Goal: Task Accomplishment & Management: Use online tool/utility

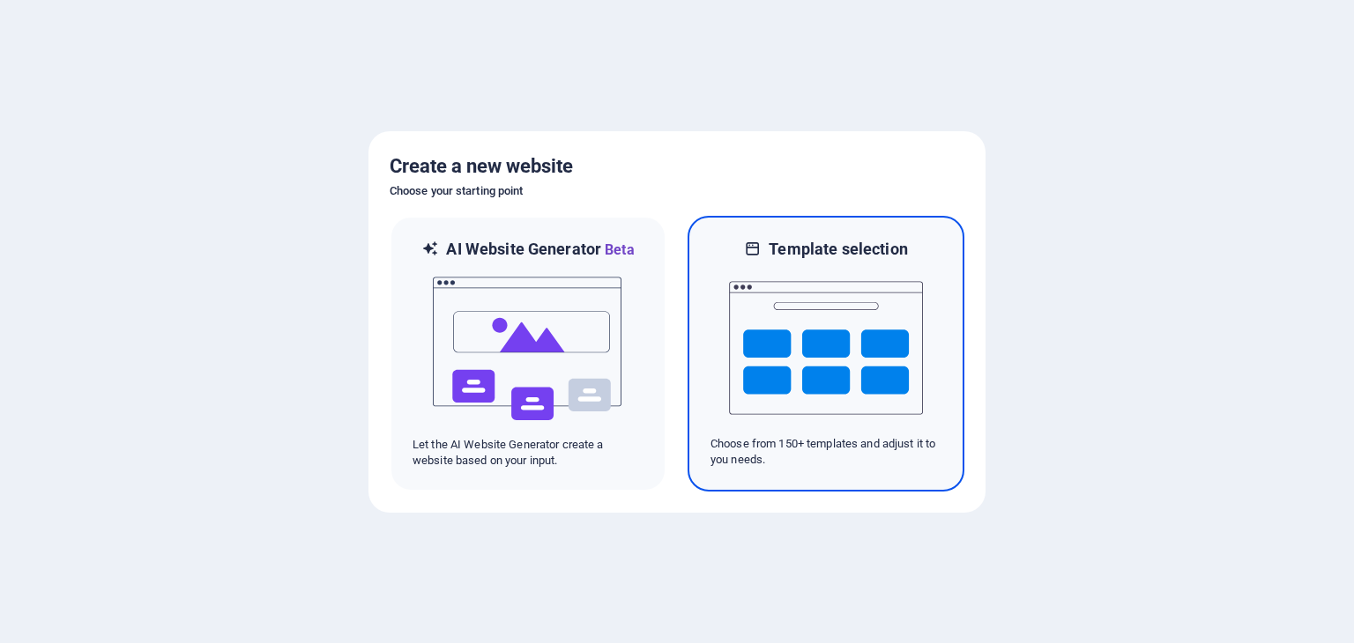
click at [857, 339] on img at bounding box center [826, 348] width 194 height 176
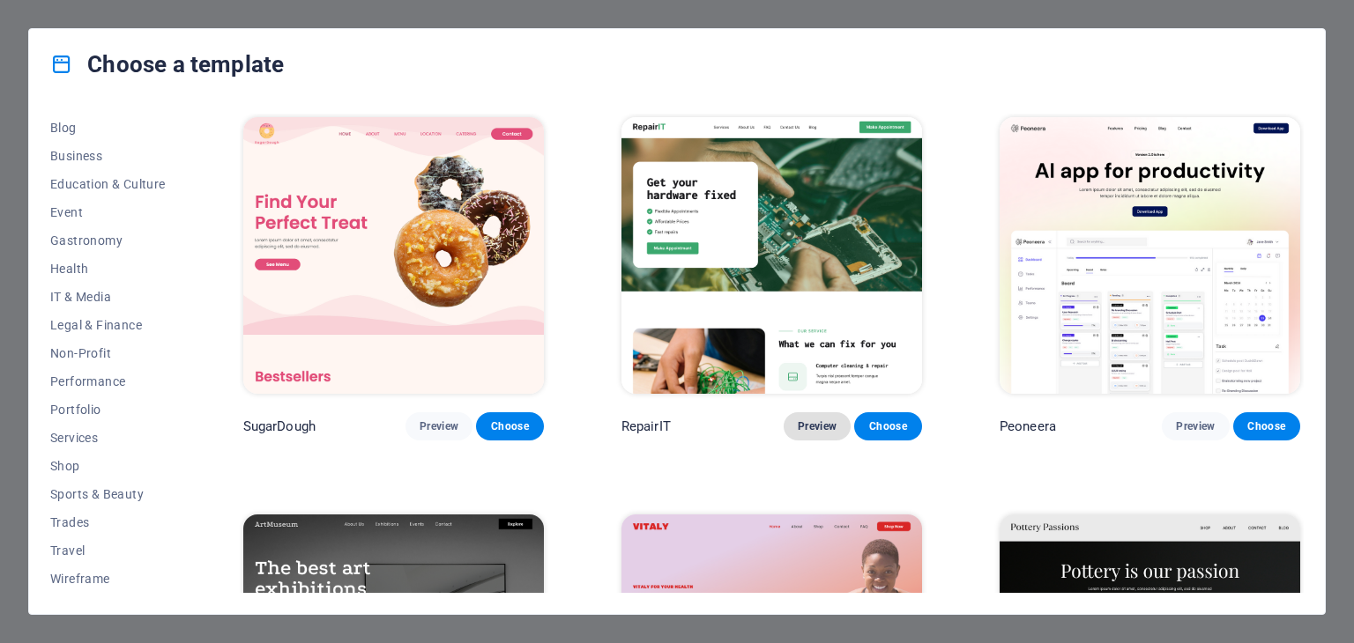
click at [814, 417] on button "Preview" at bounding box center [816, 426] width 67 height 28
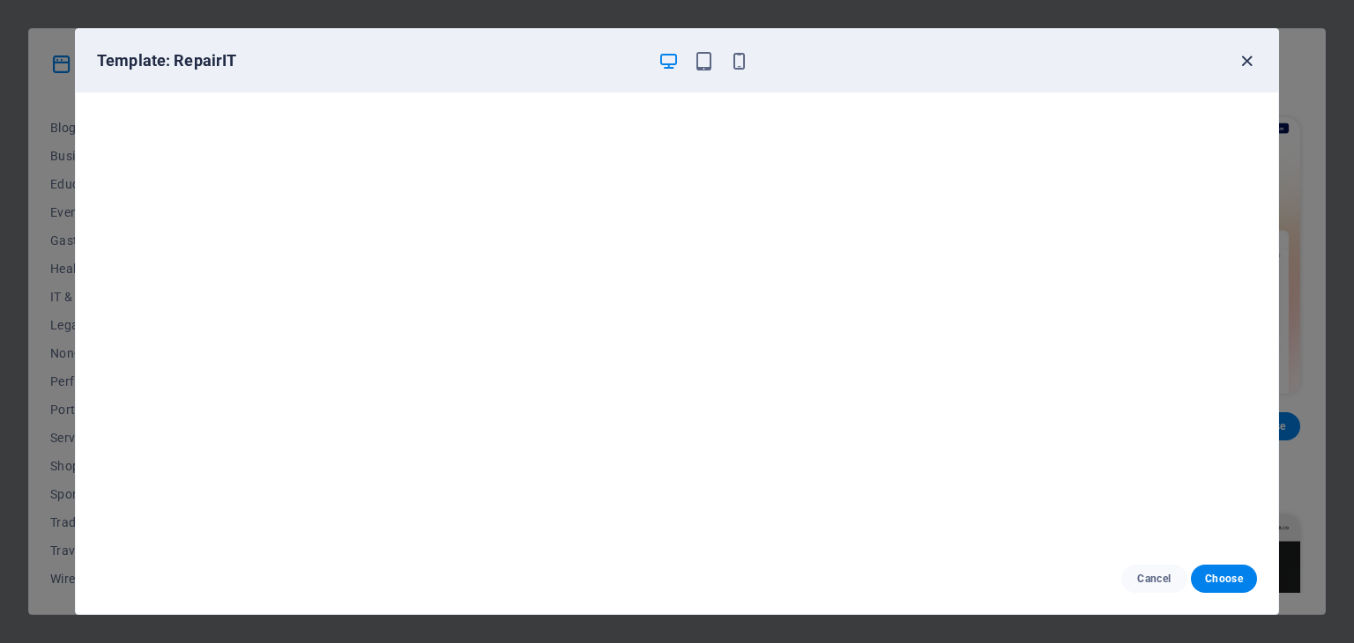
click at [1249, 63] on icon "button" at bounding box center [1246, 61] width 20 height 20
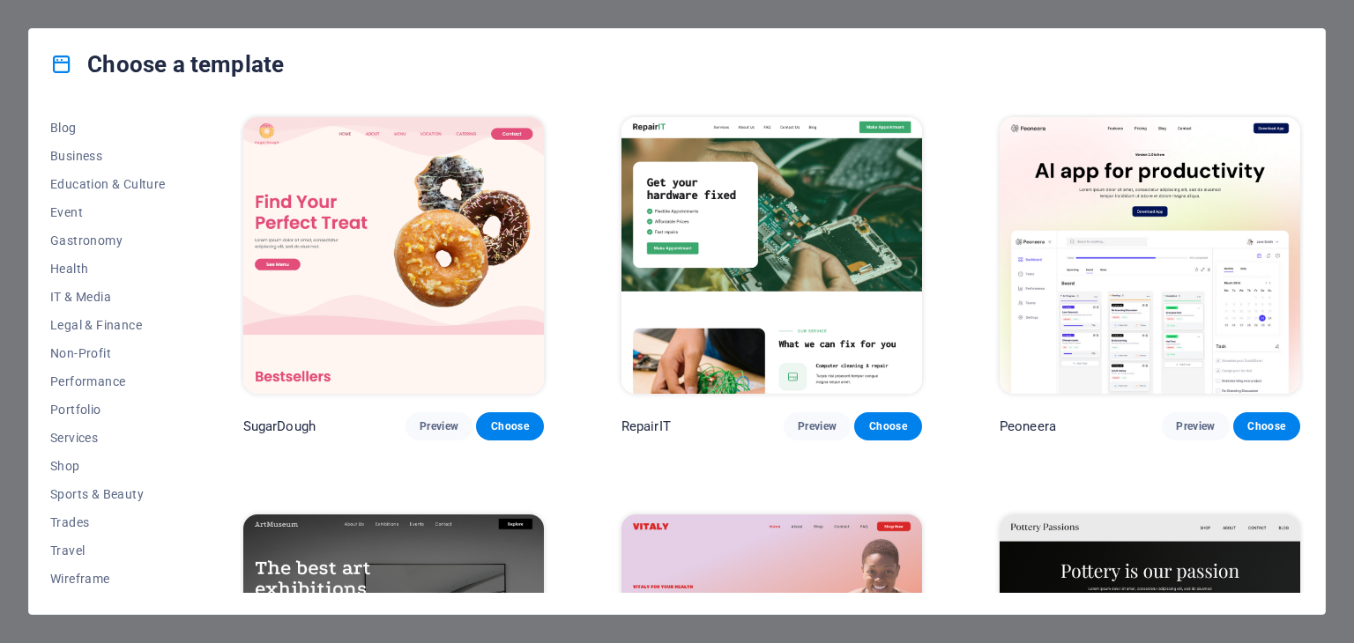
click at [7, 114] on div "Choose a template All Templates My Templates New Trending Landingpage Multipage…" at bounding box center [677, 321] width 1354 height 643
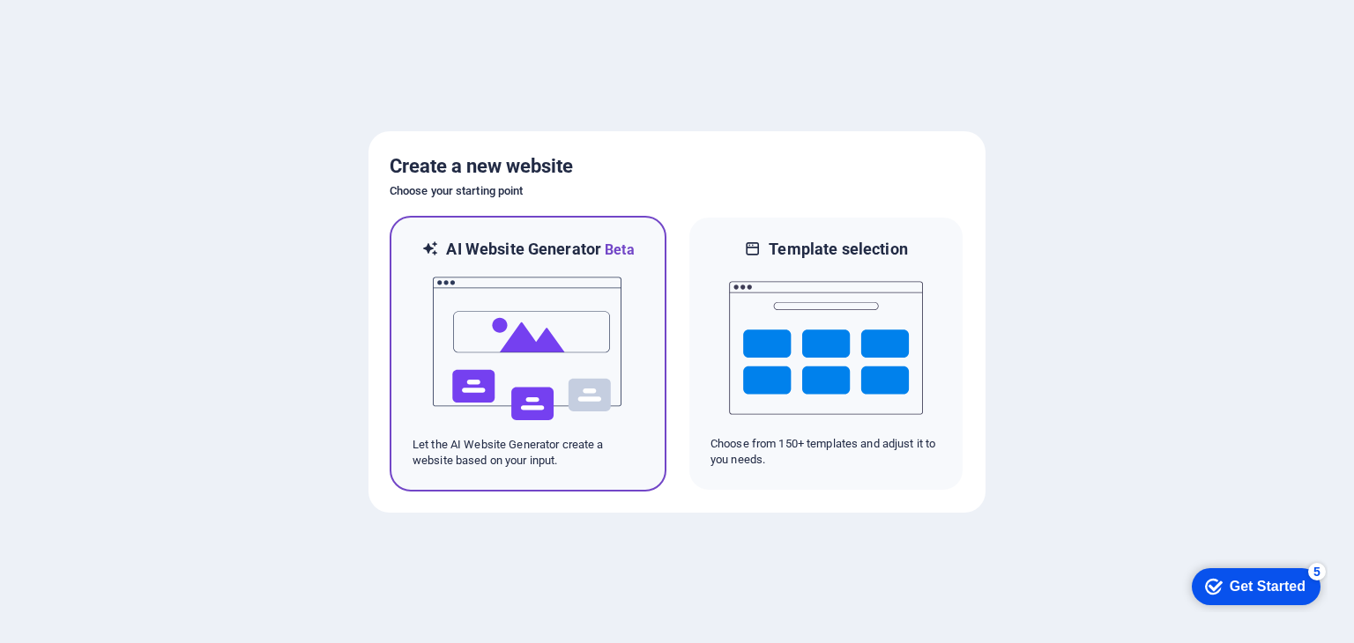
click at [513, 388] on img at bounding box center [528, 349] width 194 height 176
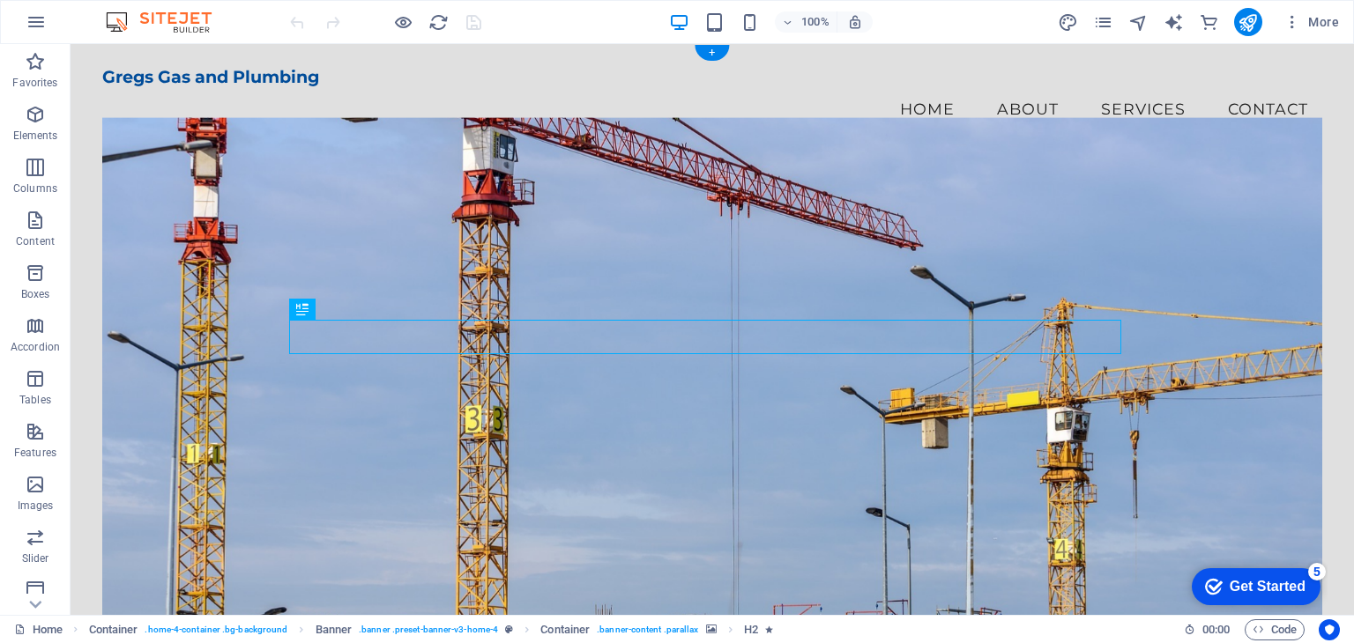
click at [374, 205] on figure at bounding box center [711, 377] width 1219 height 520
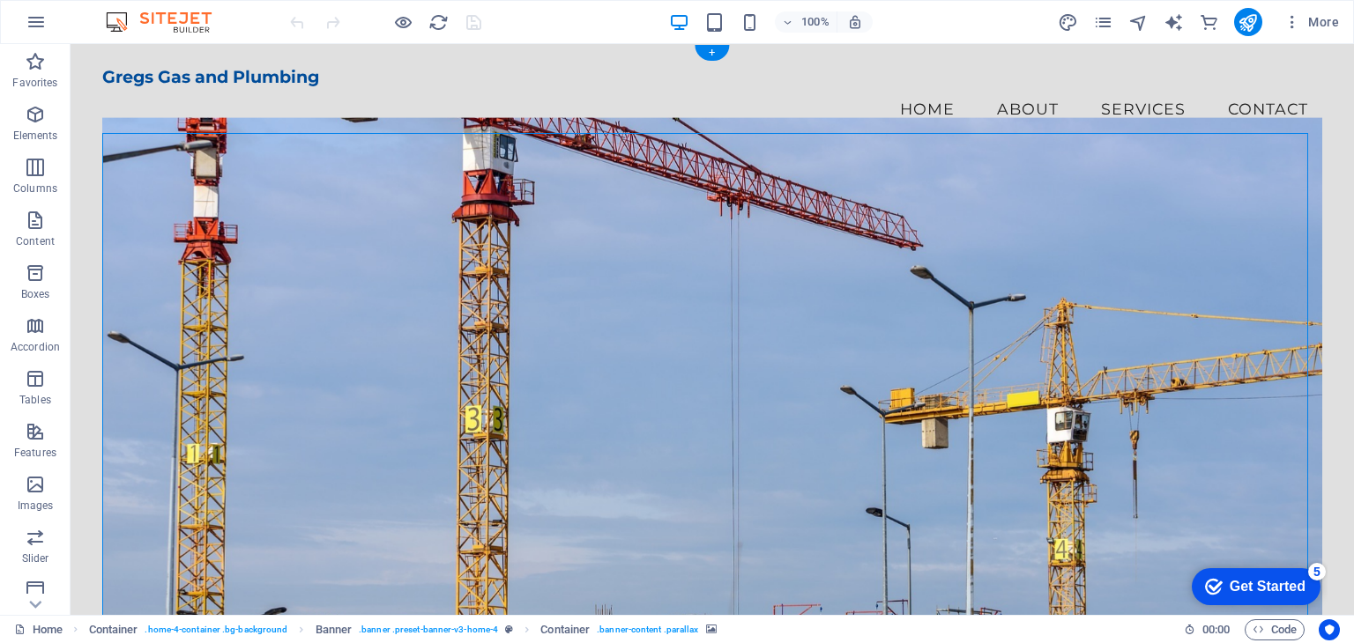
click at [210, 180] on figure at bounding box center [711, 377] width 1219 height 520
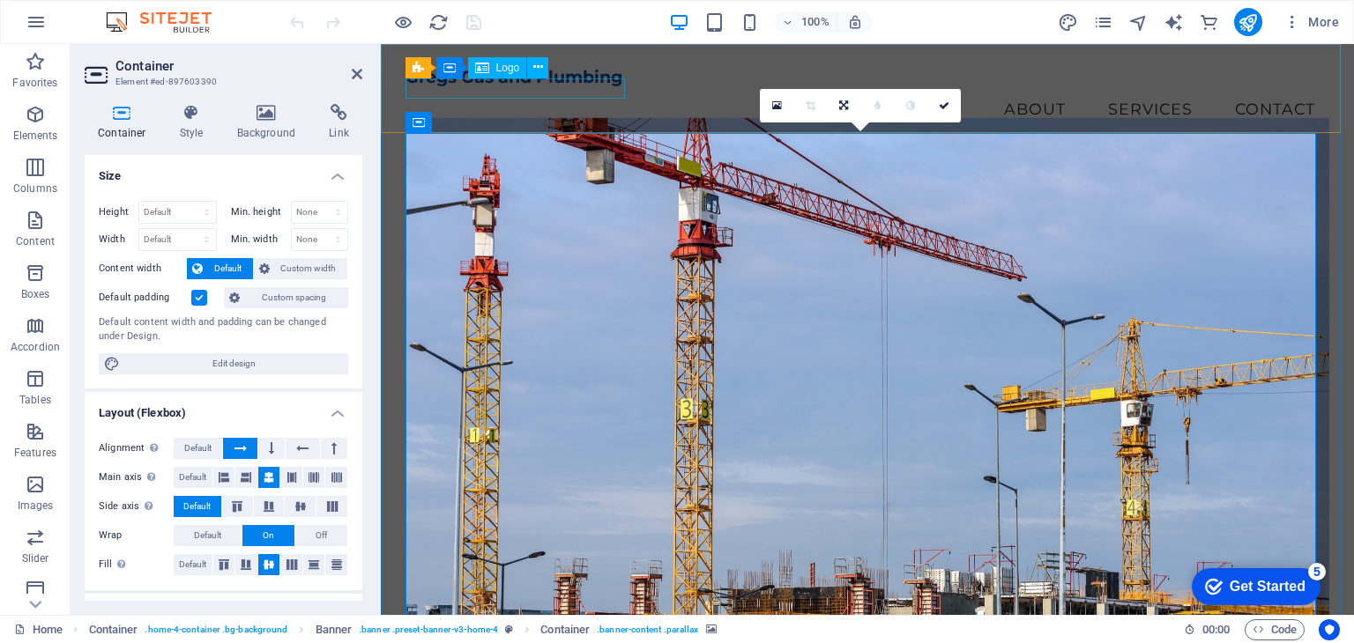
click at [573, 87] on div "Gregs Gas and Plumbing" at bounding box center [867, 77] width 924 height 20
select select "px"
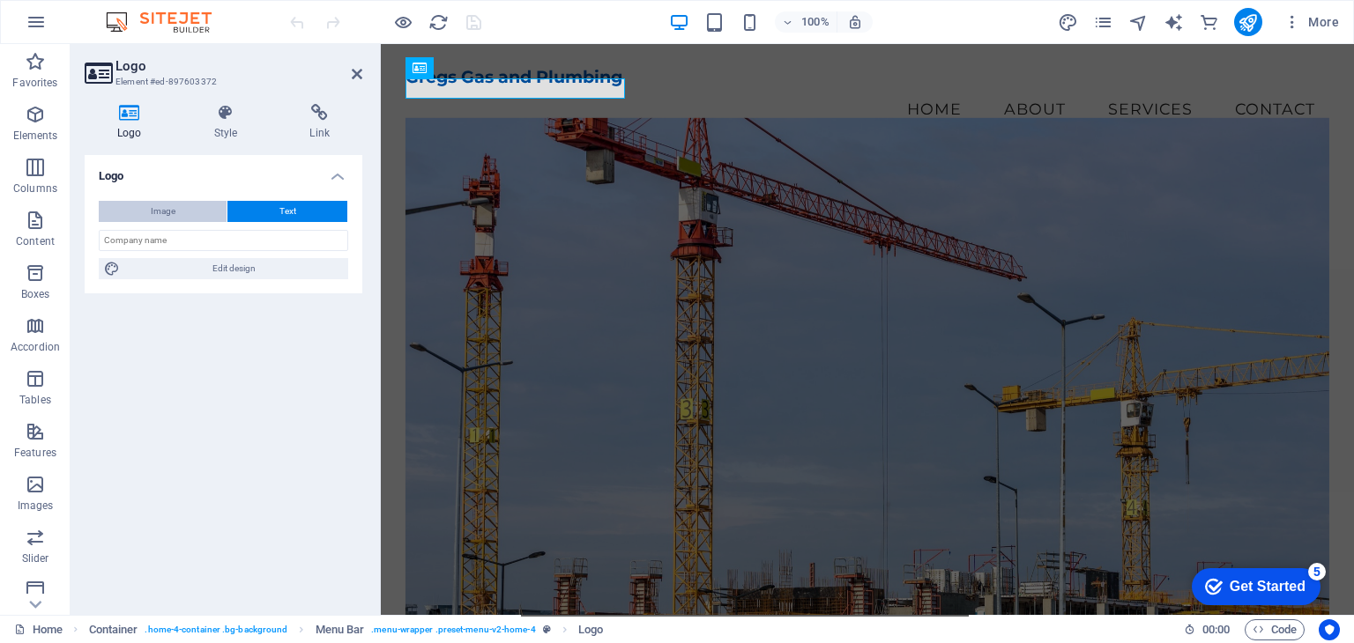
click at [129, 219] on button "Image" at bounding box center [163, 211] width 128 height 21
select select "DISABLED_OPTION_VALUE"
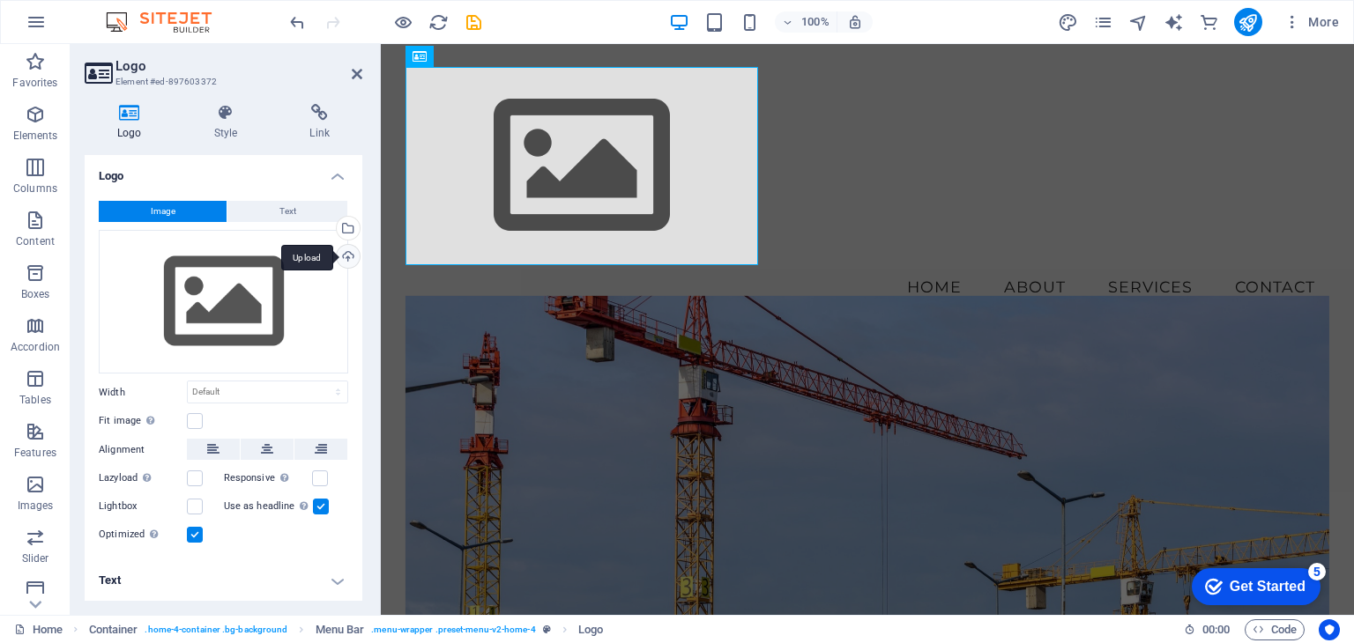
click at [345, 256] on div "Upload" at bounding box center [346, 258] width 26 height 26
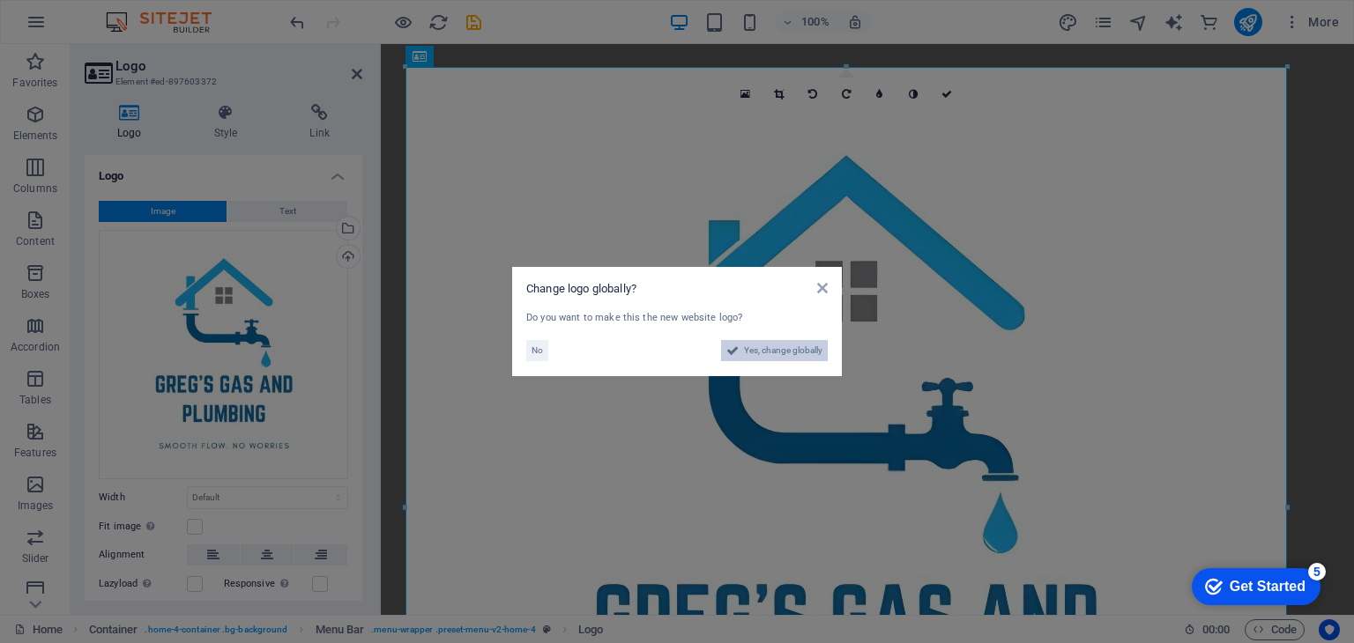
click at [790, 347] on span "Yes, change globally" at bounding box center [783, 350] width 78 height 21
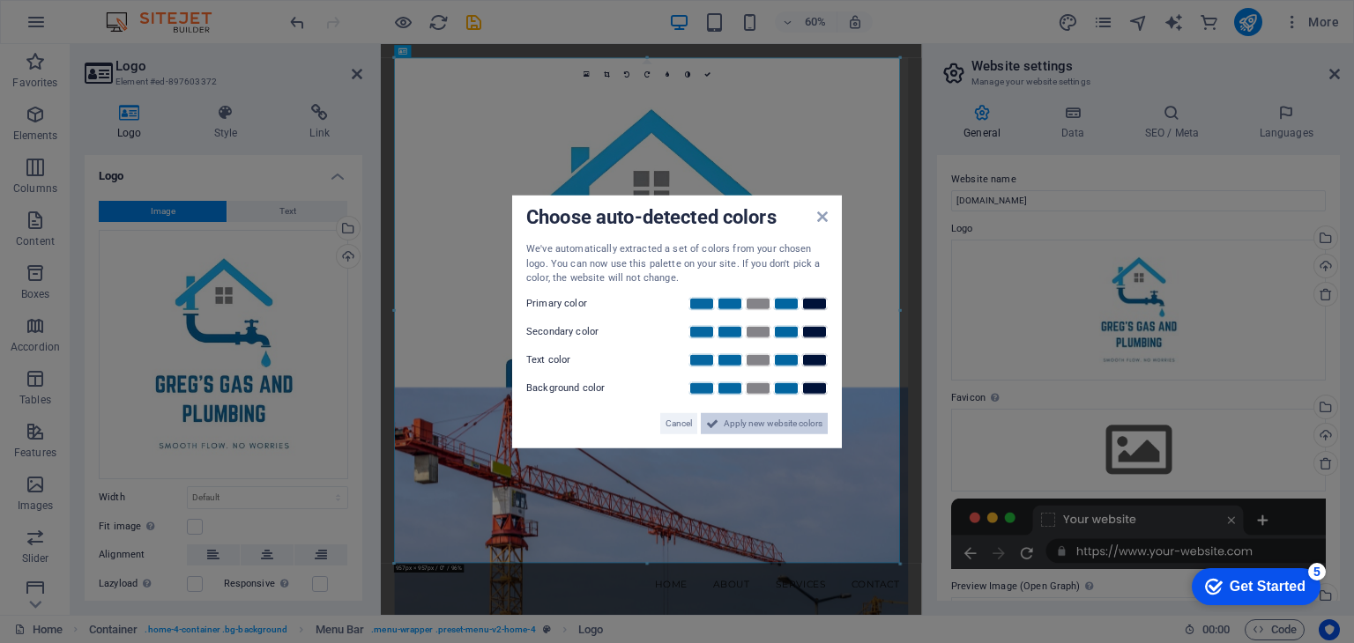
click at [741, 420] on span "Apply new website colors" at bounding box center [773, 422] width 99 height 21
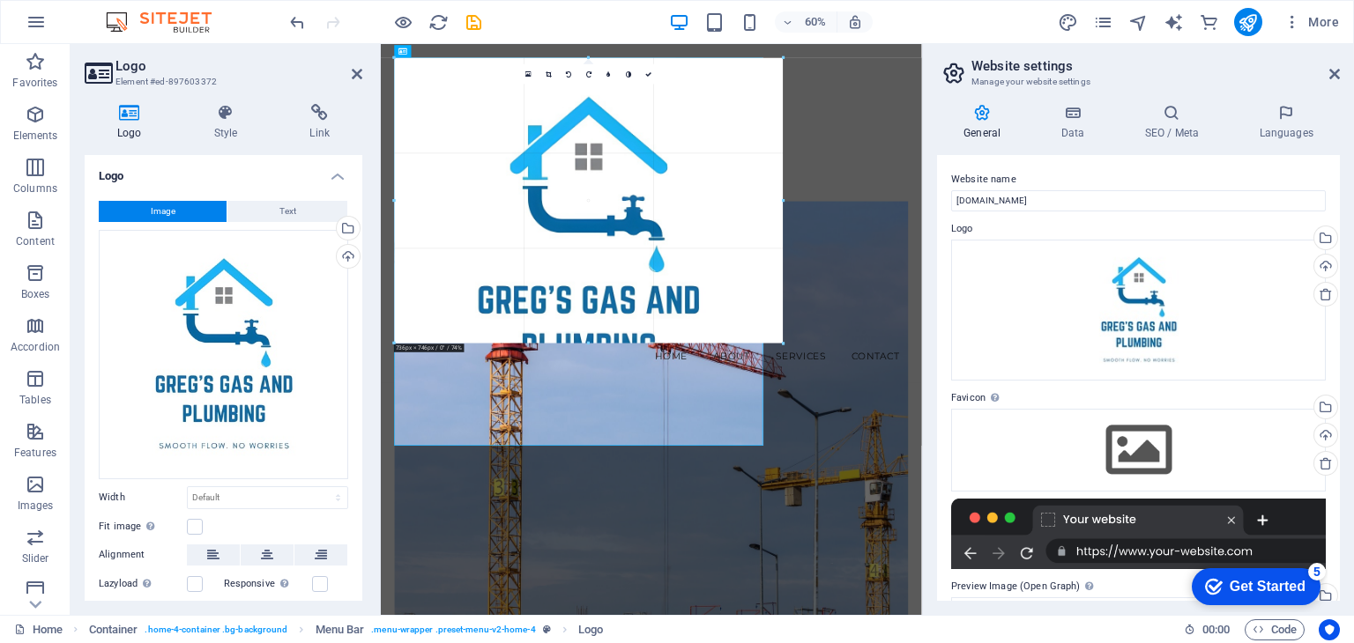
drag, startPoint x: 899, startPoint y: 564, endPoint x: 239, endPoint y: 129, distance: 790.7
type input "582"
select select "px"
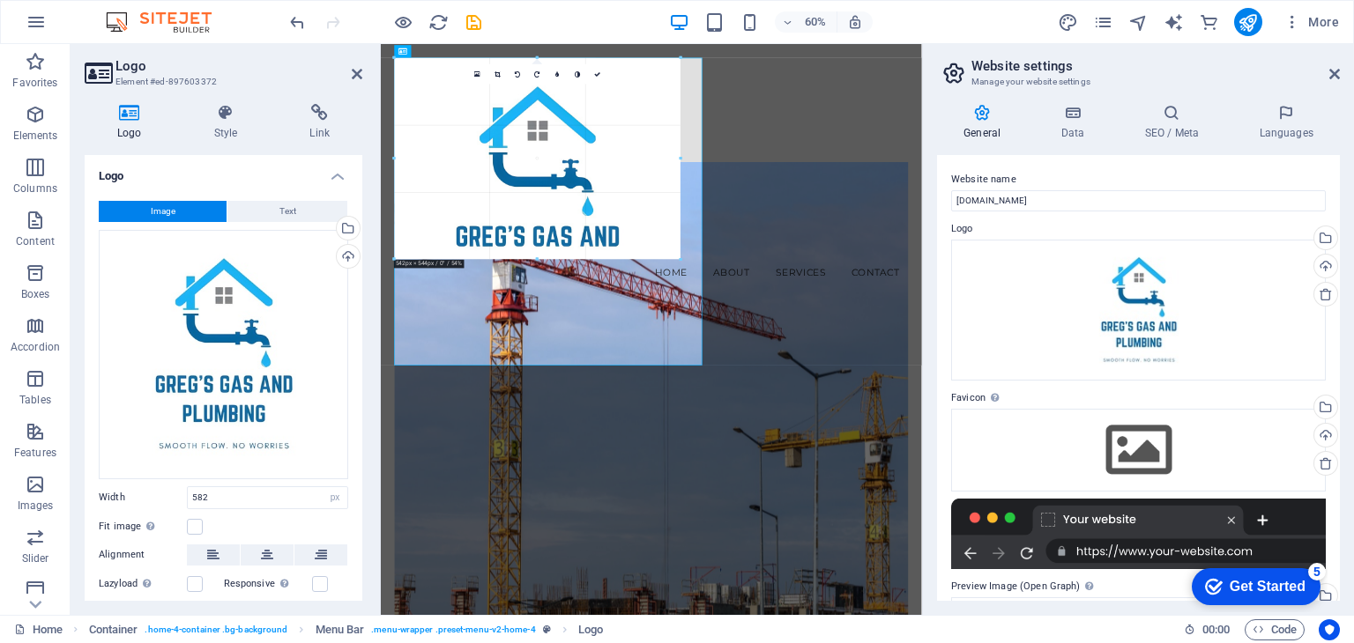
drag, startPoint x: 700, startPoint y: 367, endPoint x: 522, endPoint y: 137, distance: 291.6
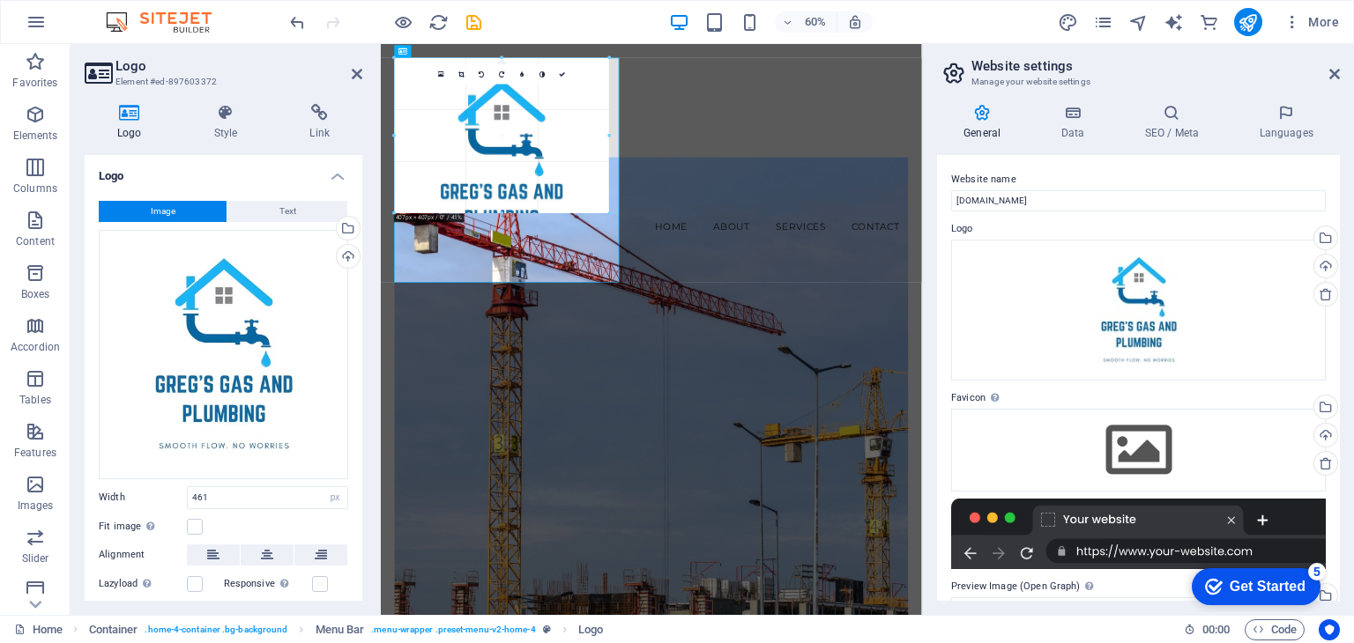
drag, startPoint x: 637, startPoint y: 301, endPoint x: 490, endPoint y: 124, distance: 229.6
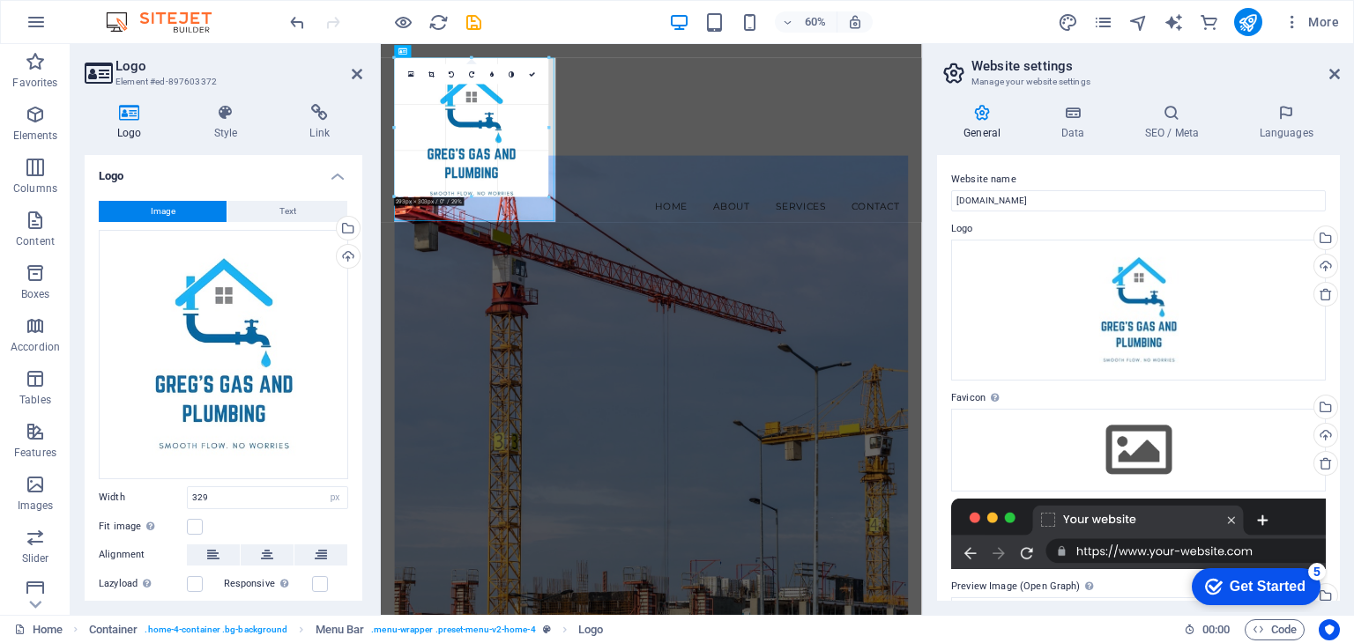
drag, startPoint x: 567, startPoint y: 232, endPoint x: 202, endPoint y: 186, distance: 367.7
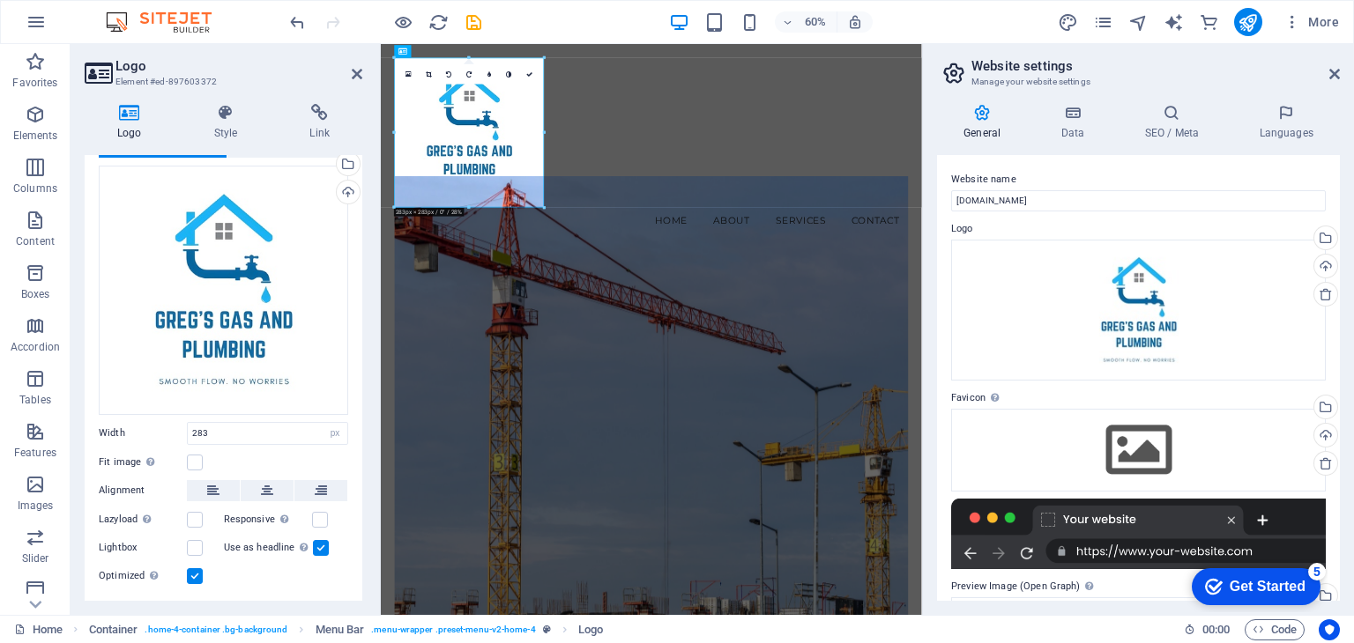
scroll to position [88, 0]
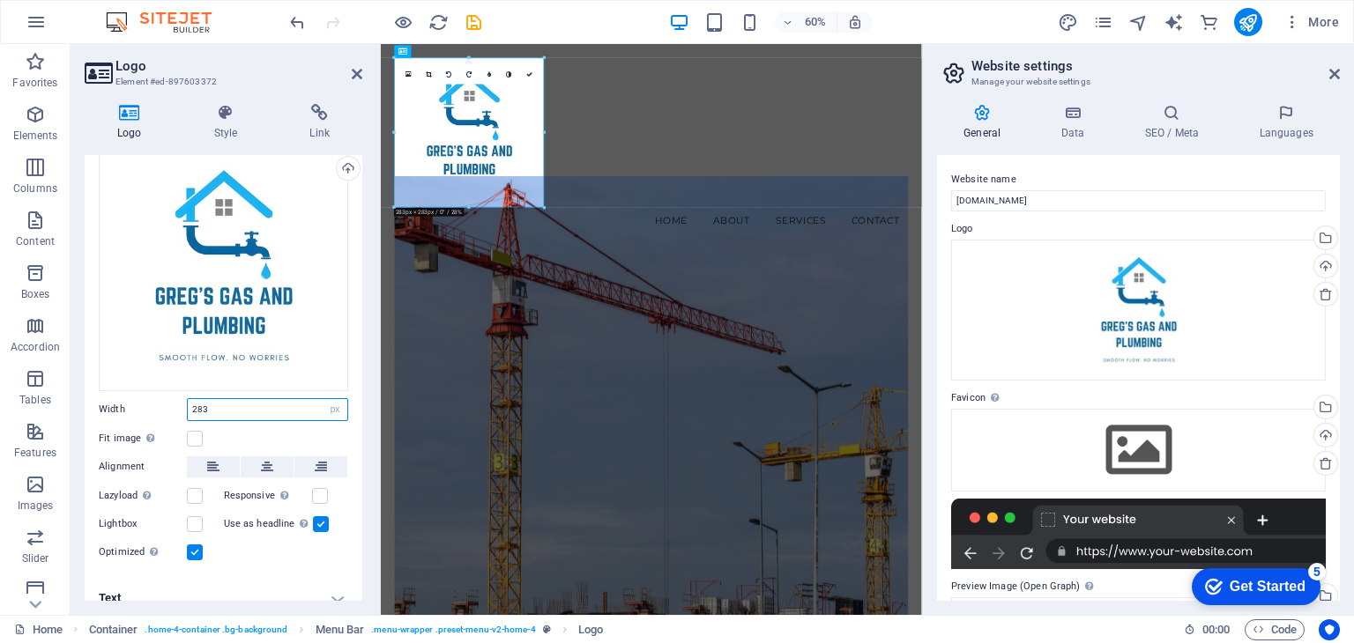
click at [246, 409] on input "283" at bounding box center [268, 409] width 160 height 21
drag, startPoint x: 205, startPoint y: 405, endPoint x: 172, endPoint y: 405, distance: 33.5
click at [172, 405] on div "Width 283 Default auto px rem % em vh vw" at bounding box center [223, 409] width 249 height 23
type input "250"
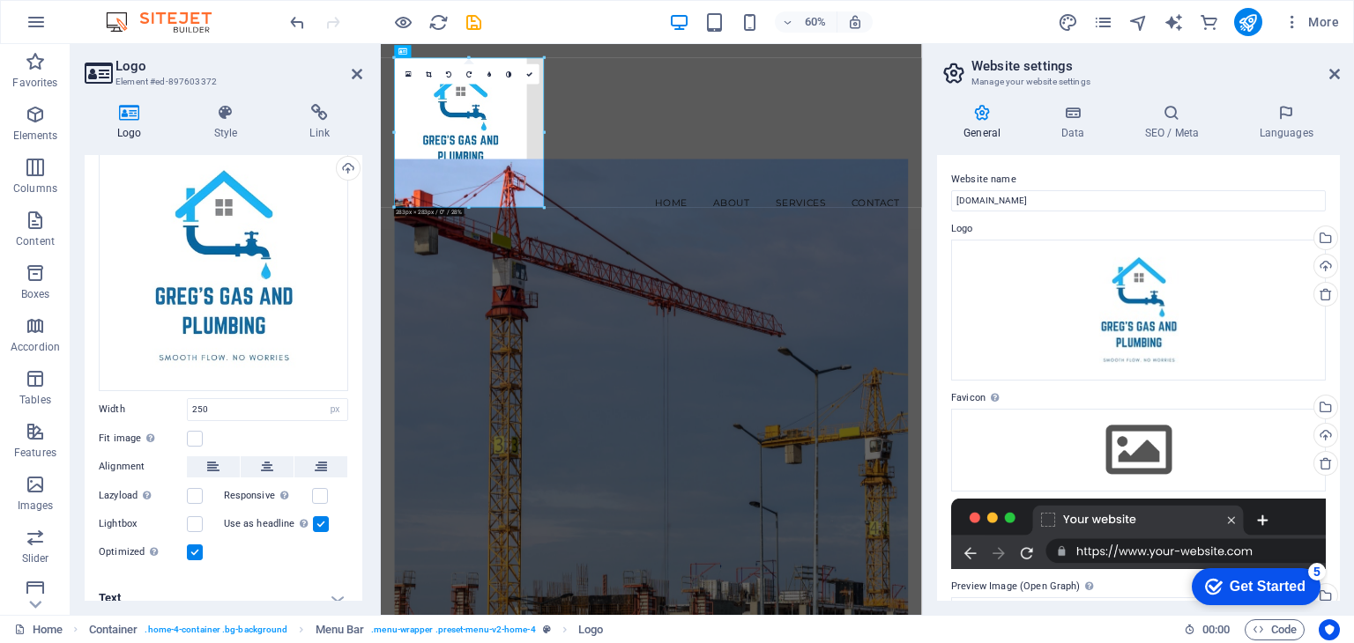
click at [172, 405] on label "Width" at bounding box center [143, 410] width 88 height 10
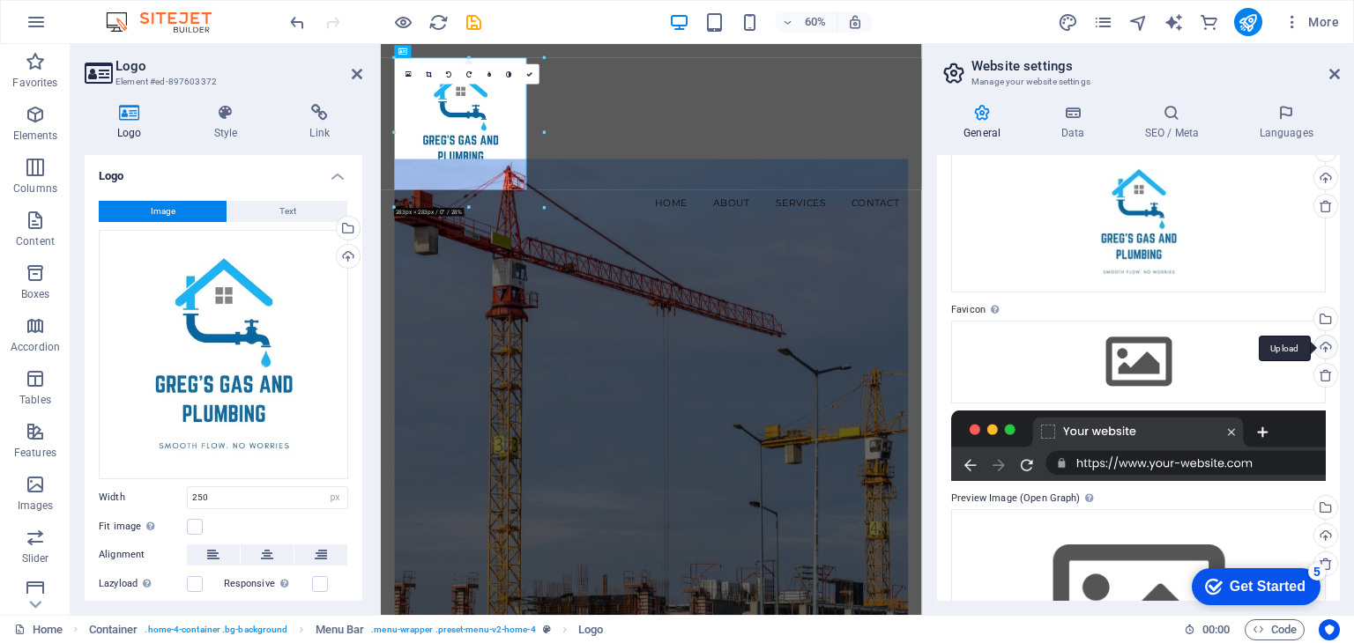
click at [1323, 344] on div "Upload" at bounding box center [1323, 349] width 26 height 26
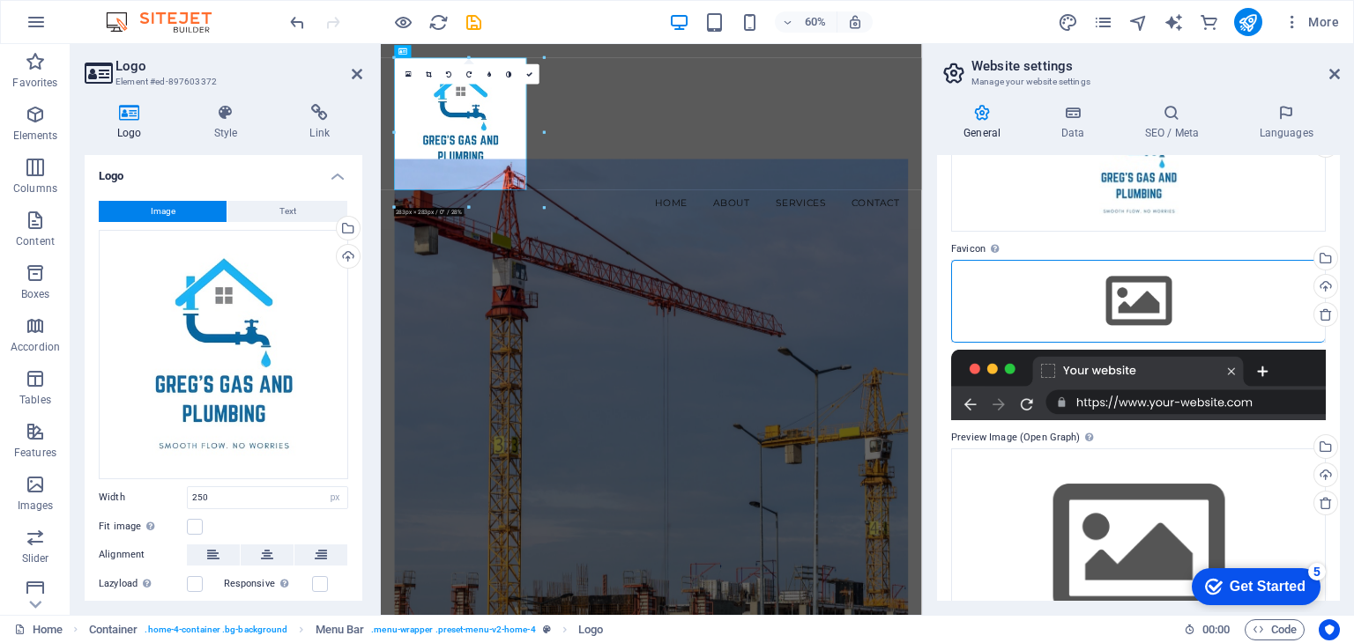
scroll to position [212, 0]
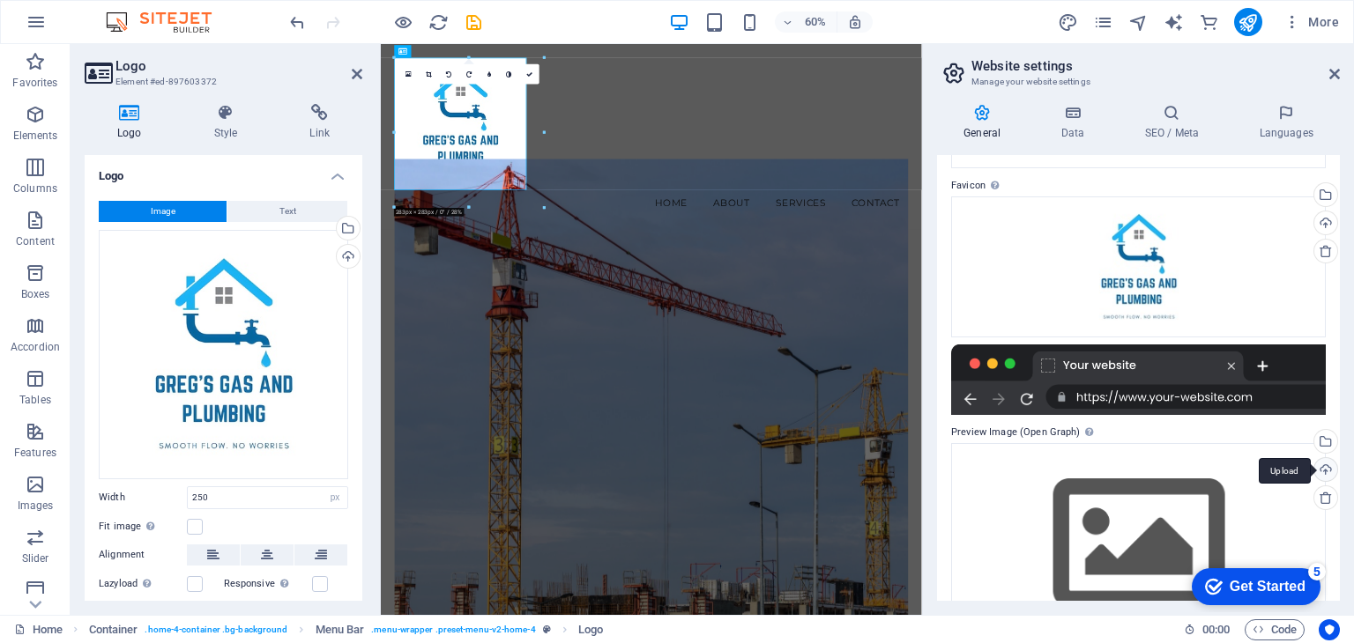
click at [1322, 464] on div "Upload" at bounding box center [1323, 471] width 26 height 26
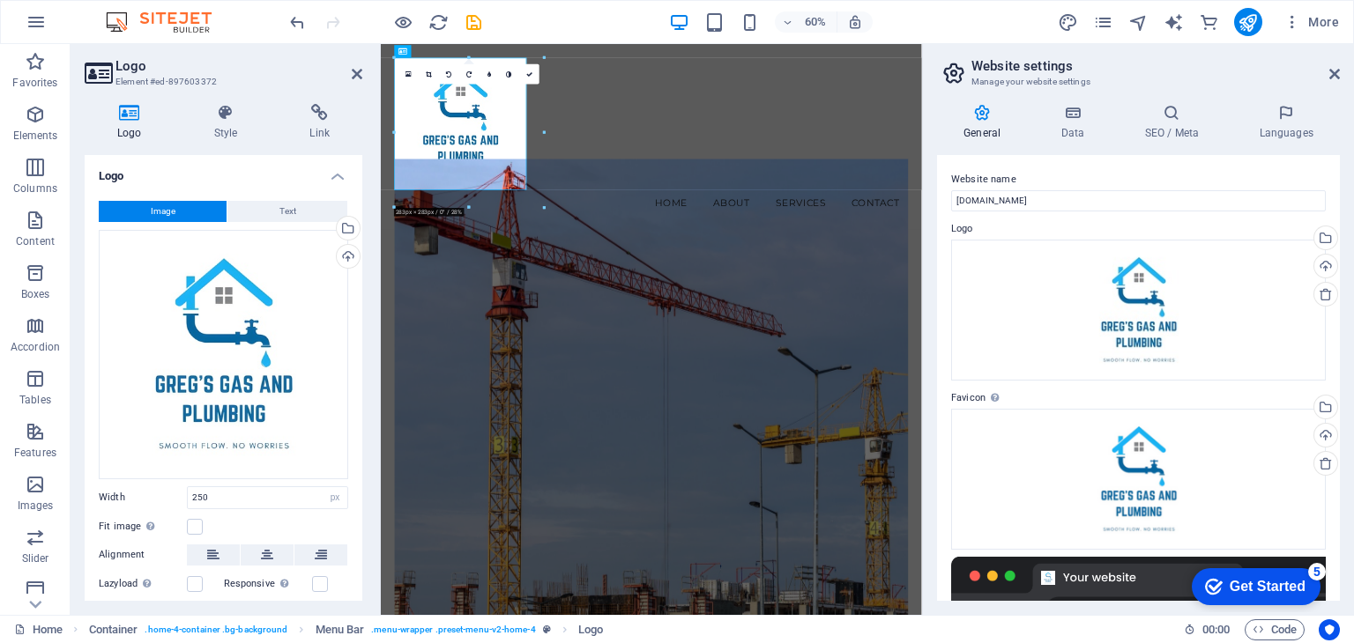
scroll to position [0, 0]
click at [1339, 76] on icon at bounding box center [1334, 74] width 11 height 14
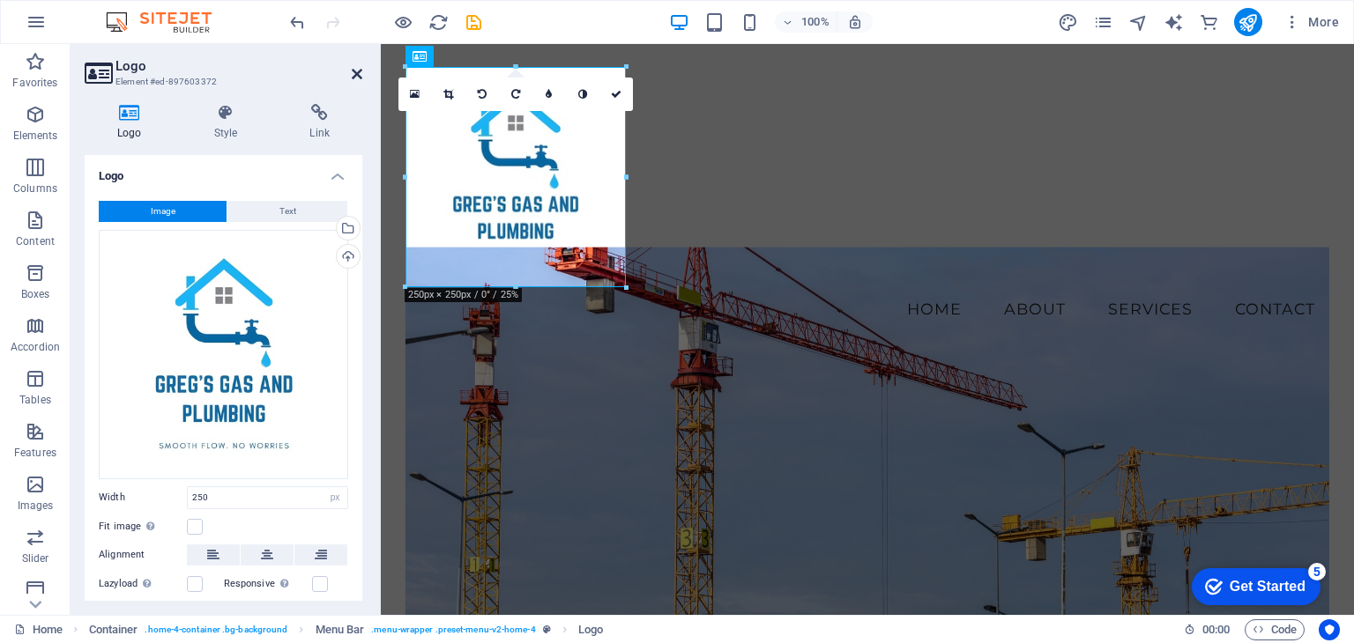
click at [356, 69] on icon at bounding box center [357, 74] width 11 height 14
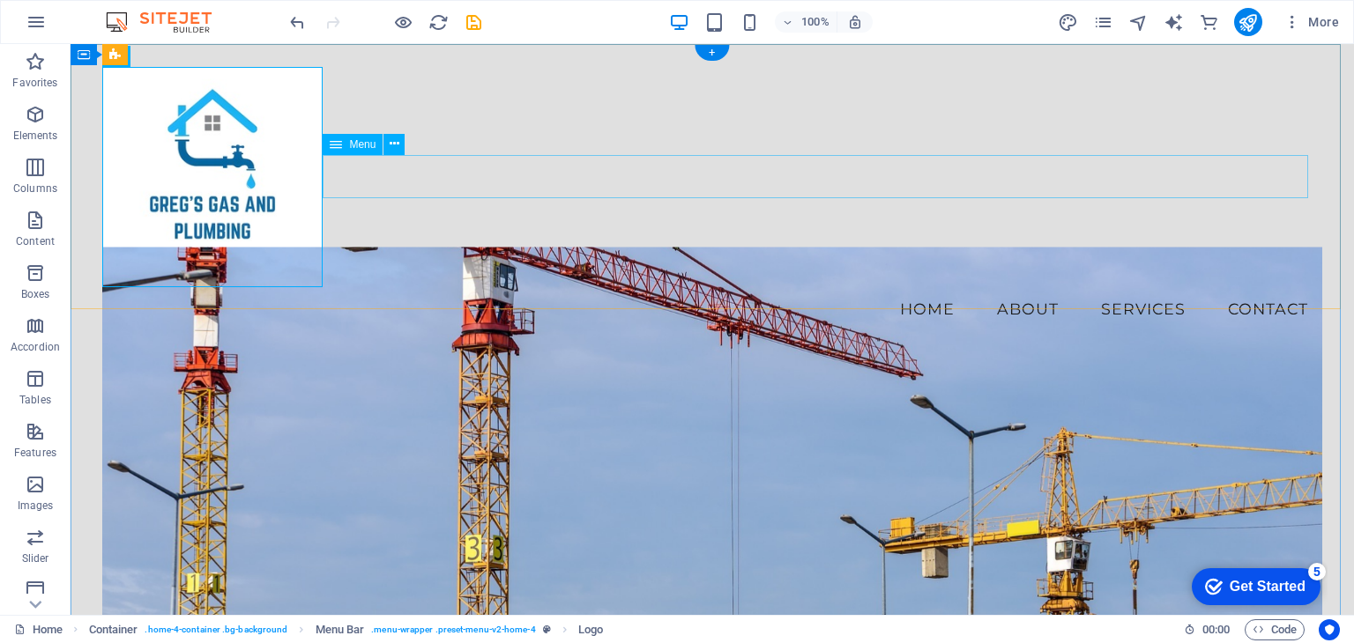
click at [795, 287] on nav "Home About Services Contact" at bounding box center [711, 309] width 1219 height 44
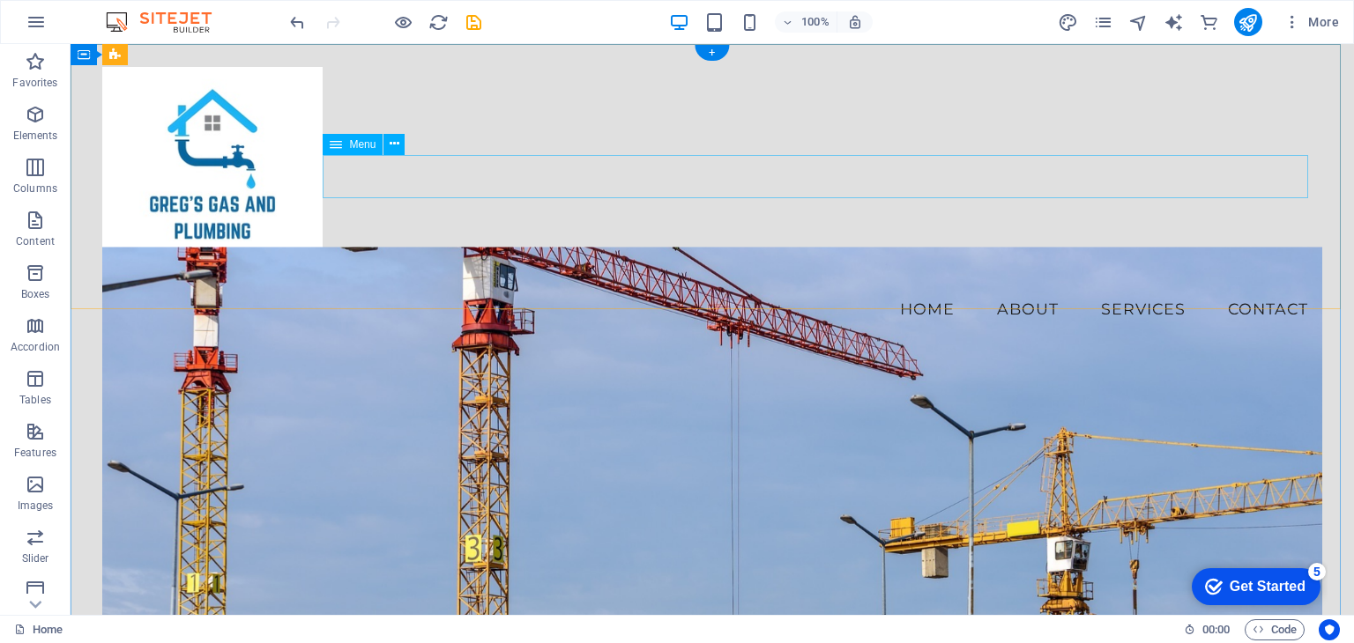
click at [585, 287] on nav "Home About Services Contact" at bounding box center [711, 309] width 1219 height 44
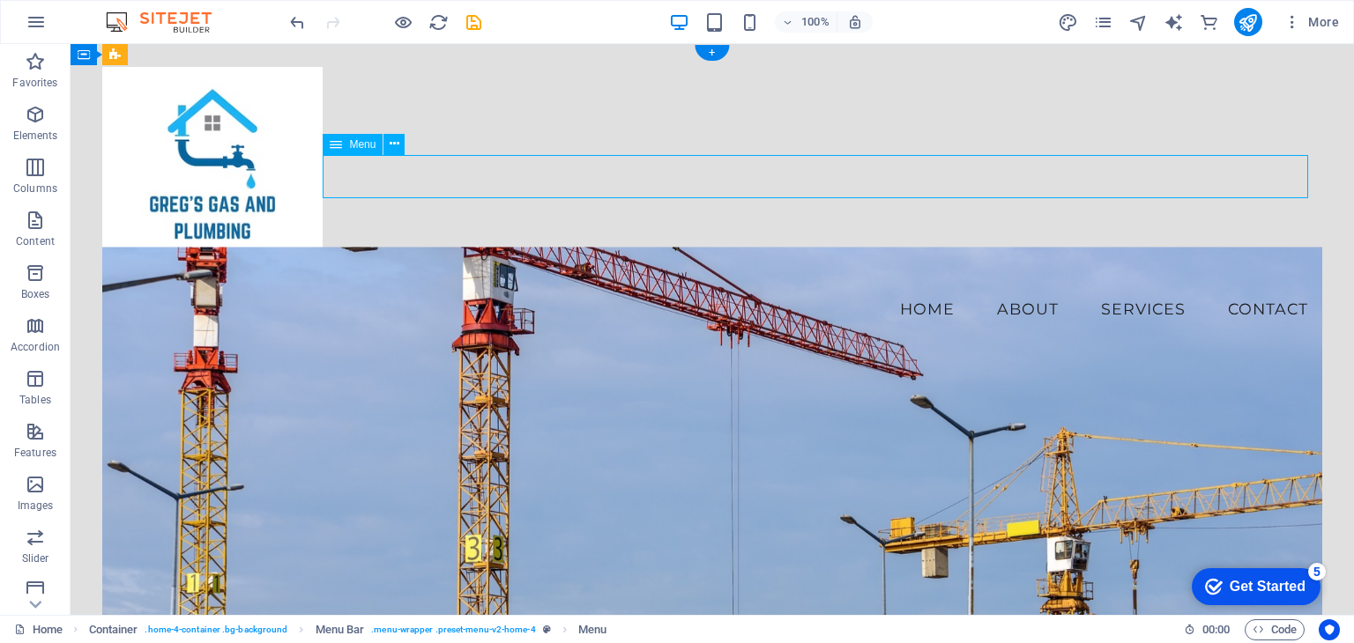
click at [439, 287] on nav "Home About Services Contact" at bounding box center [711, 309] width 1219 height 44
select select
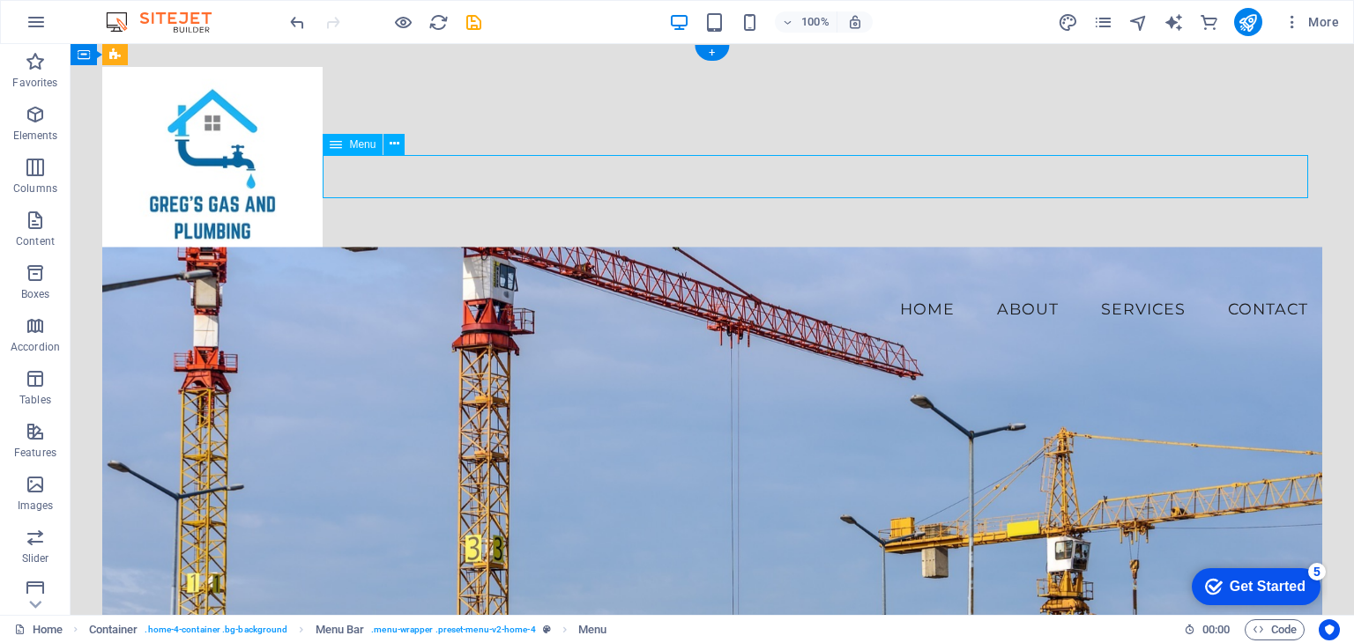
select select
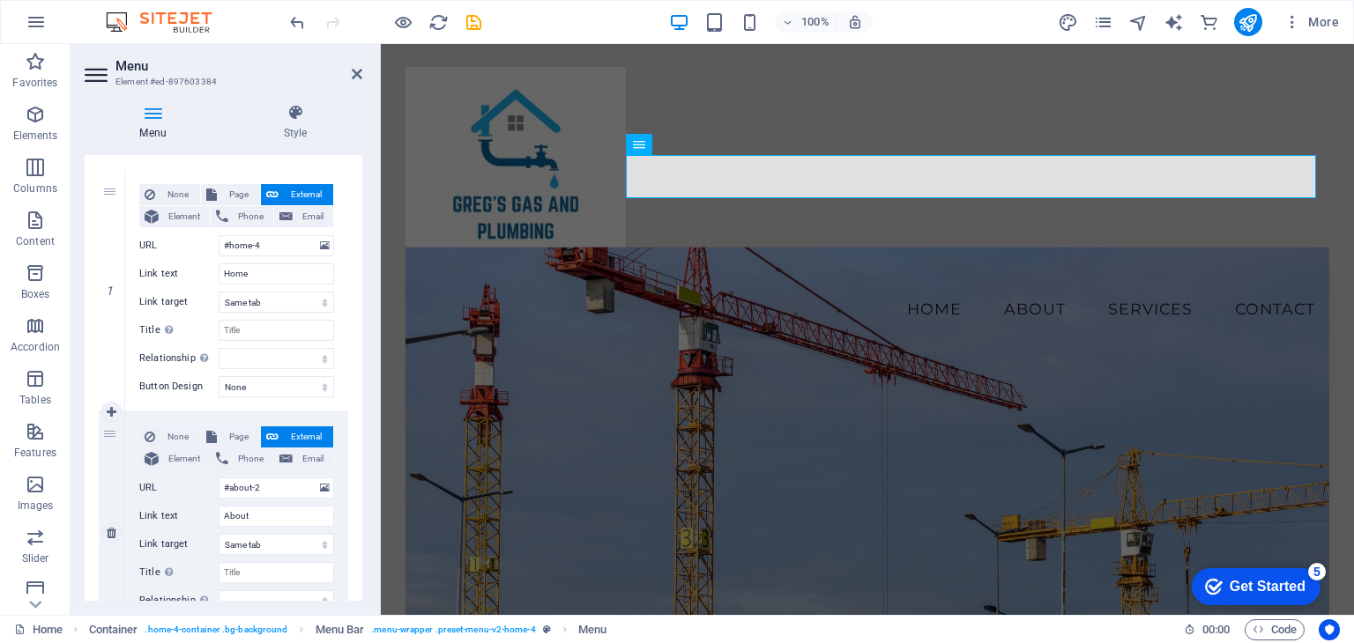
scroll to position [176, 0]
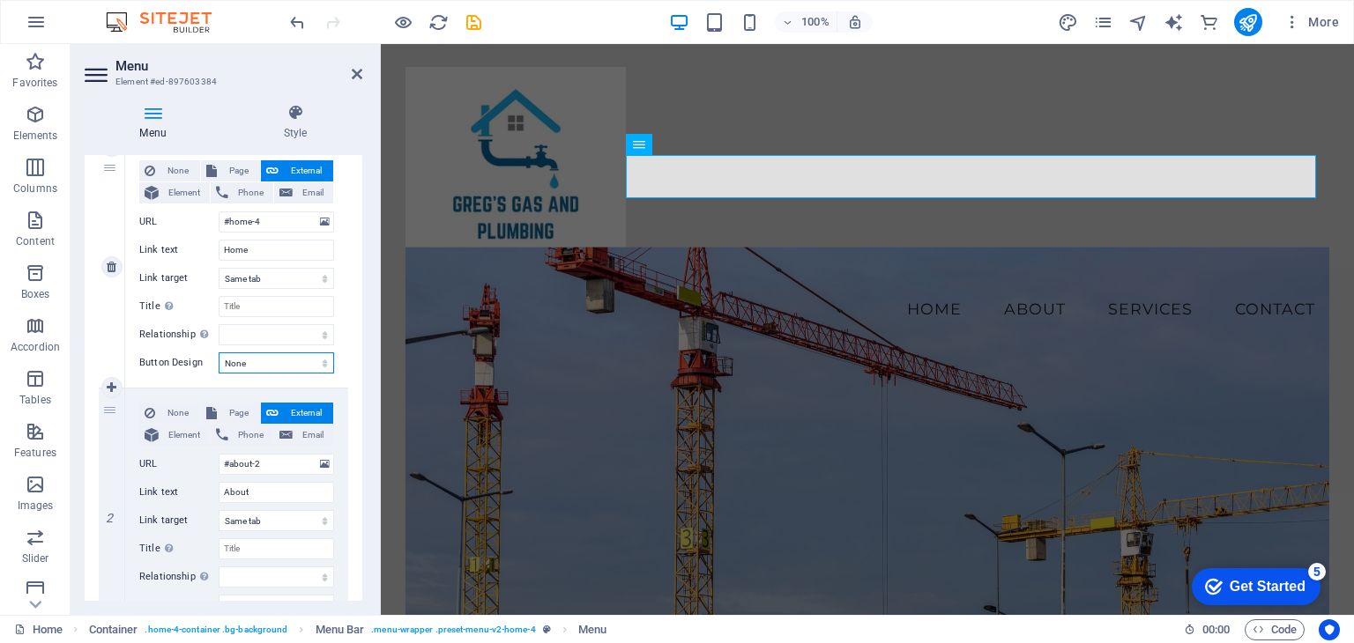
click at [277, 363] on select "None Default Primary Secondary" at bounding box center [276, 363] width 115 height 21
select select "default"
click at [219, 353] on select "None Default Primary Secondary" at bounding box center [276, 363] width 115 height 21
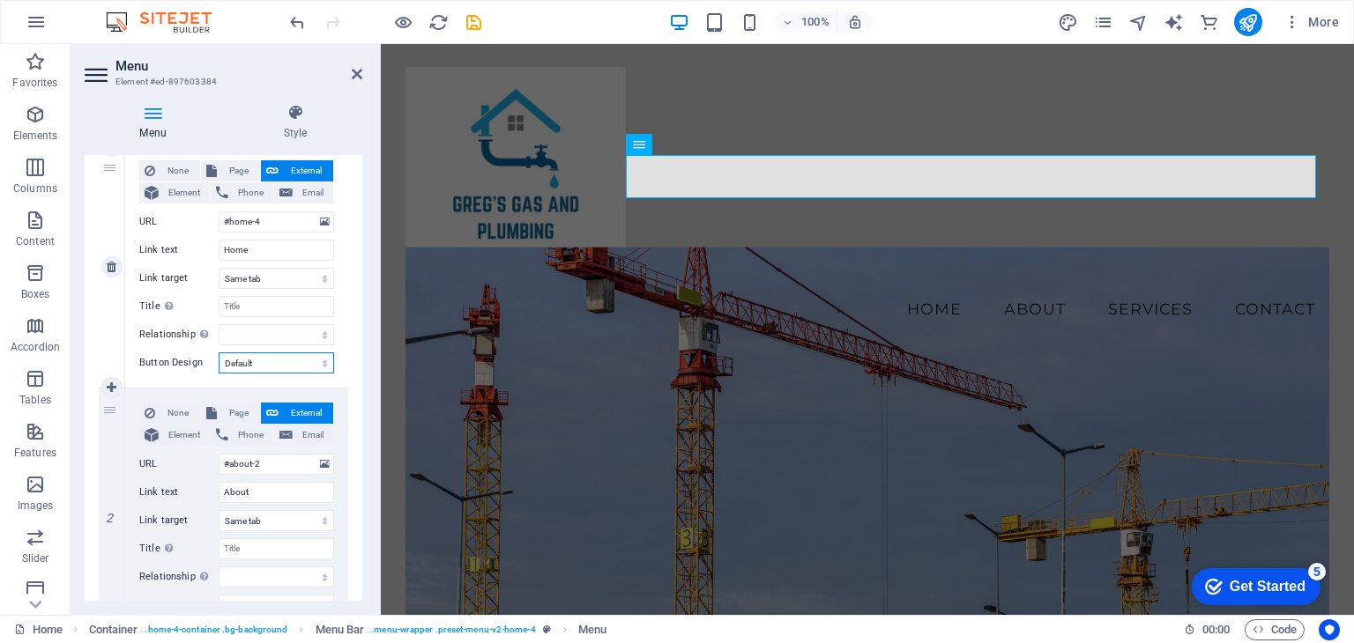
select select
click at [275, 363] on select "None Default Primary Secondary" at bounding box center [276, 363] width 115 height 21
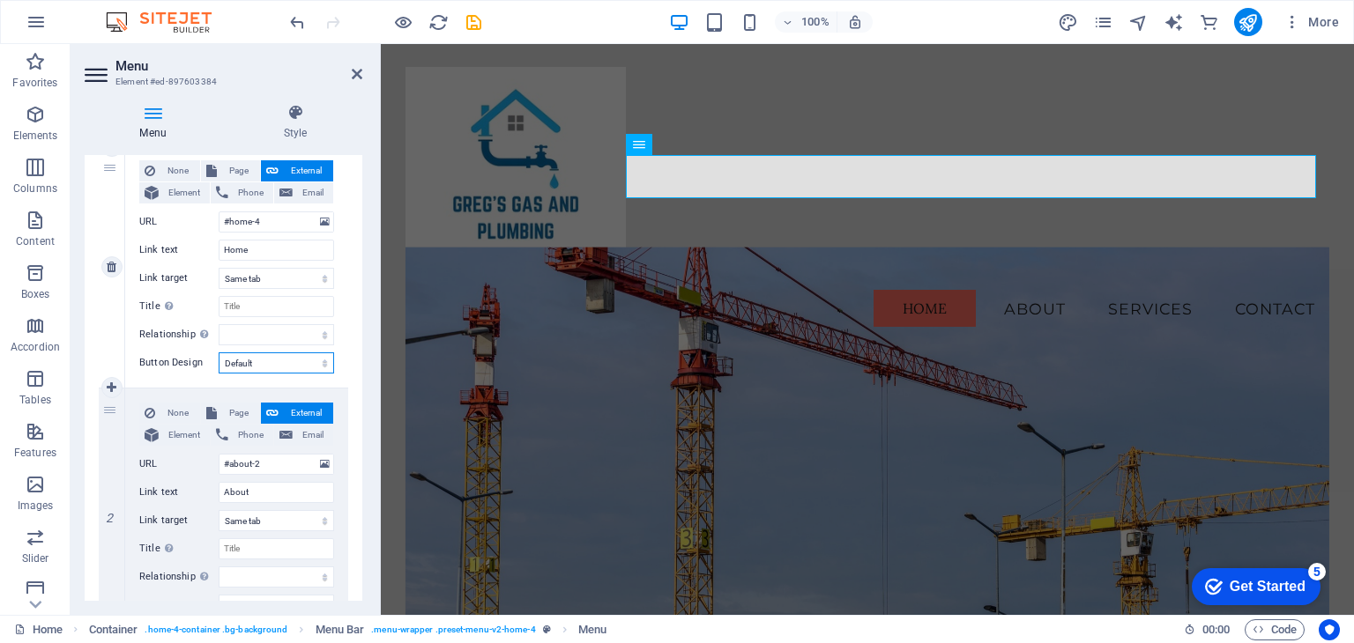
select select
click at [219, 353] on select "None Default Primary Secondary" at bounding box center [276, 363] width 115 height 21
select select
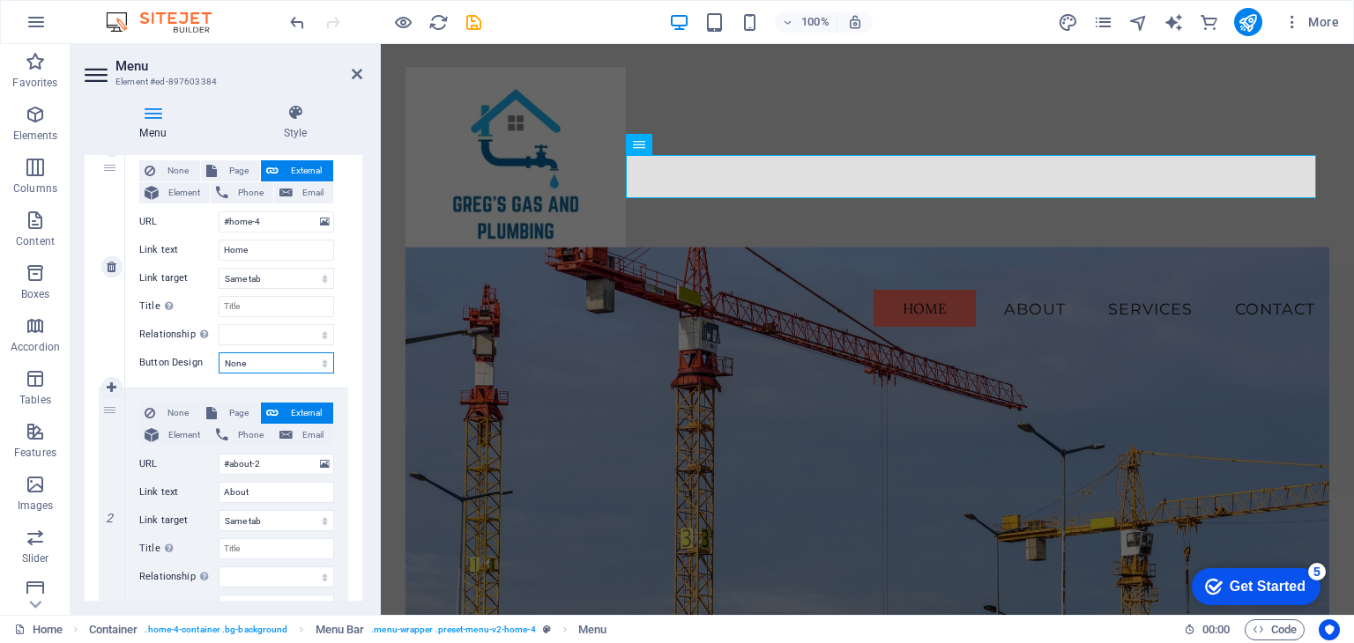
select select
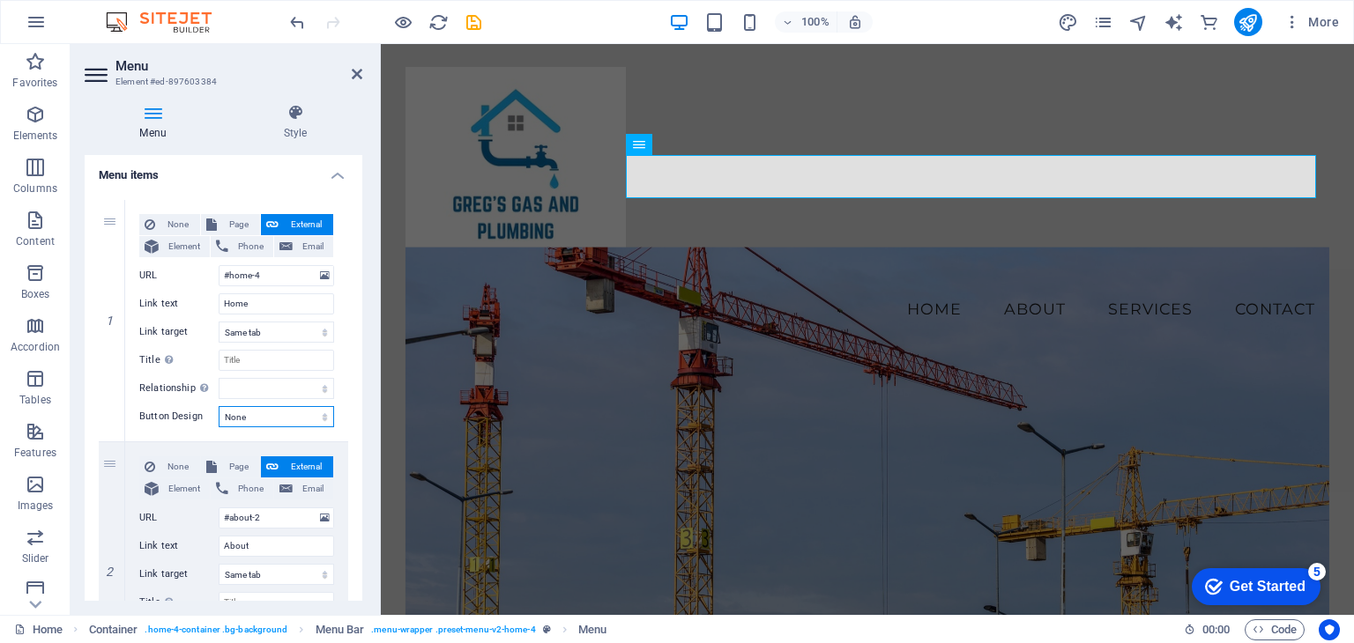
scroll to position [0, 0]
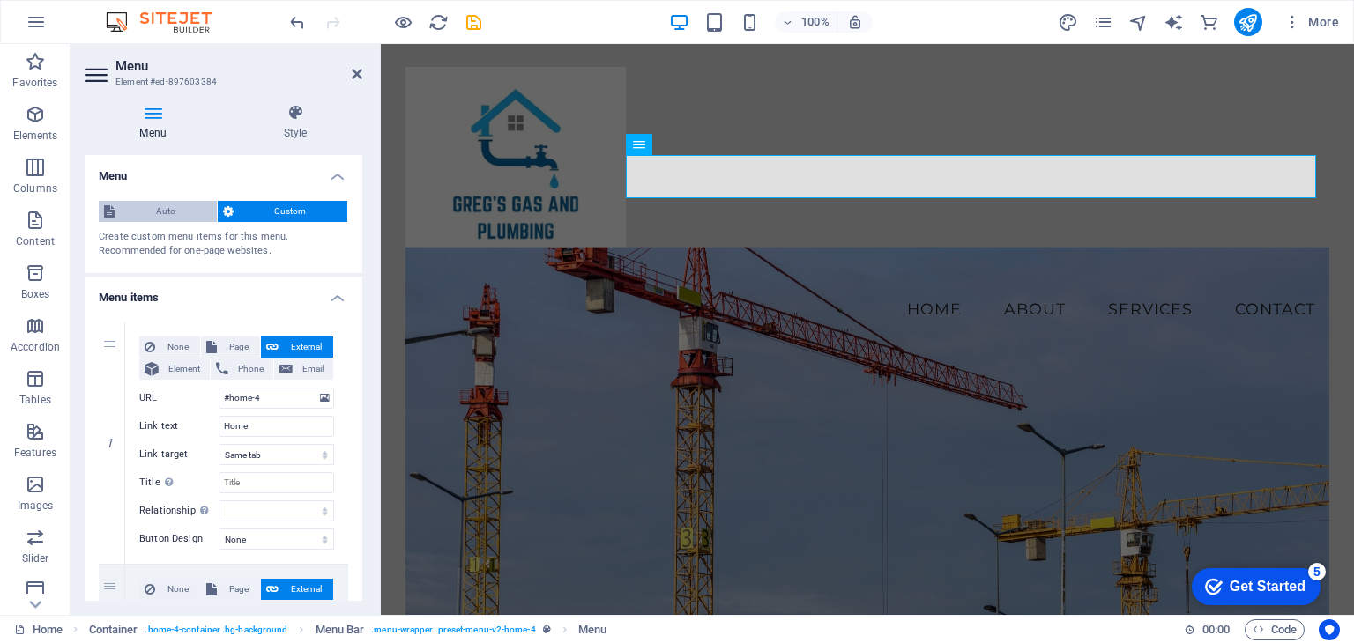
click at [172, 202] on span "Auto" at bounding box center [166, 211] width 92 height 21
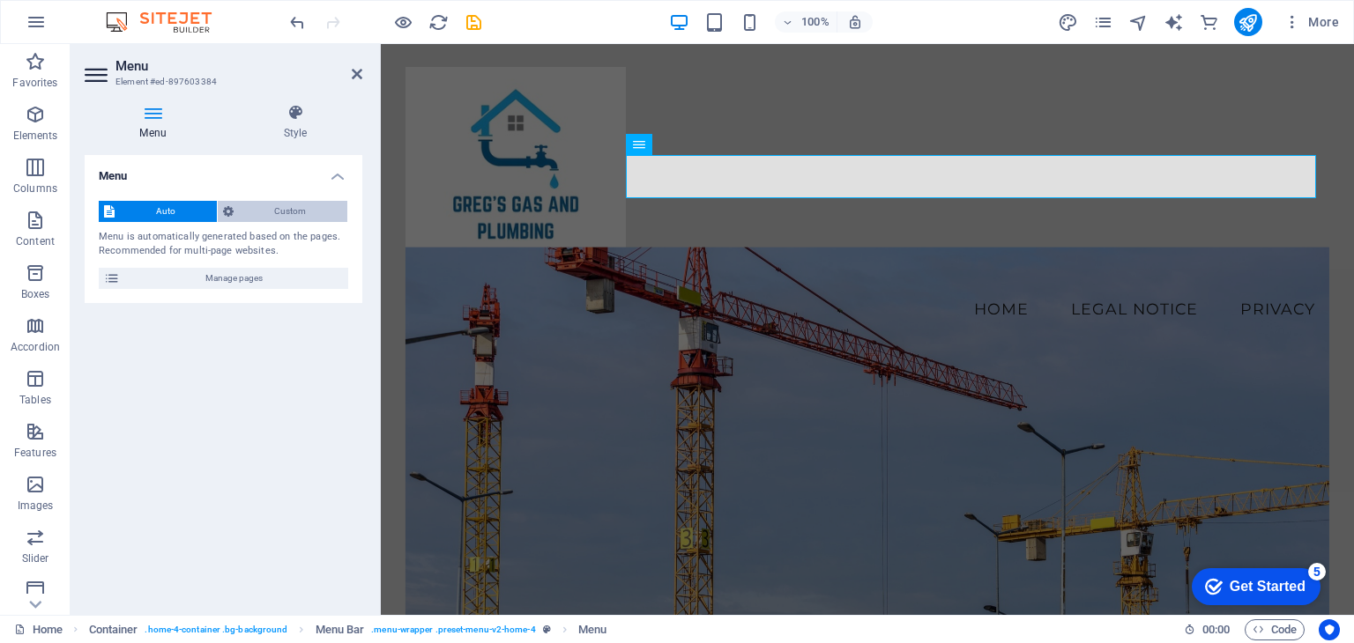
click at [247, 209] on span "Custom" at bounding box center [291, 211] width 104 height 21
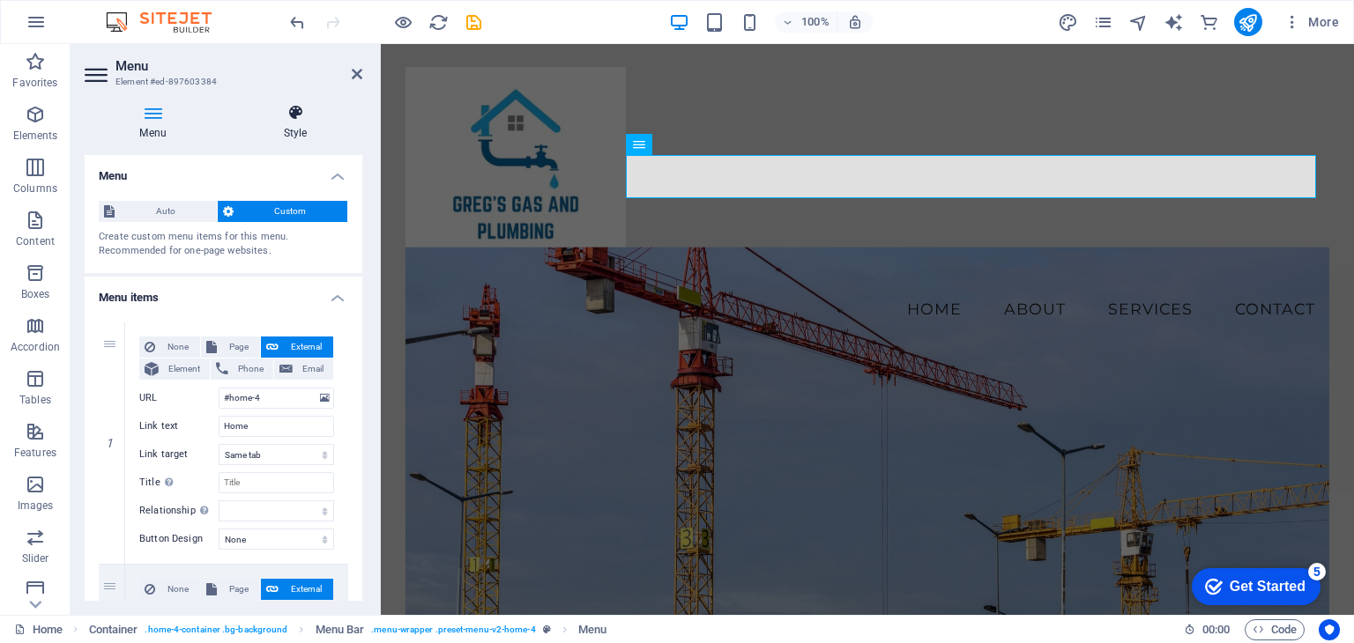
click at [287, 112] on icon at bounding box center [295, 113] width 134 height 18
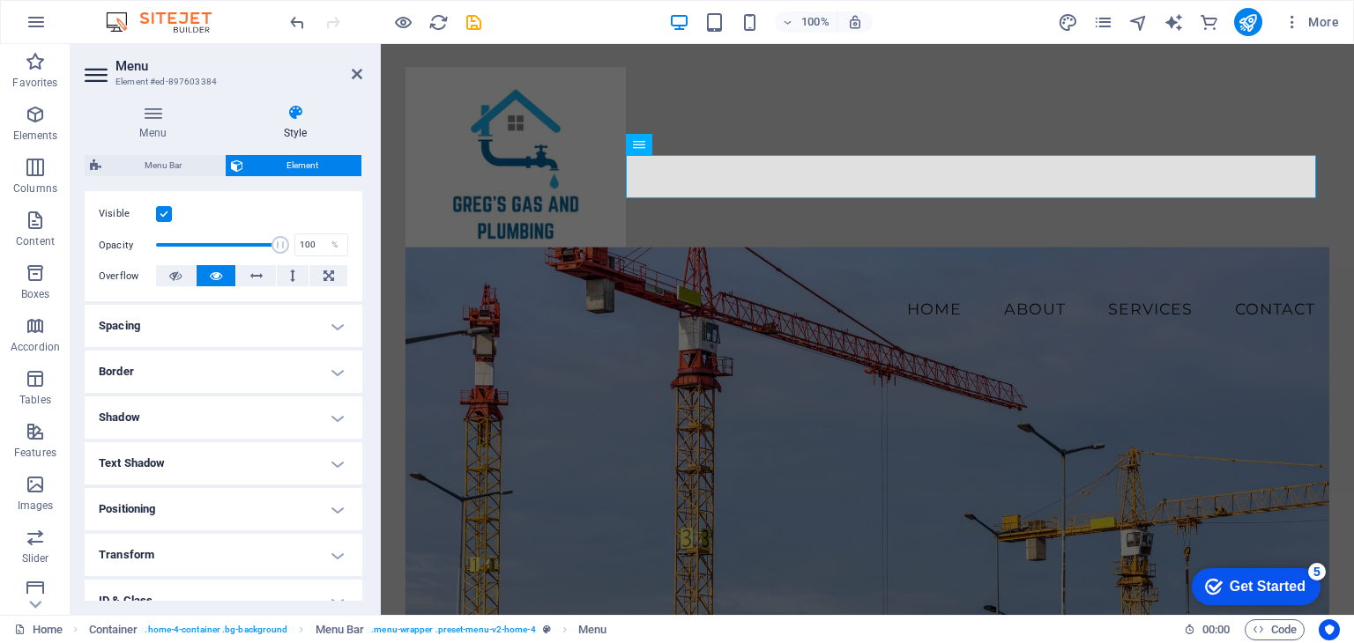
scroll to position [335, 0]
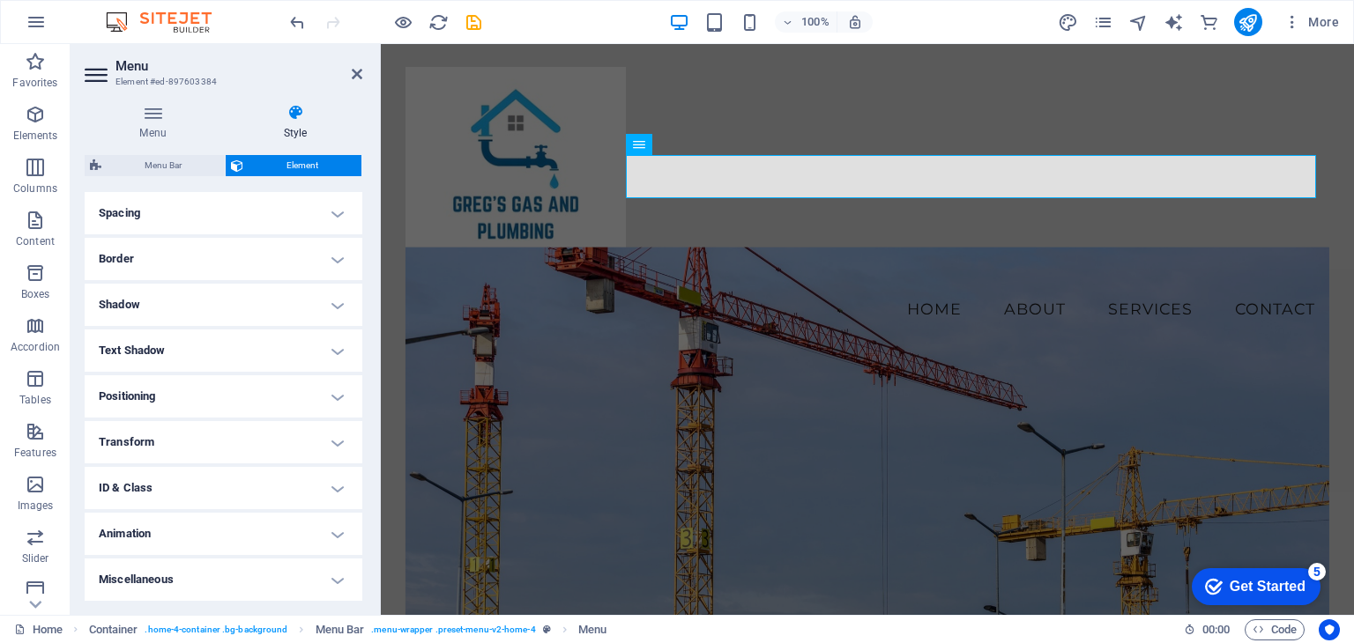
click at [191, 387] on h4 "Positioning" at bounding box center [224, 396] width 278 height 42
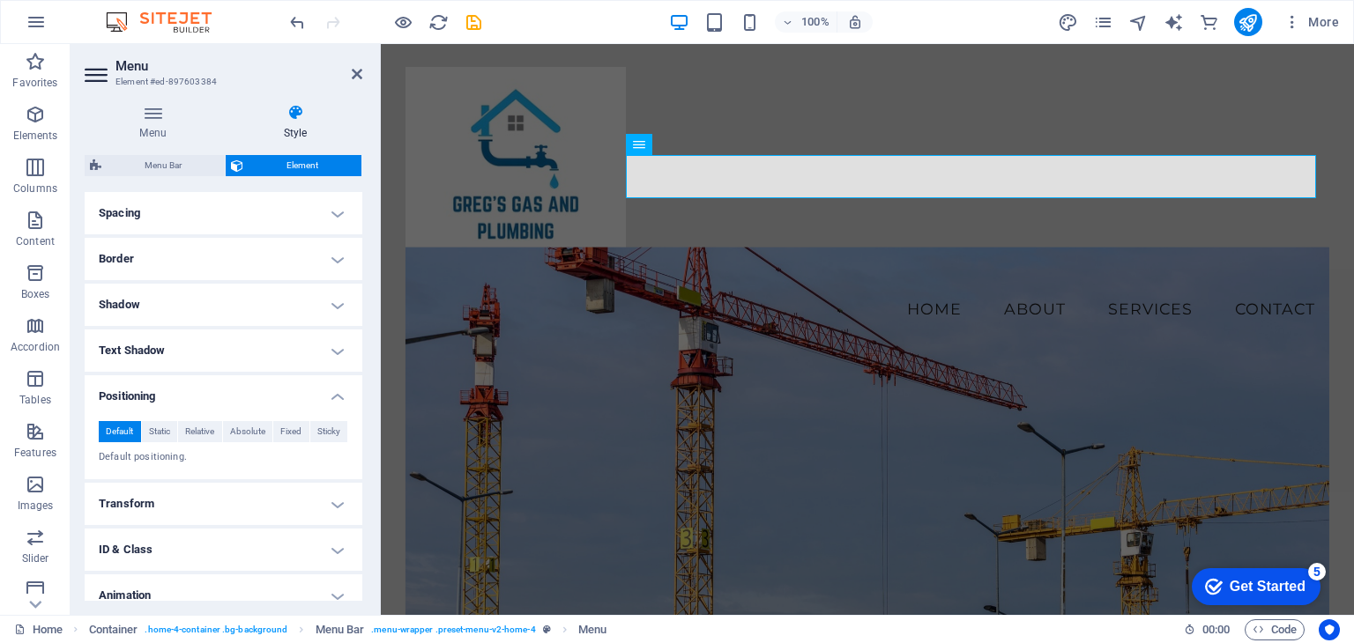
click at [191, 387] on h4 "Positioning" at bounding box center [224, 391] width 278 height 32
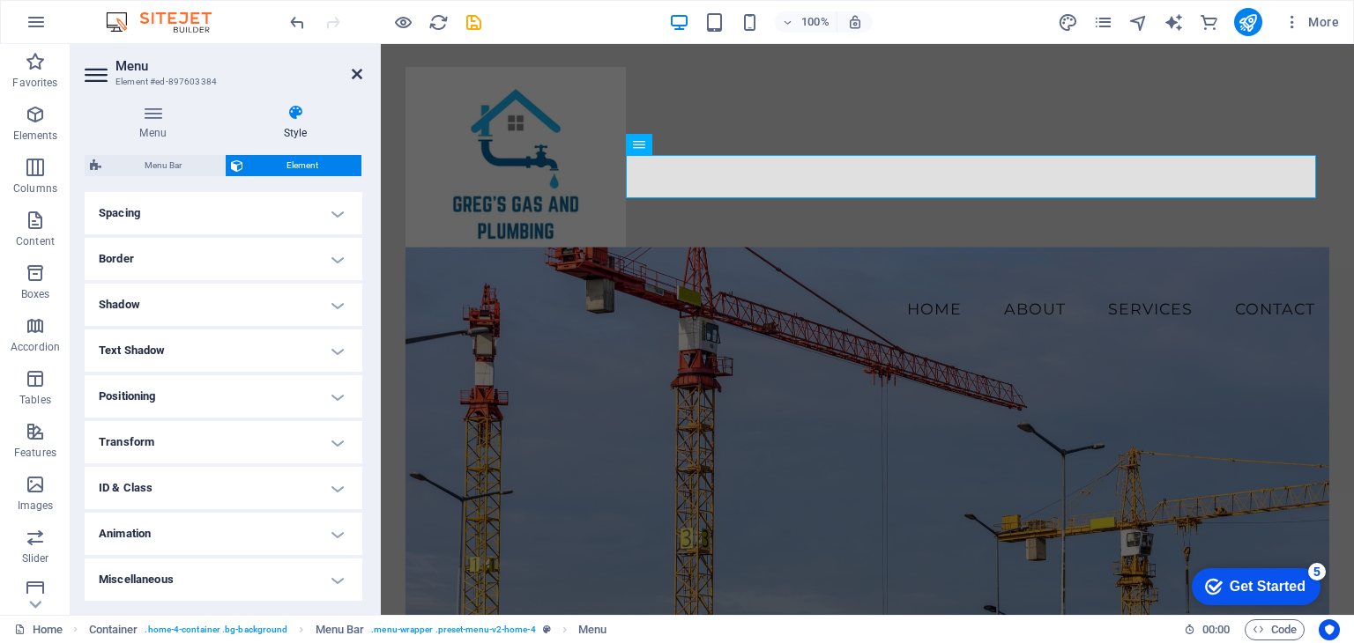
click at [360, 69] on icon at bounding box center [357, 74] width 11 height 14
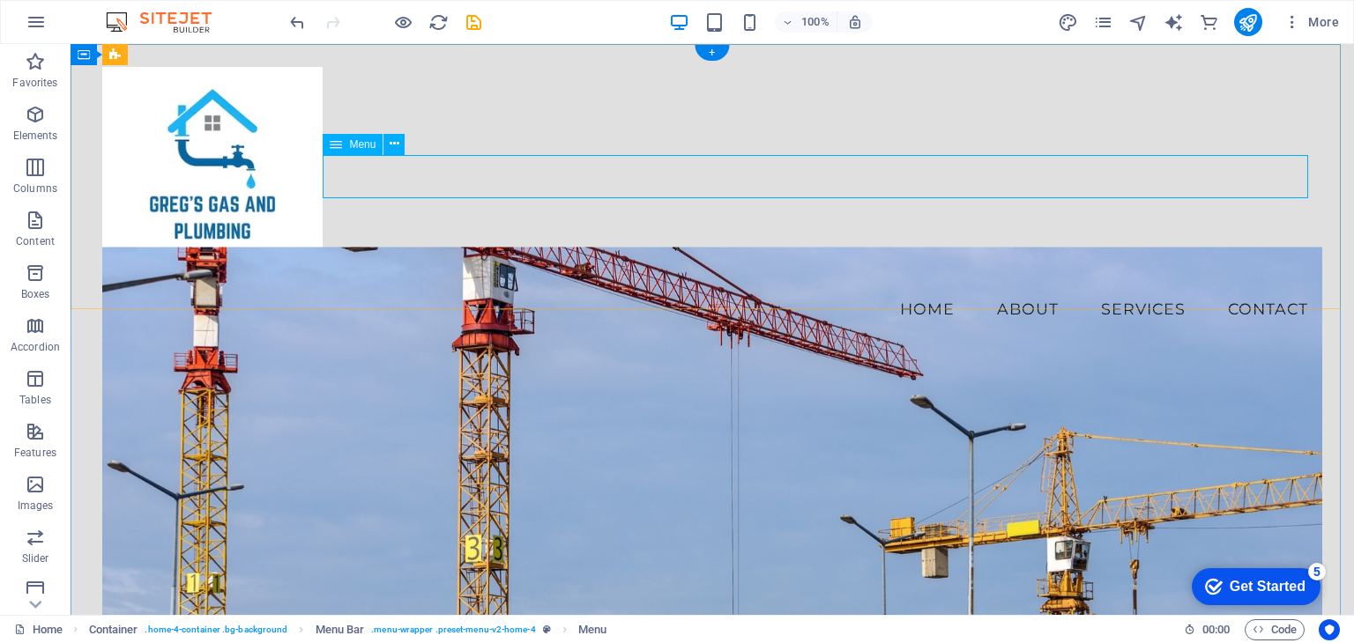
click at [441, 287] on nav "Home About Services Contact" at bounding box center [711, 309] width 1219 height 44
click at [395, 146] on icon at bounding box center [395, 144] width 10 height 19
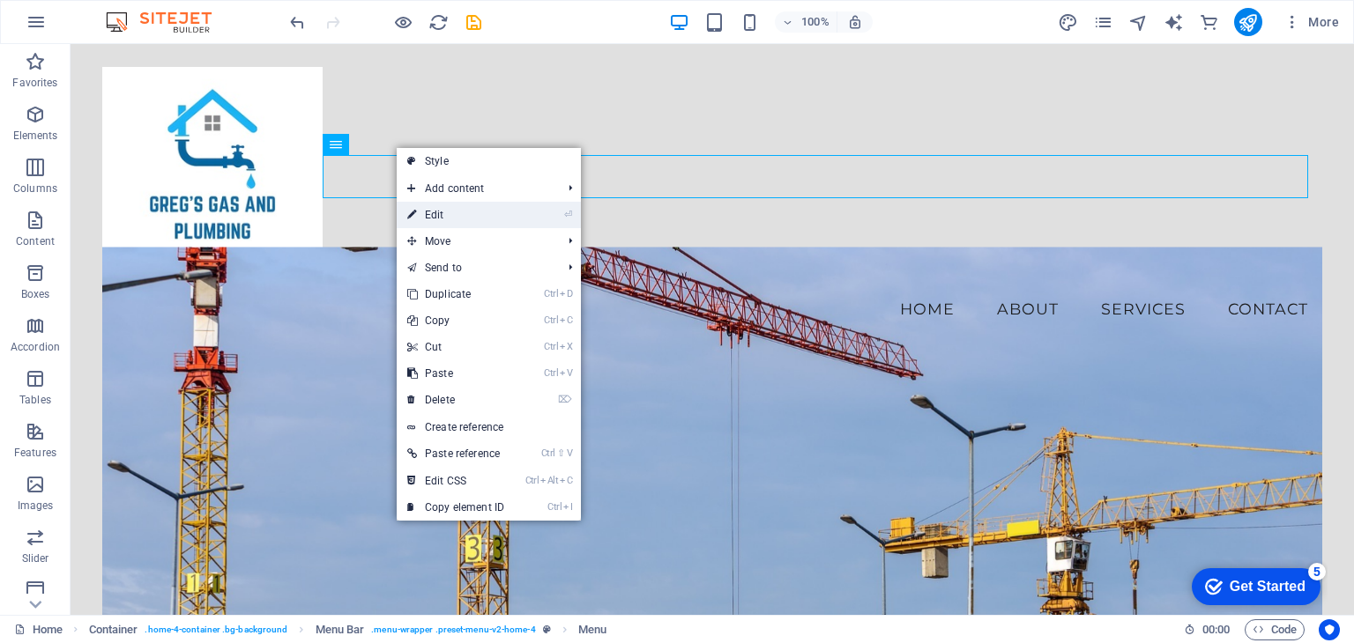
click at [433, 211] on link "⏎ Edit" at bounding box center [456, 215] width 118 height 26
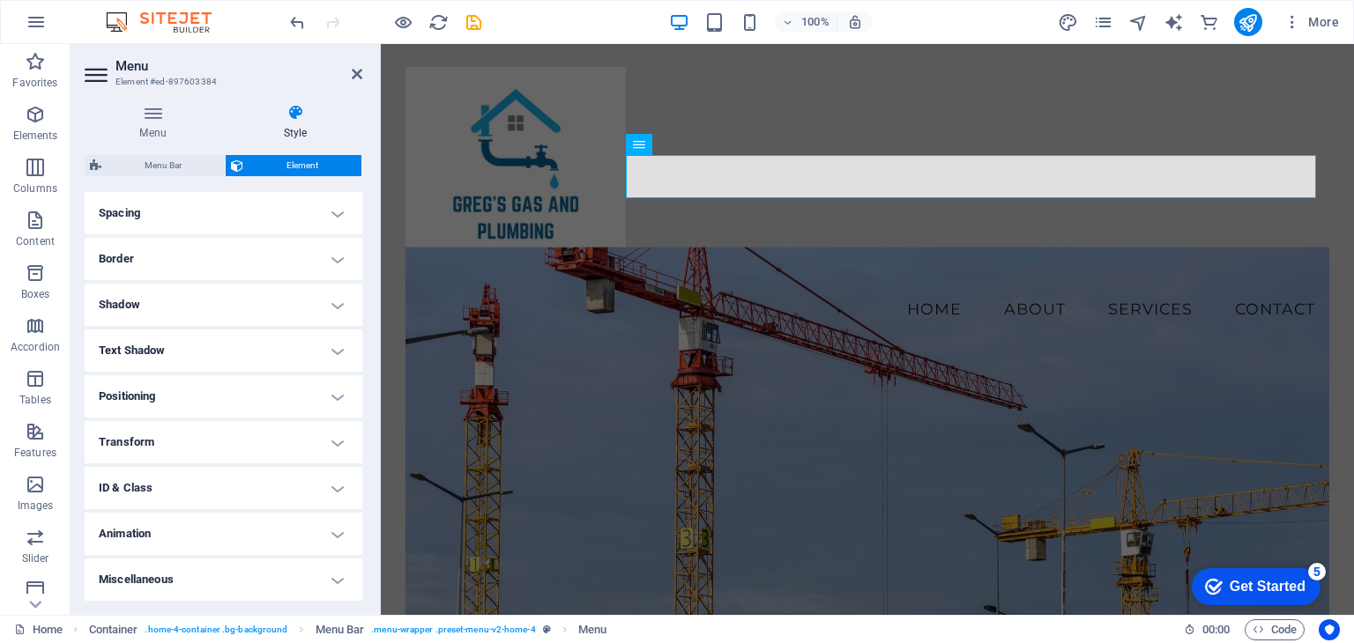
click at [228, 392] on h4 "Positioning" at bounding box center [224, 396] width 278 height 42
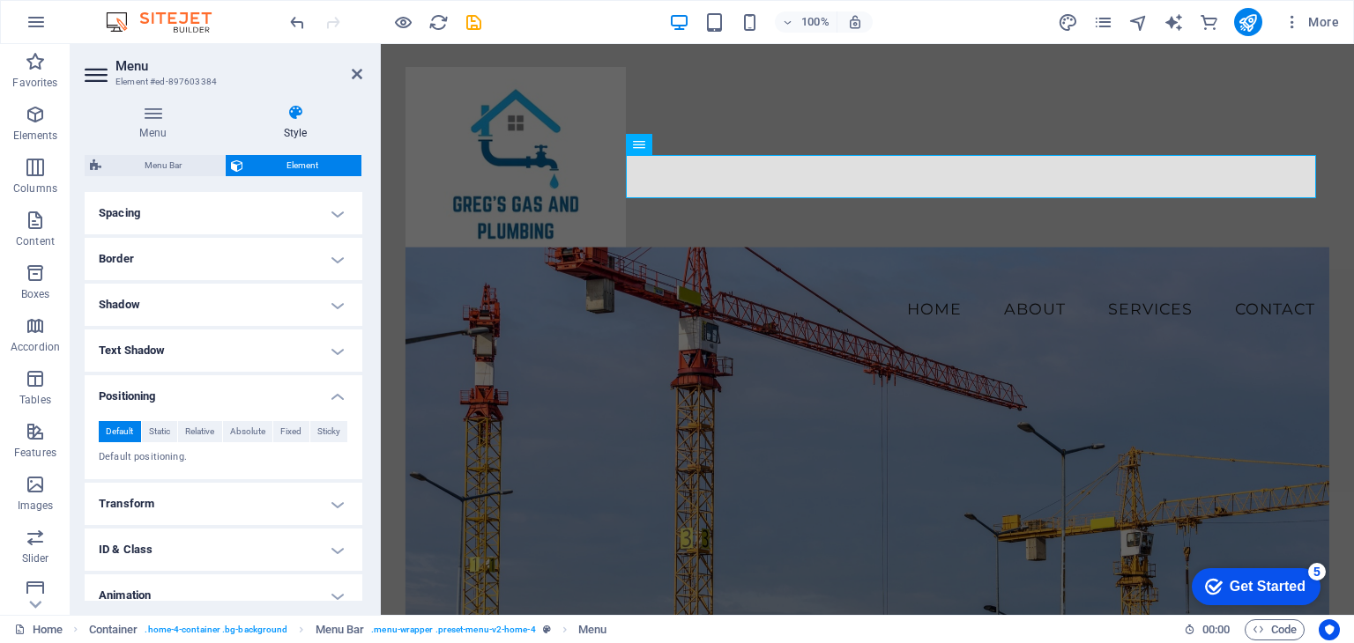
click at [233, 389] on h4 "Positioning" at bounding box center [224, 391] width 278 height 32
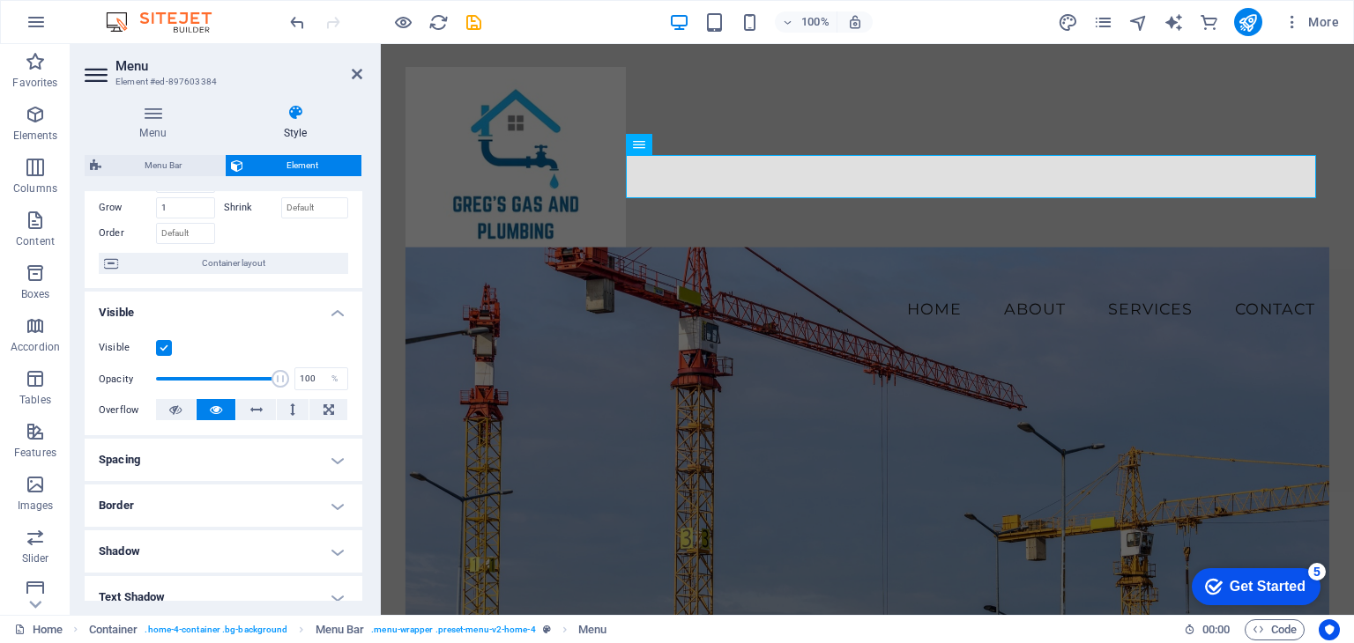
scroll to position [176, 0]
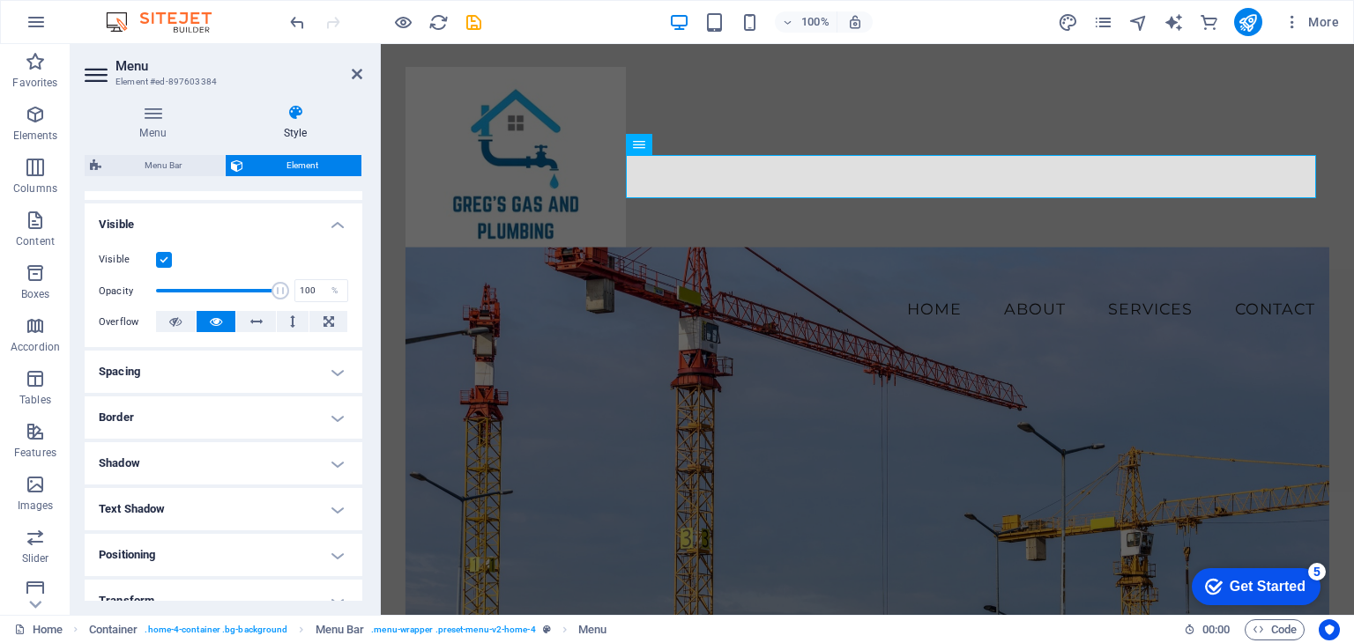
click at [308, 374] on h4 "Spacing" at bounding box center [224, 372] width 278 height 42
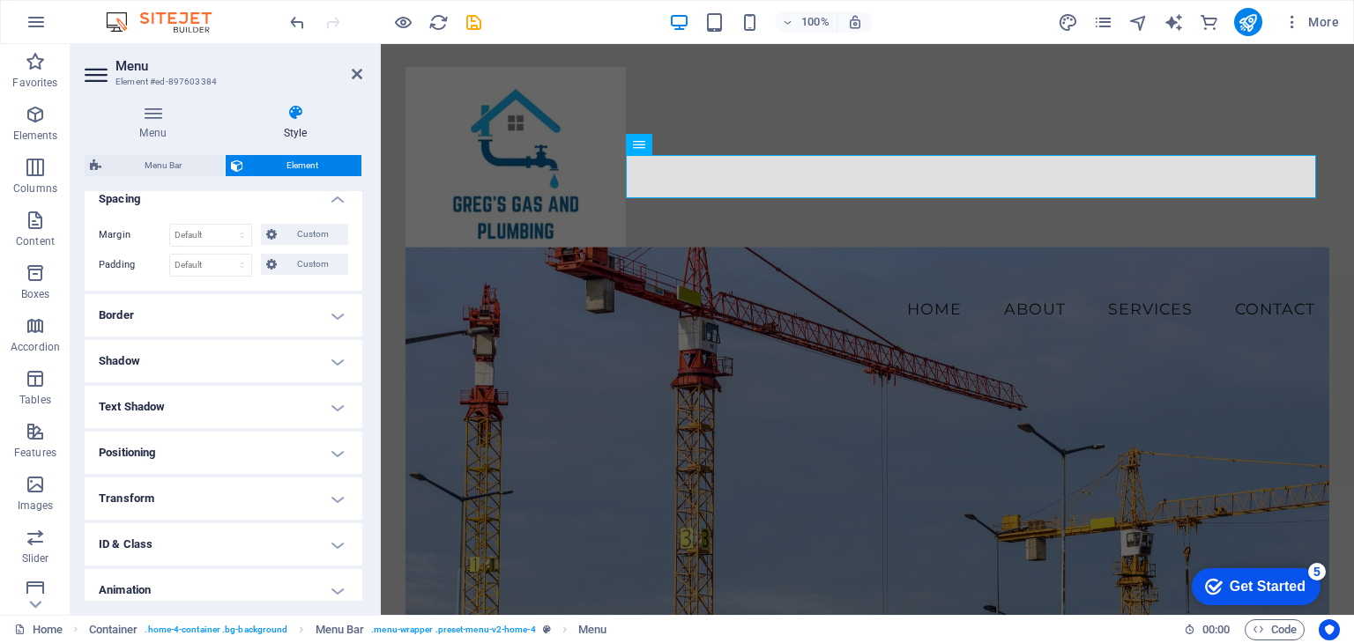
scroll to position [353, 0]
click at [356, 72] on icon at bounding box center [357, 74] width 11 height 14
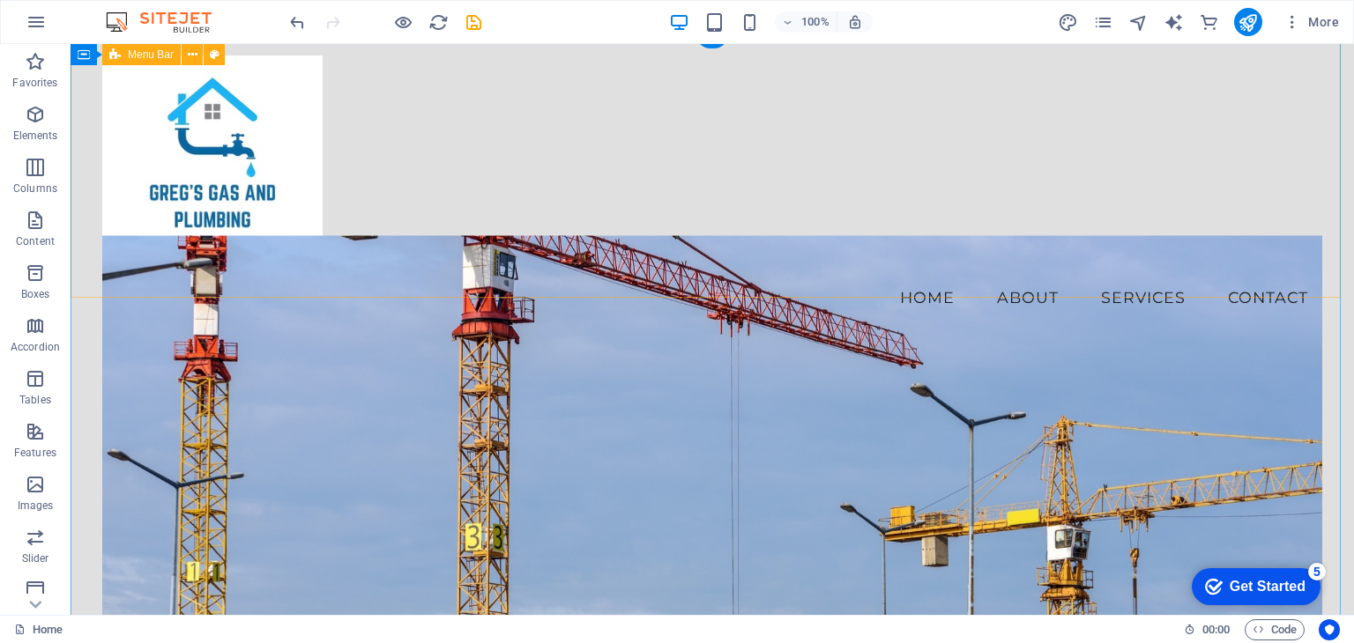
scroll to position [0, 0]
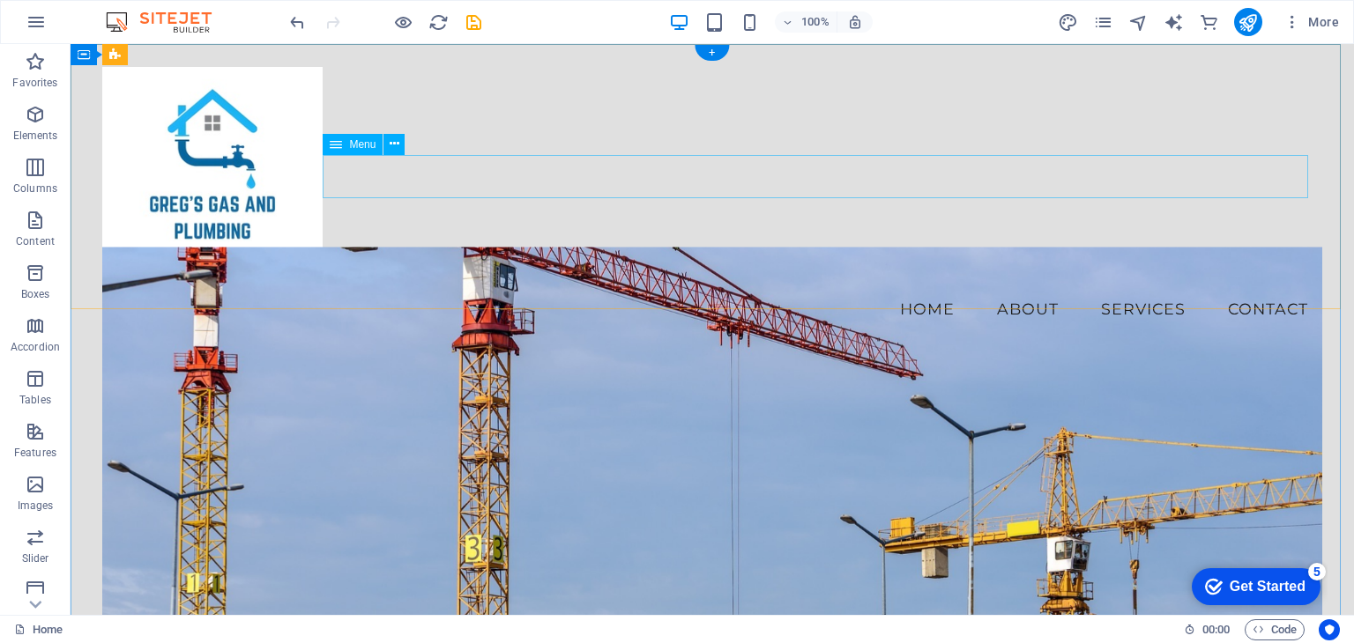
click at [735, 287] on nav "Home About Services Contact" at bounding box center [711, 309] width 1219 height 44
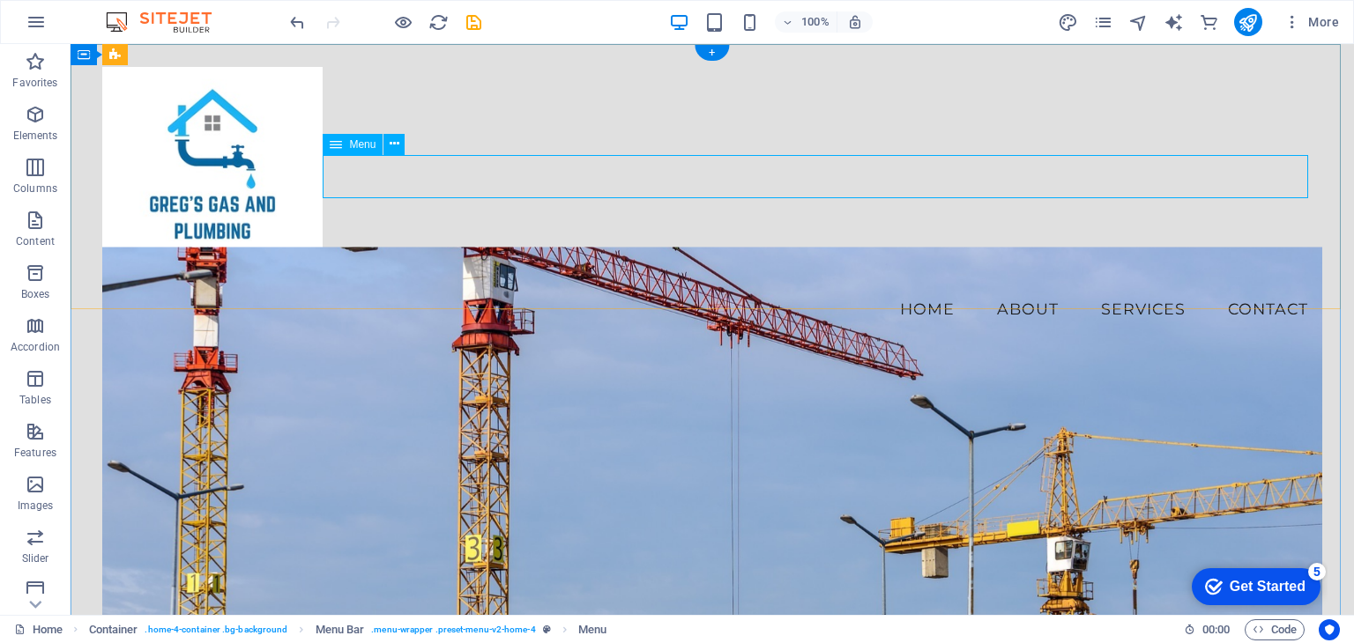
click at [412, 287] on nav "Home About Services Contact" at bounding box center [711, 309] width 1219 height 44
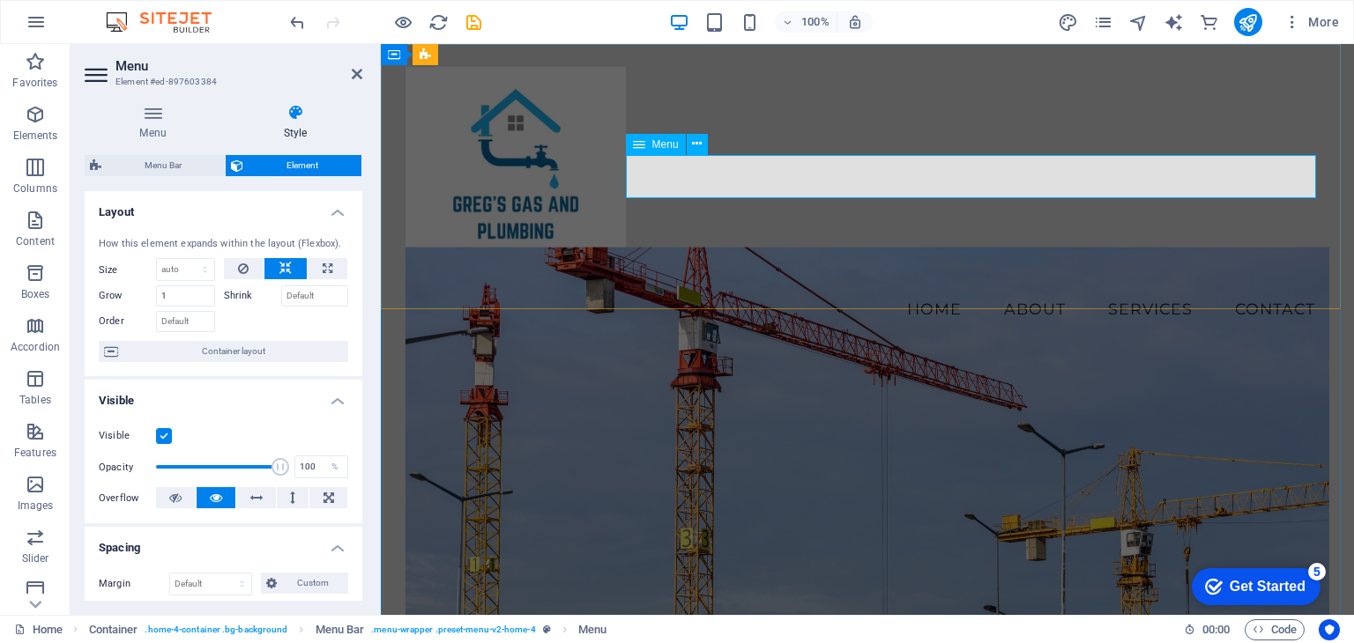
click at [924, 287] on nav "Home About Services Contact" at bounding box center [867, 309] width 924 height 44
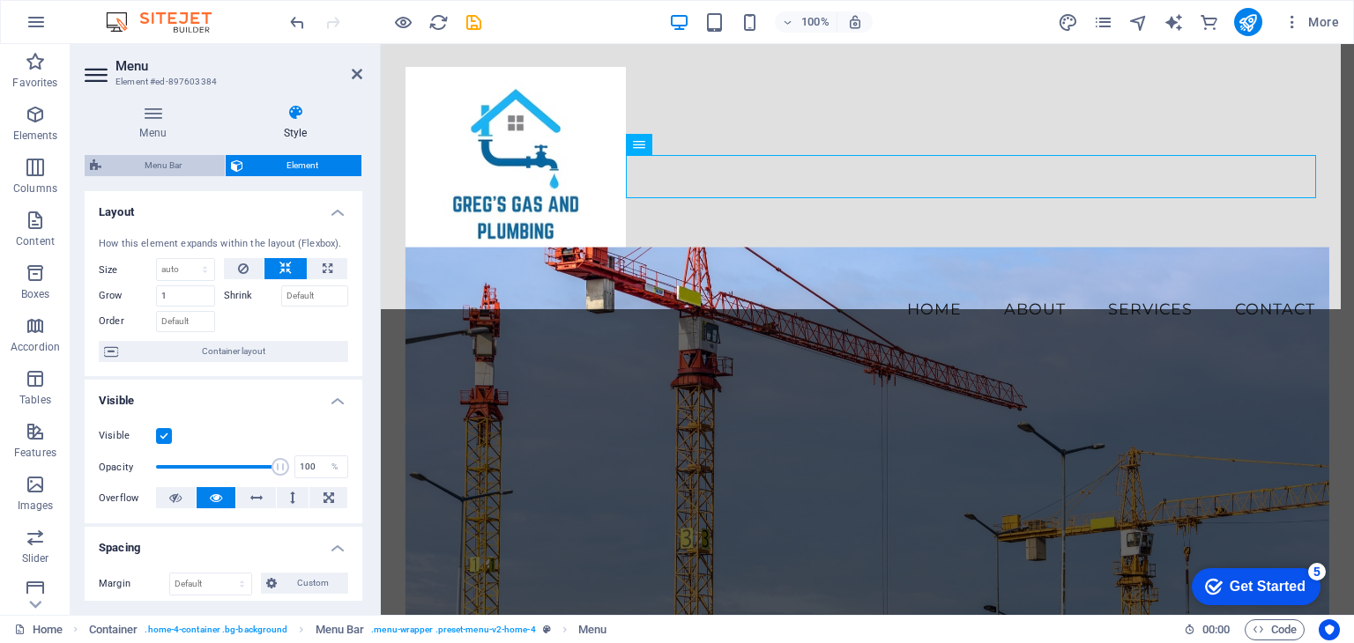
click at [197, 166] on span "Menu Bar" at bounding box center [163, 165] width 113 height 21
select select "vw"
select select "rem"
select select "vw"
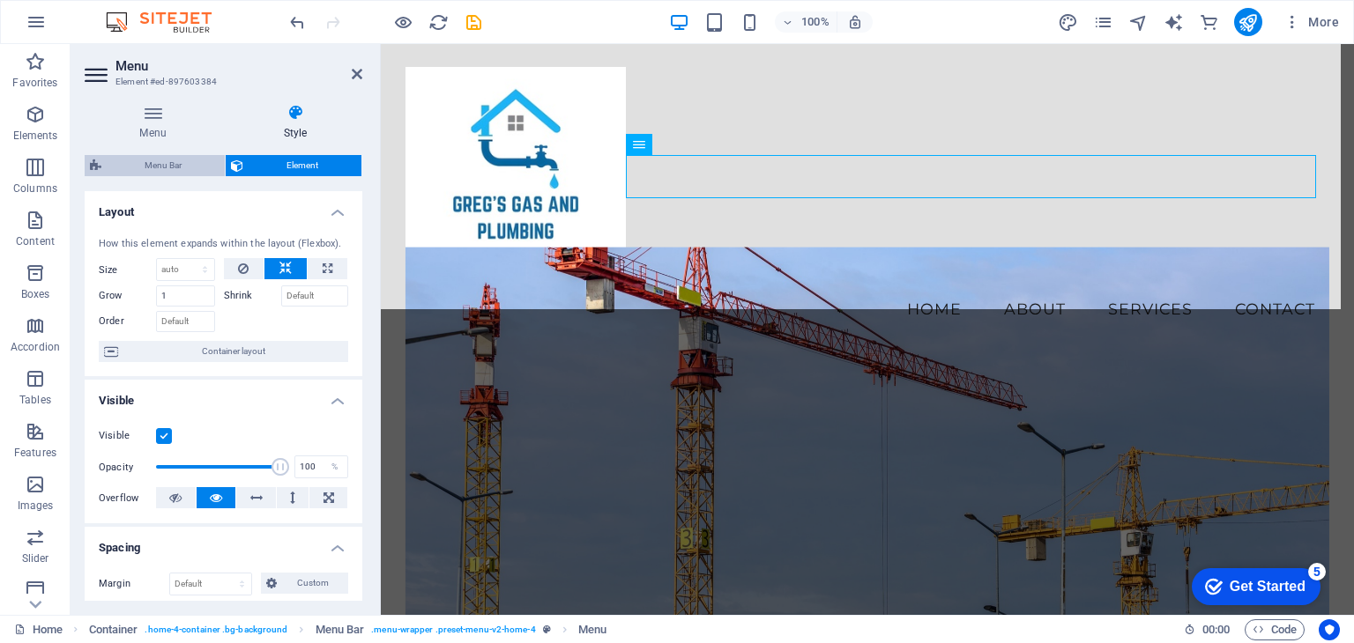
select select "preset-menu-v2-home-4"
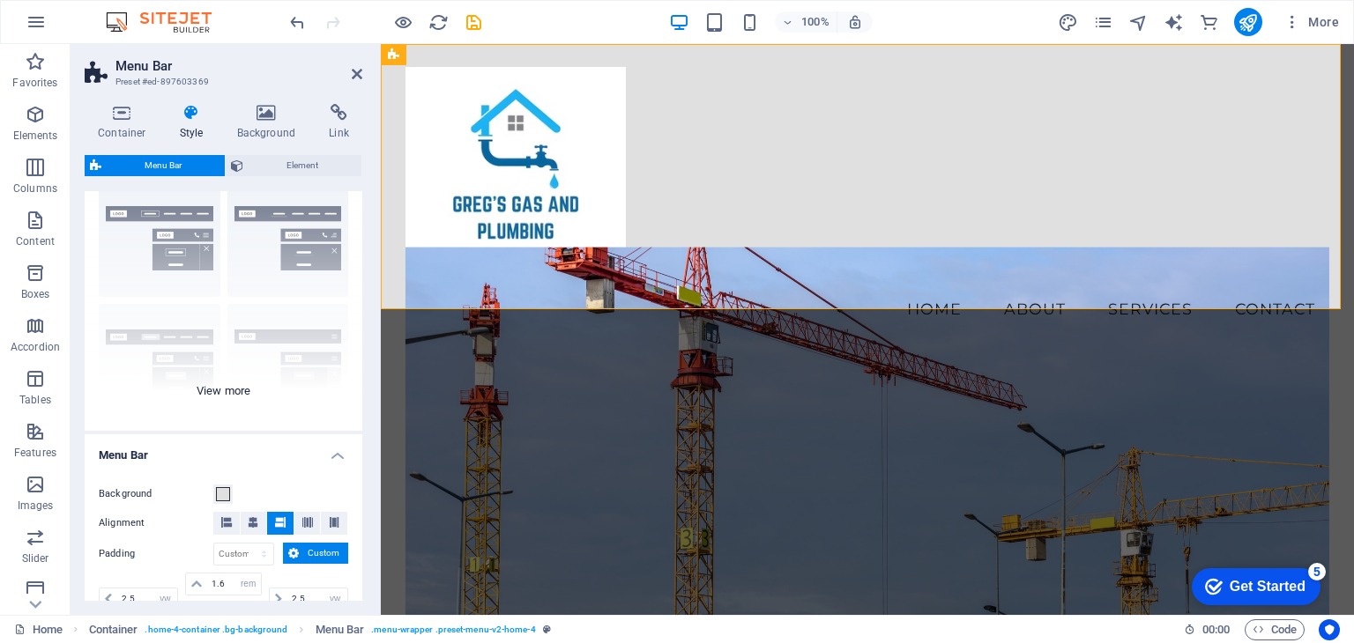
scroll to position [176, 0]
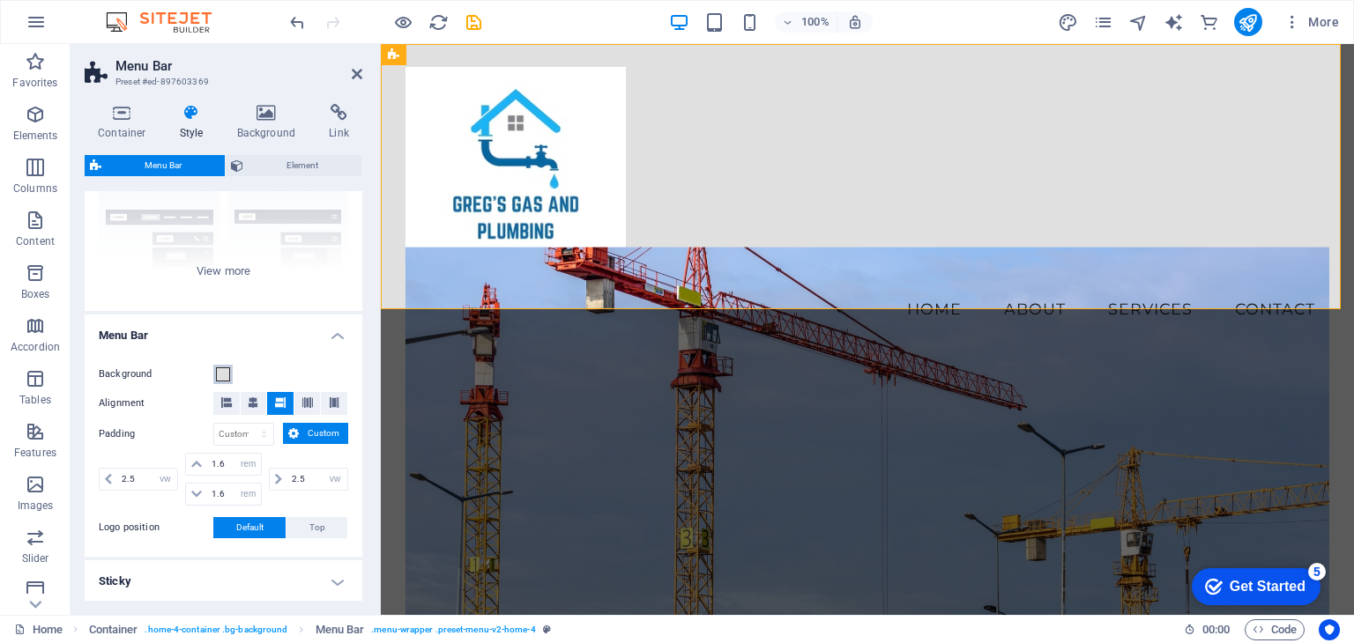
click at [225, 375] on span at bounding box center [223, 374] width 14 height 14
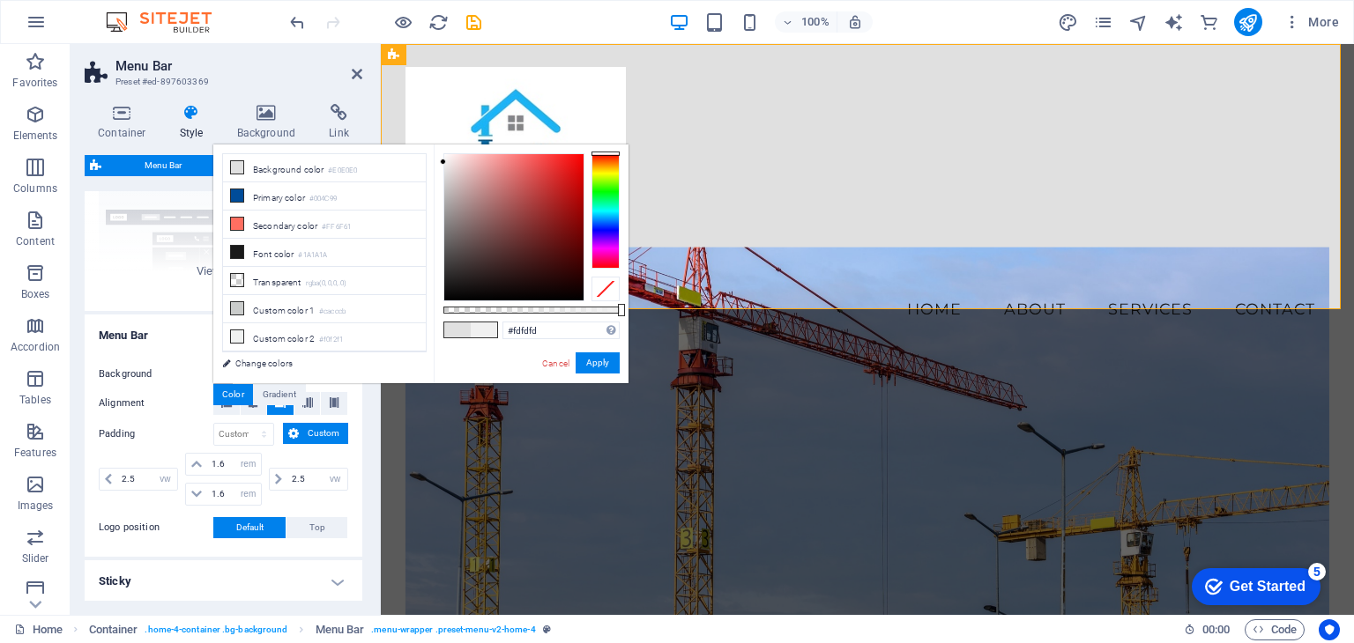
type input "#ffffff"
drag, startPoint x: 440, startPoint y: 170, endPoint x: 437, endPoint y: 144, distance: 26.6
click at [437, 144] on body "Gregs Gas and Plumbing Home Favorites Elements Columns Content Boxes Accordion …" at bounding box center [677, 321] width 1354 height 643
click at [589, 364] on button "Apply" at bounding box center [597, 363] width 44 height 21
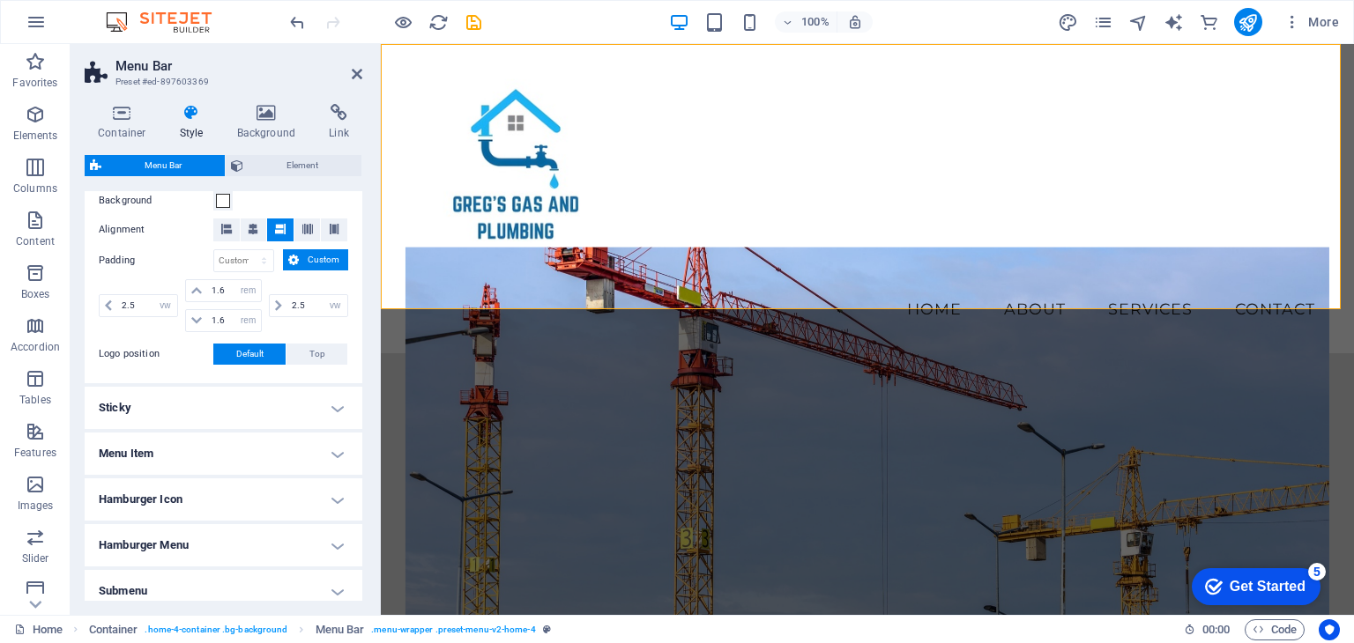
scroll to position [353, 0]
click at [260, 397] on h4 "Sticky" at bounding box center [224, 405] width 278 height 42
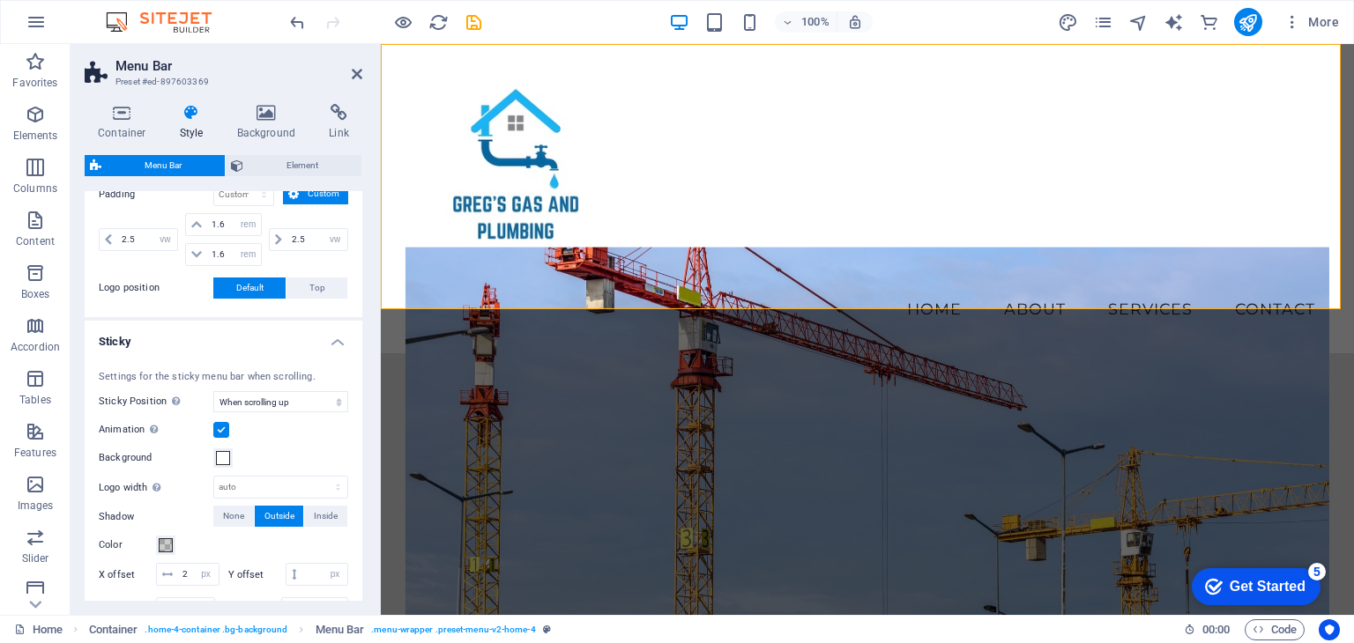
scroll to position [441, 0]
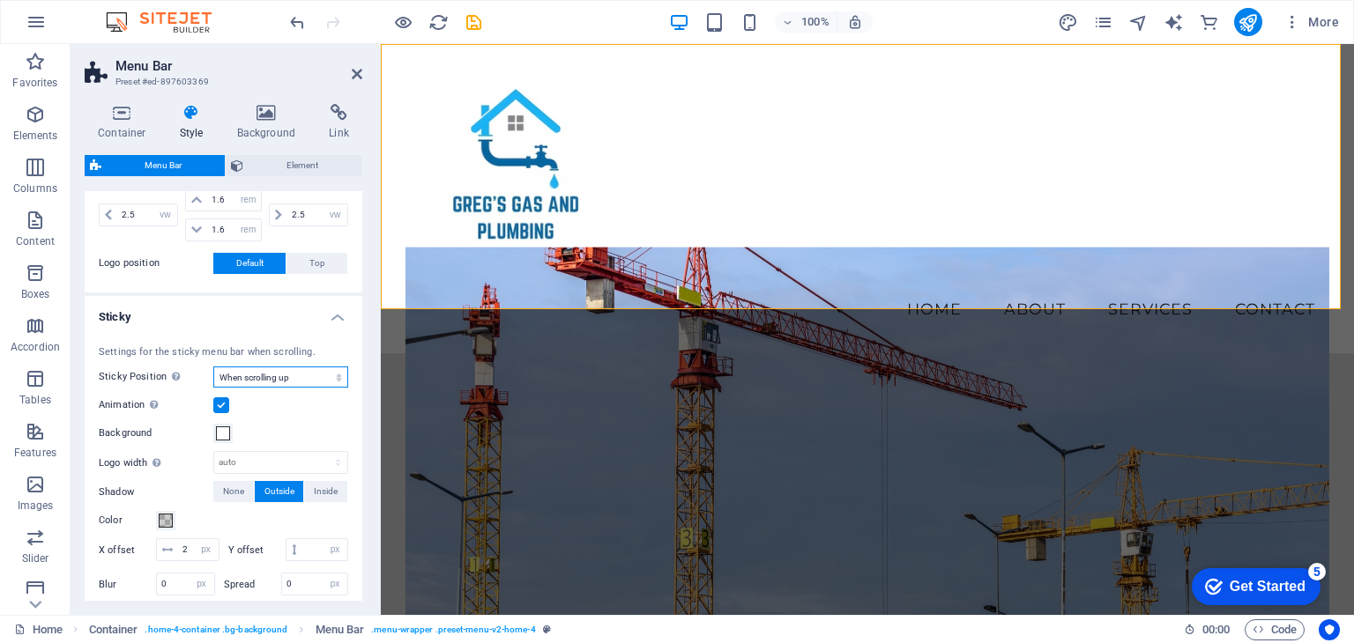
click at [272, 380] on select "Off Instant After menu After banner When scrolling up" at bounding box center [280, 377] width 135 height 21
select select "sticky_none"
click at [213, 367] on select "Off Instant After menu After banner When scrolling up" at bounding box center [280, 377] width 135 height 21
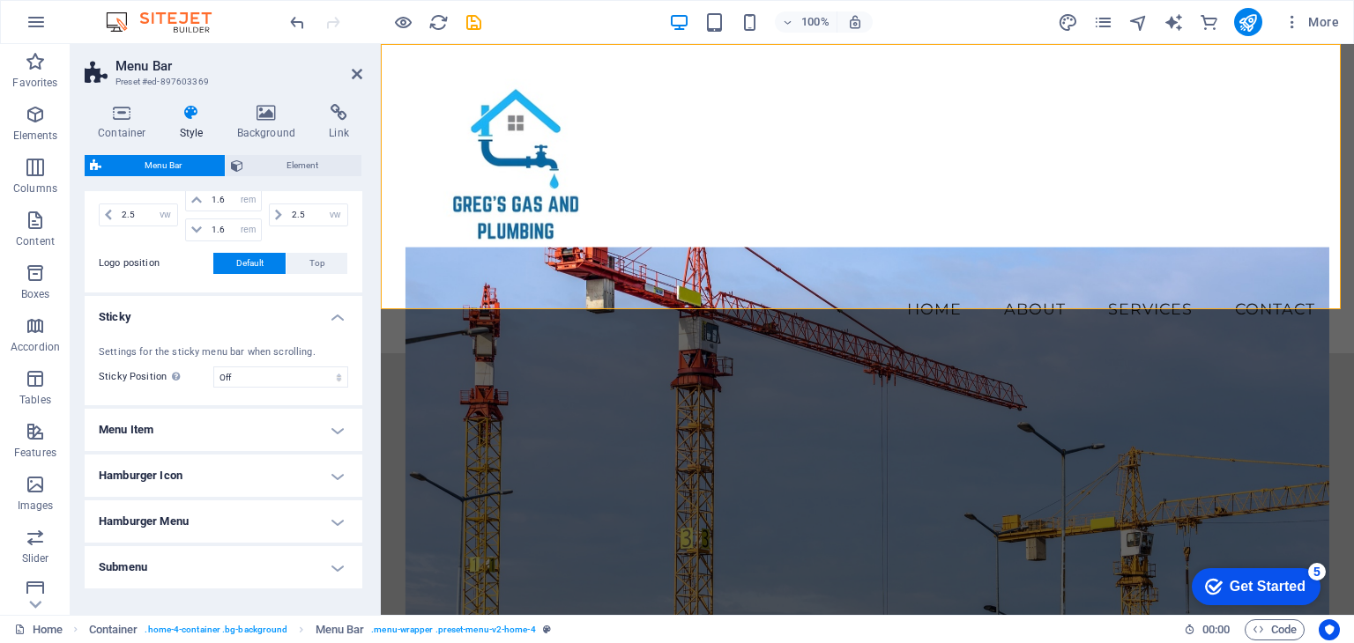
click at [274, 427] on h4 "Menu Item" at bounding box center [224, 430] width 278 height 42
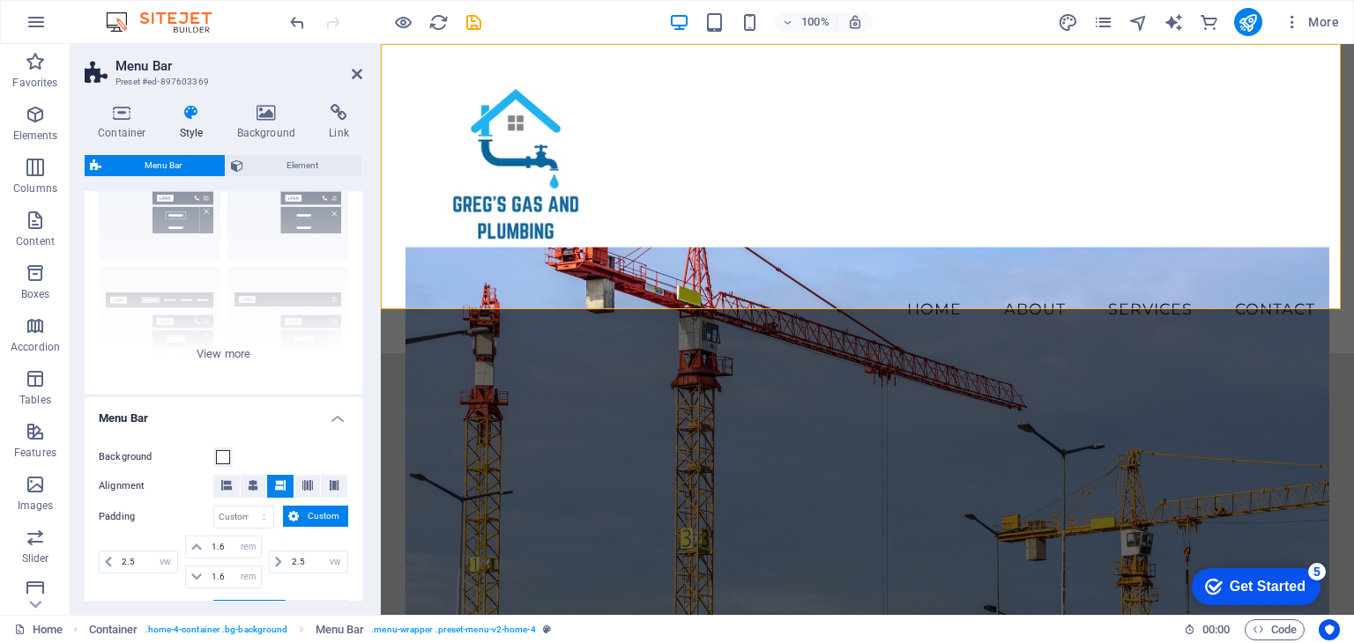
scroll to position [42, 0]
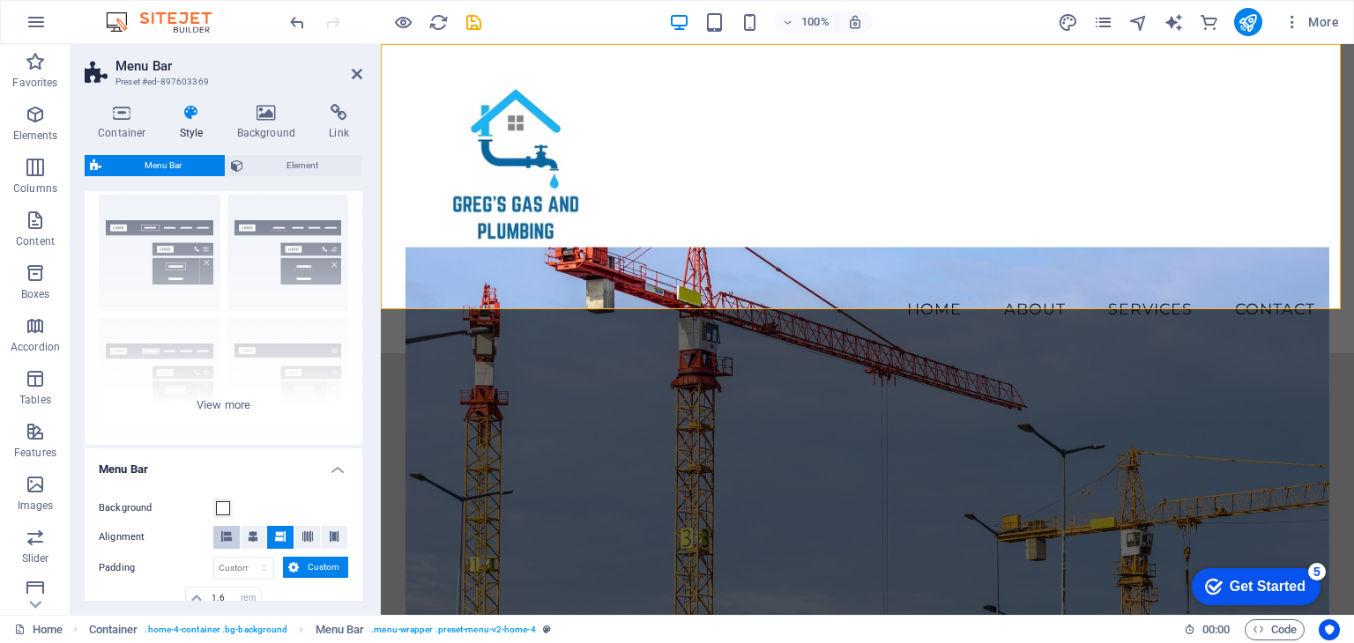
click at [225, 536] on icon at bounding box center [226, 536] width 11 height 11
click at [276, 533] on icon at bounding box center [280, 536] width 11 height 11
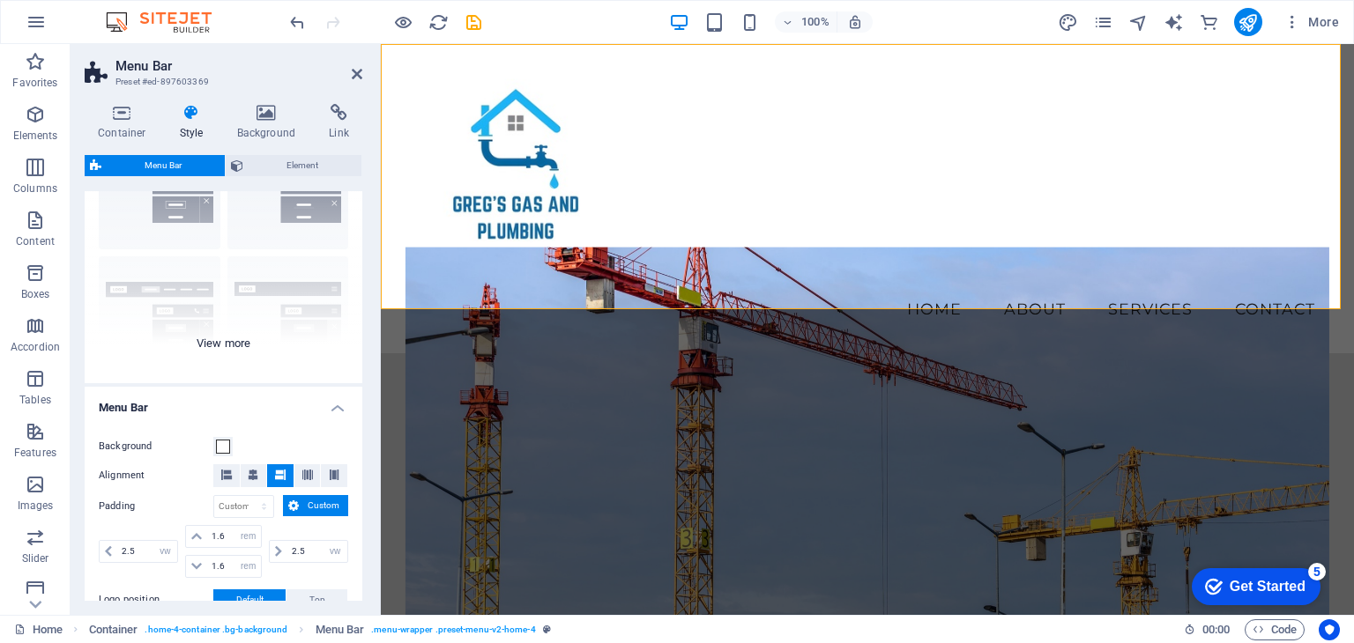
scroll to position [130, 0]
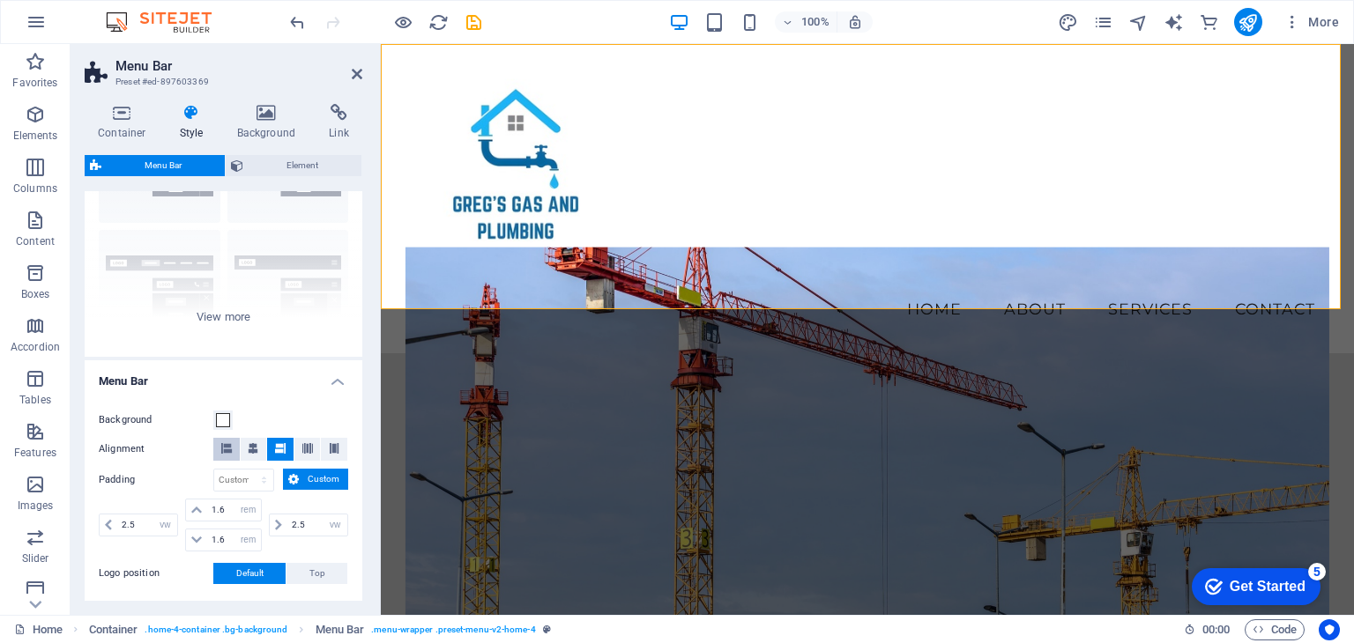
click at [229, 445] on icon at bounding box center [226, 448] width 11 height 11
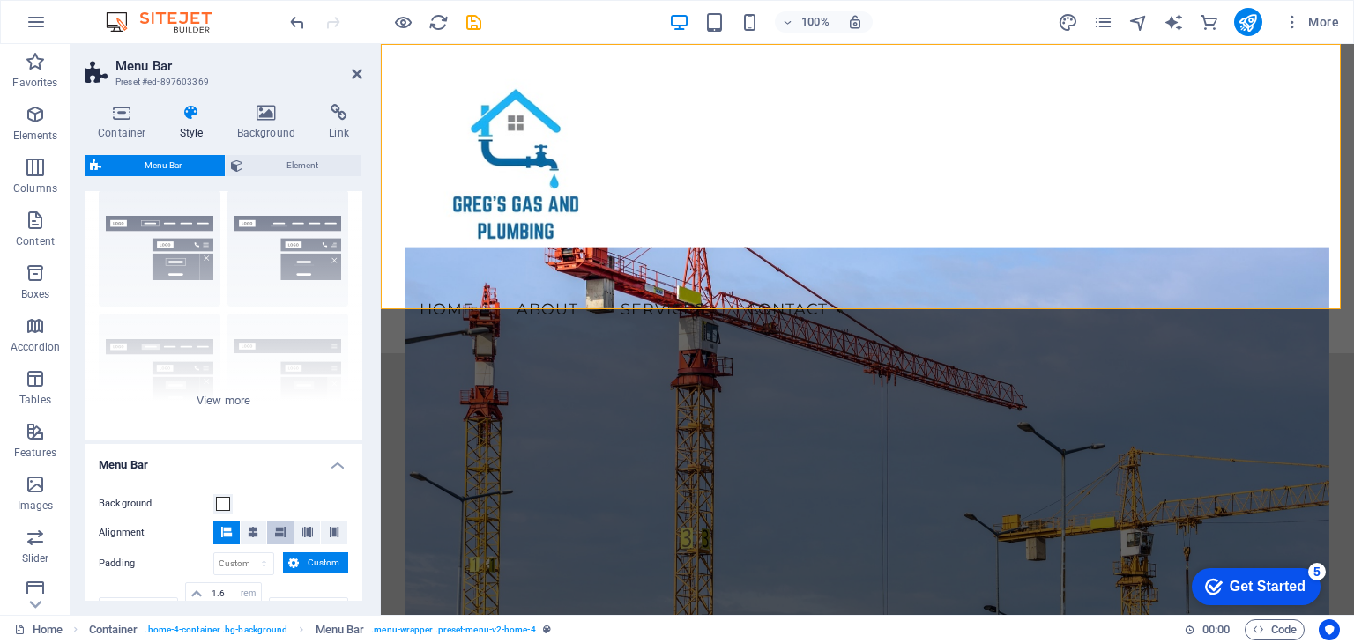
scroll to position [88, 0]
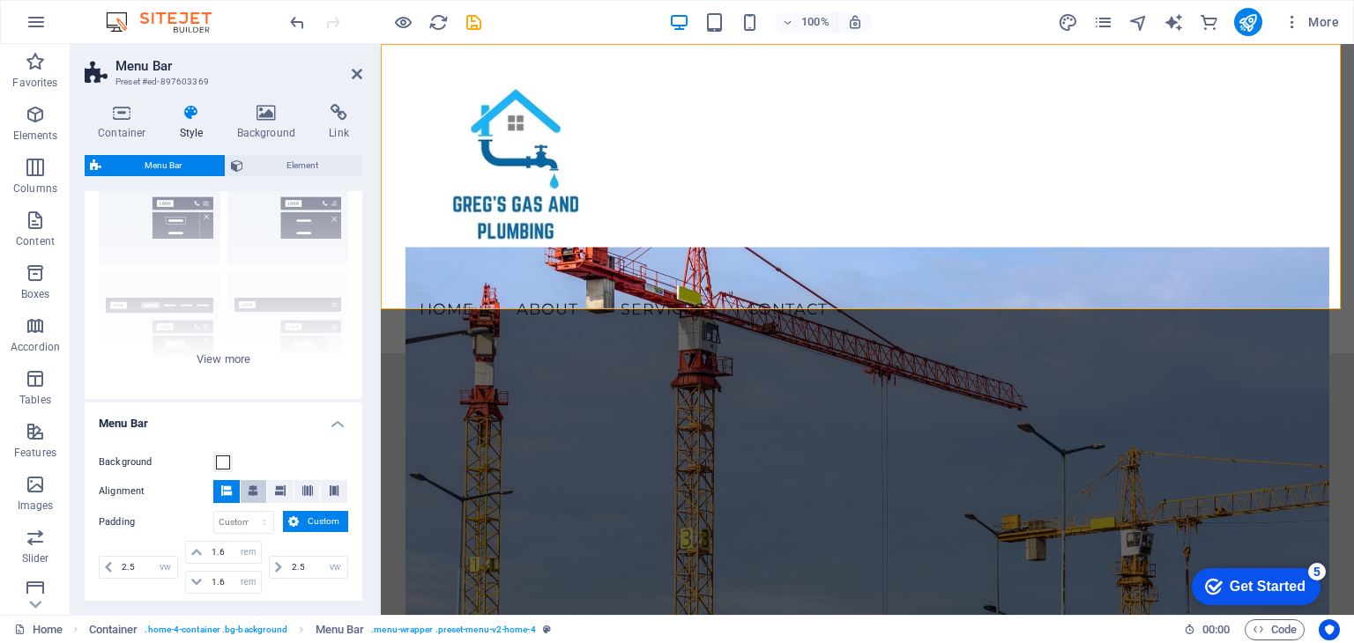
click at [250, 487] on icon at bounding box center [253, 491] width 11 height 11
click at [360, 76] on icon at bounding box center [357, 74] width 11 height 14
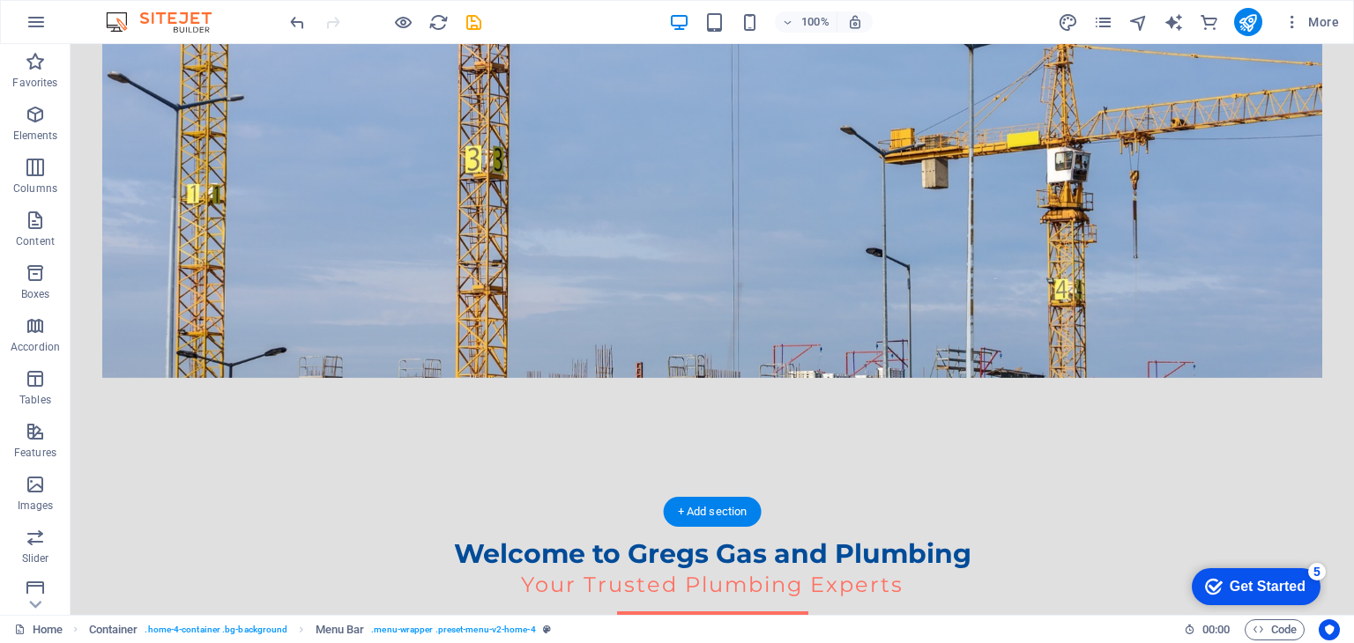
scroll to position [0, 0]
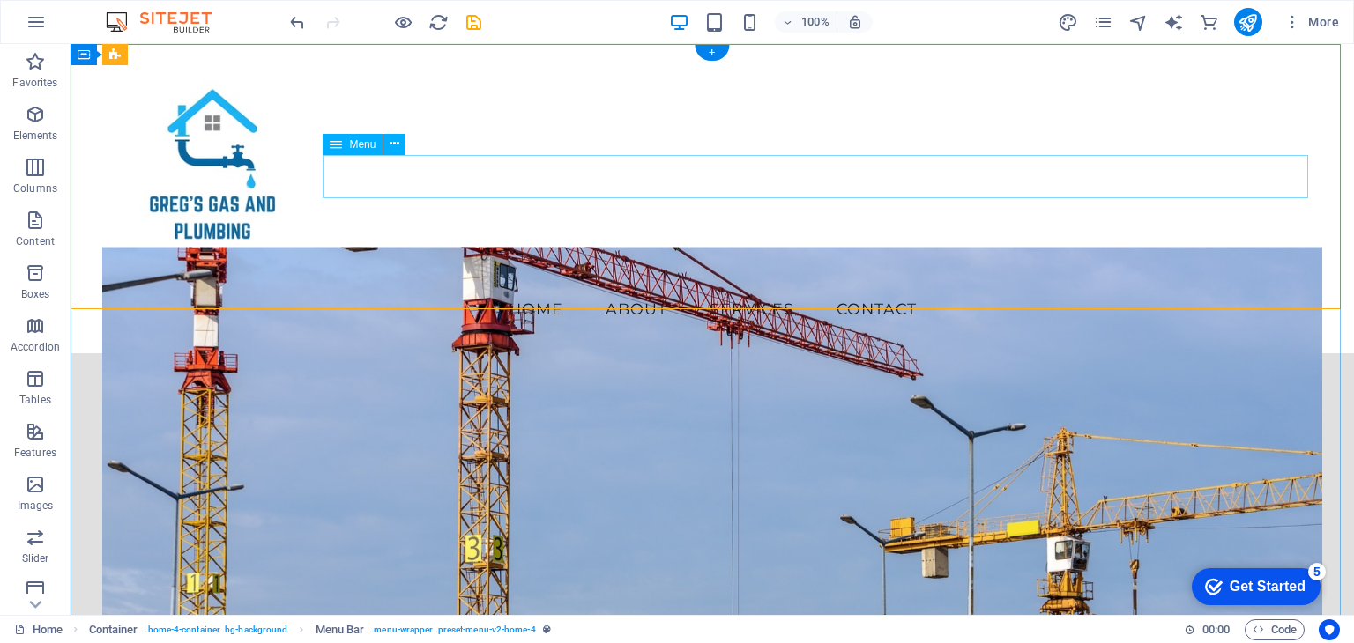
click at [565, 287] on nav "Home About Services Contact" at bounding box center [711, 309] width 1219 height 44
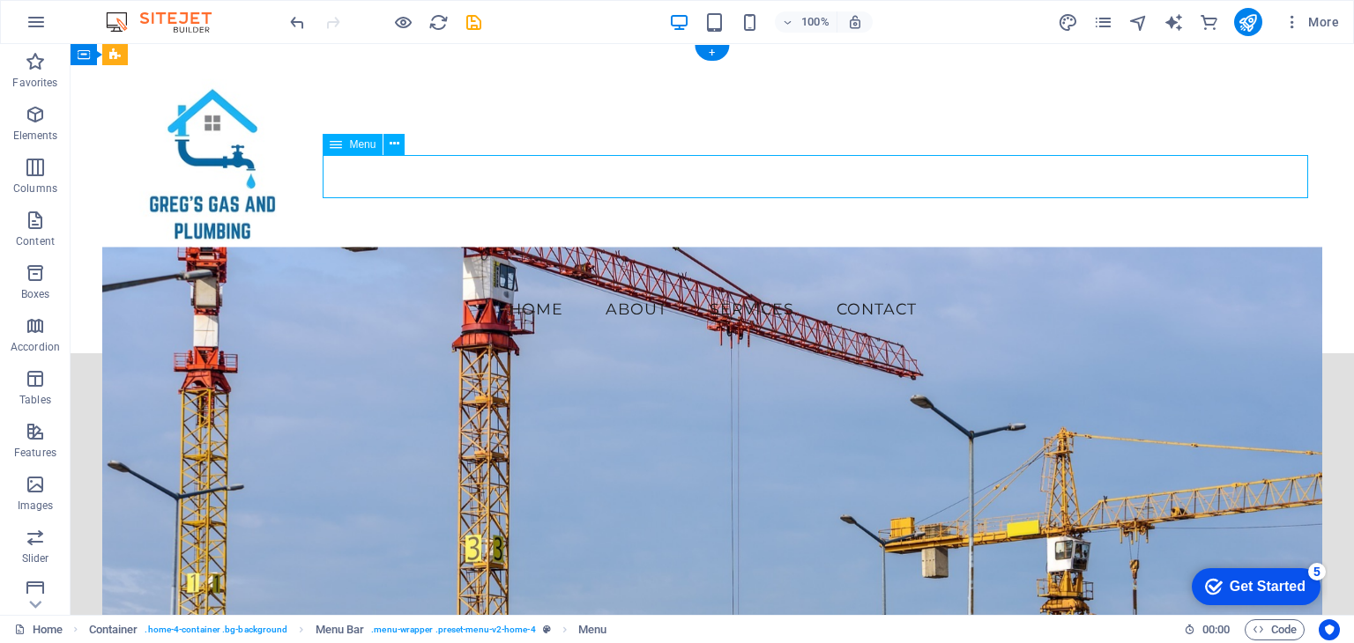
click at [475, 287] on nav "Home About Services Contact" at bounding box center [711, 309] width 1219 height 44
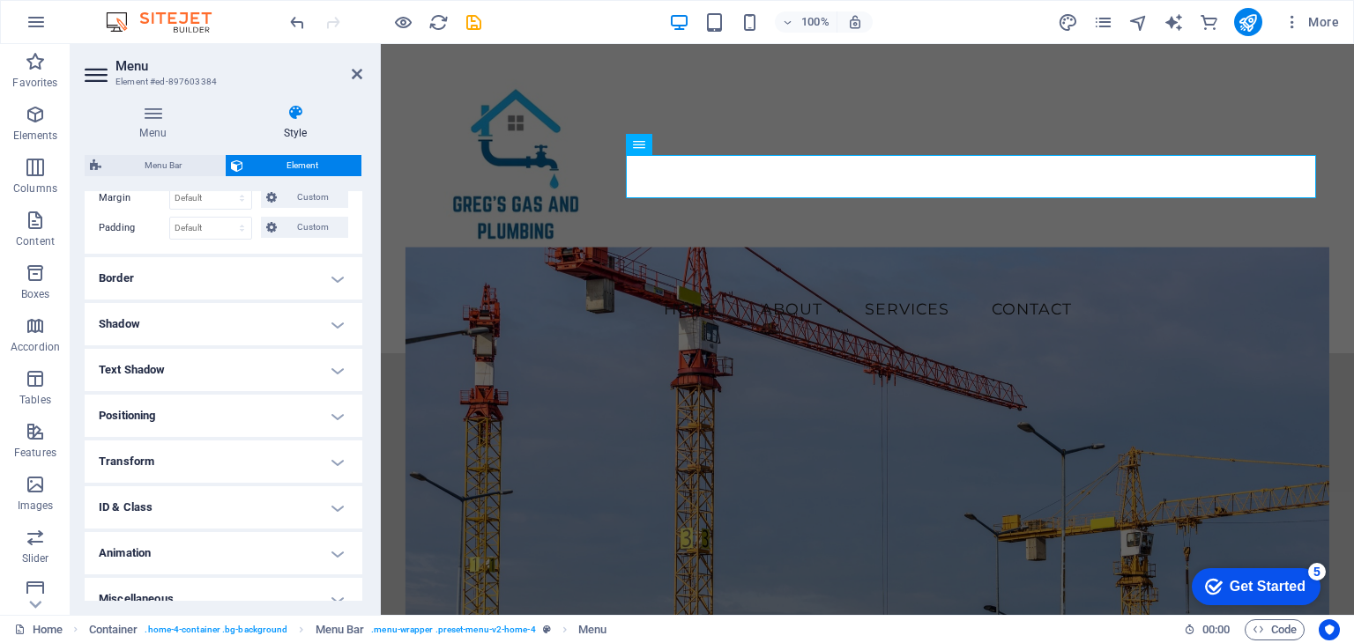
scroll to position [405, 0]
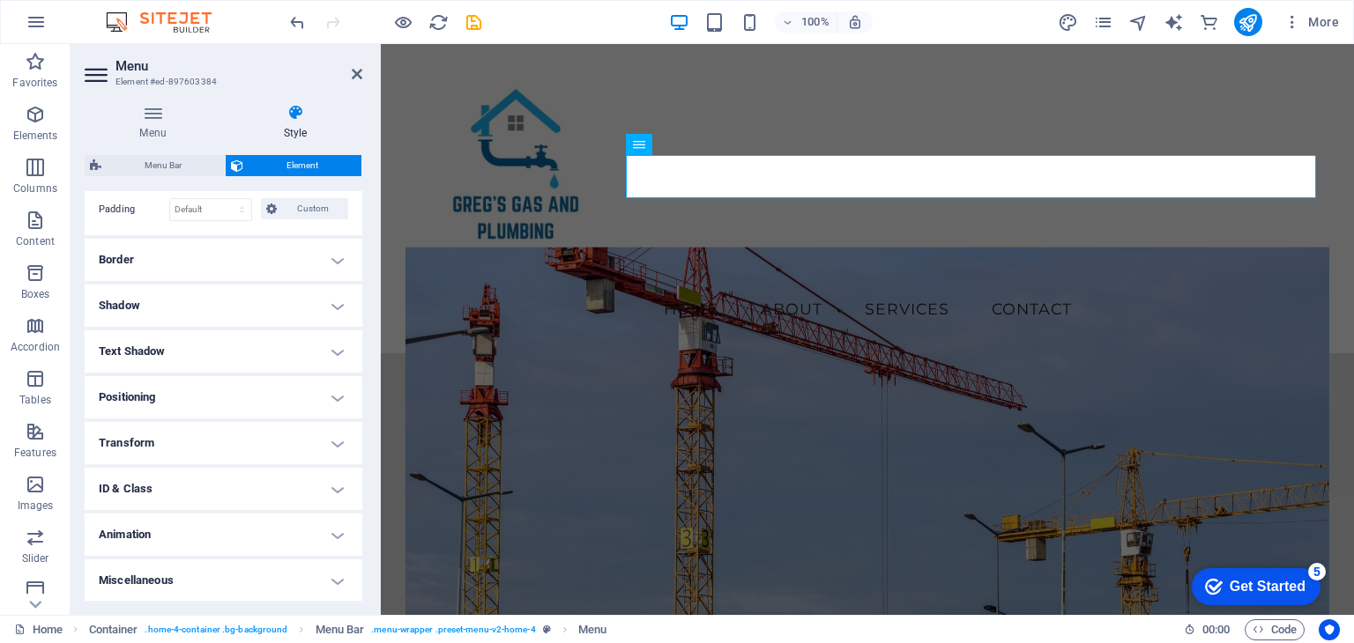
click at [258, 398] on h4 "Positioning" at bounding box center [224, 397] width 278 height 42
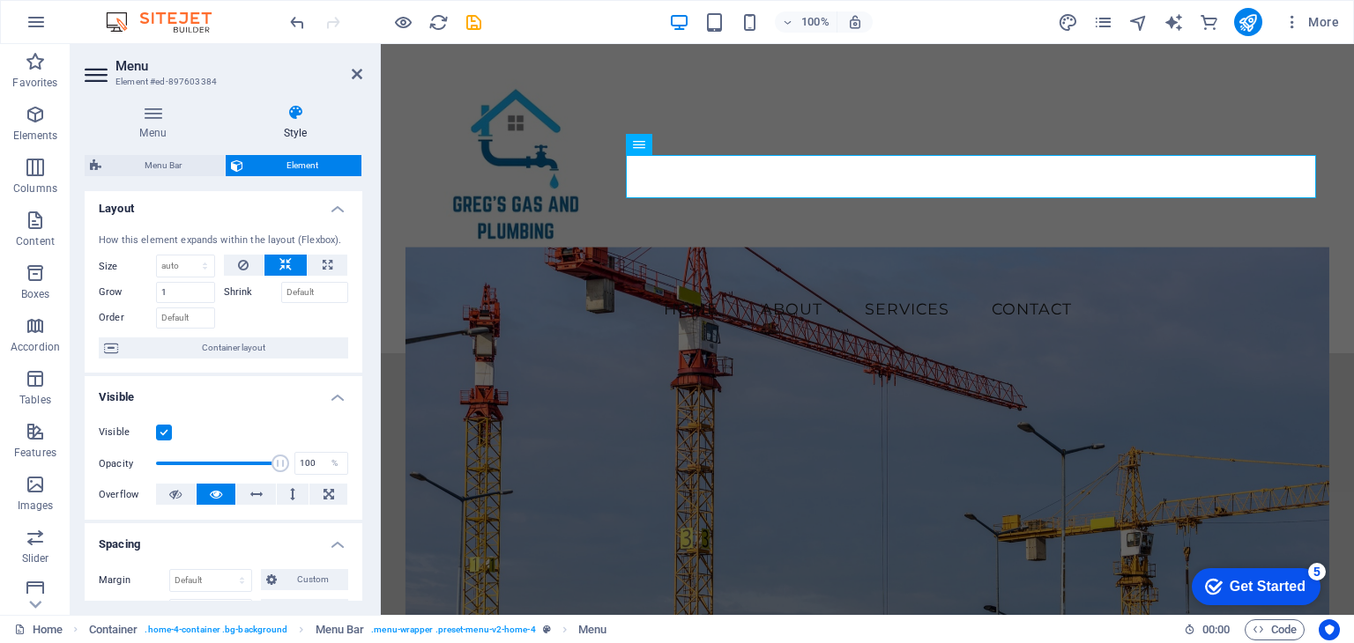
scroll to position [0, 0]
click at [171, 125] on h4 "Menu" at bounding box center [157, 122] width 144 height 37
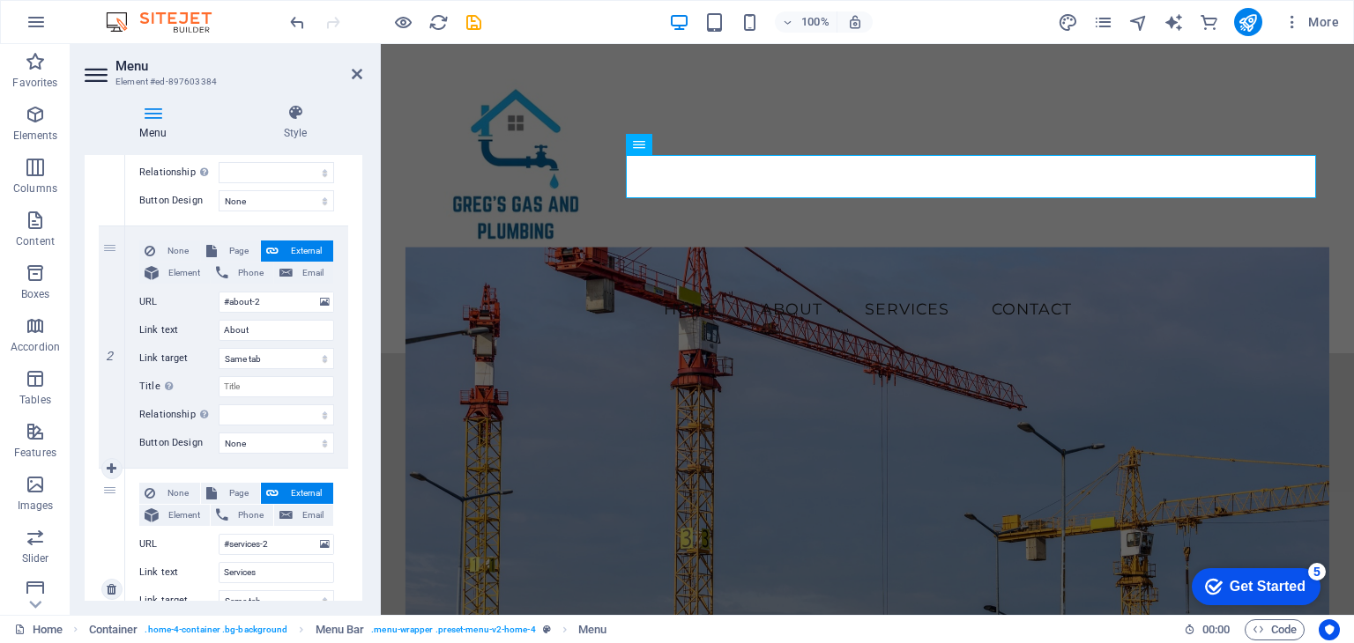
scroll to position [353, 0]
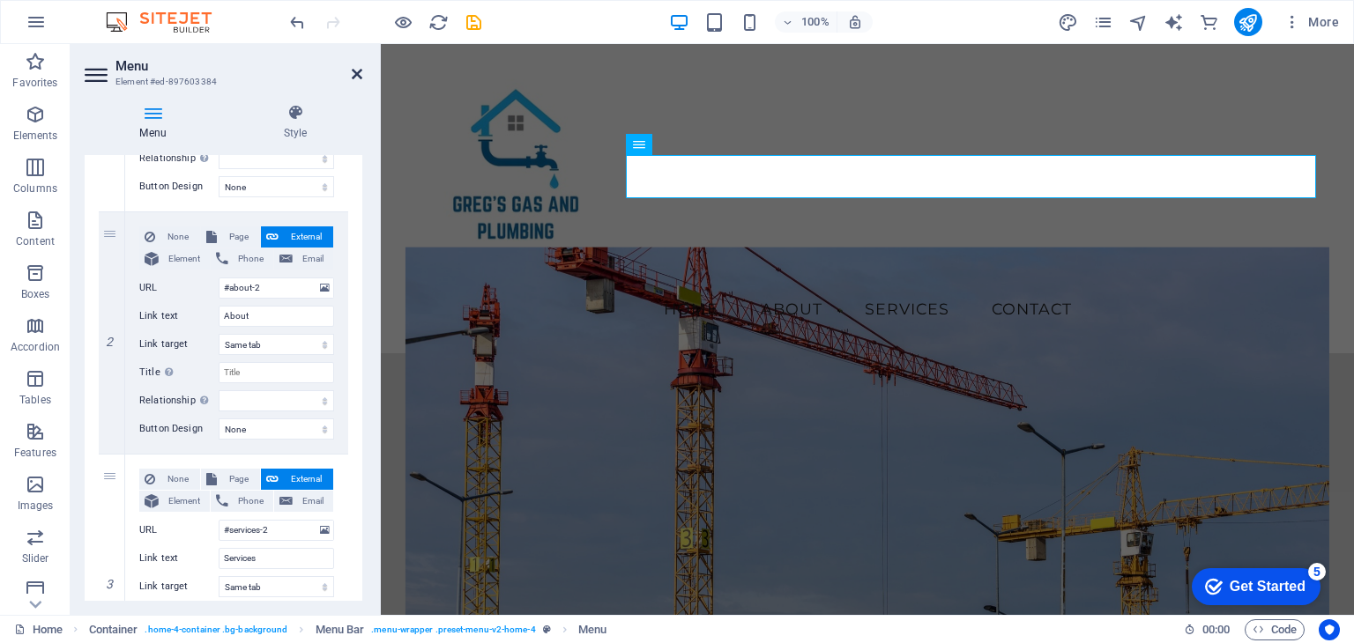
click at [358, 68] on icon at bounding box center [357, 74] width 11 height 14
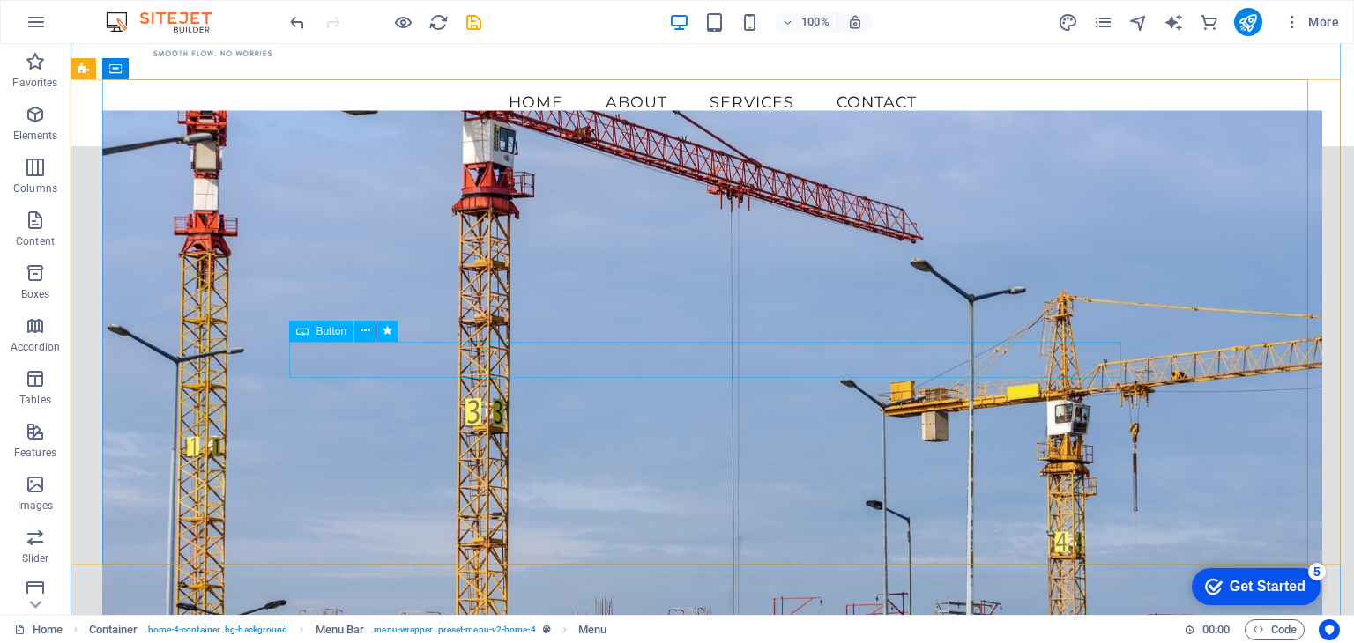
scroll to position [176, 0]
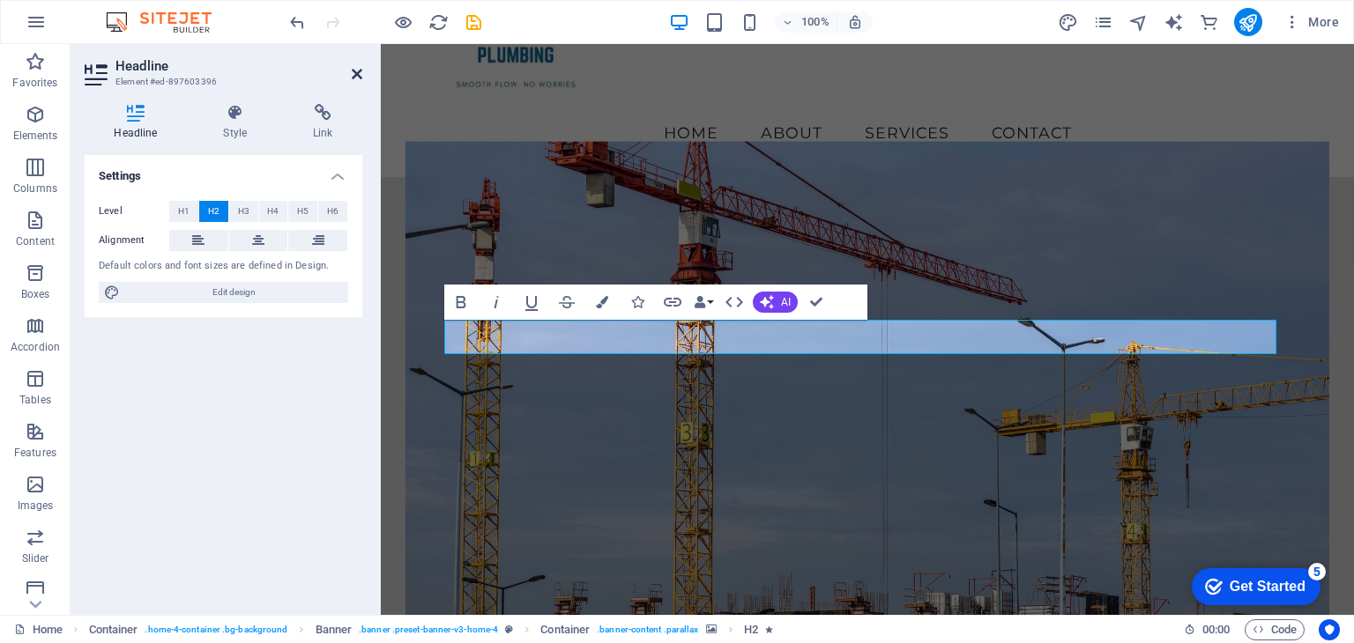
click at [353, 73] on icon at bounding box center [357, 74] width 11 height 14
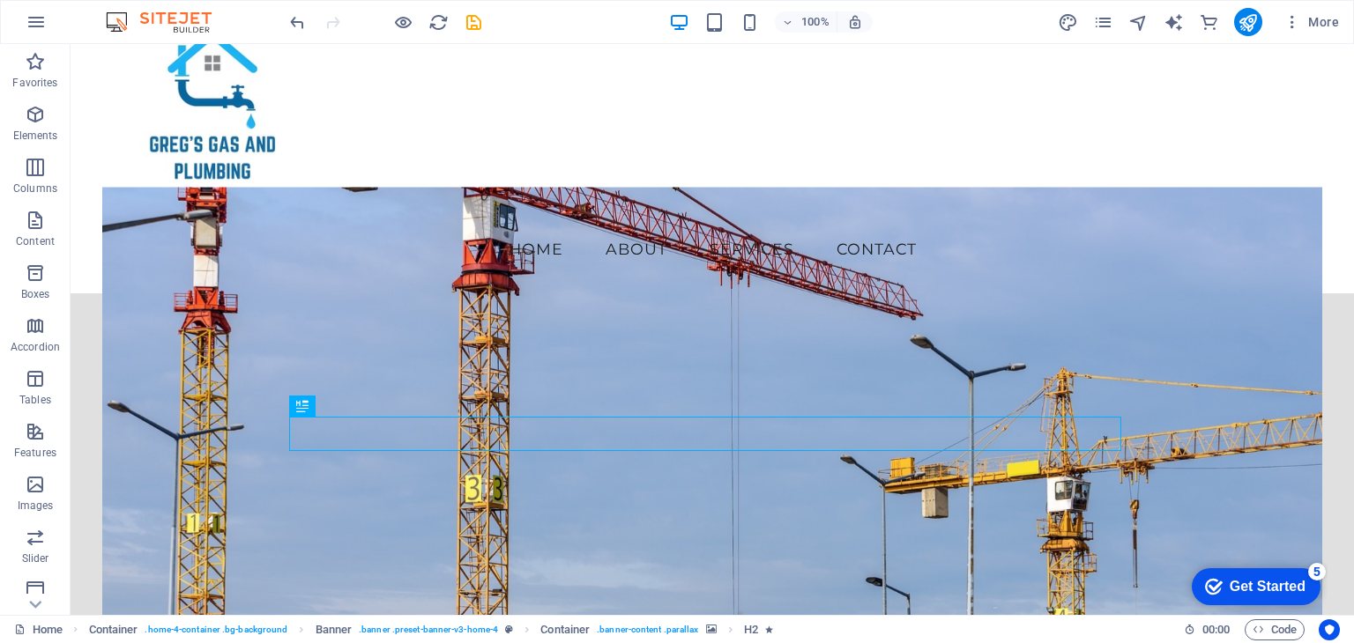
scroll to position [88, 0]
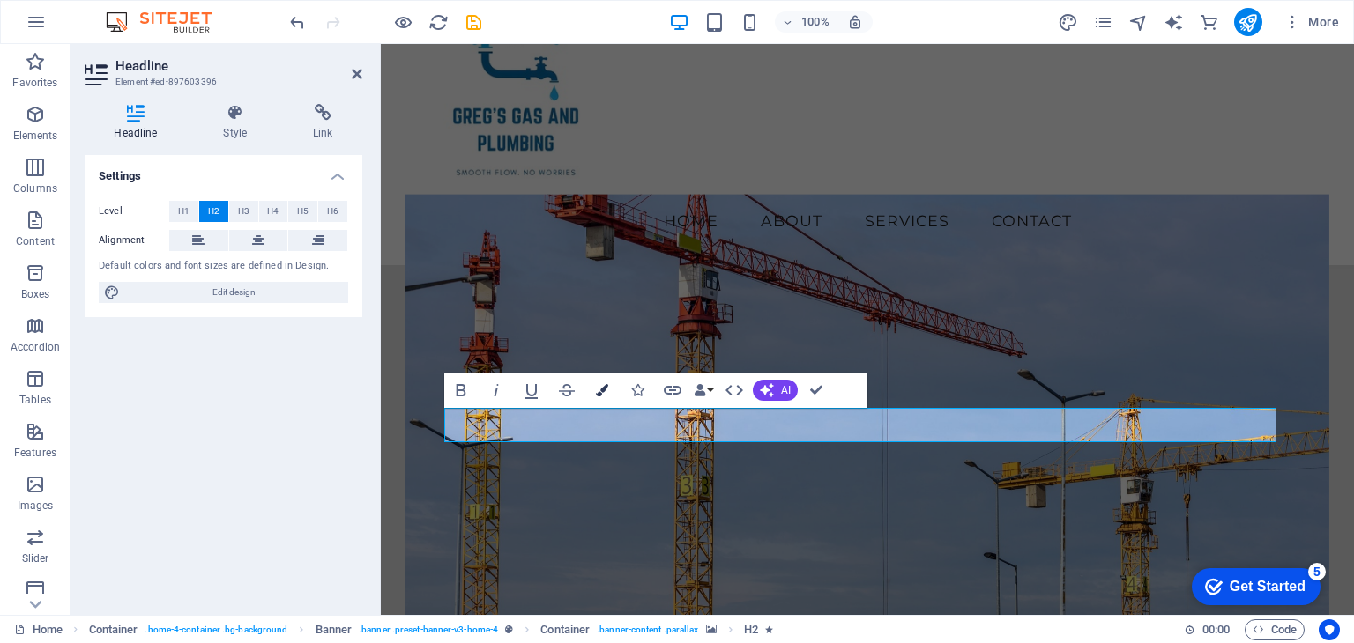
click at [598, 384] on icon "button" at bounding box center [602, 390] width 12 height 12
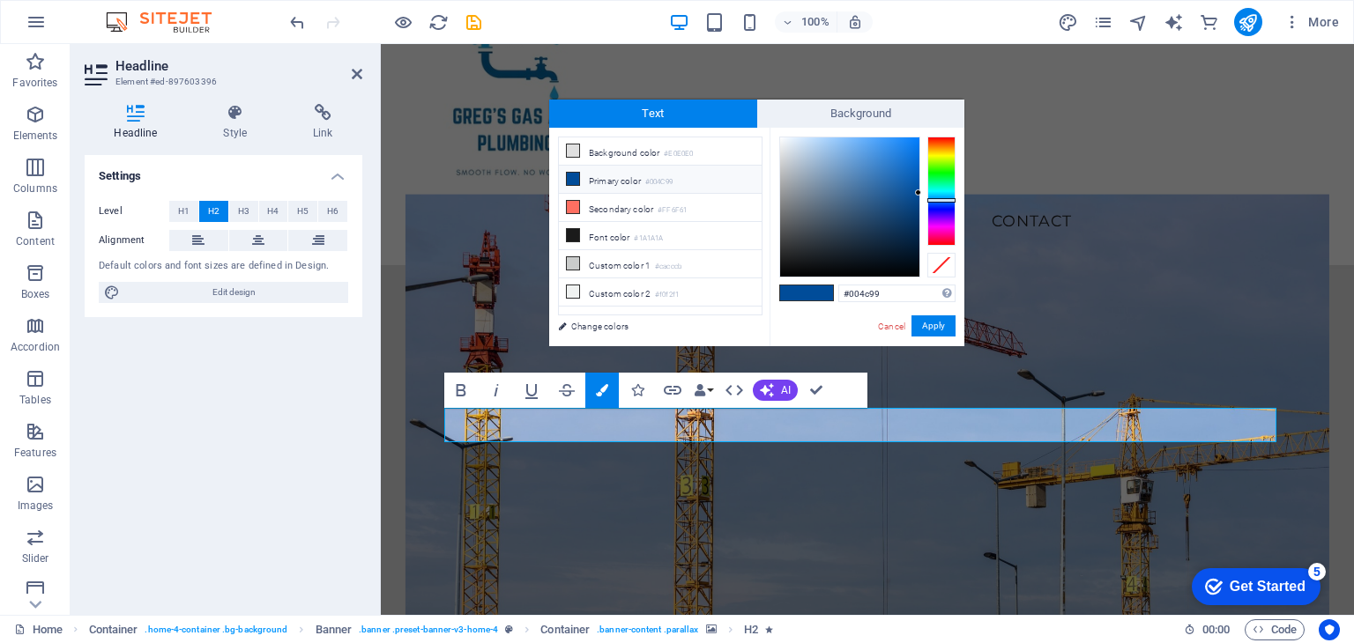
drag, startPoint x: 902, startPoint y: 297, endPoint x: 806, endPoint y: 290, distance: 95.4
click at [806, 290] on div "#004c99 Supported formats #0852ed rgb(8, 82, 237) rgba(8, 82, 237, 90%) hsv(221…" at bounding box center [866, 365] width 195 height 474
type input "#01669e"
click at [929, 325] on button "Apply" at bounding box center [933, 326] width 44 height 21
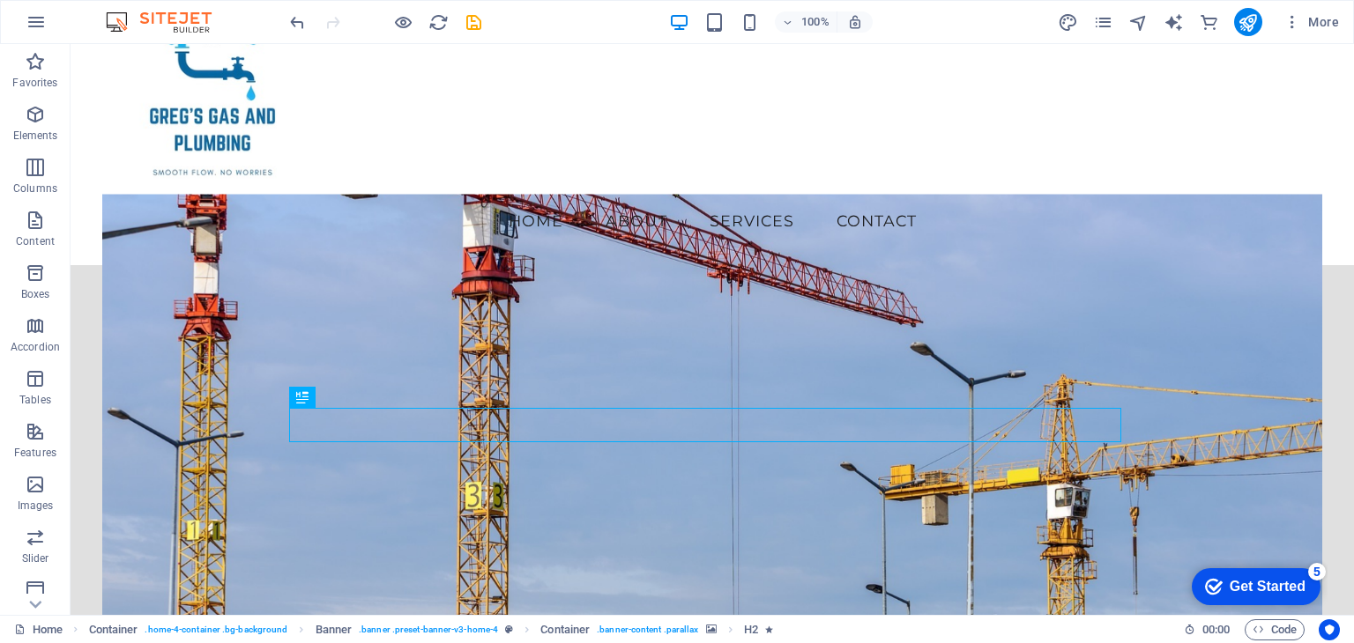
click at [215, 266] on figure at bounding box center [711, 454] width 1219 height 520
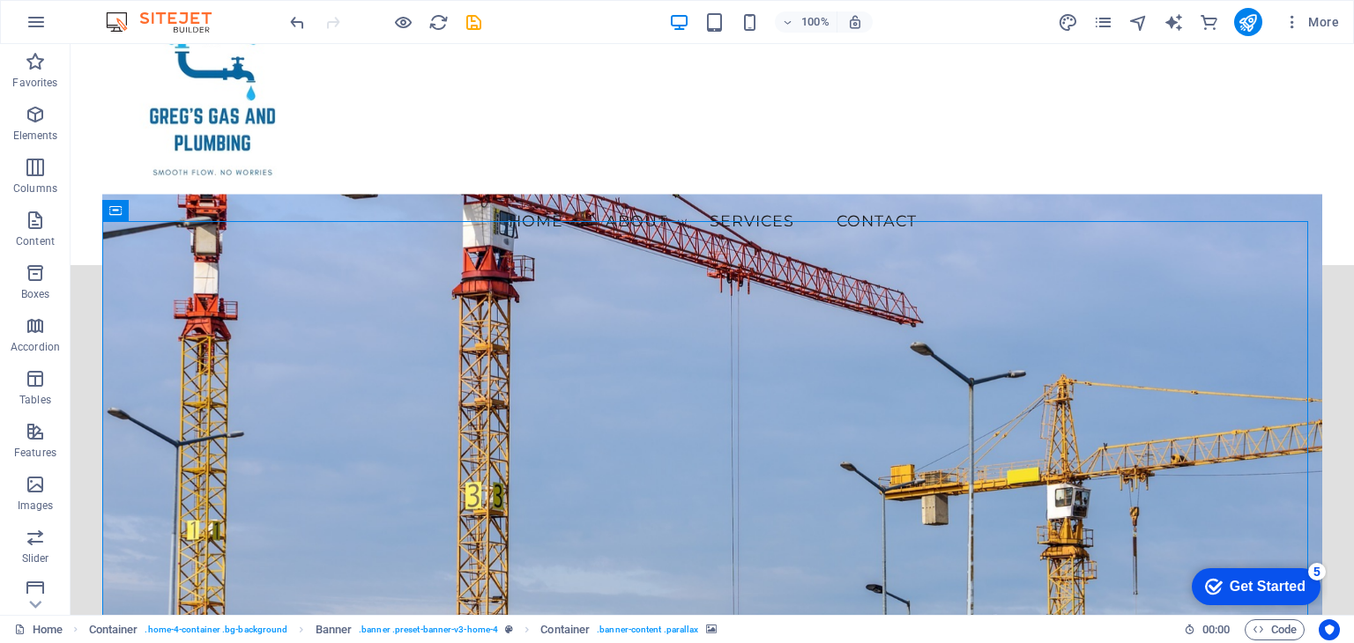
click at [117, 249] on figure at bounding box center [711, 454] width 1219 height 520
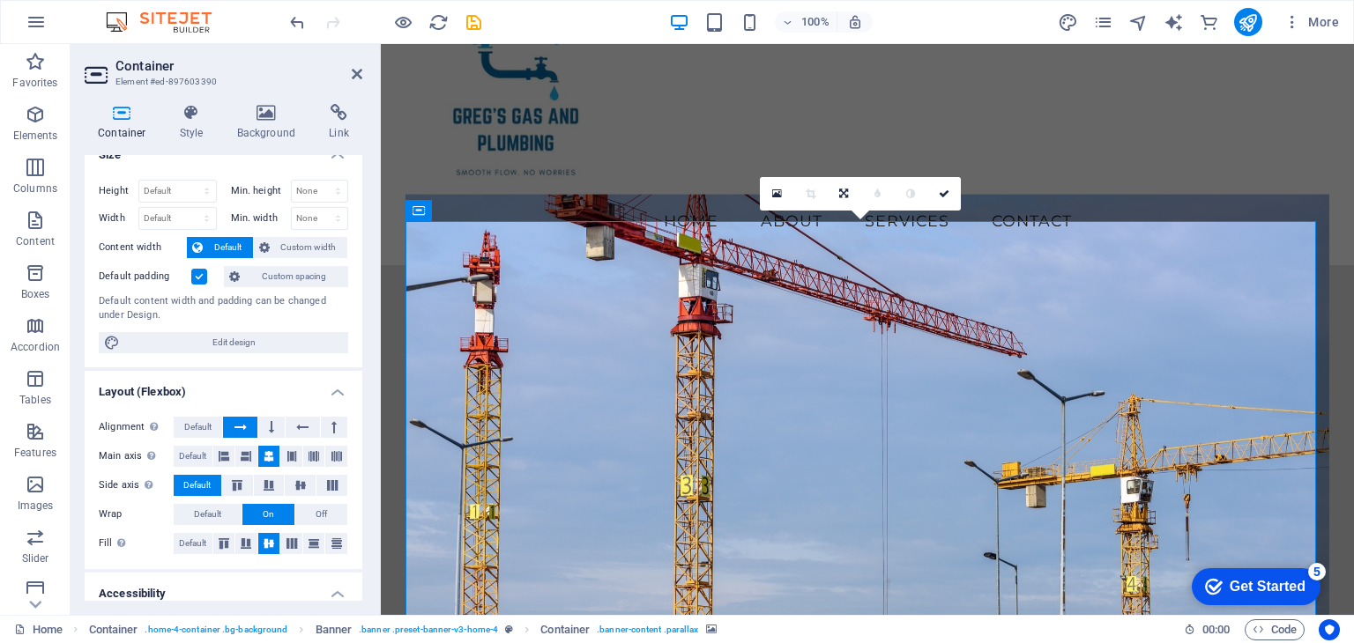
scroll to position [0, 0]
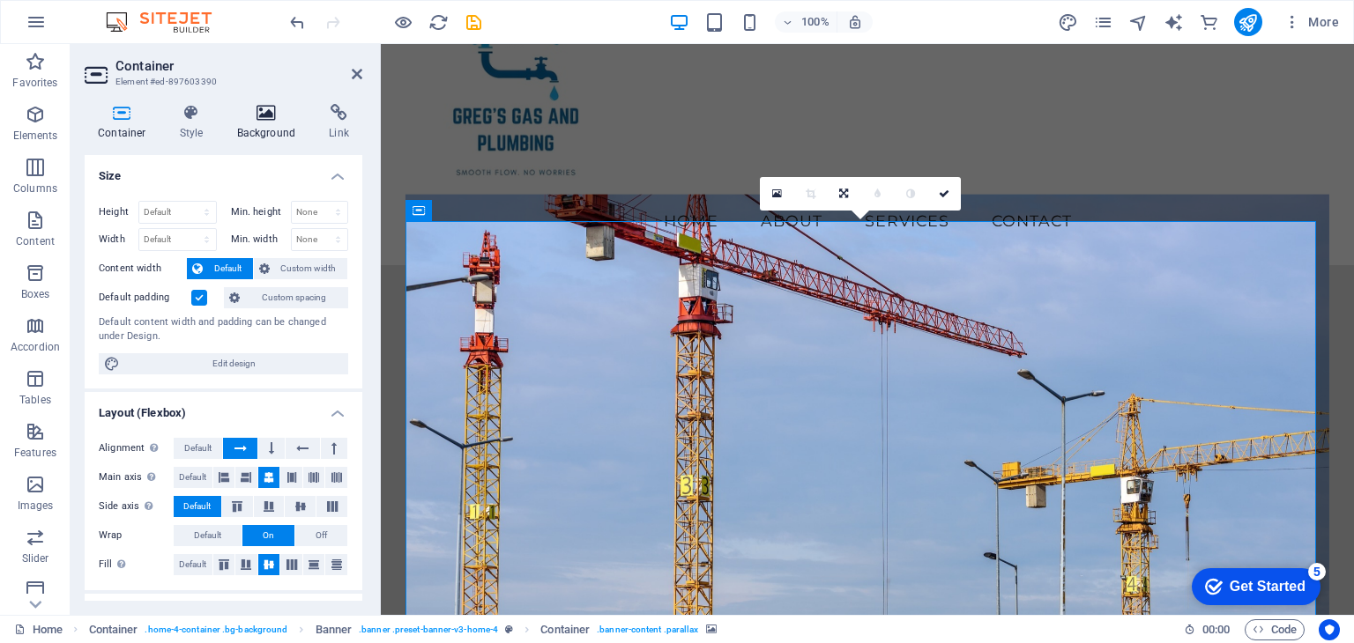
click at [271, 121] on icon at bounding box center [266, 113] width 85 height 18
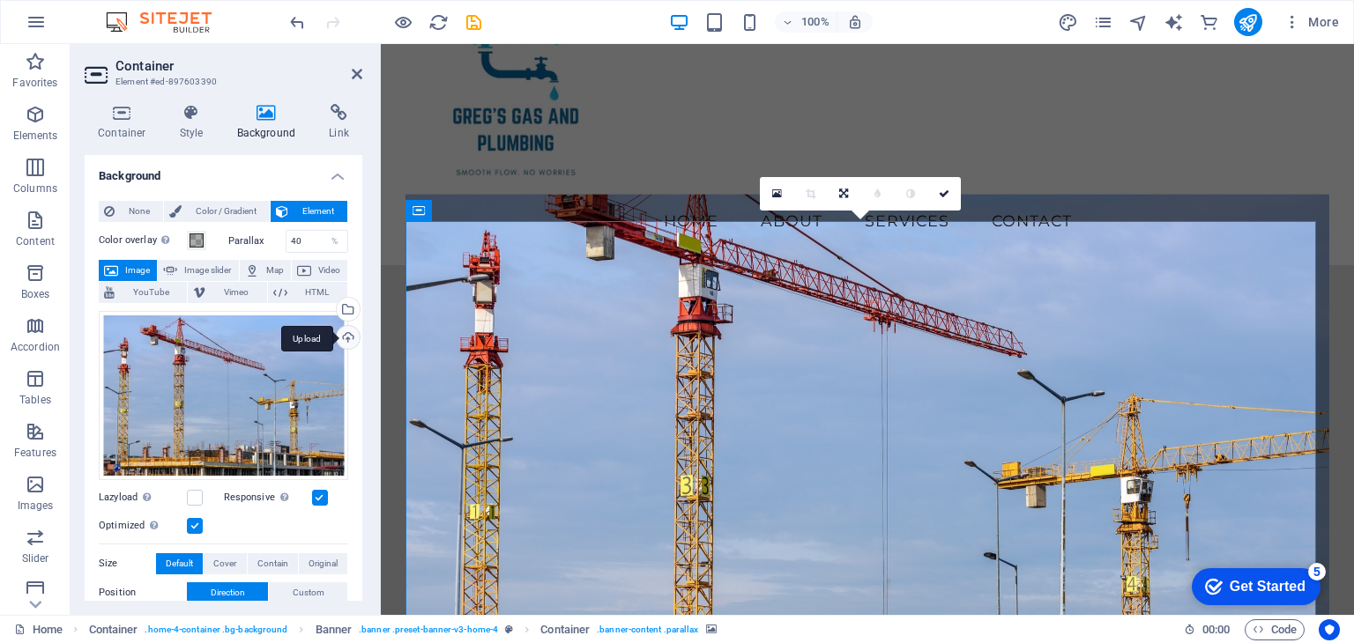
click at [346, 335] on div "Upload" at bounding box center [346, 339] width 26 height 26
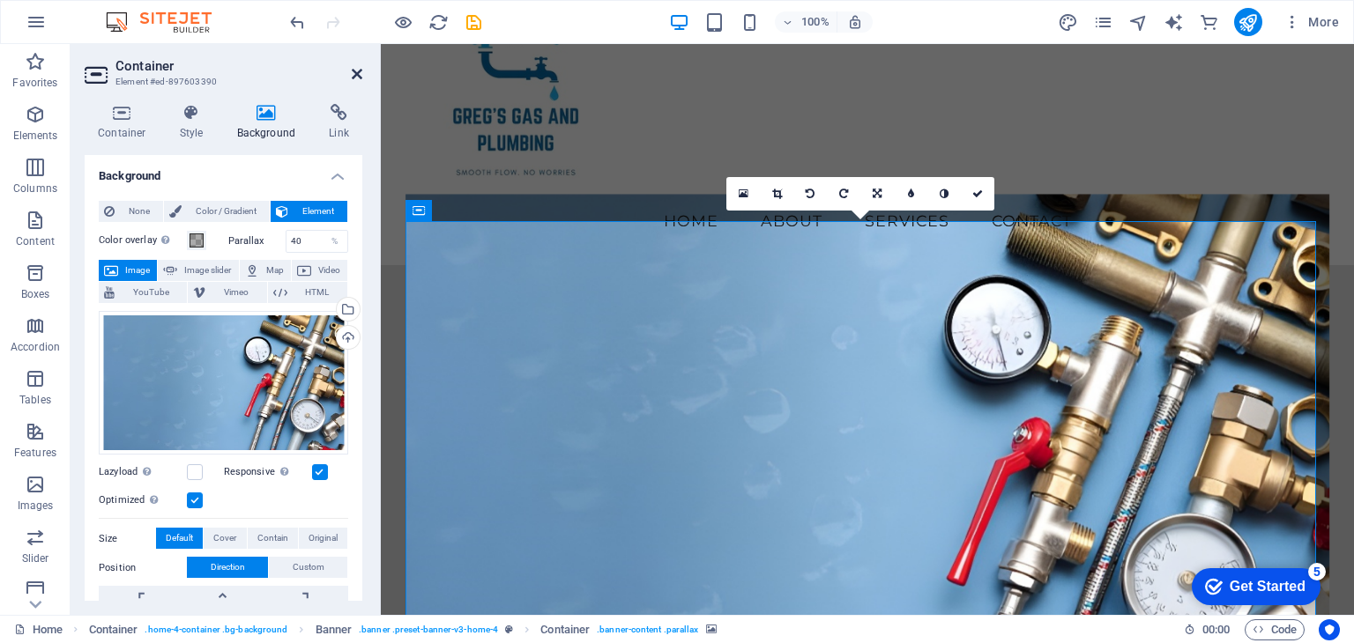
click at [356, 75] on icon at bounding box center [357, 74] width 11 height 14
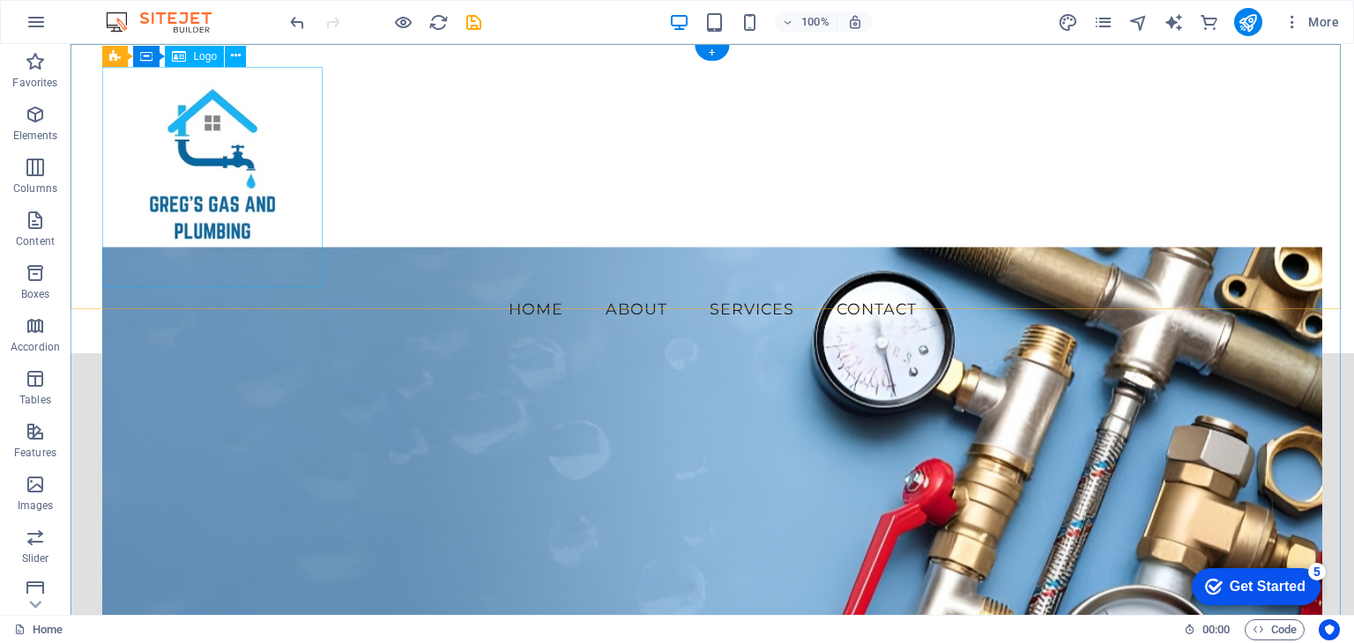
click at [235, 186] on div at bounding box center [711, 177] width 1219 height 220
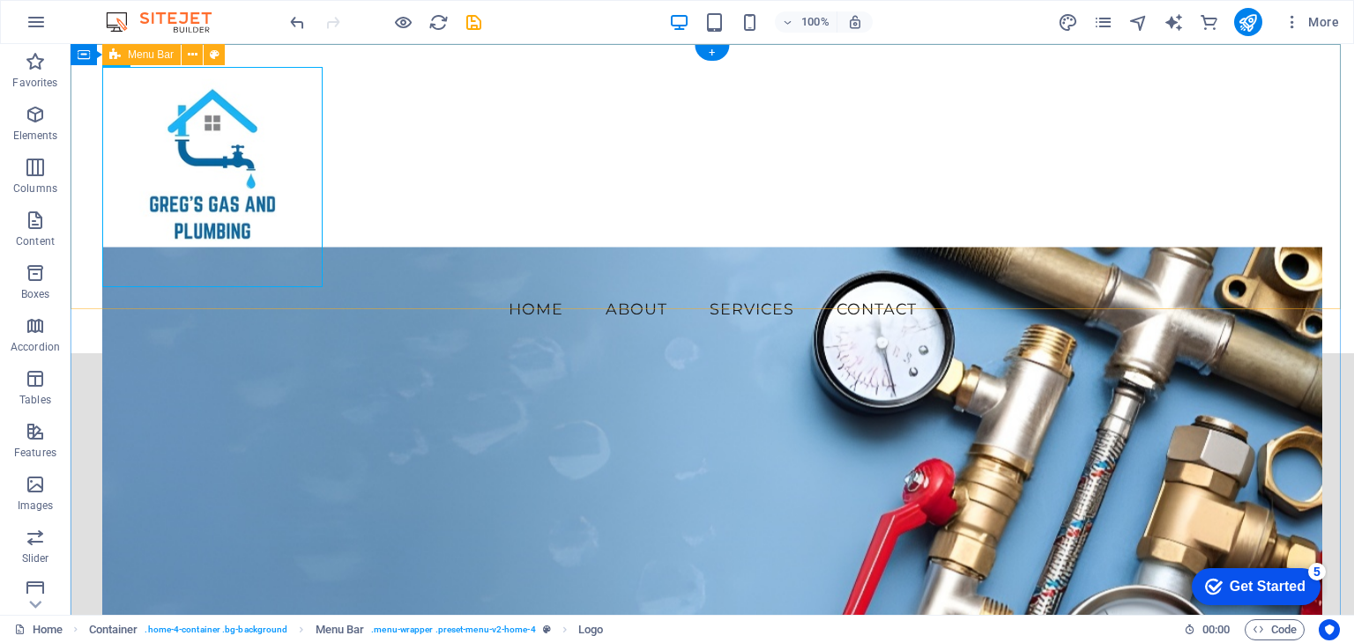
click at [459, 218] on div "Menu Home About Services Contact" at bounding box center [712, 198] width 1283 height 309
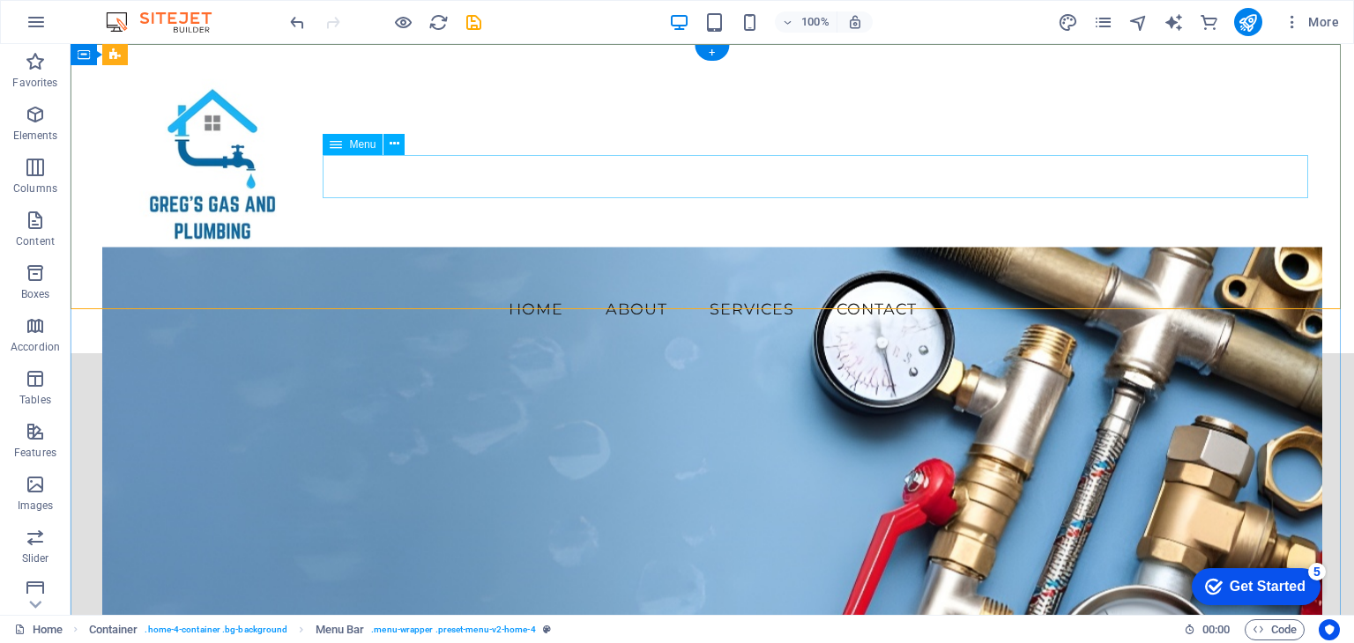
click at [500, 287] on nav "Home About Services Contact" at bounding box center [711, 309] width 1219 height 44
click at [385, 287] on nav "Home About Services Contact" at bounding box center [711, 309] width 1219 height 44
select select
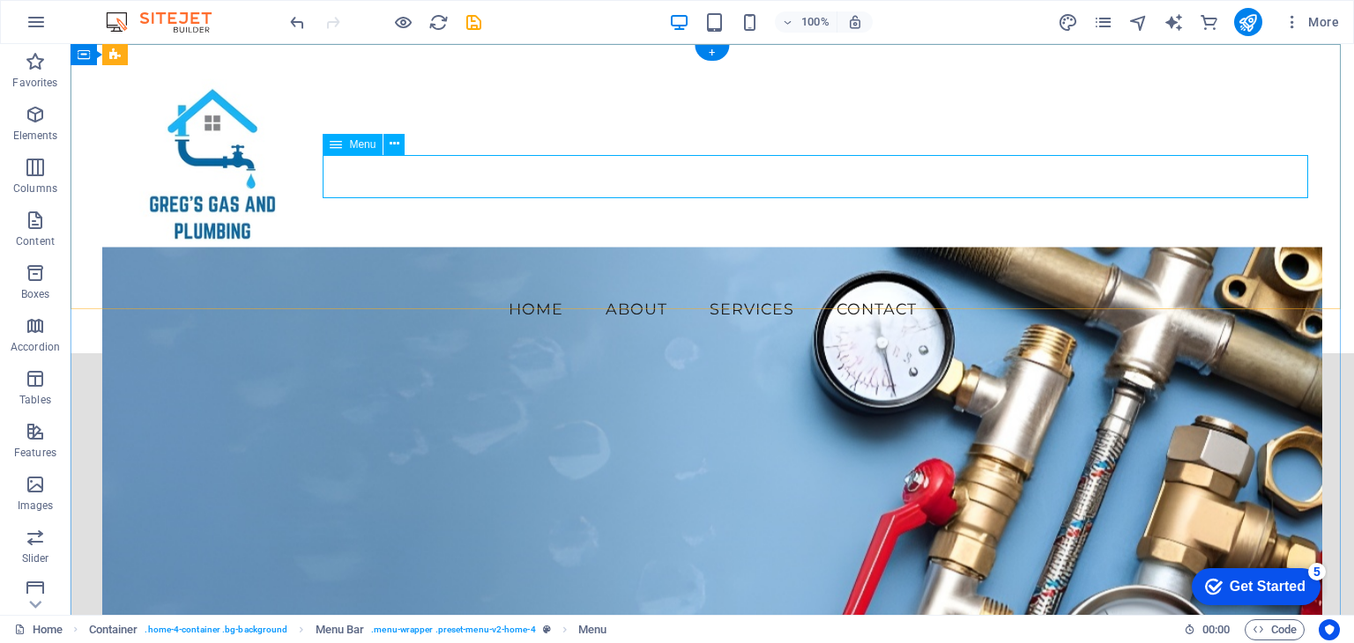
select select
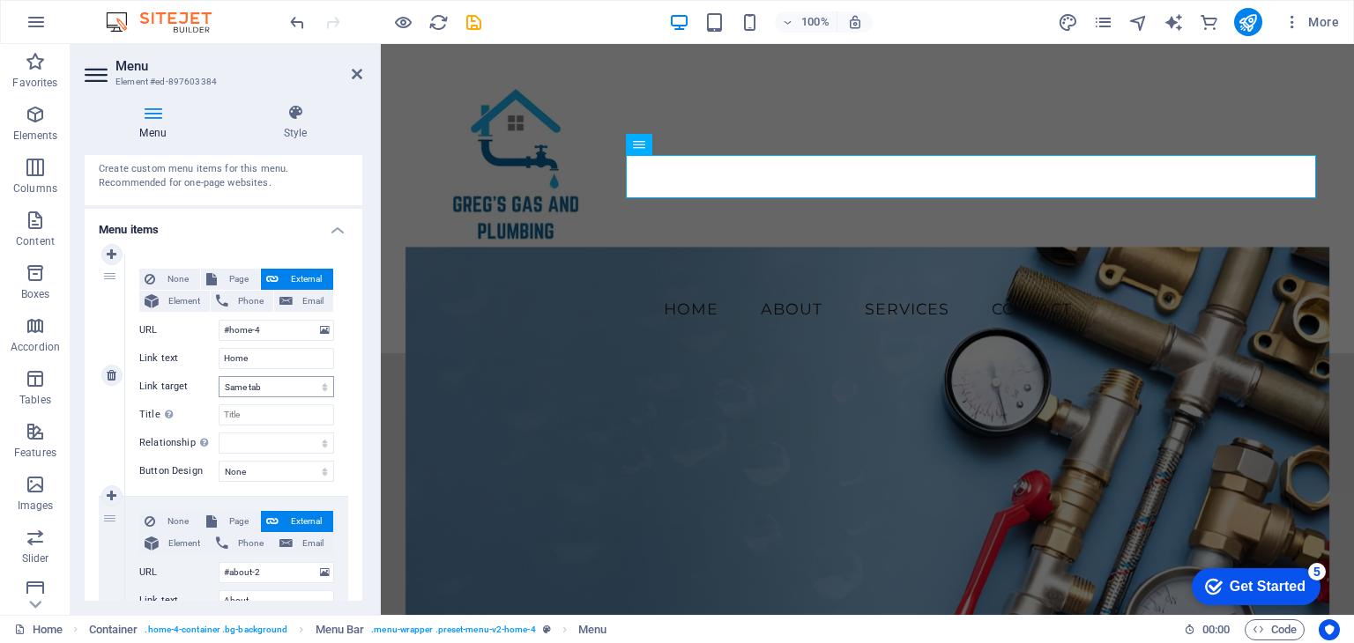
scroll to position [176, 0]
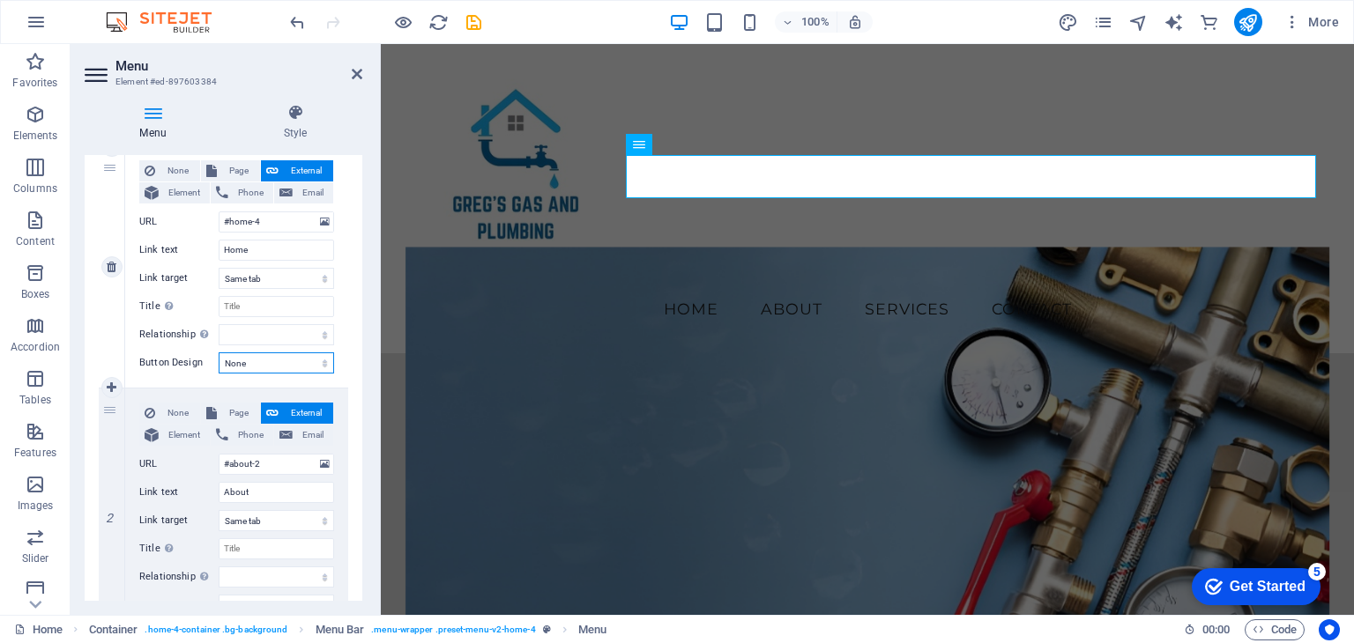
click at [275, 357] on select "None Default Primary Secondary" at bounding box center [276, 363] width 115 height 21
select select "default"
click at [219, 353] on select "None Default Primary Secondary" at bounding box center [276, 363] width 115 height 21
select select
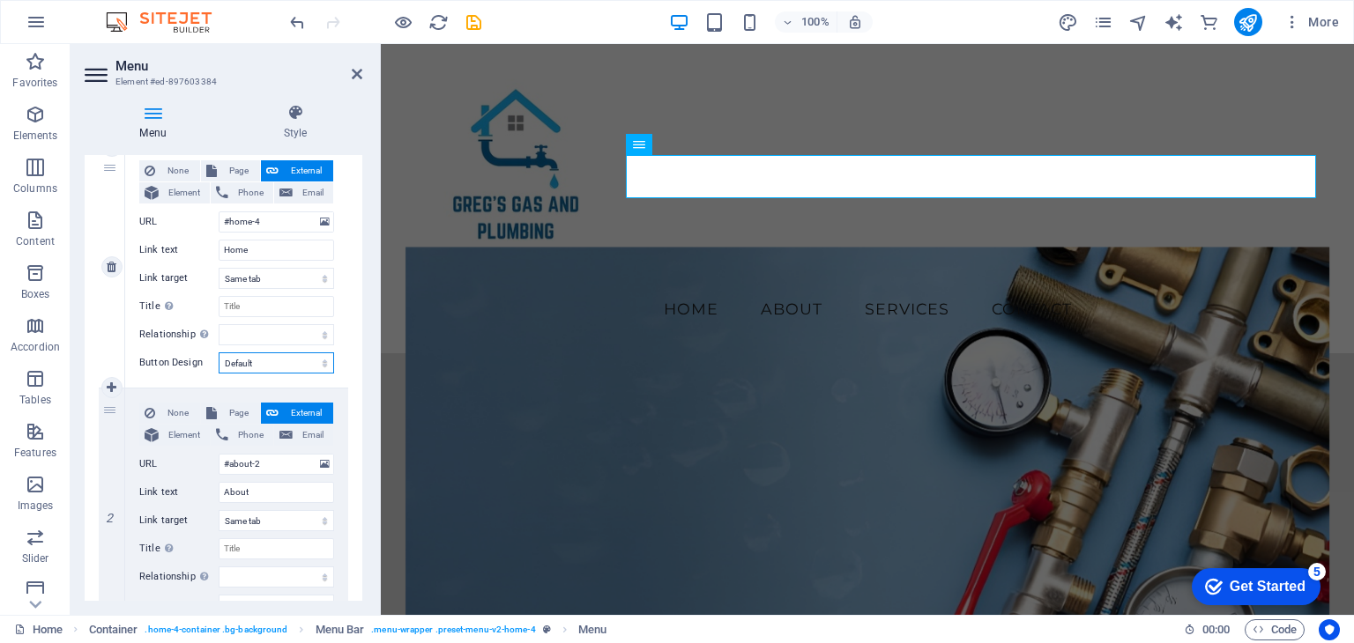
select select
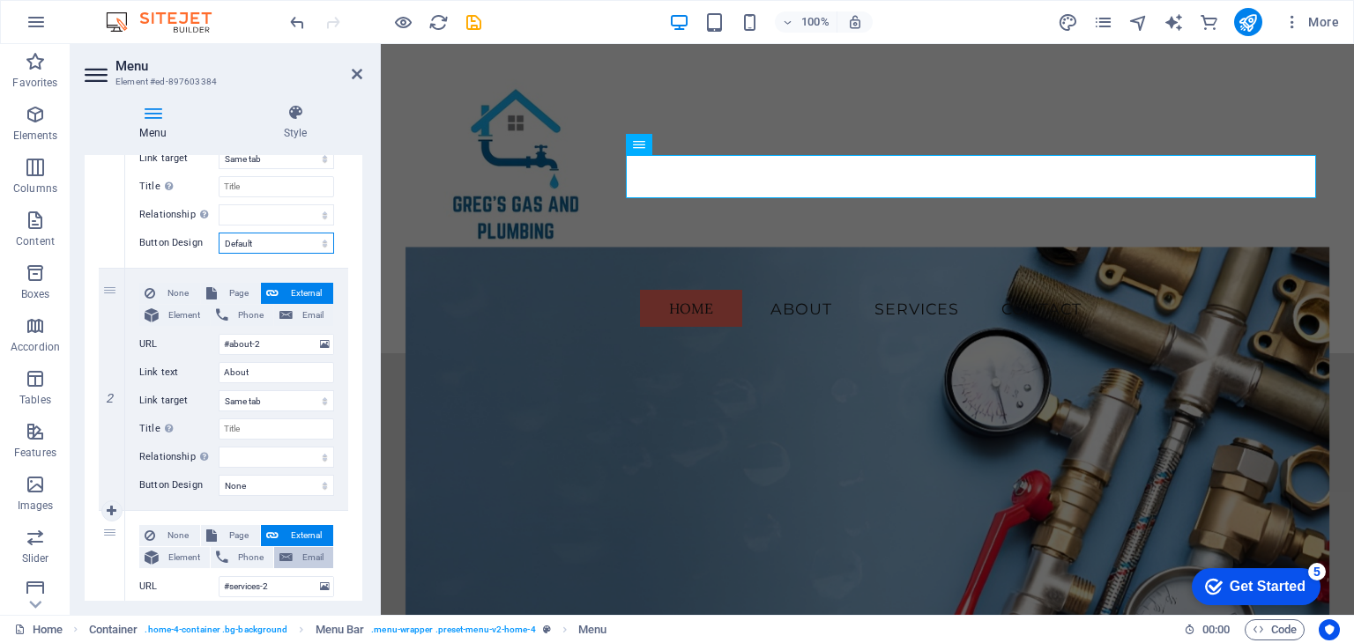
scroll to position [353, 0]
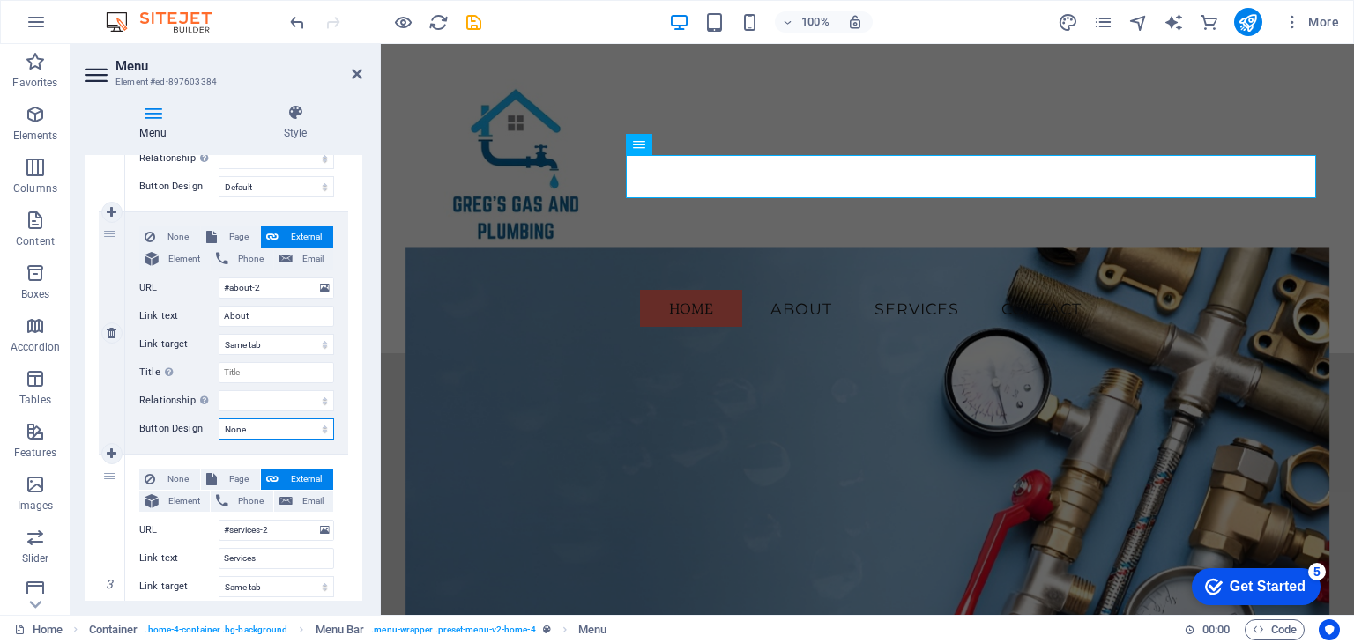
click at [289, 427] on select "None Default Primary Secondary" at bounding box center [276, 429] width 115 height 21
select select "default"
click at [219, 419] on select "None Default Primary Secondary" at bounding box center [276, 429] width 115 height 21
select select
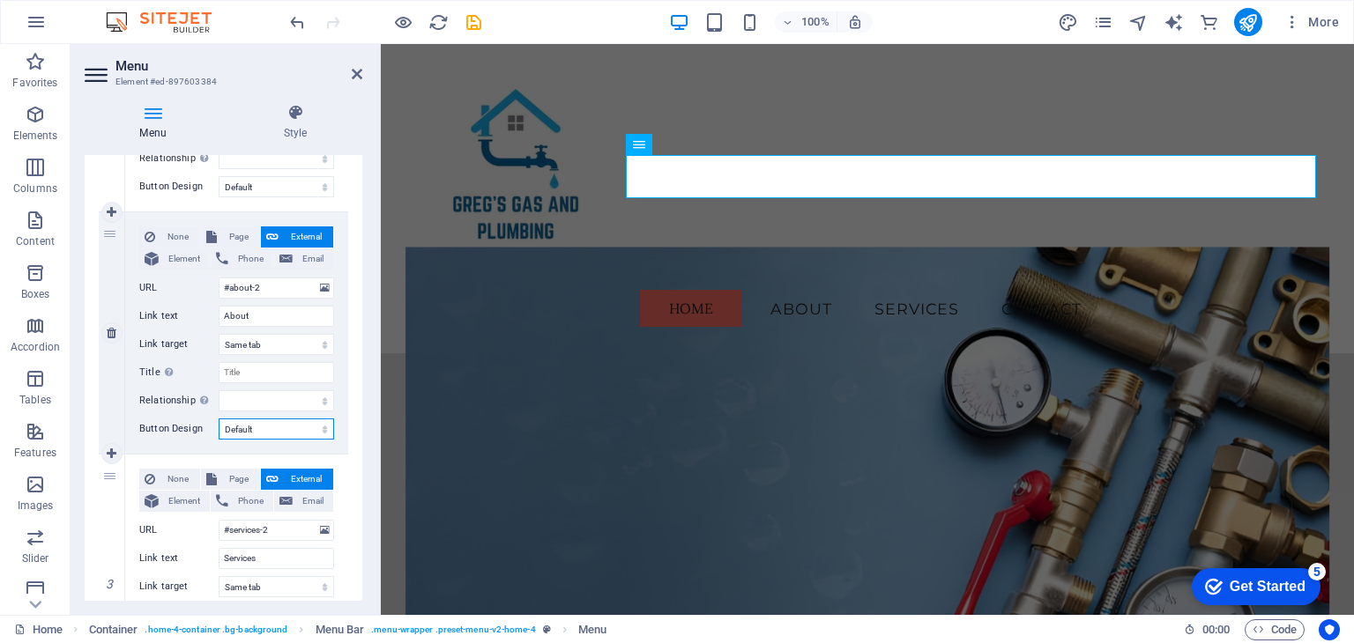
select select
click at [293, 422] on select "None Default Primary Secondary" at bounding box center [276, 429] width 115 height 21
select select "primary"
click at [219, 419] on select "None Default Primary Secondary" at bounding box center [276, 429] width 115 height 21
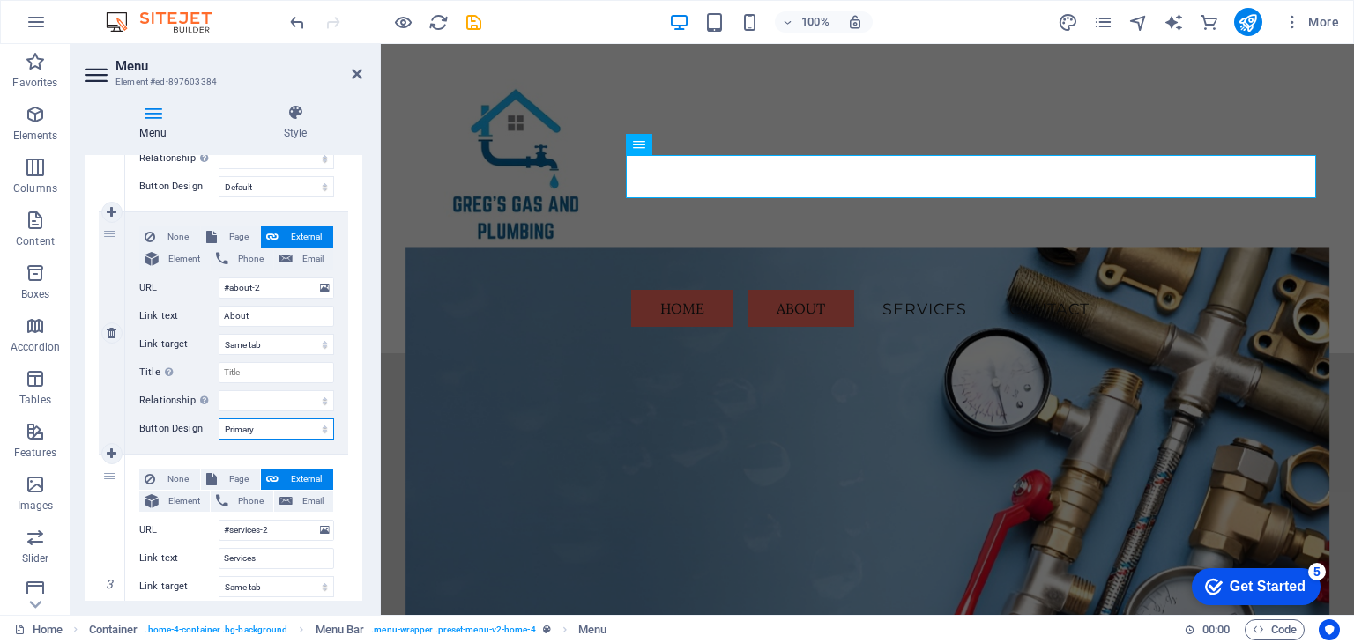
select select
click at [289, 428] on select "None Default Primary Secondary" at bounding box center [276, 429] width 115 height 21
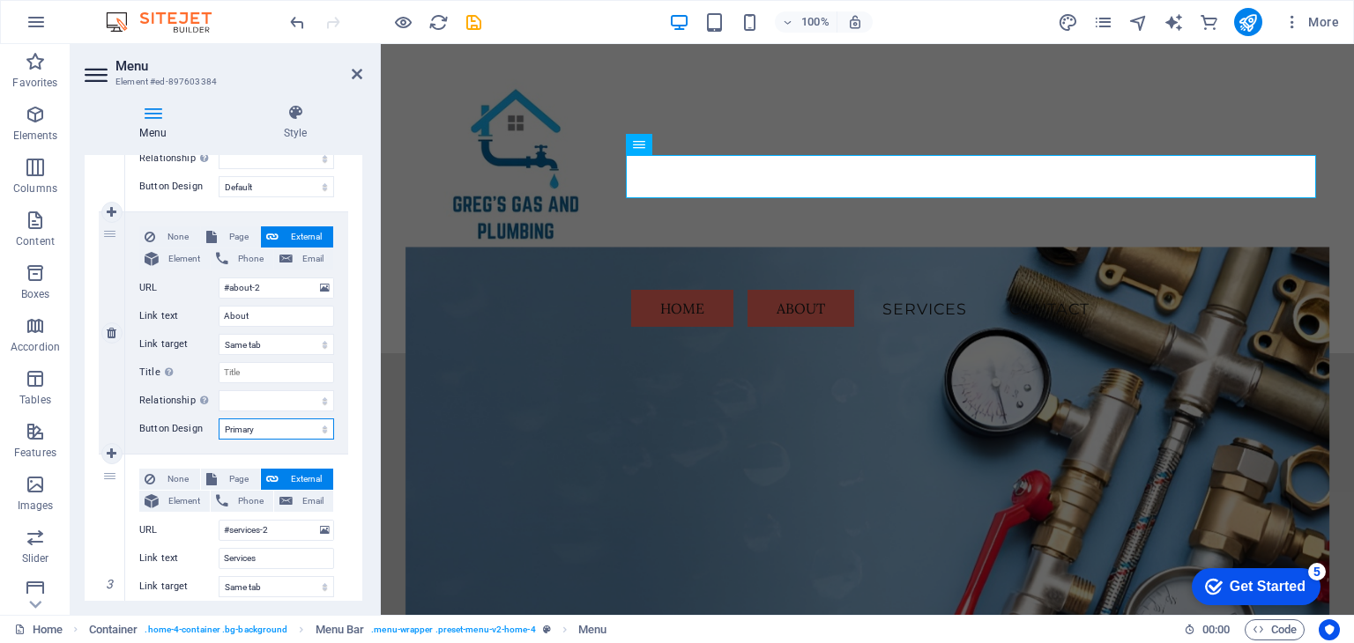
select select "default"
click at [219, 419] on select "None Default Primary Secondary" at bounding box center [276, 429] width 115 height 21
select select
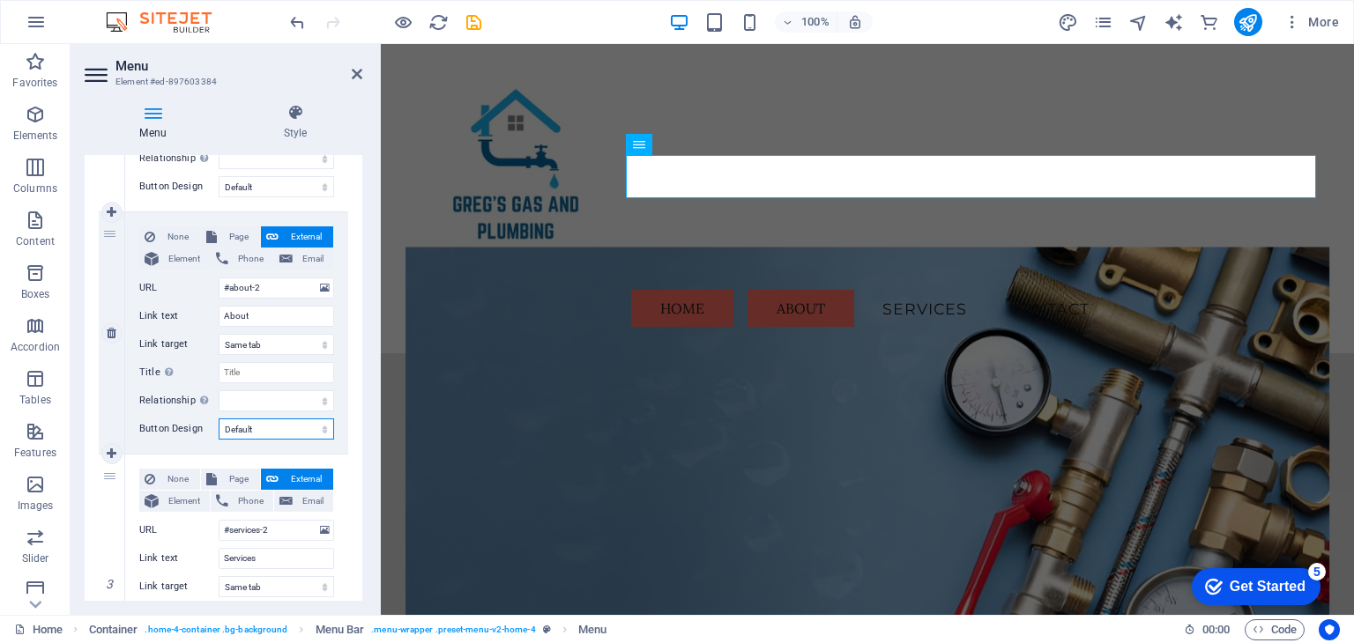
select select
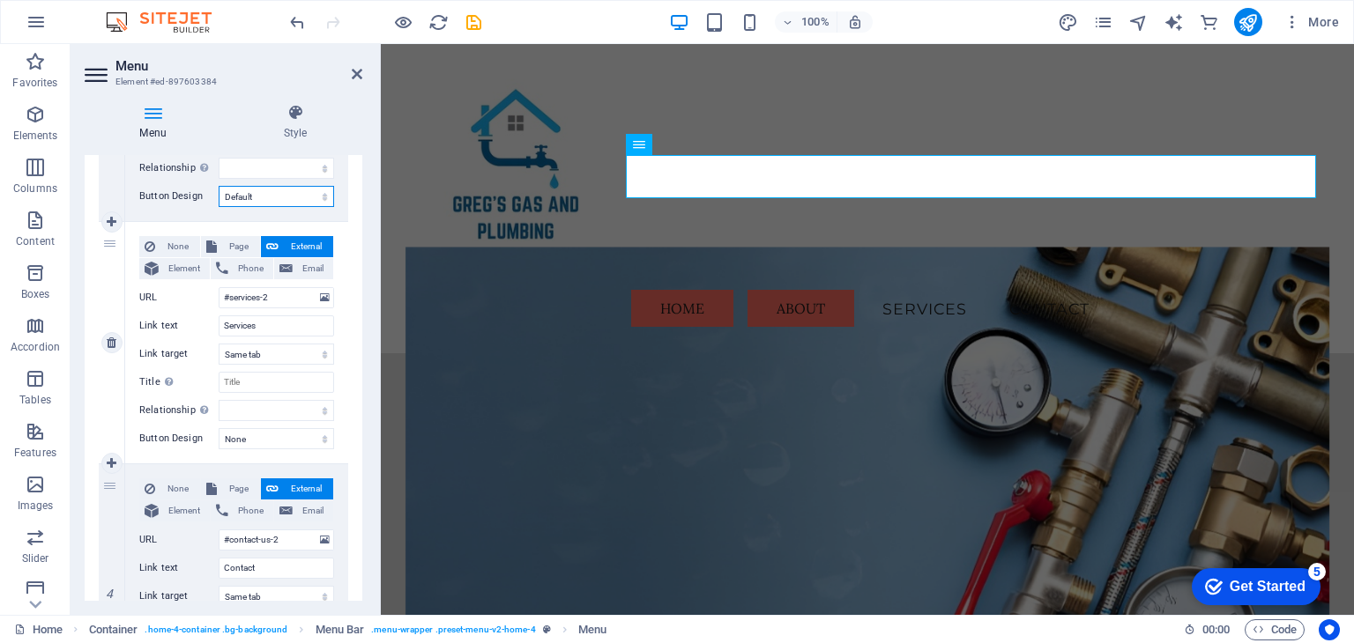
scroll to position [617, 0]
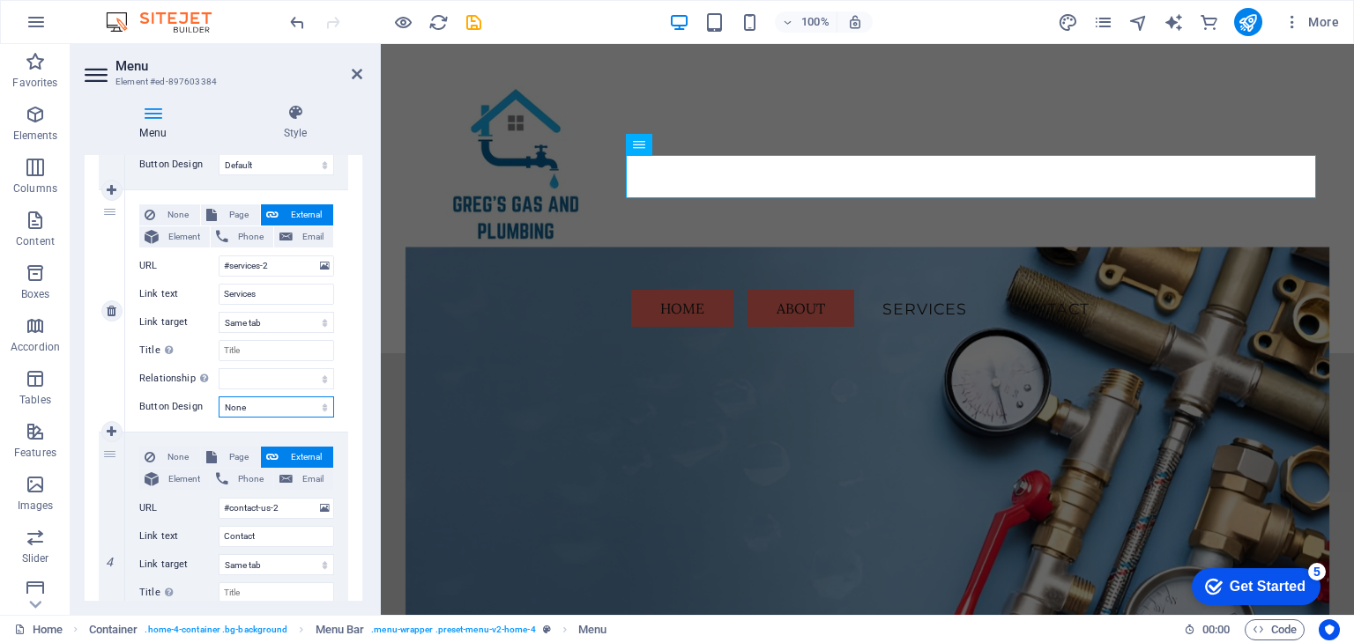
click at [286, 404] on select "None Default Primary Secondary" at bounding box center [276, 407] width 115 height 21
select select "default"
click at [219, 397] on select "None Default Primary Secondary" at bounding box center [276, 407] width 115 height 21
select select
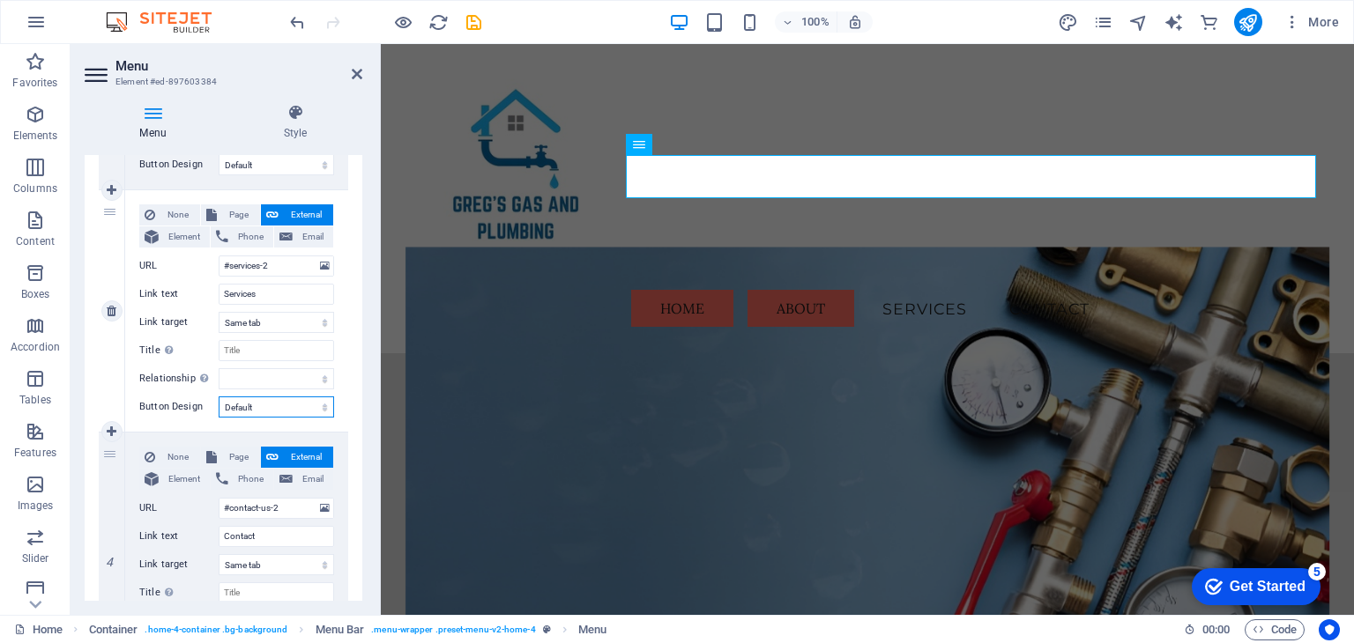
select select
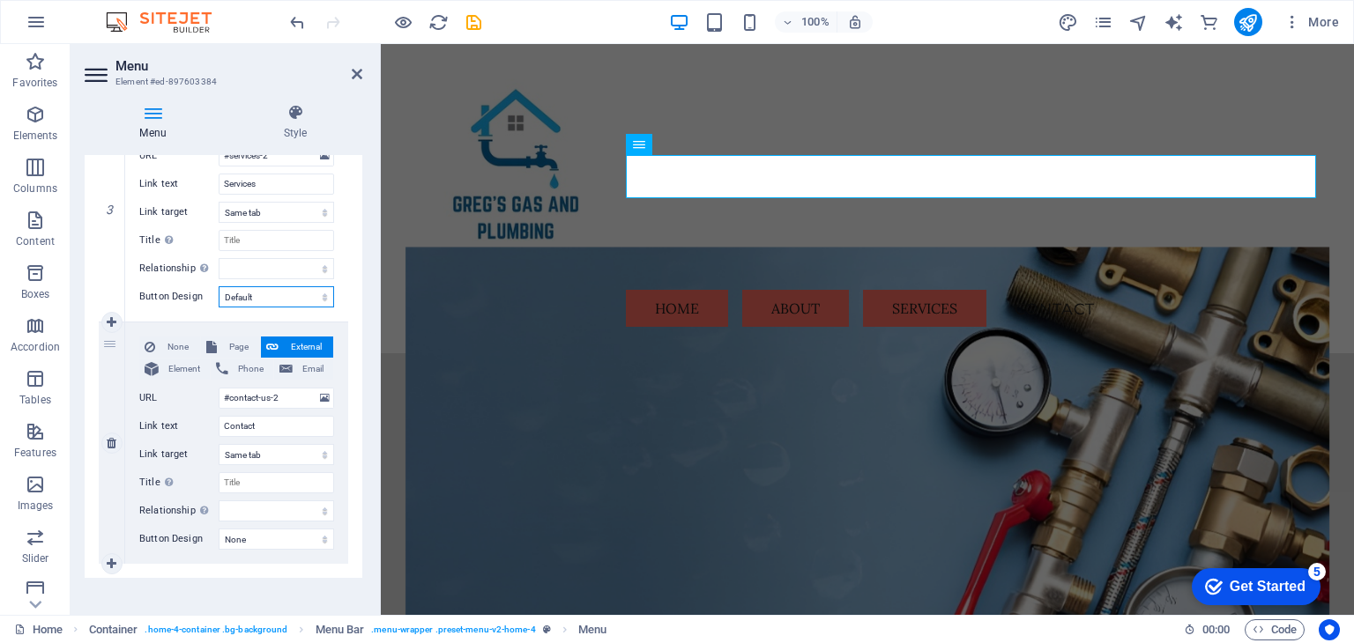
scroll to position [739, 0]
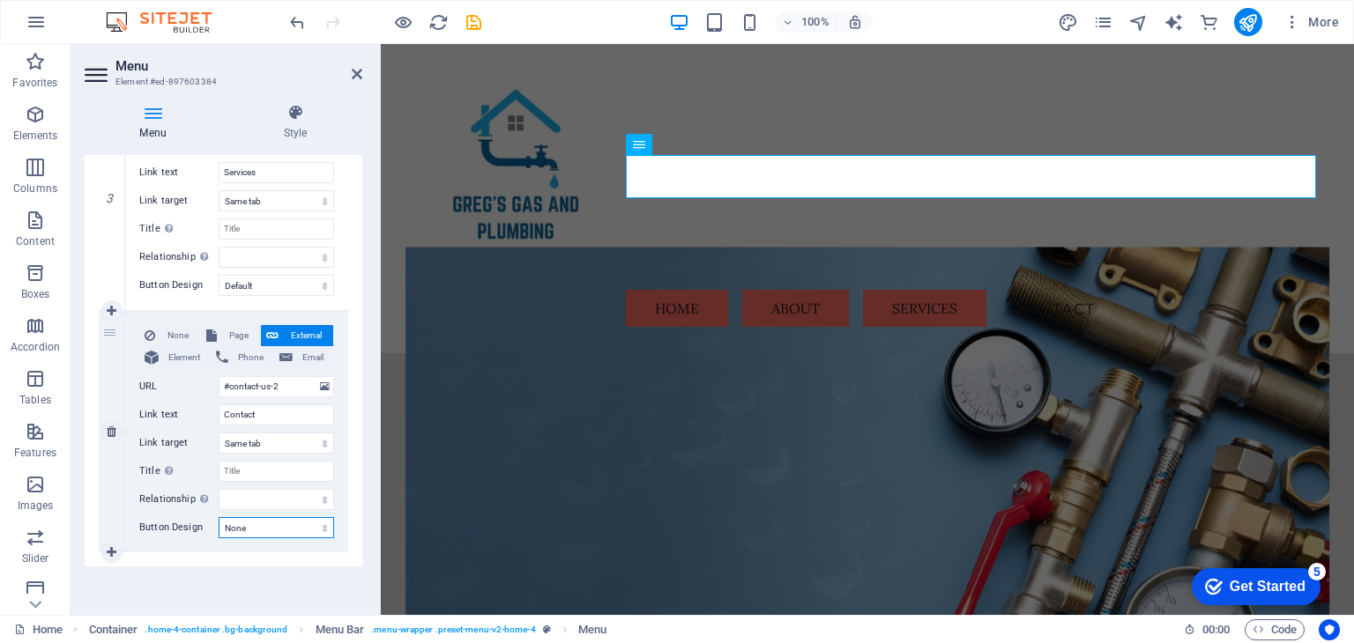
click at [264, 527] on select "None Default Primary Secondary" at bounding box center [276, 527] width 115 height 21
select select "default"
click at [219, 517] on select "None Default Primary Secondary" at bounding box center [276, 527] width 115 height 21
select select
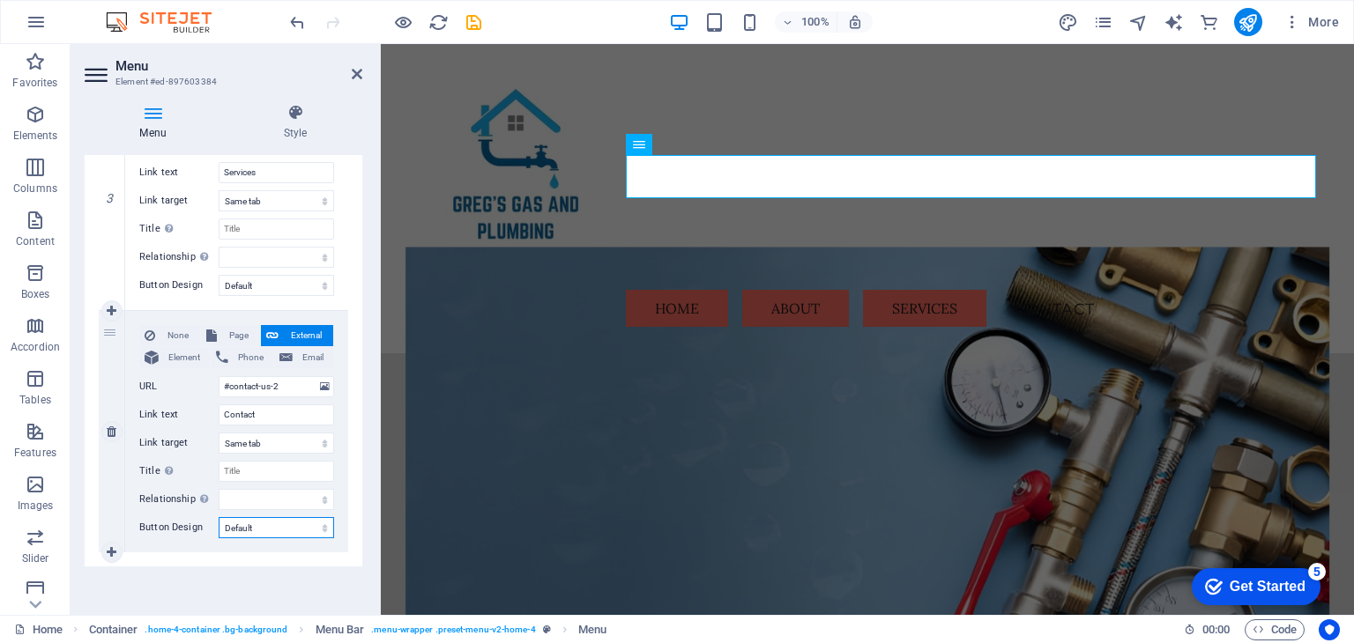
select select
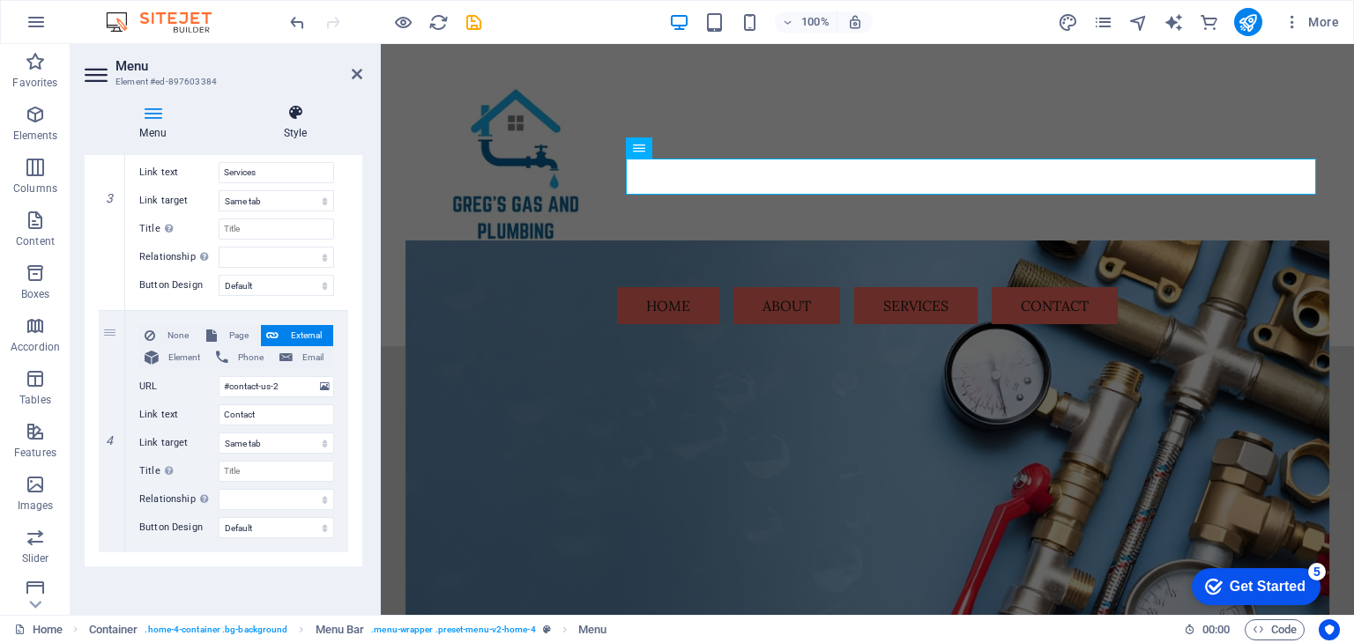
click at [296, 121] on icon at bounding box center [295, 113] width 134 height 18
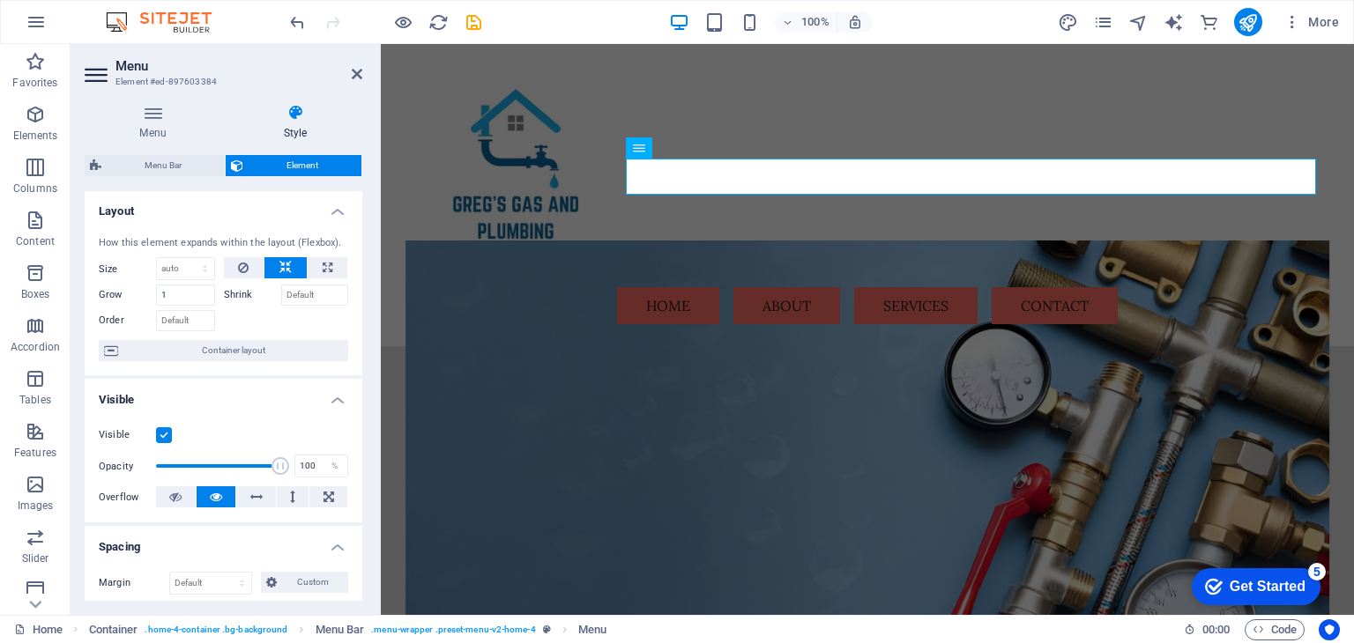
scroll to position [0, 0]
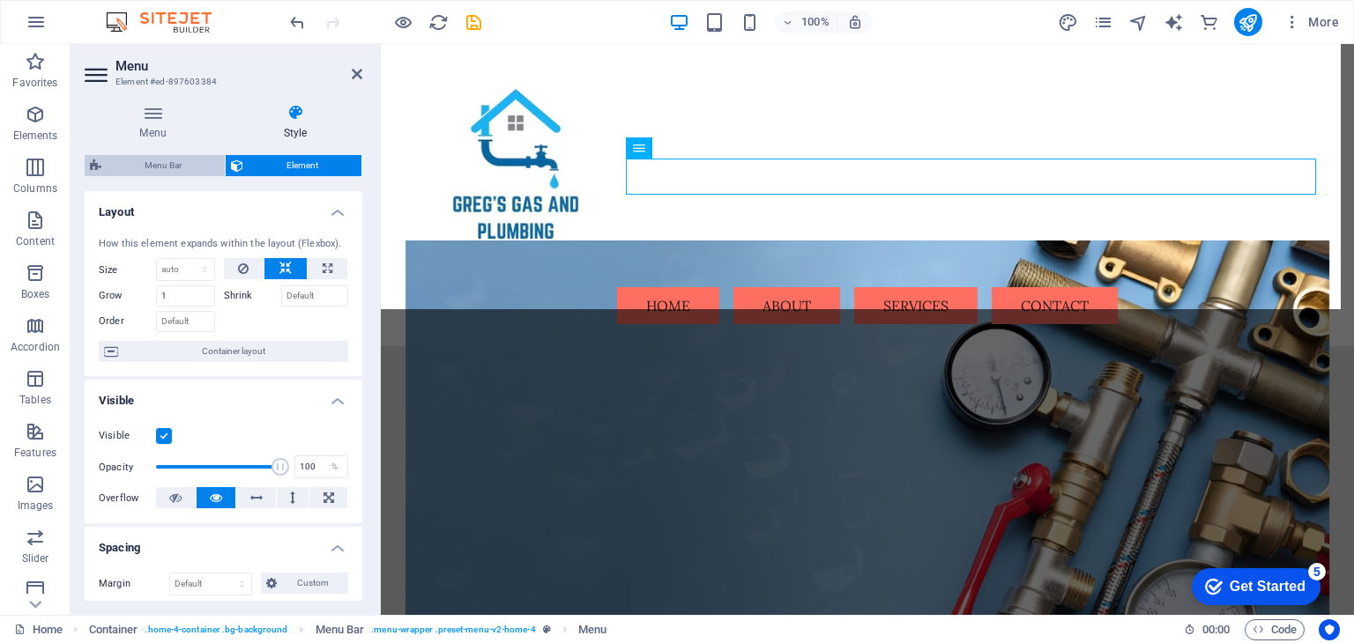
click at [187, 167] on span "Menu Bar" at bounding box center [163, 165] width 113 height 21
select select "vw"
select select "rem"
select select "vw"
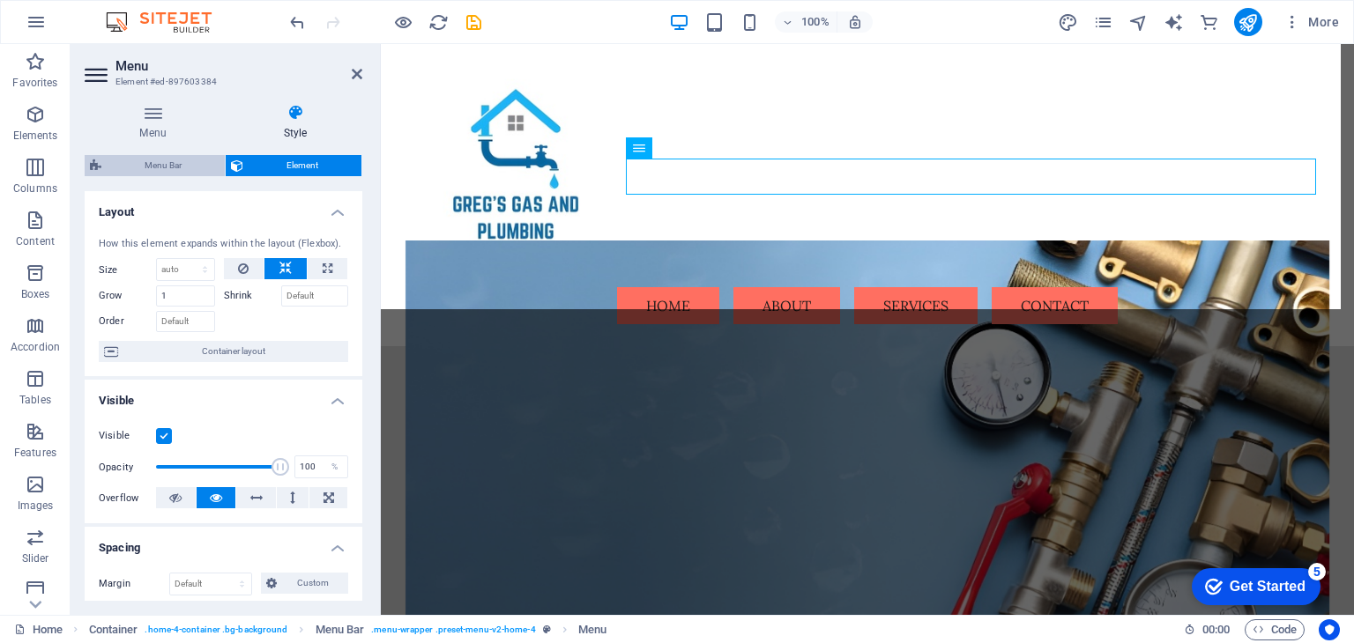
select select "hover_border"
select select "px"
select select "rem"
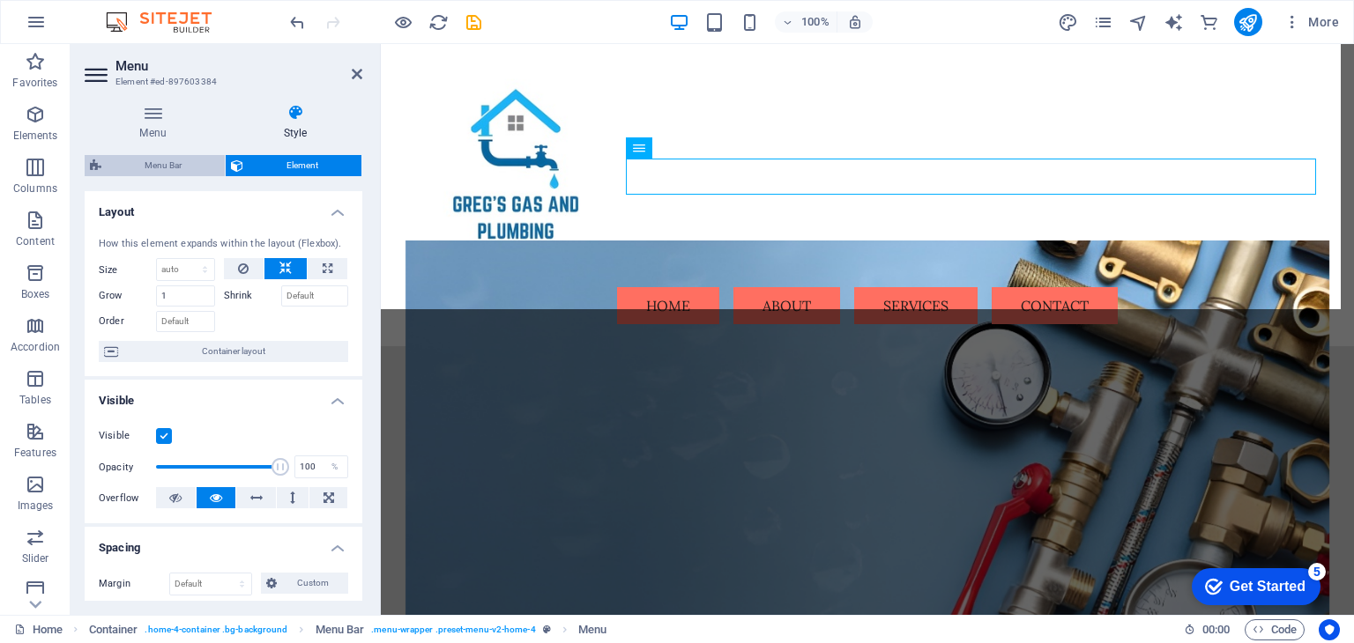
select select "link-special-font"
select select "rem"
select select "400"
select select "px"
select select "preset-menu-v2-home-4"
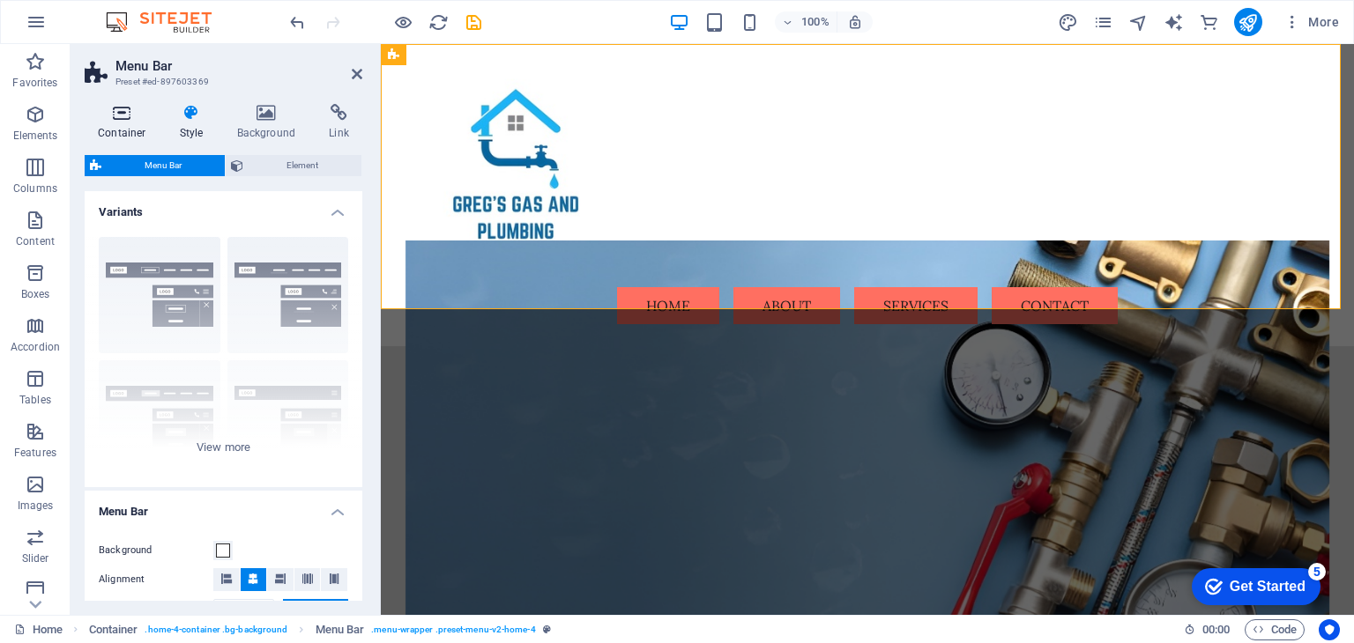
click at [134, 126] on h4 "Container" at bounding box center [126, 122] width 82 height 37
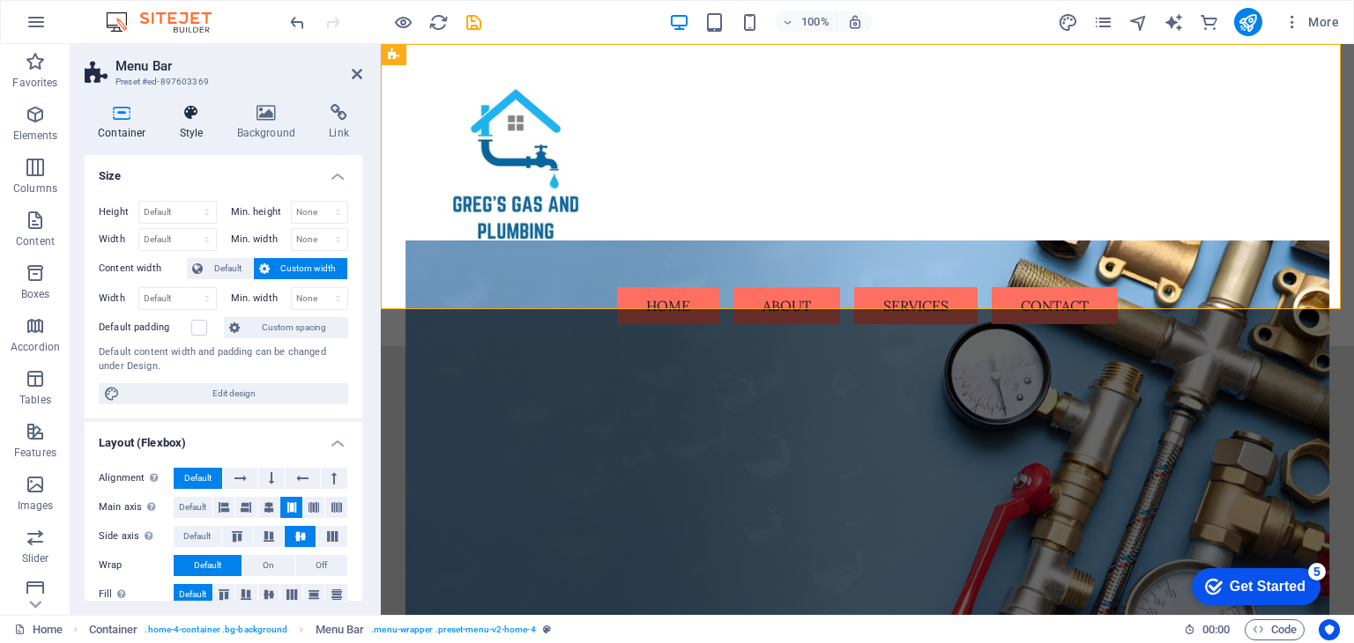
click at [194, 127] on h4 "Style" at bounding box center [195, 122] width 57 height 37
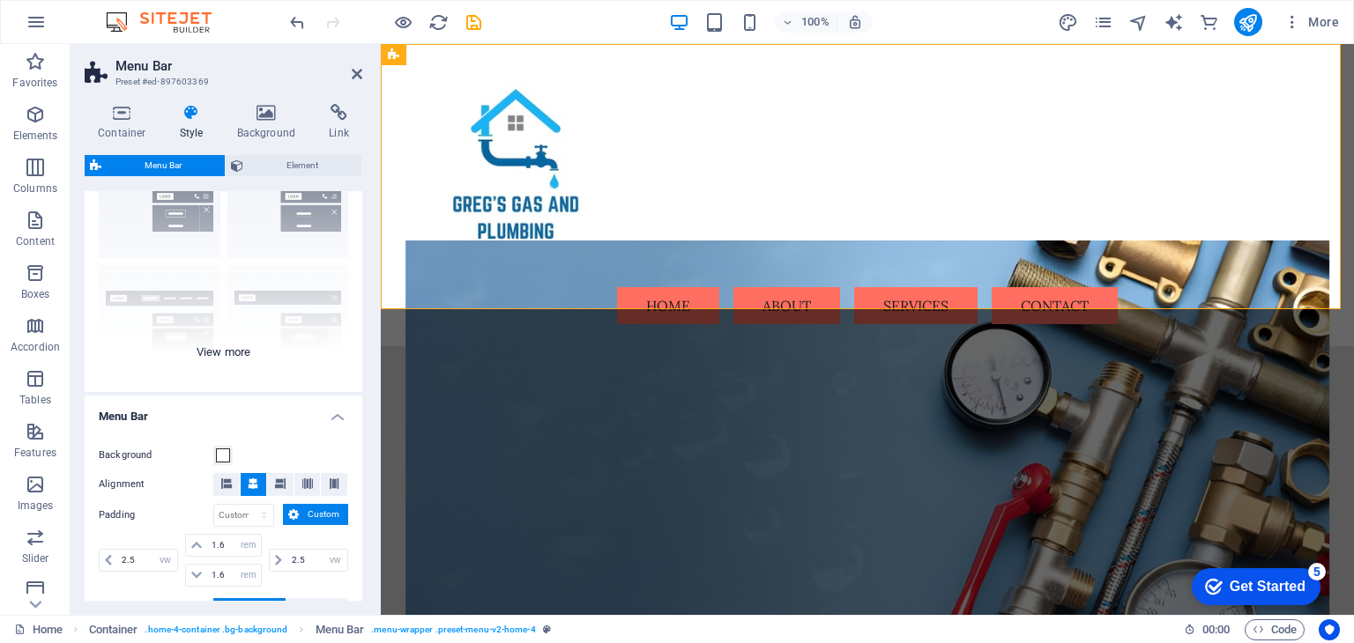
scroll to position [176, 0]
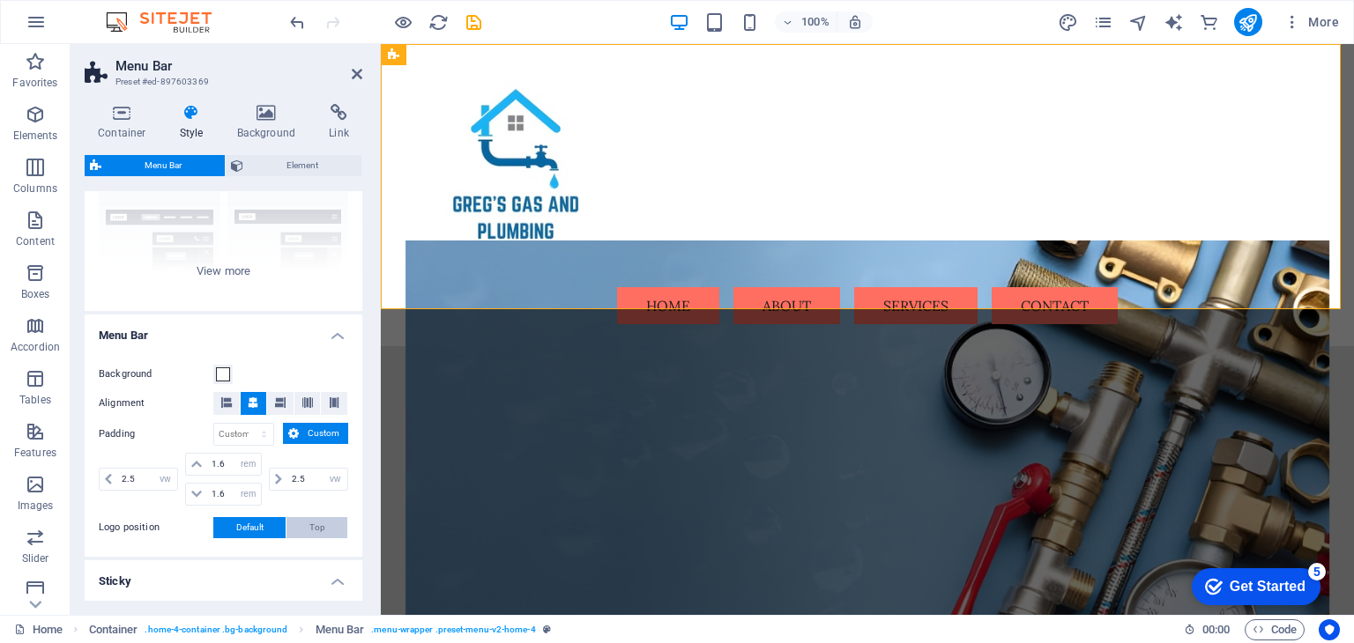
click at [327, 527] on button "Top" at bounding box center [316, 527] width 61 height 21
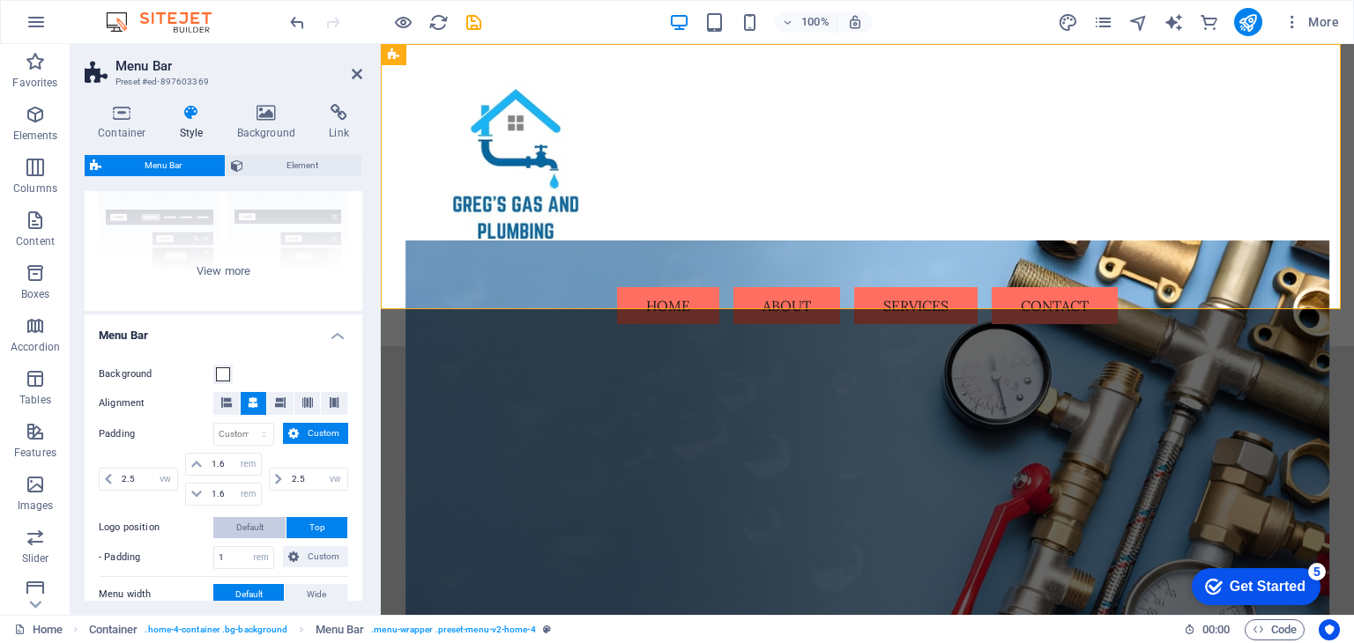
click at [253, 524] on span "Default" at bounding box center [249, 527] width 27 height 21
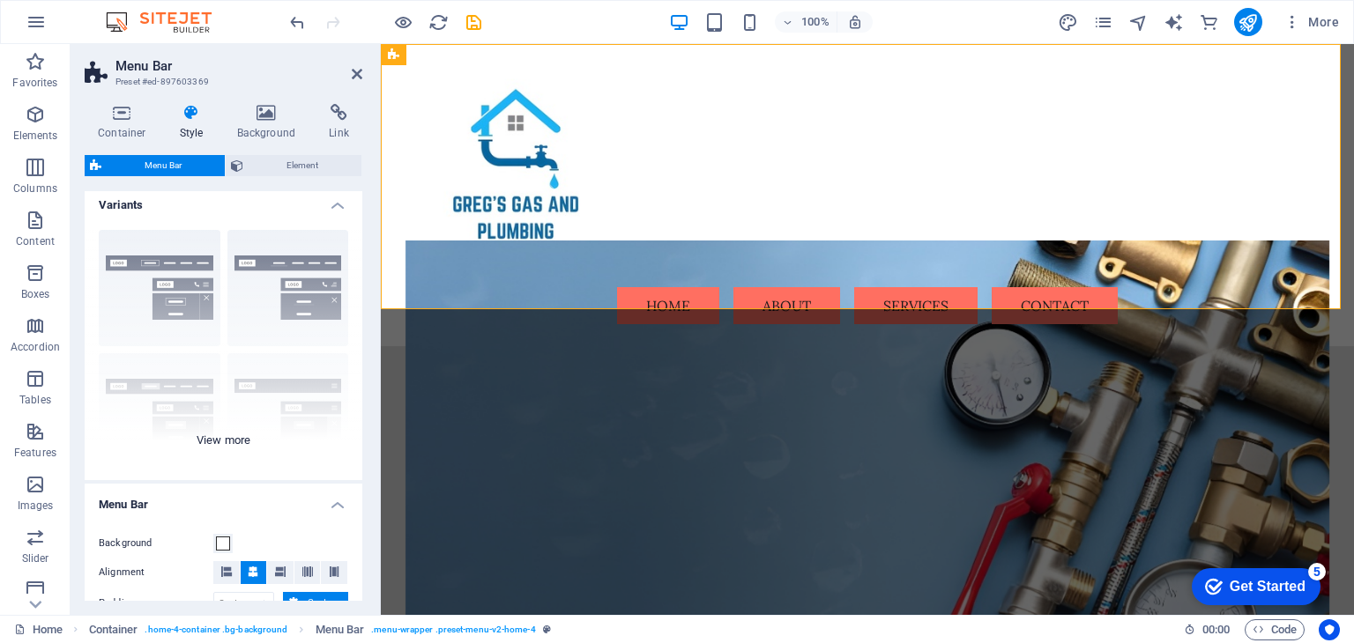
scroll to position [0, 0]
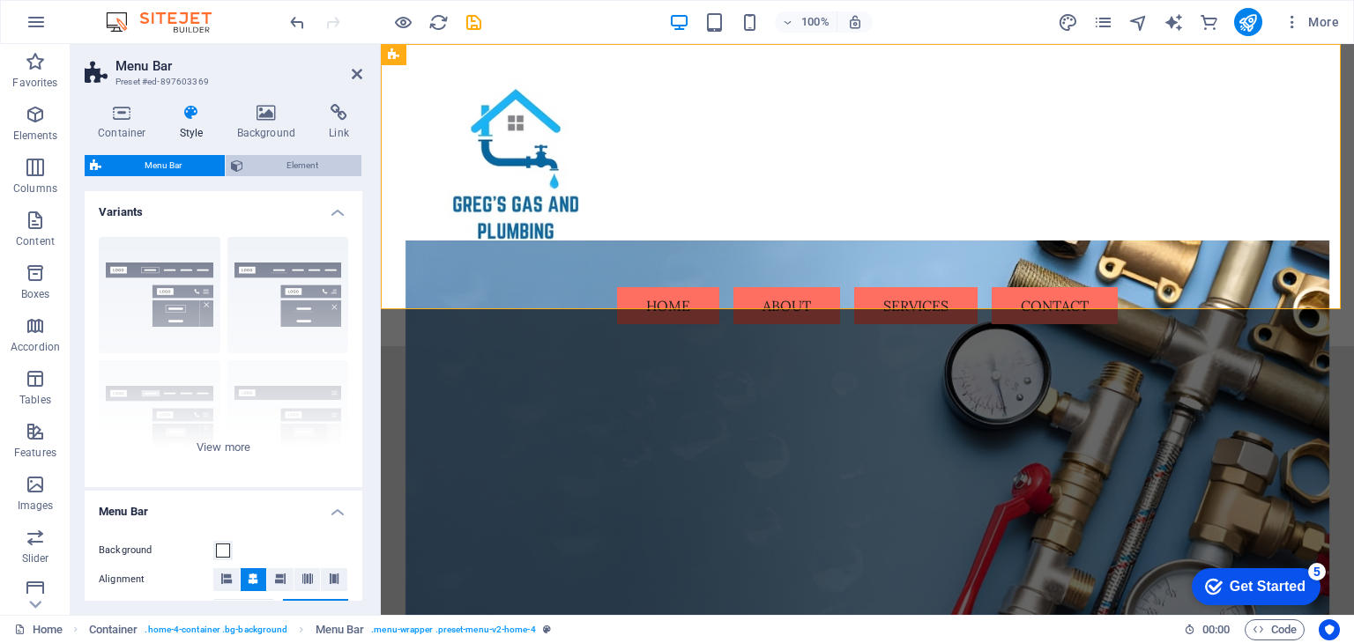
click at [278, 163] on span "Element" at bounding box center [303, 165] width 108 height 21
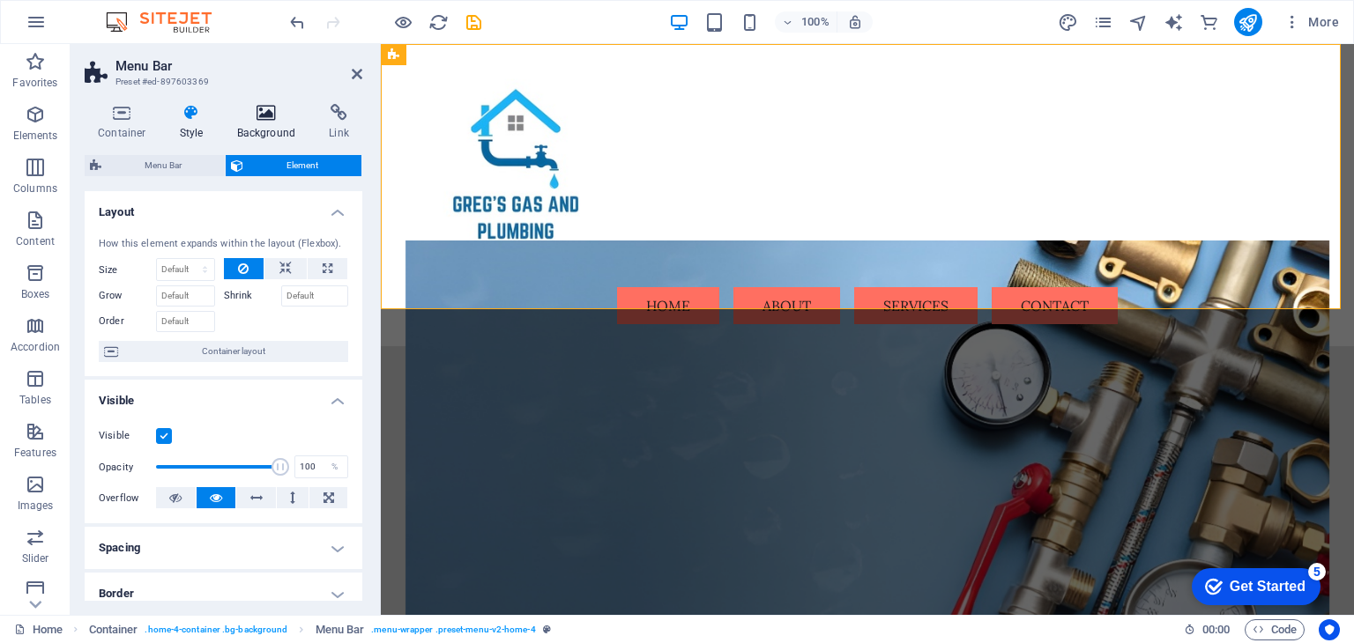
click at [284, 125] on h4 "Background" at bounding box center [270, 122] width 93 height 37
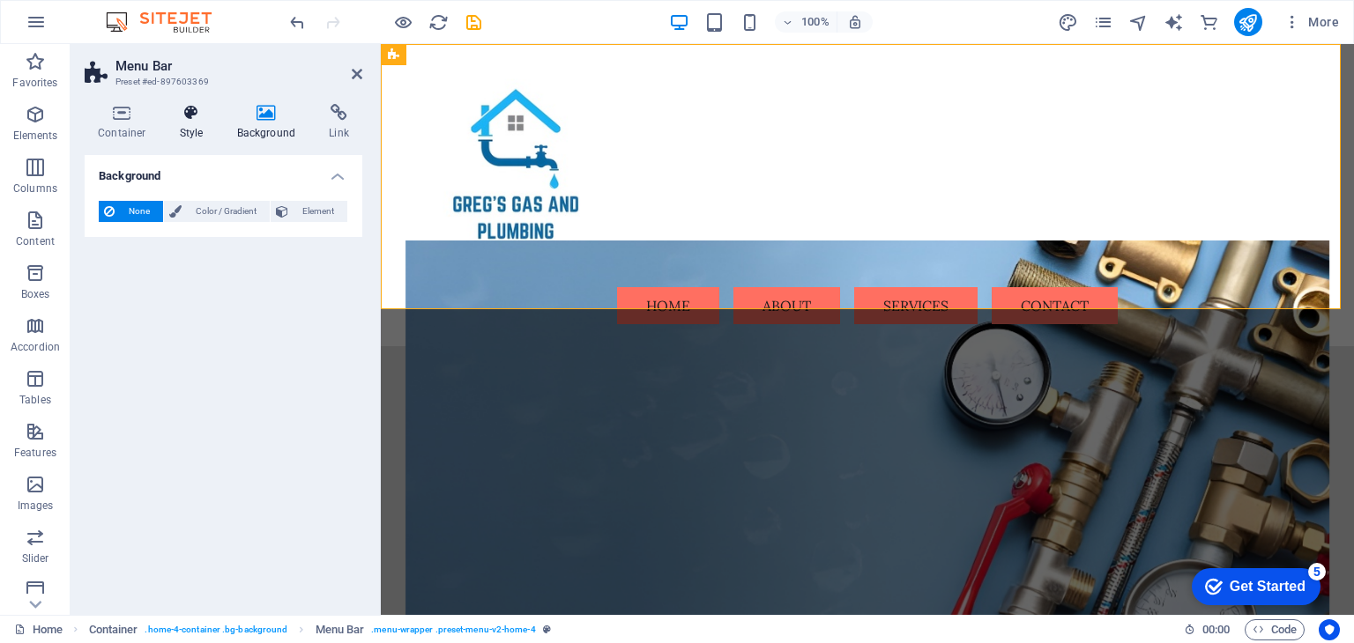
click at [189, 111] on icon at bounding box center [192, 113] width 50 height 18
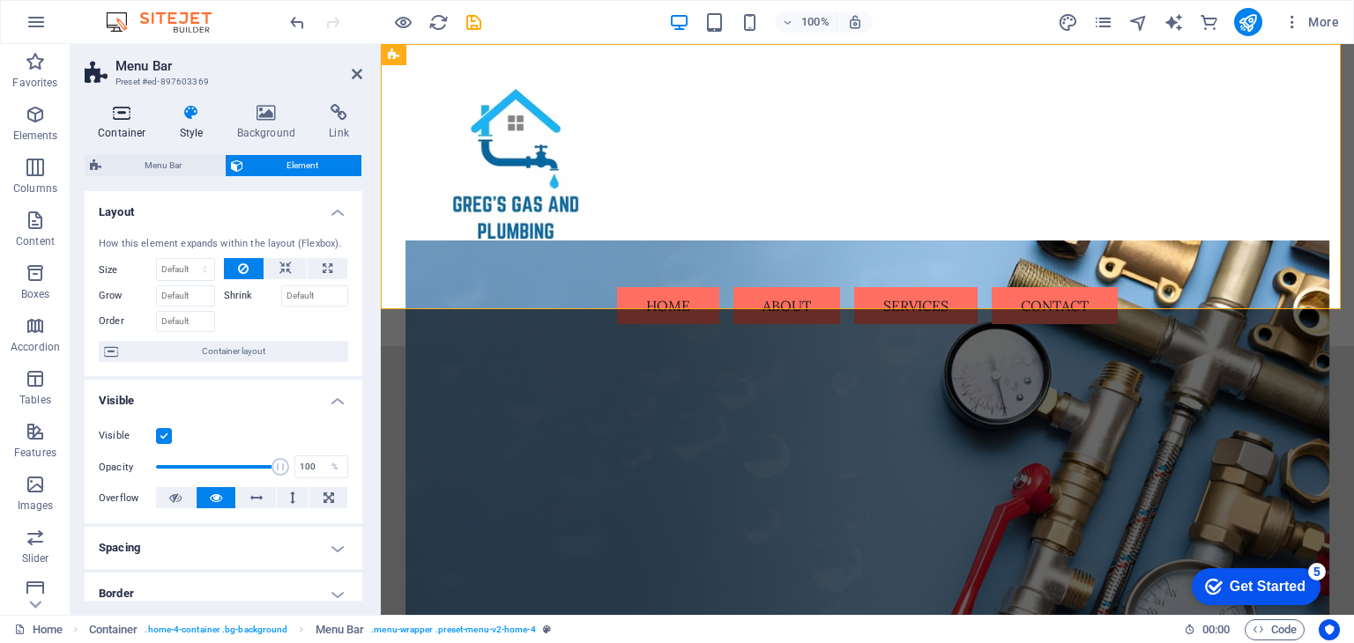
click at [113, 116] on icon at bounding box center [122, 113] width 75 height 18
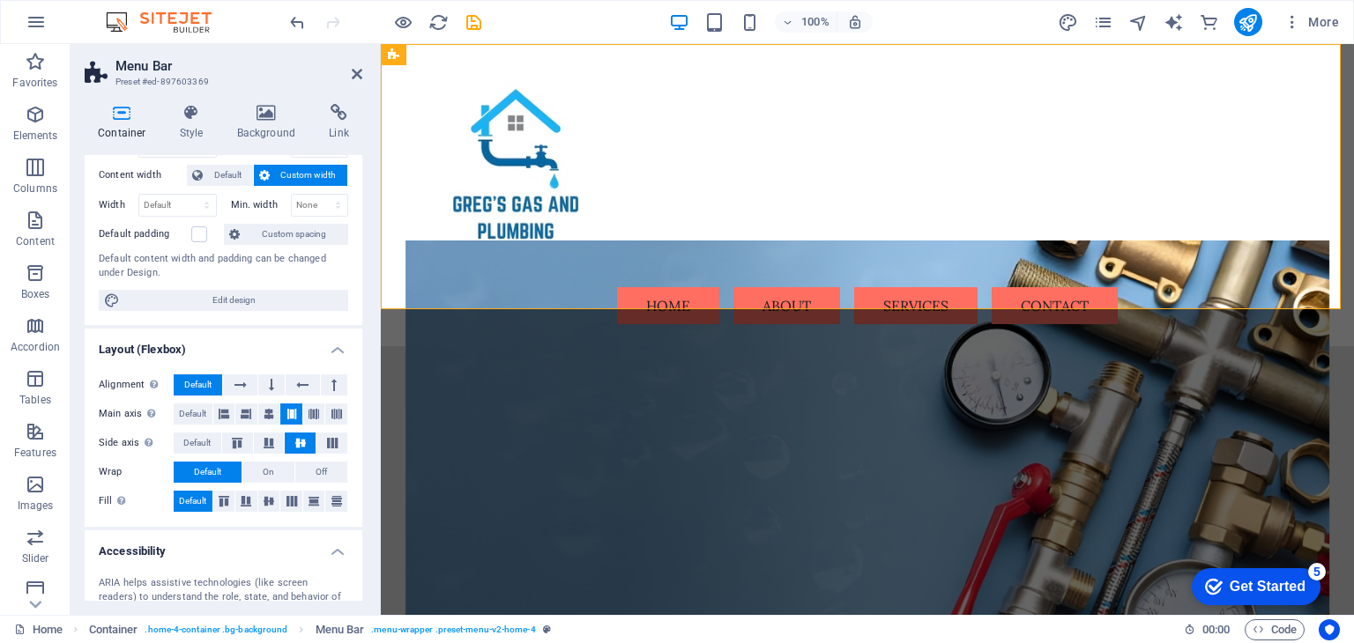
scroll to position [90, 0]
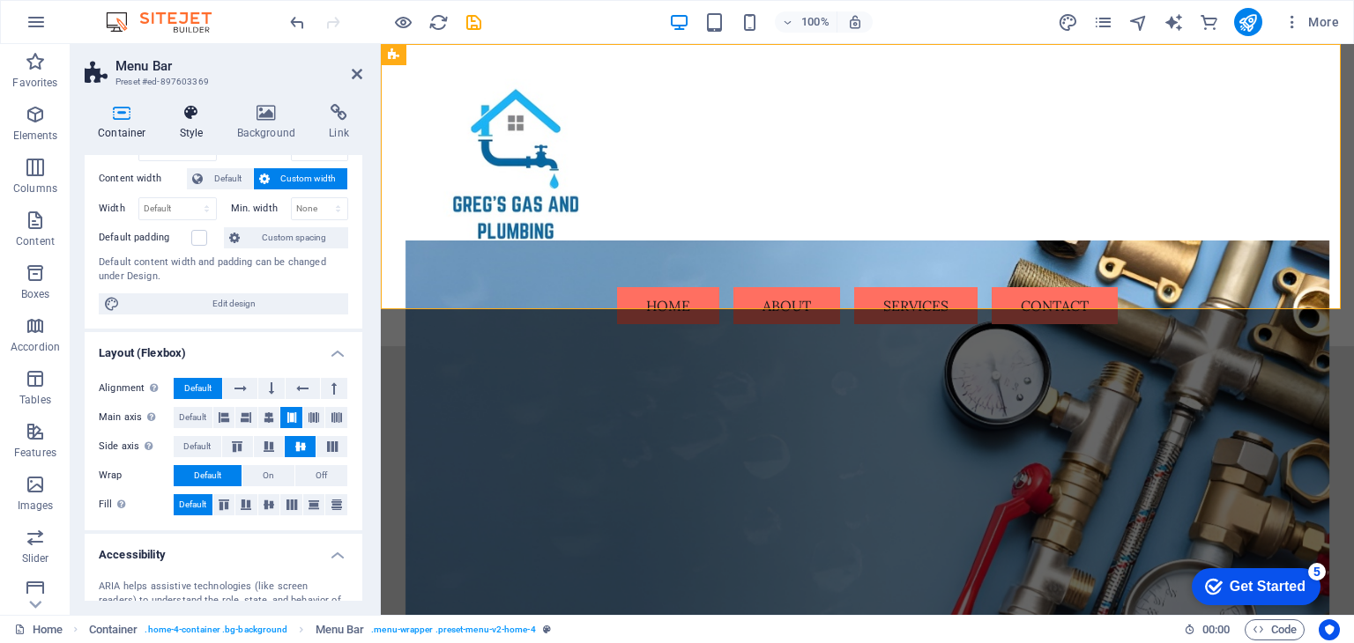
click at [197, 130] on h4 "Style" at bounding box center [195, 122] width 57 height 37
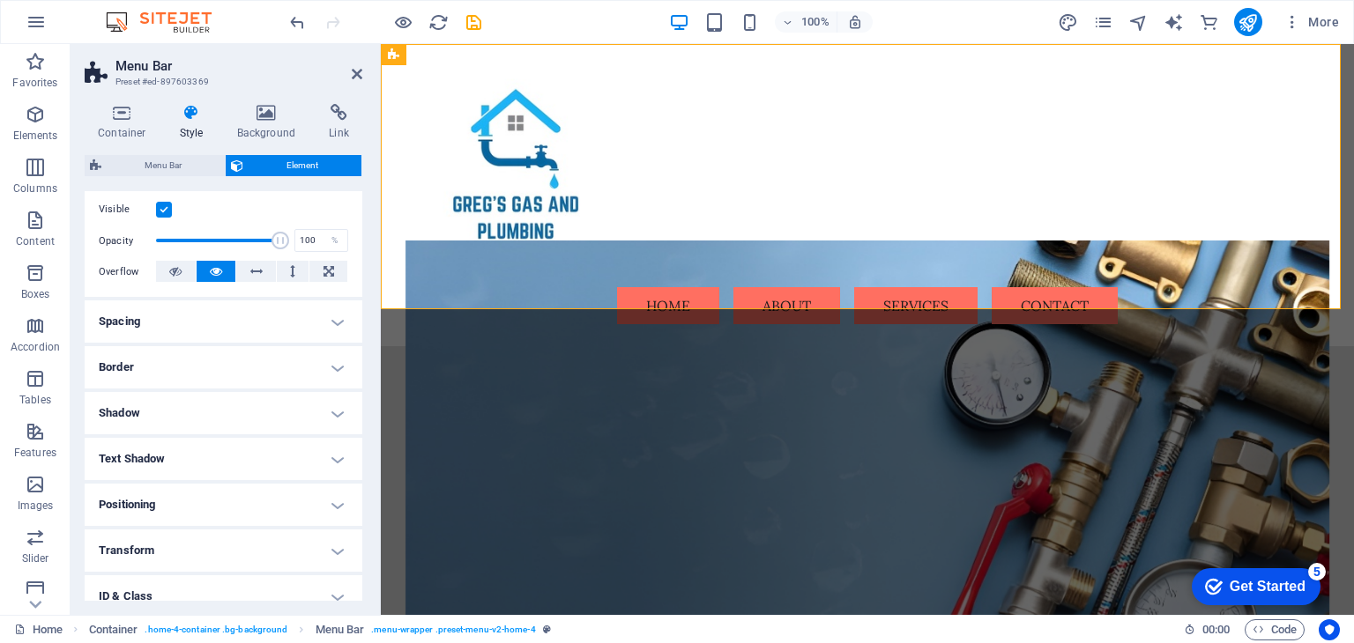
scroll to position [264, 0]
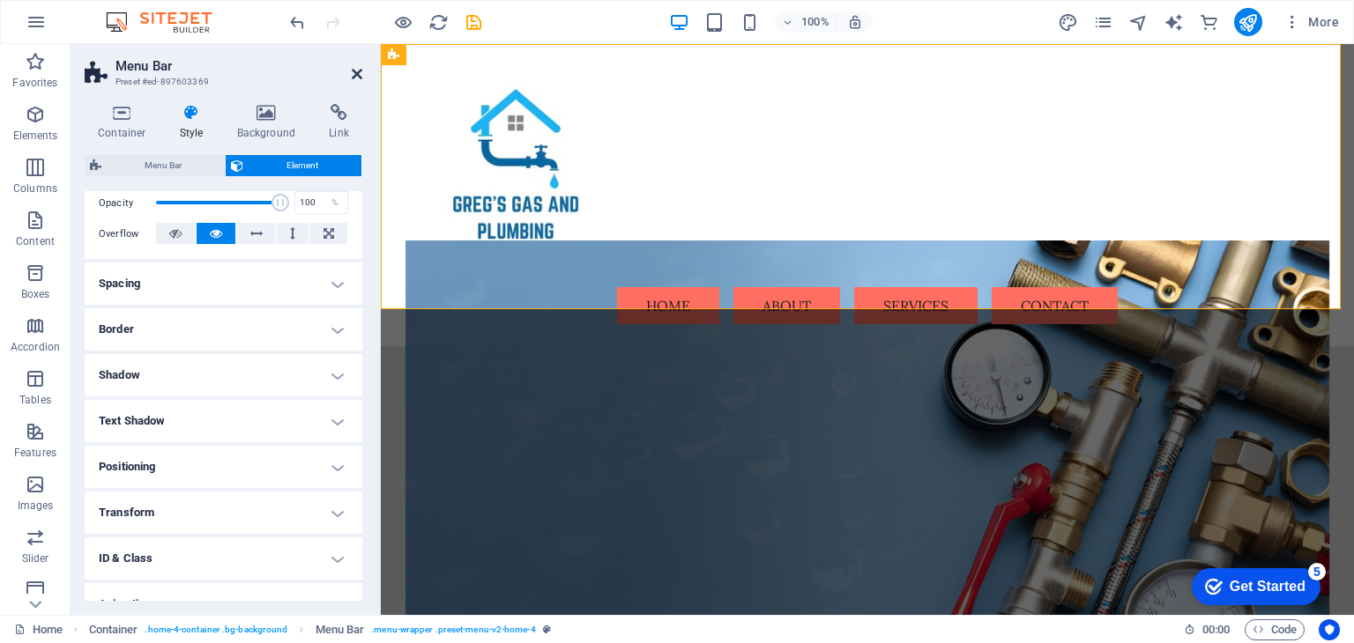
click at [352, 75] on icon at bounding box center [357, 74] width 11 height 14
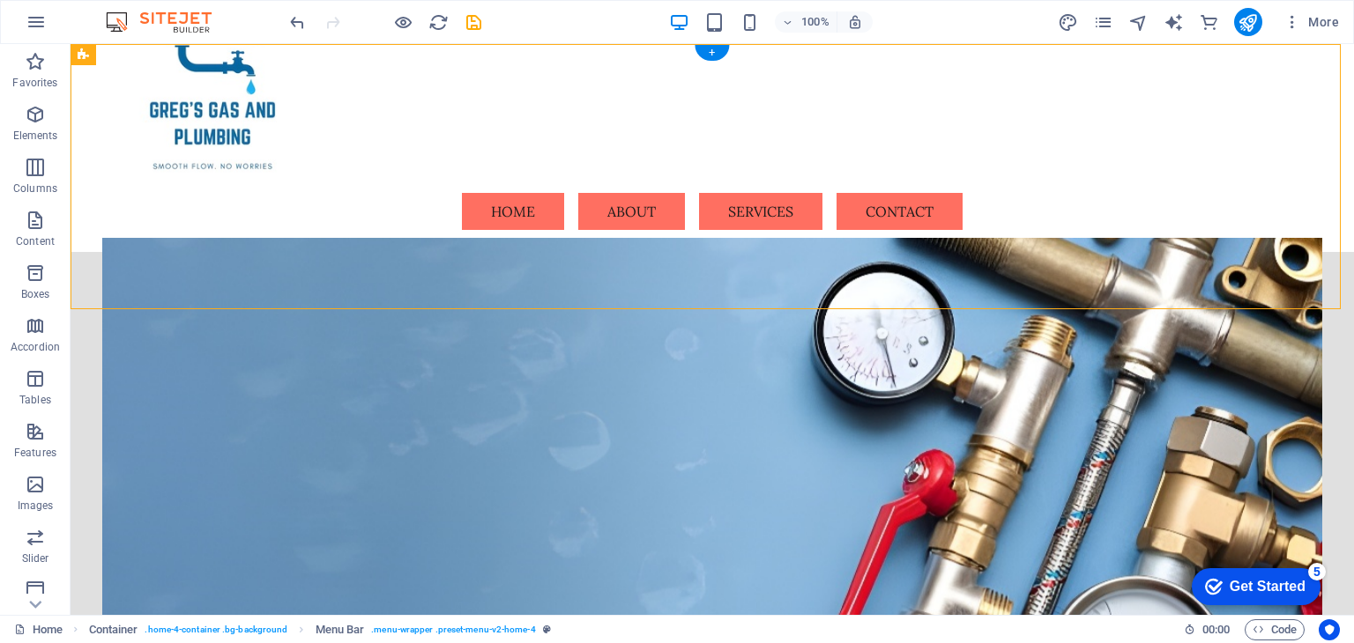
scroll to position [0, 0]
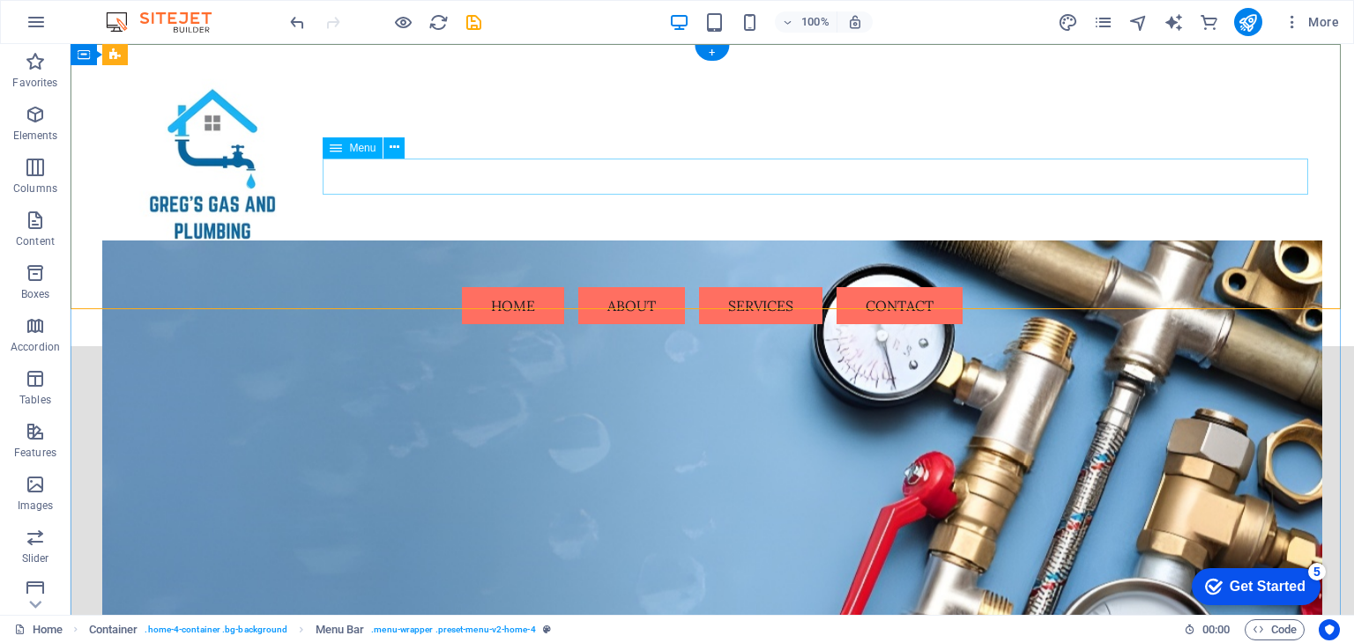
click at [479, 287] on nav "Home About Services Contact" at bounding box center [711, 305] width 1219 height 37
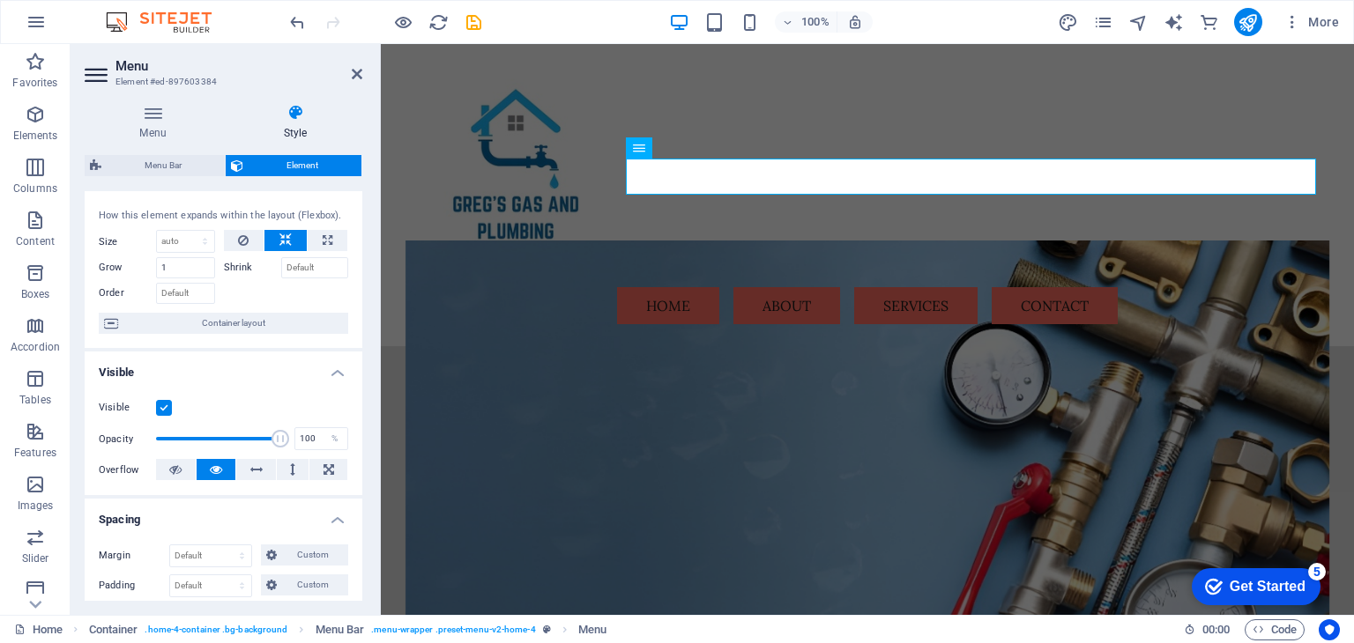
scroll to position [25, 0]
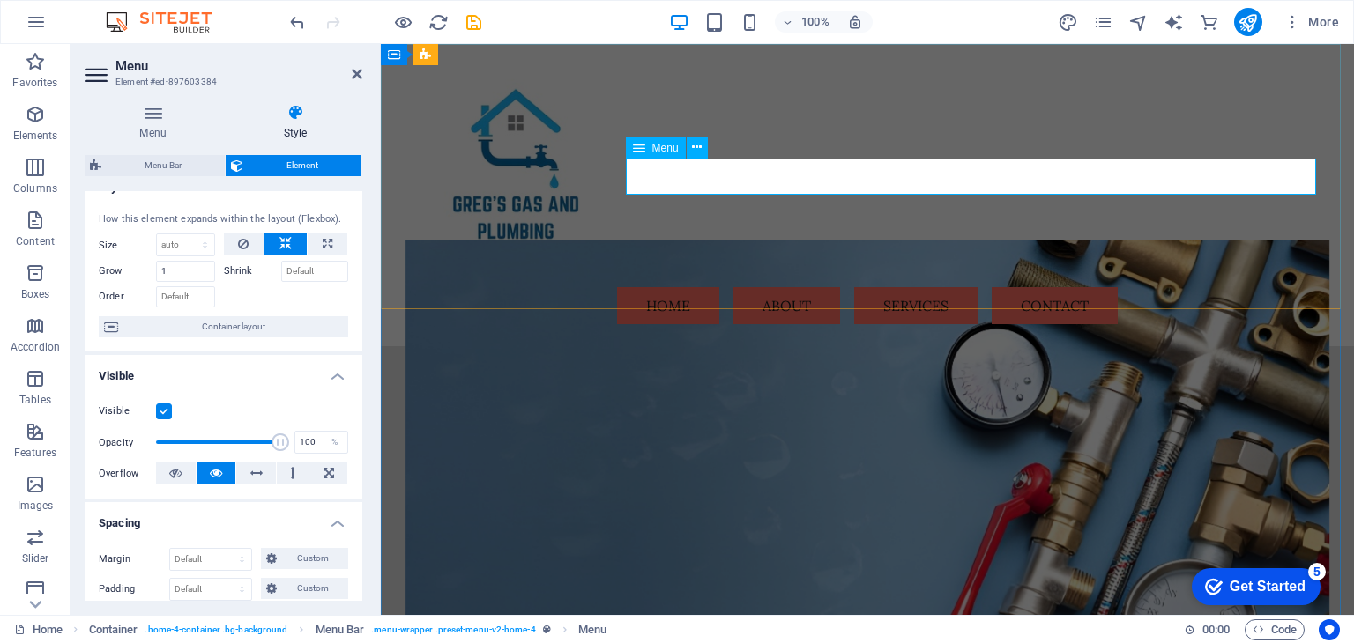
click at [765, 287] on nav "Home About Services Contact" at bounding box center [867, 305] width 924 height 37
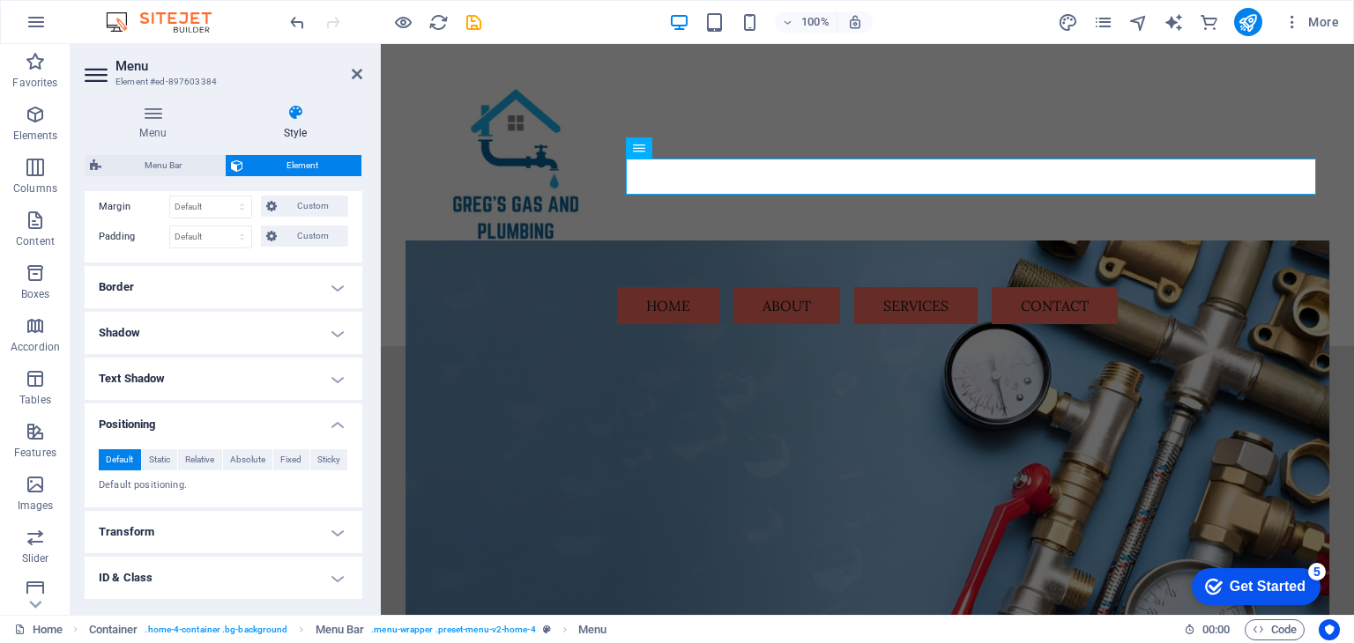
scroll to position [0, 0]
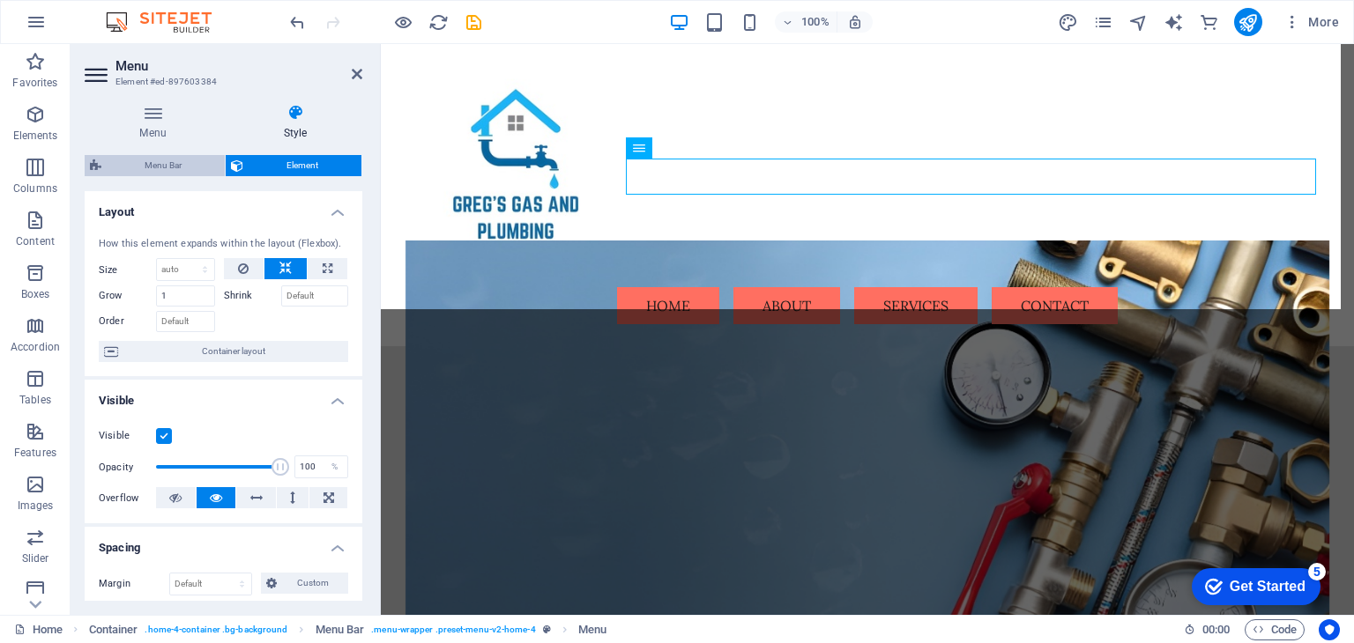
click at [187, 156] on span "Menu Bar" at bounding box center [163, 165] width 113 height 21
select select "vw"
select select "rem"
select select "vw"
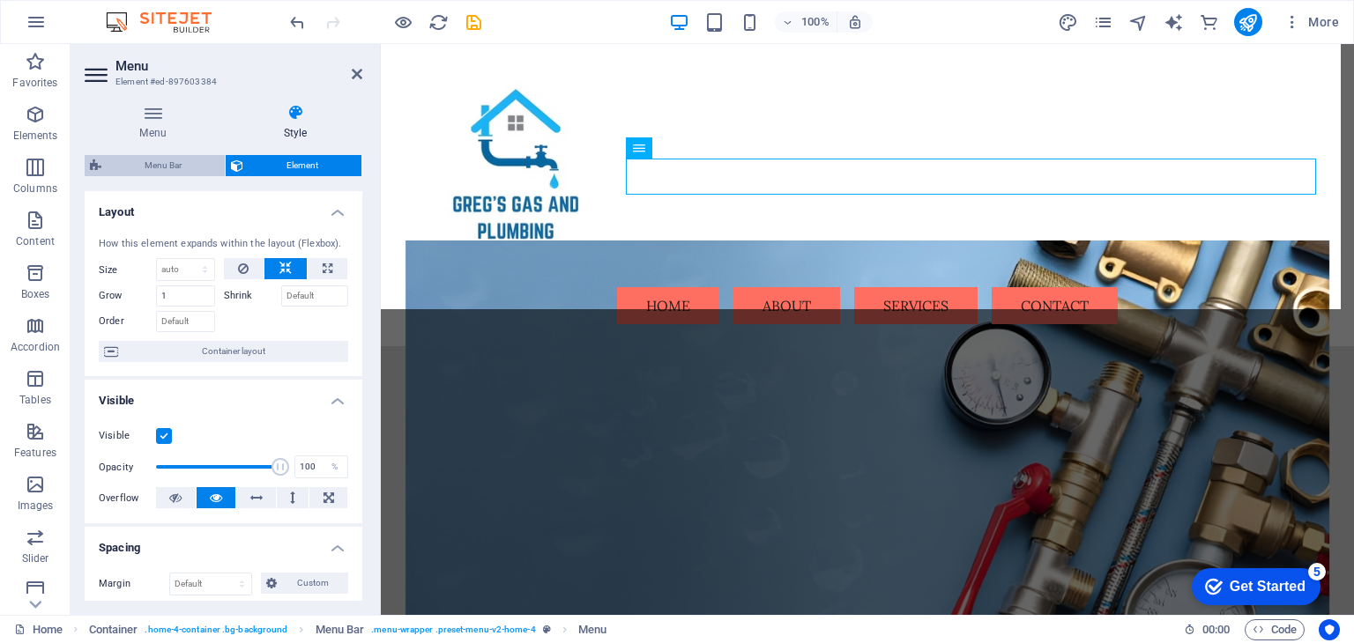
select select "hover_border"
select select "px"
select select "rem"
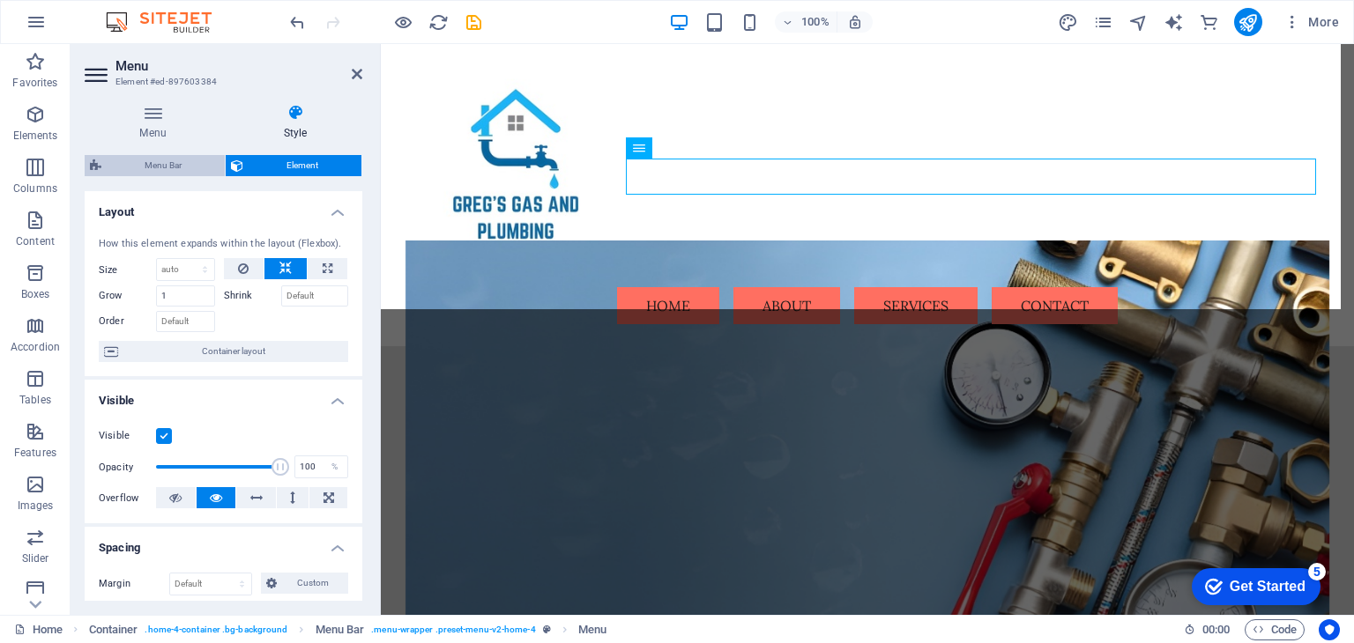
select select "link-special-font"
select select "rem"
select select "400"
select select "px"
select select "preset-menu-v2-home-4"
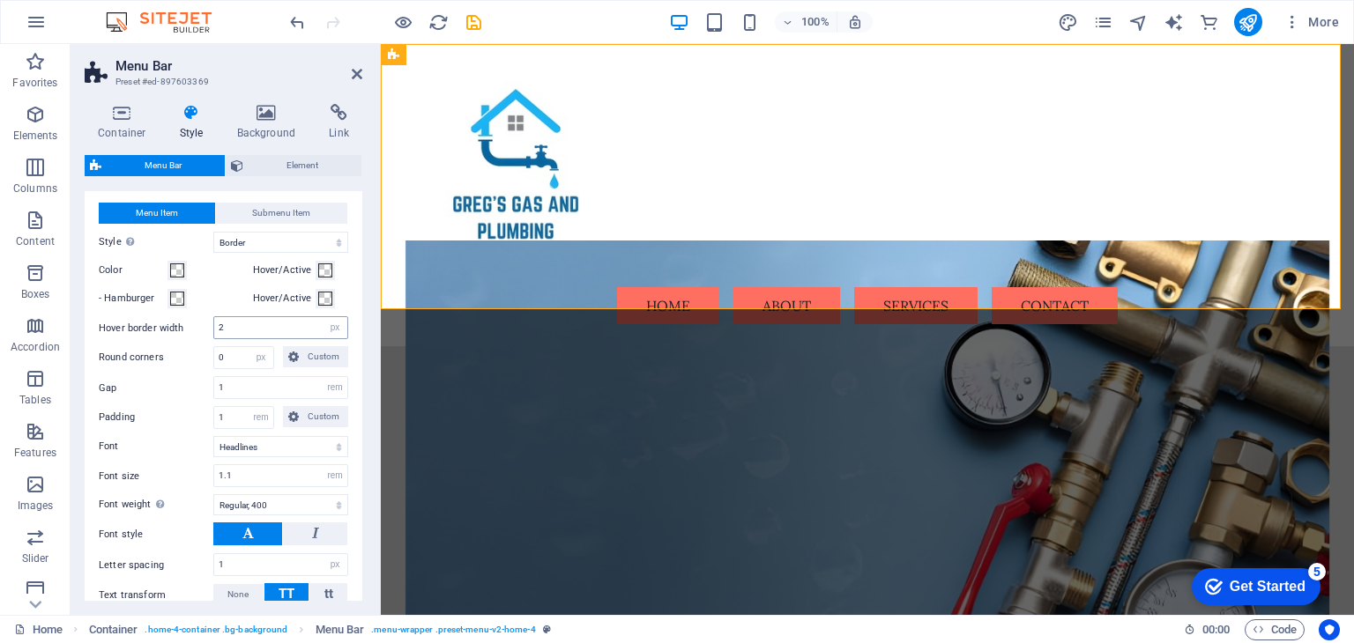
scroll to position [659, 0]
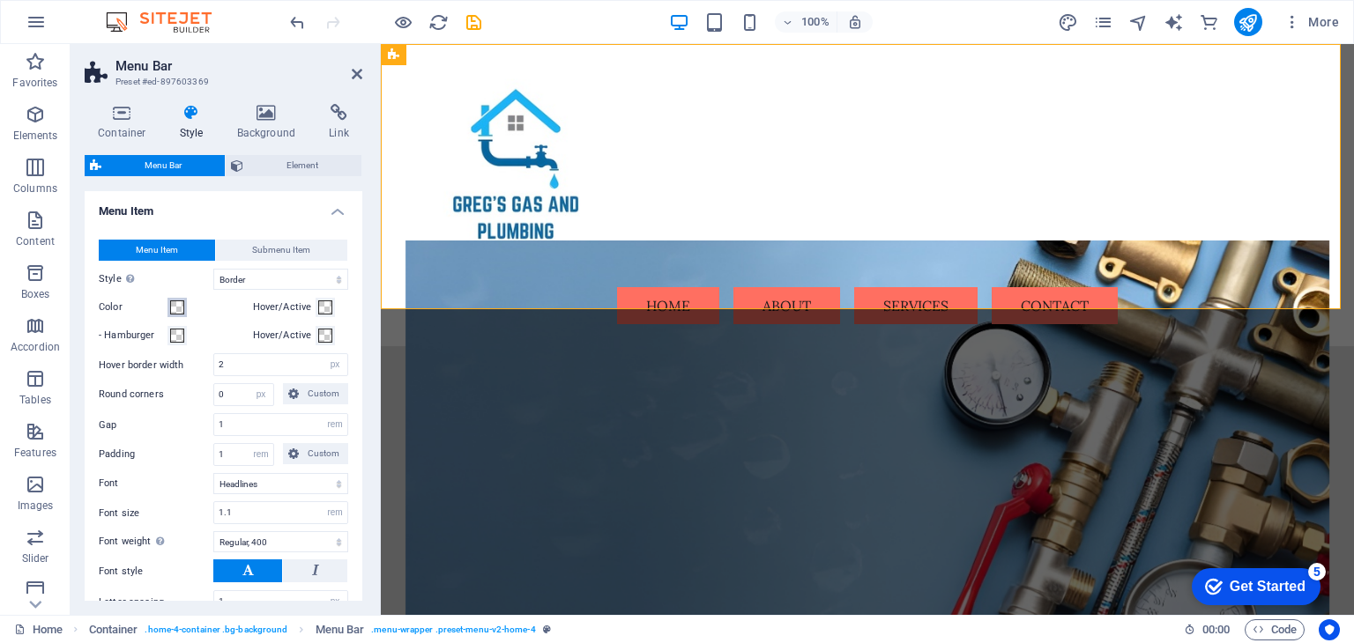
click at [178, 304] on span at bounding box center [177, 308] width 14 height 14
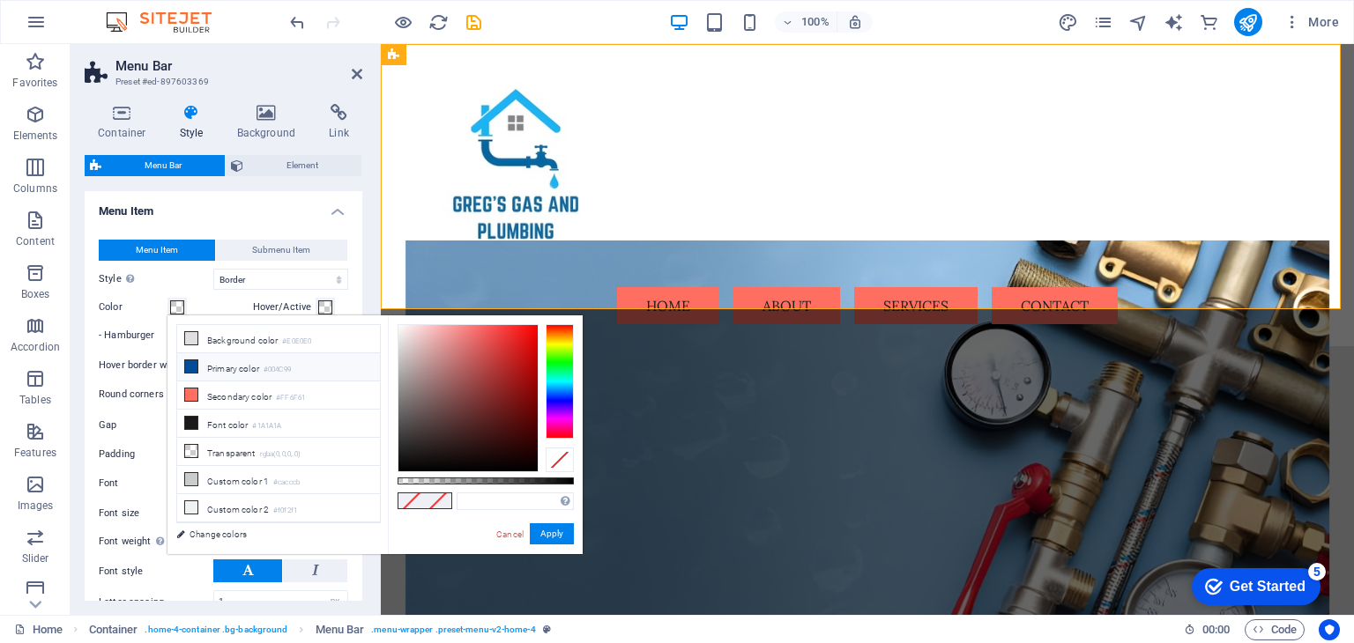
click at [253, 365] on li "Primary color #004C99" at bounding box center [278, 367] width 203 height 28
type input "#004c99"
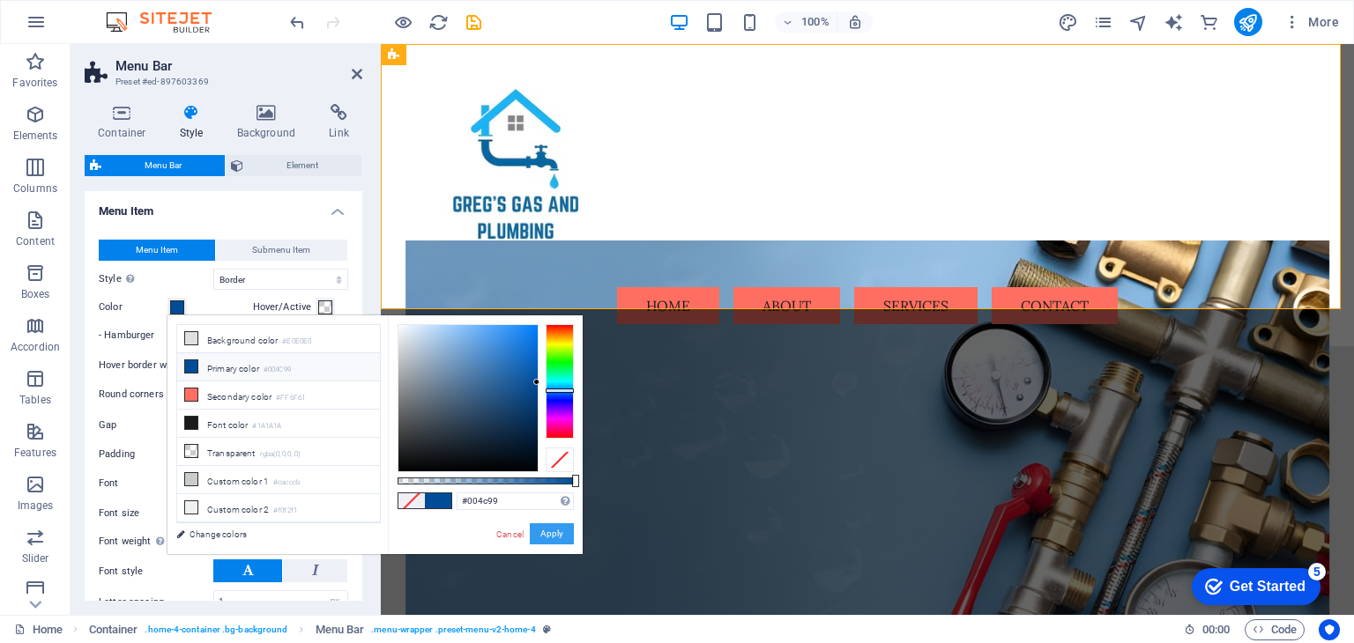
click at [544, 537] on button "Apply" at bounding box center [552, 533] width 44 height 21
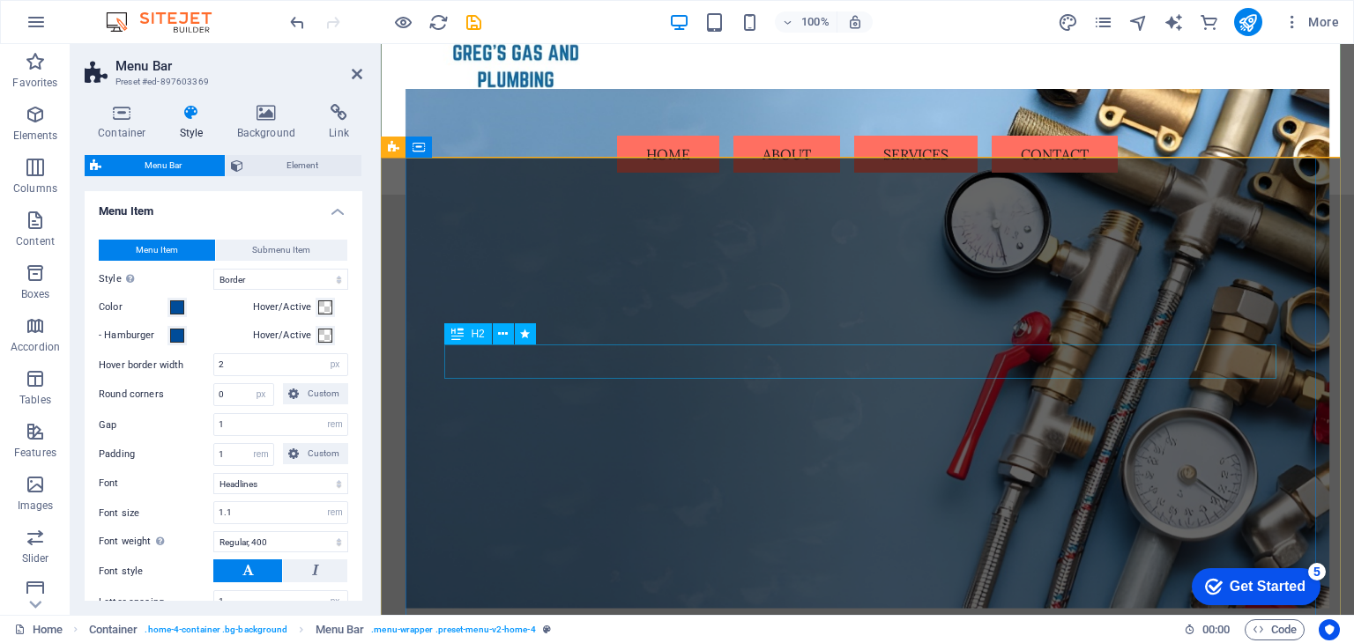
scroll to position [0, 0]
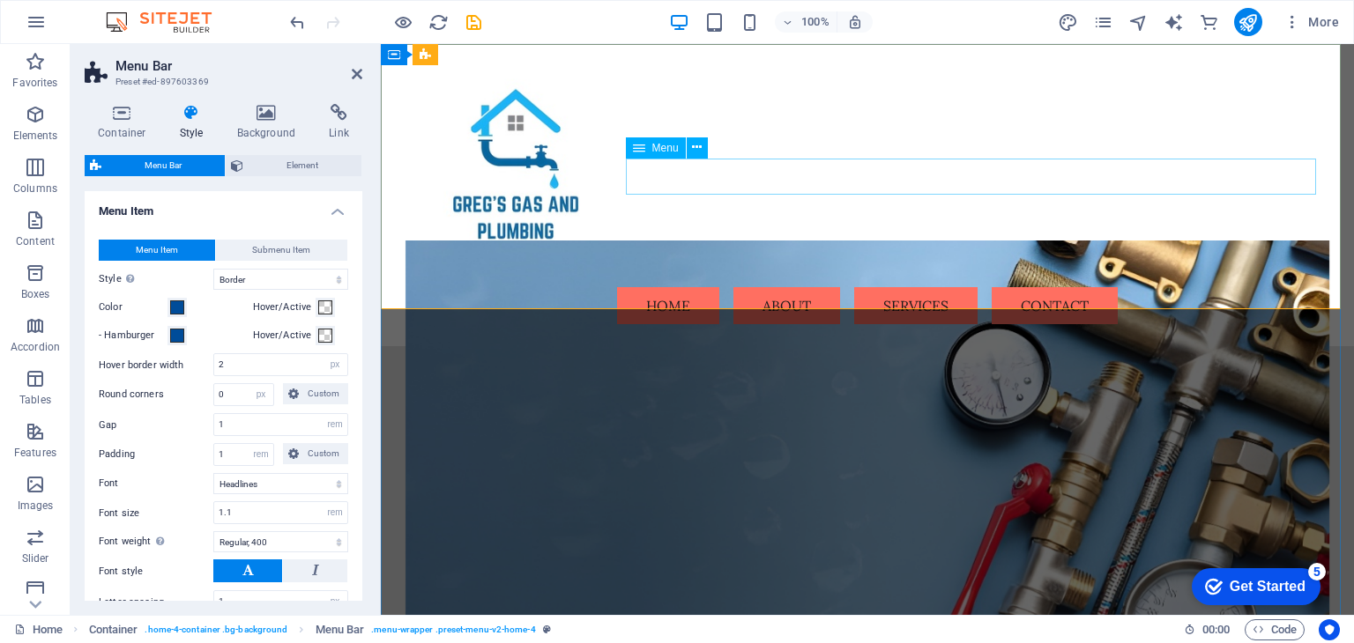
click at [733, 287] on nav "Home About Services Contact" at bounding box center [867, 305] width 924 height 37
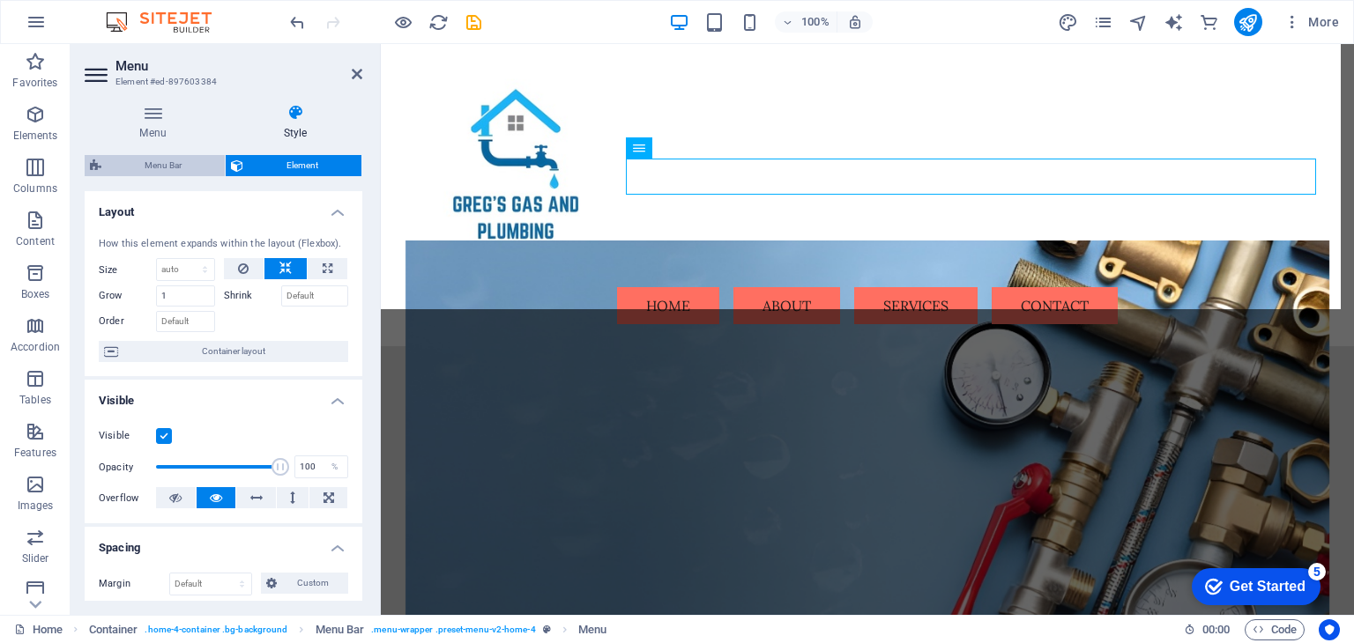
click at [201, 162] on span "Menu Bar" at bounding box center [163, 165] width 113 height 21
select select "vw"
select select "rem"
select select "vw"
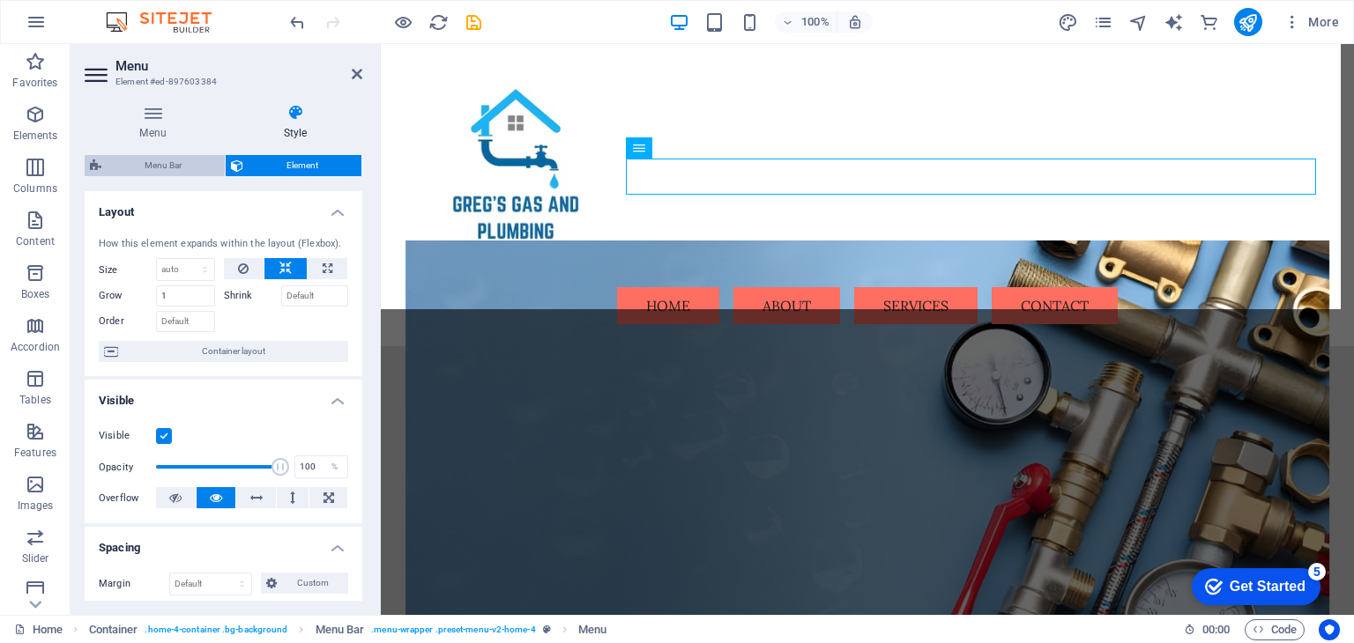
select select "hover_border"
select select "px"
select select "rem"
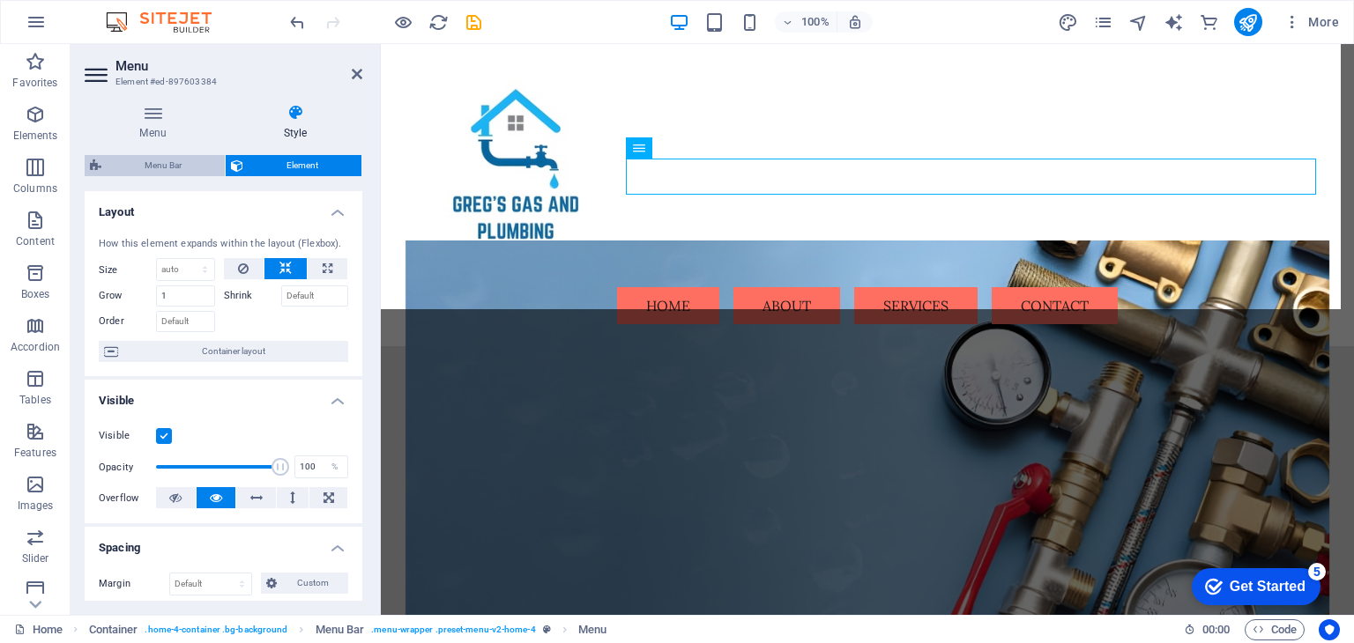
select select "link-special-font"
select select "rem"
select select "400"
select select "px"
select select "preset-menu-v2-home-4"
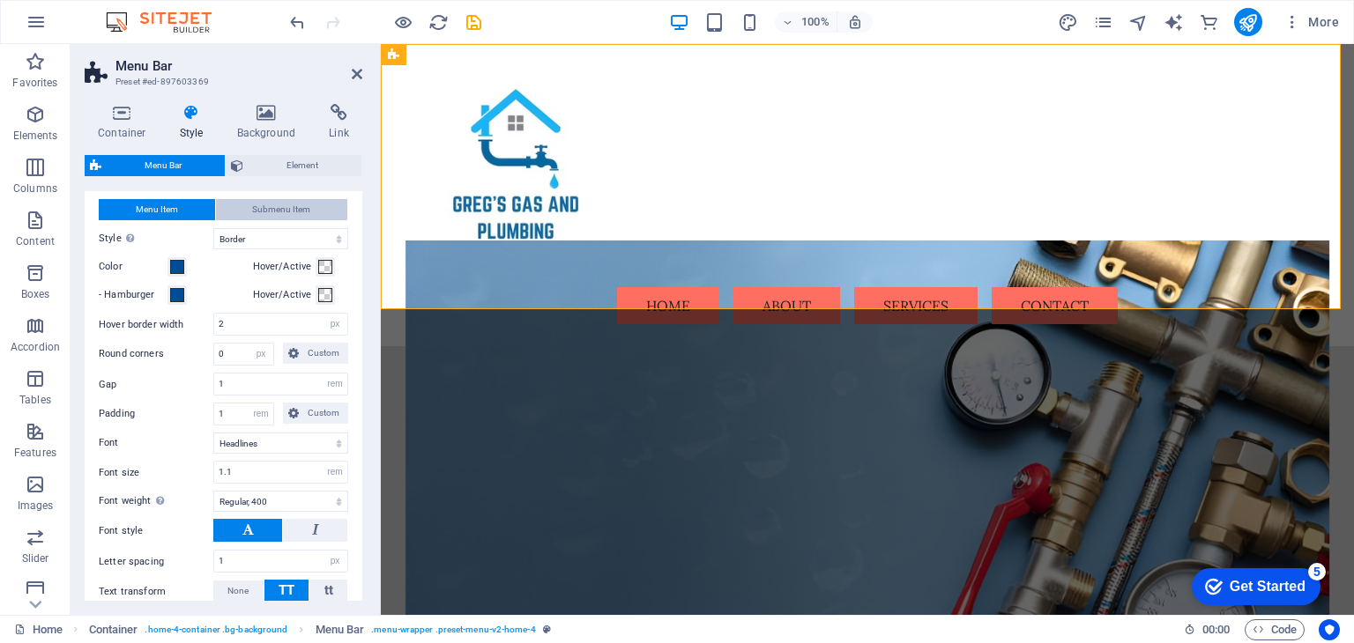
scroll to position [483, 0]
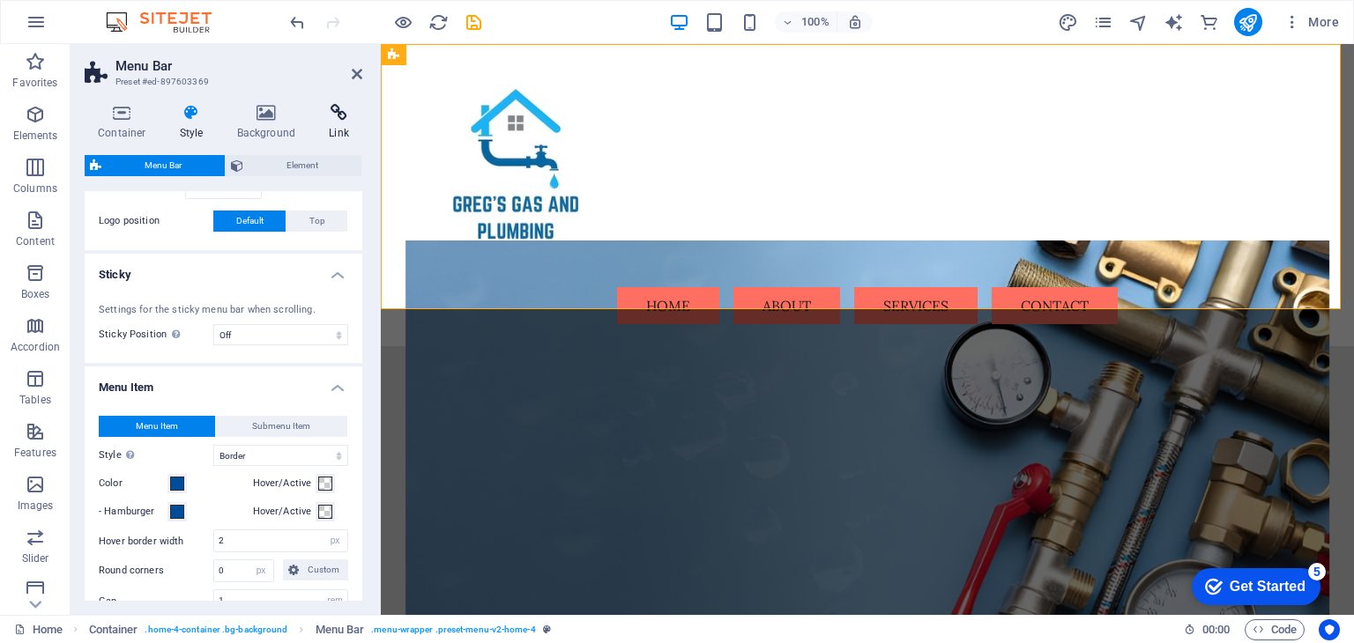
click at [331, 121] on icon at bounding box center [339, 113] width 47 height 18
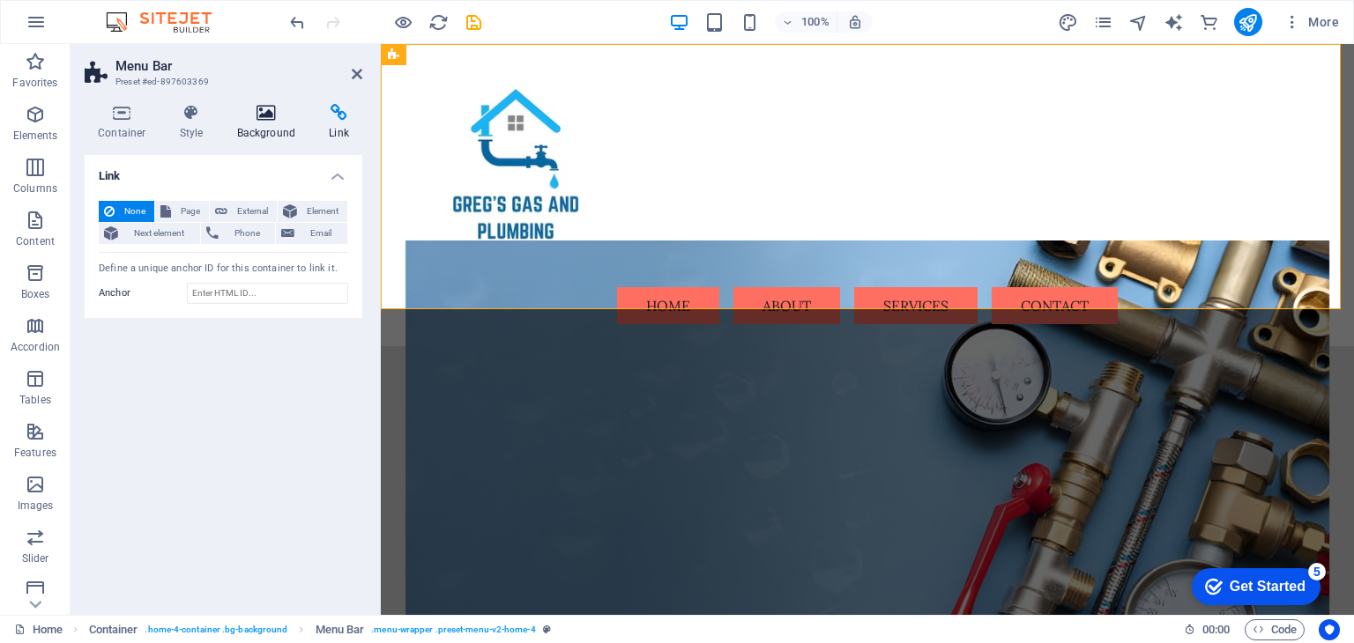
click at [282, 104] on icon at bounding box center [266, 113] width 85 height 18
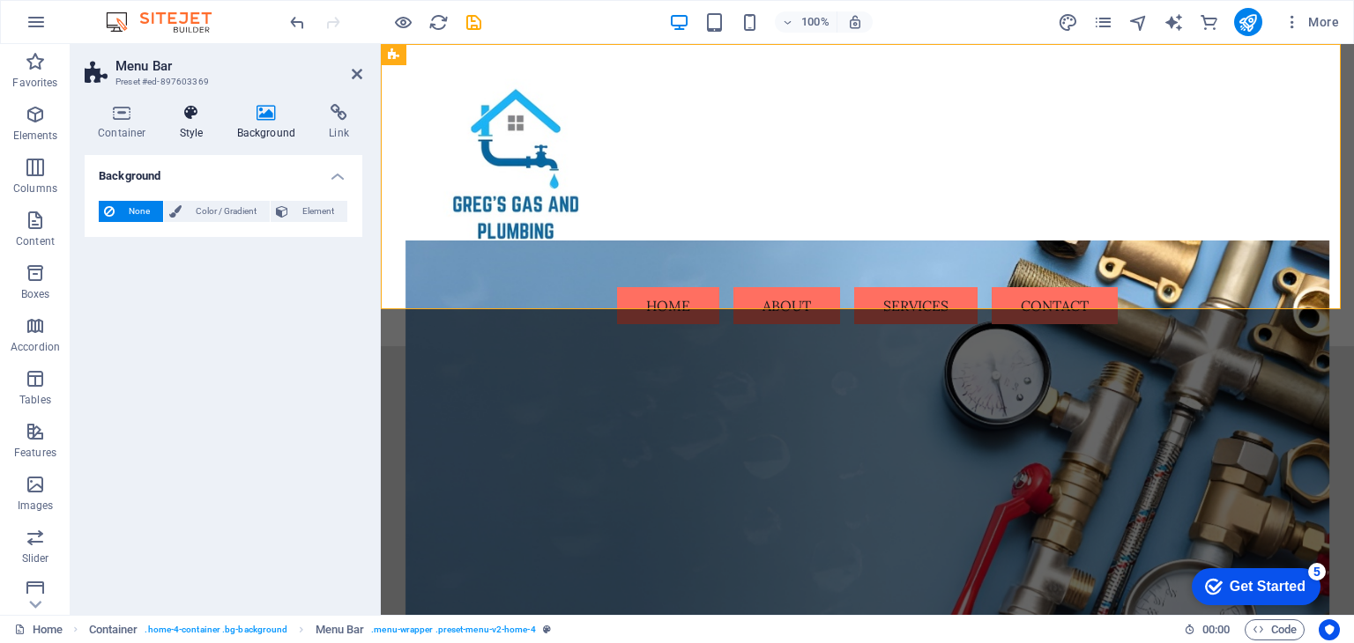
click at [204, 129] on h4 "Style" at bounding box center [195, 122] width 57 height 37
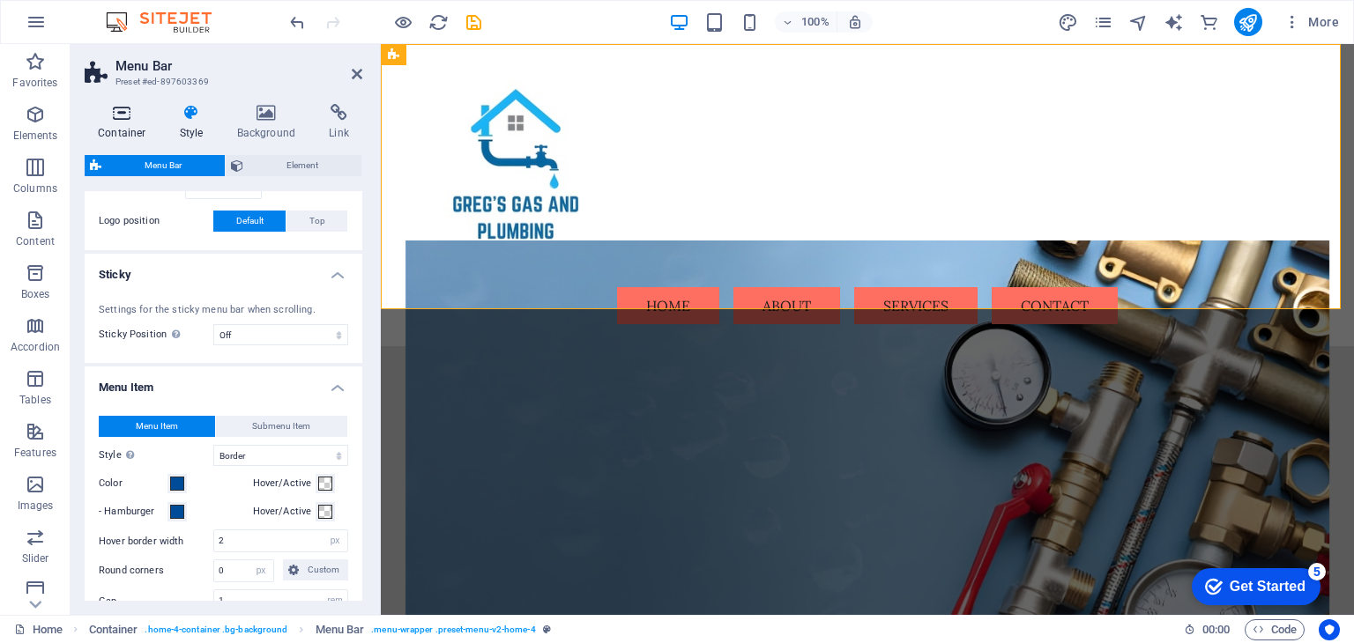
click at [137, 126] on h4 "Container" at bounding box center [126, 122] width 82 height 37
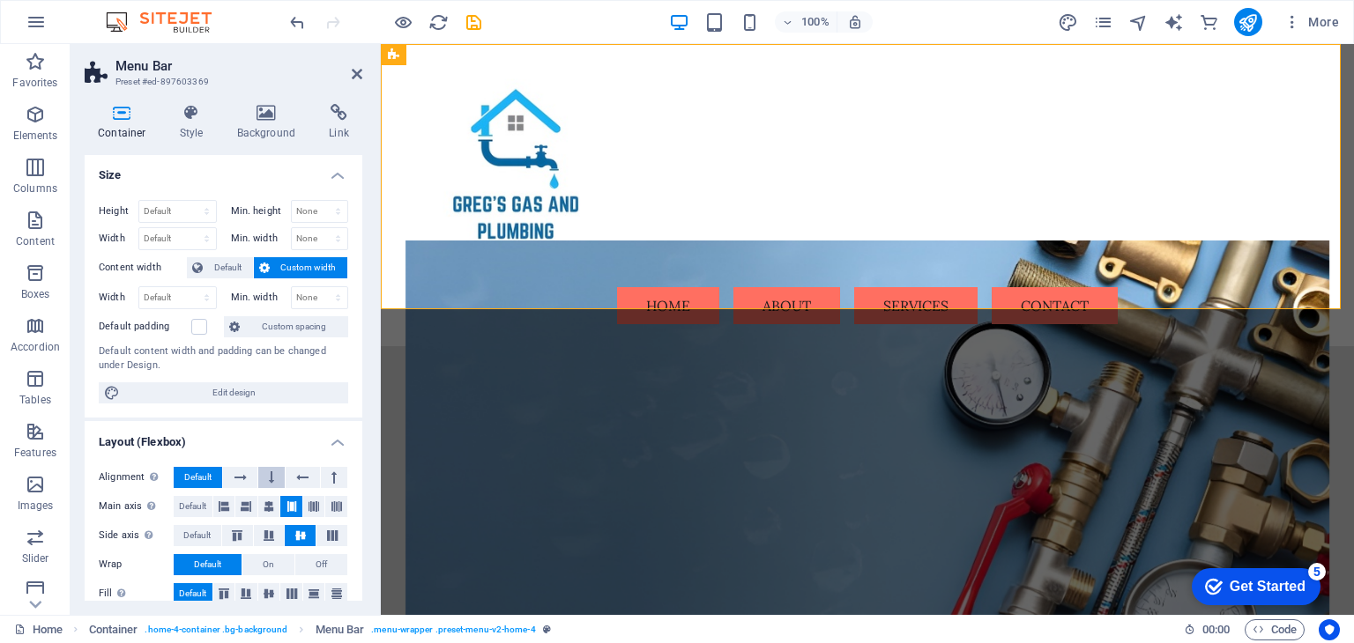
scroll to position [0, 0]
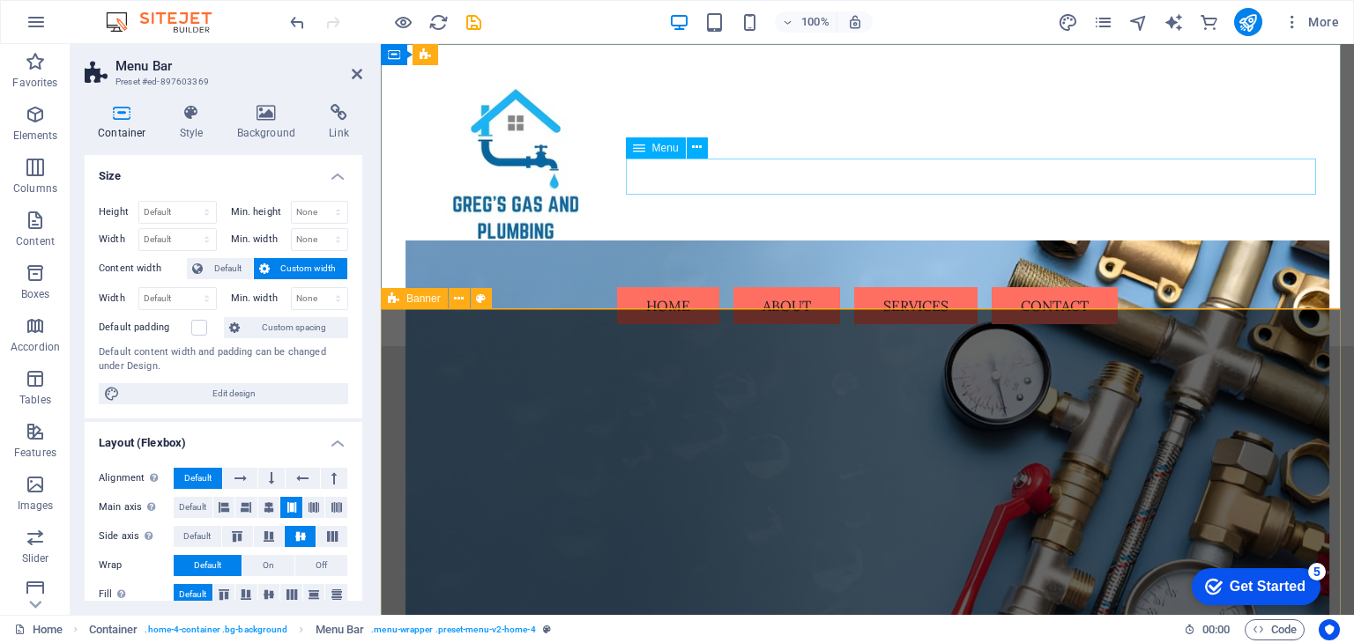
click at [687, 287] on nav "Home About Services Contact" at bounding box center [867, 305] width 924 height 37
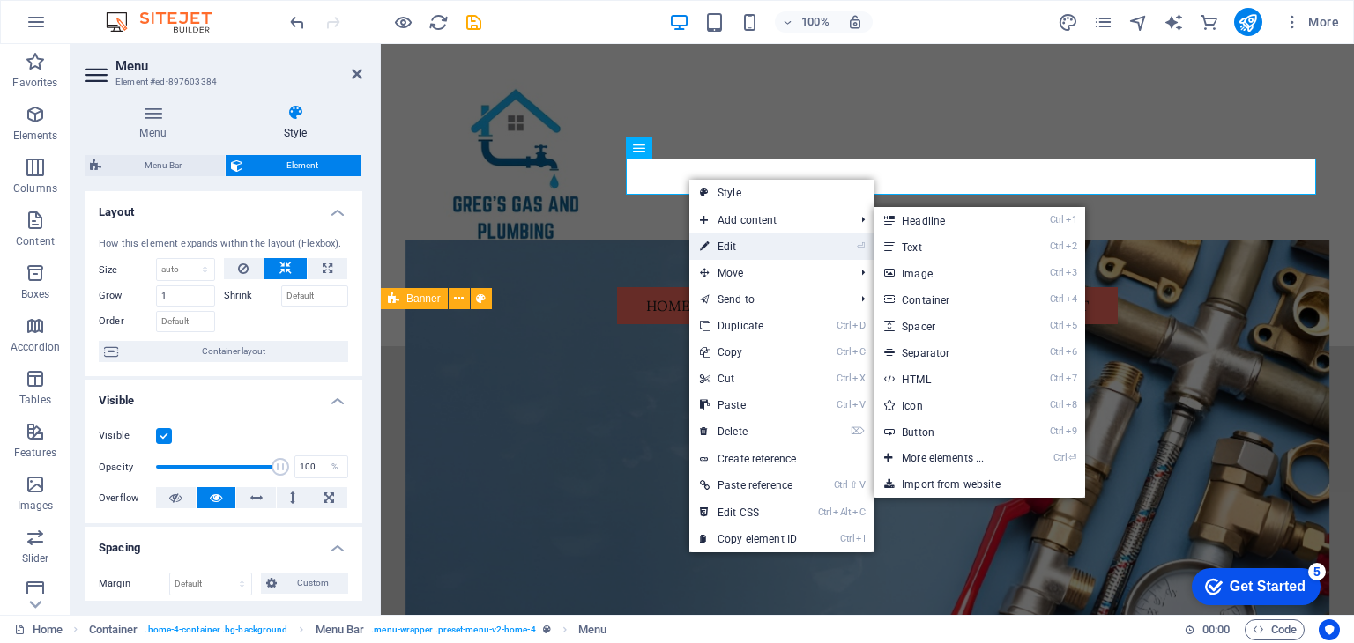
click at [756, 250] on link "⏎ Edit" at bounding box center [748, 247] width 118 height 26
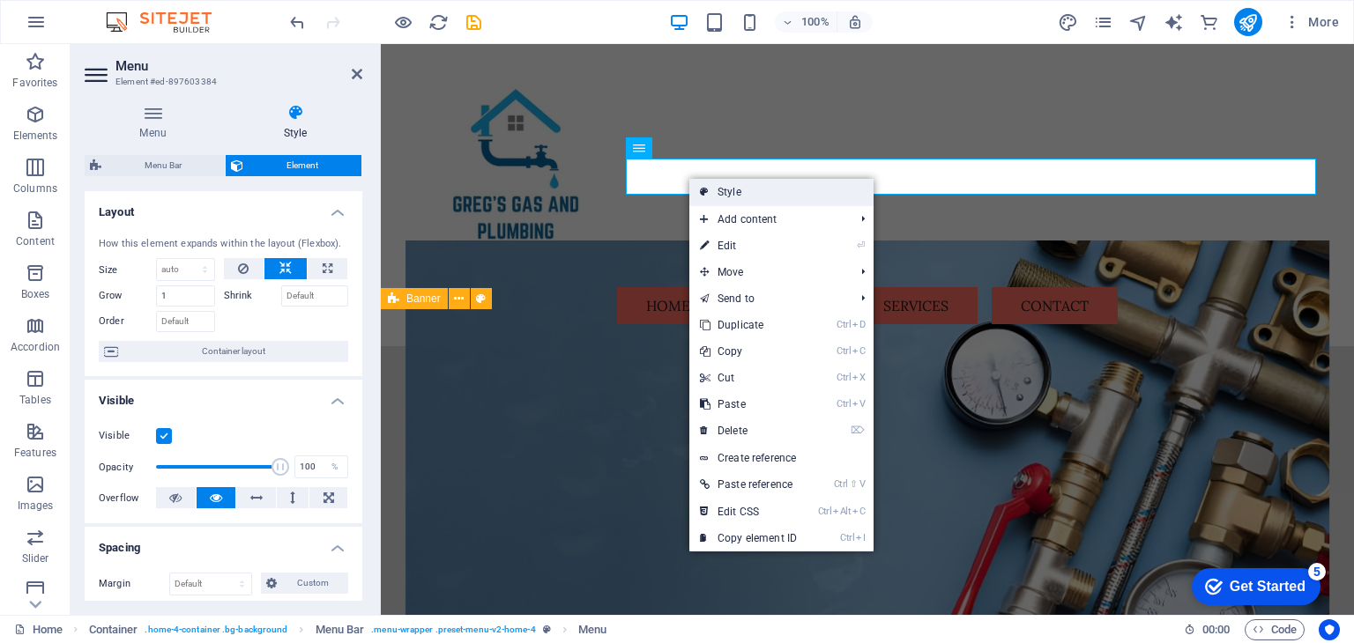
click at [735, 197] on link "Style" at bounding box center [781, 192] width 184 height 26
select select "vw"
select select "rem"
select select "vw"
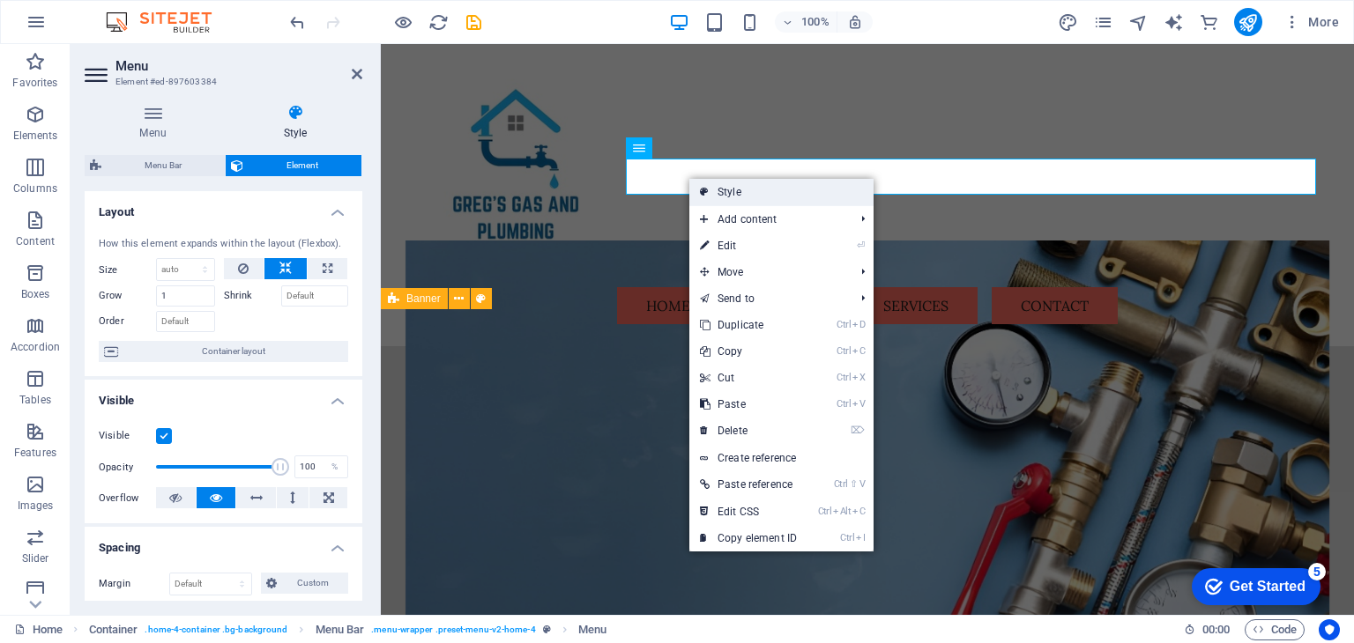
select select "hover_border"
select select "px"
select select "rem"
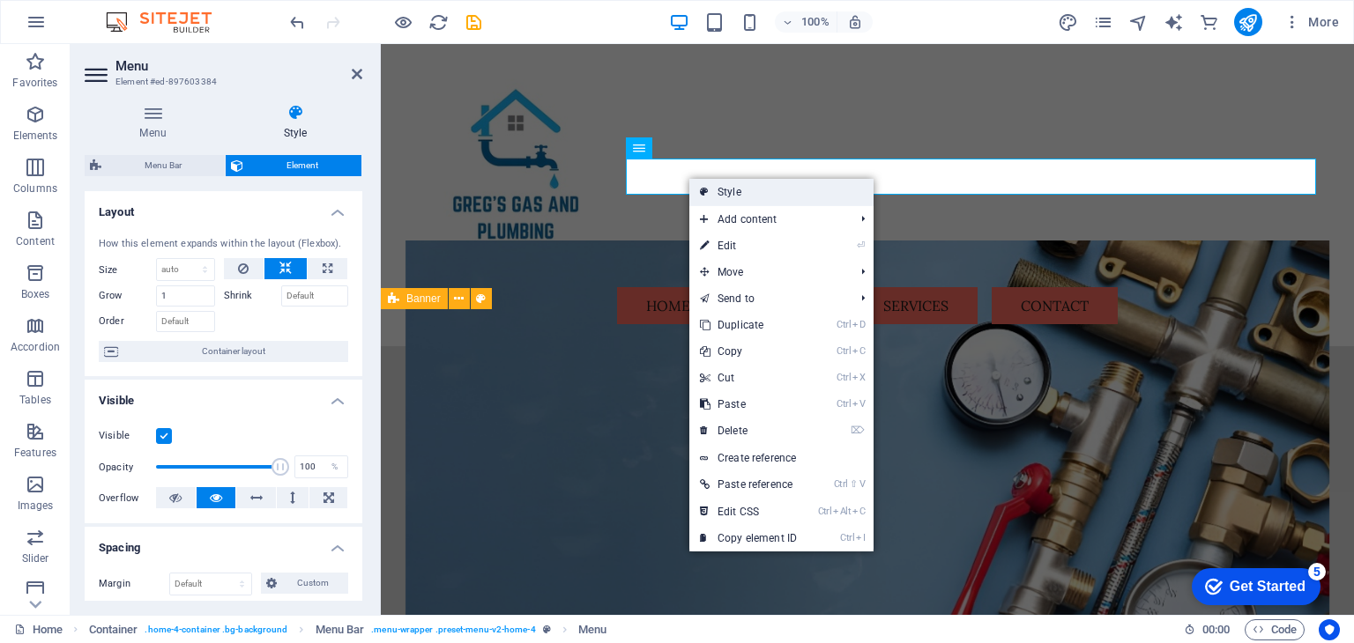
select select "link-special-font"
select select "rem"
select select "400"
select select "px"
select select "preset-menu-v2-home-4"
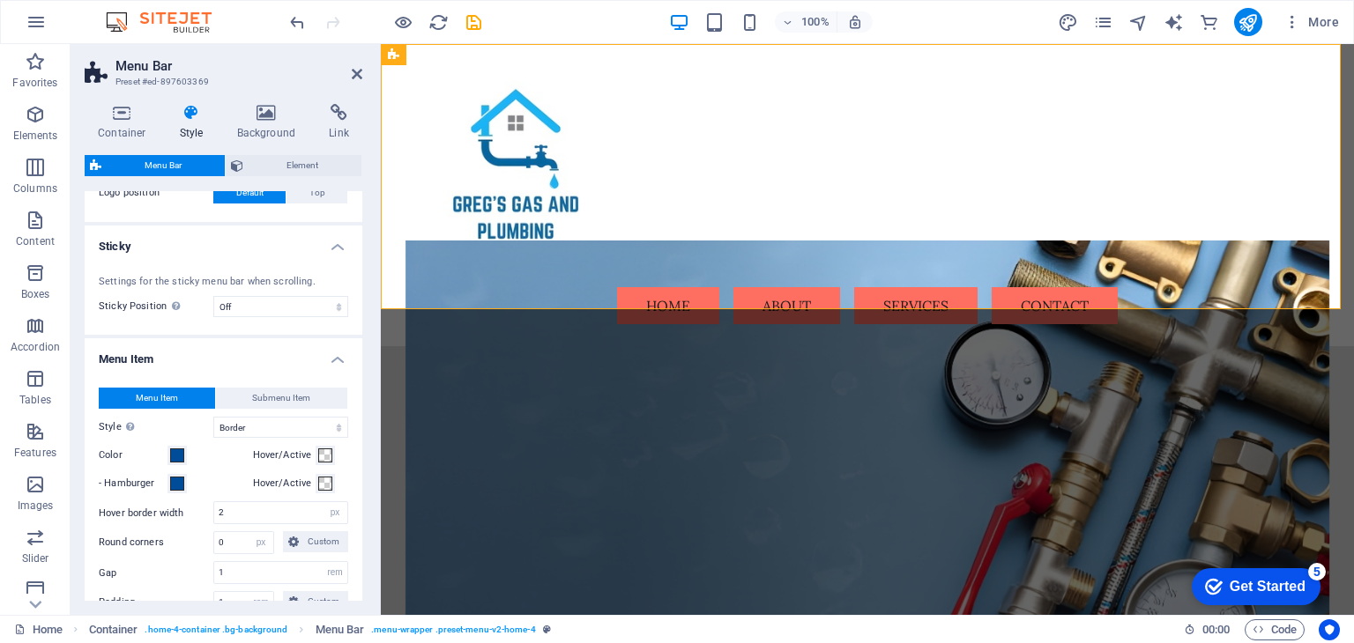
scroll to position [617, 0]
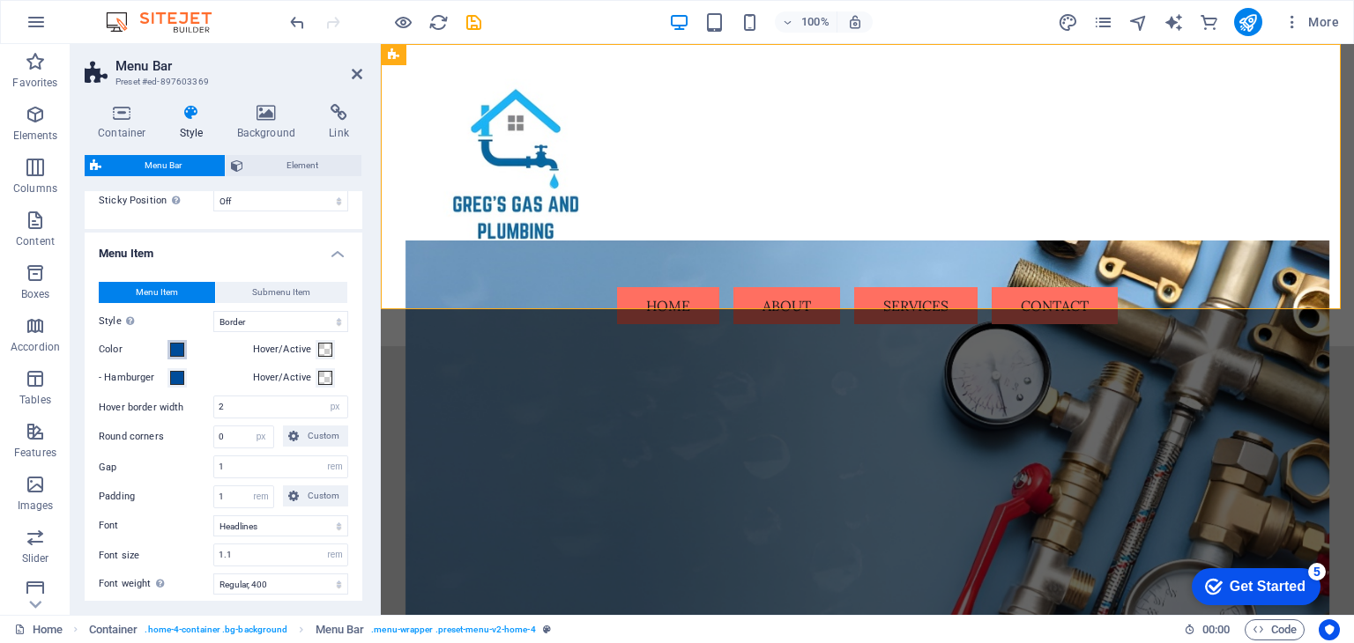
click at [180, 349] on span at bounding box center [177, 350] width 14 height 14
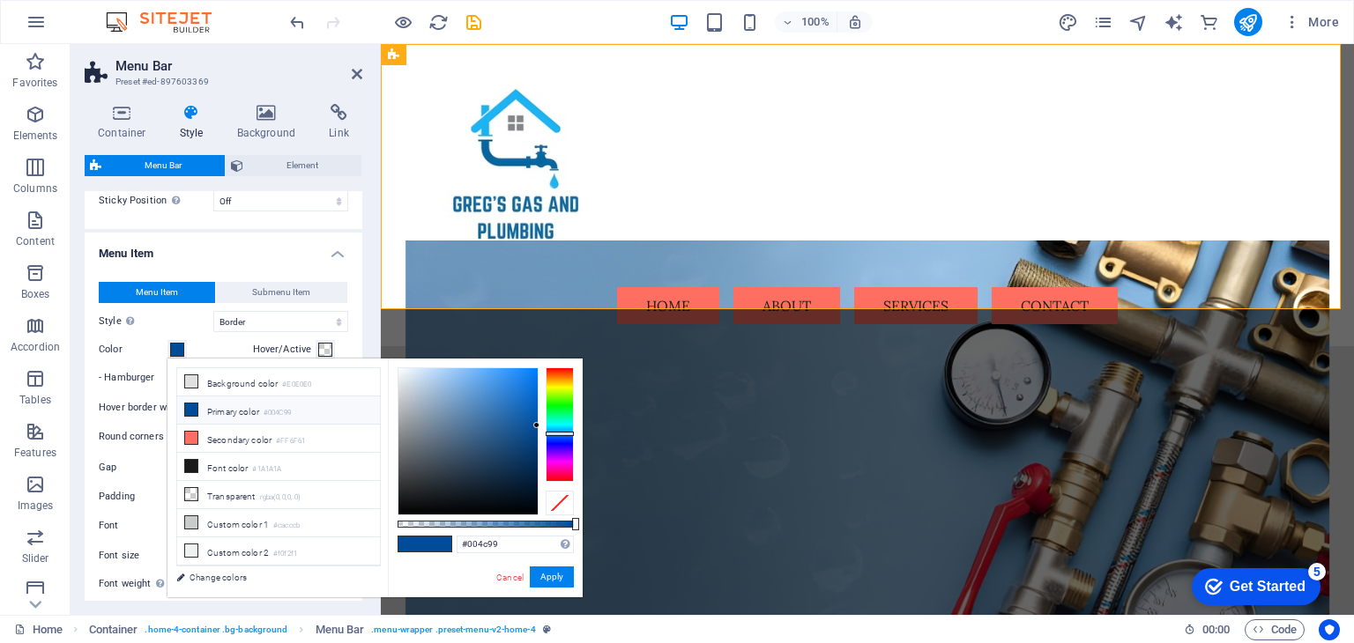
click at [173, 348] on span at bounding box center [177, 350] width 14 height 14
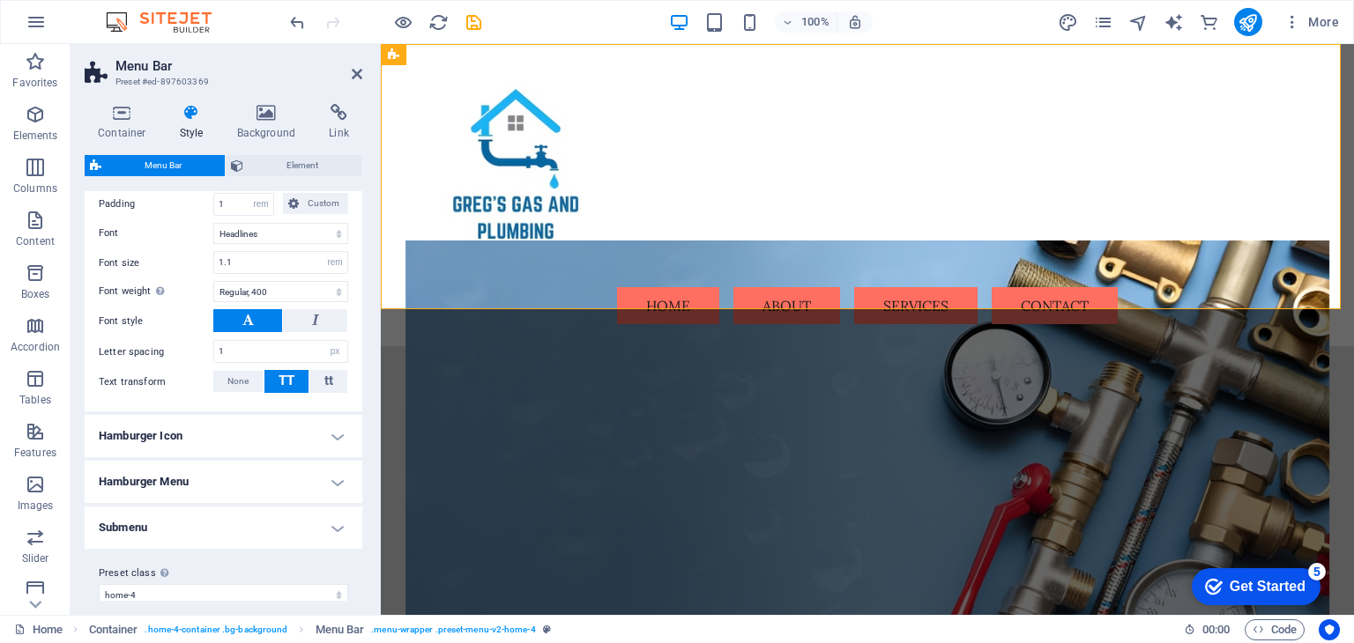
scroll to position [924, 0]
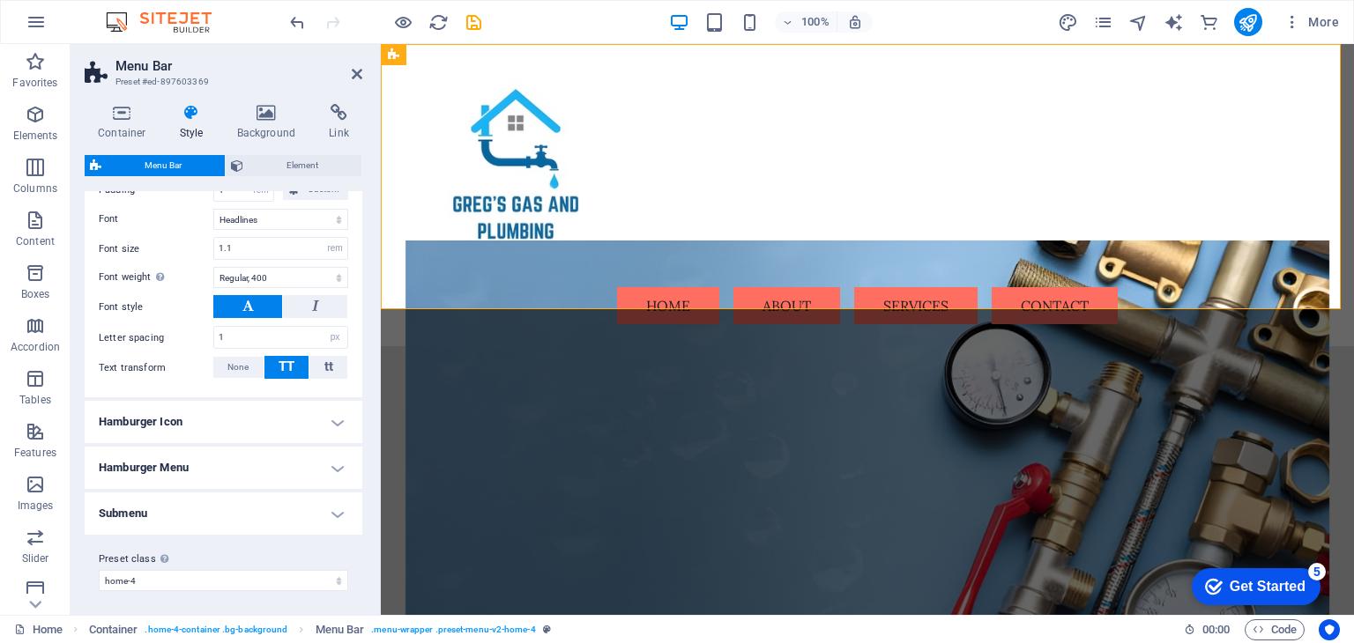
click at [239, 419] on h4 "Hamburger Icon" at bounding box center [224, 422] width 278 height 42
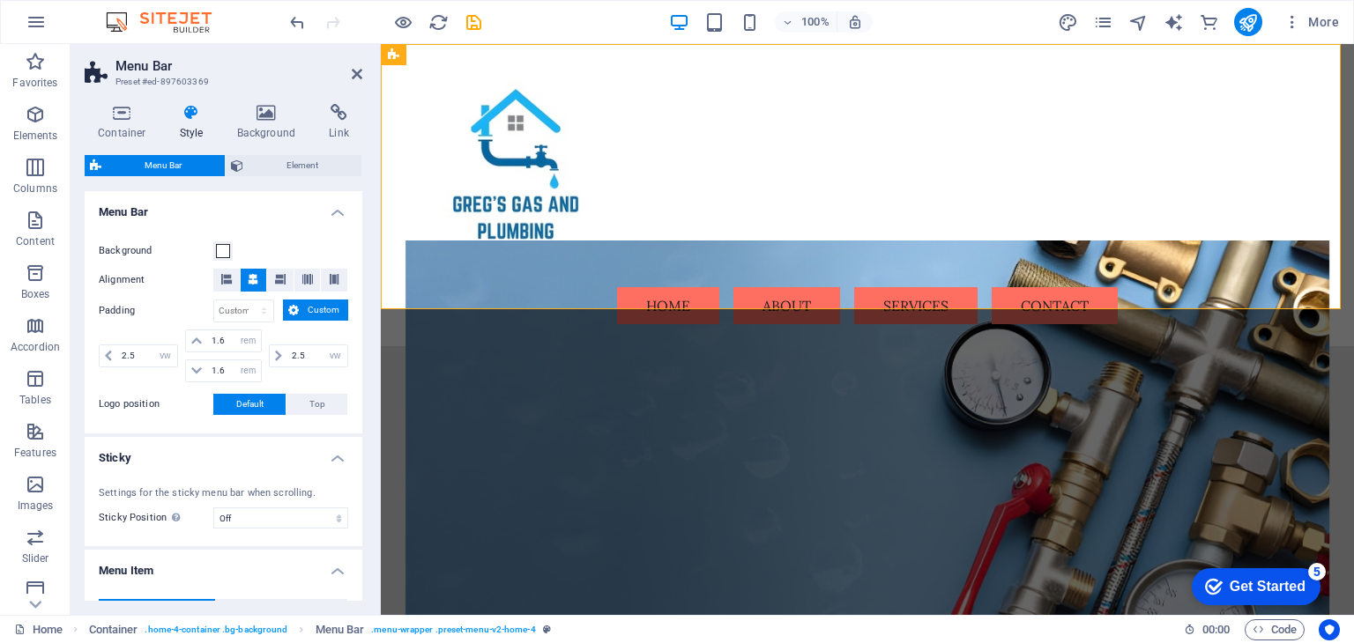
scroll to position [0, 0]
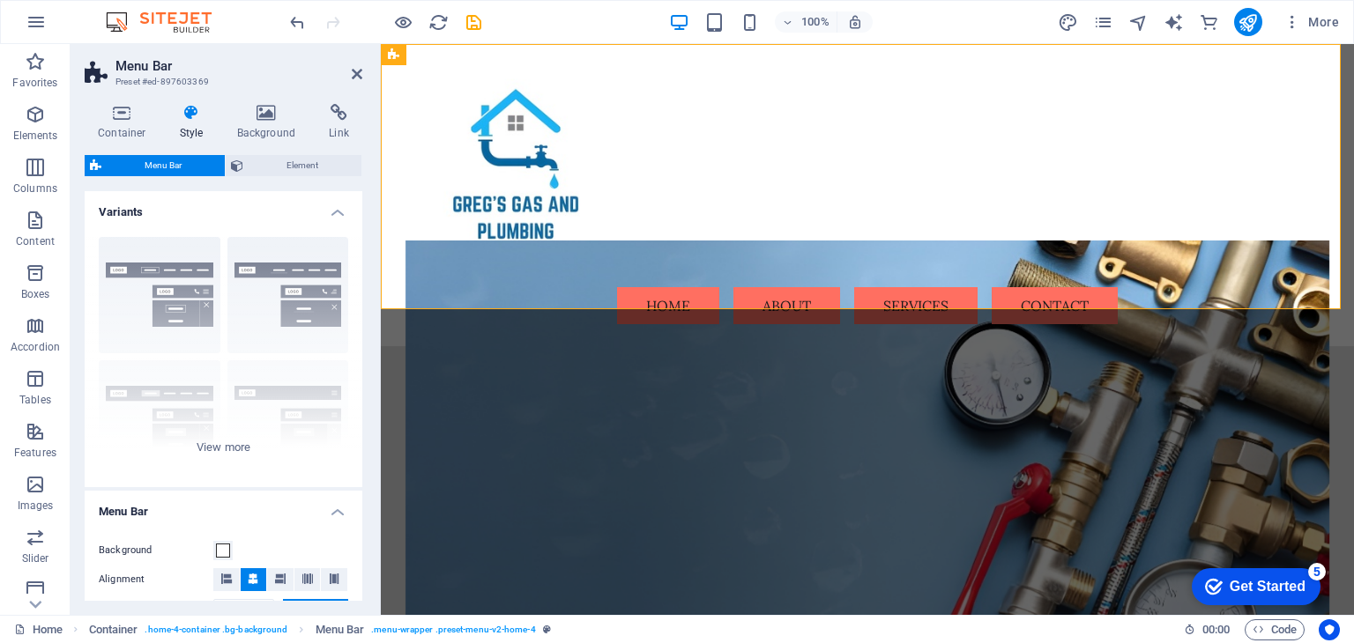
click at [364, 80] on aside "Menu Bar Preset #ed-897603369 Container Style Background Link Size Height Defau…" at bounding box center [226, 329] width 310 height 571
click at [358, 74] on icon at bounding box center [357, 74] width 11 height 14
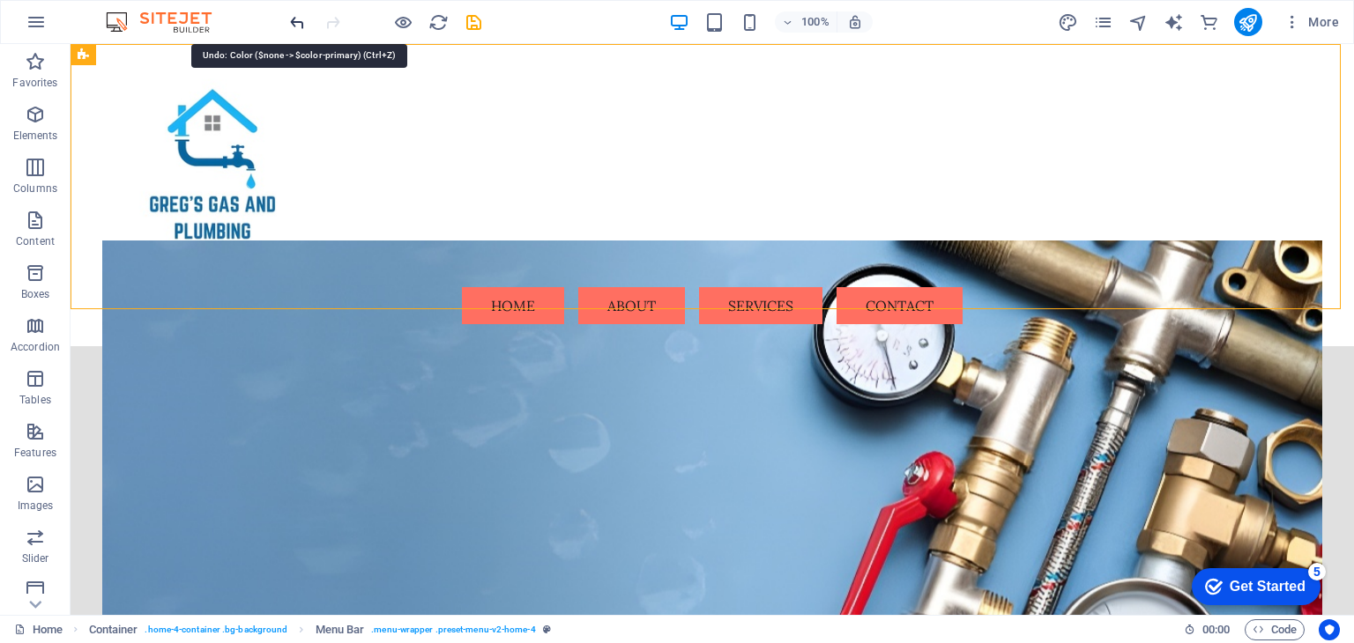
click at [291, 19] on icon "undo" at bounding box center [297, 22] width 20 height 20
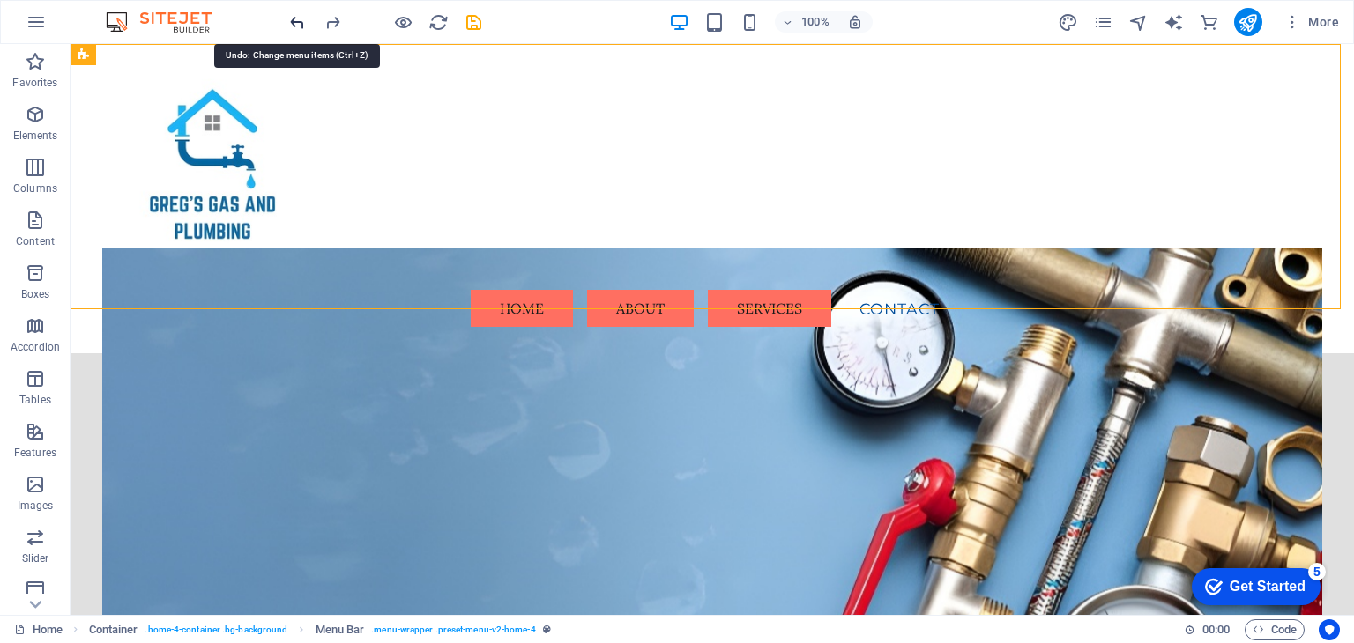
click at [291, 19] on icon "undo" at bounding box center [297, 22] width 20 height 20
click at [297, 19] on icon "undo" at bounding box center [297, 22] width 20 height 20
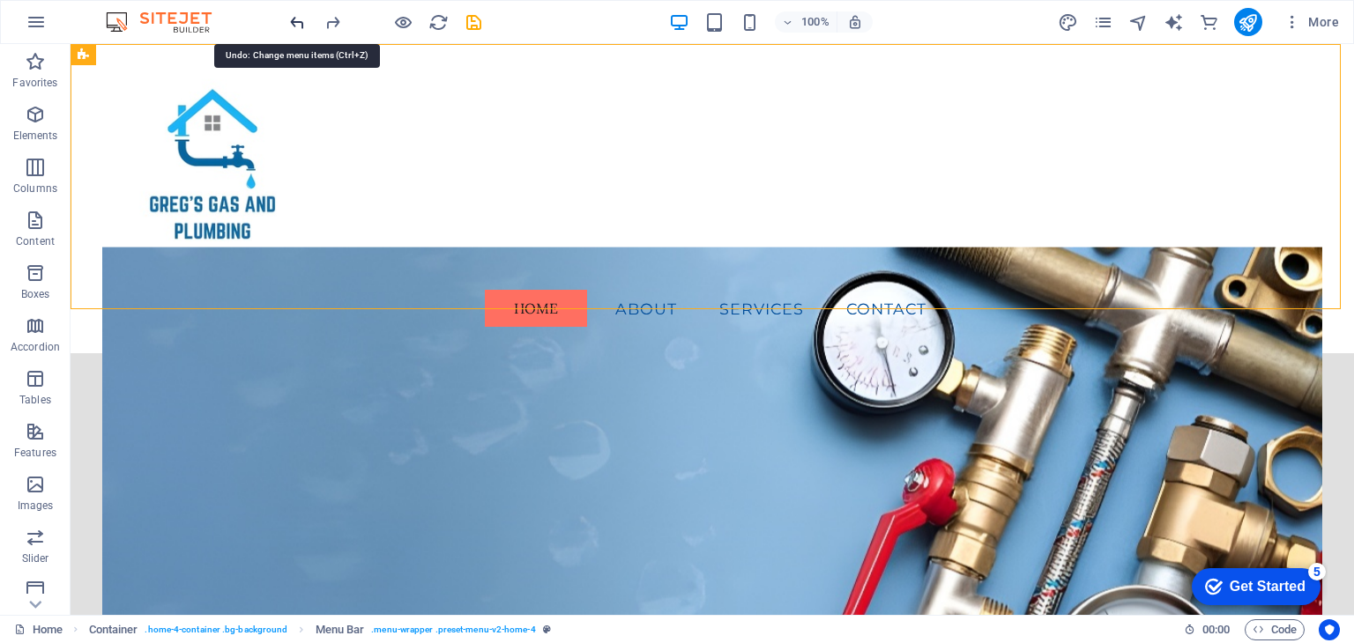
click at [297, 19] on icon "undo" at bounding box center [297, 22] width 20 height 20
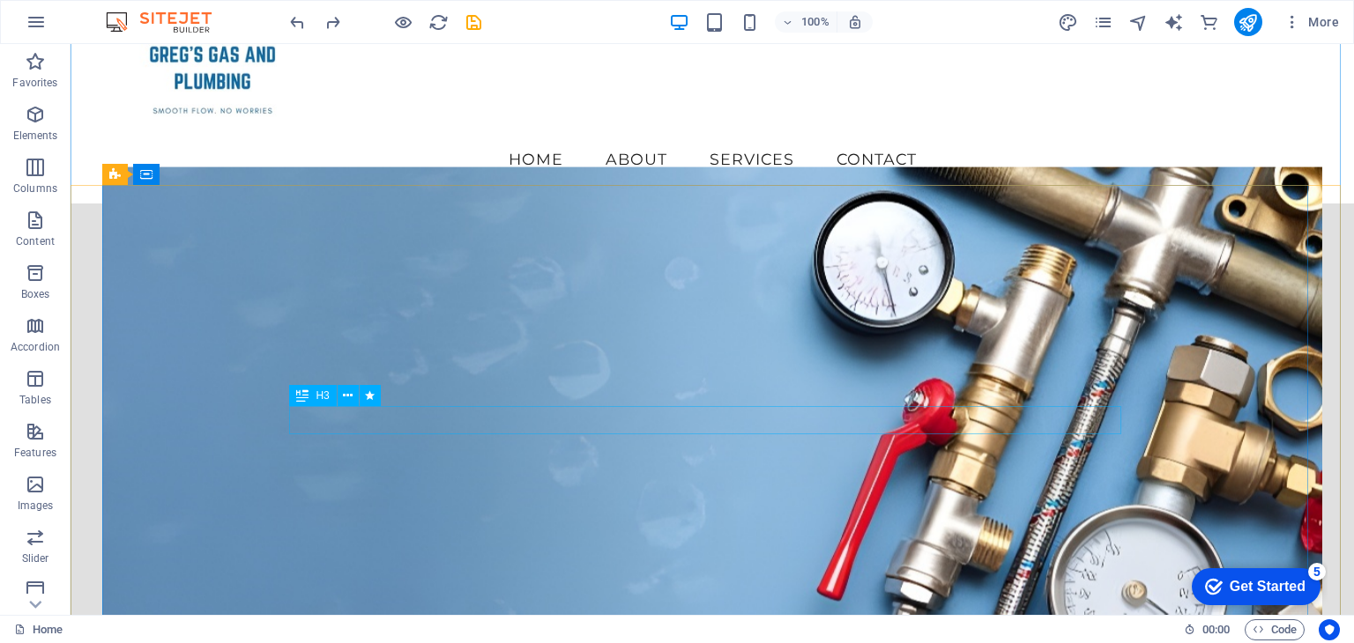
scroll to position [176, 0]
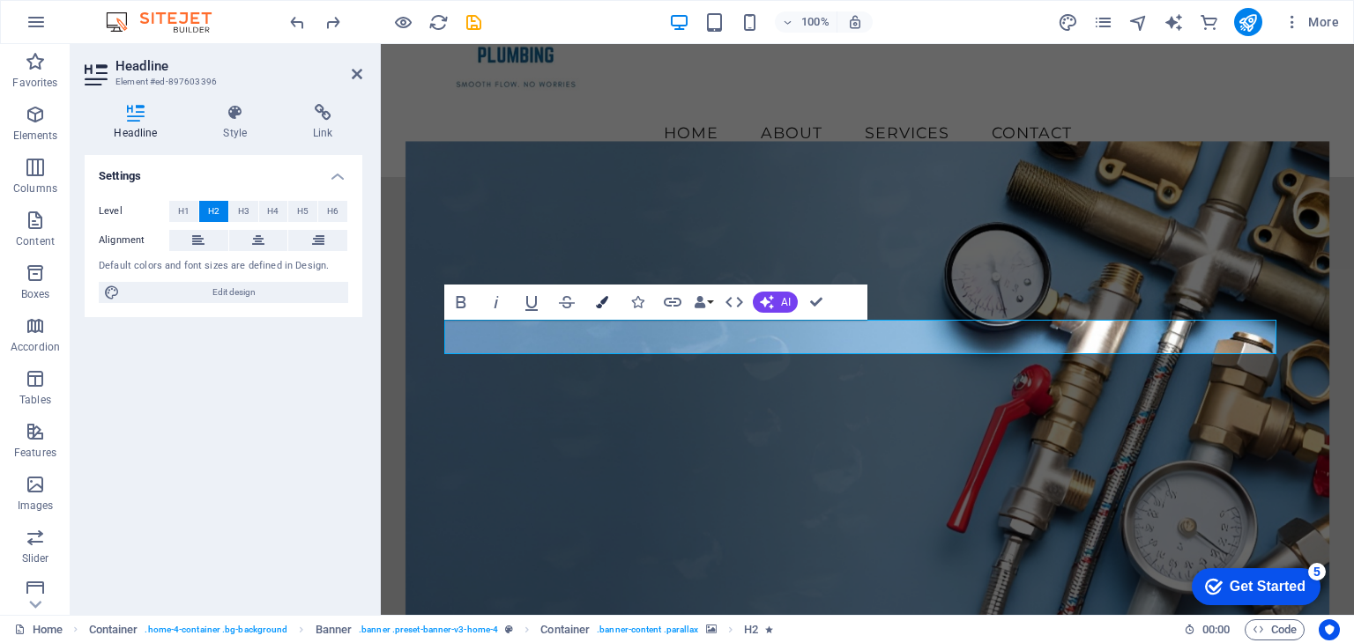
click at [610, 294] on button "Colors" at bounding box center [601, 302] width 33 height 35
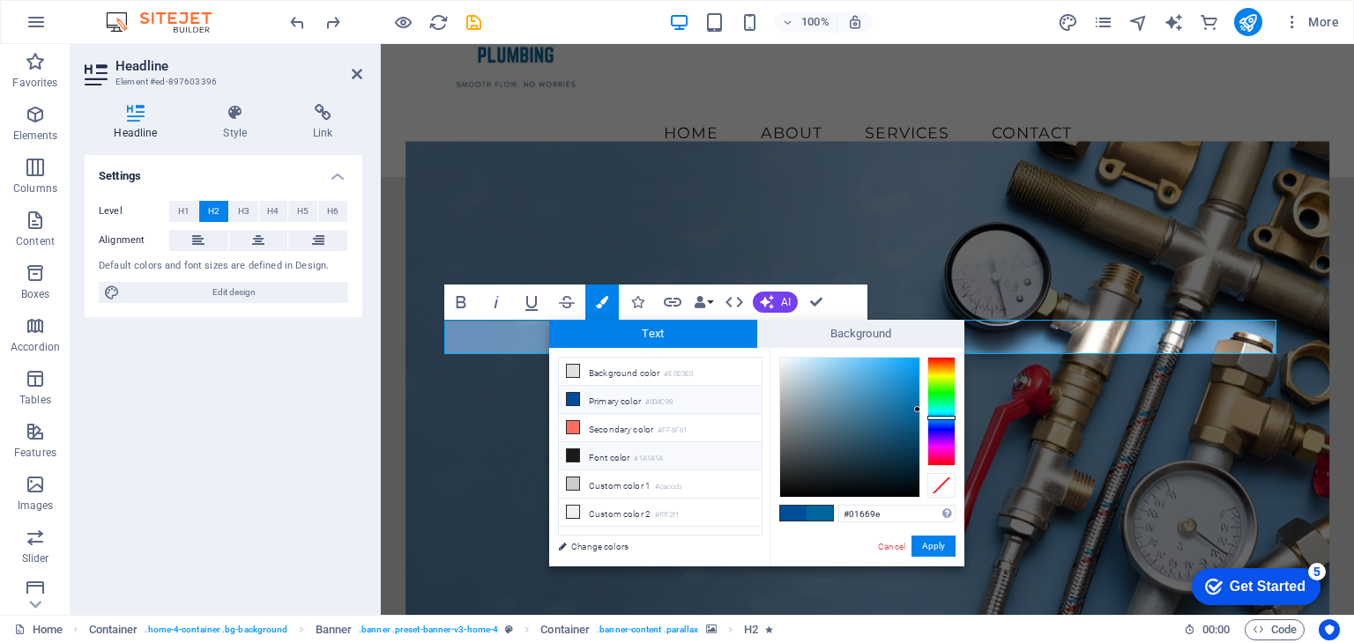
click at [576, 453] on icon at bounding box center [573, 455] width 12 height 12
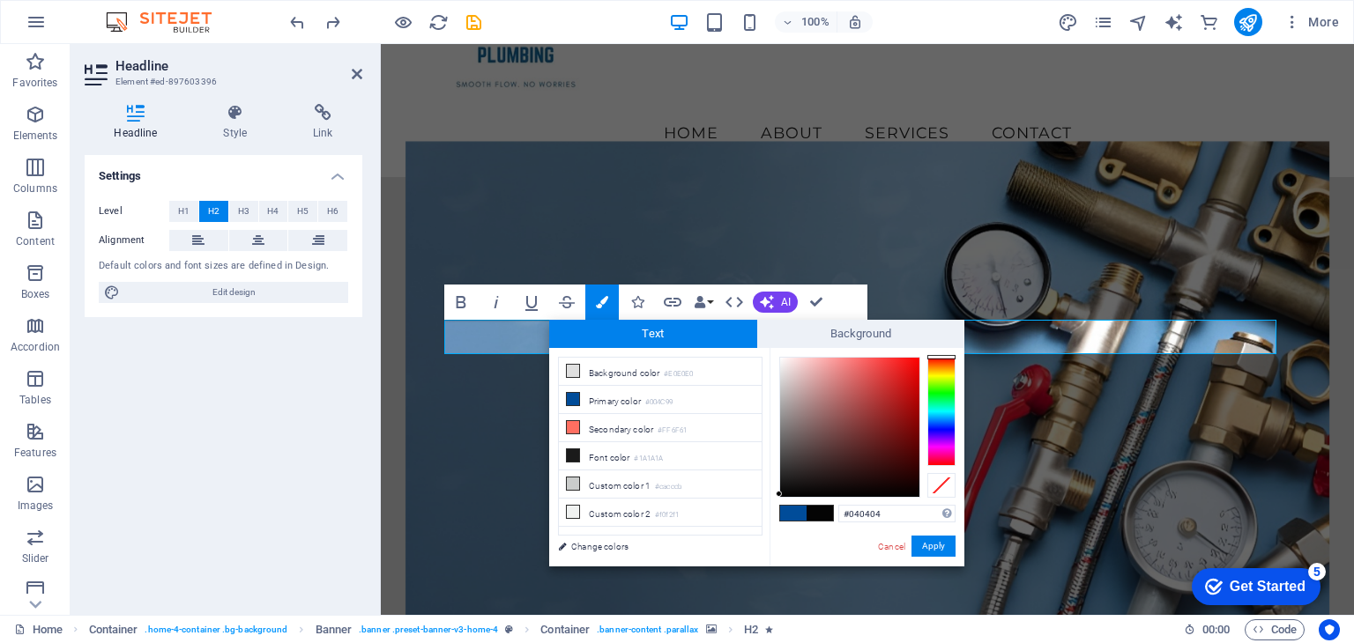
type input "#000000"
drag, startPoint x: 778, startPoint y: 481, endPoint x: 777, endPoint y: 514, distance: 32.6
click at [777, 514] on div "#000000 Supported formats #0852ed rgb(8, 82, 237) rgba(8, 82, 237, 90%) hsv(221…" at bounding box center [866, 585] width 195 height 474
click at [948, 546] on button "Apply" at bounding box center [933, 546] width 44 height 21
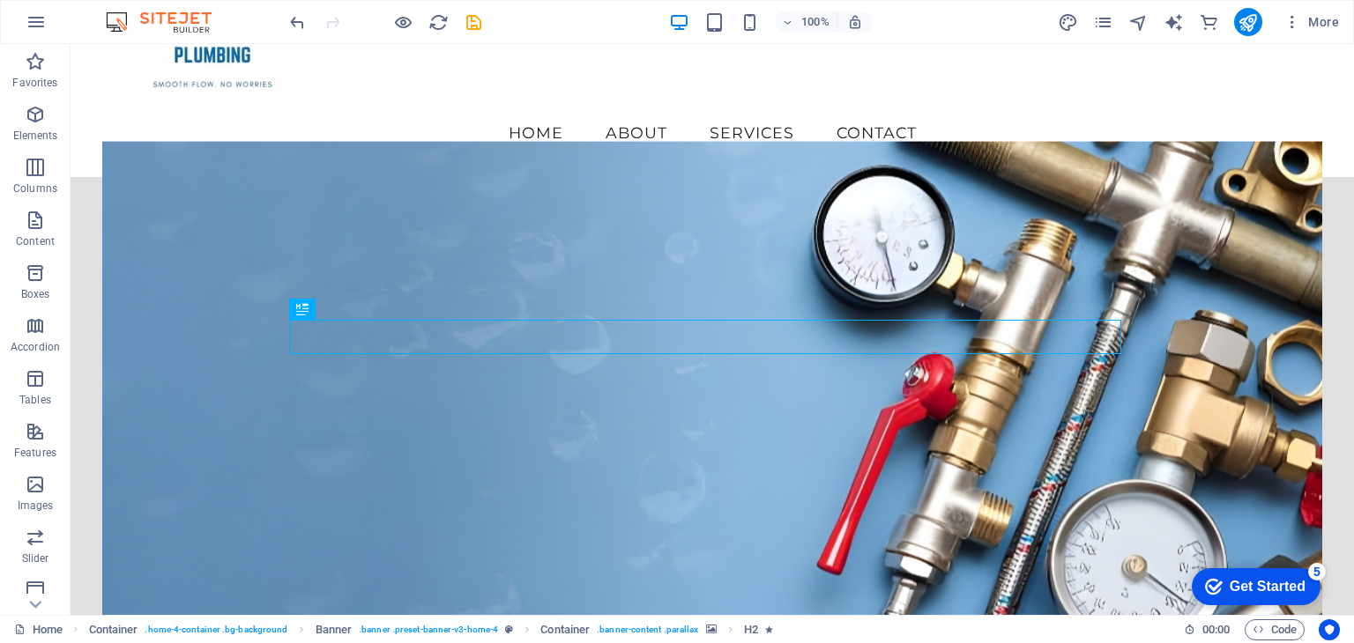
click at [808, 363] on div "H2 Container Banner Banner Container Container Menu Bar Menu Container Logo Tex…" at bounding box center [712, 329] width 1283 height 571
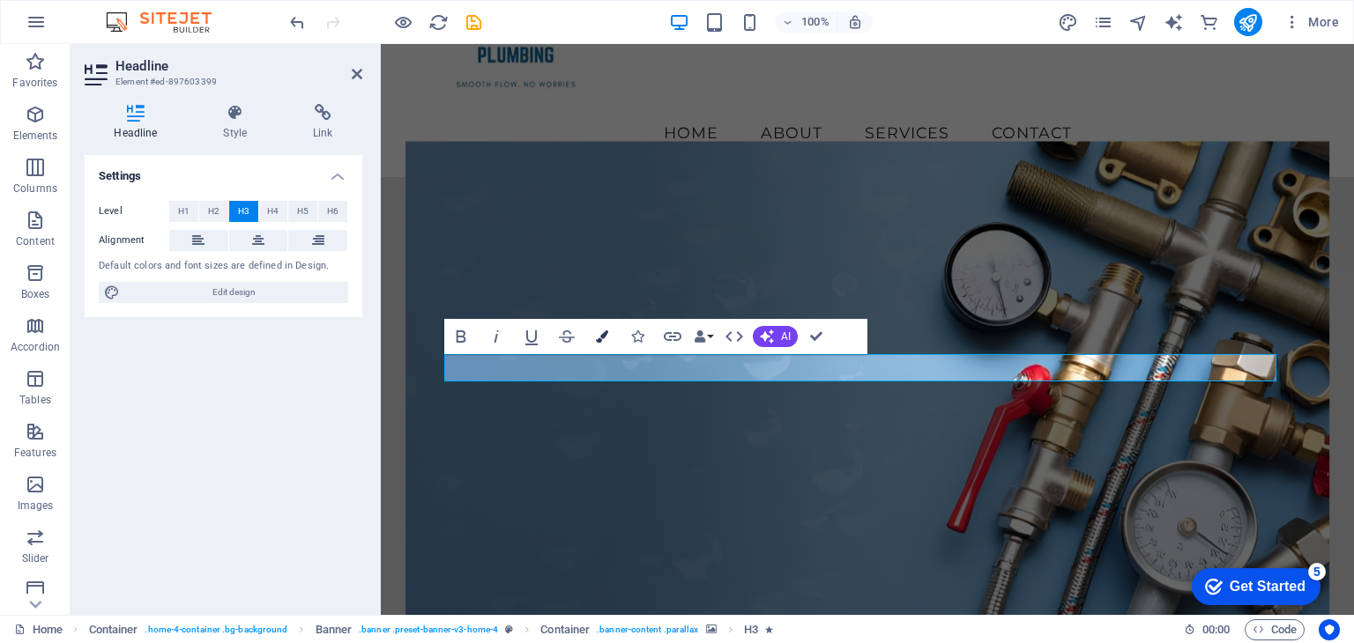
click at [606, 335] on icon "button" at bounding box center [602, 336] width 12 height 12
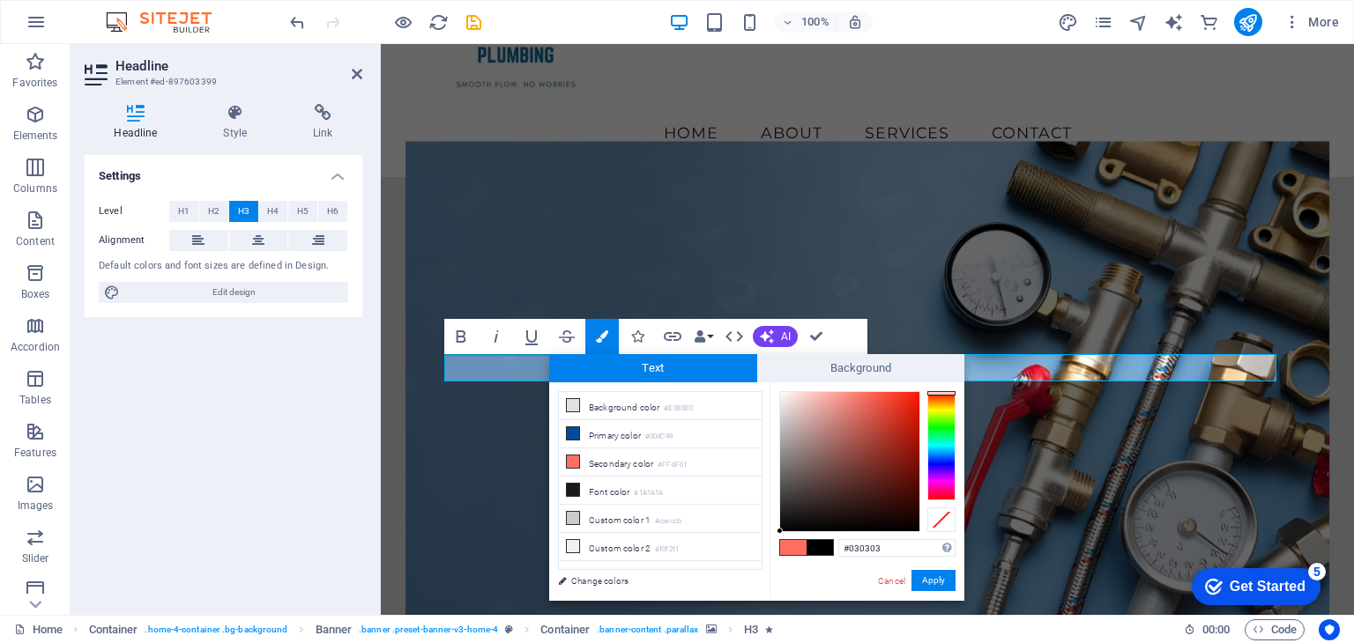
type input "#000000"
drag, startPoint x: 780, startPoint y: 532, endPoint x: 772, endPoint y: 549, distance: 18.5
click at [772, 549] on div "#000000 Supported formats #0852ed rgb(8, 82, 237) rgba(8, 82, 237, 90%) hsv(221…" at bounding box center [866, 619] width 195 height 474
click at [925, 579] on button "Apply" at bounding box center [933, 580] width 44 height 21
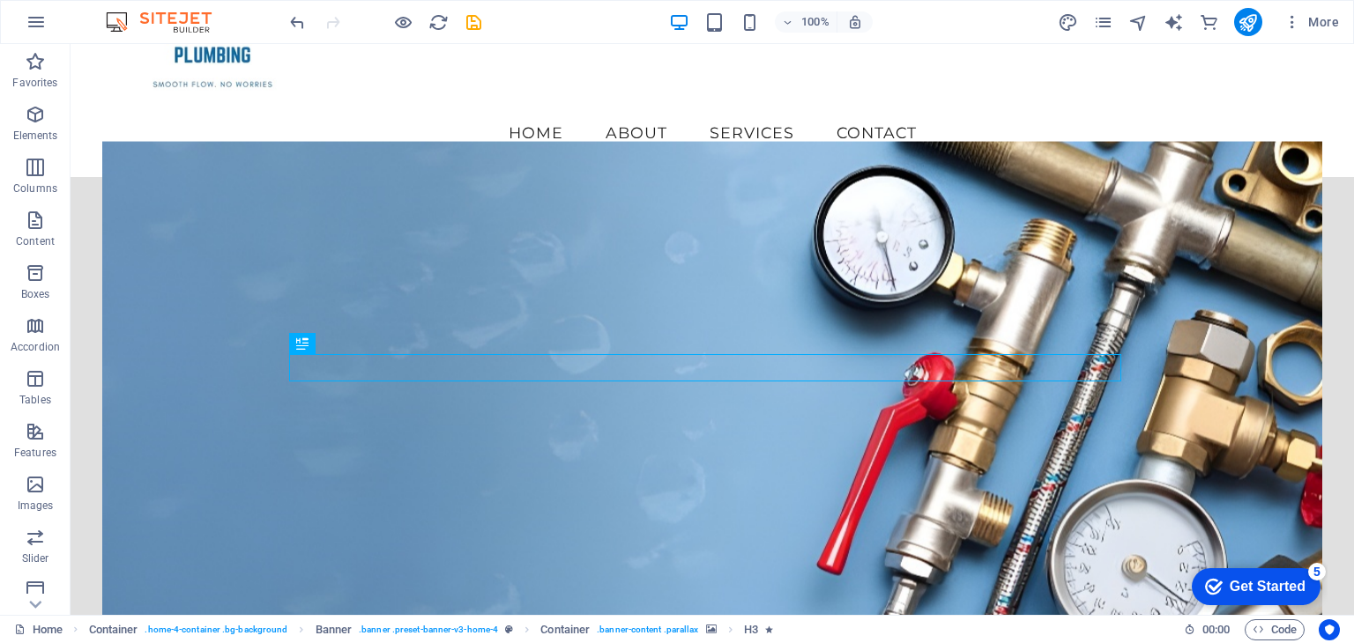
click at [948, 283] on div "H2 Container Banner Banner Container Container Menu Bar Menu Container Logo Tex…" at bounding box center [712, 329] width 1283 height 571
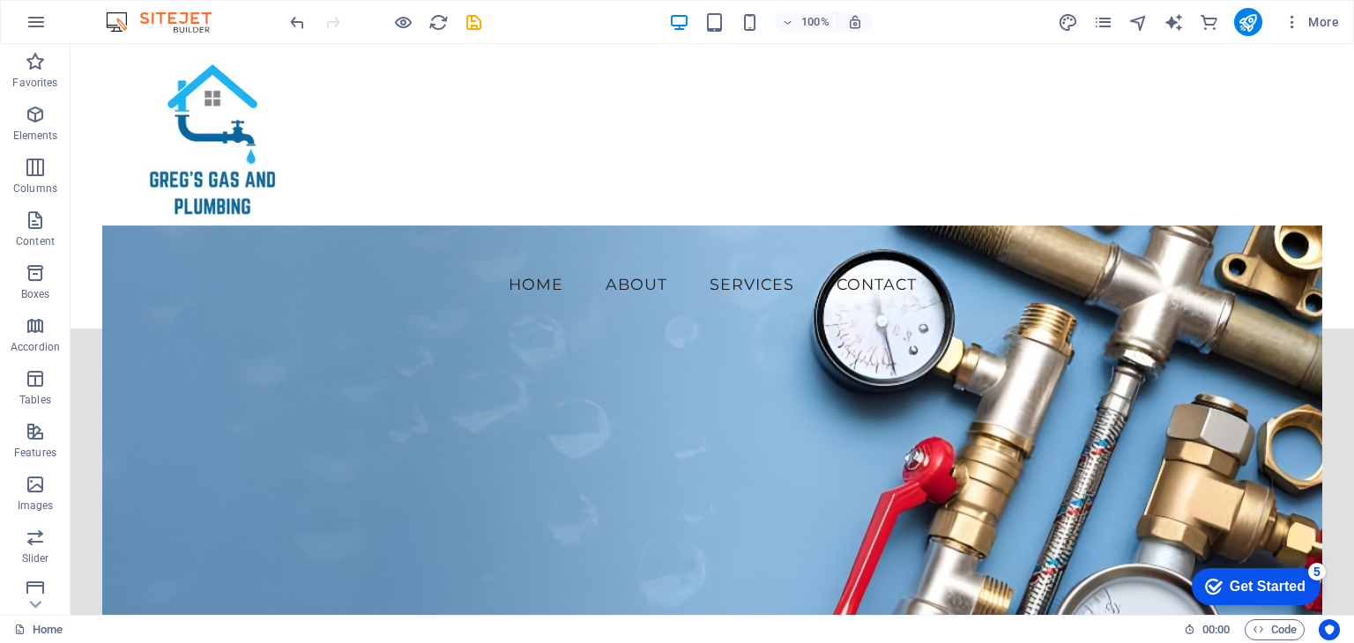
scroll to position [0, 0]
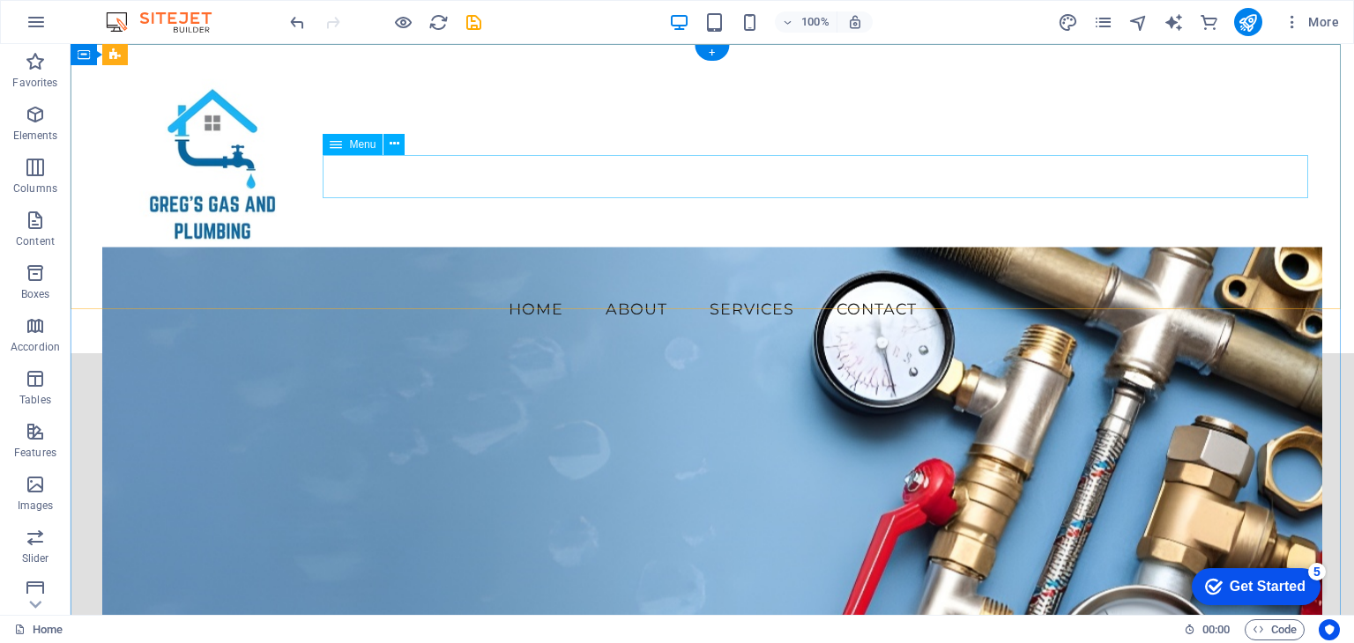
click at [698, 287] on nav "Home About Services Contact" at bounding box center [711, 309] width 1219 height 44
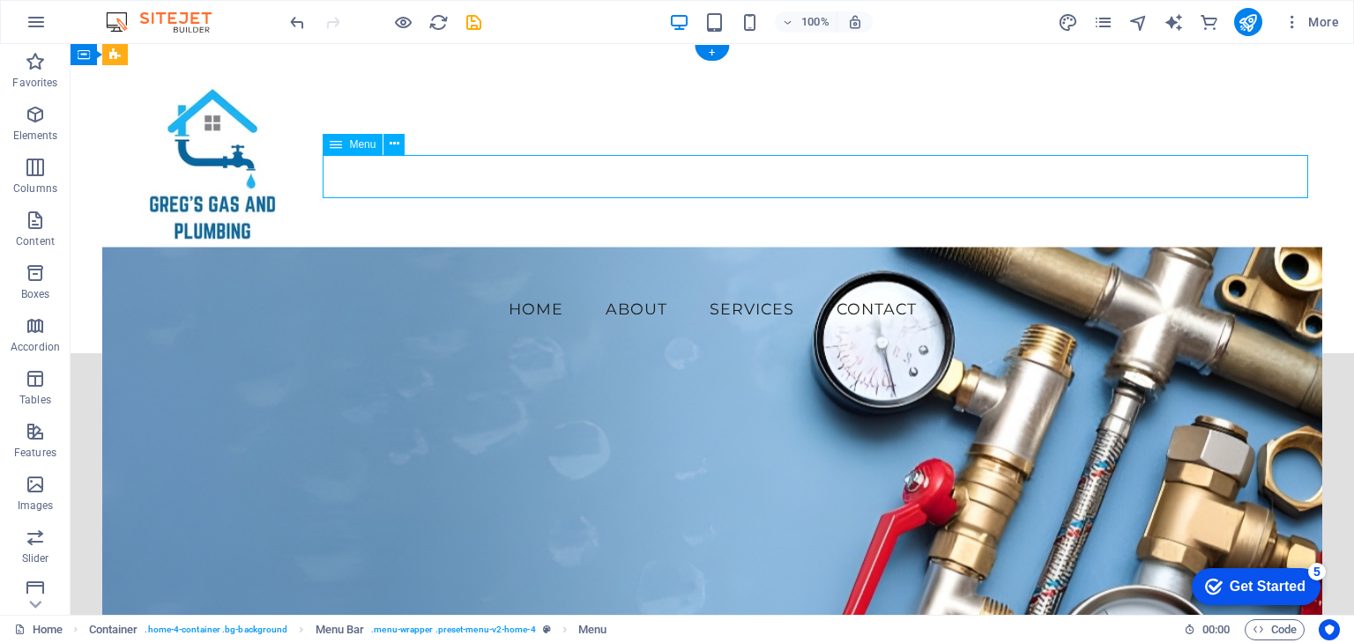
click at [698, 287] on nav "Home About Services Contact" at bounding box center [711, 309] width 1219 height 44
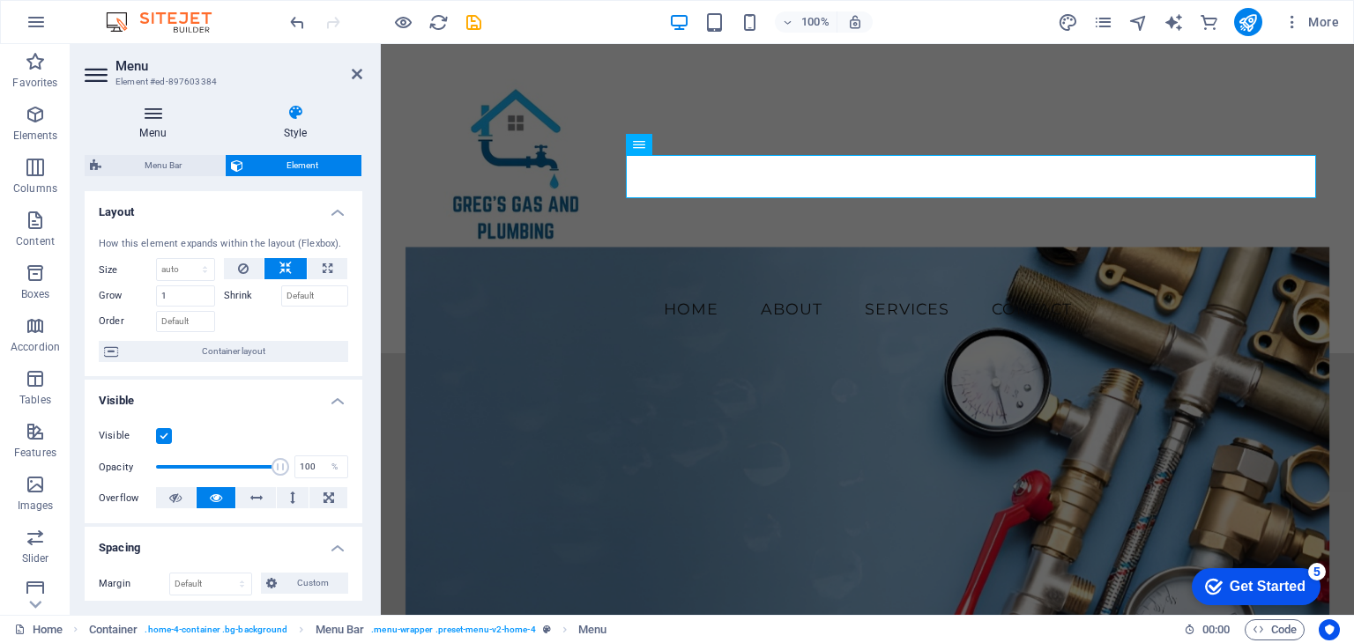
click at [157, 117] on icon at bounding box center [153, 113] width 137 height 18
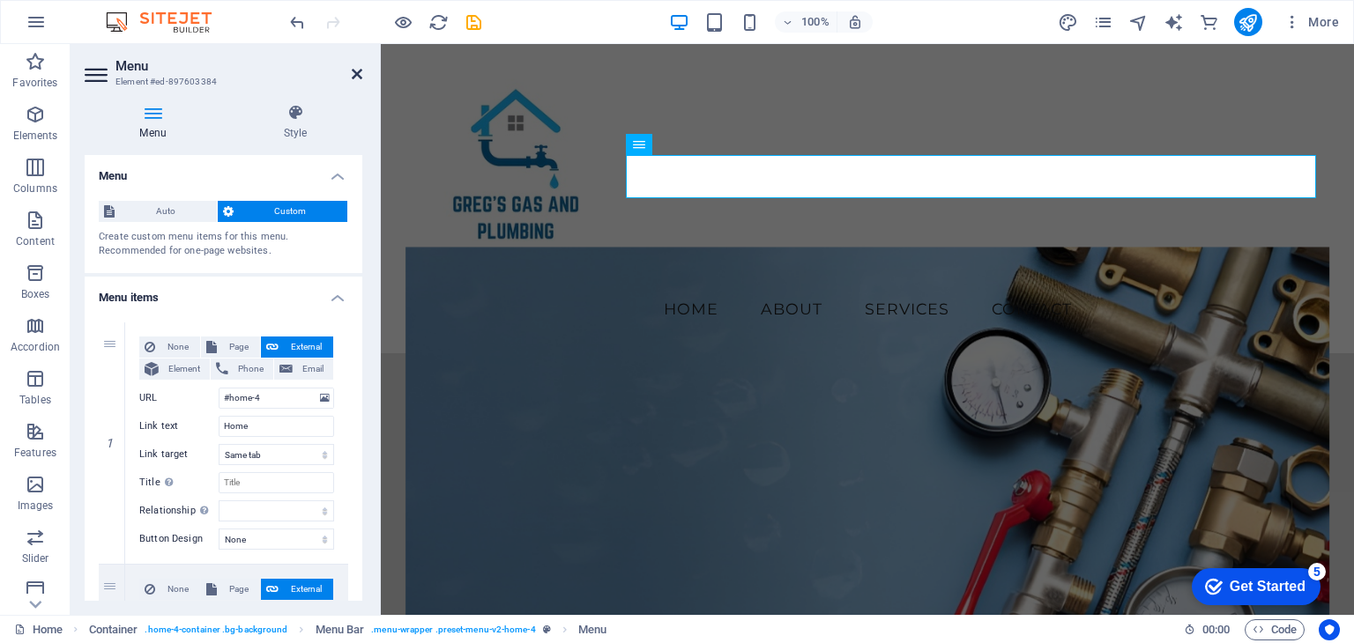
click at [356, 70] on icon at bounding box center [357, 74] width 11 height 14
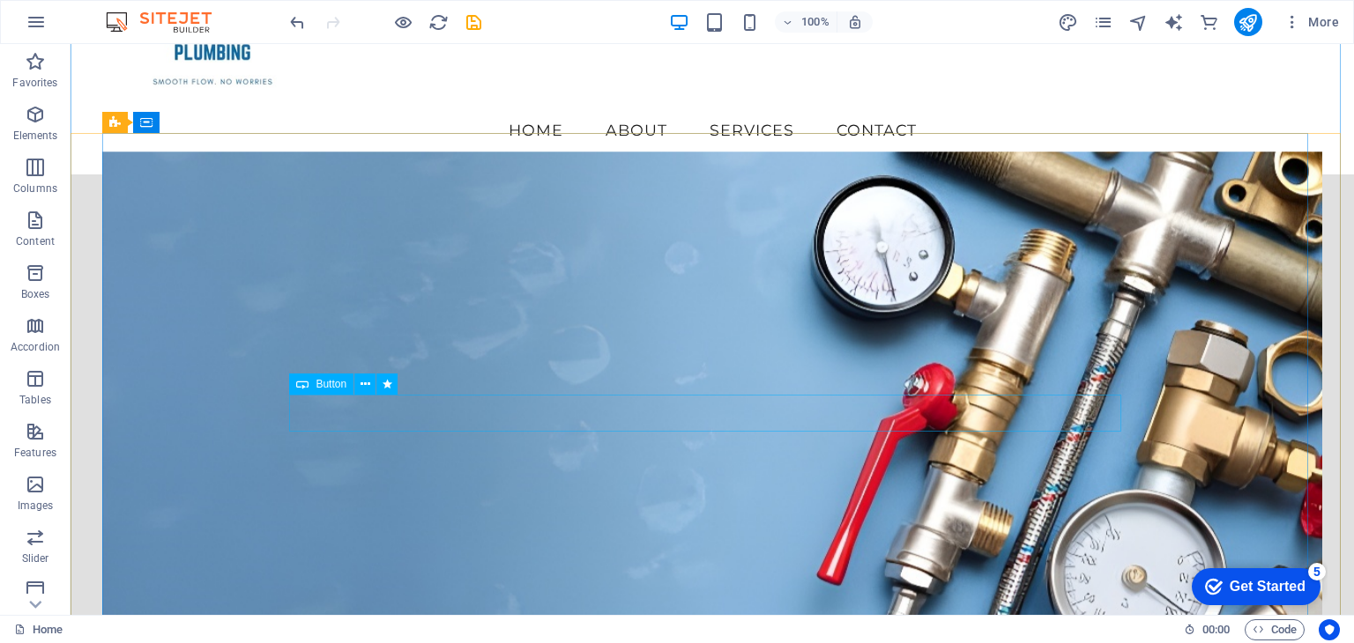
scroll to position [176, 0]
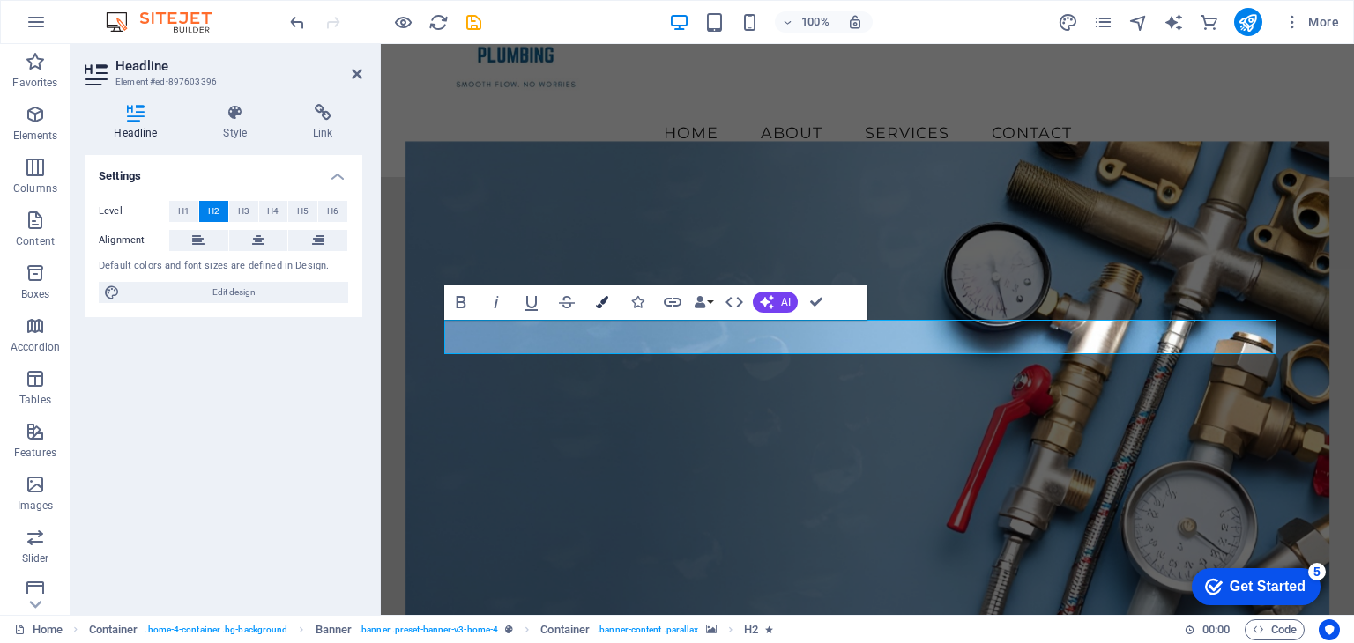
click at [605, 301] on icon "button" at bounding box center [602, 302] width 12 height 12
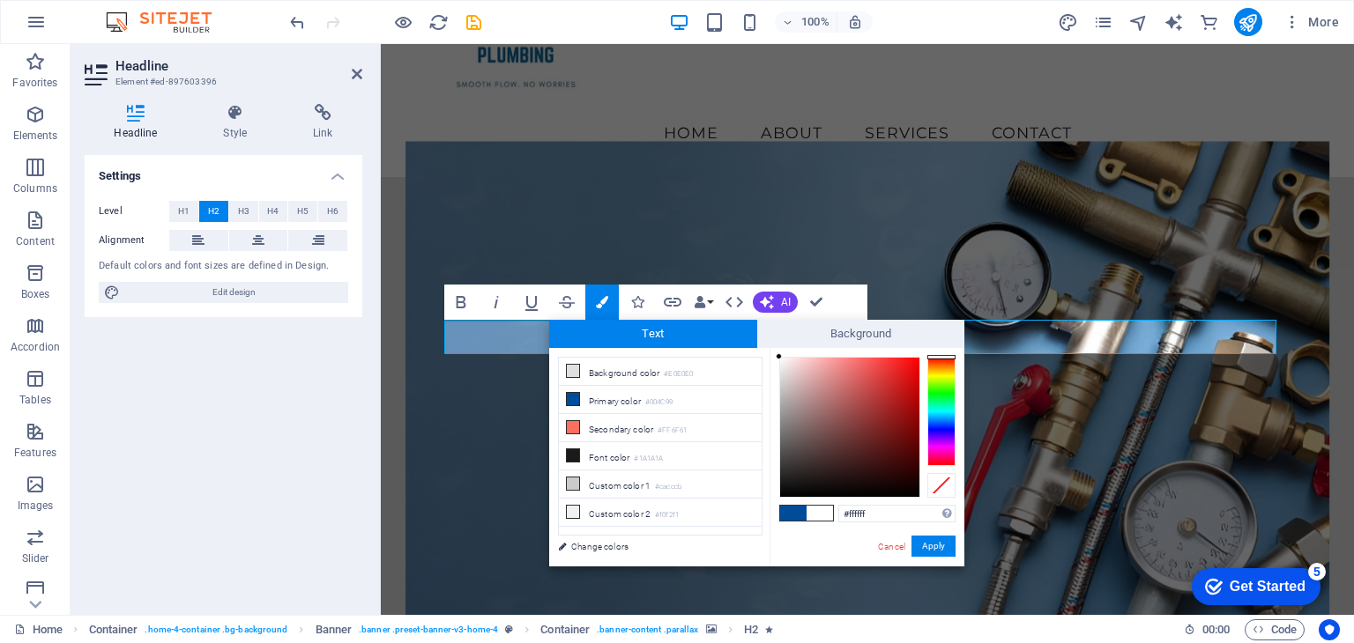
drag, startPoint x: 778, startPoint y: 498, endPoint x: 762, endPoint y: 353, distance: 145.4
click at [762, 353] on div "less Background color #E0E0E0 Primary color #004C99 Secondary color #FF6F61 Fon…" at bounding box center [756, 457] width 415 height 219
click at [672, 337] on span "Text" at bounding box center [653, 334] width 208 height 28
click at [774, 353] on div "#ffffff Supported formats #0852ed rgb(8, 82, 237) rgba(8, 82, 237, 90%) hsv(221…" at bounding box center [866, 585] width 195 height 474
type input "#ffffff"
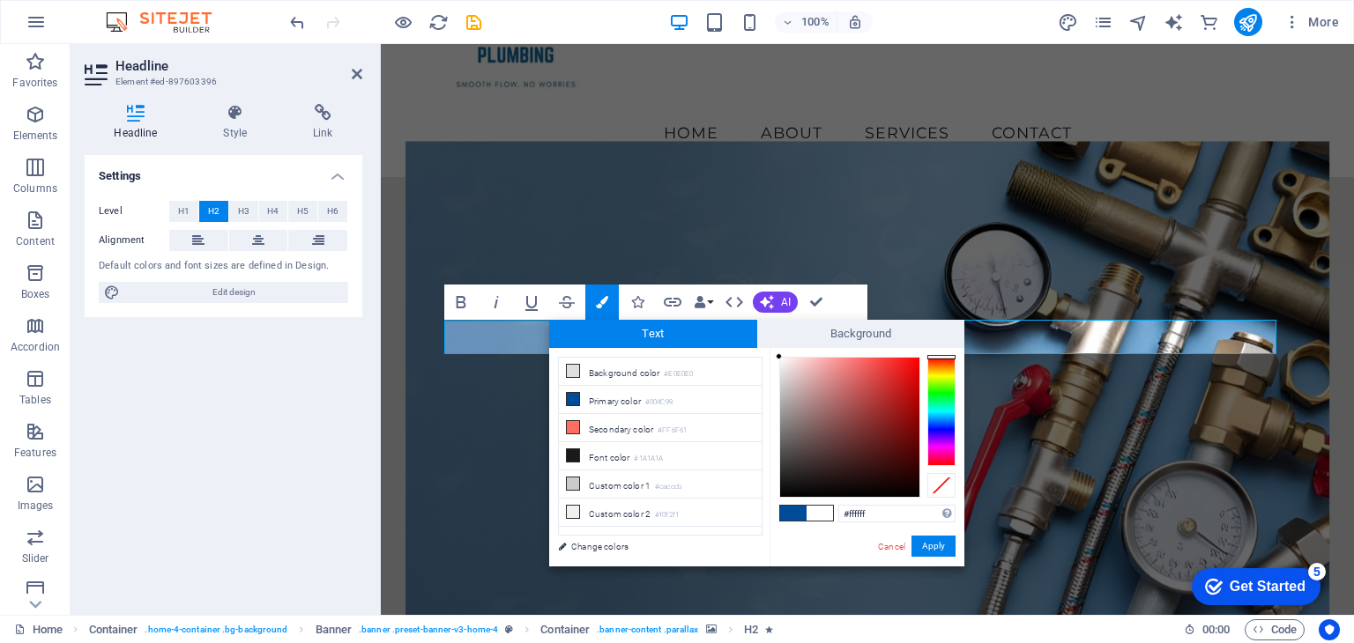
click at [779, 355] on div at bounding box center [779, 356] width 6 height 6
click at [920, 547] on button "Apply" at bounding box center [933, 546] width 44 height 21
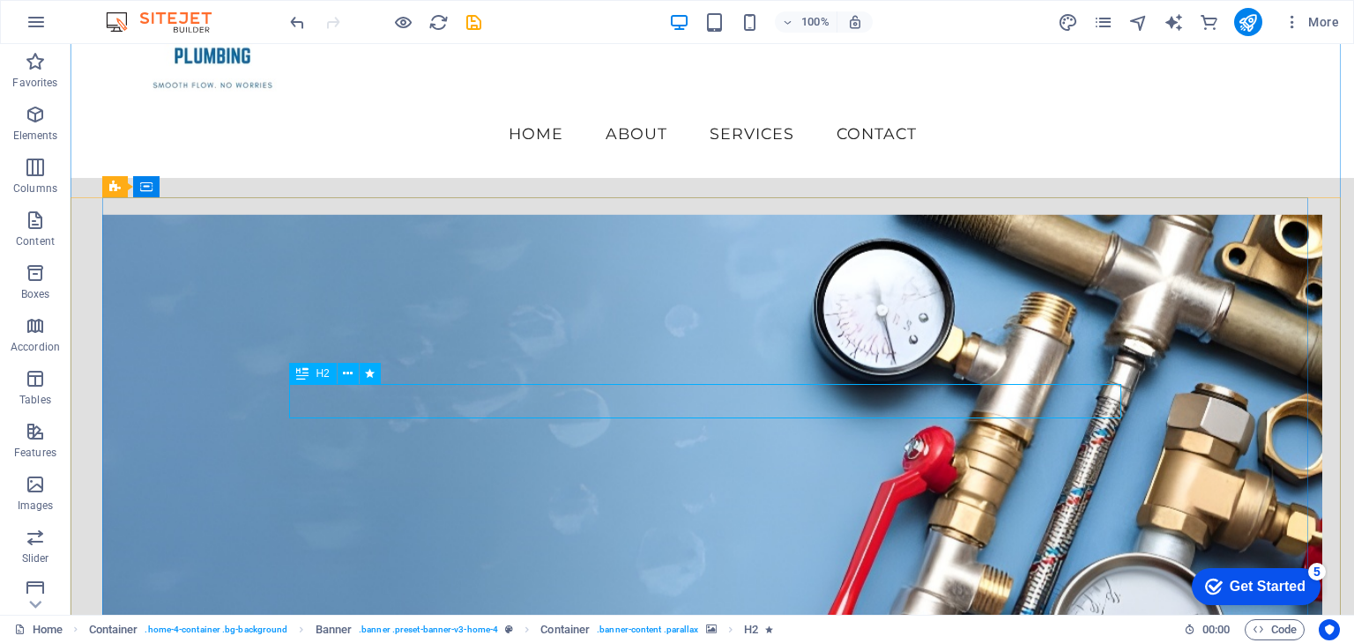
scroll to position [88, 0]
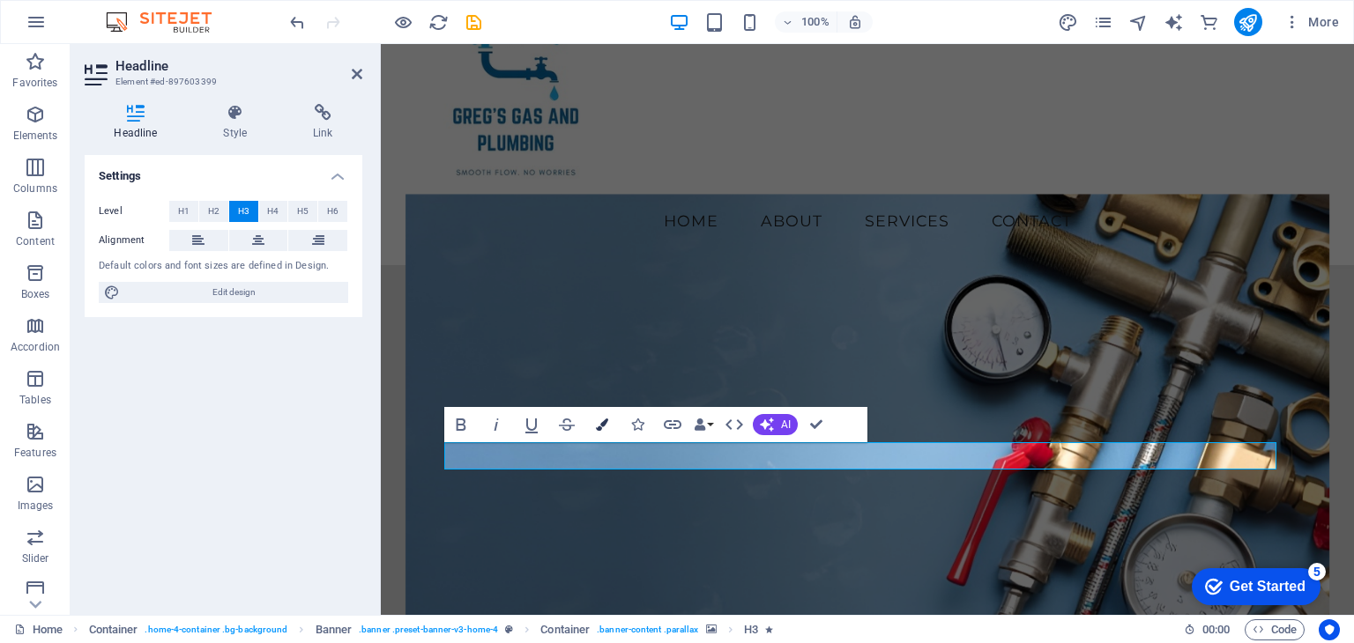
click at [606, 416] on button "Colors" at bounding box center [601, 424] width 33 height 35
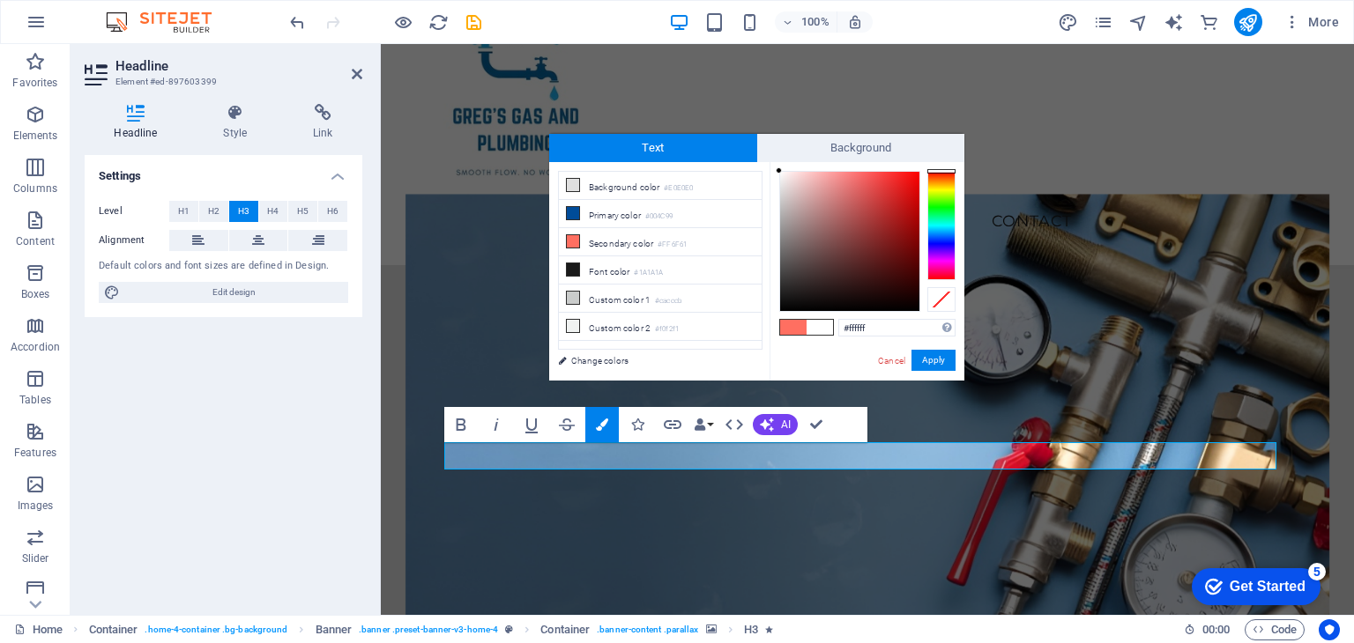
drag, startPoint x: 776, startPoint y: 311, endPoint x: 754, endPoint y: 161, distance: 151.4
click at [754, 161] on div "Text Background less Background color #E0E0E0 Primary color #004C99 Secondary c…" at bounding box center [756, 257] width 415 height 247
click at [775, 163] on div "#ffffff Supported formats #0852ed rgb(8, 82, 237) rgba(8, 82, 237, 90%) hsv(221…" at bounding box center [866, 399] width 195 height 474
click at [782, 173] on div at bounding box center [781, 172] width 6 height 6
drag, startPoint x: 782, startPoint y: 174, endPoint x: 766, endPoint y: 152, distance: 27.1
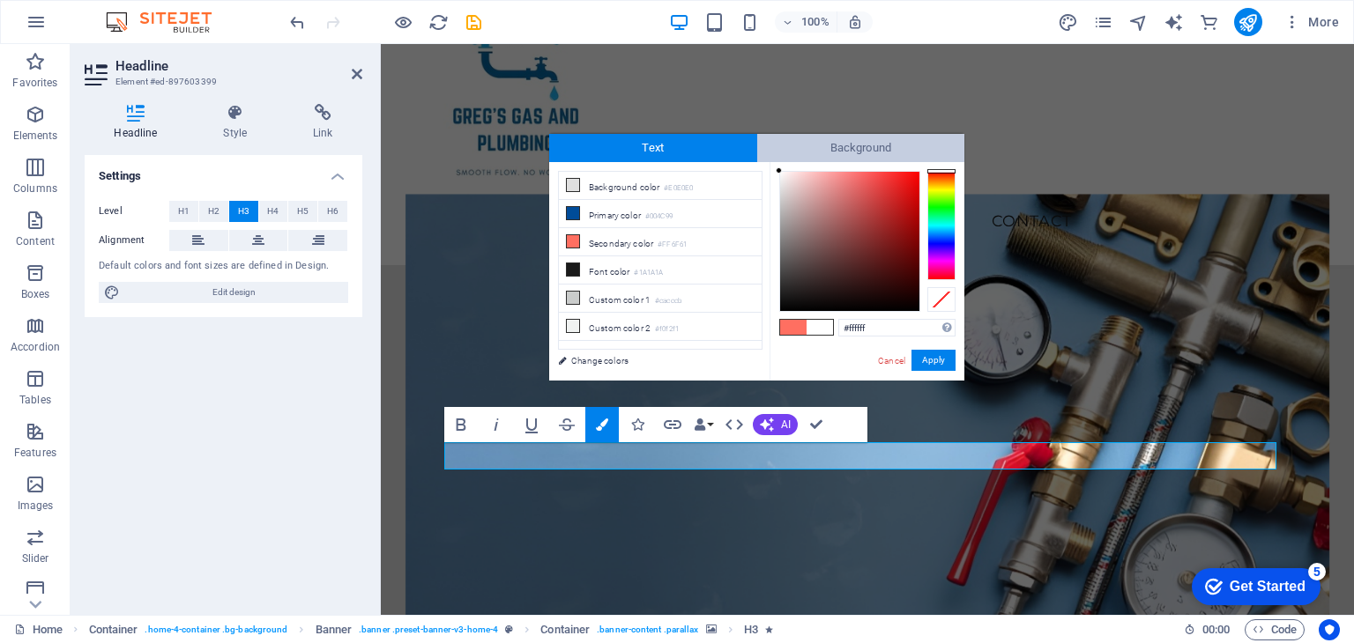
click at [766, 152] on div "Text Background less Background color #E0E0E0 Primary color #004C99 Secondary c…" at bounding box center [756, 257] width 415 height 247
type input "#ffffff"
click at [779, 167] on div at bounding box center [779, 170] width 6 height 6
click at [935, 358] on button "Apply" at bounding box center [933, 360] width 44 height 21
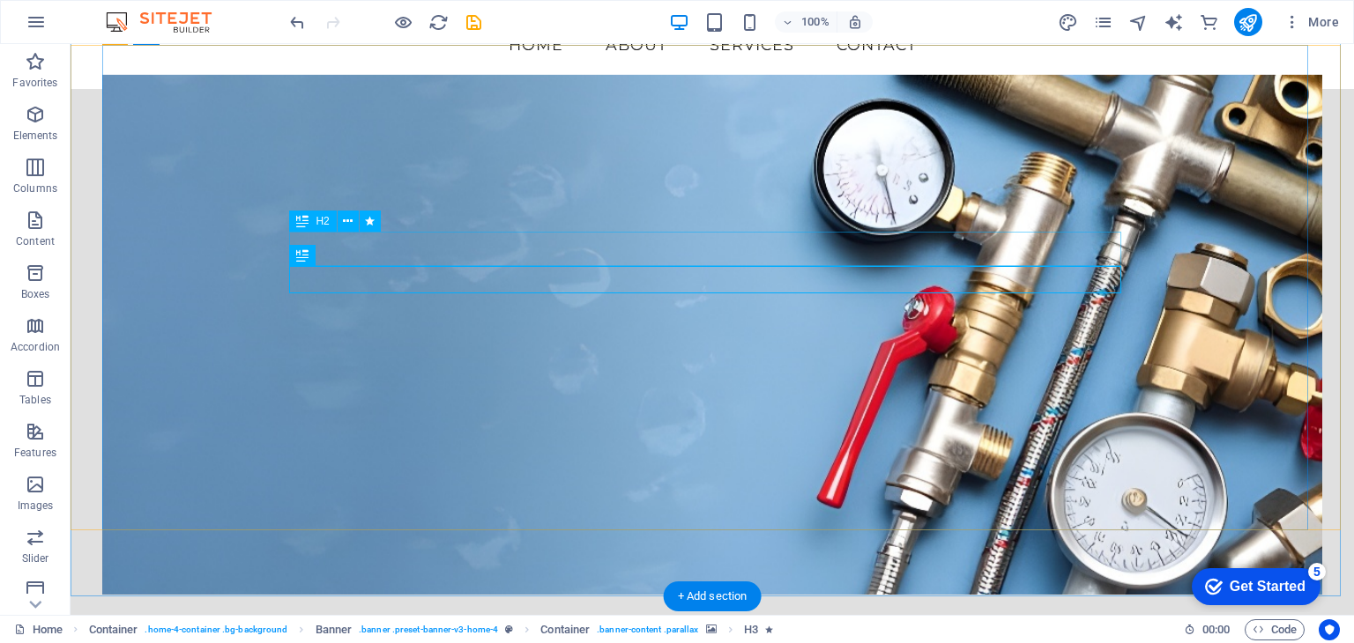
scroll to position [176, 0]
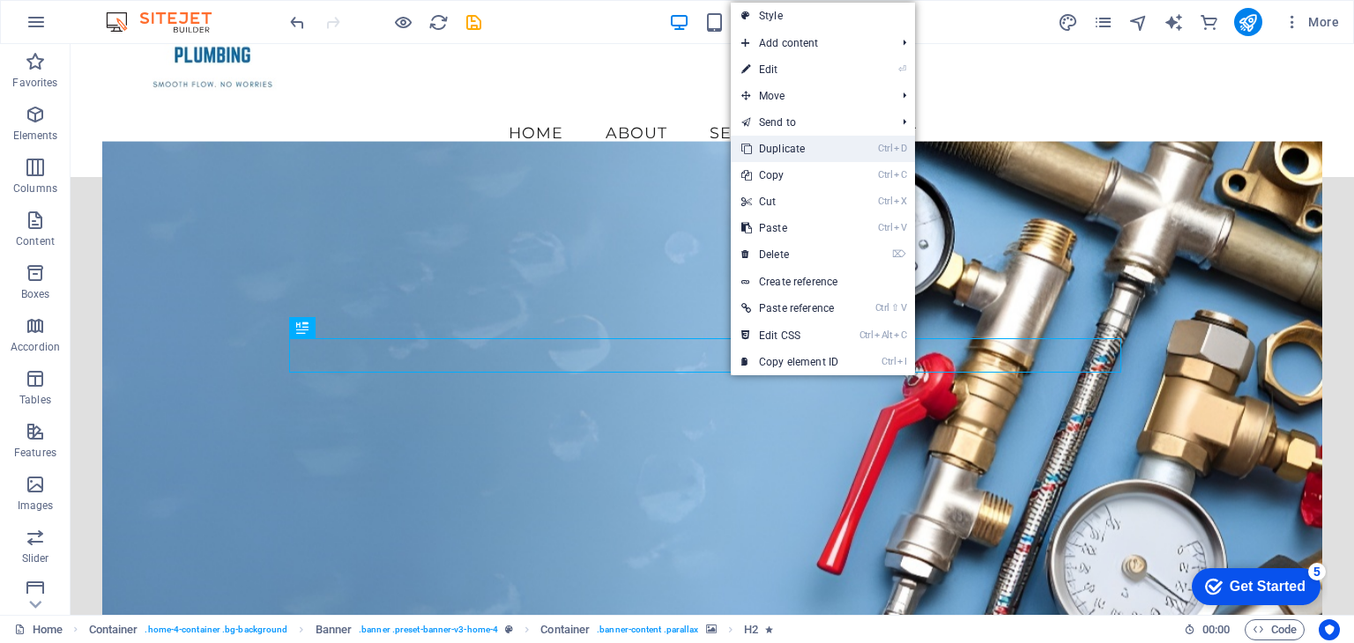
click at [797, 152] on link "Ctrl D Duplicate" at bounding box center [790, 149] width 118 height 26
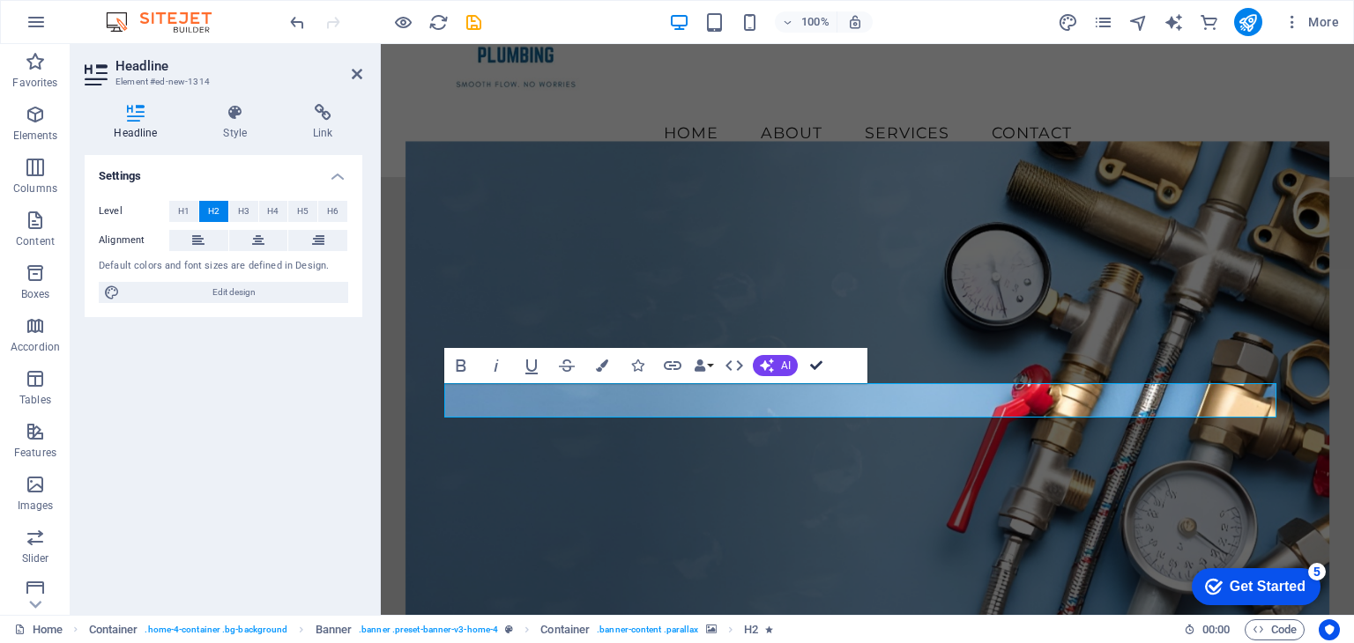
drag, startPoint x: 820, startPoint y: 365, endPoint x: 795, endPoint y: 384, distance: 32.1
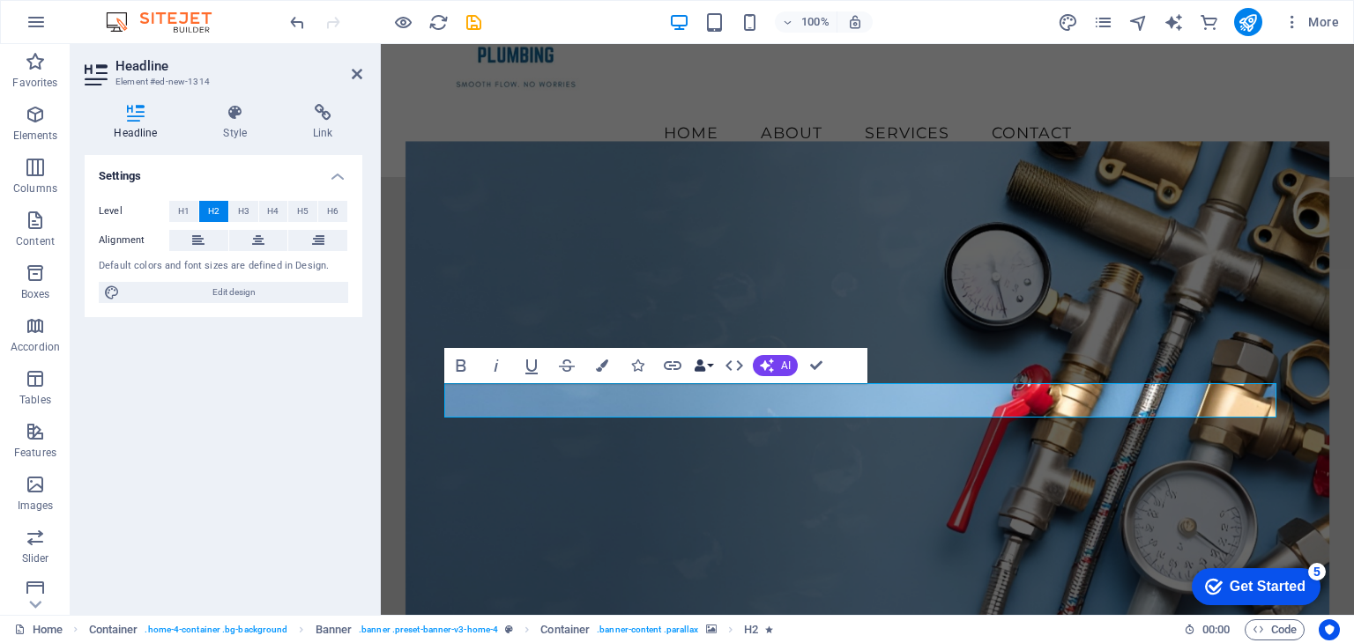
click at [709, 370] on button "Data Bindings" at bounding box center [703, 365] width 25 height 35
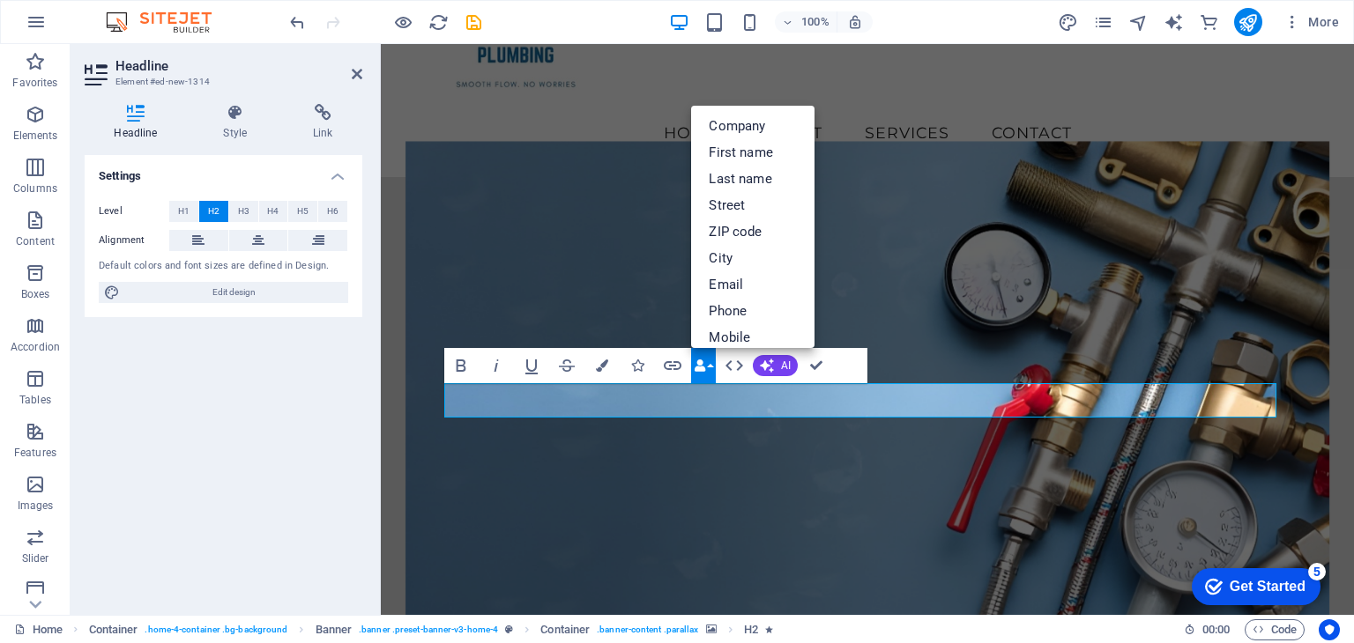
click at [709, 370] on button "Data Bindings" at bounding box center [703, 365] width 25 height 35
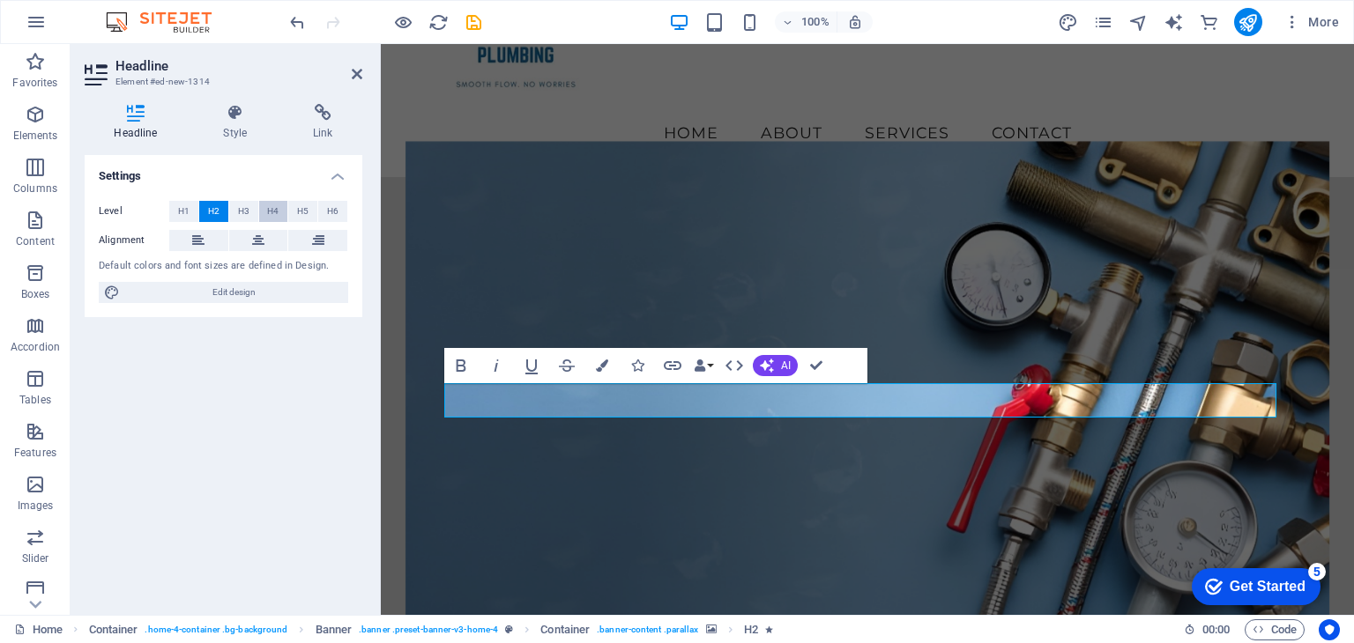
click at [273, 207] on span "H4" at bounding box center [272, 211] width 11 height 21
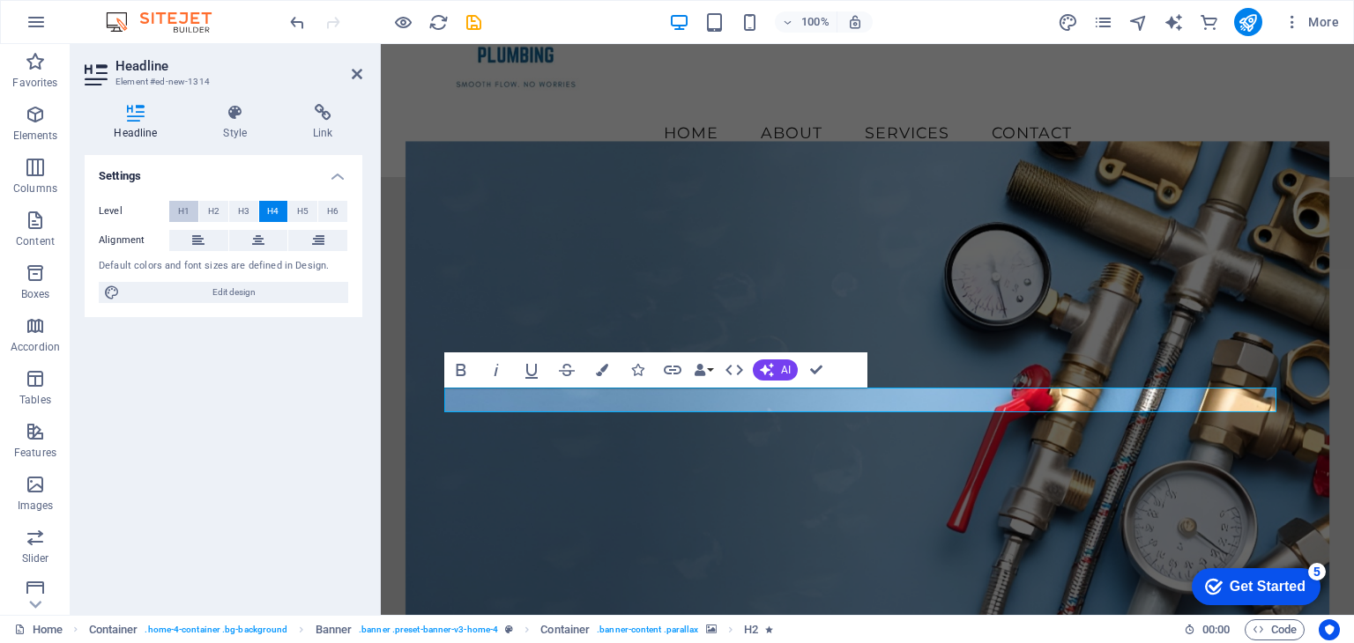
click at [191, 214] on button "H1" at bounding box center [183, 211] width 29 height 21
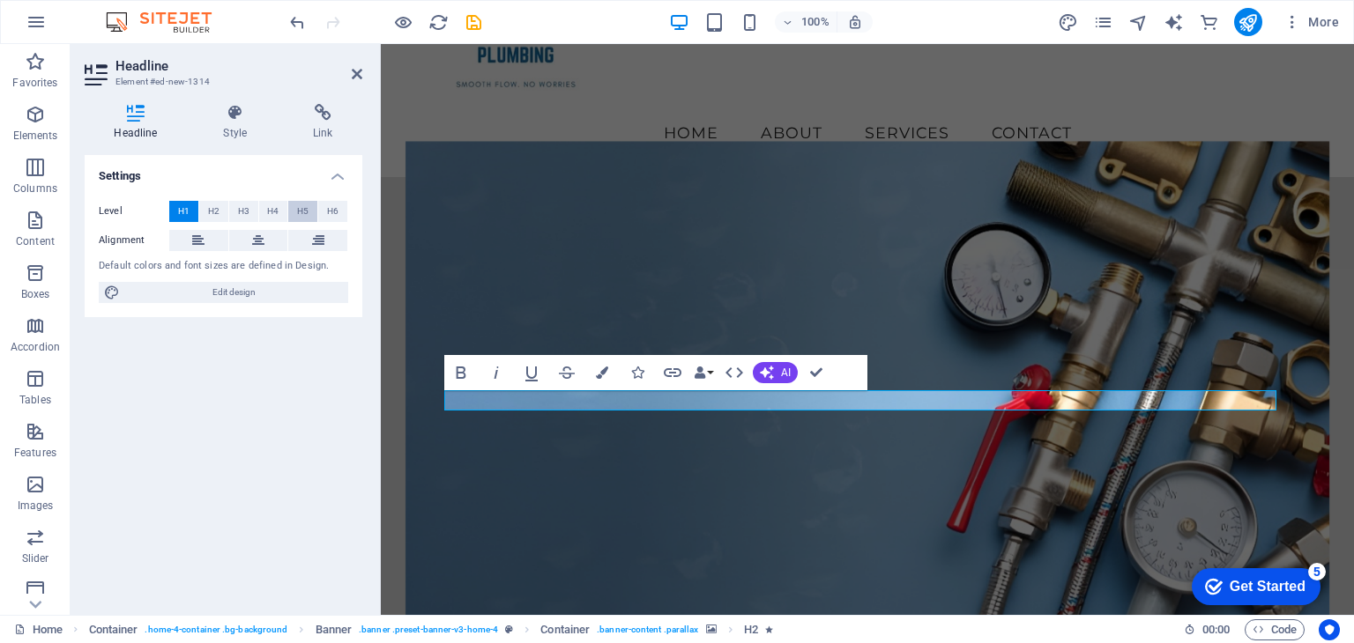
click at [309, 209] on button "H5" at bounding box center [302, 211] width 29 height 21
click at [328, 209] on span "H6" at bounding box center [332, 211] width 11 height 21
click at [217, 210] on span "H2" at bounding box center [213, 211] width 11 height 21
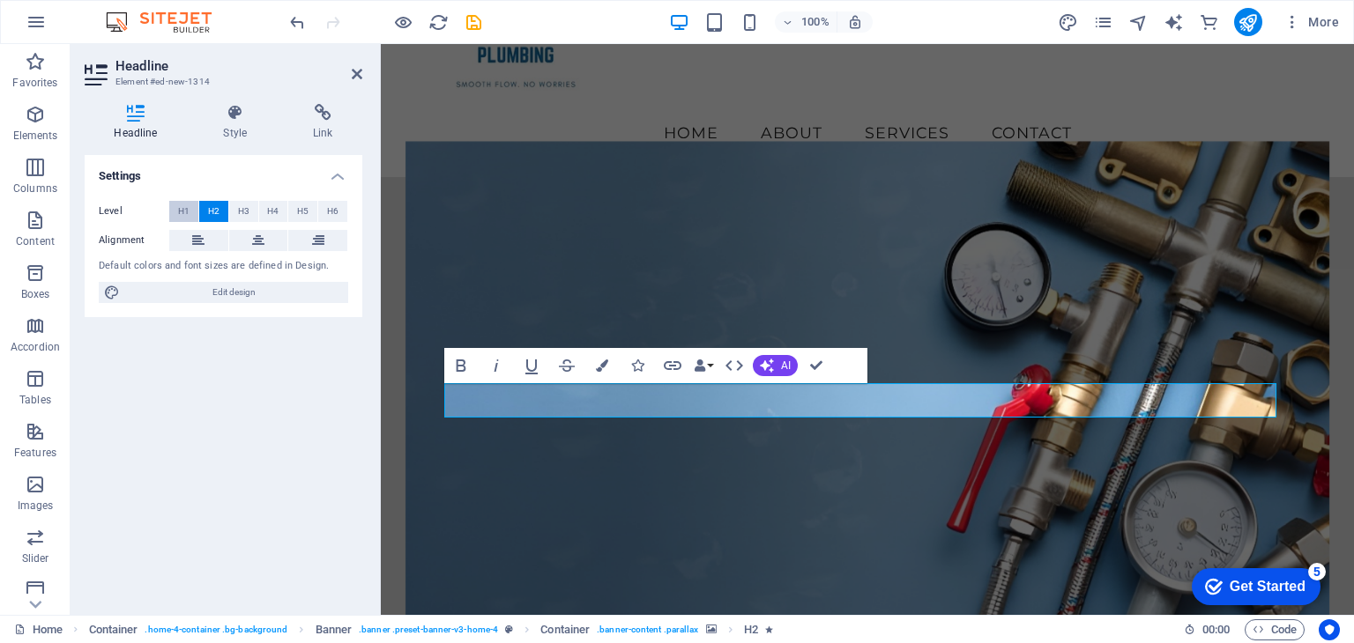
click at [189, 210] on span "H1" at bounding box center [183, 211] width 11 height 21
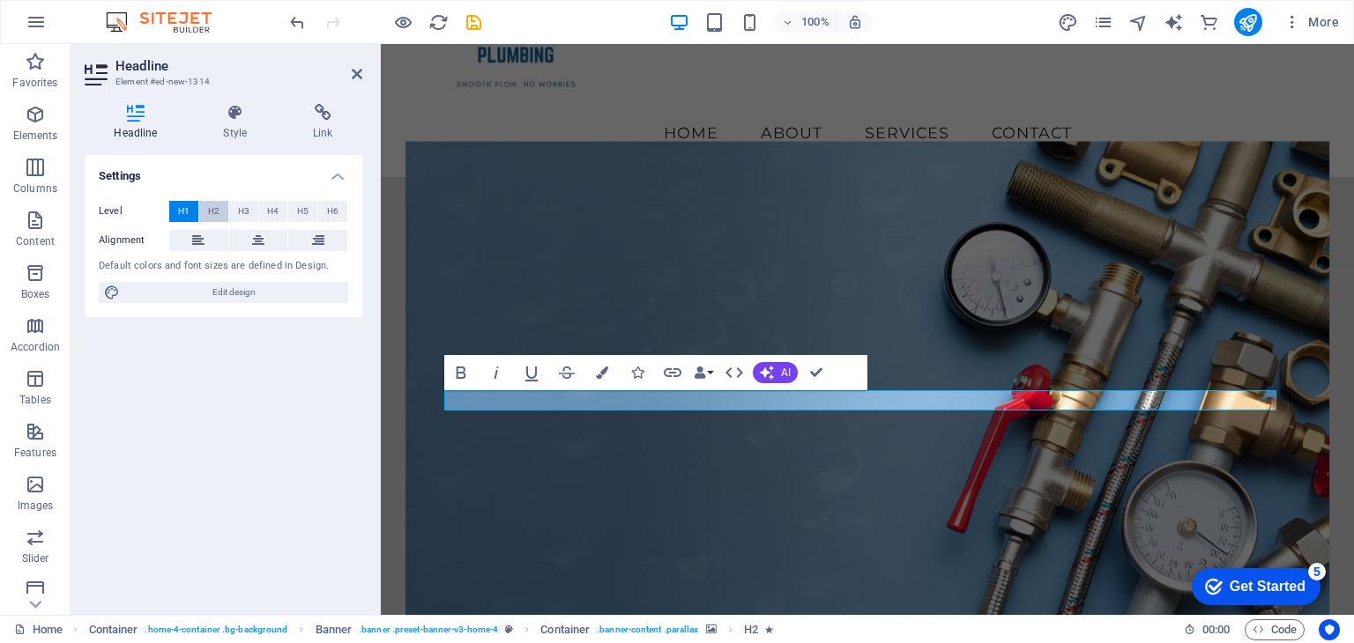
click at [215, 209] on span "H2" at bounding box center [213, 211] width 11 height 21
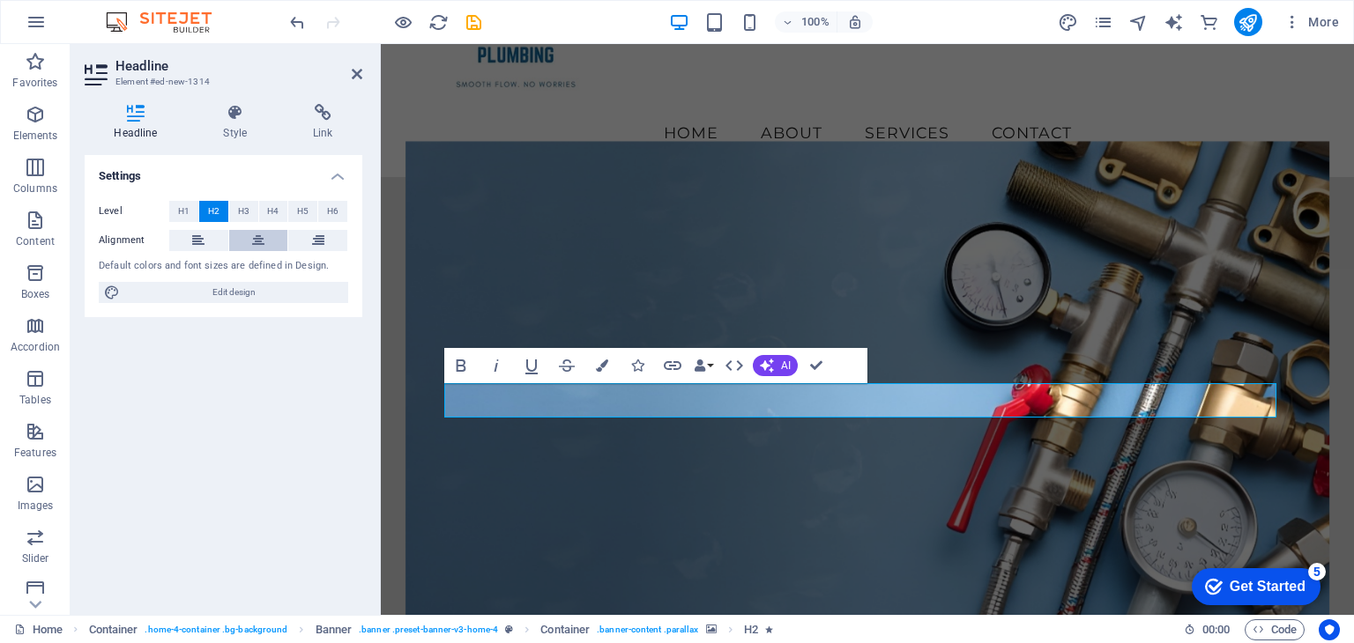
click at [257, 241] on icon at bounding box center [258, 240] width 12 height 21
click at [465, 365] on icon "button" at bounding box center [460, 365] width 21 height 21
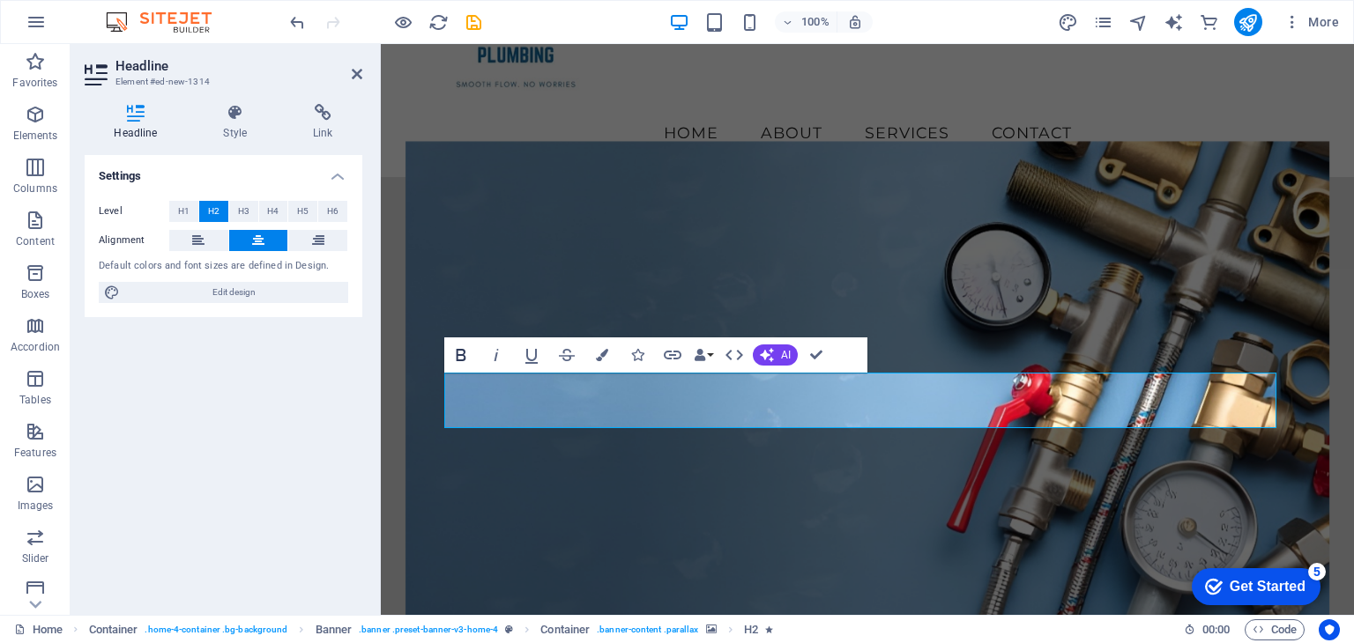
click at [464, 355] on icon "button" at bounding box center [462, 355] width 10 height 12
click at [850, 474] on figure at bounding box center [867, 401] width 924 height 520
click at [942, 491] on figure at bounding box center [867, 401] width 924 height 520
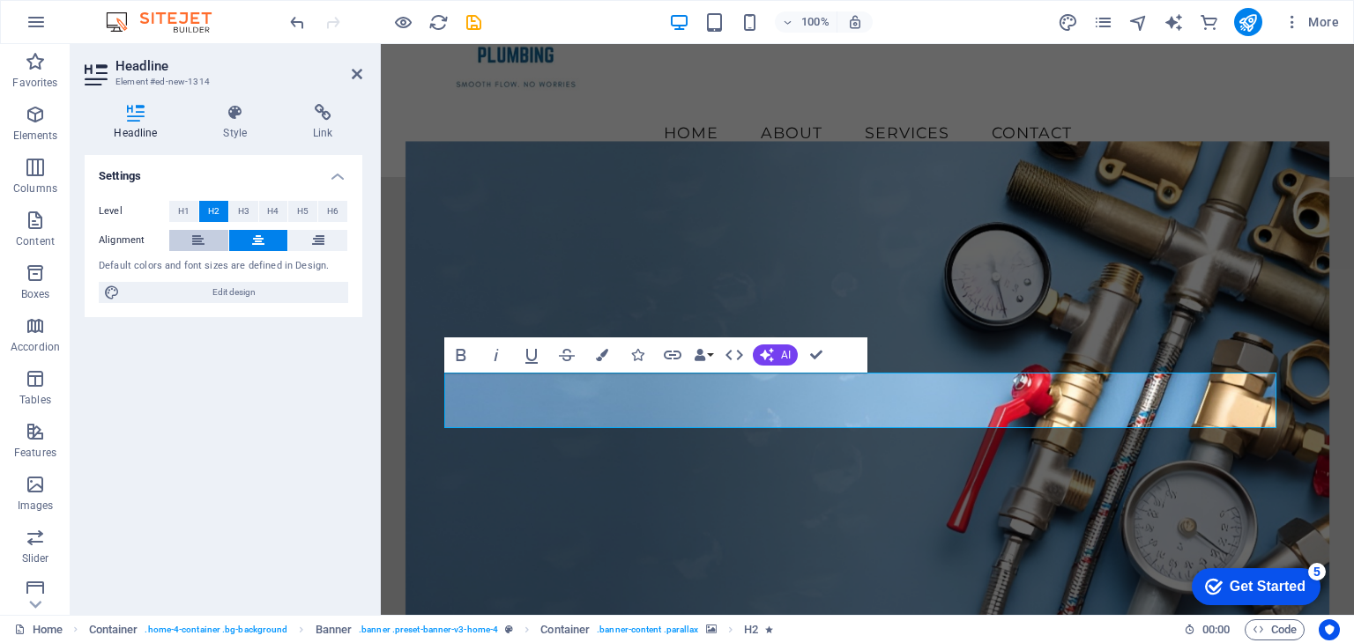
click at [204, 239] on icon at bounding box center [198, 240] width 12 height 21
click at [252, 240] on icon at bounding box center [258, 240] width 12 height 21
click at [330, 241] on button at bounding box center [317, 240] width 59 height 21
click at [264, 237] on icon at bounding box center [258, 240] width 12 height 21
click at [241, 211] on span "H3" at bounding box center [243, 211] width 11 height 21
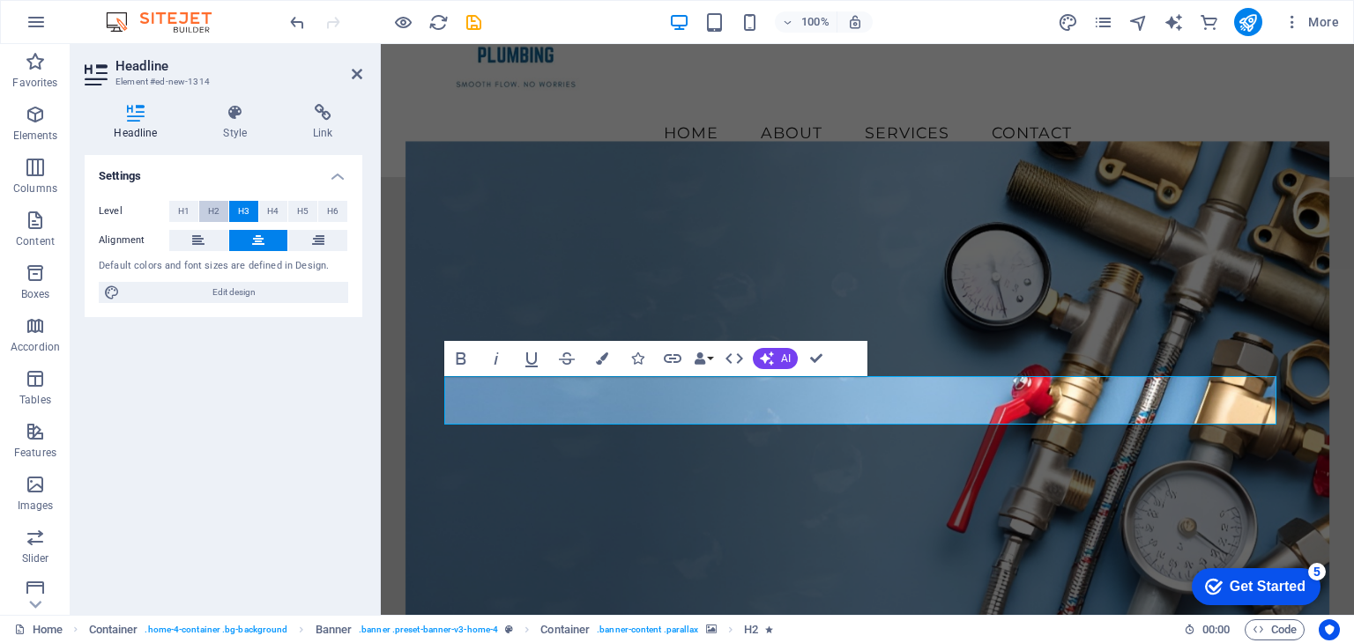
click at [211, 212] on span "H2" at bounding box center [213, 211] width 11 height 21
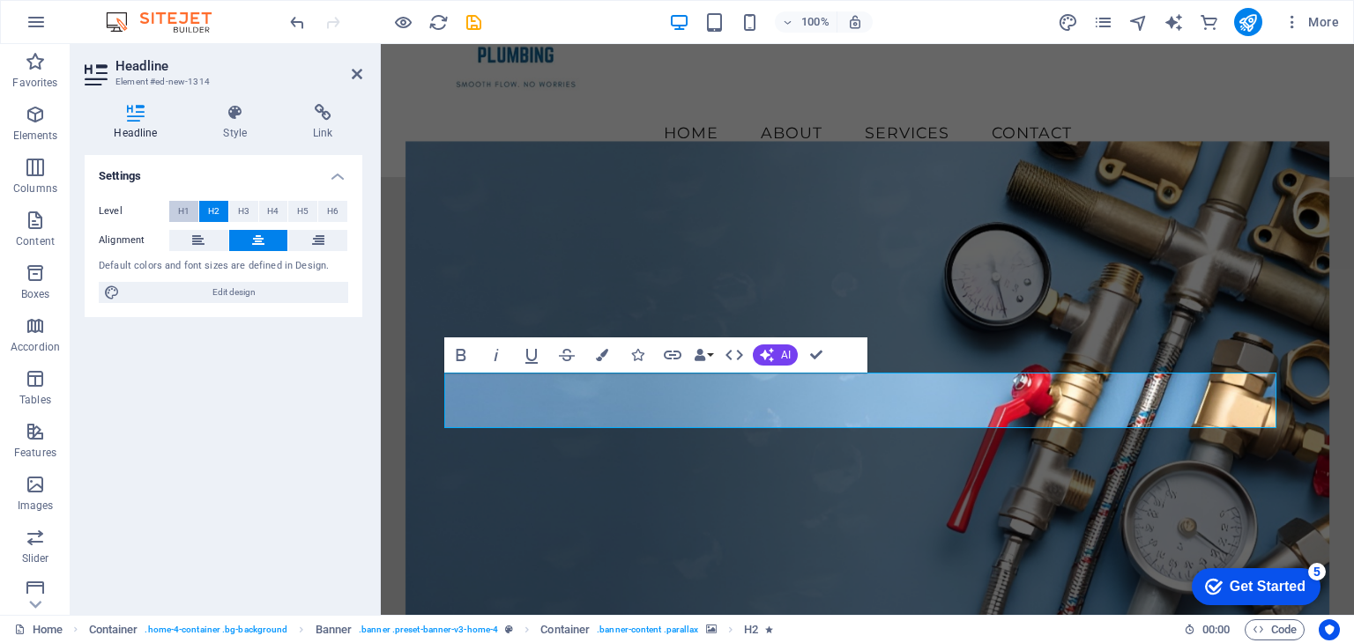
click at [183, 209] on span "H1" at bounding box center [183, 211] width 11 height 21
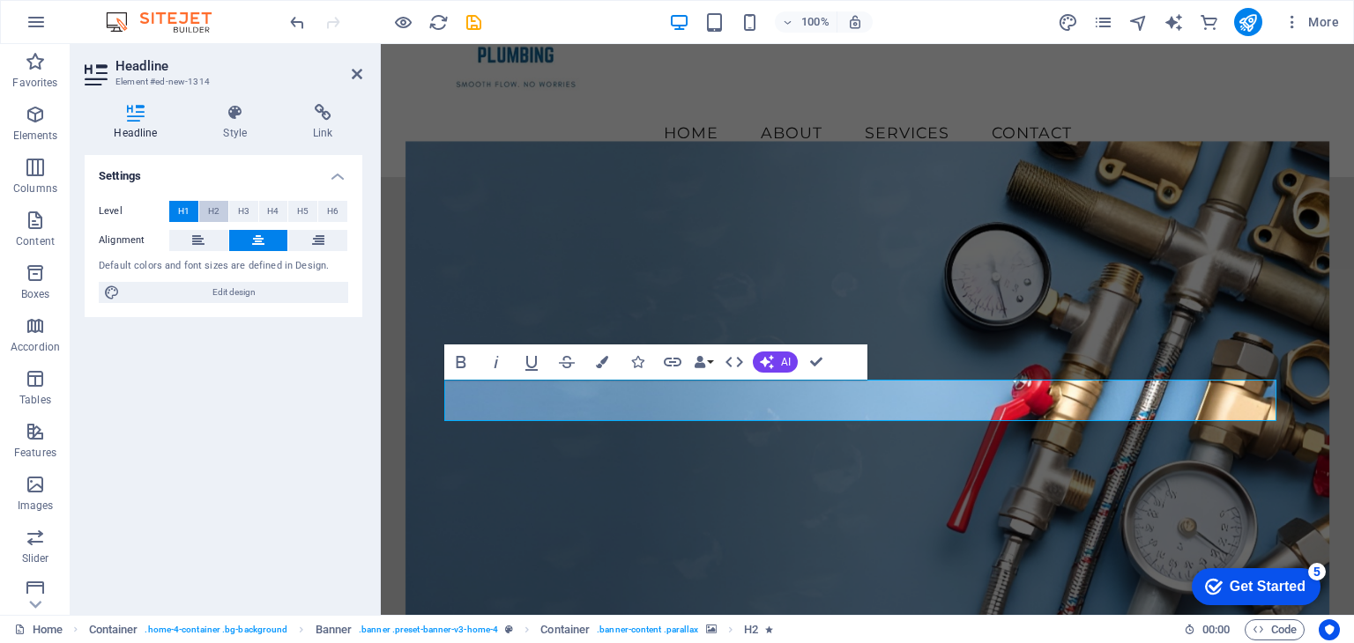
click at [217, 208] on span "H2" at bounding box center [213, 211] width 11 height 21
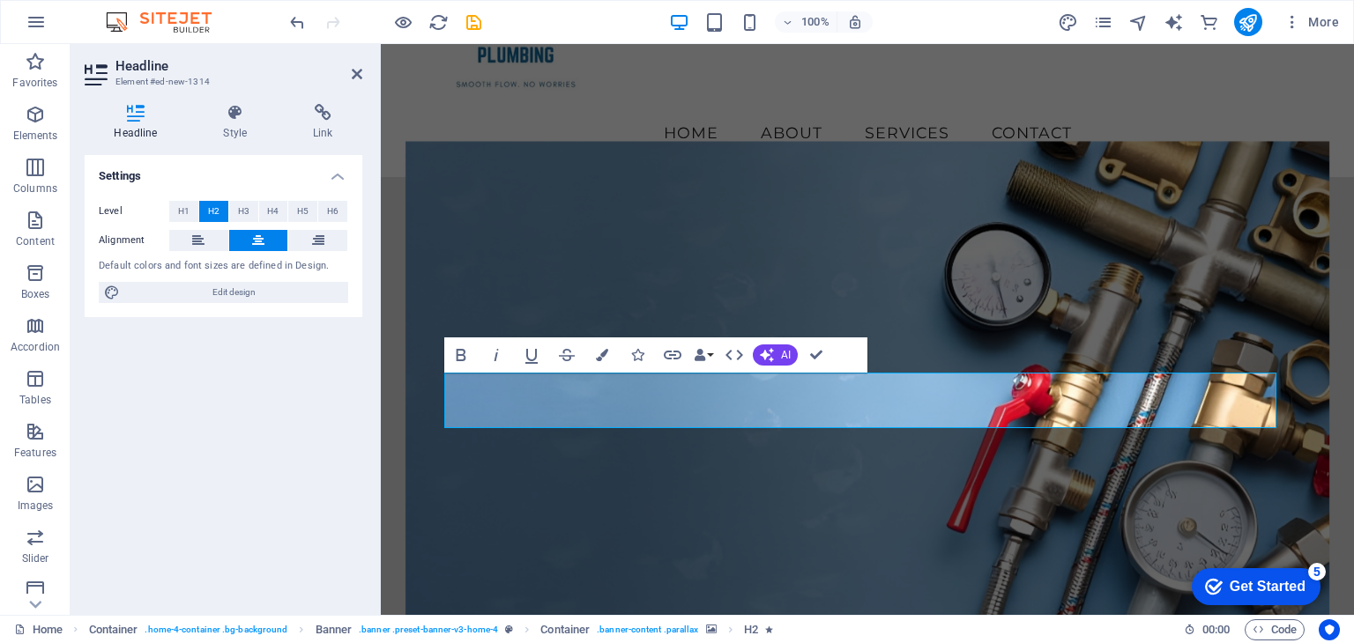
click at [839, 486] on figure at bounding box center [867, 401] width 924 height 520
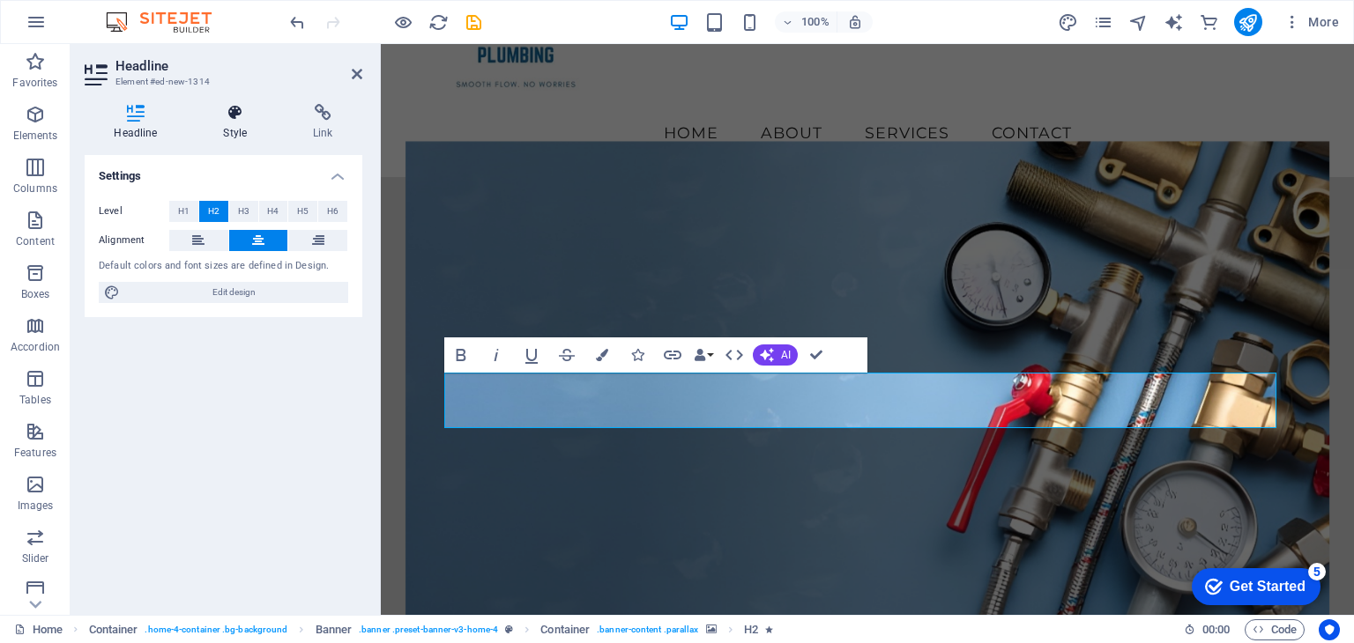
click at [234, 124] on h4 "Style" at bounding box center [239, 122] width 90 height 37
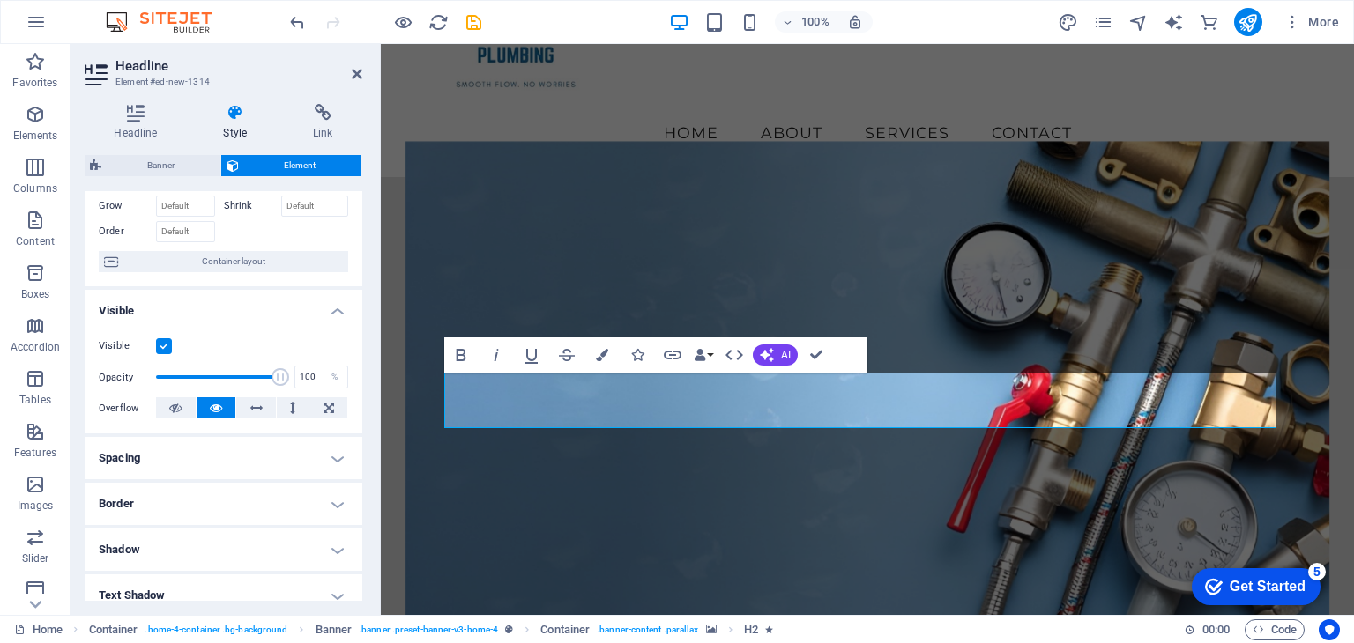
scroll to position [0, 0]
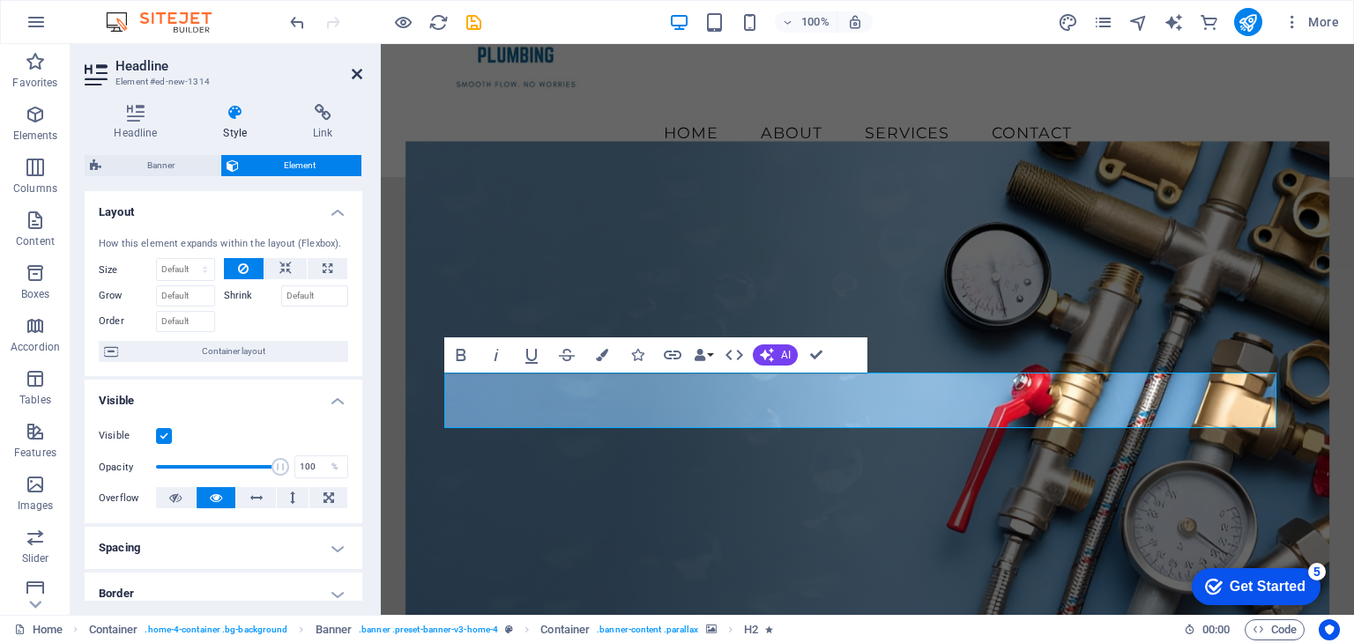
drag, startPoint x: 356, startPoint y: 75, endPoint x: 286, endPoint y: 31, distance: 82.4
click at [356, 75] on icon at bounding box center [357, 74] width 11 height 14
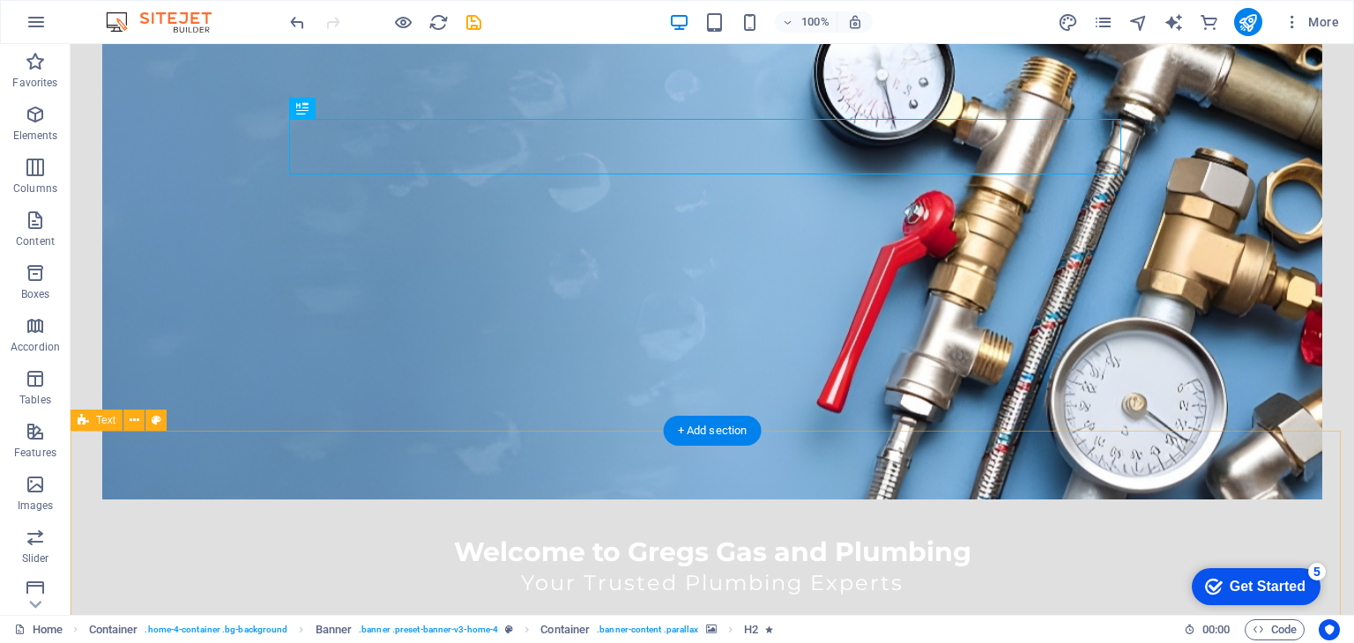
scroll to position [441, 0]
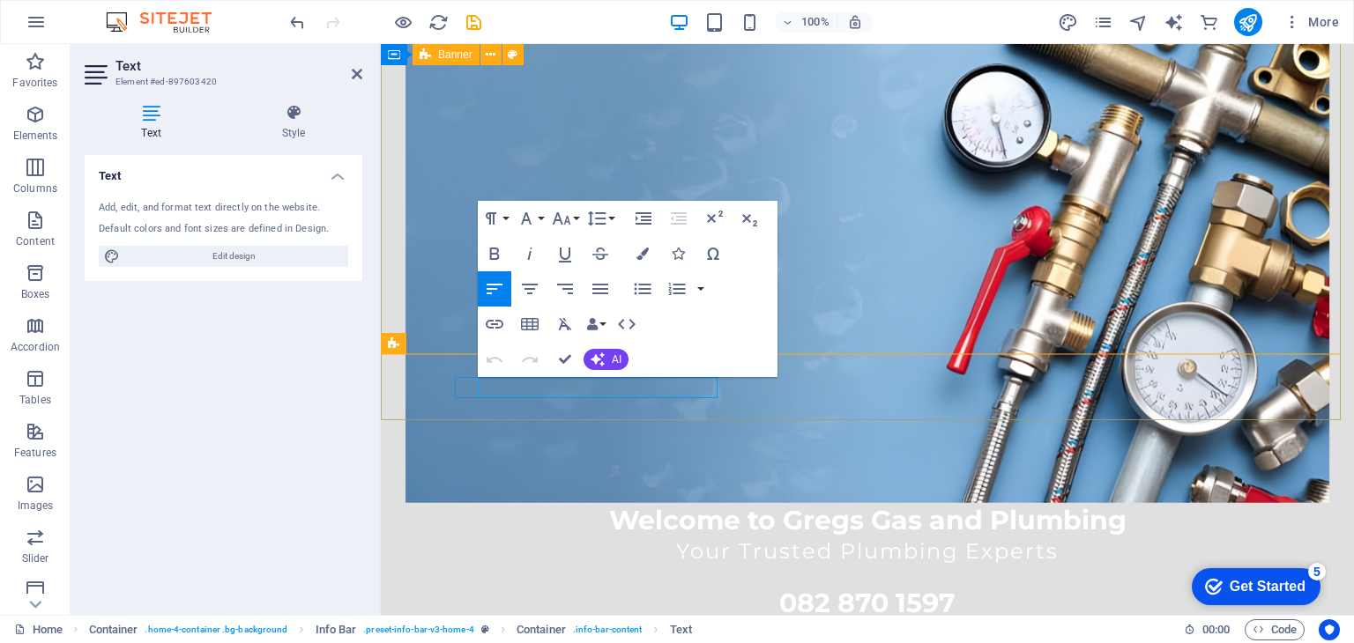
drag, startPoint x: 710, startPoint y: 396, endPoint x: 586, endPoint y: 391, distance: 124.3
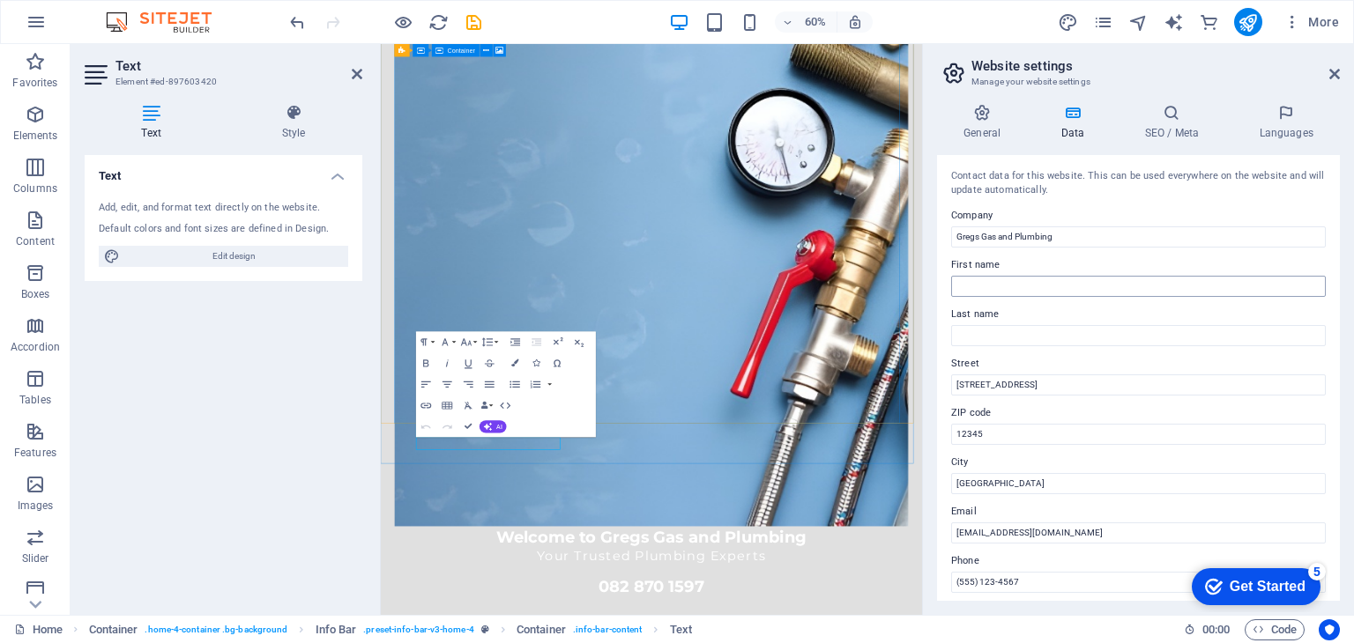
click at [1047, 290] on input "First name" at bounding box center [1138, 286] width 375 height 21
type input "Greg"
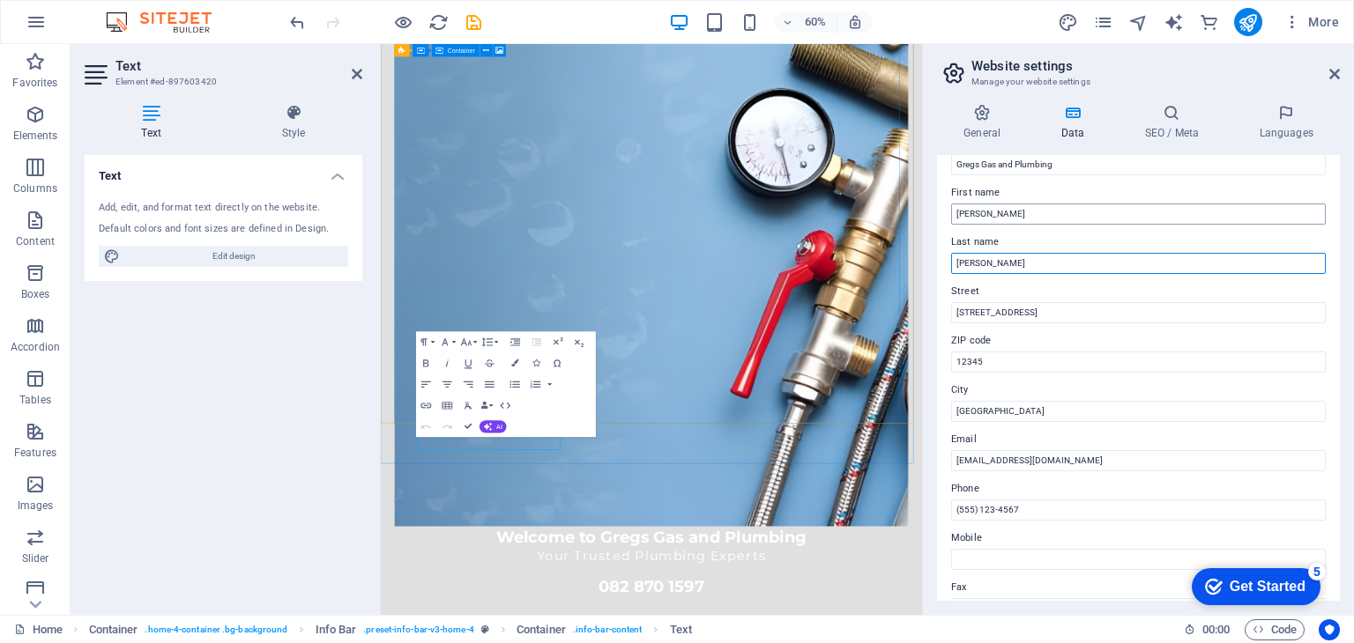
scroll to position [176, 0]
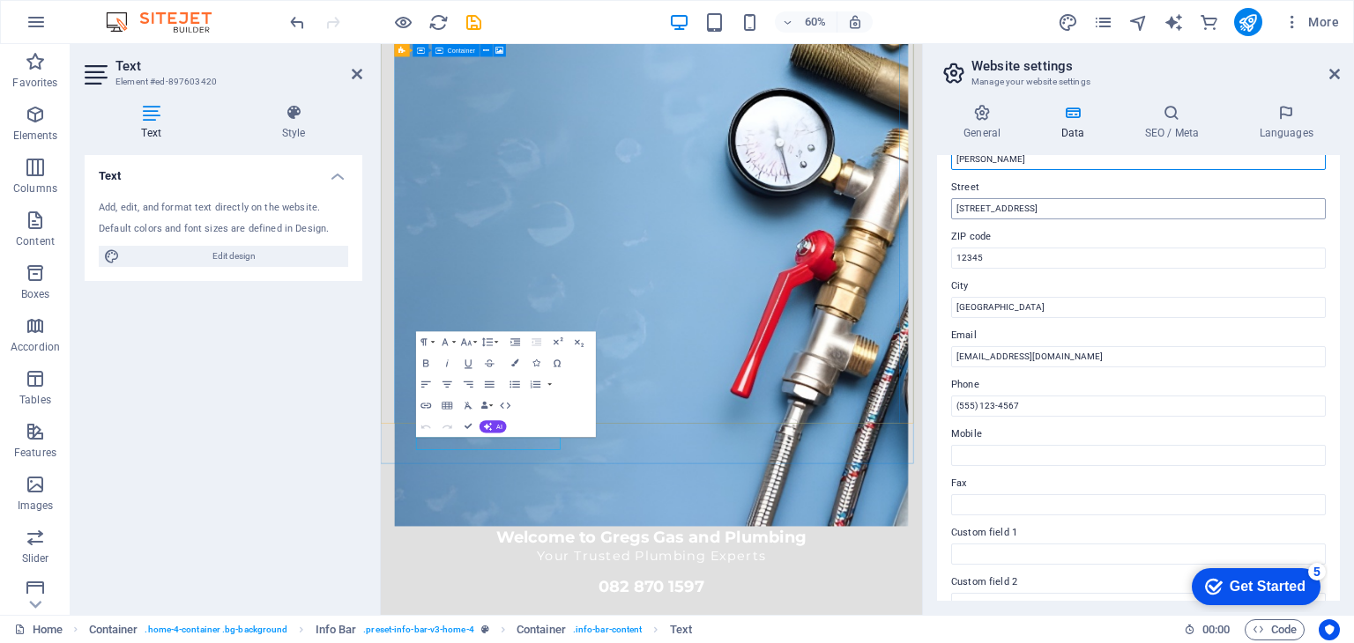
type input "Petersen"
click at [1058, 204] on input "123 Plumbing Lane" at bounding box center [1138, 208] width 375 height 21
drag, startPoint x: 1452, startPoint y: 249, endPoint x: 1102, endPoint y: 271, distance: 351.4
drag, startPoint x: 1041, startPoint y: 214, endPoint x: 929, endPoint y: 209, distance: 112.0
click at [929, 209] on div "General Data SEO / Meta Languages Website name gregsgasandplumbing.co.za Logo D…" at bounding box center [1138, 352] width 431 height 525
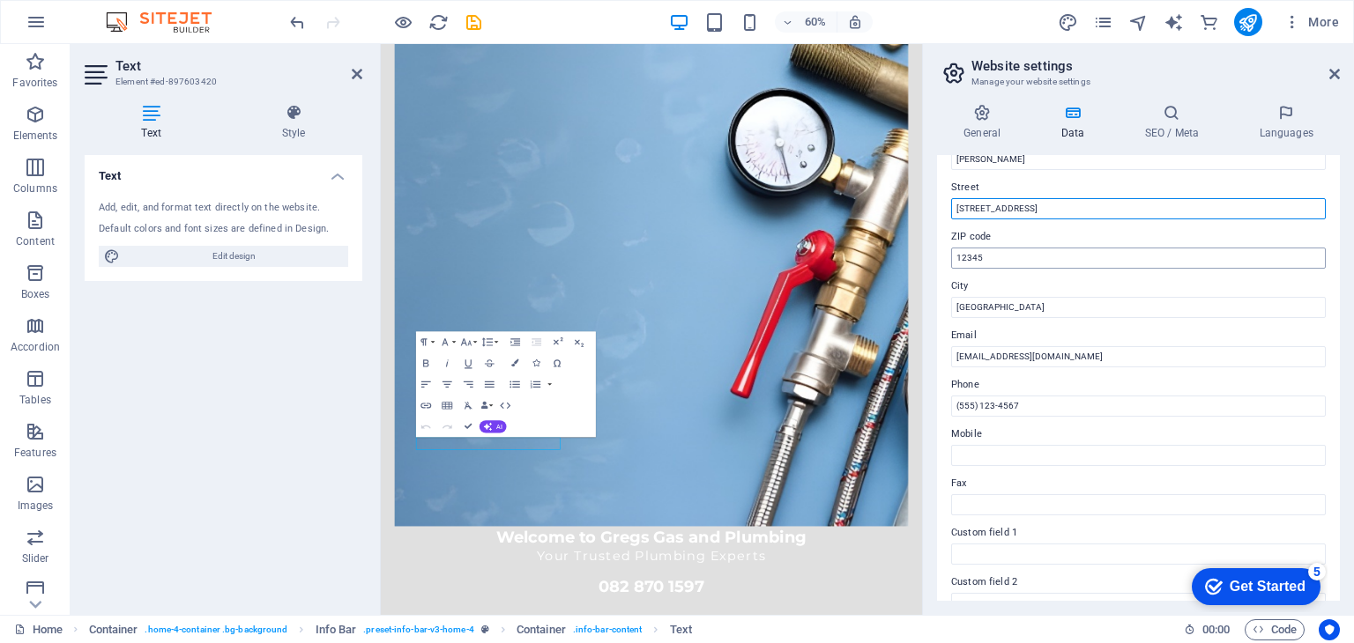
type input "[STREET_ADDRESS]"
drag, startPoint x: 994, startPoint y: 265, endPoint x: 948, endPoint y: 258, distance: 46.4
click at [948, 258] on div "Contact data for this website. This can be used everywhere on the website and w…" at bounding box center [1138, 378] width 403 height 446
type input "1609"
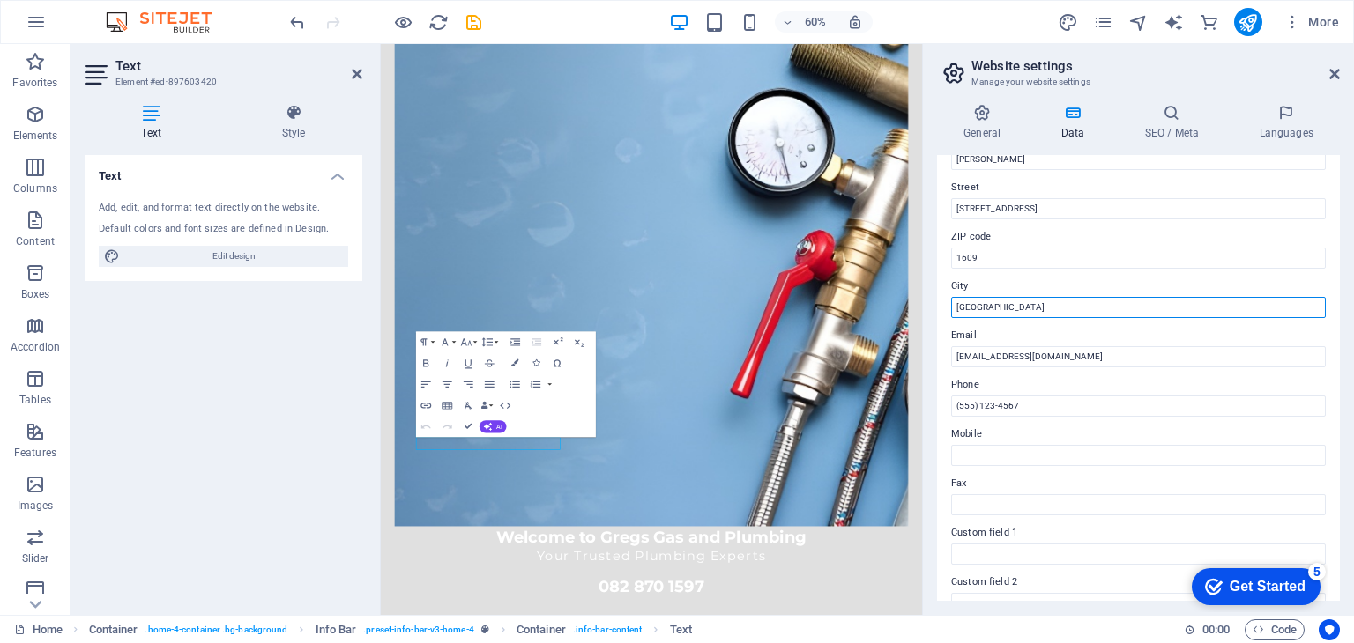
drag, startPoint x: 1011, startPoint y: 311, endPoint x: 939, endPoint y: 296, distance: 72.9
click at [939, 296] on div "Contact data for this website. This can be used everywhere on the website and w…" at bounding box center [1138, 378] width 403 height 446
type input "J"
type input "Edenvale"
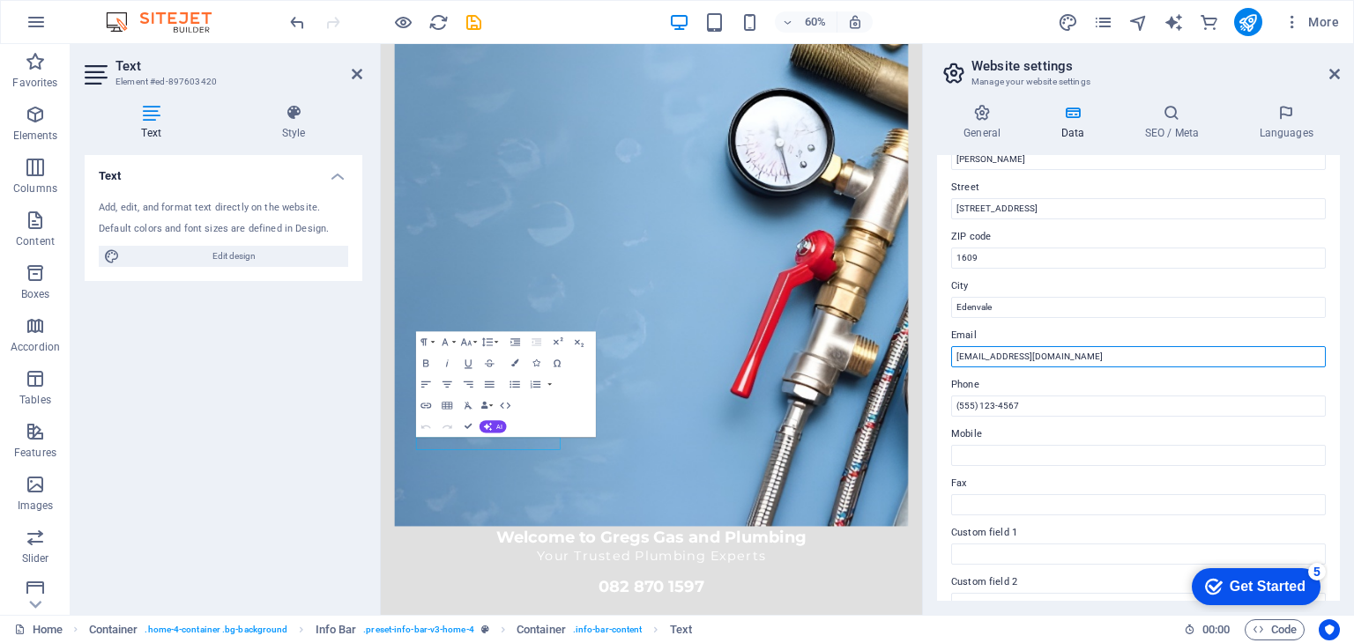
click at [1095, 360] on input "info@gregsgasandplumbing.com" at bounding box center [1138, 356] width 375 height 21
type input "[EMAIL_ADDRESS][DOMAIN_NAME]"
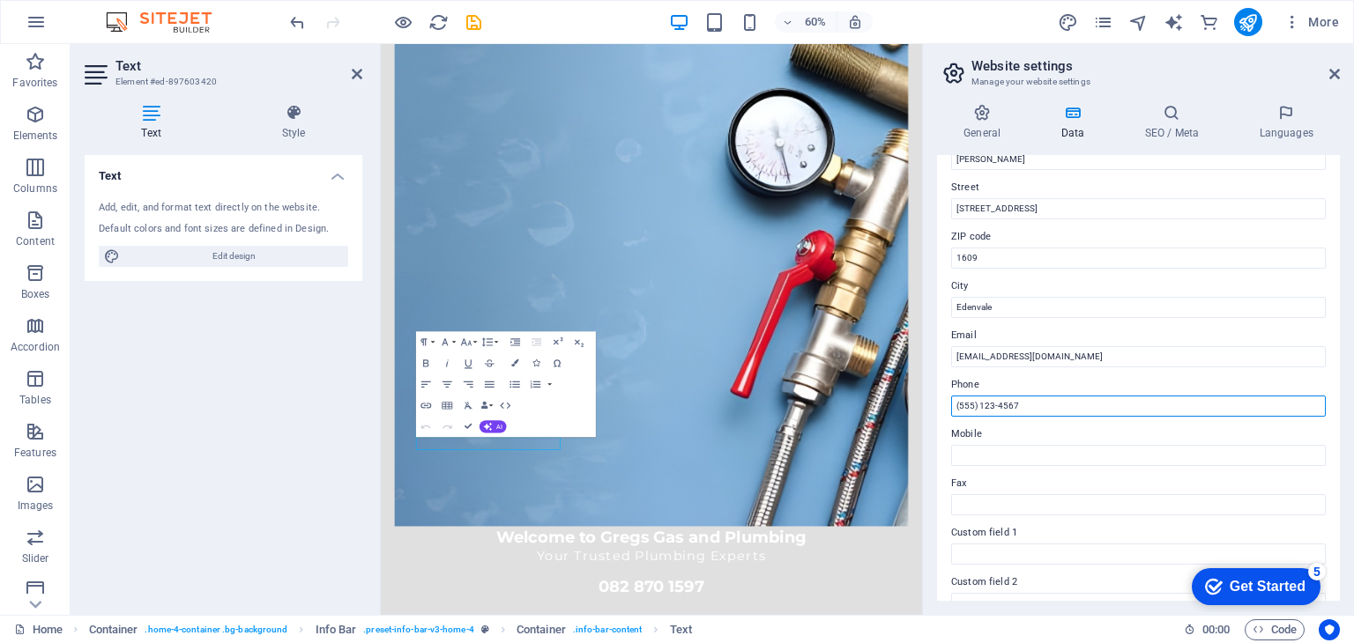
click at [1097, 405] on input "(555) 123-4567" at bounding box center [1138, 406] width 375 height 21
drag, startPoint x: 1054, startPoint y: 412, endPoint x: 926, endPoint y: 408, distance: 127.9
click at [926, 408] on div "General Data SEO / Meta Languages Website name gregsgasandplumbing.co.za Logo D…" at bounding box center [1138, 352] width 431 height 525
type input "0828701597"
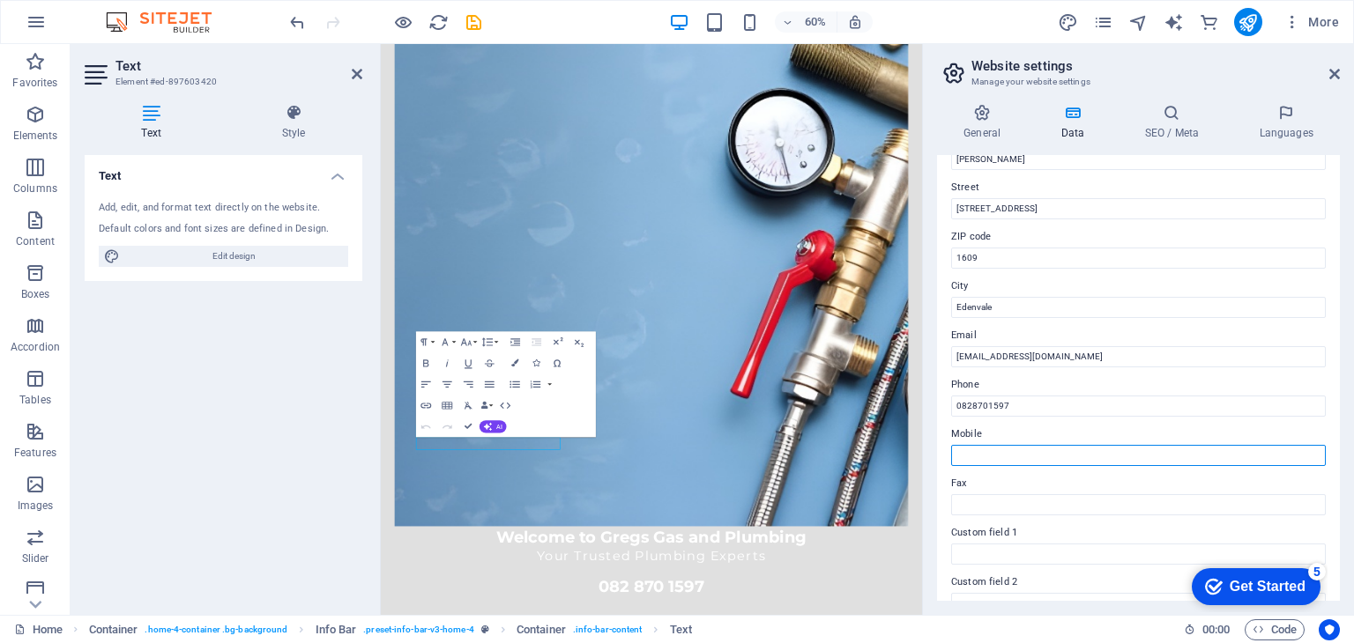
click at [974, 450] on input "Mobile" at bounding box center [1138, 455] width 375 height 21
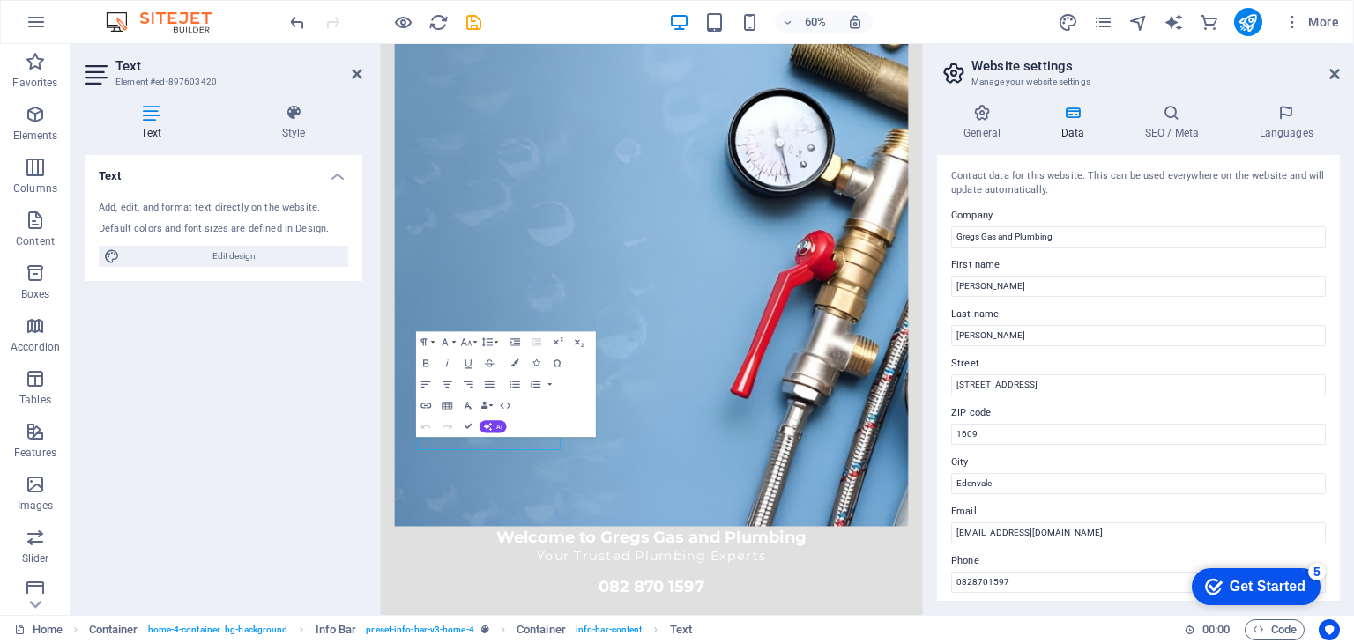
scroll to position [0, 0]
type input "0828701597"
click at [1336, 72] on icon at bounding box center [1334, 74] width 11 height 14
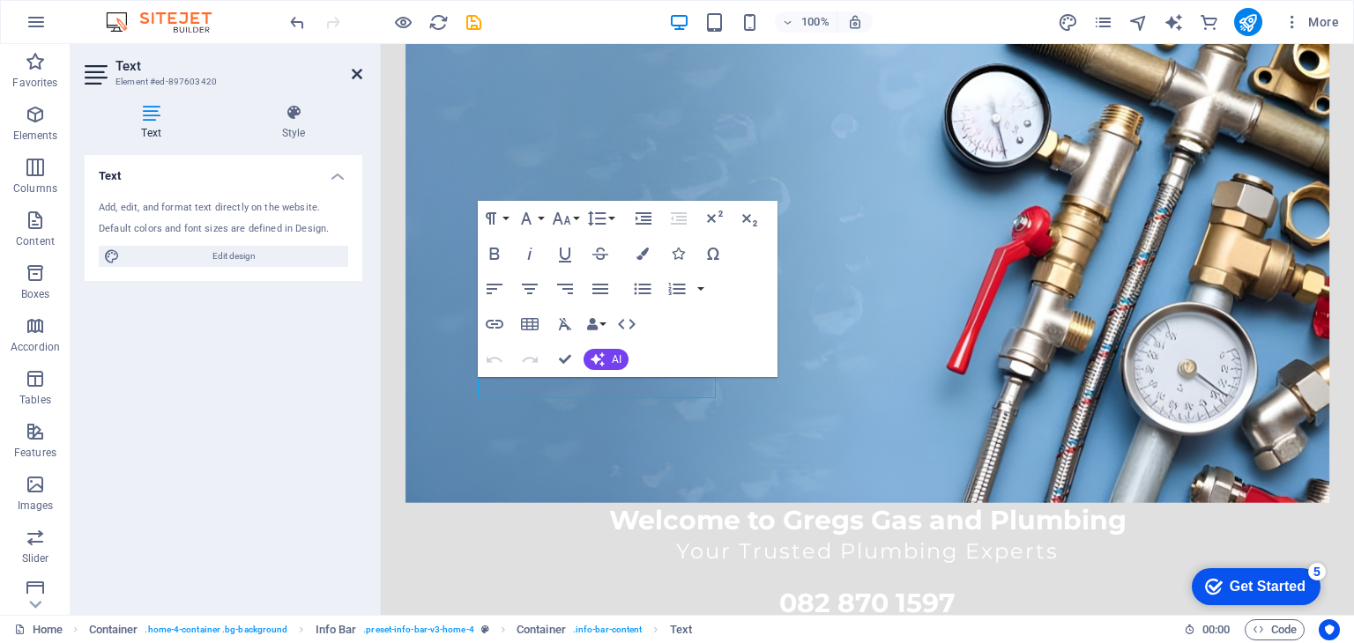
click at [353, 80] on icon at bounding box center [357, 74] width 11 height 14
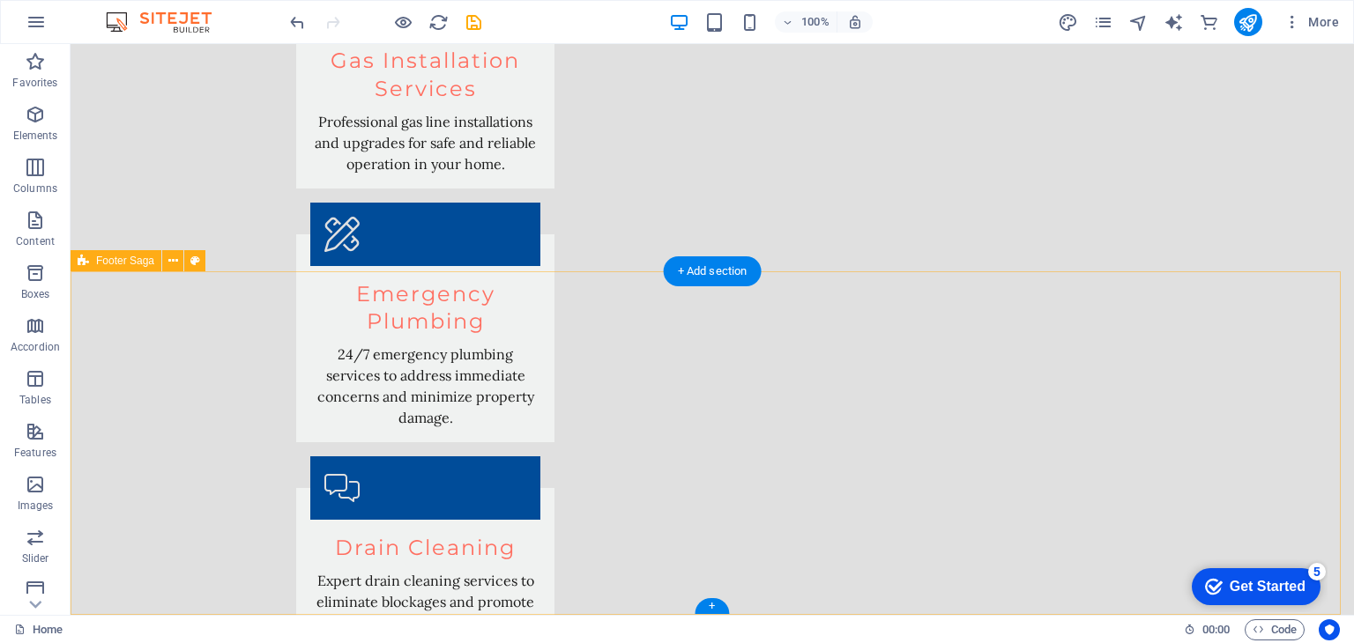
scroll to position [2200, 0]
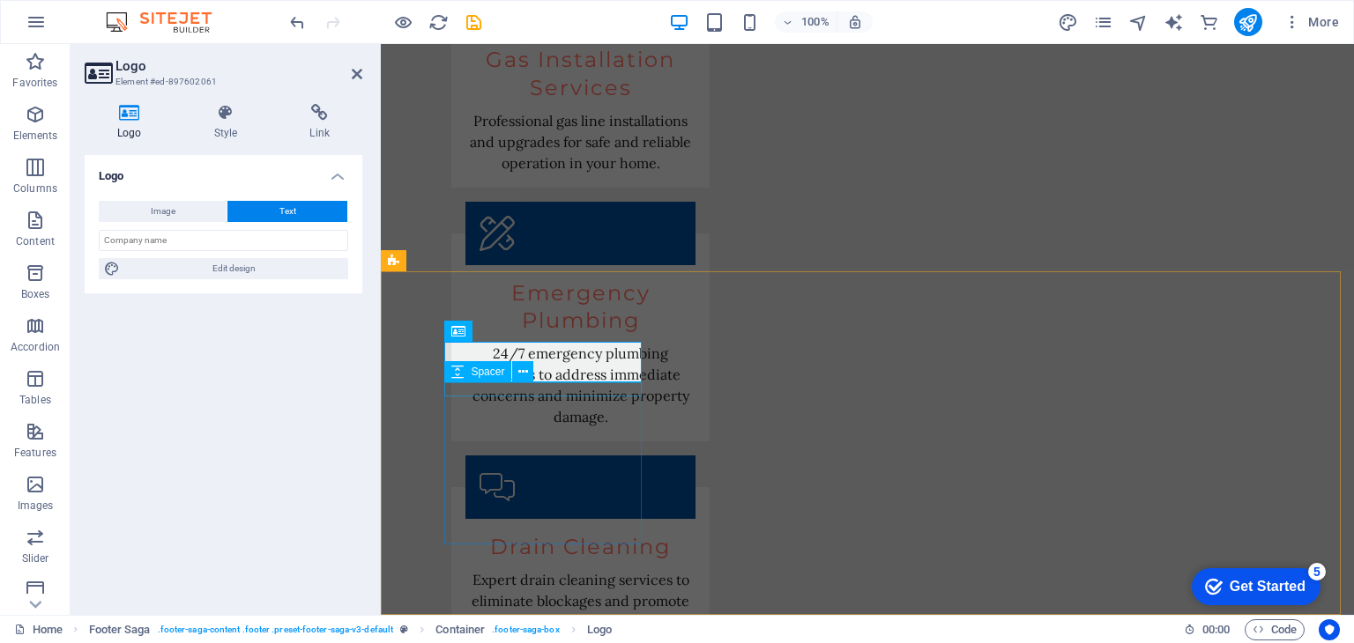
click at [536, 374] on div "Spacer" at bounding box center [494, 372] width 100 height 22
click at [218, 121] on icon at bounding box center [226, 113] width 89 height 18
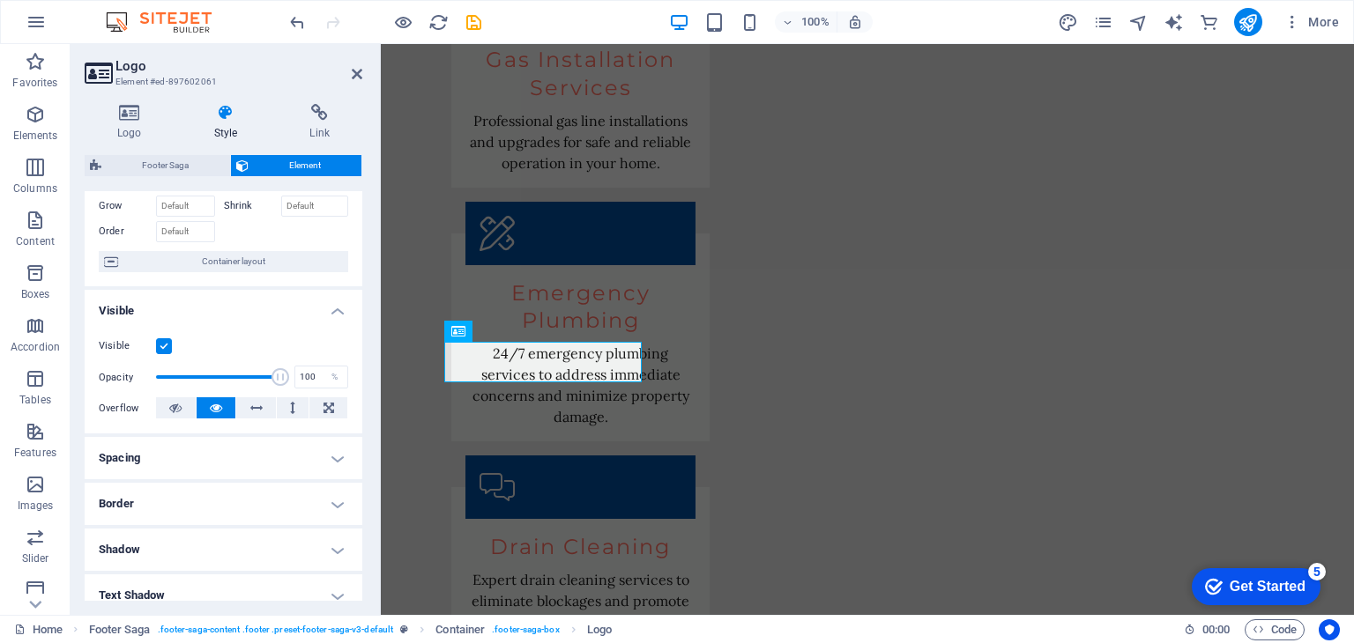
scroll to position [0, 0]
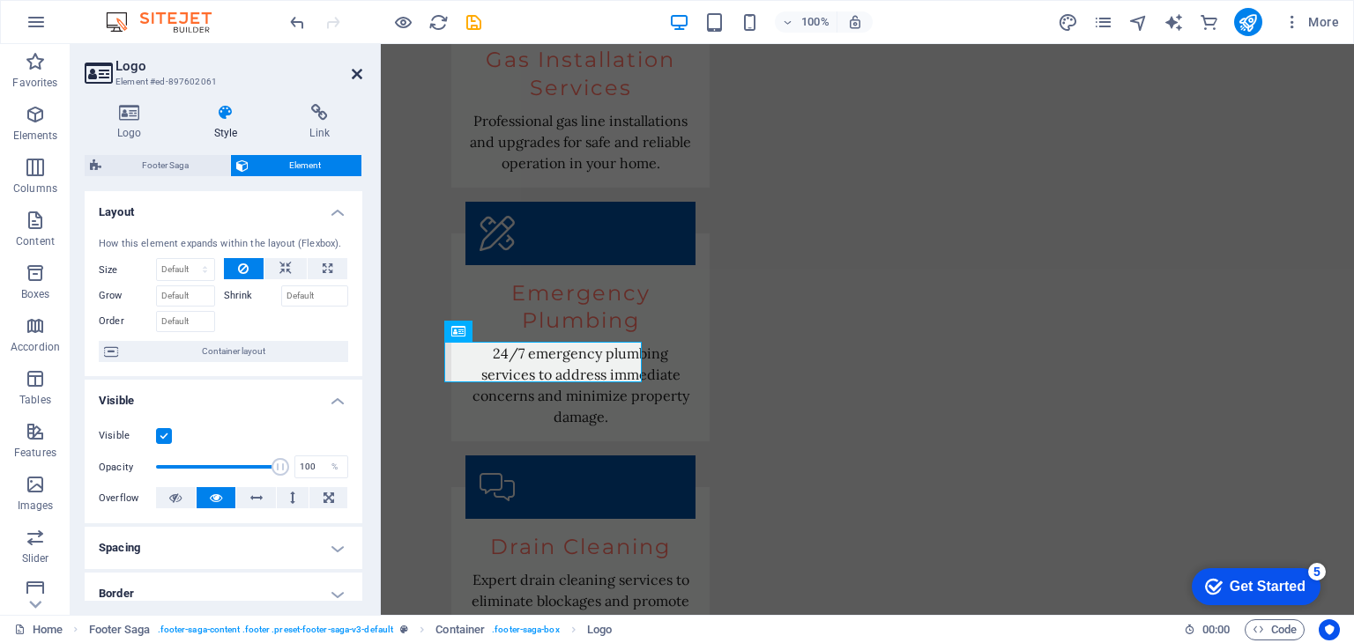
click at [361, 74] on icon at bounding box center [357, 74] width 11 height 14
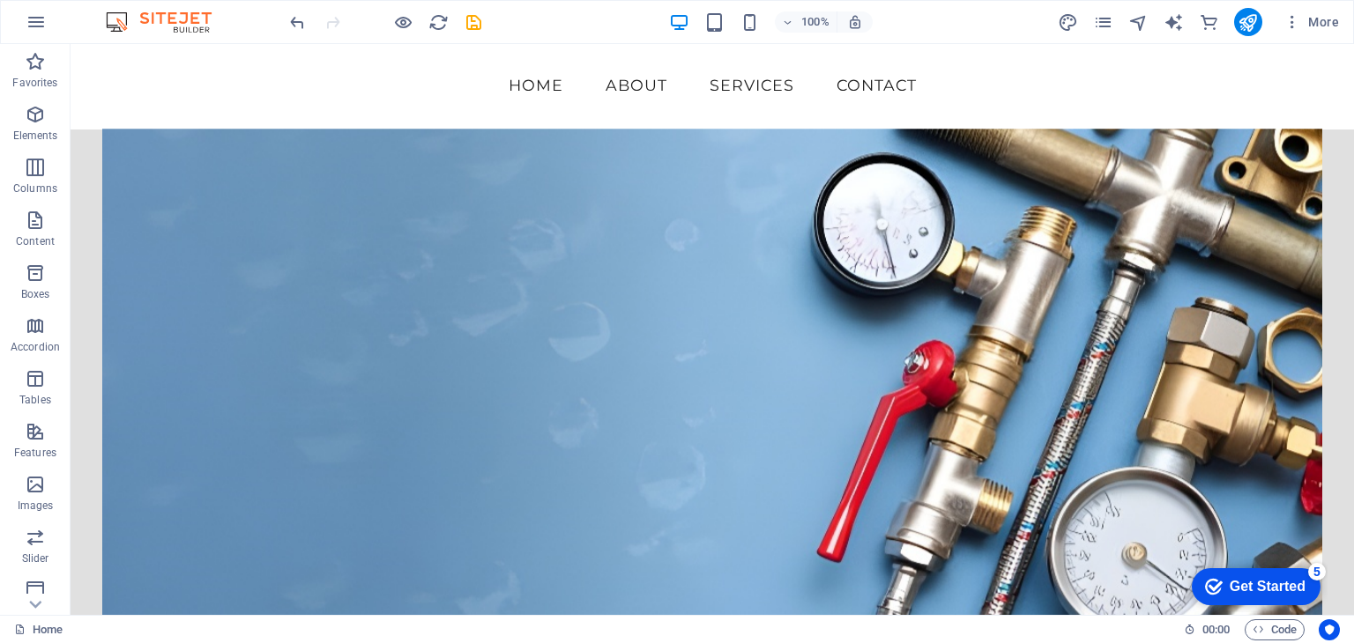
scroll to position [264, 0]
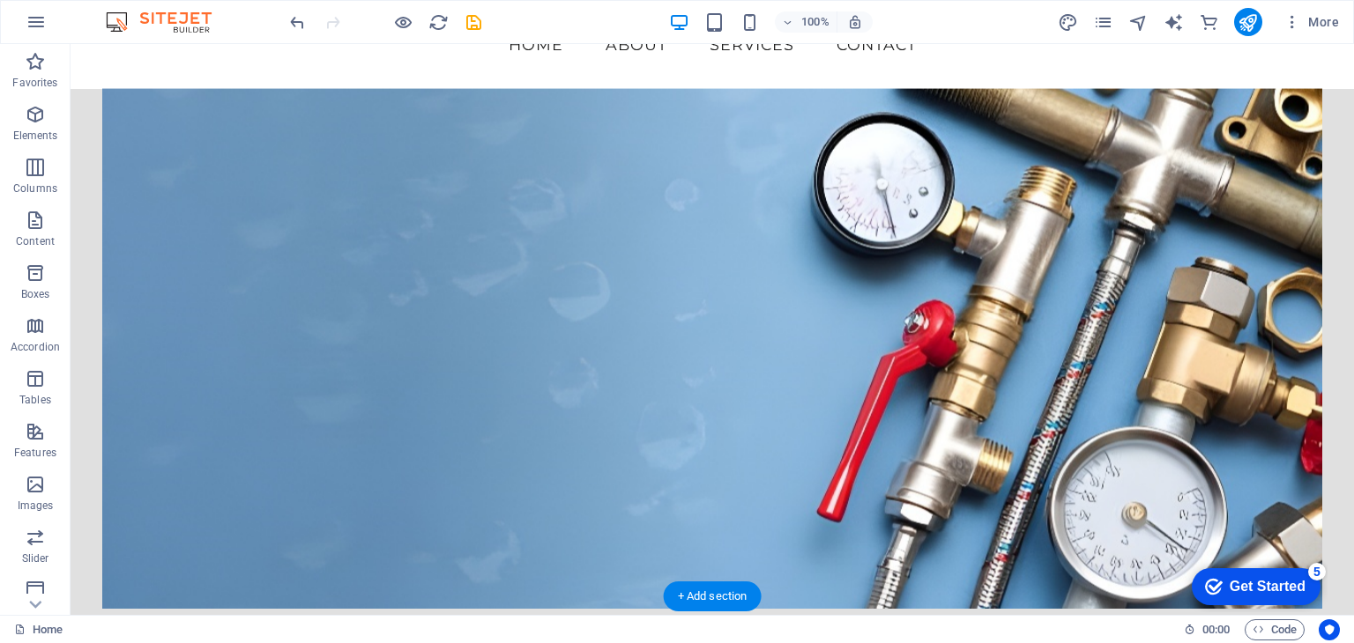
click at [583, 429] on figure at bounding box center [711, 348] width 1219 height 520
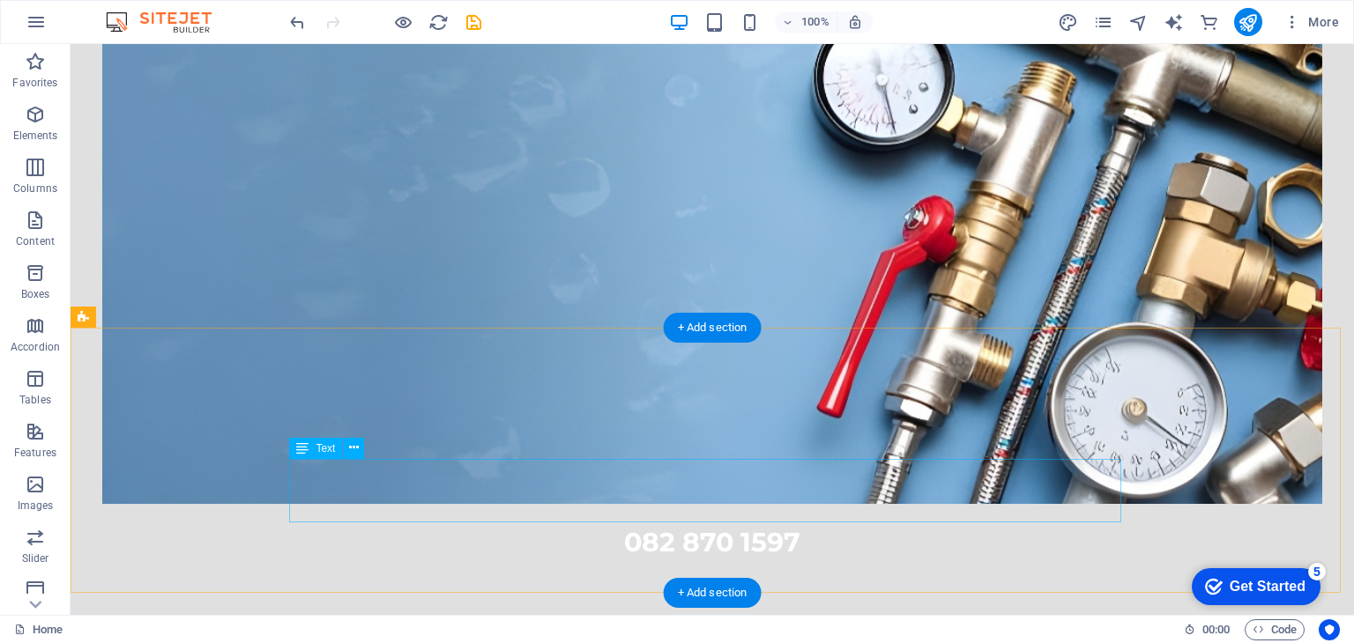
scroll to position [617, 0]
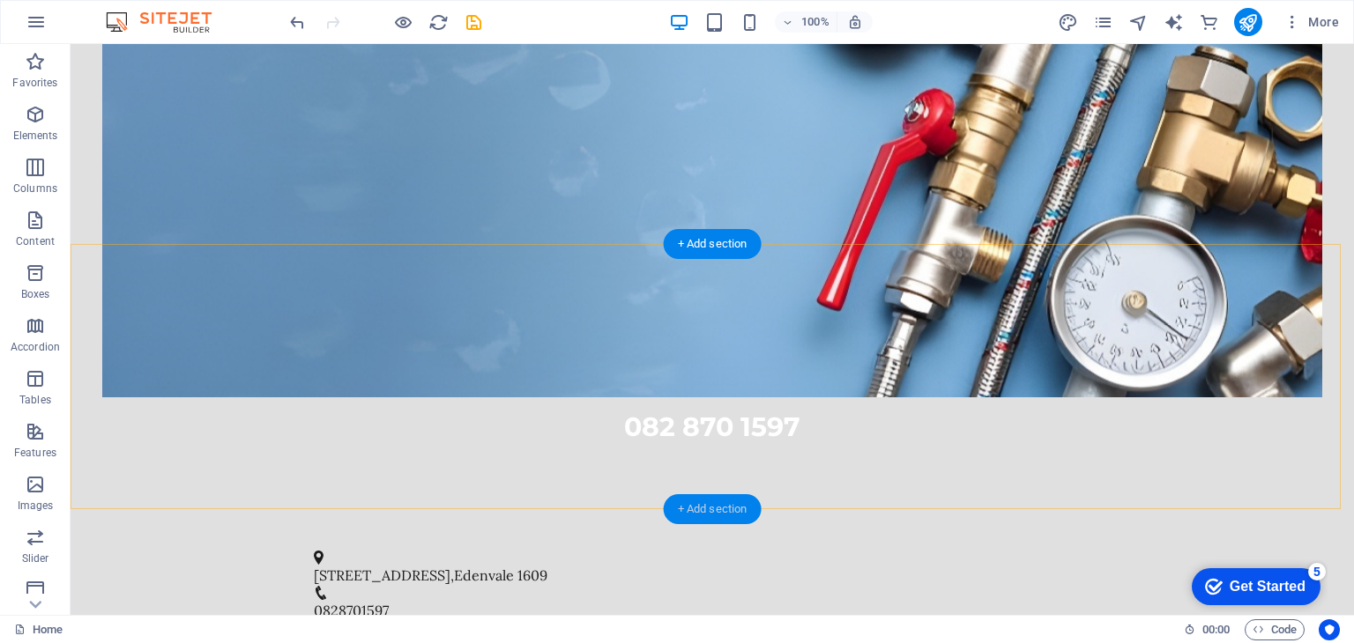
click at [709, 500] on div "+ Add section" at bounding box center [713, 509] width 98 height 30
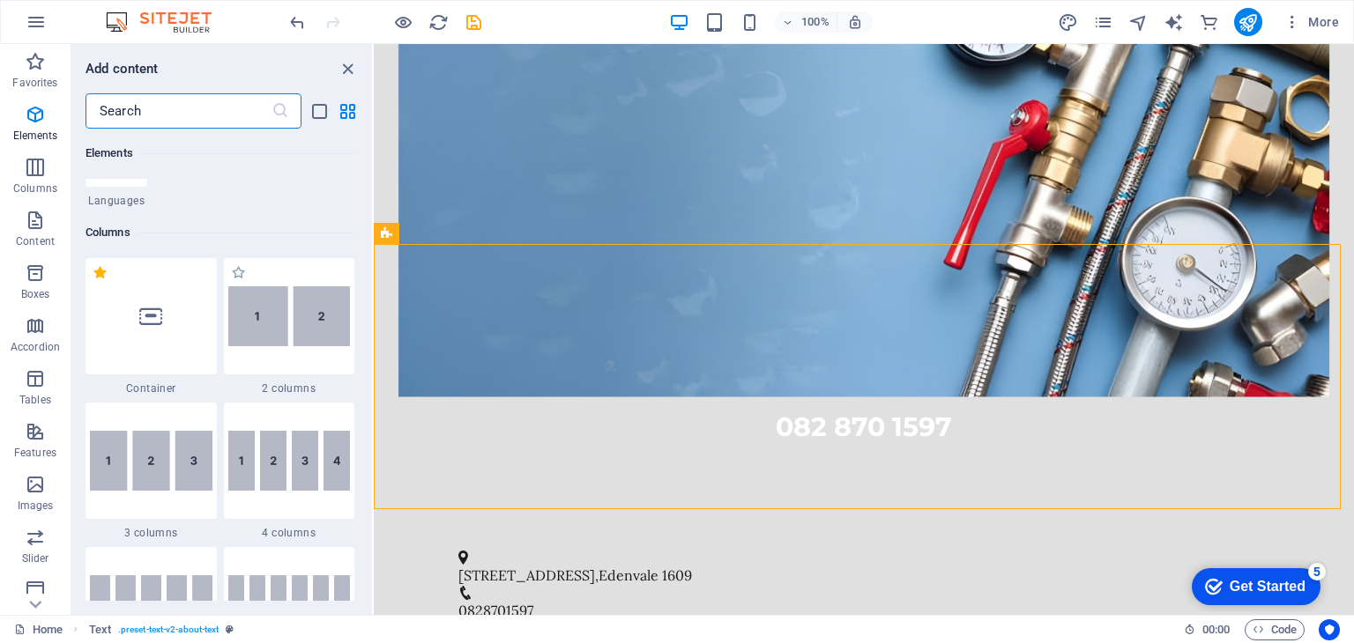
scroll to position [881, 0]
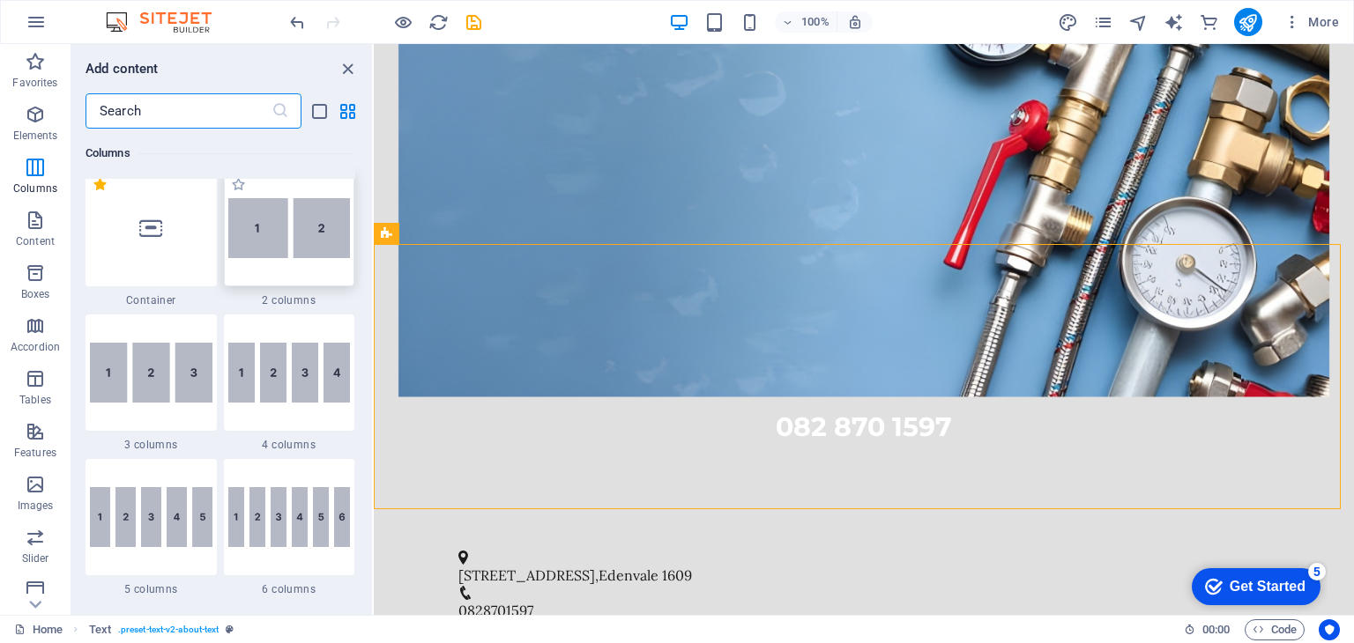
click at [290, 238] on img at bounding box center [289, 228] width 122 height 60
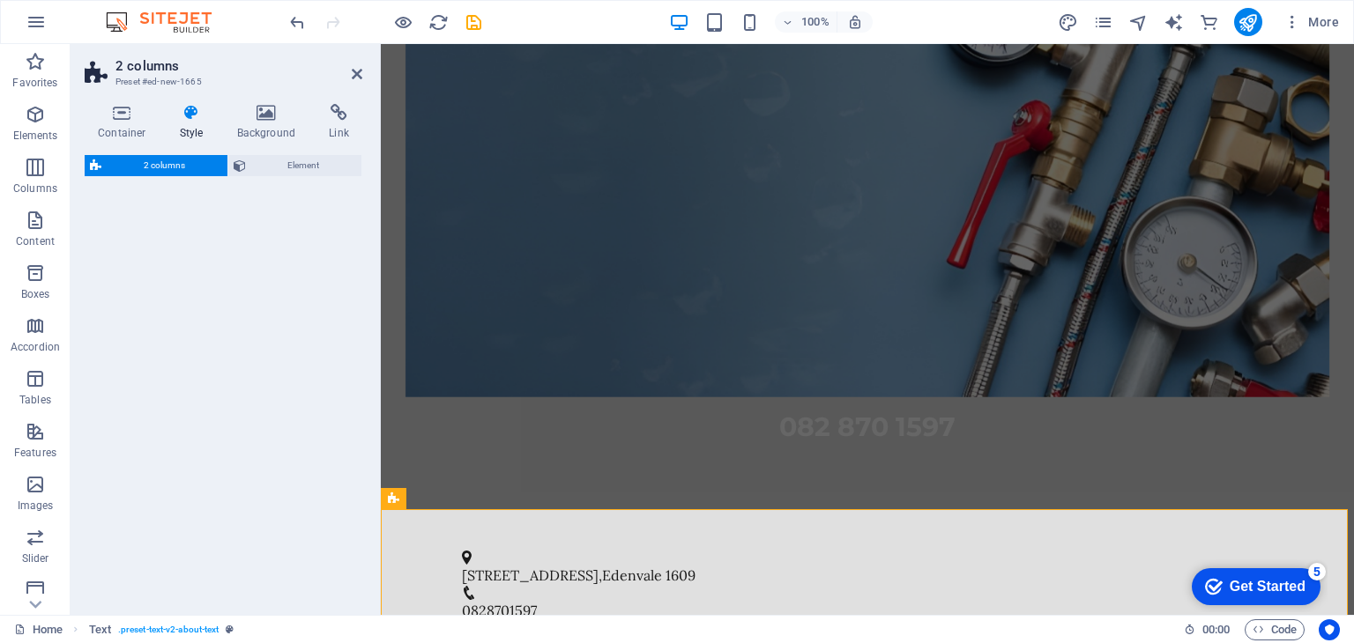
select select "rem"
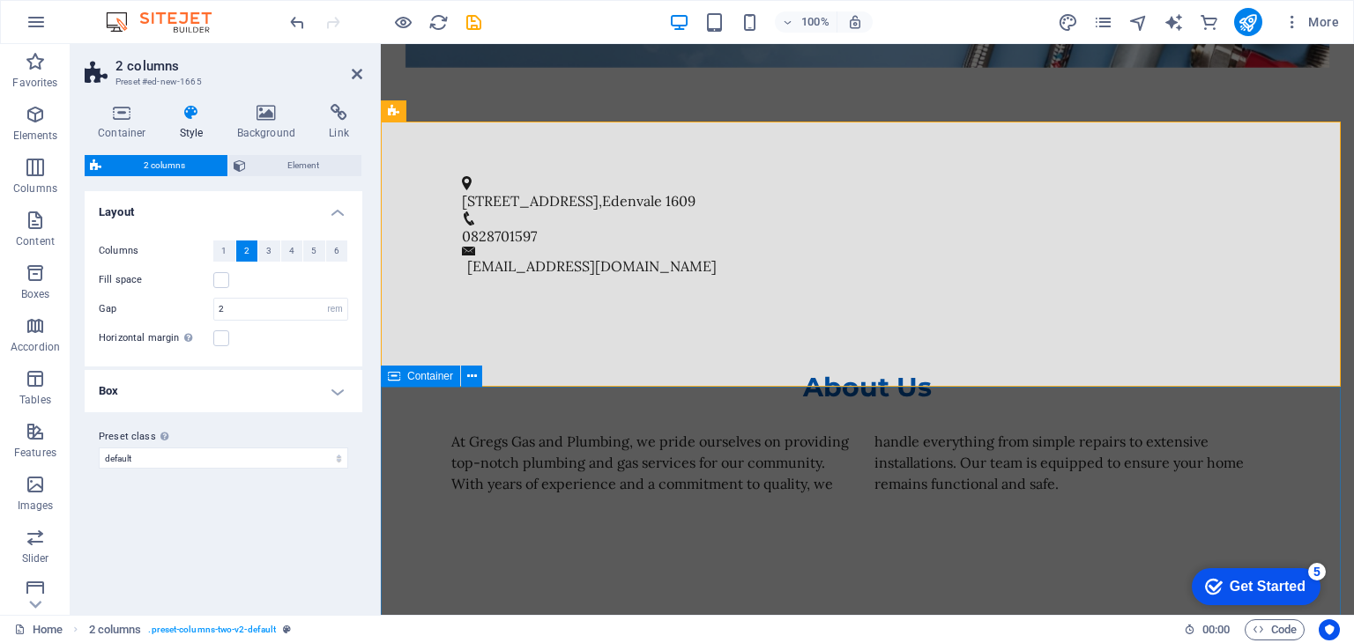
scroll to position [969, 0]
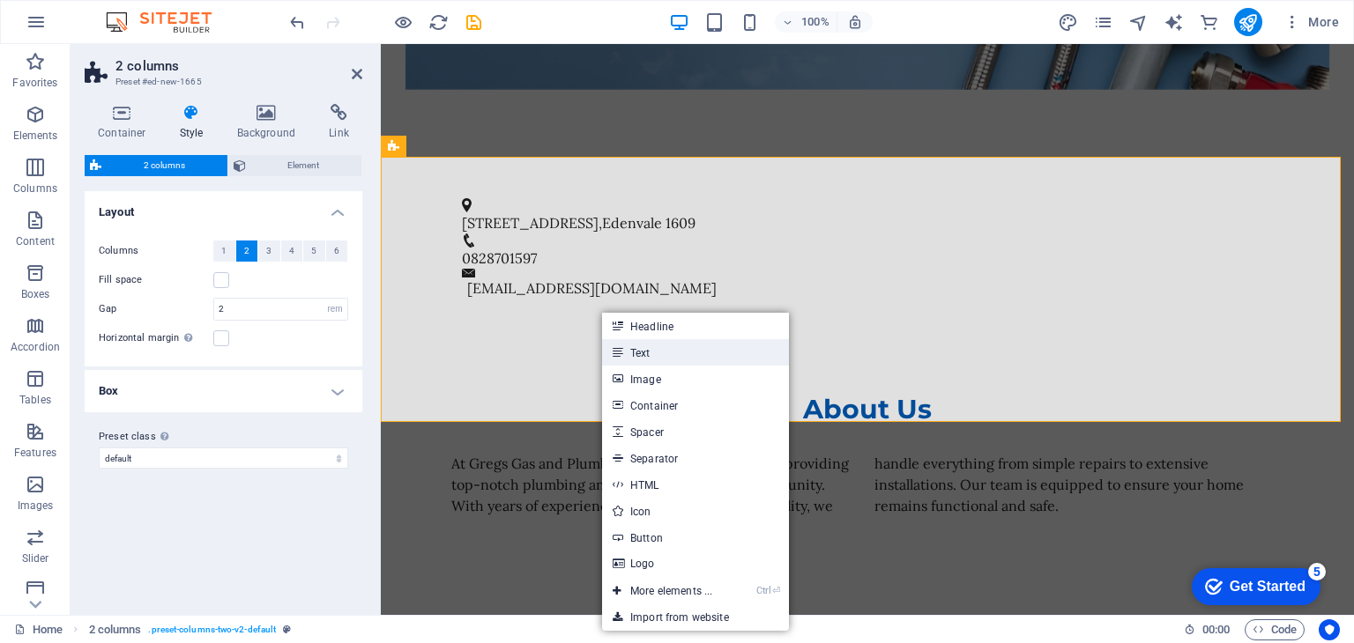
click at [624, 352] on link "Text" at bounding box center [695, 352] width 187 height 26
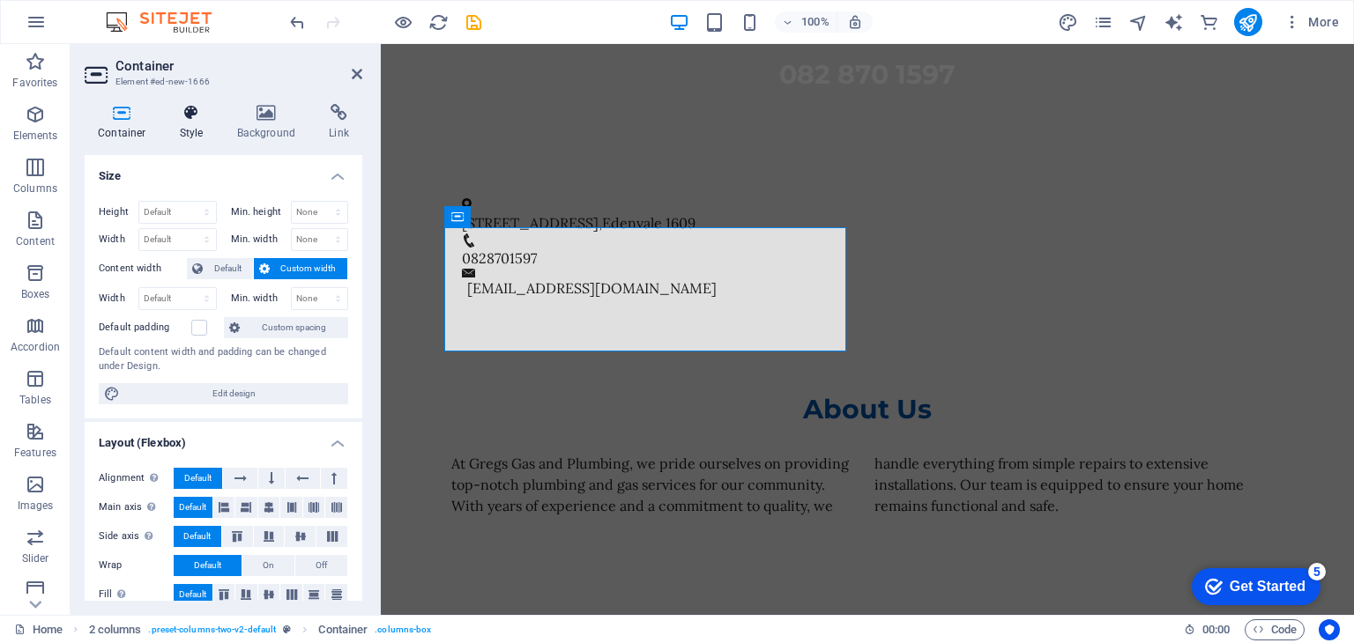
click at [190, 115] on icon at bounding box center [192, 113] width 50 height 18
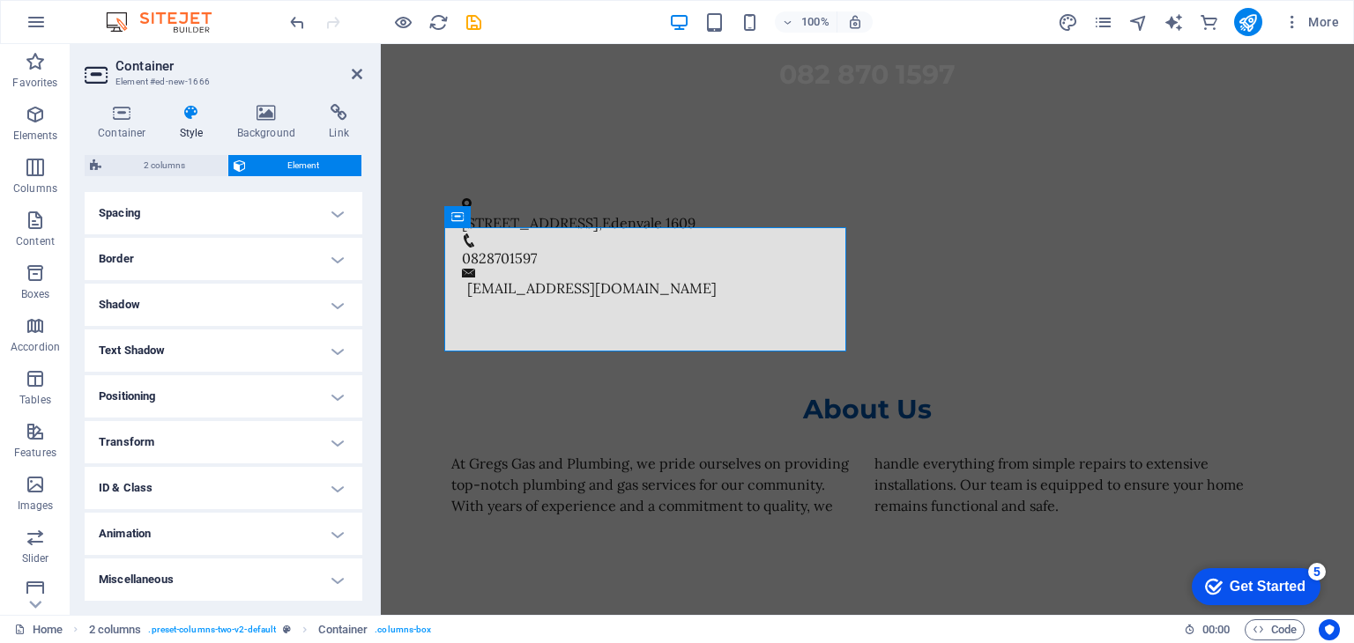
scroll to position [0, 0]
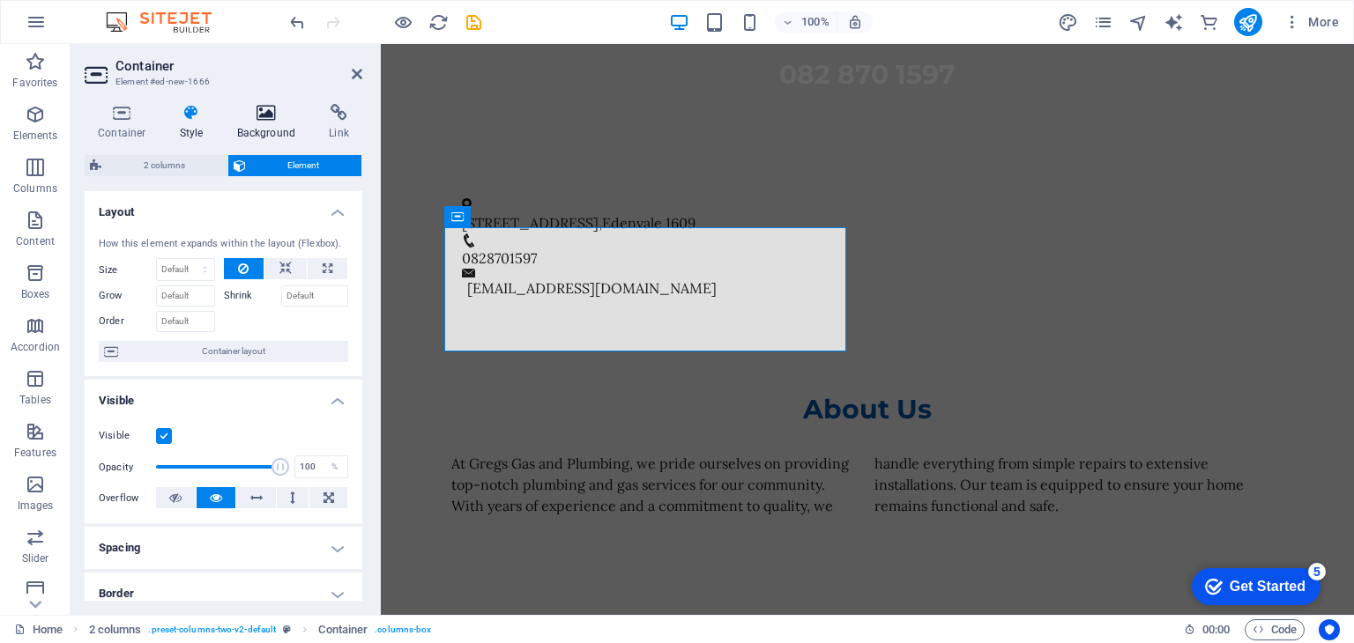
click at [277, 110] on icon at bounding box center [266, 113] width 85 height 18
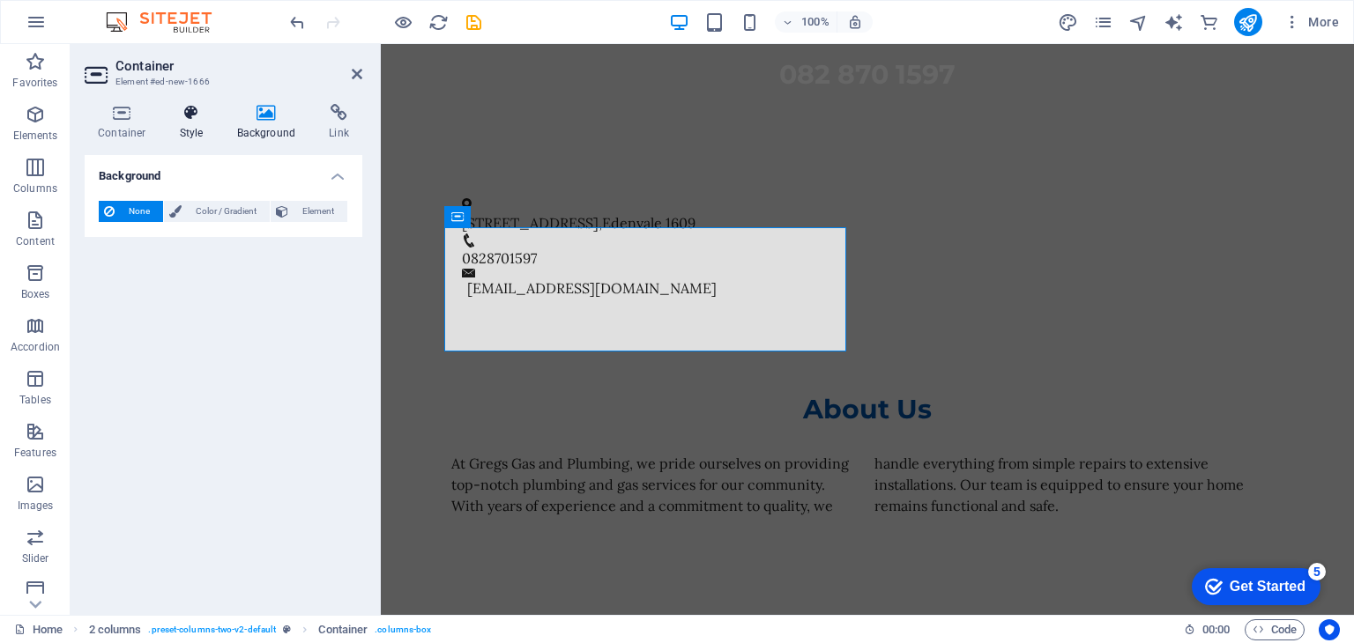
click at [199, 129] on h4 "Style" at bounding box center [195, 122] width 57 height 37
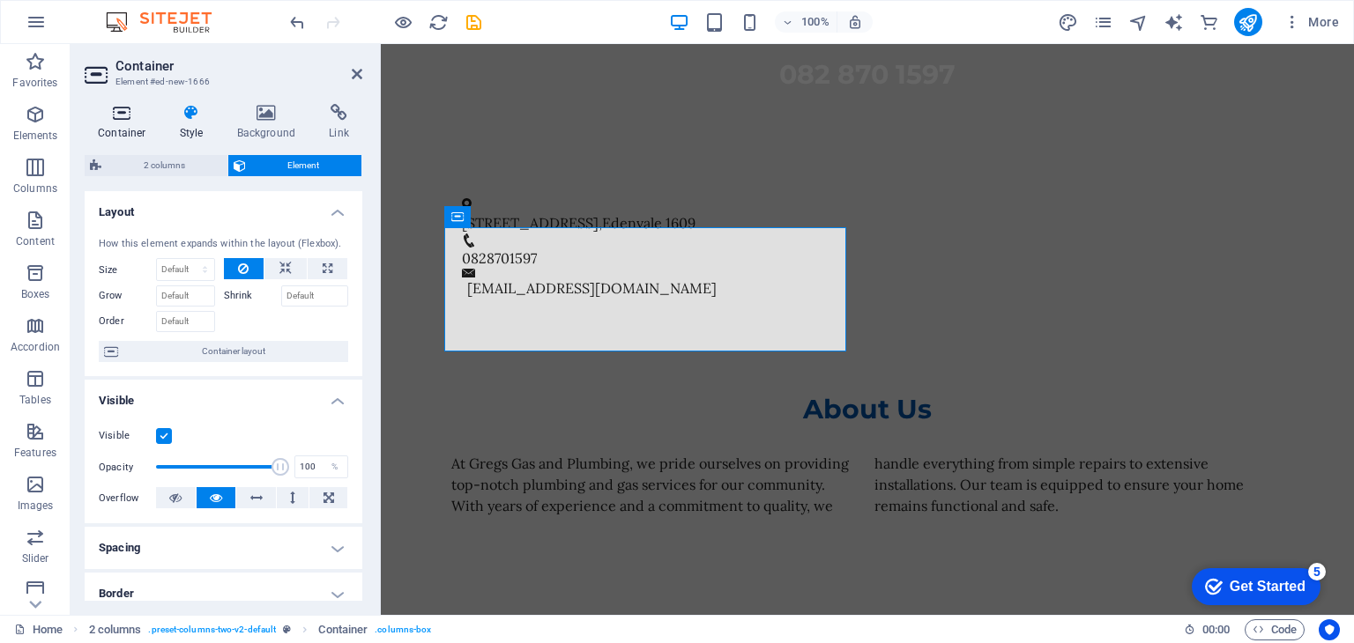
click at [123, 106] on icon at bounding box center [122, 113] width 75 height 18
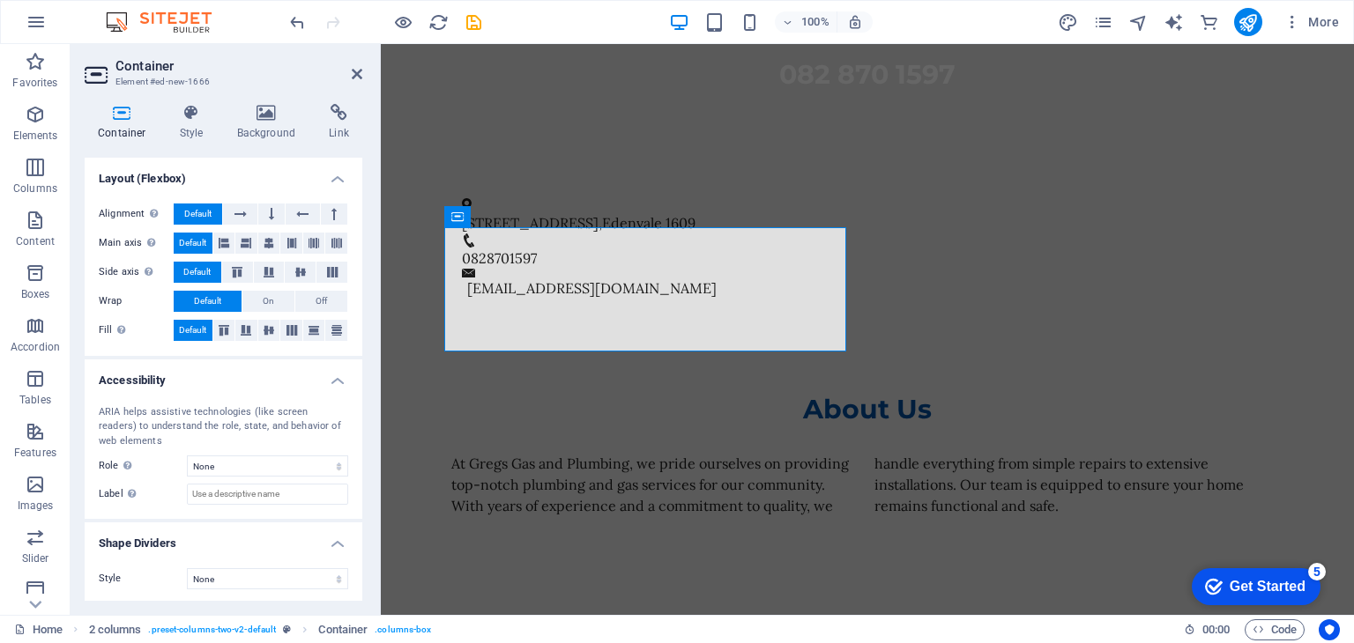
scroll to position [265, 0]
click at [363, 69] on aside "Container Element #ed-new-1666 Container Style Background Link Size Height Defa…" at bounding box center [226, 329] width 310 height 571
click at [355, 78] on icon at bounding box center [357, 74] width 11 height 14
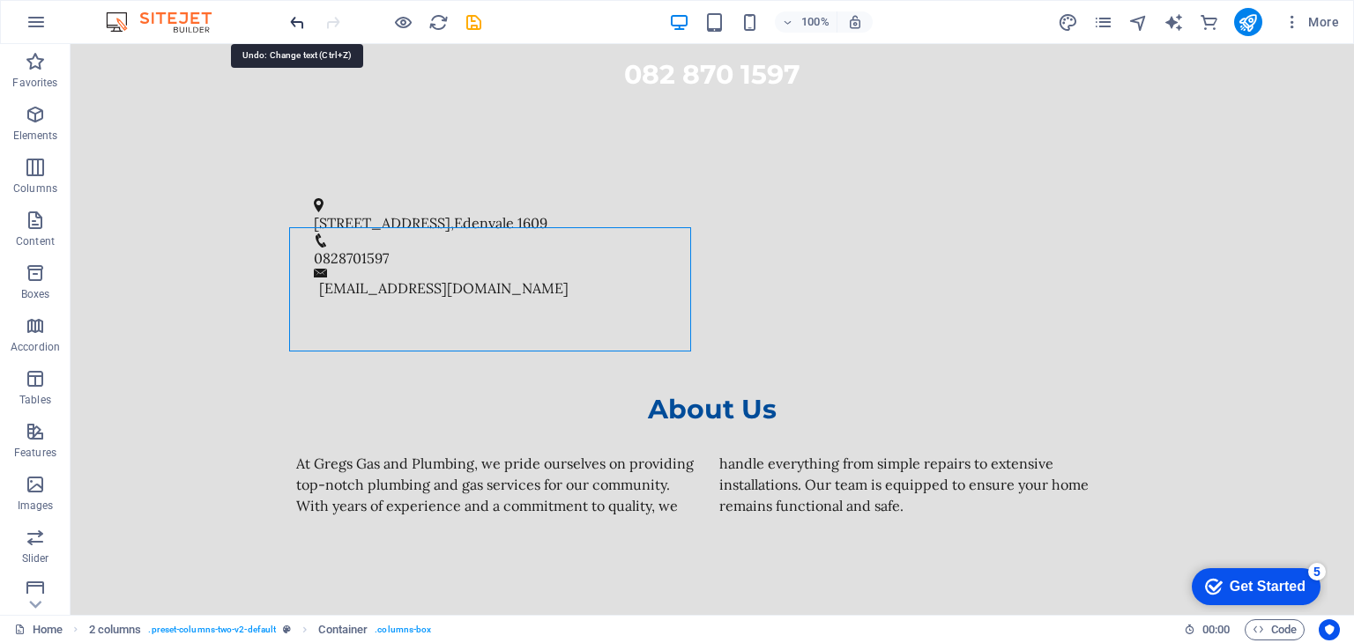
click at [296, 16] on icon "undo" at bounding box center [297, 22] width 20 height 20
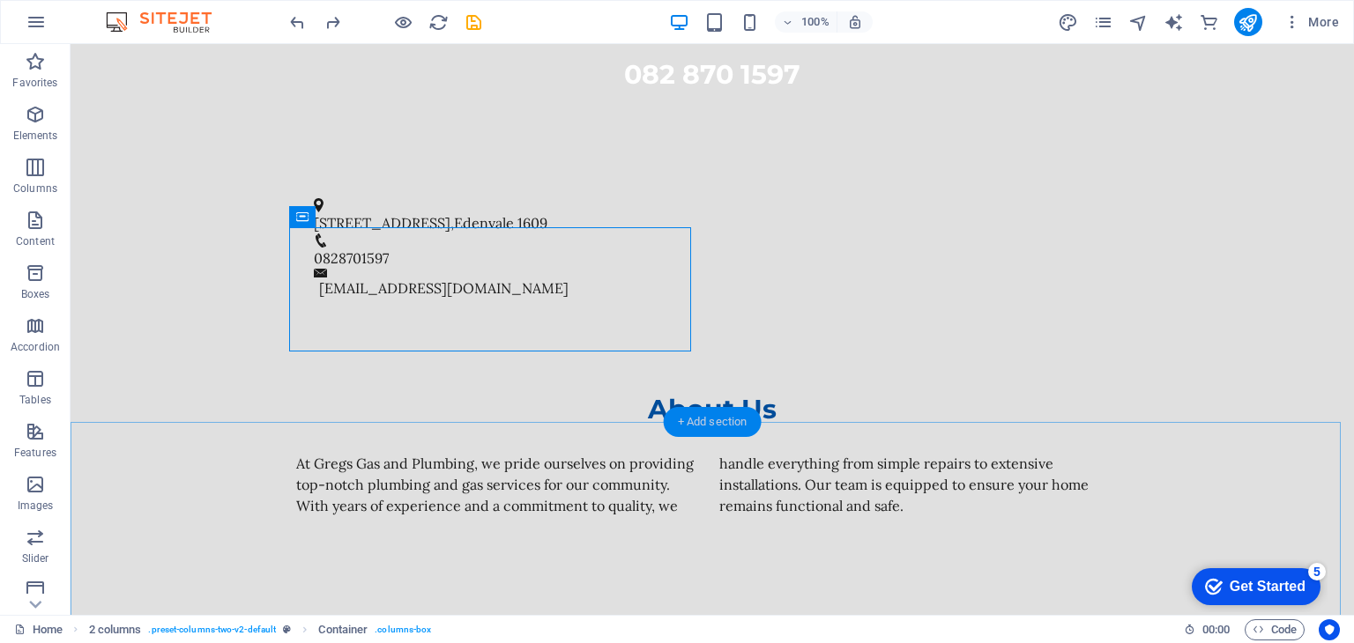
click at [739, 426] on div "+ Add section" at bounding box center [713, 422] width 98 height 30
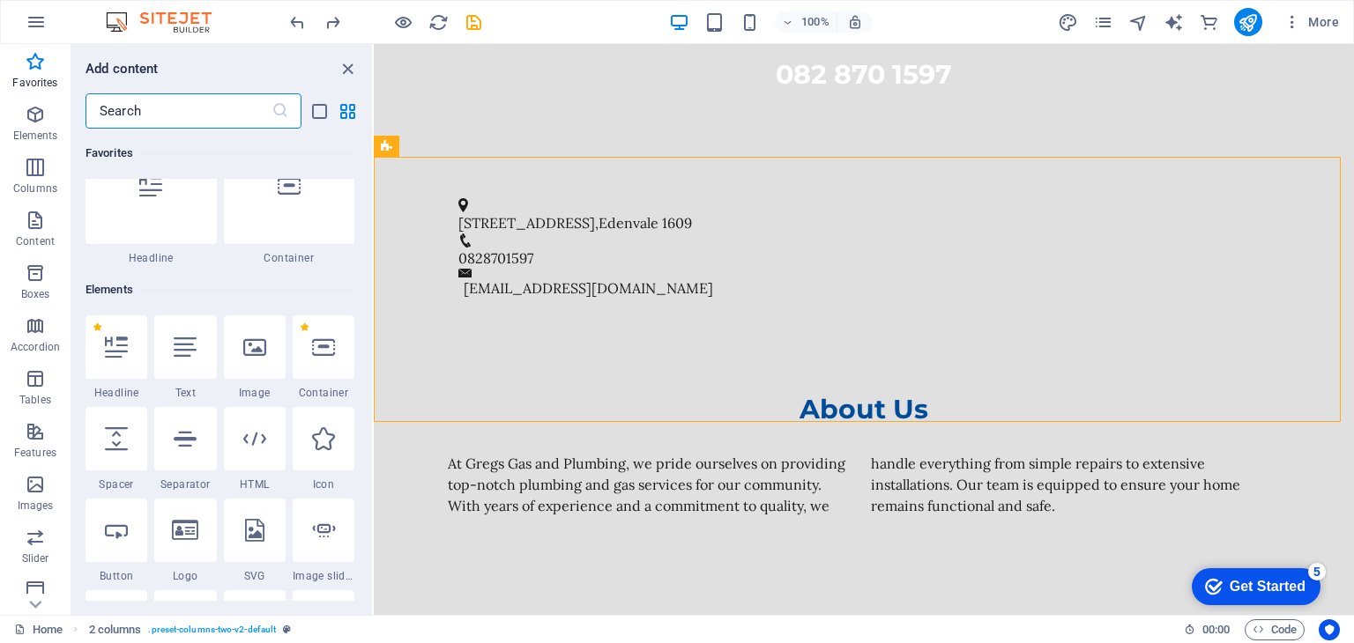
scroll to position [0, 0]
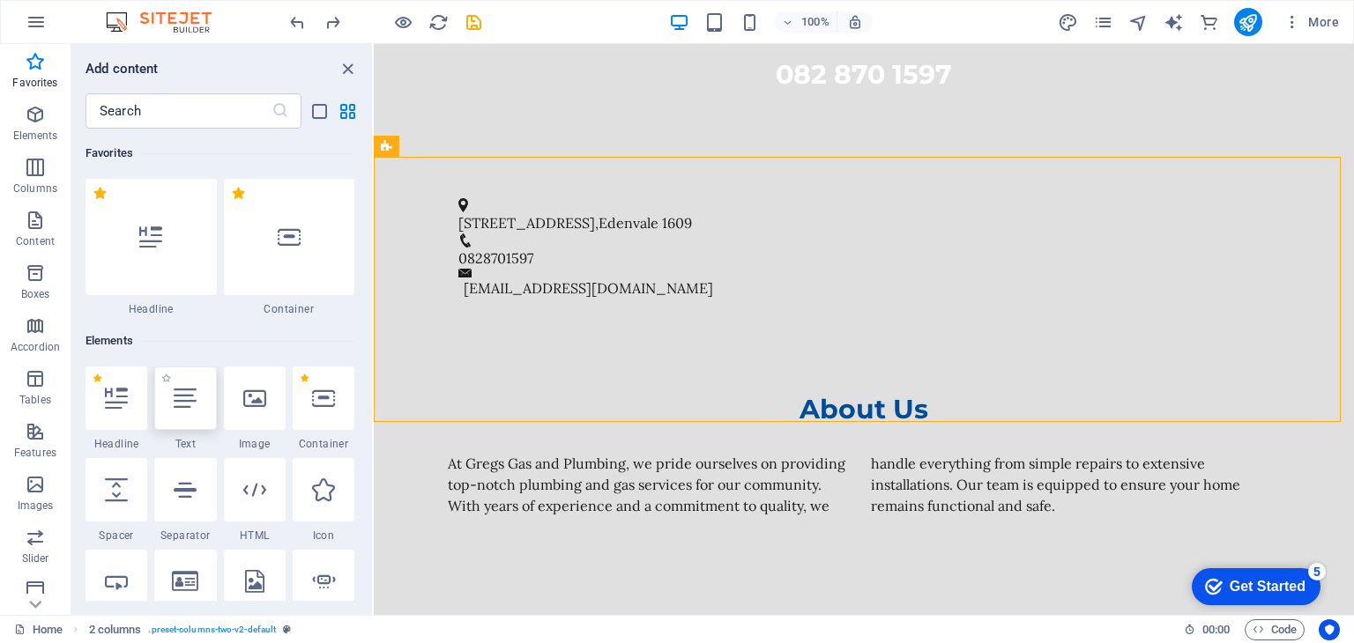
click at [197, 399] on icon at bounding box center [185, 398] width 23 height 23
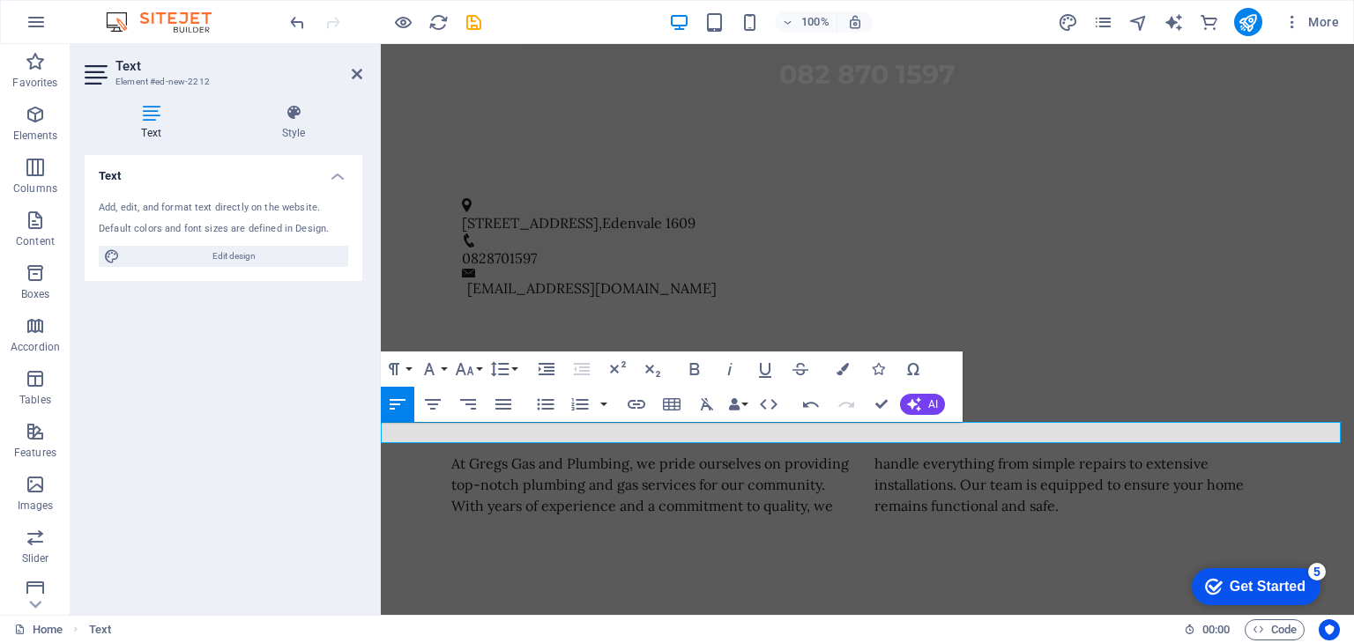
drag, startPoint x: 856, startPoint y: 434, endPoint x: 398, endPoint y: 424, distance: 457.5
click at [434, 406] on icon "button" at bounding box center [432, 404] width 21 height 21
click at [701, 365] on icon "button" at bounding box center [694, 369] width 21 height 21
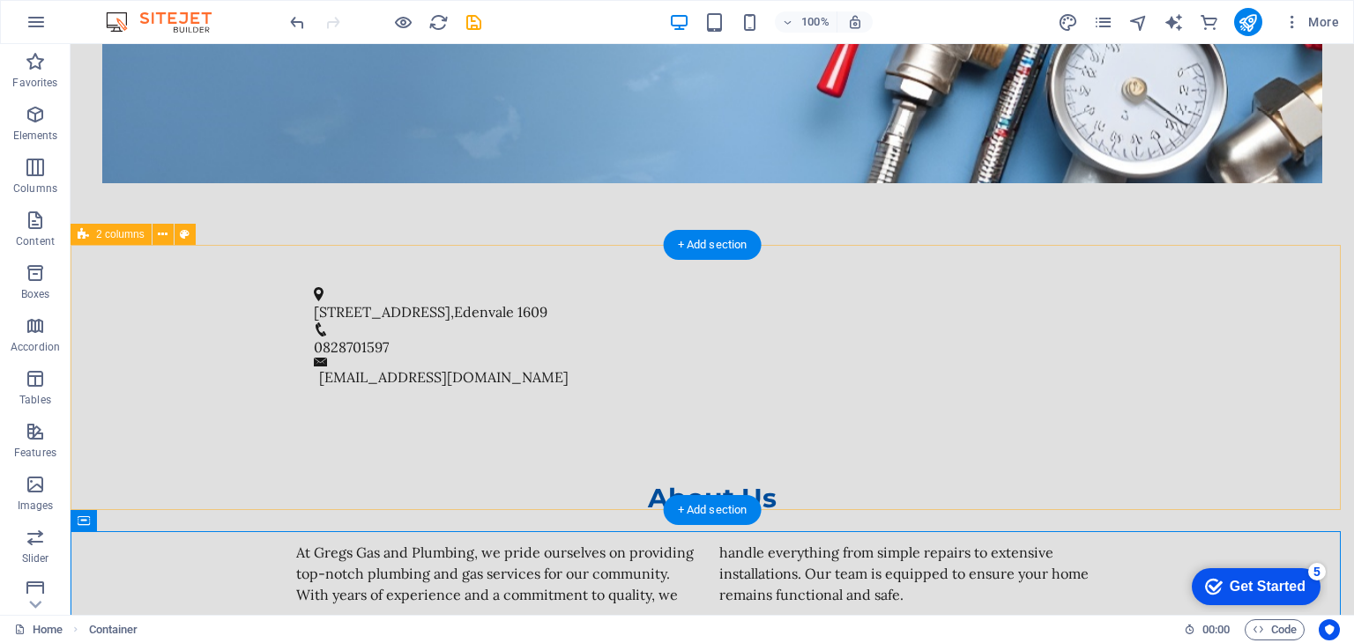
scroll to position [881, 0]
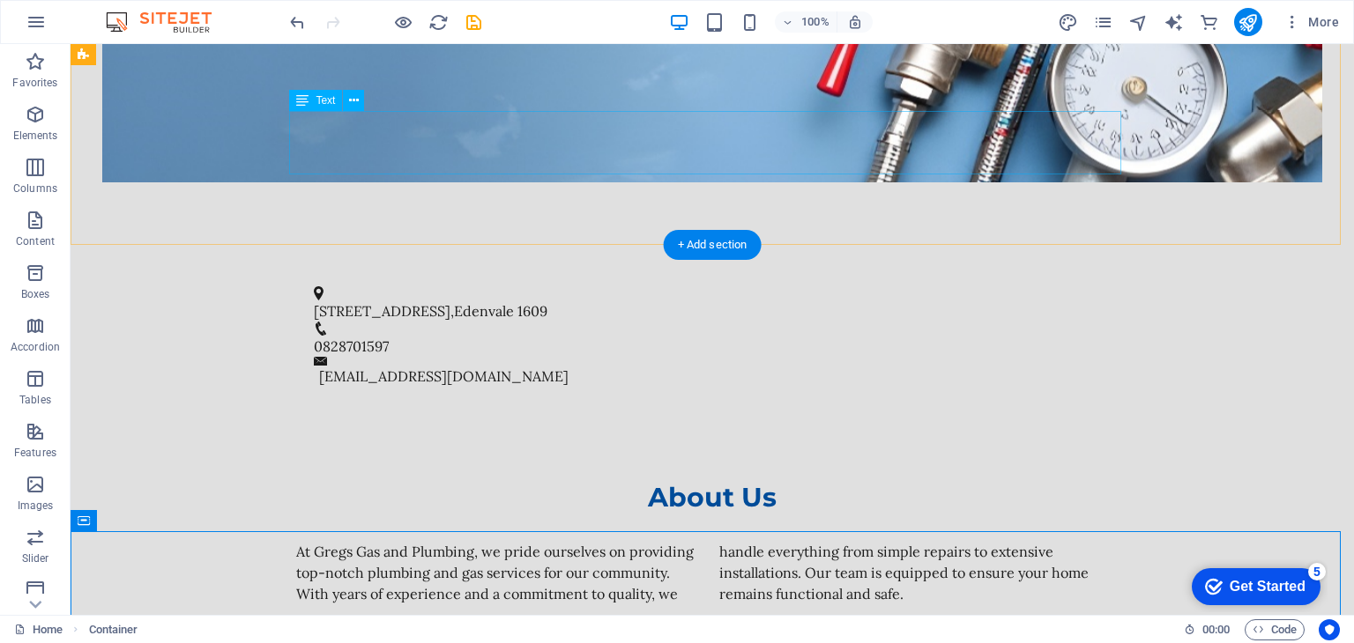
click at [791, 541] on div "At Gregs Gas and Plumbing, we pride ourselves on providing top-notch plumbing a…" at bounding box center [712, 572] width 832 height 63
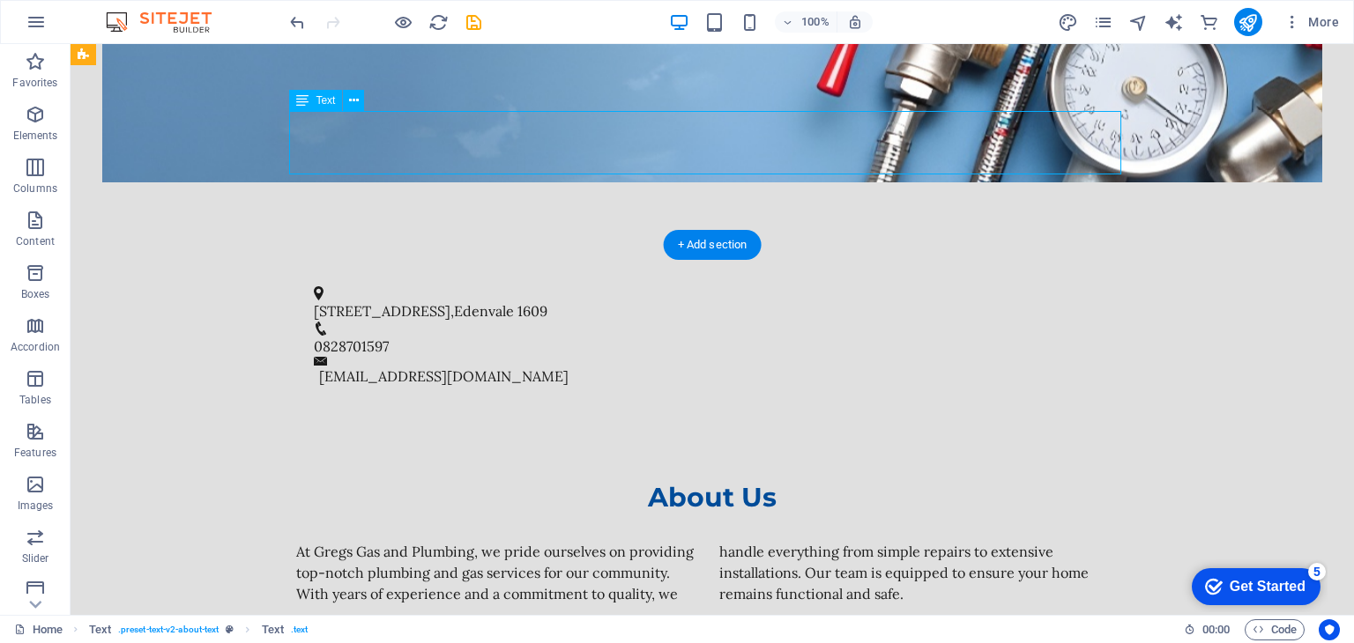
click at [786, 541] on div "At Gregs Gas and Plumbing, we pride ourselves on providing top-notch plumbing a…" at bounding box center [712, 572] width 832 height 63
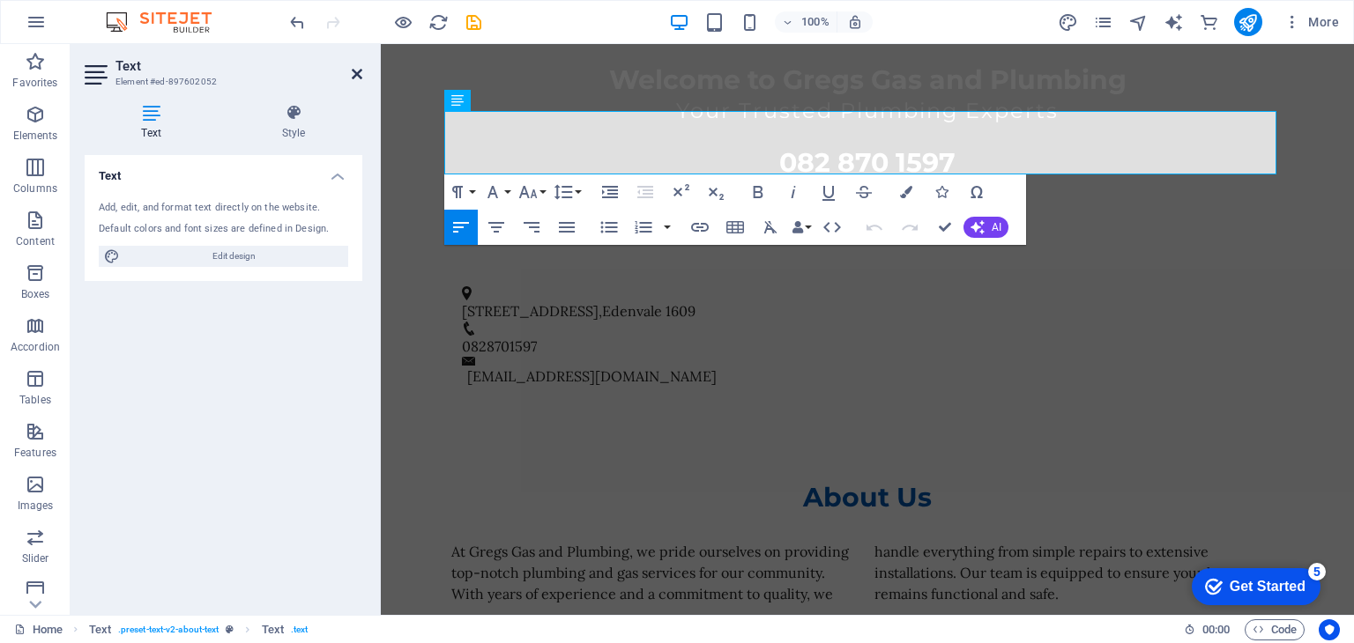
click at [356, 76] on icon at bounding box center [357, 74] width 11 height 14
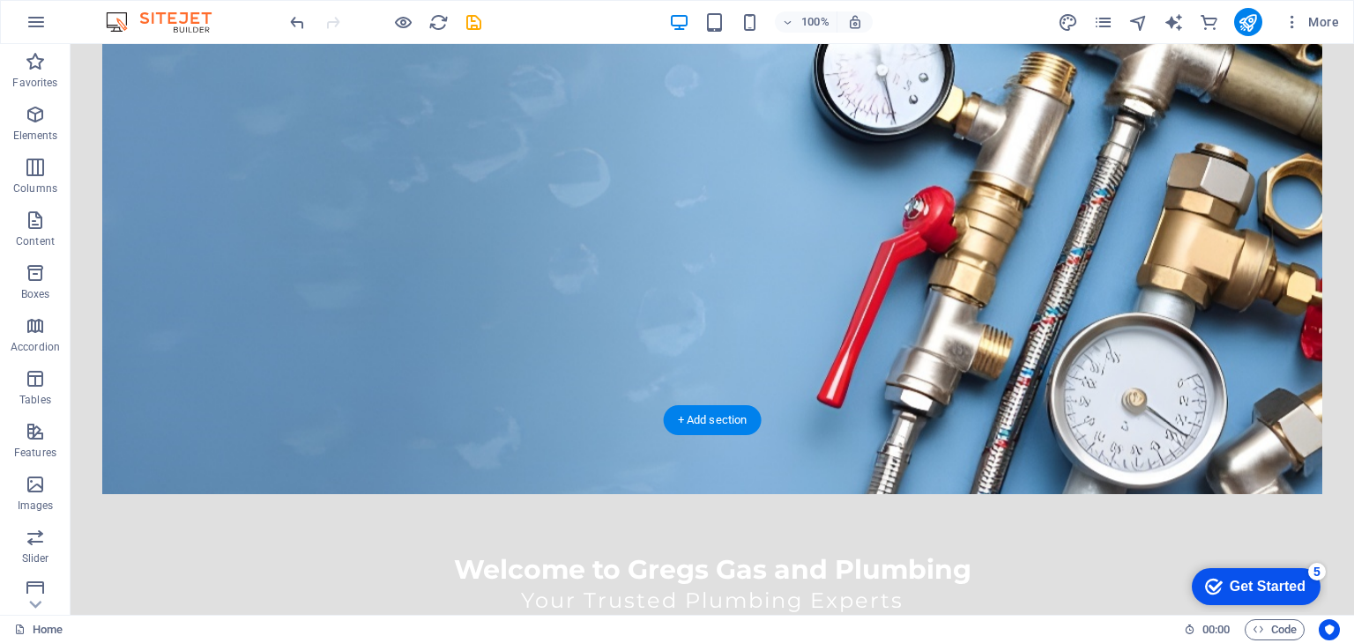
scroll to position [441, 0]
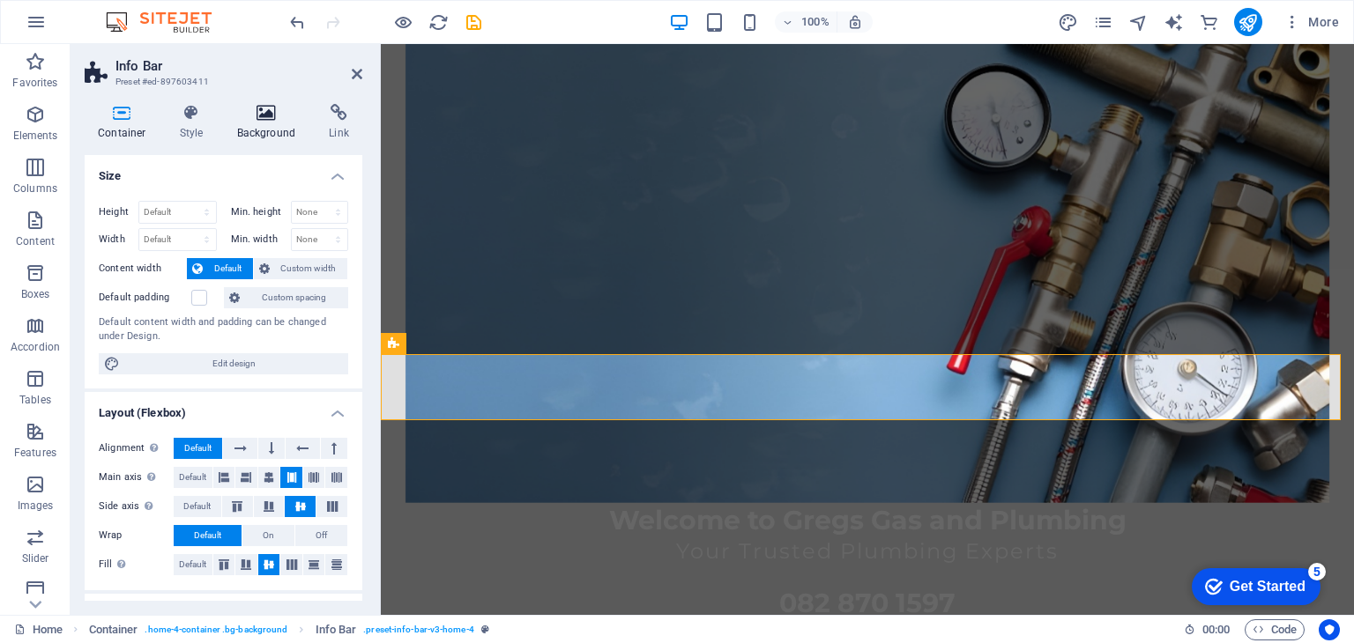
click at [265, 117] on icon at bounding box center [266, 113] width 85 height 18
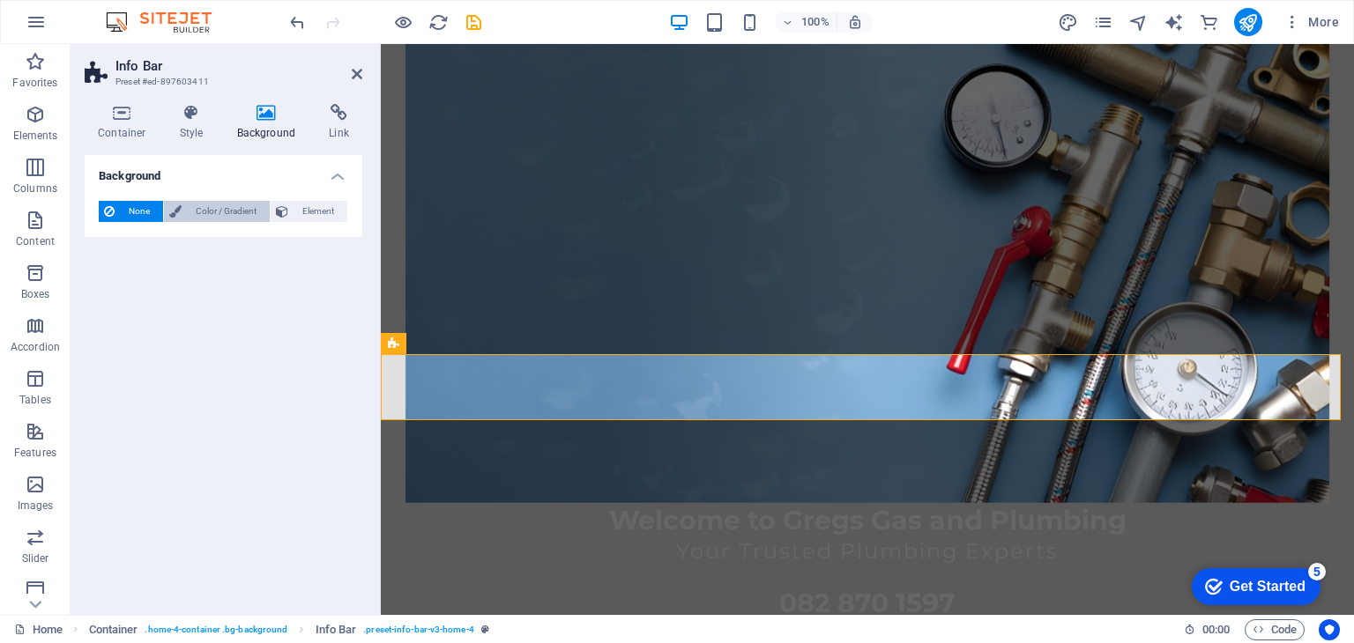
click at [201, 212] on span "Color / Gradient" at bounding box center [226, 211] width 78 height 21
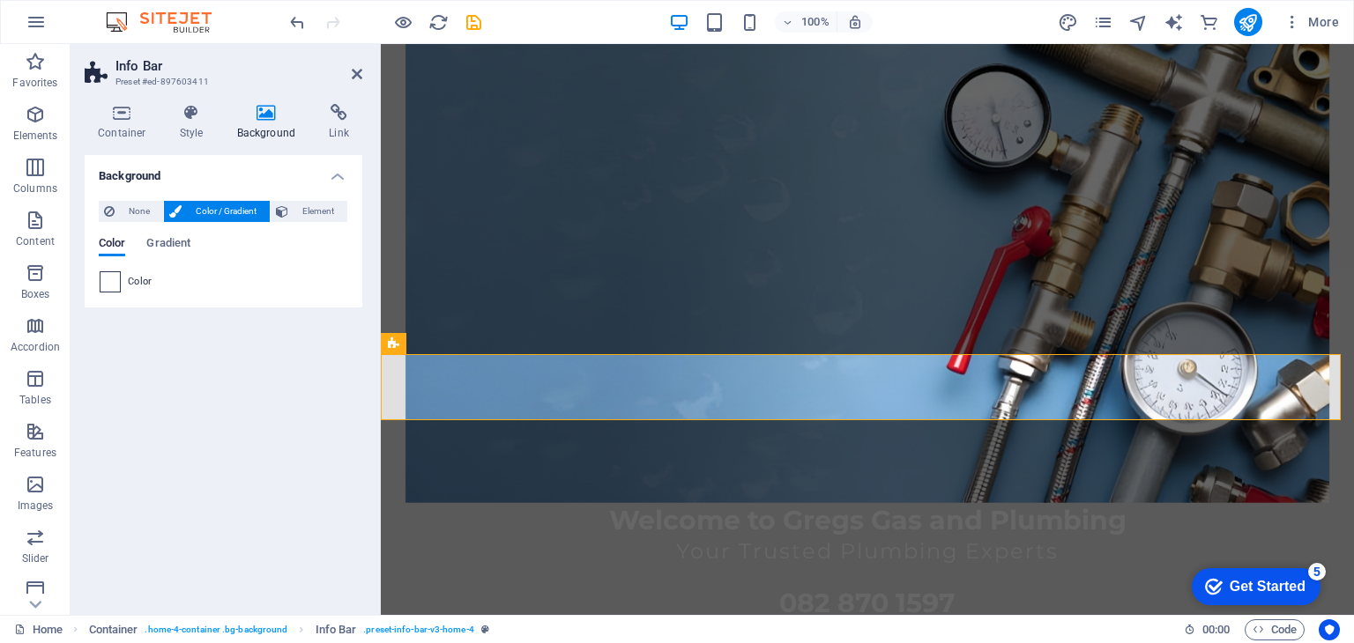
click at [108, 280] on span at bounding box center [109, 281] width 19 height 19
type input "#ffffff"
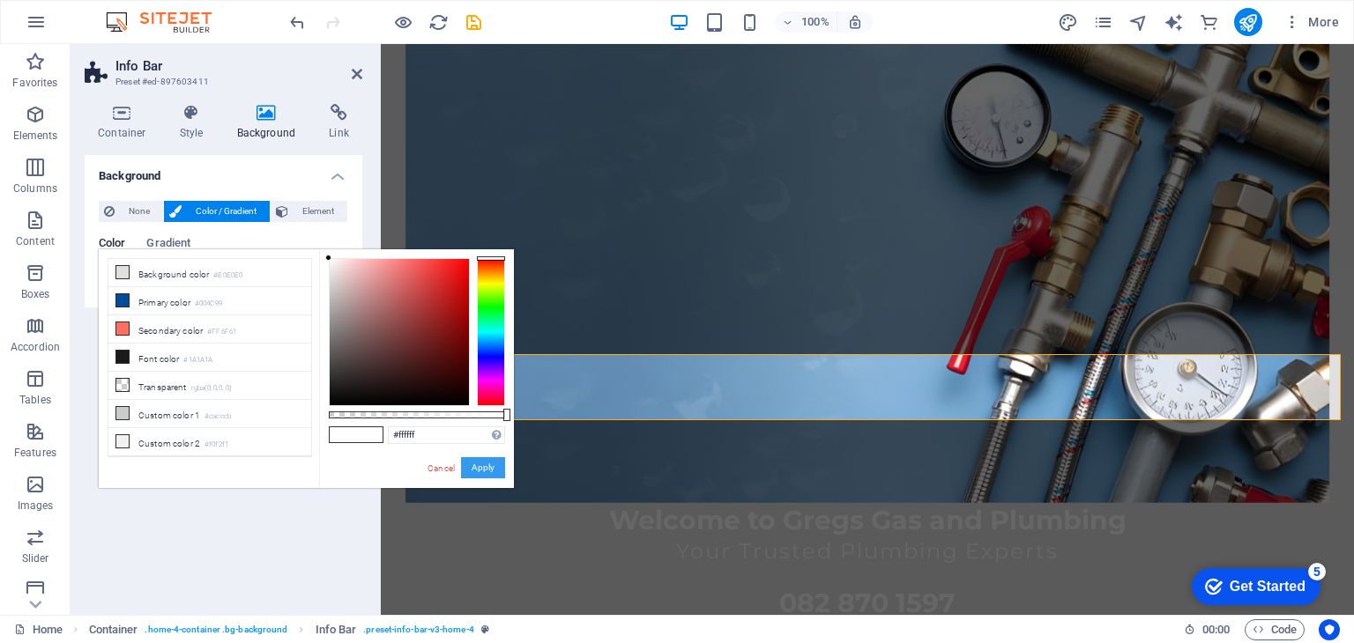
click at [470, 462] on button "Apply" at bounding box center [483, 467] width 44 height 21
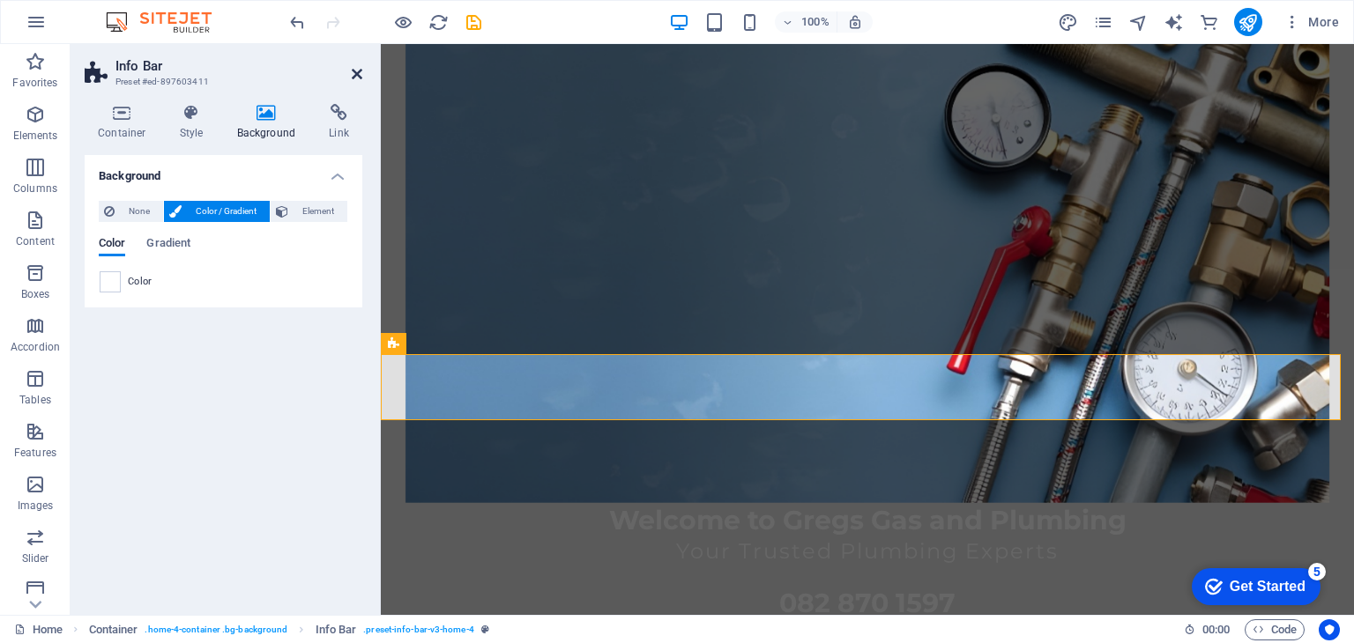
click at [352, 74] on icon at bounding box center [357, 74] width 11 height 14
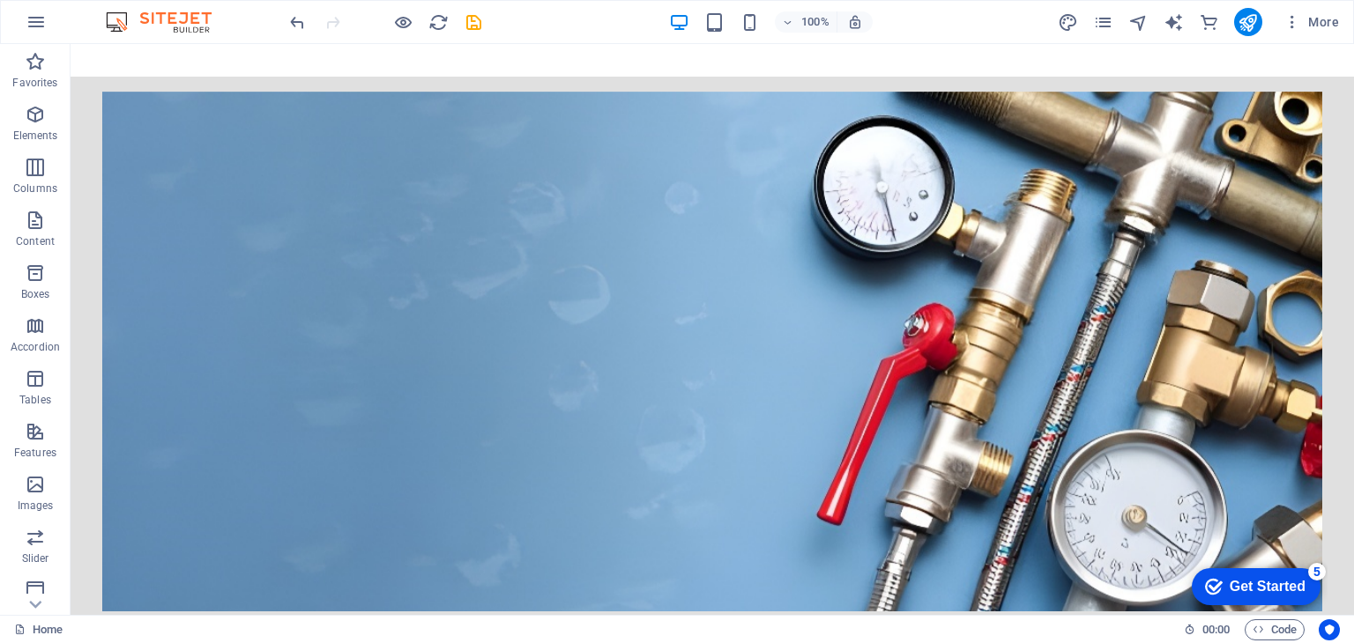
scroll to position [353, 0]
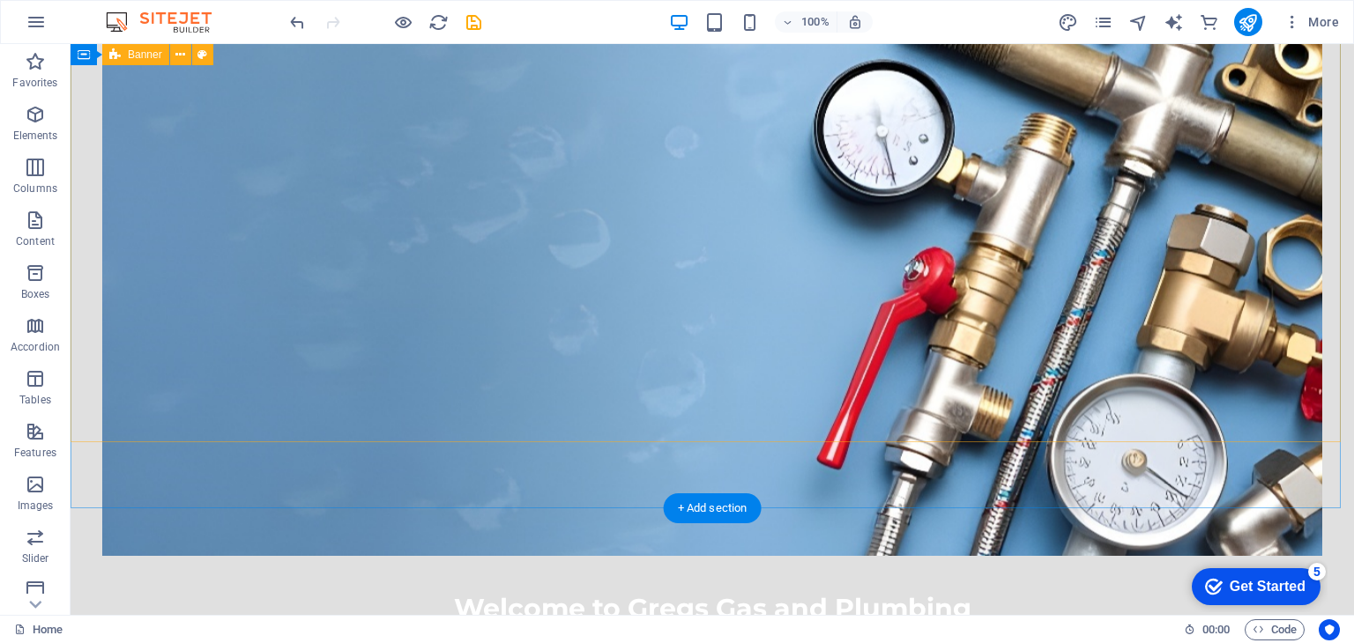
click at [85, 339] on div "Welcome to Gregs Gas and Plumbing Your Trusted Plumbing Experts ​​​​​ 082 870 1…" at bounding box center [712, 396] width 1283 height 791
select select "vh"
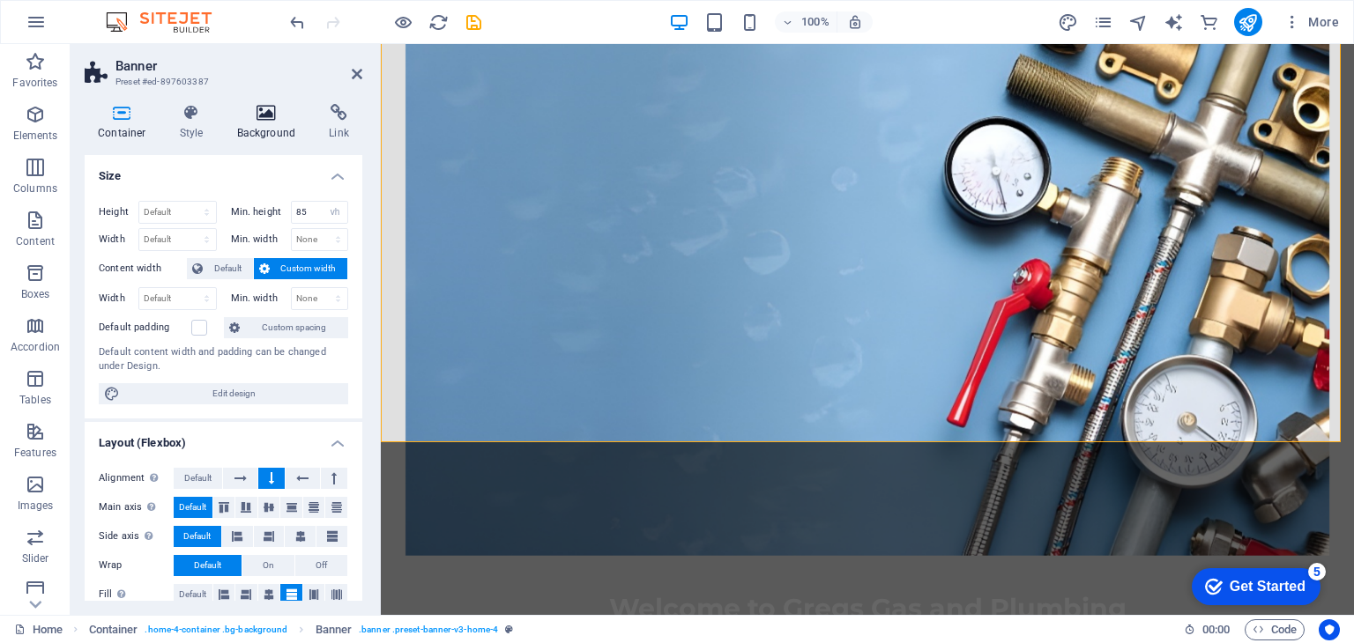
click at [270, 114] on icon at bounding box center [266, 113] width 85 height 18
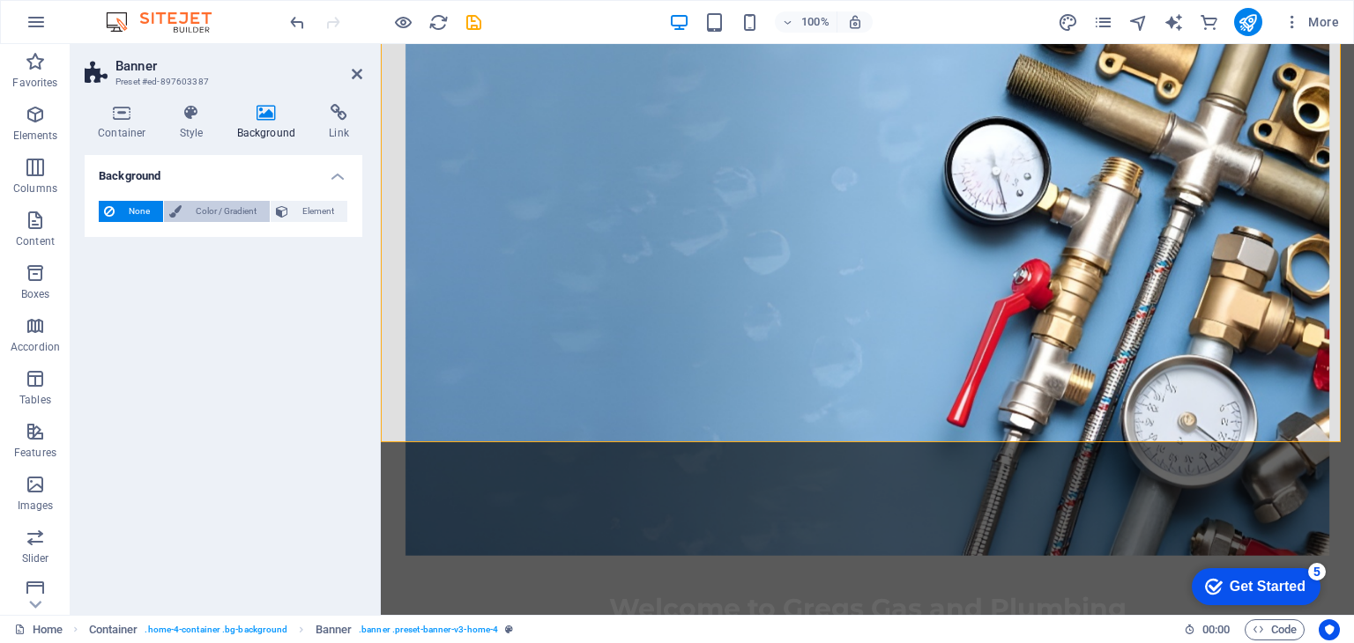
click at [202, 215] on span "Color / Gradient" at bounding box center [226, 211] width 78 height 21
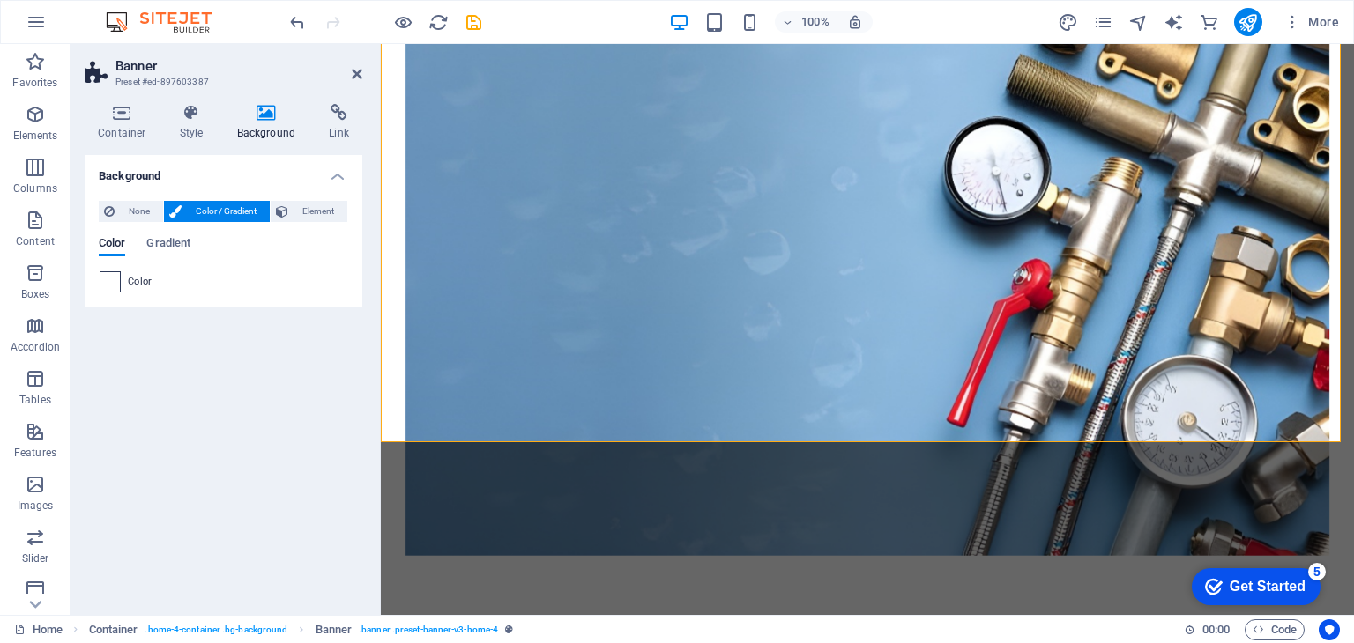
click at [112, 290] on span at bounding box center [109, 281] width 19 height 19
type input "#ffffff"
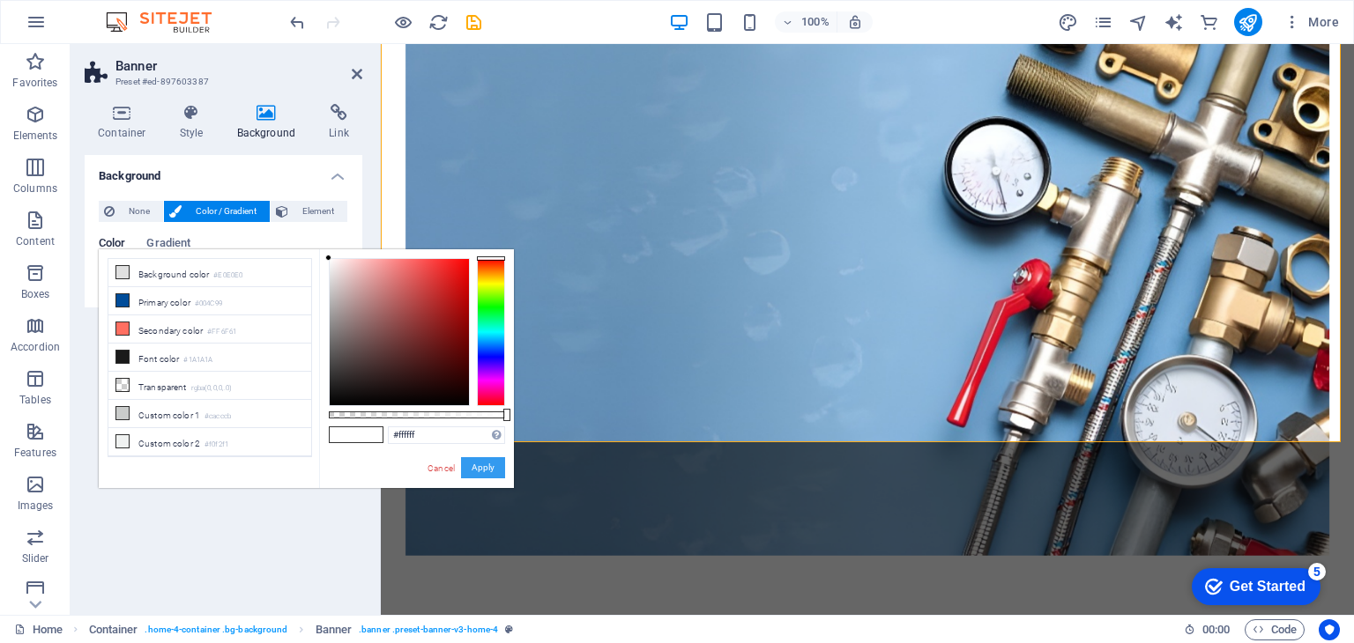
click at [487, 469] on button "Apply" at bounding box center [483, 467] width 44 height 21
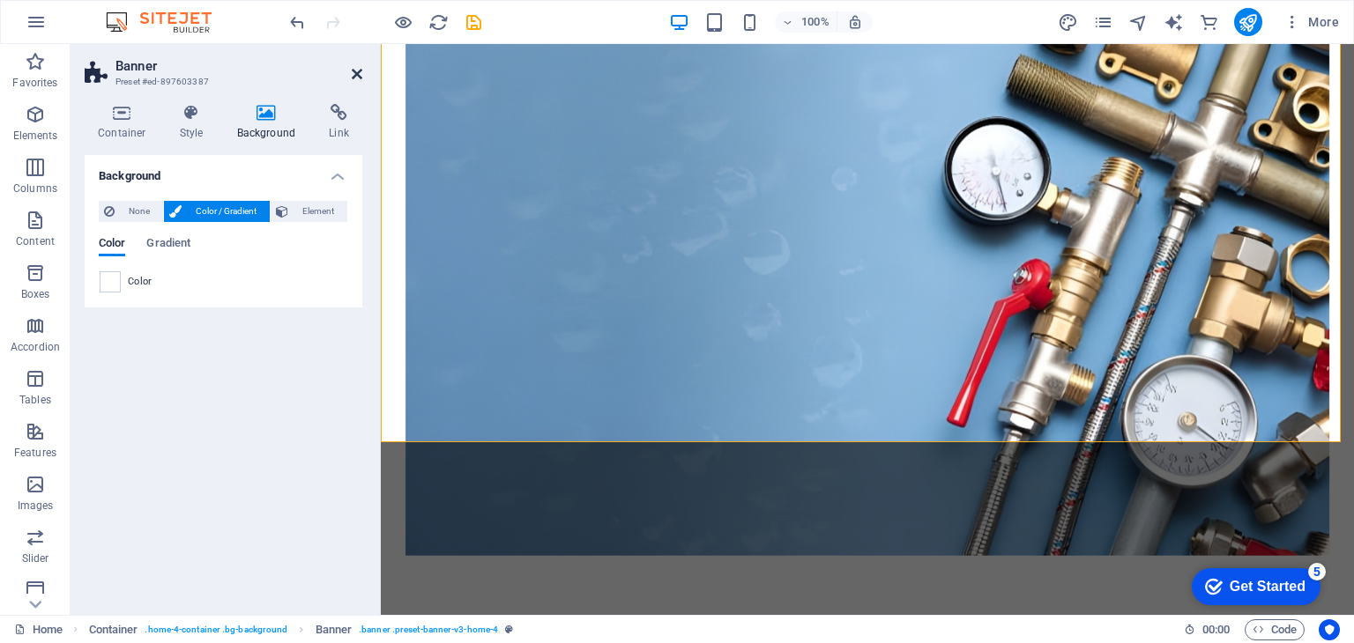
click at [353, 72] on icon at bounding box center [357, 74] width 11 height 14
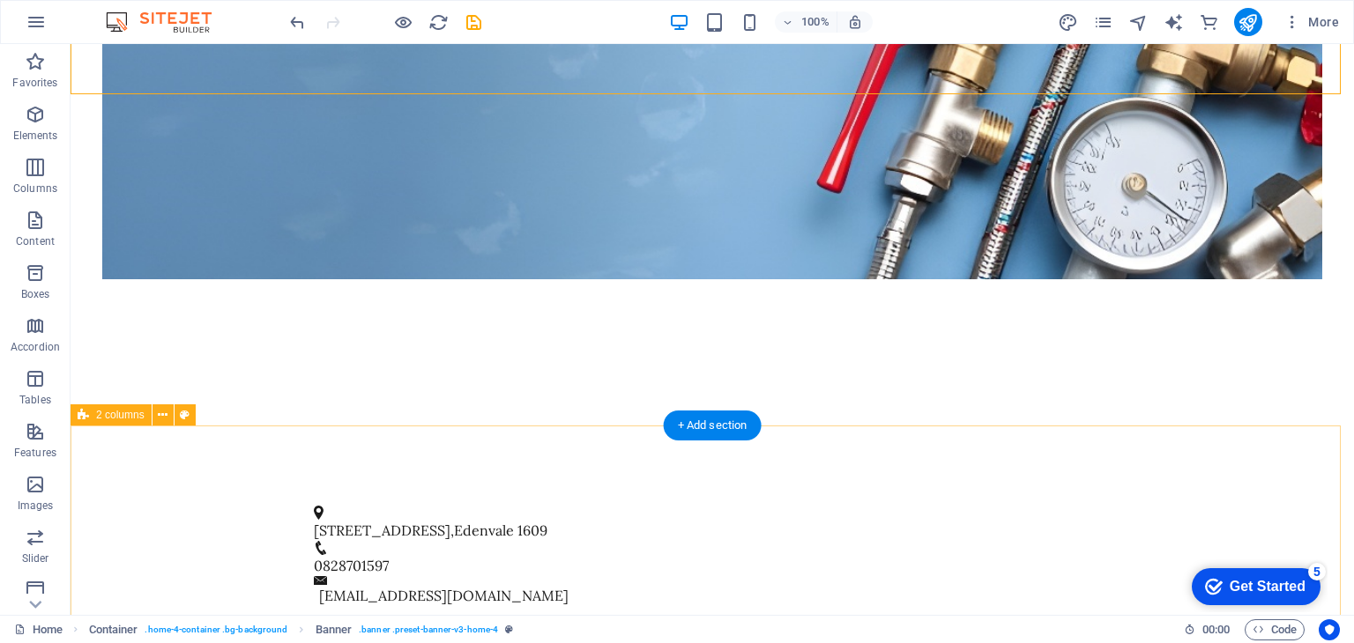
scroll to position [705, 0]
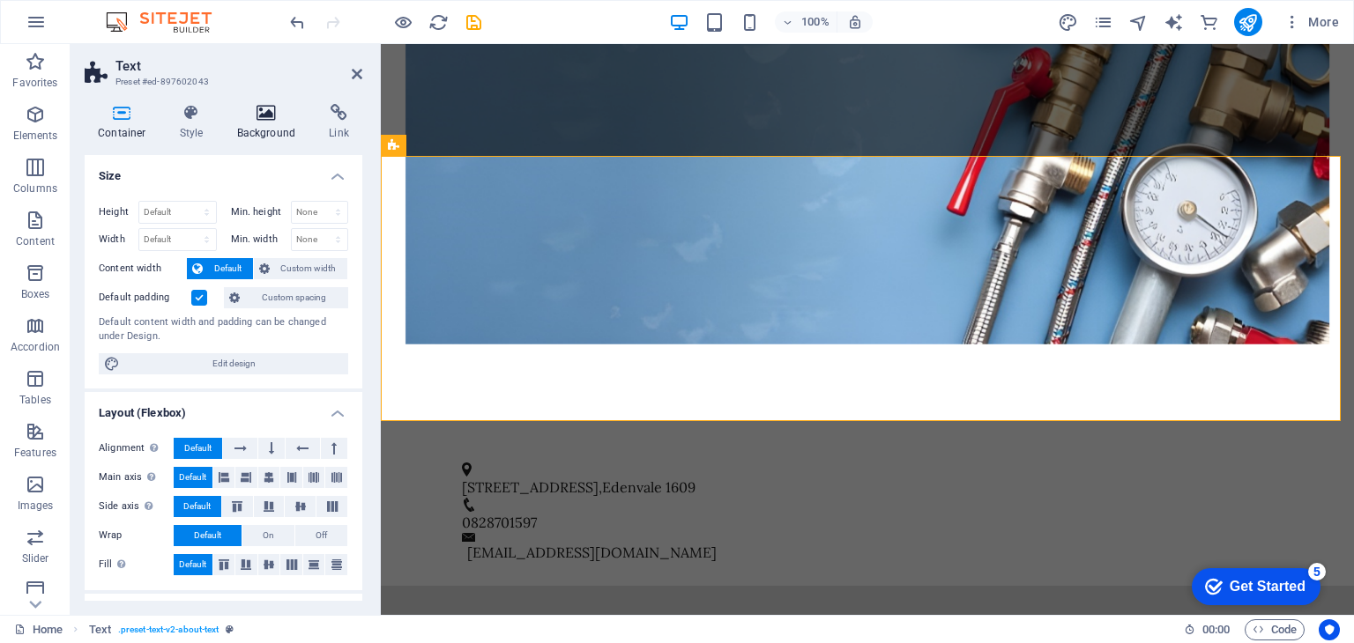
click at [286, 122] on h4 "Background" at bounding box center [270, 122] width 93 height 37
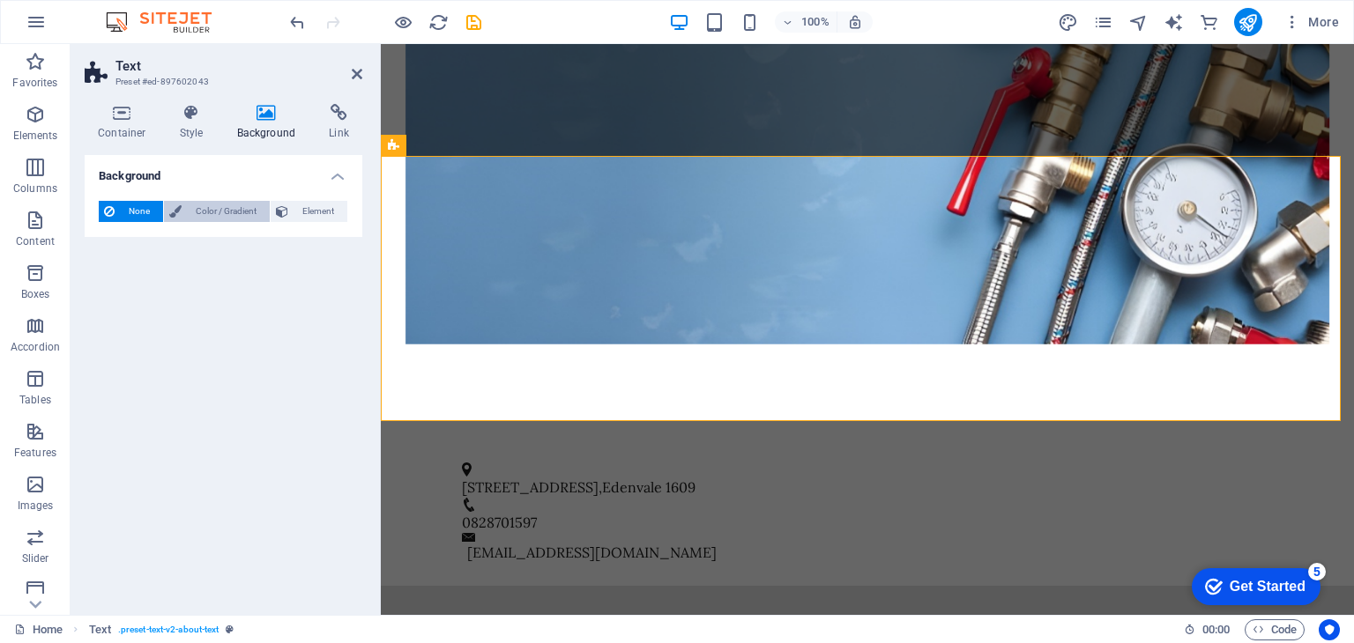
click at [208, 213] on span "Color / Gradient" at bounding box center [226, 211] width 78 height 21
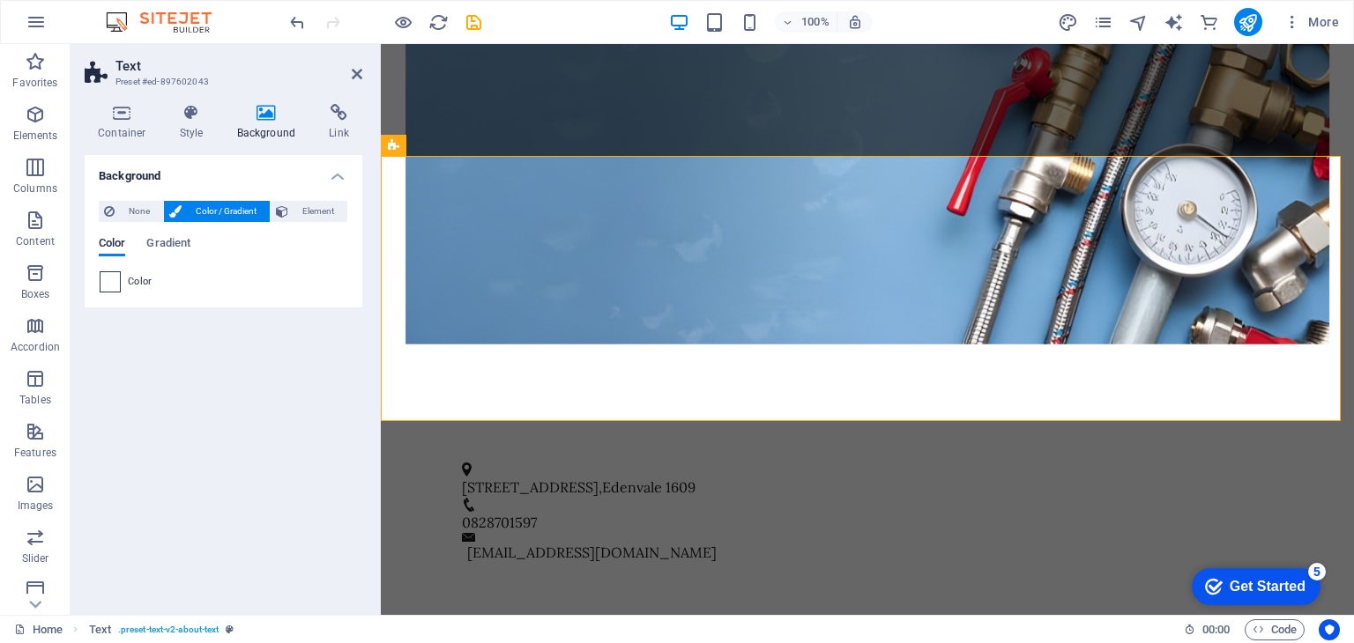
click at [110, 286] on span at bounding box center [109, 281] width 19 height 19
type input "#ffffff"
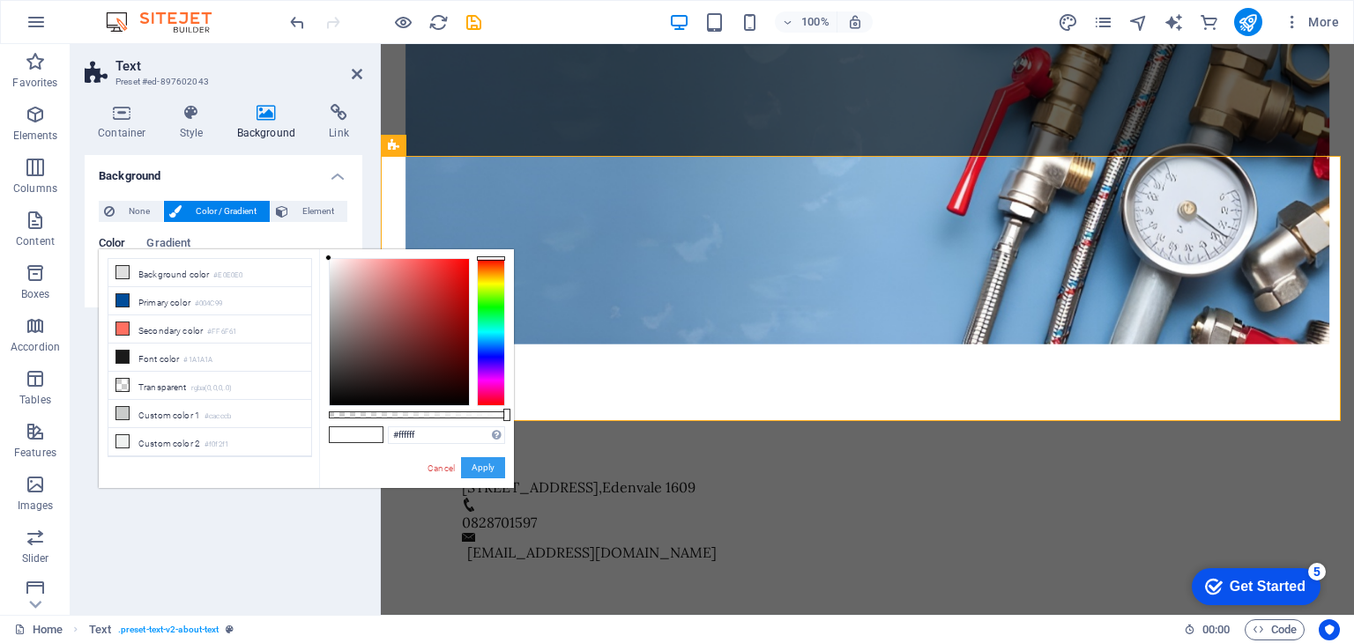
click at [481, 474] on button "Apply" at bounding box center [483, 467] width 44 height 21
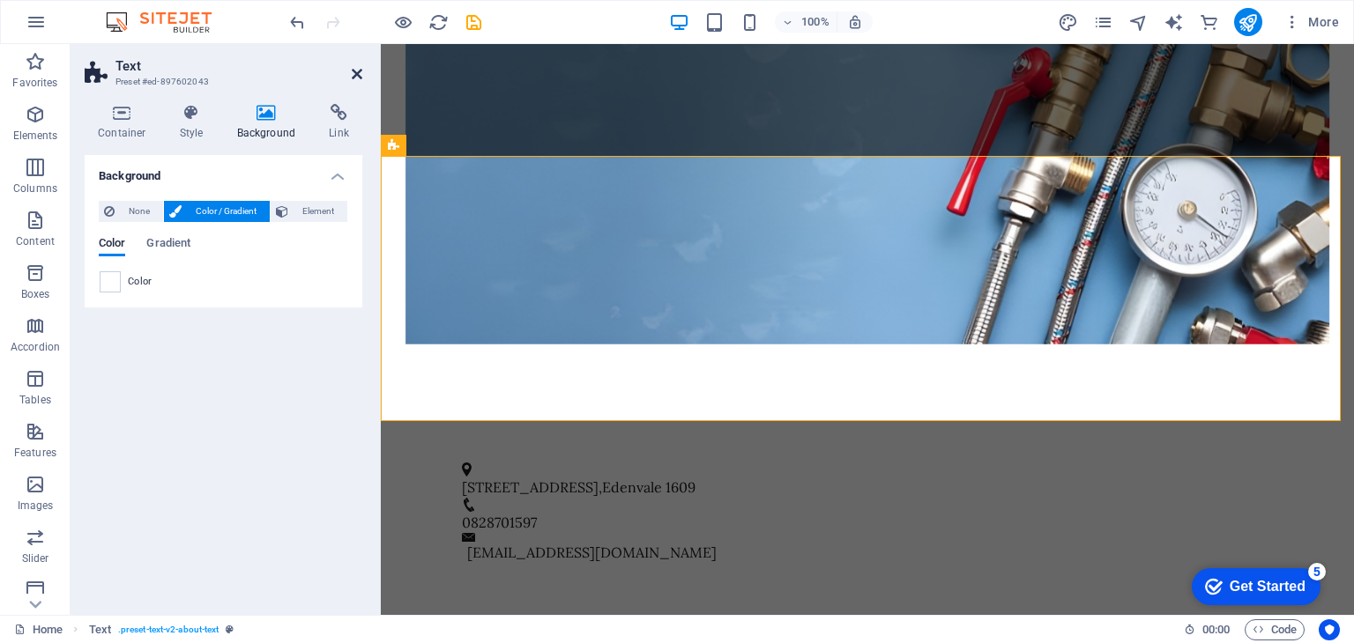
click at [353, 74] on icon at bounding box center [357, 74] width 11 height 14
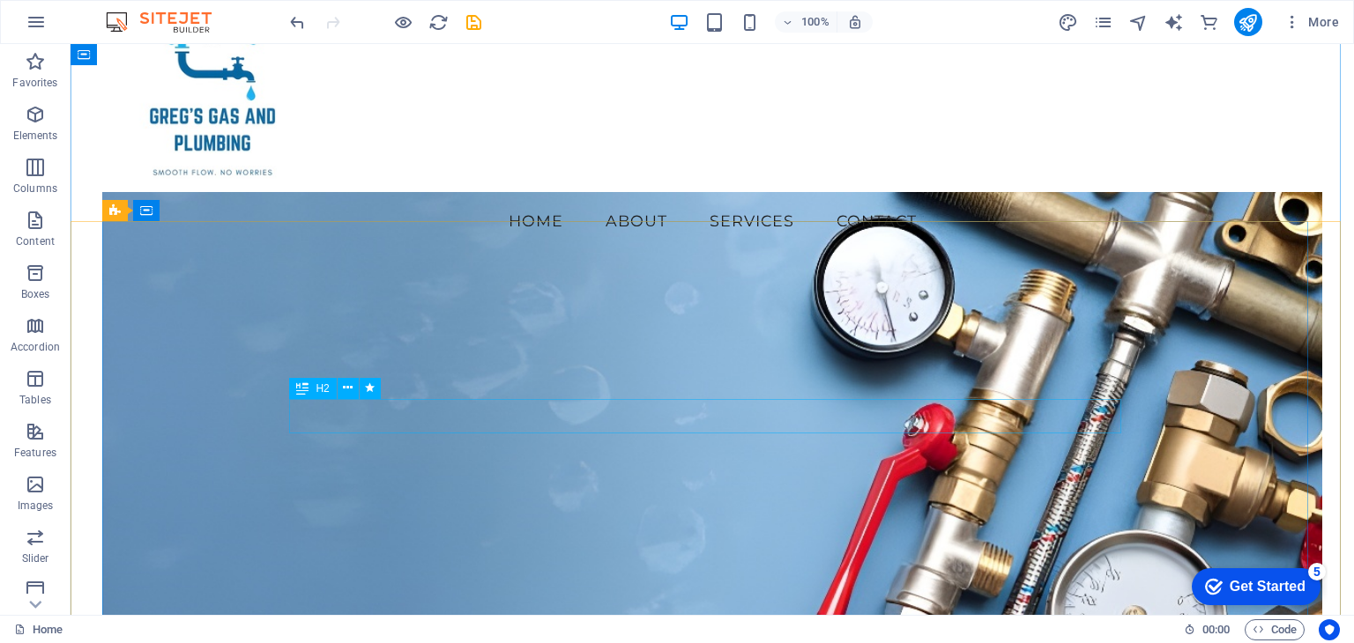
scroll to position [0, 0]
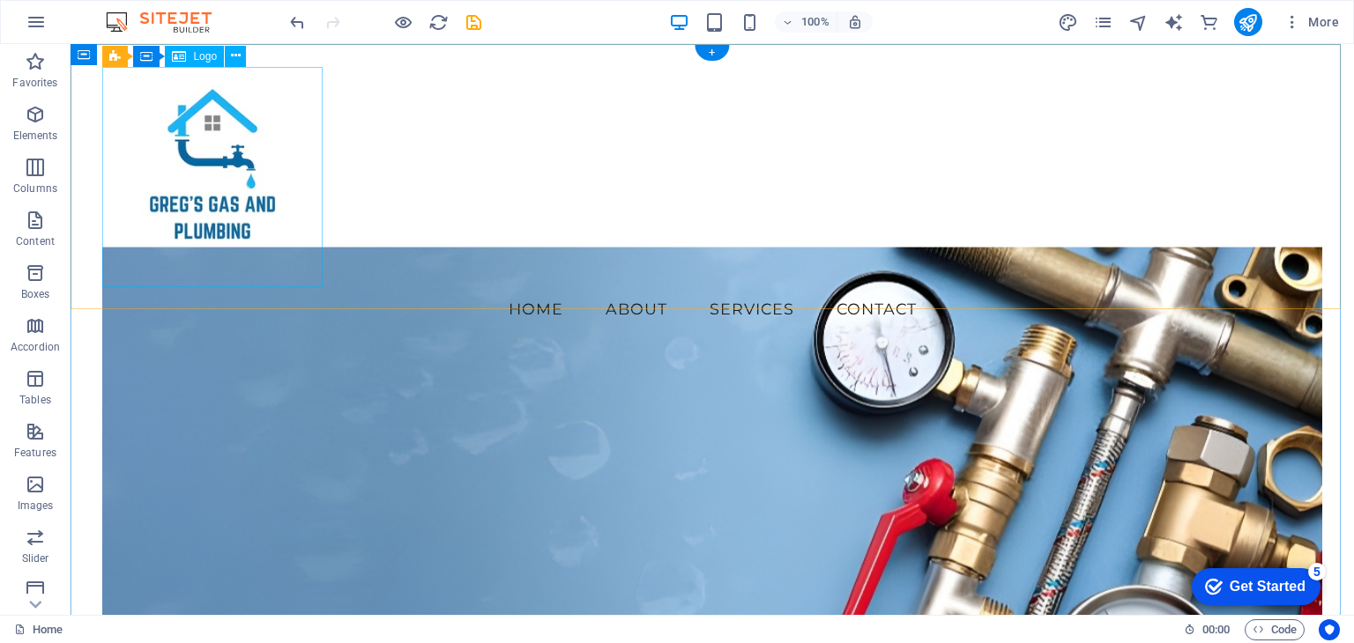
click at [182, 150] on div at bounding box center [711, 177] width 1219 height 220
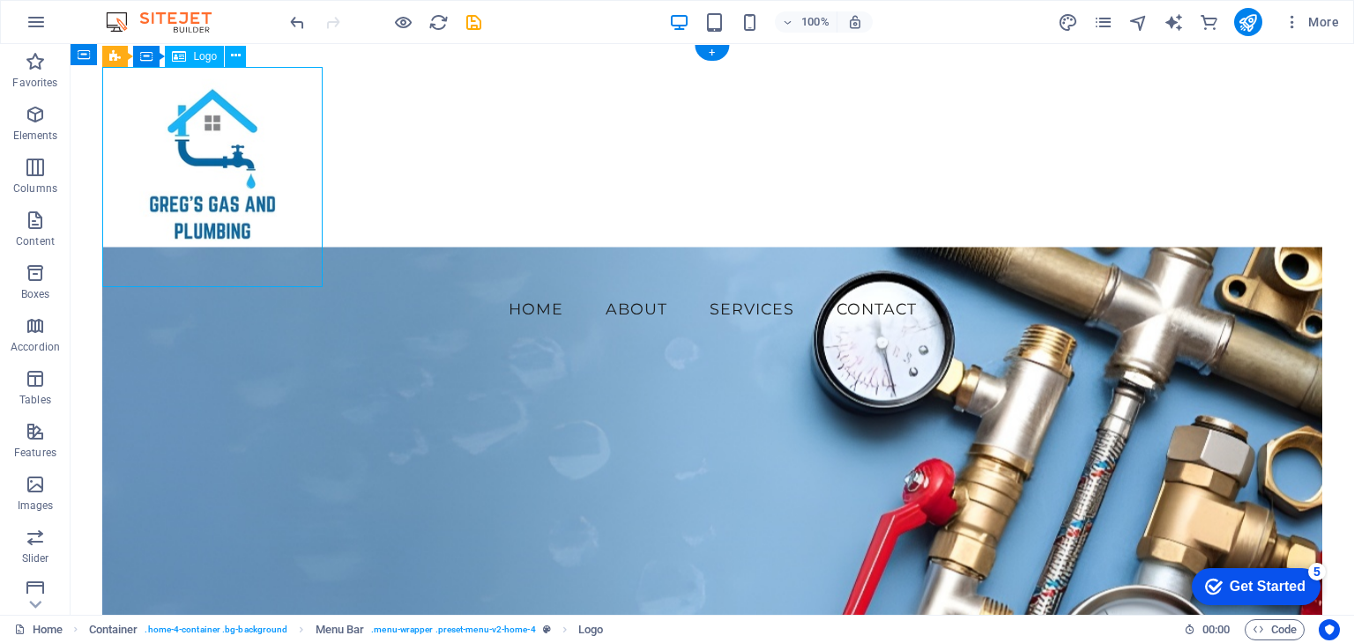
click at [226, 204] on div at bounding box center [711, 177] width 1219 height 220
select select "px"
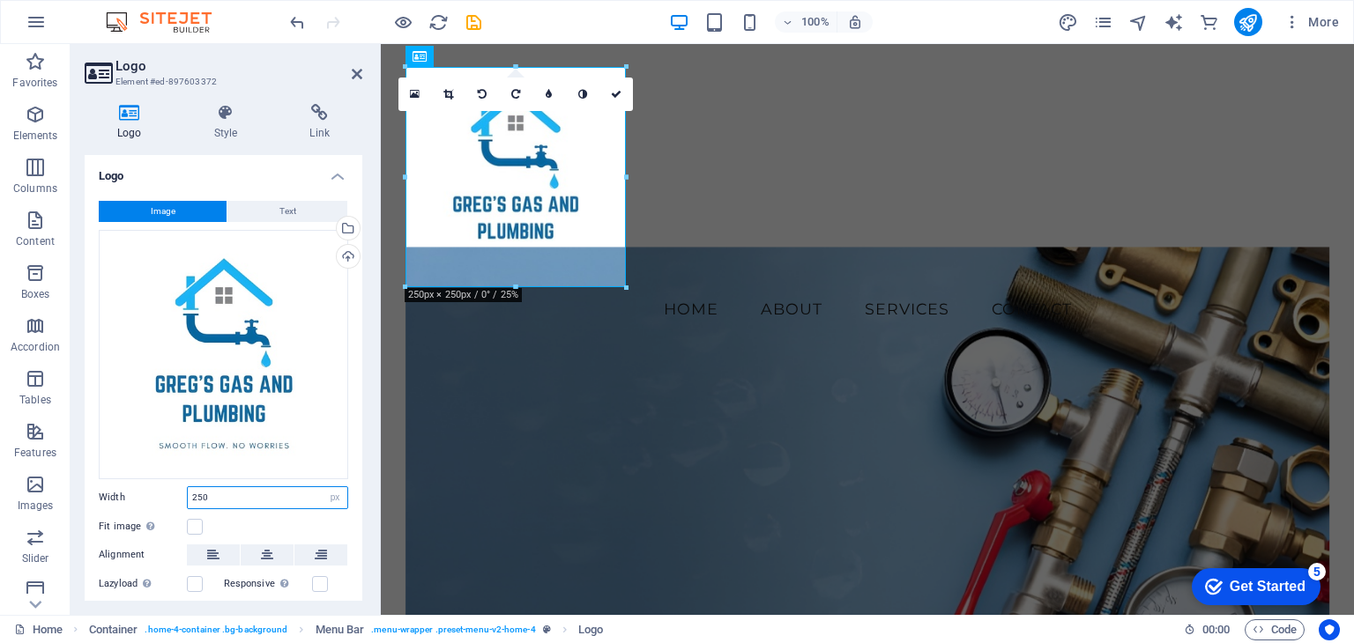
click at [219, 497] on input "250" at bounding box center [268, 497] width 160 height 21
drag, startPoint x: 220, startPoint y: 492, endPoint x: 141, endPoint y: 488, distance: 79.4
click at [141, 488] on div "Width 250 Default auto px rem % em vh vw" at bounding box center [223, 497] width 249 height 23
type input "300"
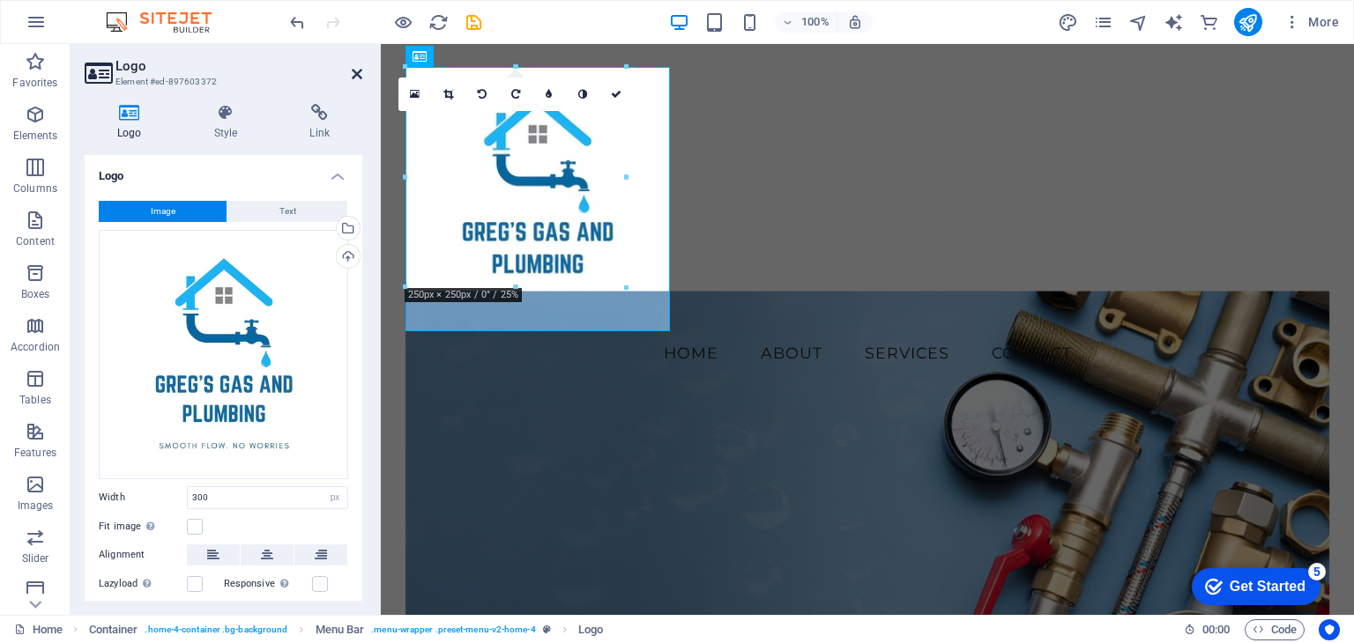
click at [360, 73] on icon at bounding box center [357, 74] width 11 height 14
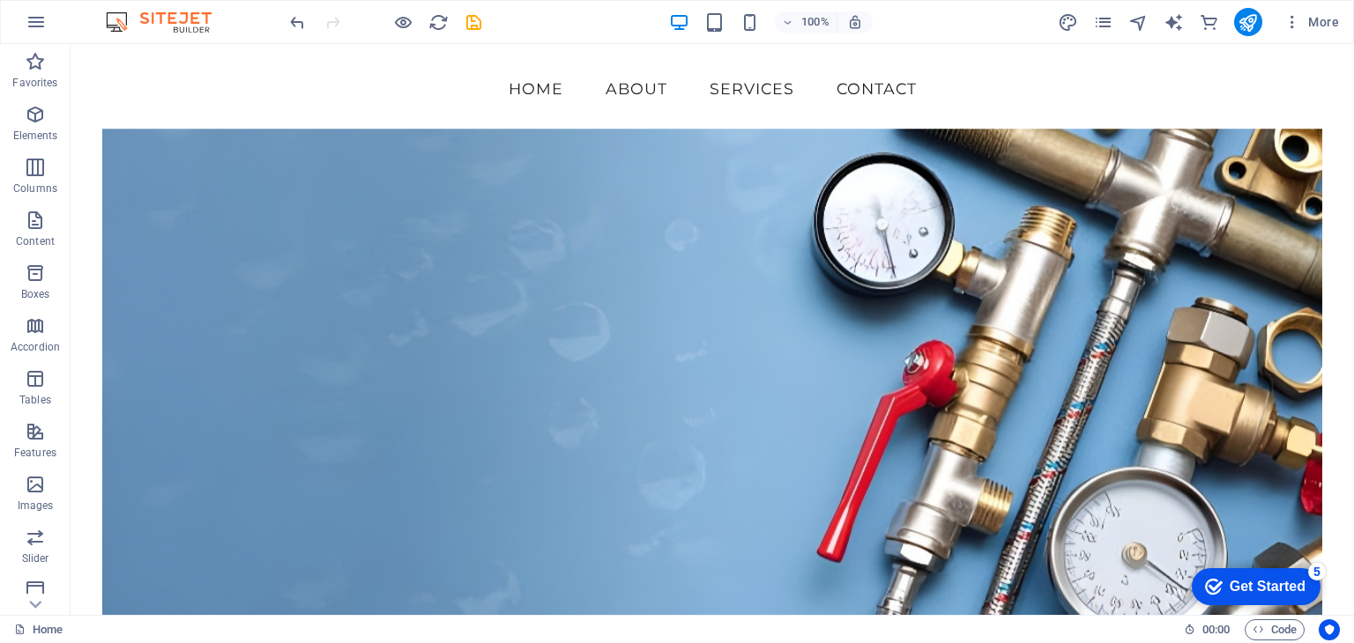
scroll to position [353, 0]
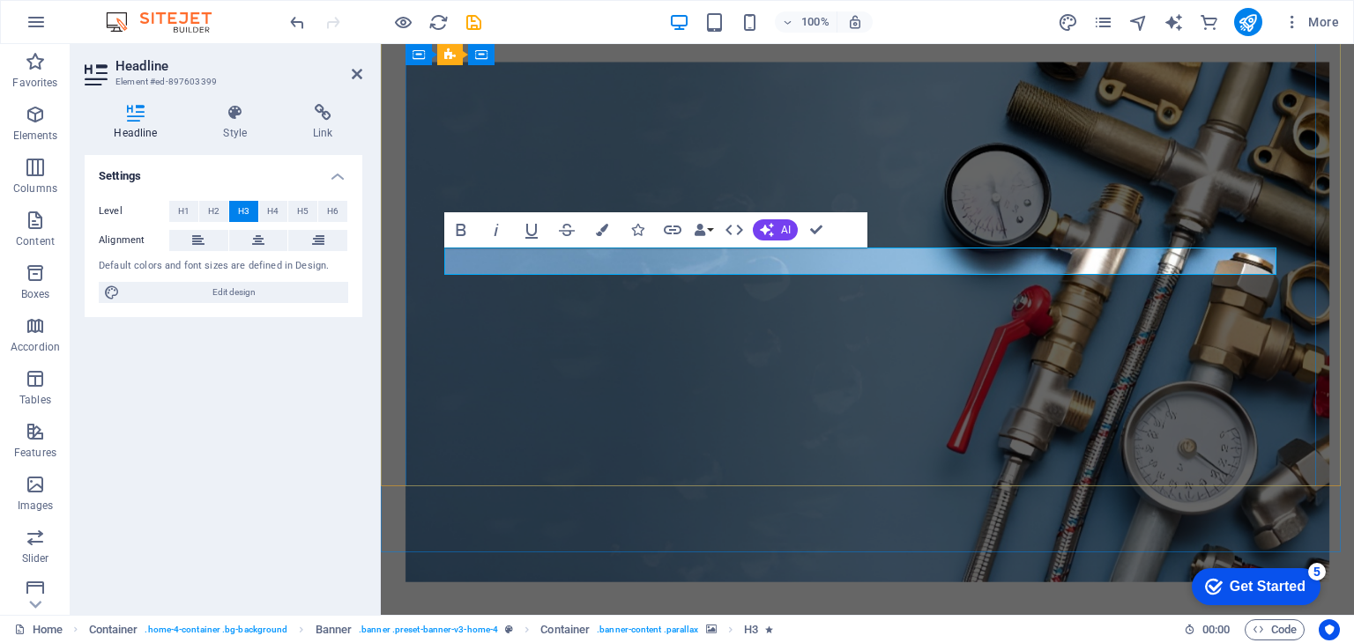
scroll to position [338, 0]
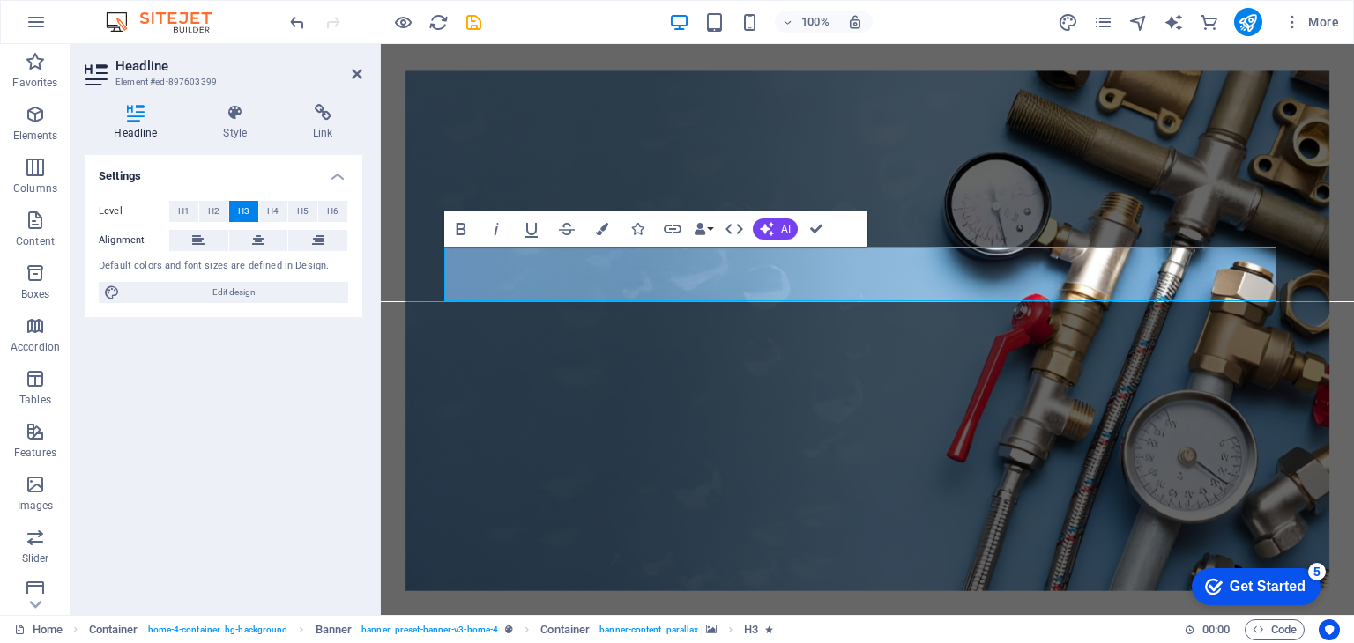
click at [1060, 399] on figure at bounding box center [867, 331] width 924 height 520
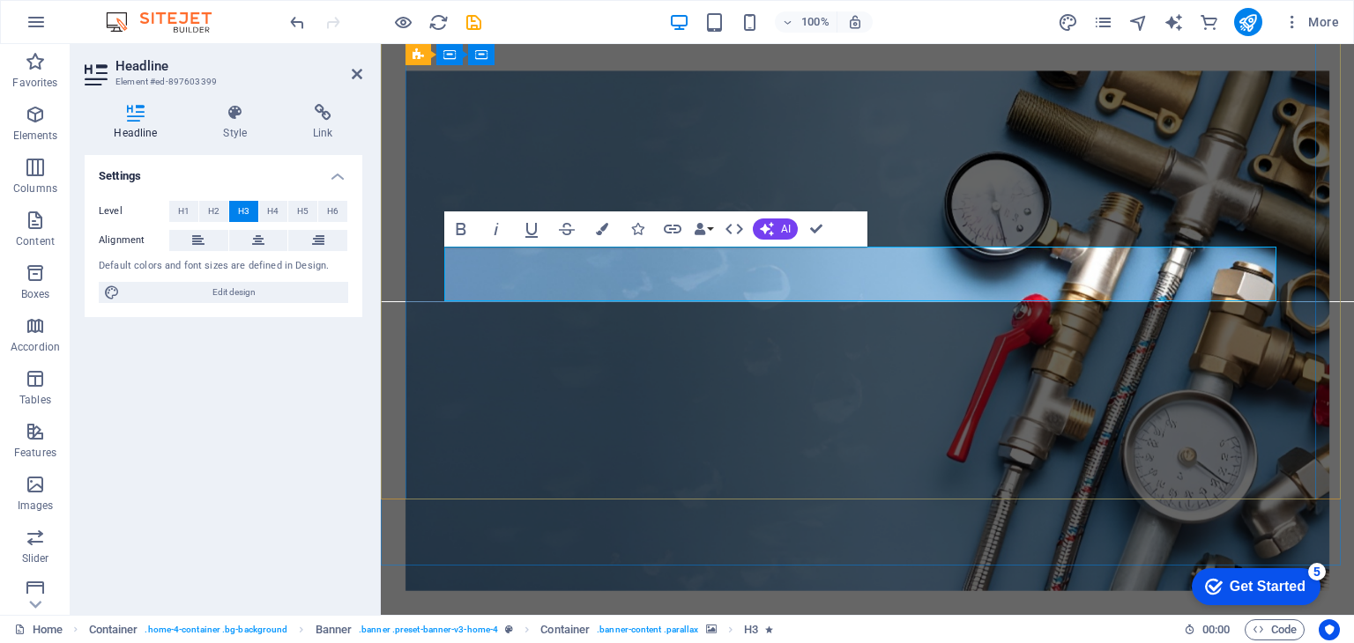
click at [1042, 364] on figure at bounding box center [867, 331] width 924 height 520
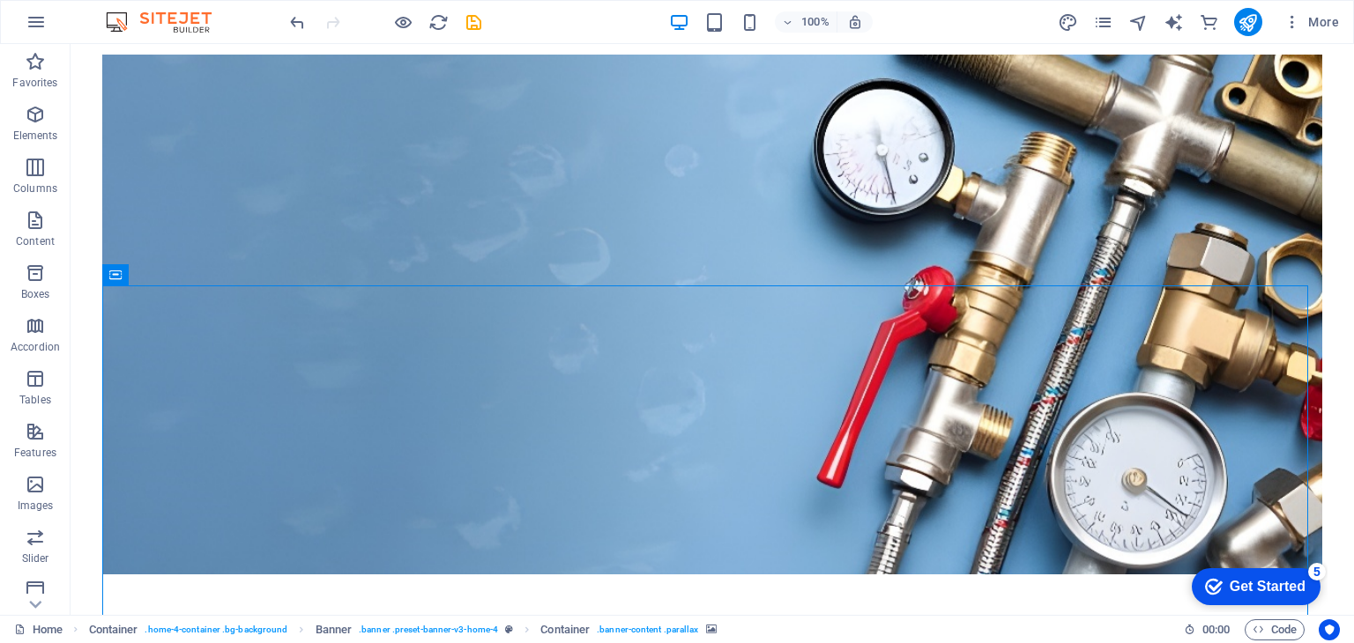
scroll to position [353, 0]
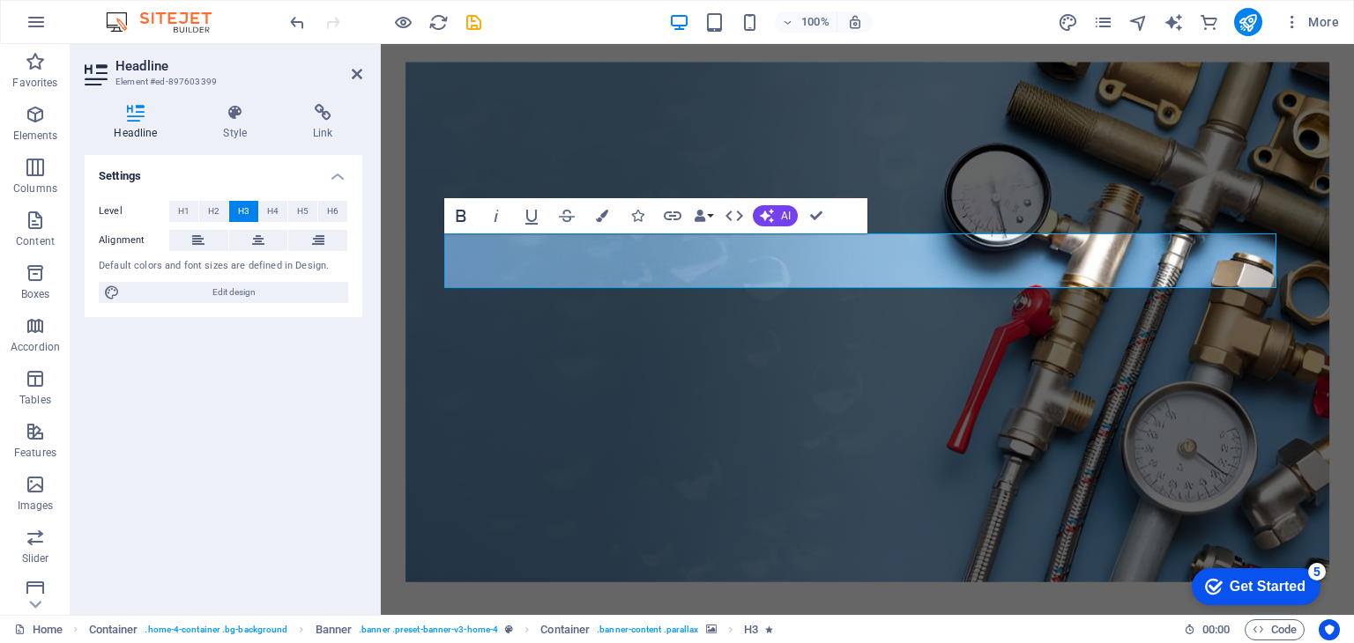
click at [463, 215] on icon "button" at bounding box center [462, 216] width 10 height 12
click at [546, 350] on figure at bounding box center [867, 322] width 924 height 520
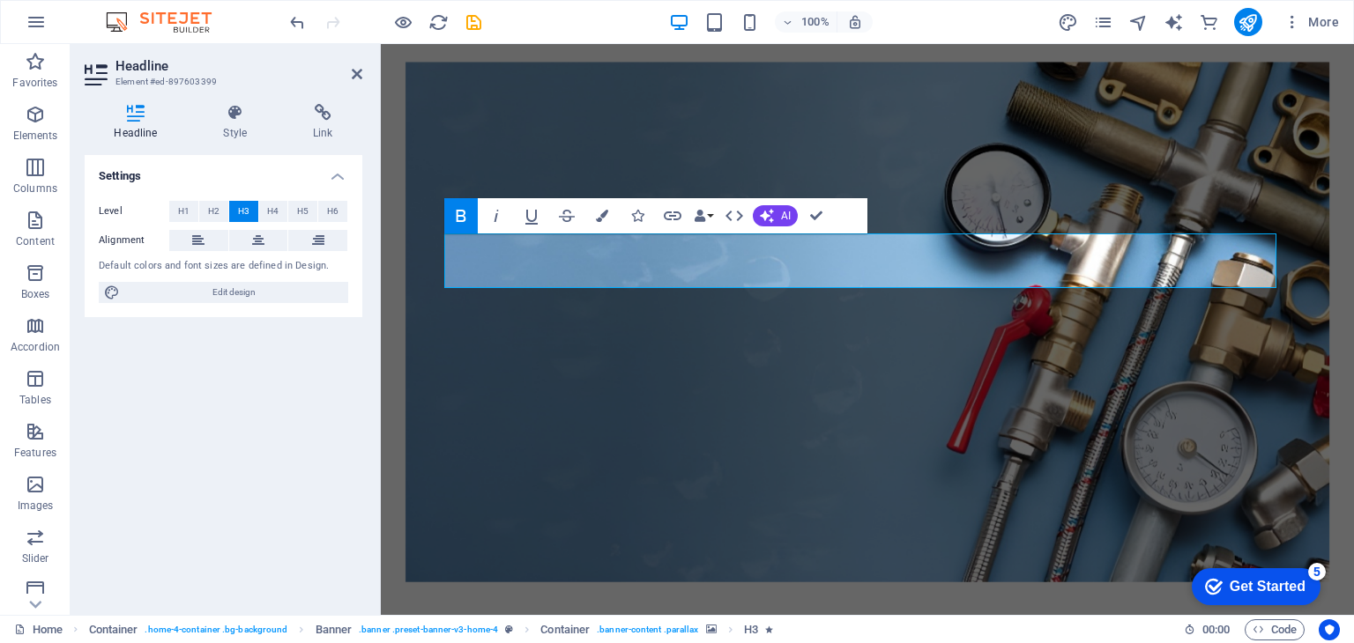
click at [747, 378] on figure at bounding box center [867, 322] width 924 height 520
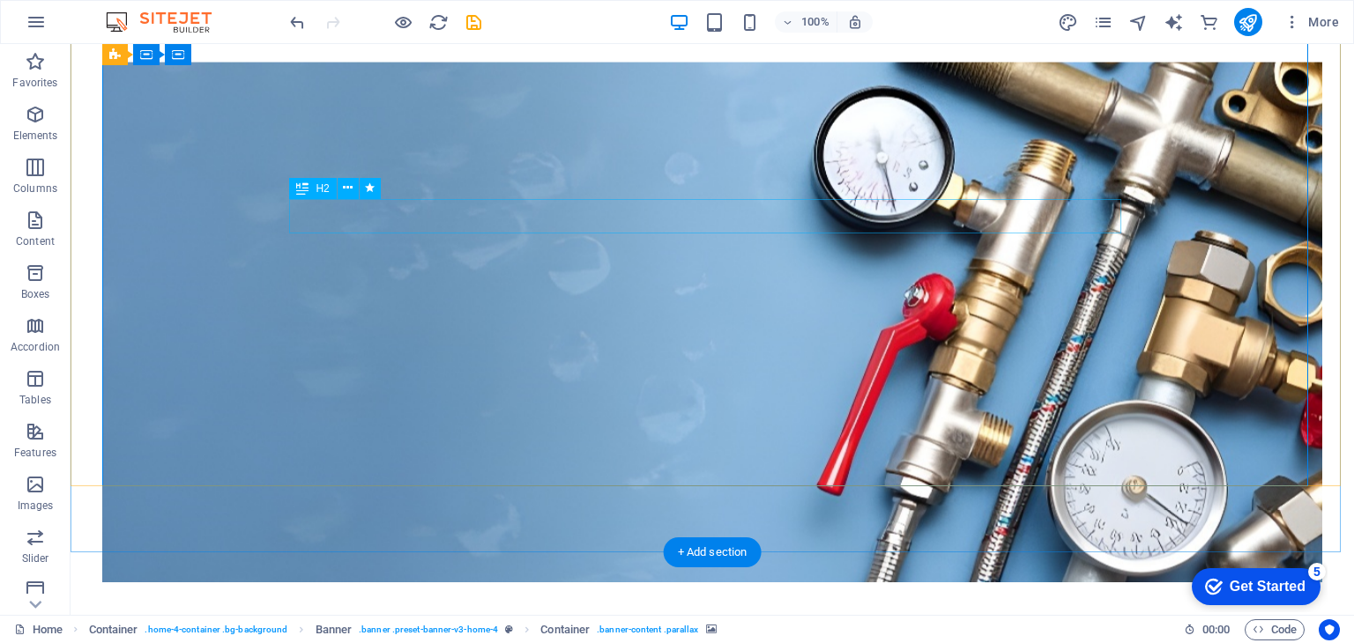
click at [838, 635] on div "Welcome to Gregs Gas and Plumbing" at bounding box center [712, 652] width 832 height 34
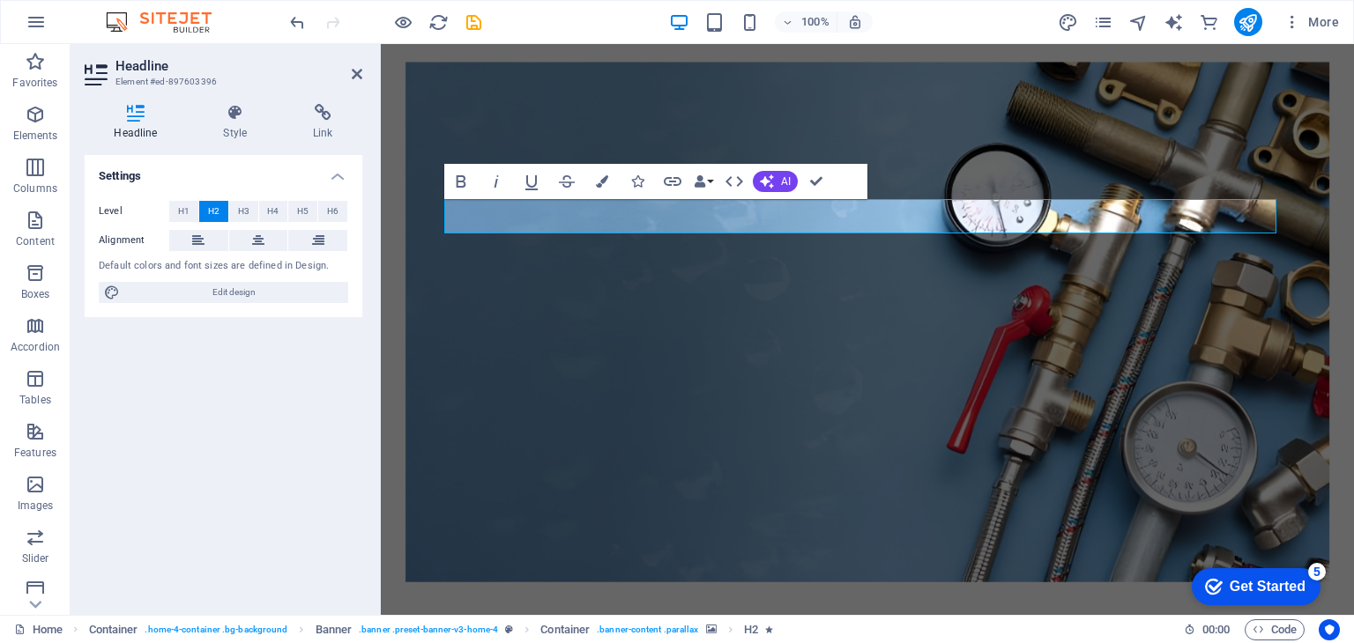
click at [546, 357] on figure at bounding box center [867, 322] width 924 height 520
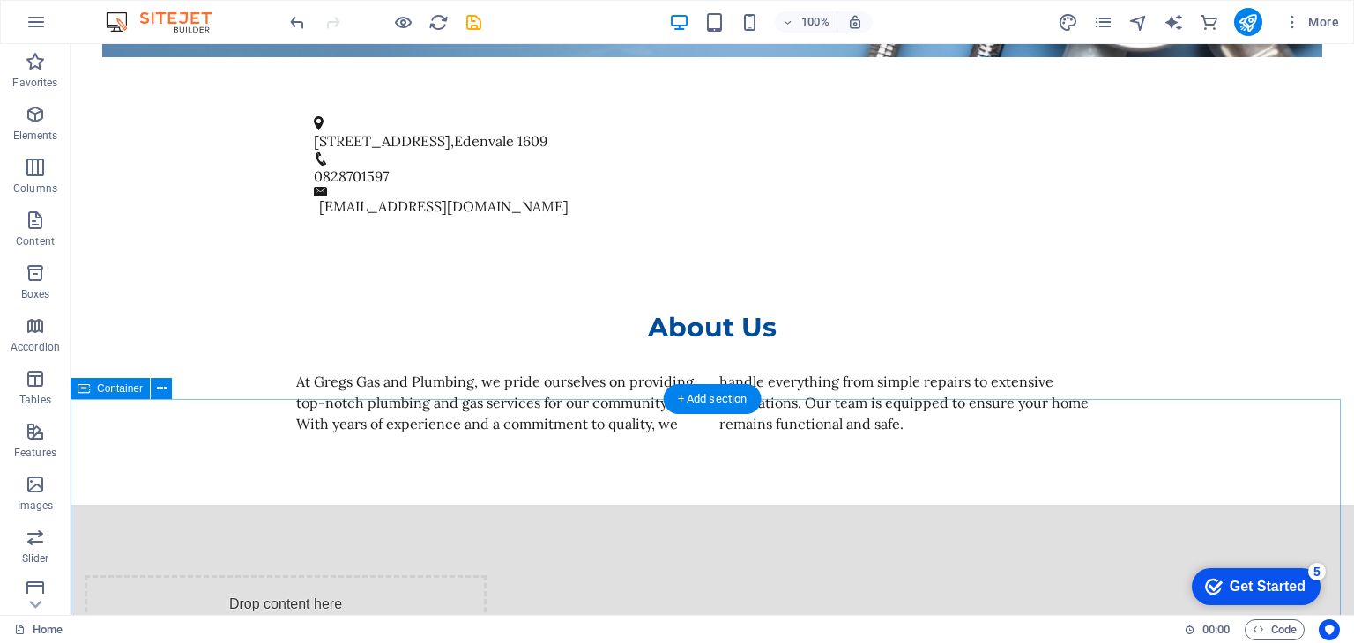
scroll to position [1058, 0]
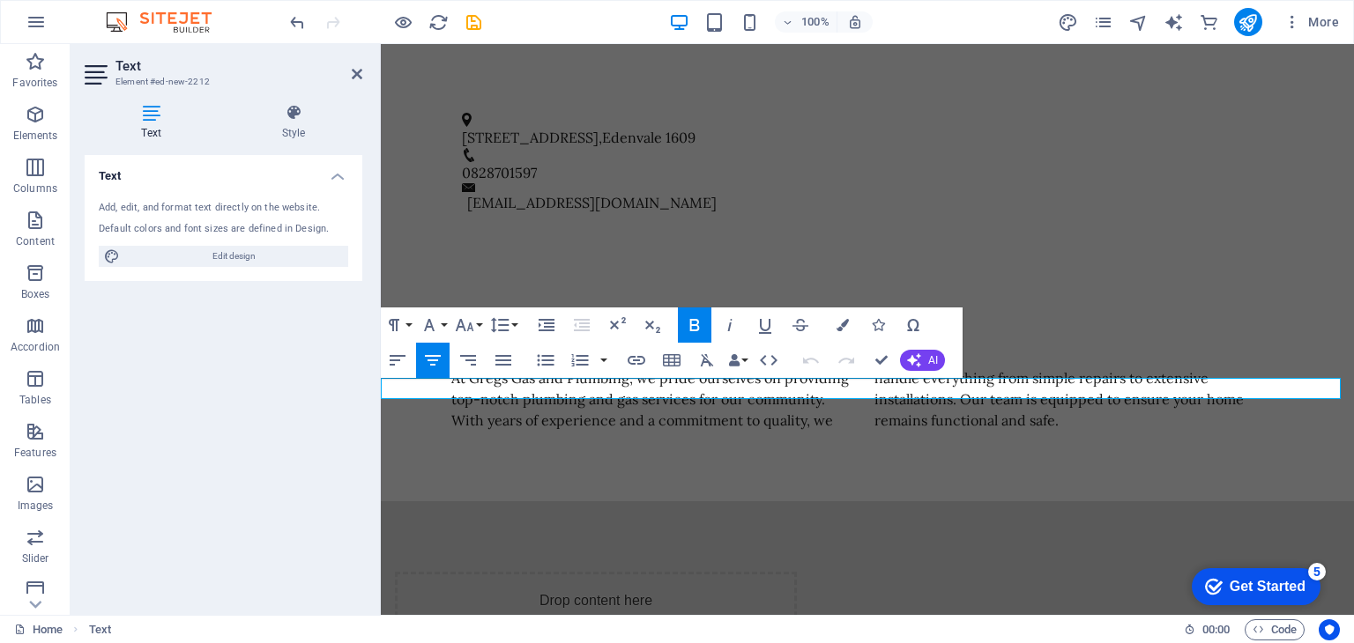
drag, startPoint x: 1085, startPoint y: 389, endPoint x: 625, endPoint y: 389, distance: 460.0
click at [469, 324] on icon "button" at bounding box center [464, 325] width 21 height 21
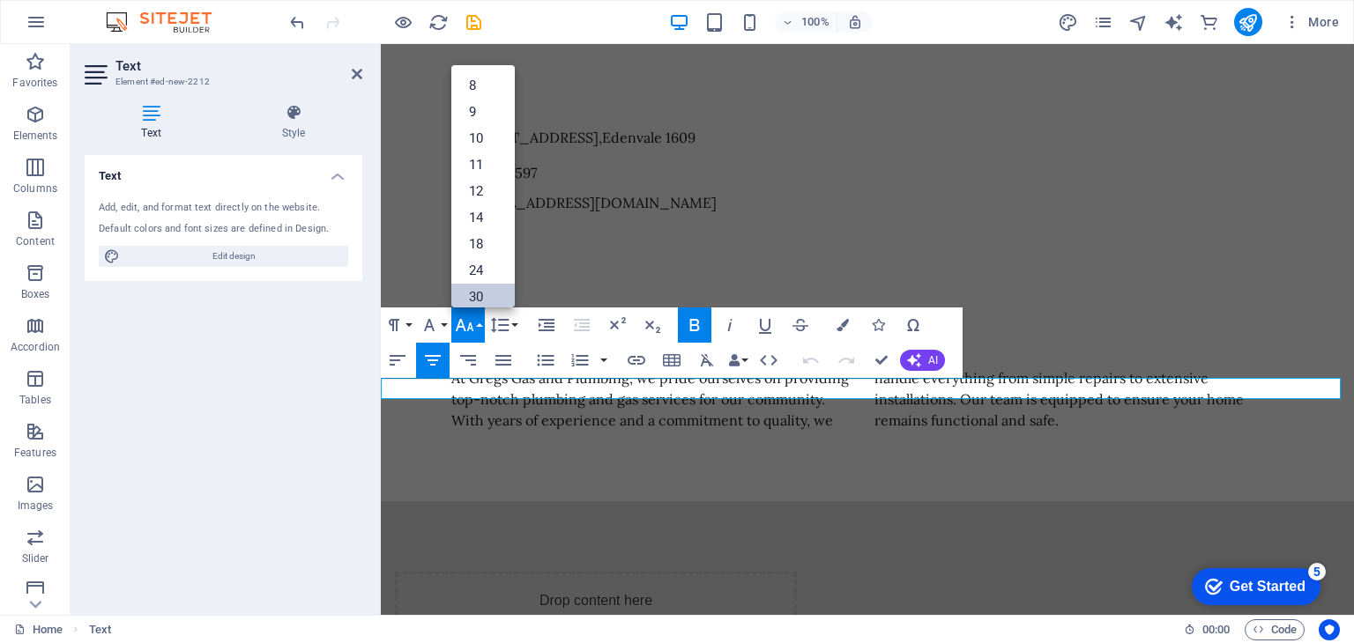
click at [476, 297] on link "30" at bounding box center [482, 297] width 63 height 26
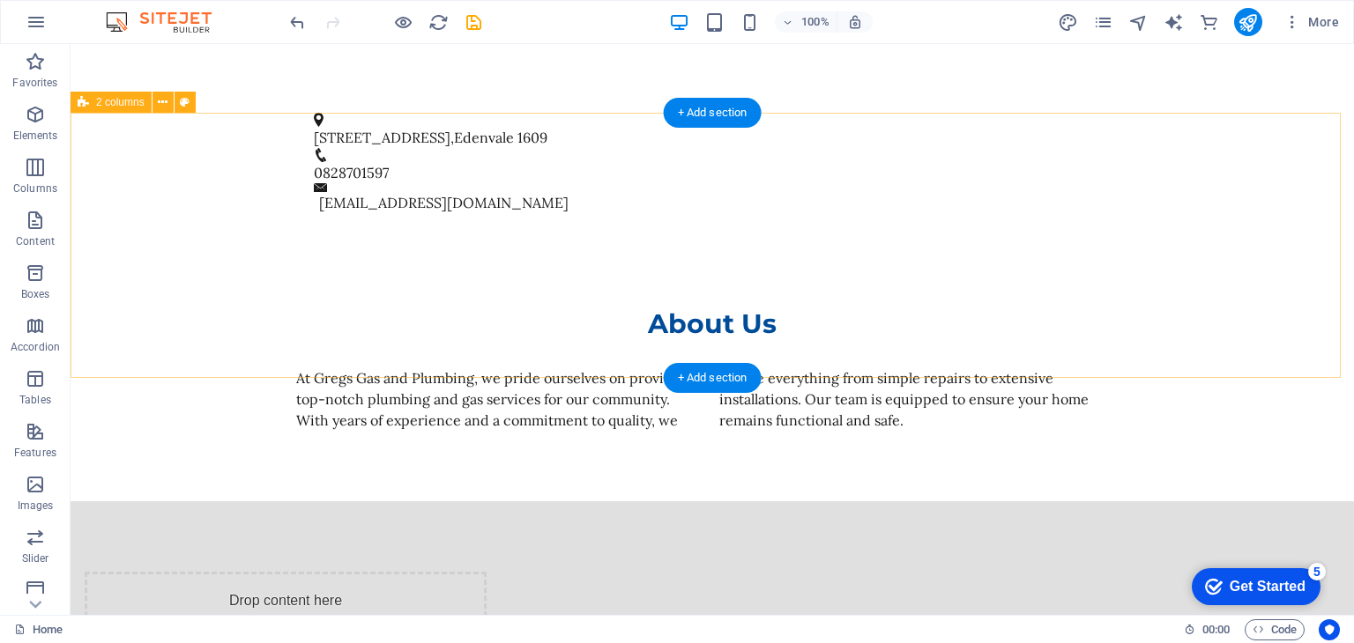
select select "rem"
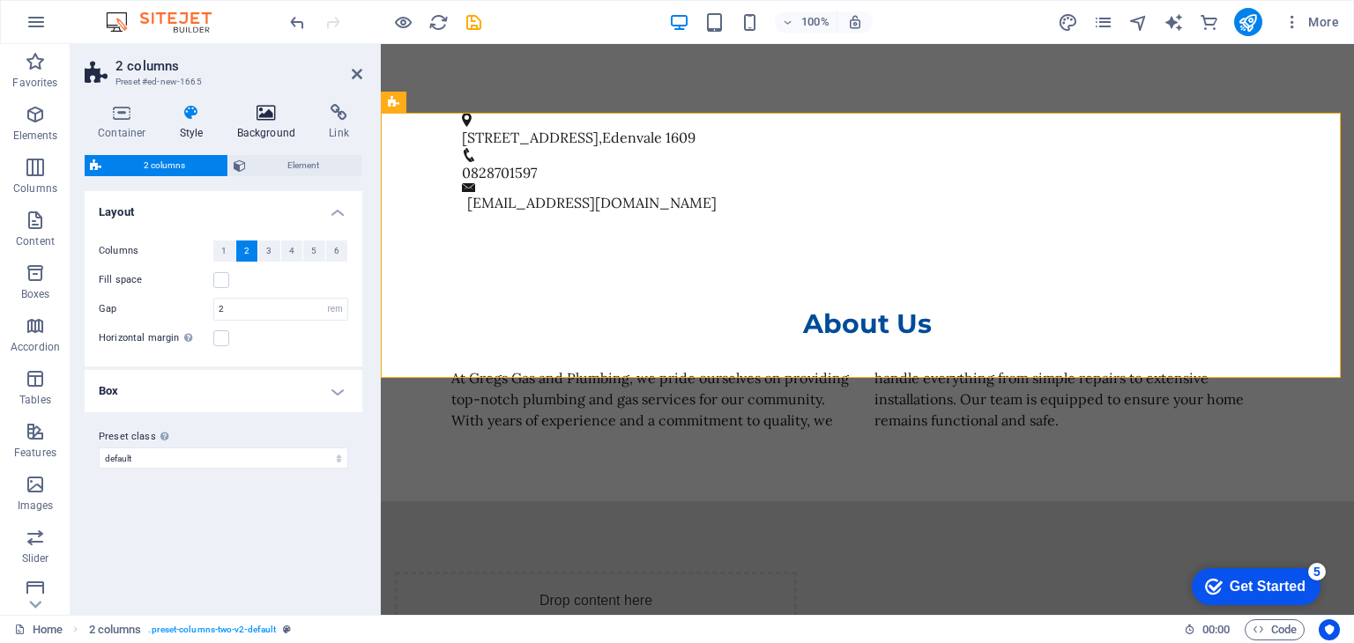
click at [264, 118] on icon at bounding box center [266, 113] width 85 height 18
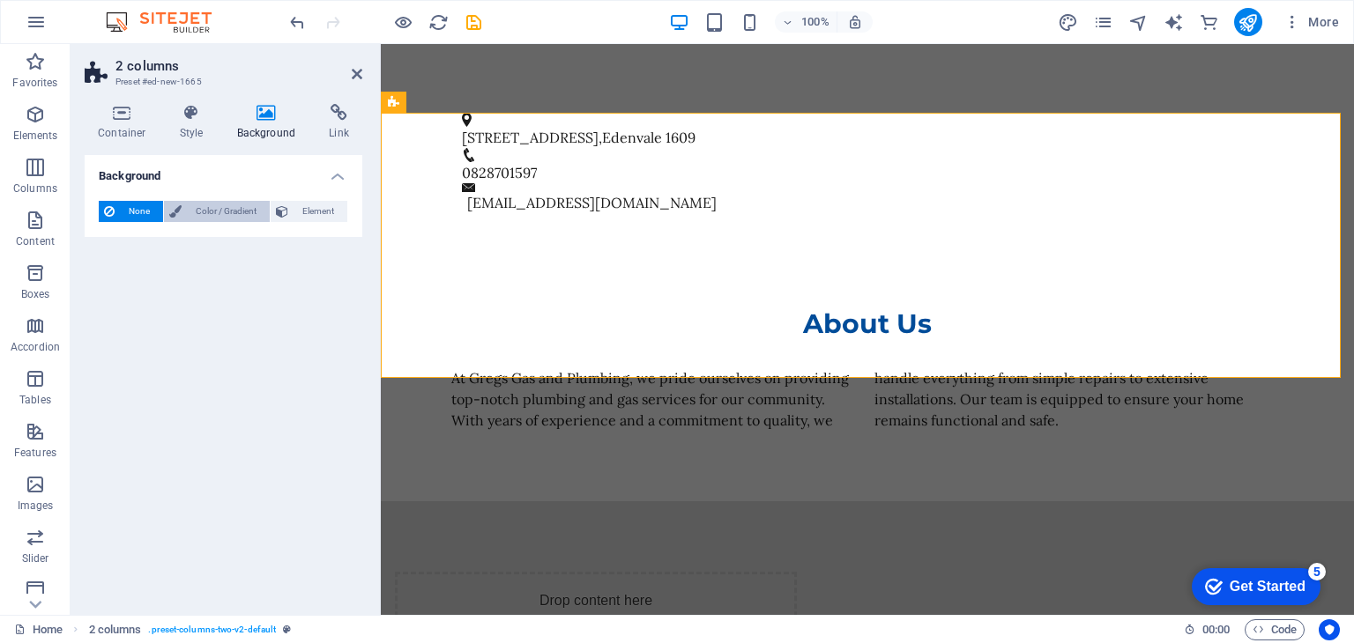
click at [208, 205] on span "Color / Gradient" at bounding box center [226, 211] width 78 height 21
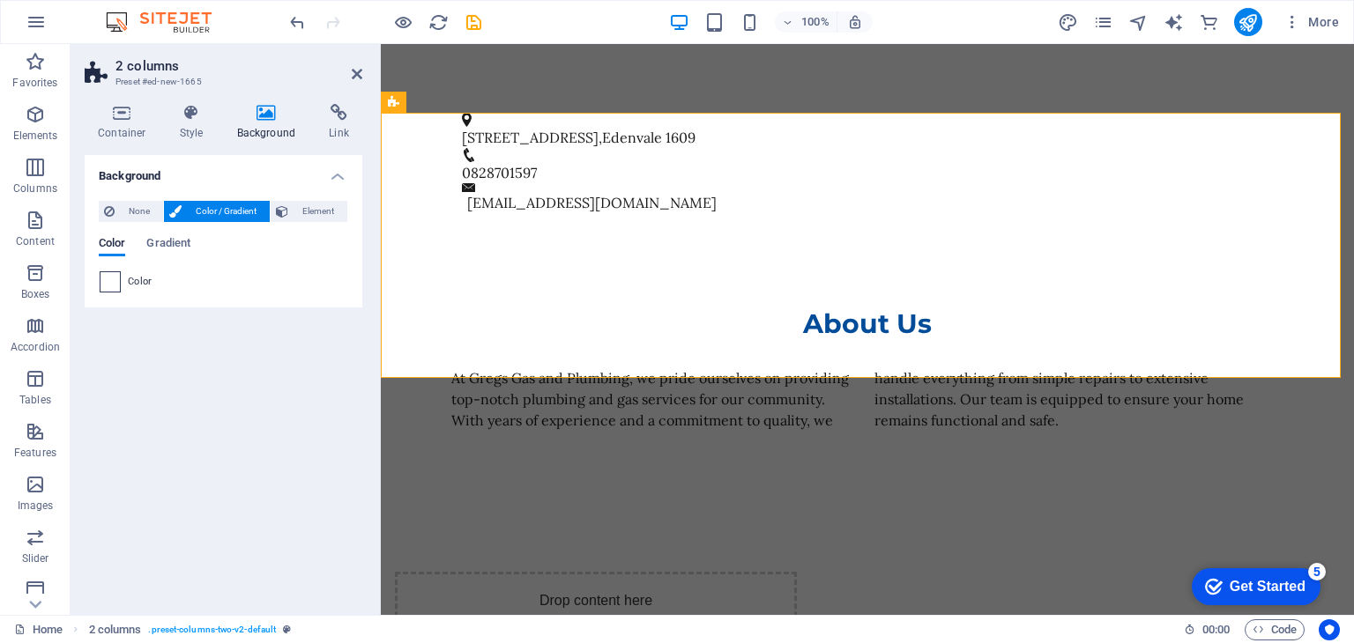
click at [102, 281] on span at bounding box center [109, 281] width 19 height 19
type input "#ffffff"
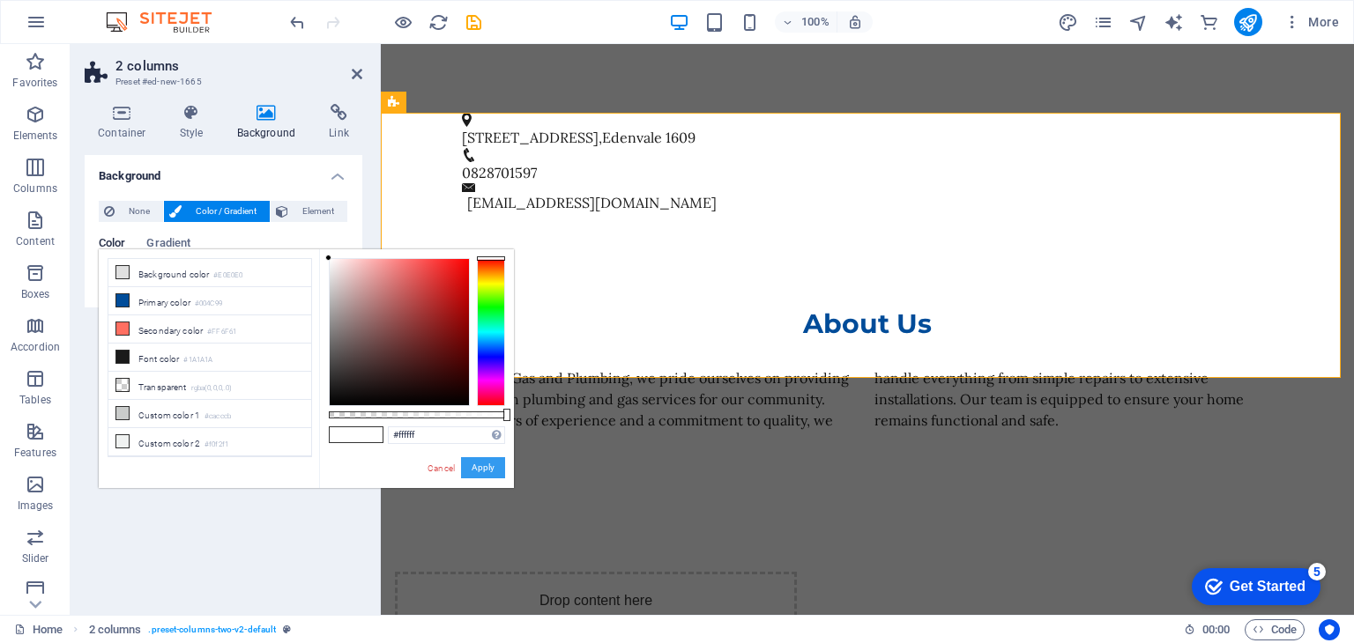
click at [473, 468] on button "Apply" at bounding box center [483, 467] width 44 height 21
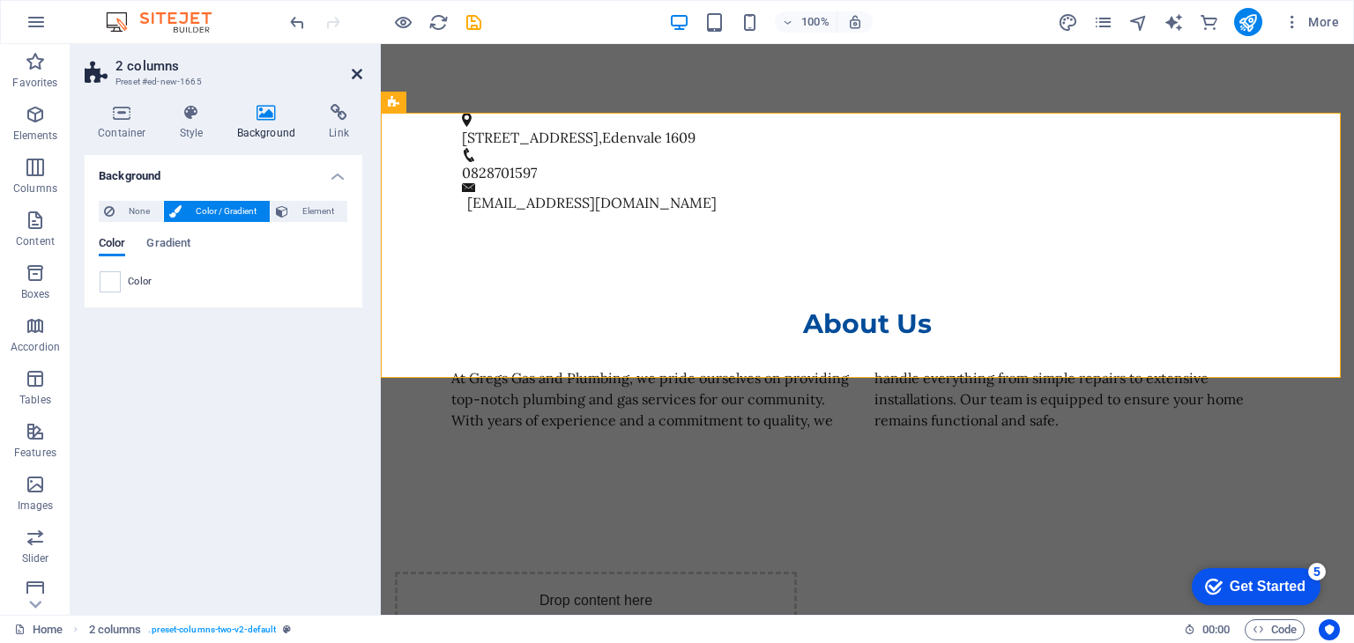
click at [359, 69] on icon at bounding box center [357, 74] width 11 height 14
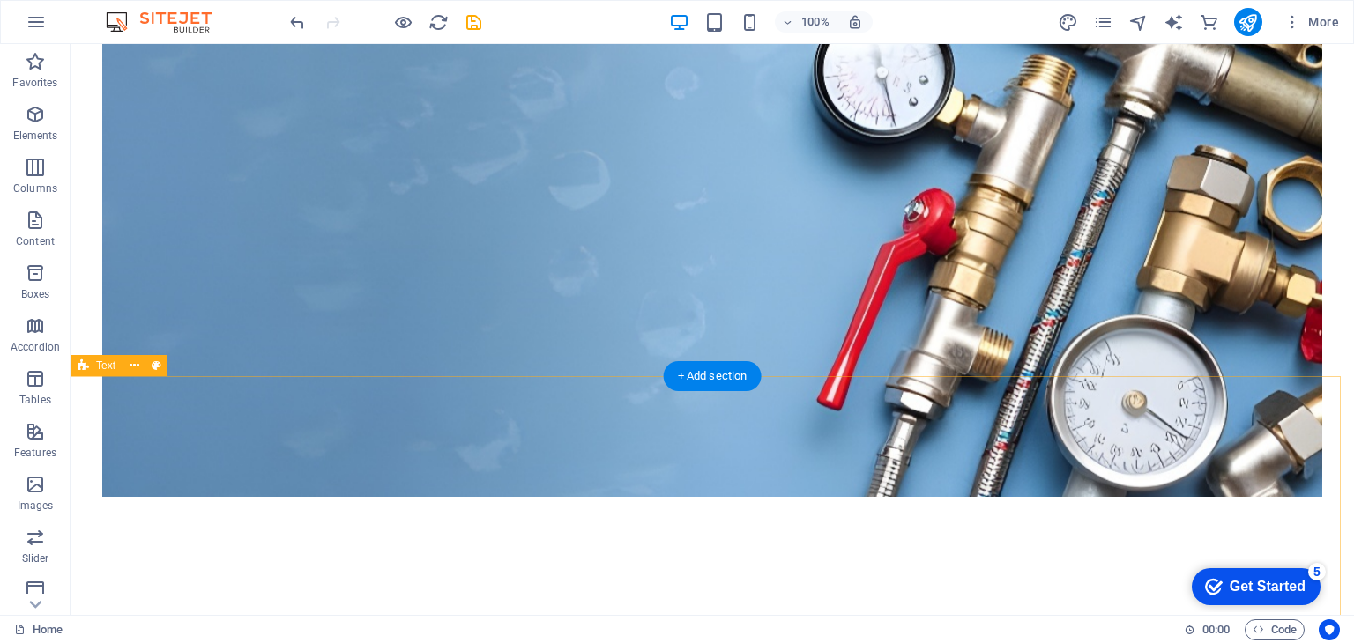
scroll to position [529, 0]
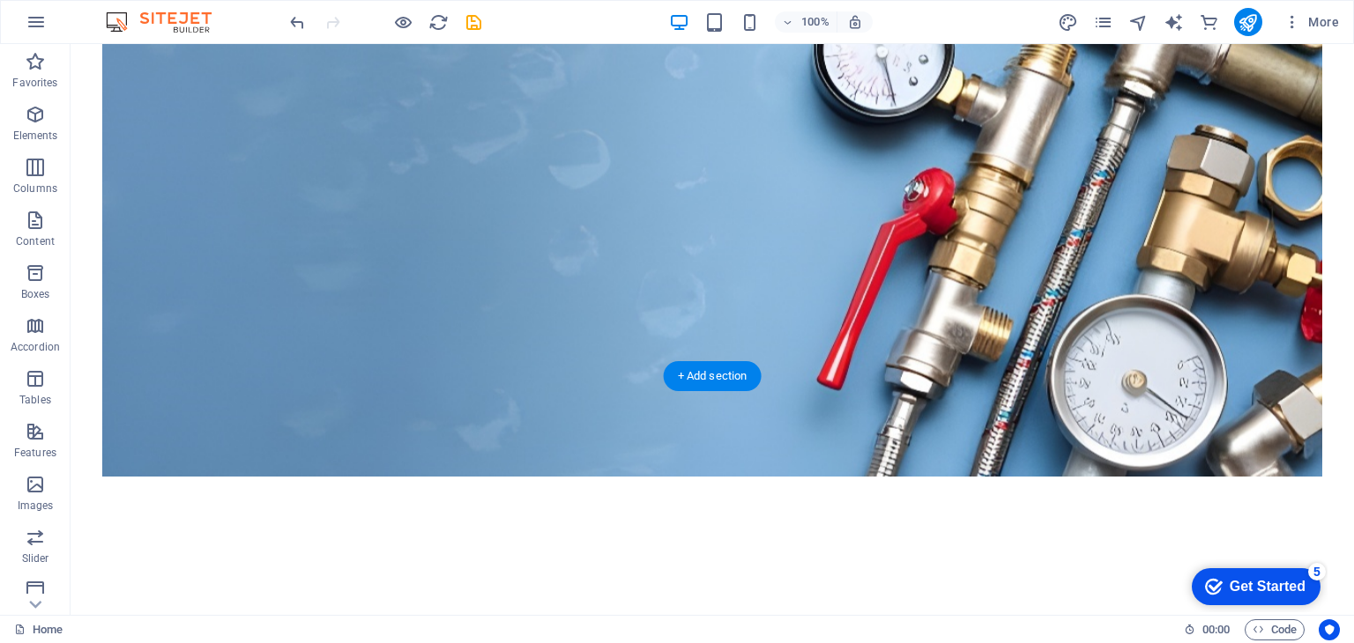
click at [218, 223] on figure at bounding box center [711, 216] width 1219 height 520
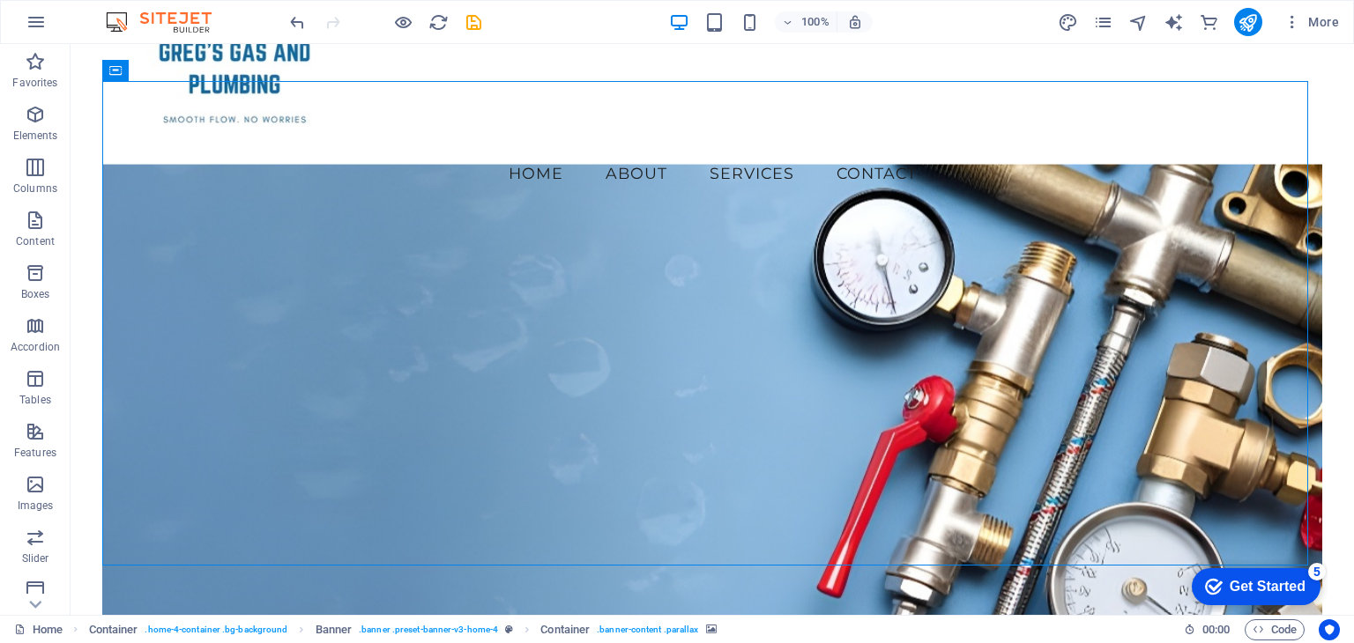
scroll to position [176, 0]
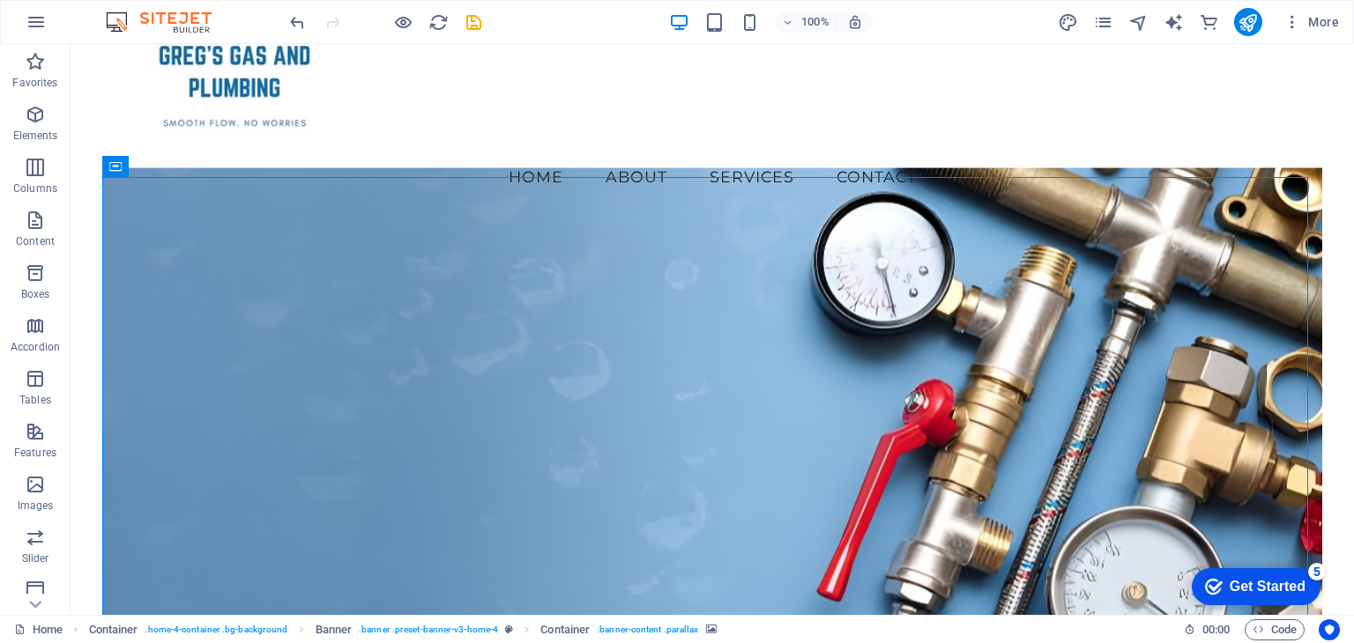
click at [147, 354] on figure at bounding box center [711, 427] width 1219 height 520
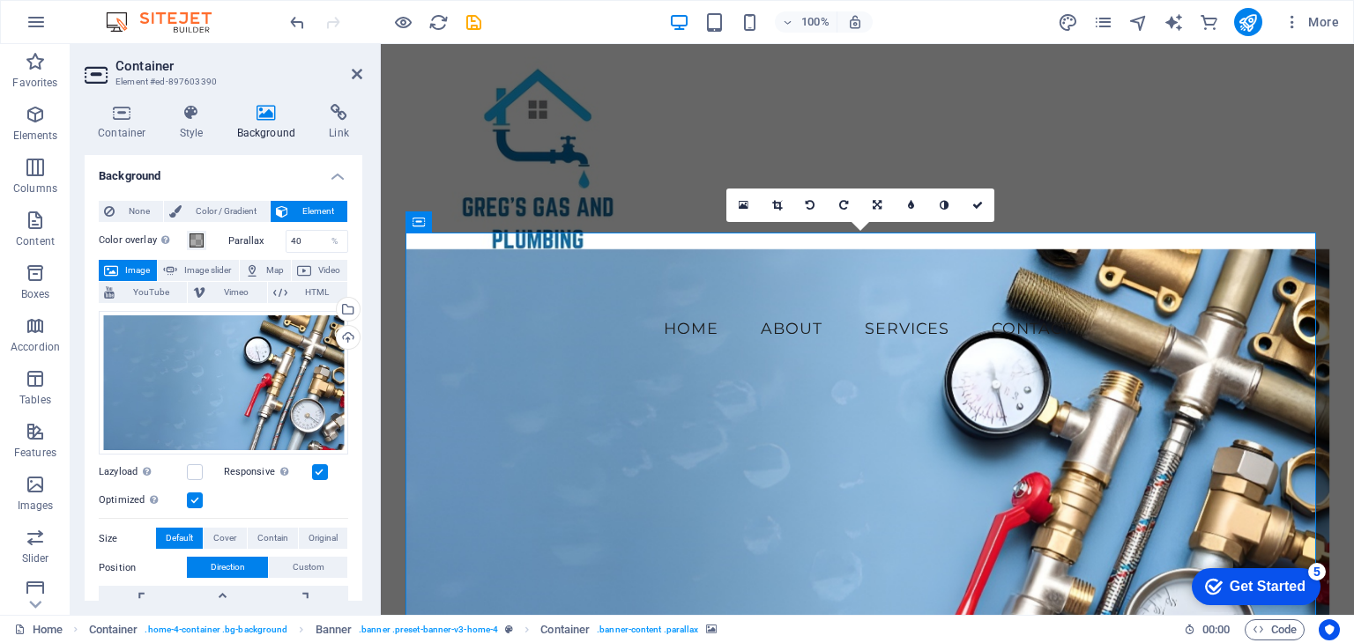
scroll to position [0, 0]
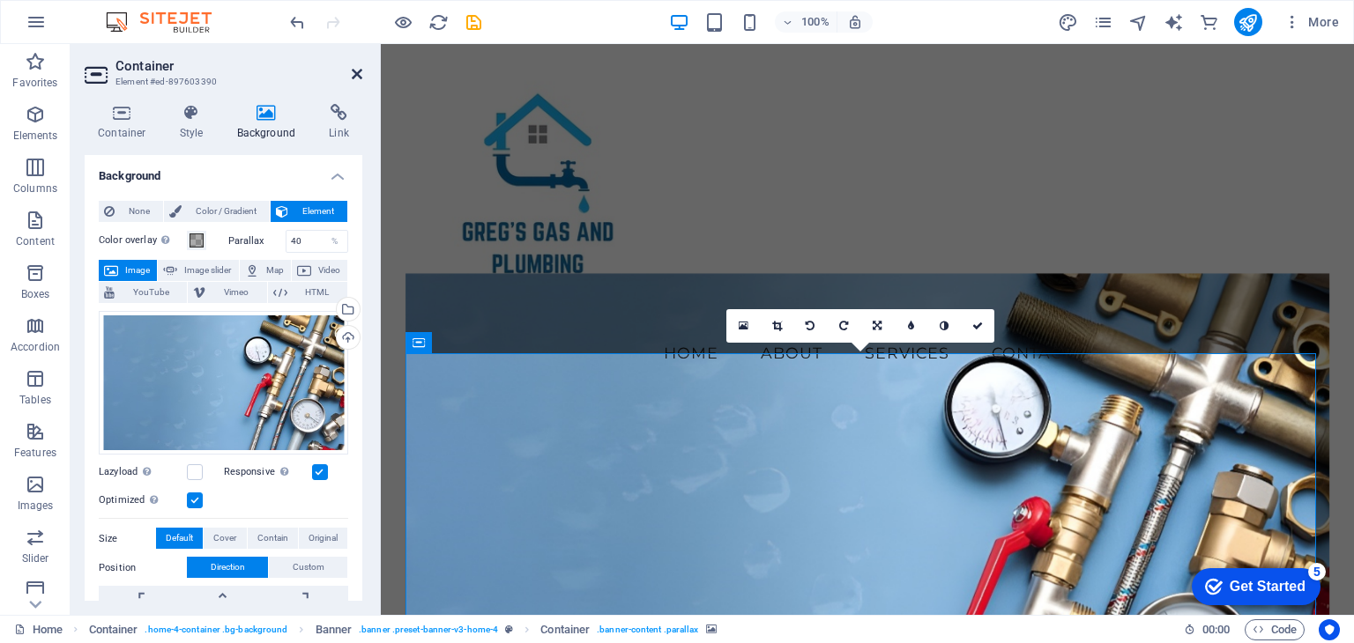
click at [359, 72] on icon at bounding box center [357, 74] width 11 height 14
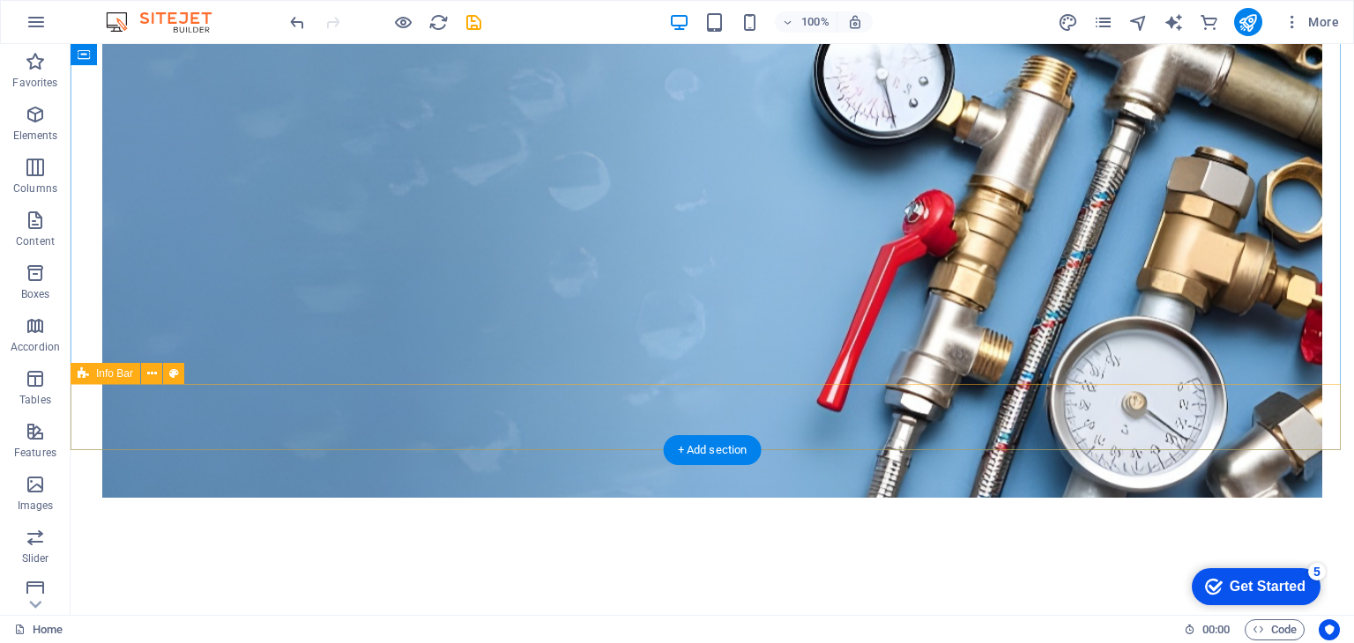
scroll to position [529, 0]
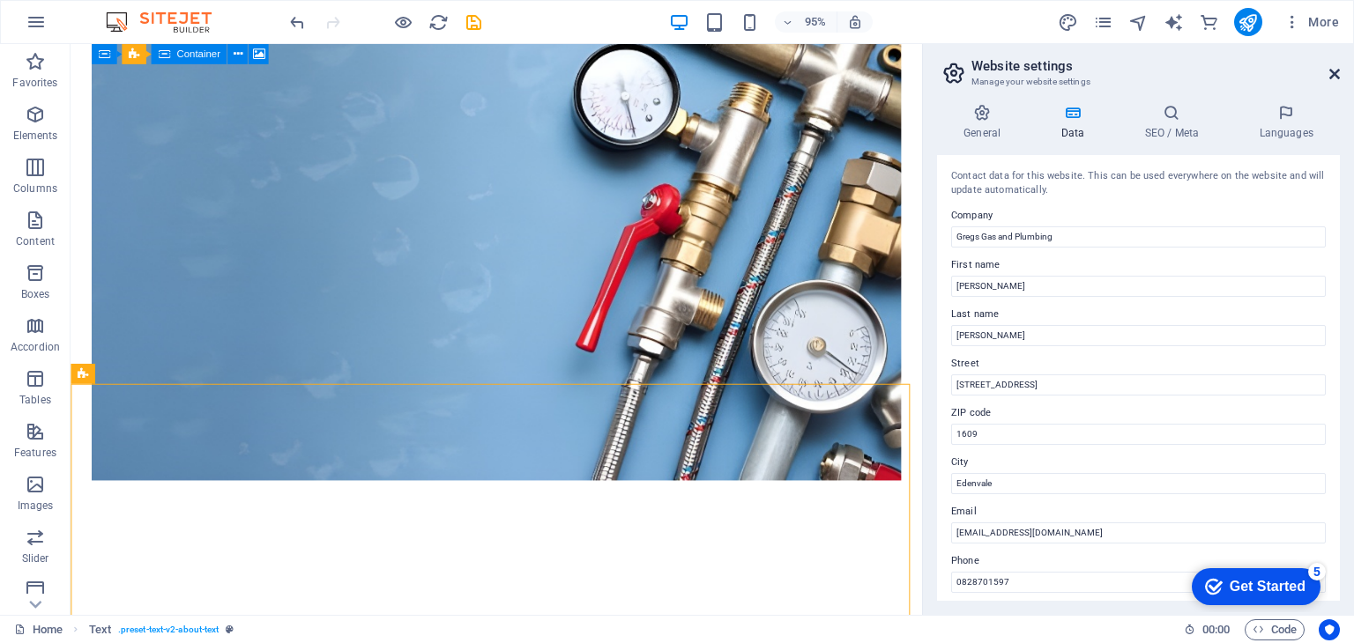
click at [1336, 72] on icon at bounding box center [1334, 74] width 11 height 14
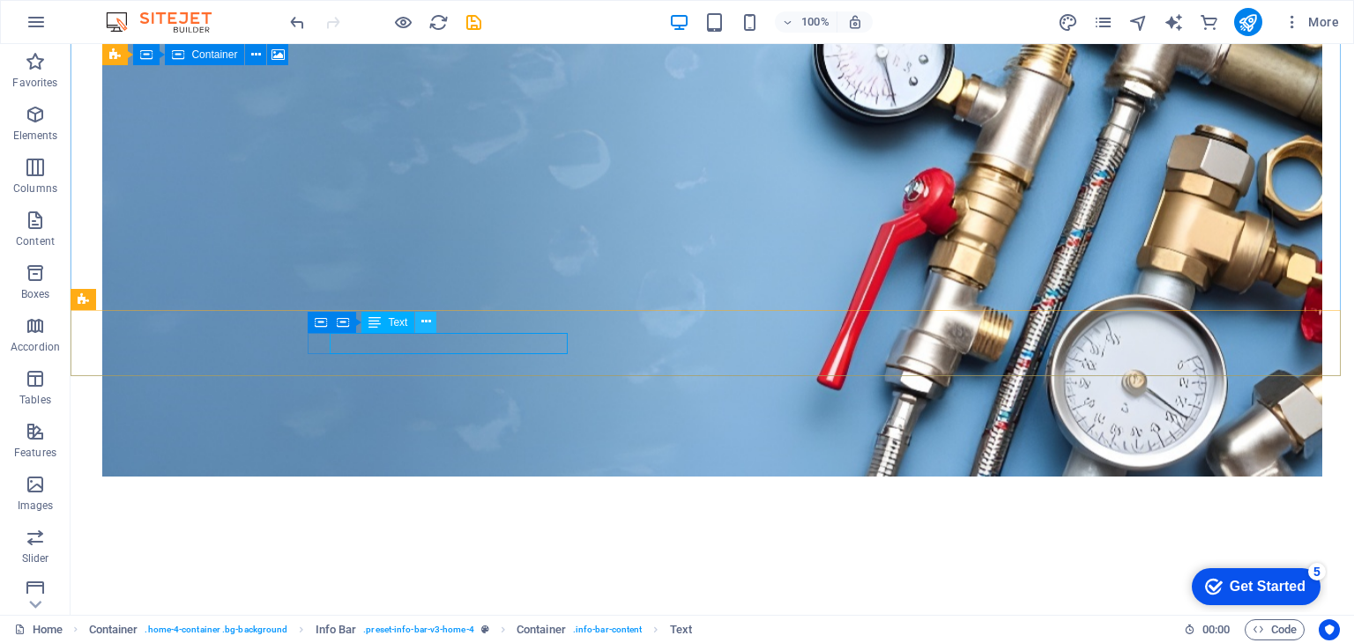
click at [431, 318] on button at bounding box center [425, 322] width 21 height 21
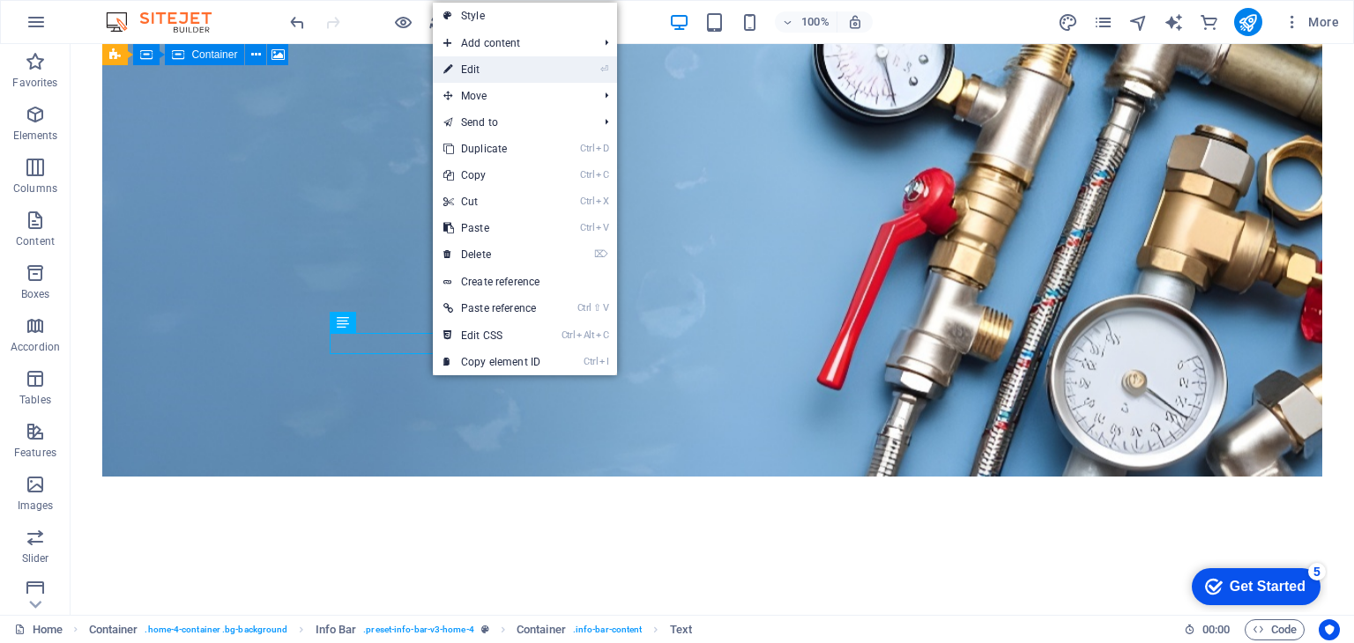
click at [488, 70] on link "⏎ Edit" at bounding box center [492, 69] width 118 height 26
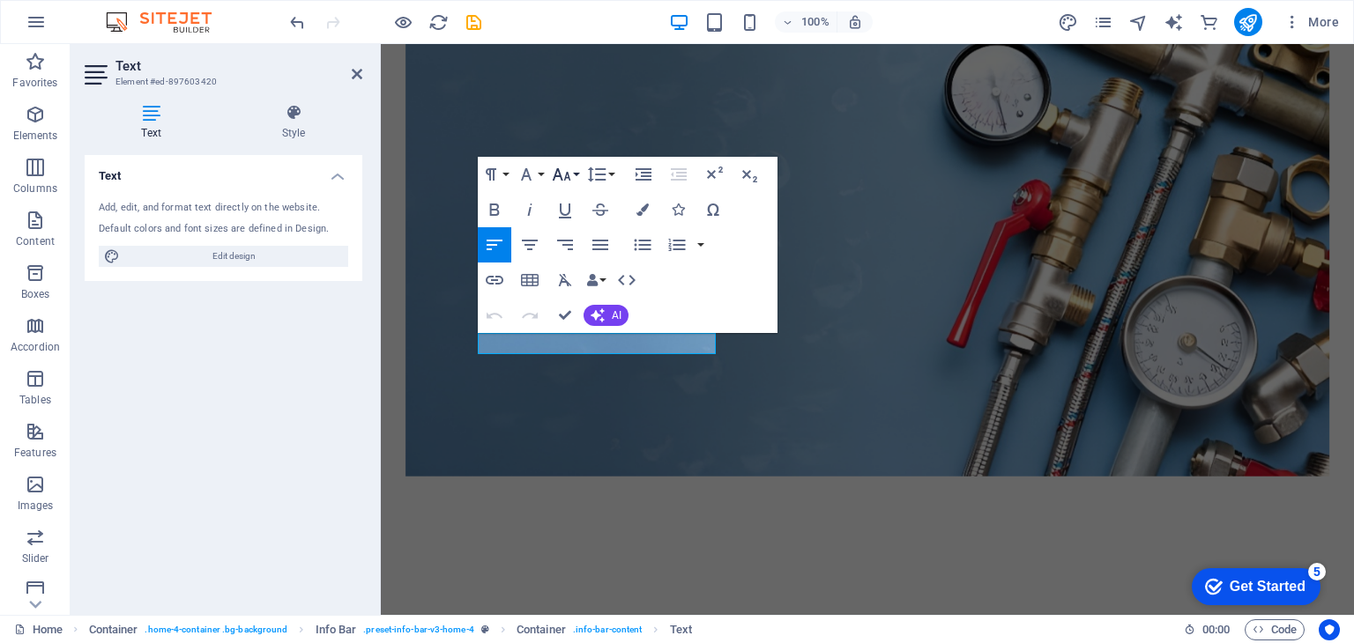
click at [556, 174] on icon "button" at bounding box center [561, 174] width 21 height 21
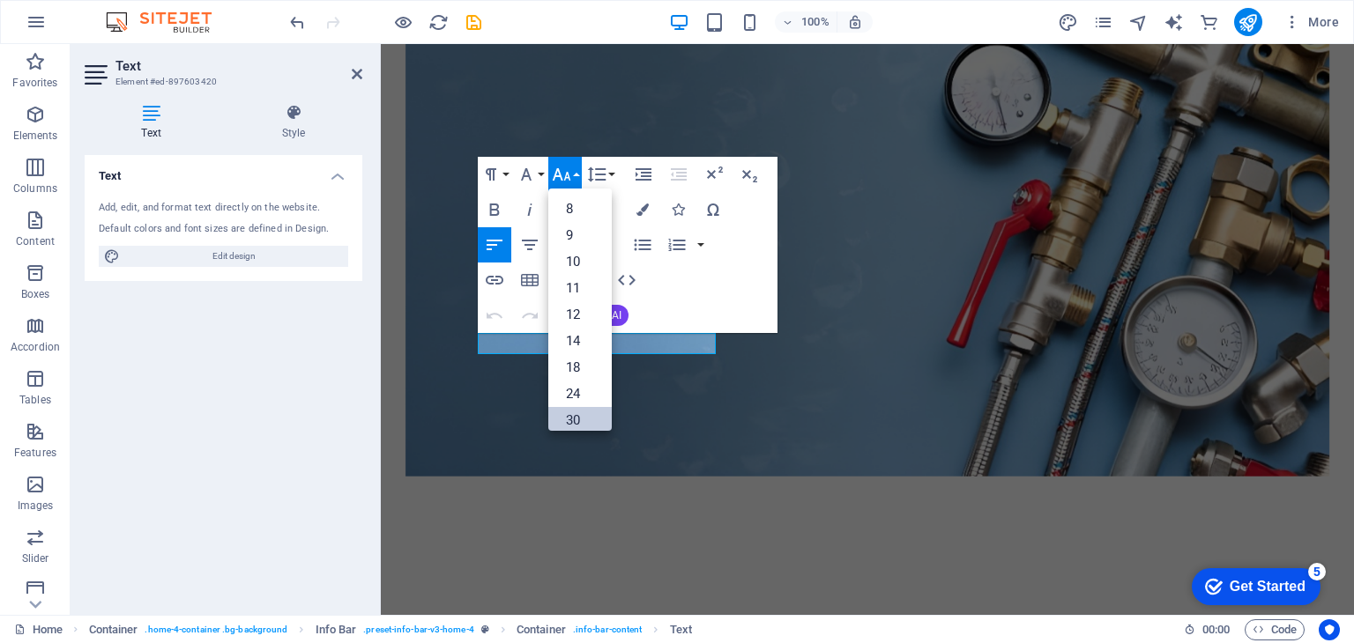
click at [575, 420] on link "30" at bounding box center [579, 420] width 63 height 26
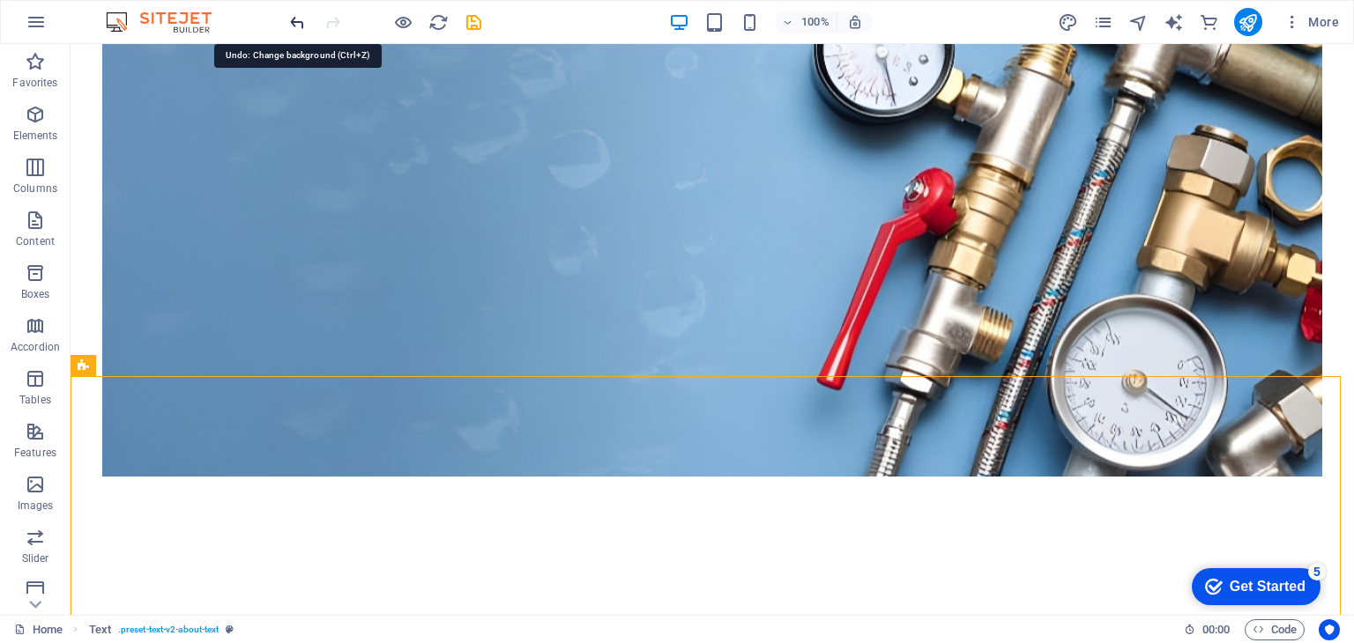
click at [299, 21] on icon "undo" at bounding box center [297, 22] width 20 height 20
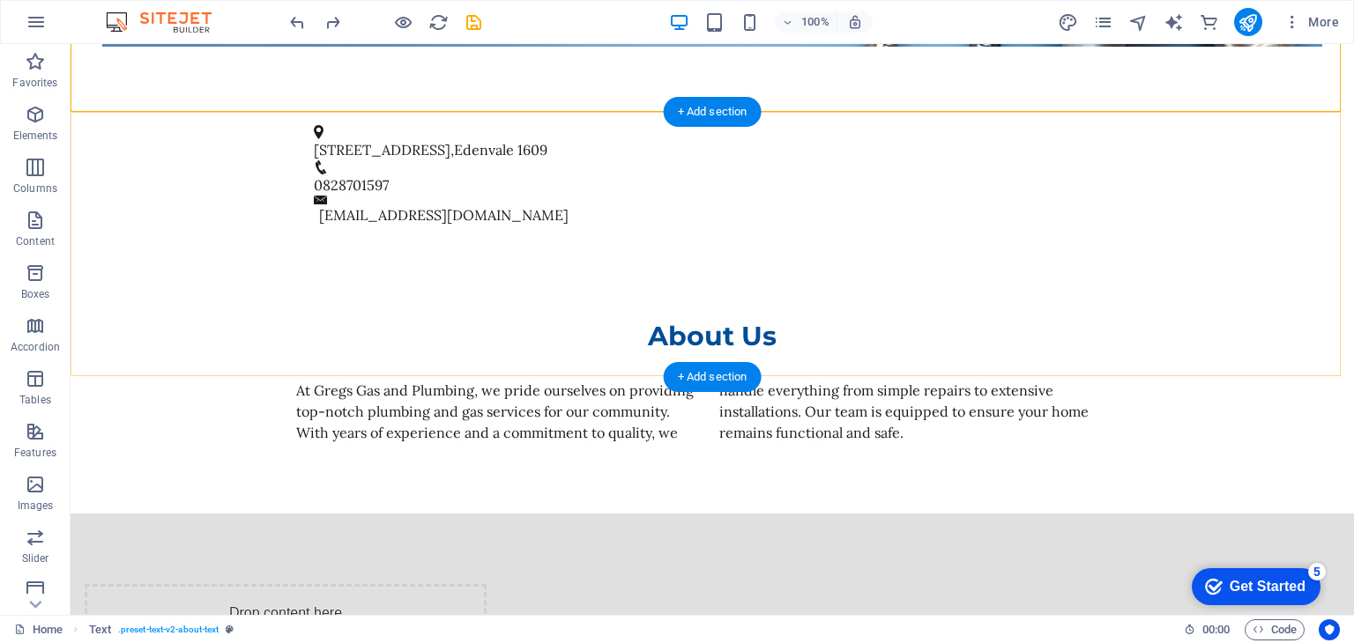
scroll to position [1061, 0]
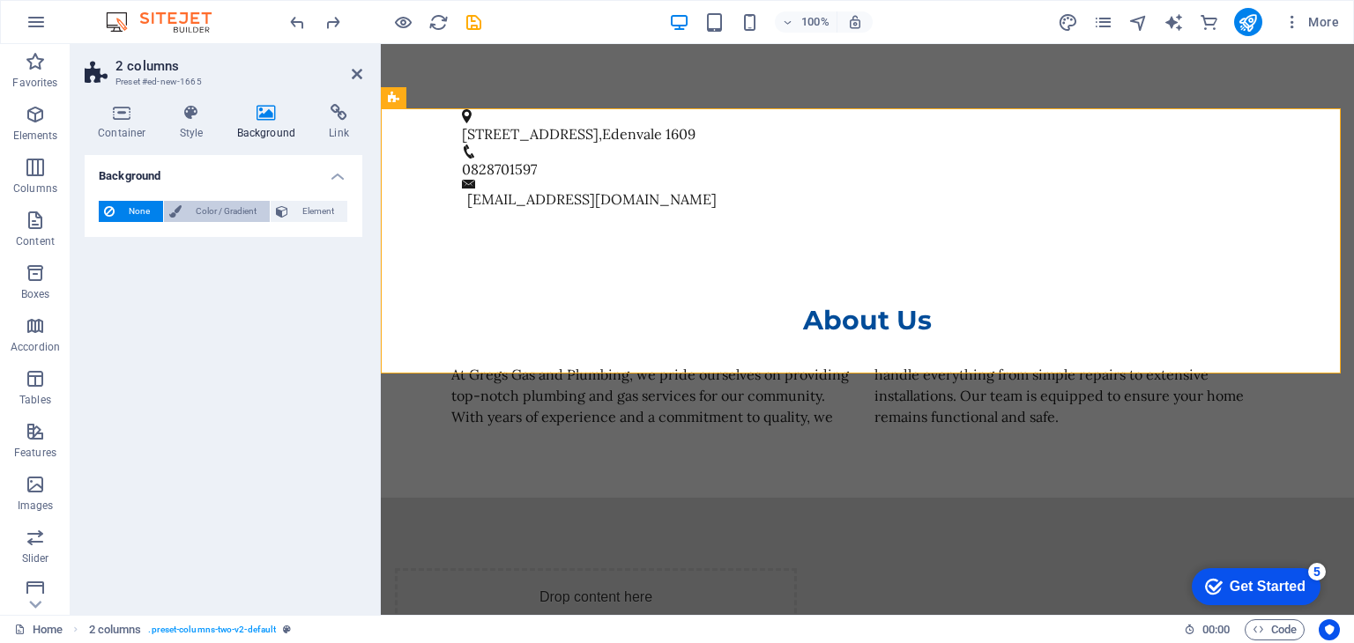
click at [234, 211] on span "Color / Gradient" at bounding box center [226, 211] width 78 height 21
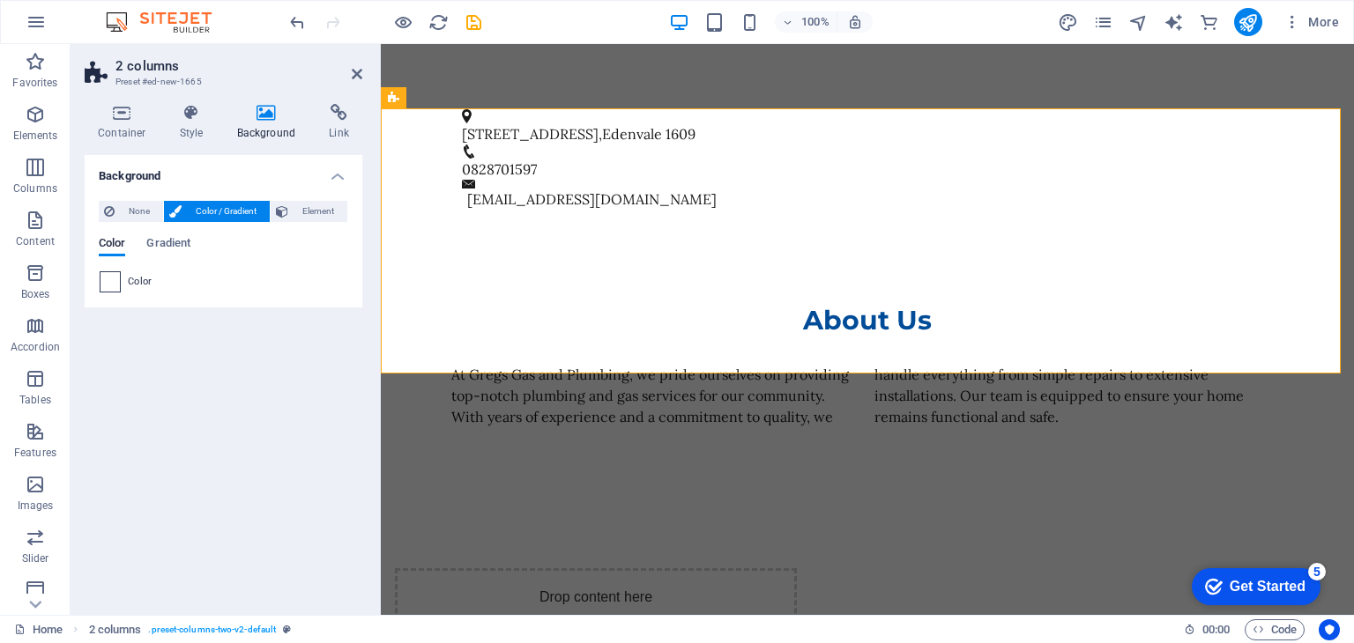
click at [114, 282] on span at bounding box center [109, 281] width 19 height 19
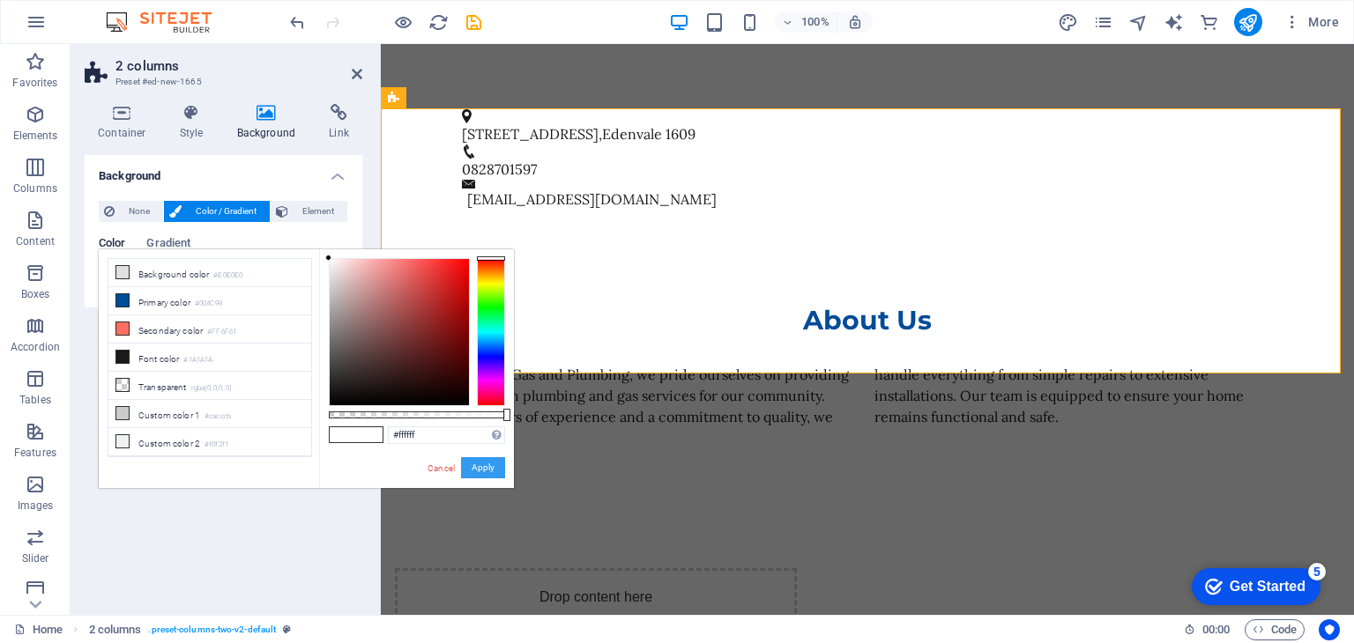
click at [486, 471] on button "Apply" at bounding box center [483, 467] width 44 height 21
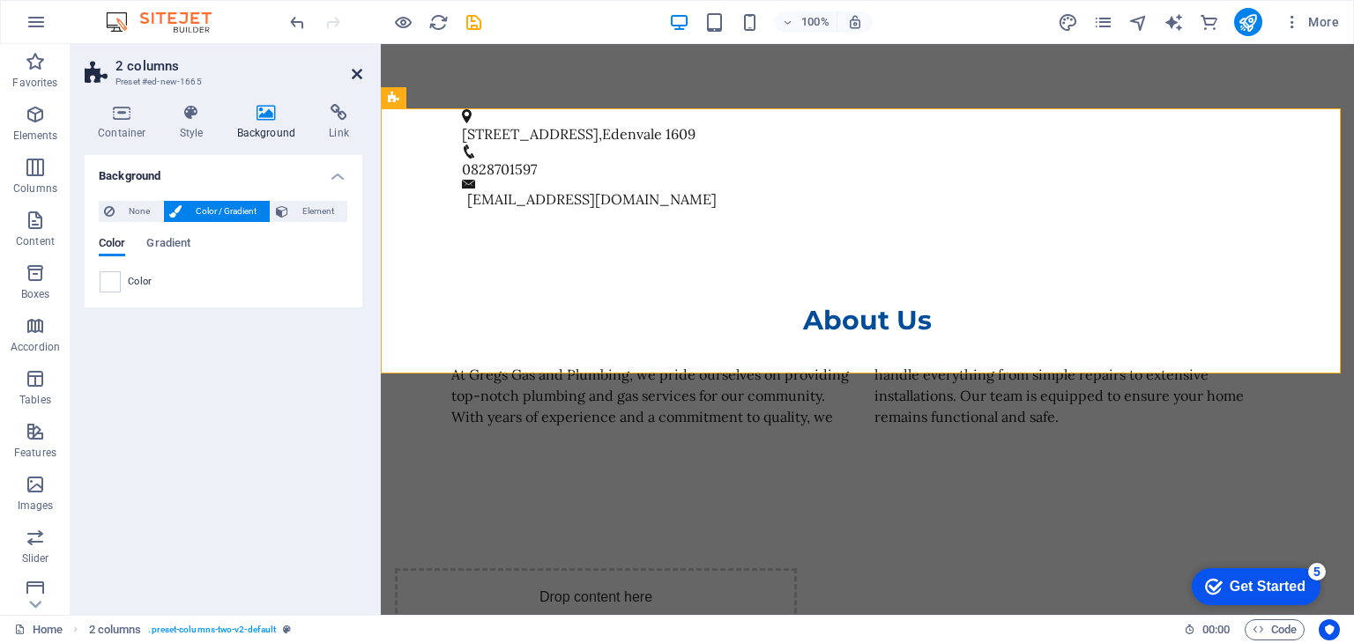
click at [356, 74] on icon at bounding box center [357, 74] width 11 height 14
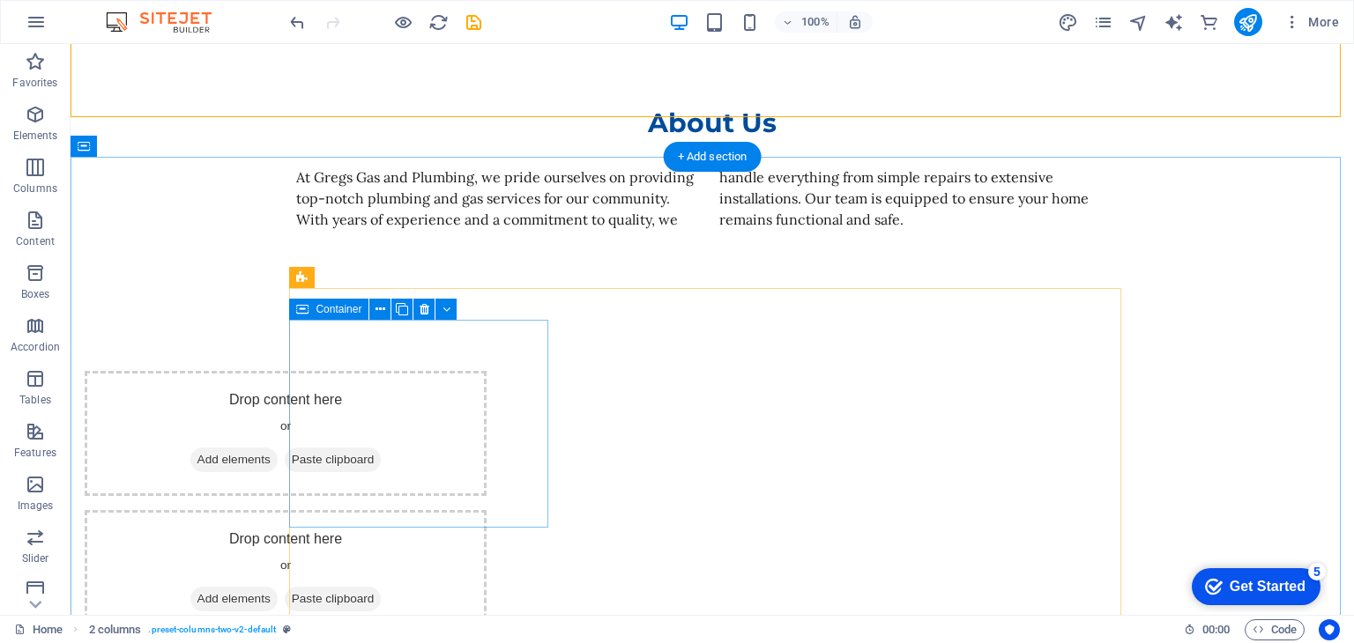
scroll to position [1325, 0]
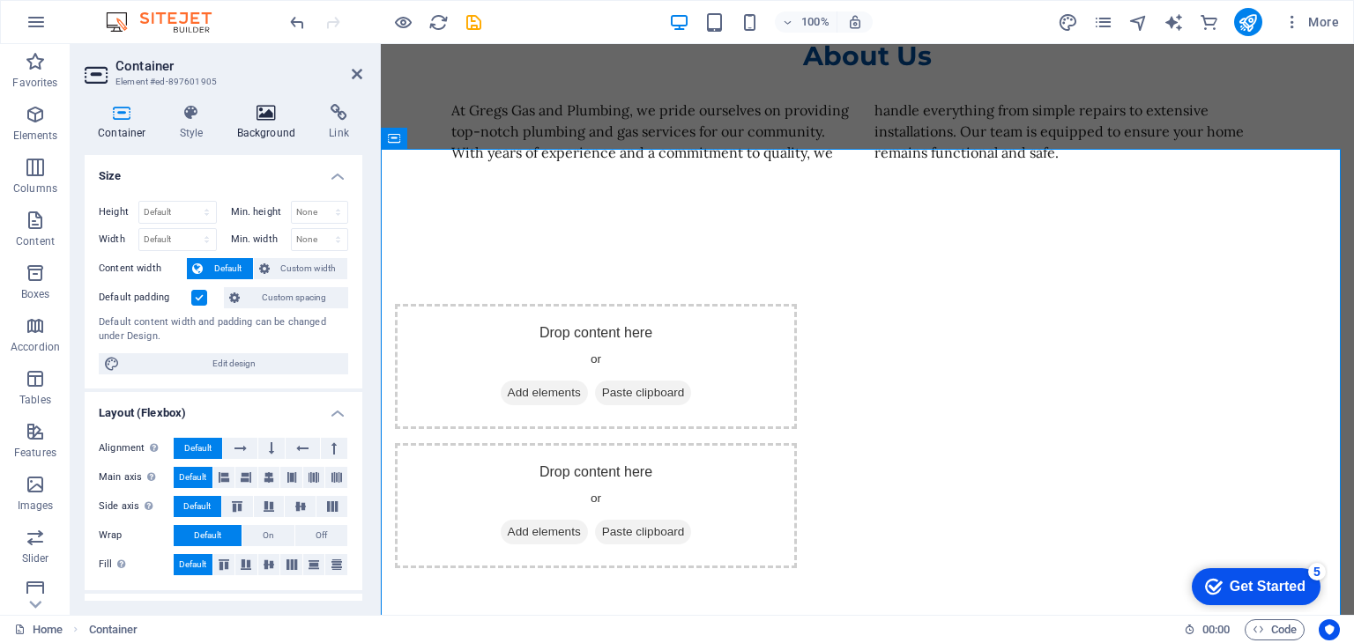
click at [250, 122] on h4 "Background" at bounding box center [270, 122] width 93 height 37
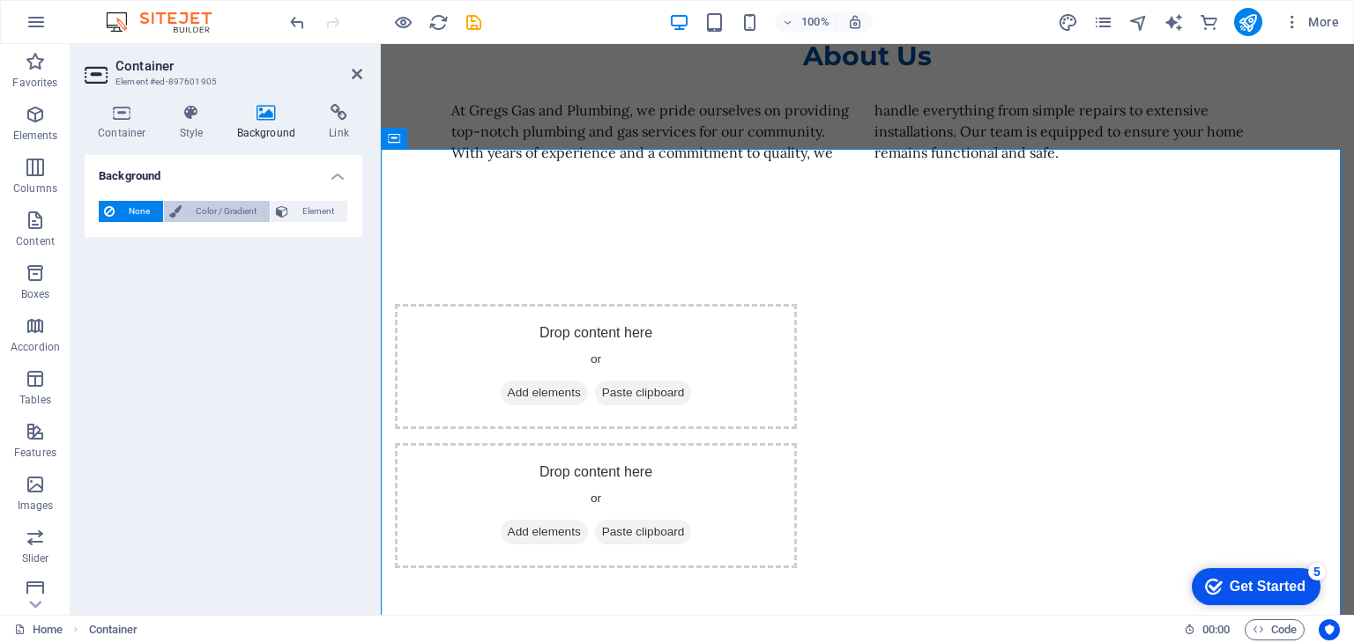
click at [205, 203] on span "Color / Gradient" at bounding box center [226, 211] width 78 height 21
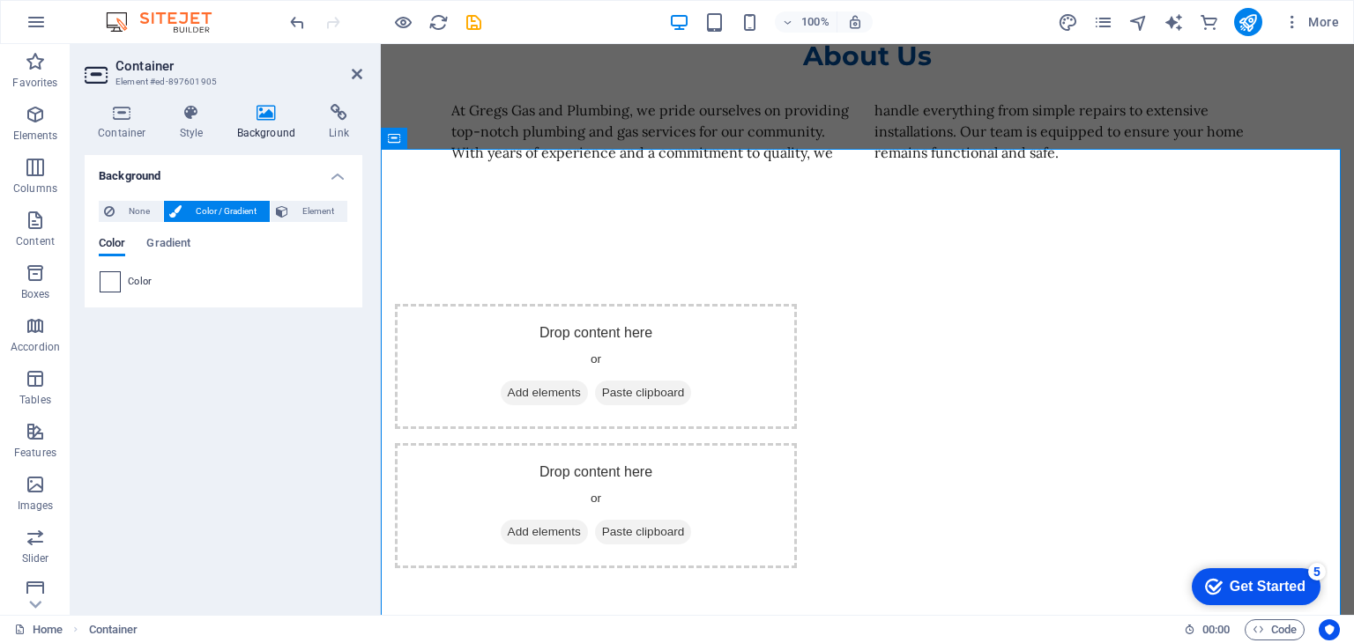
click at [107, 281] on span at bounding box center [109, 281] width 19 height 19
type input "#ffffff"
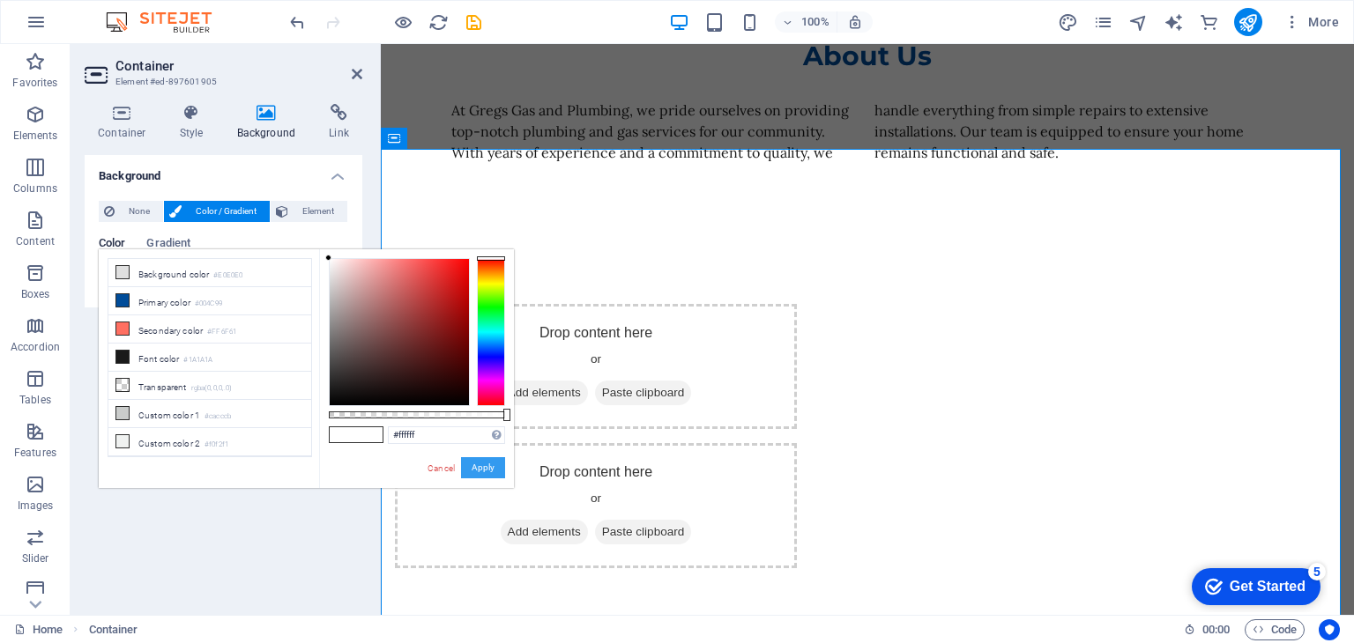
click at [470, 457] on button "Apply" at bounding box center [483, 467] width 44 height 21
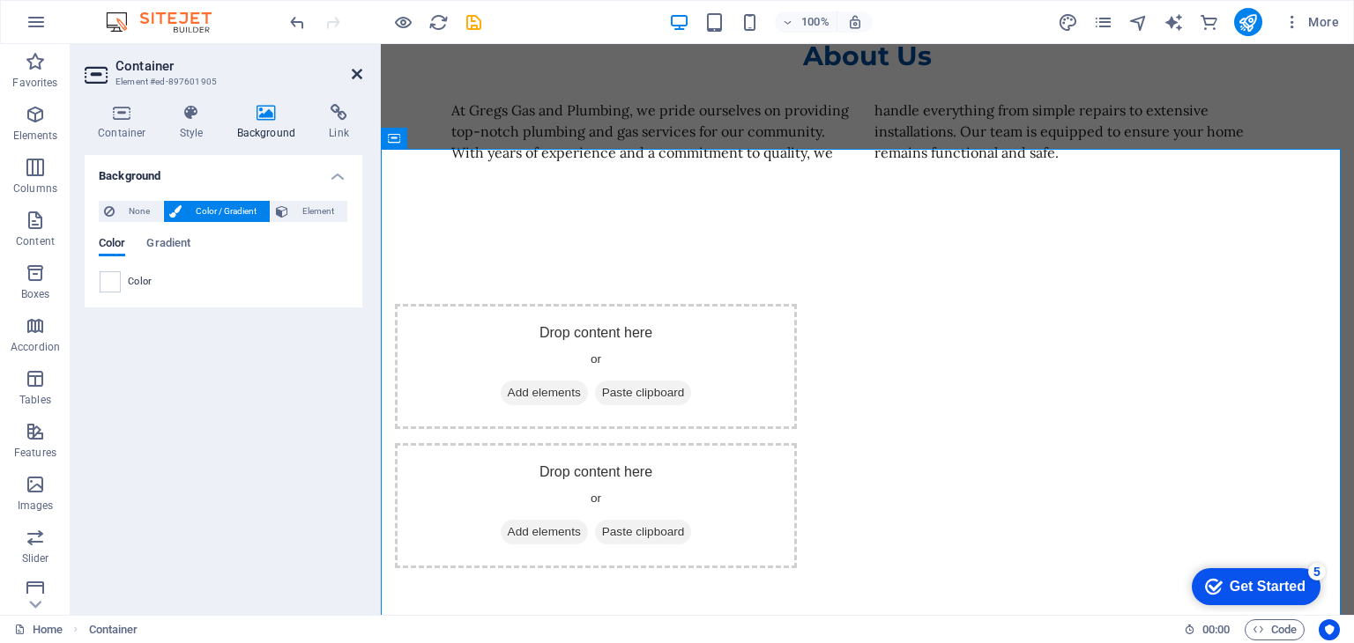
click at [360, 71] on icon at bounding box center [357, 74] width 11 height 14
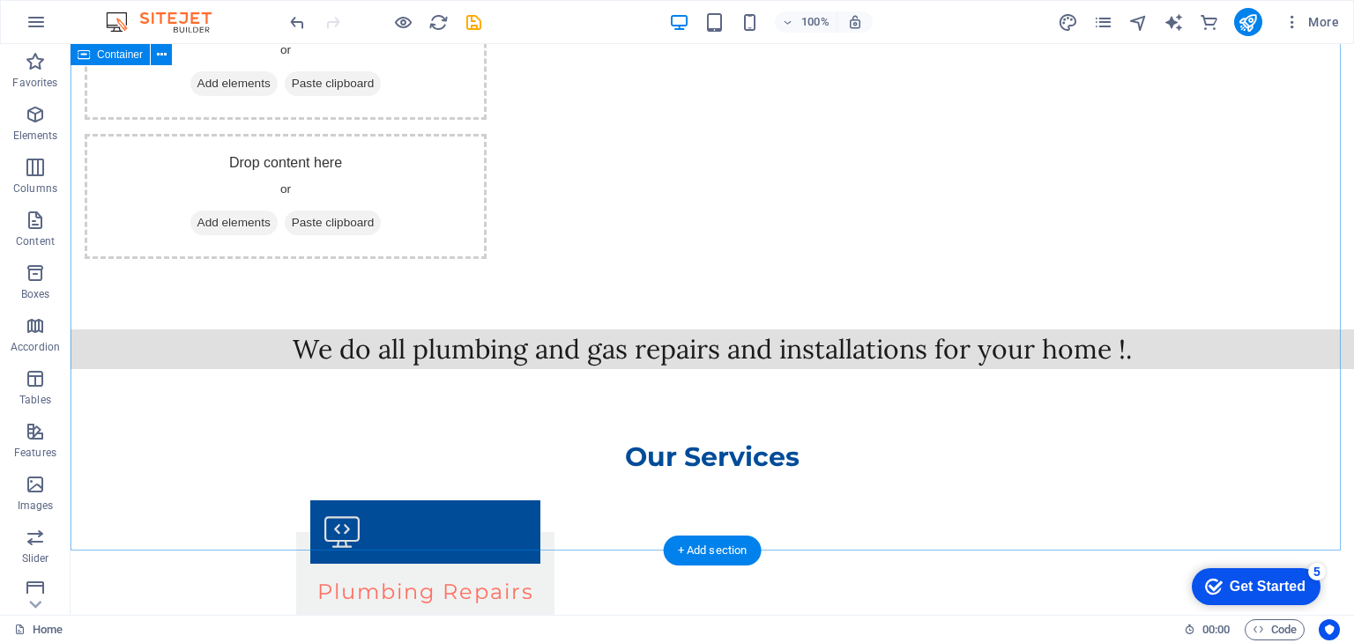
scroll to position [2020, 0]
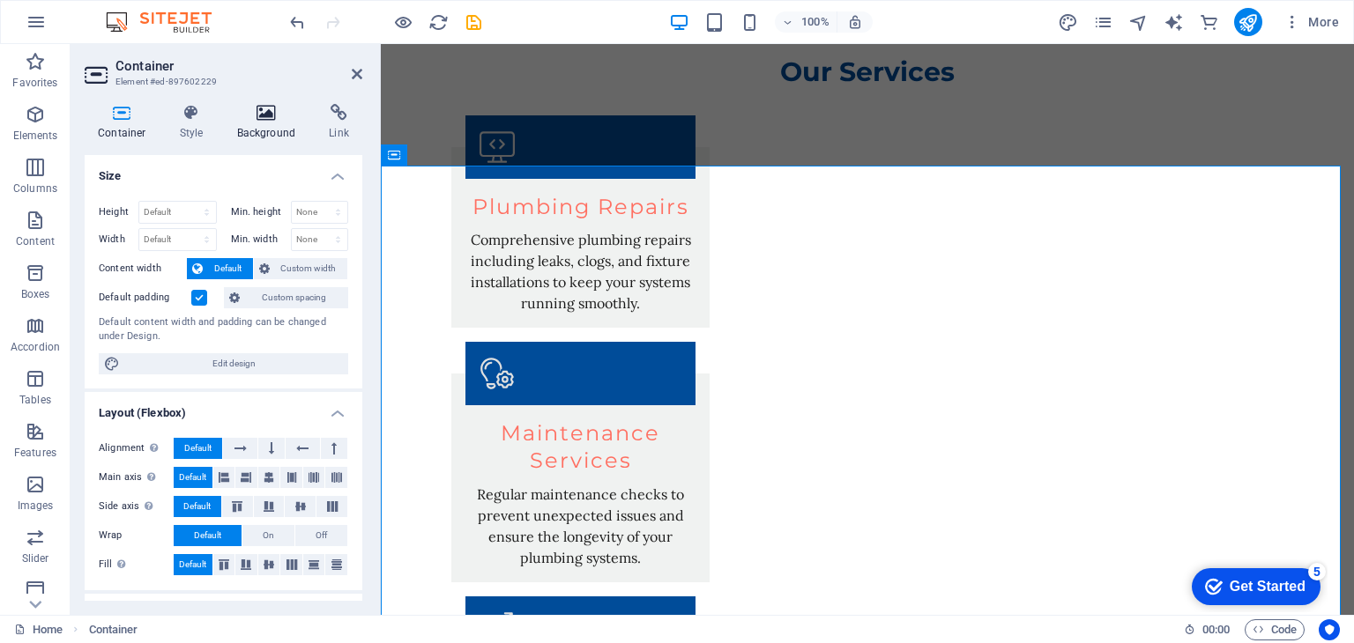
click at [264, 119] on icon at bounding box center [266, 113] width 85 height 18
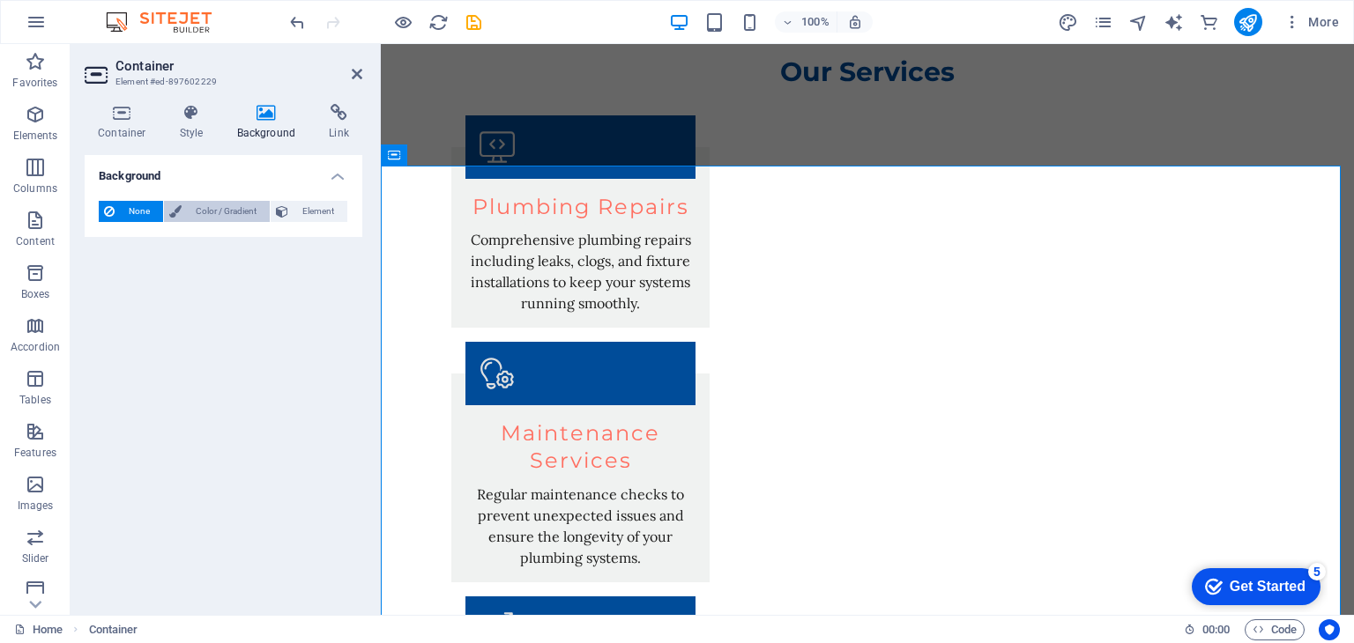
click at [196, 220] on span "Color / Gradient" at bounding box center [226, 211] width 78 height 21
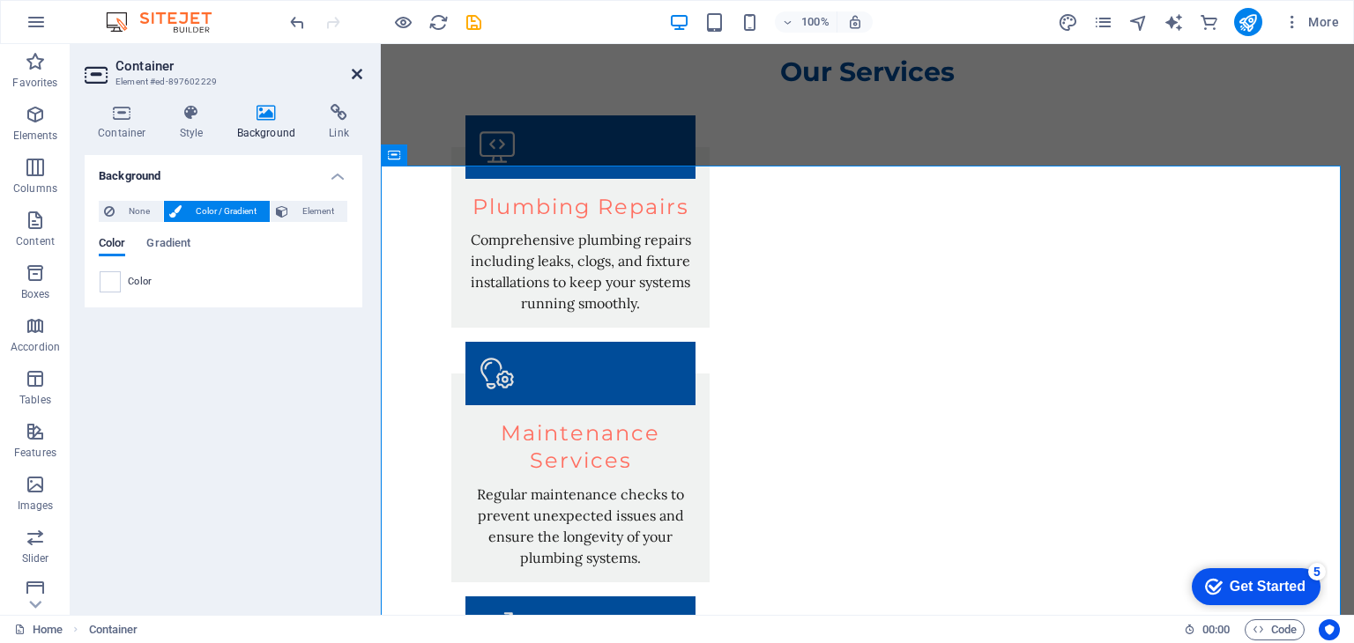
click at [360, 70] on icon at bounding box center [357, 74] width 11 height 14
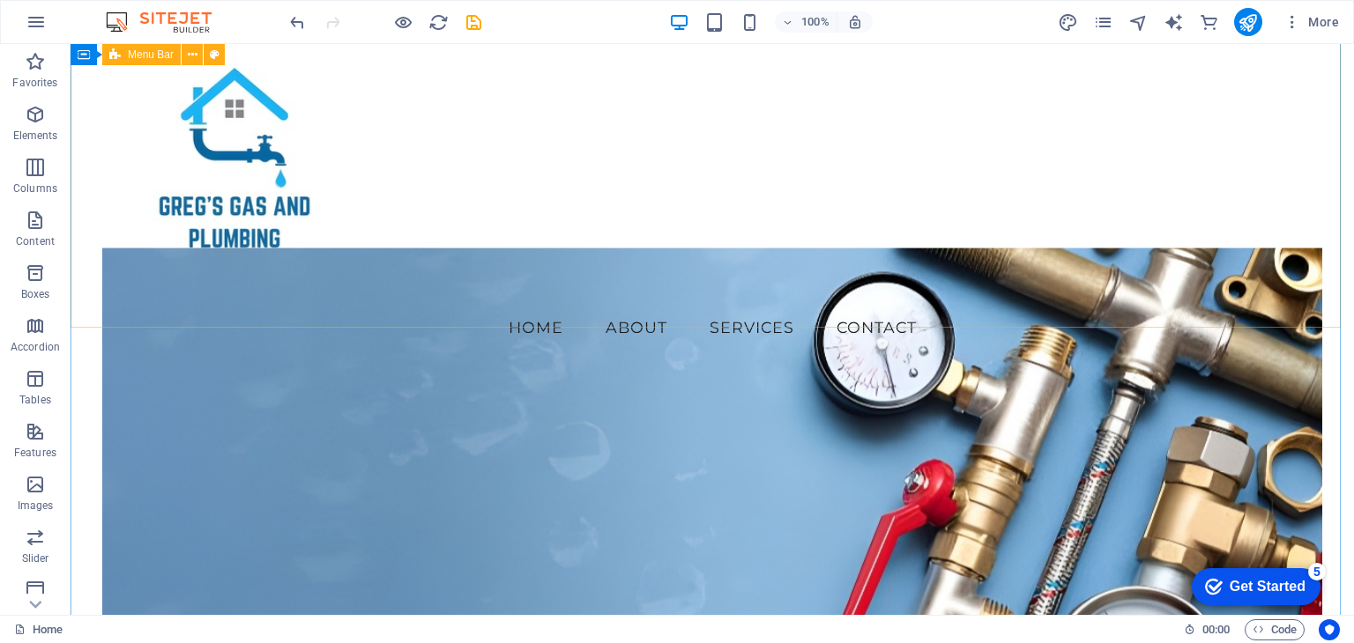
scroll to position [0, 0]
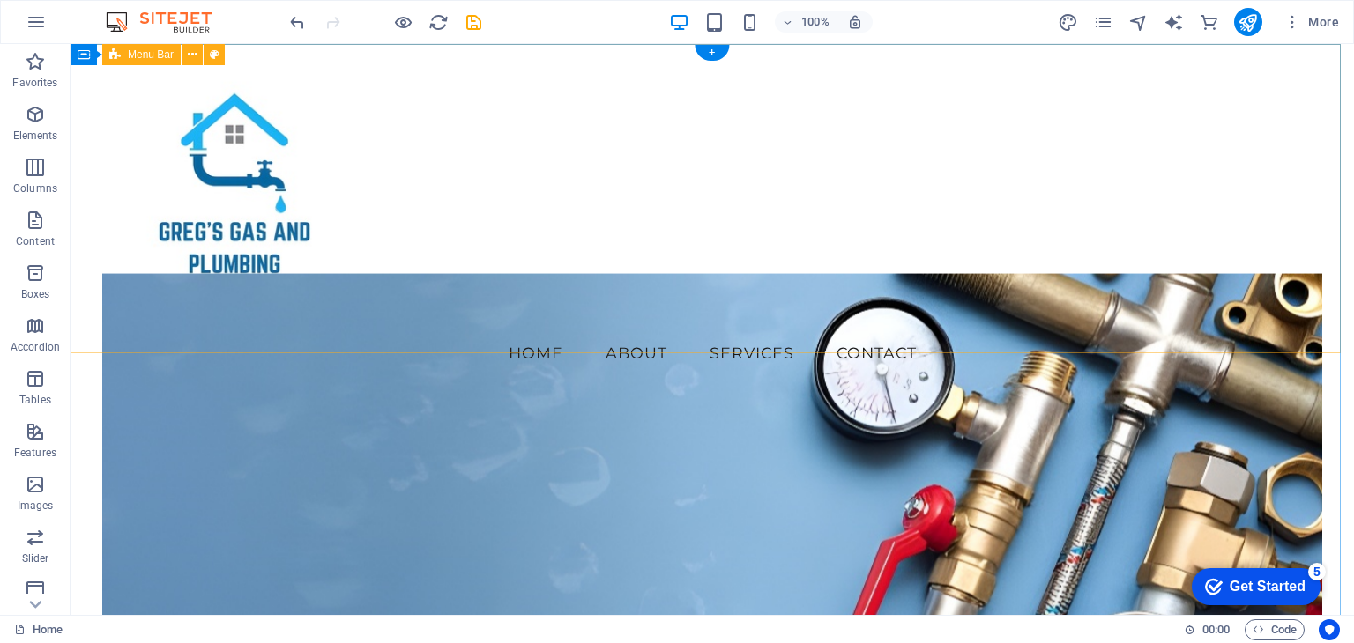
click at [612, 323] on div "Menu Home About Services Contact" at bounding box center [712, 220] width 1283 height 353
select select "vw"
select select "rem"
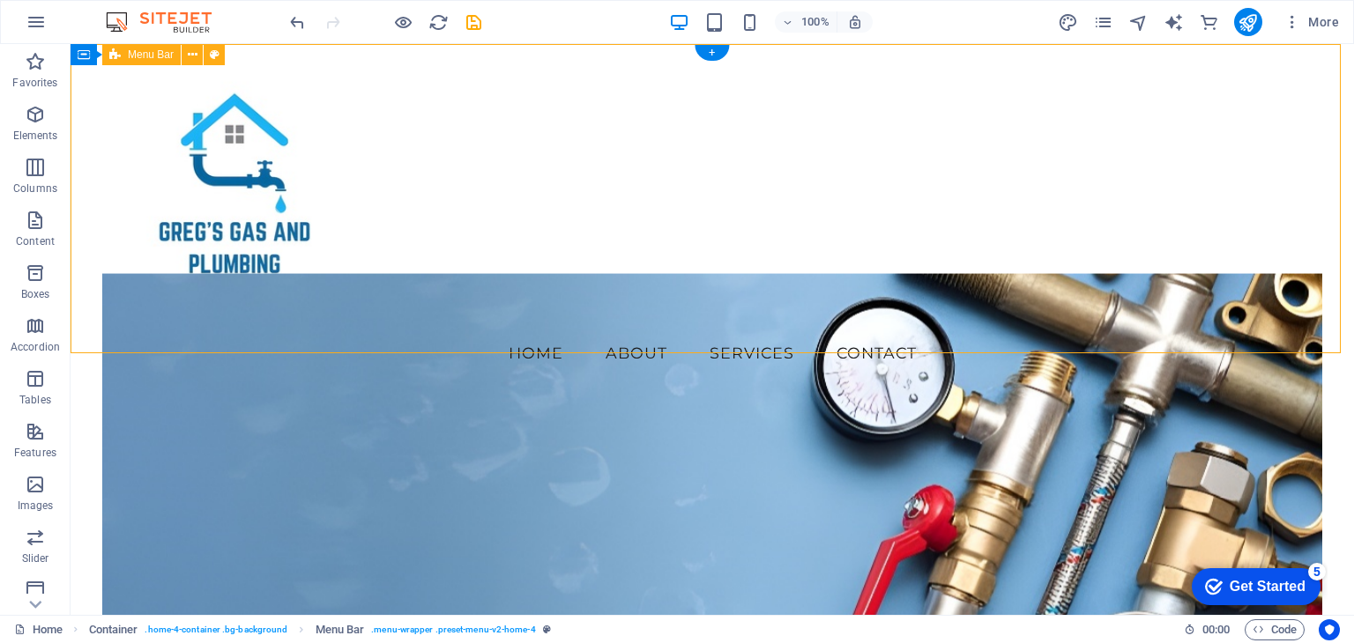
select select "vw"
select select "hover_border"
select select "px"
select select "rem"
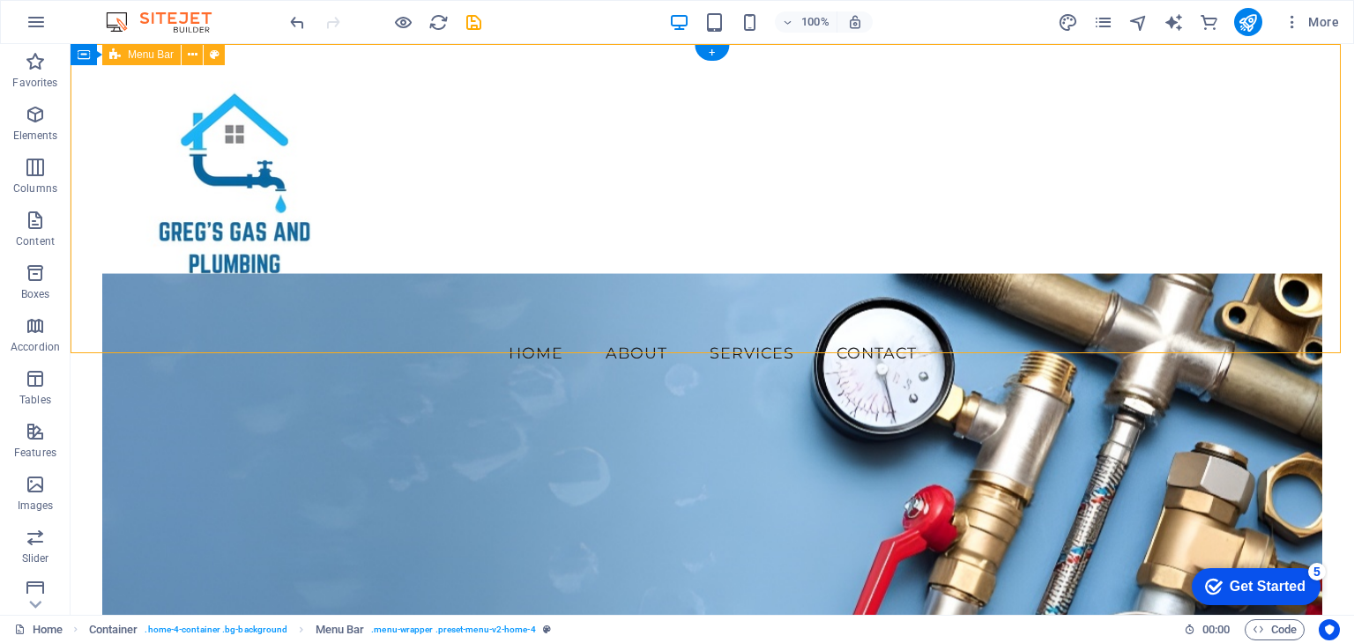
select select "rem"
select select "link-special-font"
select select "rem"
select select "400"
select select "px"
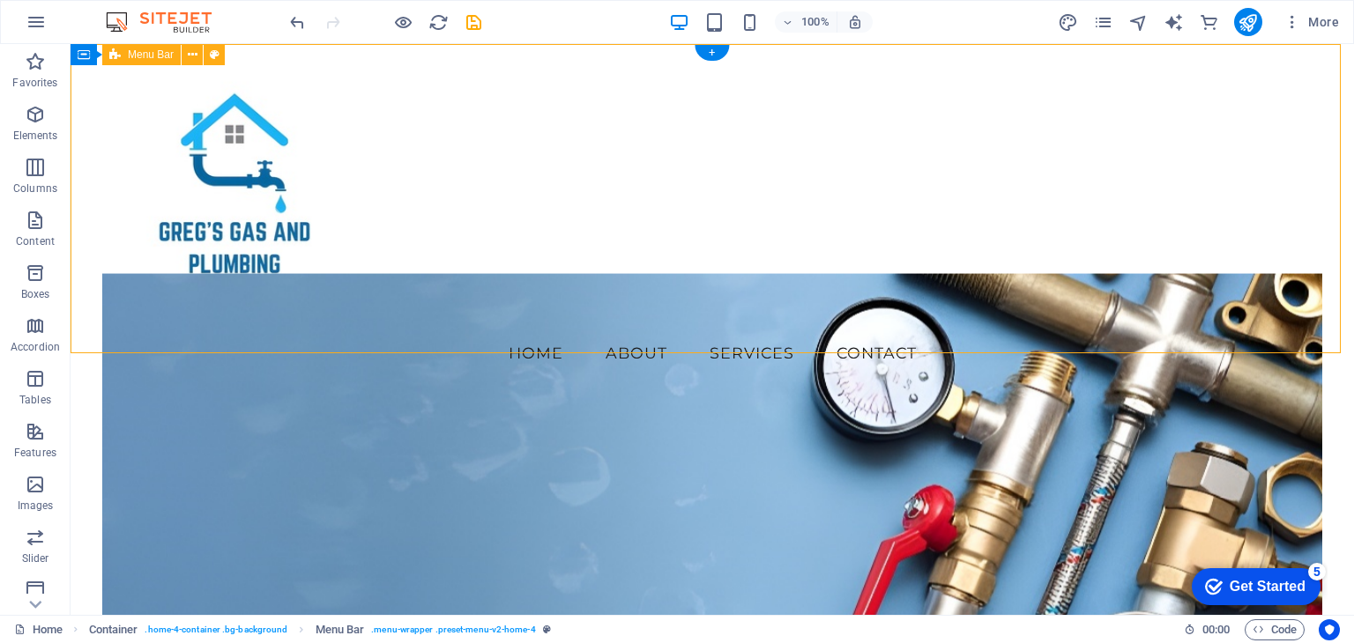
select select "preset-menu-v2-home-4"
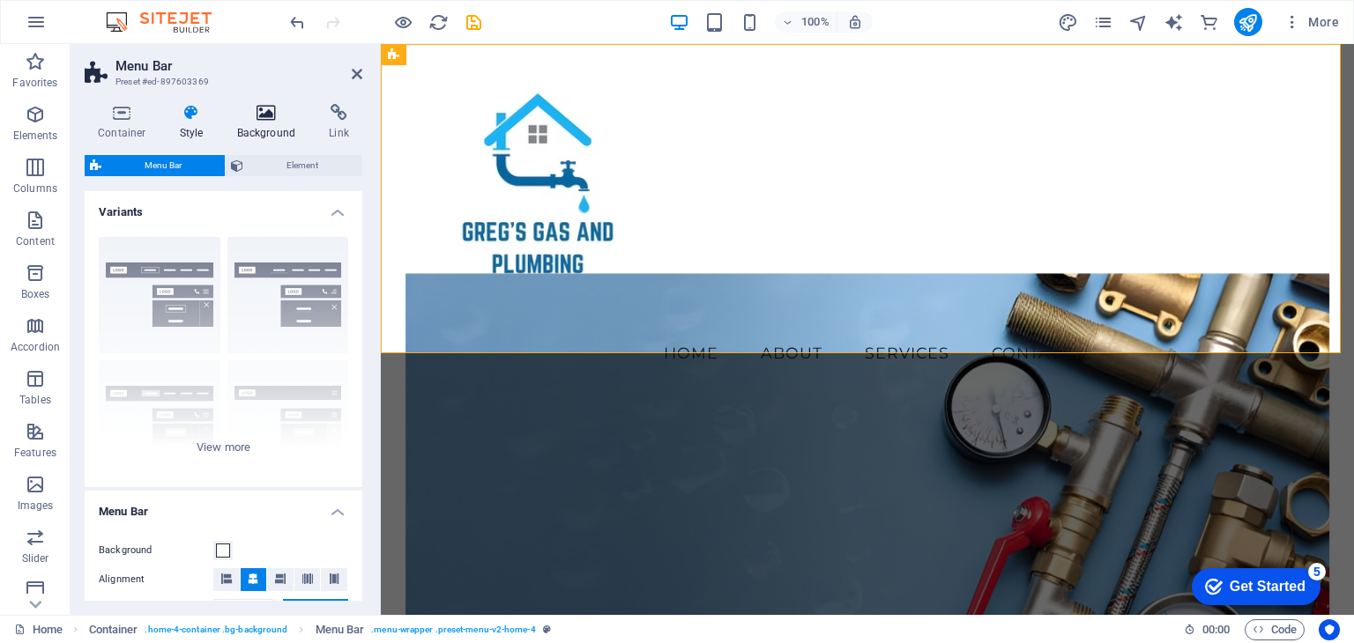
click at [270, 121] on icon at bounding box center [266, 113] width 85 height 18
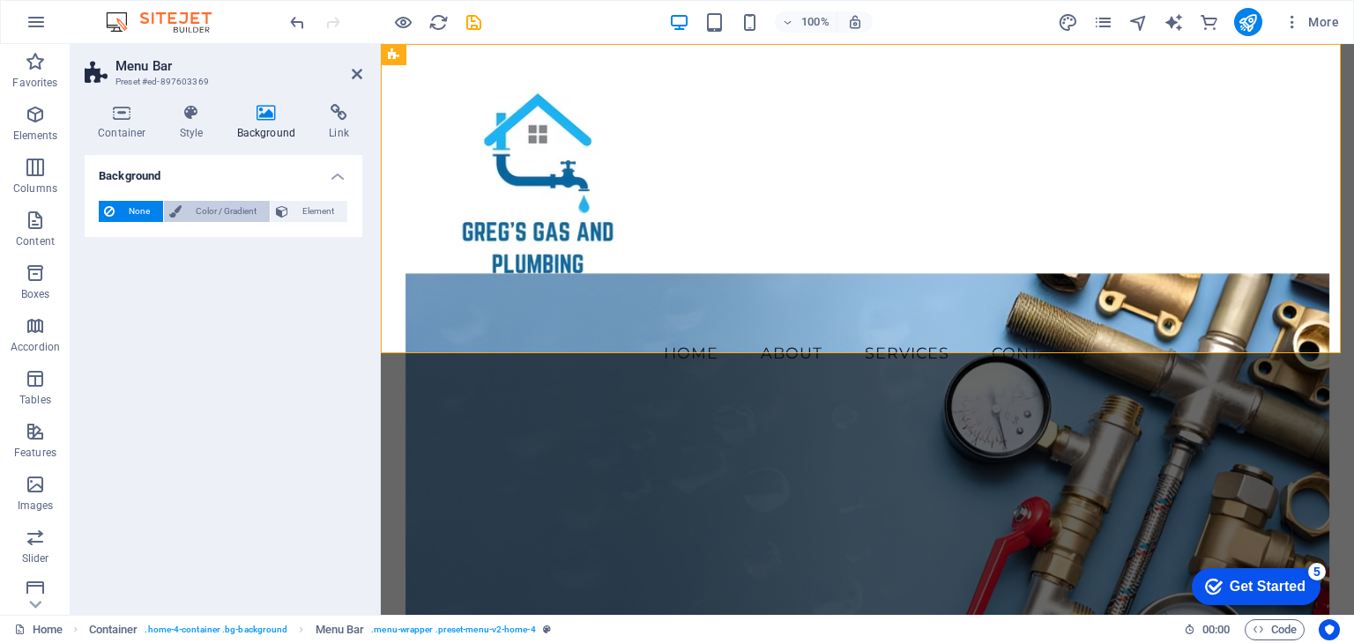
click at [249, 212] on span "Color / Gradient" at bounding box center [226, 211] width 78 height 21
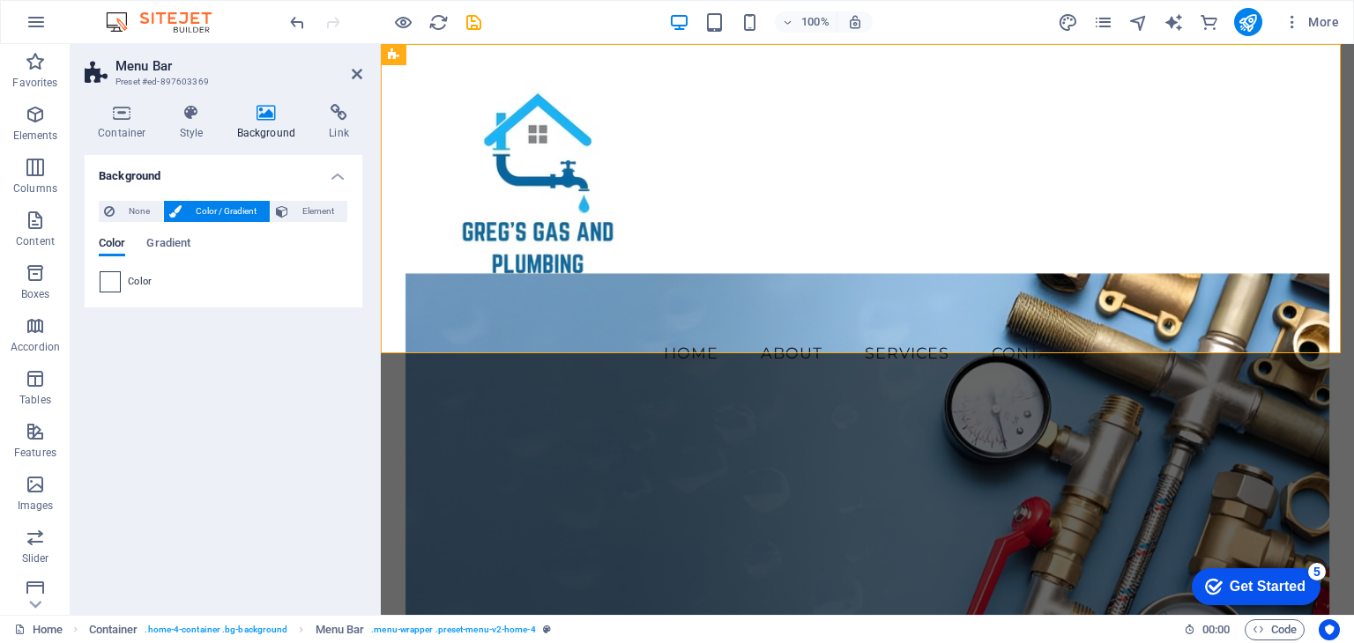
click at [107, 279] on span at bounding box center [109, 281] width 19 height 19
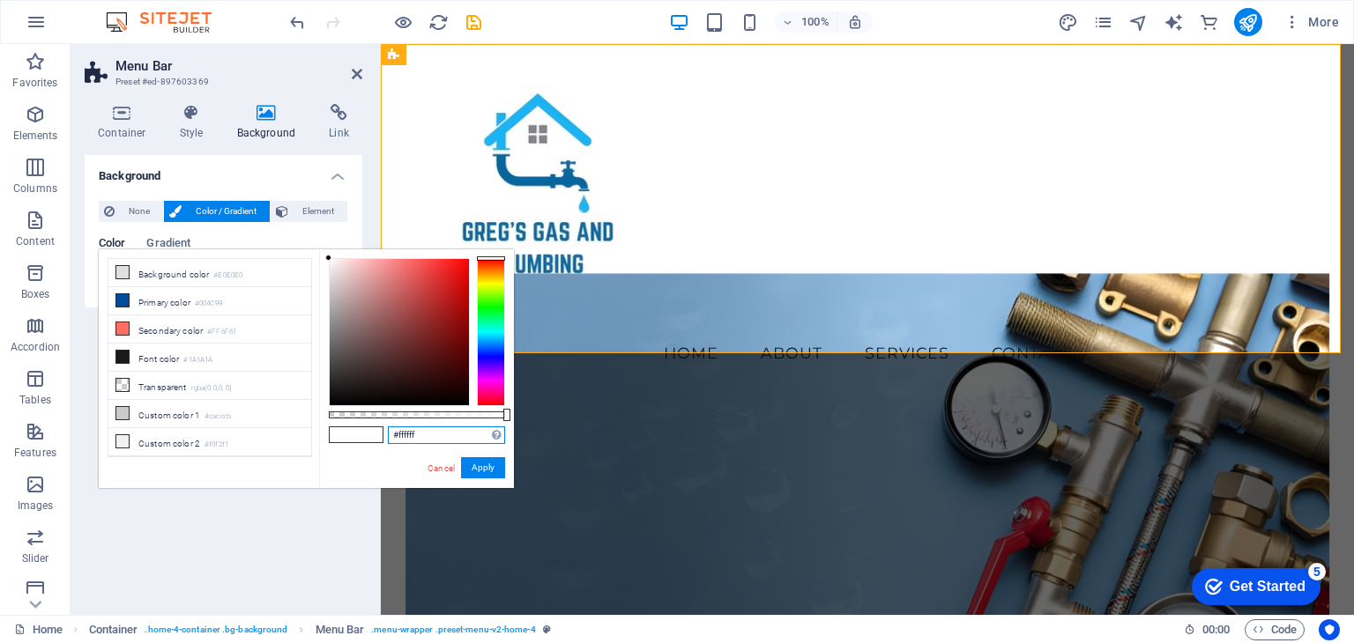
click at [425, 437] on input "#ffffff" at bounding box center [446, 436] width 117 height 18
drag, startPoint x: 434, startPoint y: 434, endPoint x: 373, endPoint y: 434, distance: 60.8
click at [373, 434] on div "#ffffff Supported formats #0852ed rgb(8, 82, 237) rgba(8, 82, 237, 90%) hsv(221…" at bounding box center [416, 496] width 195 height 494
paste input "01669e"
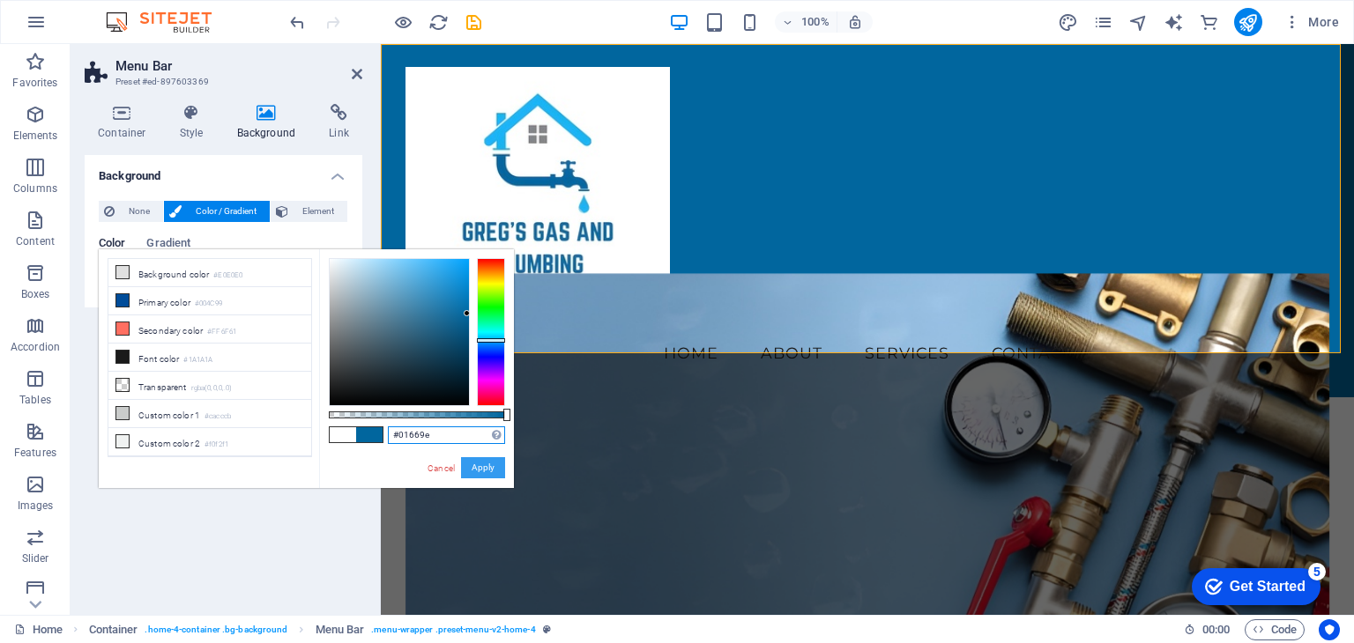
type input "#01669e"
click at [489, 464] on button "Apply" at bounding box center [483, 467] width 44 height 21
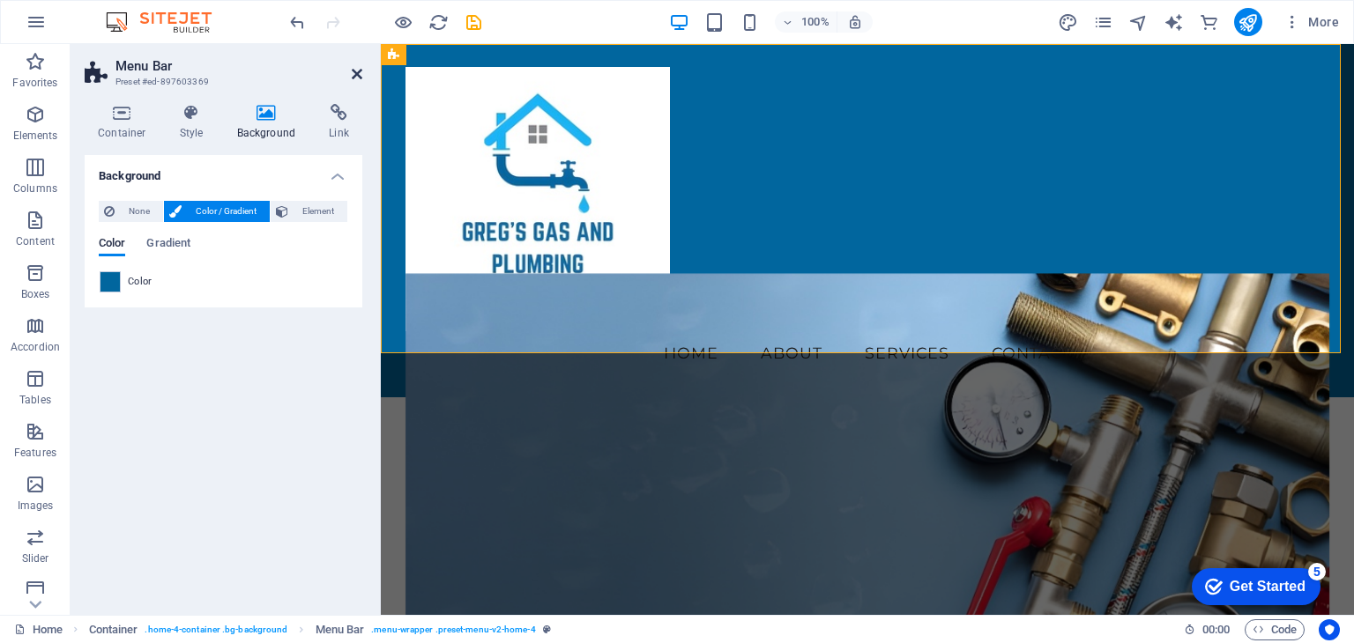
click at [360, 77] on icon at bounding box center [357, 74] width 11 height 14
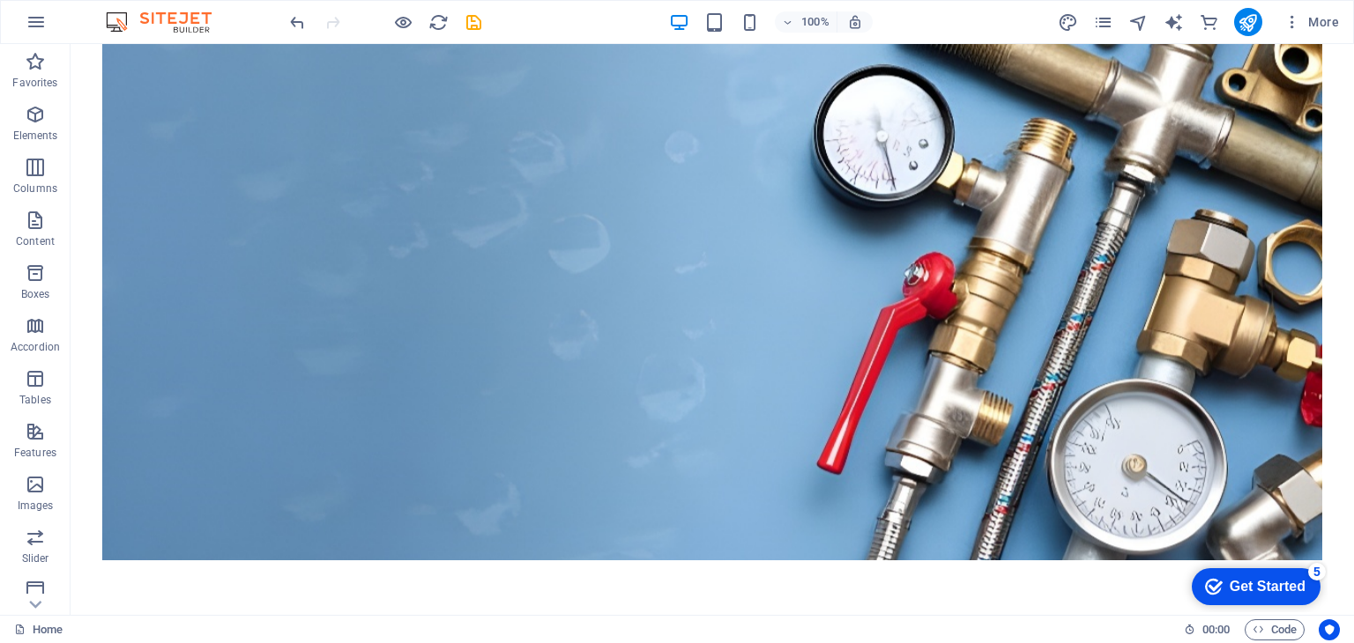
scroll to position [529, 0]
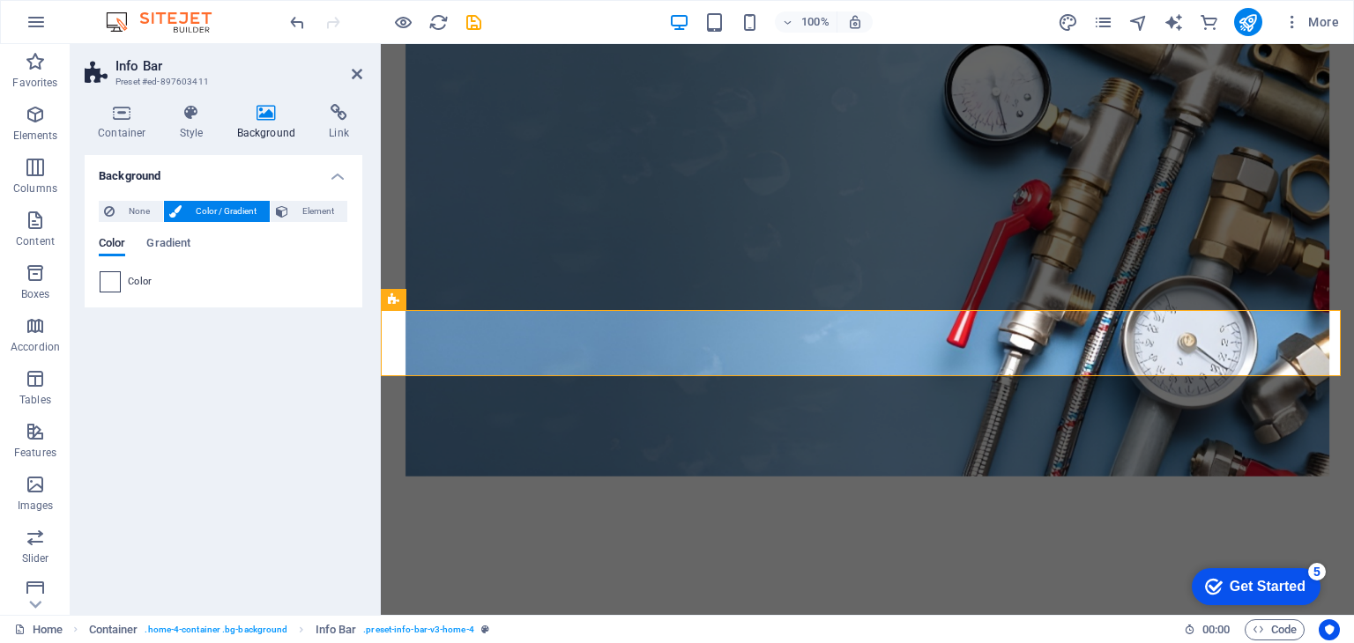
click at [113, 276] on span at bounding box center [109, 281] width 19 height 19
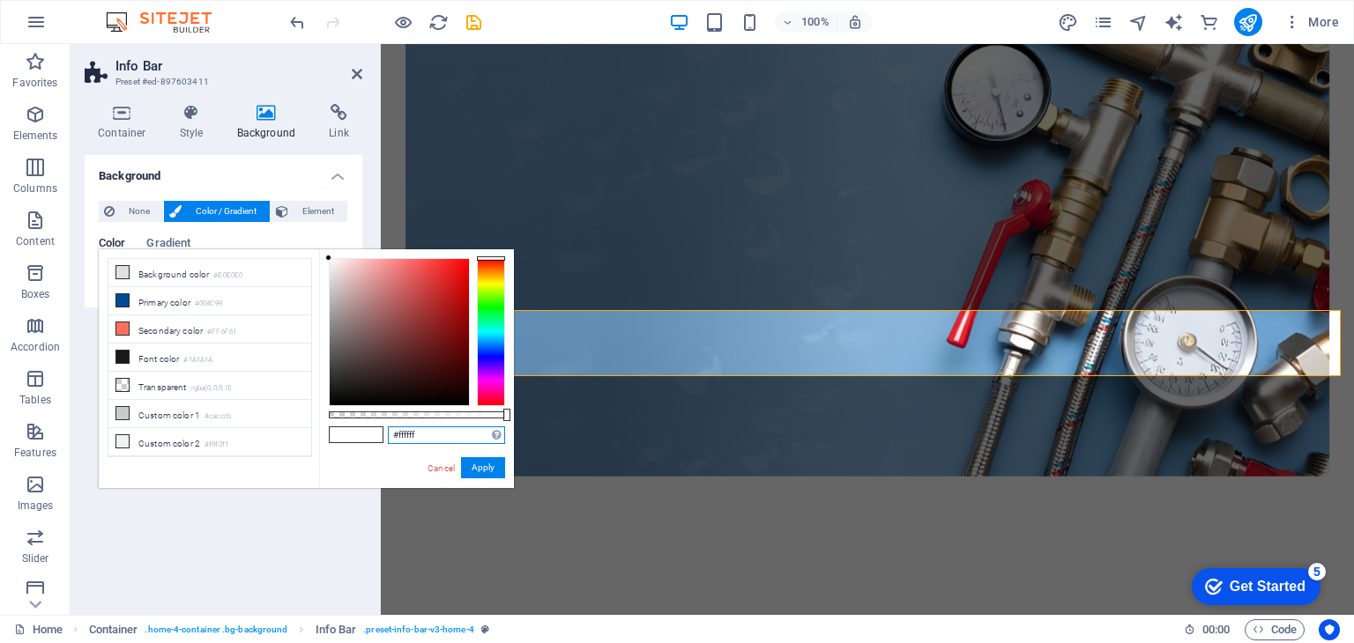
click at [420, 438] on input "#ffffff" at bounding box center [446, 436] width 117 height 18
drag, startPoint x: 425, startPoint y: 434, endPoint x: 377, endPoint y: 434, distance: 47.6
click at [377, 434] on div "#ffffff Supported formats #0852ed rgb(8, 82, 237) rgba(8, 82, 237, 90%) hsv(221…" at bounding box center [416, 496] width 195 height 494
paste input "01669e"
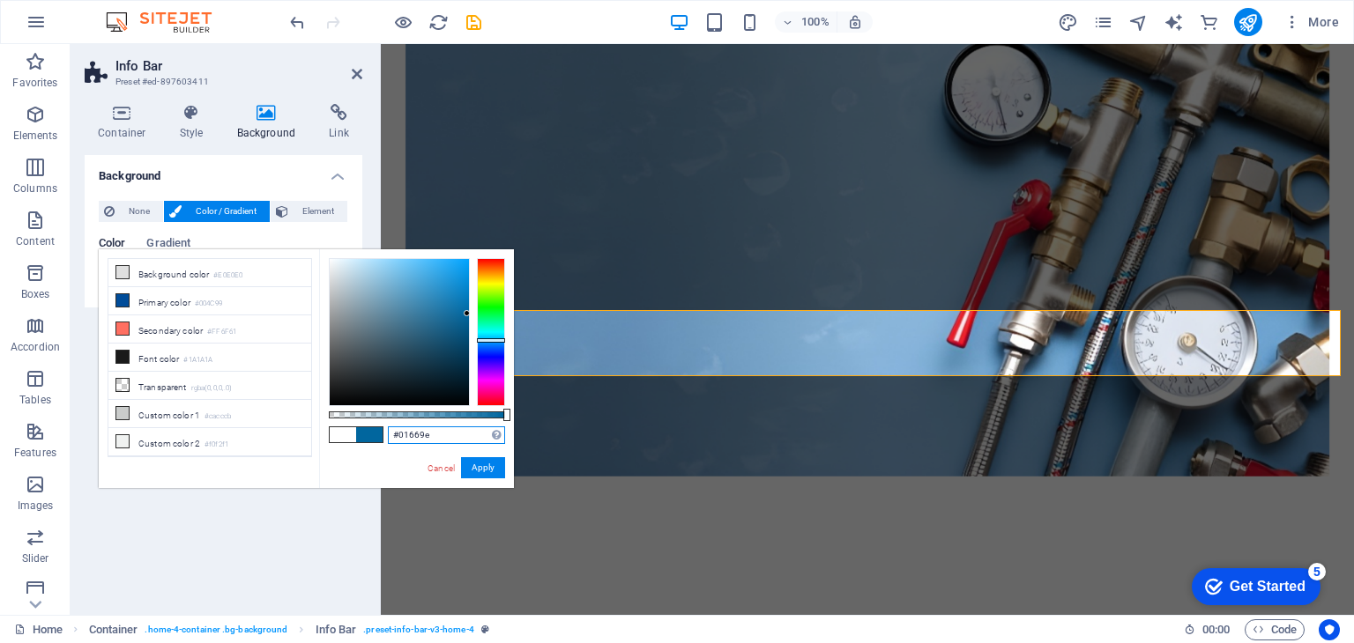
type input "#01669e"
drag, startPoint x: 472, startPoint y: 479, endPoint x: 475, endPoint y: 465, distance: 14.3
click at [472, 477] on div "#01669e Supported formats #0852ed rgb(8, 82, 237) rgba(8, 82, 237, 90%) hsv(221…" at bounding box center [416, 496] width 195 height 494
click at [476, 464] on button "Apply" at bounding box center [483, 467] width 44 height 21
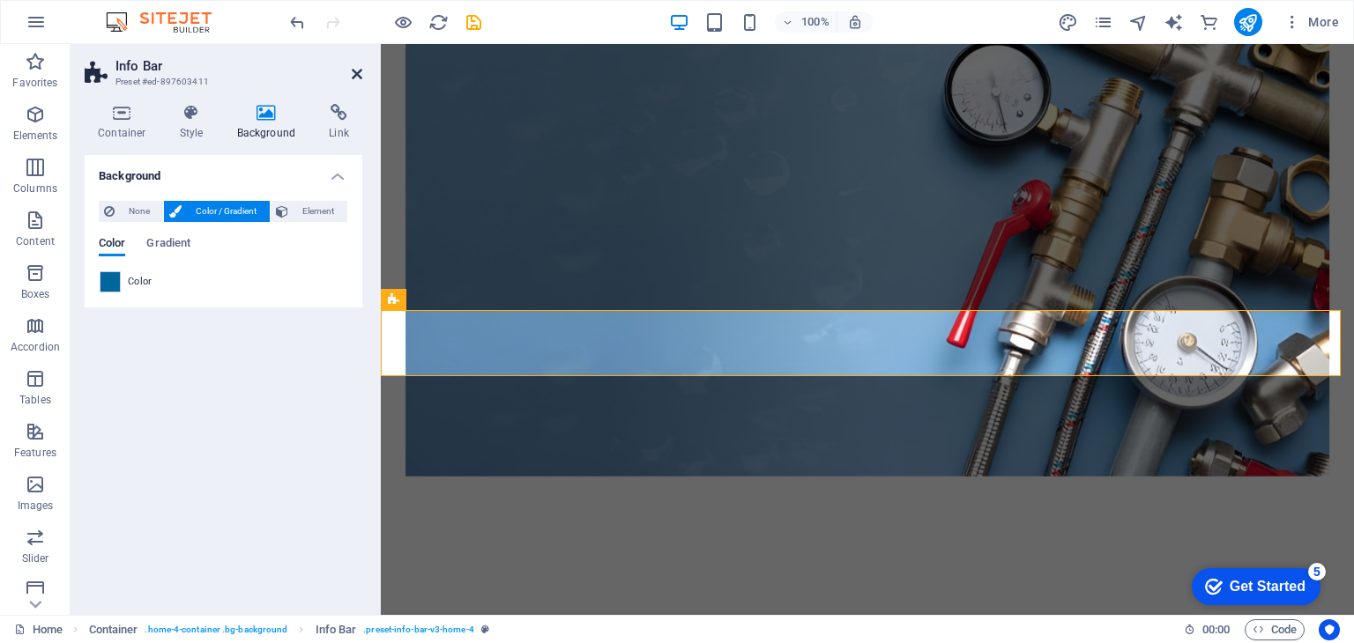
click at [360, 75] on icon at bounding box center [357, 74] width 11 height 14
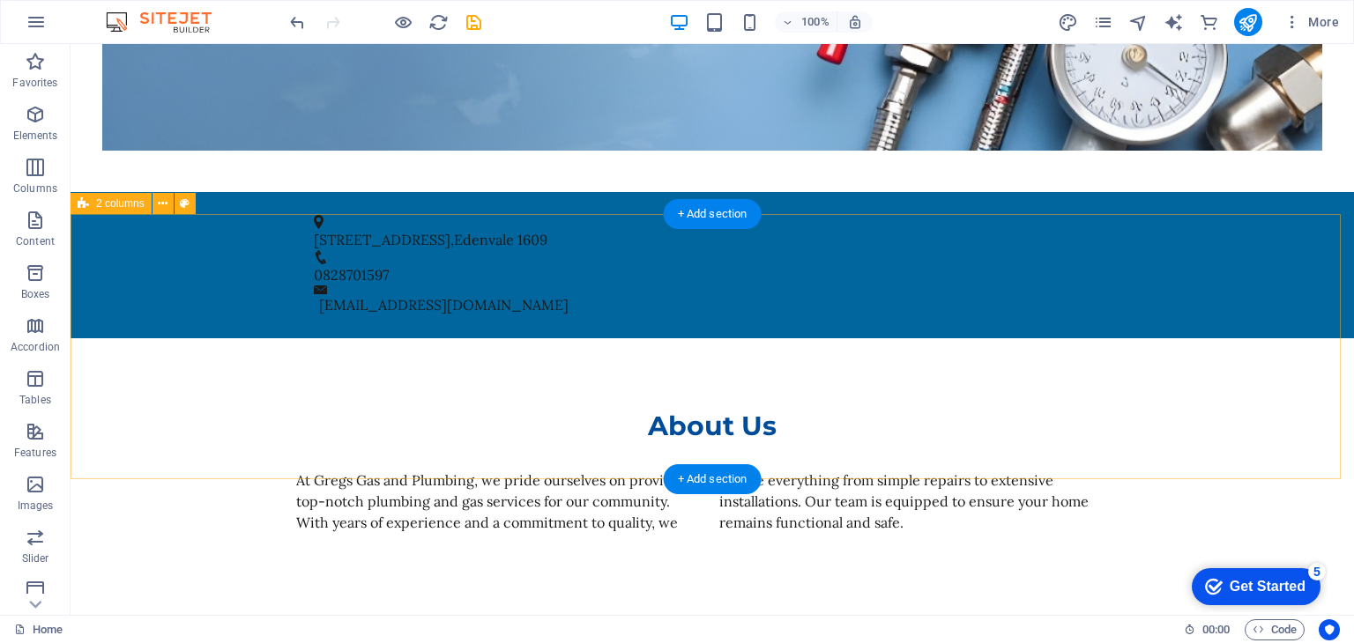
scroll to position [969, 0]
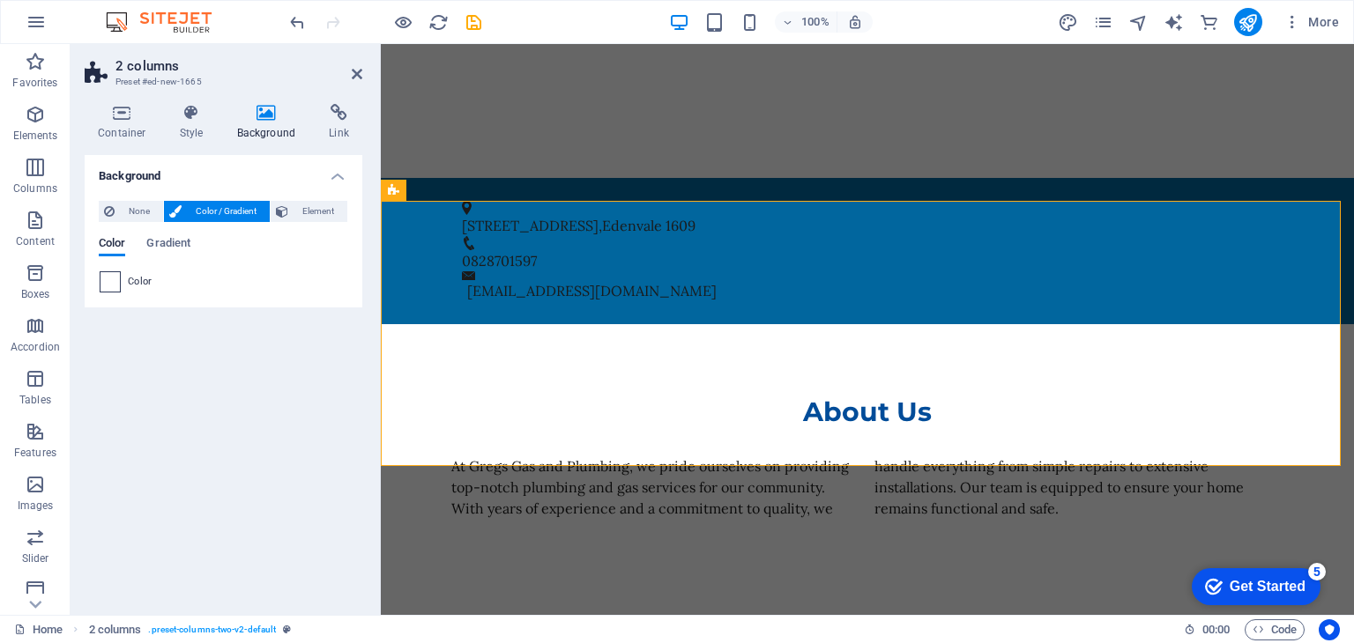
click at [115, 279] on span at bounding box center [109, 281] width 19 height 19
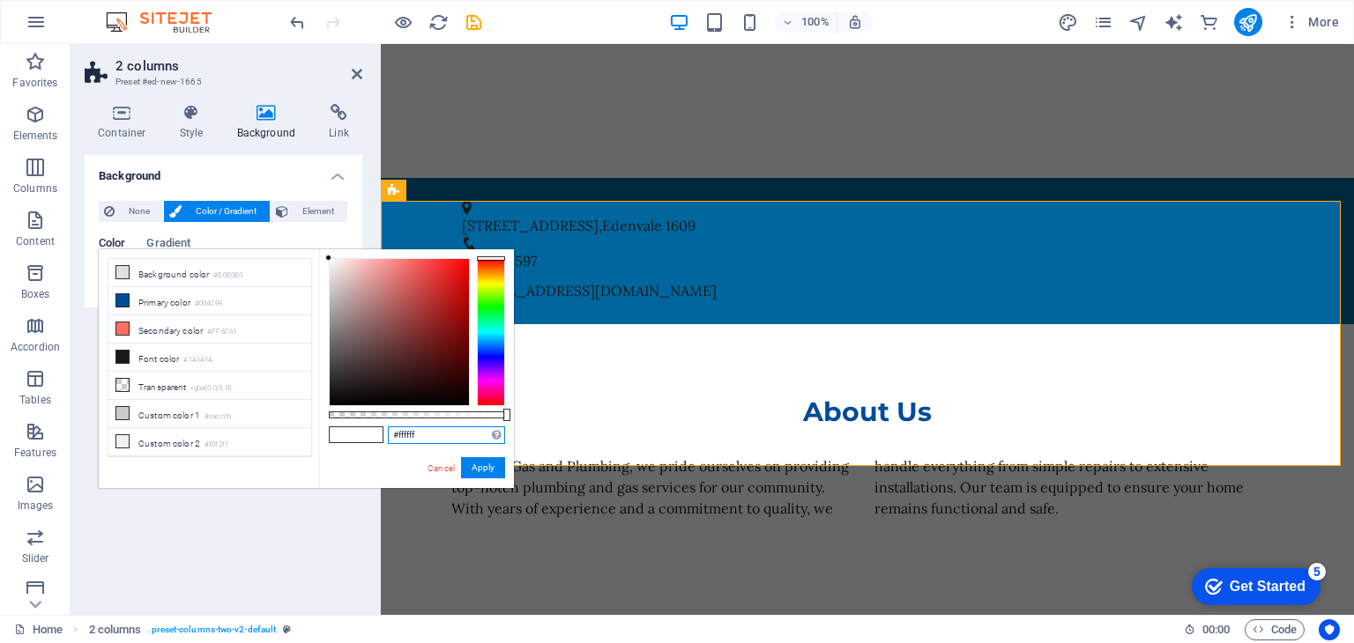
click at [434, 435] on input "#ffffff" at bounding box center [446, 436] width 117 height 18
drag, startPoint x: 444, startPoint y: 433, endPoint x: 379, endPoint y: 433, distance: 65.2
click at [379, 433] on div "#ffffff Supported formats #0852ed rgb(8, 82, 237) rgba(8, 82, 237, 90%) hsv(221…" at bounding box center [416, 496] width 195 height 494
paste input "01669e"
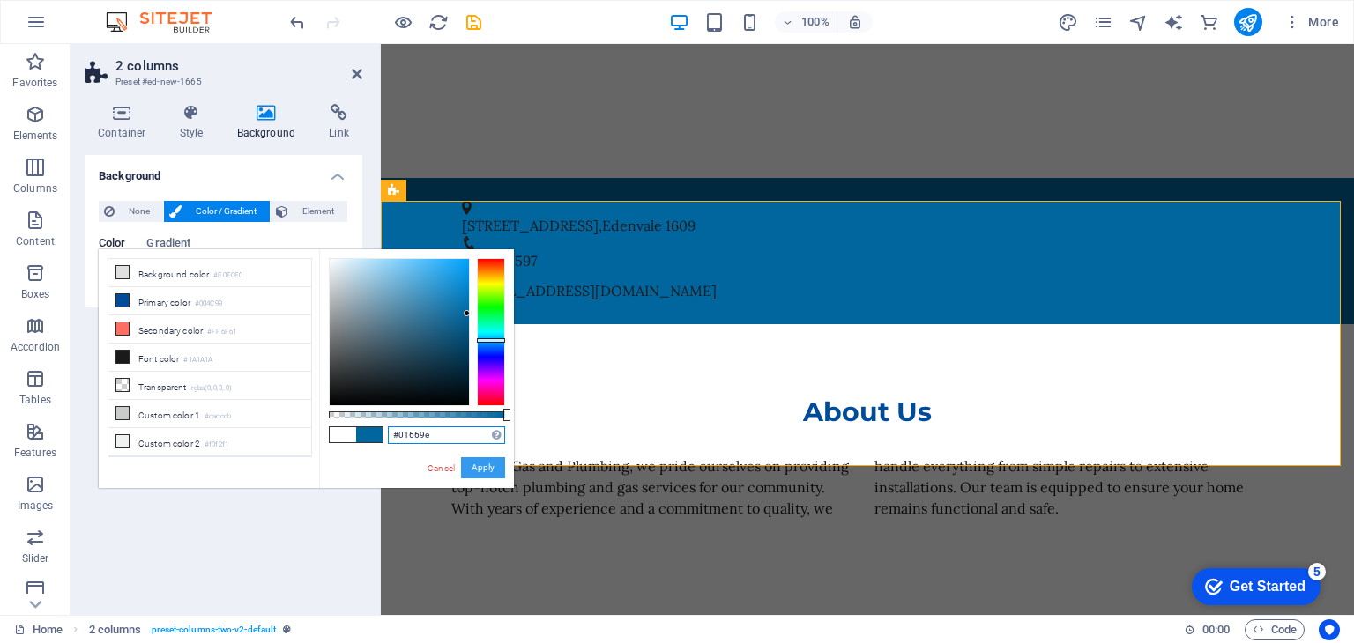
type input "#01669e"
click at [486, 468] on button "Apply" at bounding box center [483, 467] width 44 height 21
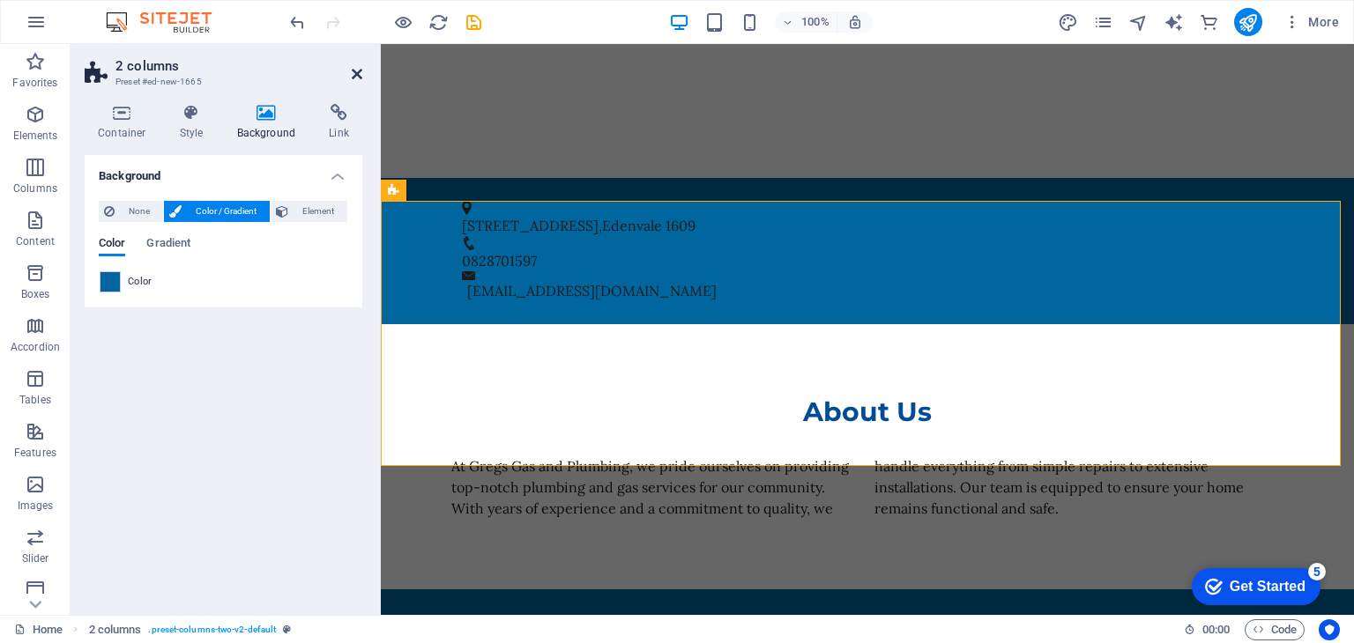
click at [360, 67] on icon at bounding box center [357, 74] width 11 height 14
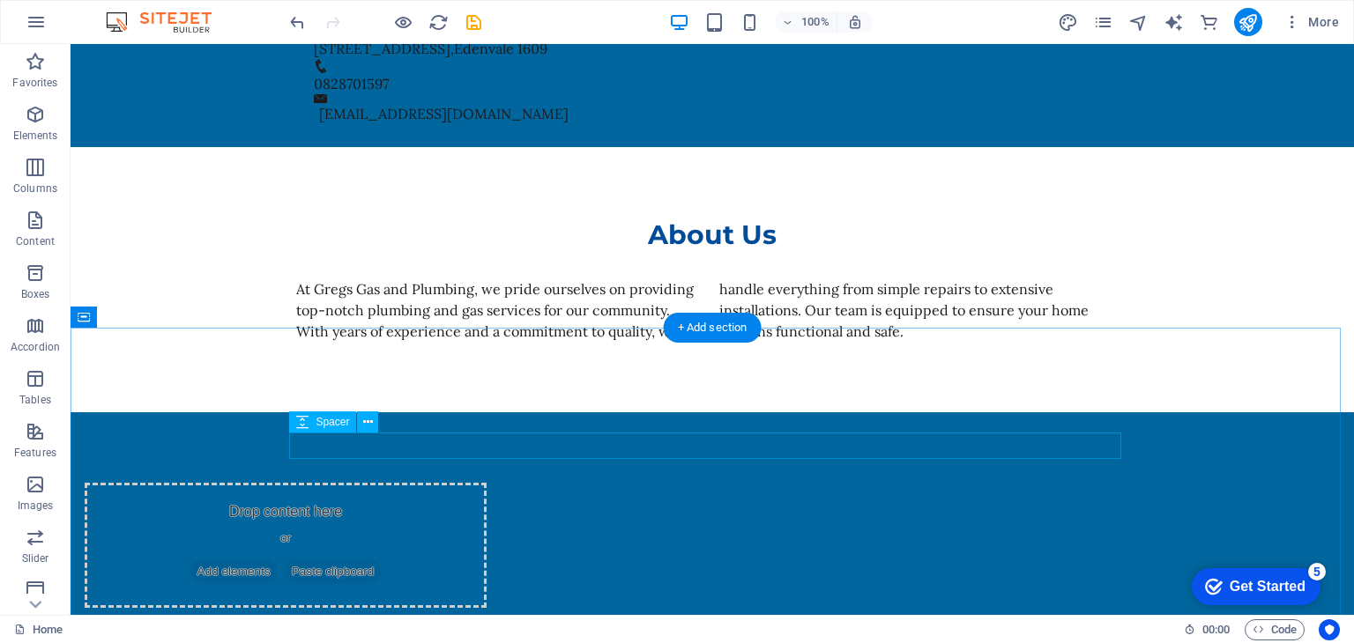
scroll to position [1234, 0]
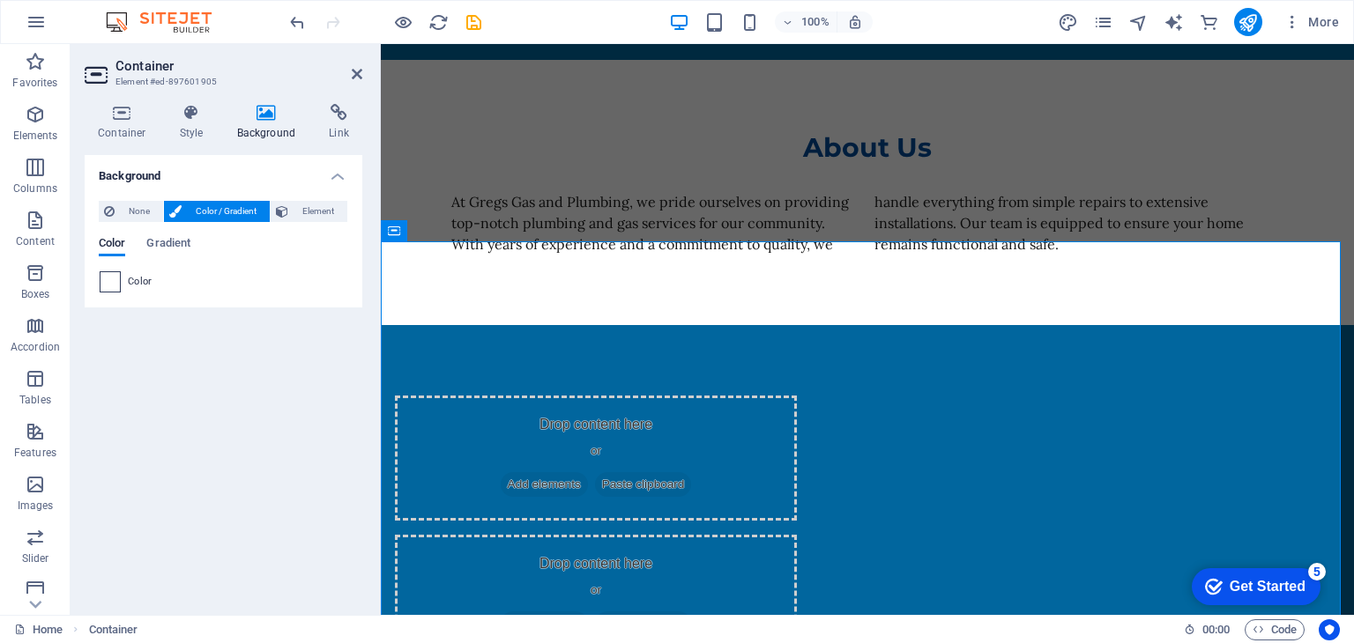
click at [111, 277] on span at bounding box center [109, 281] width 19 height 19
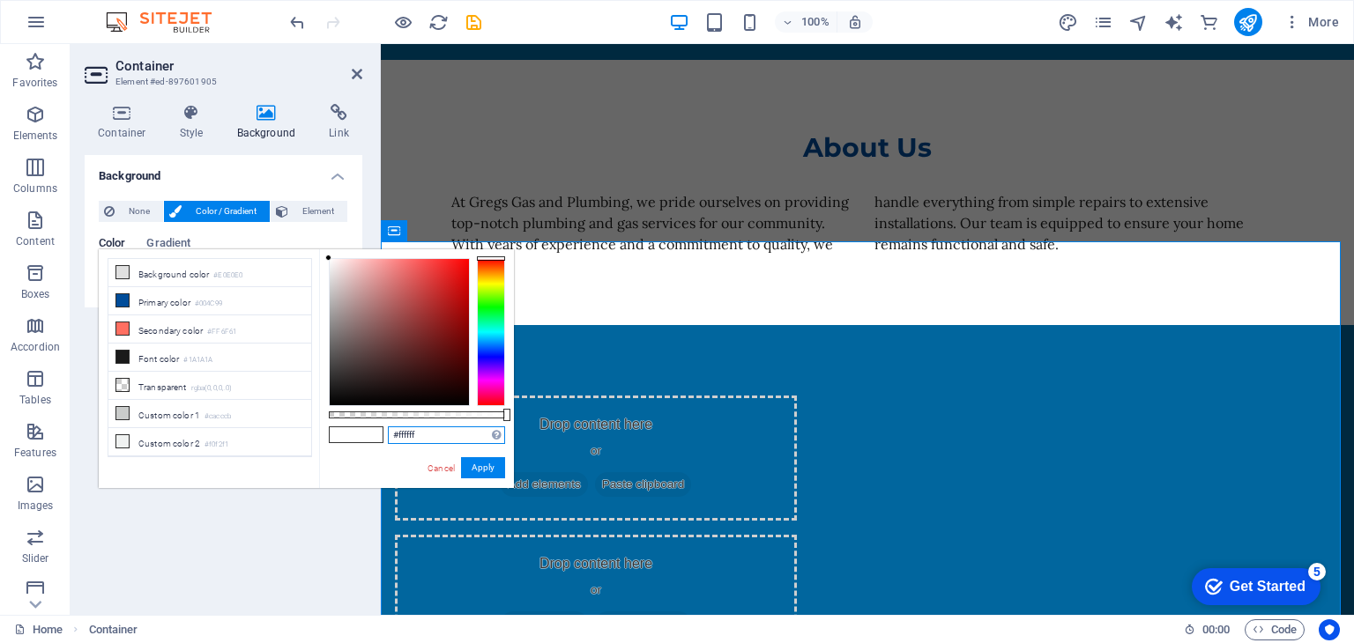
drag, startPoint x: 422, startPoint y: 431, endPoint x: 366, endPoint y: 440, distance: 57.1
click at [366, 440] on div "#ffffff Supported formats #0852ed rgb(8, 82, 237) rgba(8, 82, 237, 90%) hsv(221…" at bounding box center [416, 496] width 195 height 494
paste input "01669e"
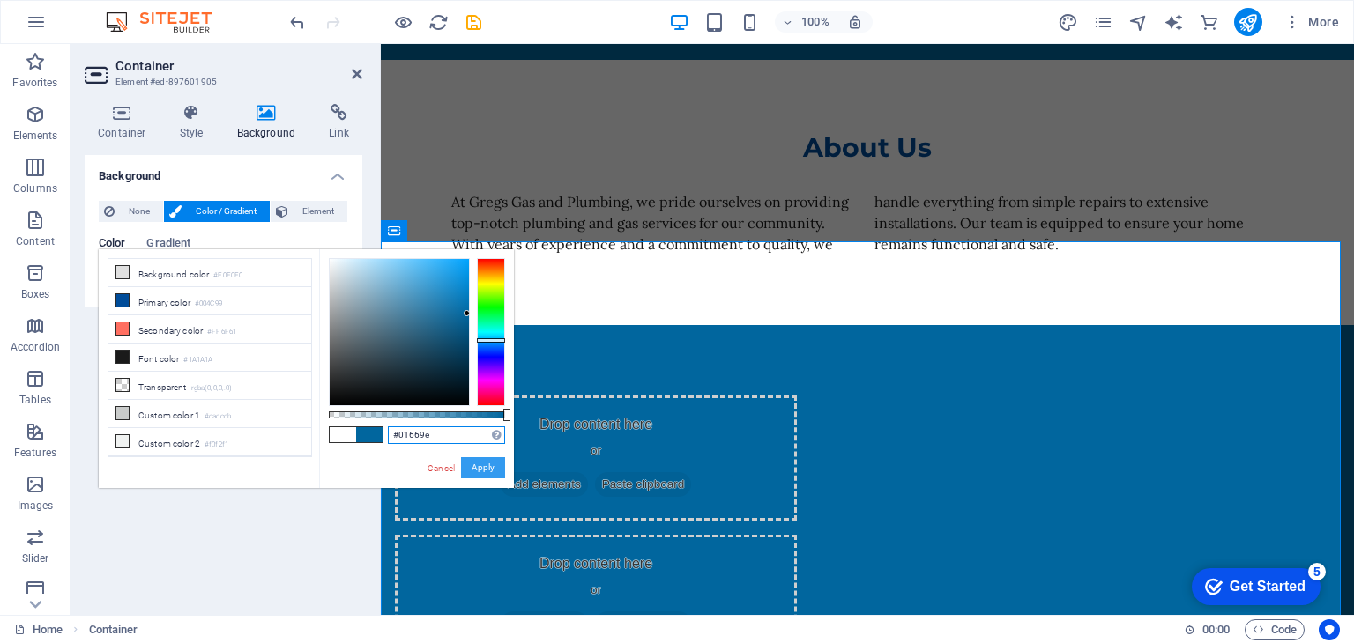
type input "#01669e"
click at [479, 466] on button "Apply" at bounding box center [483, 467] width 44 height 21
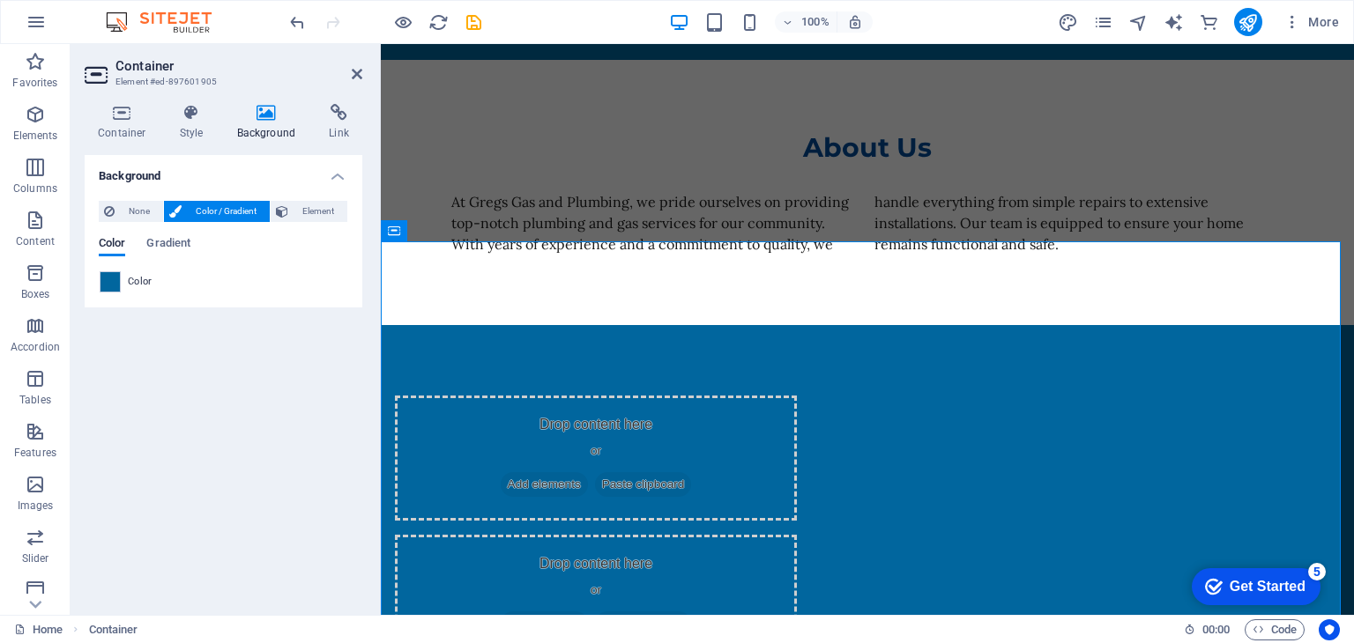
click at [363, 77] on aside "Container Element #ed-897601905 Container Style Background Link Size Height Def…" at bounding box center [226, 329] width 310 height 571
click at [357, 71] on icon at bounding box center [357, 74] width 11 height 14
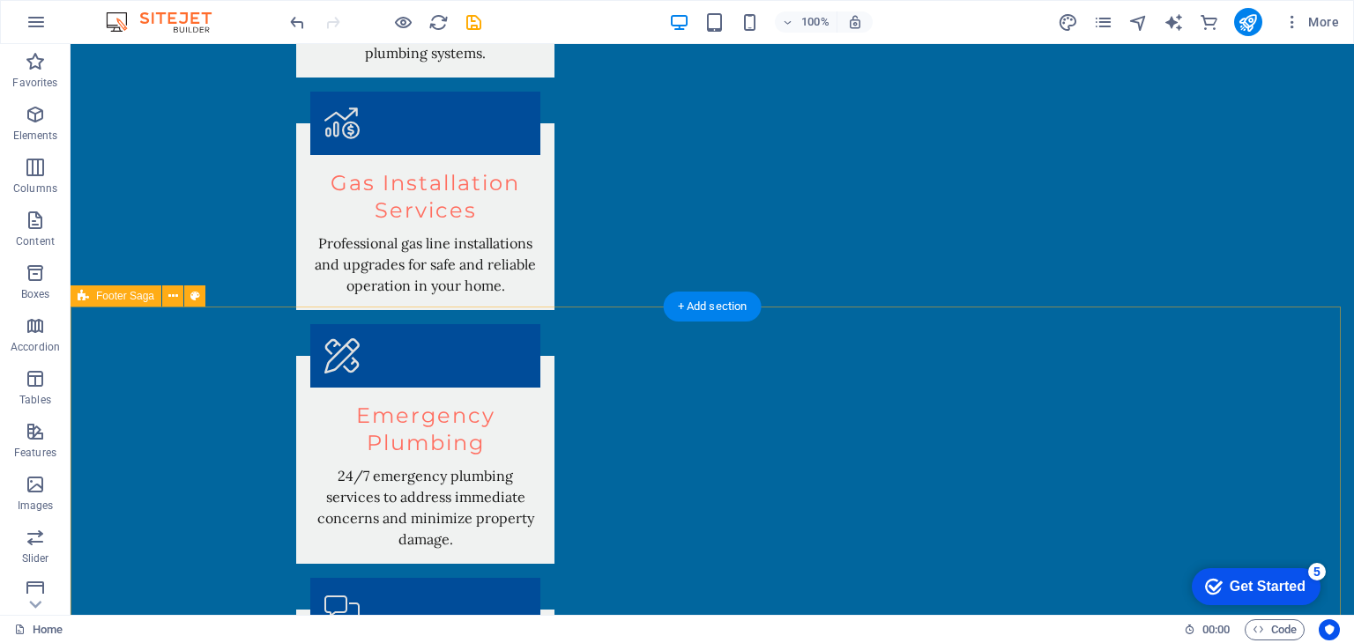
scroll to position [2549, 0]
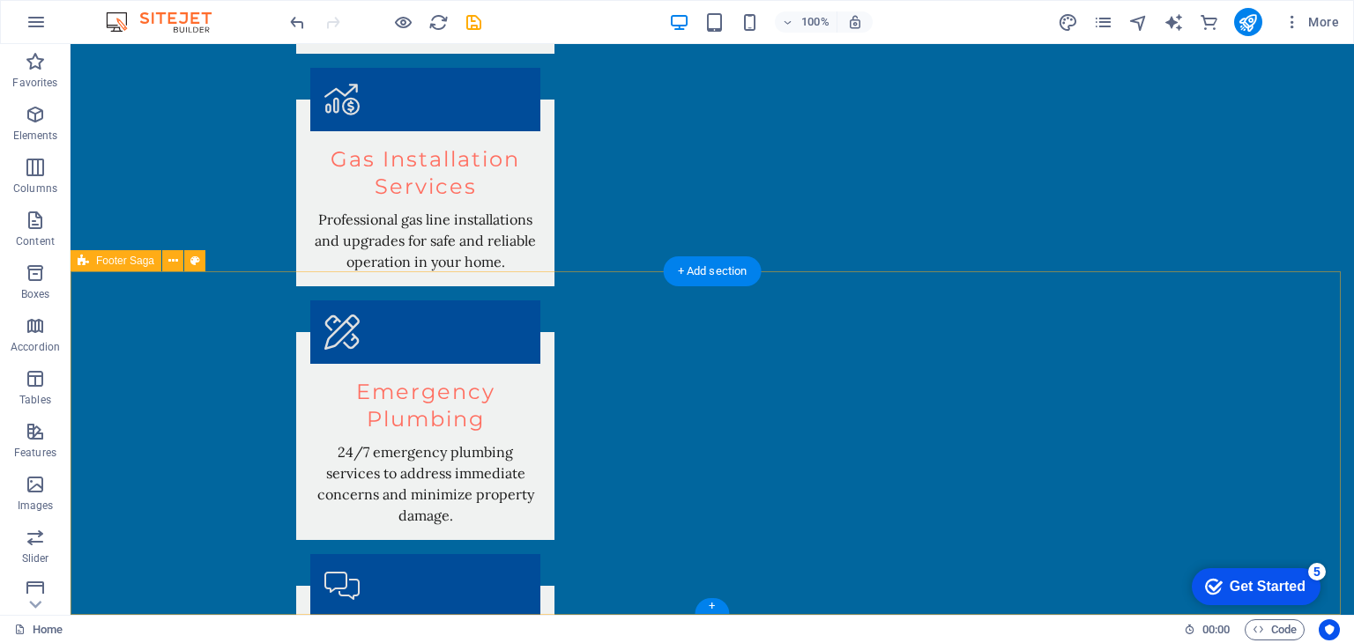
select select "footer"
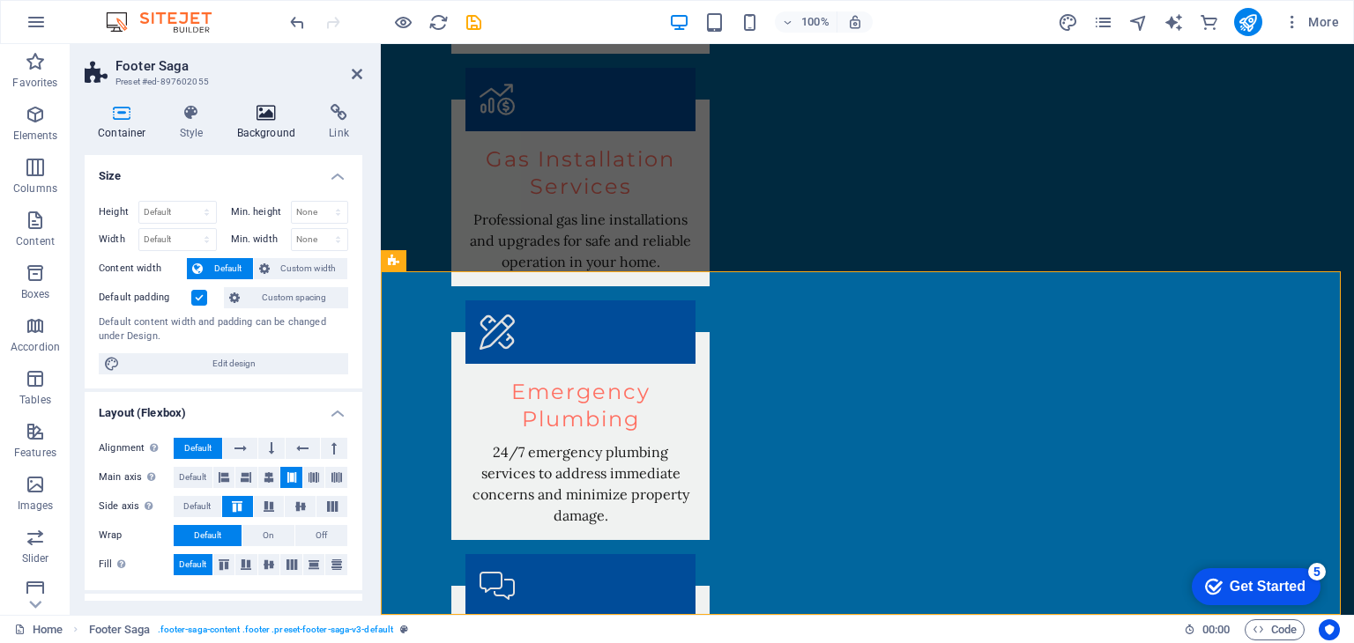
click at [262, 115] on icon at bounding box center [266, 113] width 85 height 18
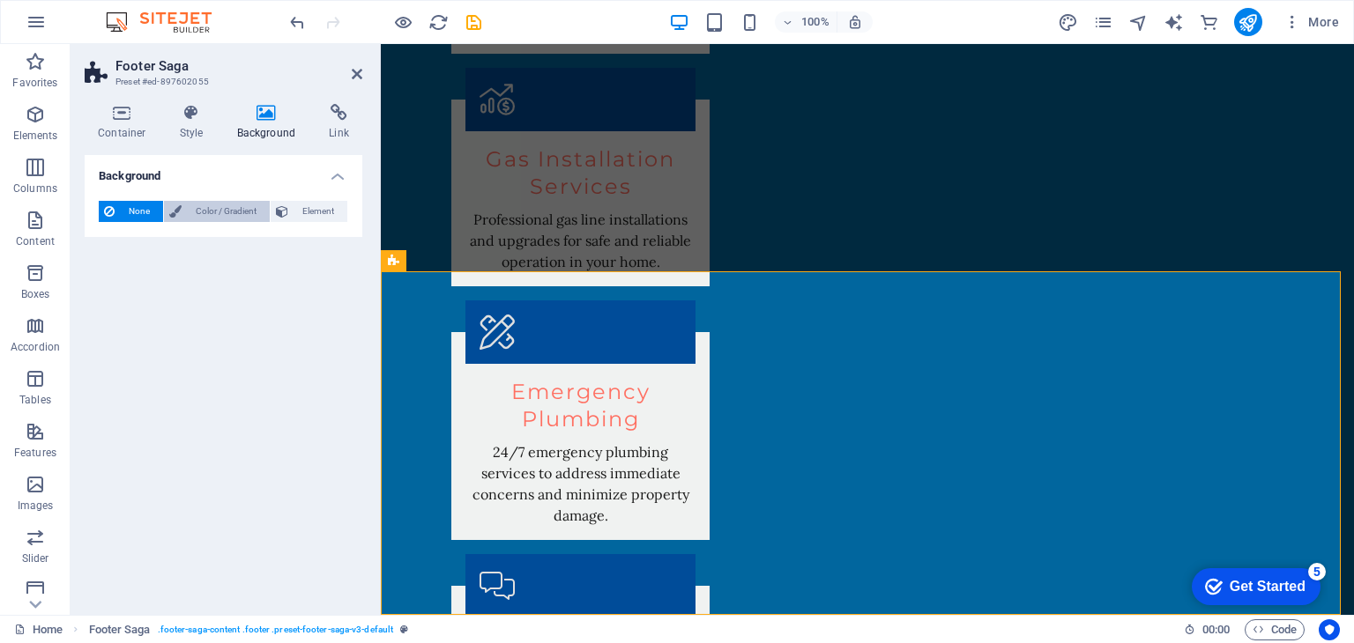
click at [219, 205] on span "Color / Gradient" at bounding box center [226, 211] width 78 height 21
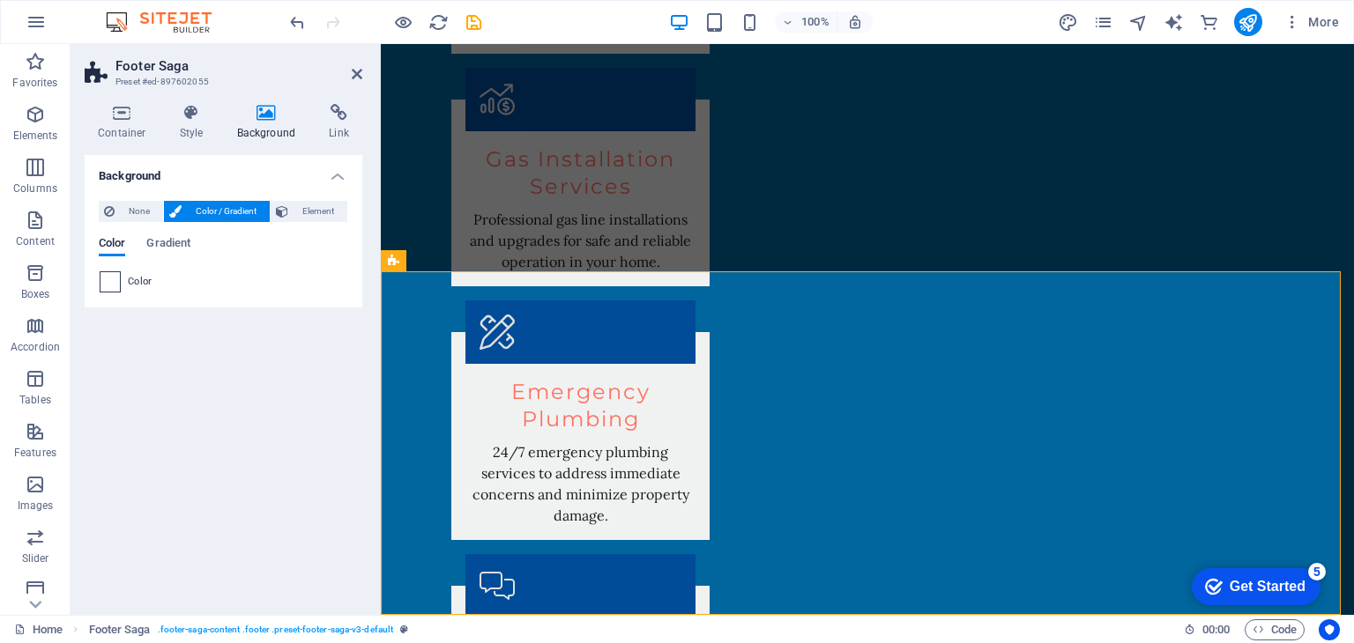
click at [102, 283] on span at bounding box center [109, 281] width 19 height 19
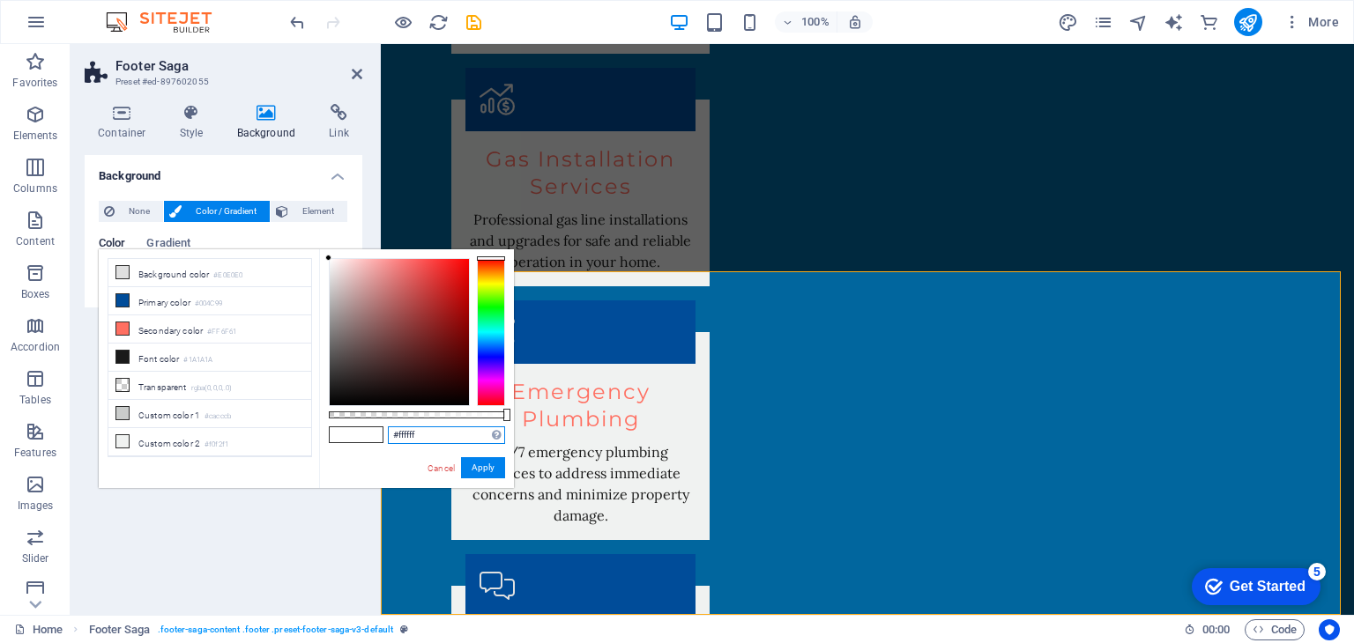
click at [436, 437] on input "#ffffff" at bounding box center [446, 436] width 117 height 18
drag, startPoint x: 441, startPoint y: 436, endPoint x: 382, endPoint y: 438, distance: 59.1
click at [382, 438] on div "#ffffff Supported formats #0852ed rgb(8, 82, 237) rgba(8, 82, 237, 90%) hsv(221…" at bounding box center [416, 496] width 195 height 494
paste input "01669e"
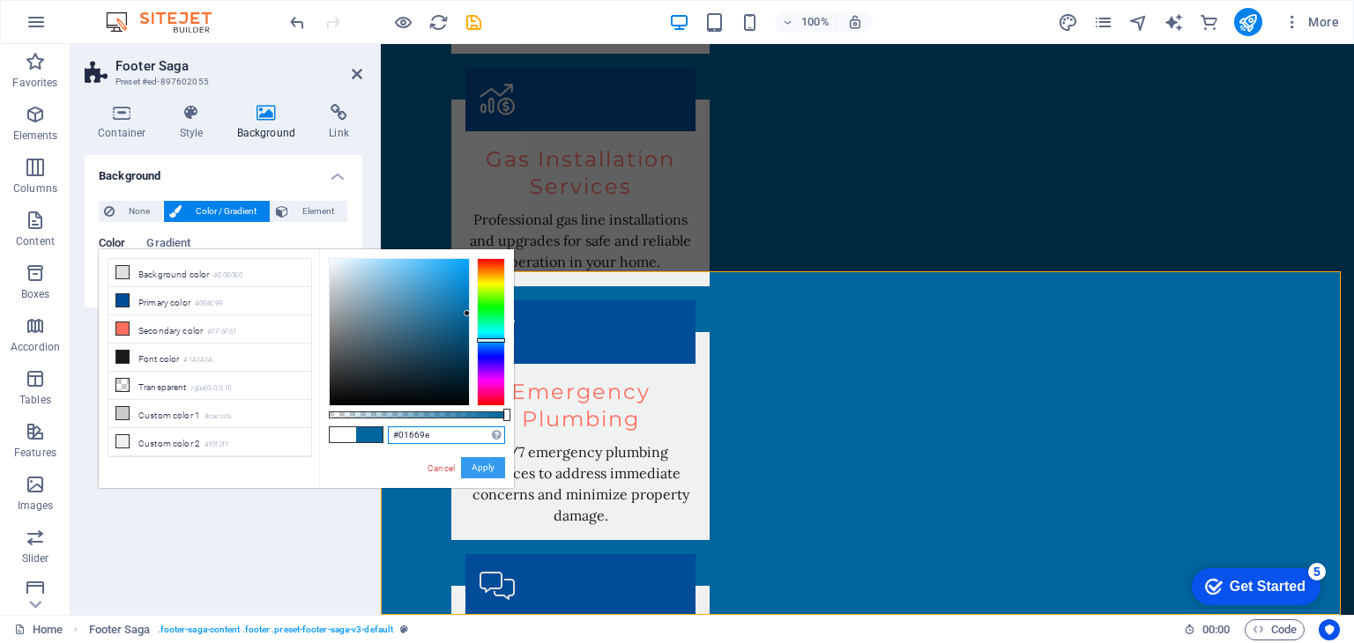
type input "#01669e"
click at [489, 475] on button "Apply" at bounding box center [483, 467] width 44 height 21
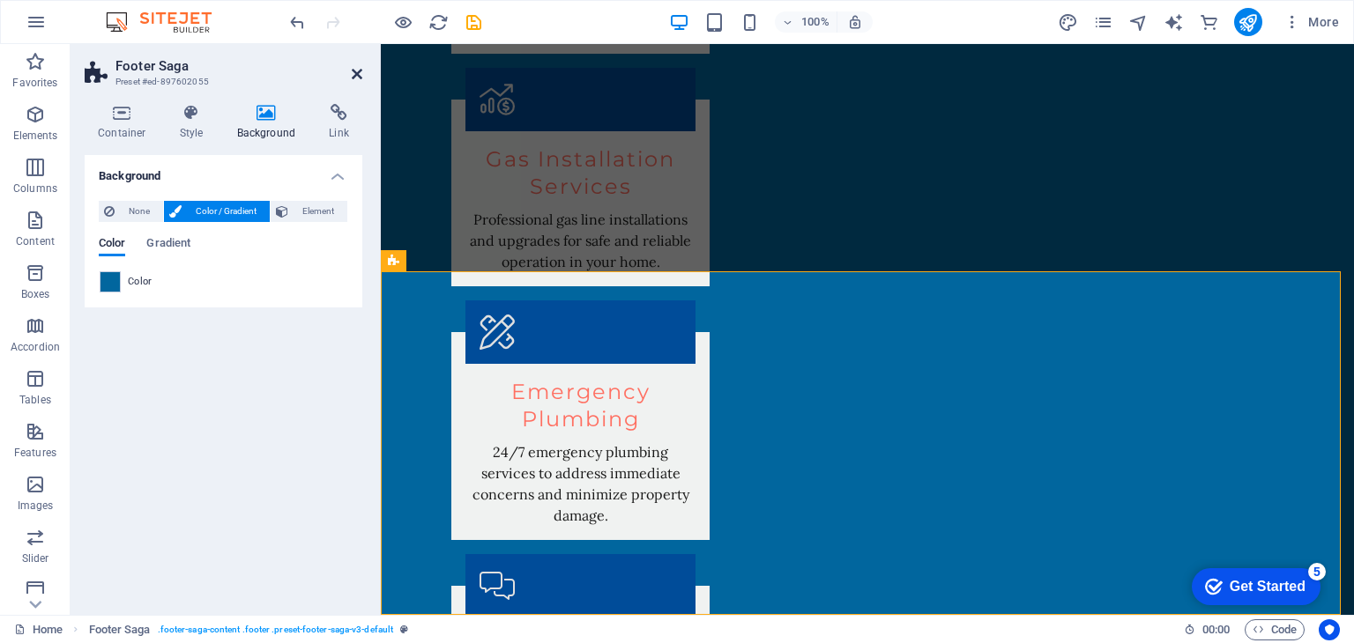
click at [352, 72] on icon at bounding box center [357, 74] width 11 height 14
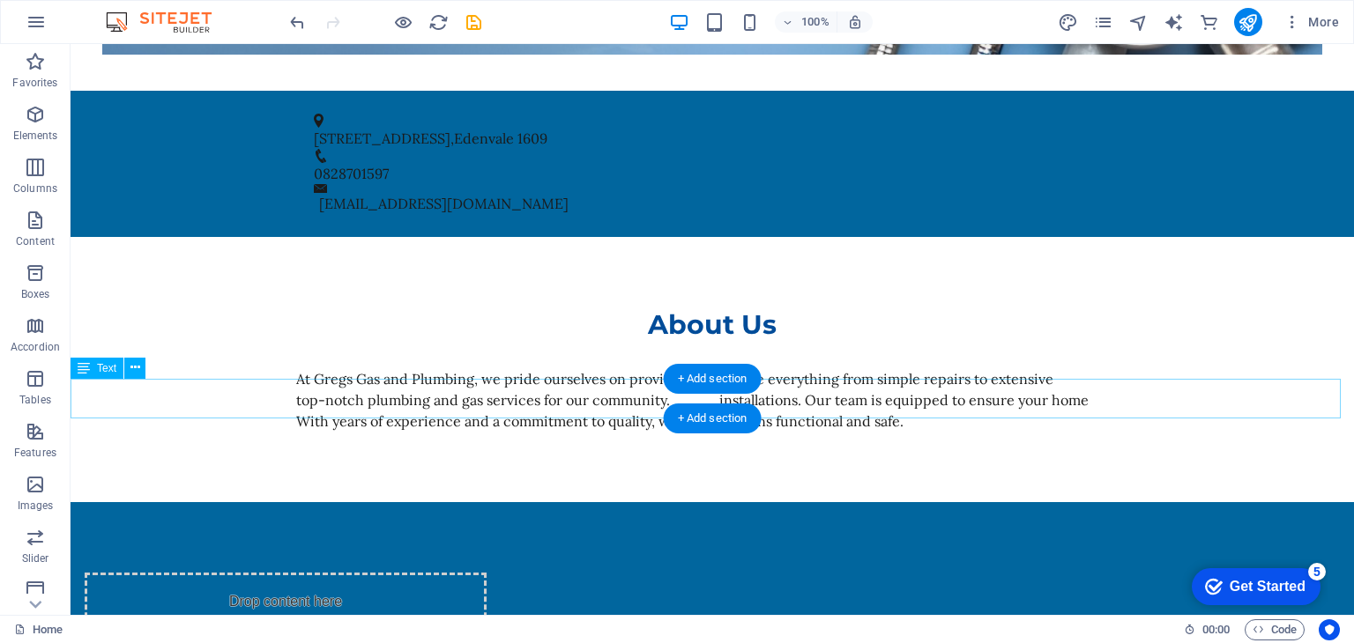
scroll to position [1058, 0]
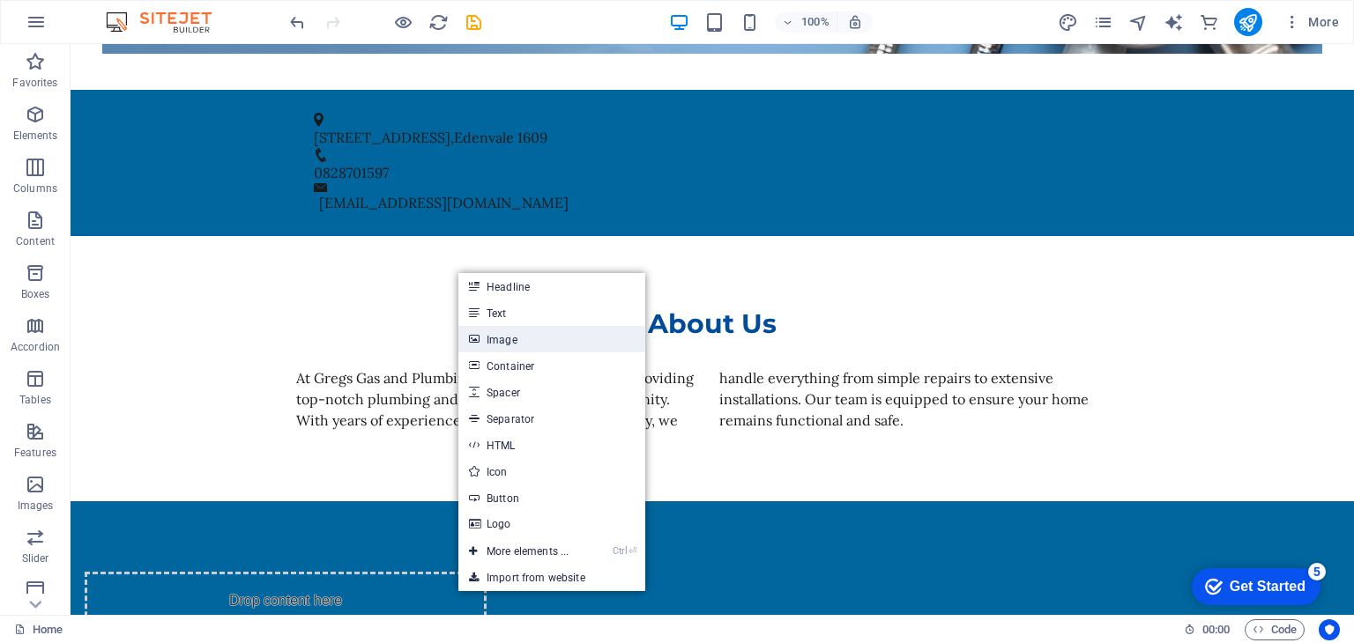
click at [577, 326] on link "Image" at bounding box center [551, 339] width 187 height 26
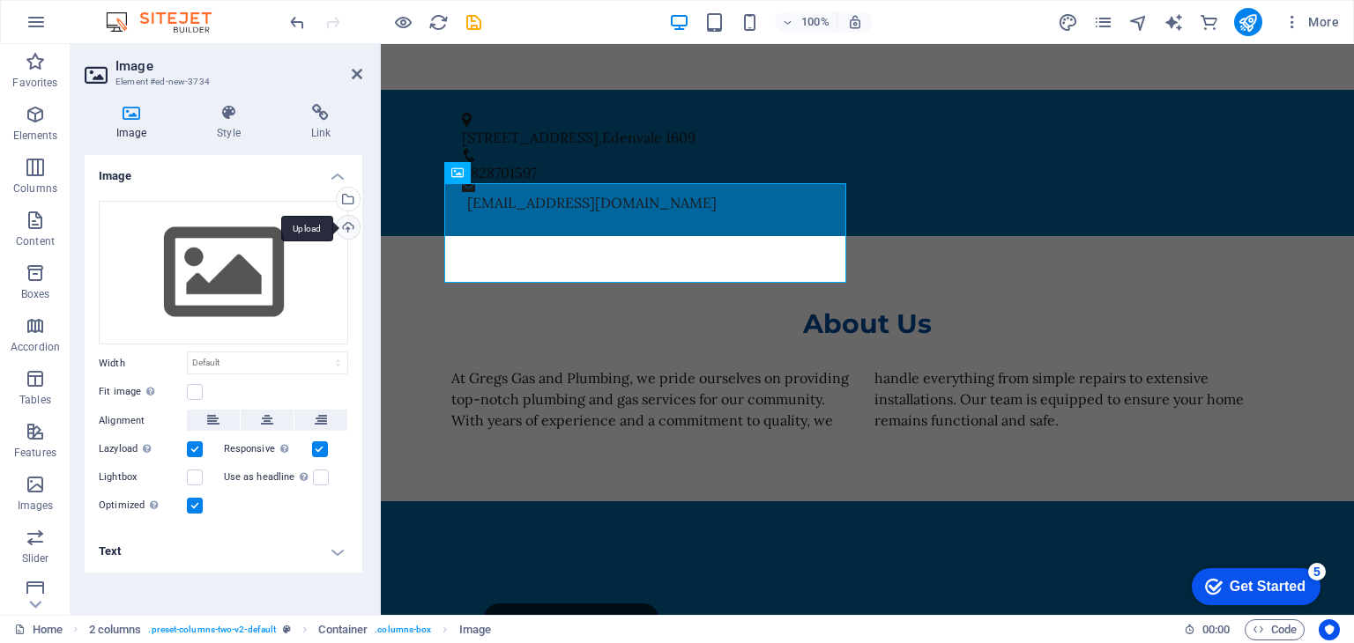
click at [345, 231] on div "Upload" at bounding box center [346, 229] width 26 height 26
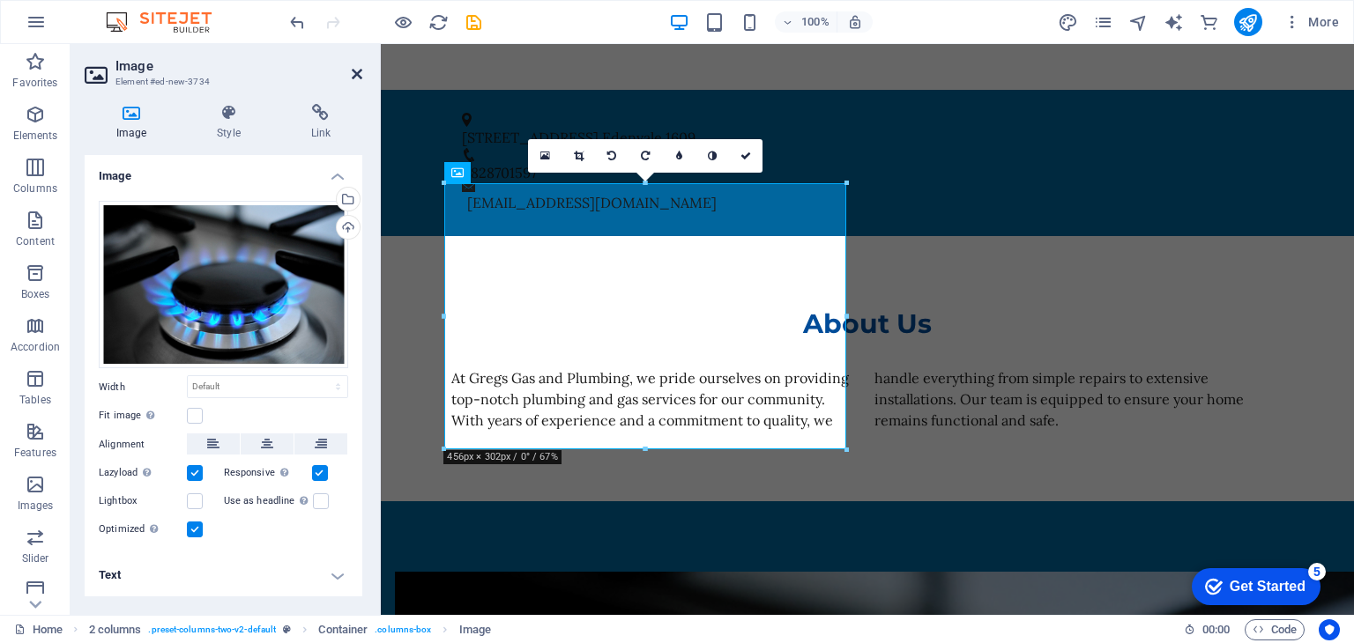
click at [359, 72] on icon at bounding box center [357, 74] width 11 height 14
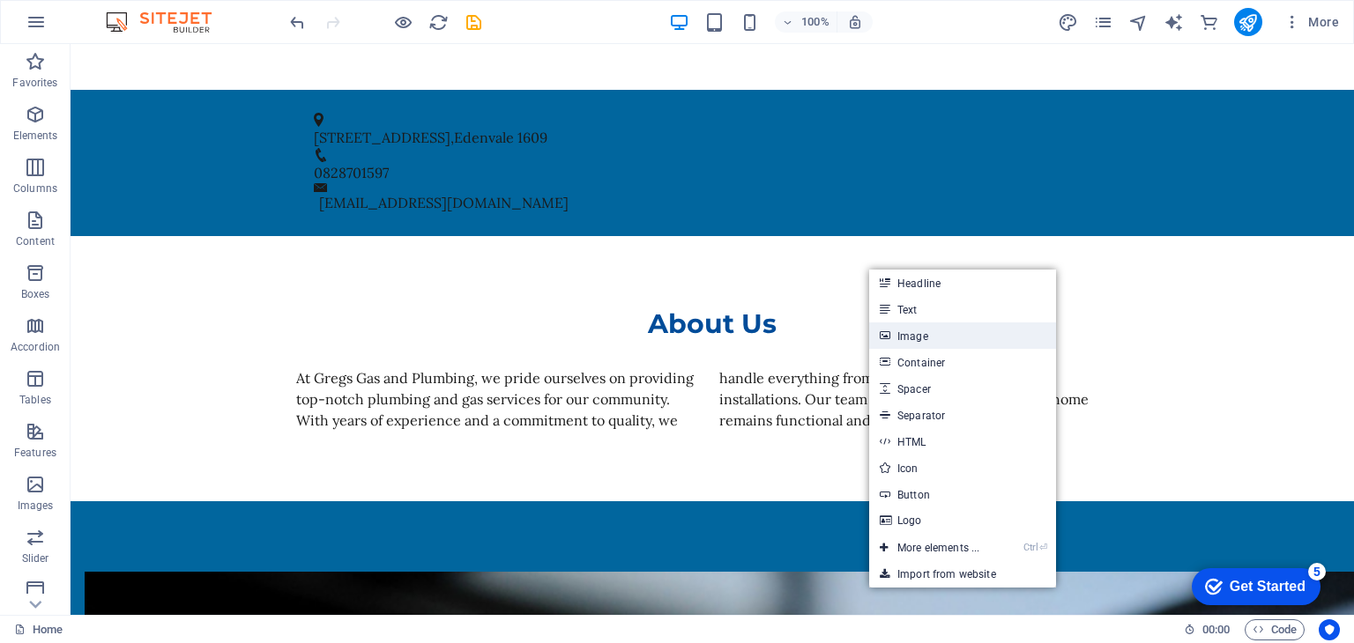
click at [974, 339] on link "Image" at bounding box center [962, 336] width 187 height 26
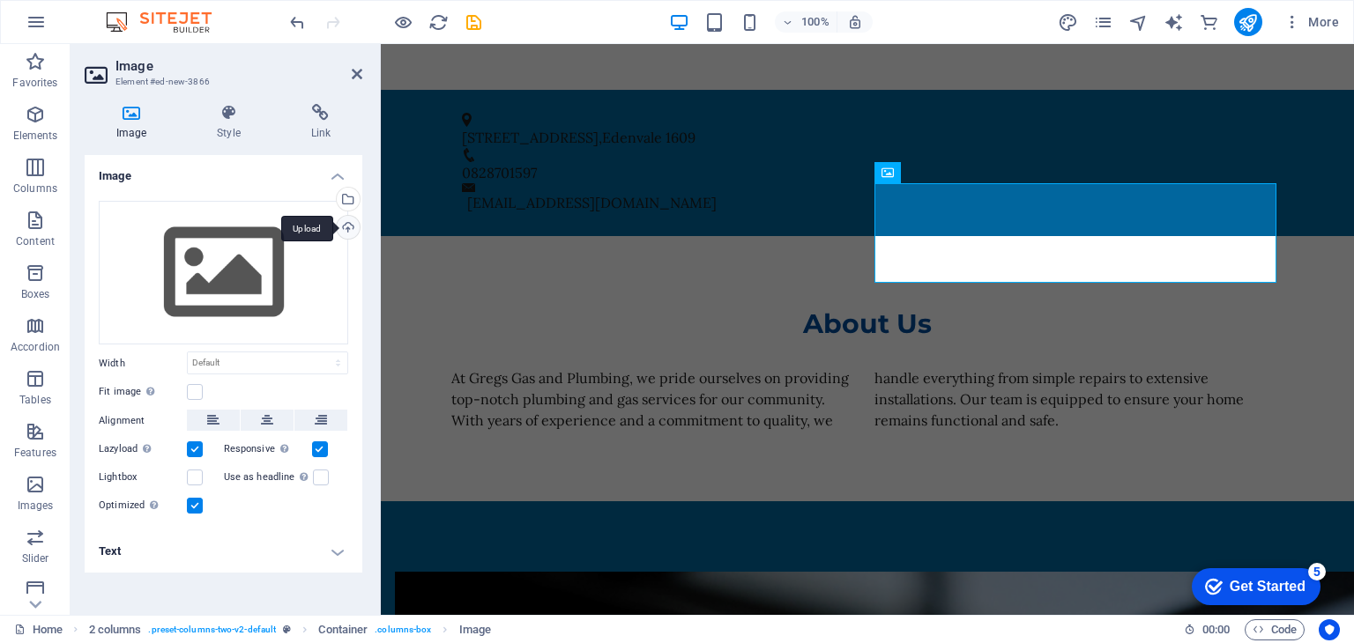
click at [353, 226] on div "Upload" at bounding box center [346, 229] width 26 height 26
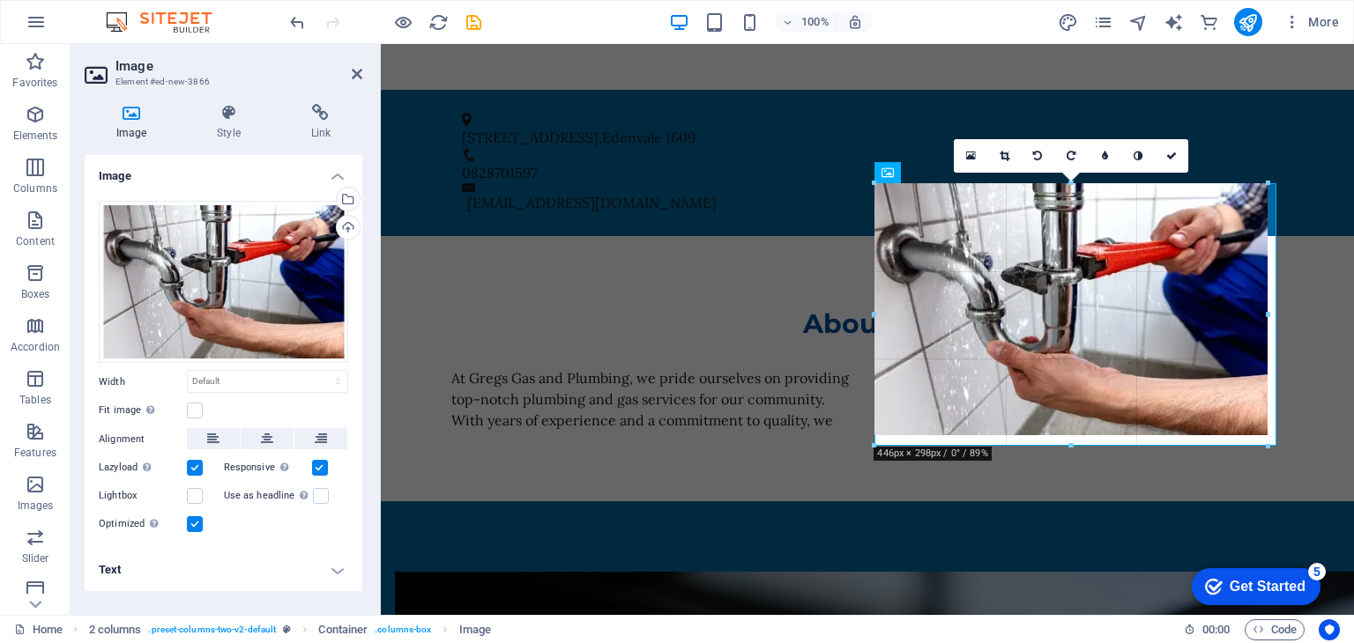
drag, startPoint x: 1092, startPoint y: 323, endPoint x: 1191, endPoint y: 445, distance: 156.6
type input "446"
select select "px"
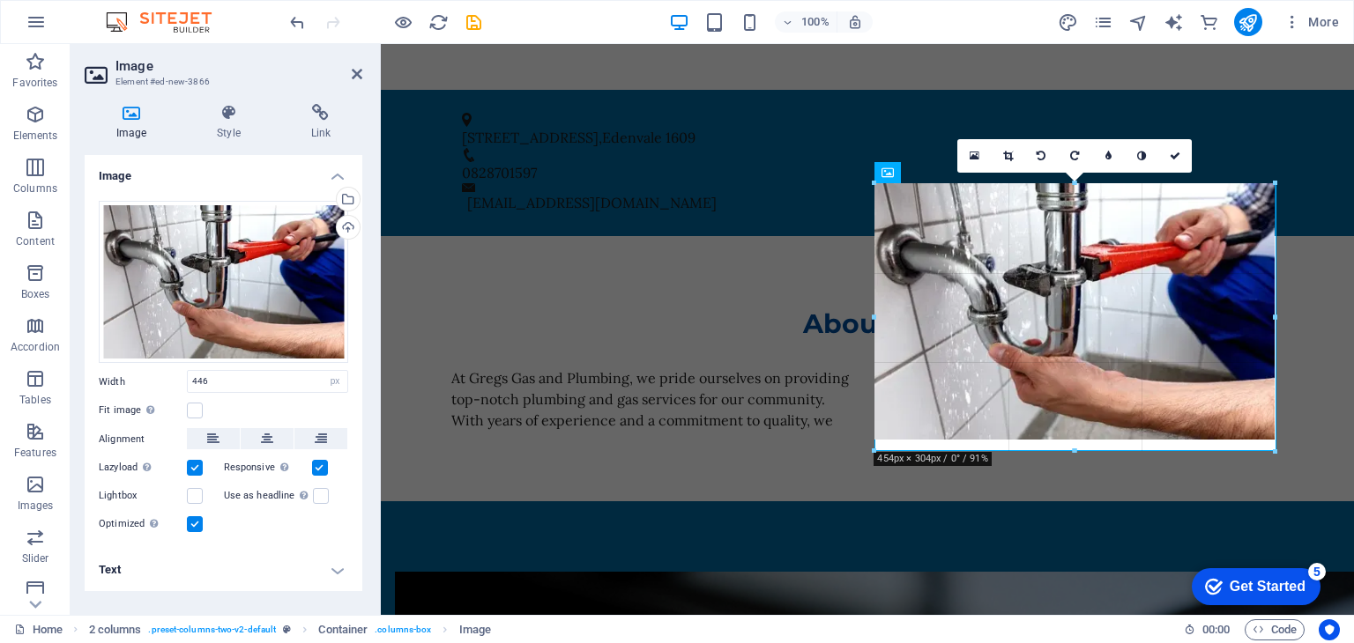
drag, startPoint x: 1072, startPoint y: 434, endPoint x: 1073, endPoint y: 451, distance: 16.8
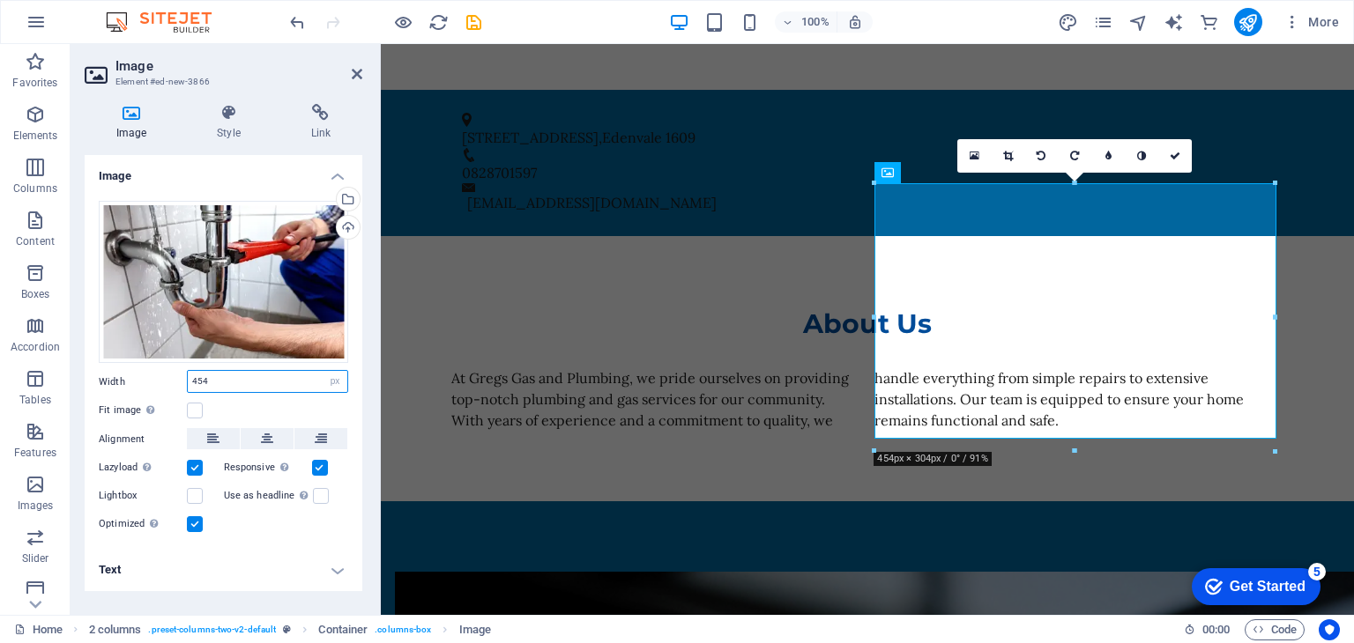
click at [229, 385] on input "454" at bounding box center [268, 381] width 160 height 21
drag, startPoint x: 243, startPoint y: 380, endPoint x: 127, endPoint y: 369, distance: 116.8
click at [127, 369] on div "Drag files here, click to choose files or select files from Files or our free s…" at bounding box center [224, 368] width 278 height 363
type input "450"
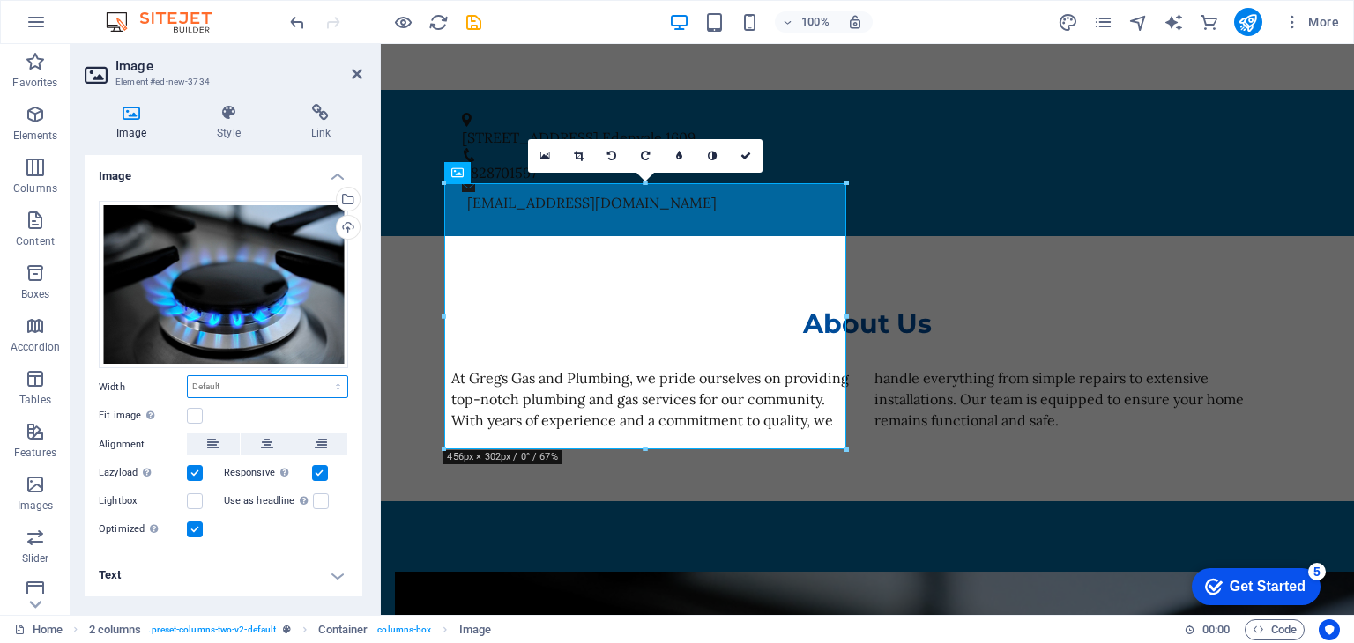
click at [241, 389] on select "Default auto px rem % em vh vw" at bounding box center [268, 386] width 160 height 21
click at [264, 378] on select "Default auto px rem % em vh vw" at bounding box center [268, 386] width 160 height 21
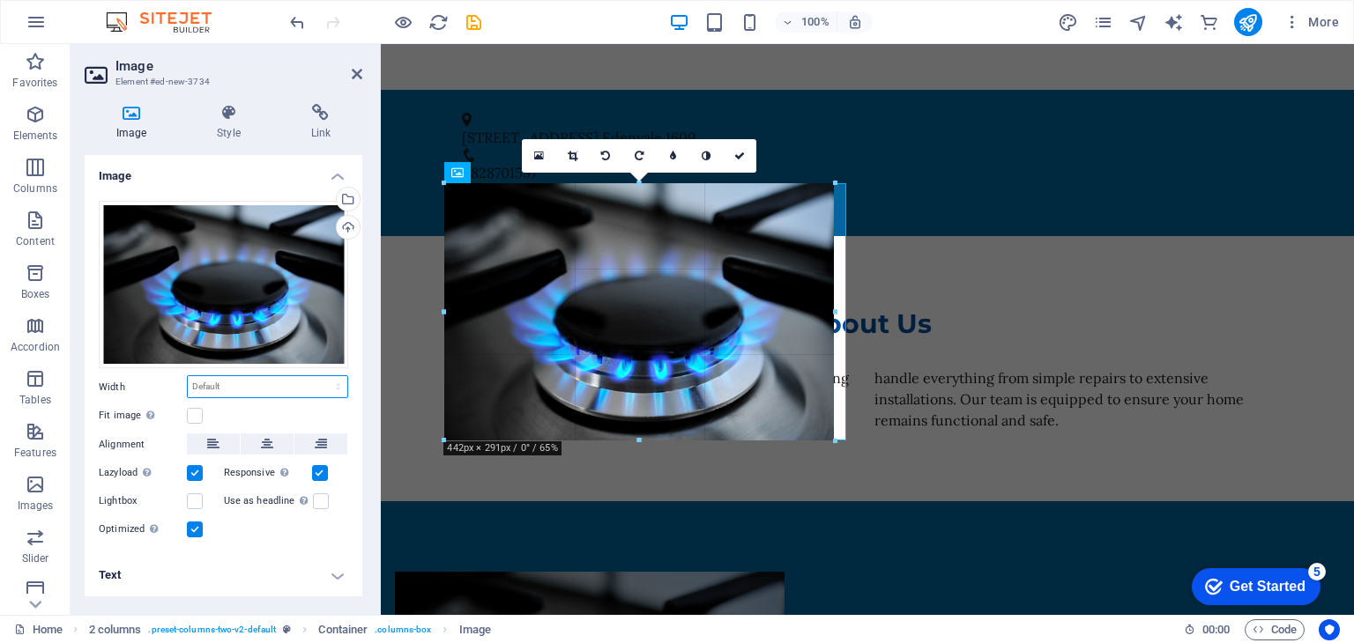
drag, startPoint x: 843, startPoint y: 450, endPoint x: 827, endPoint y: 438, distance: 20.8
type input "445"
select select "px"
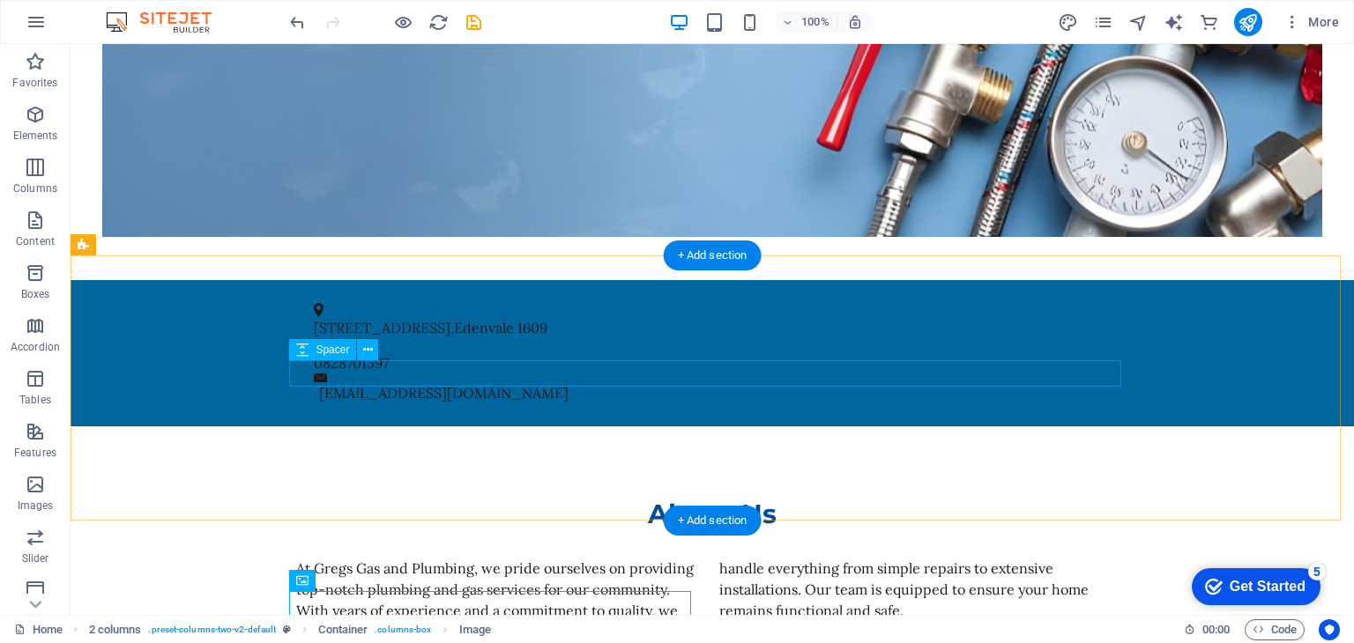
scroll to position [969, 0]
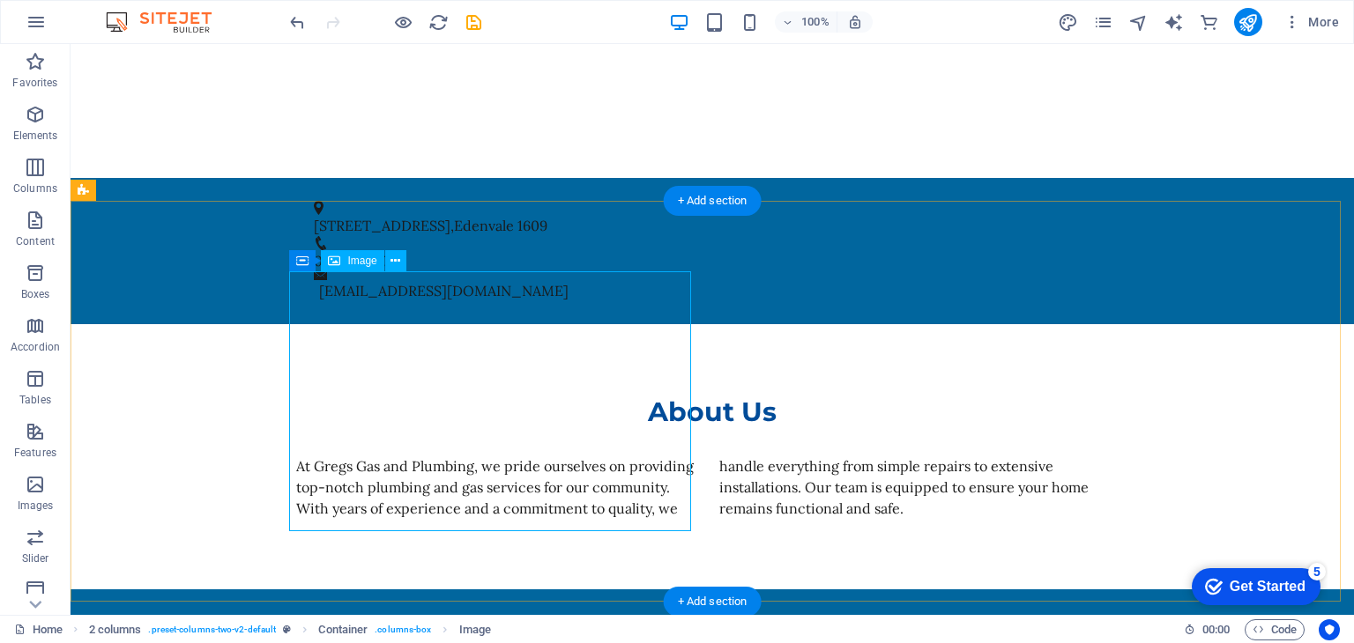
select select "px"
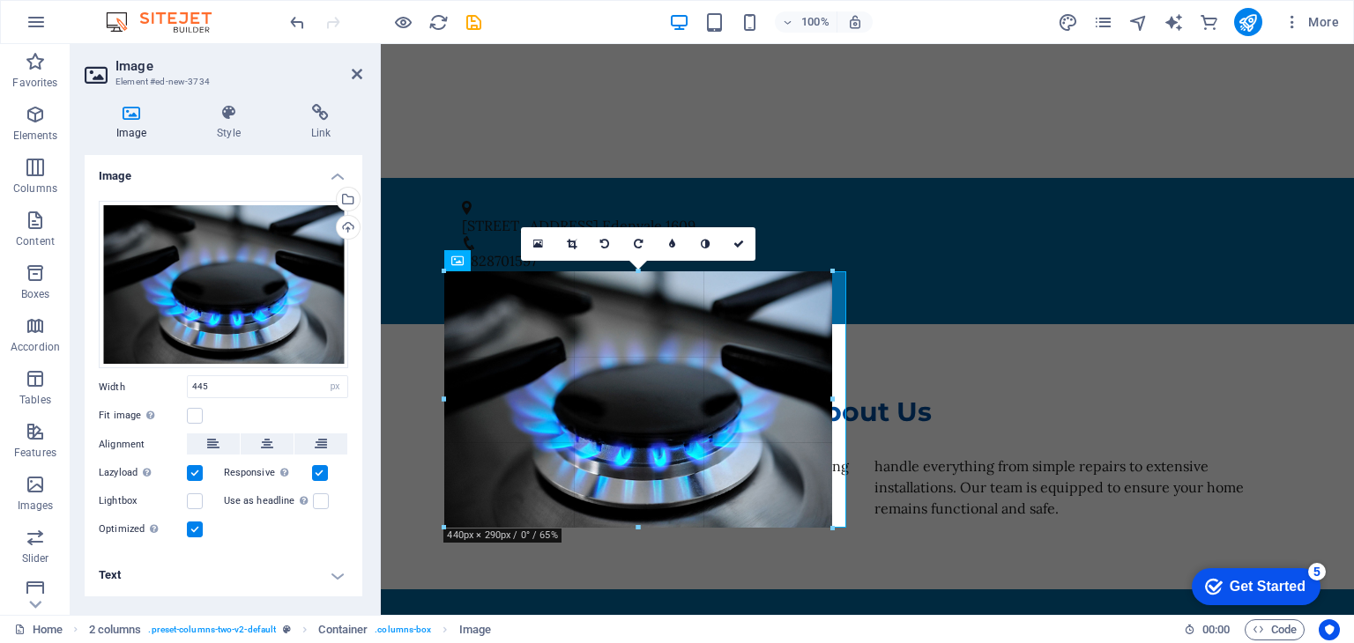
drag, startPoint x: 838, startPoint y: 531, endPoint x: 507, endPoint y: 481, distance: 335.2
type input "443"
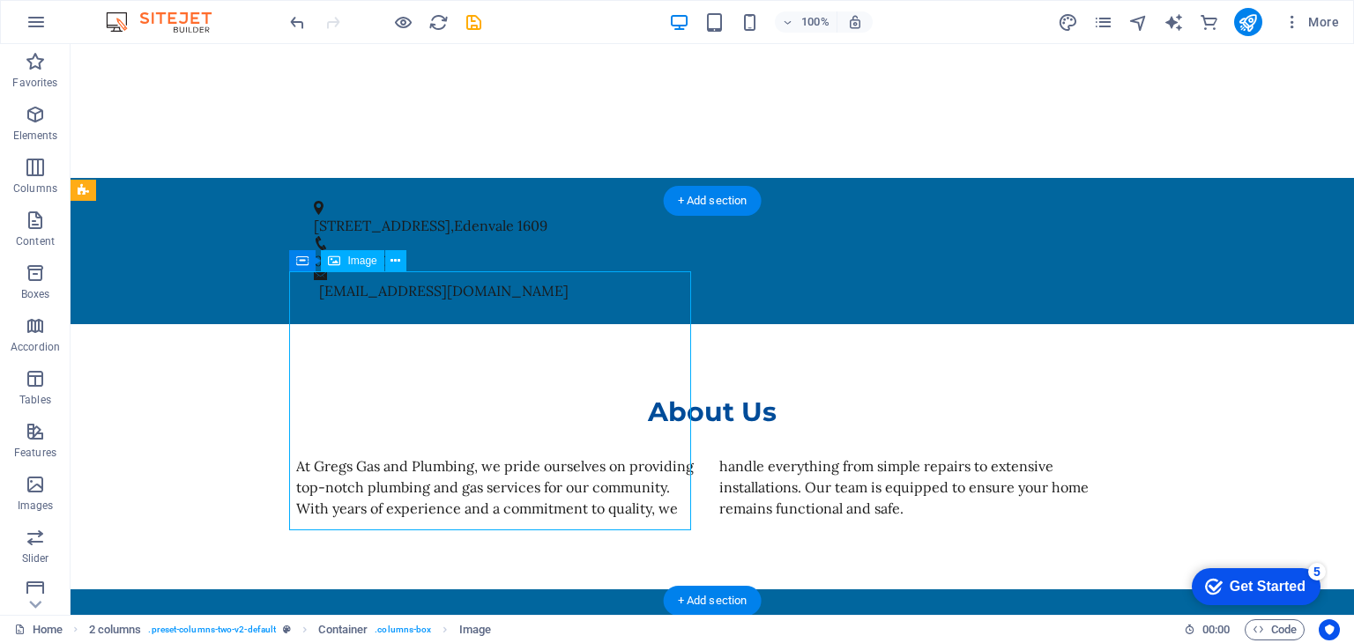
select select "px"
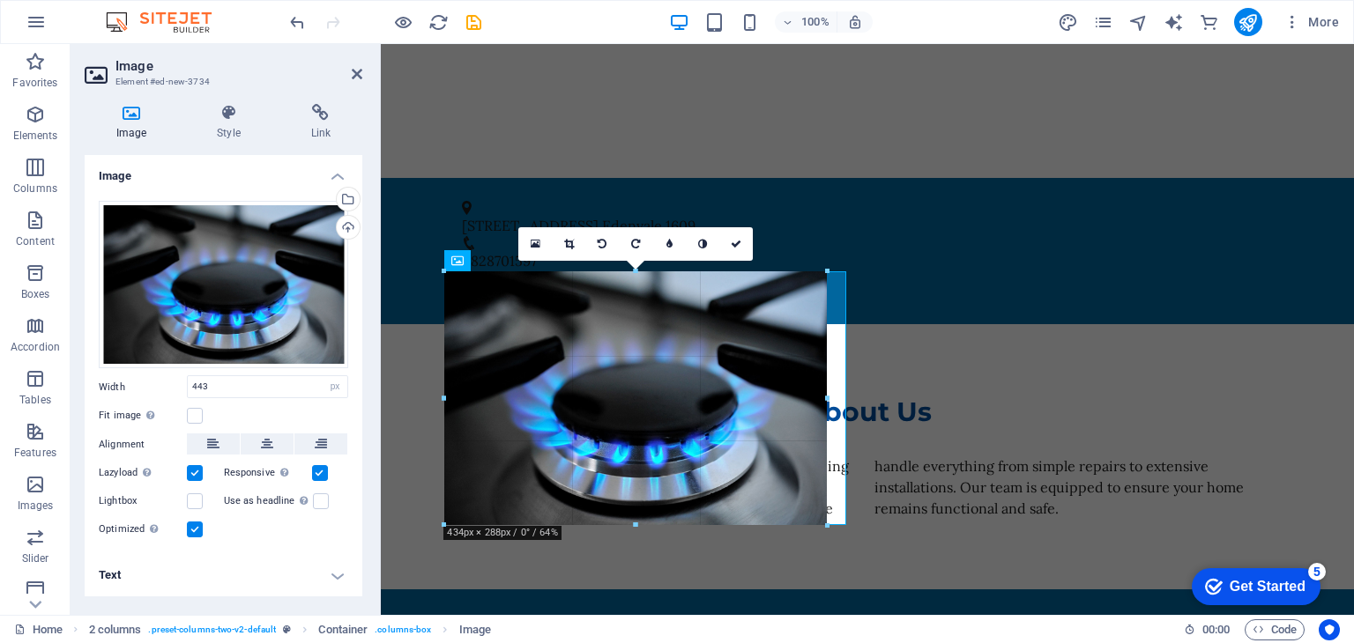
drag, startPoint x: 837, startPoint y: 531, endPoint x: 828, endPoint y: 524, distance: 11.3
type input "434"
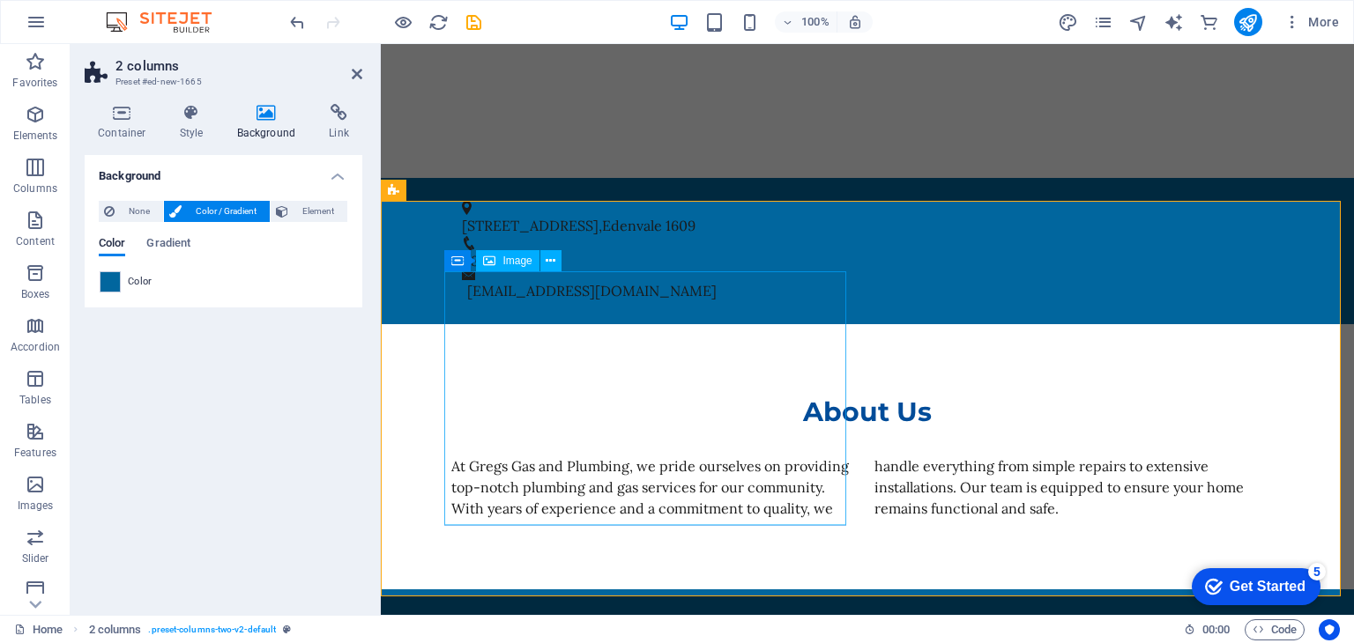
click at [355, 78] on icon at bounding box center [357, 74] width 11 height 14
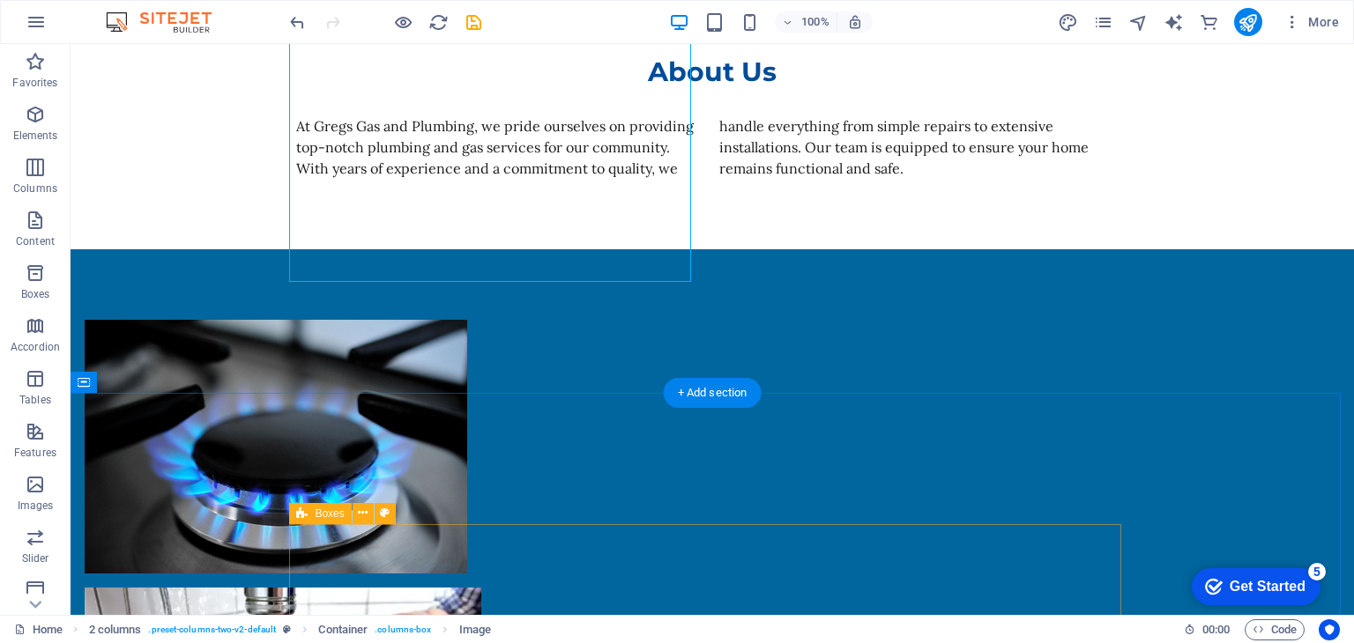
scroll to position [1322, 0]
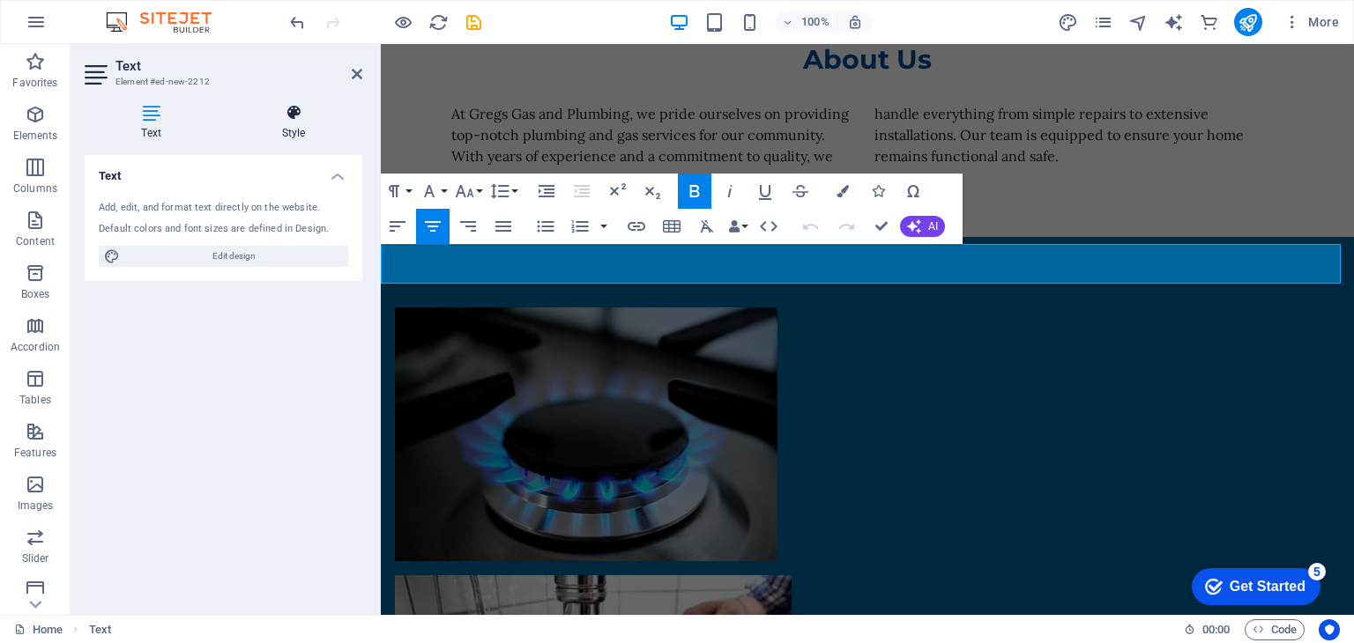
click at [284, 115] on icon at bounding box center [293, 113] width 137 height 18
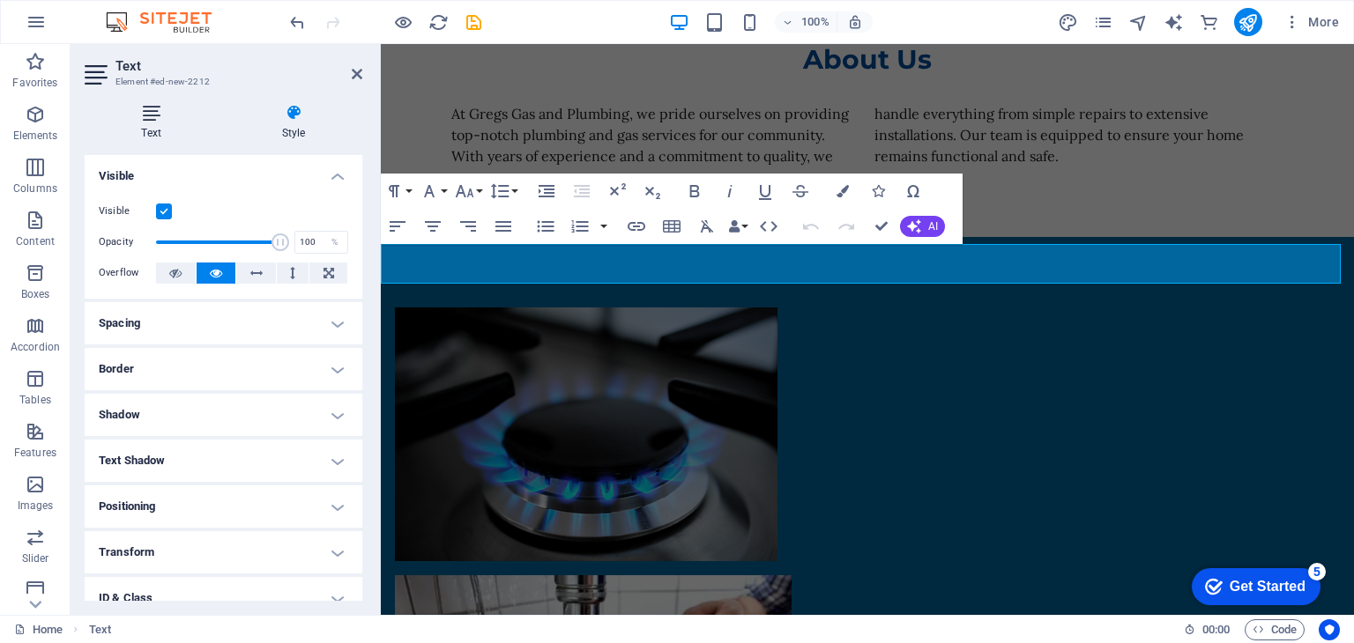
click at [160, 116] on icon at bounding box center [151, 113] width 133 height 18
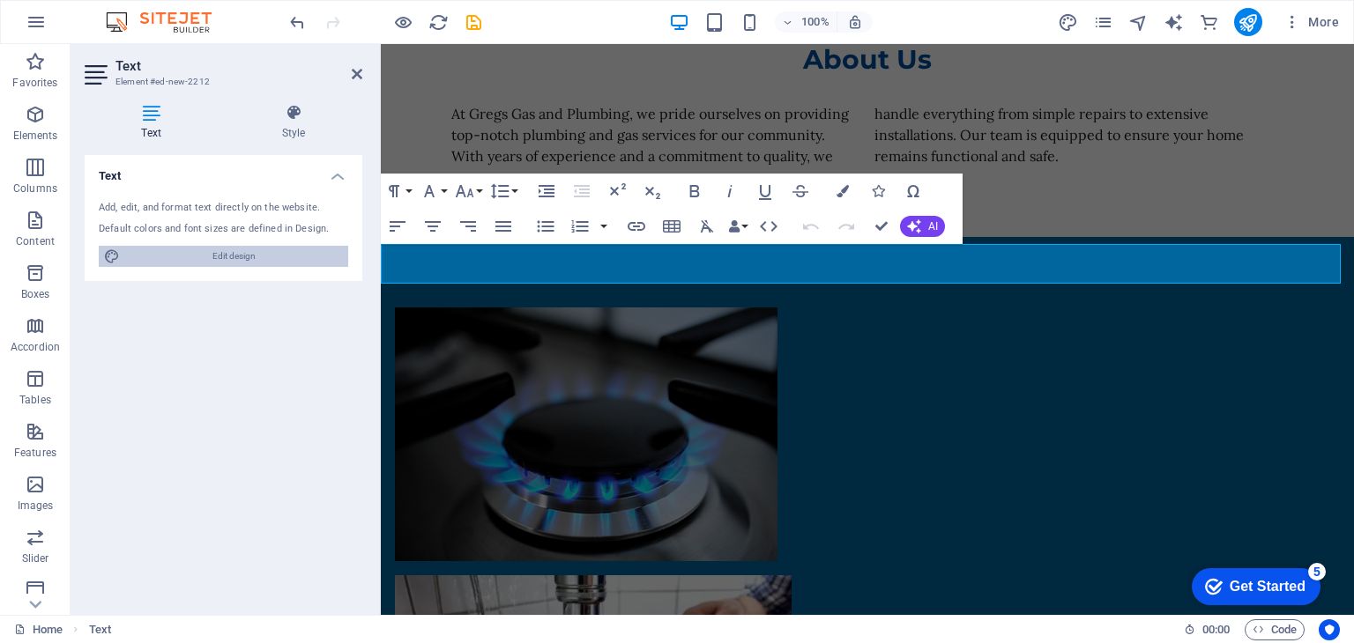
click at [185, 251] on span "Edit design" at bounding box center [234, 256] width 218 height 21
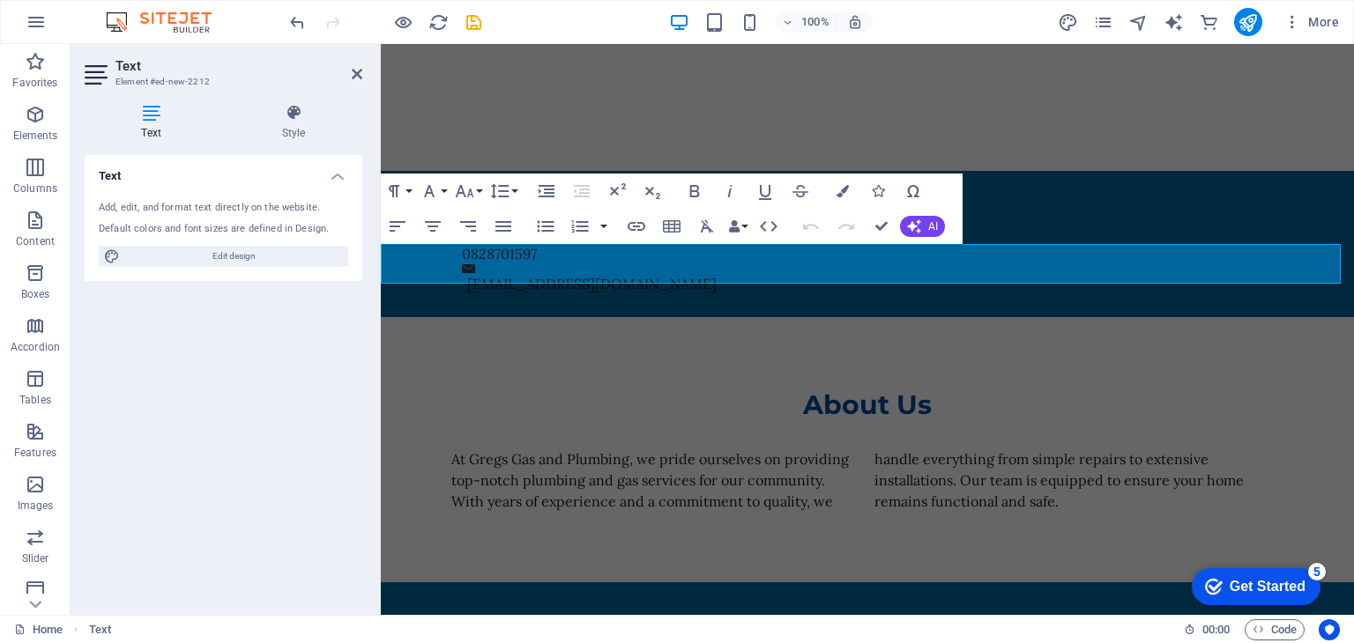
select select "px"
select select "200"
select select "px"
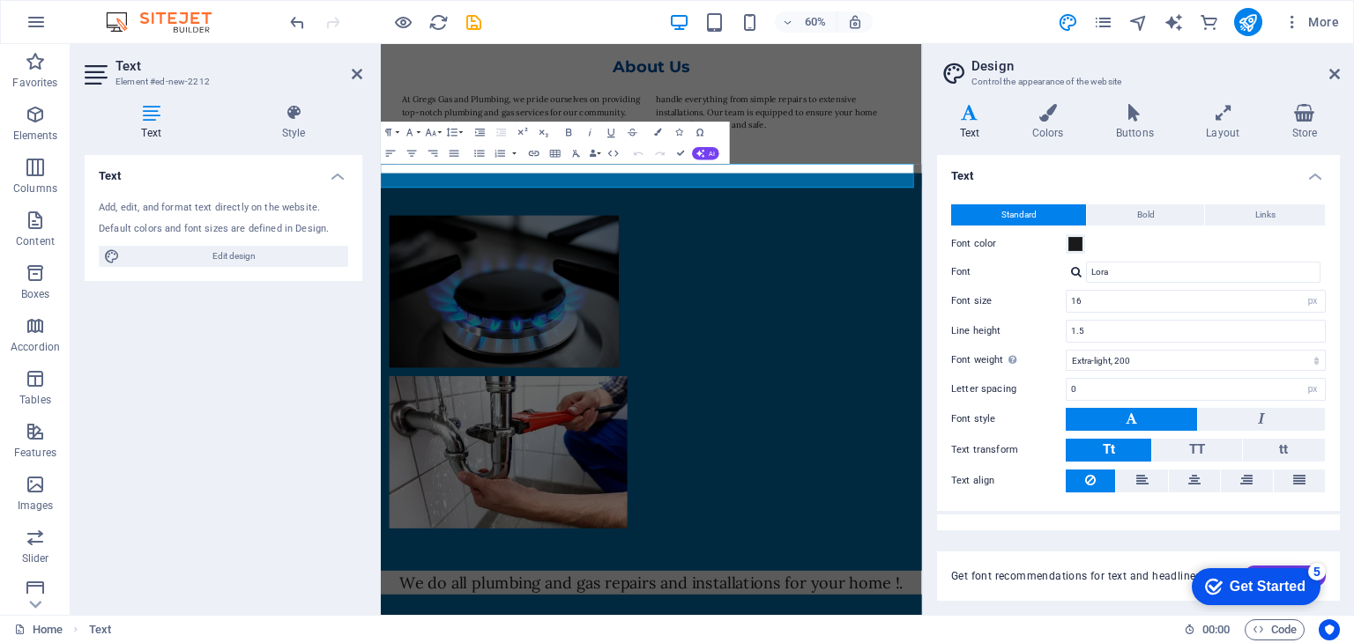
scroll to position [24, 0]
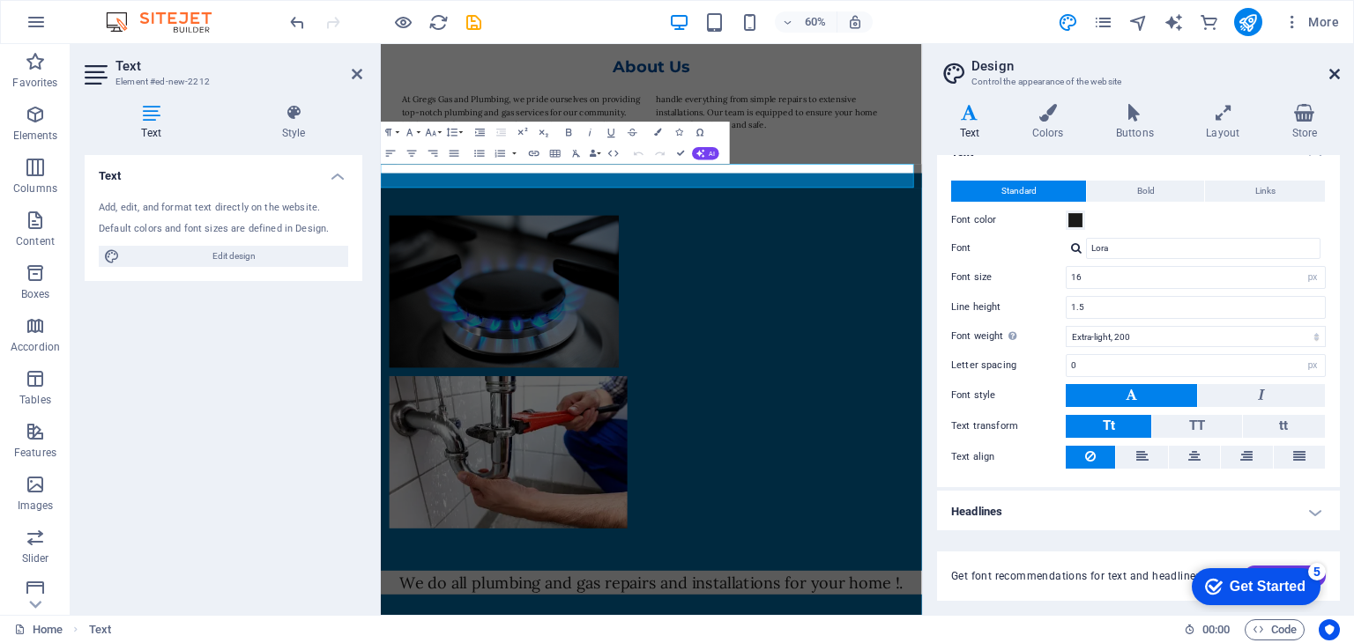
click at [1333, 74] on icon at bounding box center [1334, 74] width 11 height 14
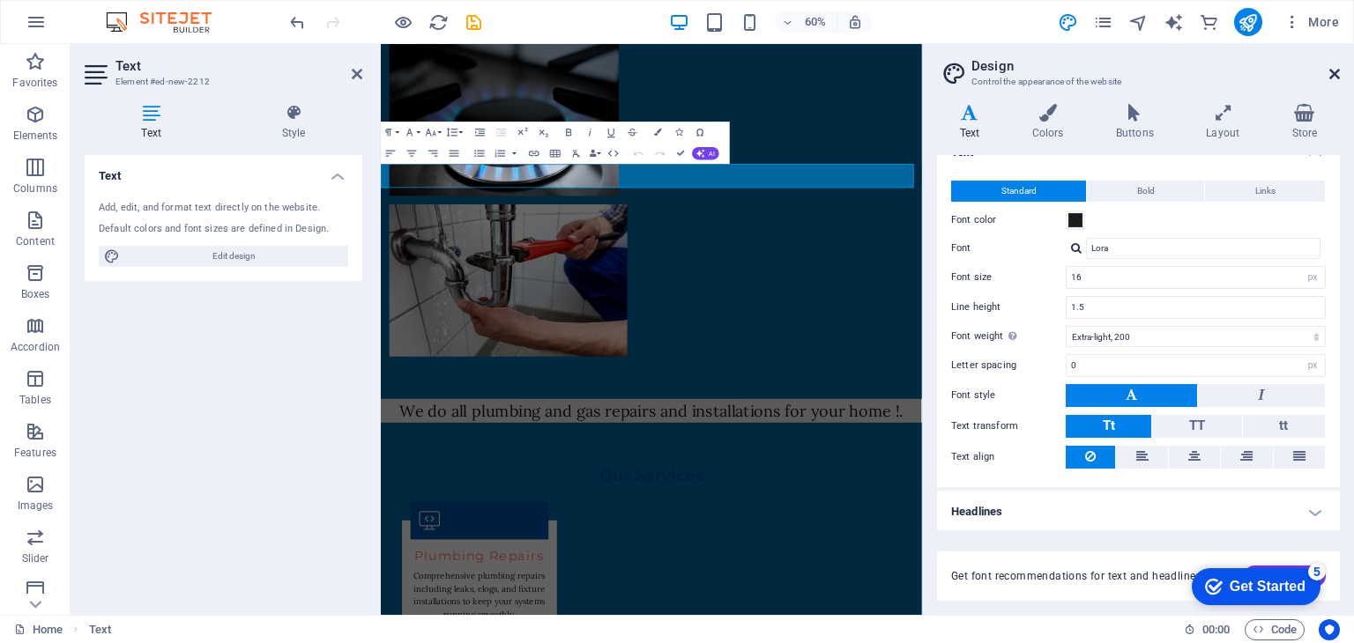
scroll to position [1322, 0]
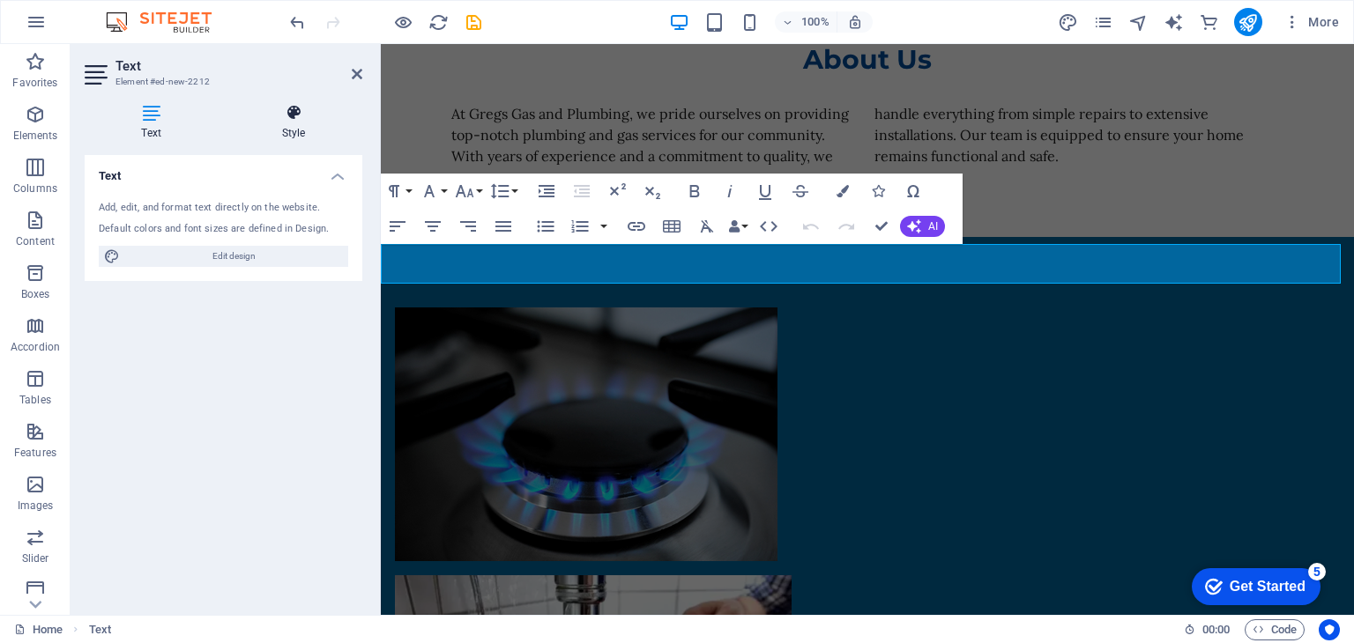
click at [270, 120] on icon at bounding box center [293, 113] width 137 height 18
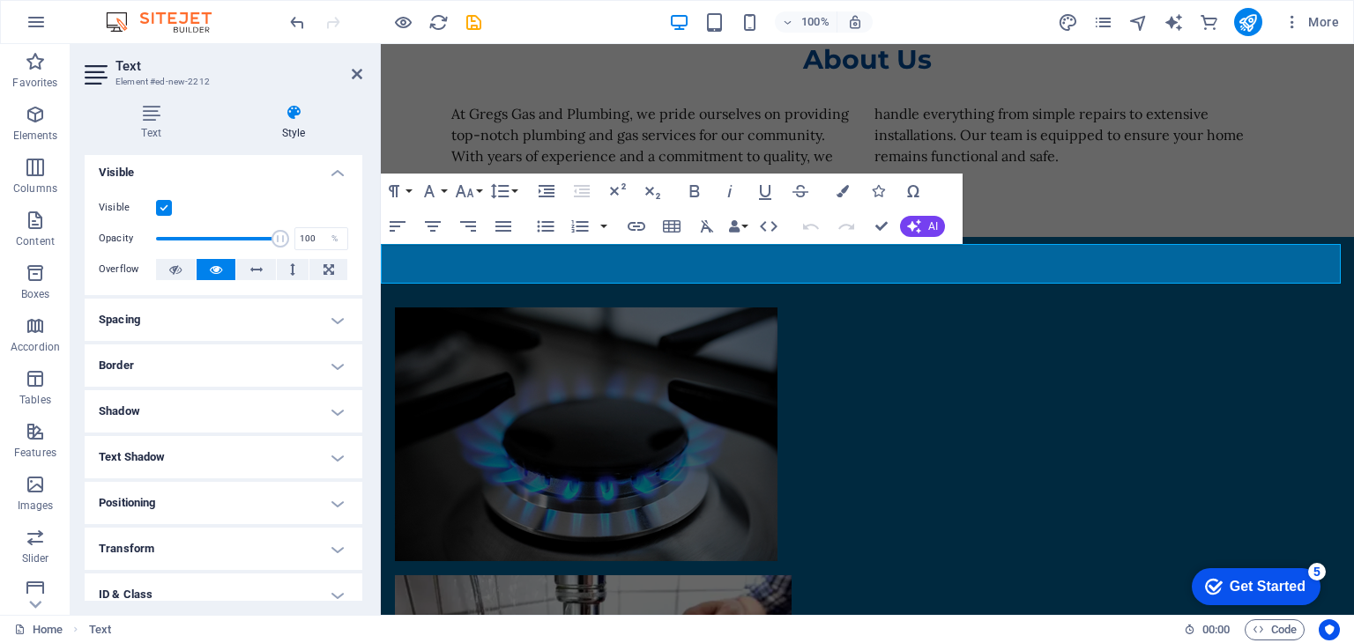
scroll to position [0, 0]
drag, startPoint x: 353, startPoint y: 73, endPoint x: 360, endPoint y: 113, distance: 40.1
click at [353, 73] on icon at bounding box center [357, 74] width 11 height 14
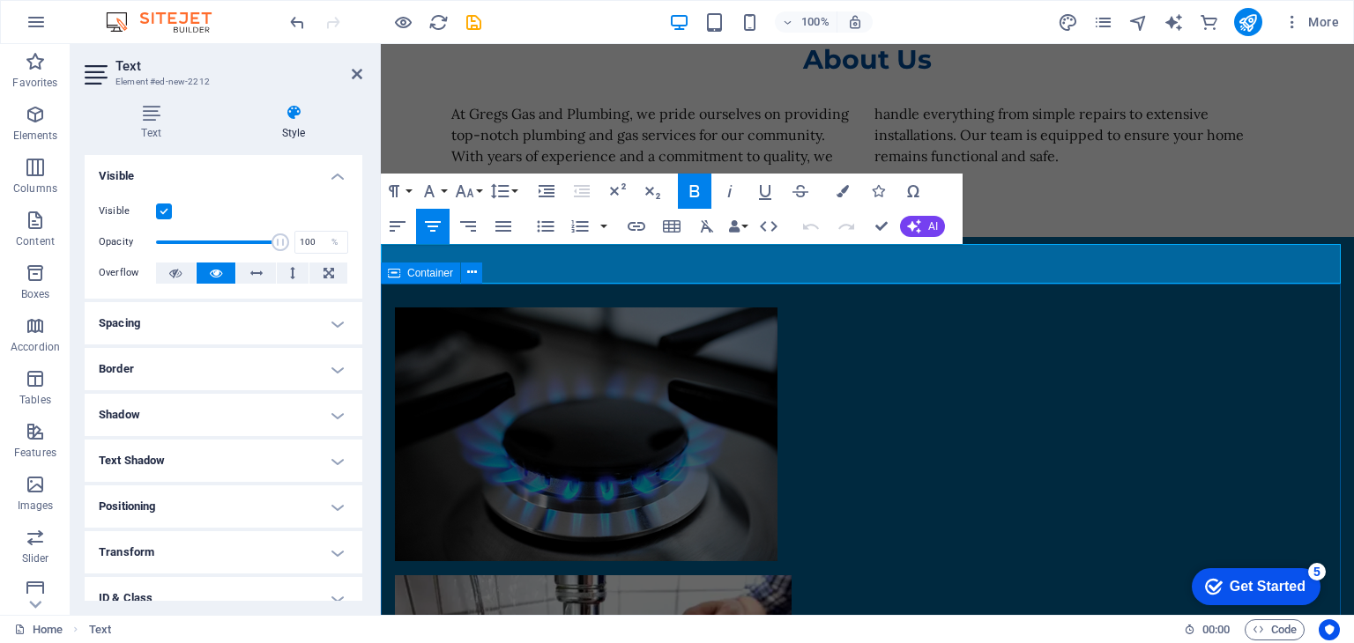
drag, startPoint x: 439, startPoint y: 264, endPoint x: 1328, endPoint y: 285, distance: 889.5
click at [356, 71] on icon at bounding box center [357, 74] width 11 height 14
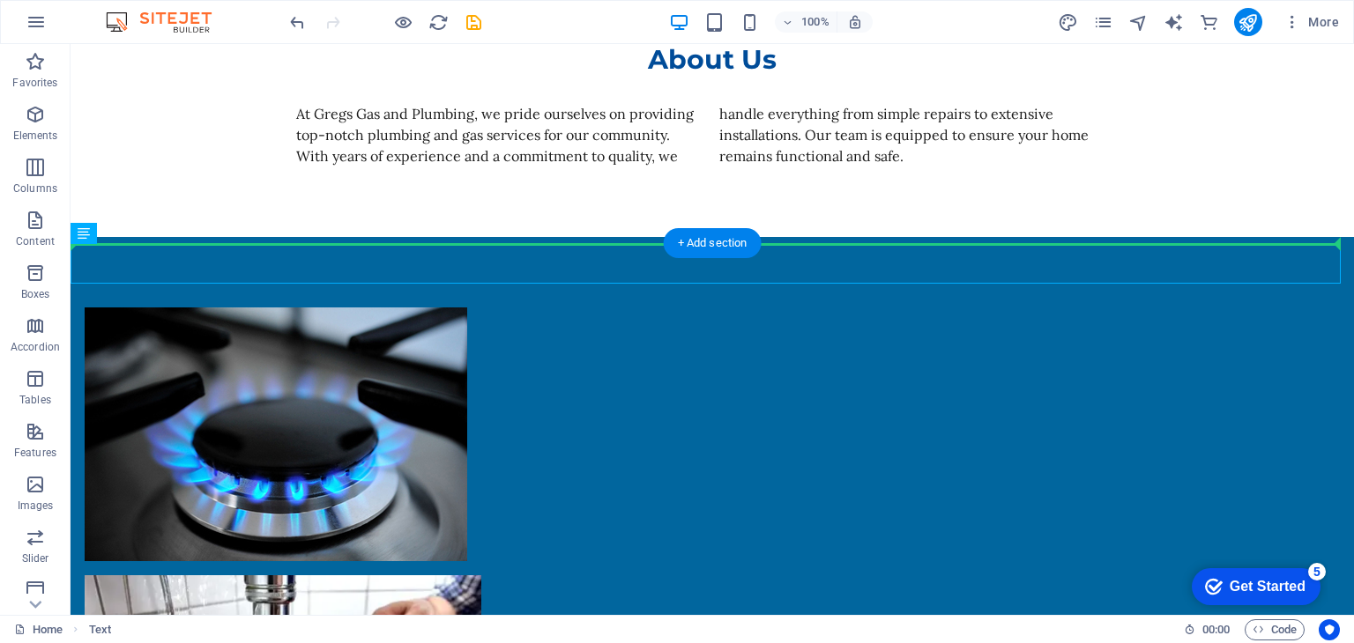
drag, startPoint x: 328, startPoint y: 264, endPoint x: 327, endPoint y: 215, distance: 48.5
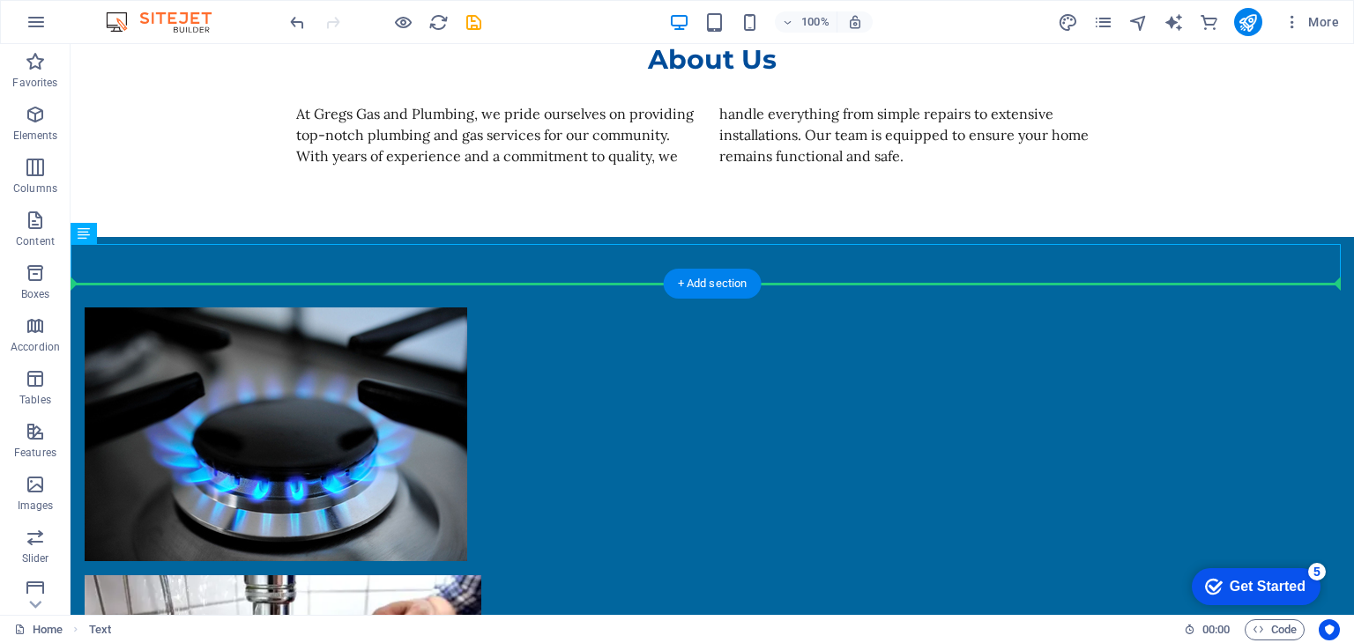
drag, startPoint x: 348, startPoint y: 269, endPoint x: 348, endPoint y: 318, distance: 49.4
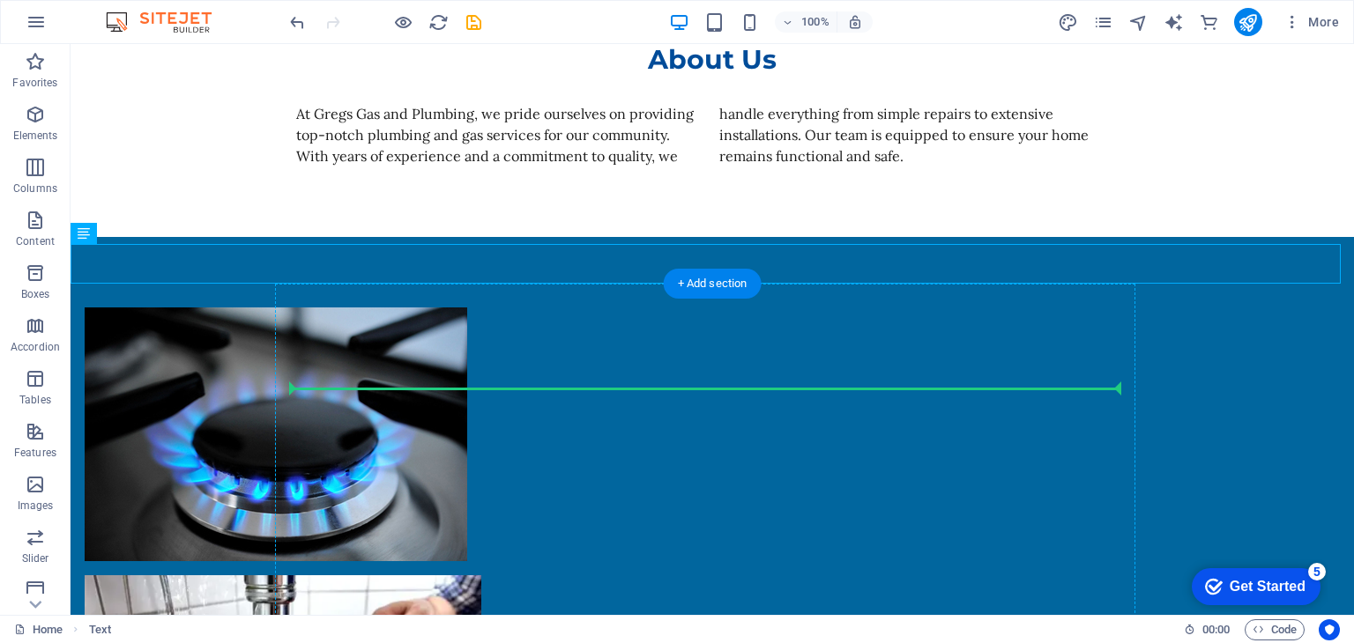
drag, startPoint x: 428, startPoint y: 266, endPoint x: 583, endPoint y: 390, distance: 198.2
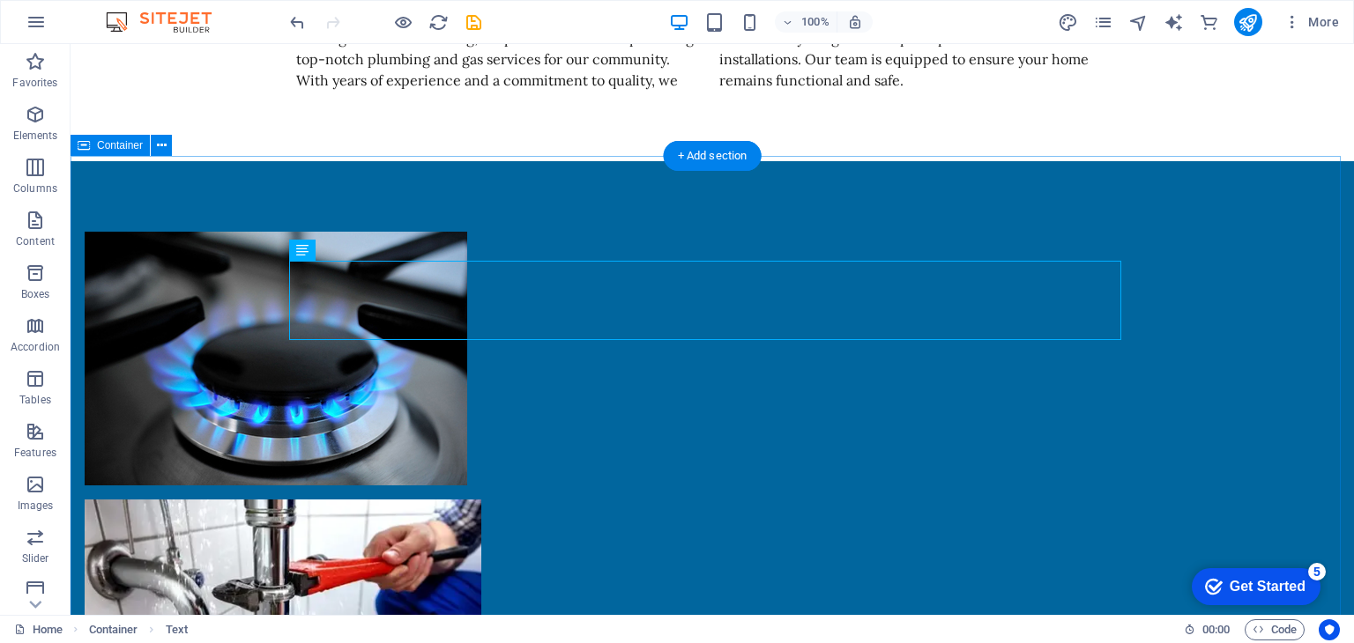
scroll to position [1410, 0]
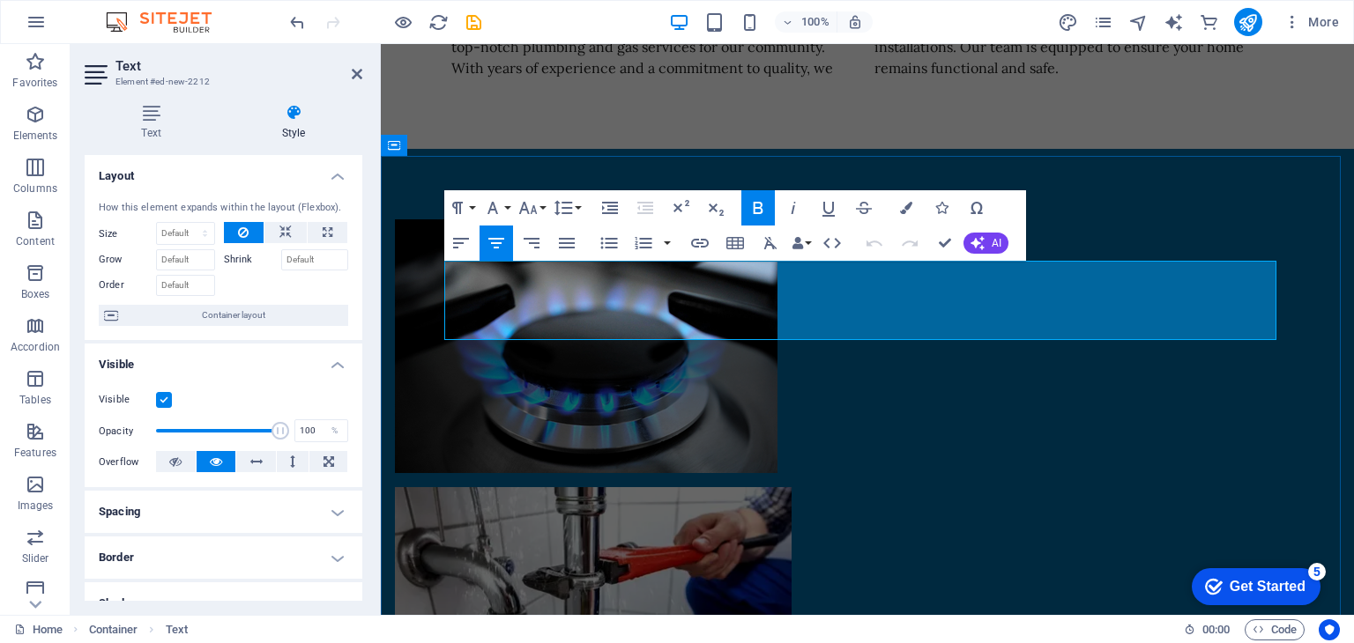
drag, startPoint x: 869, startPoint y: 325, endPoint x: 848, endPoint y: 320, distance: 21.8
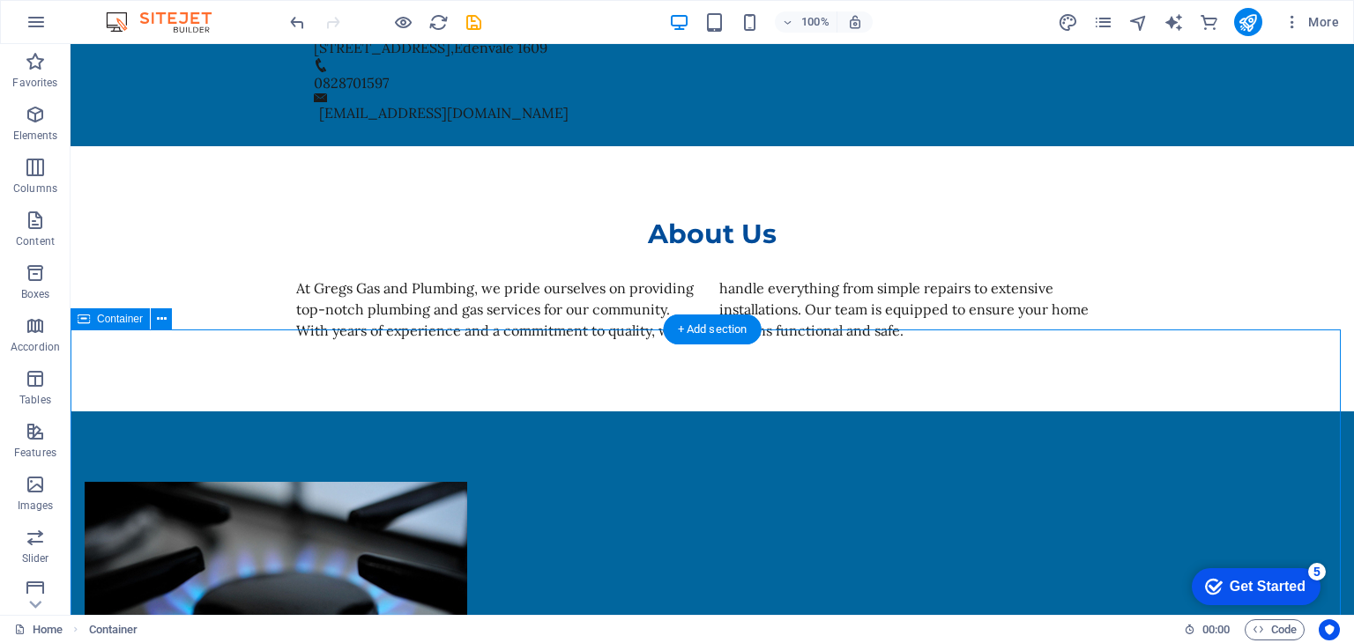
scroll to position [1322, 0]
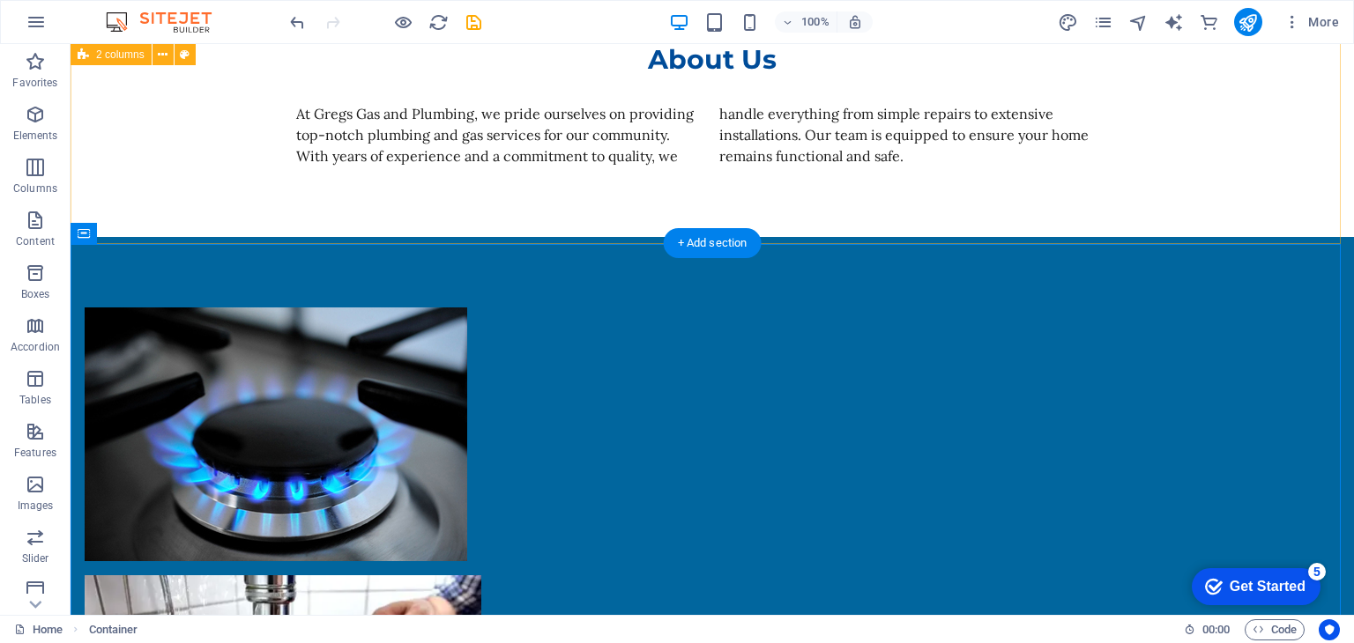
click at [838, 242] on div at bounding box center [712, 568] width 1283 height 663
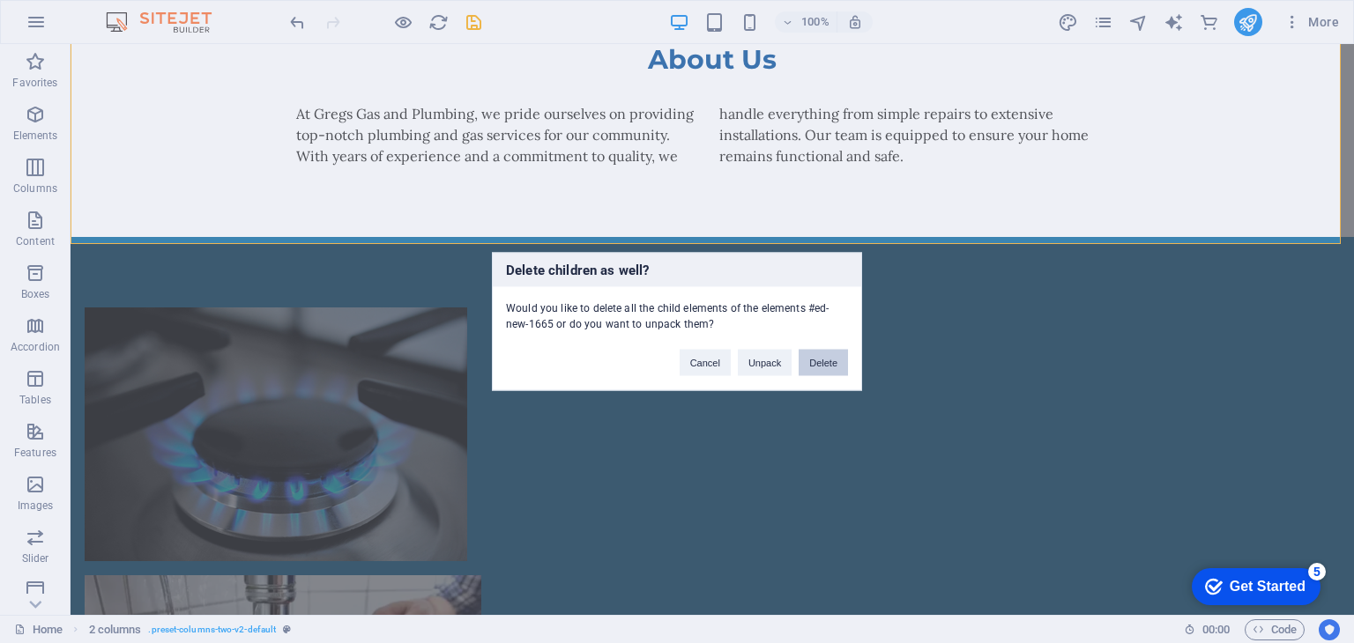
click at [839, 365] on button "Delete" at bounding box center [822, 363] width 49 height 26
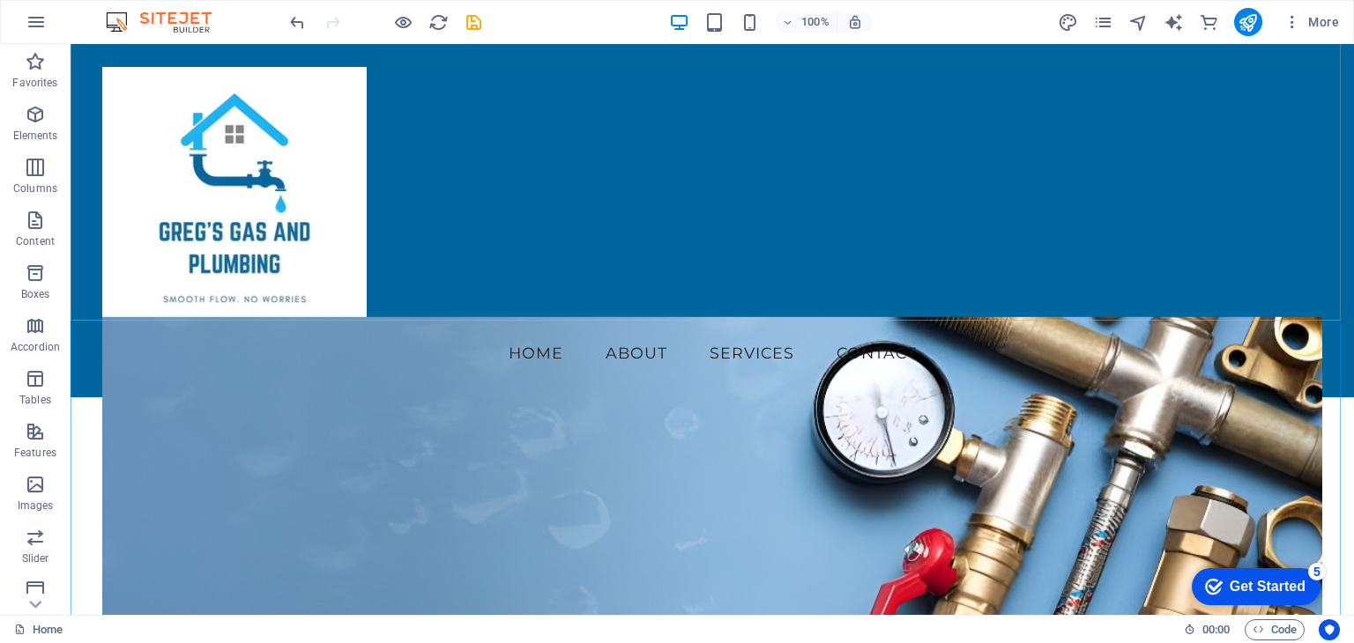
scroll to position [529, 0]
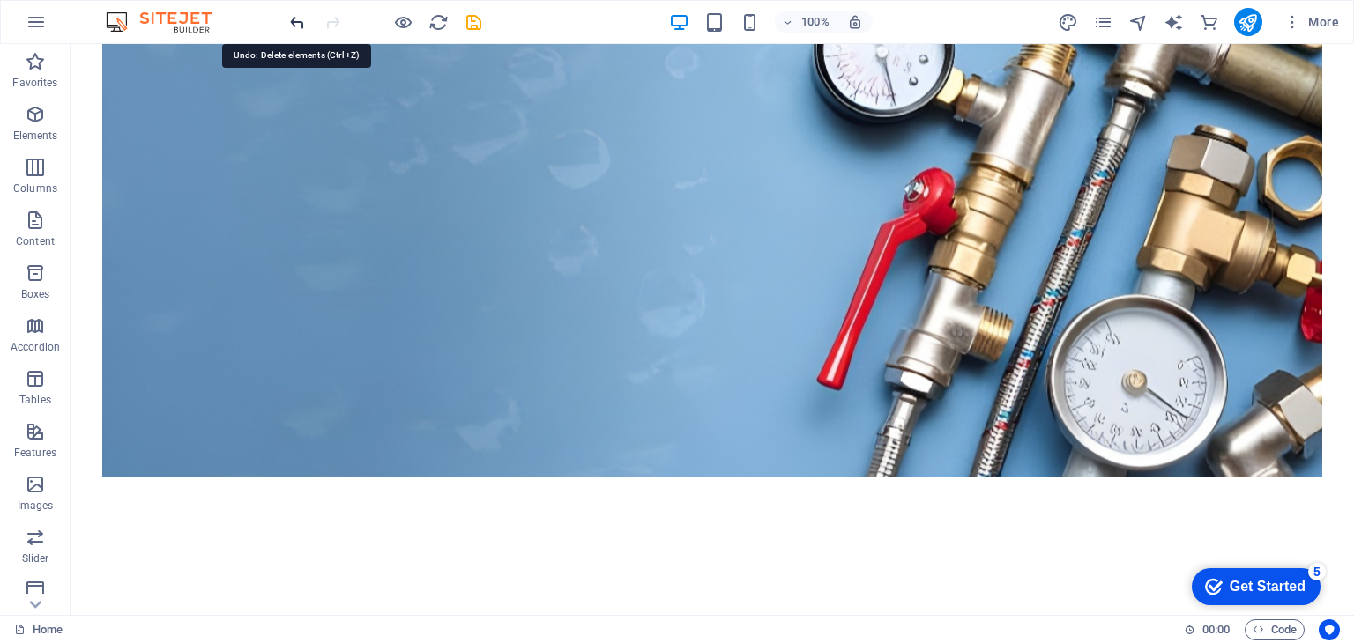
click at [294, 22] on icon "undo" at bounding box center [297, 22] width 20 height 20
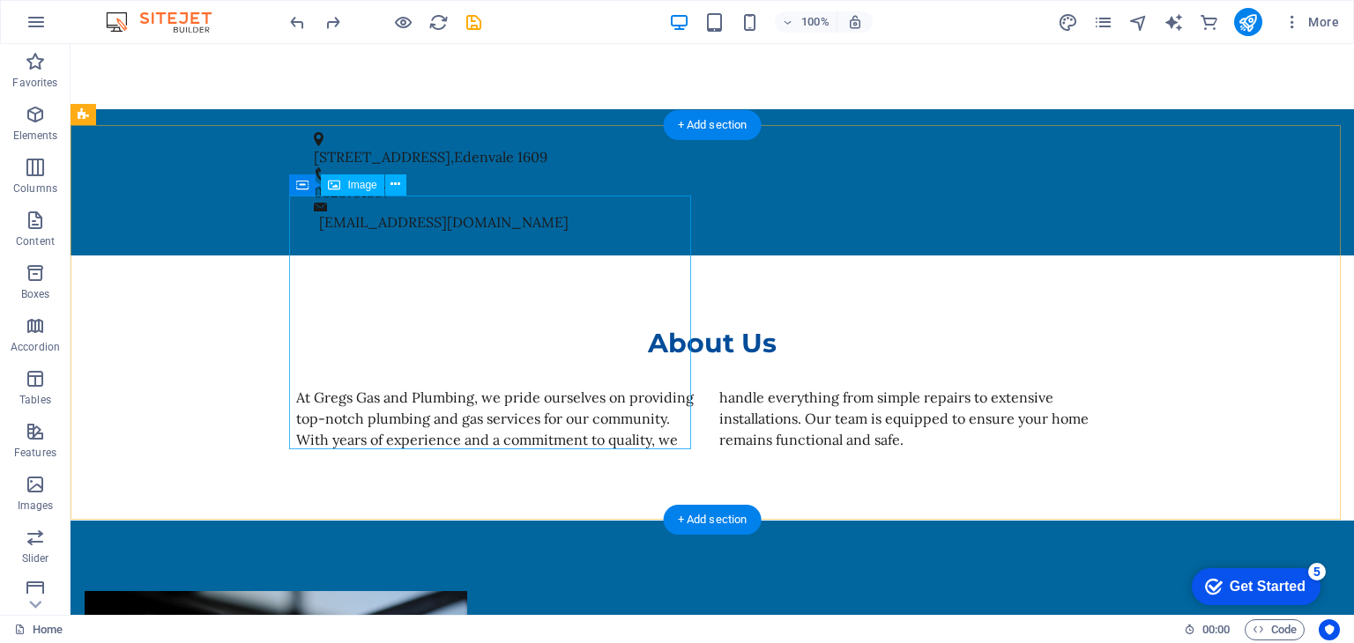
scroll to position [1214, 0]
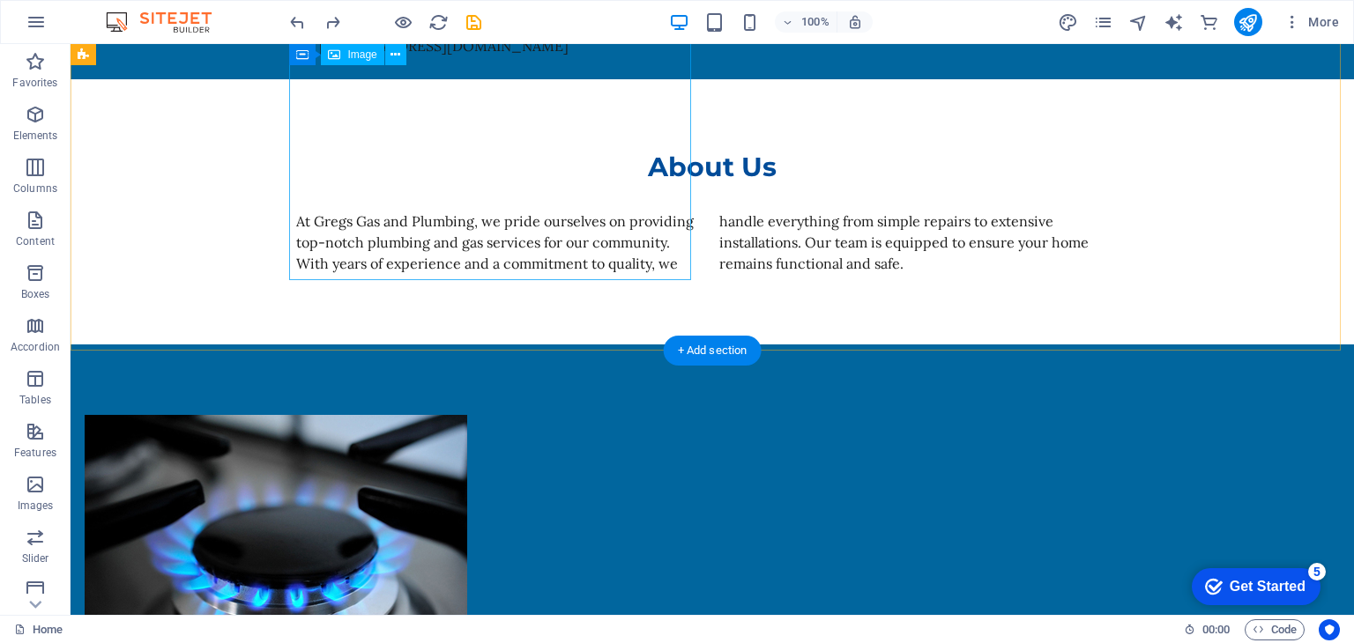
click at [469, 415] on figure at bounding box center [286, 542] width 402 height 254
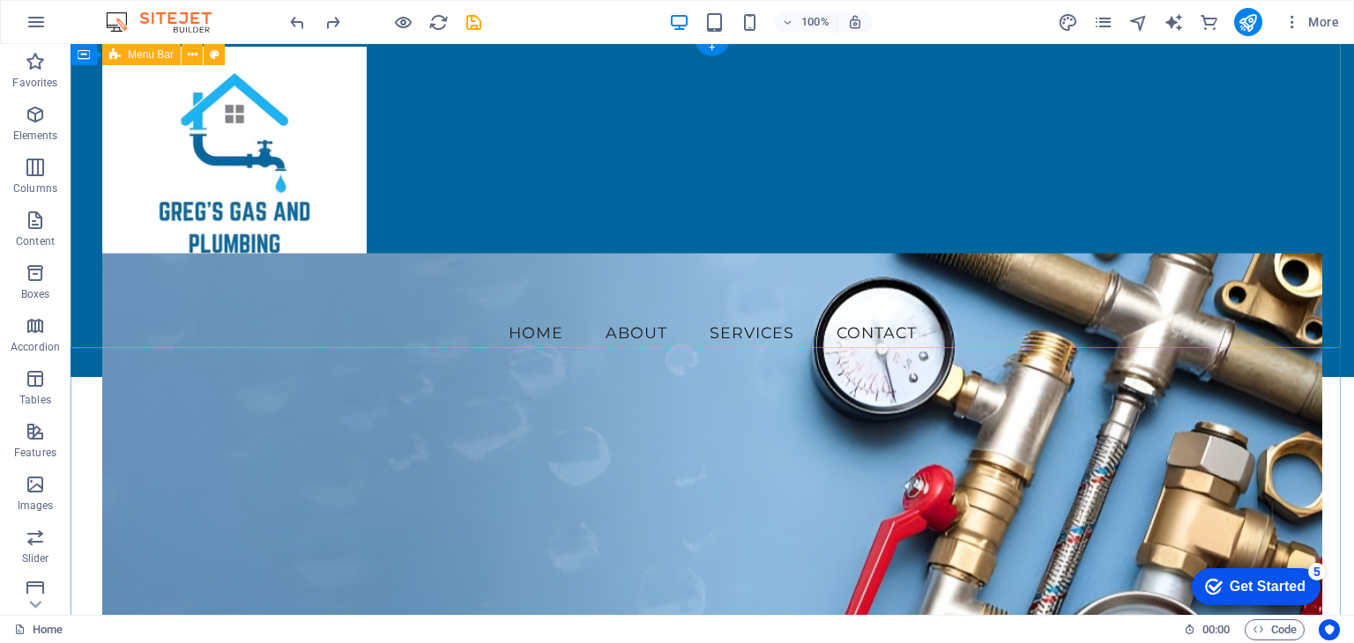
scroll to position [0, 0]
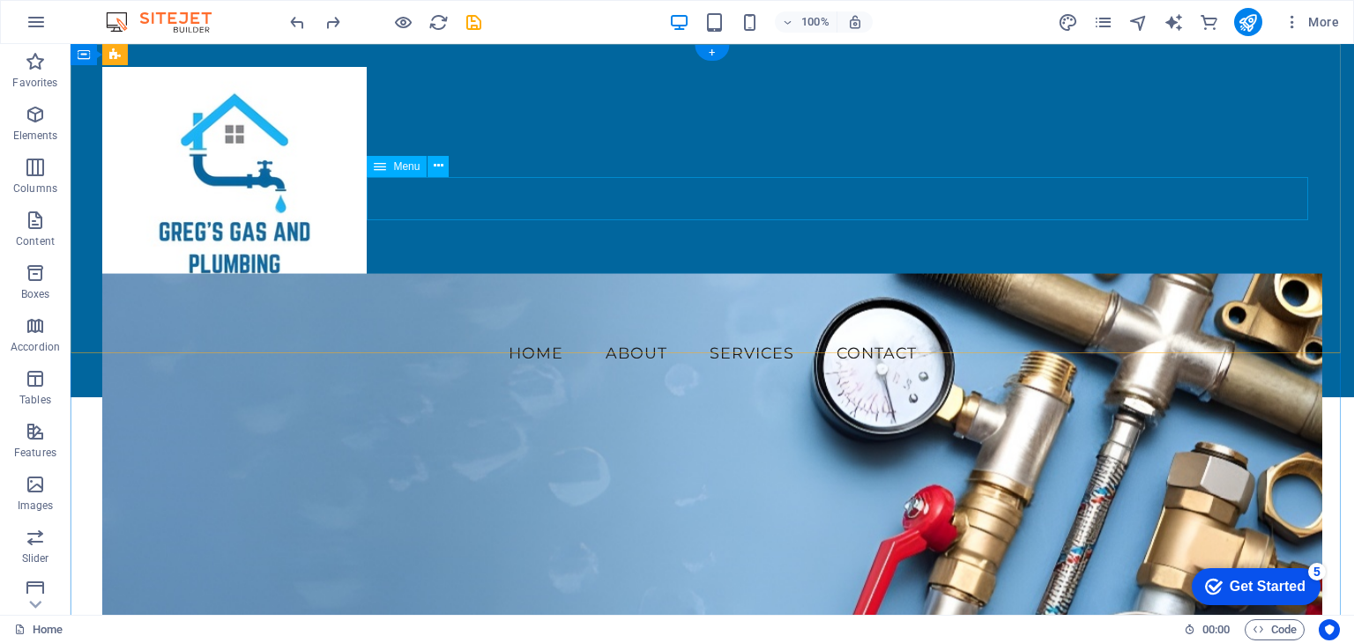
click at [651, 331] on nav "Home About Services Contact" at bounding box center [711, 353] width 1219 height 44
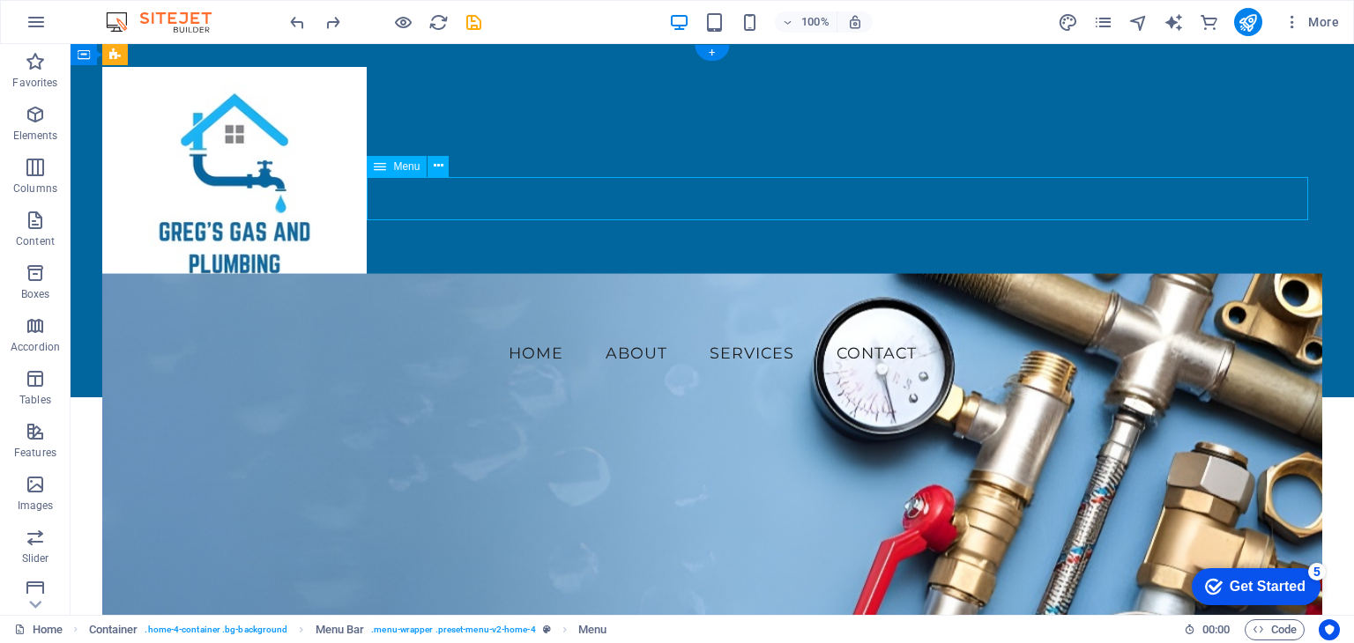
click at [652, 331] on nav "Home About Services Contact" at bounding box center [711, 353] width 1219 height 44
select select
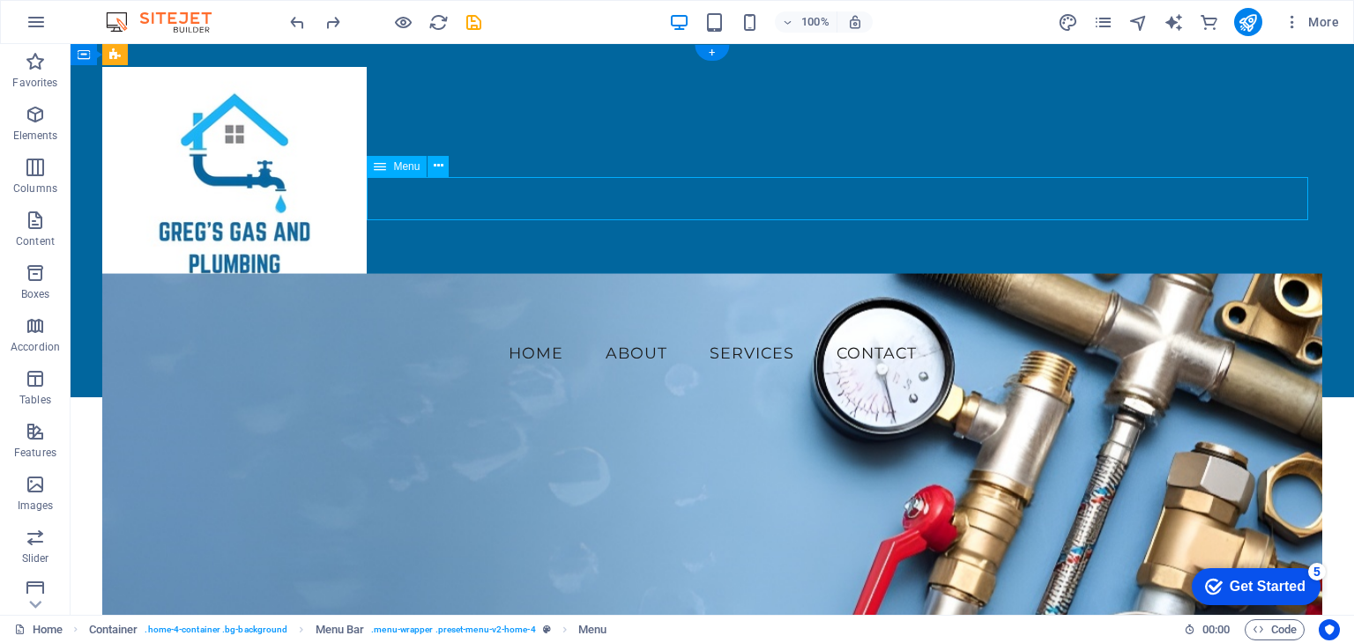
select select
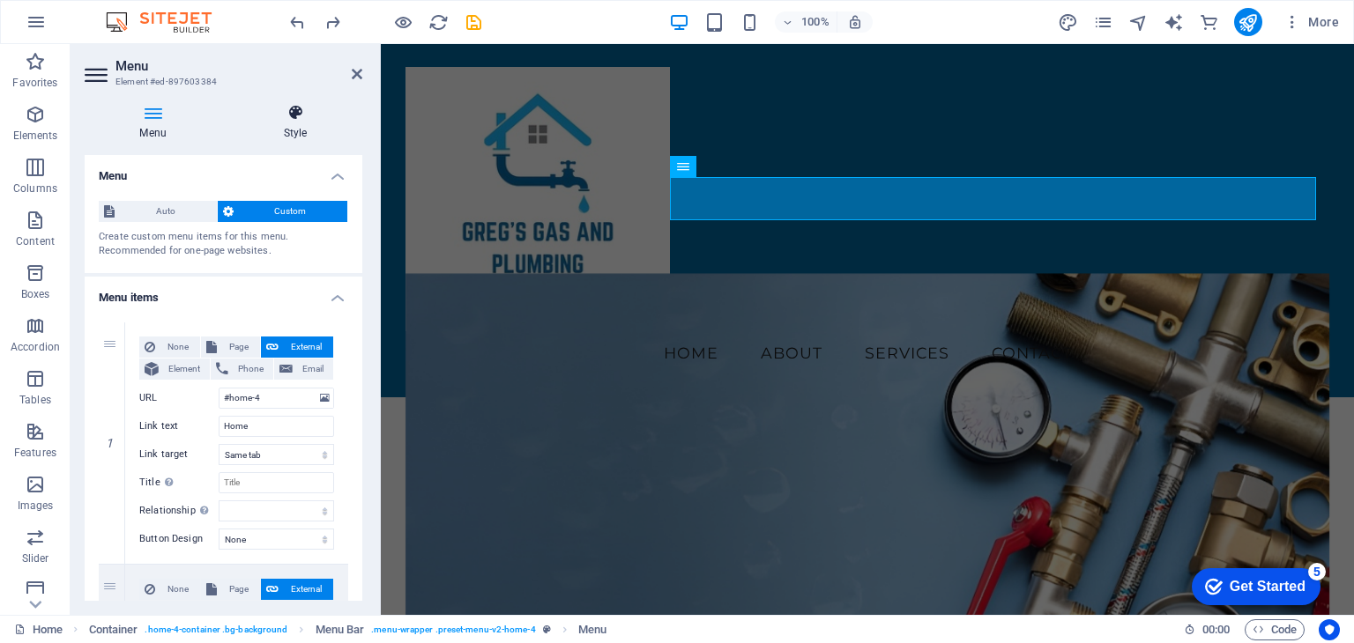
click at [300, 115] on icon at bounding box center [295, 113] width 134 height 18
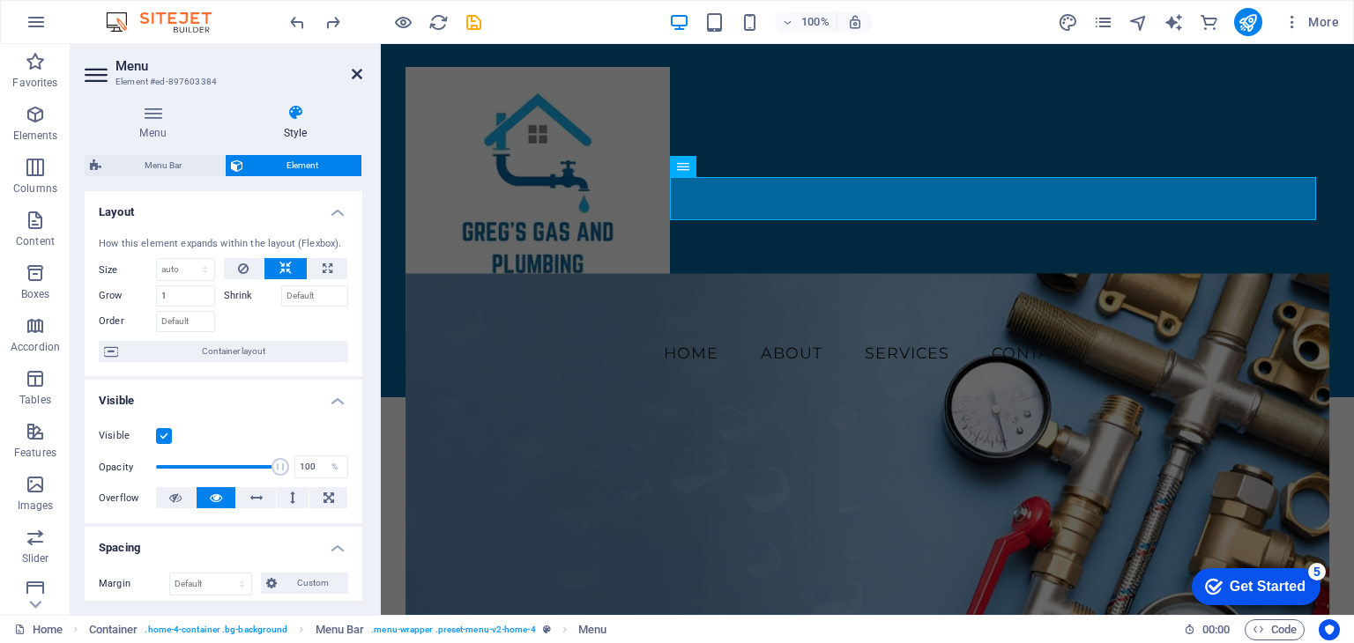
click at [357, 71] on icon at bounding box center [357, 74] width 11 height 14
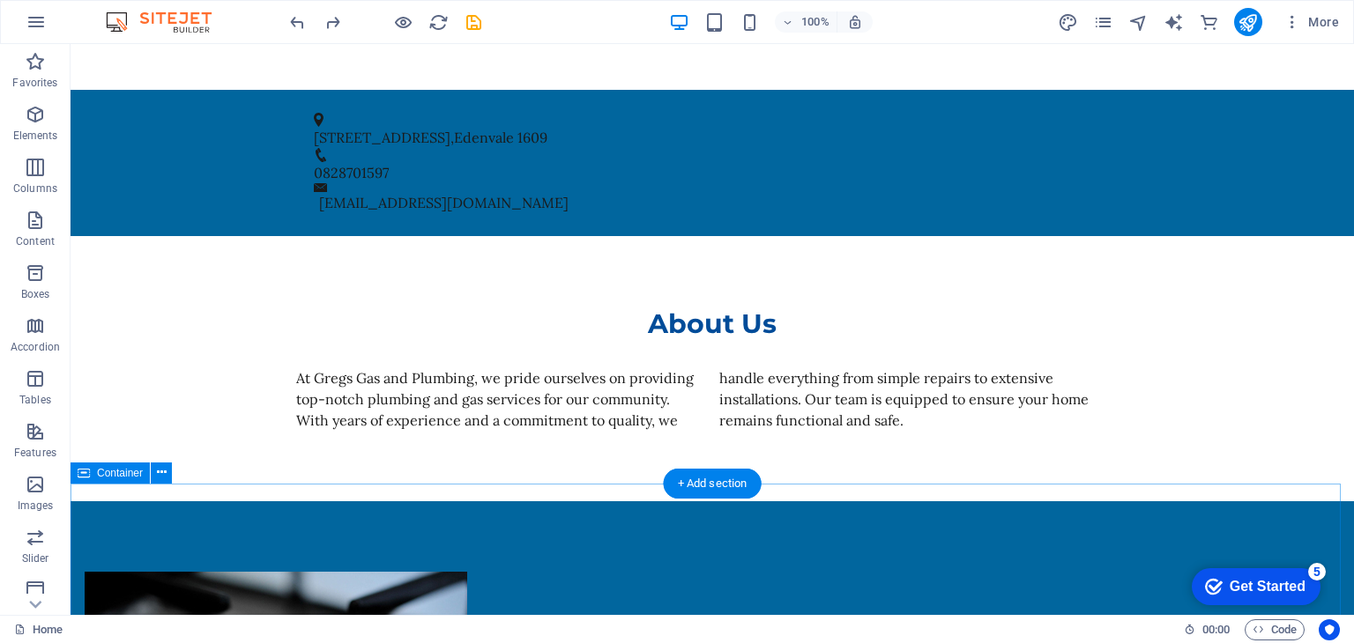
scroll to position [1234, 0]
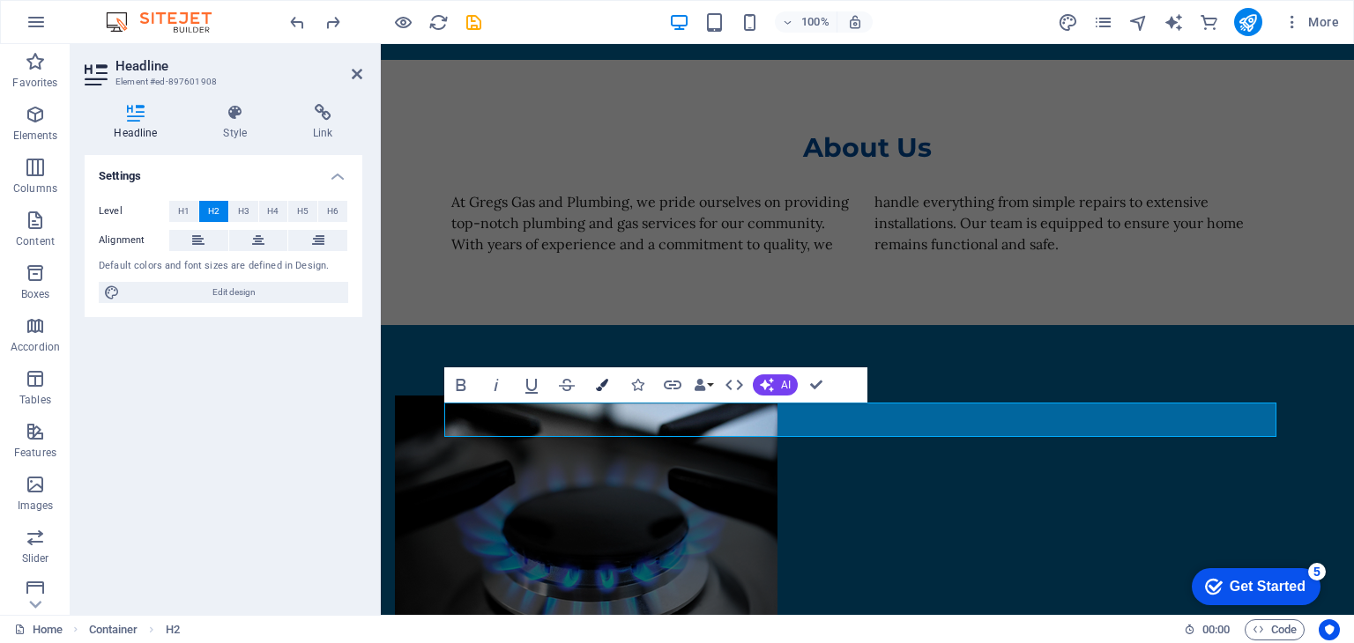
click at [610, 382] on button "Colors" at bounding box center [601, 384] width 33 height 35
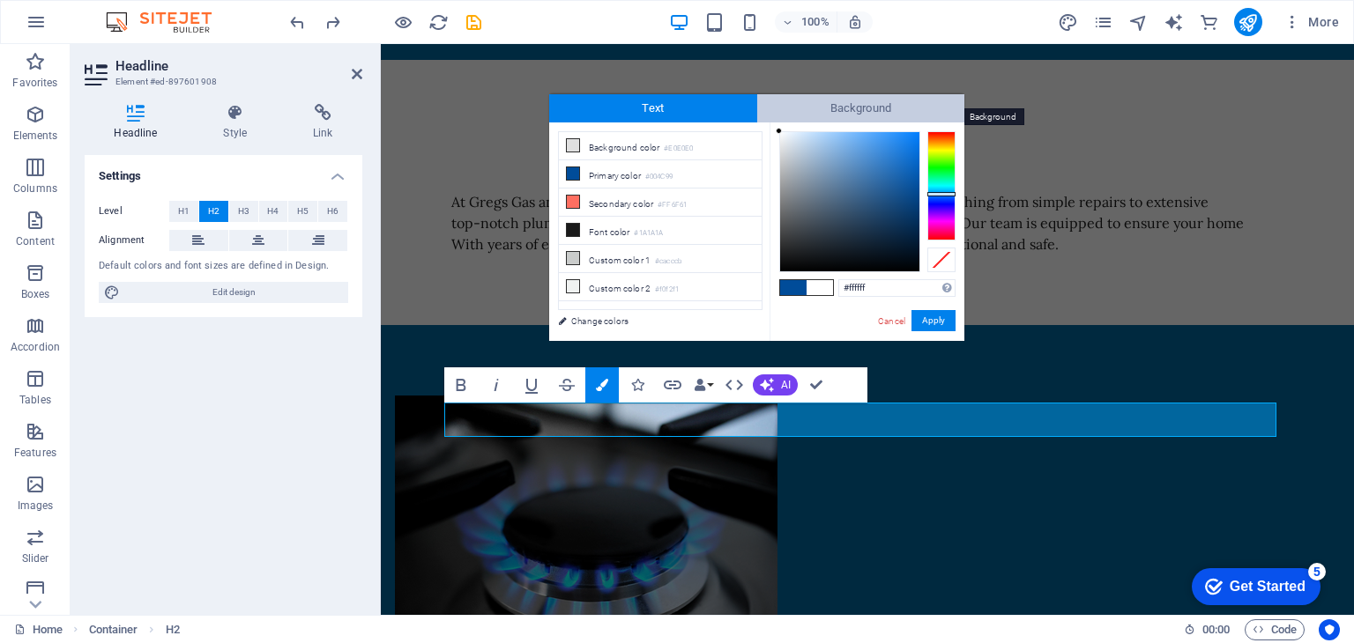
drag, startPoint x: 917, startPoint y: 184, endPoint x: 764, endPoint y: 100, distance: 173.9
click at [764, 100] on div "Text Background less Background color #E0E0E0 Primary color #004C99 Secondary c…" at bounding box center [756, 217] width 415 height 247
click at [769, 131] on div "#fefefe Supported formats #0852ed rgb(8, 82, 237) rgba(8, 82, 237, 90%) hsv(221…" at bounding box center [866, 359] width 195 height 474
click at [779, 124] on div "#ffffff Supported formats #0852ed rgb(8, 82, 237) rgba(8, 82, 237, 90%) hsv(221…" at bounding box center [866, 359] width 195 height 474
type input "#ffffff"
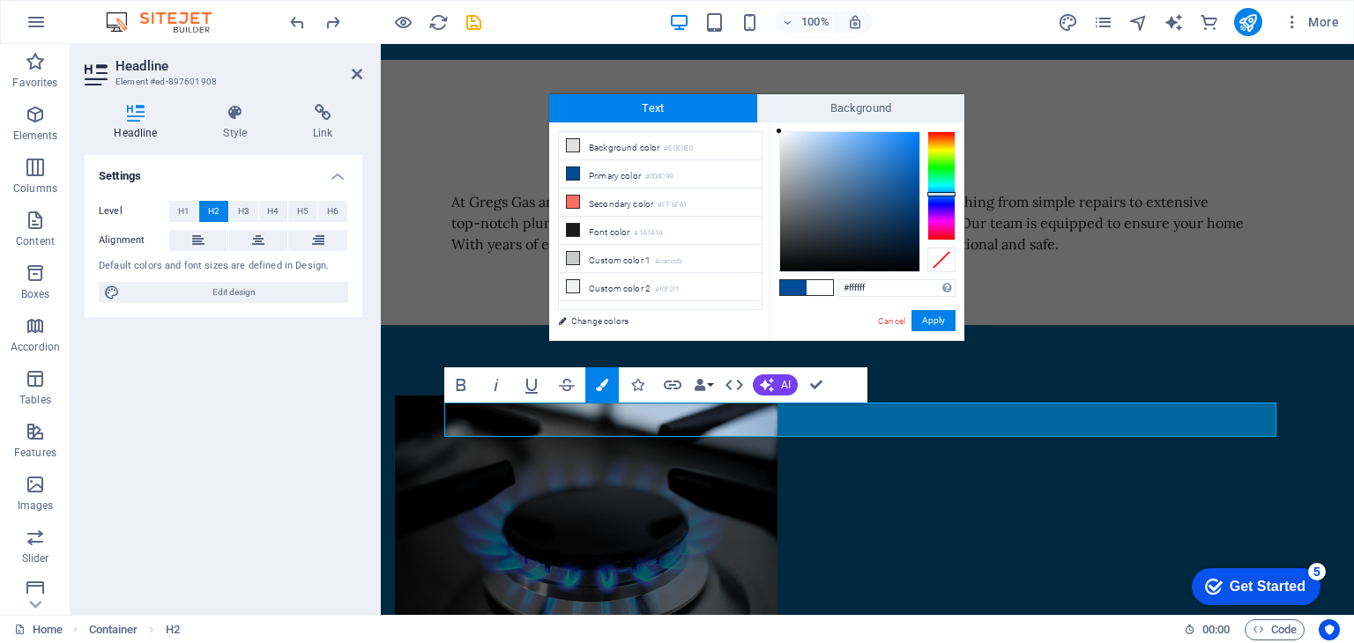
click at [779, 130] on div at bounding box center [779, 131] width 6 height 6
click at [932, 318] on button "Apply" at bounding box center [933, 320] width 44 height 21
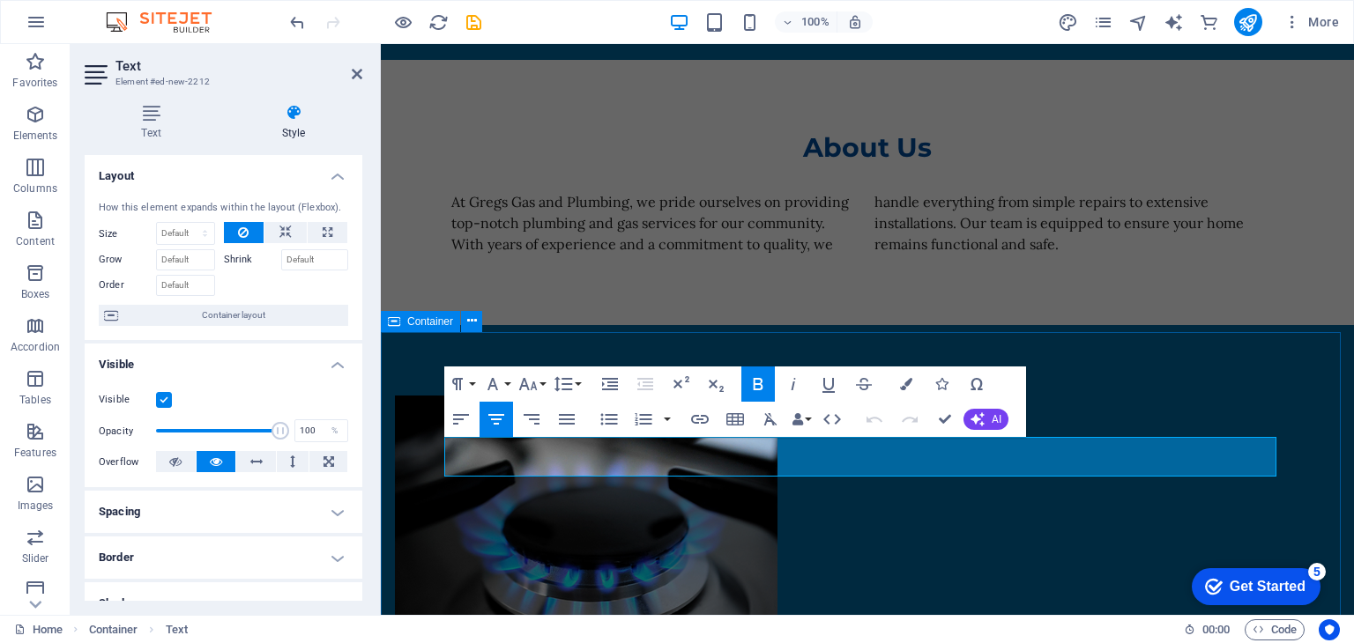
drag, startPoint x: 1273, startPoint y: 459, endPoint x: 394, endPoint y: 463, distance: 879.5
click at [902, 378] on icon "button" at bounding box center [906, 384] width 12 height 12
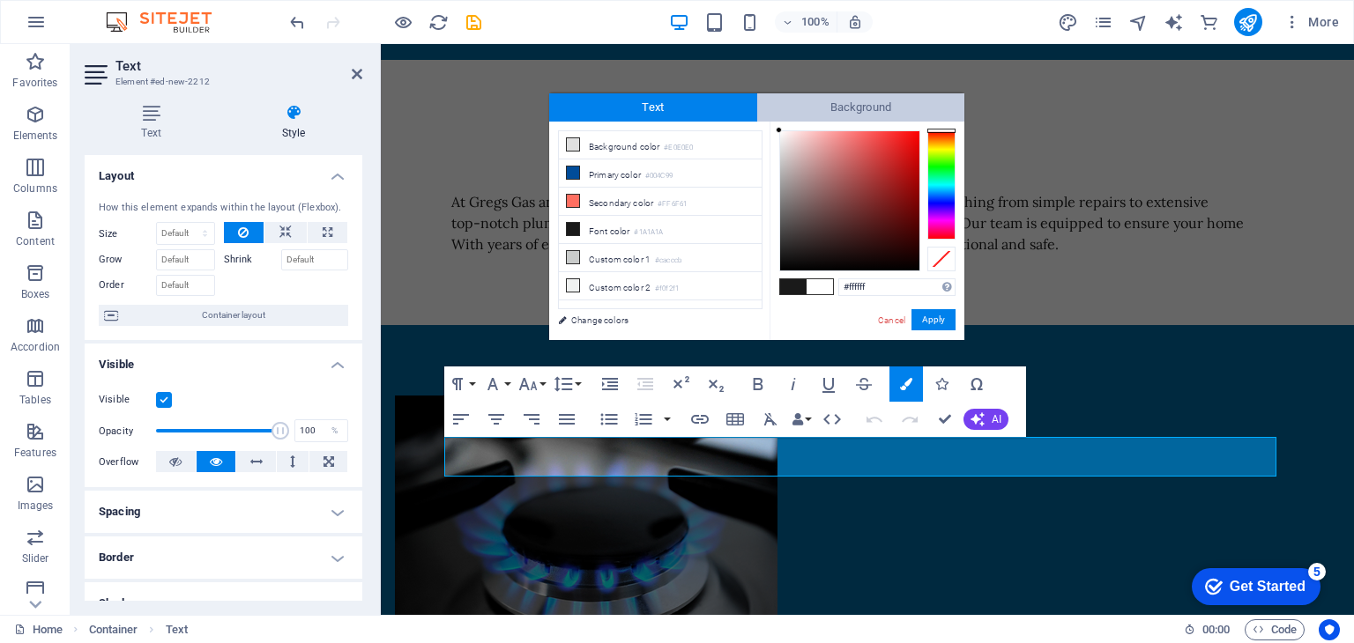
drag, startPoint x: 776, startPoint y: 255, endPoint x: 762, endPoint y: 115, distance: 140.7
click at [762, 115] on div "Text Background less Background color #E0E0E0 Primary color #004C99 Secondary c…" at bounding box center [756, 216] width 415 height 247
type input "#ffffff"
click at [779, 129] on div at bounding box center [779, 130] width 6 height 6
drag, startPoint x: 927, startPoint y: 318, endPoint x: 550, endPoint y: 297, distance: 377.8
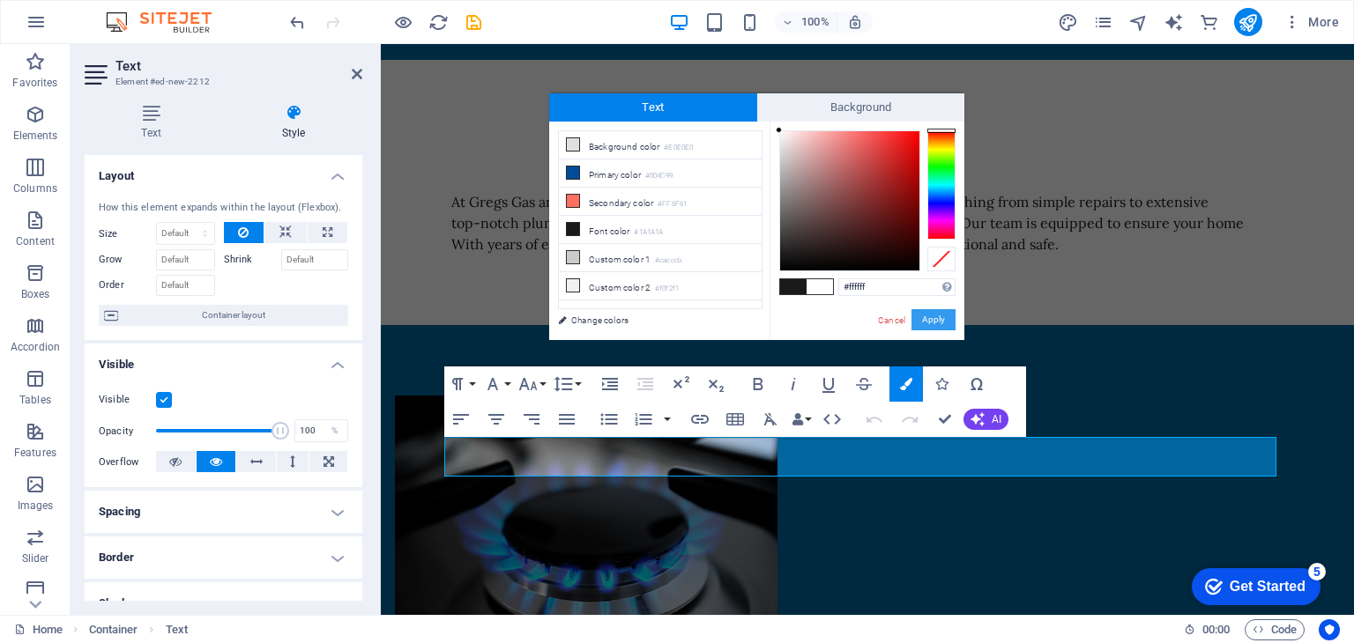
click at [927, 318] on button "Apply" at bounding box center [933, 319] width 44 height 21
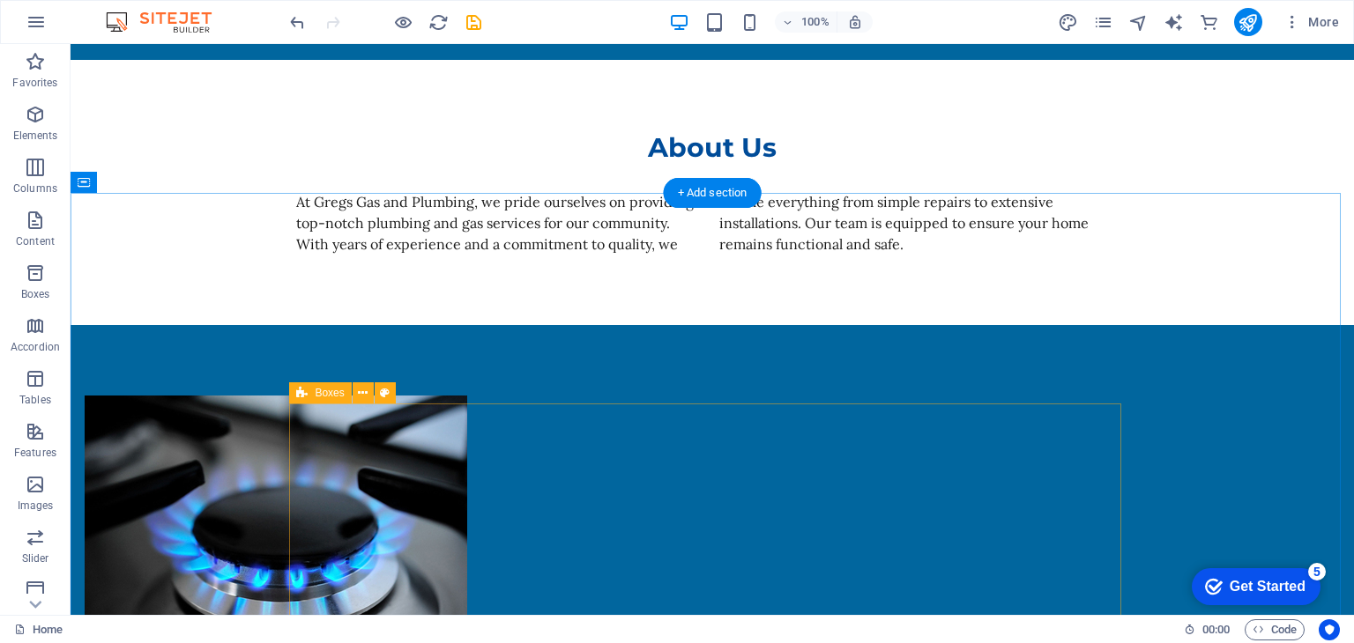
scroll to position [1220, 0]
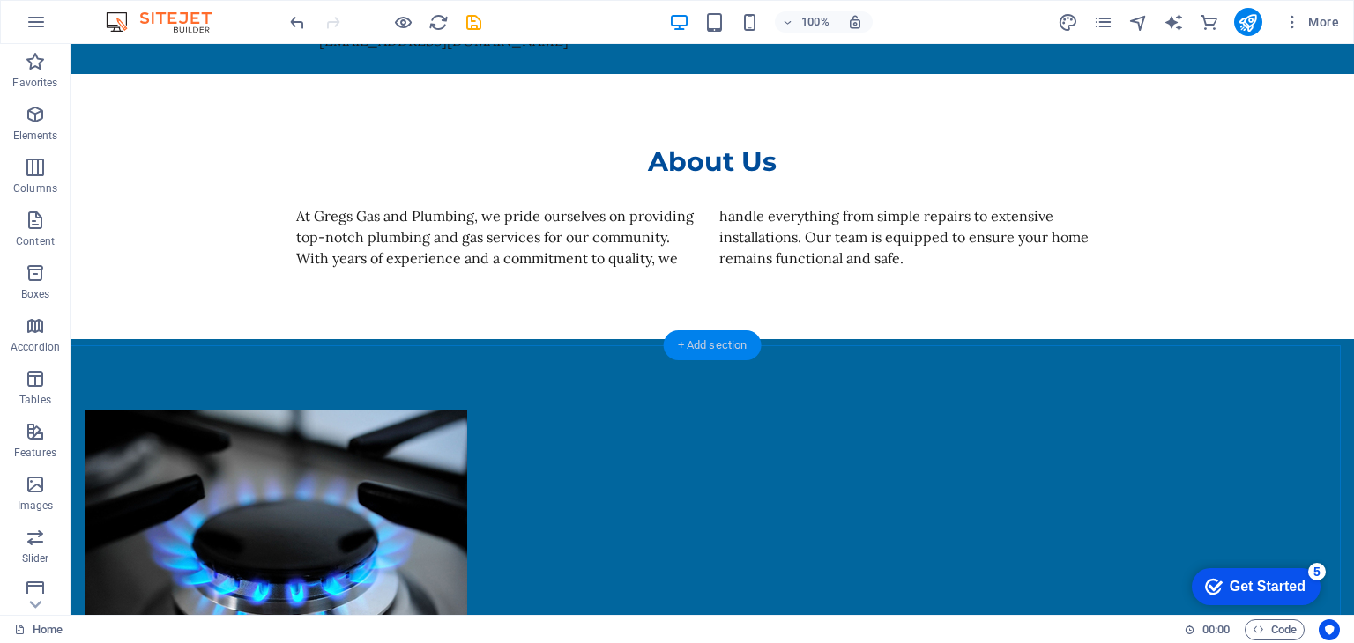
click at [705, 346] on div "+ Add section" at bounding box center [713, 345] width 98 height 30
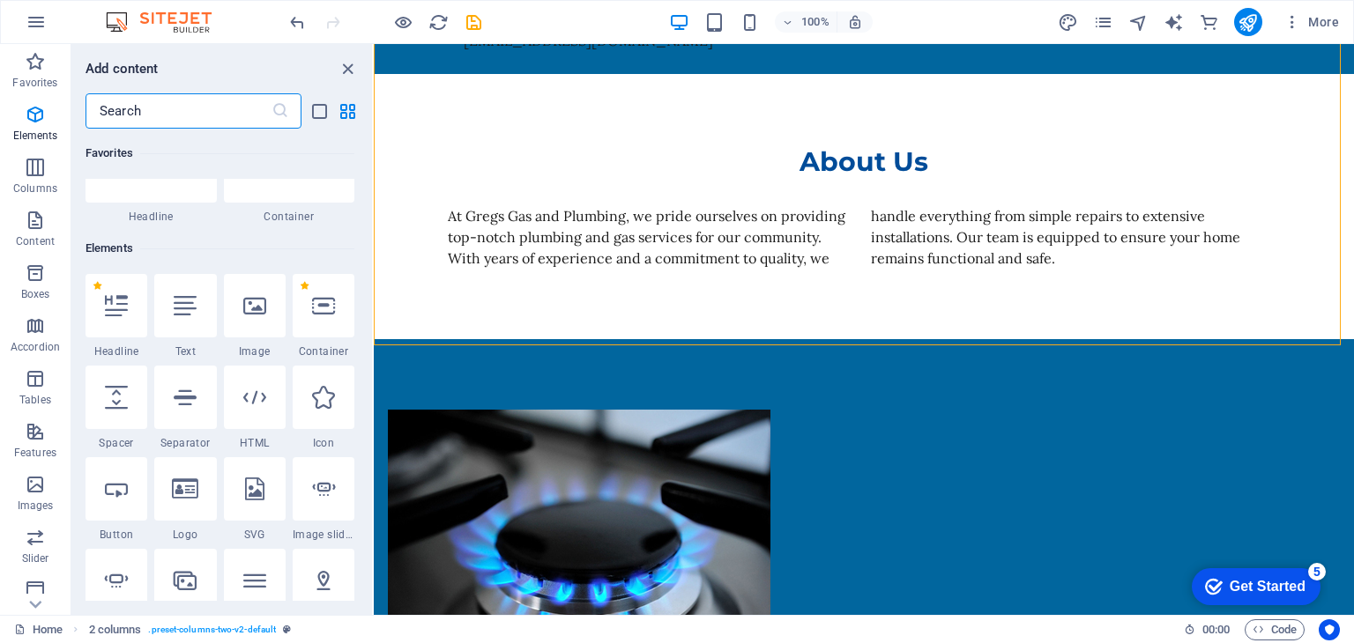
scroll to position [0, 0]
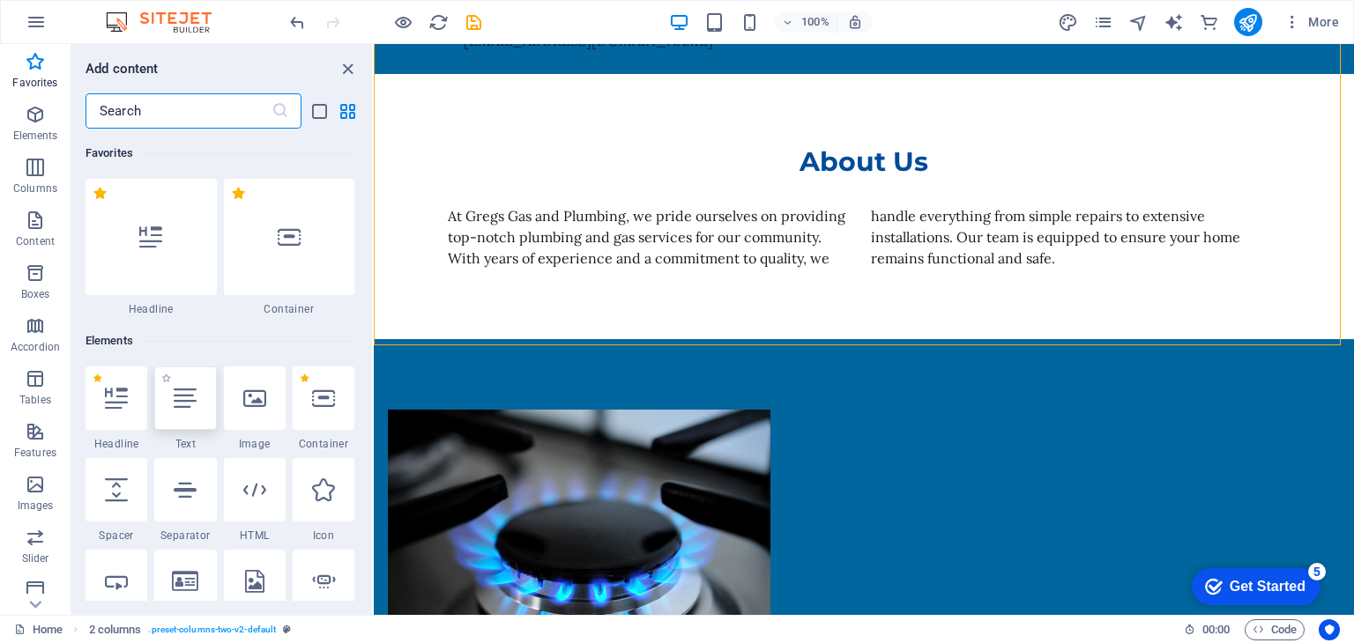
click at [187, 408] on icon at bounding box center [185, 398] width 23 height 23
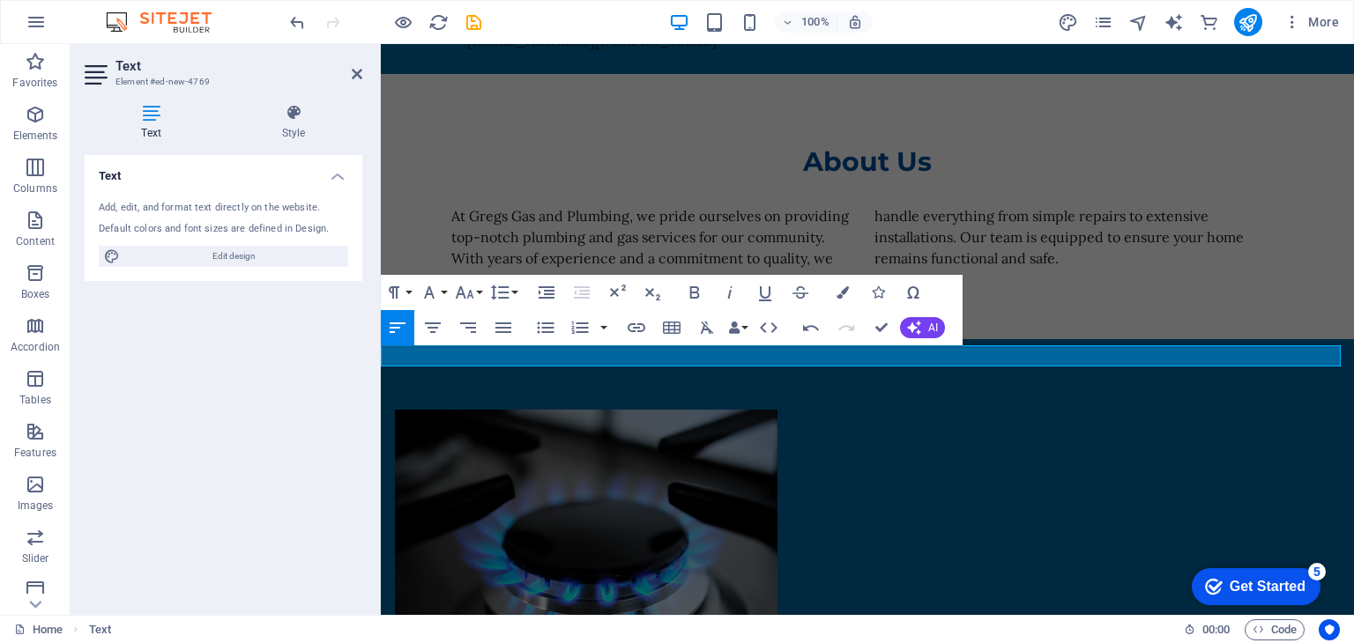
drag, startPoint x: 1018, startPoint y: 355, endPoint x: 387, endPoint y: 360, distance: 631.0
click at [437, 325] on icon "button" at bounding box center [432, 327] width 21 height 21
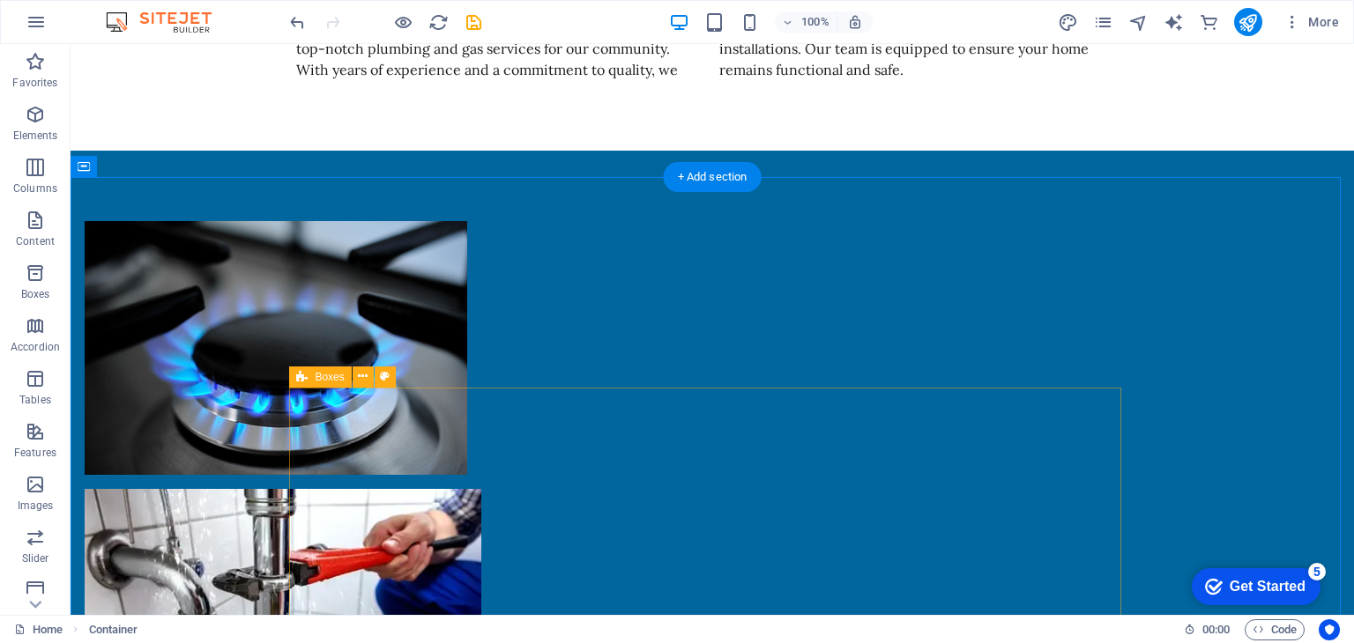
scroll to position [1410, 0]
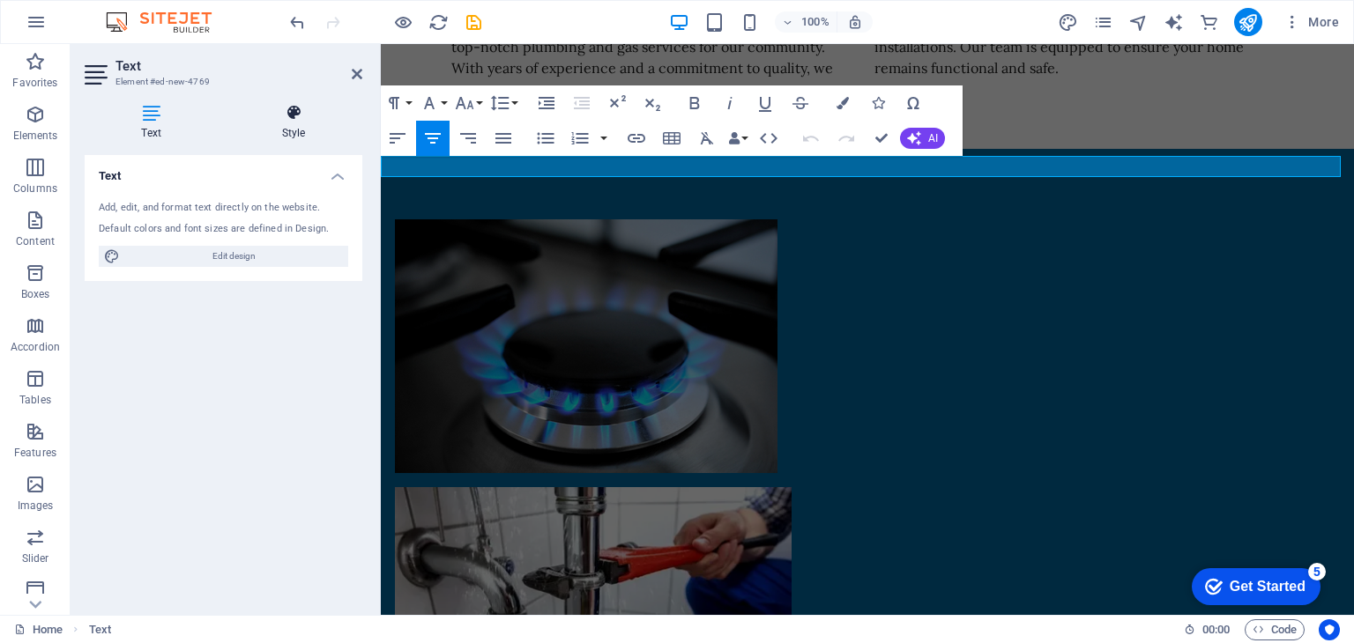
click at [279, 125] on h4 "Style" at bounding box center [293, 122] width 137 height 37
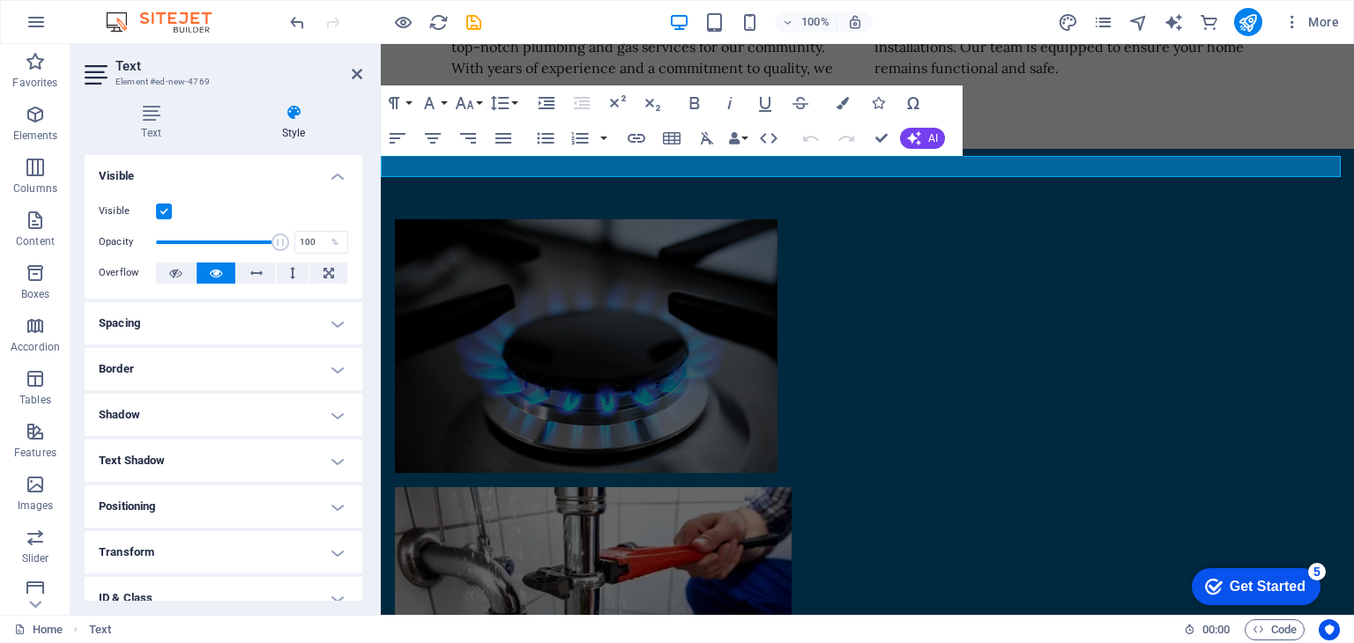
click at [316, 117] on icon at bounding box center [293, 113] width 137 height 18
click at [350, 71] on h2 "Text" at bounding box center [238, 66] width 247 height 16
click at [357, 73] on icon at bounding box center [357, 74] width 11 height 14
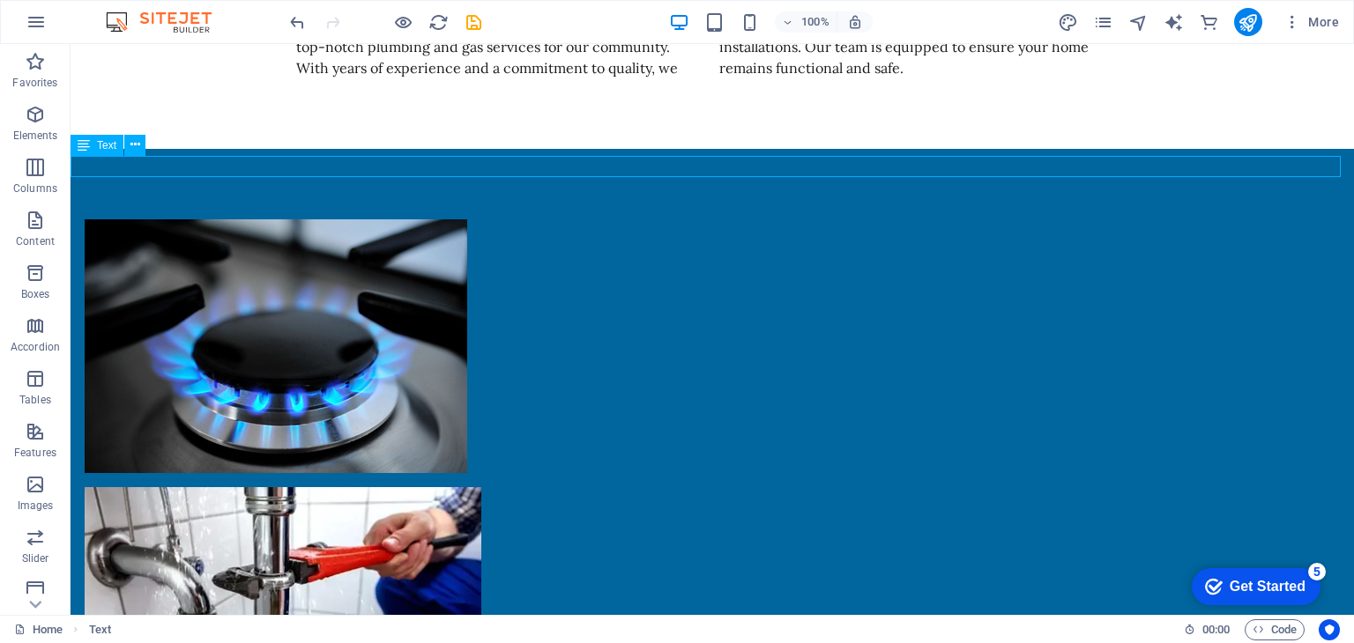
click at [696, 156] on div "+ Add section" at bounding box center [713, 156] width 98 height 30
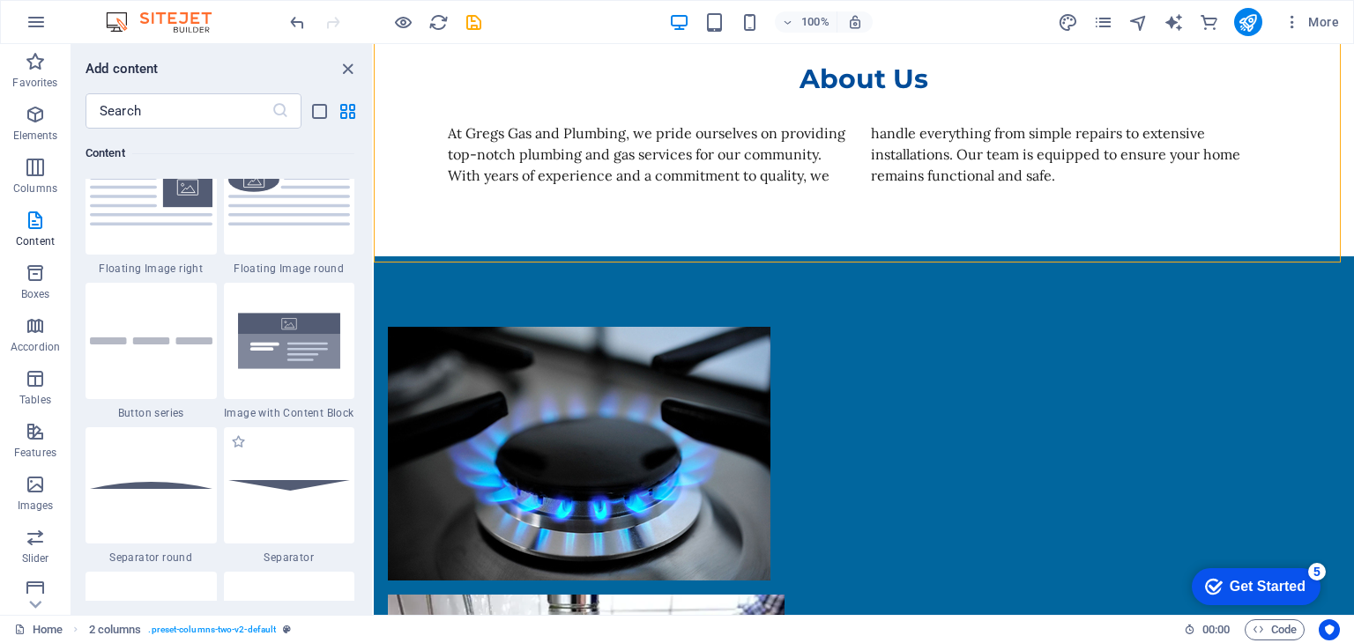
scroll to position [4053, 0]
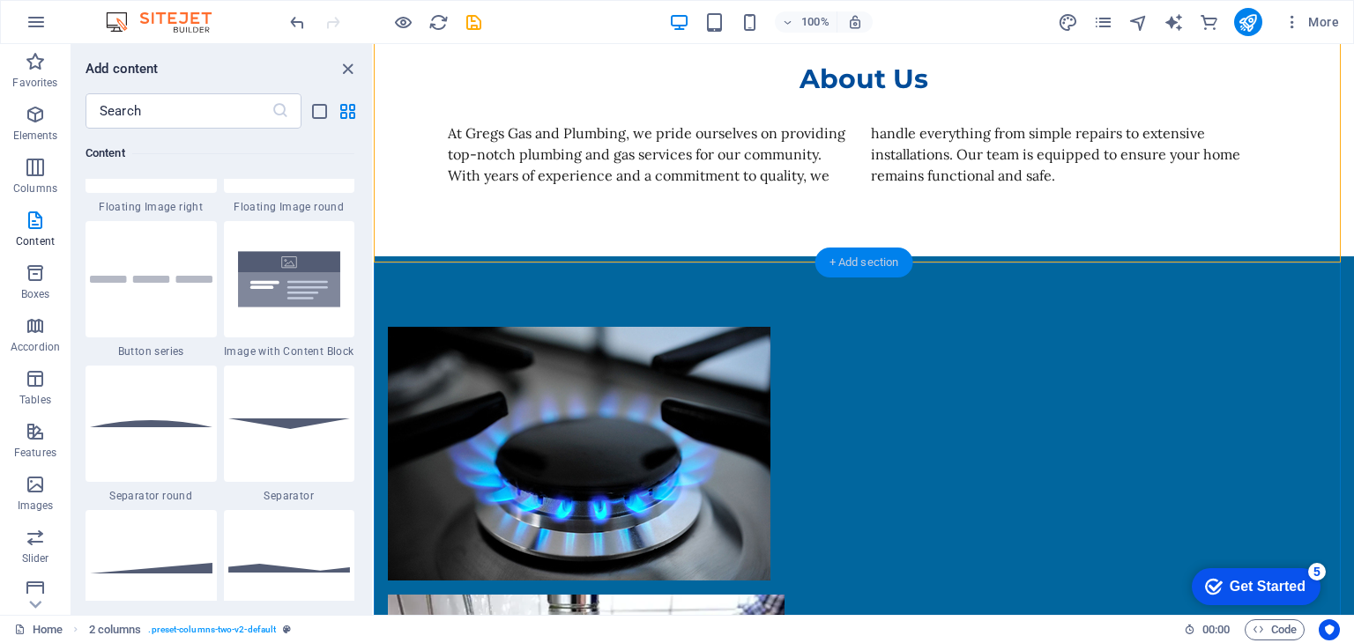
click at [846, 256] on div "+ Add section" at bounding box center [864, 263] width 98 height 30
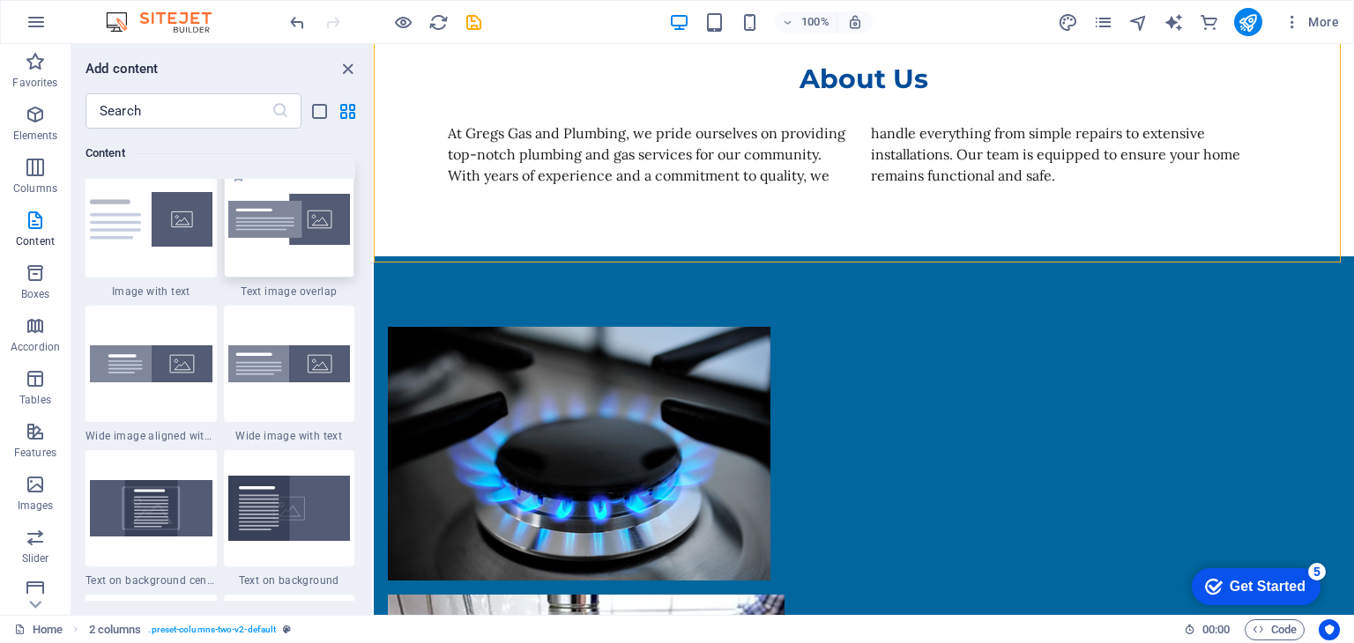
scroll to position [3436, 0]
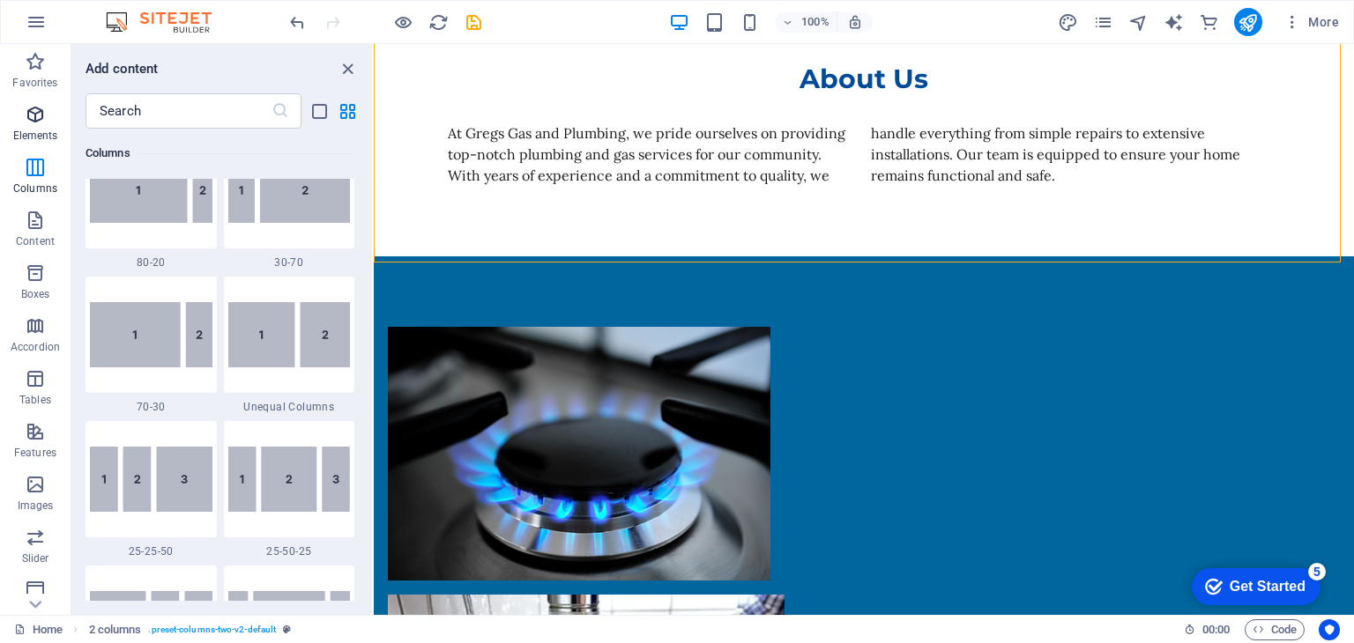
click at [14, 135] on p "Elements" at bounding box center [35, 136] width 45 height 14
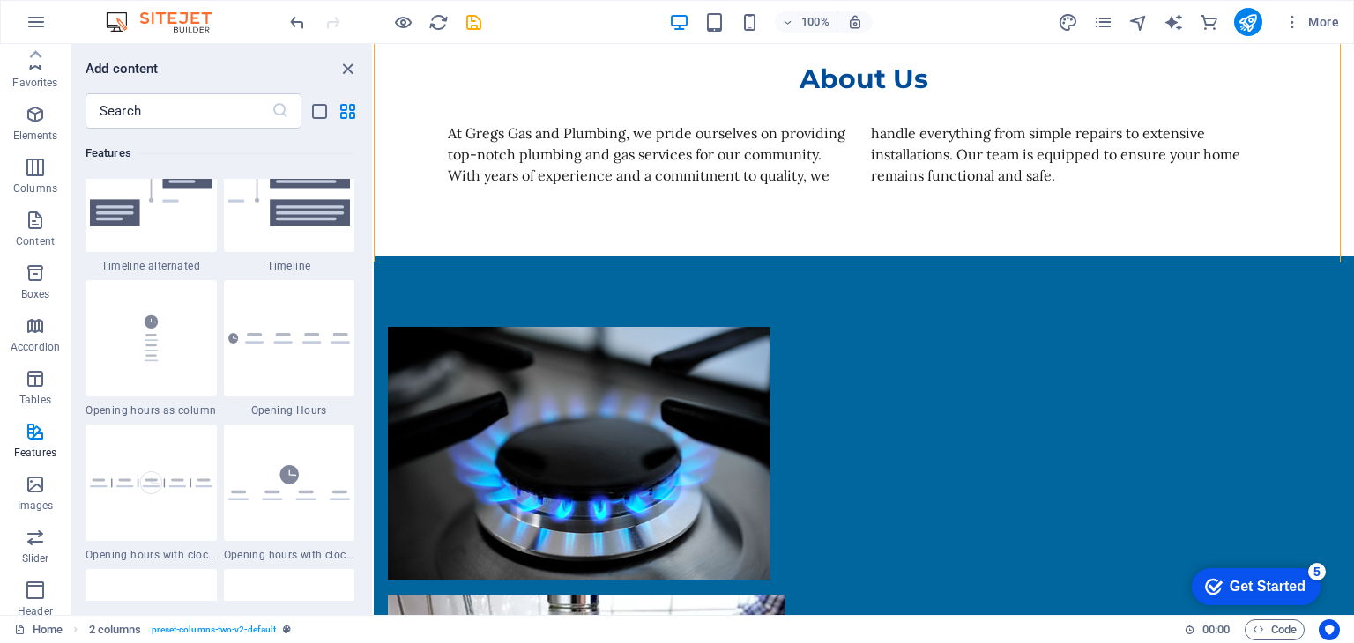
scroll to position [0, 0]
click at [32, 217] on icon "button" at bounding box center [35, 220] width 21 height 21
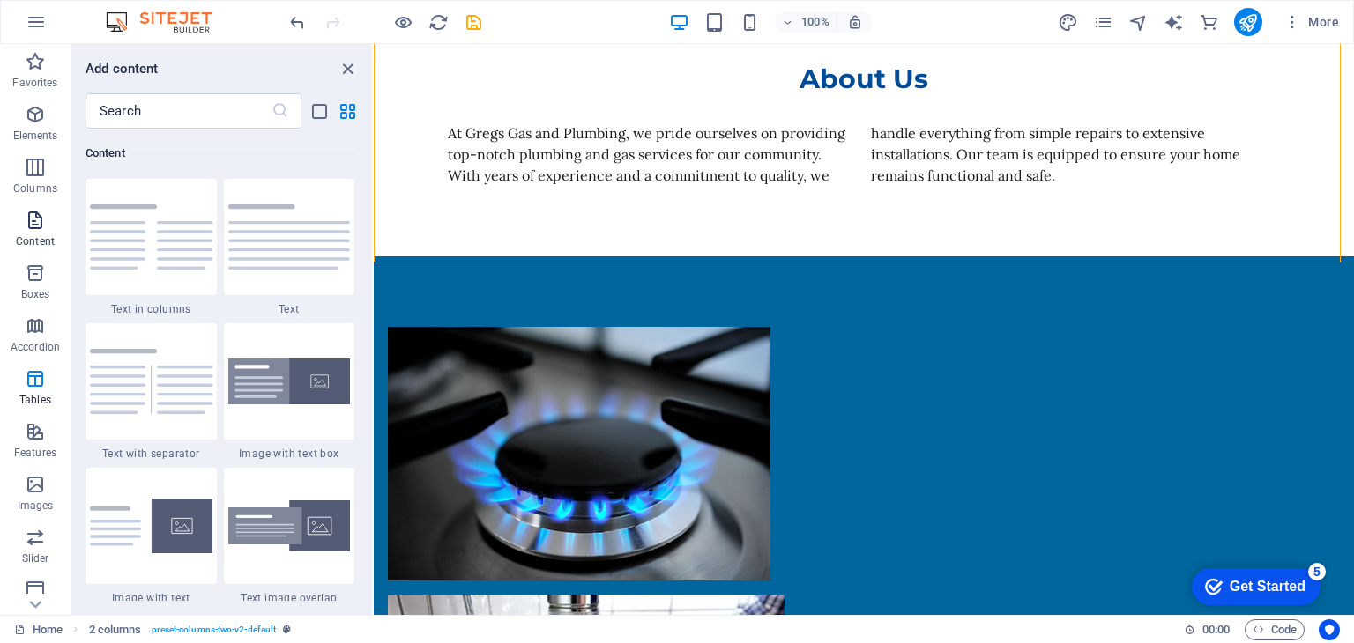
scroll to position [3084, 0]
click at [37, 174] on icon "button" at bounding box center [35, 167] width 21 height 21
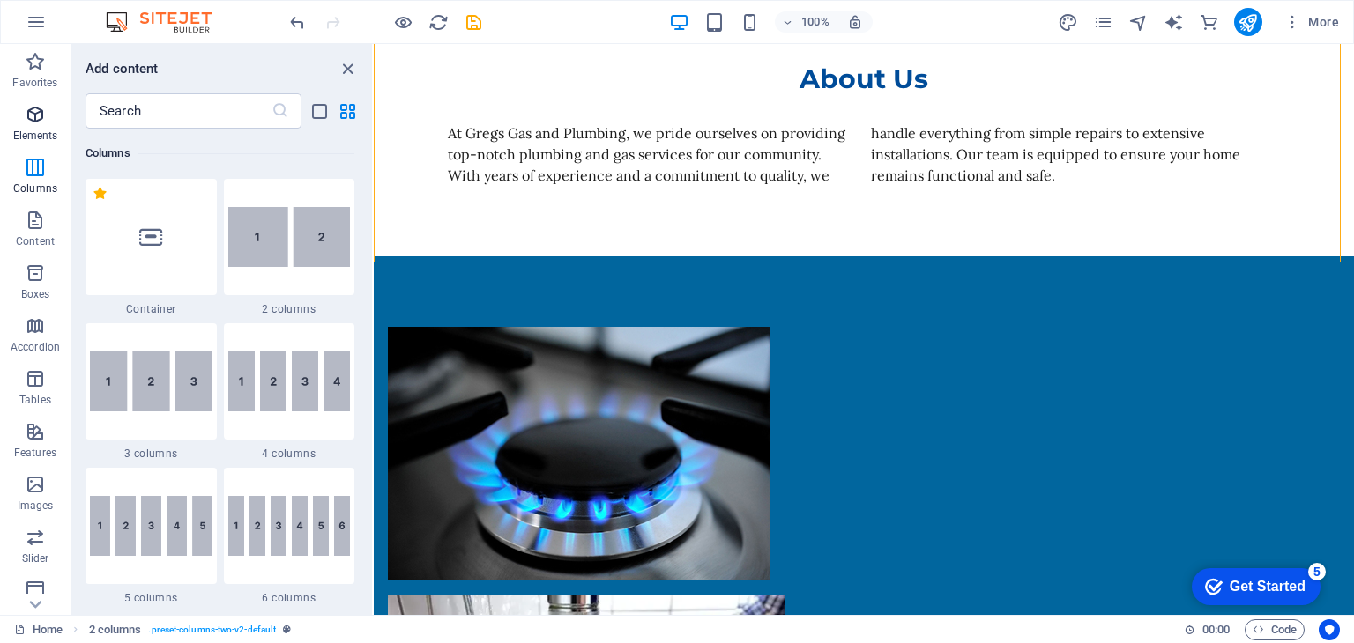
click at [34, 119] on icon "button" at bounding box center [35, 114] width 21 height 21
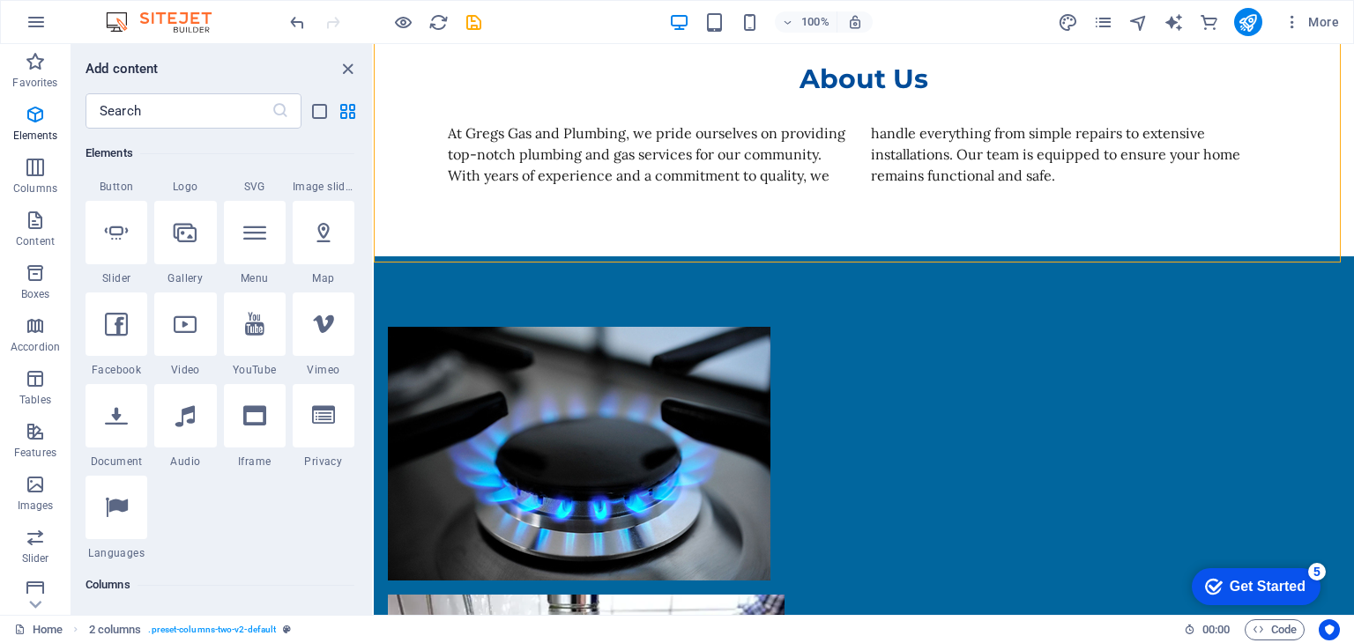
scroll to position [264, 0]
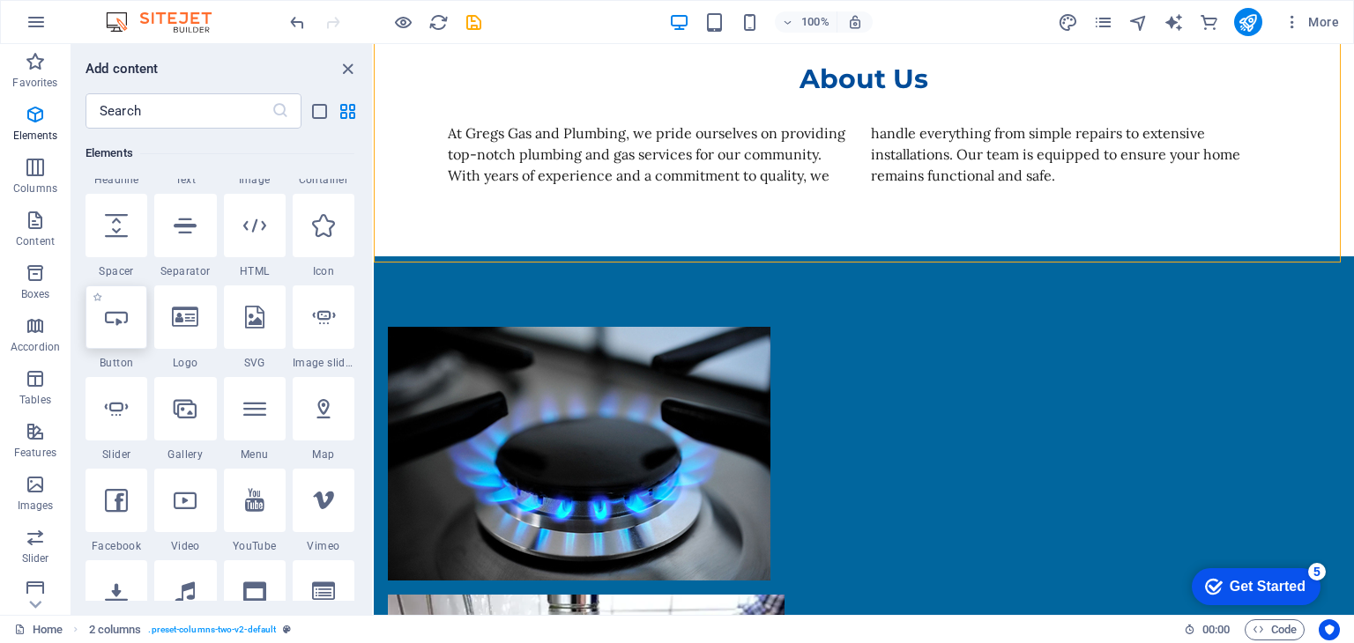
click at [125, 322] on icon at bounding box center [116, 317] width 23 height 23
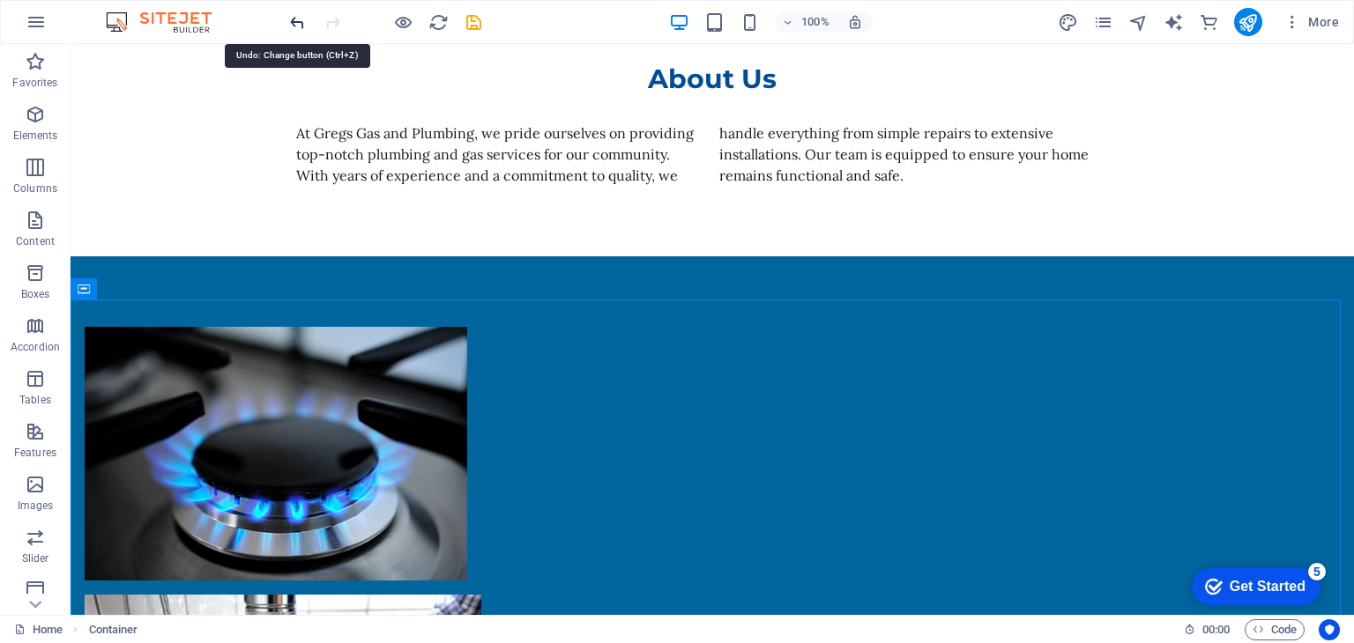
click at [291, 19] on icon "undo" at bounding box center [297, 22] width 20 height 20
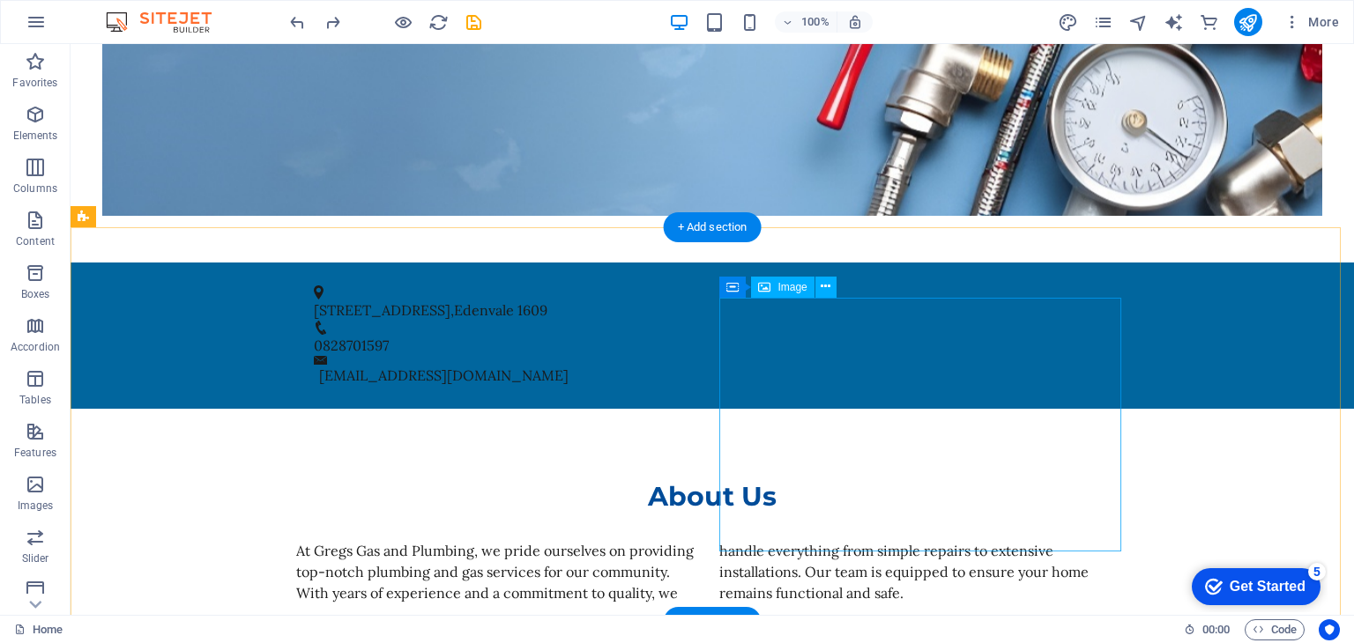
scroll to position [950, 0]
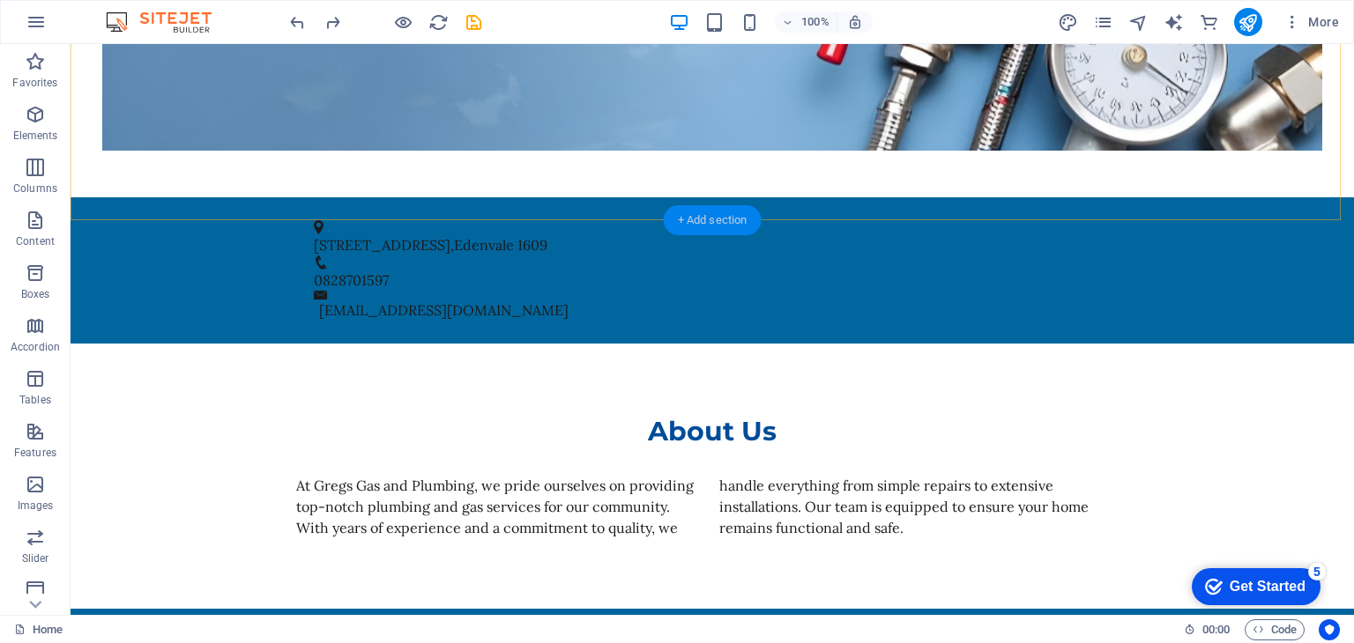
click at [725, 219] on div "+ Add section" at bounding box center [713, 220] width 98 height 30
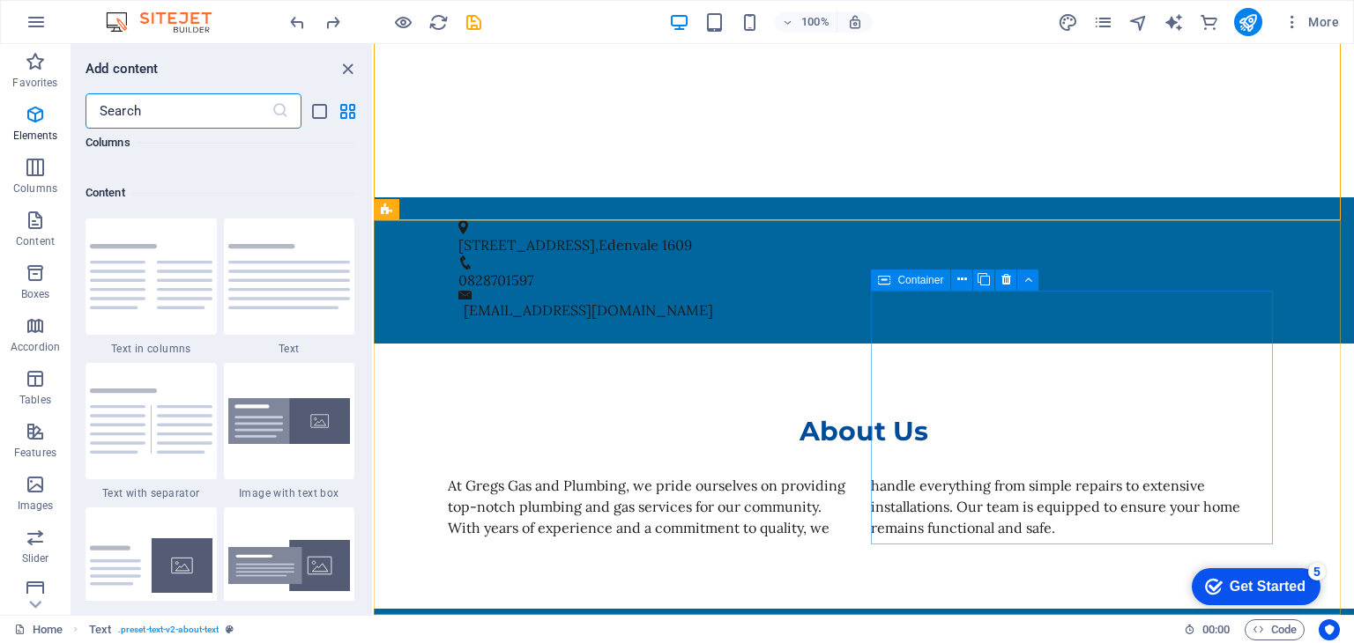
scroll to position [3084, 0]
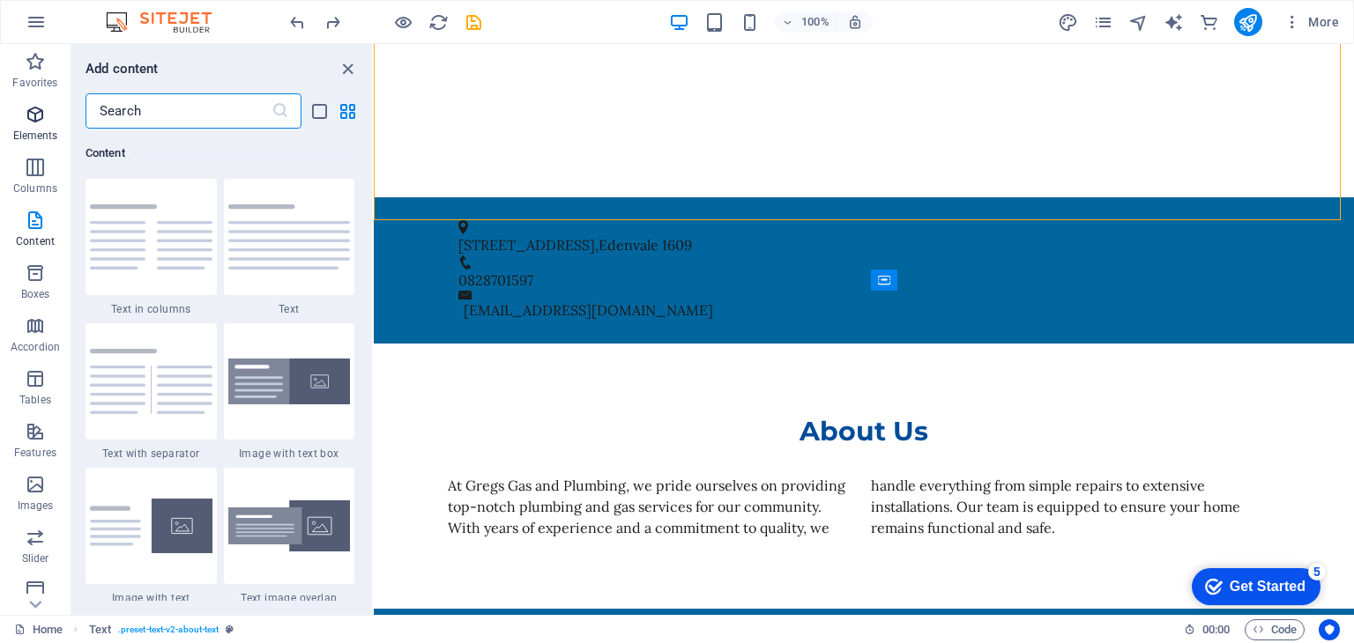
click at [37, 128] on span "Elements" at bounding box center [35, 125] width 71 height 42
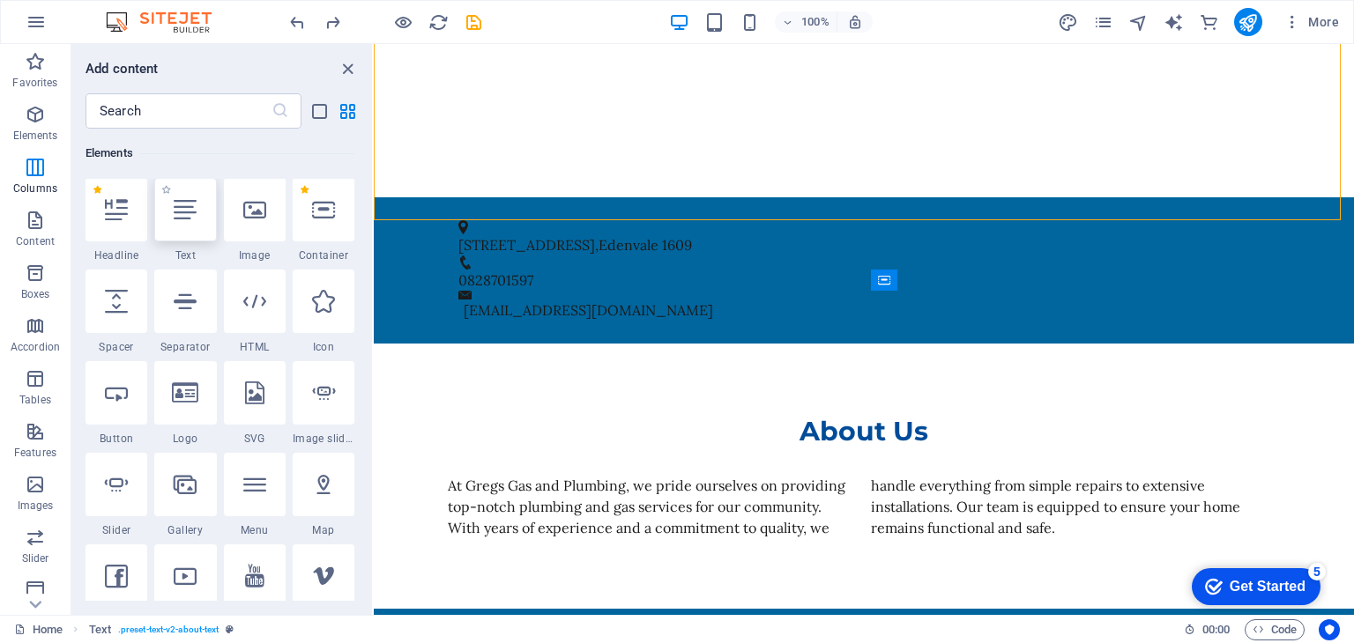
scroll to position [187, 0]
click at [110, 401] on icon at bounding box center [116, 394] width 23 height 23
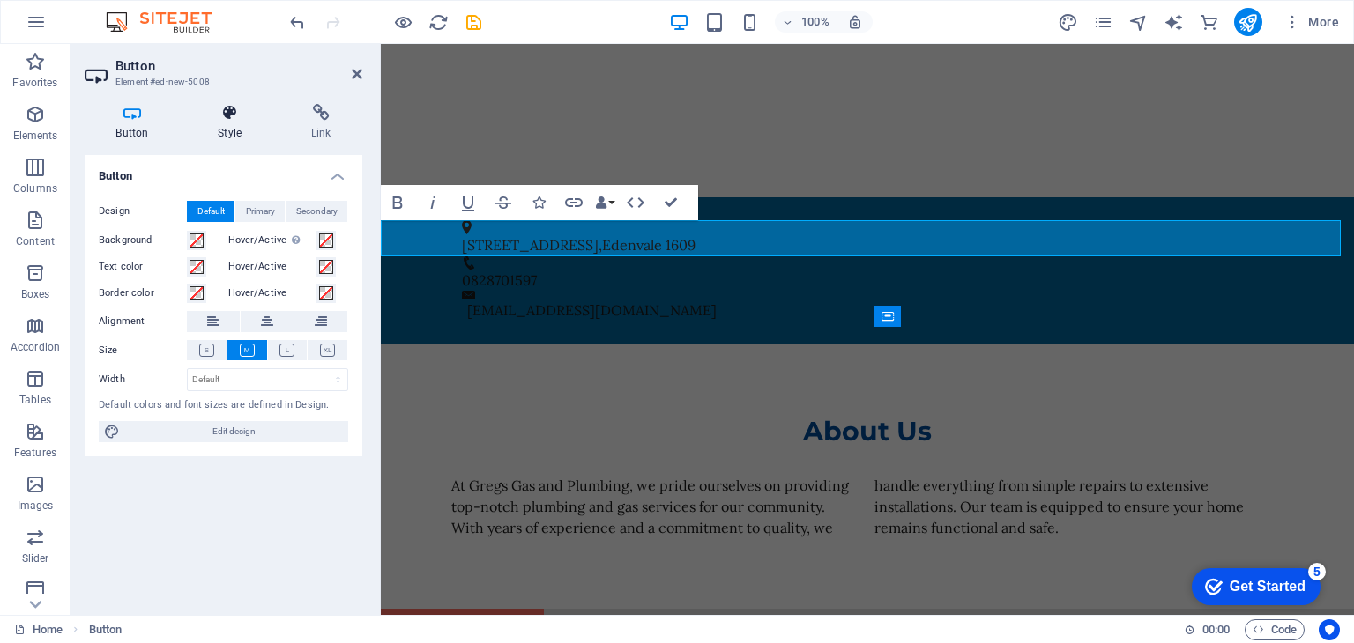
click at [241, 111] on icon at bounding box center [230, 113] width 86 height 18
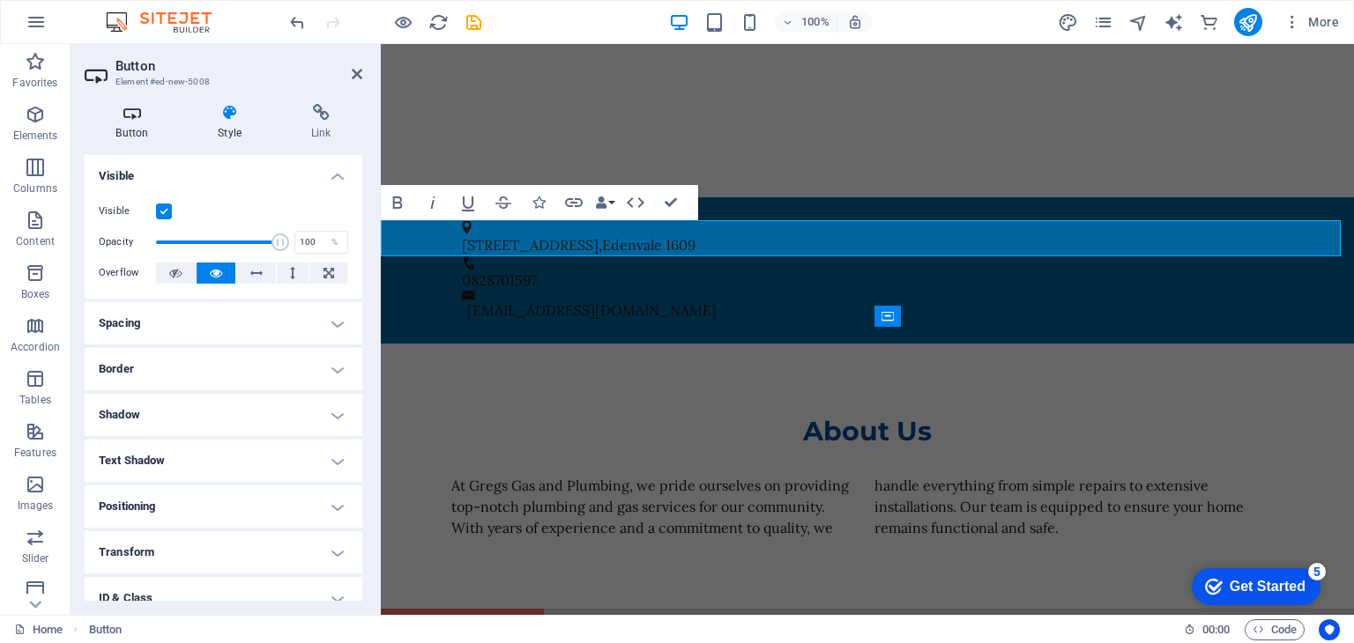
click at [130, 115] on icon at bounding box center [132, 113] width 95 height 18
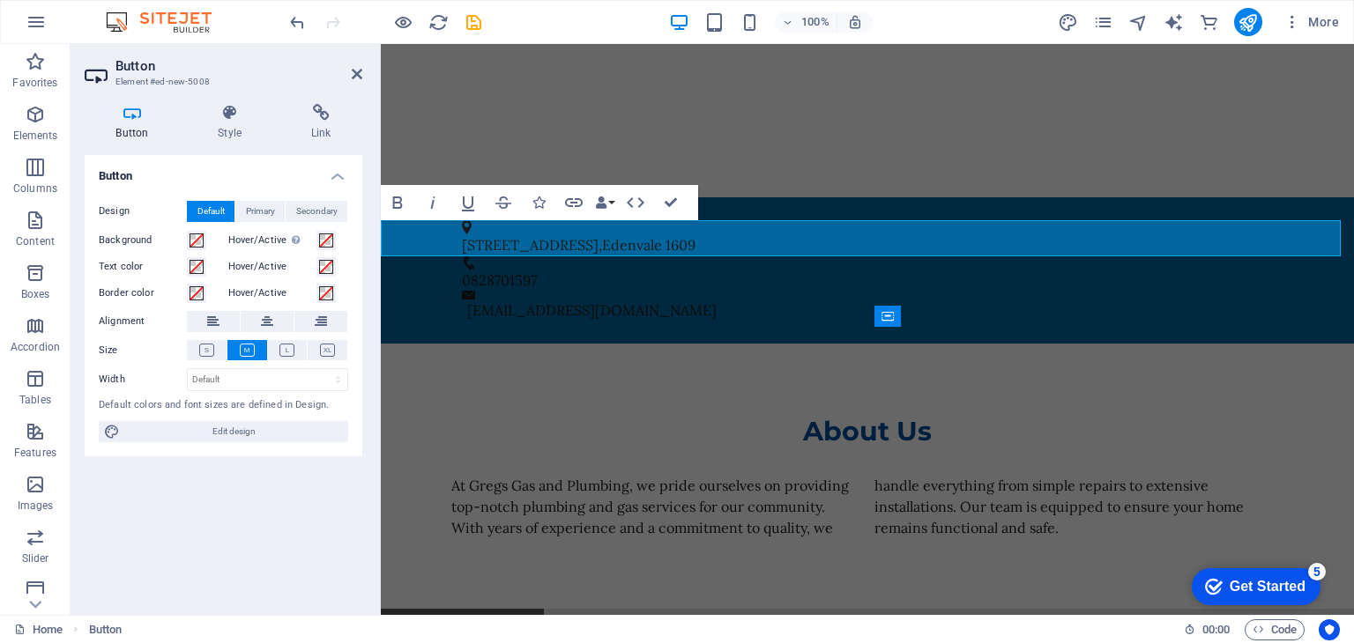
click at [494, 609] on link "Button label" at bounding box center [462, 627] width 163 height 37
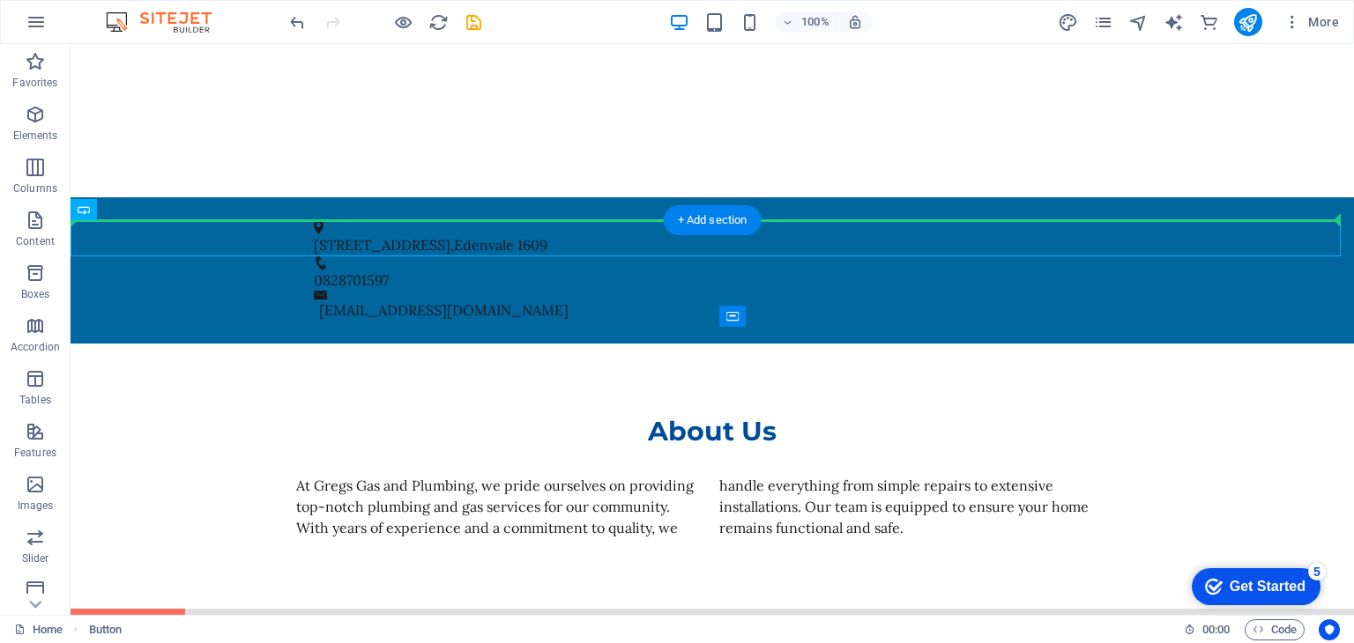
drag, startPoint x: 163, startPoint y: 231, endPoint x: 377, endPoint y: 191, distance: 217.8
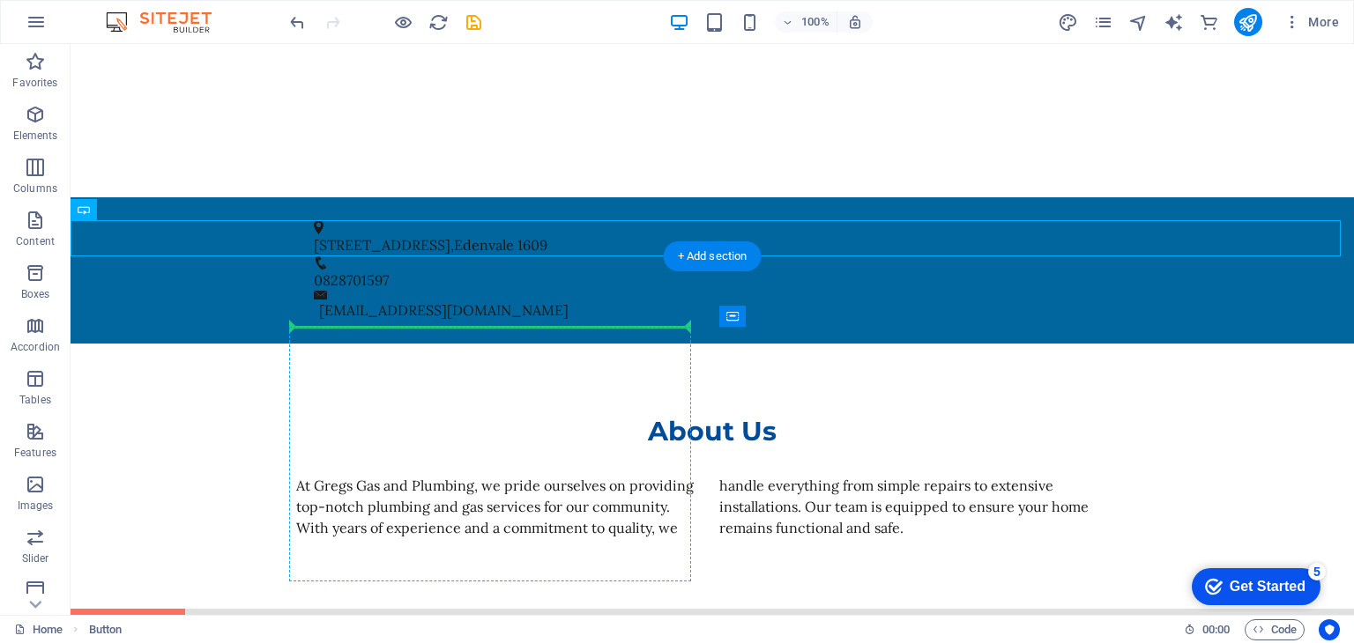
drag, startPoint x: 159, startPoint y: 234, endPoint x: 641, endPoint y: 329, distance: 491.4
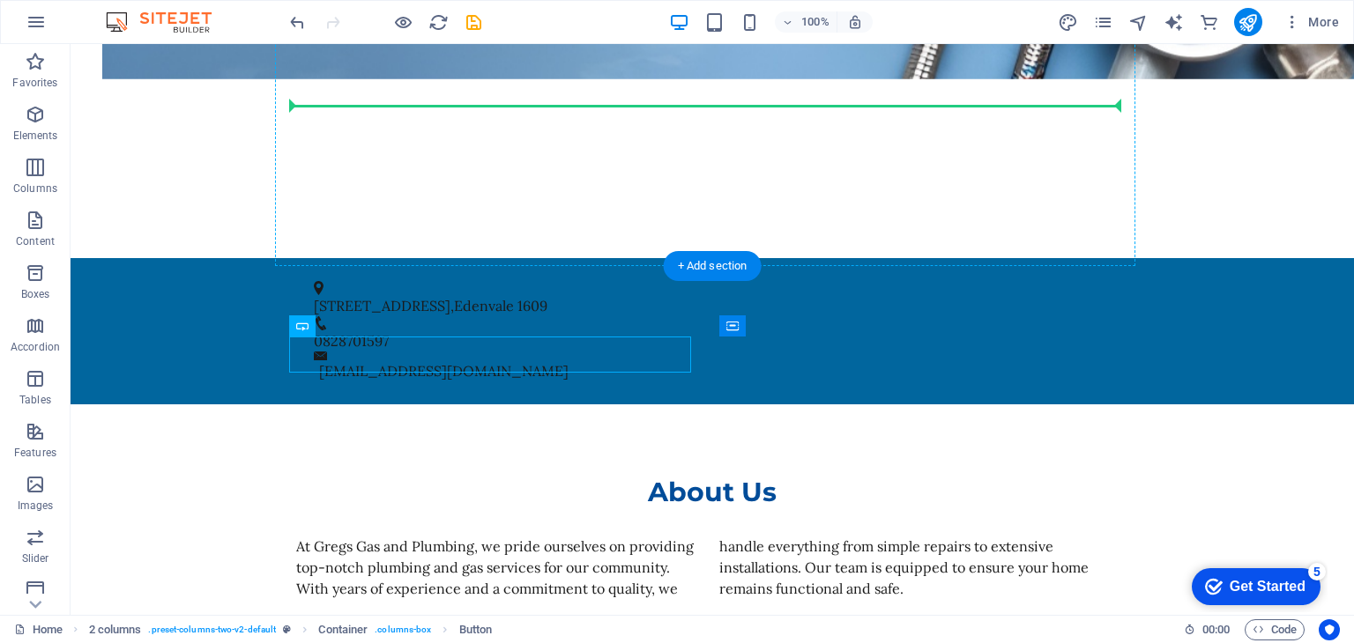
scroll to position [821, 0]
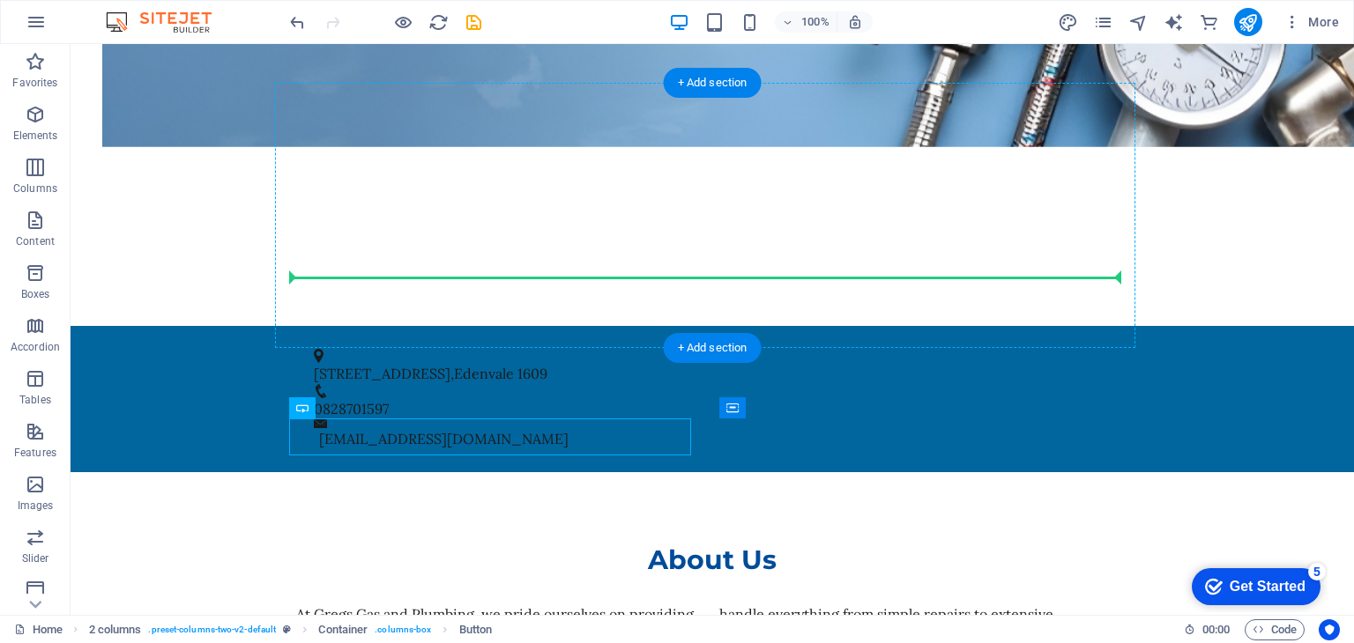
drag, startPoint x: 393, startPoint y: 308, endPoint x: 707, endPoint y: 271, distance: 315.8
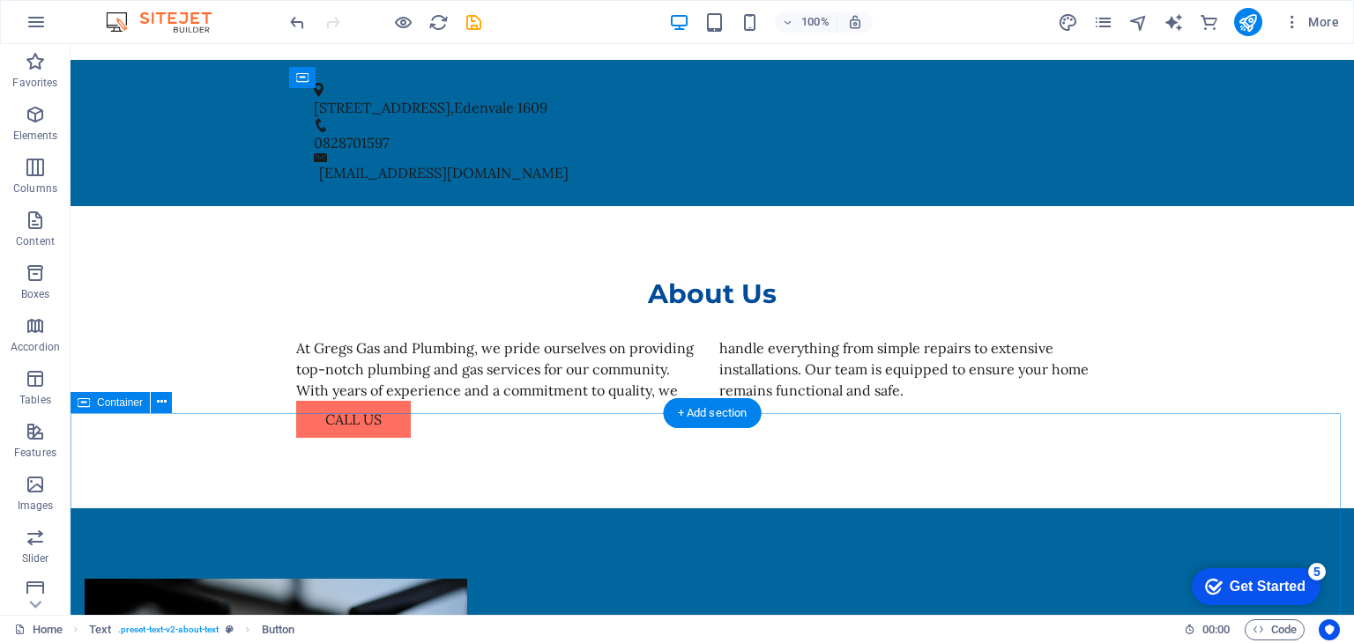
scroll to position [733, 0]
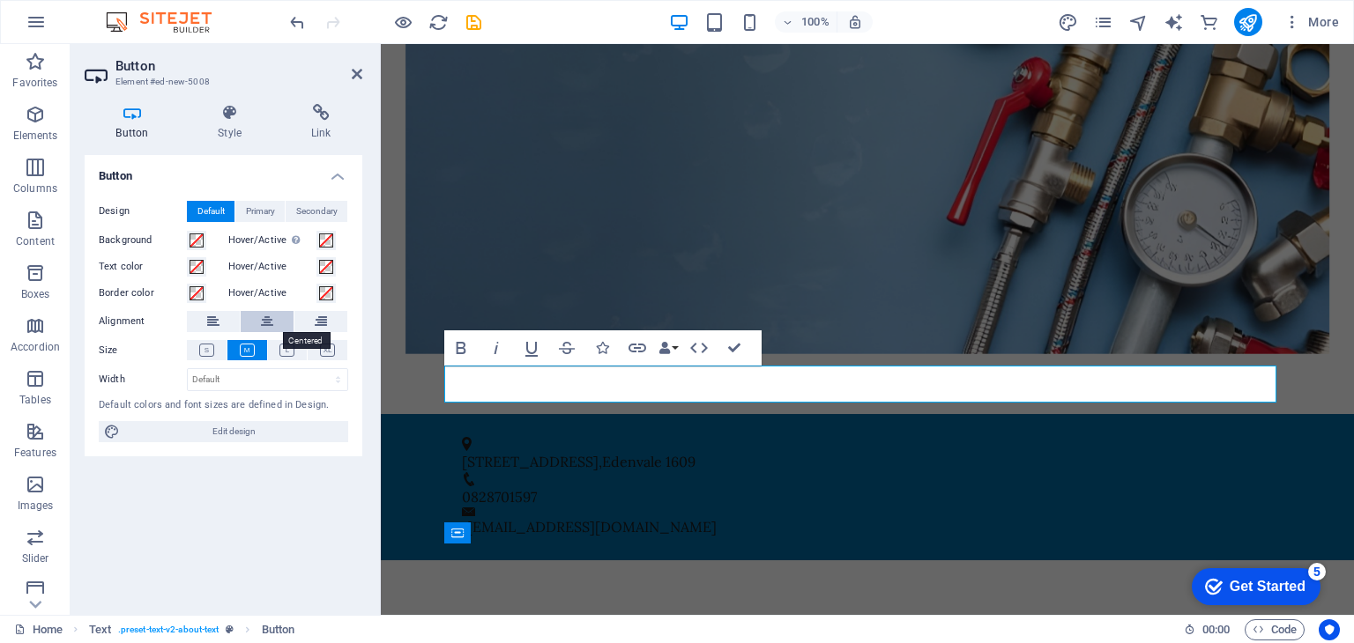
click at [257, 325] on button at bounding box center [267, 321] width 53 height 21
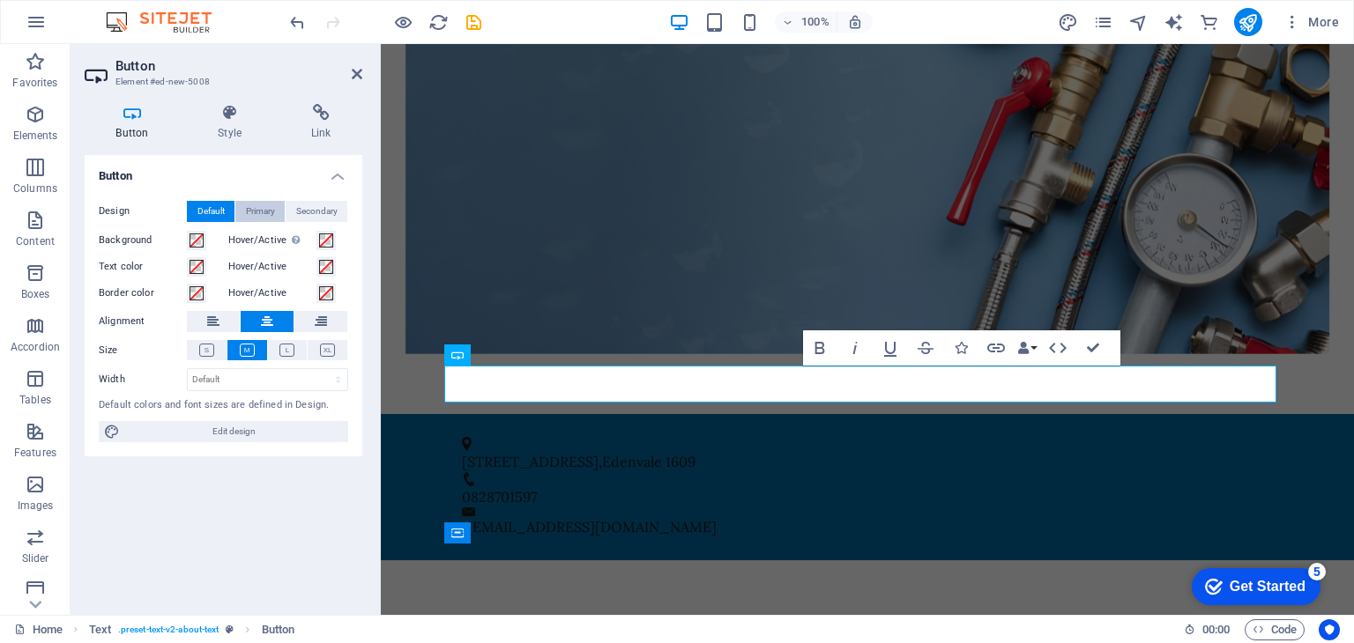
click at [281, 221] on button "Primary" at bounding box center [259, 211] width 49 height 21
click at [312, 216] on span "Secondary" at bounding box center [316, 211] width 41 height 21
click at [237, 214] on button "Primary" at bounding box center [259, 211] width 49 height 21
click at [219, 216] on span "Default" at bounding box center [210, 211] width 27 height 21
click at [234, 101] on div "Button Style Link Button Design Default Primary Secondary Background Hover/Acti…" at bounding box center [224, 352] width 306 height 525
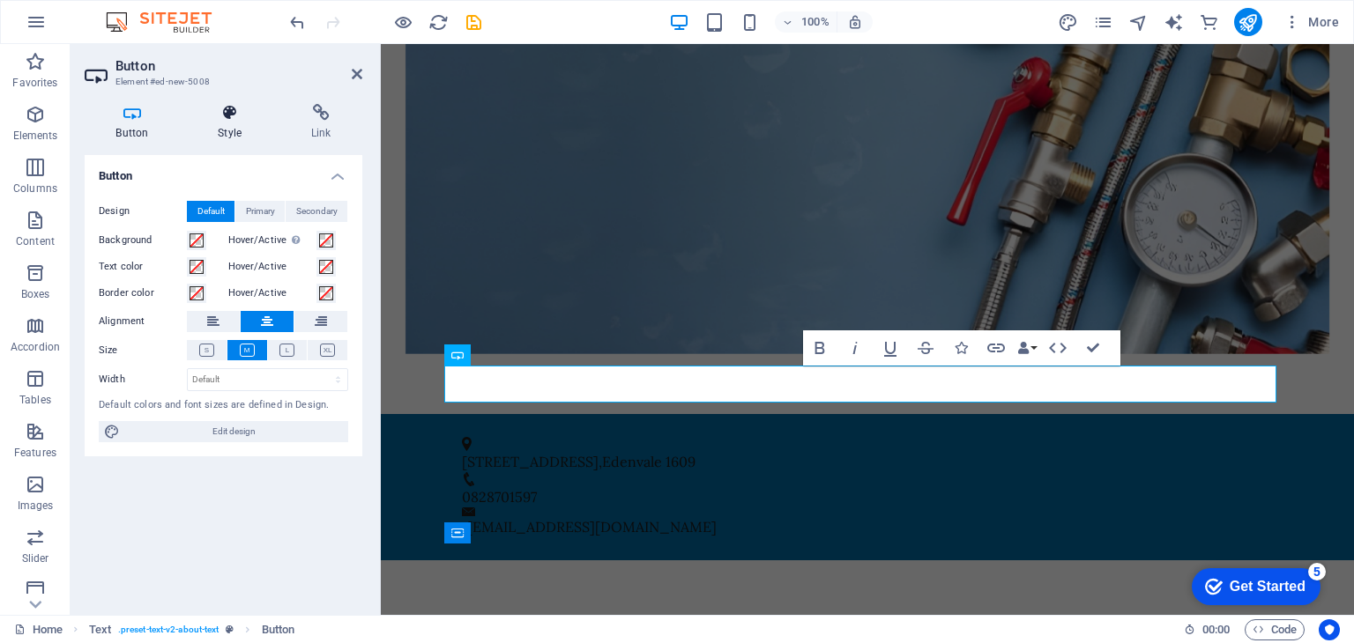
click at [231, 115] on icon at bounding box center [230, 113] width 86 height 18
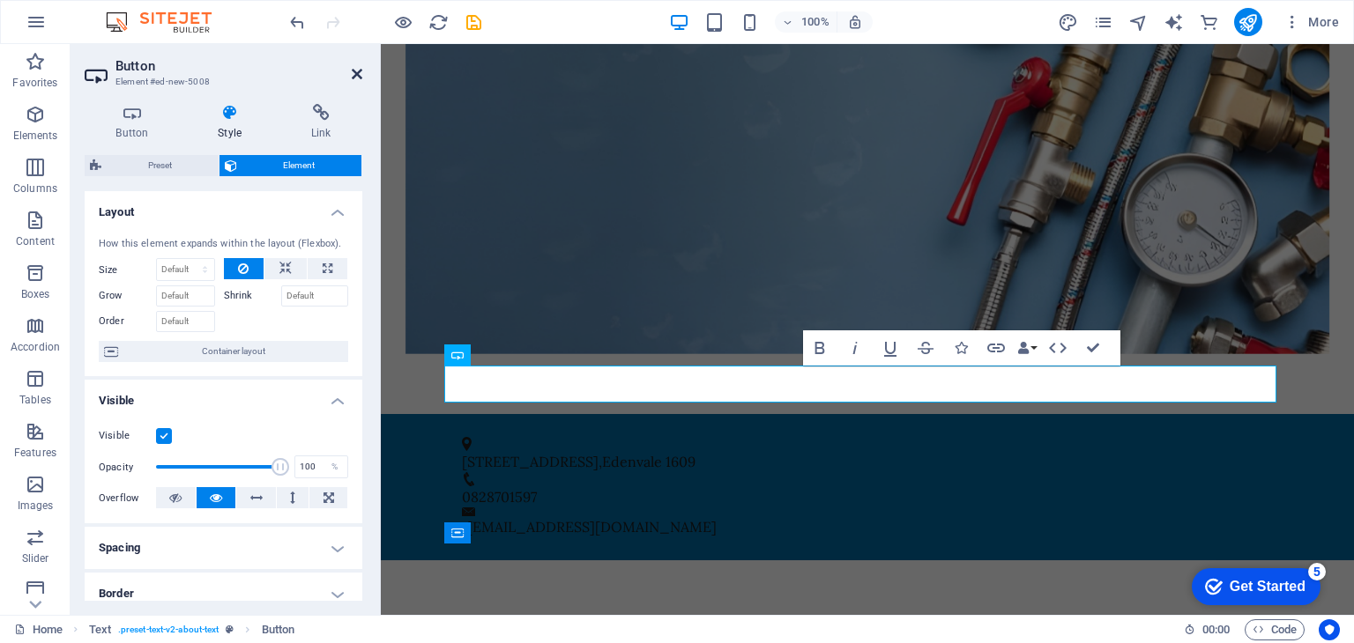
click at [355, 75] on icon at bounding box center [357, 74] width 11 height 14
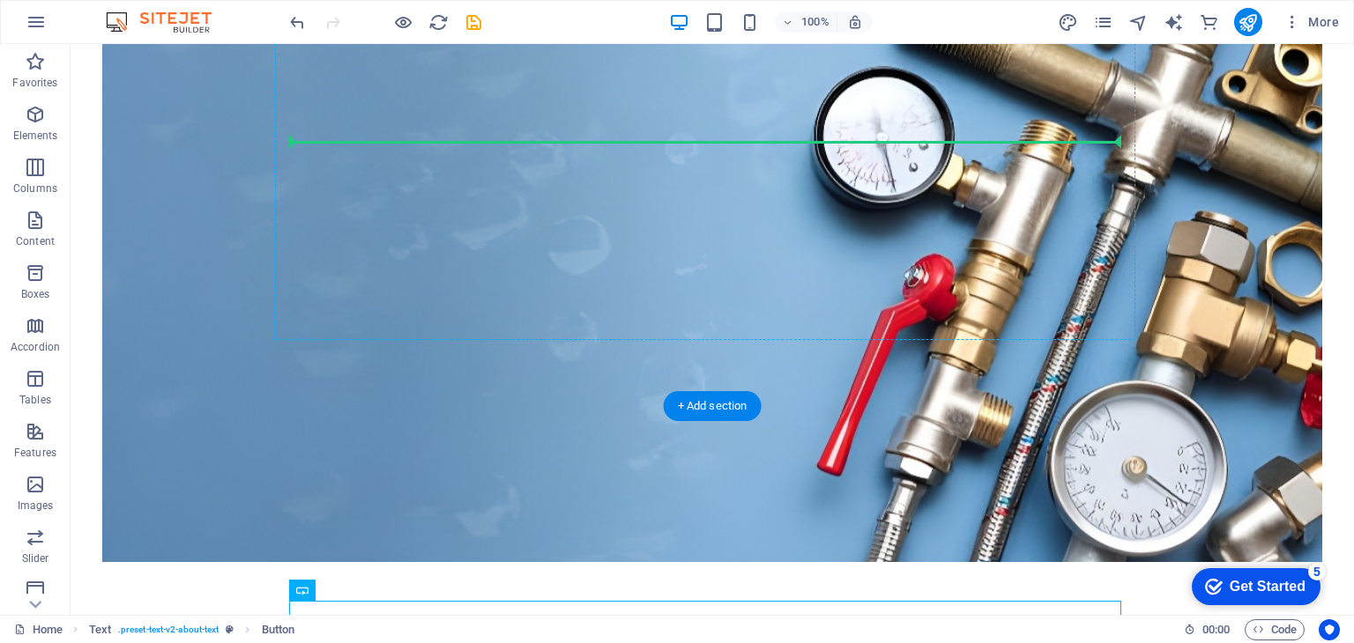
scroll to position [384, 0]
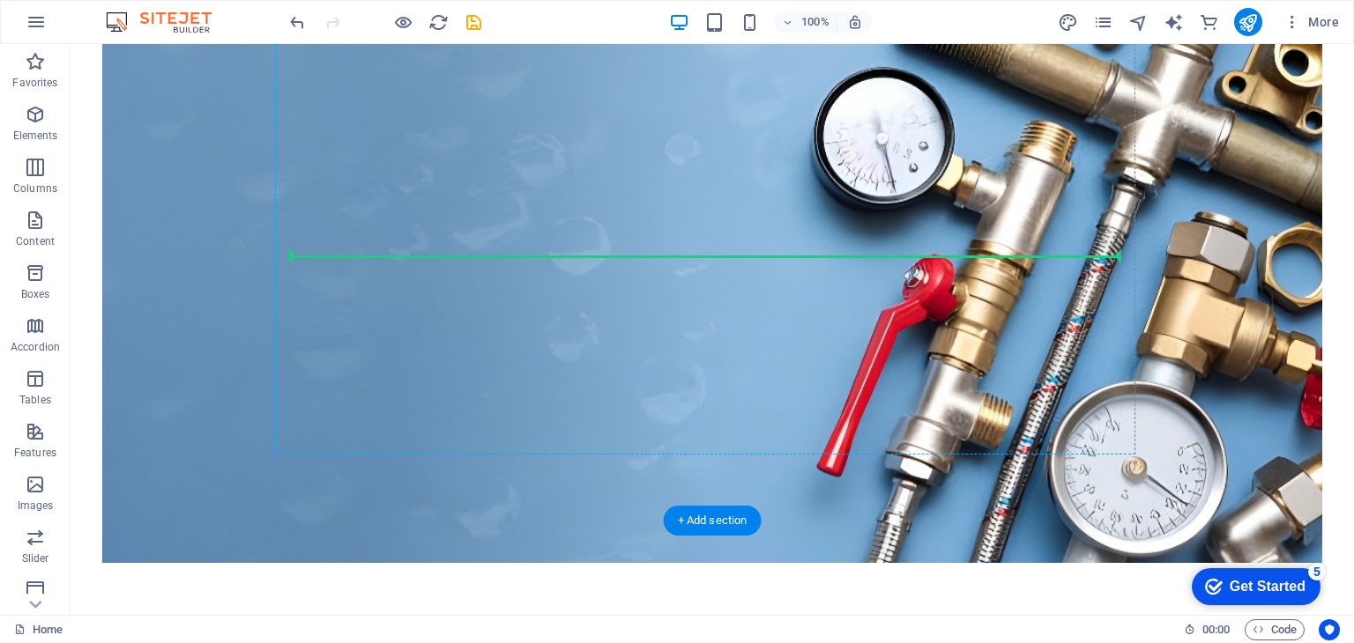
drag, startPoint x: 711, startPoint y: 554, endPoint x: 709, endPoint y: 251, distance: 303.2
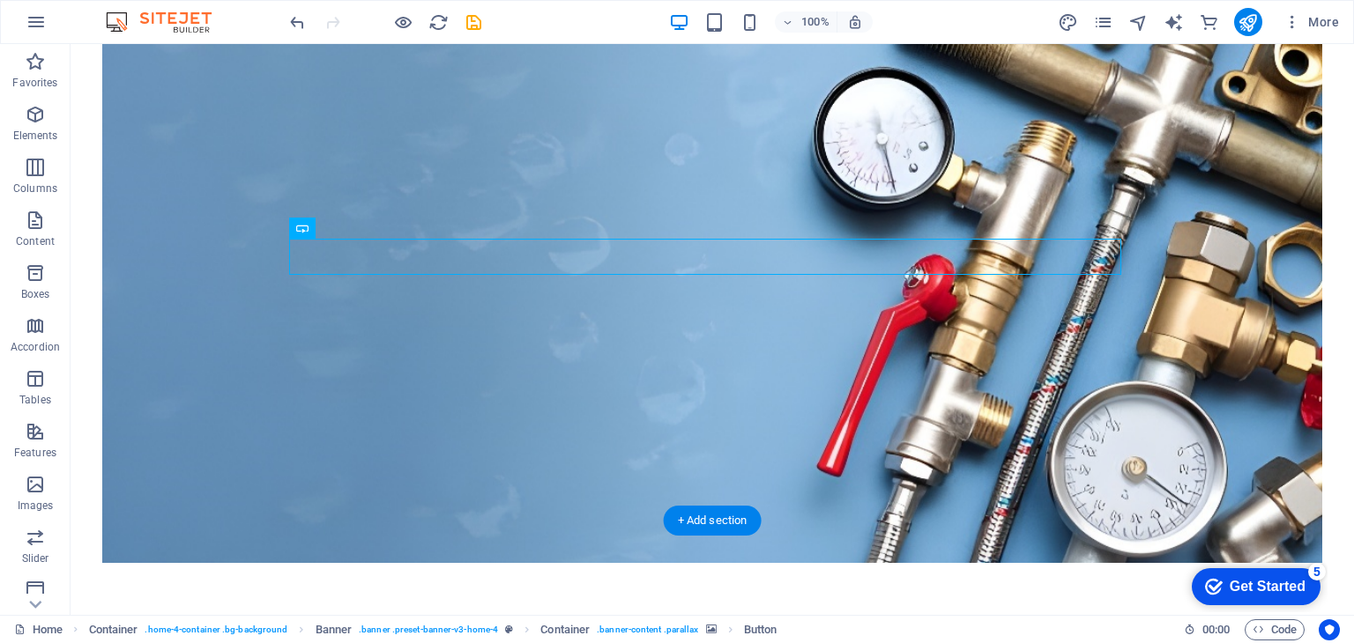
click at [1005, 359] on figure at bounding box center [711, 303] width 1219 height 520
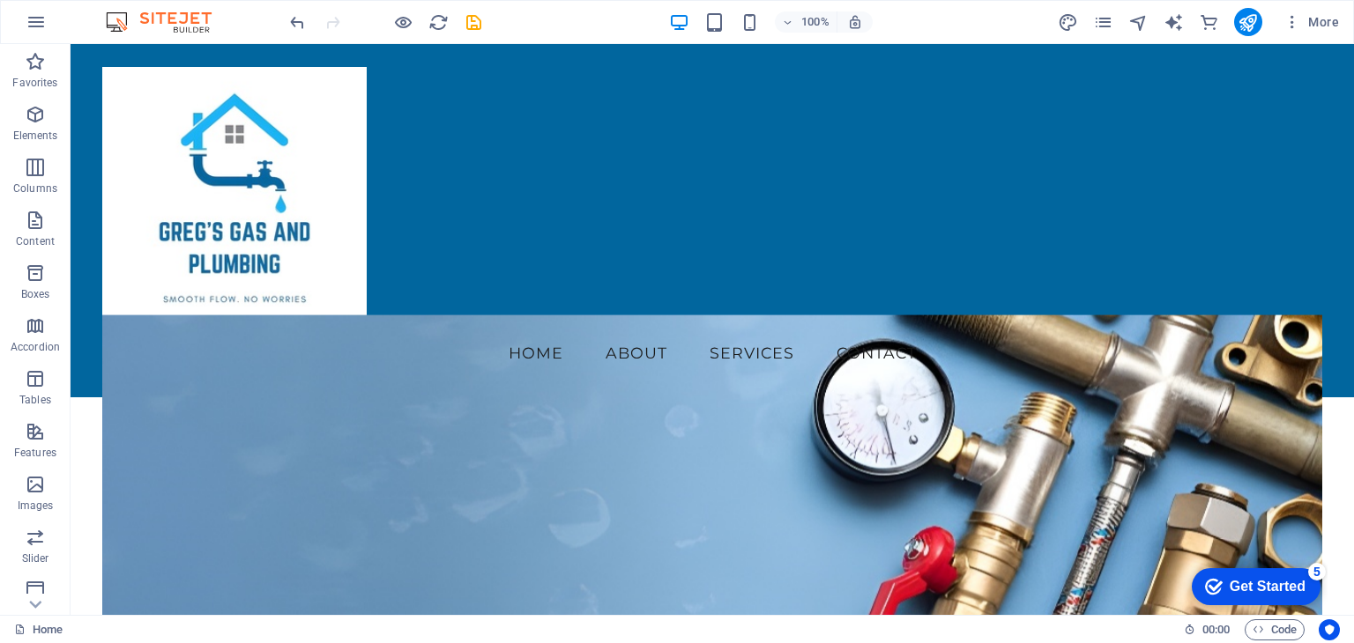
scroll to position [0, 0]
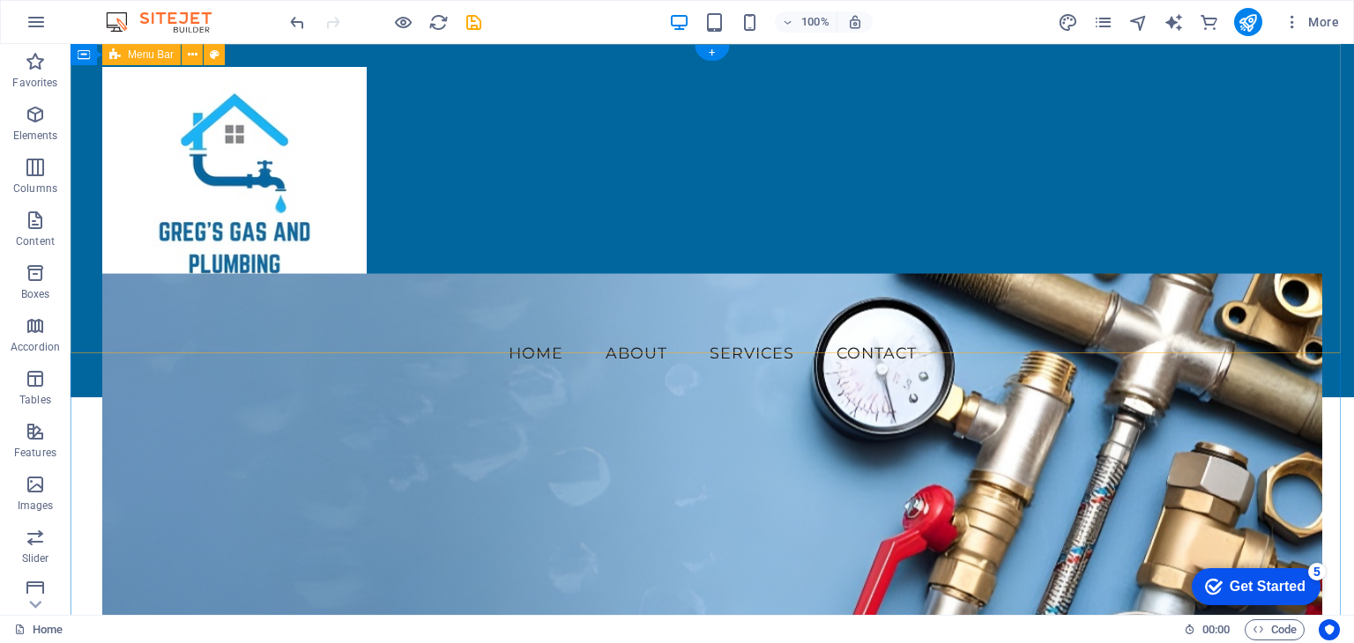
click at [462, 301] on div "Menu Home About Services Contact" at bounding box center [712, 220] width 1283 height 353
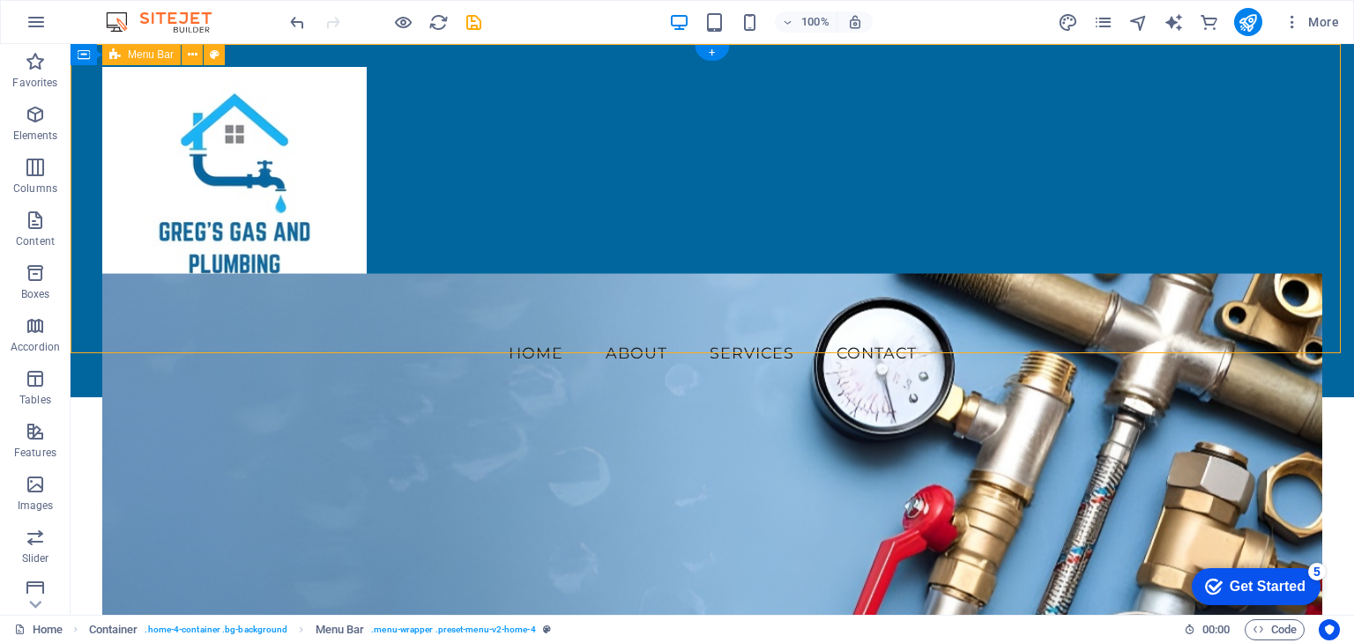
click at [462, 301] on div "Menu Home About Services Contact" at bounding box center [712, 220] width 1283 height 353
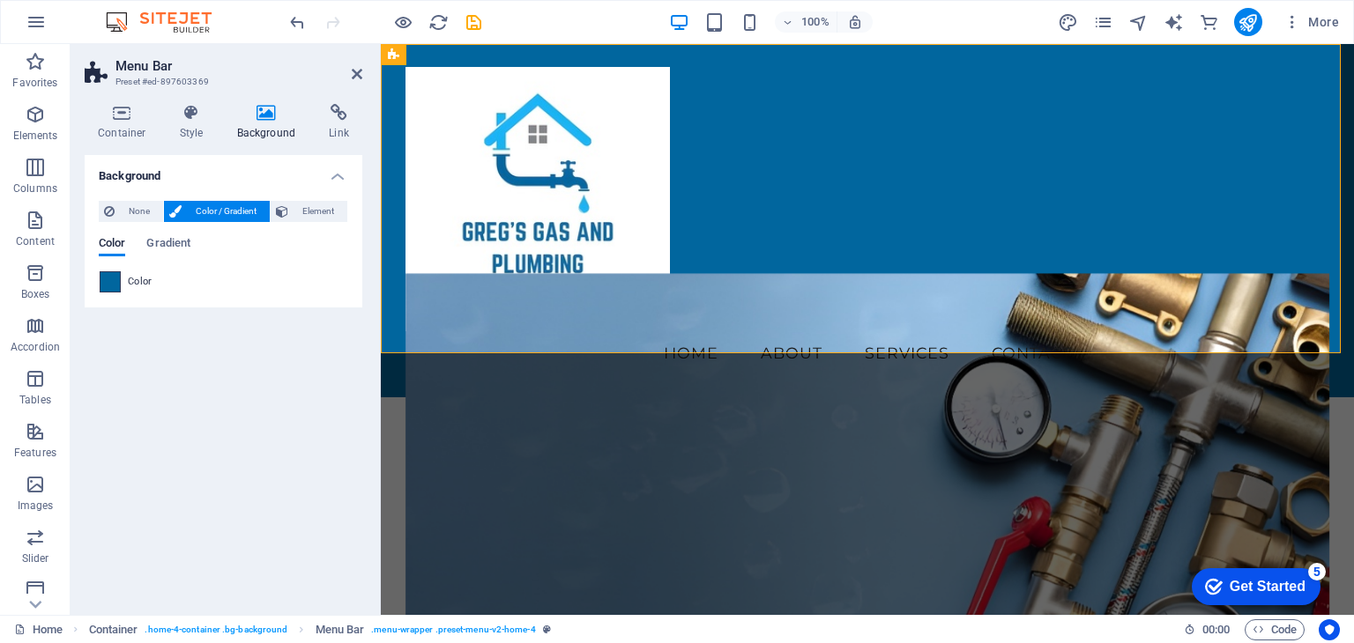
click at [108, 279] on span at bounding box center [109, 281] width 19 height 19
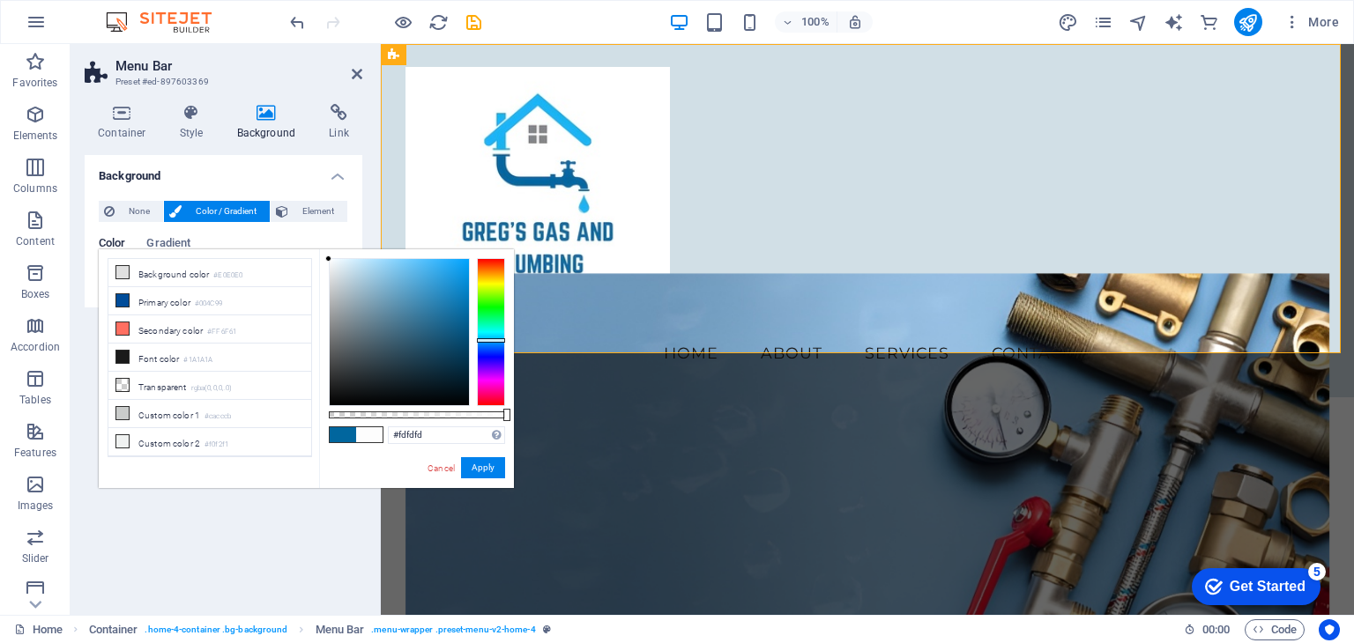
type input "#ffffff"
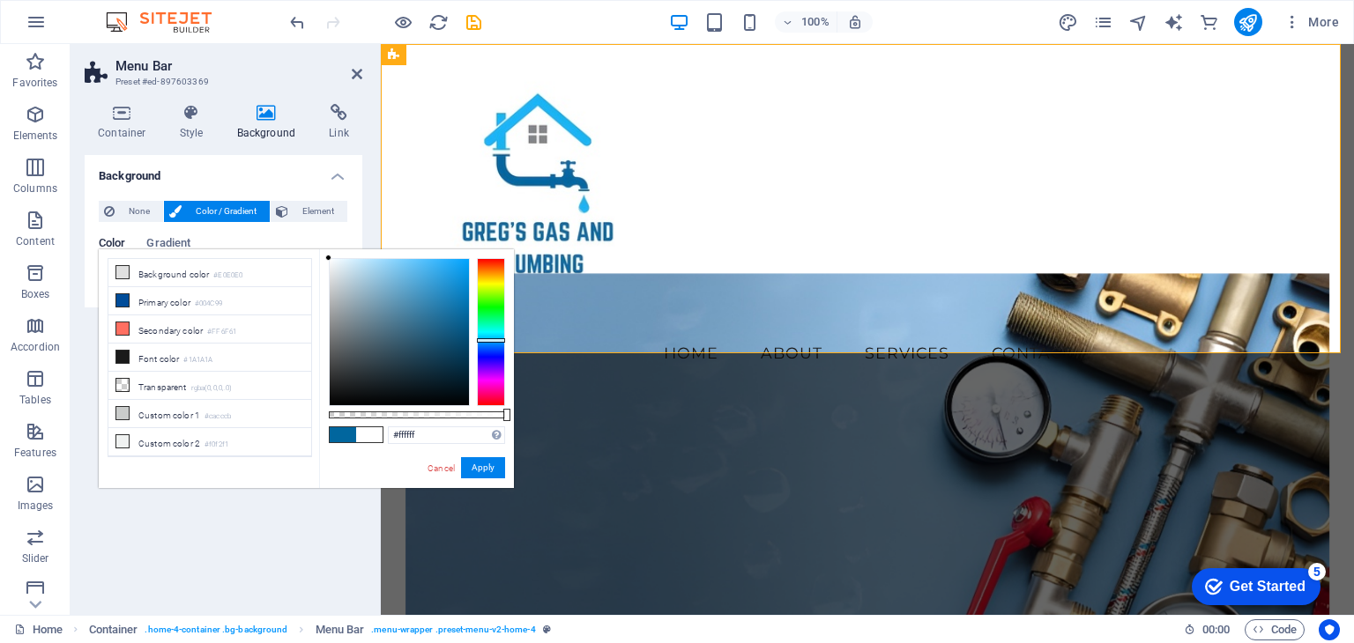
drag, startPoint x: 466, startPoint y: 312, endPoint x: 308, endPoint y: 235, distance: 175.4
click at [308, 235] on body "Gregs Gas and Plumbing Home Favorites Elements Columns Content Boxes Accordion …" at bounding box center [677, 321] width 1354 height 643
click at [481, 467] on button "Apply" at bounding box center [483, 467] width 44 height 21
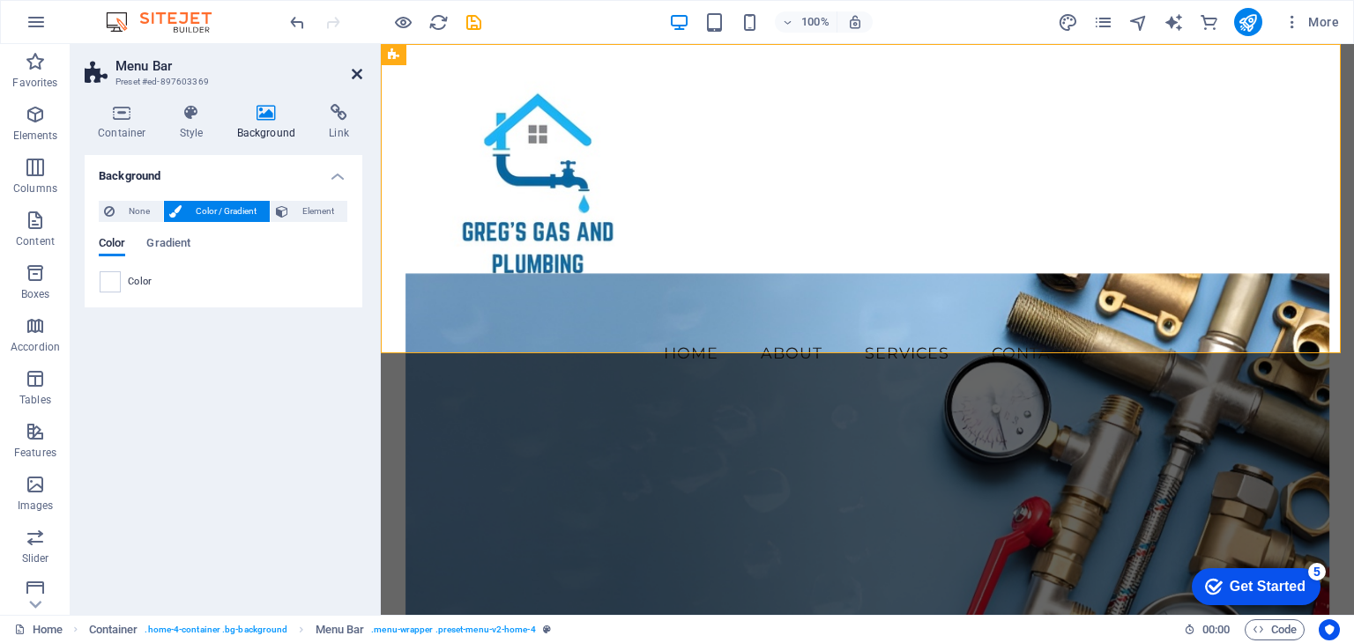
click at [353, 72] on icon at bounding box center [357, 74] width 11 height 14
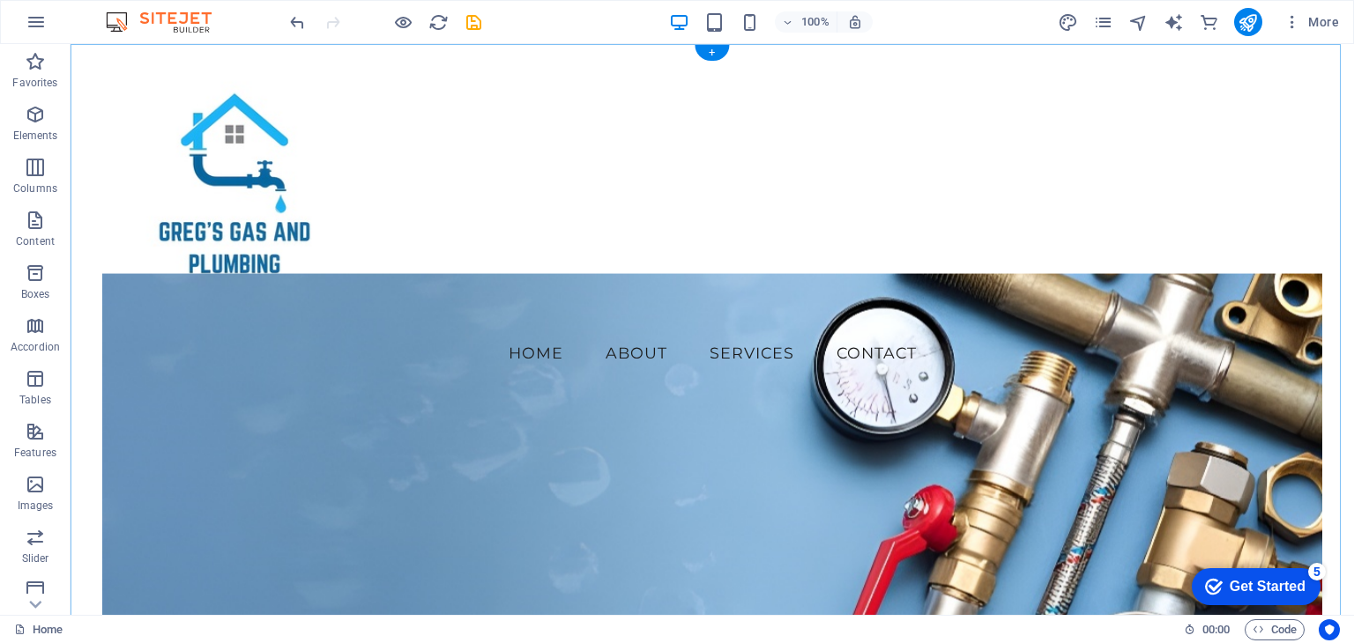
click at [706, 51] on div "+" at bounding box center [711, 53] width 34 height 16
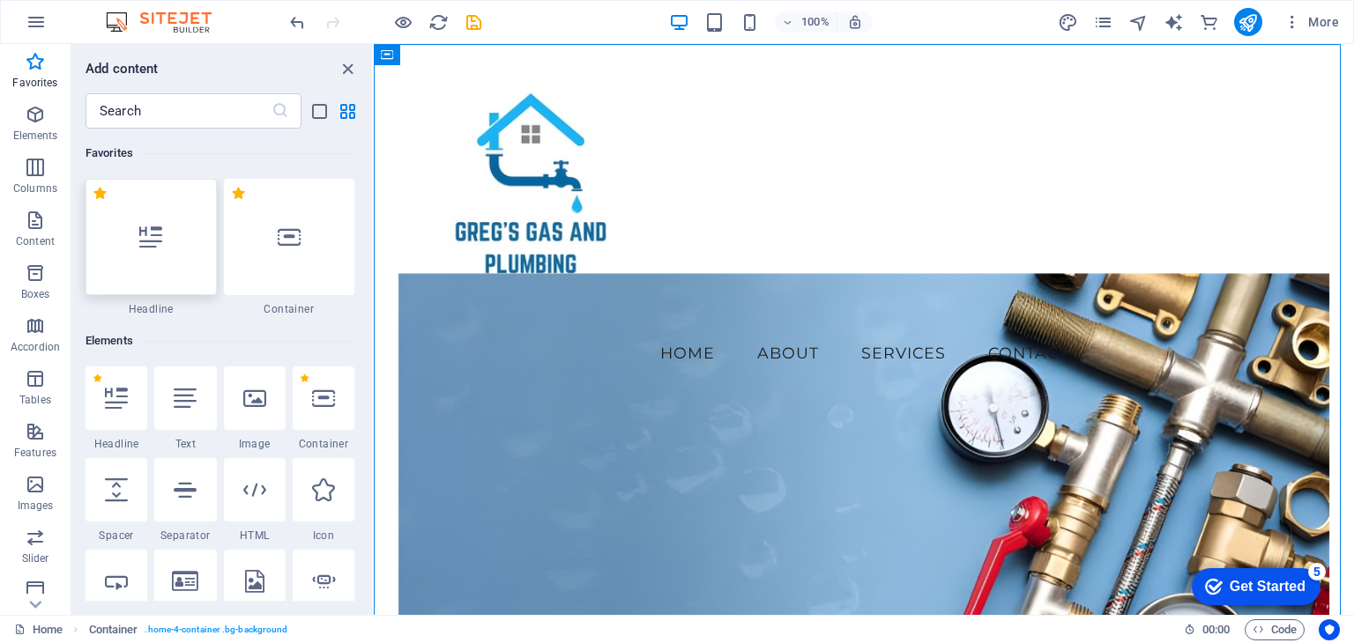
click at [165, 258] on div at bounding box center [150, 237] width 131 height 116
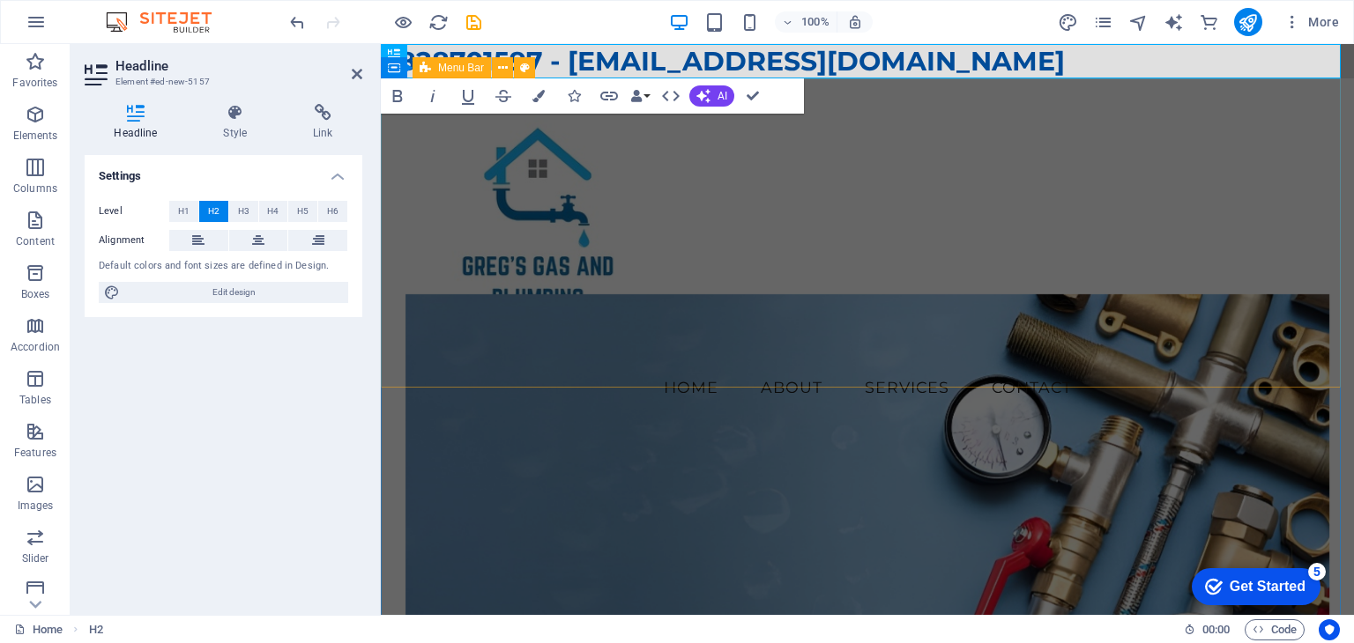
click at [857, 308] on div "Menu Home About Services Contact" at bounding box center [867, 254] width 973 height 353
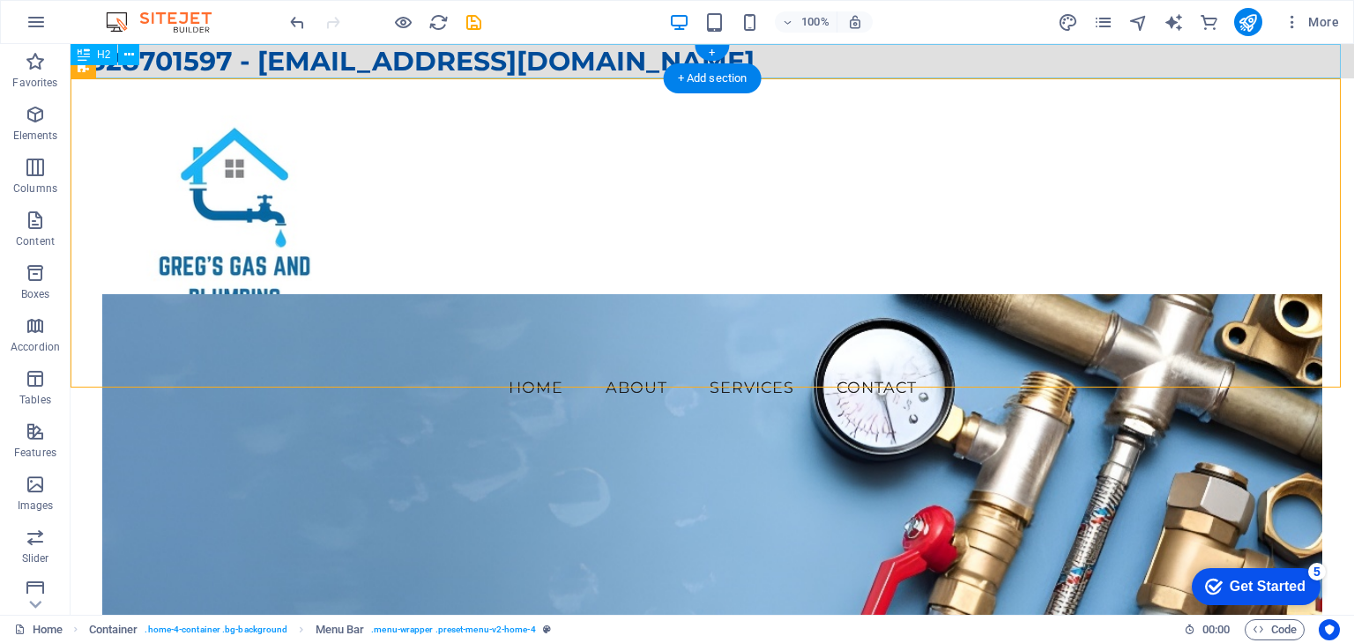
click at [901, 56] on div "0828701597 - info@gregsgasandplumbing.co.za" at bounding box center [712, 61] width 1283 height 34
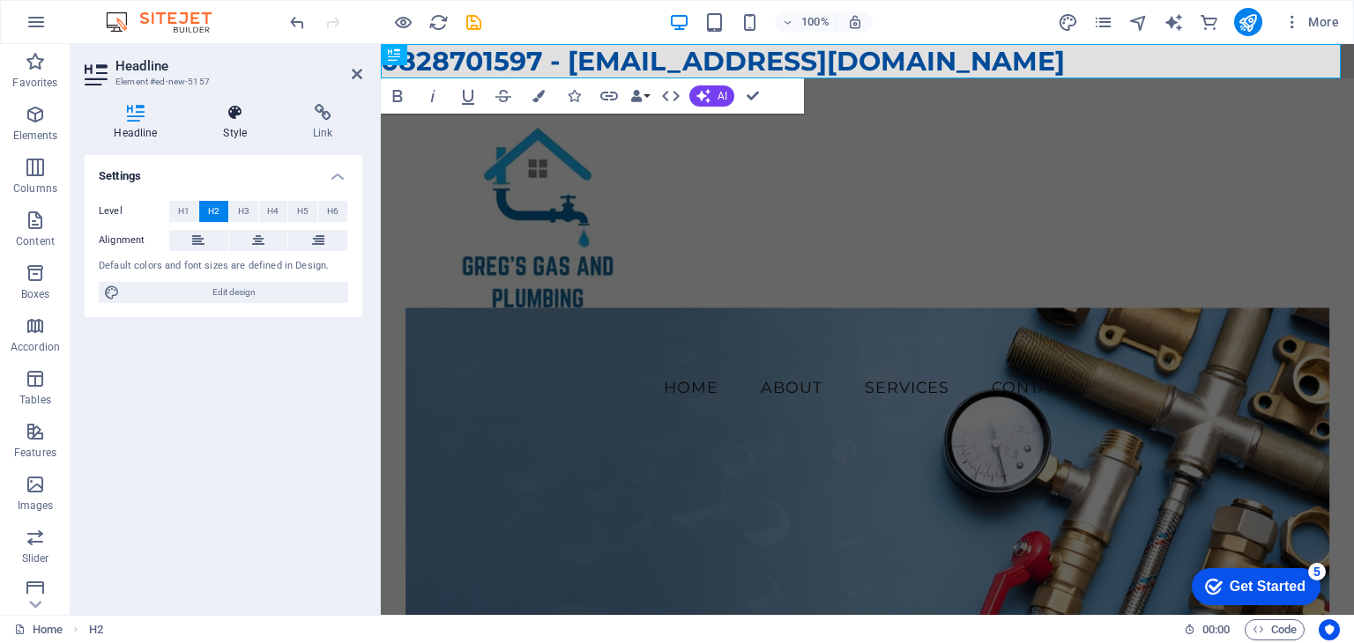
click at [222, 119] on icon at bounding box center [235, 113] width 83 height 18
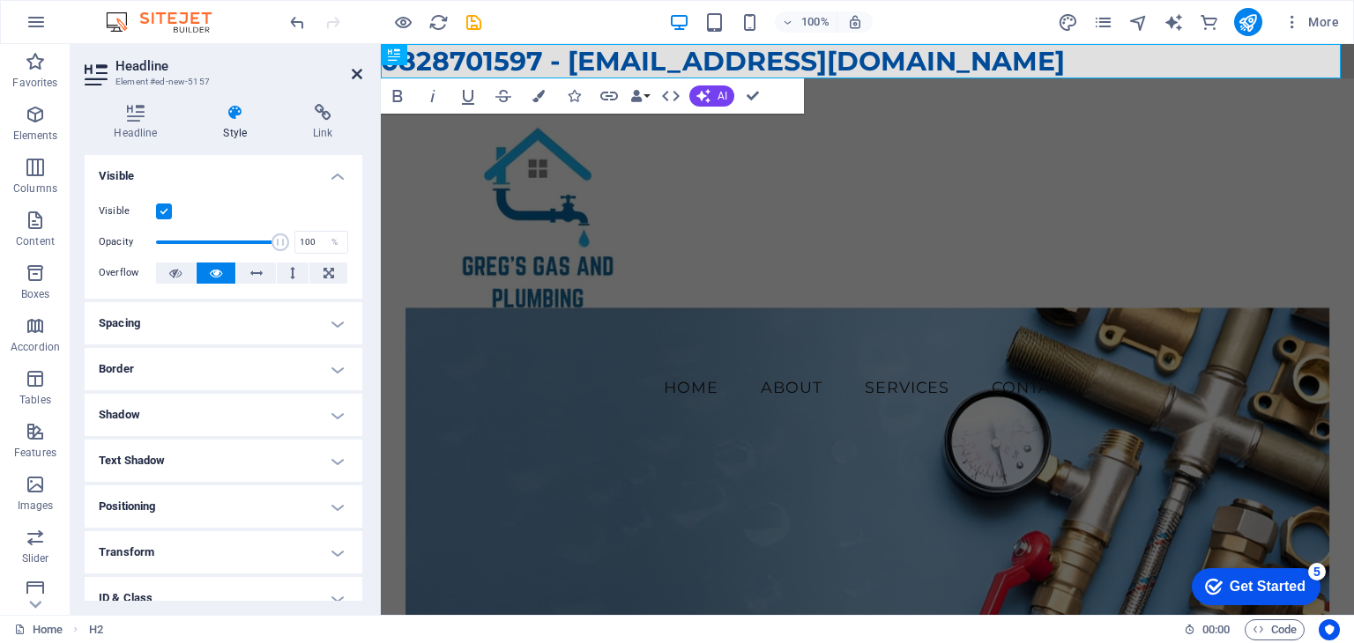
click at [356, 73] on icon at bounding box center [357, 74] width 11 height 14
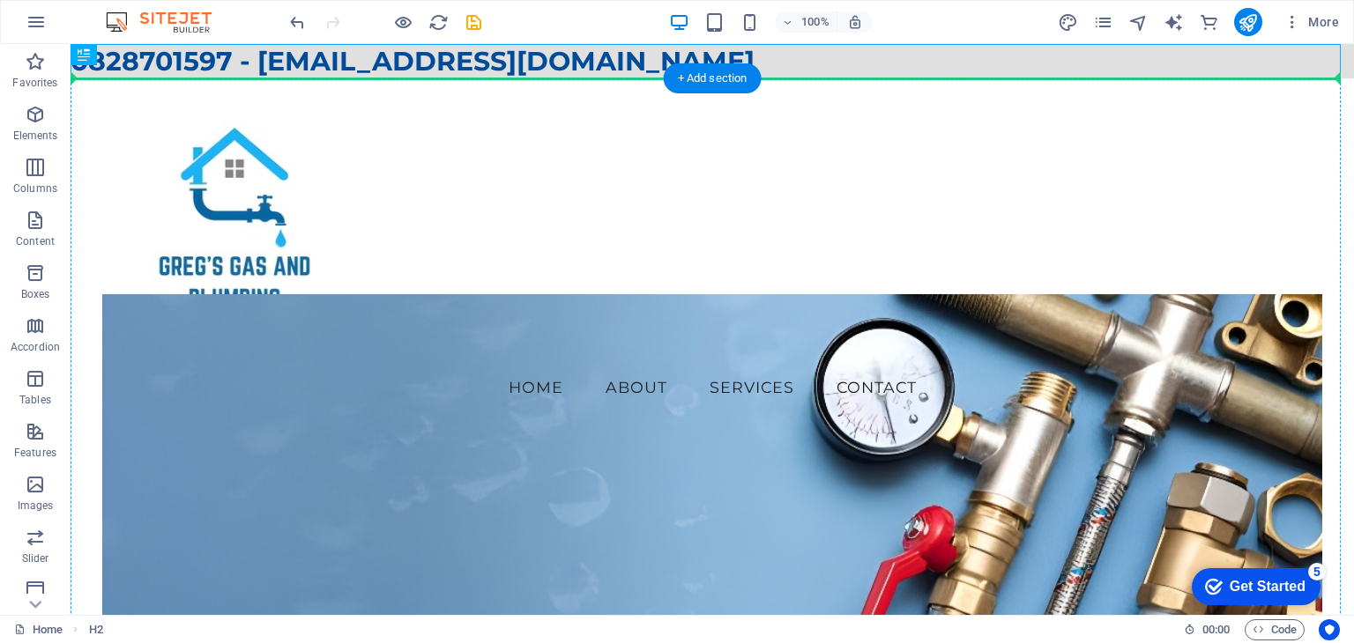
drag, startPoint x: 546, startPoint y: 58, endPoint x: 589, endPoint y: 124, distance: 78.5
drag, startPoint x: 585, startPoint y: 66, endPoint x: 308, endPoint y: 393, distance: 428.3
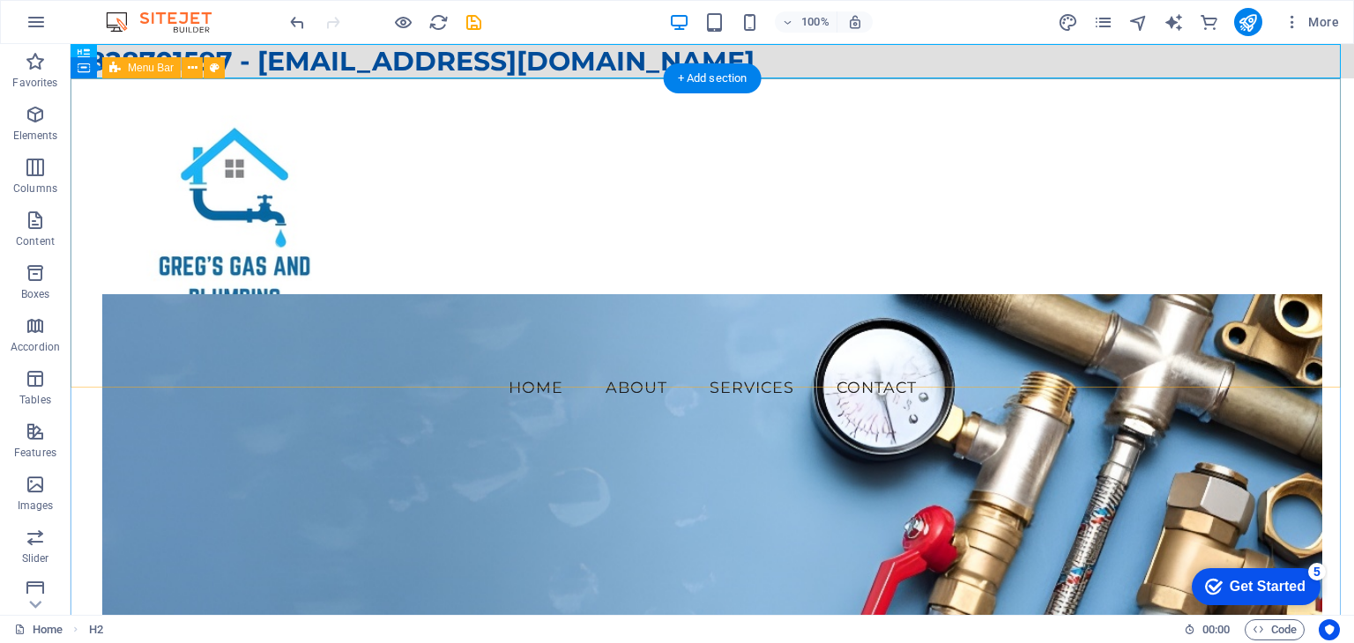
click at [1011, 157] on div "Menu Home About Services Contact" at bounding box center [712, 254] width 1283 height 353
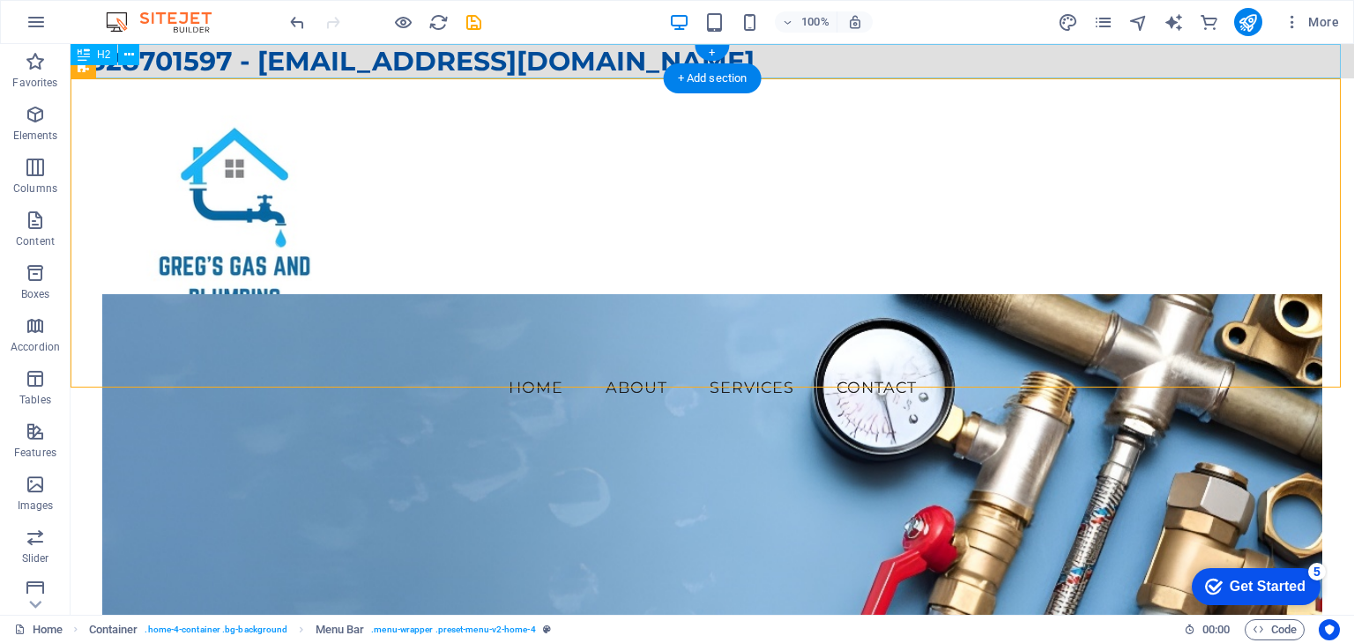
click at [487, 55] on div "0828701597 - info@gregsgasandplumbing.co.za" at bounding box center [712, 61] width 1283 height 34
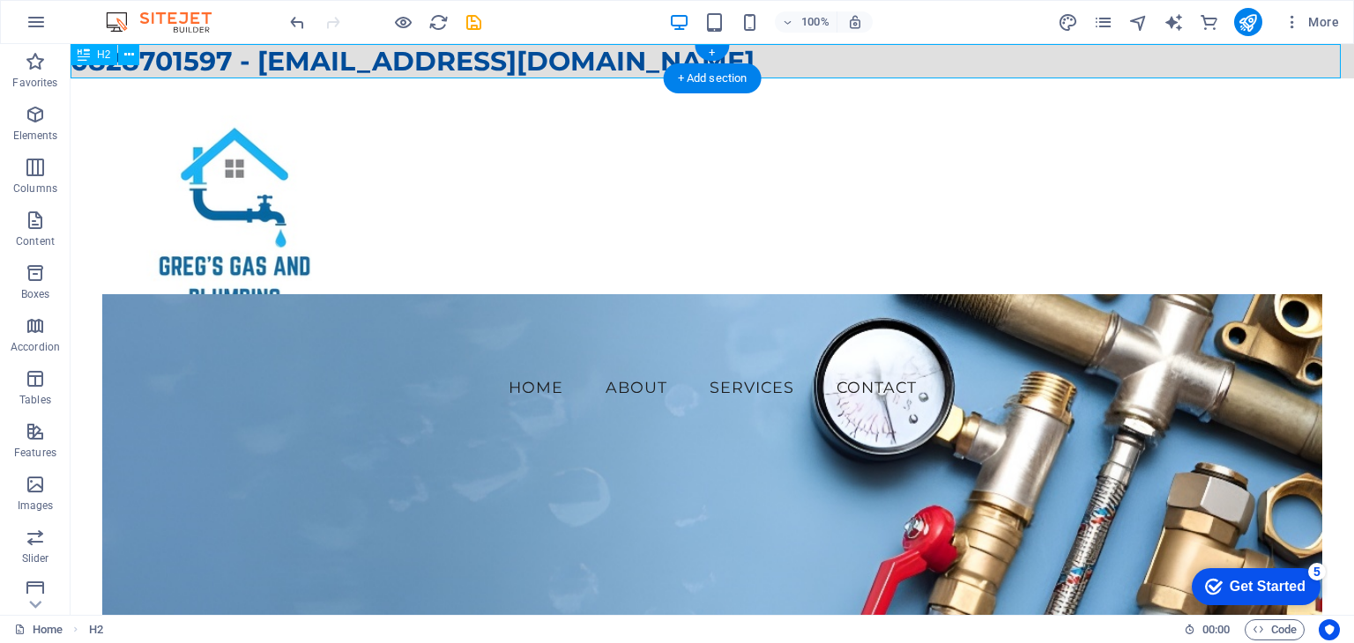
click at [483, 74] on div "0828701597 - info@gregsgasandplumbing.co.za" at bounding box center [712, 61] width 1283 height 34
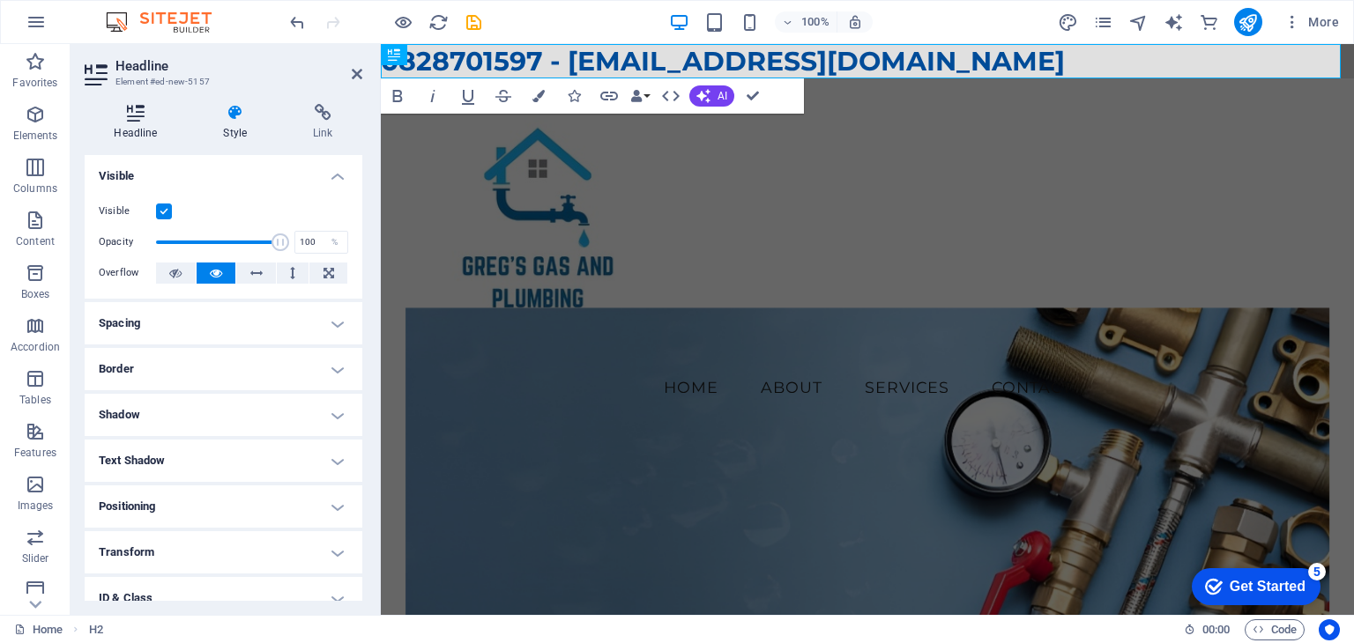
click at [156, 117] on icon at bounding box center [136, 113] width 102 height 18
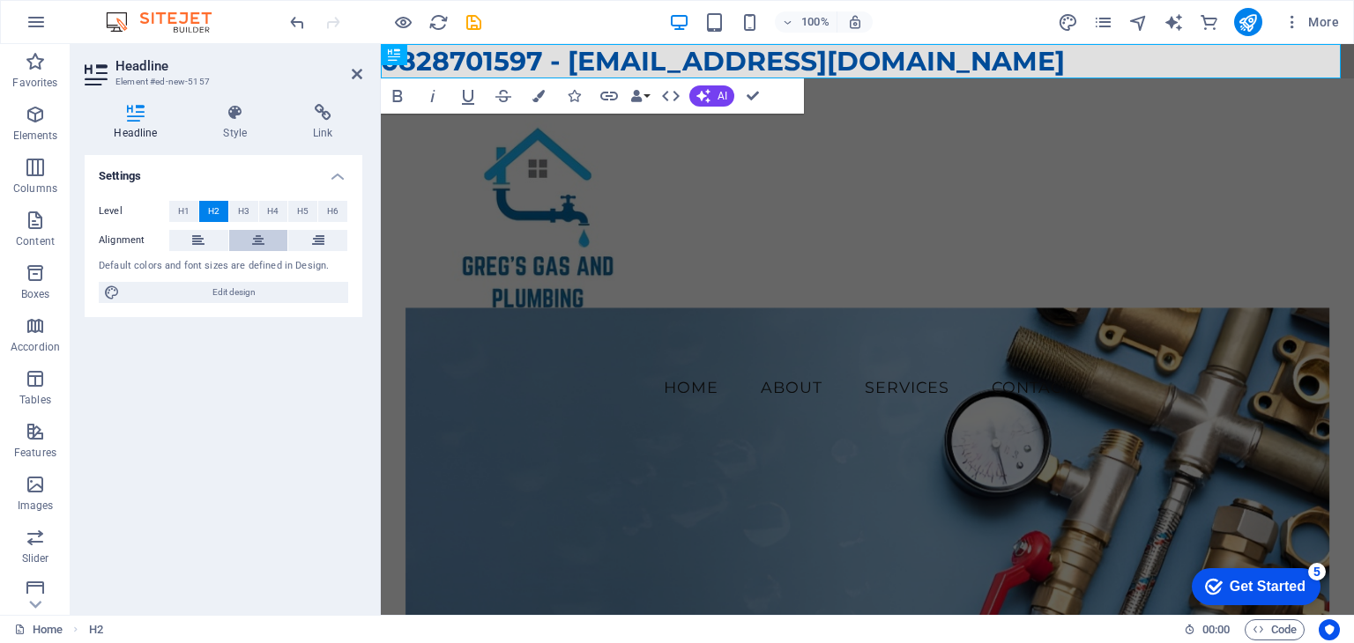
click at [268, 241] on button at bounding box center [258, 240] width 59 height 21
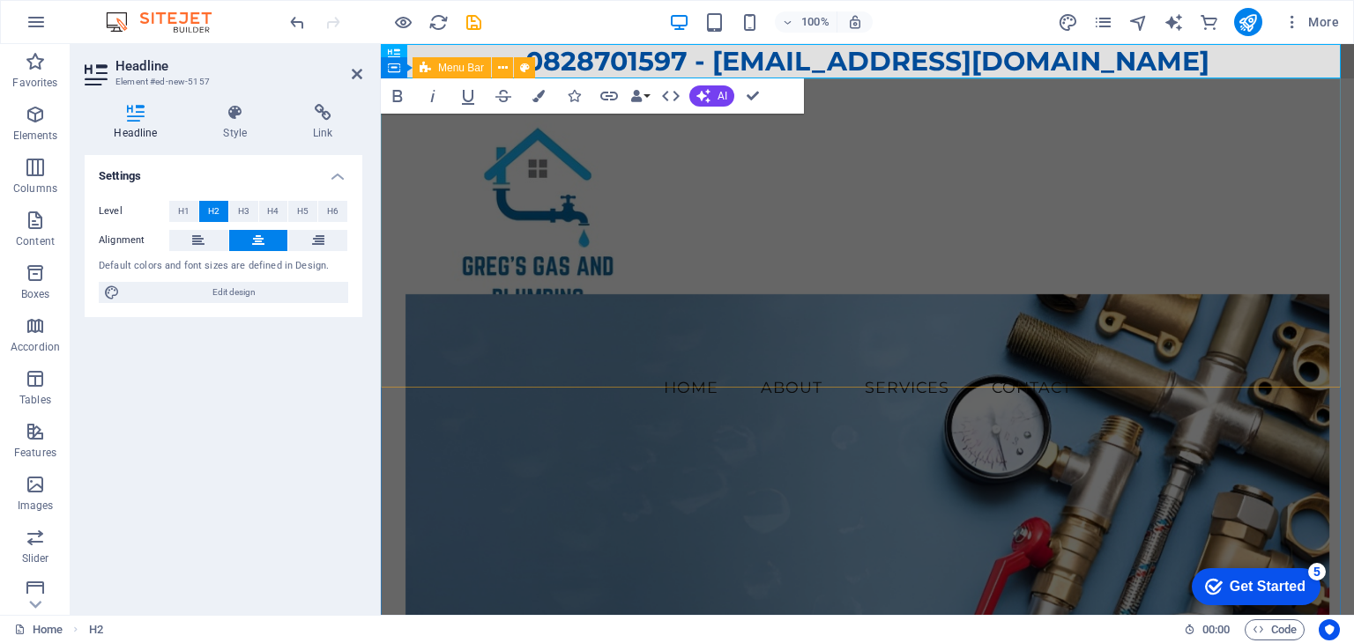
click at [1251, 329] on div "Menu Home About Services Contact" at bounding box center [867, 254] width 973 height 353
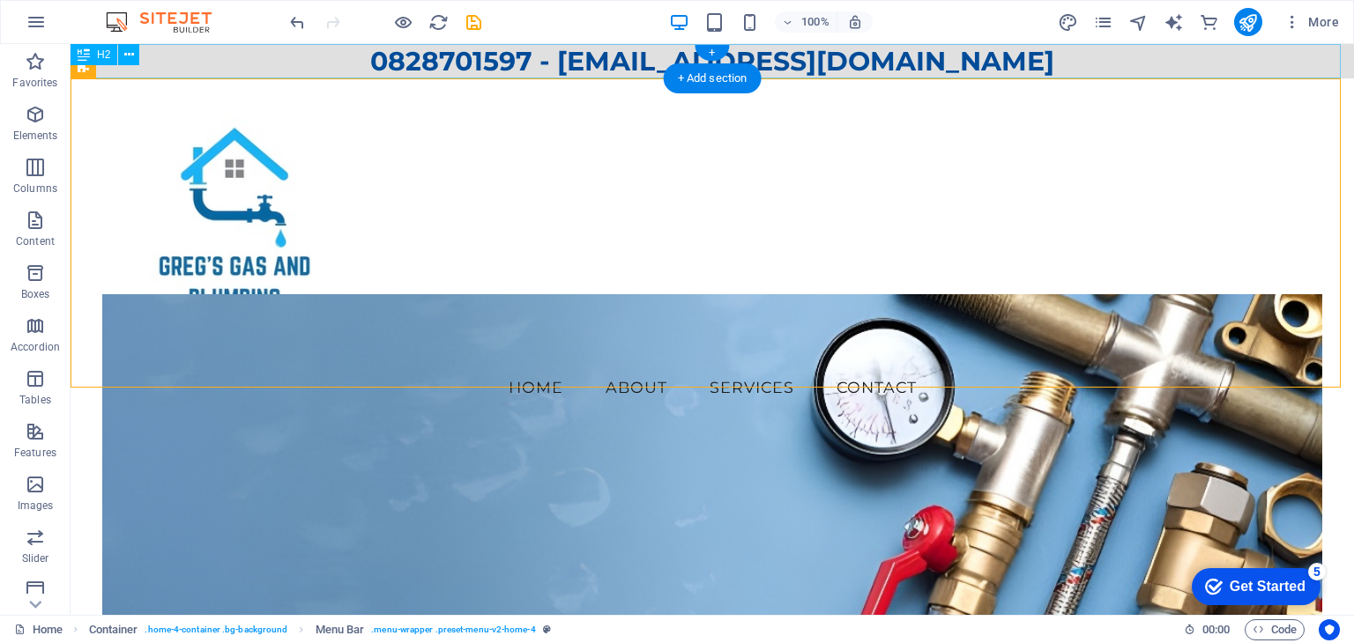
click at [270, 58] on div "0828701597 - info@gregsgasandplumbing.co.za" at bounding box center [712, 61] width 1283 height 34
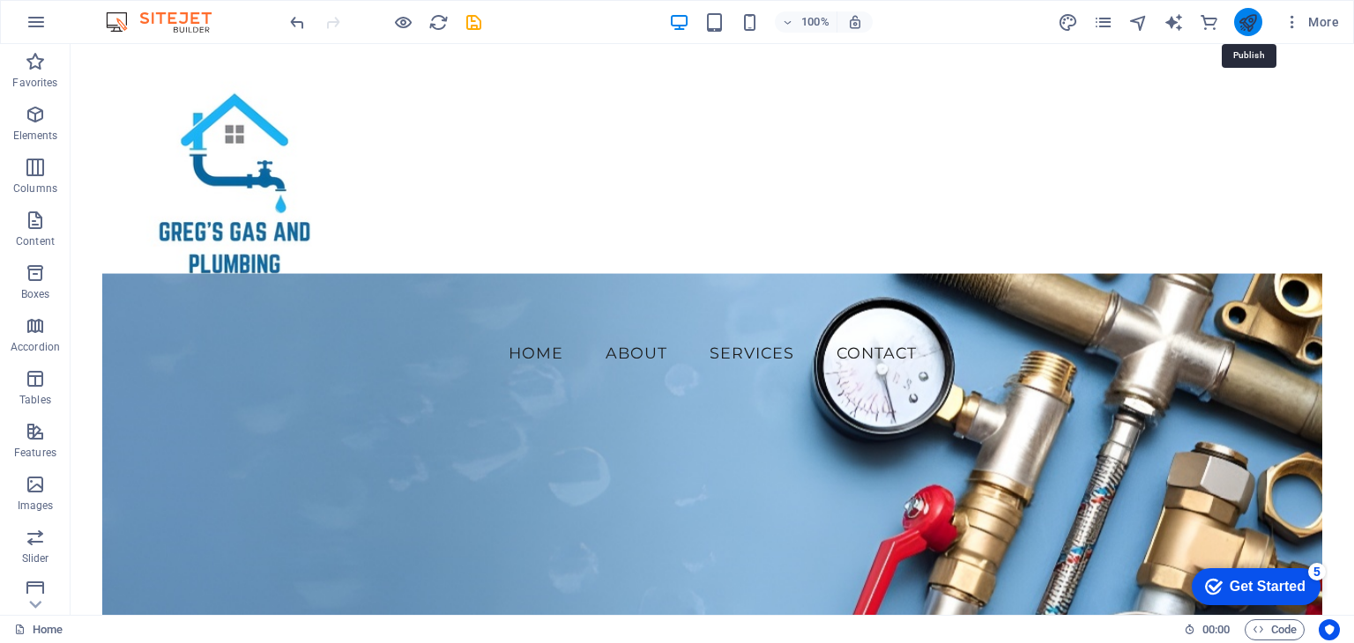
click at [1250, 24] on icon "publish" at bounding box center [1247, 22] width 20 height 20
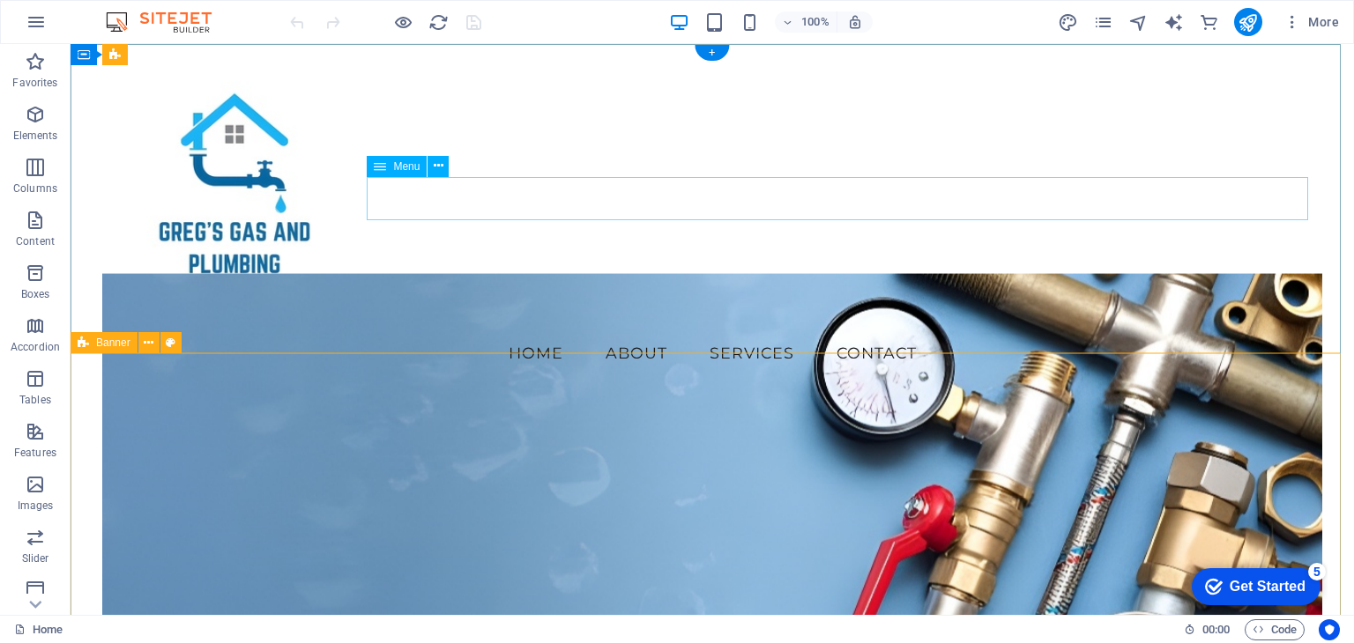
click at [561, 331] on nav "Home About Services Contact" at bounding box center [711, 353] width 1219 height 44
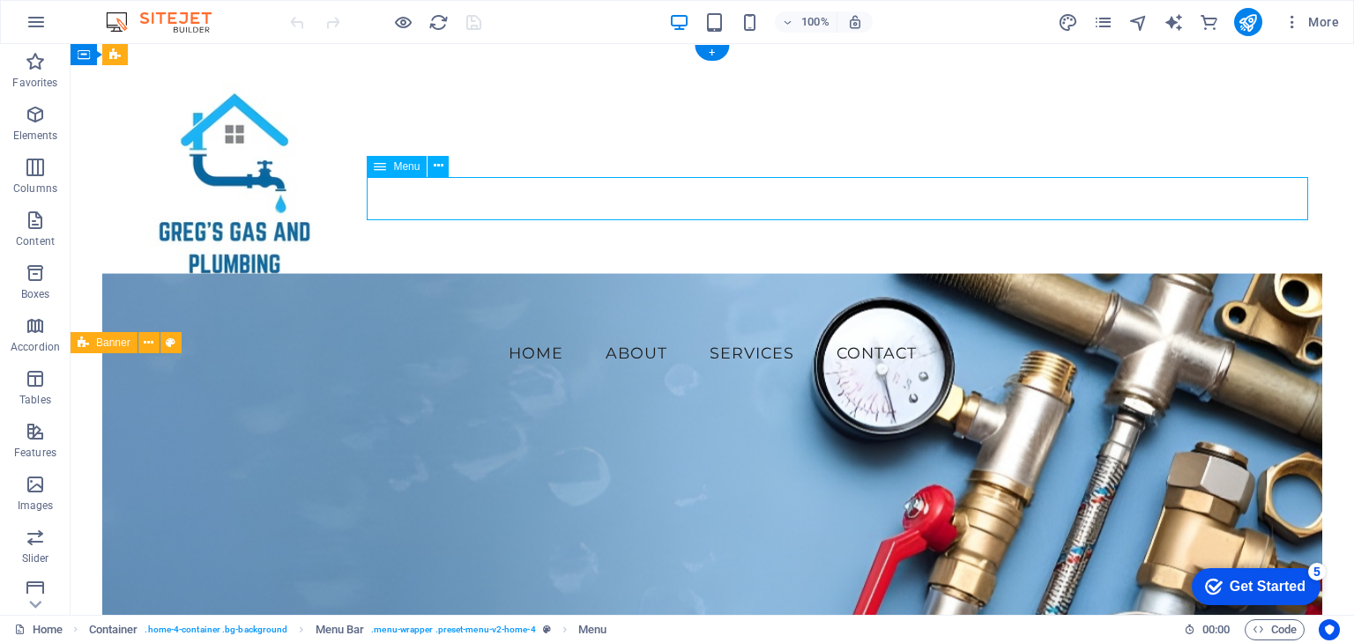
click at [561, 331] on nav "Home About Services Contact" at bounding box center [711, 353] width 1219 height 44
select select
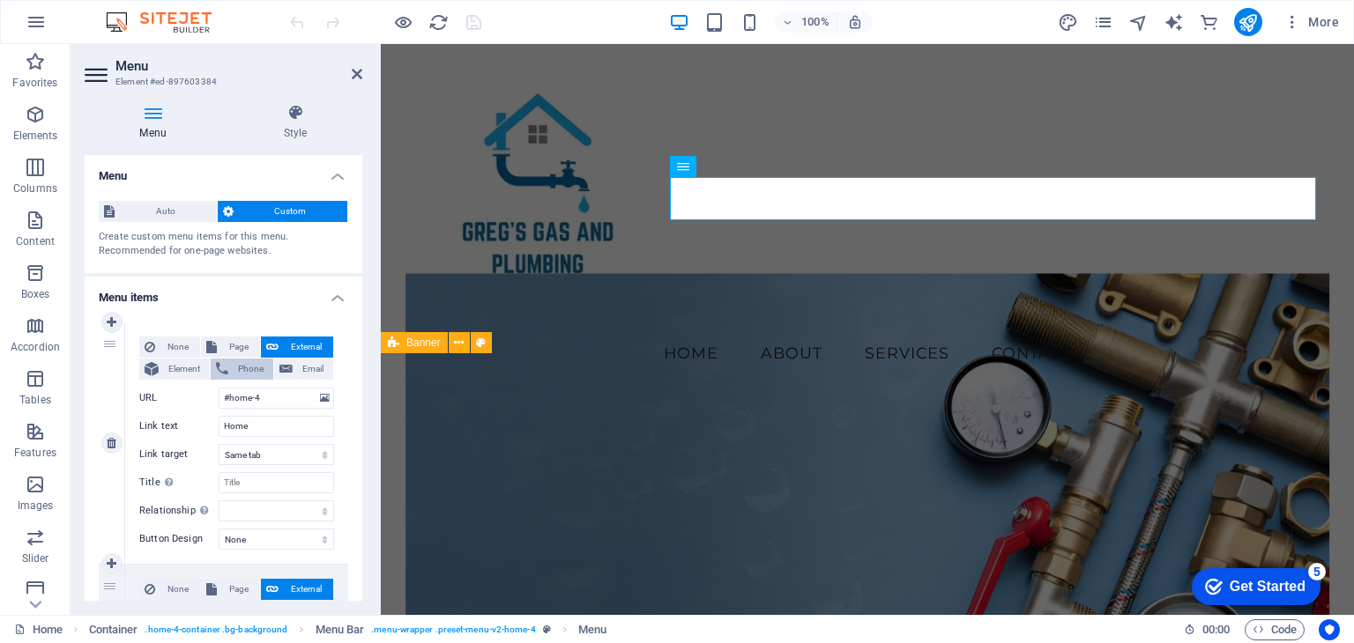
click at [249, 366] on span "Phone" at bounding box center [251, 369] width 34 height 21
select select
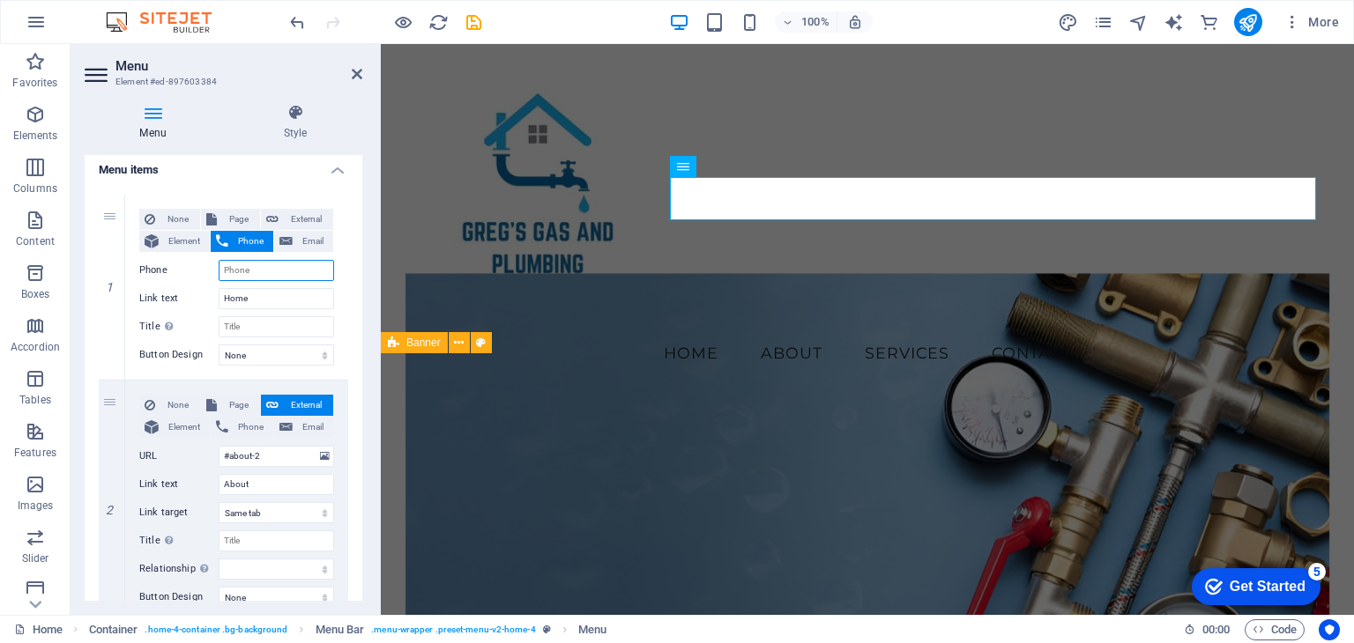
scroll to position [88, 0]
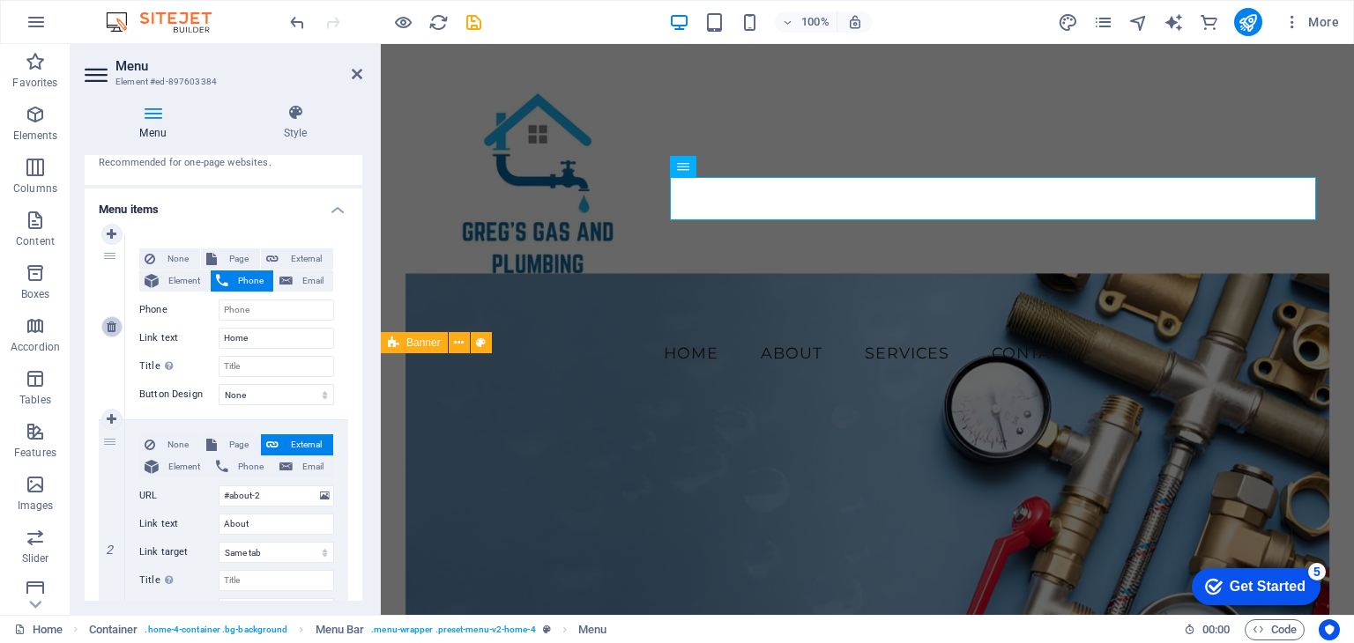
click at [109, 323] on icon at bounding box center [112, 327] width 10 height 12
type input "#about-2"
type input "About"
select select
type input "#services-2"
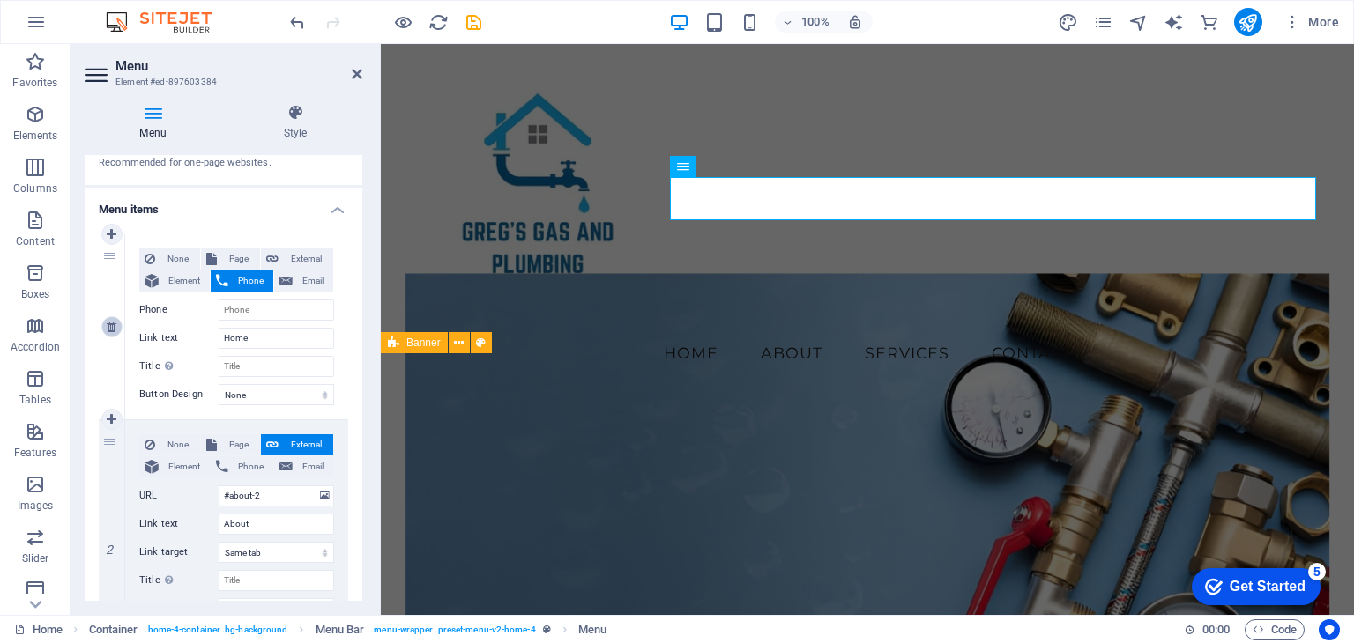
type input "Services"
select select
type input "#contact-us-2"
type input "Contact"
select select
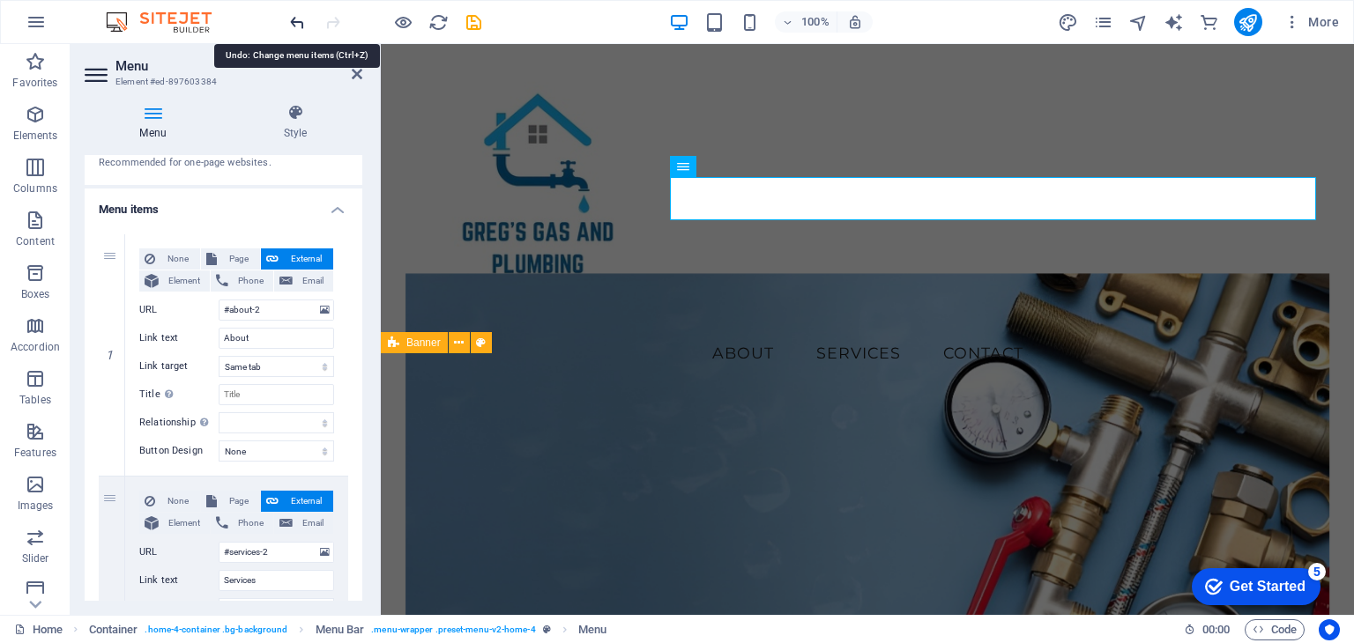
click at [293, 19] on icon "undo" at bounding box center [297, 22] width 20 height 20
type input "Home"
type input "#about-2"
type input "About"
select select
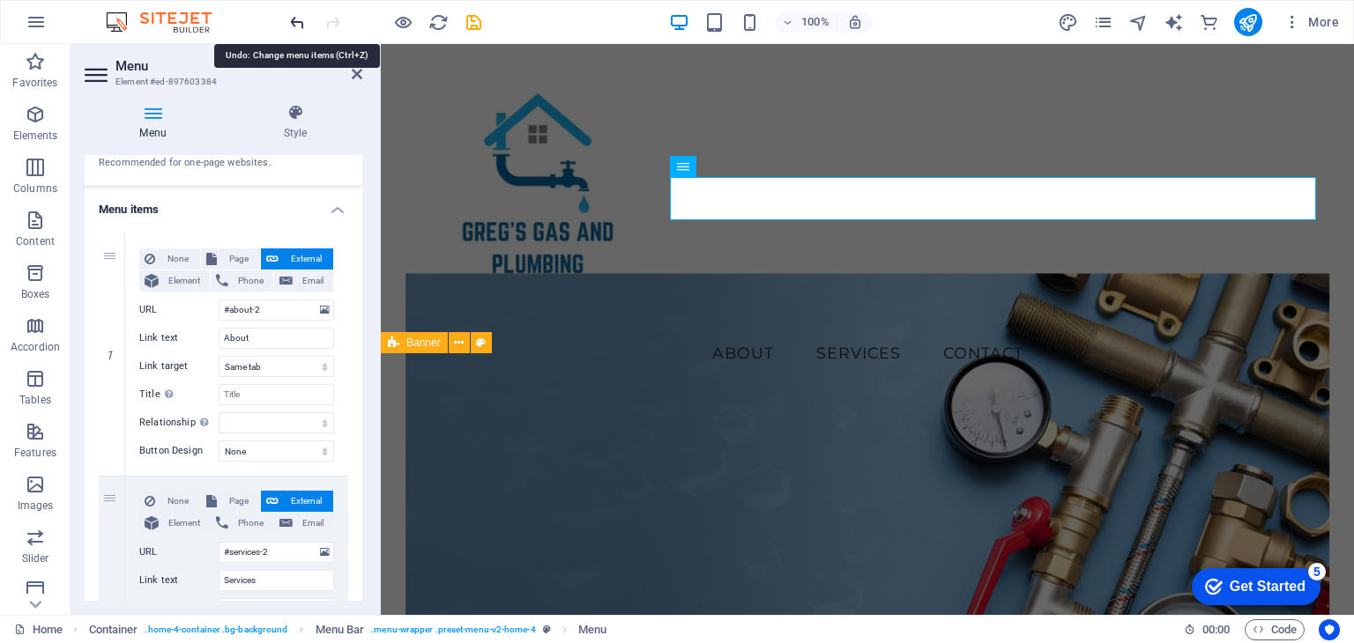
type input "#services-2"
type input "Services"
select select
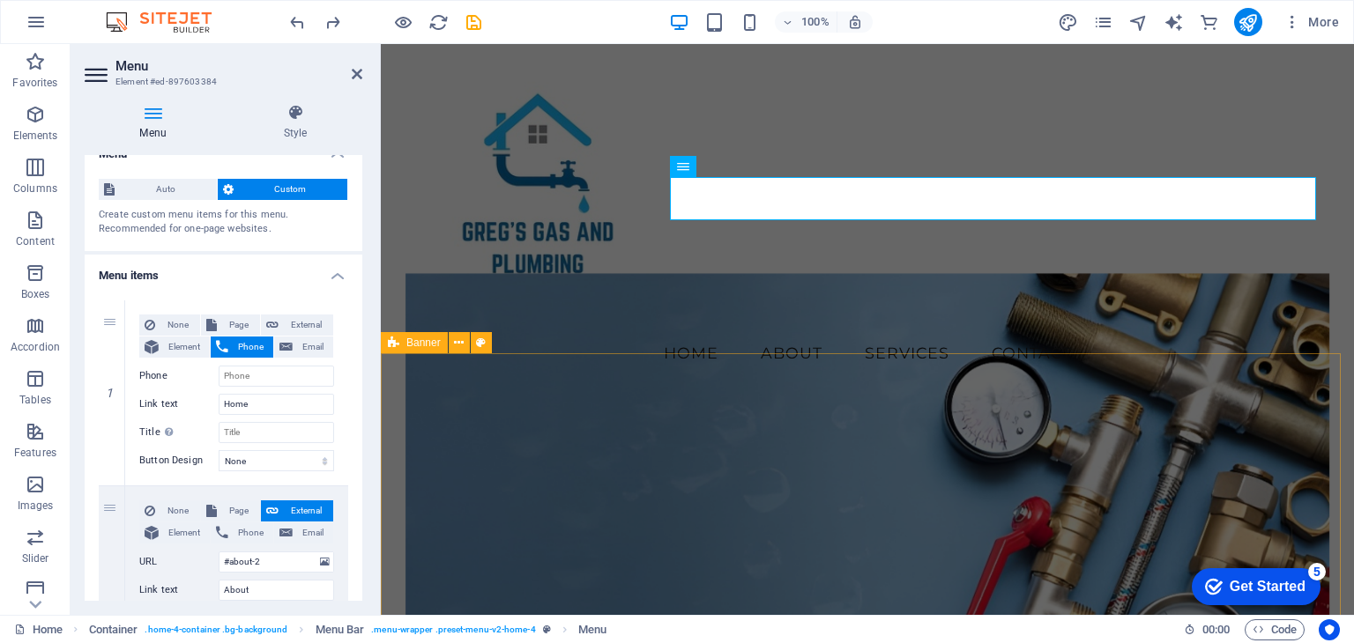
scroll to position [0, 0]
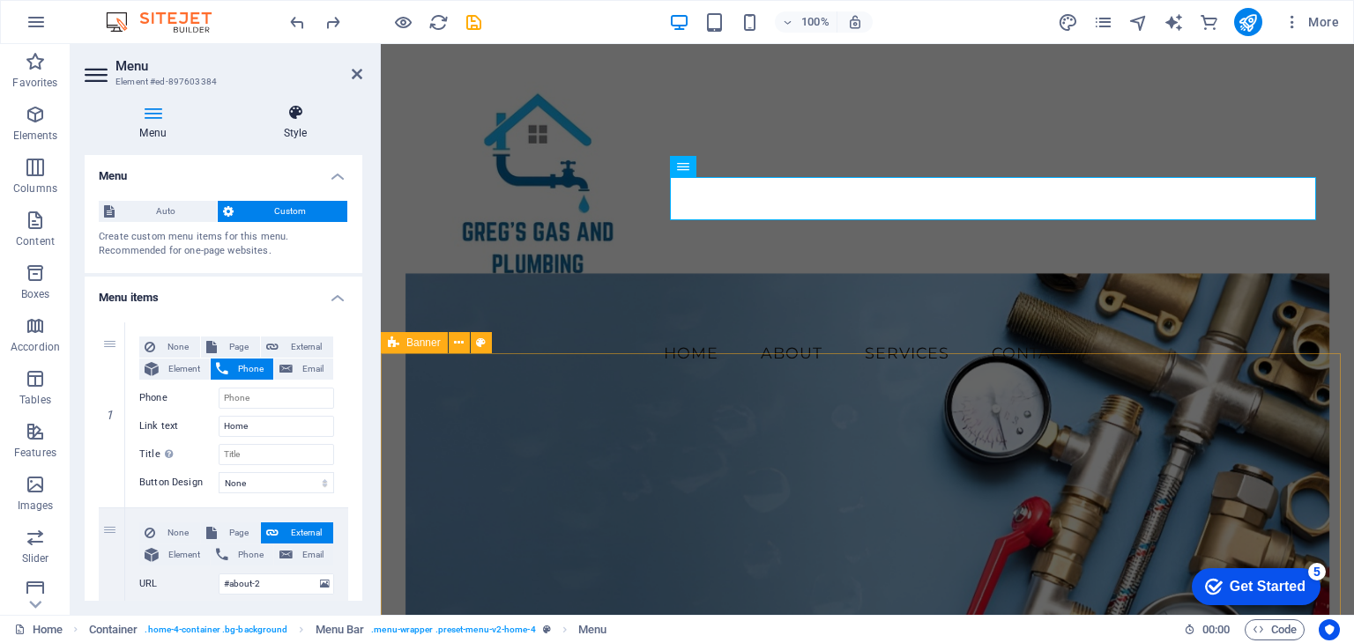
click at [280, 123] on h4 "Style" at bounding box center [295, 122] width 134 height 37
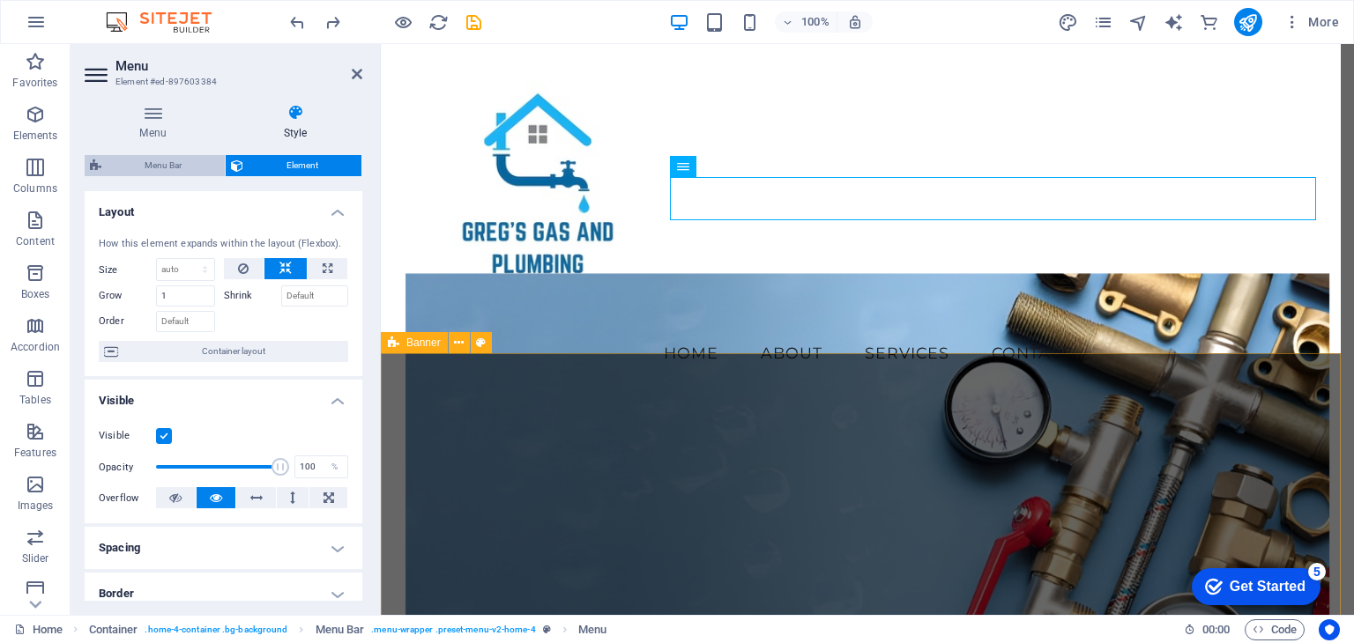
click at [155, 162] on span "Menu Bar" at bounding box center [163, 165] width 113 height 21
select select "vw"
select select "rem"
select select "vw"
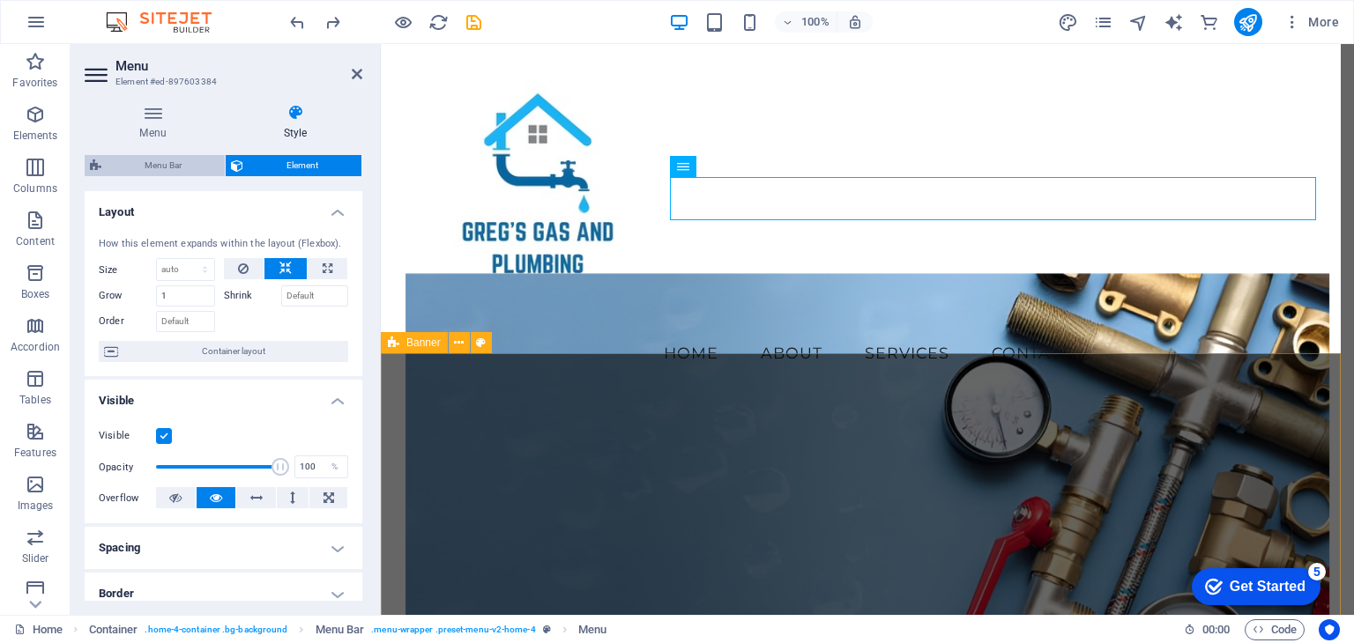
select select "preset-menu-v2-home-4"
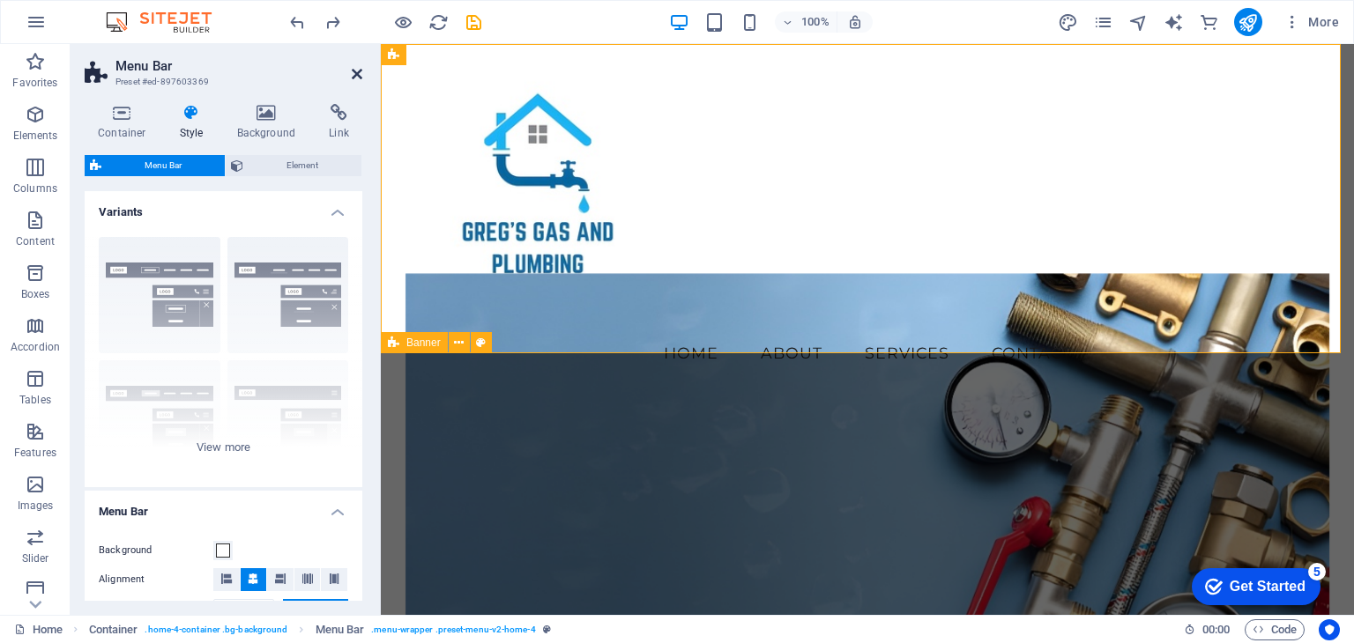
click at [356, 71] on icon at bounding box center [357, 74] width 11 height 14
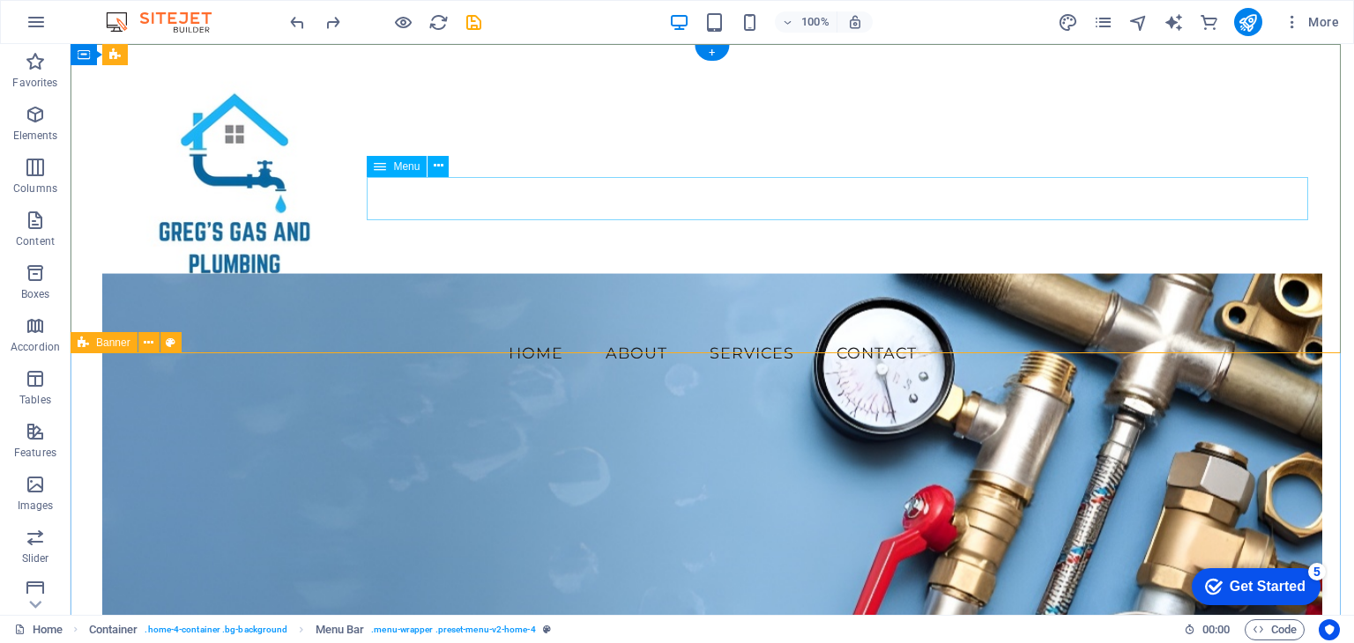
click at [588, 331] on nav "Home About Services Contact" at bounding box center [711, 353] width 1219 height 44
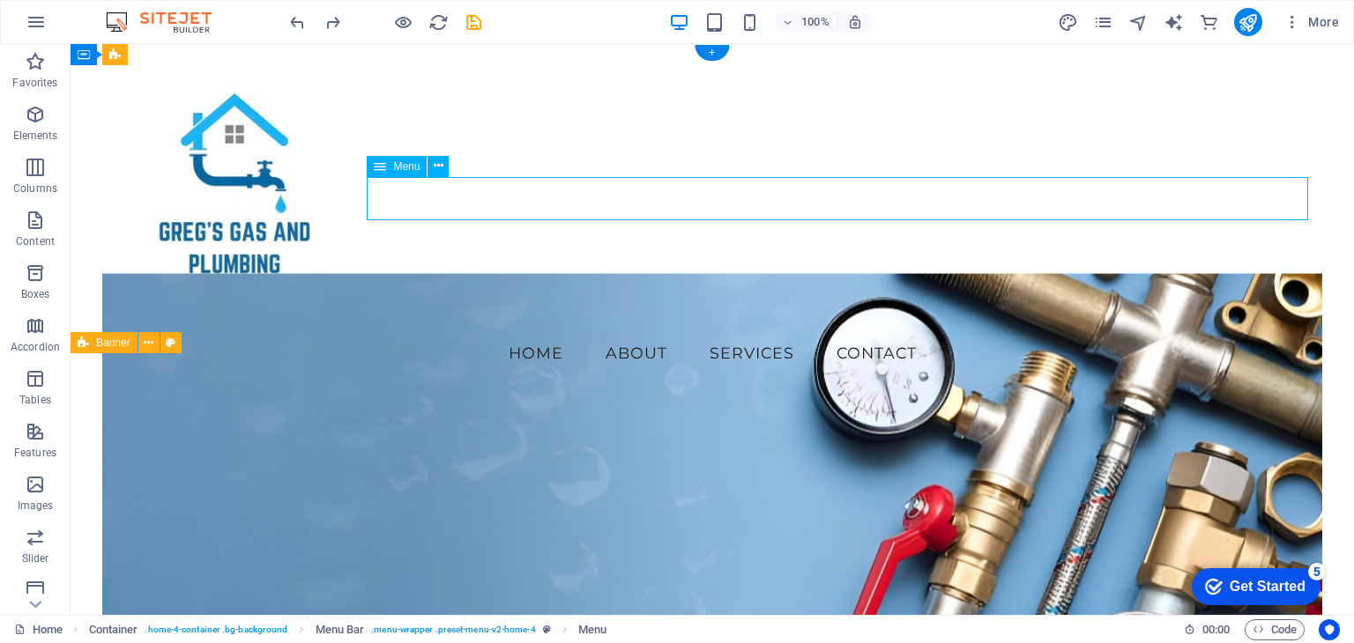
click at [588, 331] on nav "Home About Services Contact" at bounding box center [711, 353] width 1219 height 44
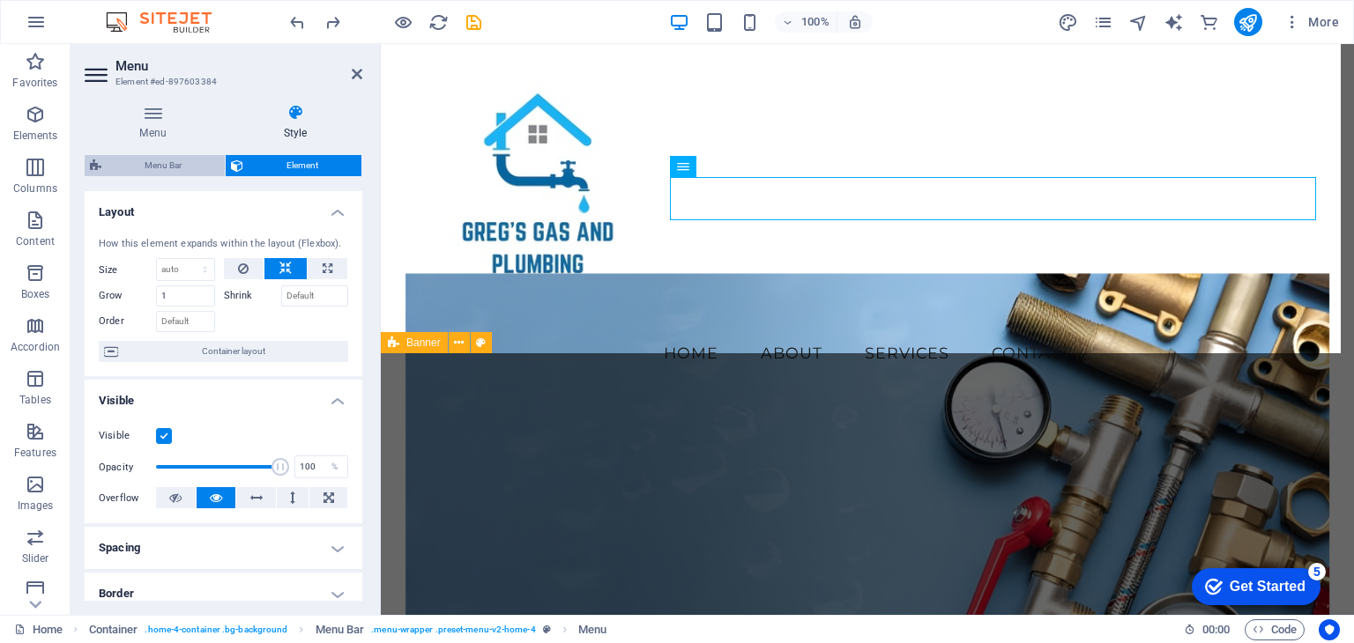
click at [174, 163] on span "Menu Bar" at bounding box center [163, 165] width 113 height 21
select select "vw"
select select "rem"
select select "vw"
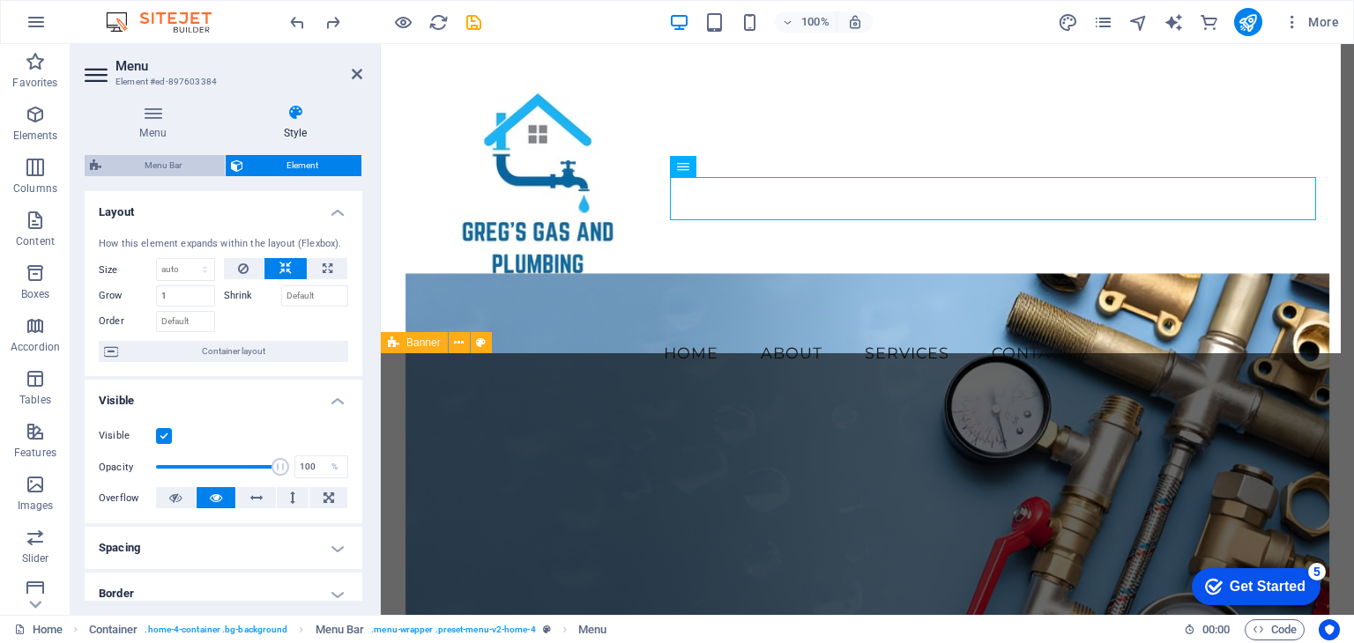
select select "preset-menu-v2-home-4"
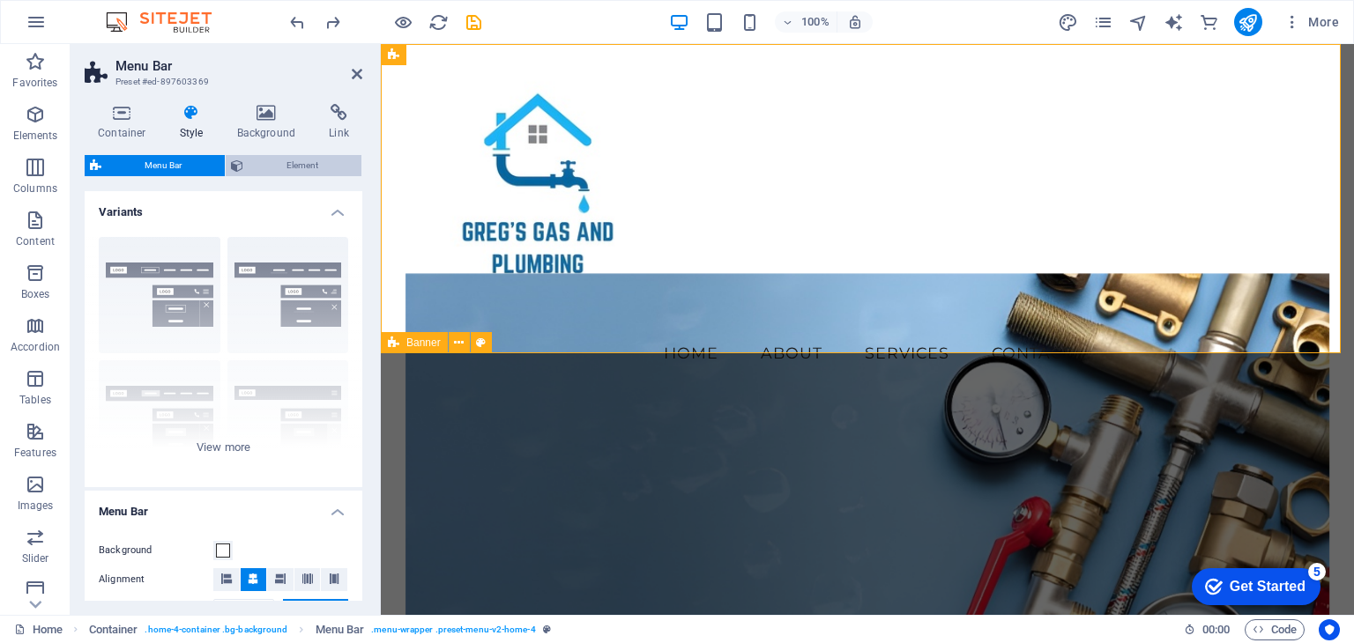
click at [303, 160] on span "Element" at bounding box center [303, 165] width 108 height 21
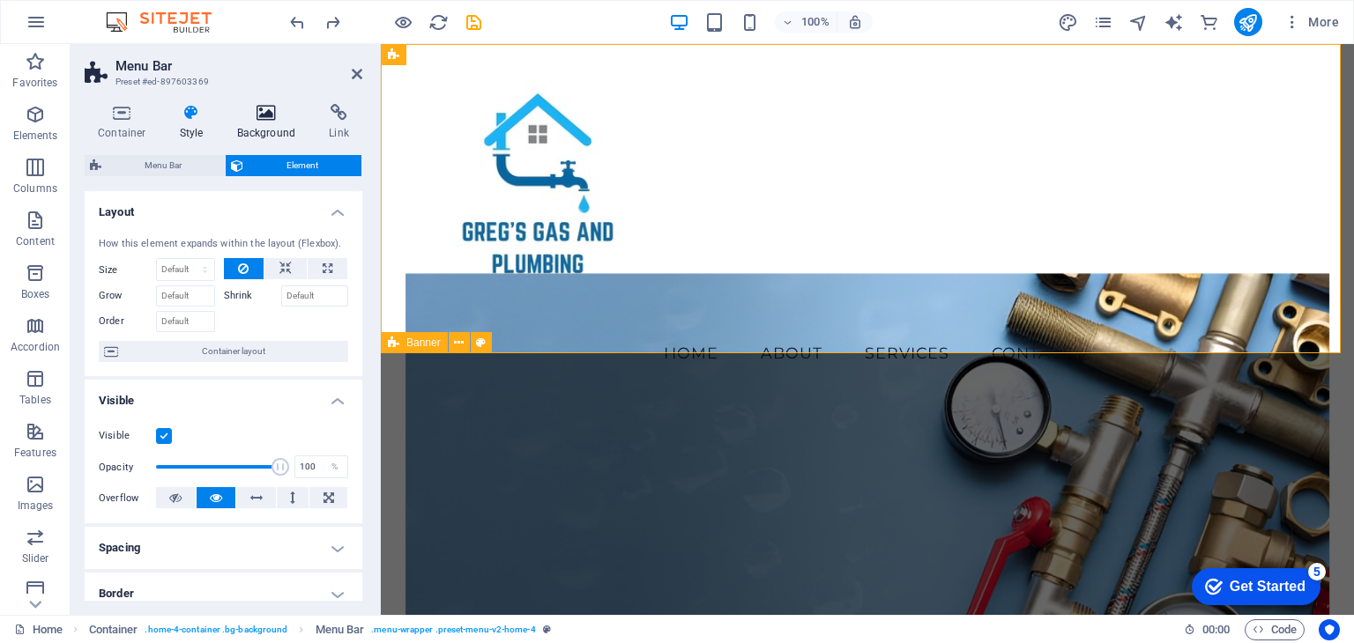
click at [255, 120] on icon at bounding box center [266, 113] width 85 height 18
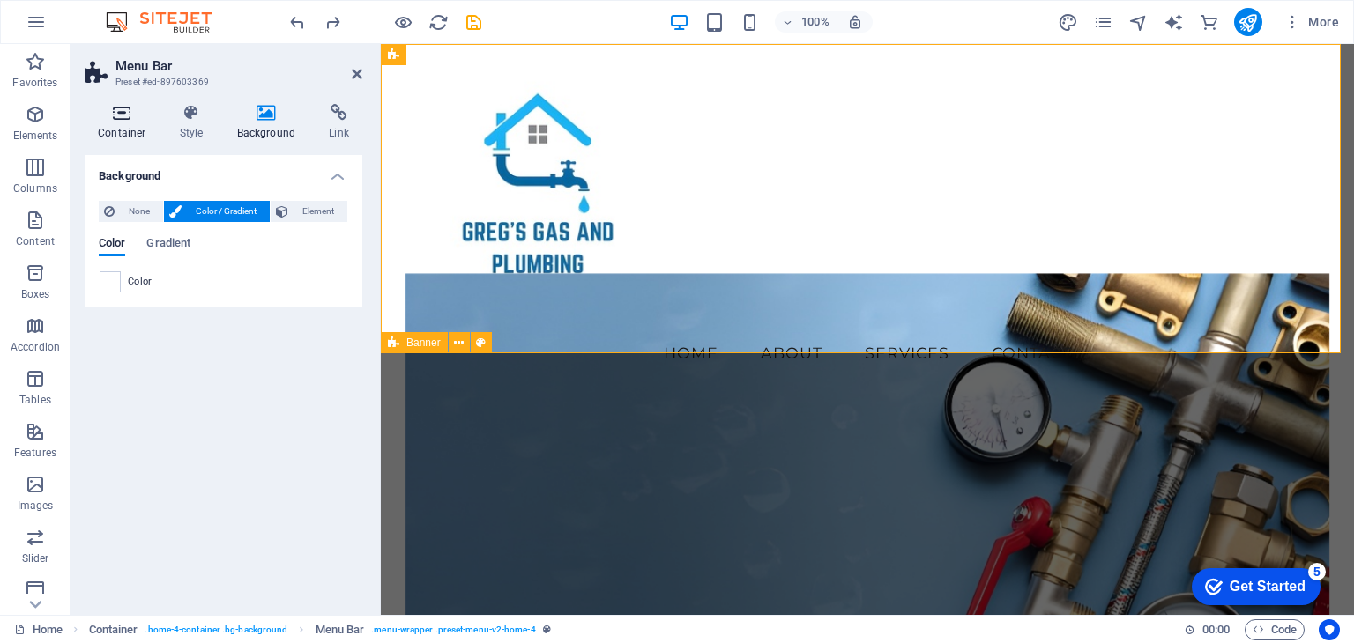
click at [119, 124] on h4 "Container" at bounding box center [126, 122] width 82 height 37
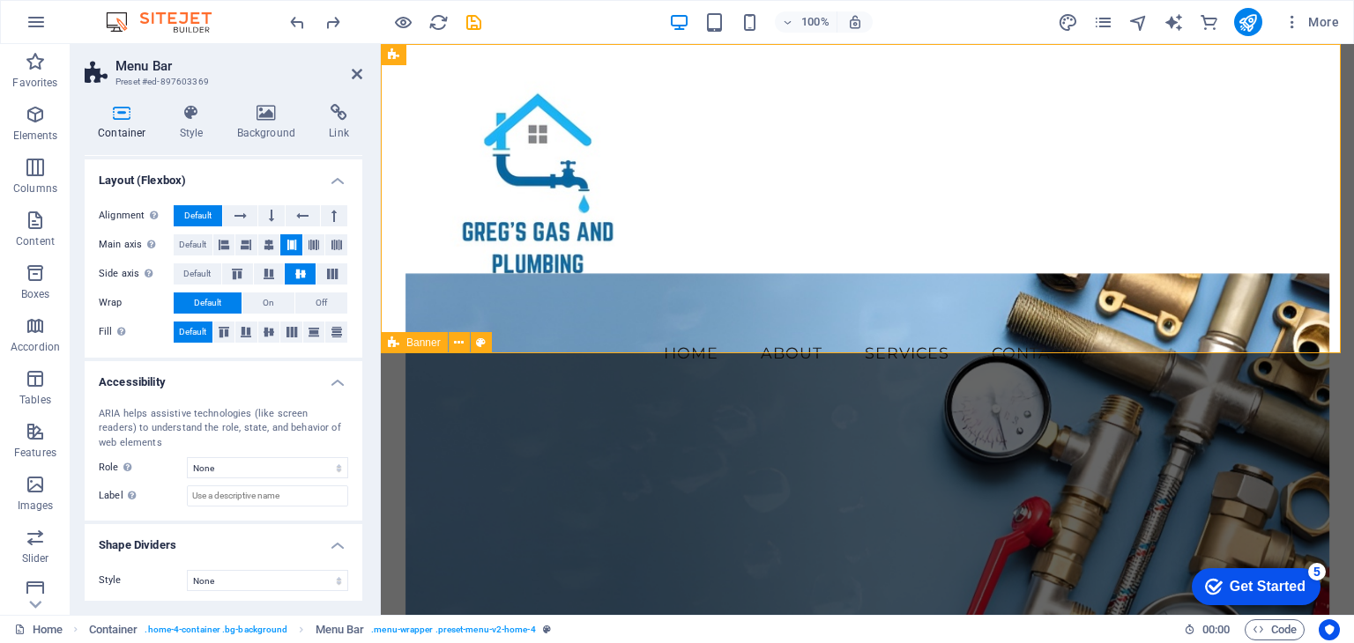
scroll to position [265, 0]
drag, startPoint x: 360, startPoint y: 78, endPoint x: 962, endPoint y: 169, distance: 608.7
click at [360, 78] on icon at bounding box center [357, 74] width 11 height 14
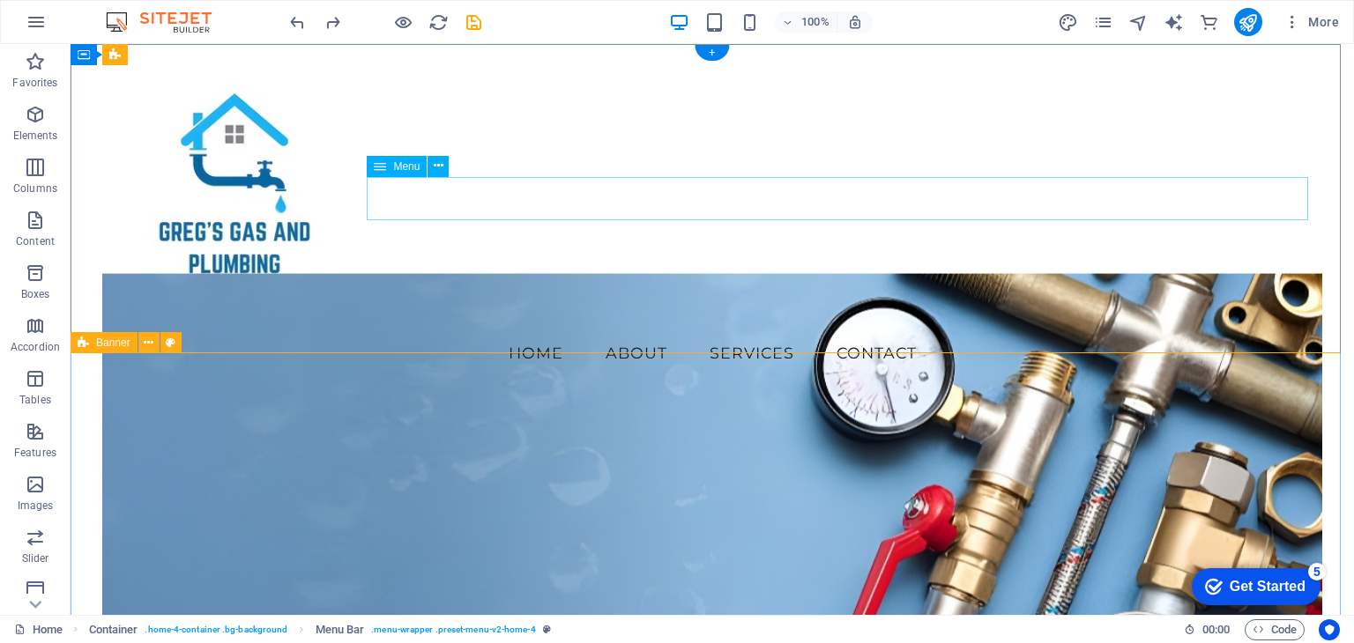
click at [553, 331] on nav "Home About Services Contact" at bounding box center [711, 353] width 1219 height 44
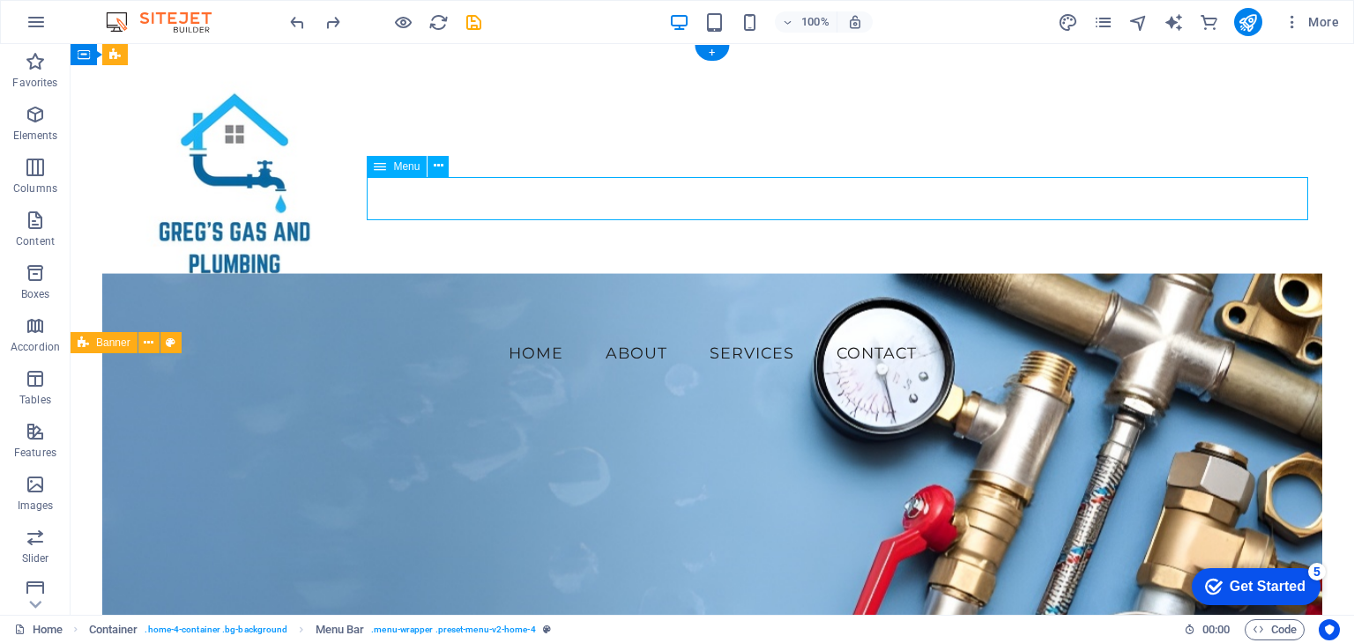
click at [553, 331] on nav "Home About Services Contact" at bounding box center [711, 353] width 1219 height 44
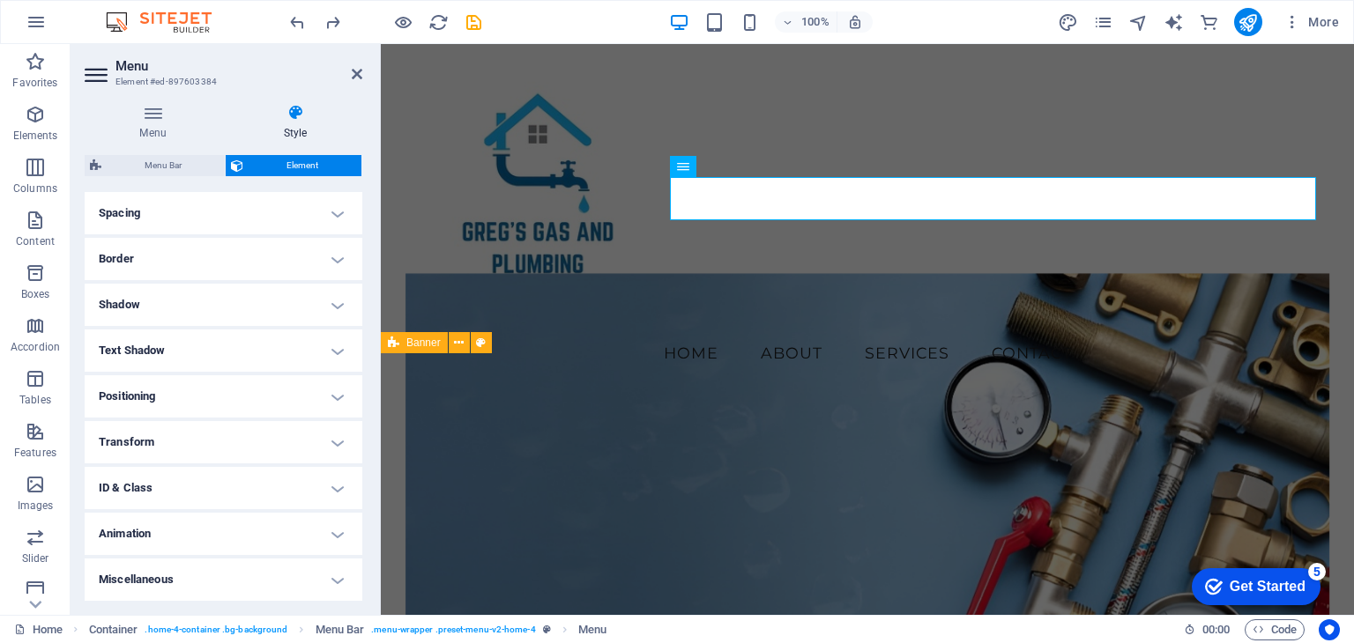
scroll to position [0, 0]
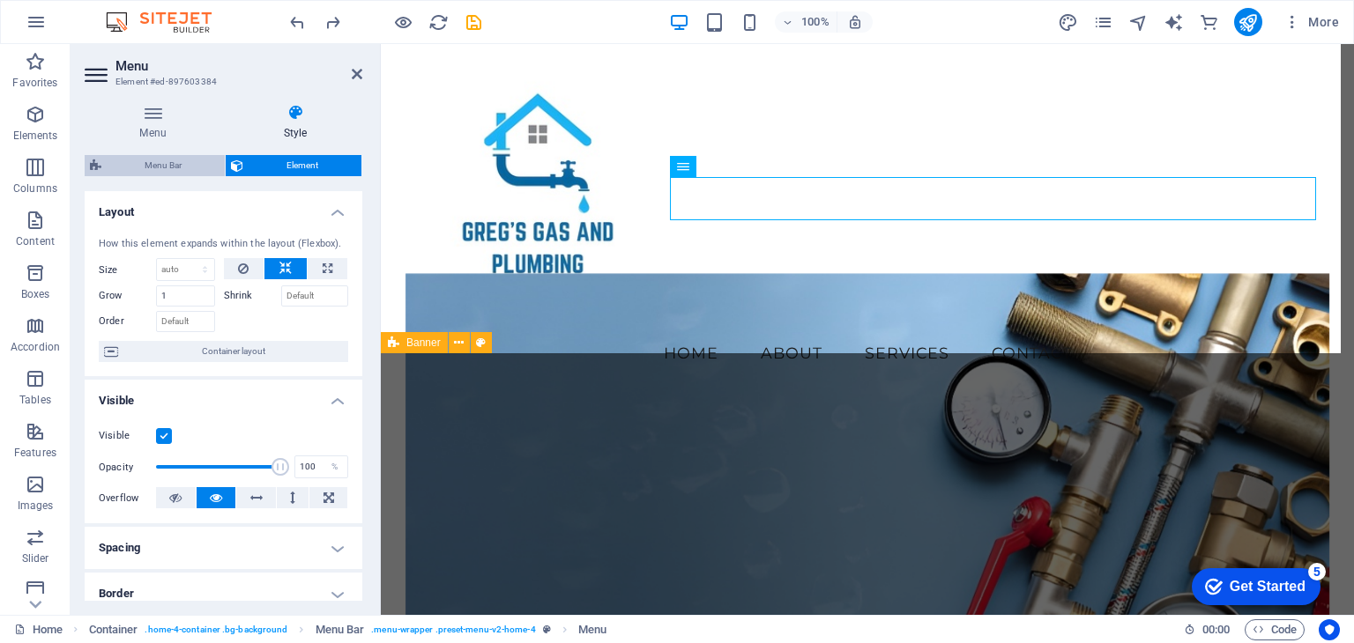
click at [197, 166] on span "Menu Bar" at bounding box center [163, 165] width 113 height 21
select select "vw"
select select "rem"
select select "vw"
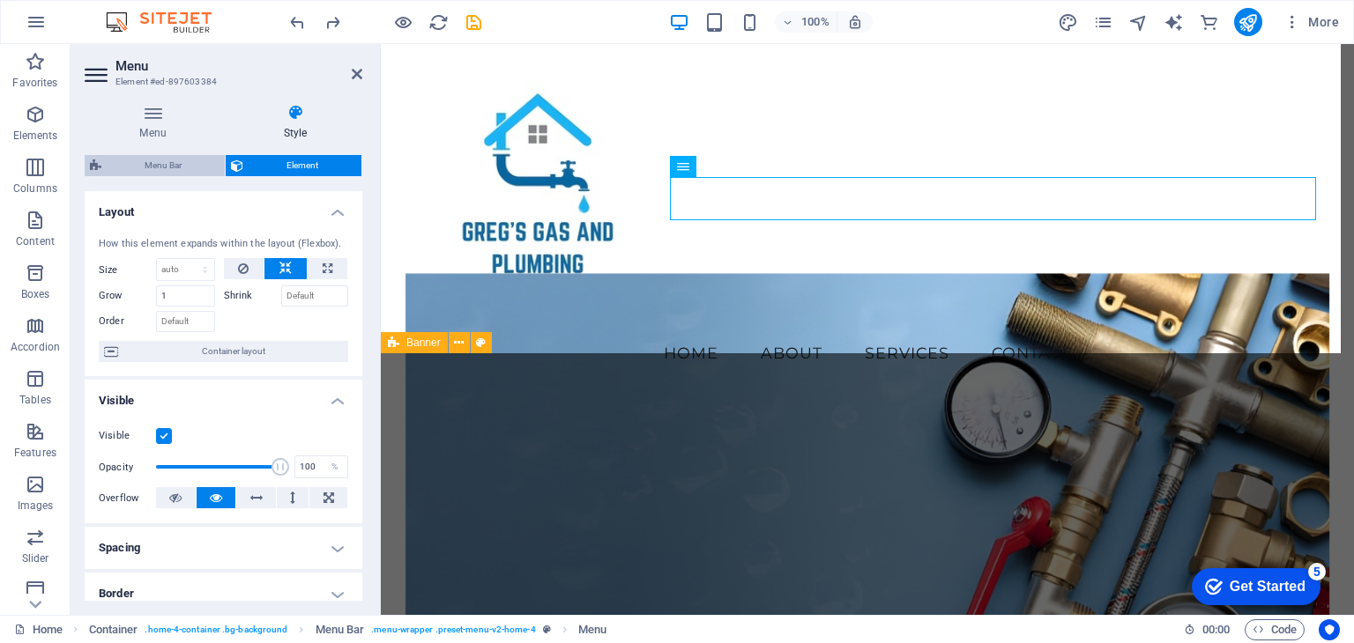
select select "preset-menu-v2-home-4"
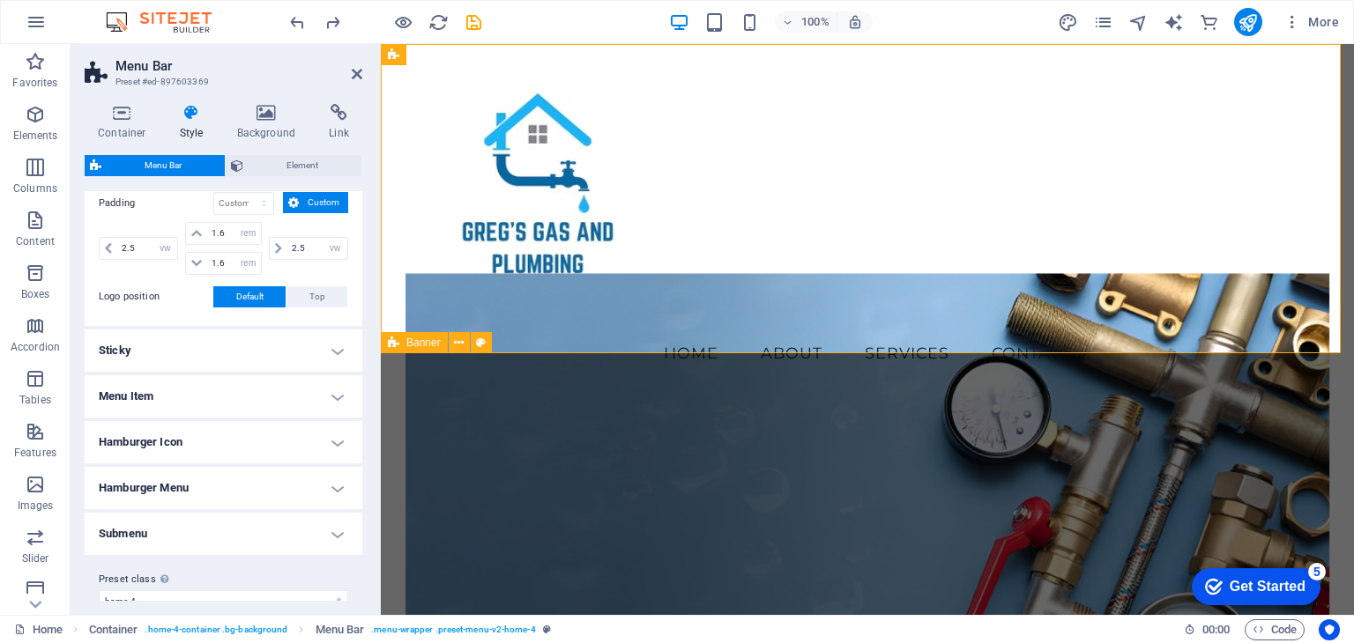
scroll to position [430, 0]
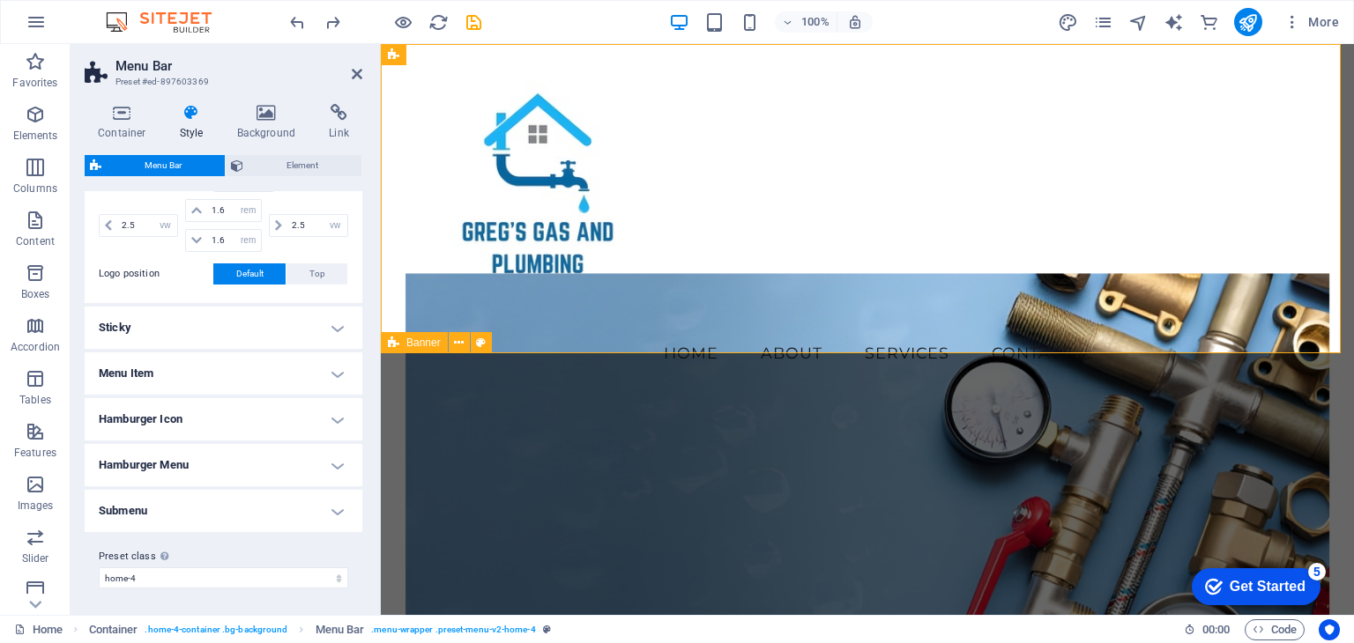
click at [302, 321] on h4 "Sticky" at bounding box center [224, 328] width 278 height 42
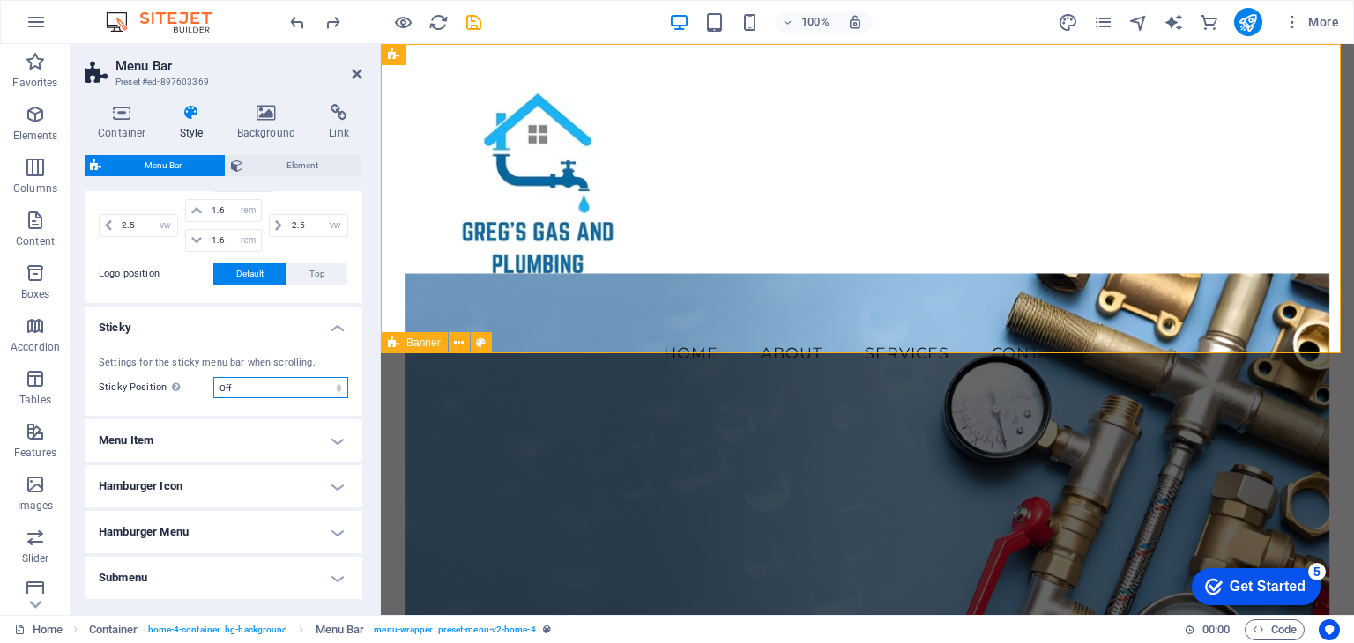
click at [311, 387] on select "Off Instant After menu After banner When scrolling up" at bounding box center [280, 387] width 135 height 21
click at [356, 75] on icon at bounding box center [357, 74] width 11 height 14
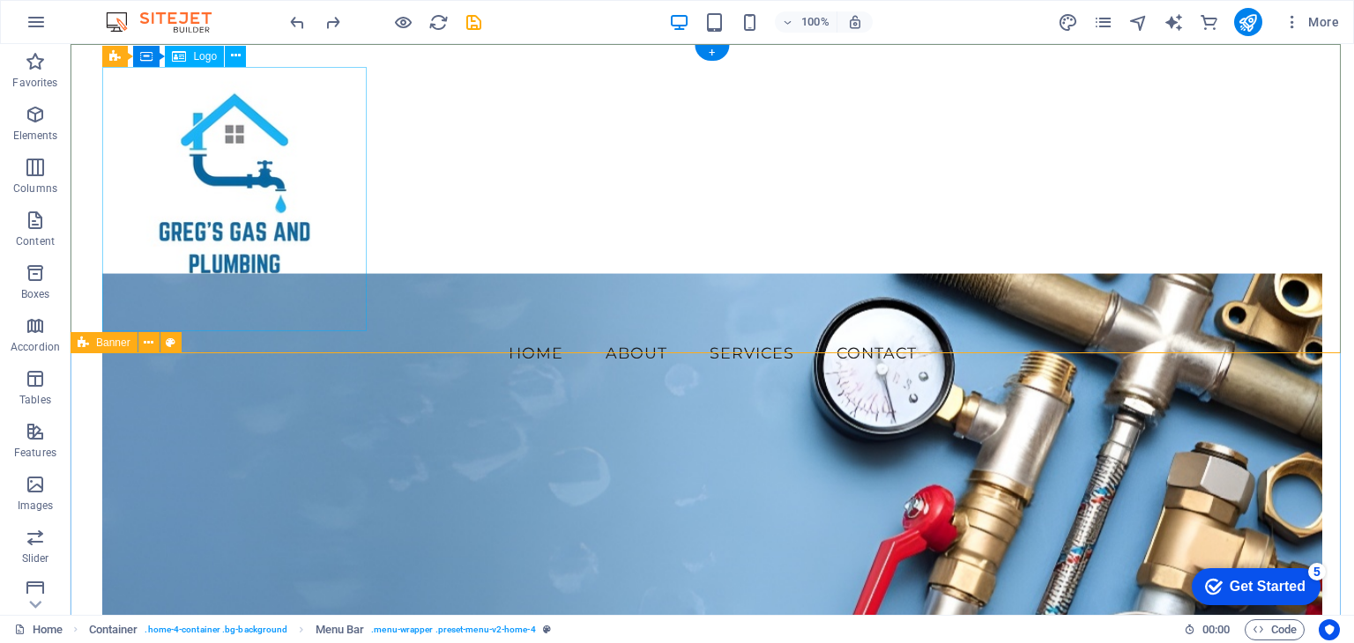
click at [192, 235] on div at bounding box center [711, 199] width 1219 height 264
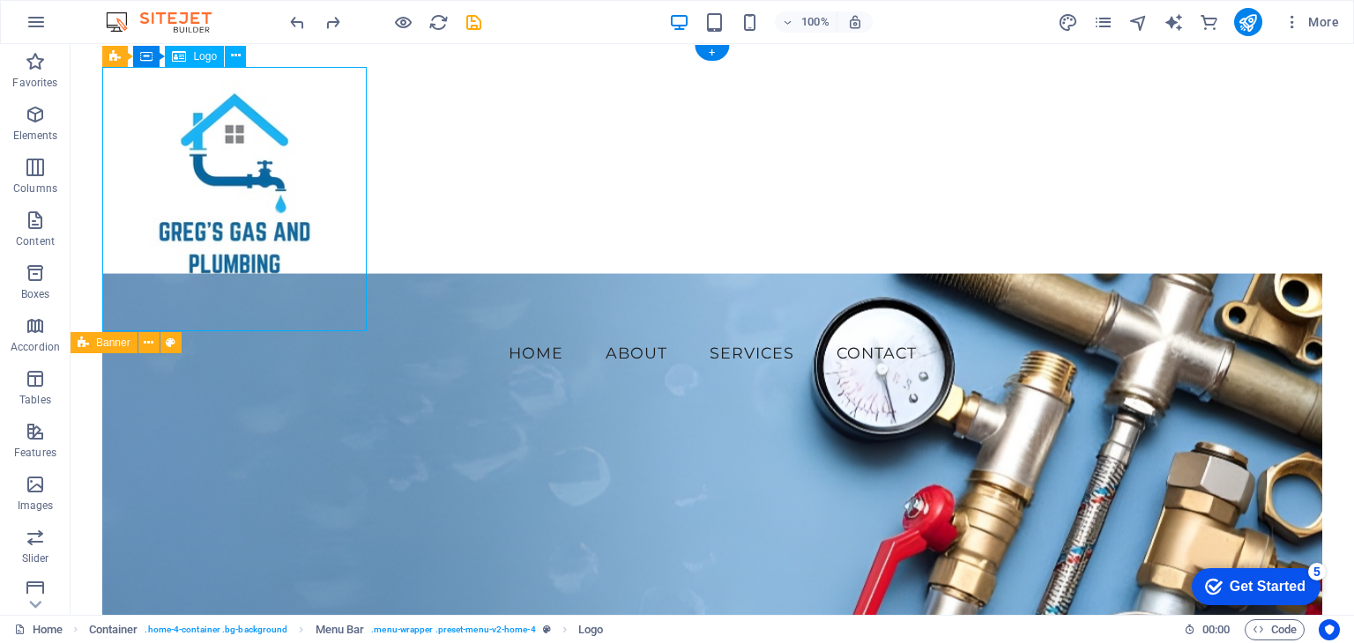
click at [220, 226] on div at bounding box center [711, 199] width 1219 height 264
select select "px"
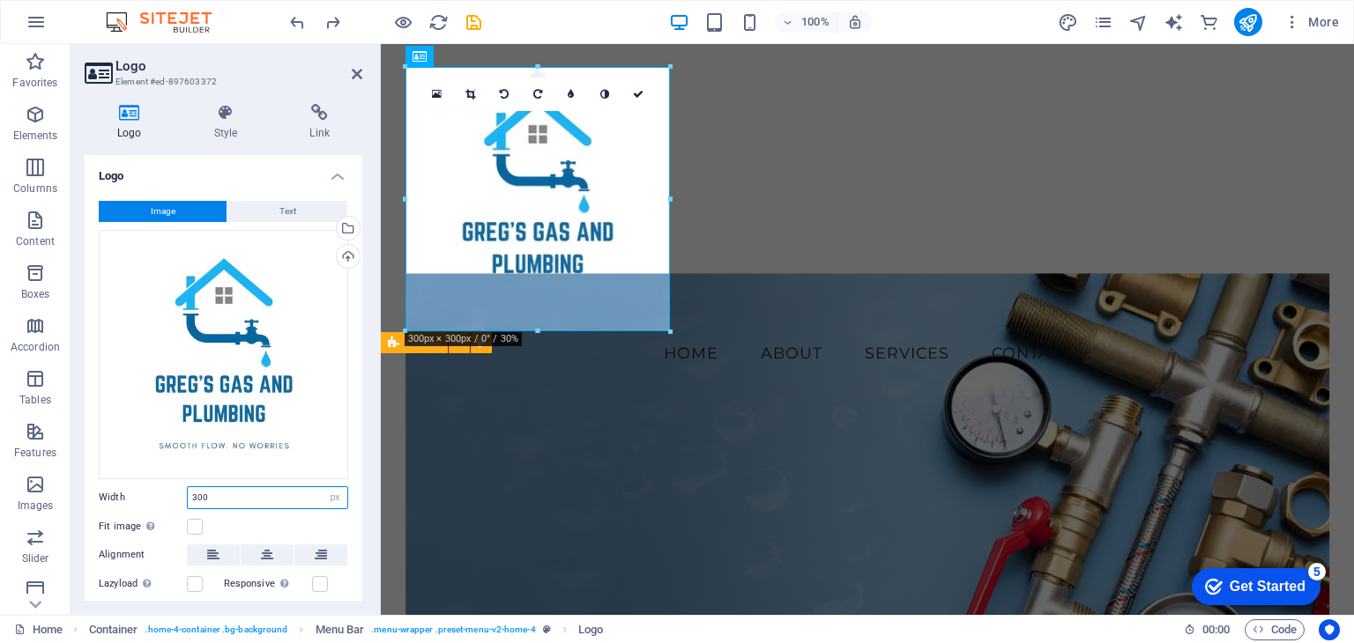
click at [260, 487] on input "300" at bounding box center [268, 497] width 160 height 21
drag, startPoint x: 232, startPoint y: 494, endPoint x: 146, endPoint y: 494, distance: 85.5
click at [146, 494] on div "Width 300 Default auto px rem % em vh vw" at bounding box center [223, 497] width 249 height 23
type input "250"
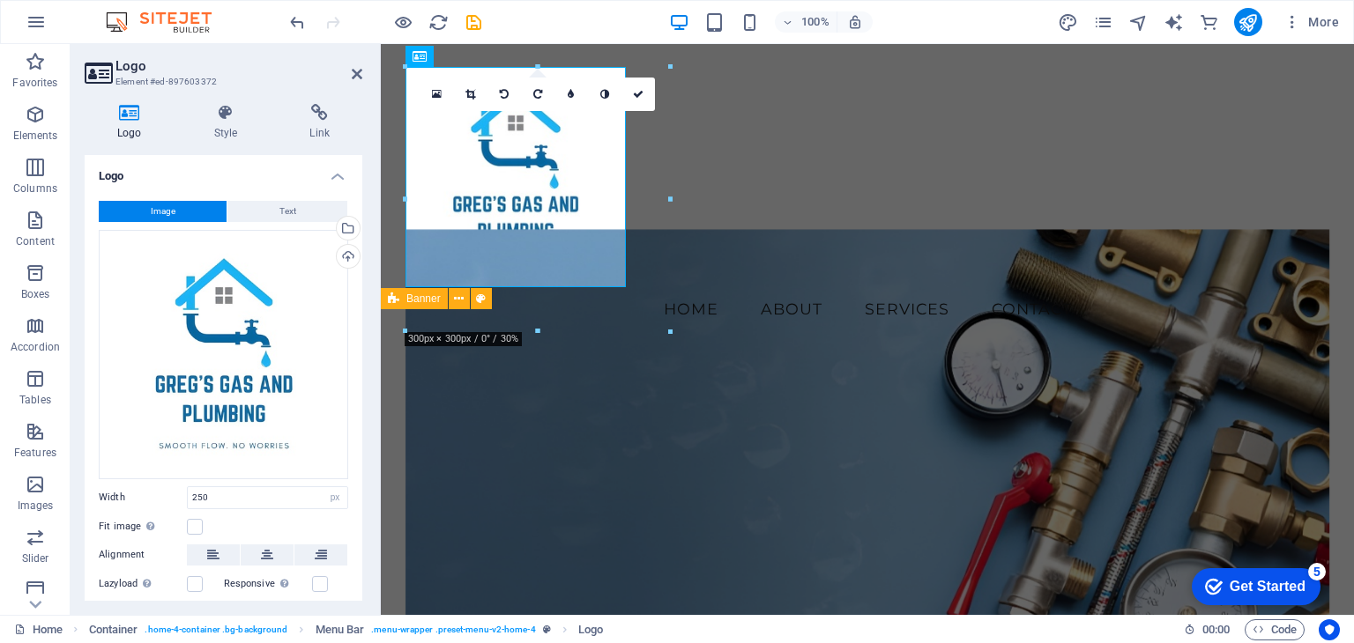
click at [146, 494] on label "Width" at bounding box center [143, 498] width 88 height 10
drag, startPoint x: 354, startPoint y: 78, endPoint x: 684, endPoint y: 306, distance: 400.4
click at [354, 78] on icon at bounding box center [357, 74] width 11 height 14
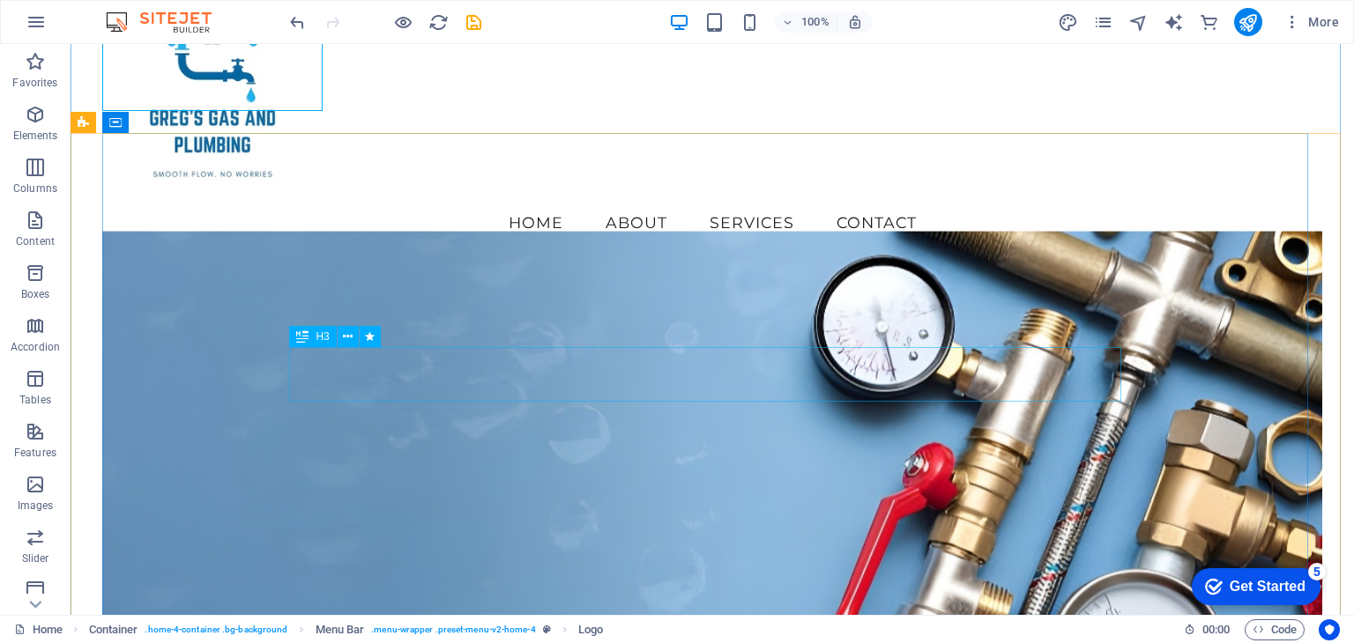
scroll to position [176, 0]
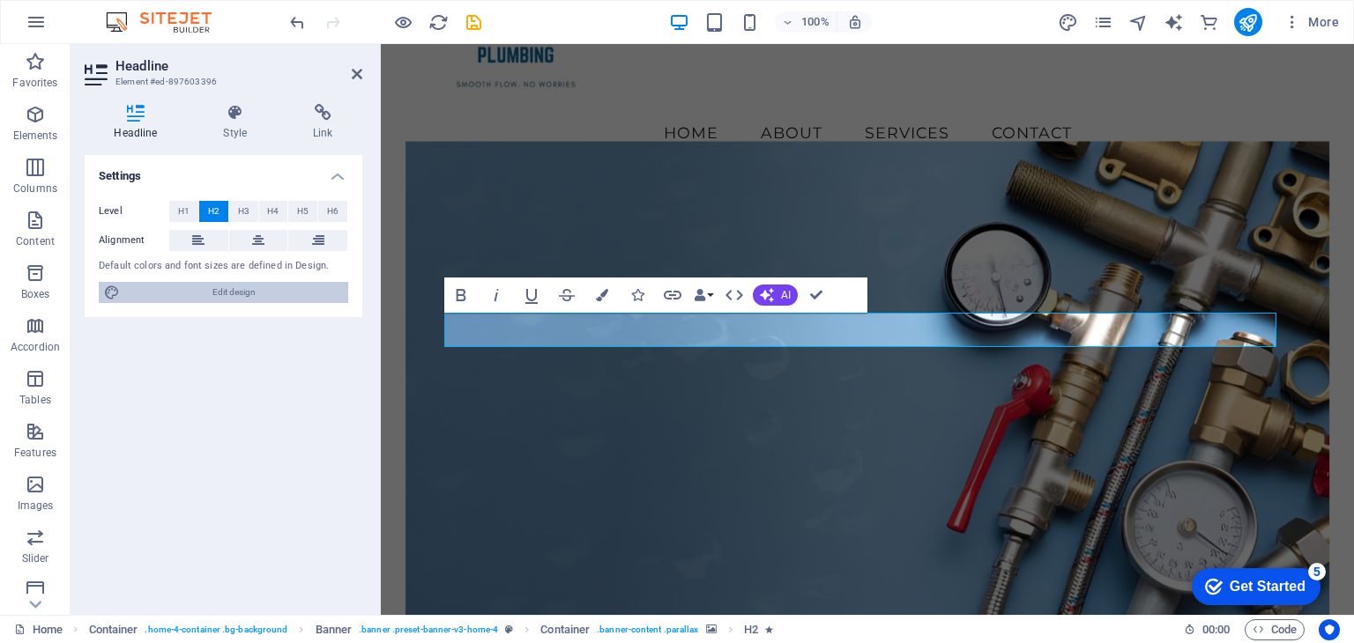
click at [218, 286] on span "Edit design" at bounding box center [234, 292] width 218 height 21
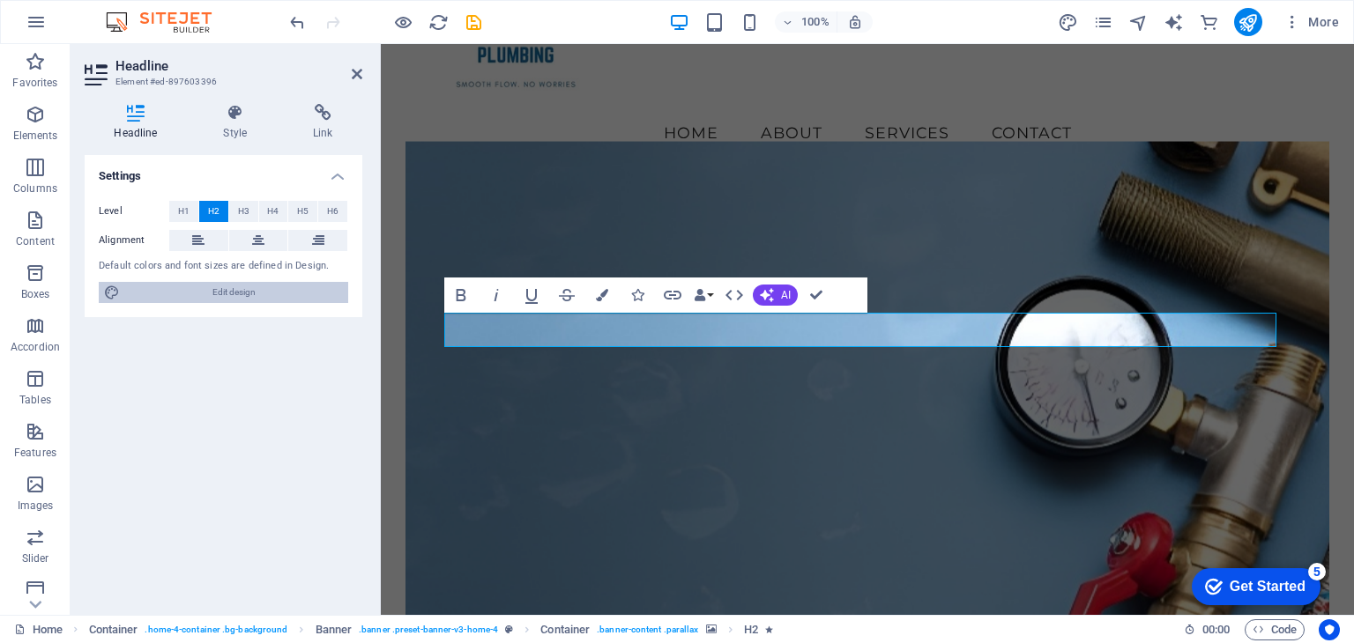
select select "px"
select select "200"
select select "px"
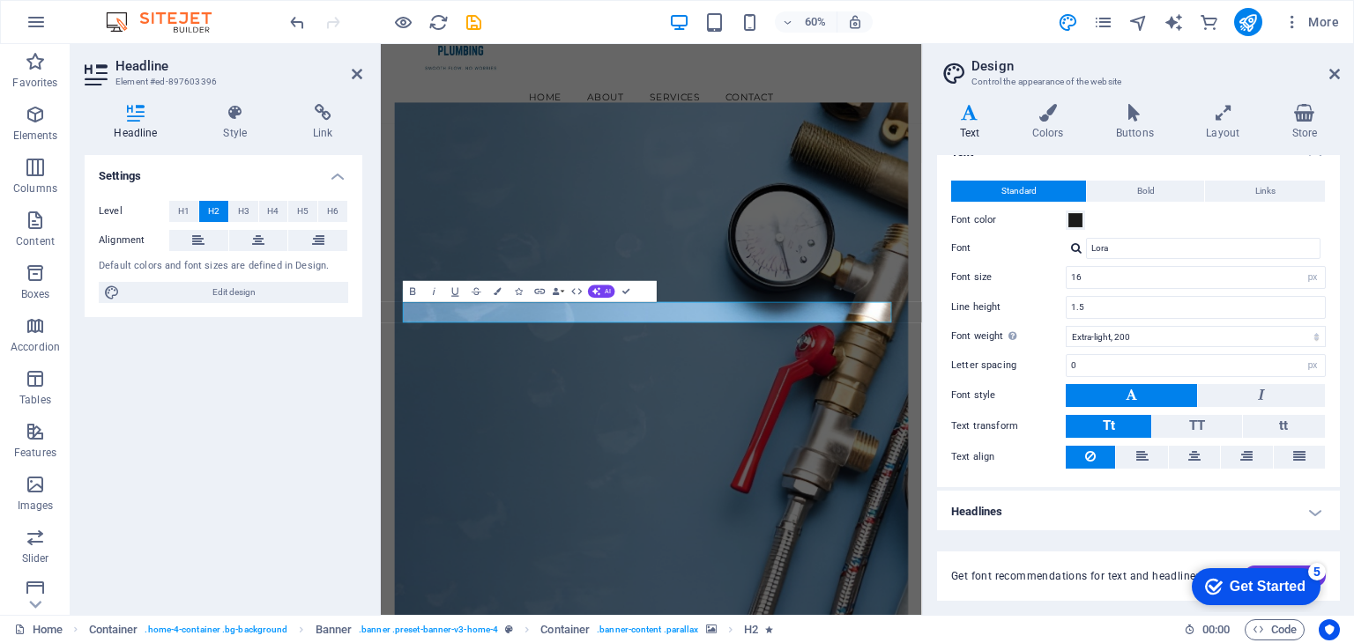
scroll to position [0, 0]
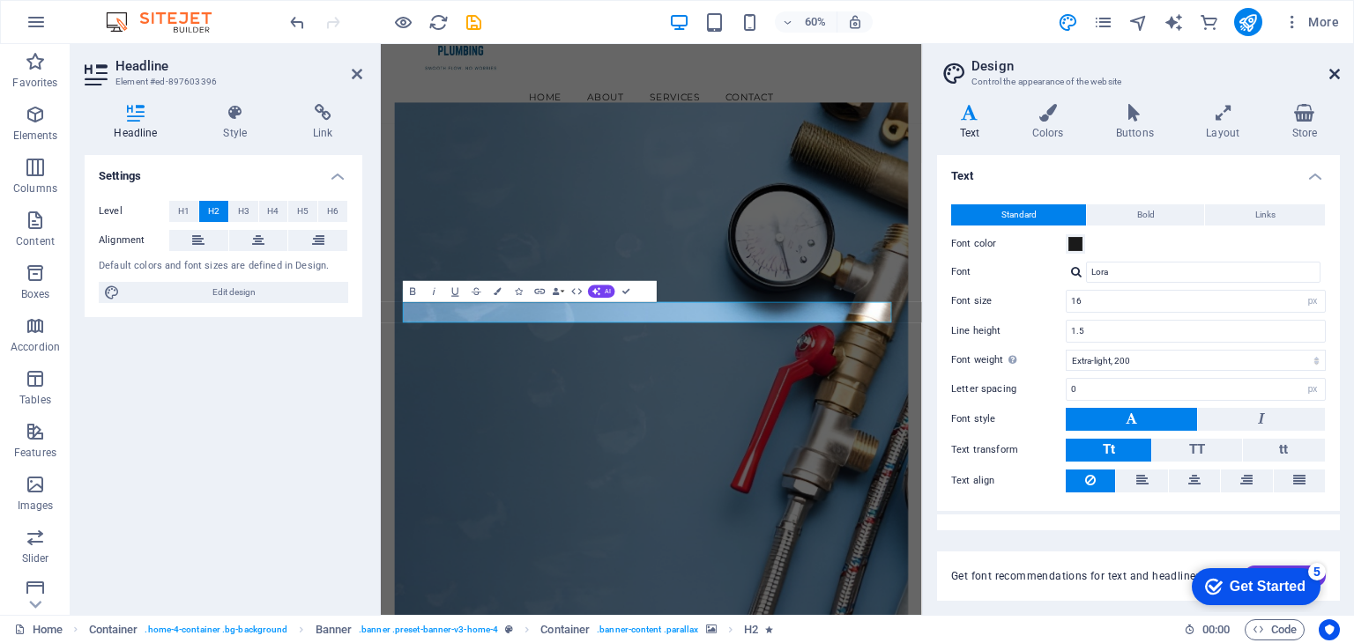
drag, startPoint x: 1333, startPoint y: 67, endPoint x: 596, endPoint y: 100, distance: 737.5
click at [1333, 67] on icon at bounding box center [1334, 74] width 11 height 14
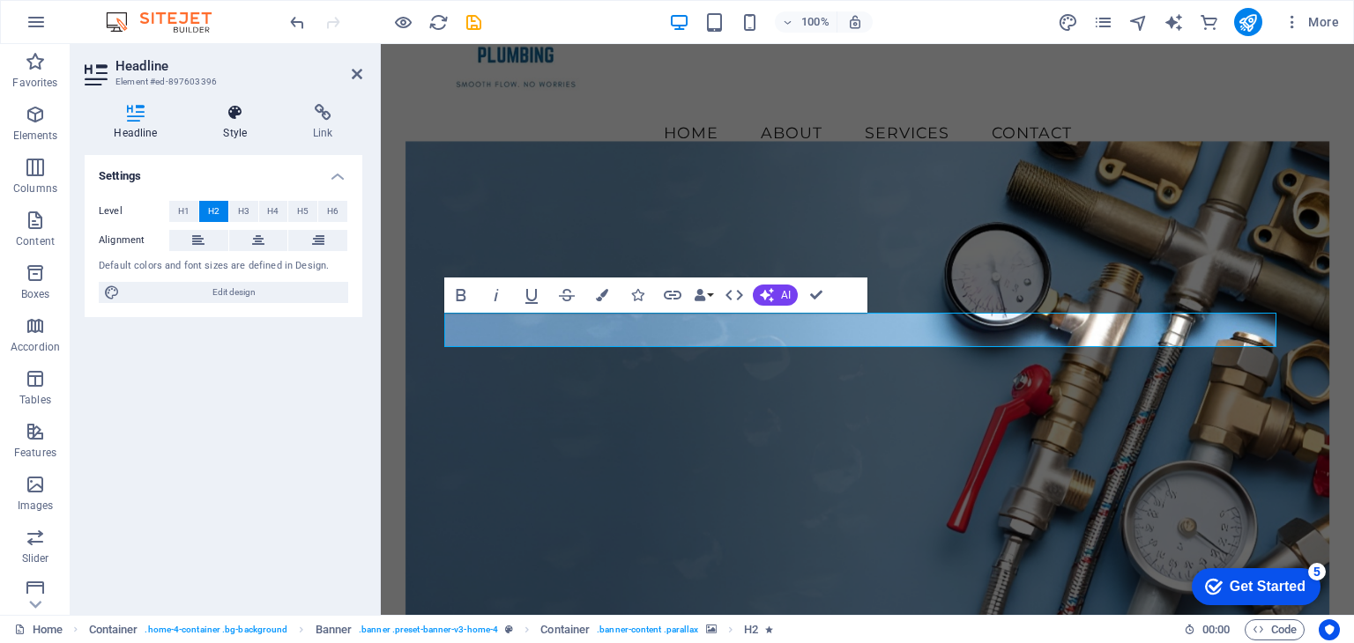
click at [222, 110] on icon at bounding box center [235, 113] width 83 height 18
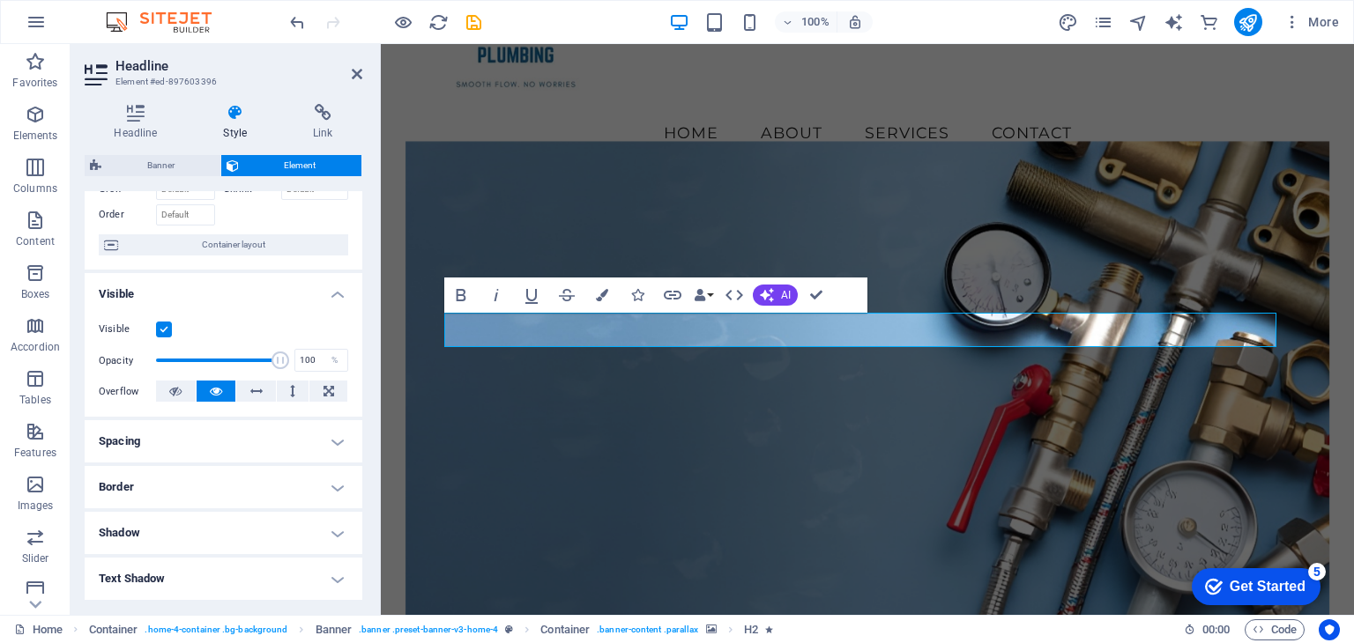
scroll to position [335, 0]
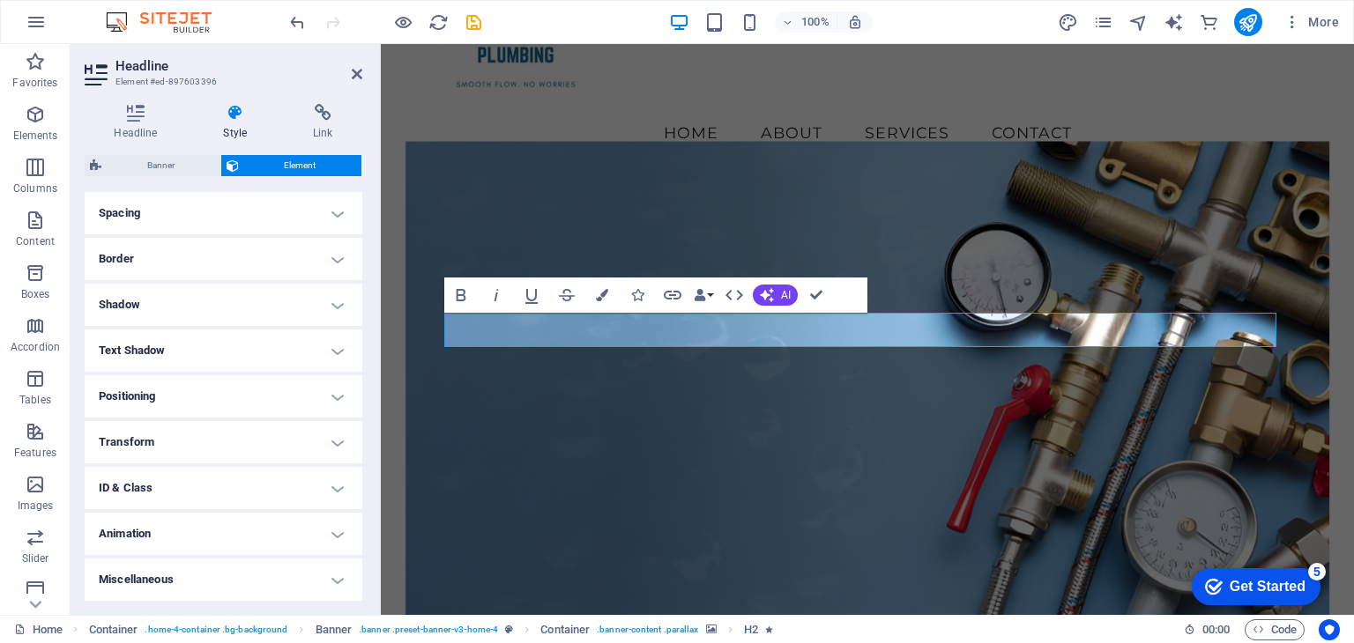
click at [276, 526] on h4 "Animation" at bounding box center [224, 534] width 278 height 42
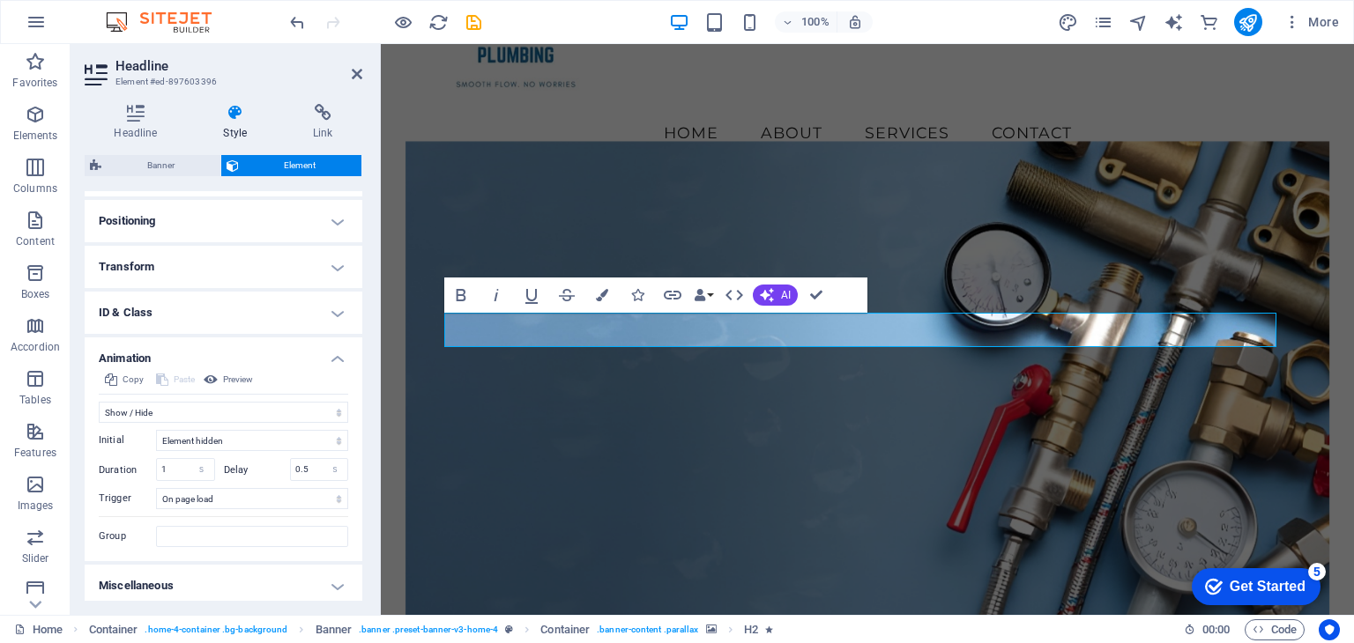
scroll to position [516, 0]
click at [358, 77] on icon at bounding box center [357, 74] width 11 height 14
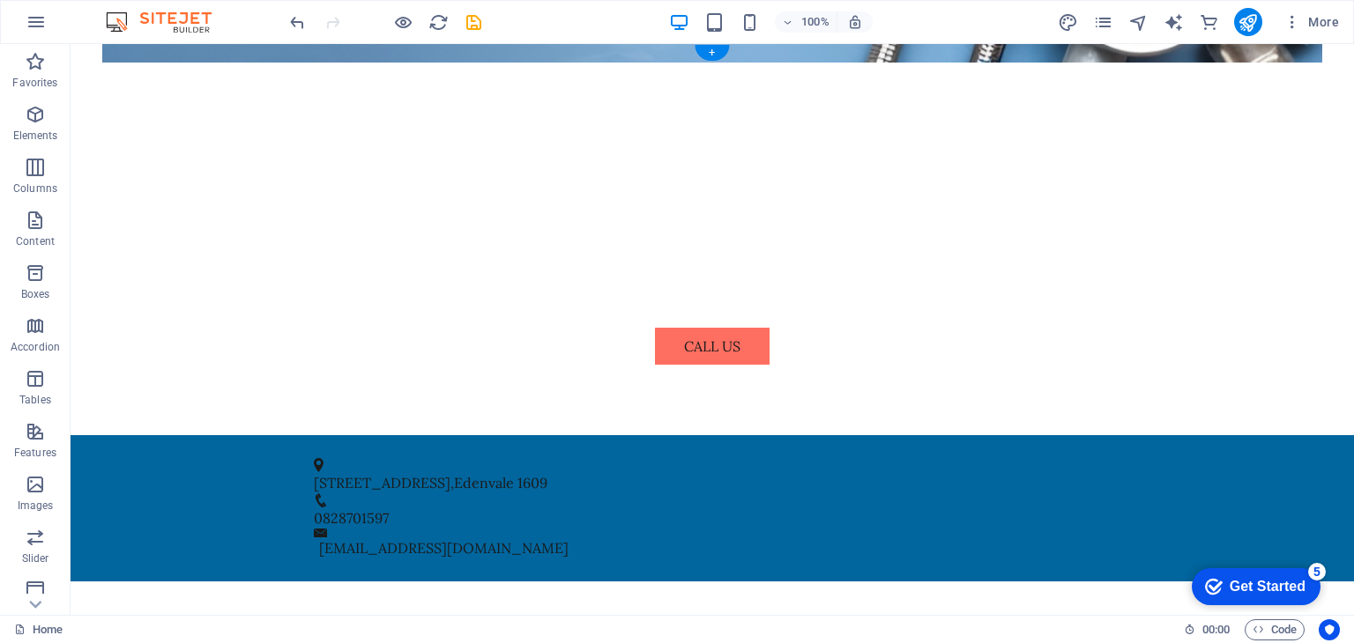
scroll to position [0, 0]
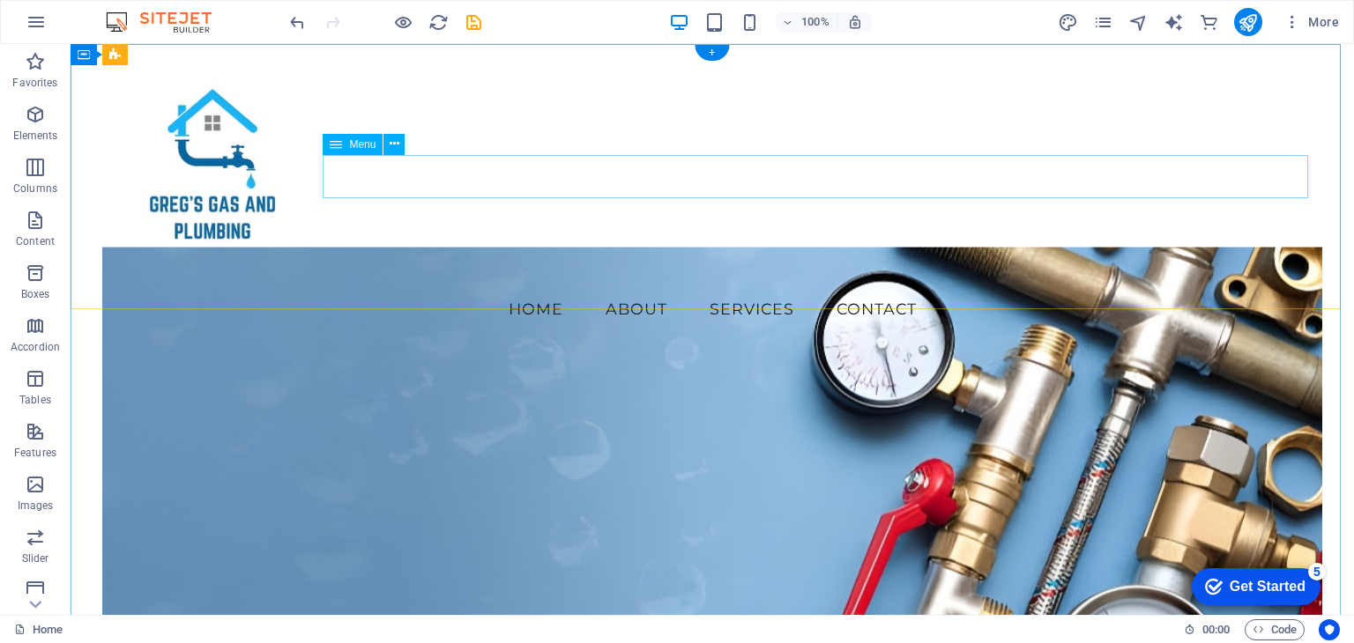
click at [699, 287] on nav "Home About Services Contact" at bounding box center [711, 309] width 1219 height 44
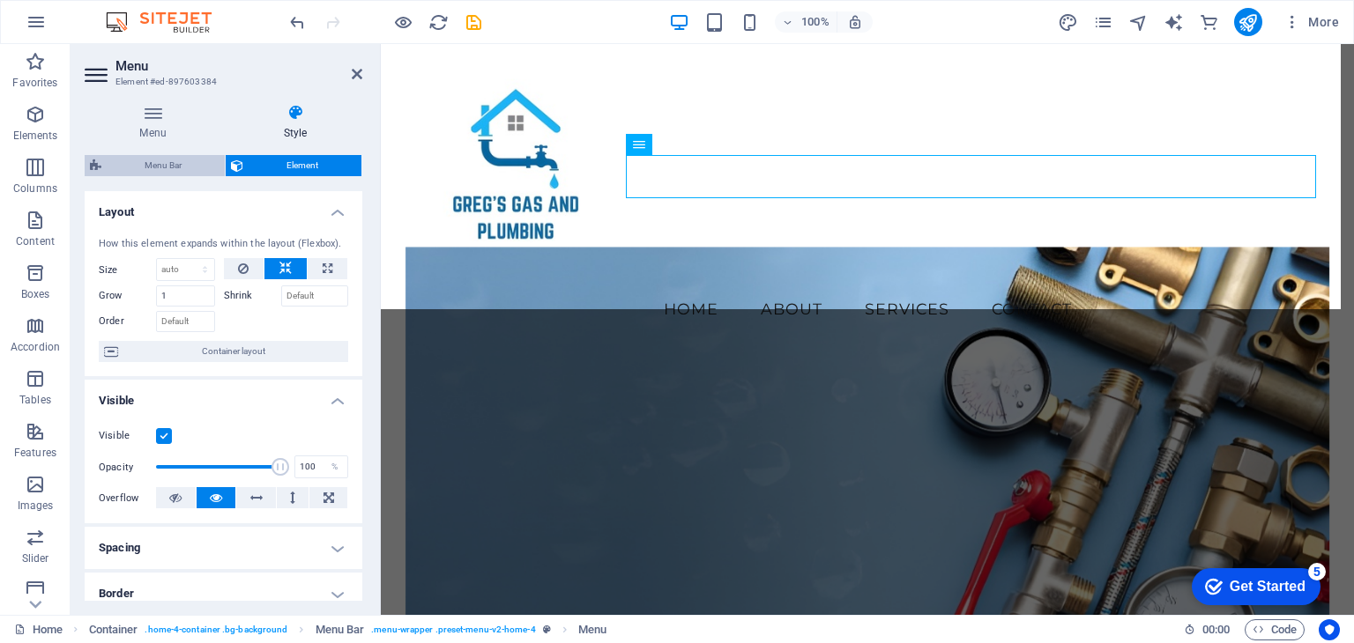
click at [177, 166] on span "Menu Bar" at bounding box center [163, 165] width 113 height 21
select select "vw"
select select "rem"
select select "vw"
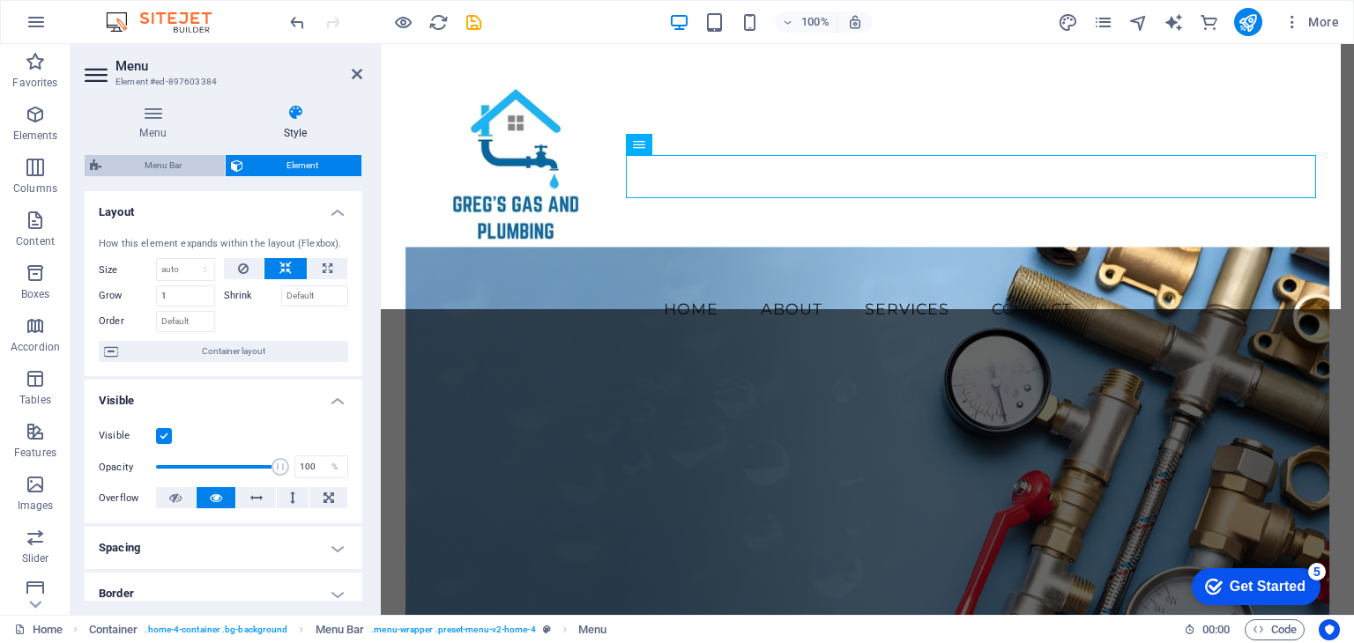
select select "preset-menu-v2-home-4"
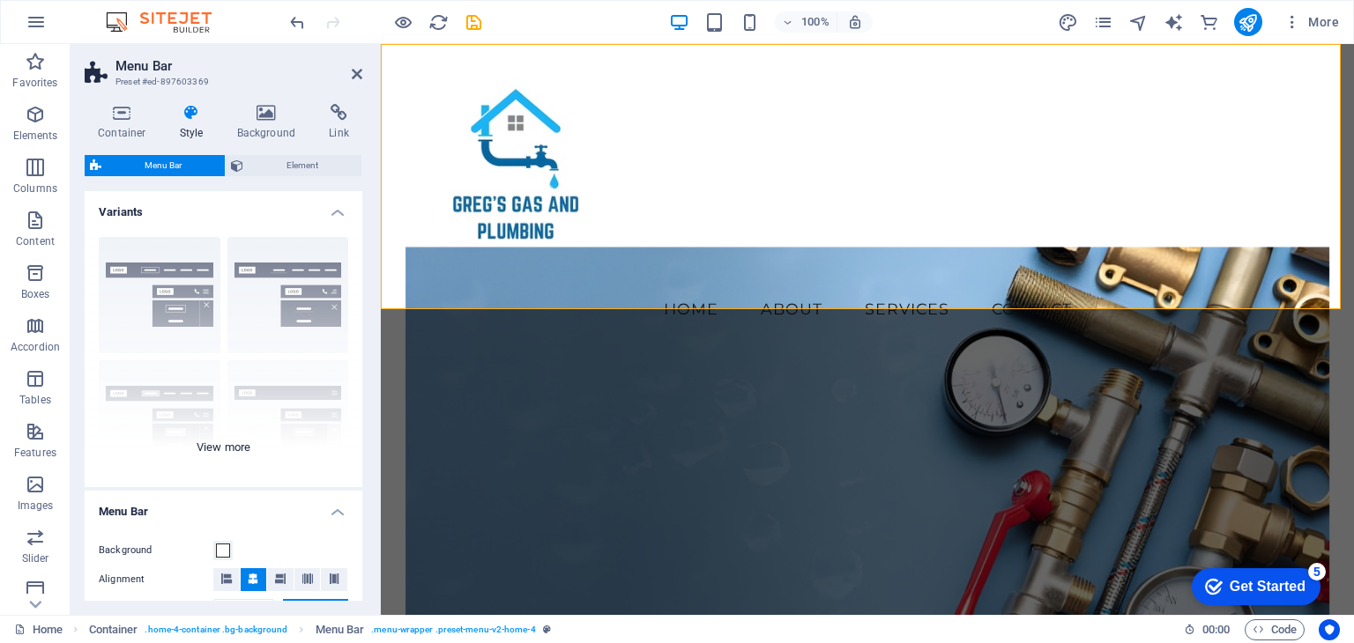
click at [221, 442] on div "Border Centered Default Fixed Loki Trigger Wide XXL" at bounding box center [224, 355] width 278 height 264
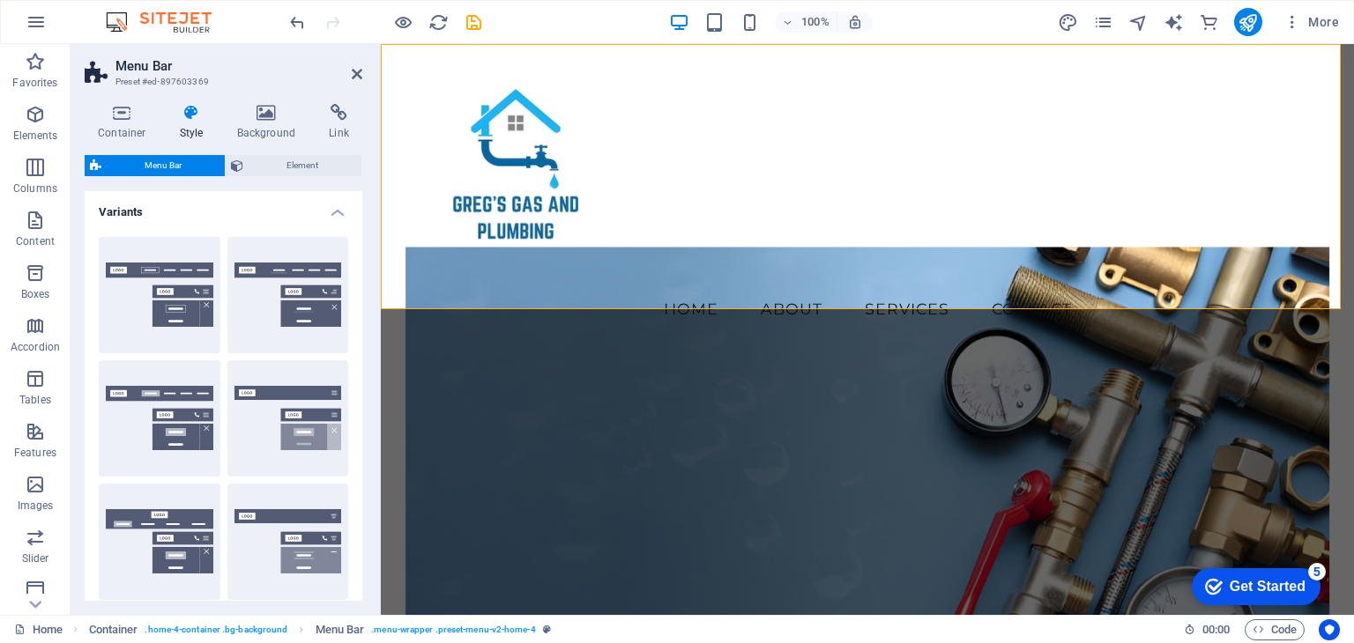
scroll to position [353, 0]
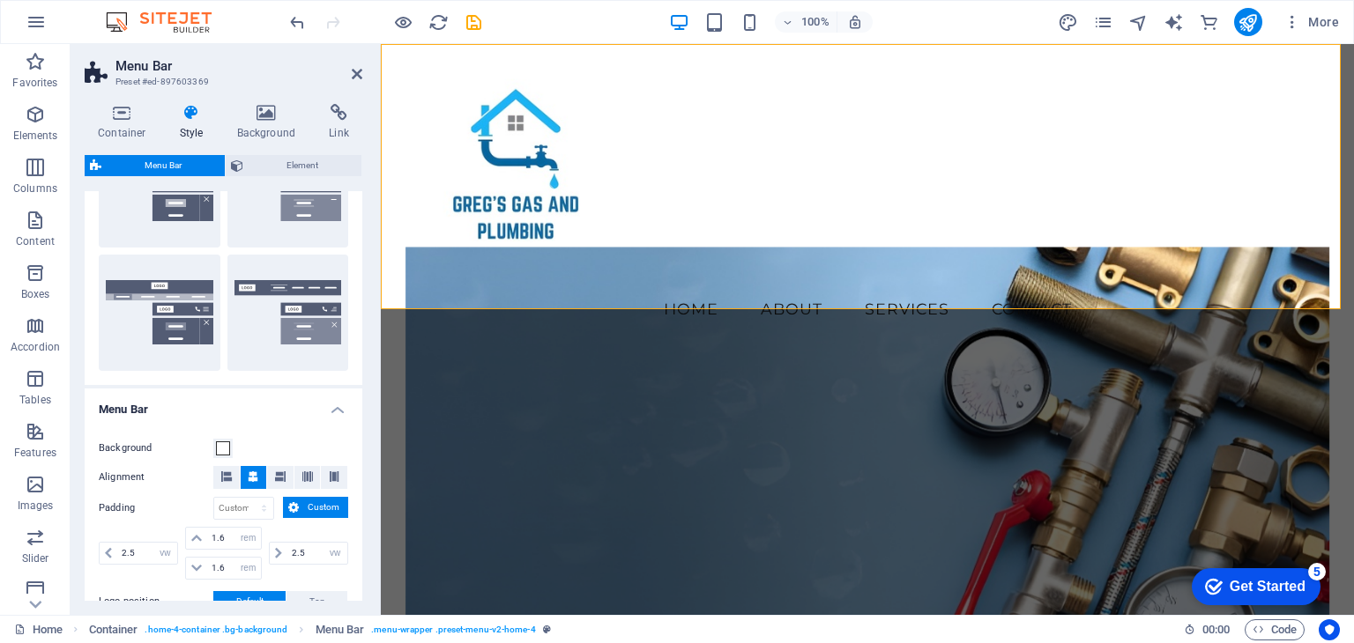
click at [274, 404] on h4 "Menu Bar" at bounding box center [224, 405] width 278 height 32
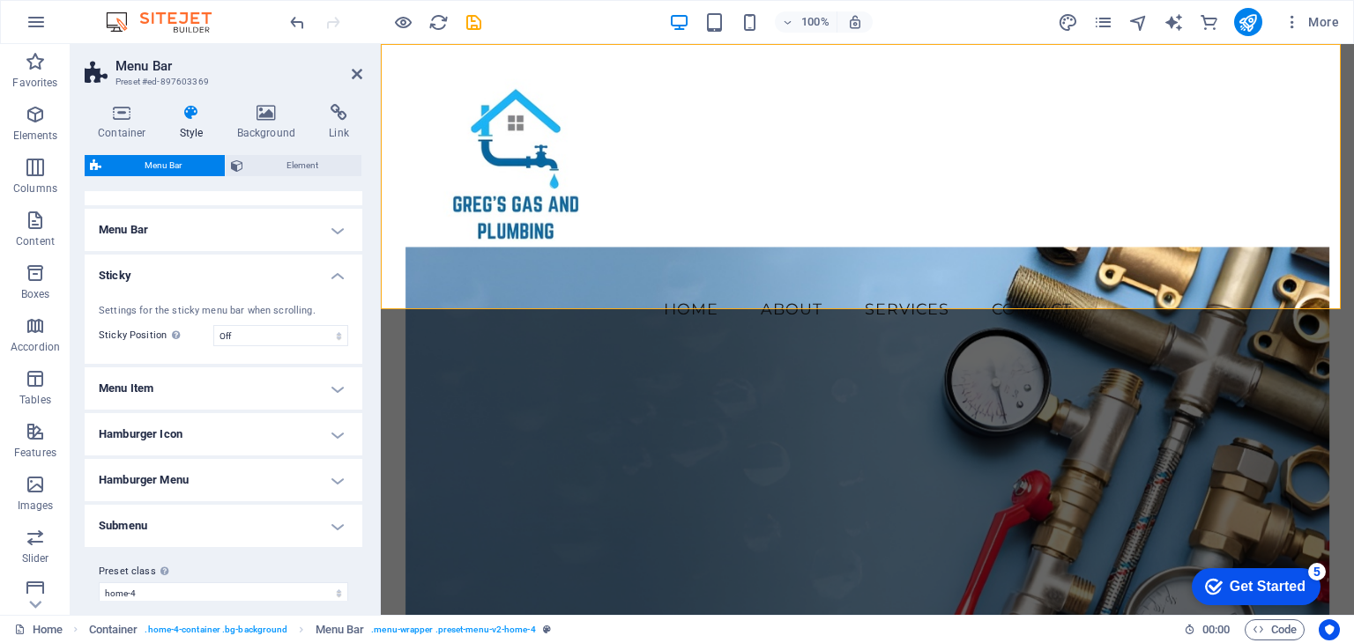
scroll to position [549, 0]
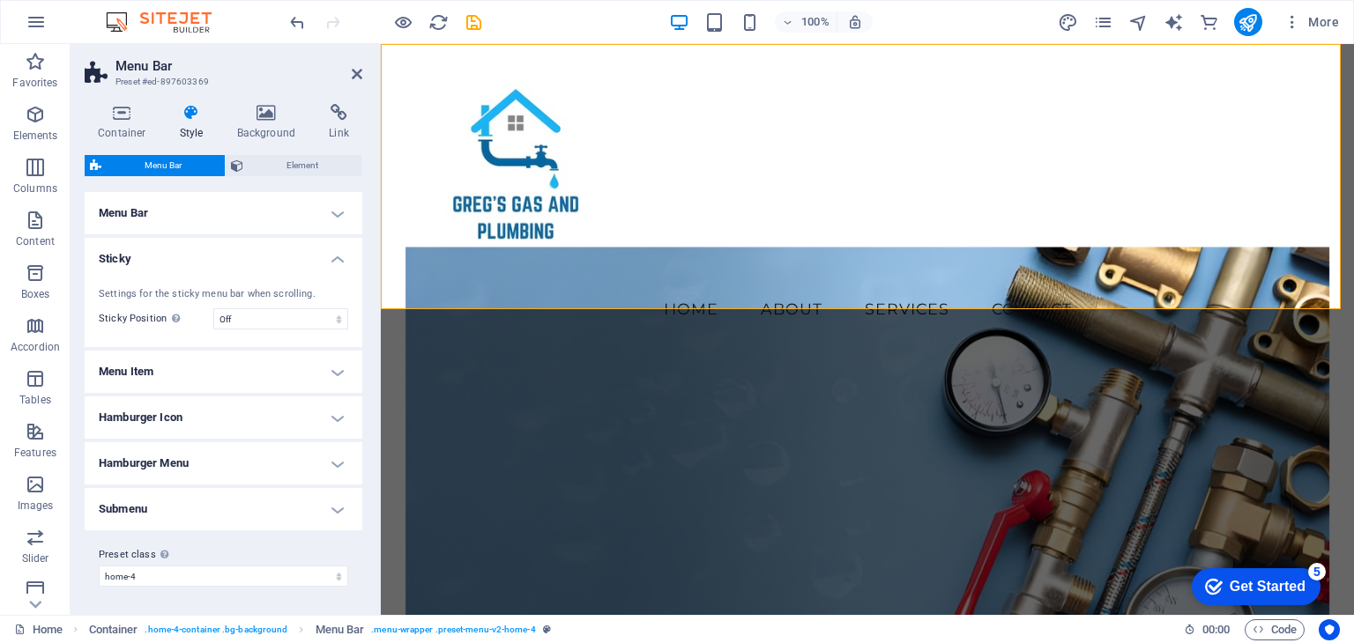
click at [264, 360] on h4 "Menu Item" at bounding box center [224, 372] width 278 height 42
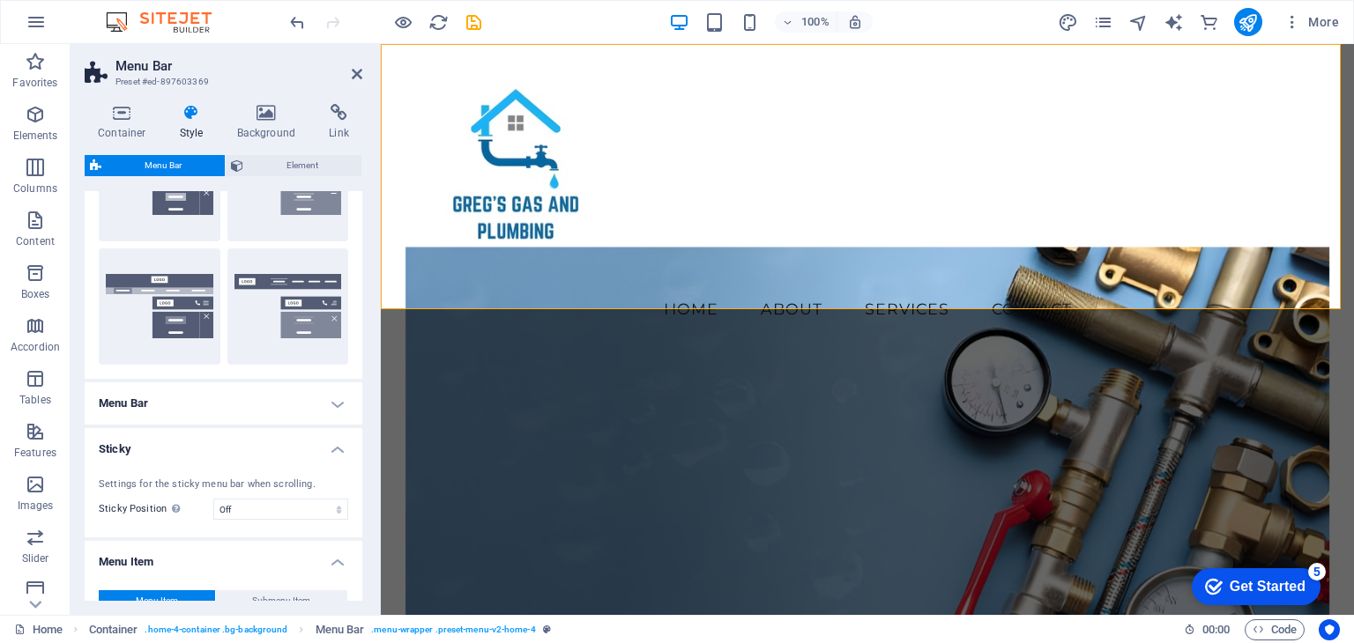
scroll to position [0, 0]
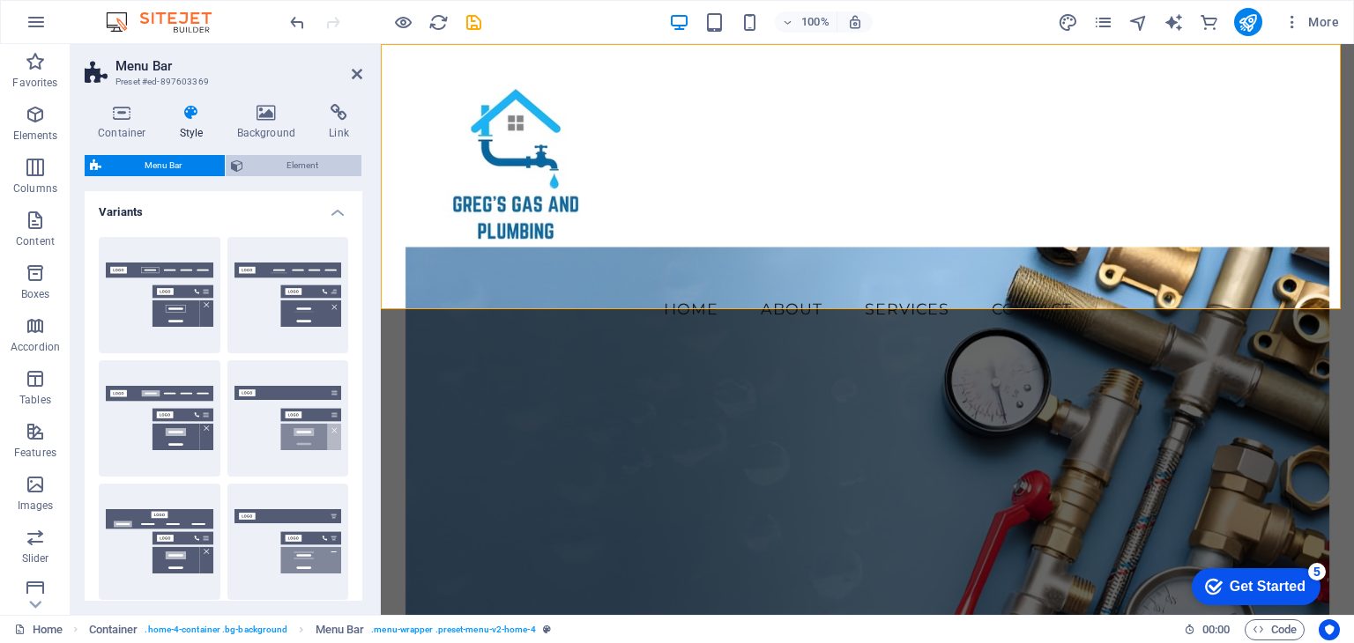
click at [286, 168] on span "Element" at bounding box center [303, 165] width 108 height 21
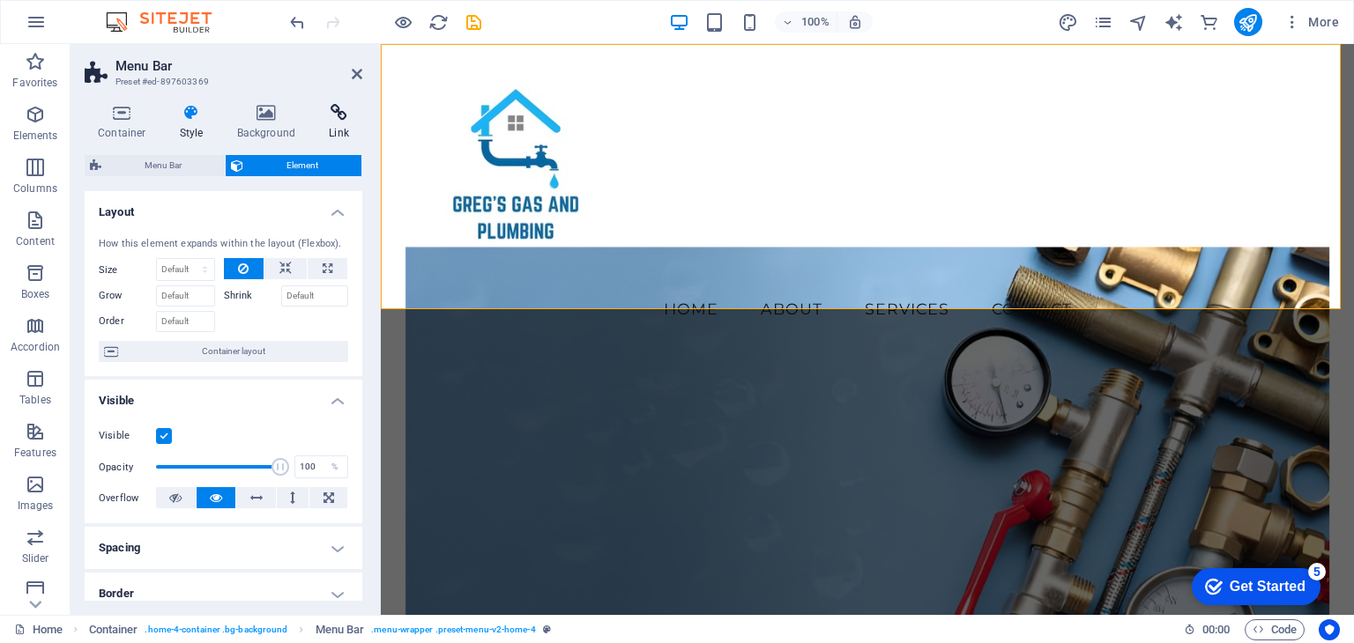
click at [330, 114] on icon at bounding box center [339, 113] width 47 height 18
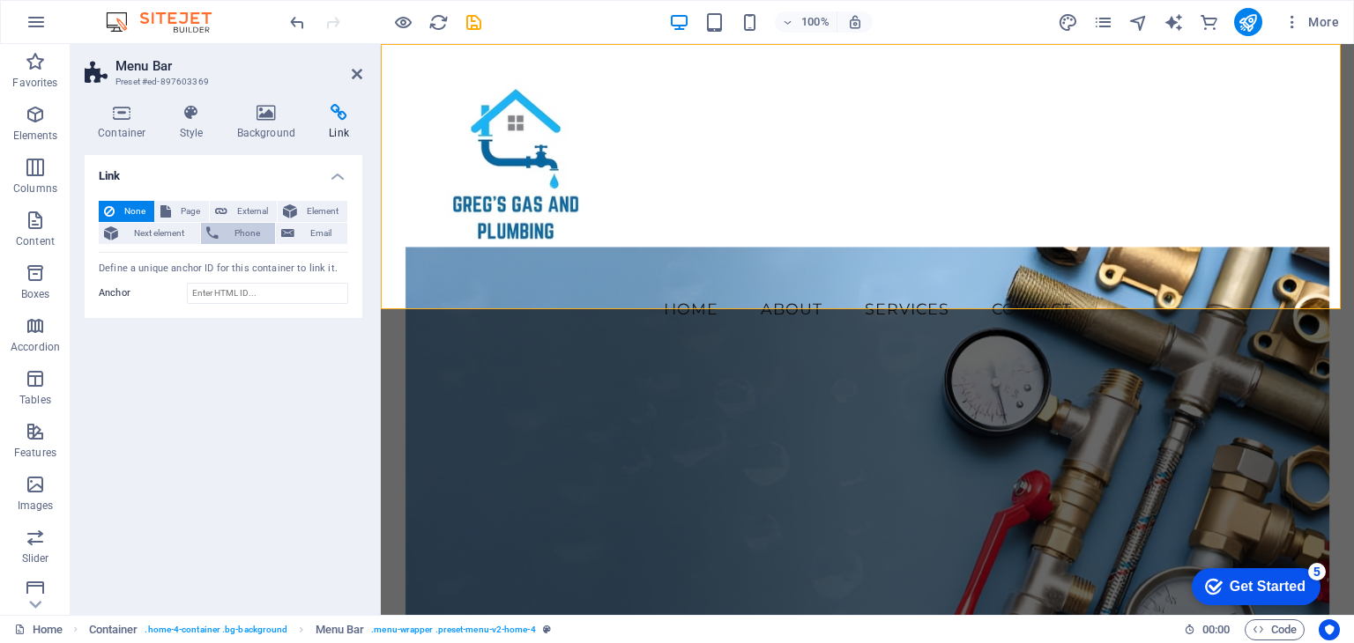
click at [233, 235] on span "Phone" at bounding box center [247, 233] width 47 height 21
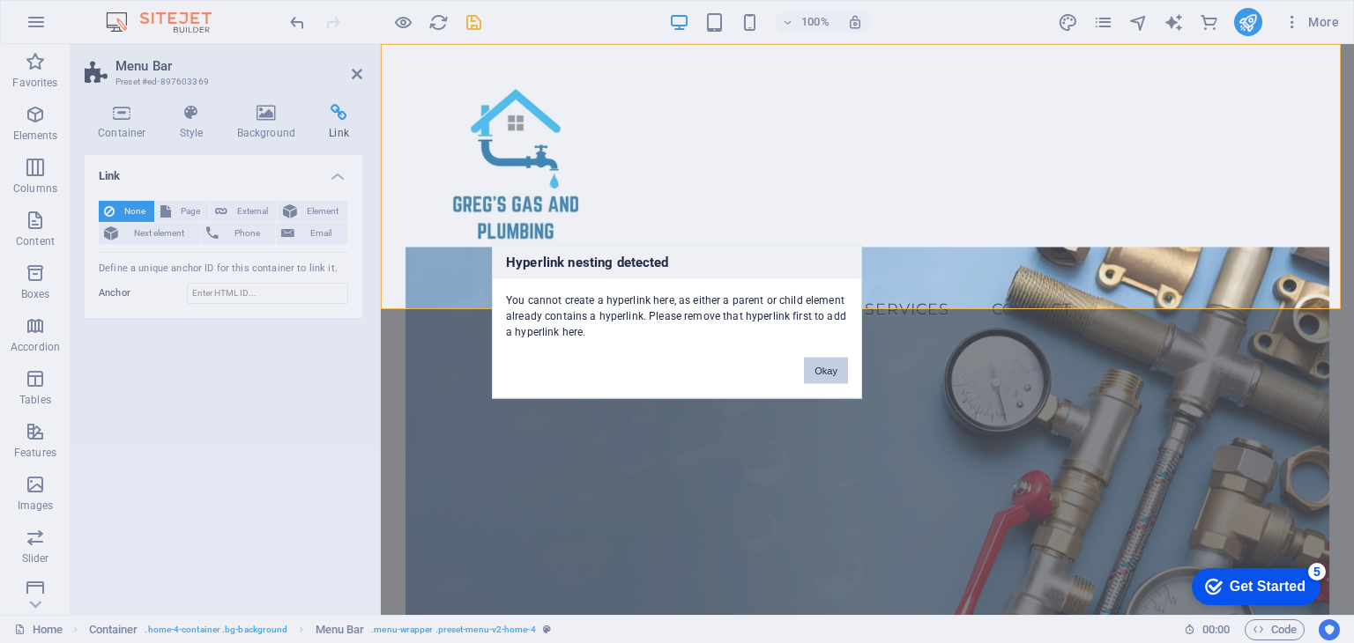
click at [825, 366] on button "Okay" at bounding box center [826, 371] width 44 height 26
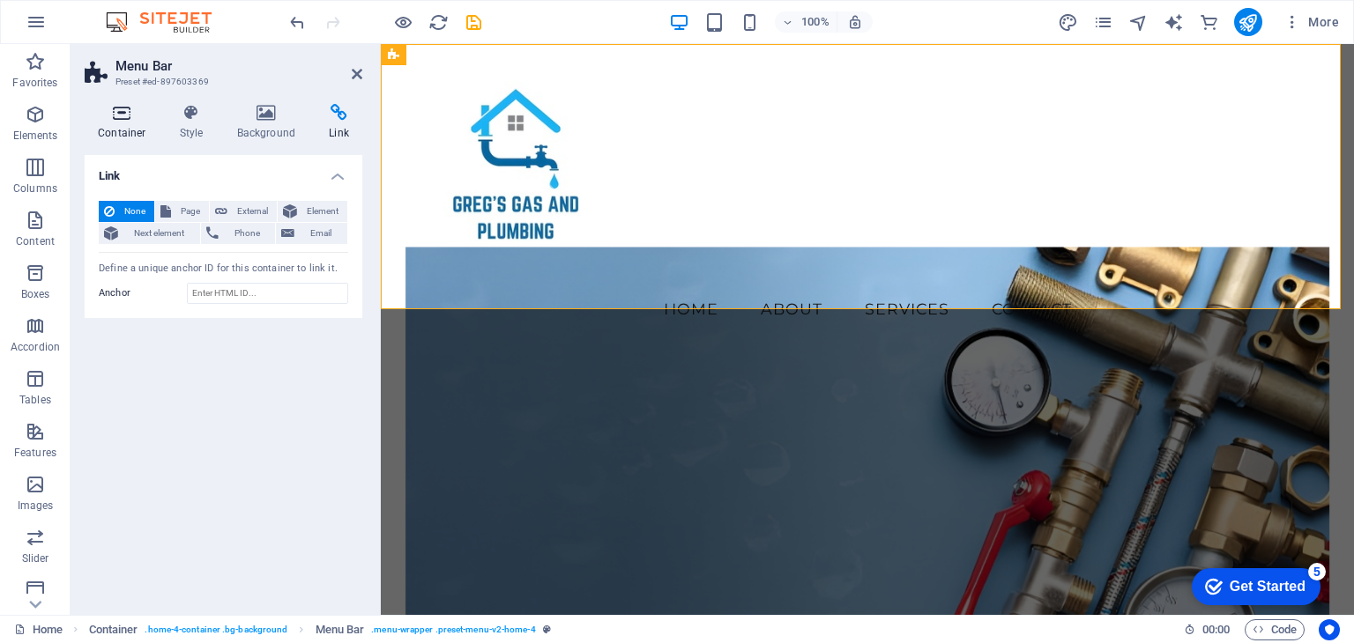
click at [124, 121] on icon at bounding box center [122, 113] width 75 height 18
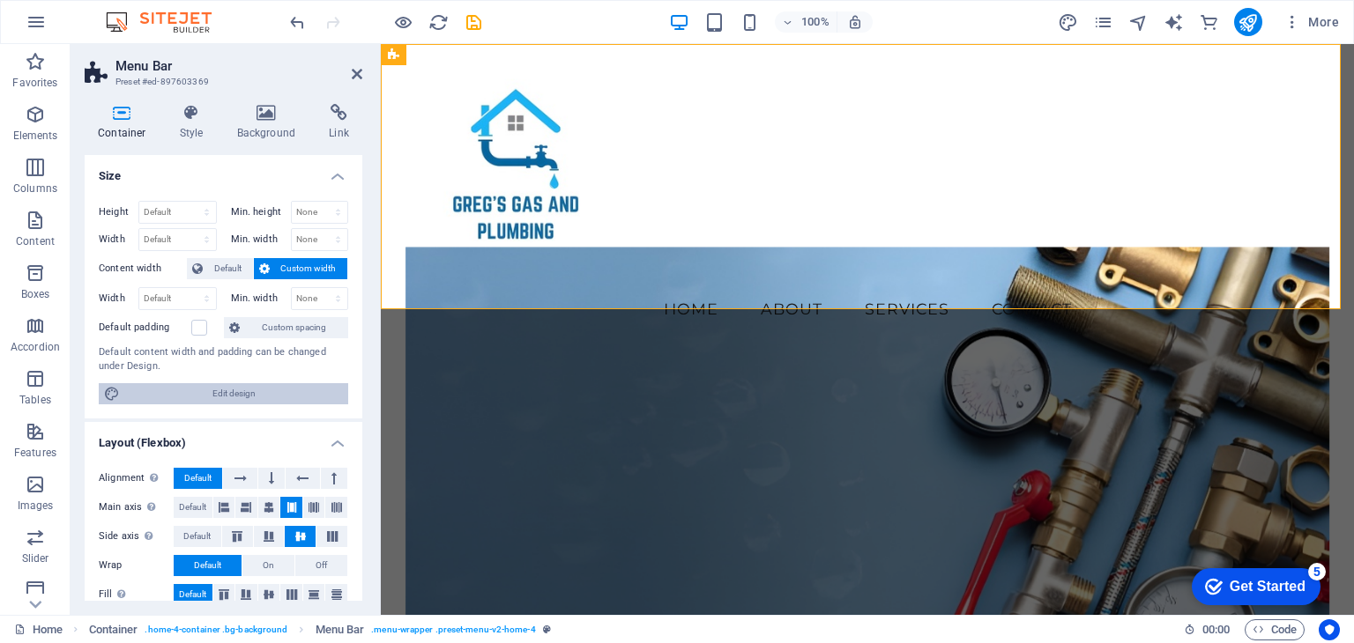
click at [275, 385] on span "Edit design" at bounding box center [234, 393] width 218 height 21
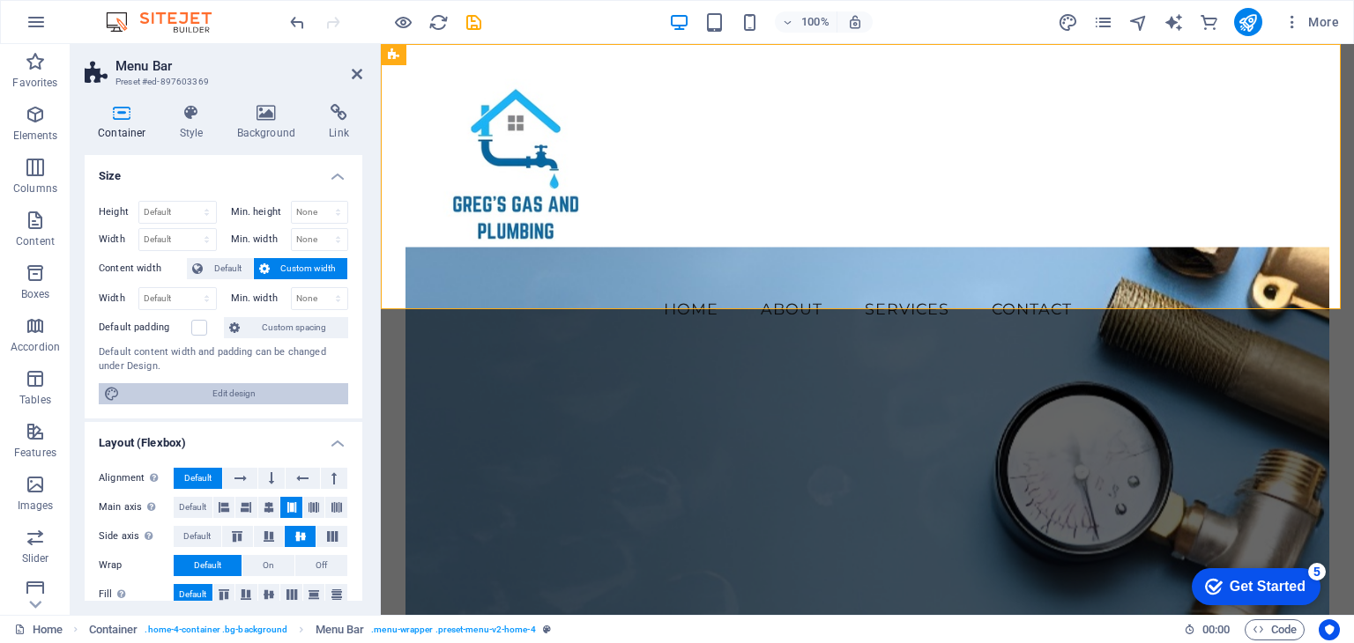
select select "rem"
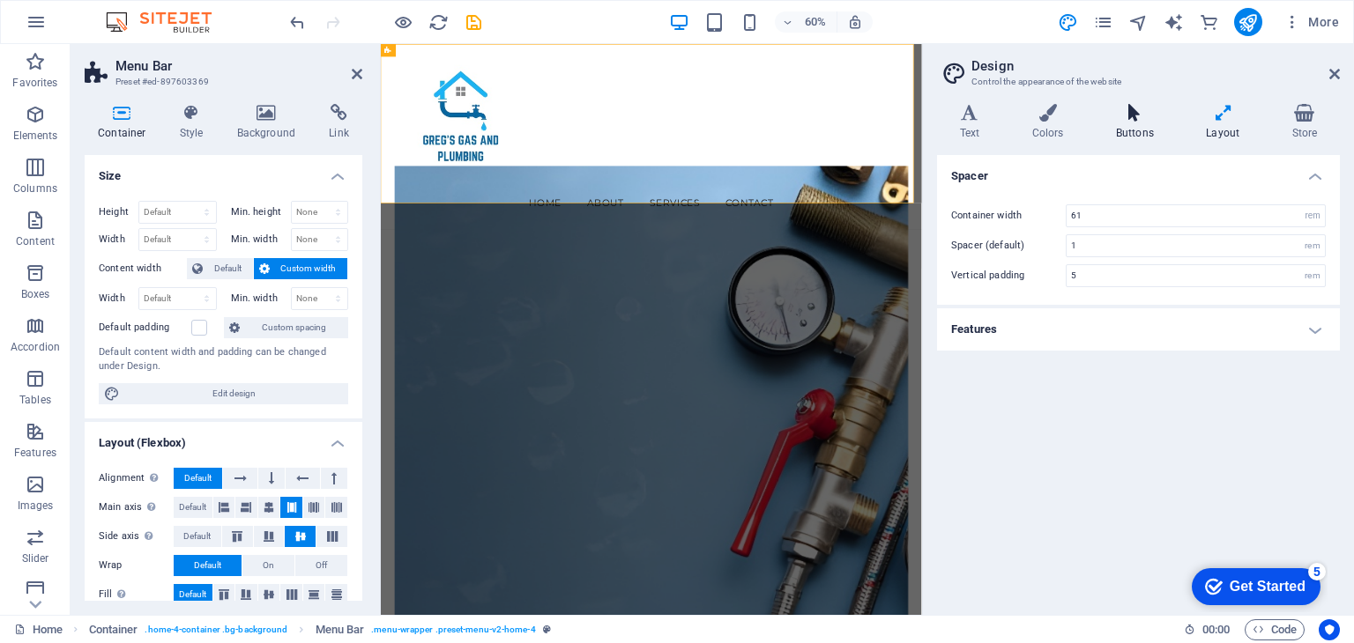
click at [1123, 118] on icon at bounding box center [1134, 113] width 83 height 18
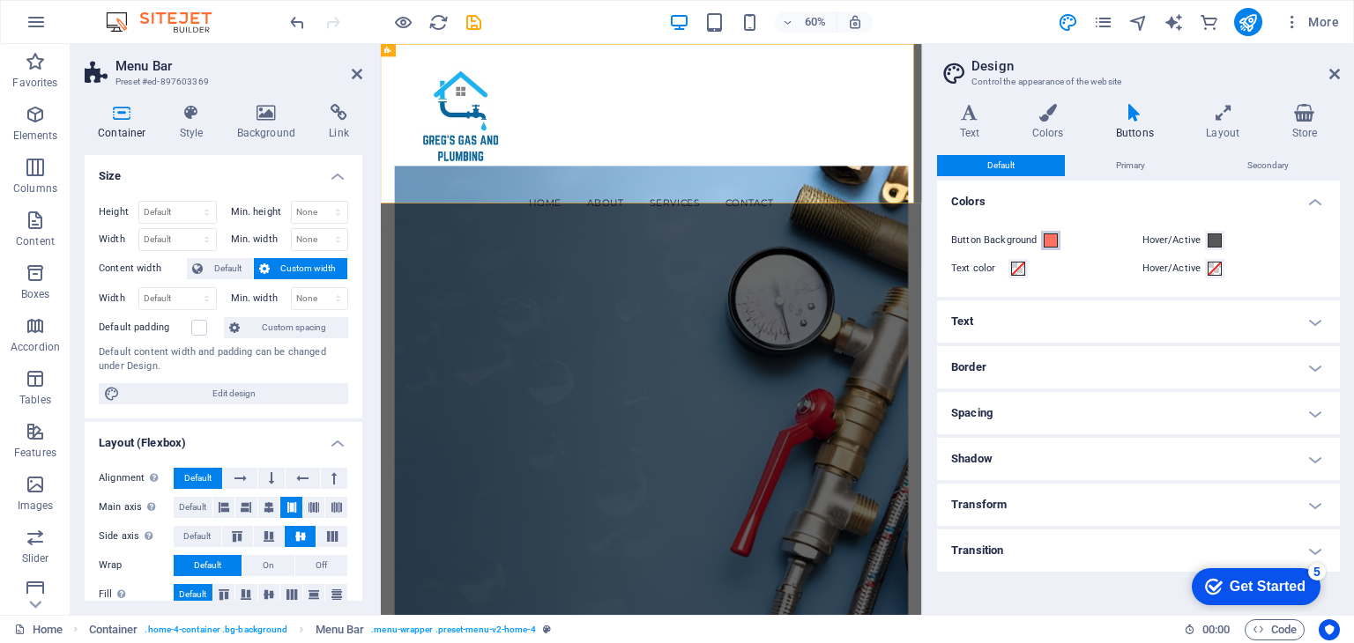
click at [1047, 241] on span at bounding box center [1050, 241] width 14 height 14
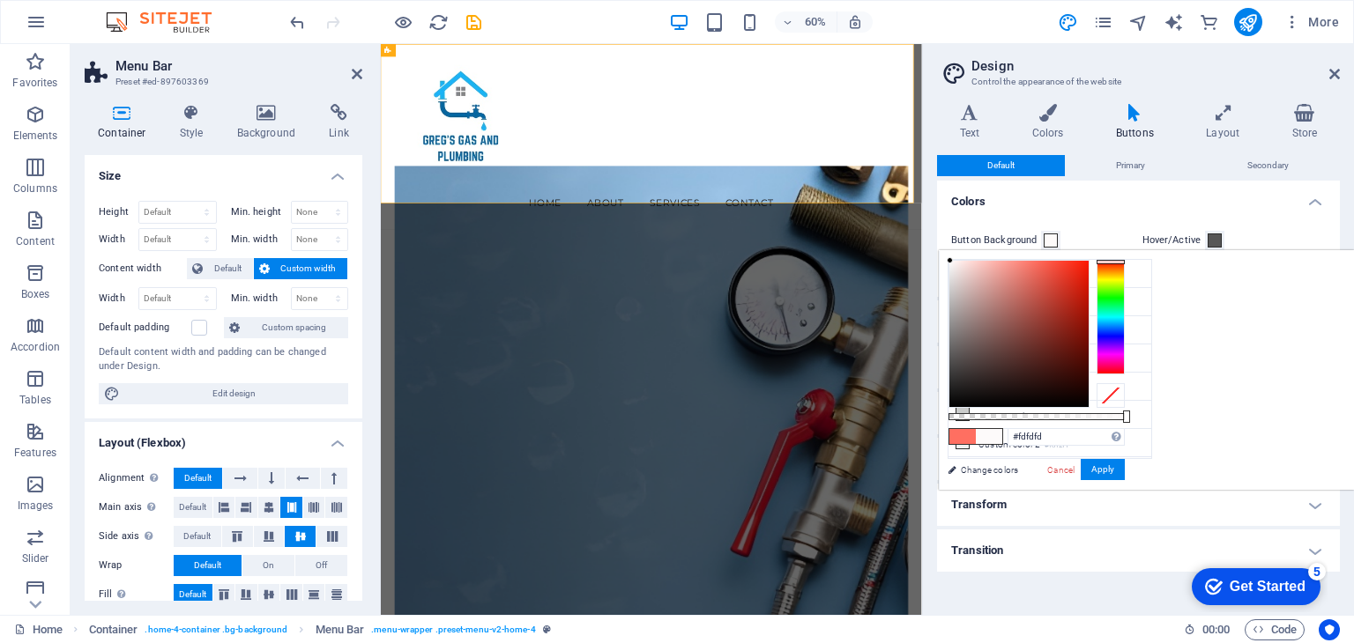
type input "#ffffff"
drag, startPoint x: 1170, startPoint y: 260, endPoint x: 1155, endPoint y: 251, distance: 17.4
click at [1155, 251] on div "less Background color #E0E0E0 Primary color #004C99 Secondary color #FF6F61 Fon…" at bounding box center [1146, 370] width 415 height 240
click at [1125, 471] on button "Apply" at bounding box center [1102, 469] width 44 height 21
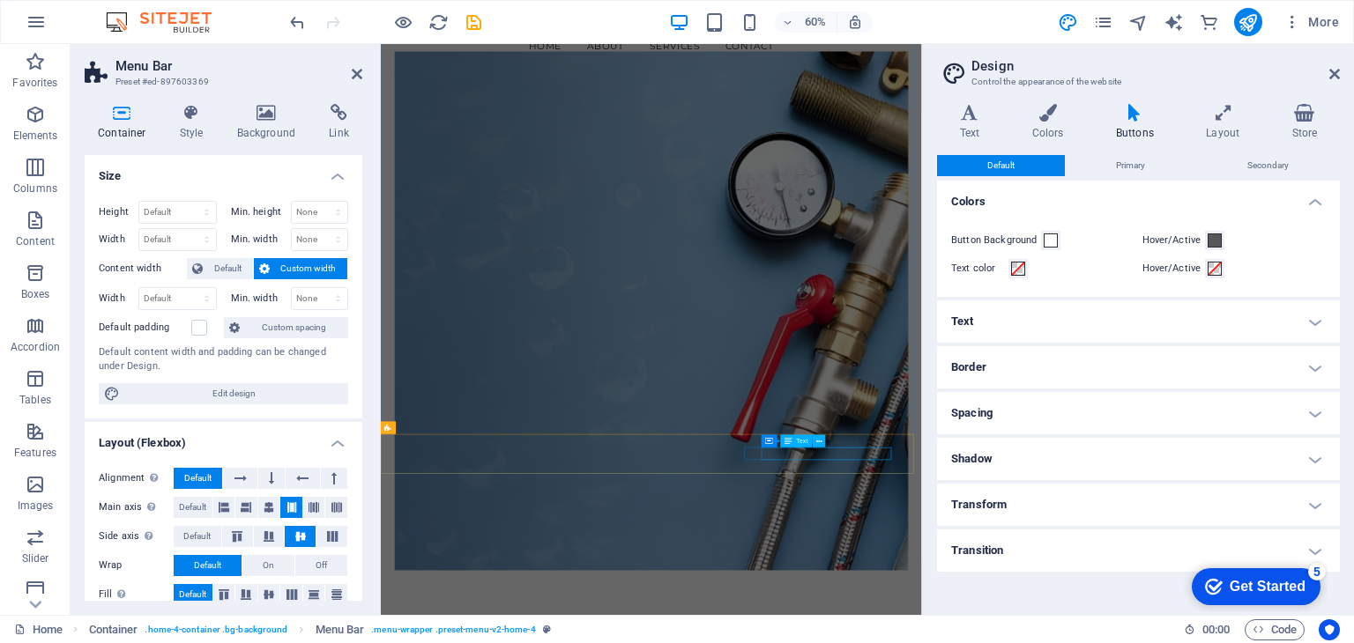
scroll to position [176, 0]
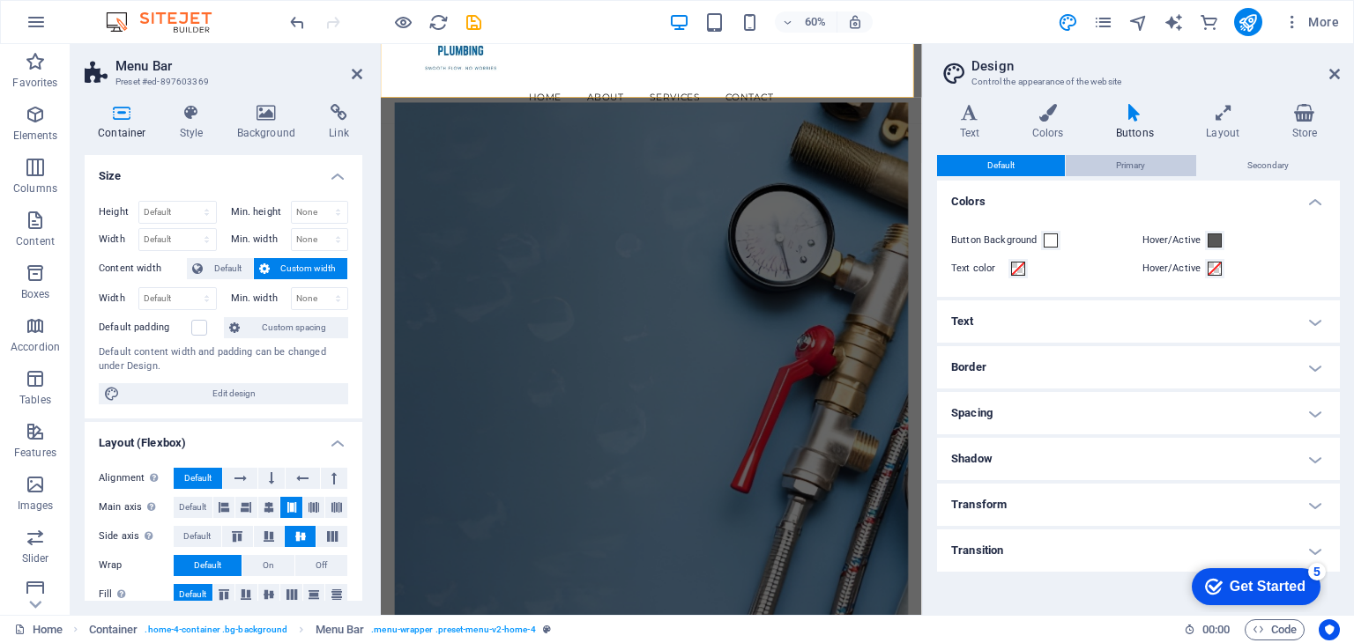
click at [1170, 170] on button "Primary" at bounding box center [1130, 165] width 130 height 21
click at [1008, 164] on span "Default" at bounding box center [1000, 165] width 27 height 21
drag, startPoint x: 1333, startPoint y: 71, endPoint x: 934, endPoint y: 47, distance: 399.1
click at [1333, 71] on icon at bounding box center [1334, 74] width 11 height 14
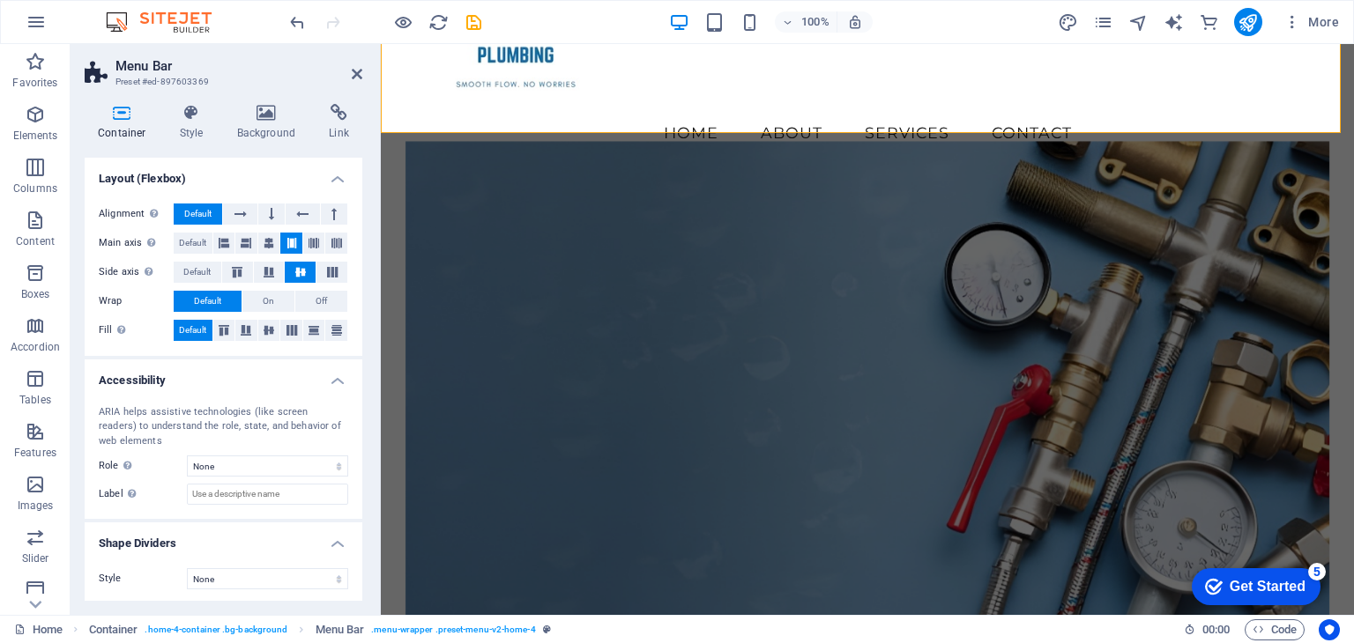
scroll to position [265, 0]
click at [264, 574] on select "None Triangle Square Diagonal Polygon 1 Polygon 2 Zigzag Multiple Zigzags Waves…" at bounding box center [267, 578] width 161 height 21
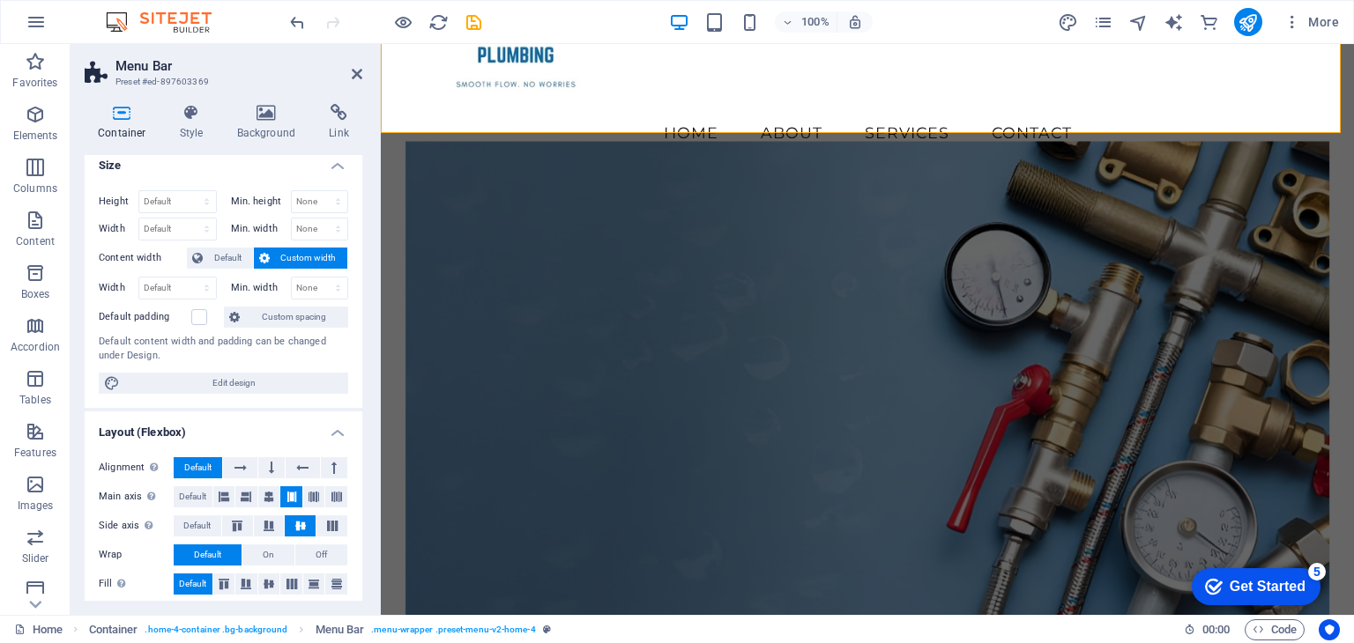
scroll to position [0, 0]
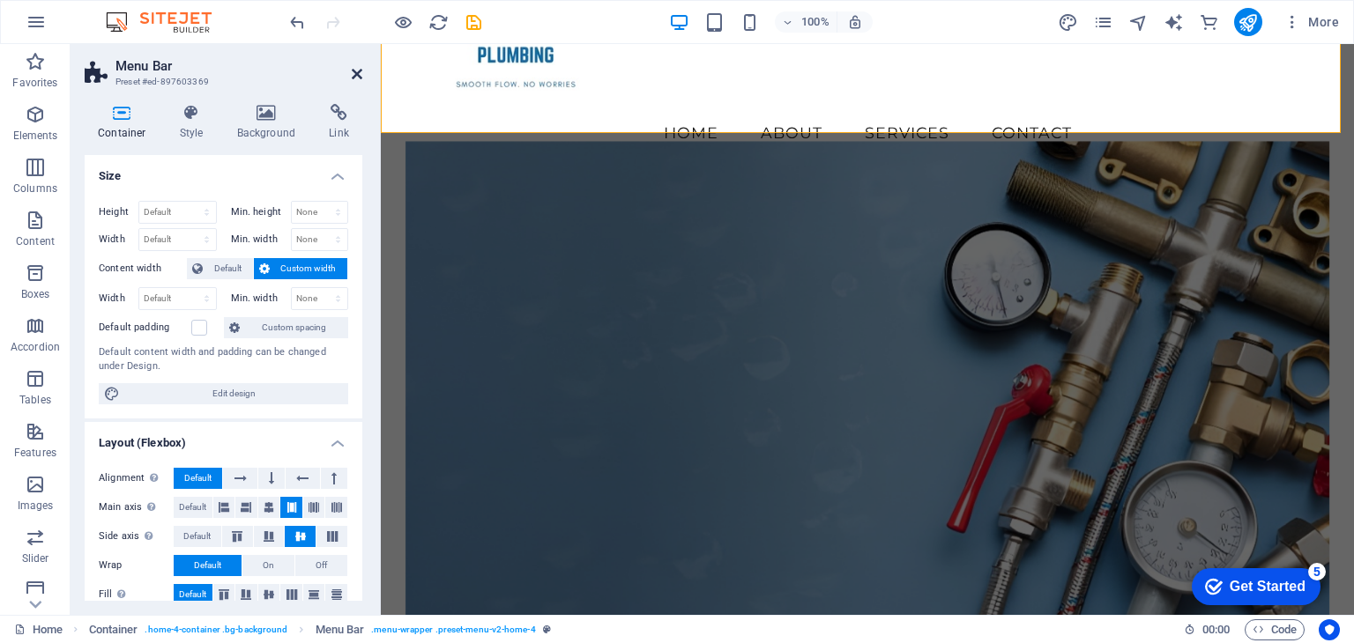
click at [356, 69] on icon at bounding box center [357, 74] width 11 height 14
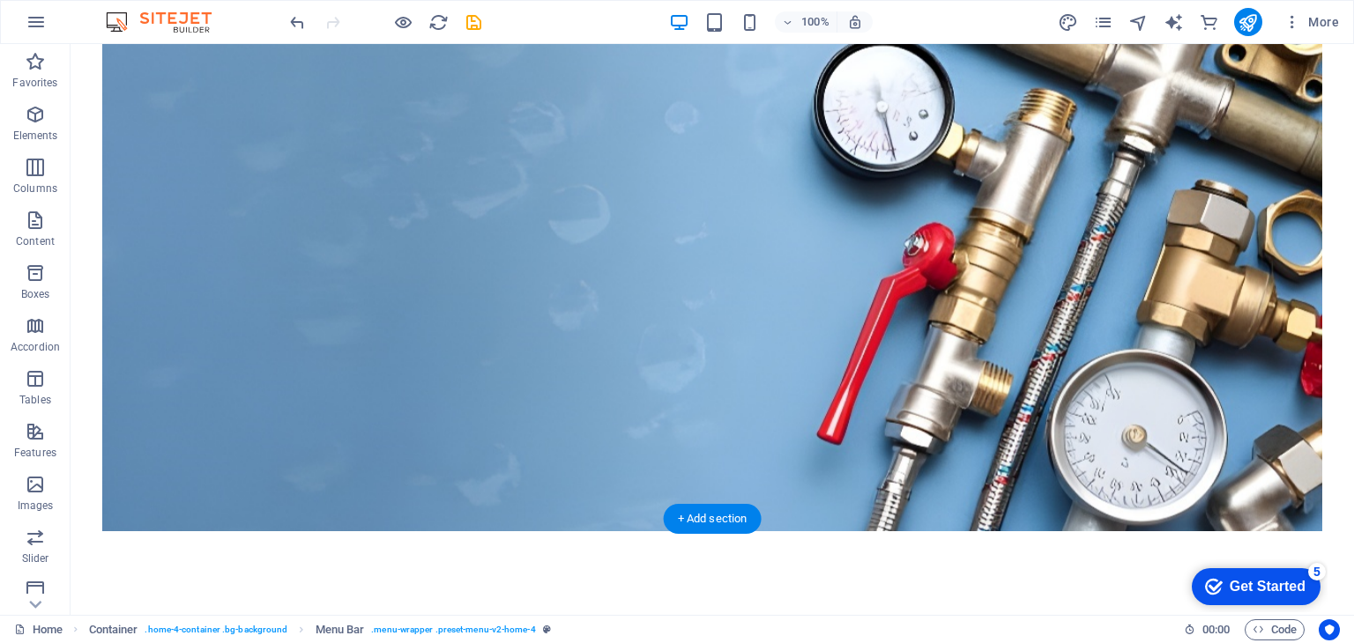
scroll to position [353, 0]
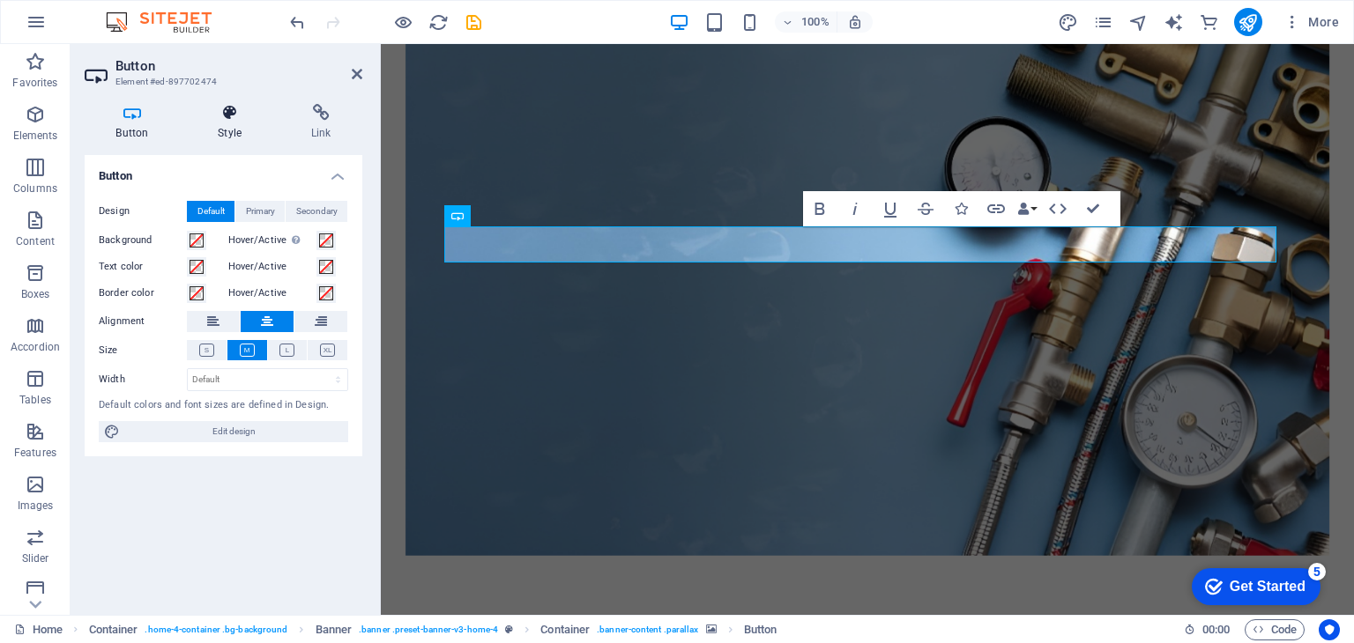
click at [232, 124] on h4 "Style" at bounding box center [233, 122] width 93 height 37
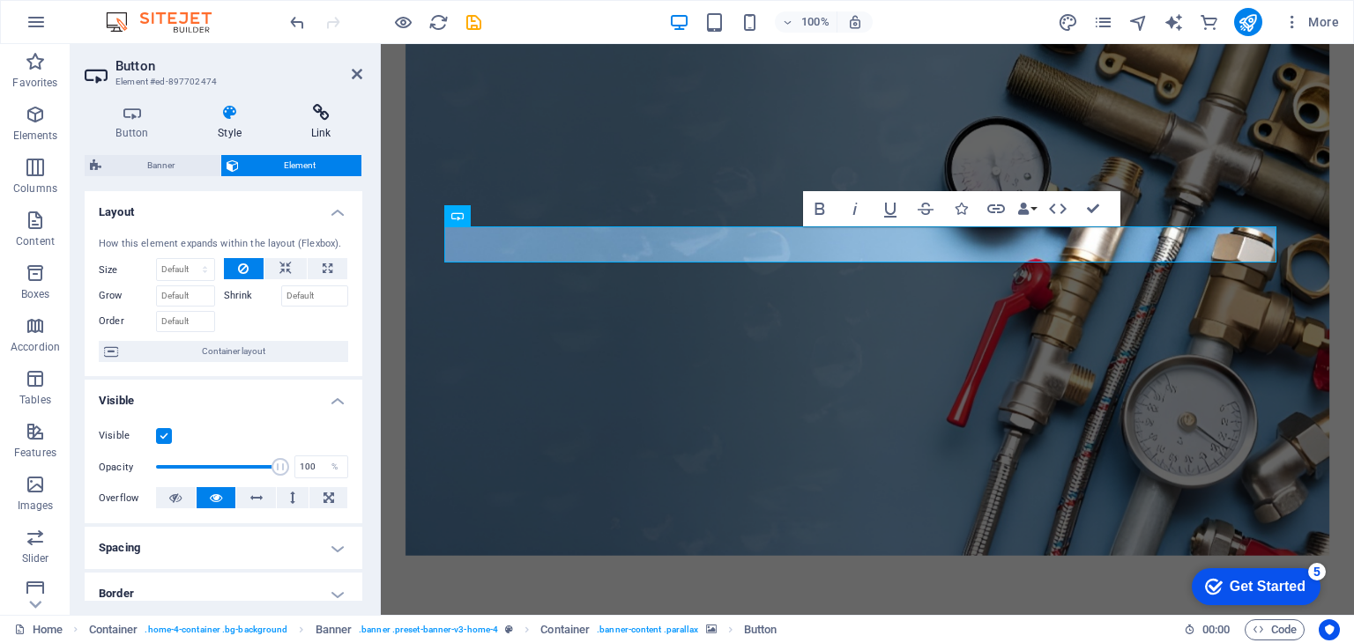
click at [330, 117] on icon at bounding box center [320, 113] width 83 height 18
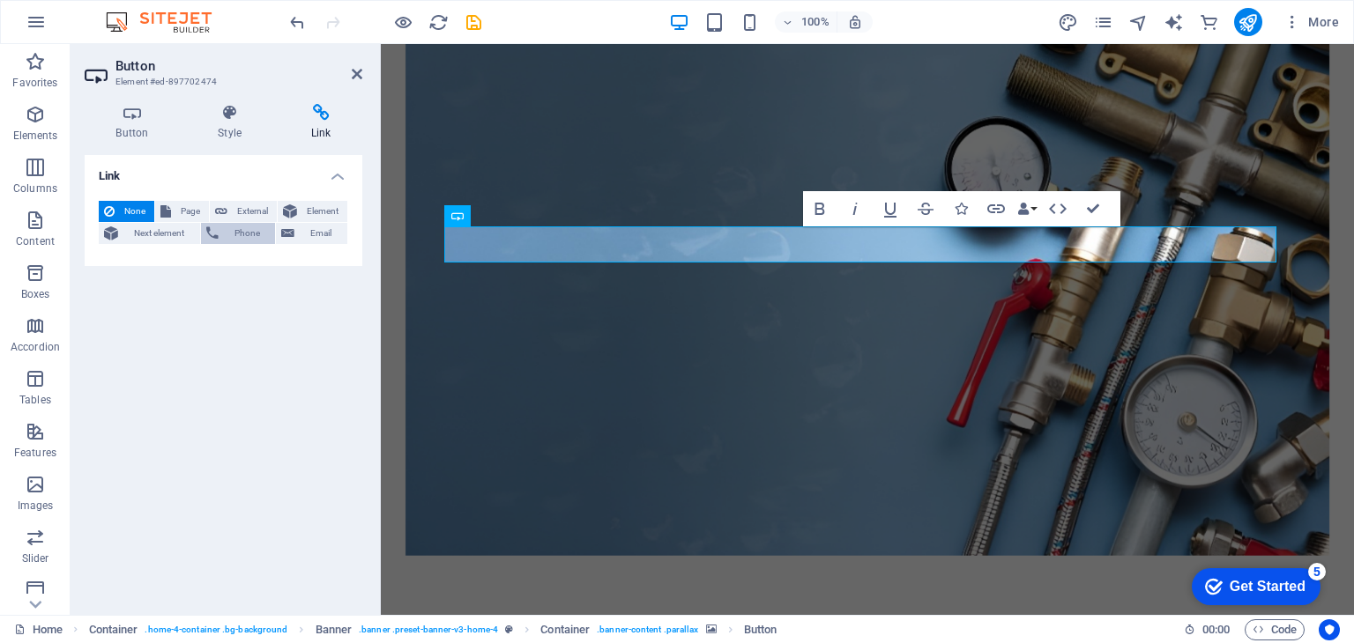
click at [236, 234] on span "Phone" at bounding box center [247, 233] width 47 height 21
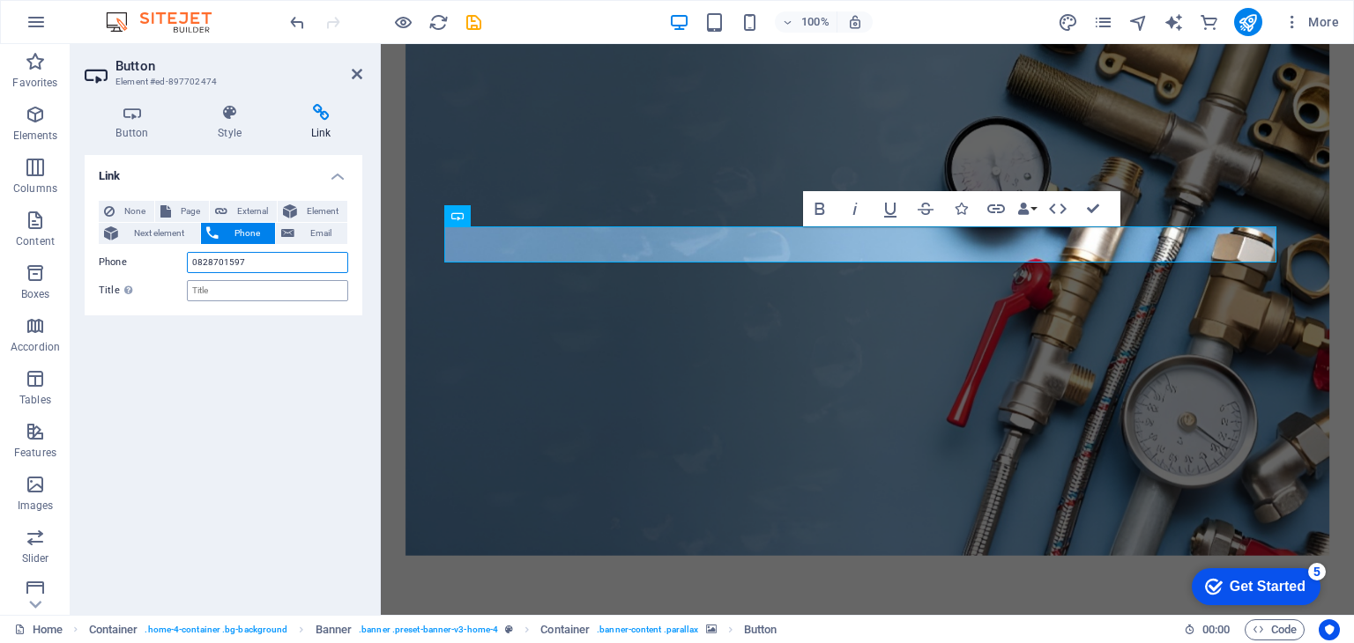
type input "0828701597"
click at [237, 297] on input "Title Additional link description, should not be the same as the link text. The…" at bounding box center [267, 290] width 161 height 21
type input "Phone"
click at [264, 401] on div "Link None Page External Element Next element Phone Email Page Home Subpage Lega…" at bounding box center [224, 378] width 278 height 446
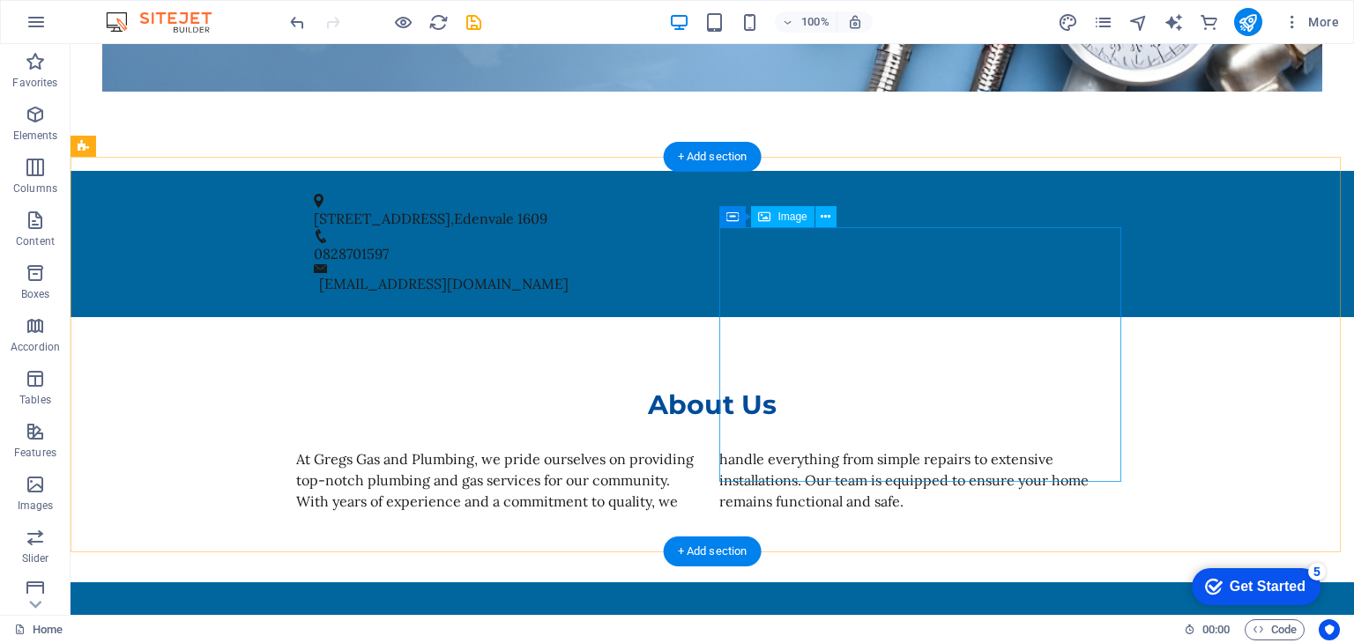
scroll to position [529, 0]
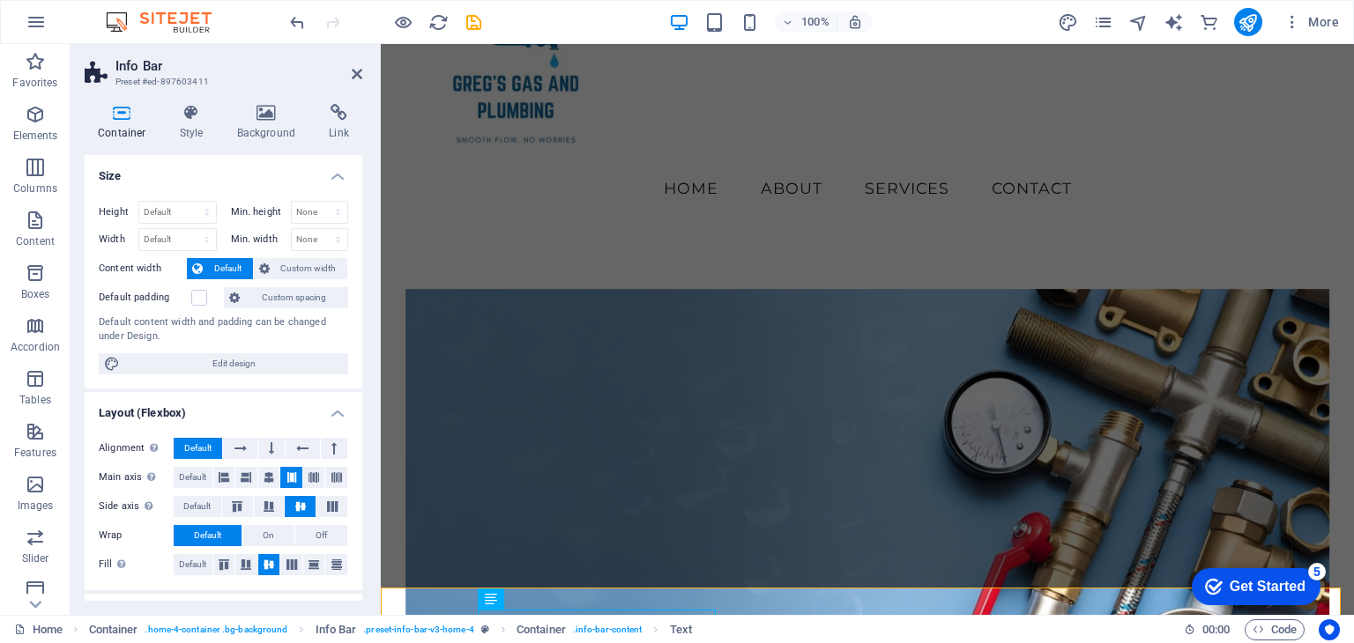
scroll to position [88, 0]
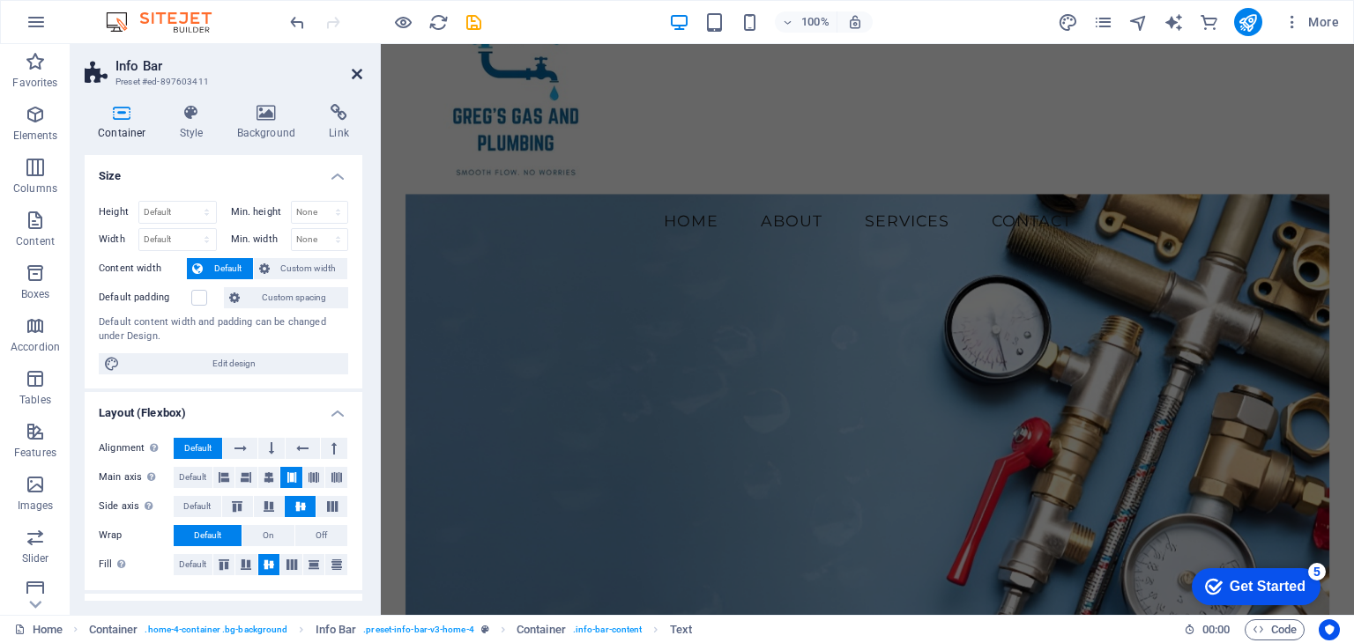
click at [357, 71] on icon at bounding box center [357, 74] width 11 height 14
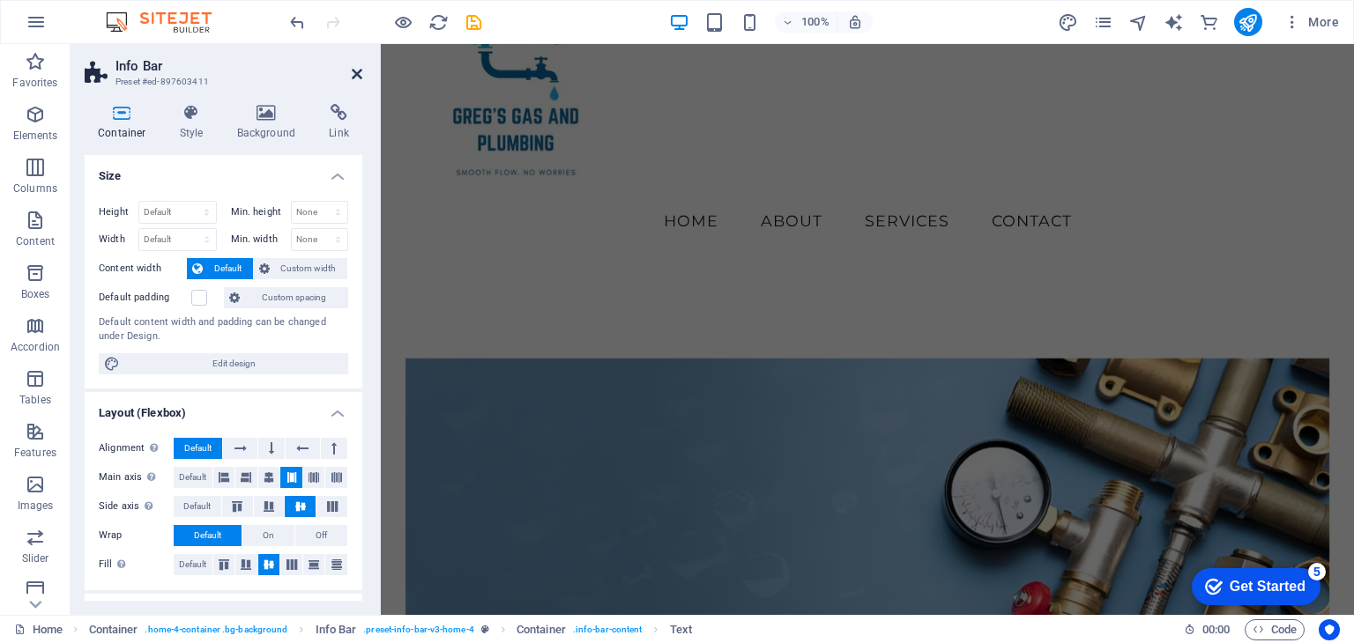
scroll to position [498, 0]
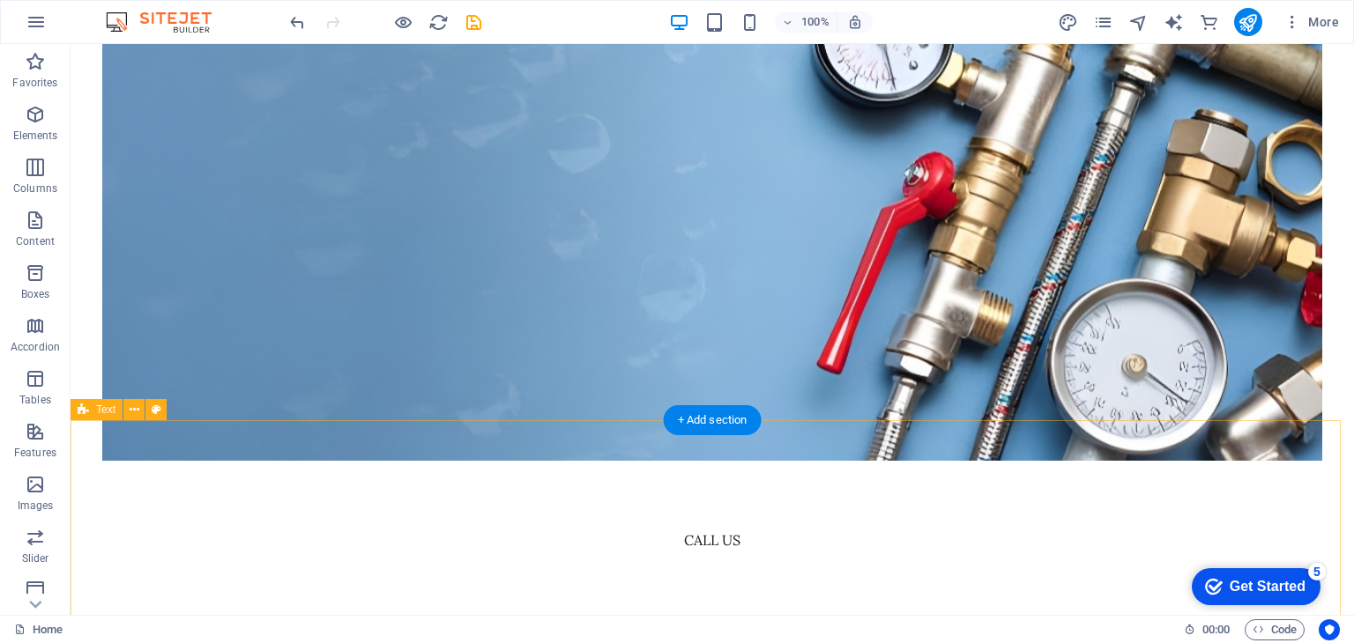
scroll to position [617, 0]
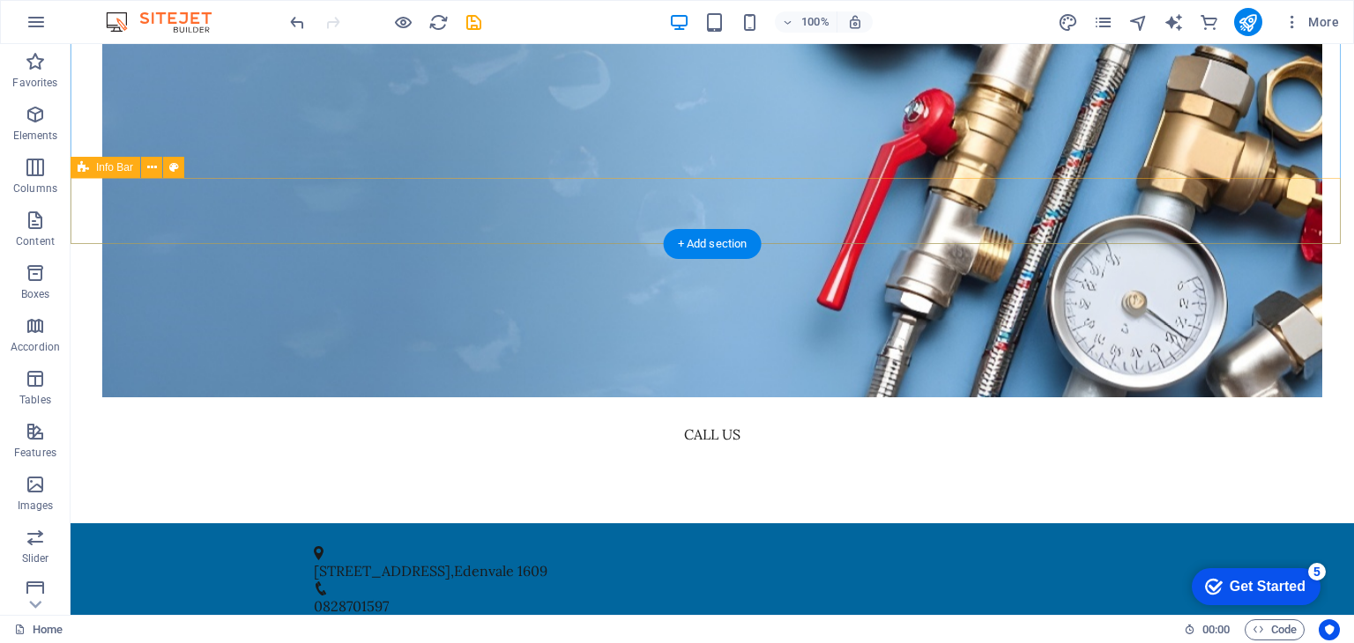
click at [119, 523] on div "12 Columbus Avenue , Edenvale 1609 0828701597 info@gregsgasandplumbing.co.za" at bounding box center [712, 596] width 1283 height 146
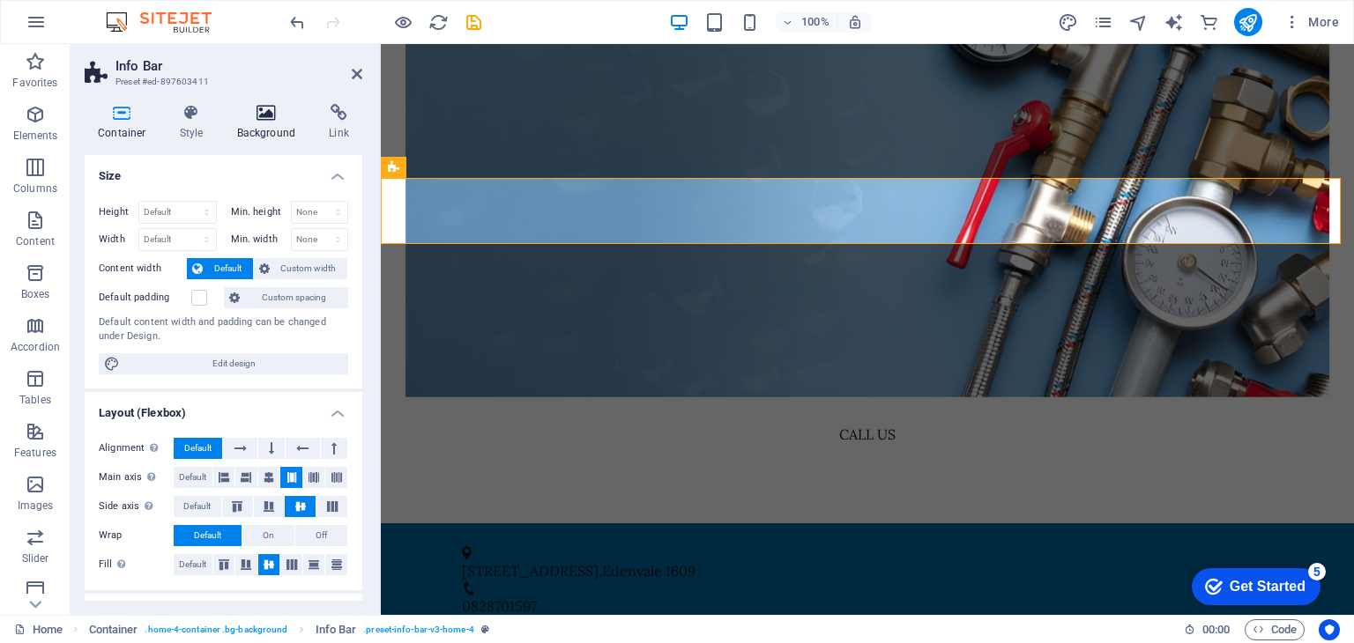
click at [278, 108] on icon at bounding box center [266, 113] width 85 height 18
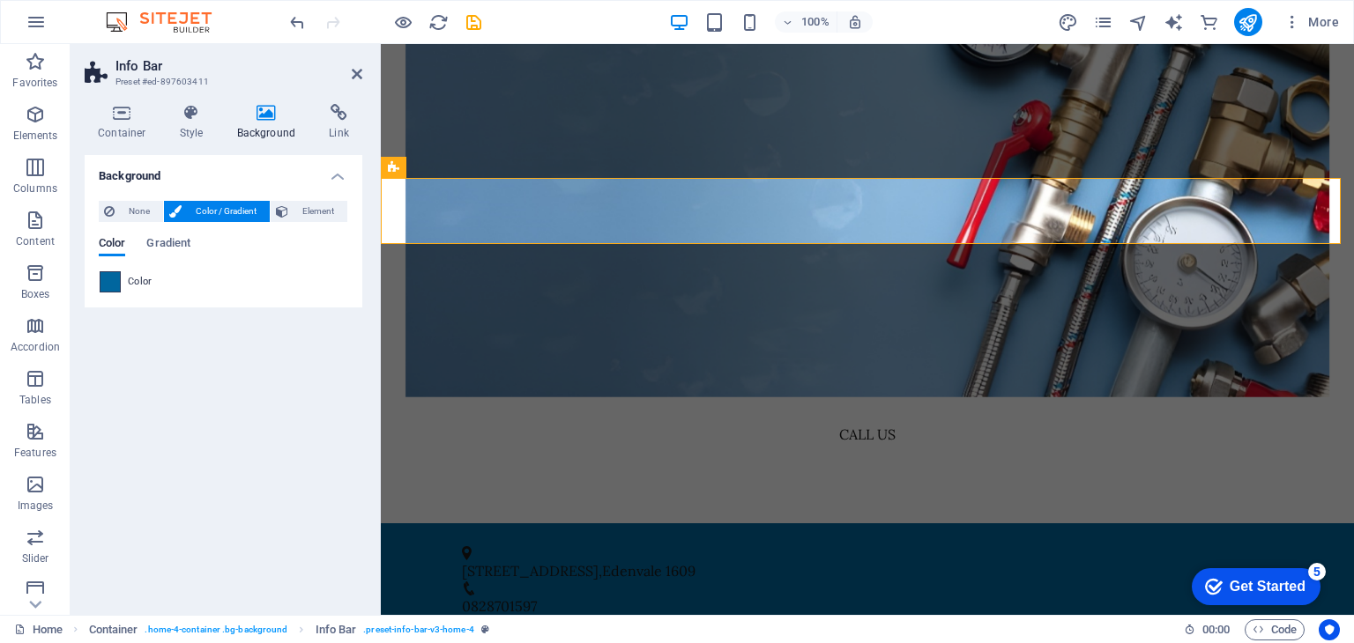
click at [114, 284] on span at bounding box center [109, 281] width 19 height 19
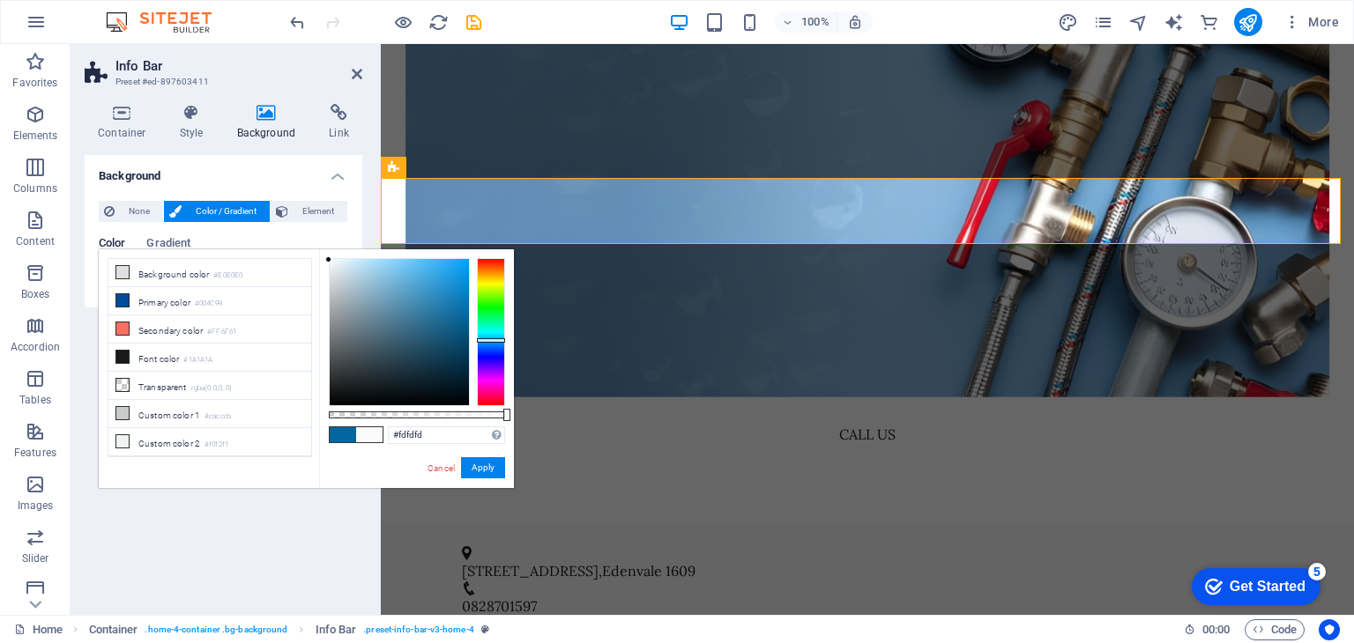
type input "#ffffff"
drag, startPoint x: 454, startPoint y: 308, endPoint x: 310, endPoint y: 249, distance: 155.3
click at [310, 249] on div "less Background color #E0E0E0 Primary color #004C99 Secondary color #FF6F61 Fon…" at bounding box center [306, 368] width 415 height 239
click at [331, 255] on div "#ffffff Supported formats #0852ed rgb(8, 82, 237) rgba(8, 82, 237, 90%) hsv(221…" at bounding box center [416, 496] width 195 height 494
click at [483, 467] on button "Apply" at bounding box center [483, 467] width 44 height 21
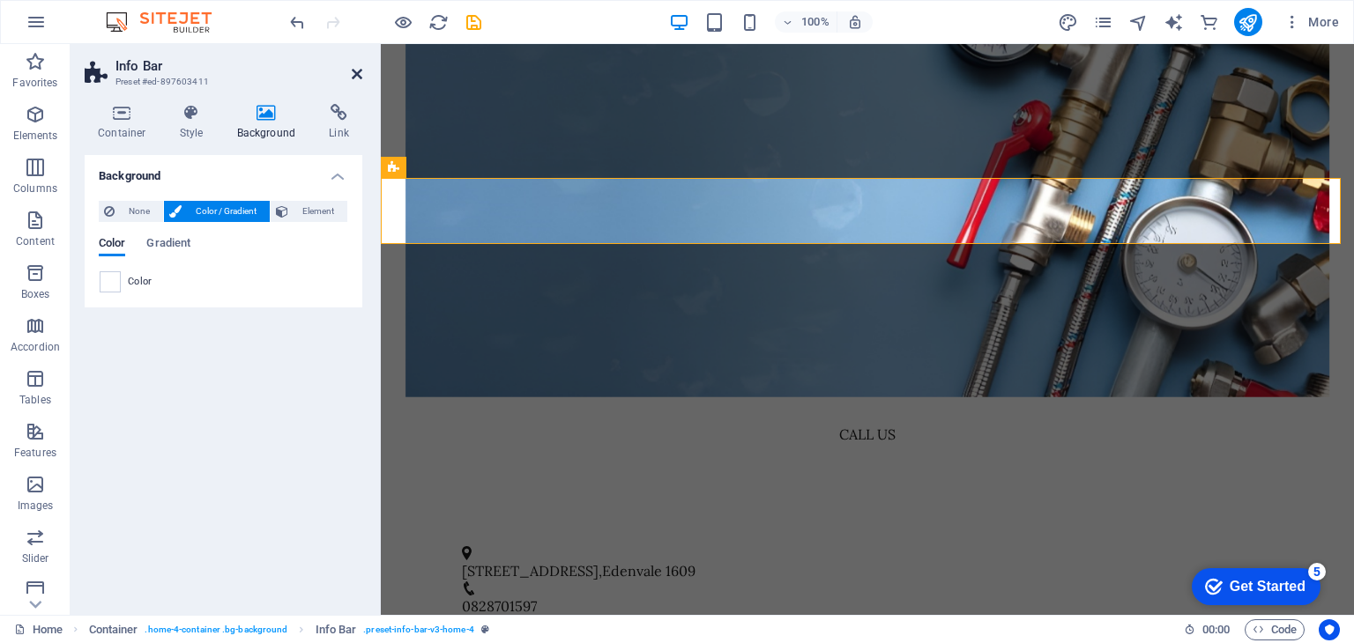
click at [353, 71] on icon at bounding box center [357, 74] width 11 height 14
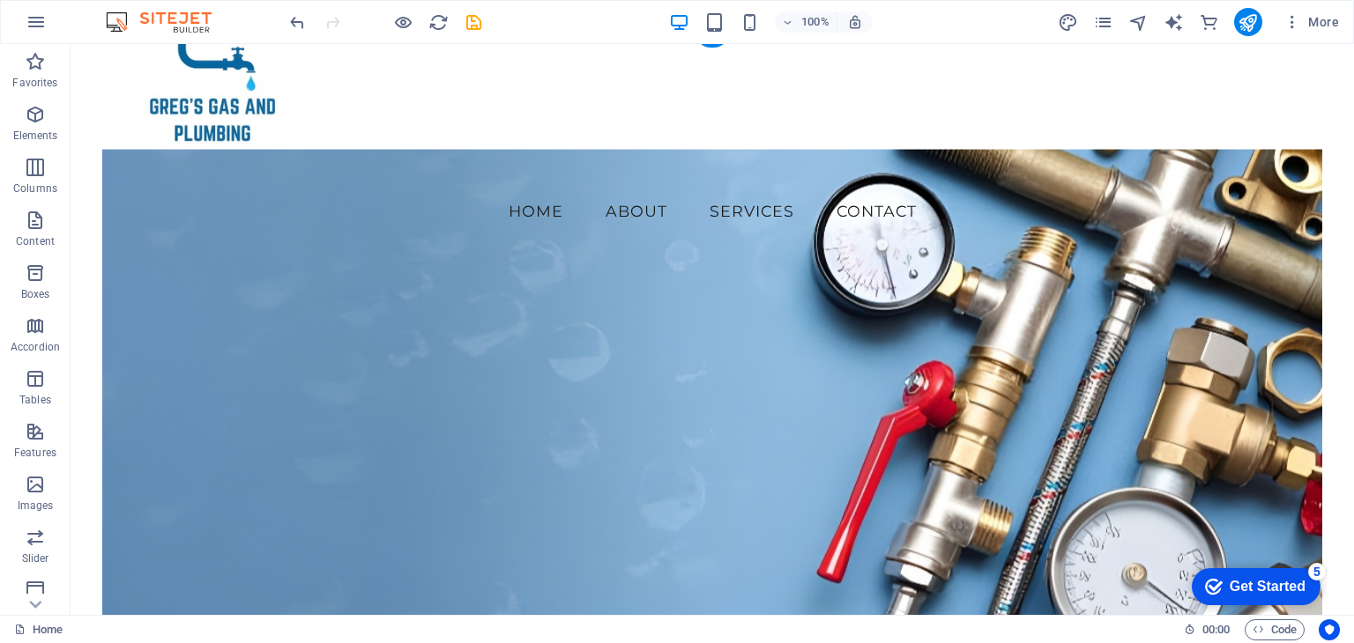
scroll to position [264, 0]
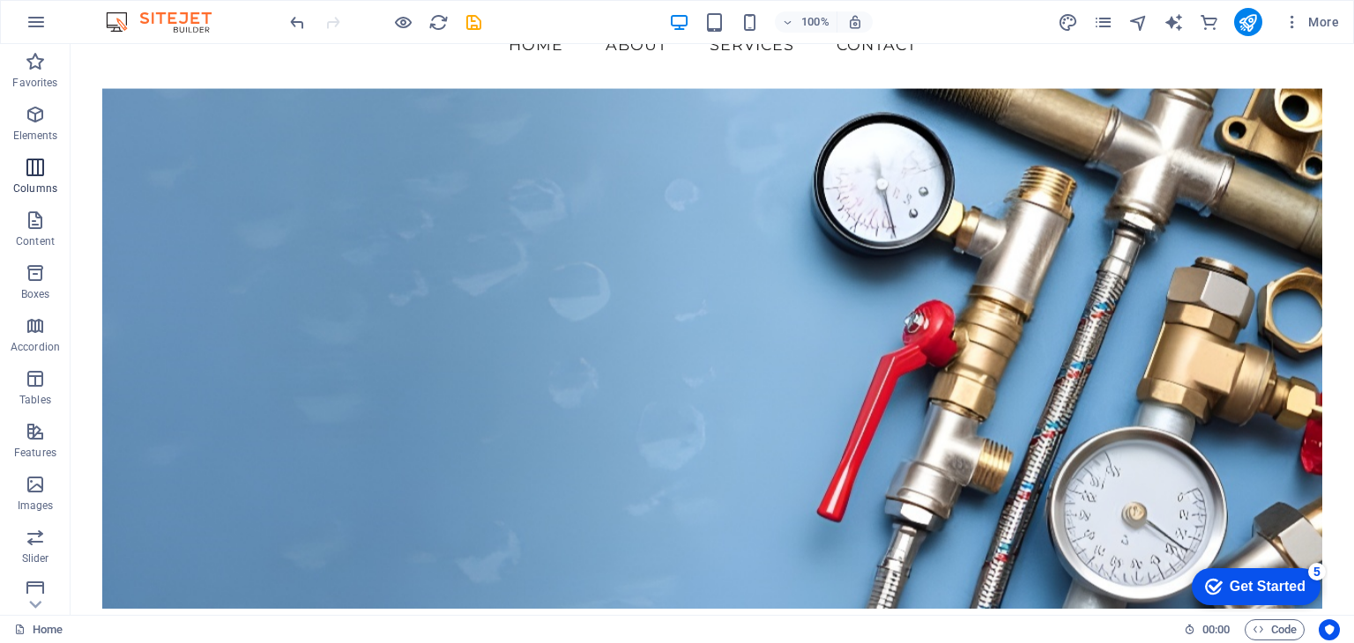
click at [34, 167] on icon "button" at bounding box center [35, 167] width 21 height 21
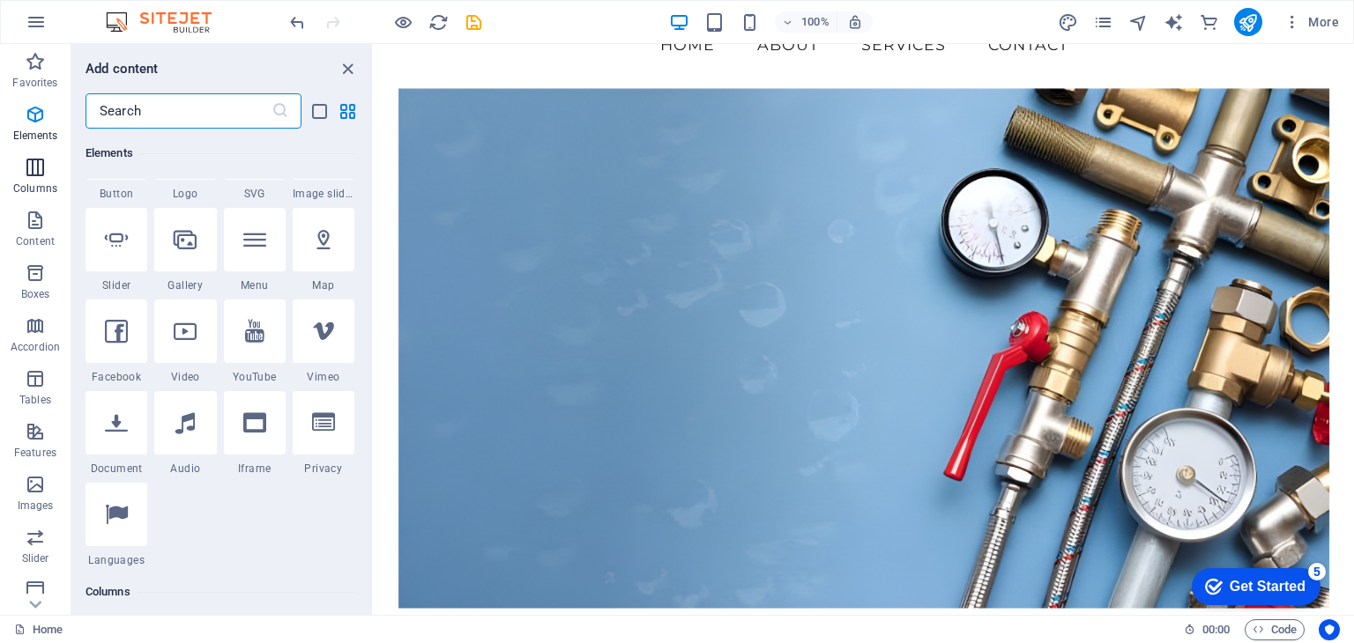
scroll to position [872, 0]
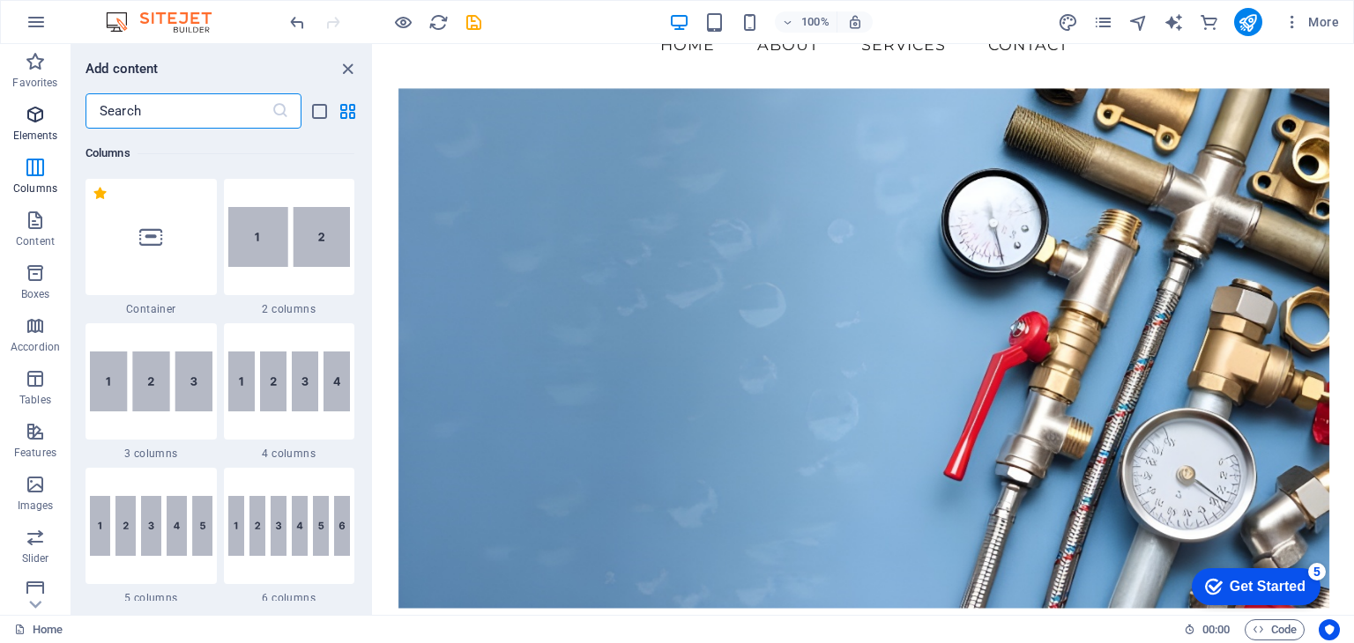
click at [43, 130] on p "Elements" at bounding box center [35, 136] width 45 height 14
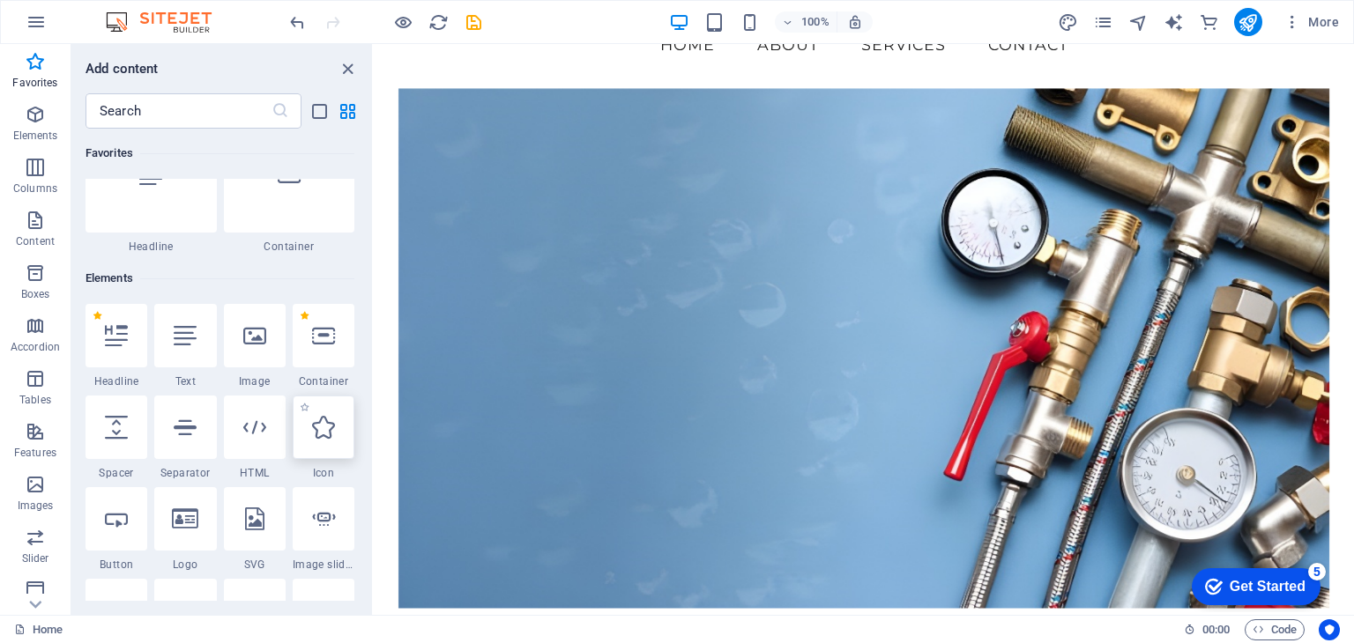
scroll to position [88, 0]
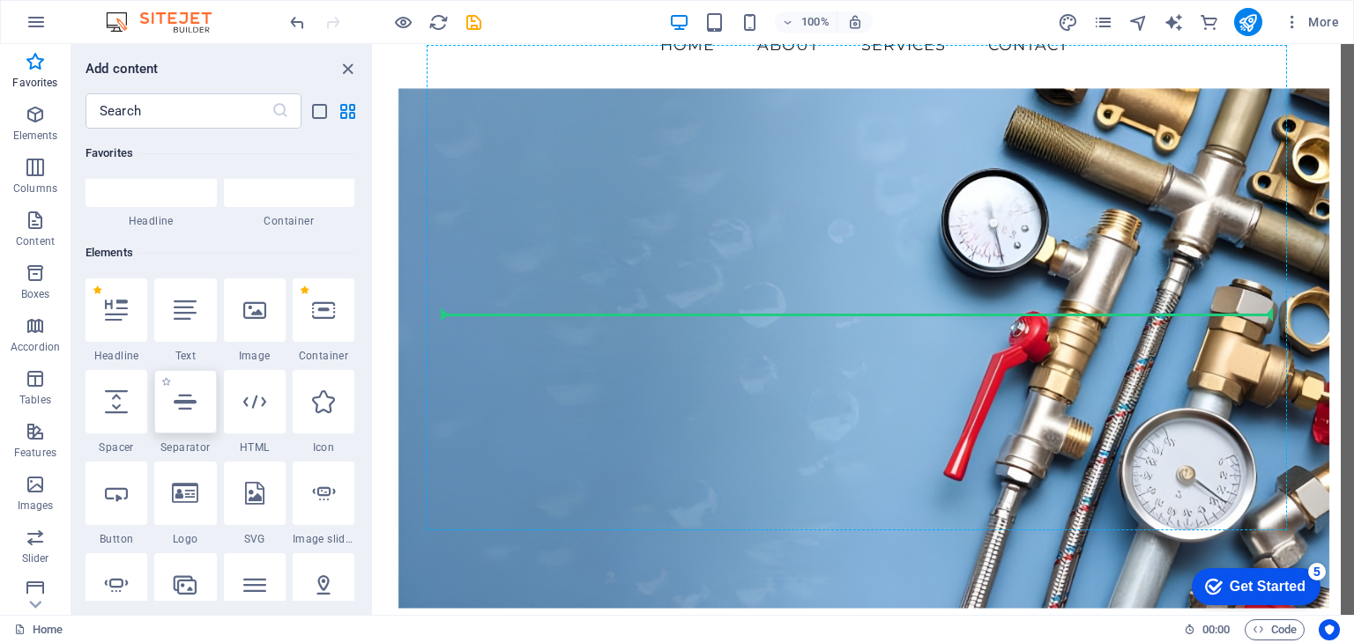
select select "%"
select select "px"
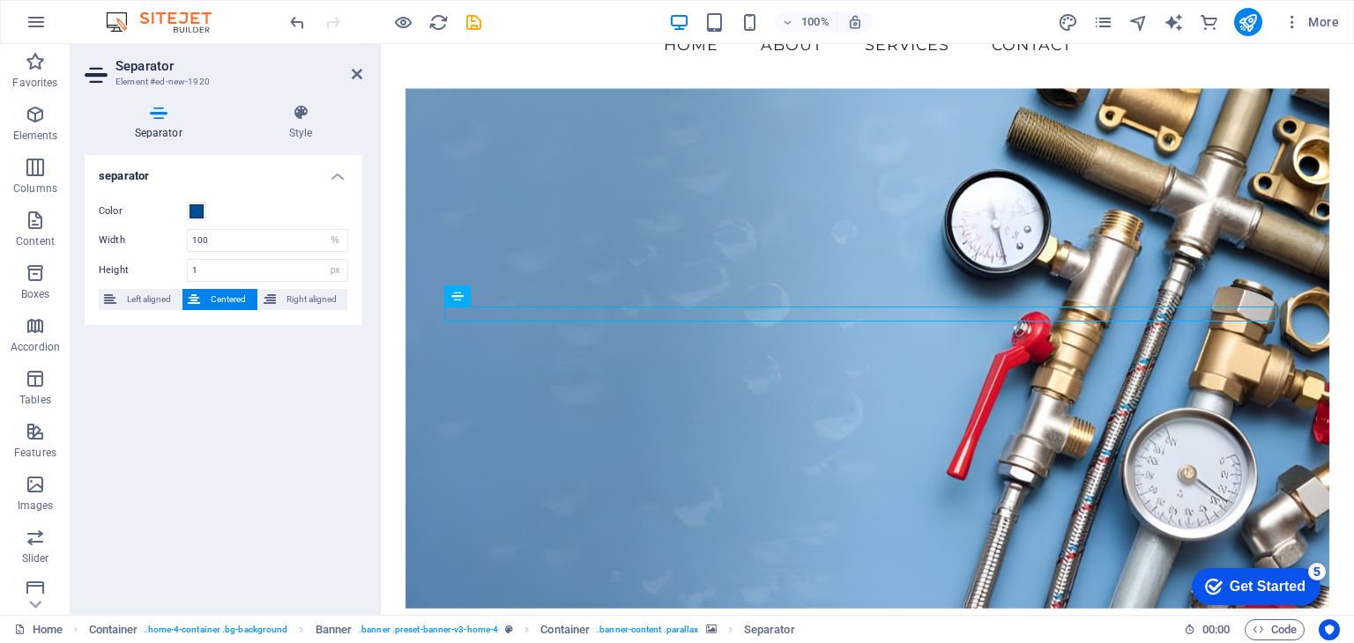
drag, startPoint x: 537, startPoint y: 162, endPoint x: 822, endPoint y: 362, distance: 348.6
click at [199, 209] on span at bounding box center [196, 211] width 14 height 14
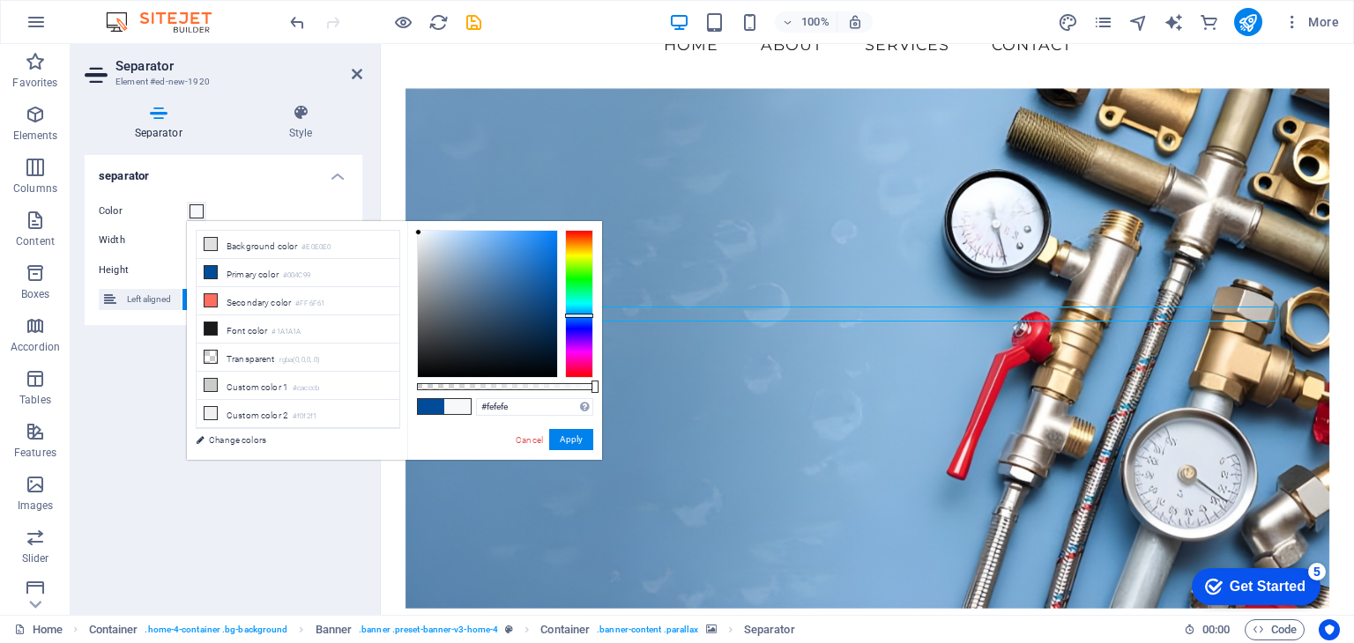
type input "#ffffff"
drag, startPoint x: 553, startPoint y: 286, endPoint x: 409, endPoint y: 222, distance: 158.2
click at [409, 223] on div "#ffffff Supported formats #0852ed rgb(8, 82, 237) rgba(8, 82, 237, 90%) hsv(221…" at bounding box center [504, 468] width 195 height 494
click at [586, 440] on button "Apply" at bounding box center [571, 439] width 44 height 21
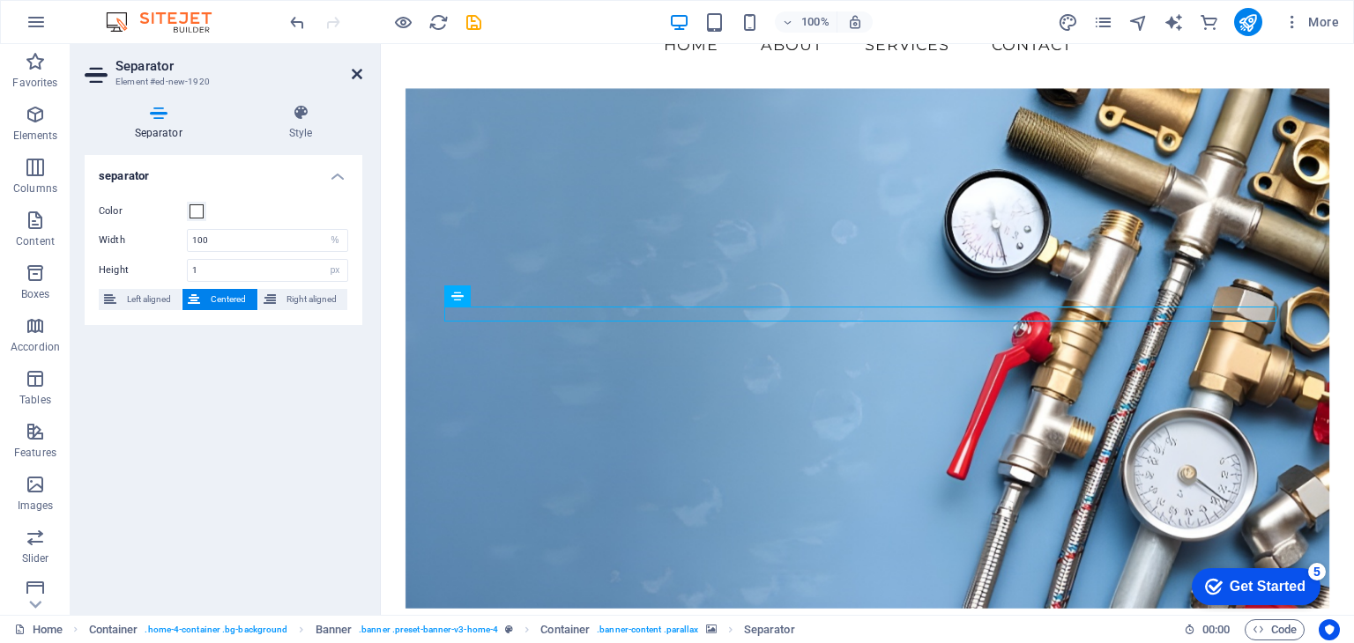
click at [360, 67] on icon at bounding box center [357, 74] width 11 height 14
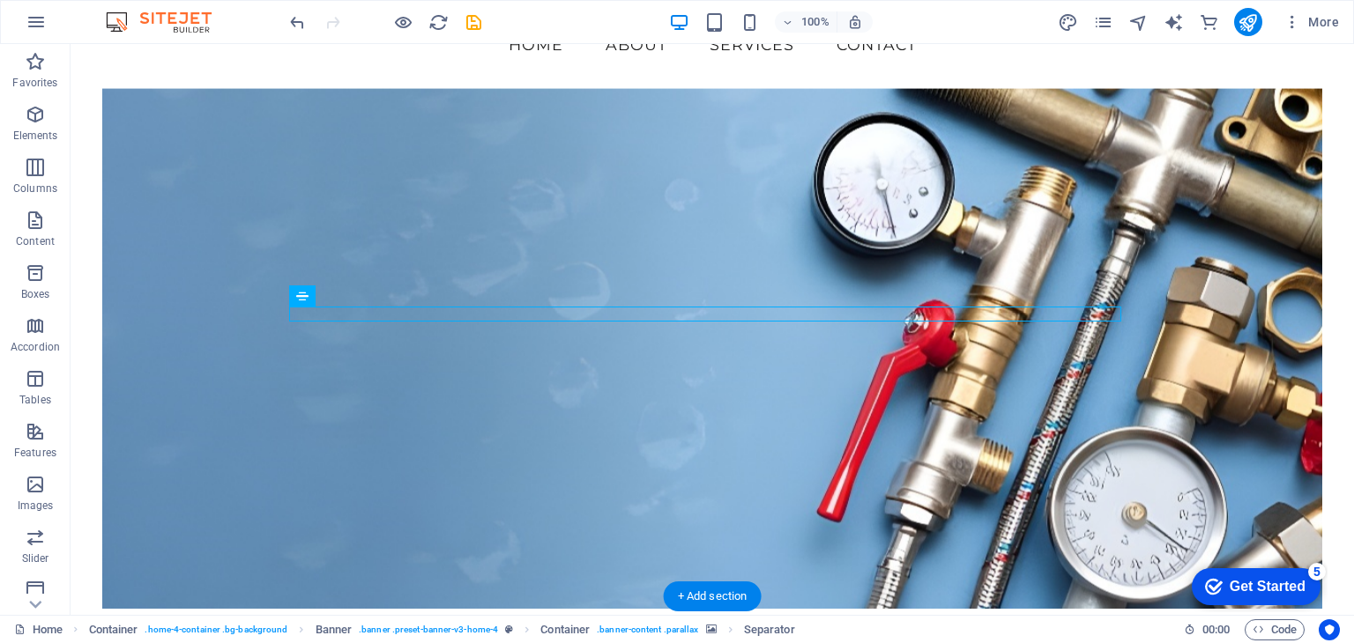
click at [933, 447] on figure at bounding box center [711, 348] width 1219 height 520
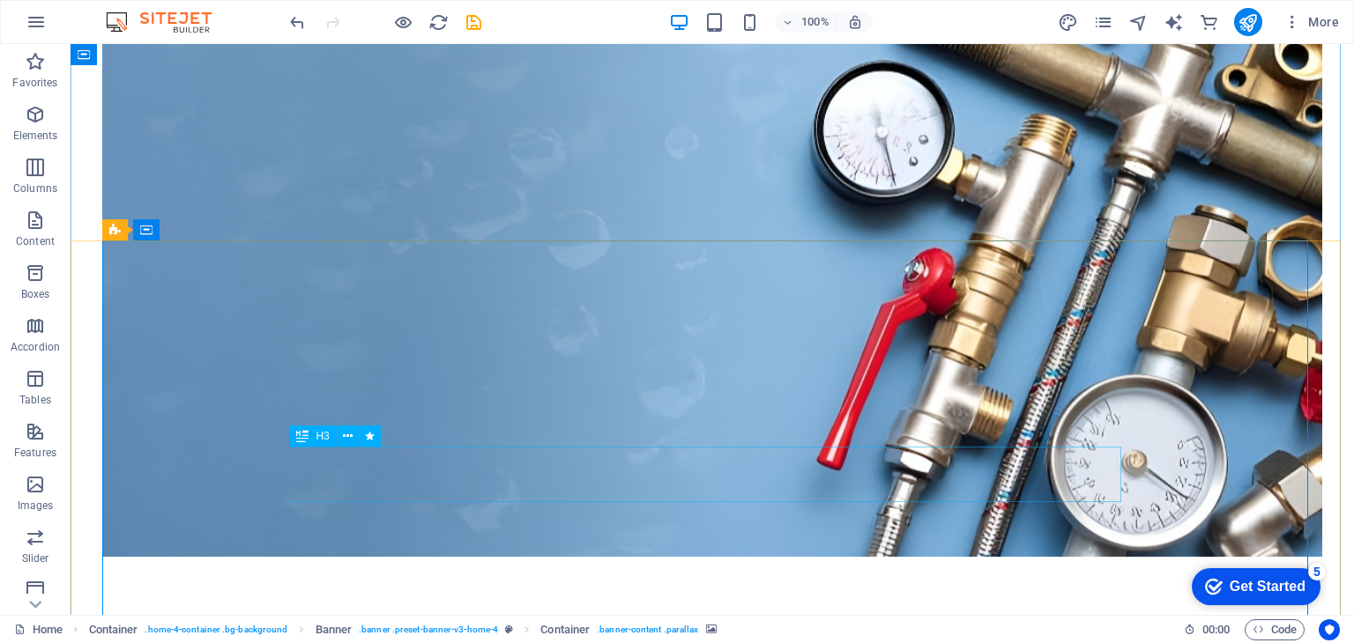
scroll to position [353, 0]
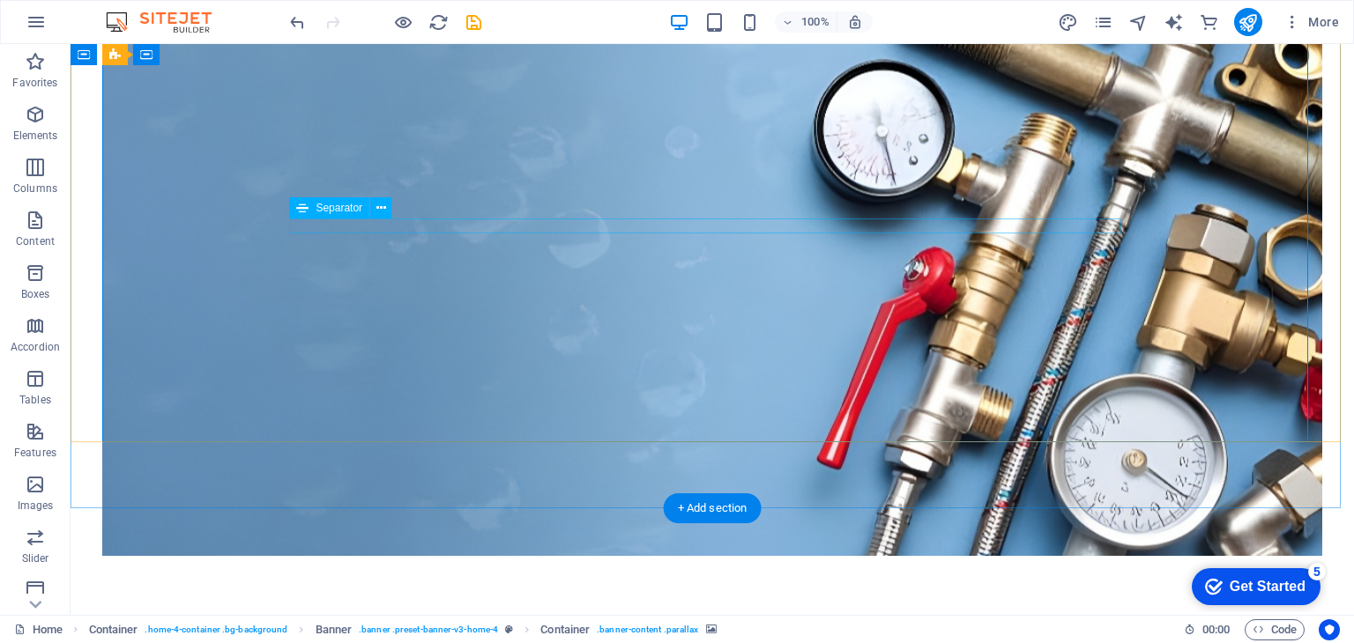
select select "%"
select select "px"
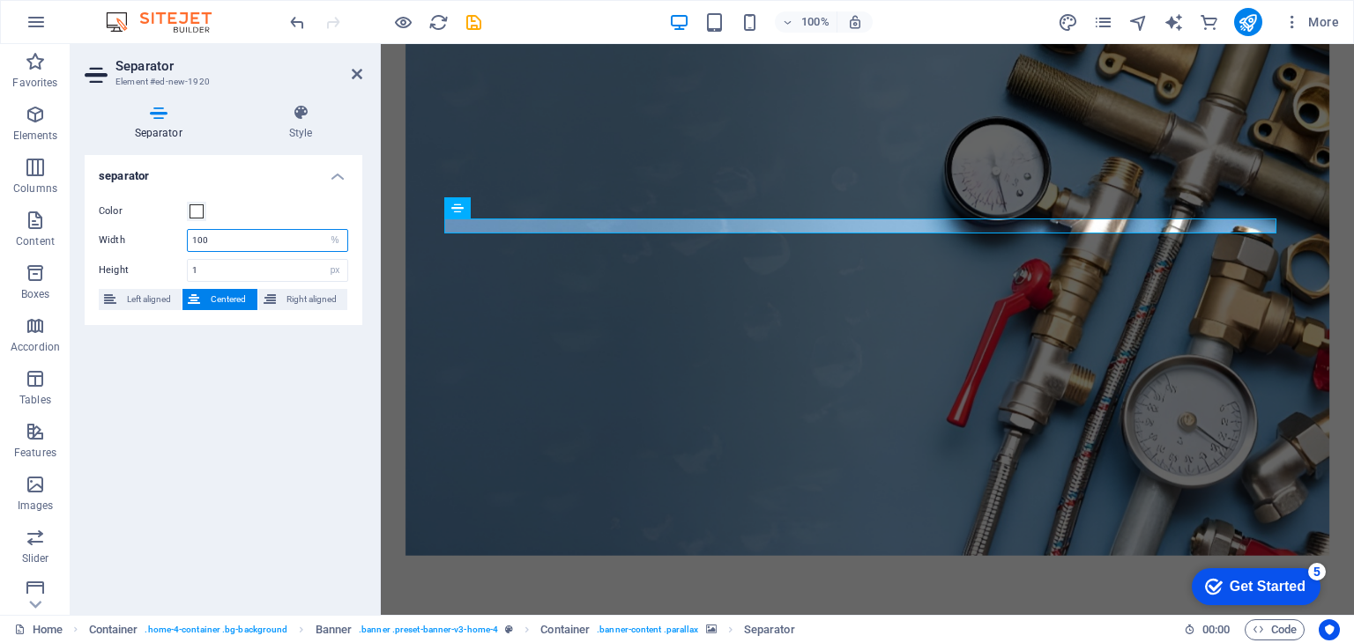
click at [225, 235] on input "100" at bounding box center [268, 240] width 160 height 21
click at [143, 249] on div "Width 100 px rem % vh vw" at bounding box center [223, 240] width 249 height 23
drag, startPoint x: 220, startPoint y: 236, endPoint x: 173, endPoint y: 237, distance: 47.6
click at [173, 237] on div "Width 100 px rem % vh vw" at bounding box center [223, 240] width 249 height 23
type input "30"
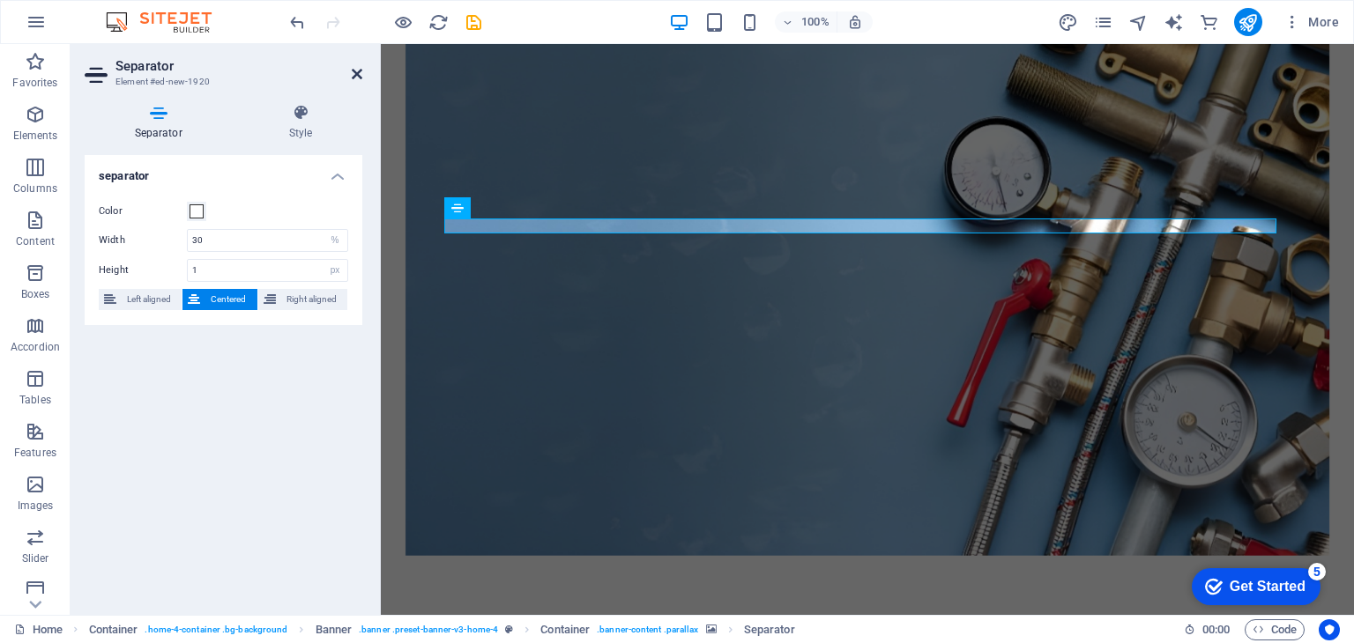
click at [353, 69] on icon at bounding box center [357, 74] width 11 height 14
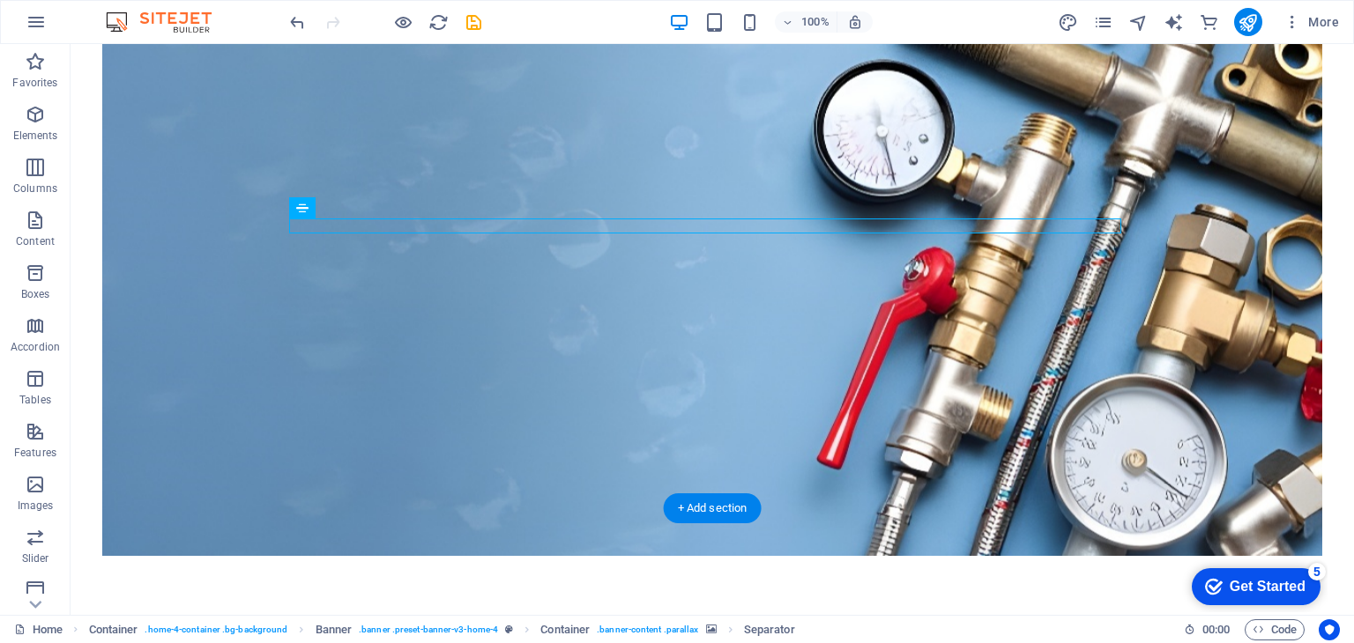
click at [664, 352] on figure at bounding box center [711, 295] width 1219 height 520
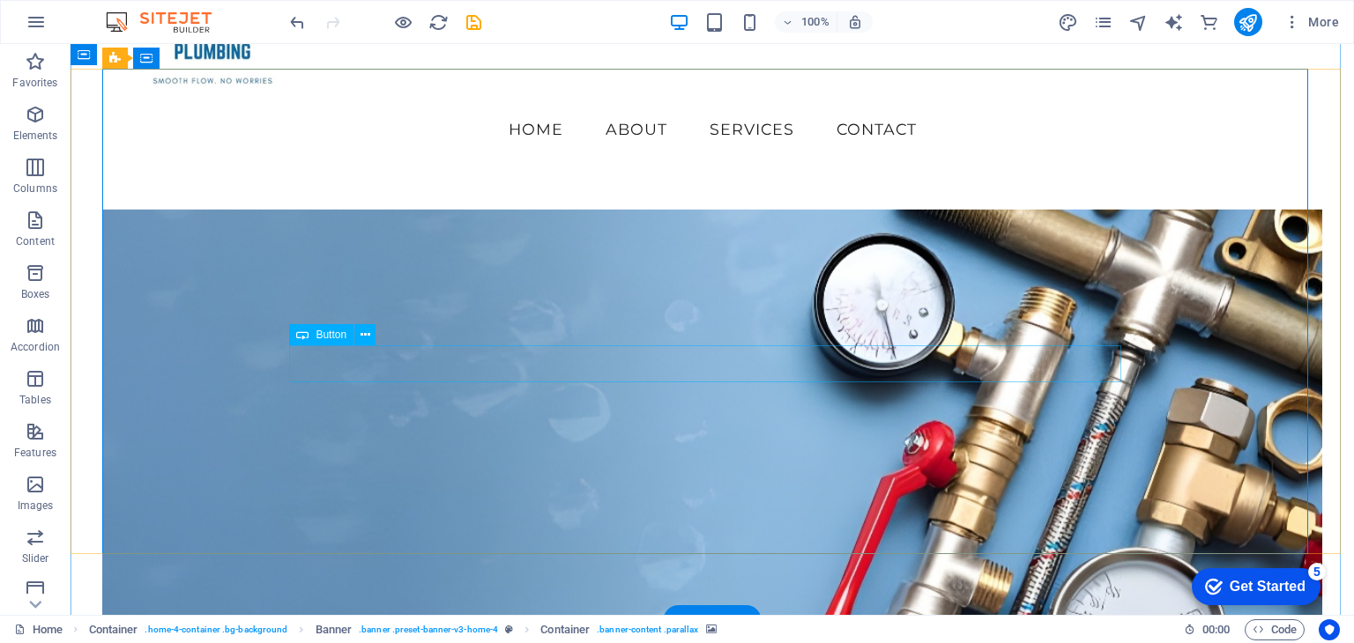
scroll to position [176, 0]
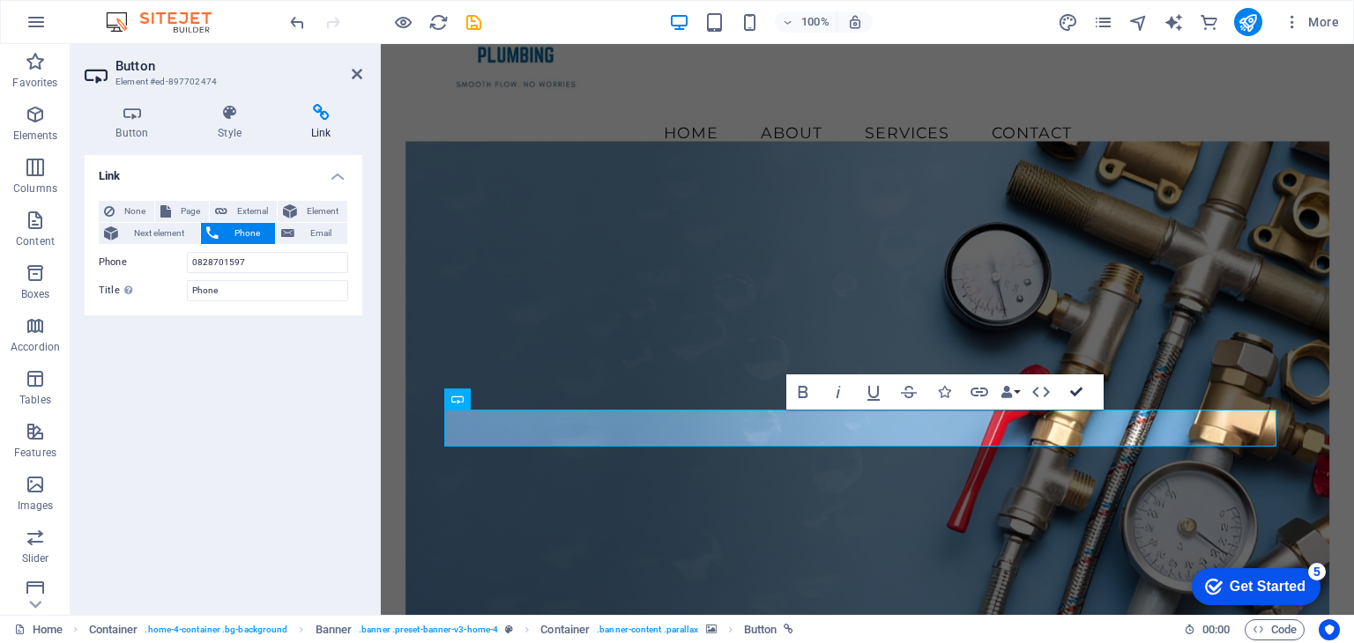
drag, startPoint x: 1079, startPoint y: 390, endPoint x: 985, endPoint y: 384, distance: 93.6
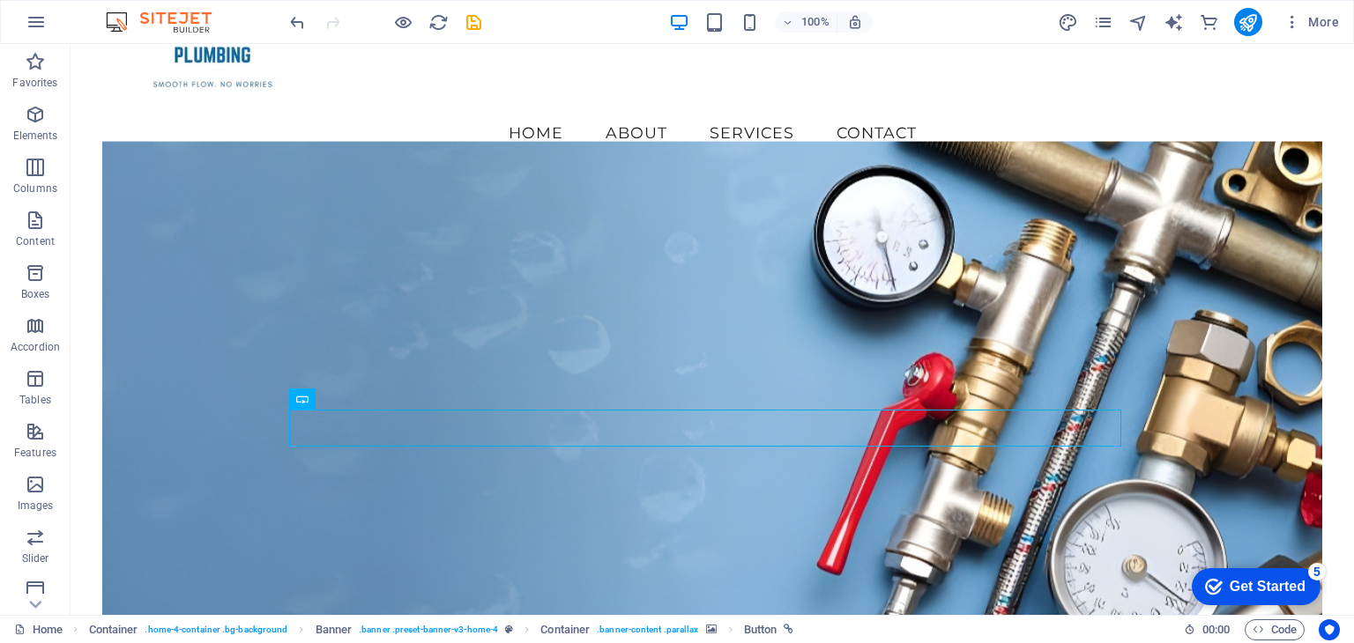
click at [913, 516] on figure at bounding box center [711, 401] width 1219 height 520
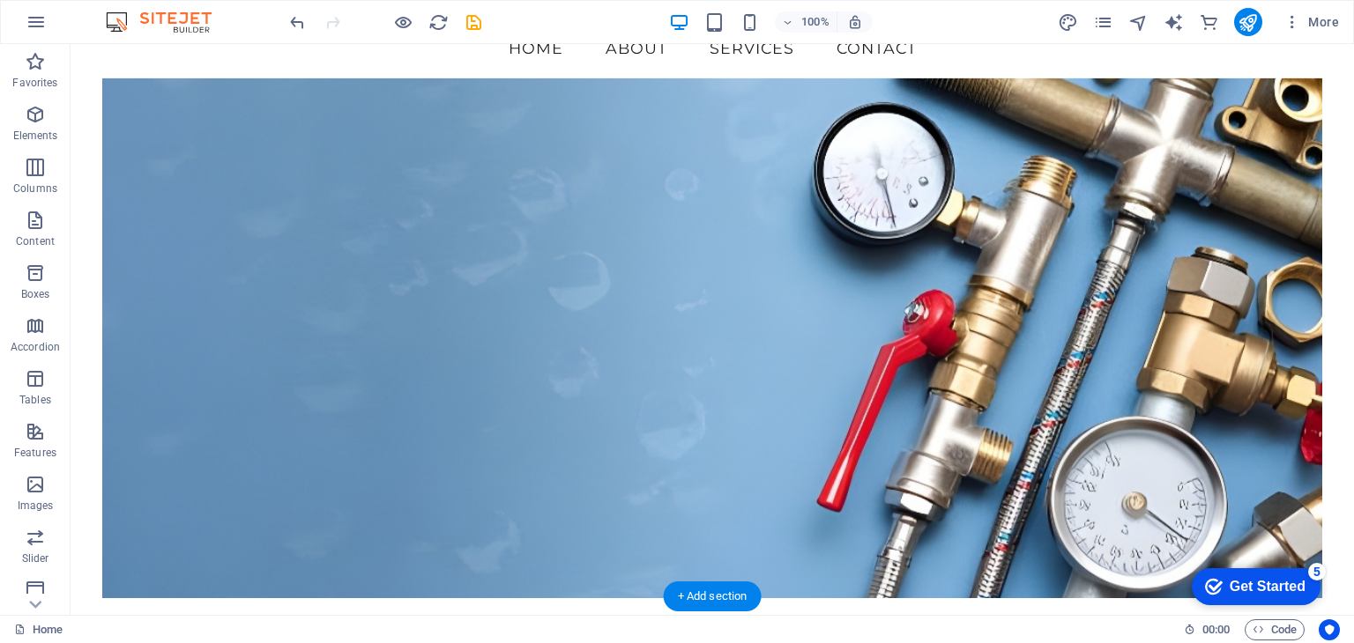
scroll to position [264, 0]
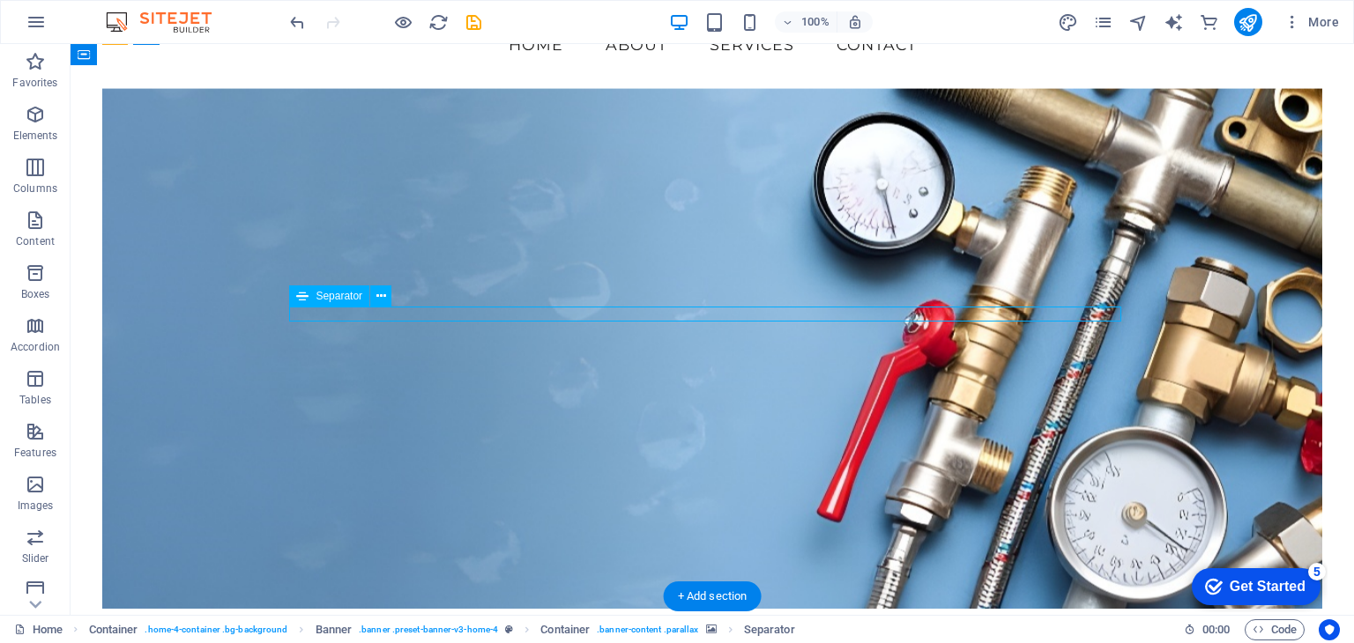
select select "%"
select select "px"
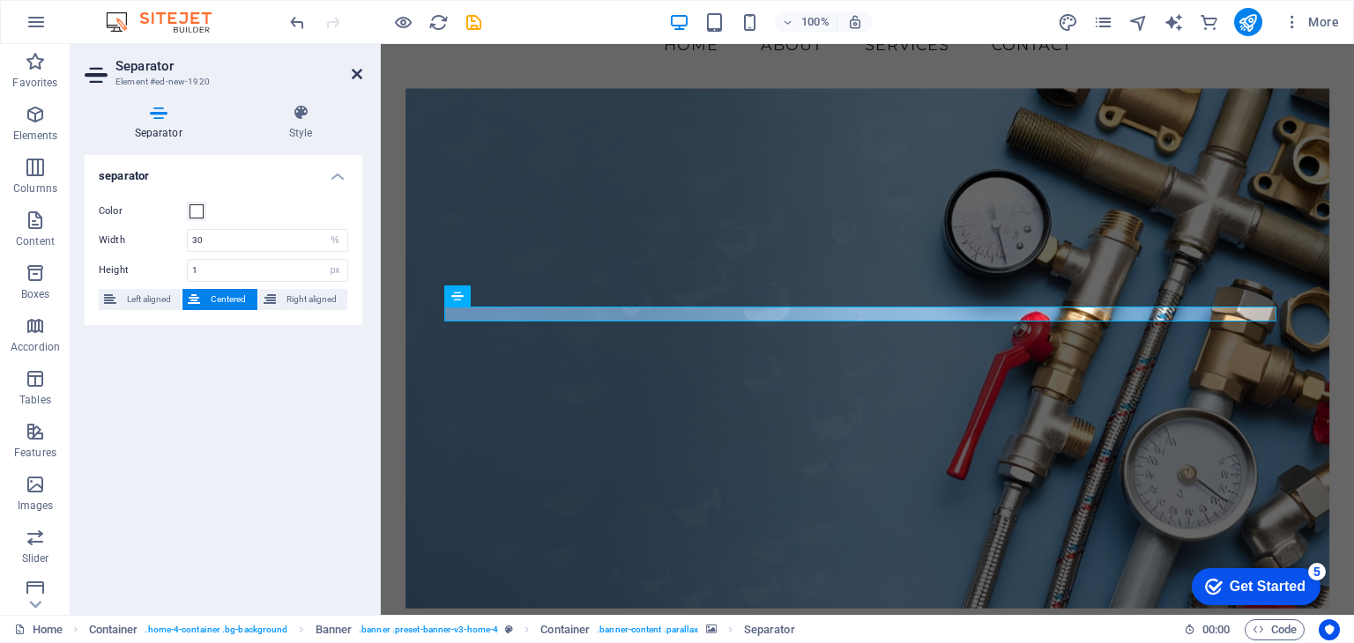
click at [356, 80] on icon at bounding box center [357, 74] width 11 height 14
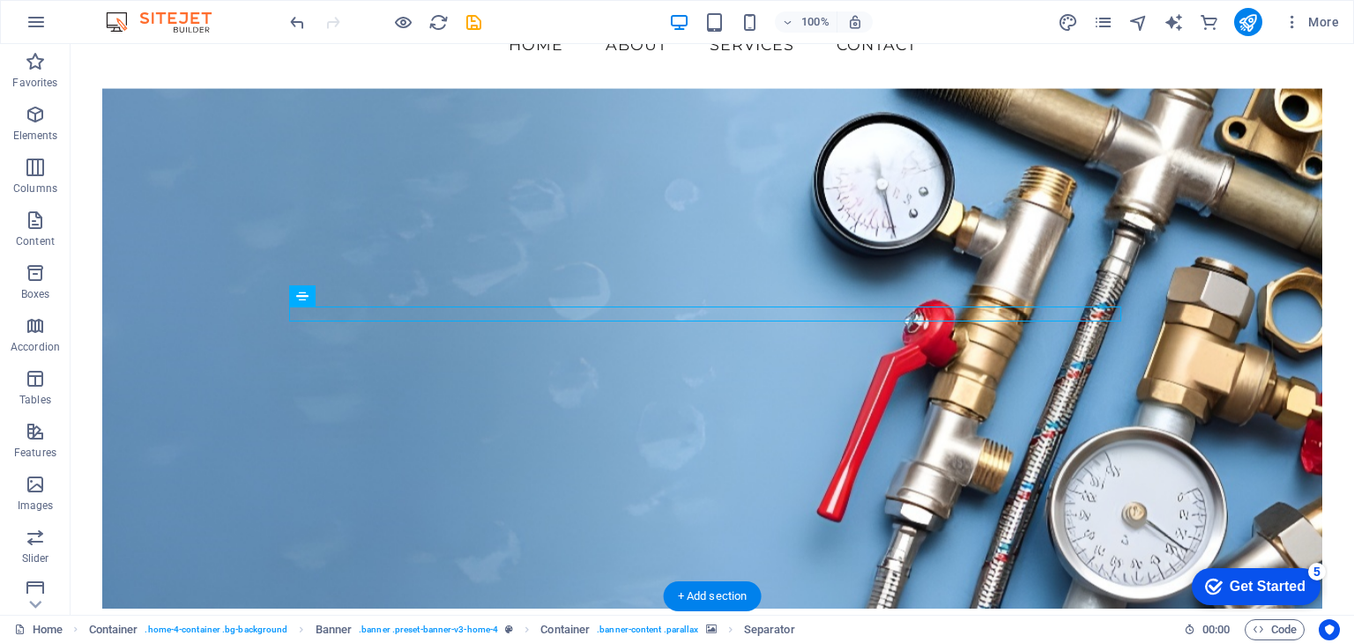
click at [967, 471] on figure at bounding box center [711, 348] width 1219 height 520
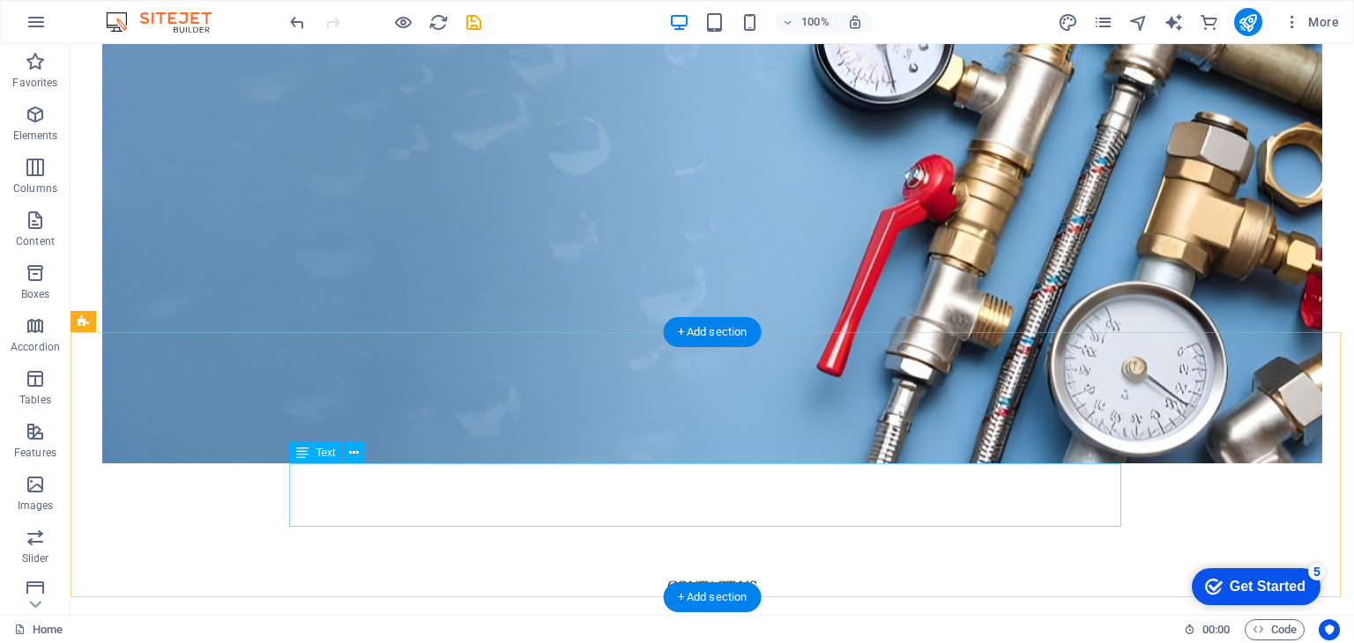
scroll to position [441, 0]
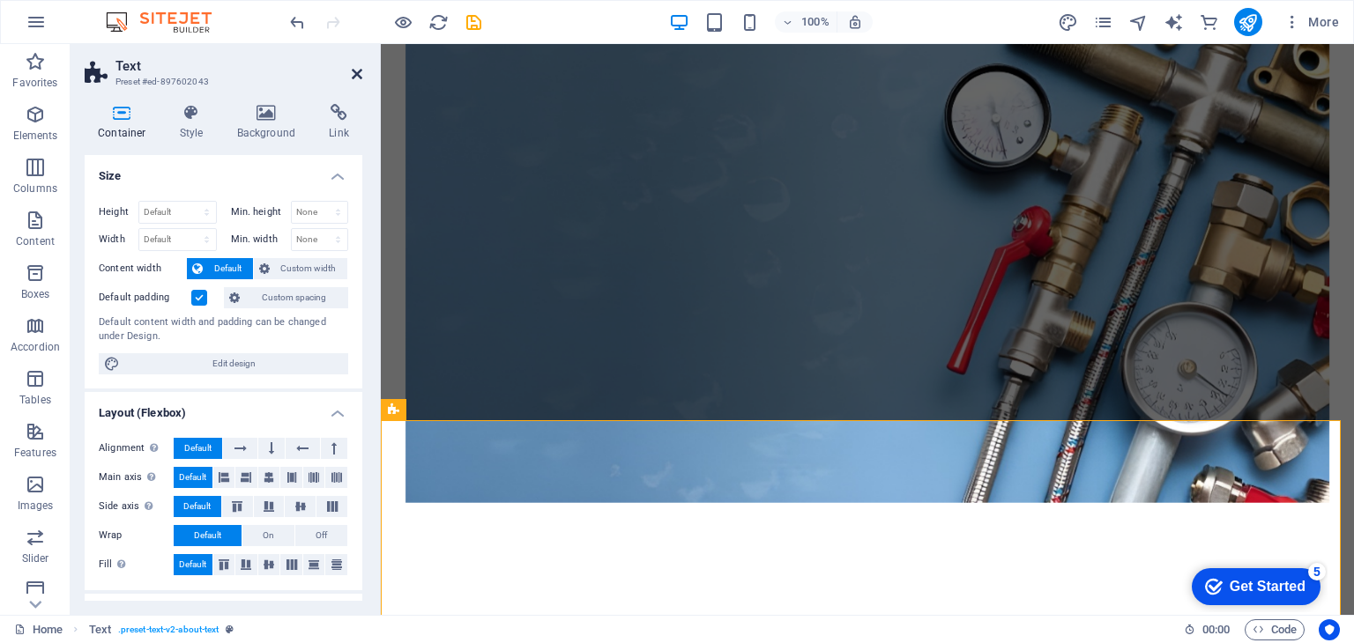
click at [353, 68] on icon at bounding box center [357, 74] width 11 height 14
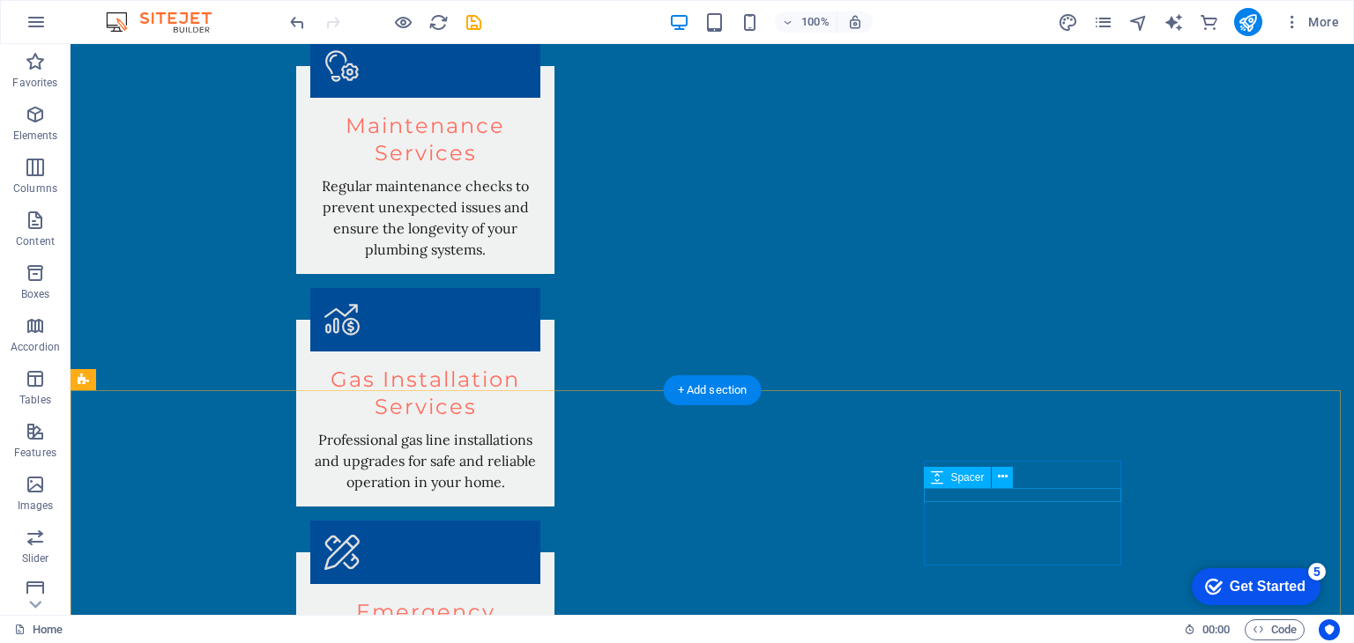
scroll to position [2674, 0]
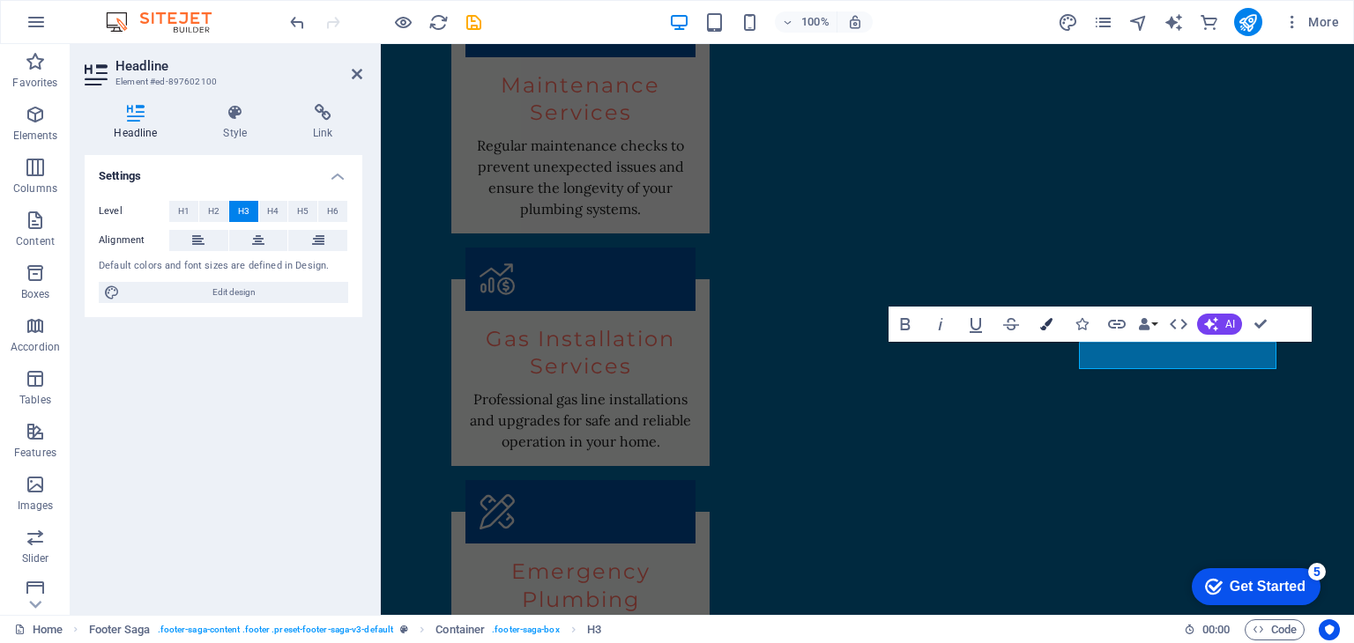
click at [1047, 321] on icon "button" at bounding box center [1046, 324] width 12 height 12
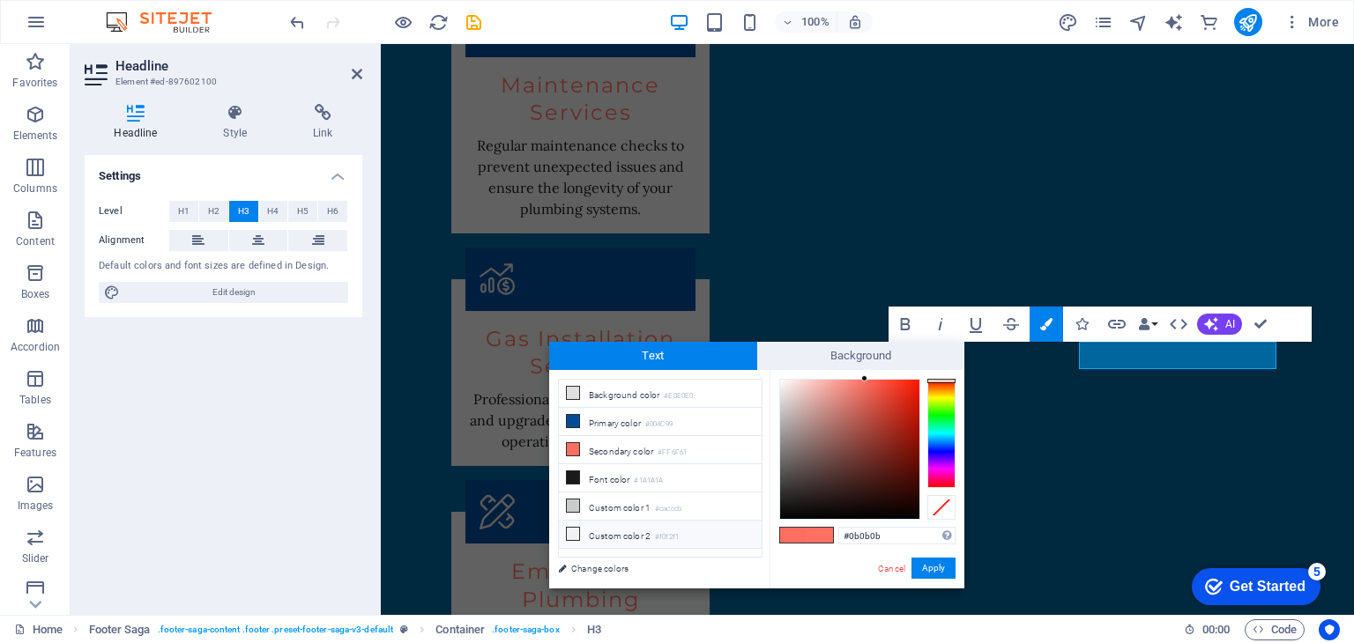
type input "#000000"
drag, startPoint x: 865, startPoint y: 378, endPoint x: 755, endPoint y: 559, distance: 211.1
click at [755, 559] on div "less Background color #E0E0E0 Primary color #004C99 Secondary color #FF6F61 Fon…" at bounding box center [756, 479] width 415 height 219
click at [934, 567] on button "Apply" at bounding box center [933, 568] width 44 height 21
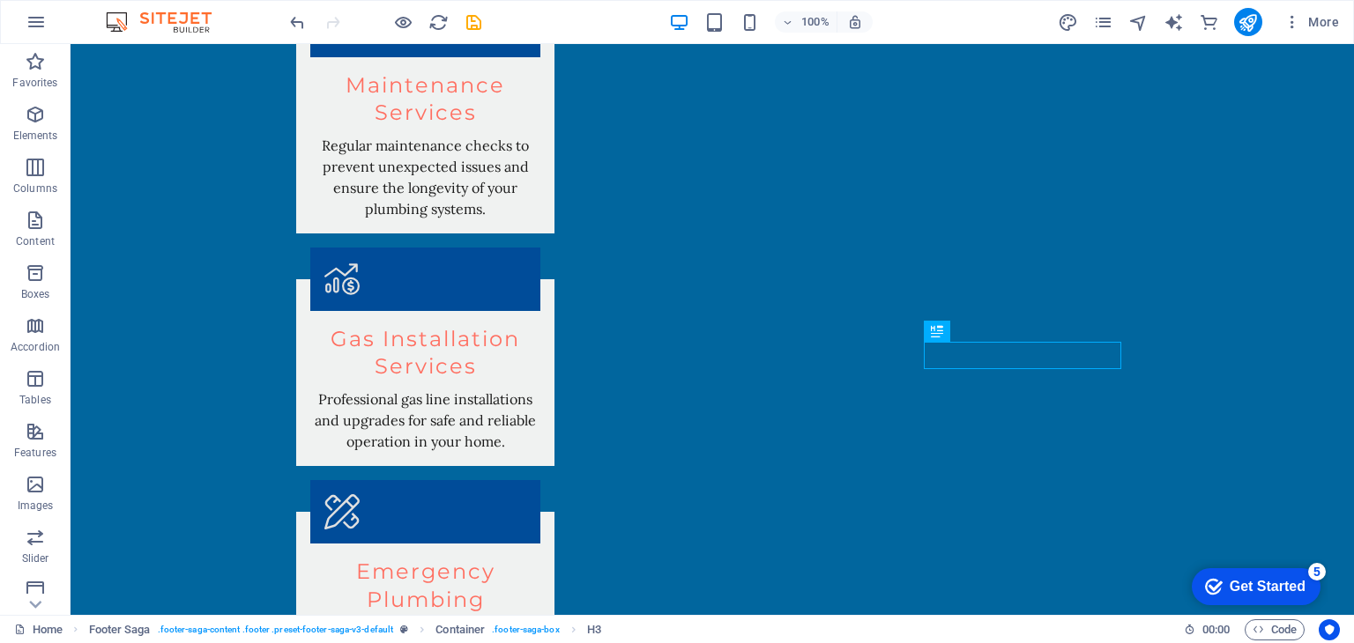
click at [835, 360] on div "H2 Container Container Banner Banner Container Container Menu Container Menu Ba…" at bounding box center [712, 329] width 1283 height 571
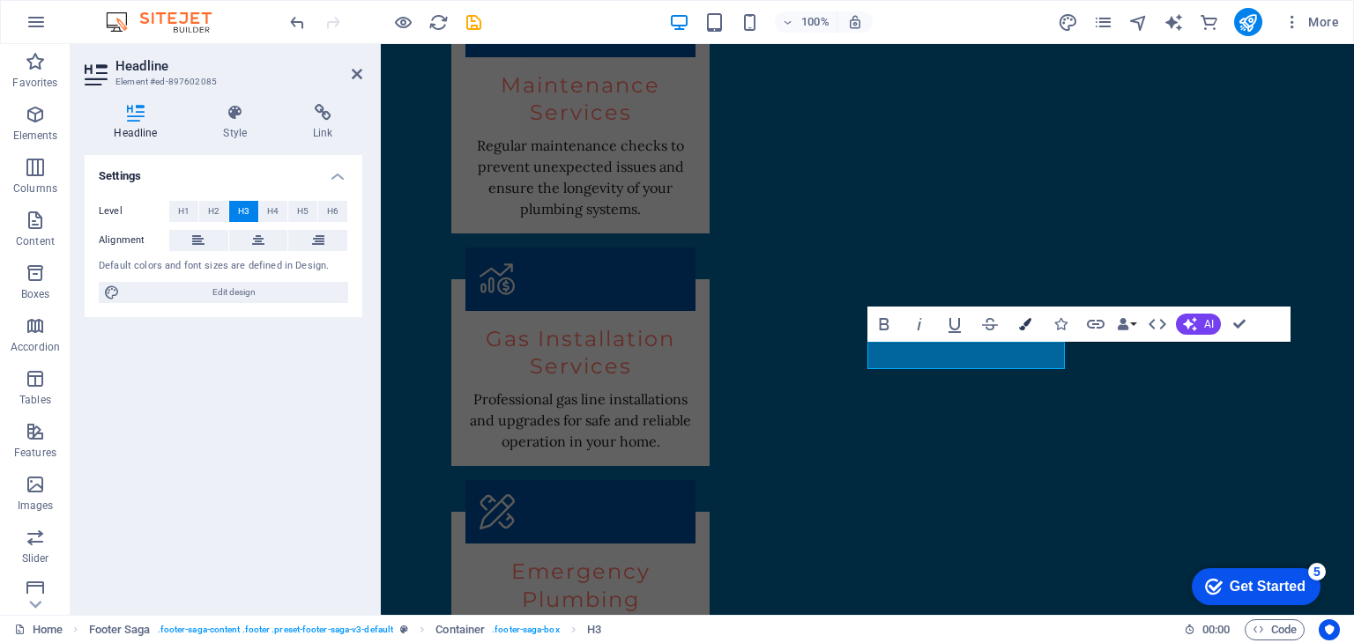
click at [1026, 318] on icon "button" at bounding box center [1025, 324] width 12 height 12
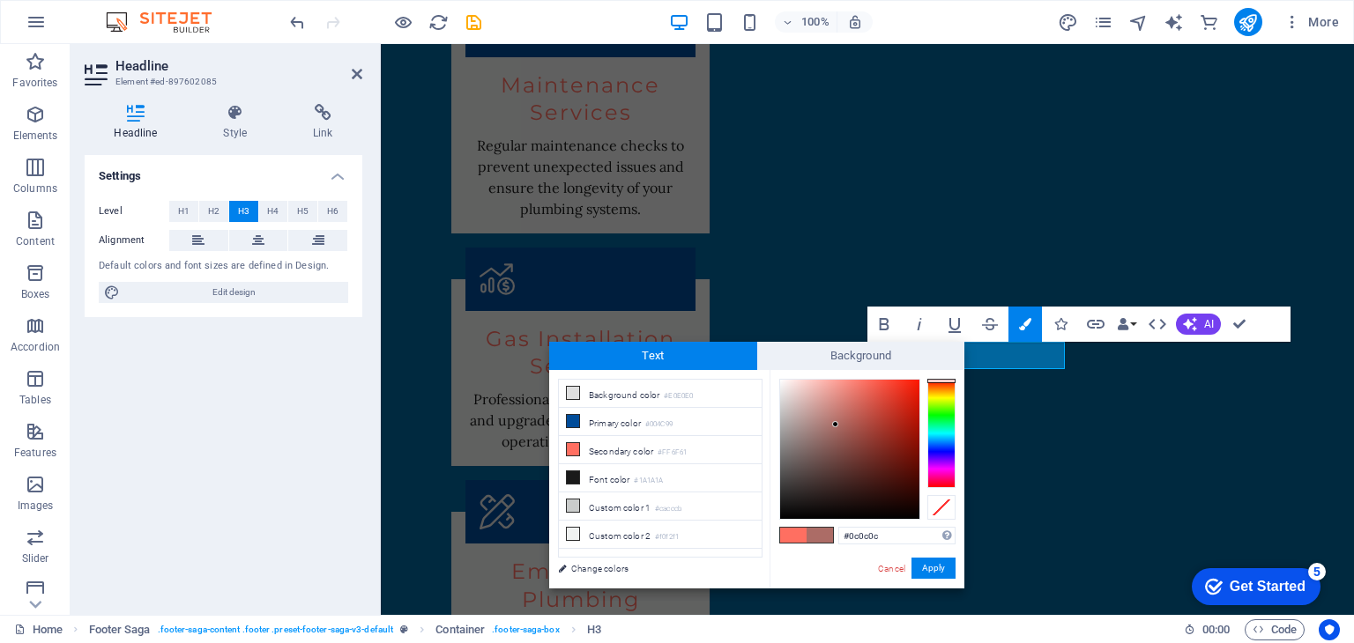
type input "#000000"
drag, startPoint x: 865, startPoint y: 376, endPoint x: 761, endPoint y: 546, distance: 198.9
click at [761, 546] on div "less Background color #E0E0E0 Primary color #004C99 Secondary color #FF6F61 Fon…" at bounding box center [756, 479] width 415 height 219
click at [929, 569] on button "Apply" at bounding box center [933, 568] width 44 height 21
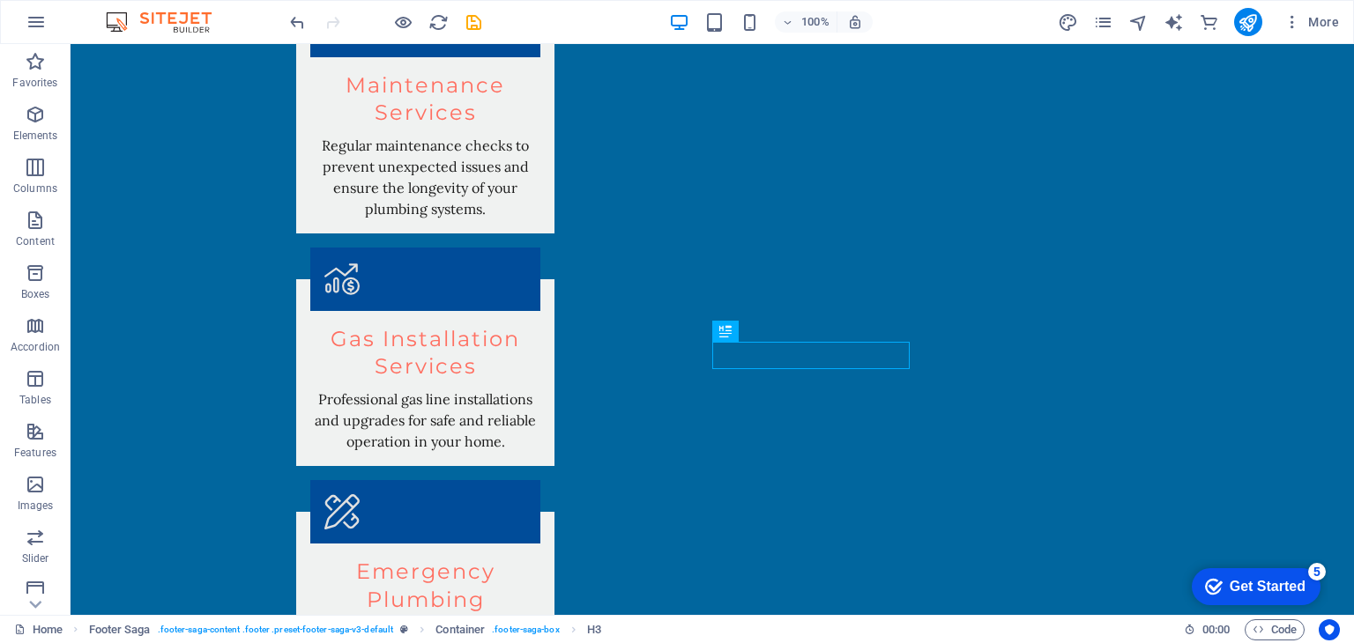
click at [588, 350] on div "H2 Container Container Banner Banner Container Container Menu Container Menu Ba…" at bounding box center [712, 329] width 1283 height 571
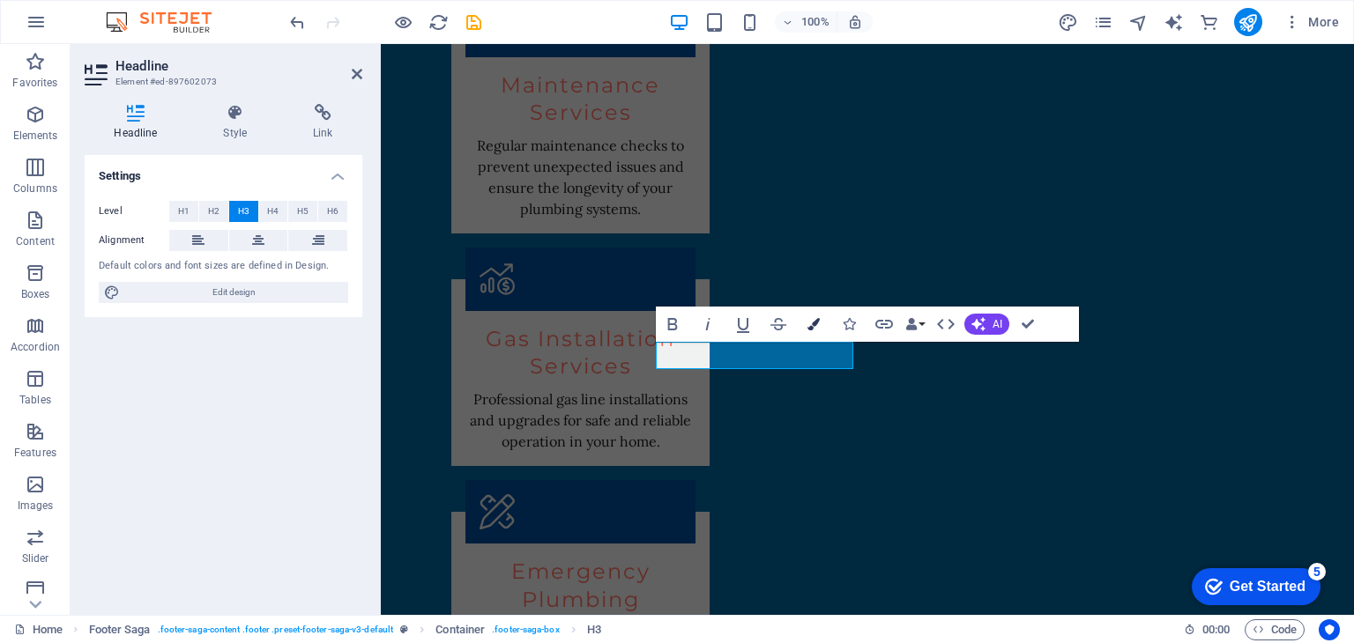
click at [808, 318] on icon "button" at bounding box center [813, 324] width 12 height 12
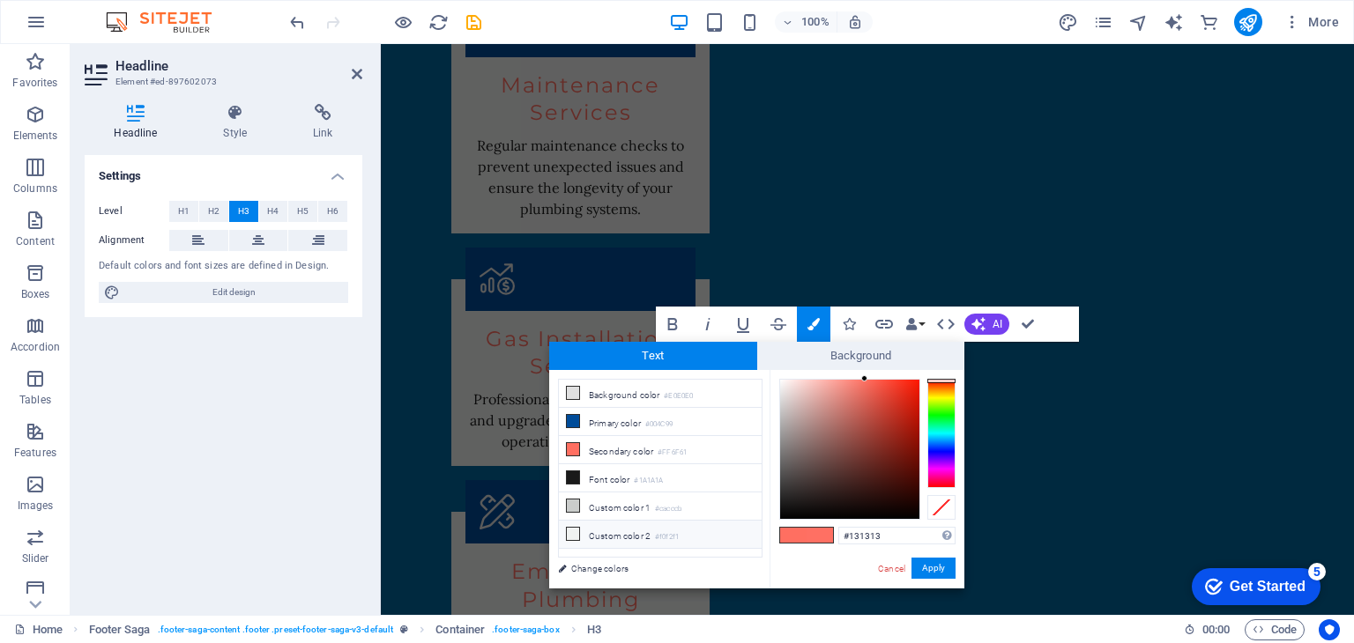
type input "#000000"
drag, startPoint x: 865, startPoint y: 377, endPoint x: 750, endPoint y: 574, distance: 227.5
click at [750, 571] on div "less Background color #E0E0E0 Primary color #004C99 Secondary color #FF6F61 Fon…" at bounding box center [756, 479] width 415 height 219
click at [944, 565] on button "Apply" at bounding box center [933, 568] width 44 height 21
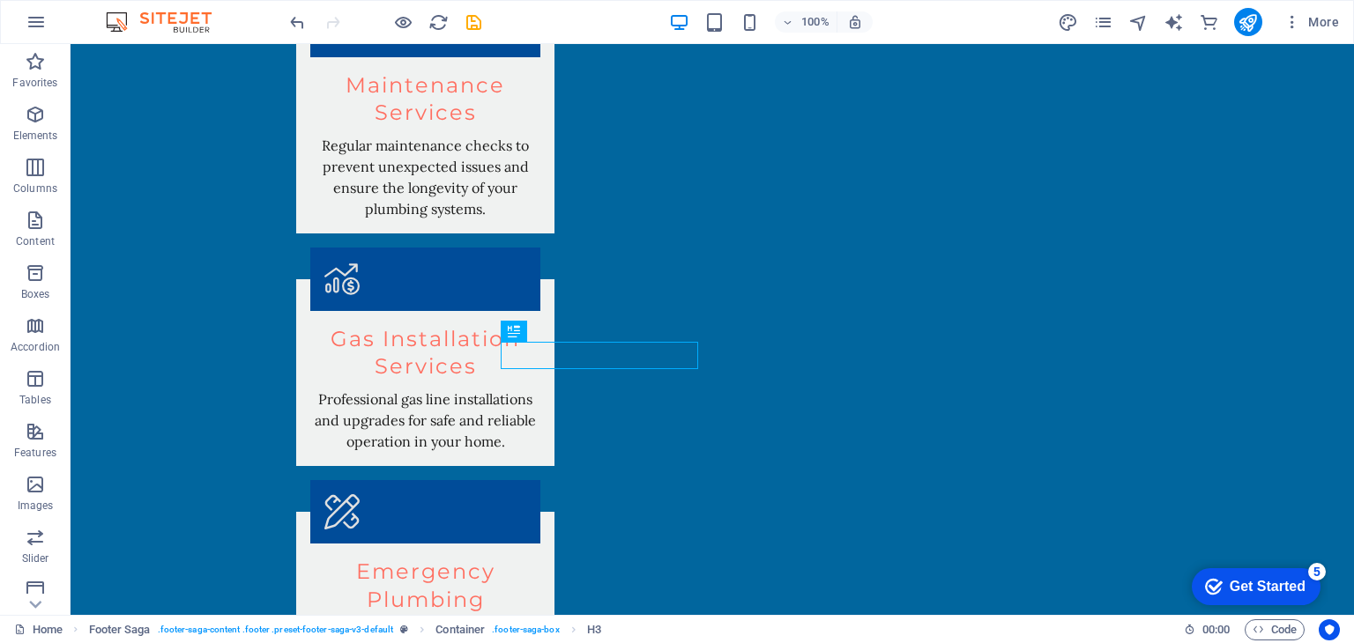
click at [375, 365] on div "H2 Container Container Banner Banner Container Container Menu Container Menu Ba…" at bounding box center [712, 329] width 1283 height 571
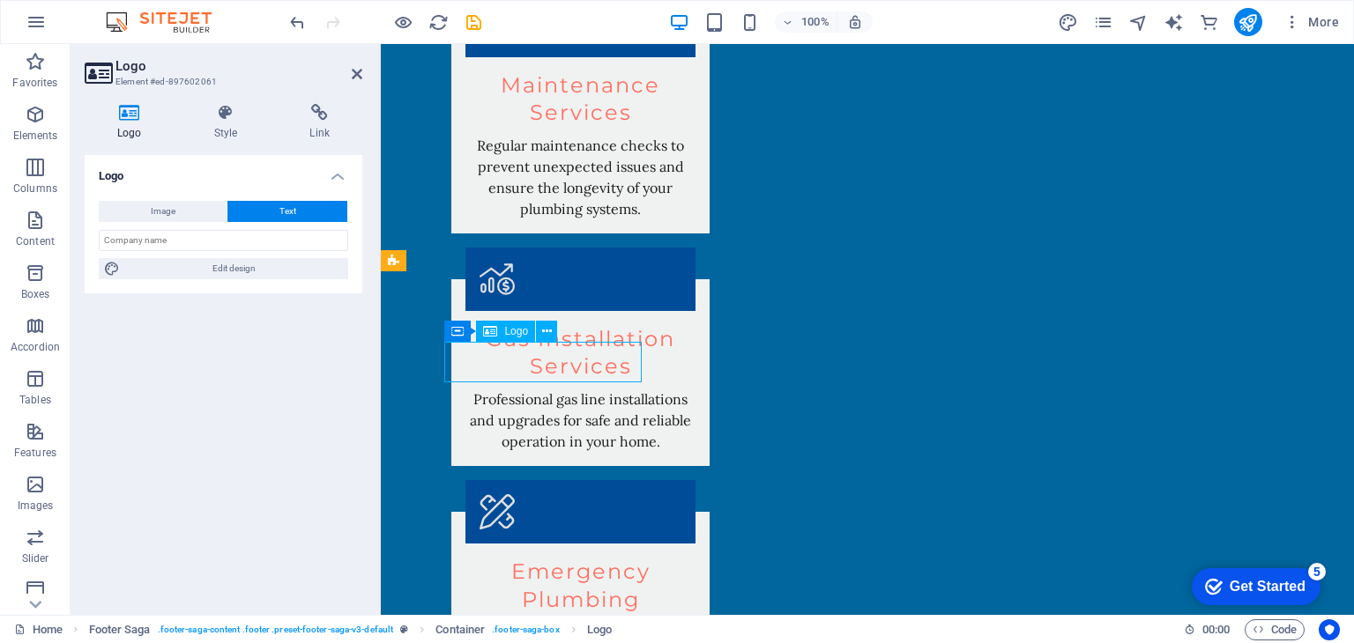
click at [209, 205] on button "Image" at bounding box center [163, 211] width 128 height 21
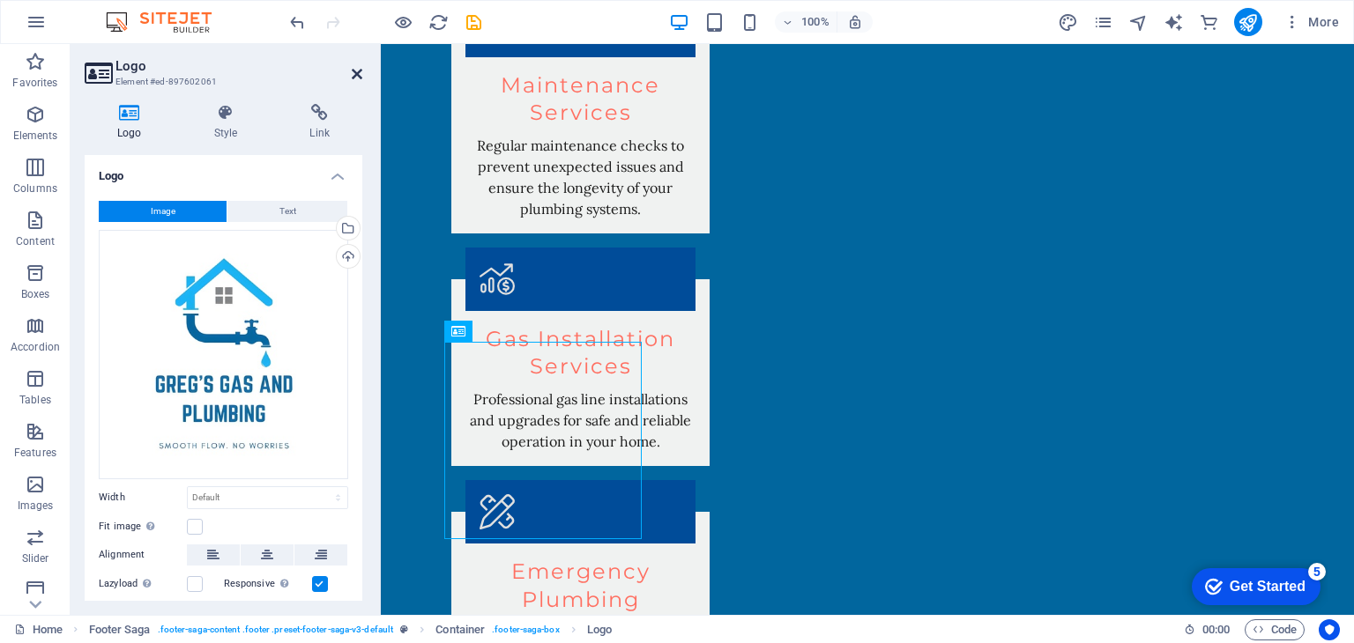
click at [352, 75] on icon at bounding box center [357, 74] width 11 height 14
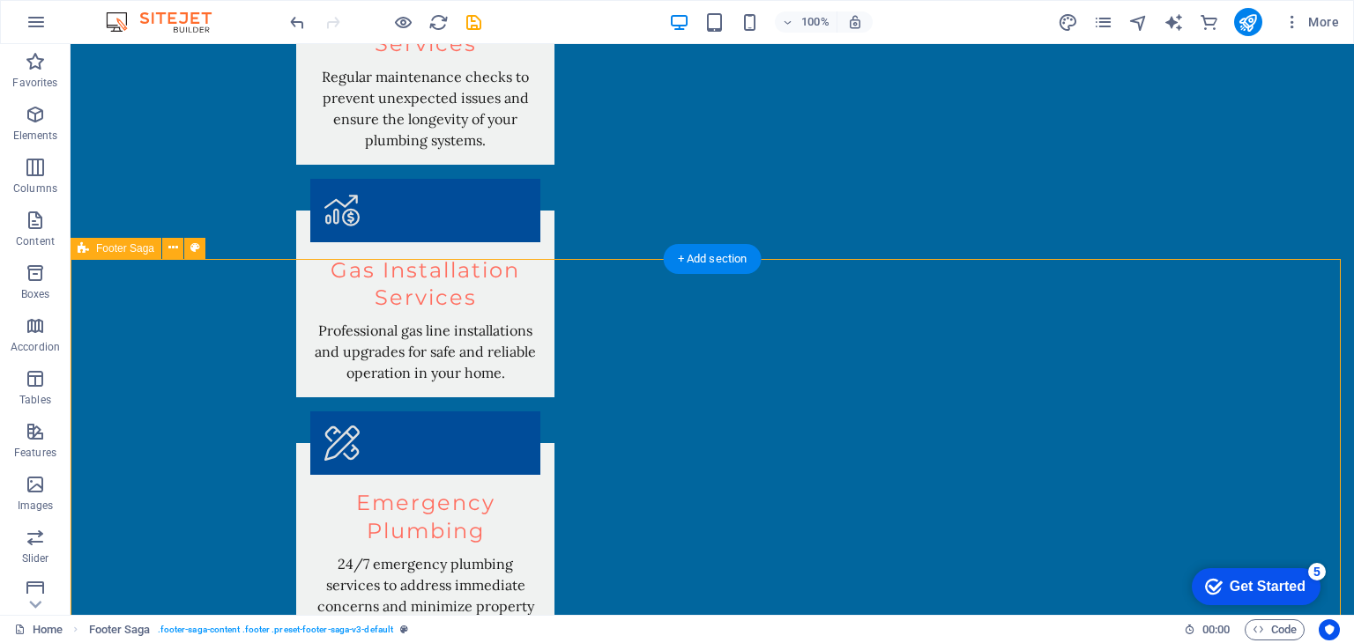
scroll to position [2831, 0]
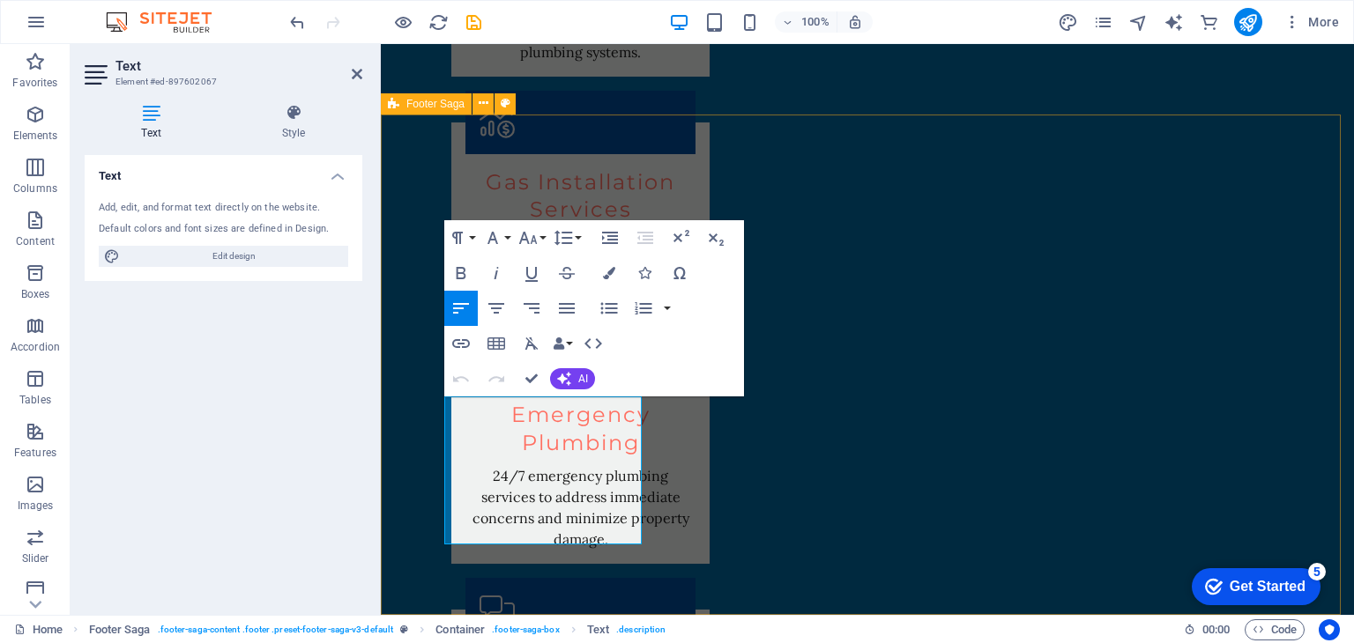
drag, startPoint x: 592, startPoint y: 538, endPoint x: 384, endPoint y: 385, distance: 258.4
click at [616, 270] on button "Colors" at bounding box center [608, 273] width 33 height 35
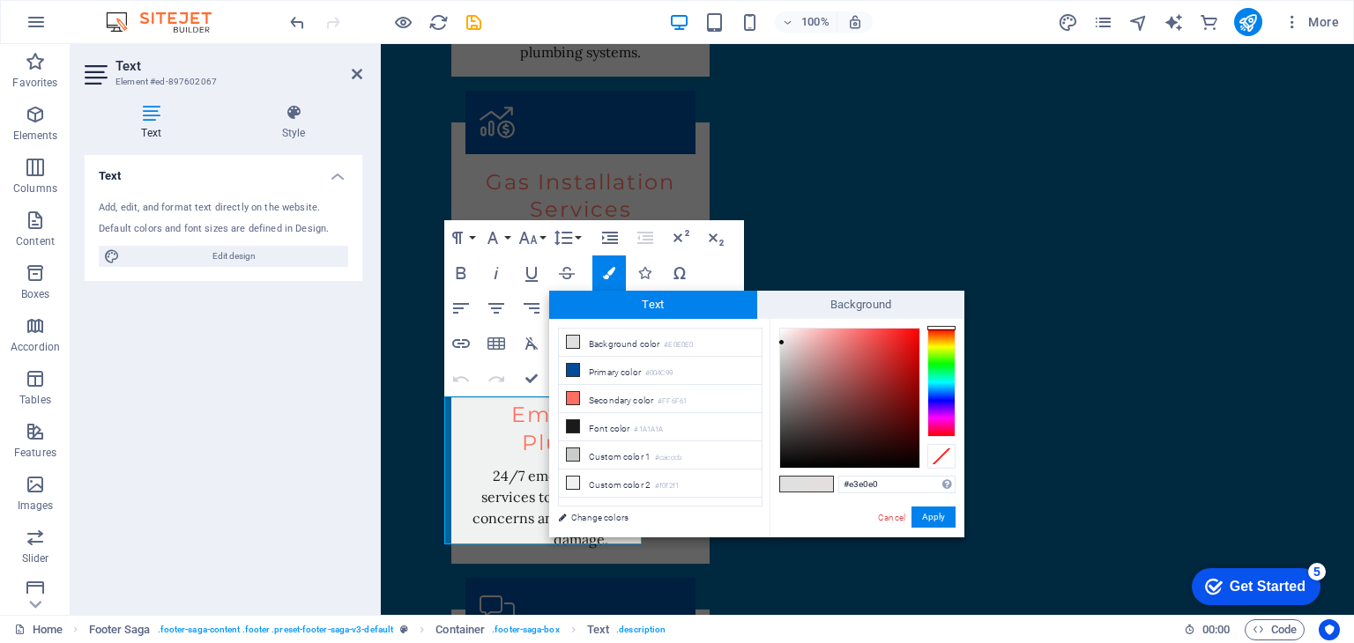
click at [781, 343] on div at bounding box center [849, 398] width 139 height 139
drag, startPoint x: 780, startPoint y: 350, endPoint x: 749, endPoint y: 474, distance: 128.0
click at [749, 474] on div "less Background color #E0E0E0 Primary color #004C99 Secondary color #FF6F61 Fon…" at bounding box center [756, 428] width 415 height 219
click at [696, 516] on link "Change colors" at bounding box center [651, 518] width 204 height 22
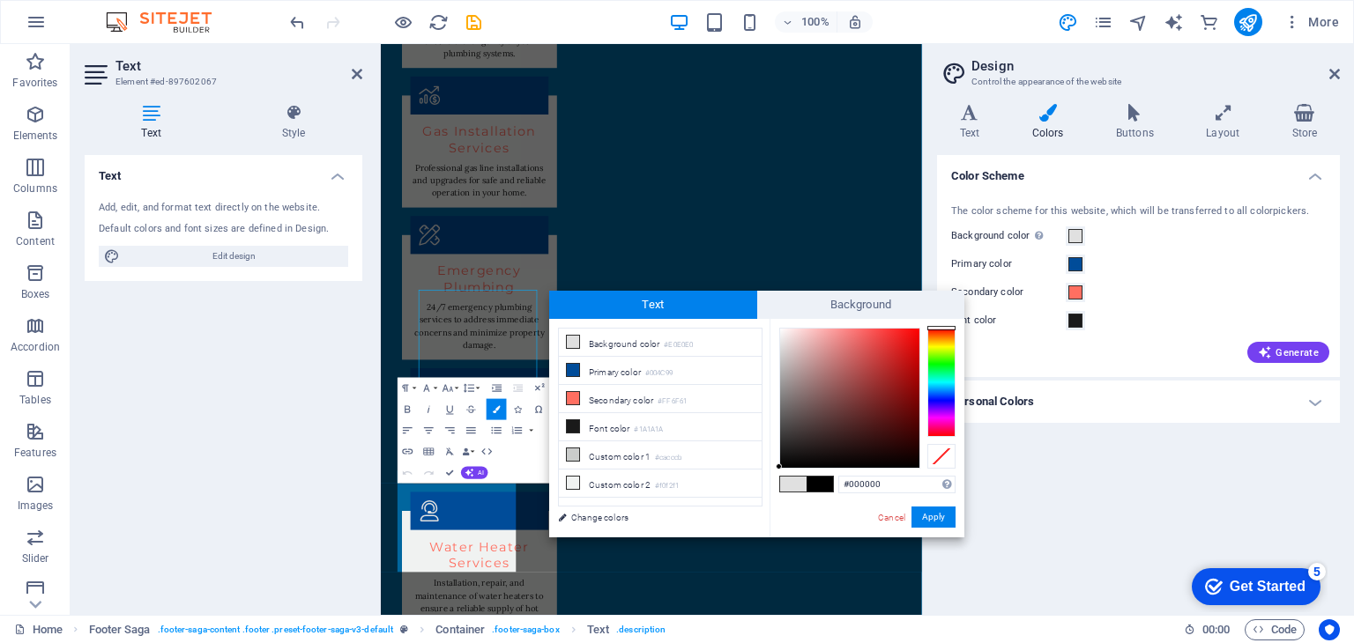
scroll to position [2774, 0]
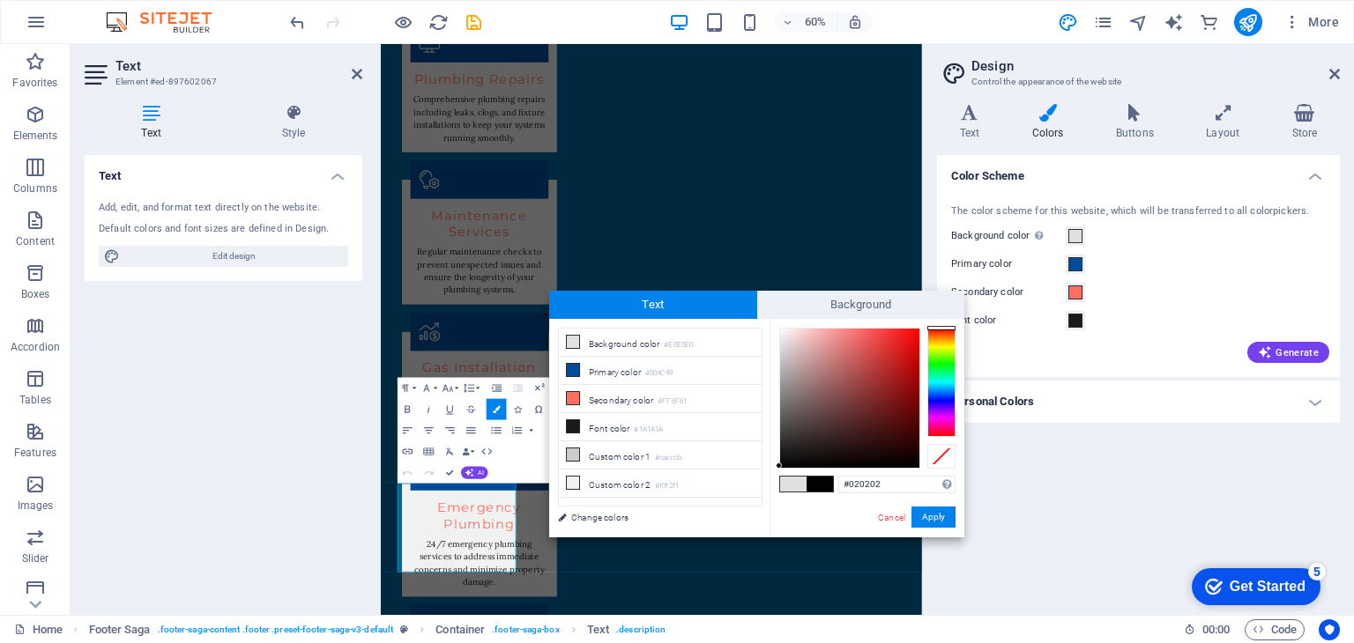
click at [776, 466] on div at bounding box center [779, 466] width 6 height 6
drag, startPoint x: 779, startPoint y: 466, endPoint x: 776, endPoint y: 478, distance: 11.8
click at [776, 478] on div "#000000 Supported formats #0852ed rgb(8, 82, 237) rgba(8, 82, 237, 90%) hsv(221…" at bounding box center [866, 556] width 195 height 474
click at [772, 495] on div "#000000 Supported formats #0852ed rgb(8, 82, 237) rgba(8, 82, 237, 90%) hsv(221…" at bounding box center [866, 556] width 195 height 474
click at [781, 473] on div "#000000 Supported formats #0852ed rgb(8, 82, 237) rgba(8, 82, 237, 90%) hsv(221…" at bounding box center [866, 556] width 195 height 474
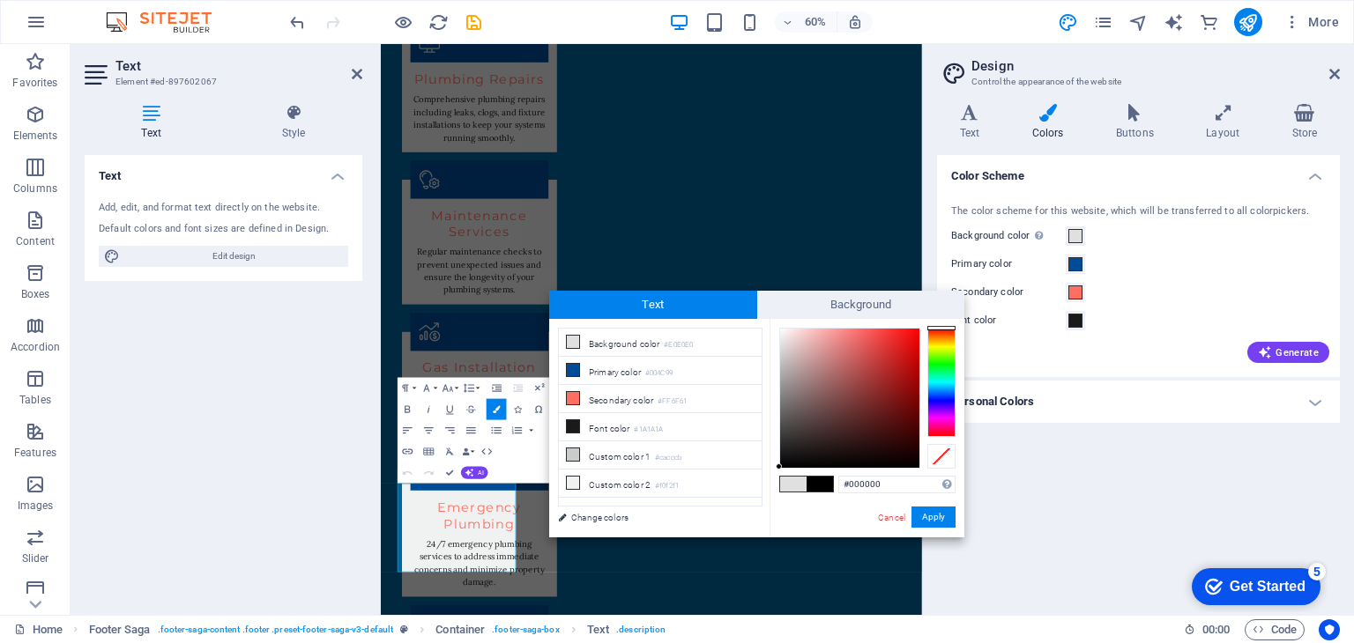
type input "#020202"
click at [778, 466] on div at bounding box center [779, 466] width 6 height 6
click at [941, 514] on button "Apply" at bounding box center [933, 517] width 44 height 21
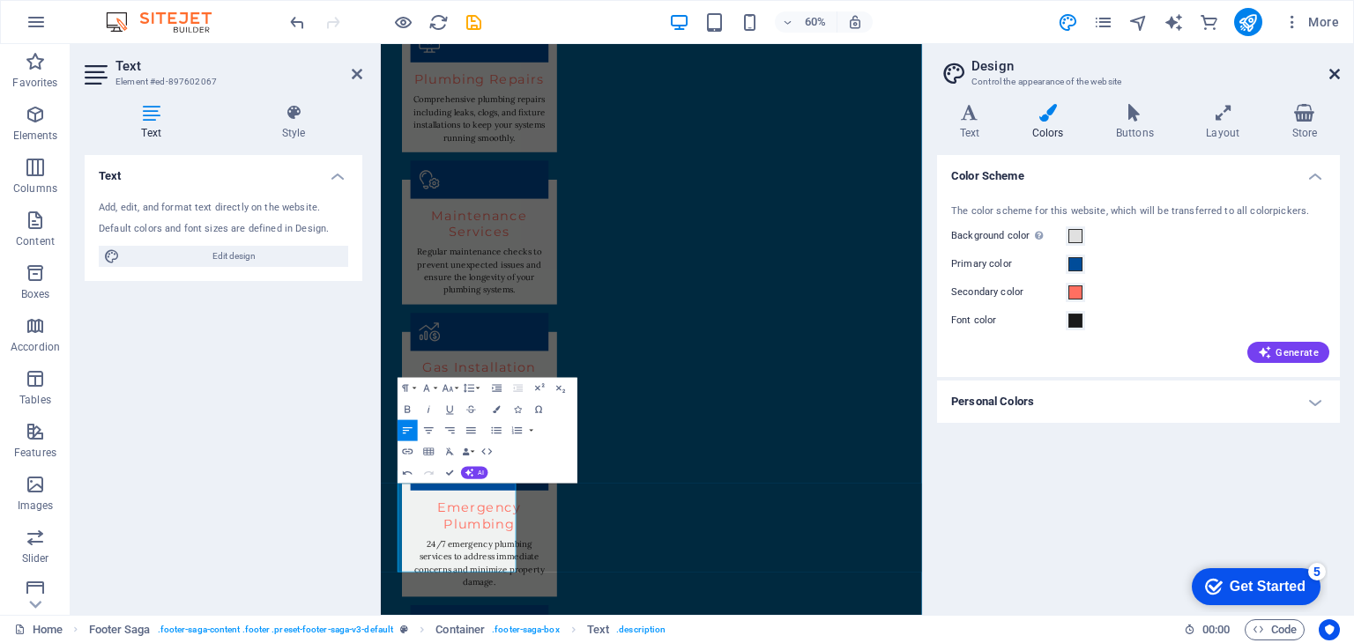
click at [1335, 74] on icon at bounding box center [1334, 74] width 11 height 14
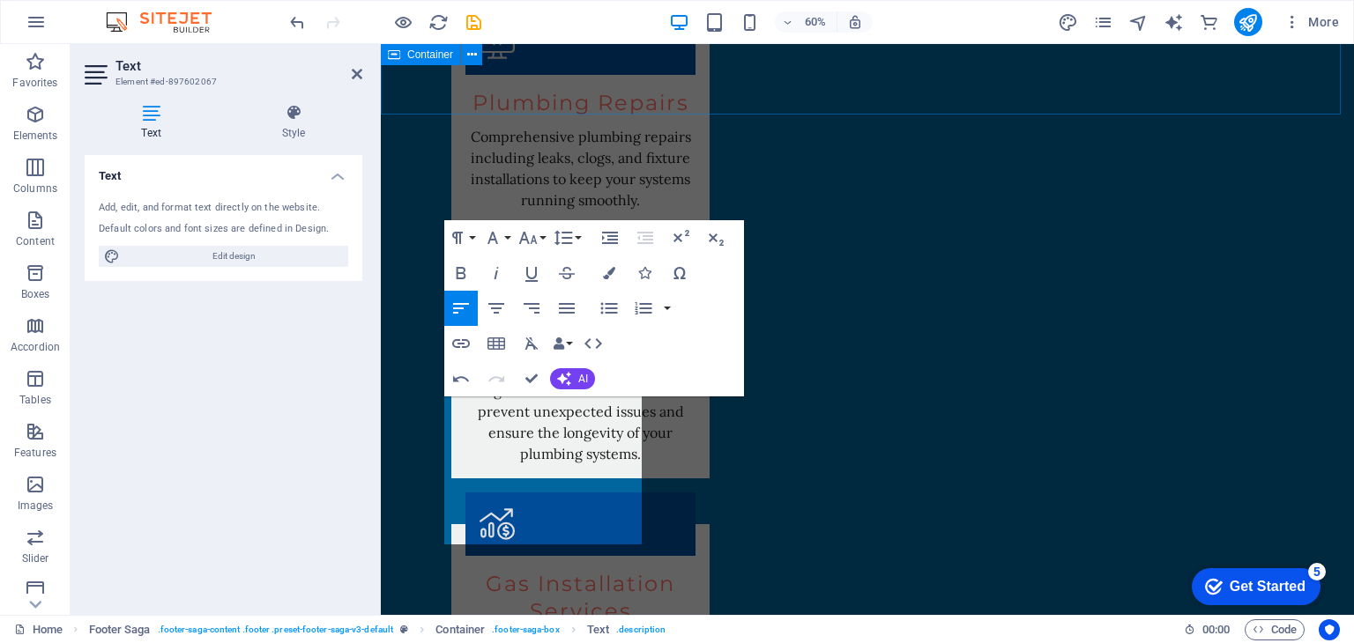
scroll to position [2831, 0]
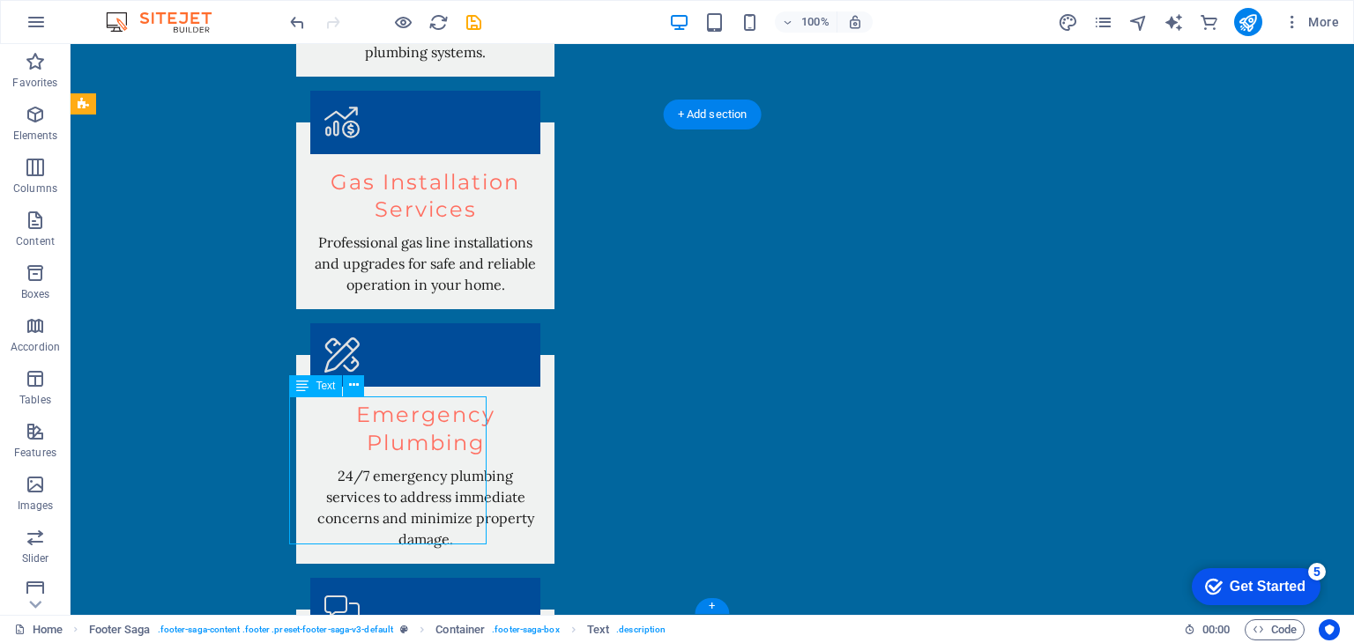
scroll to position [2683, 0]
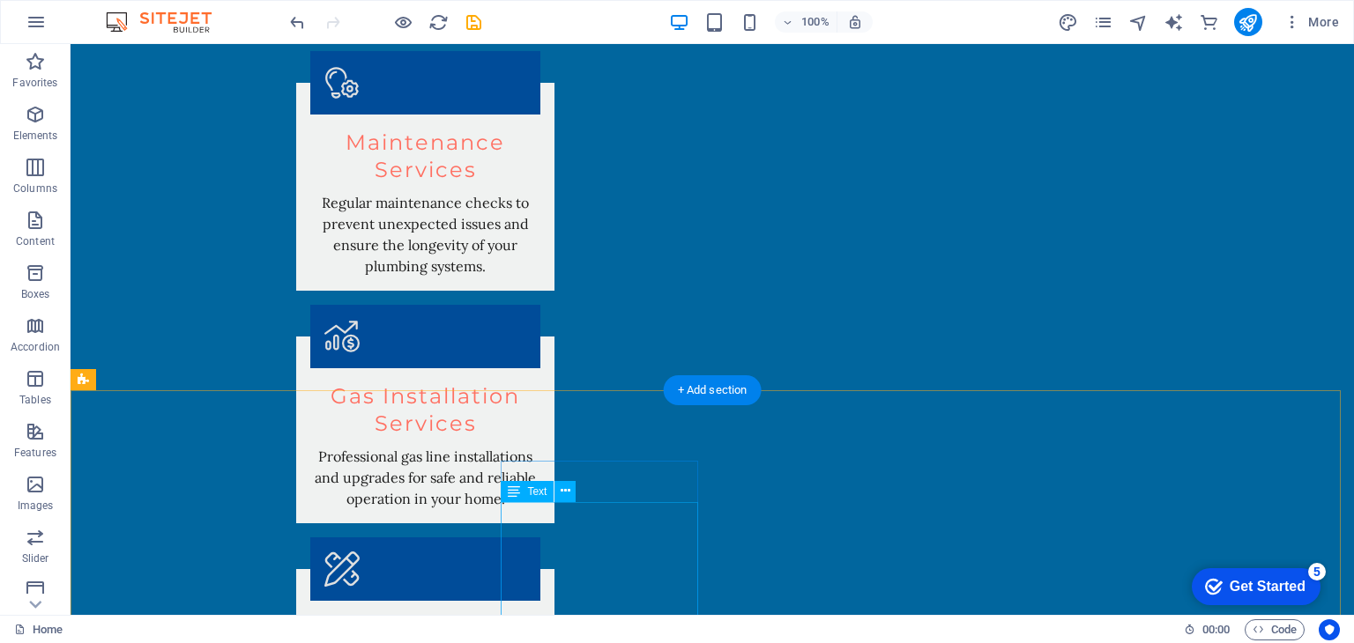
scroll to position [2669, 0]
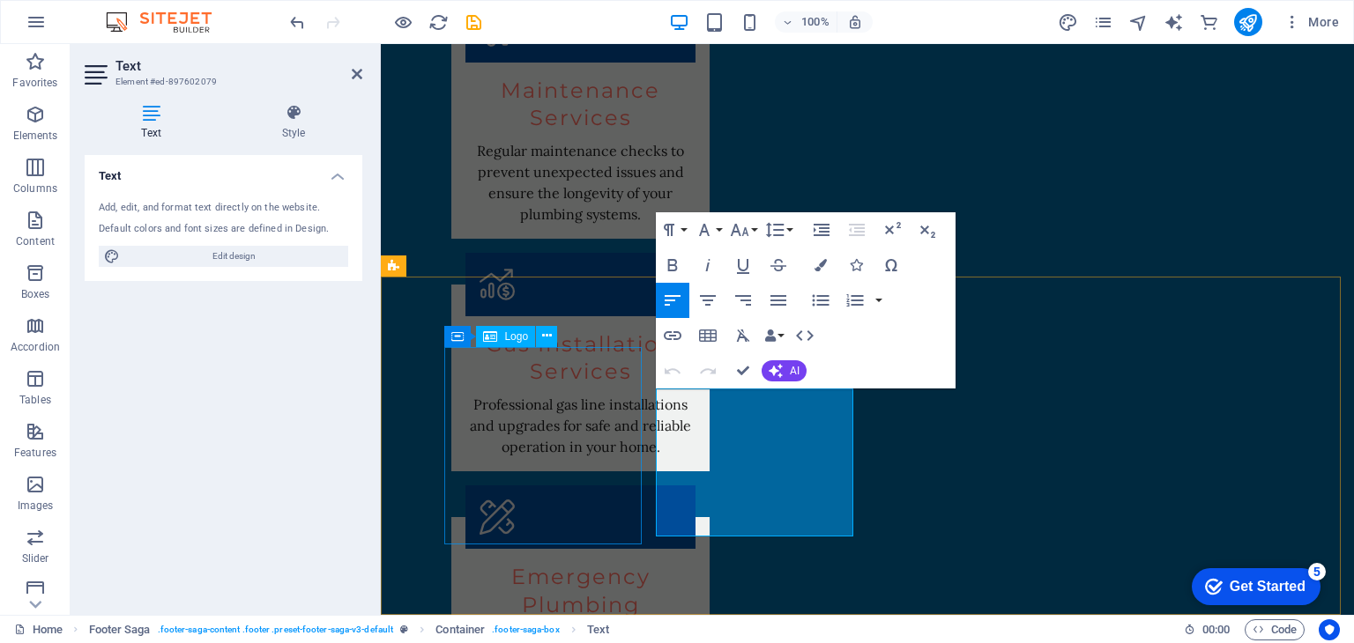
drag, startPoint x: 719, startPoint y: 525, endPoint x: 622, endPoint y: 367, distance: 185.2
click at [817, 265] on icon "button" at bounding box center [820, 265] width 12 height 12
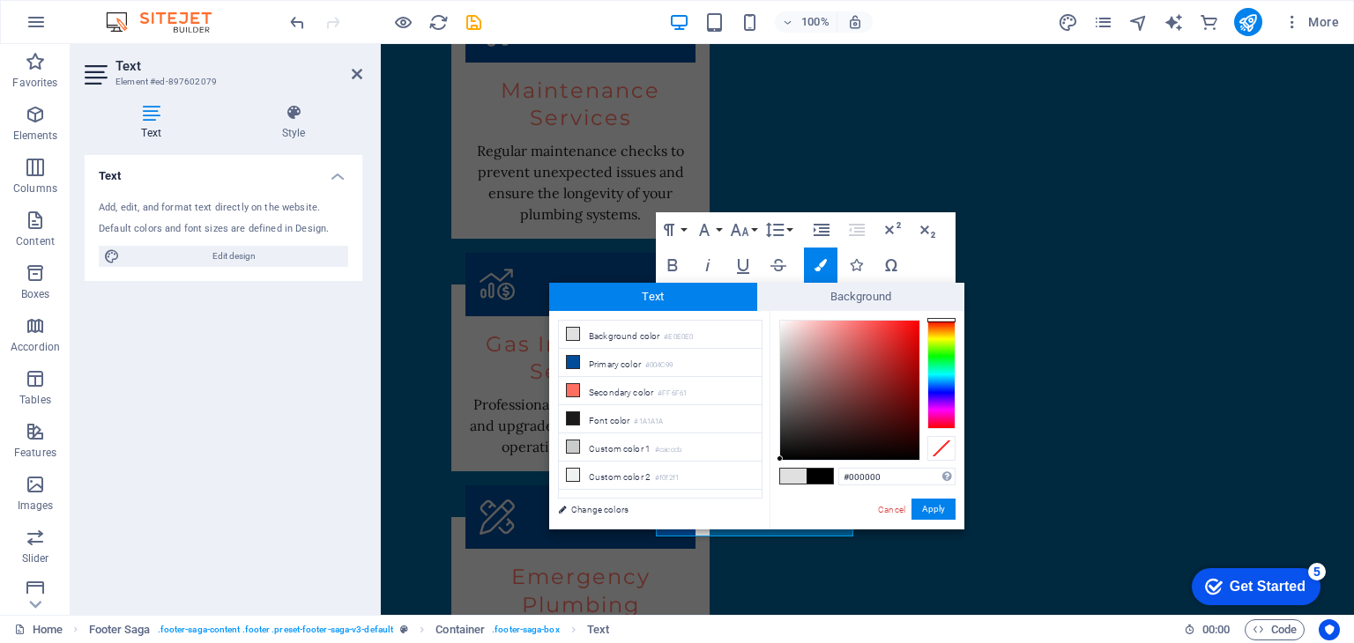
drag, startPoint x: 779, startPoint y: 336, endPoint x: 780, endPoint y: 467, distance: 131.3
click at [780, 468] on div "#000000 Supported formats #0852ed rgb(8, 82, 237) rgba(8, 82, 237, 90%) hsv(221…" at bounding box center [866, 548] width 195 height 474
click at [779, 462] on div "#000000 Supported formats #0852ed rgb(8, 82, 237) rgba(8, 82, 237, 90%) hsv(221…" at bounding box center [866, 548] width 195 height 474
type input "#000000"
click at [779, 460] on div at bounding box center [779, 459] width 6 height 6
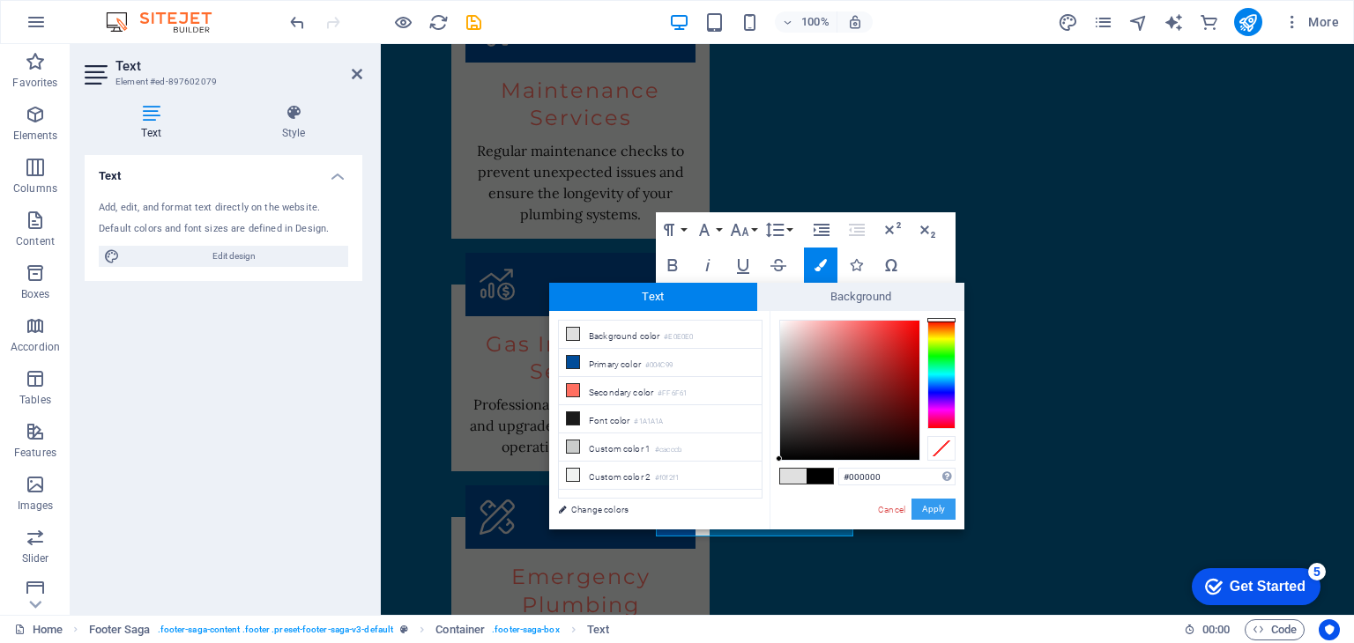
click at [931, 509] on button "Apply" at bounding box center [933, 509] width 44 height 21
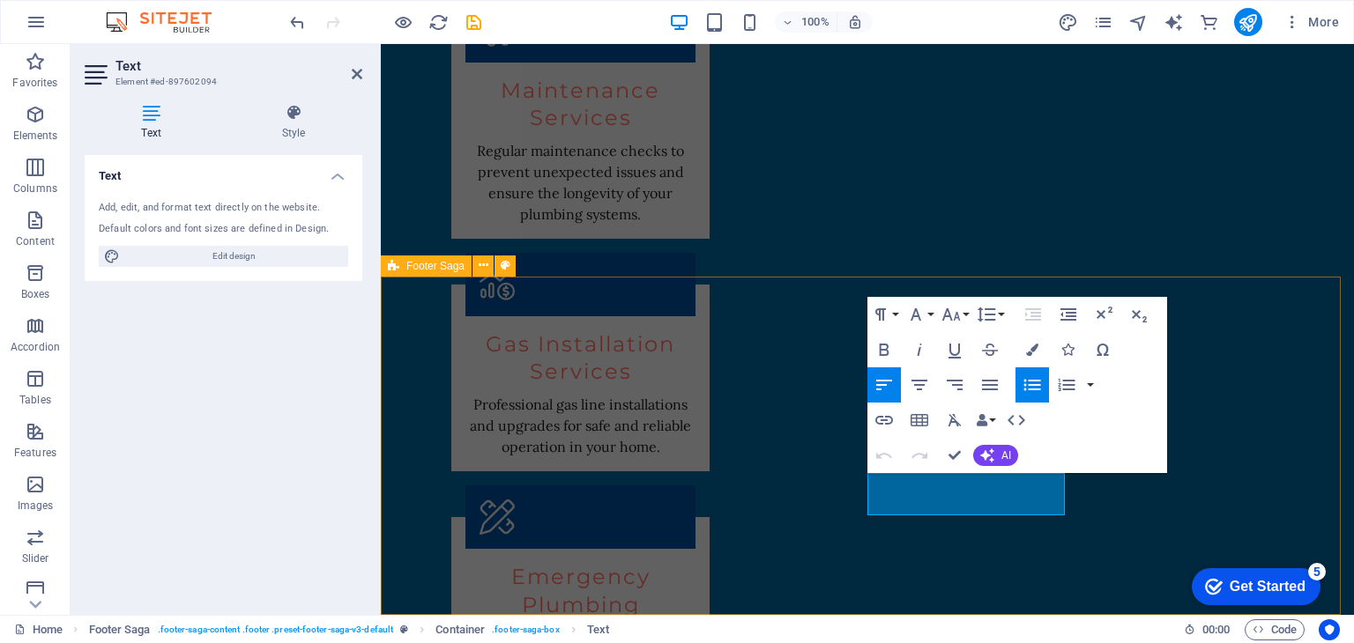
drag, startPoint x: 966, startPoint y: 507, endPoint x: 870, endPoint y: 480, distance: 99.6
click at [1029, 350] on icon "button" at bounding box center [1032, 350] width 12 height 12
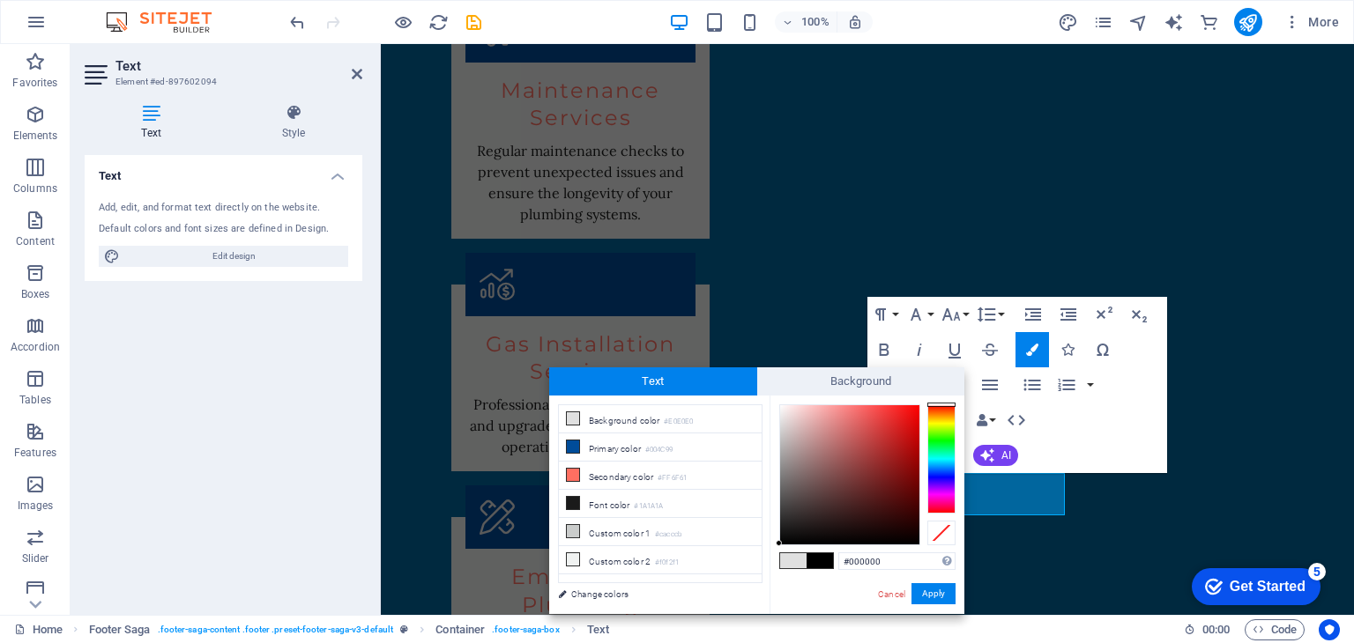
drag, startPoint x: 777, startPoint y: 423, endPoint x: 779, endPoint y: 547, distance: 124.3
click at [779, 547] on div "#000000 Supported formats #0852ed rgb(8, 82, 237) rgba(8, 82, 237, 90%) hsv(221…" at bounding box center [866, 633] width 195 height 474
type input "#020202"
click at [778, 543] on div at bounding box center [779, 542] width 6 height 6
click at [940, 596] on button "Apply" at bounding box center [933, 593] width 44 height 21
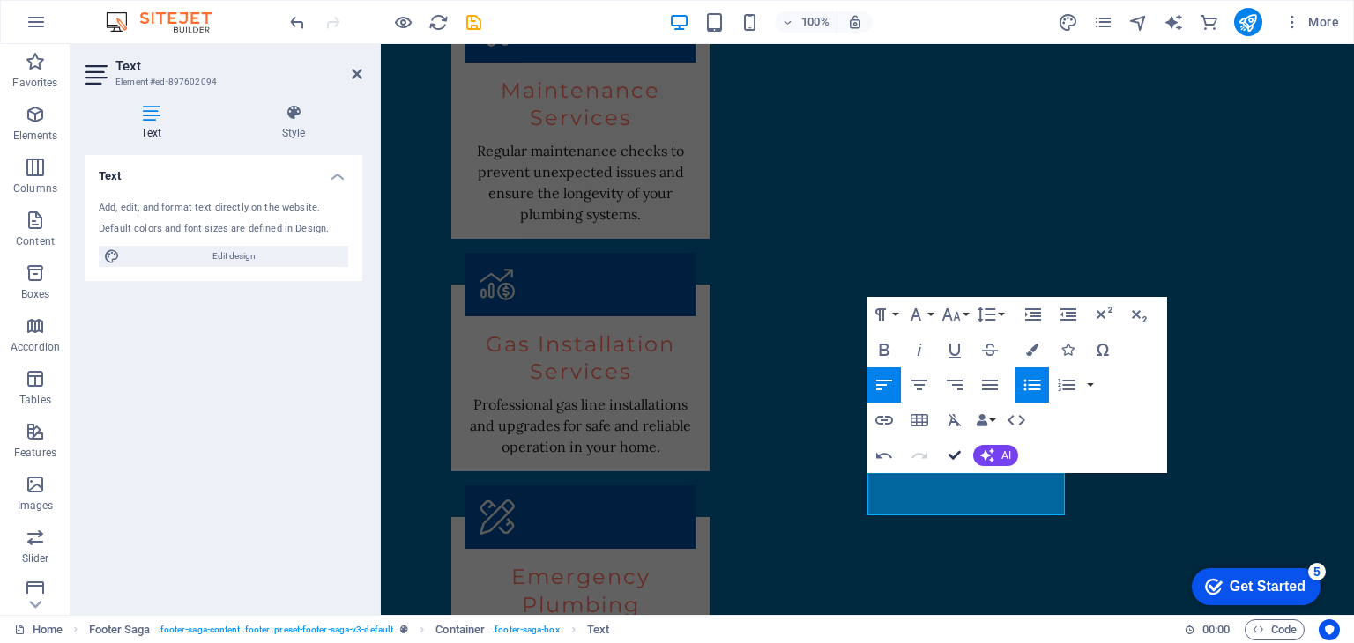
drag, startPoint x: 892, startPoint y: 414, endPoint x: 962, endPoint y: 460, distance: 84.1
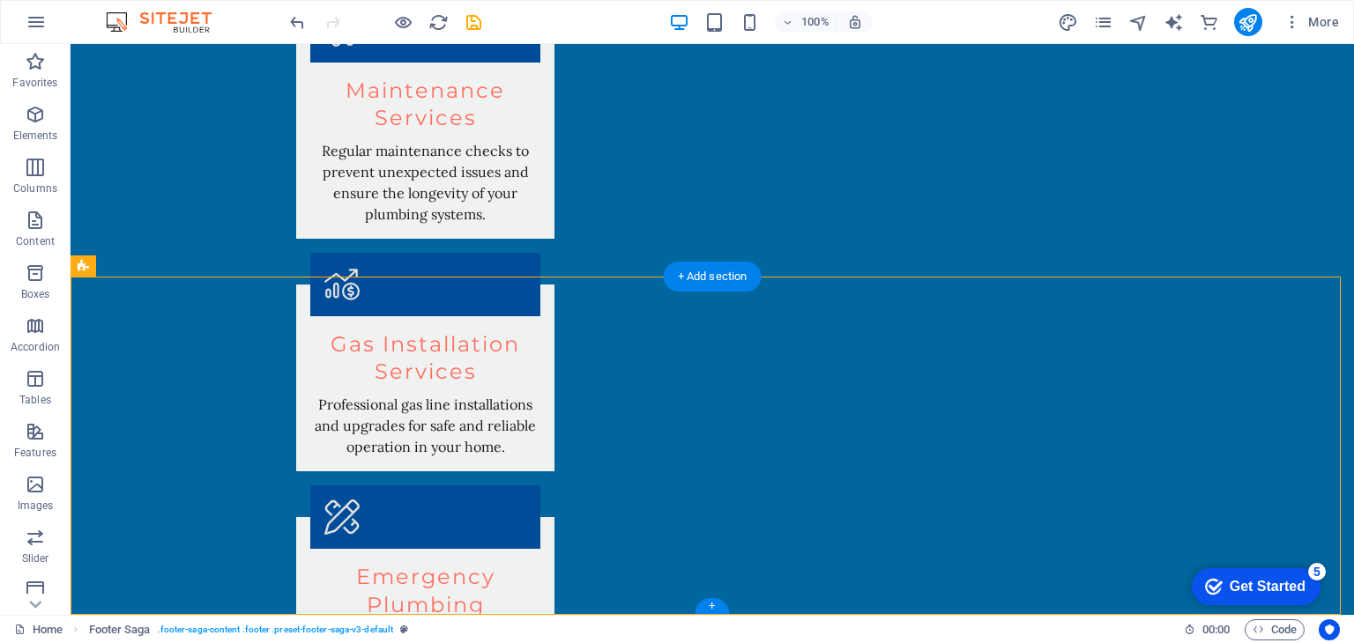
drag, startPoint x: 822, startPoint y: 492, endPoint x: 799, endPoint y: 351, distance: 142.9
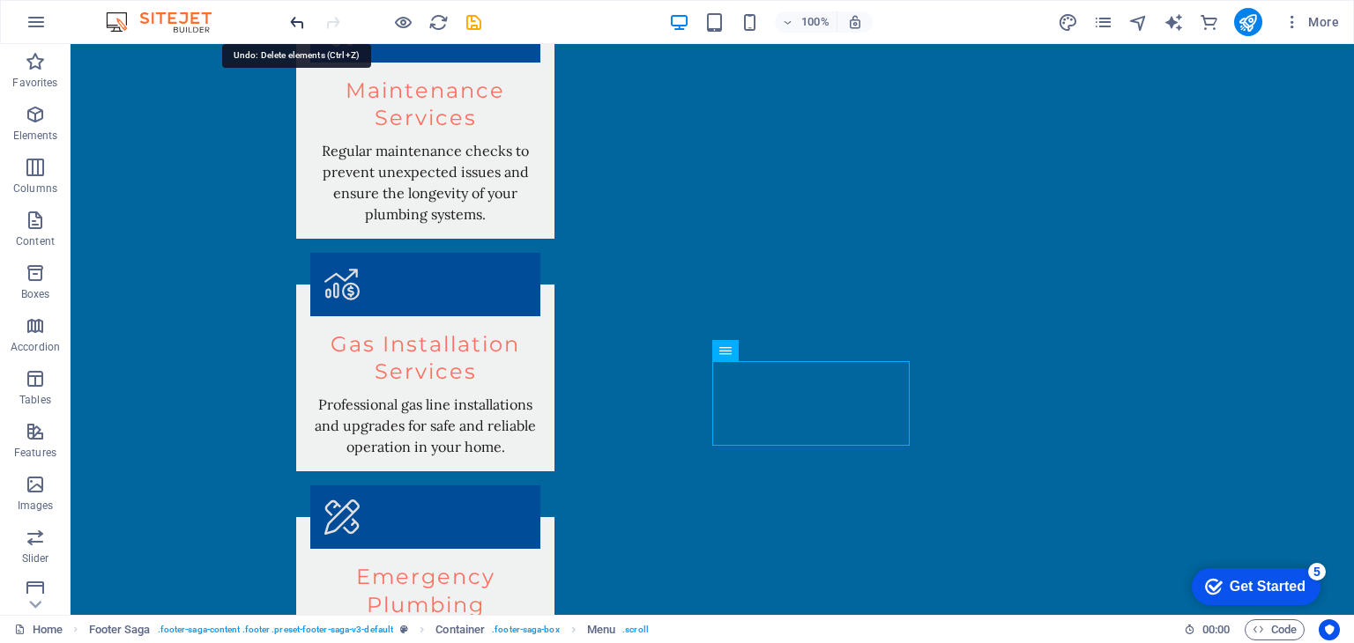
click at [294, 23] on icon "undo" at bounding box center [297, 22] width 20 height 20
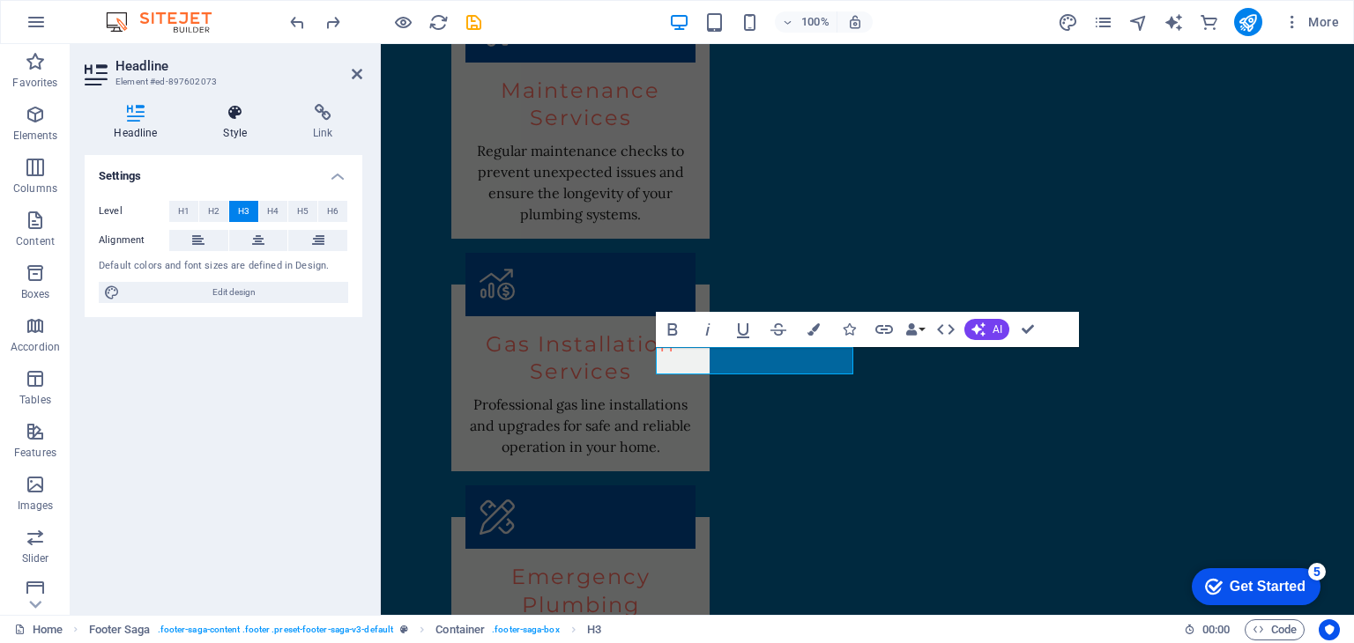
click at [232, 137] on h4 "Style" at bounding box center [239, 122] width 90 height 37
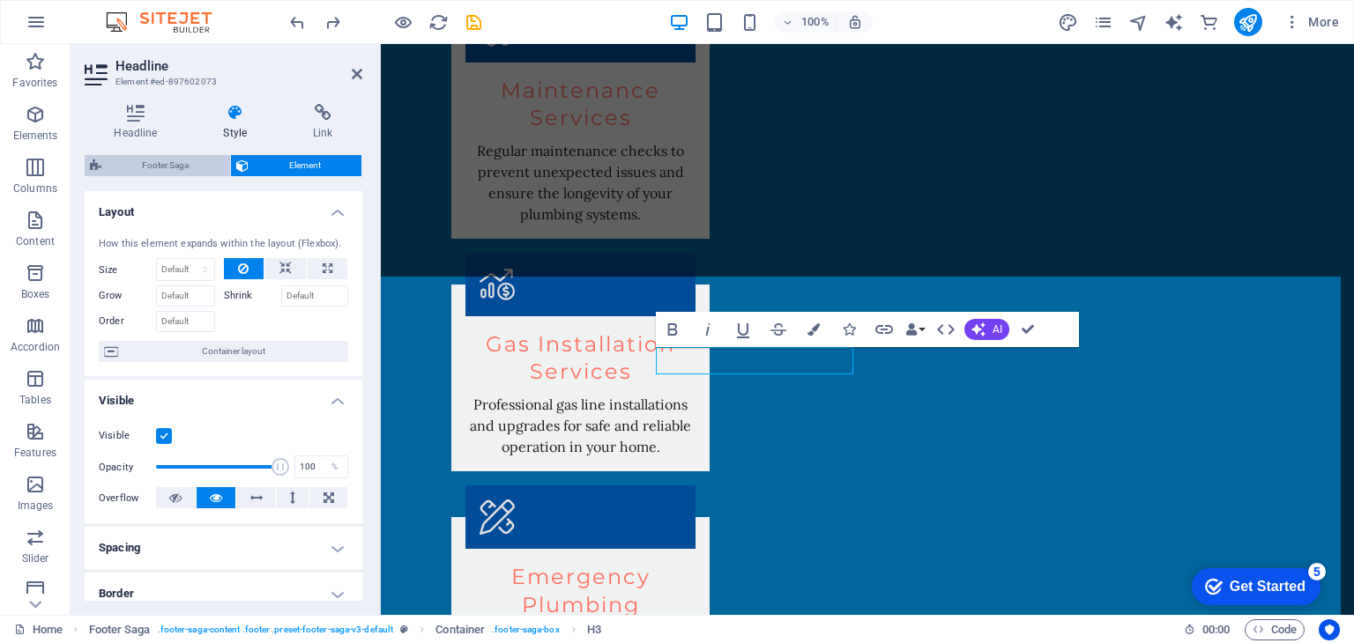
click at [151, 167] on span "Footer Saga" at bounding box center [166, 165] width 118 height 21
select select "rem"
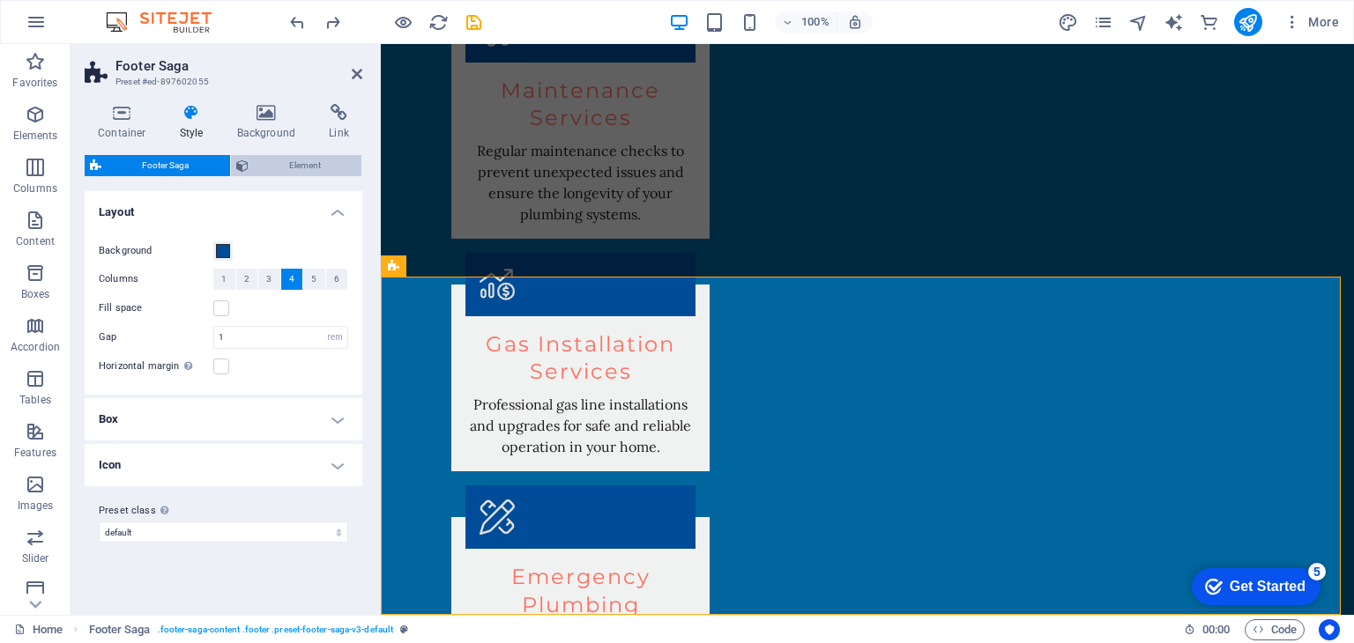
click at [273, 163] on span "Element" at bounding box center [305, 165] width 103 height 21
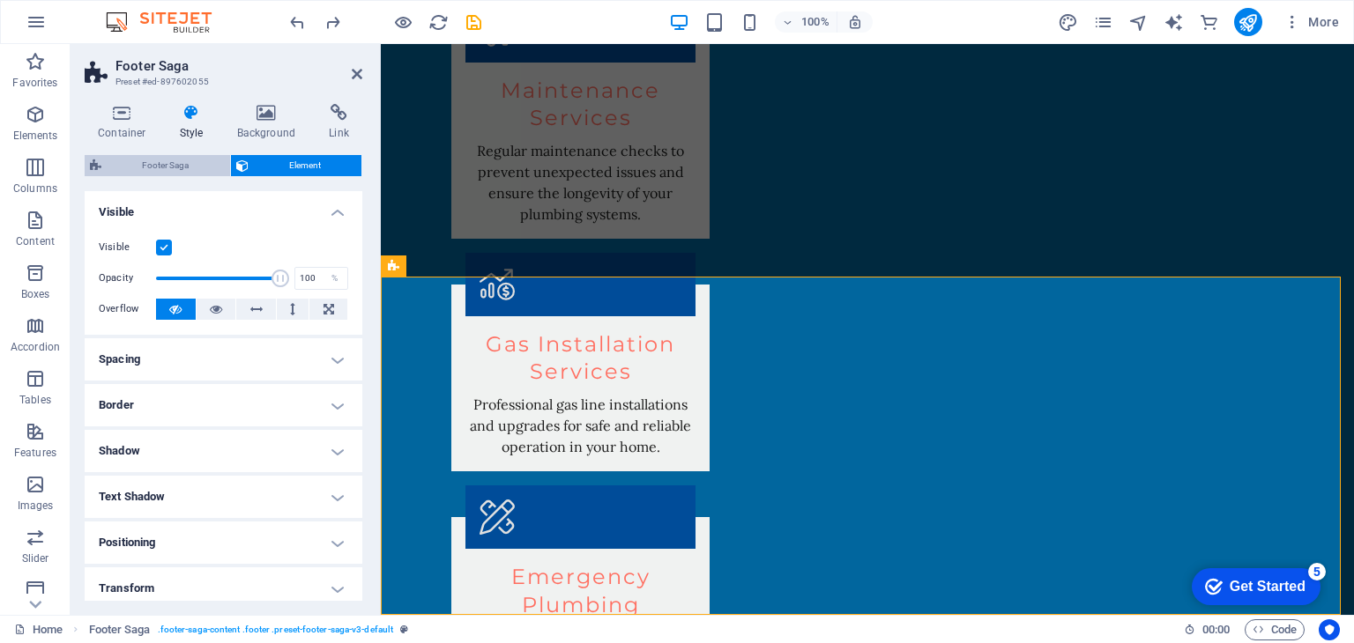
click at [180, 163] on span "Footer Saga" at bounding box center [166, 165] width 118 height 21
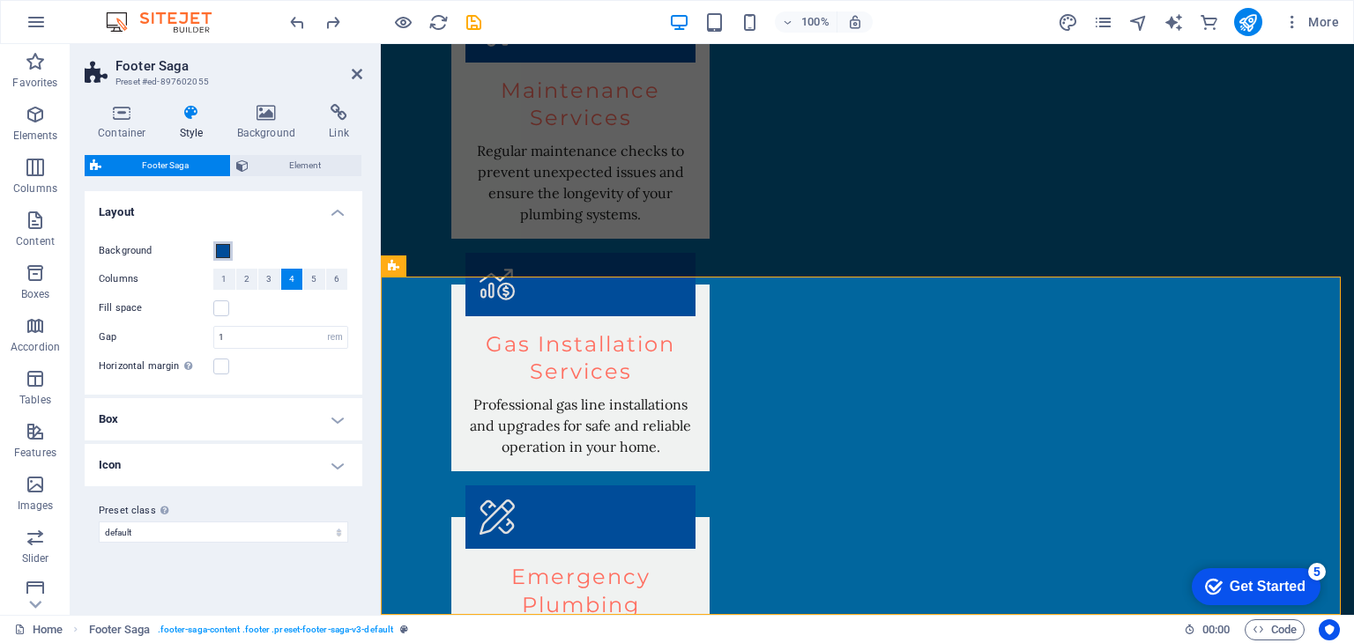
click at [227, 248] on span at bounding box center [223, 251] width 14 height 14
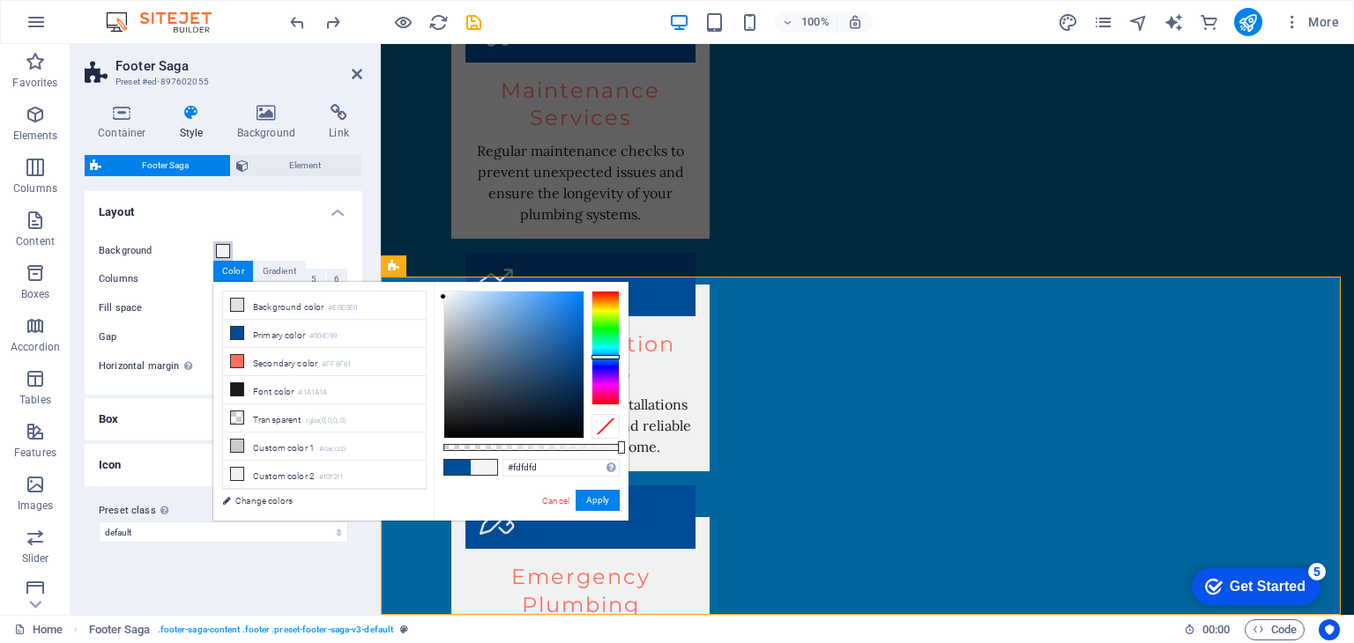
type input "#ffffff"
drag, startPoint x: 581, startPoint y: 349, endPoint x: 428, endPoint y: 283, distance: 166.2
click at [428, 283] on div "less Background color #E0E0E0 Primary color #004C99 Secondary color #FF6F61 Fon…" at bounding box center [420, 401] width 415 height 239
click at [597, 507] on button "Apply" at bounding box center [597, 500] width 44 height 21
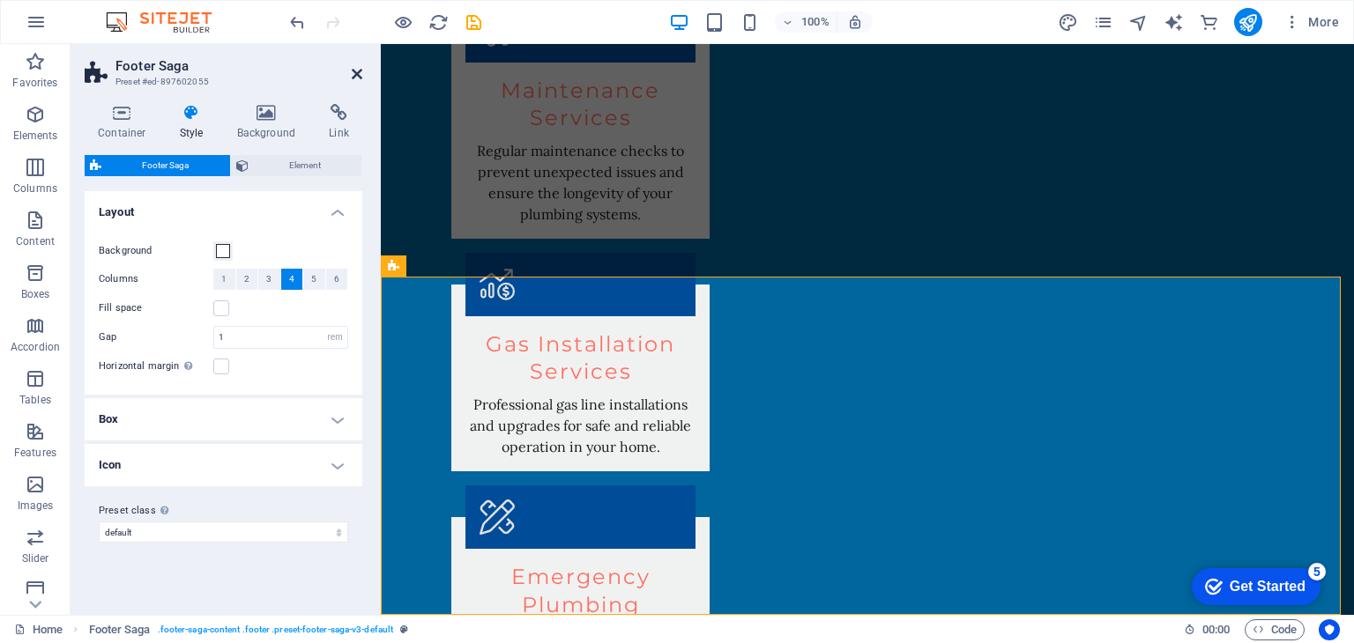
click at [358, 78] on icon at bounding box center [357, 74] width 11 height 14
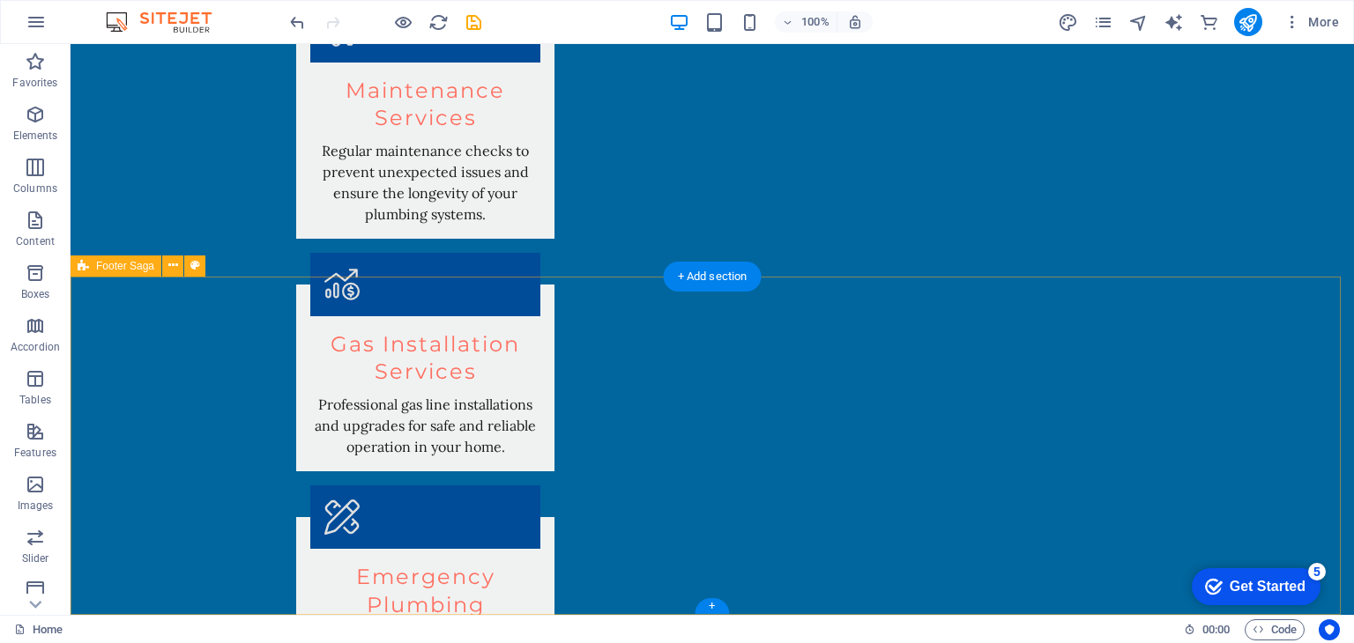
select select "rem"
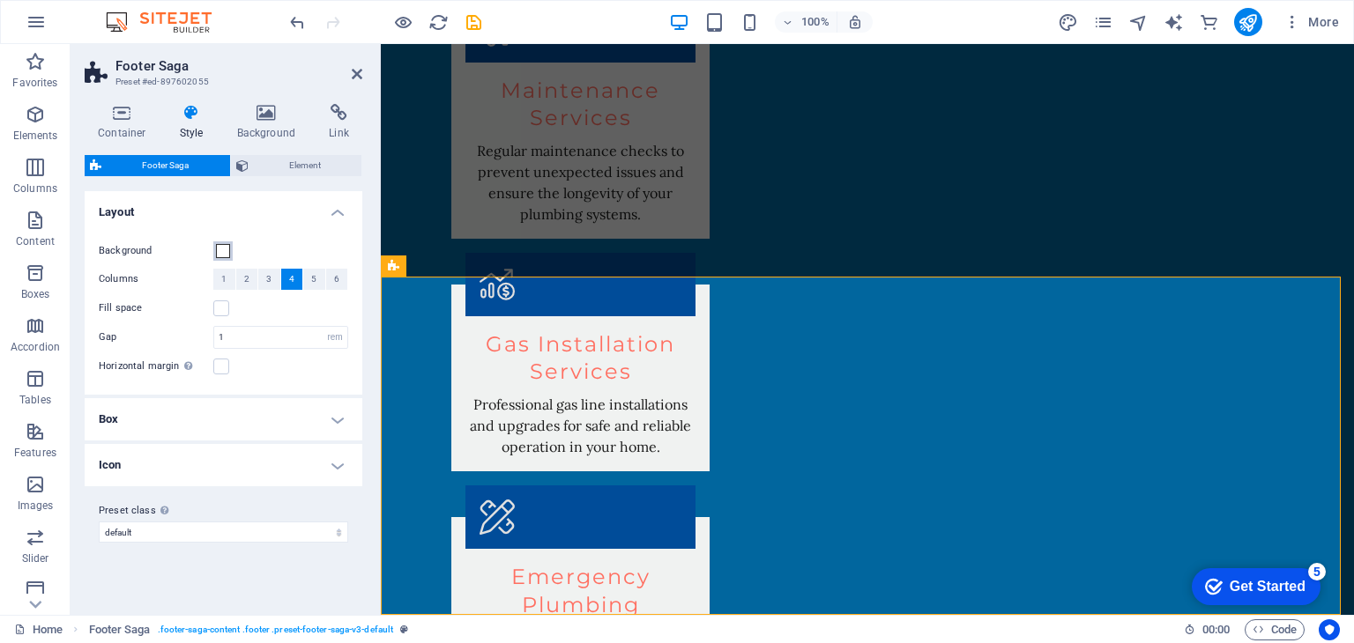
click at [223, 249] on span at bounding box center [223, 251] width 14 height 14
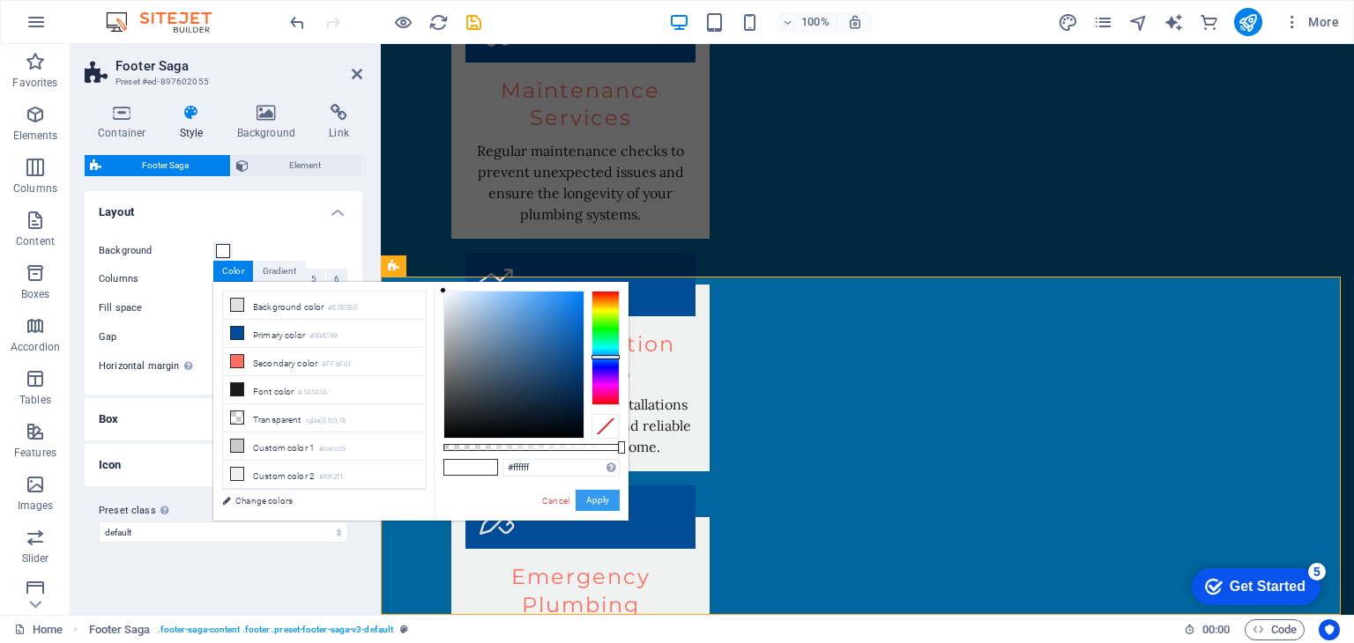
click at [593, 494] on button "Apply" at bounding box center [597, 500] width 44 height 21
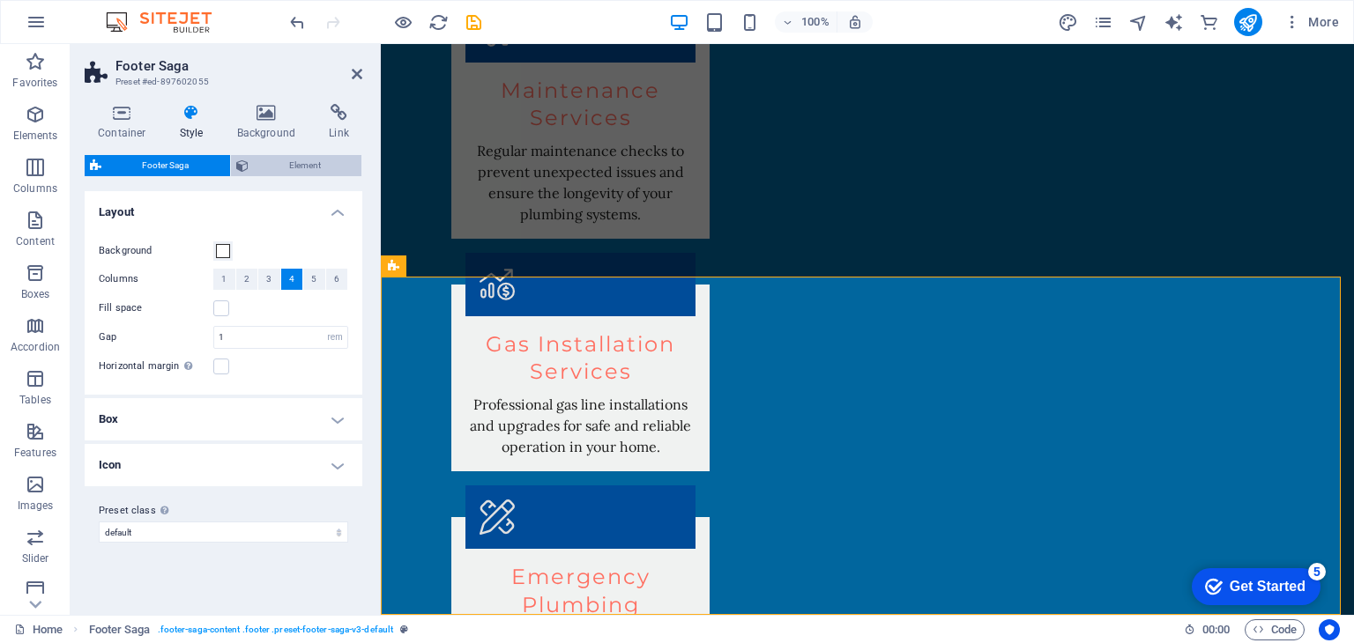
click at [260, 167] on span "Element" at bounding box center [305, 165] width 103 height 21
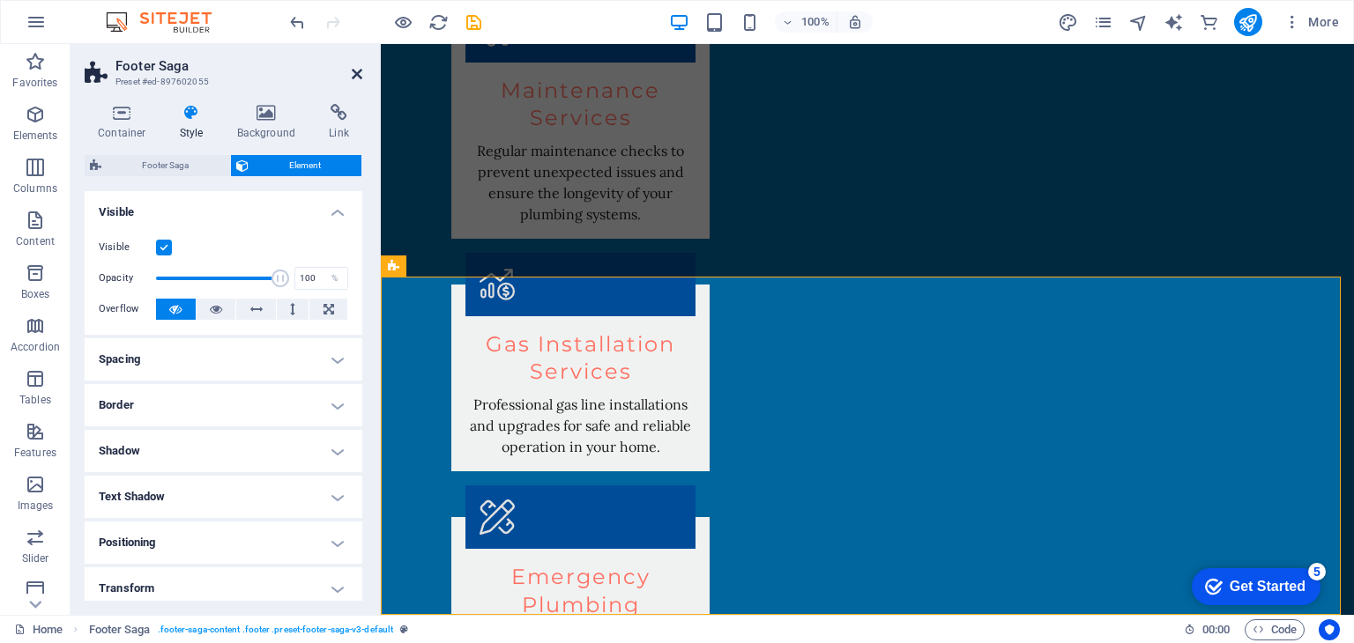
click at [353, 73] on icon at bounding box center [357, 74] width 11 height 14
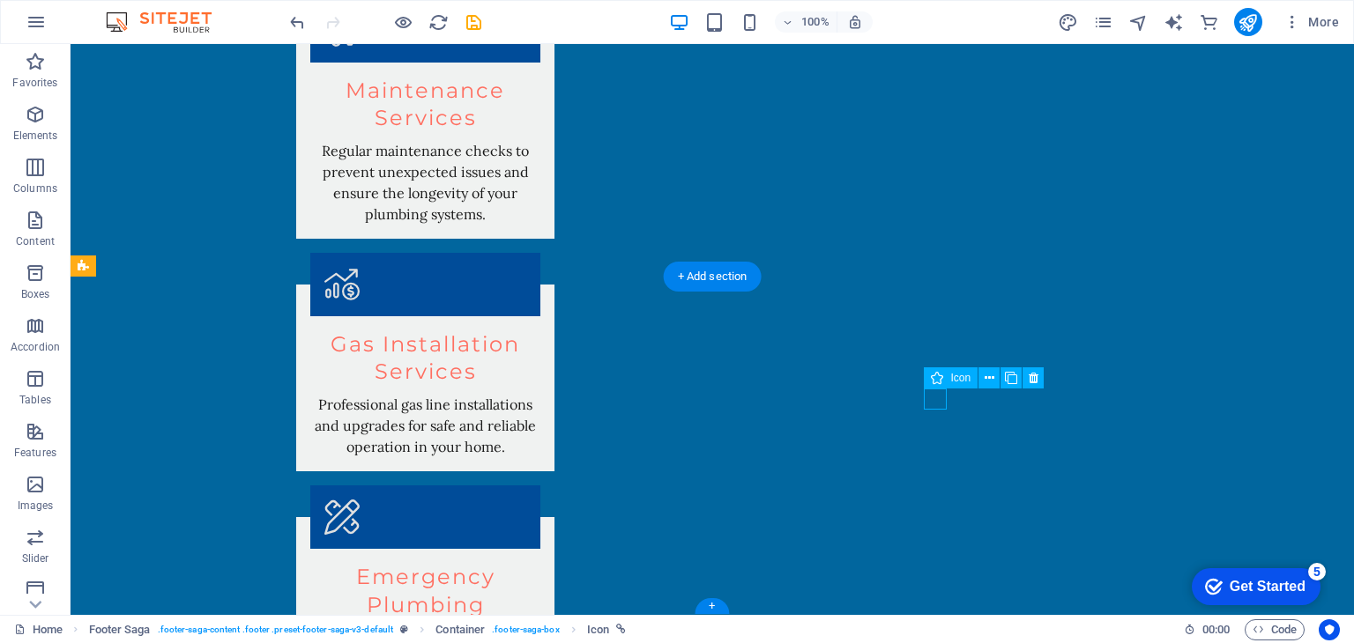
select select "xMidYMid"
select select "px"
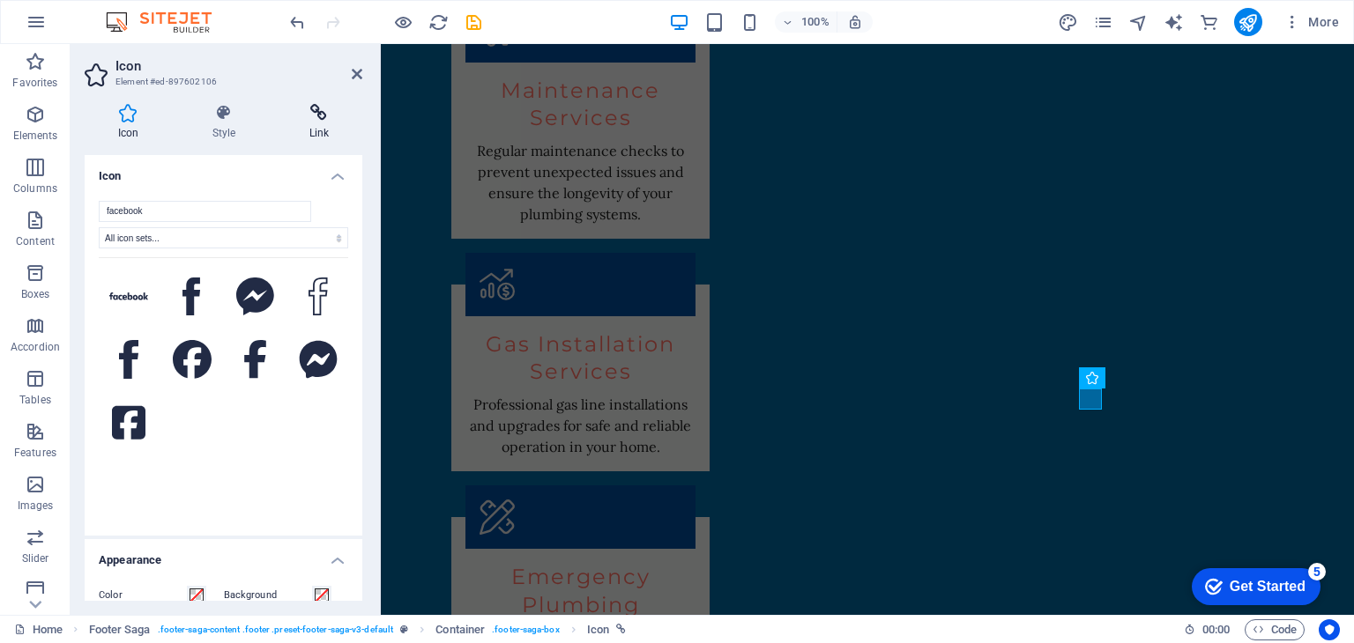
click at [302, 122] on h4 "Link" at bounding box center [319, 122] width 86 height 37
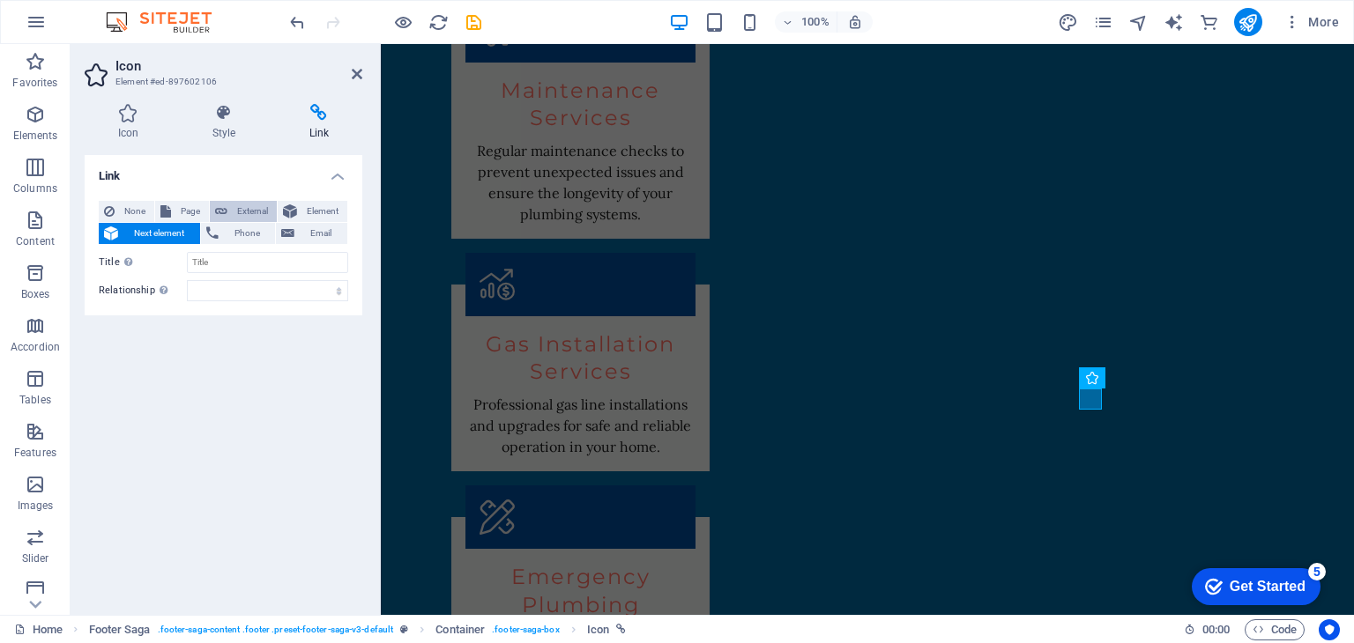
click at [246, 208] on span "External" at bounding box center [252, 211] width 39 height 21
select select "blank"
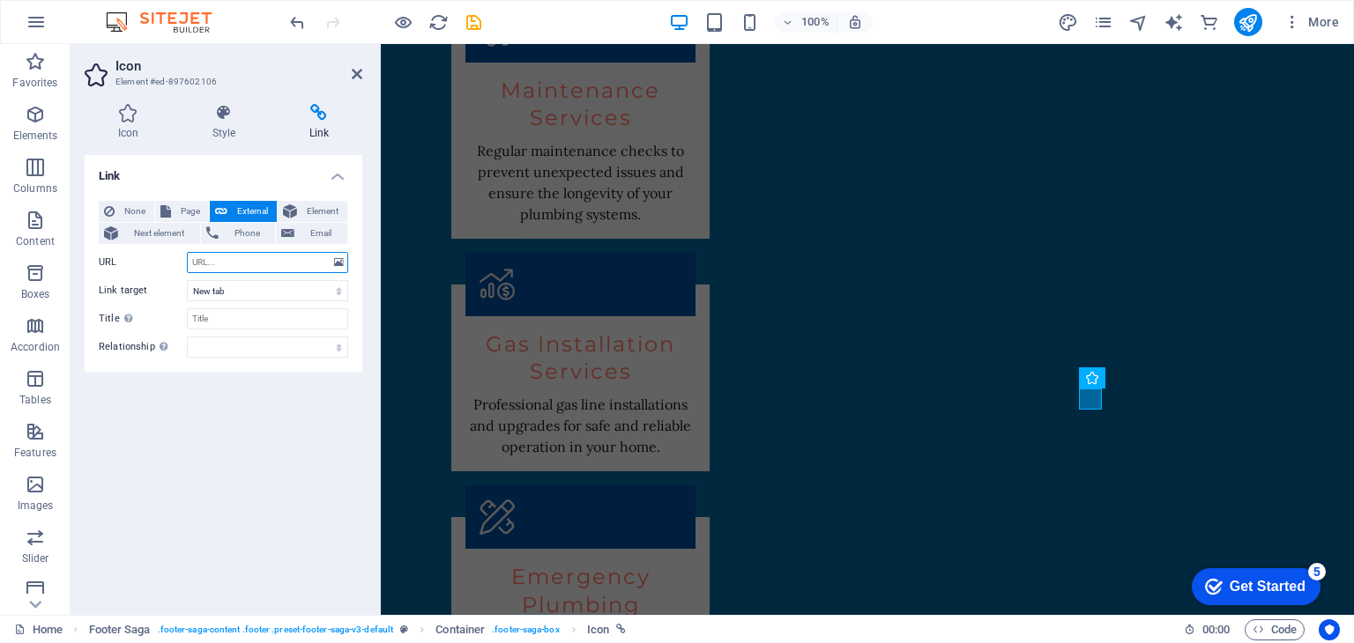
paste input "https://www.facebook.com/profile.php?id=61580147010312"
type input "https://www.facebook.com/profile.php?id=61580147010312"
click at [295, 391] on div "Link None Page External Element Next element Phone Email Page Home Subpage Lega…" at bounding box center [224, 378] width 278 height 446
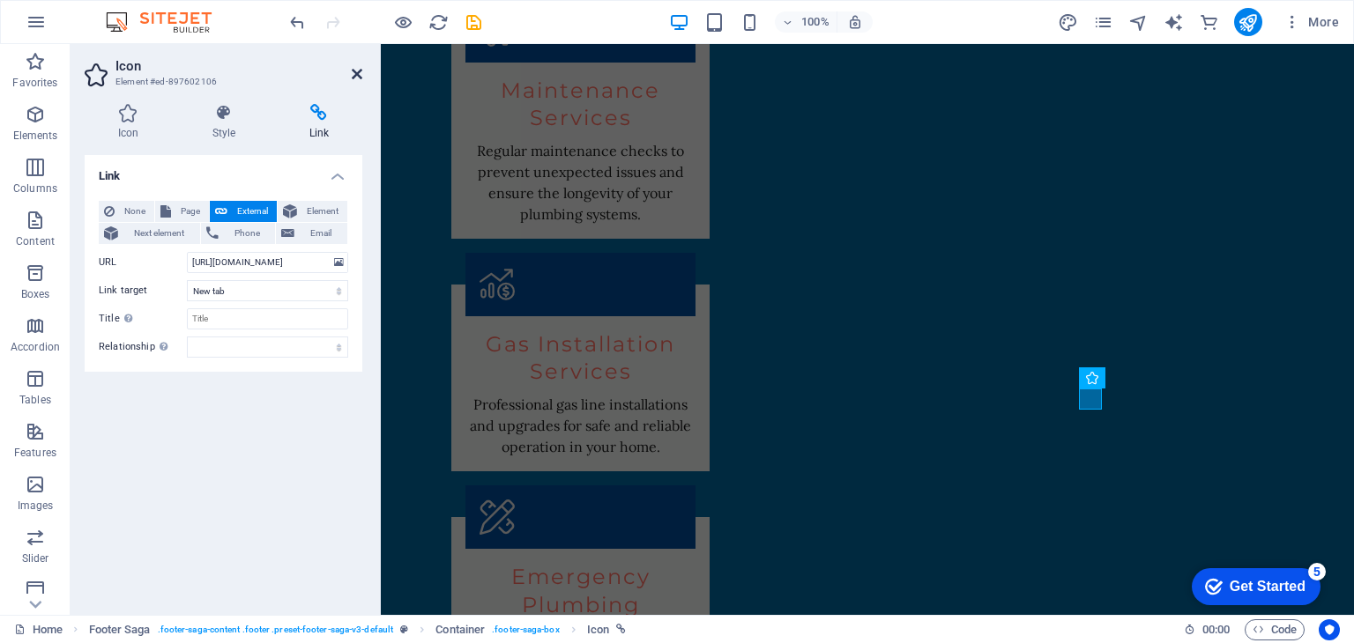
click at [354, 75] on icon at bounding box center [357, 74] width 11 height 14
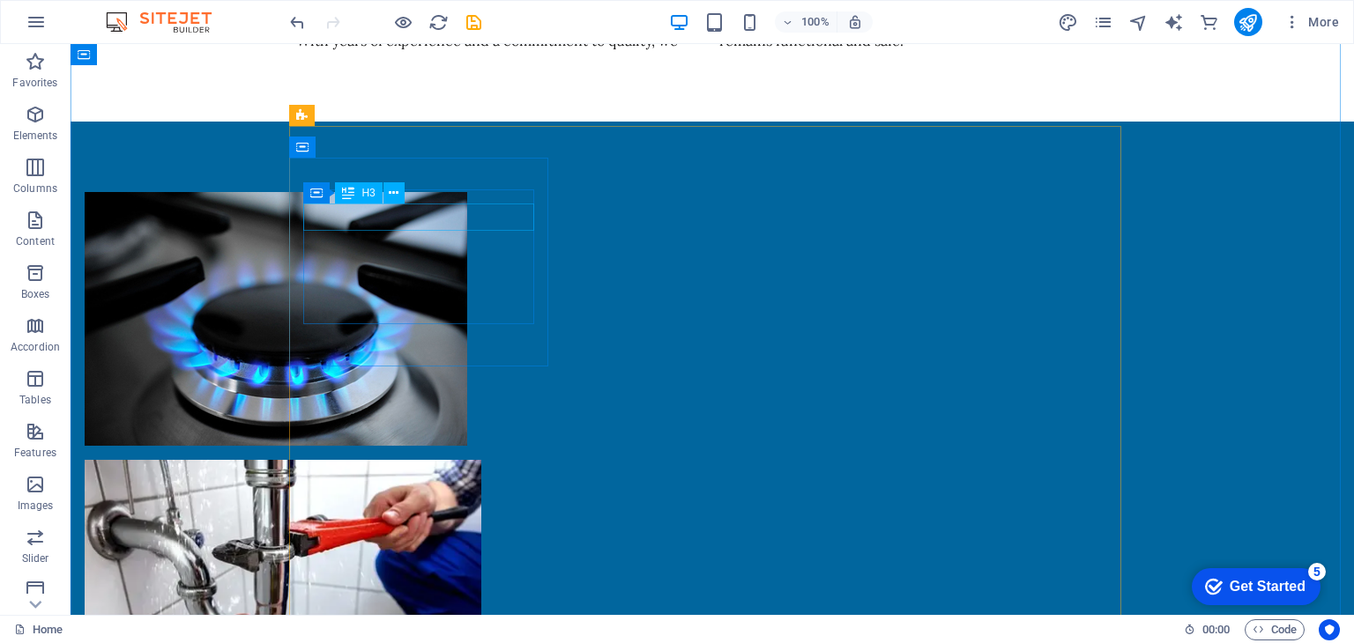
scroll to position [1435, 0]
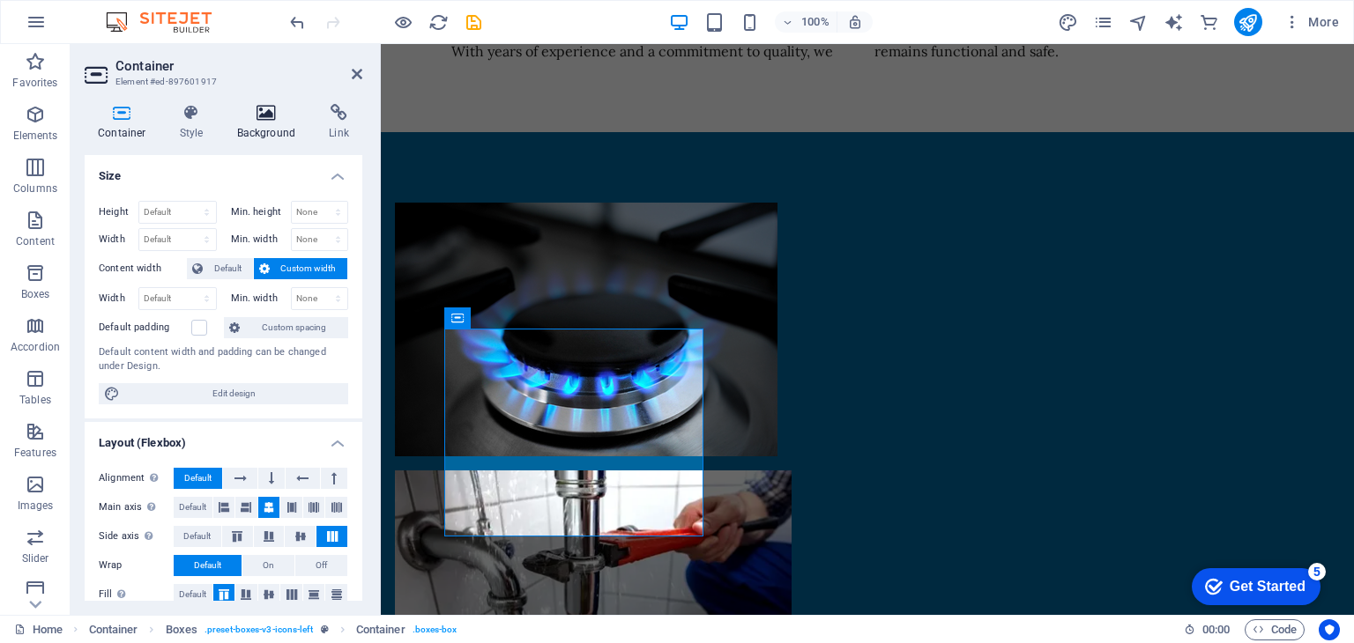
click at [256, 118] on icon at bounding box center [266, 113] width 85 height 18
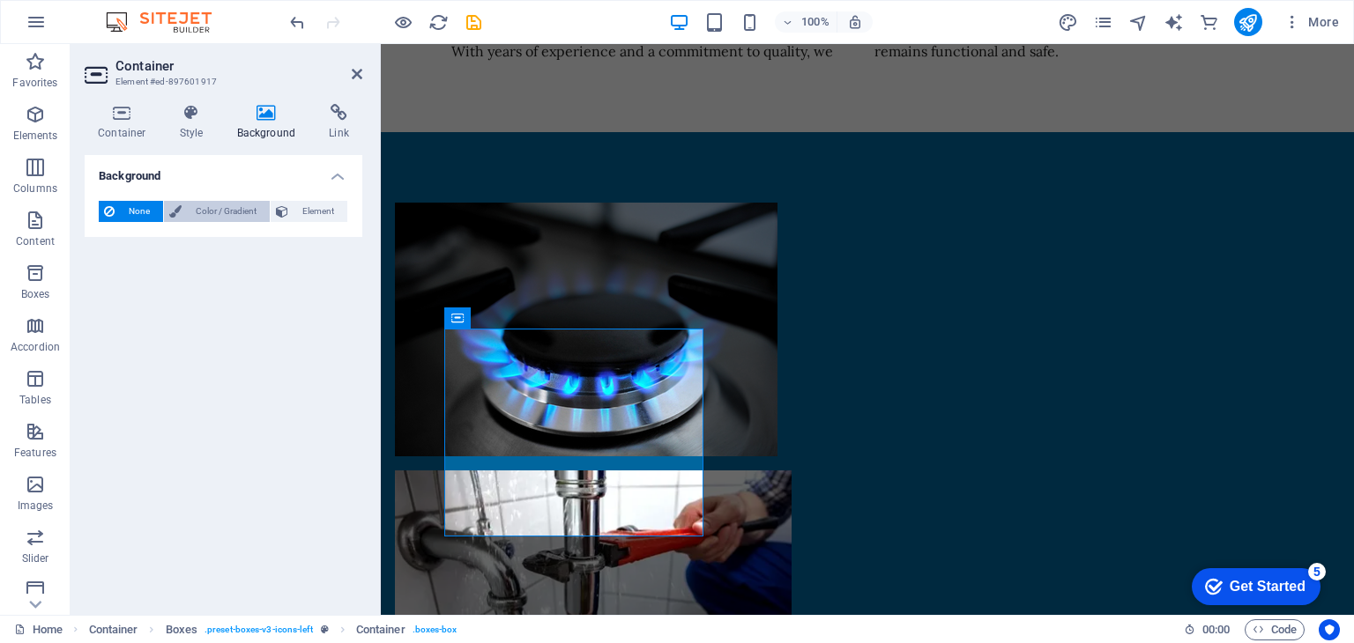
click at [214, 211] on span "Color / Gradient" at bounding box center [226, 211] width 78 height 21
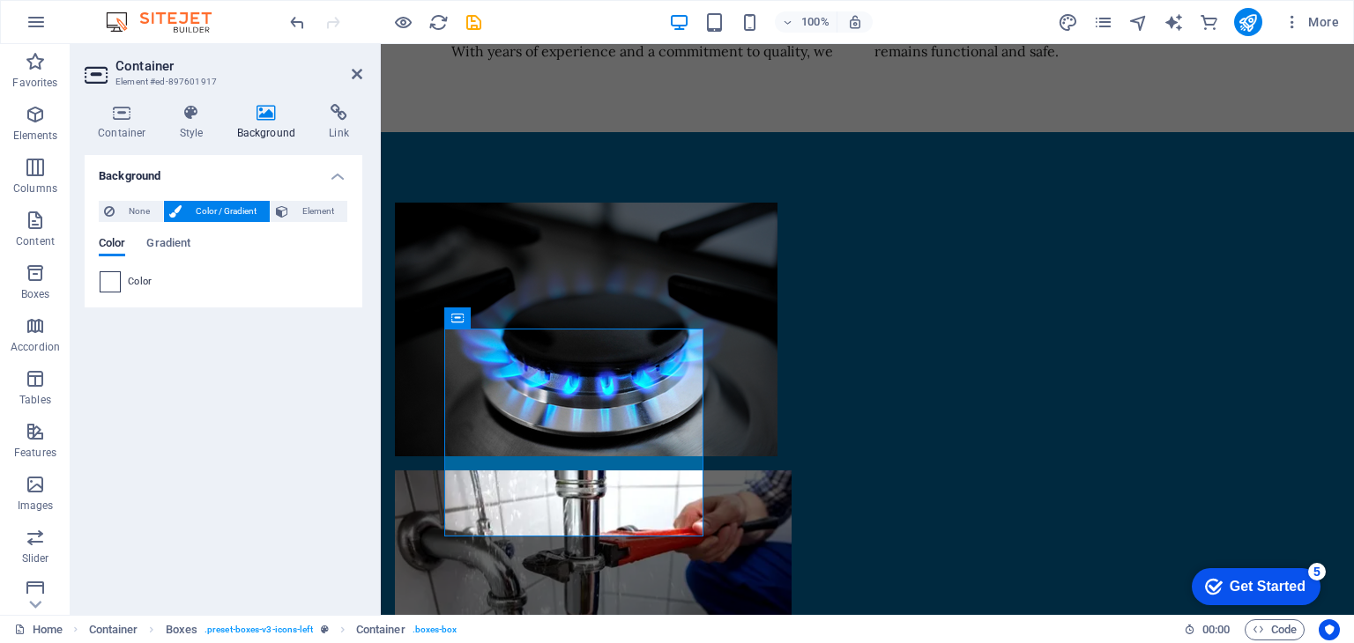
click at [116, 278] on span at bounding box center [109, 281] width 19 height 19
type input "#ffffff"
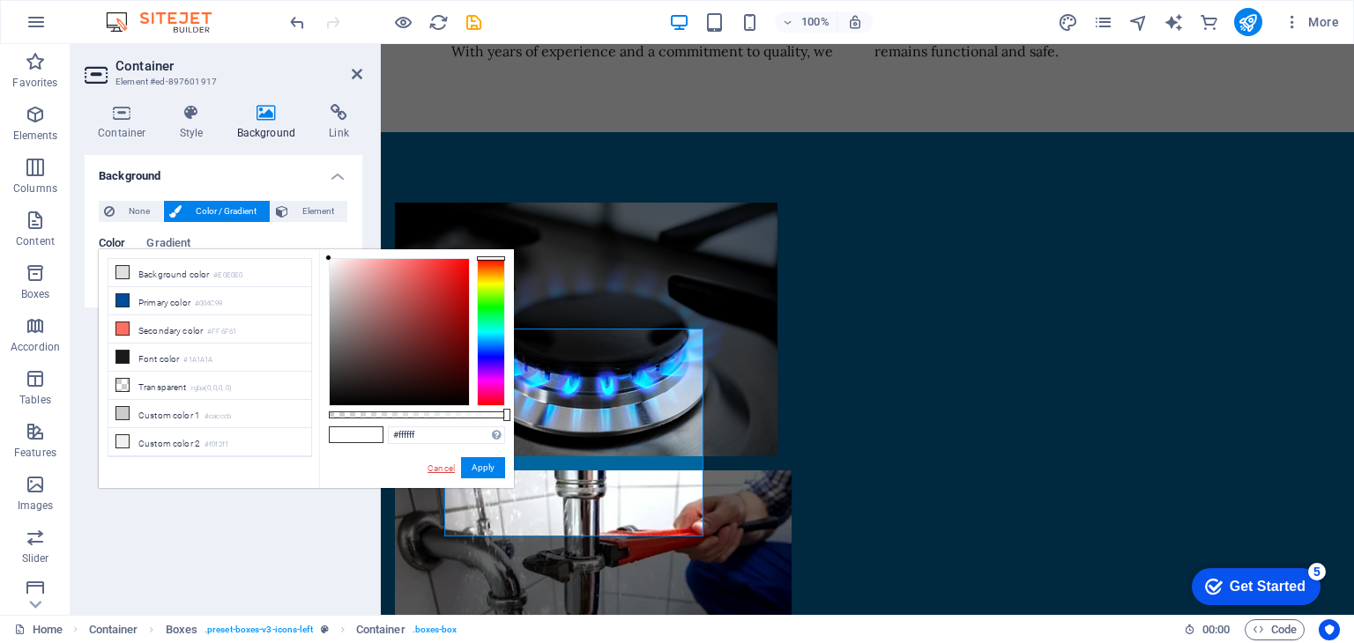
click at [437, 463] on link "Cancel" at bounding box center [441, 468] width 31 height 13
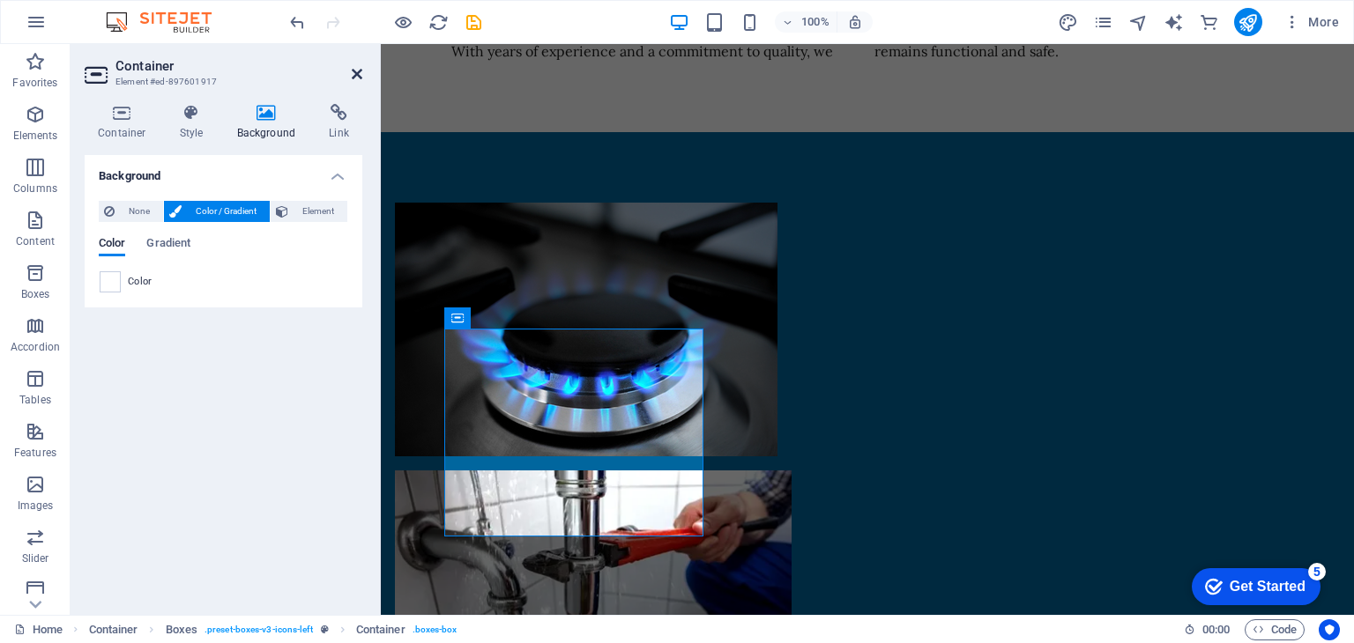
click at [354, 75] on icon at bounding box center [357, 74] width 11 height 14
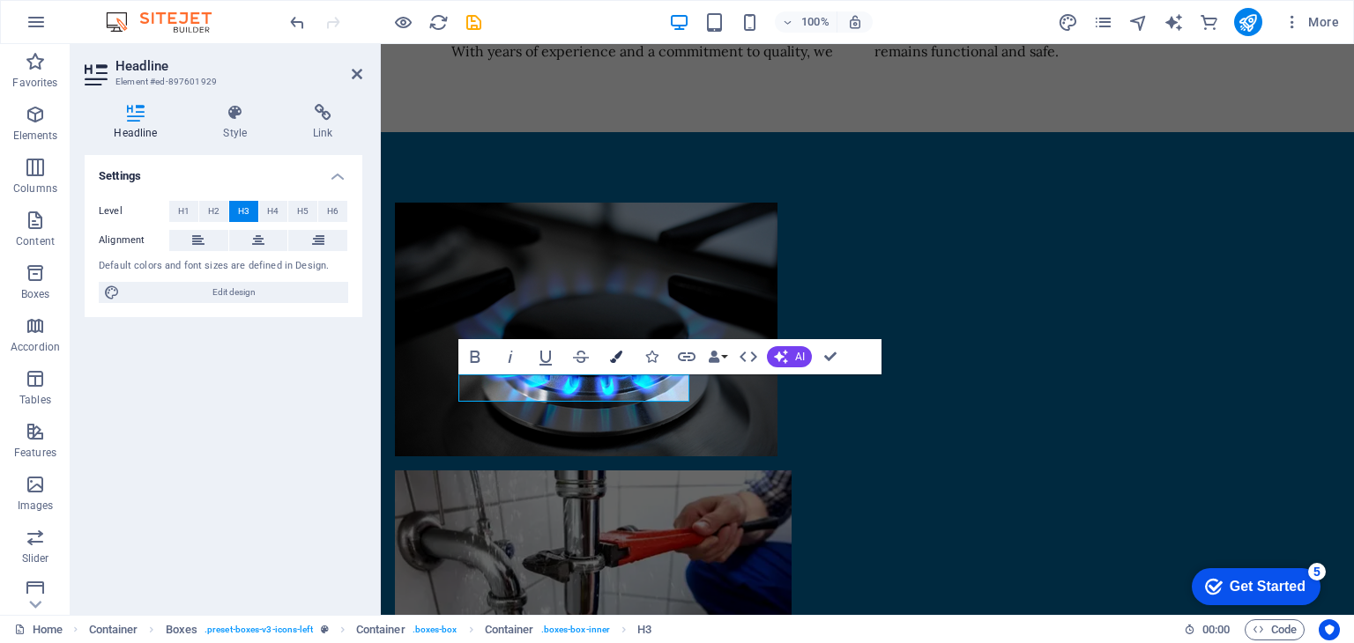
click at [617, 357] on icon "button" at bounding box center [616, 357] width 12 height 12
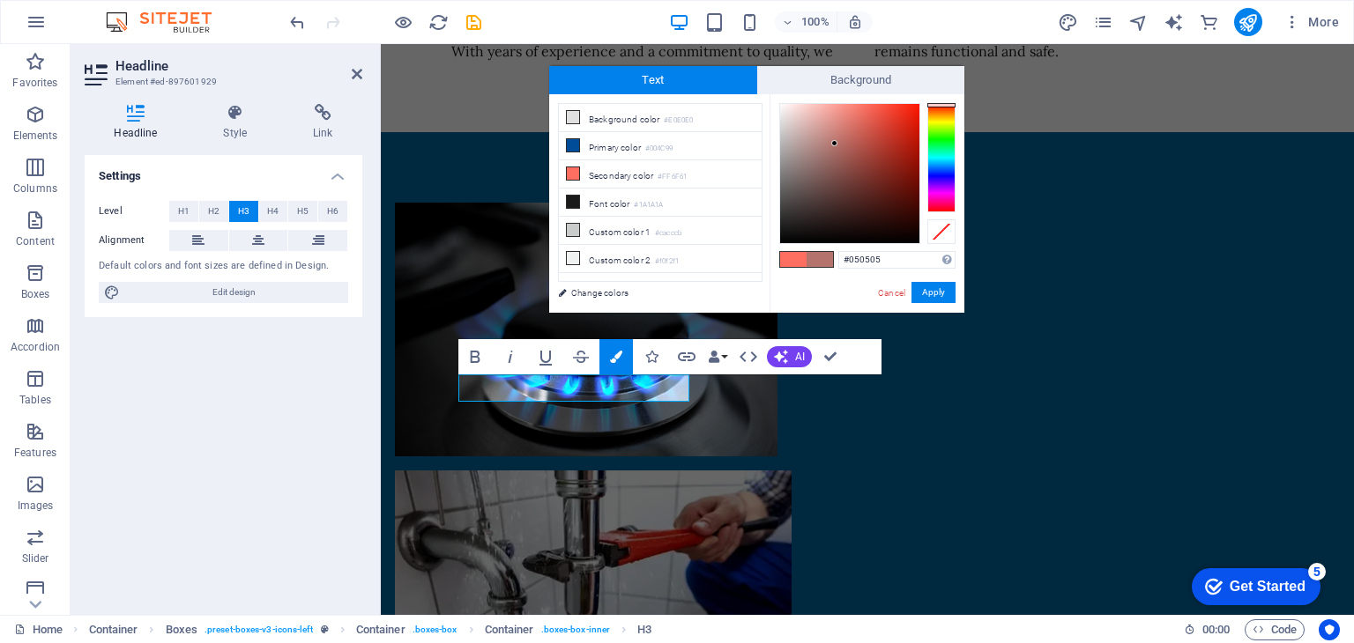
type input "#000000"
drag, startPoint x: 863, startPoint y: 103, endPoint x: 751, endPoint y: 271, distance: 201.4
click at [751, 271] on div "less Background color #E0E0E0 Primary color #004C99 Secondary color #FF6F61 Fon…" at bounding box center [756, 203] width 415 height 219
click at [942, 293] on button "Apply" at bounding box center [933, 292] width 44 height 21
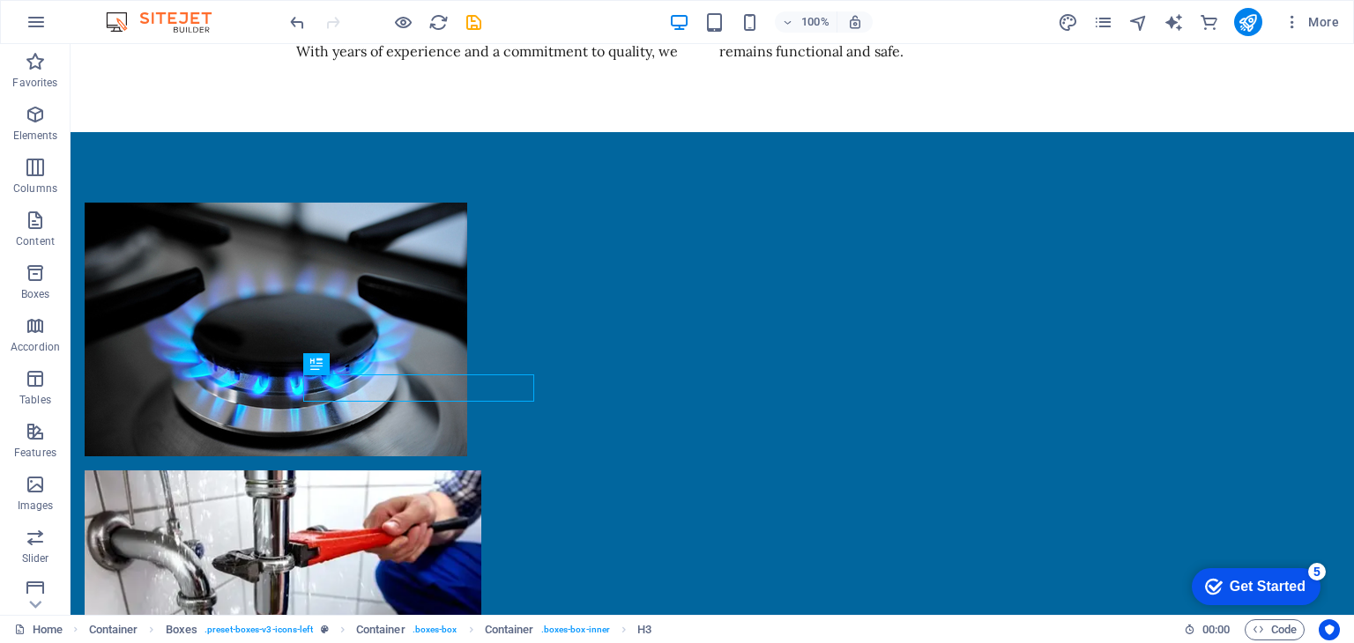
click at [704, 392] on div "H2 Container Banner Banner Container Menu Container Menu Bar Container Logo H3 …" at bounding box center [712, 329] width 1283 height 571
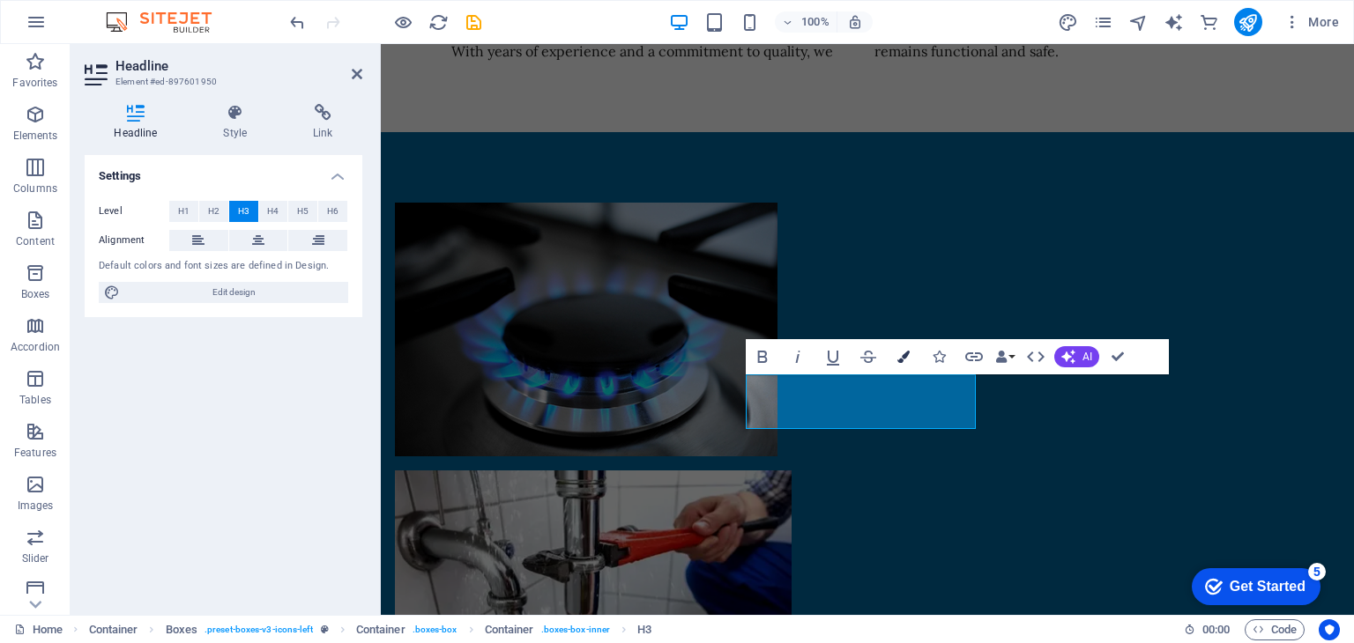
click at [907, 355] on icon "button" at bounding box center [903, 357] width 12 height 12
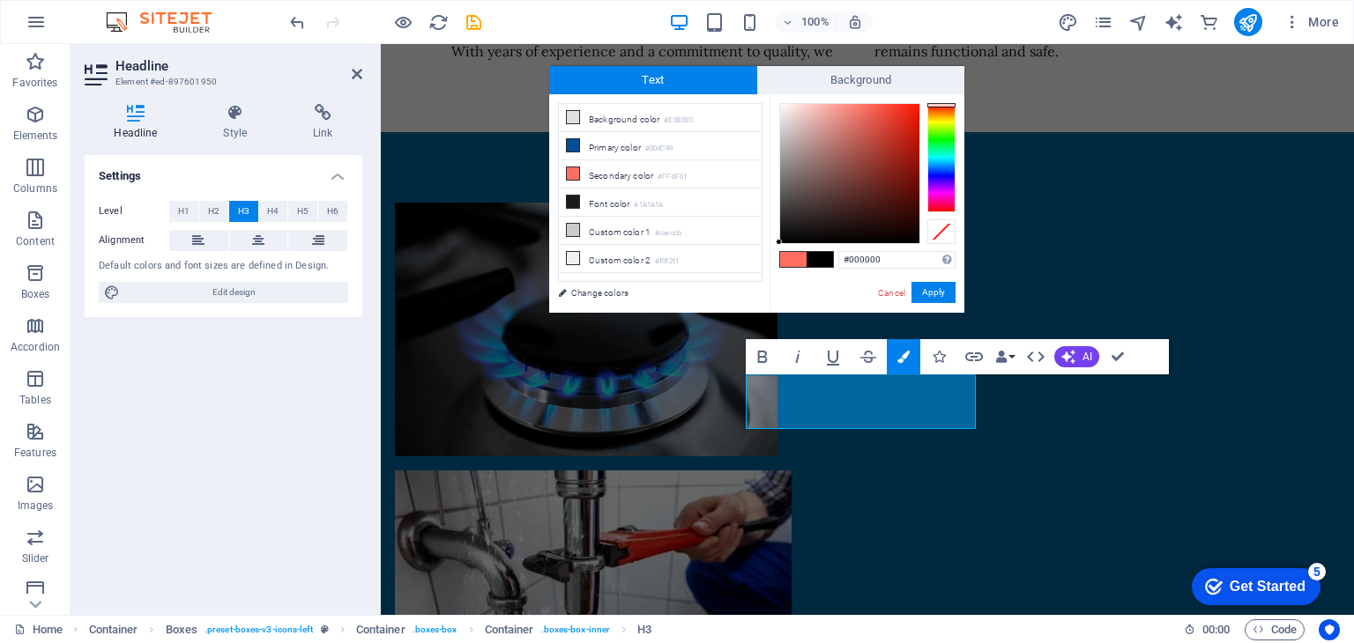
drag, startPoint x: 864, startPoint y: 102, endPoint x: 767, endPoint y: 255, distance: 180.7
click at [767, 255] on div "less Background color #E0E0E0 Primary color #004C99 Secondary color #FF6F61 Fon…" at bounding box center [756, 203] width 415 height 219
click at [776, 277] on div "#000000 Supported formats #0852ed rgb(8, 82, 237) rgba(8, 82, 237, 90%) hsv(221…" at bounding box center [866, 331] width 195 height 474
click at [783, 244] on div "#000000 Supported formats #0852ed rgb(8, 82, 237) rgba(8, 82, 237, 90%) hsv(221…" at bounding box center [866, 331] width 195 height 474
type input "#0a0a0a"
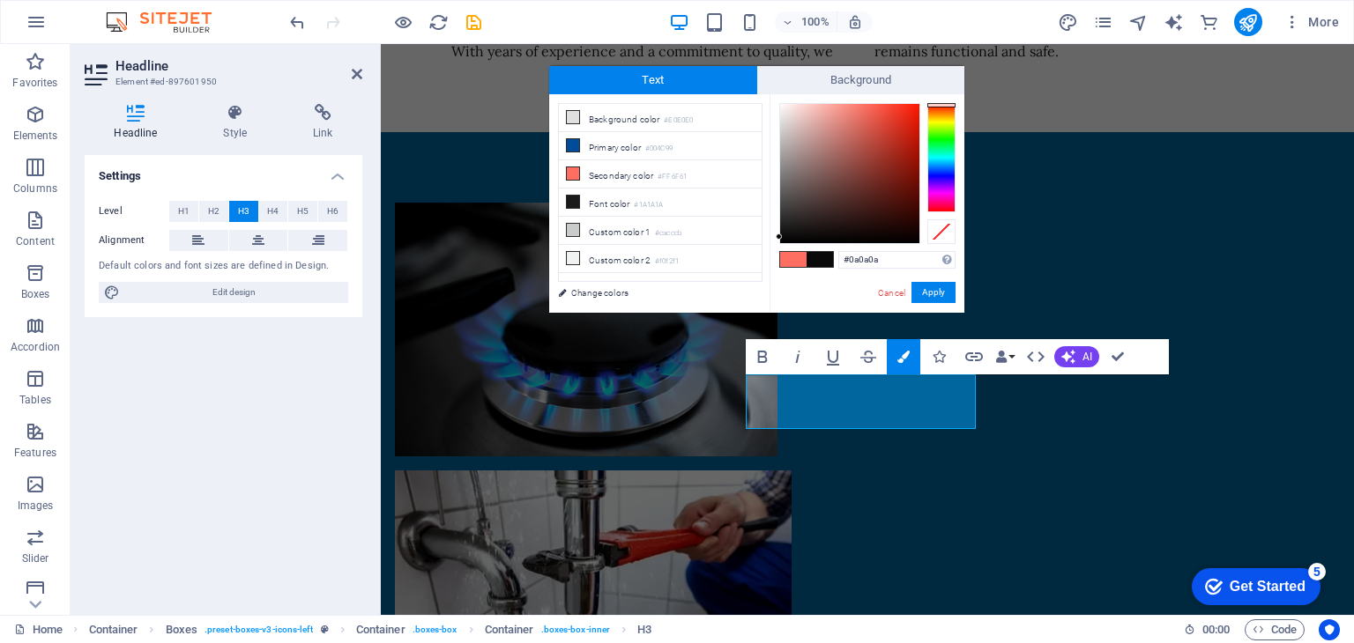
click at [777, 237] on div at bounding box center [779, 237] width 6 height 6
click at [938, 292] on button "Apply" at bounding box center [933, 292] width 44 height 21
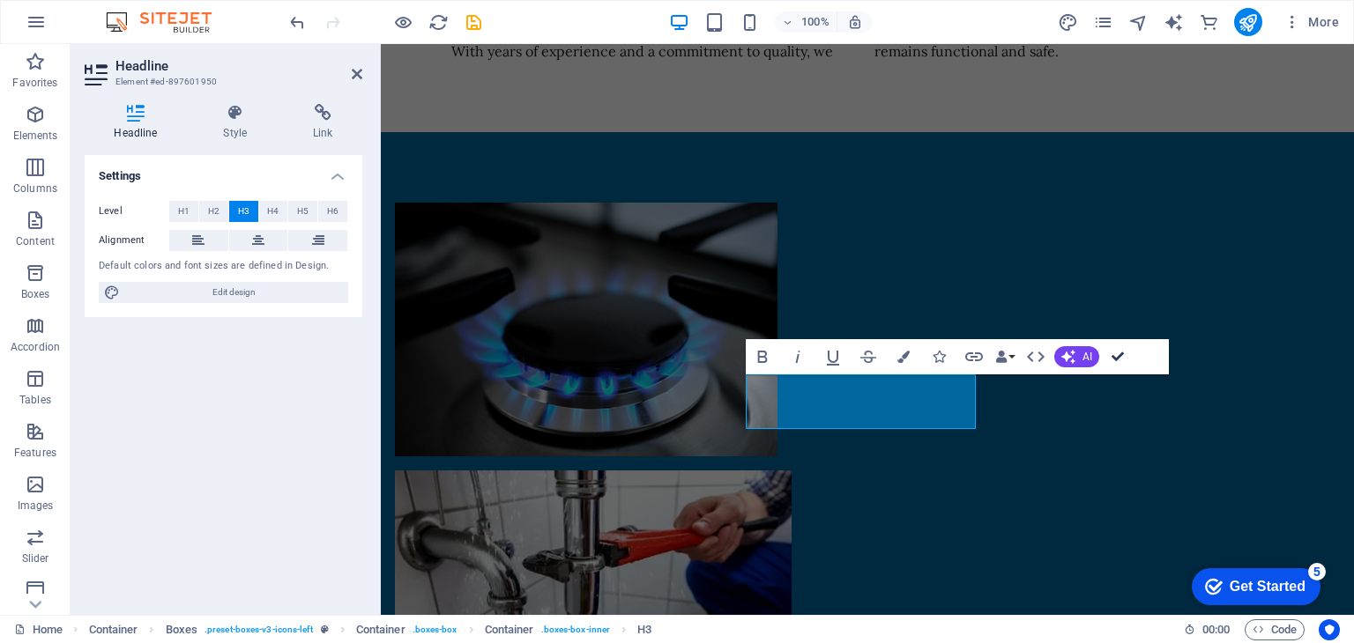
drag, startPoint x: 1112, startPoint y: 347, endPoint x: 1040, endPoint y: 306, distance: 83.3
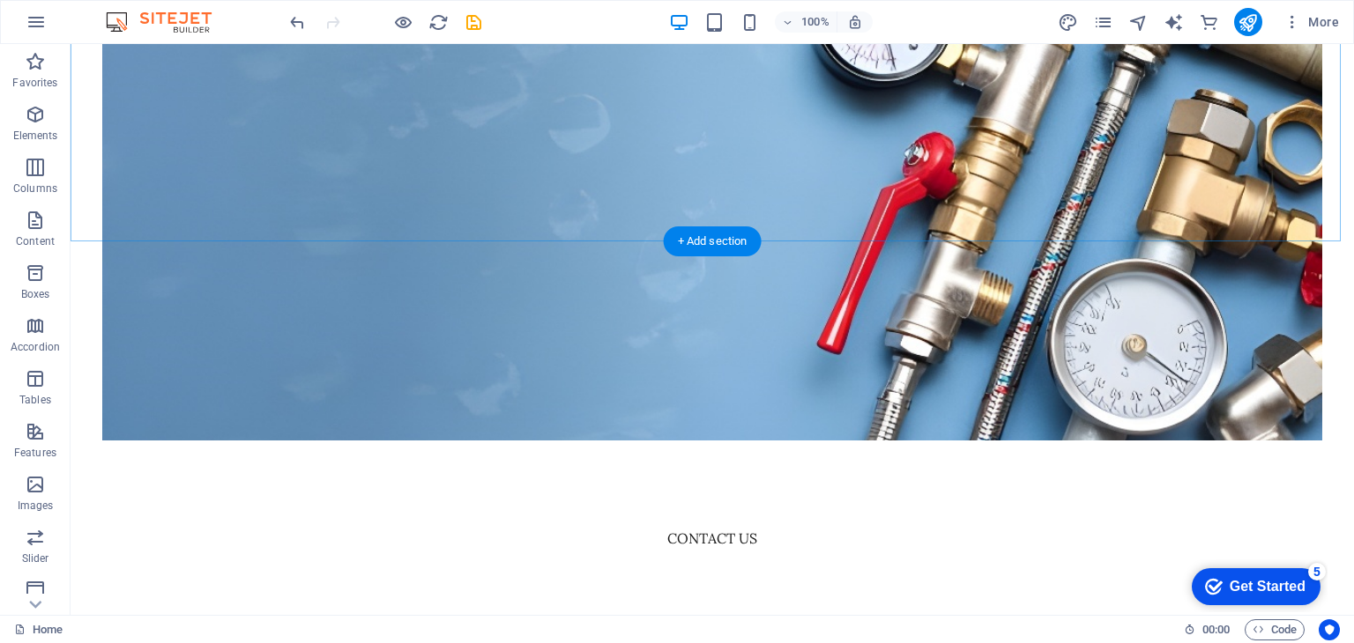
scroll to position [705, 0]
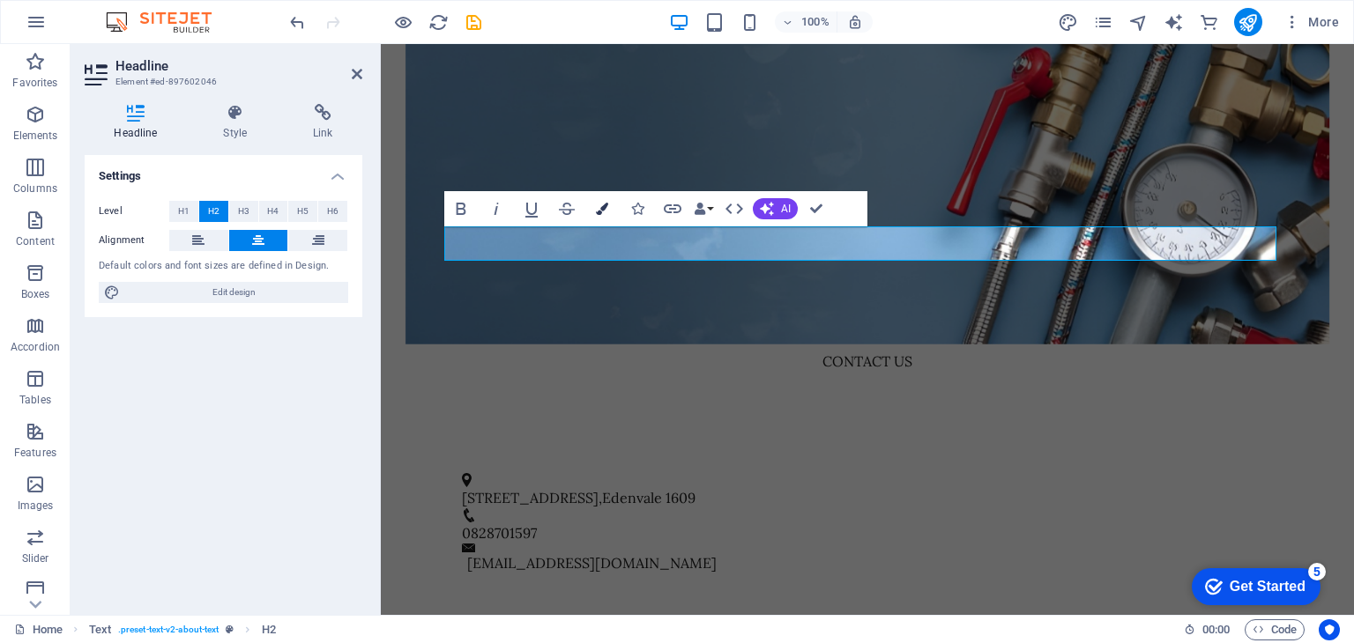
click at [607, 205] on icon "button" at bounding box center [602, 209] width 12 height 12
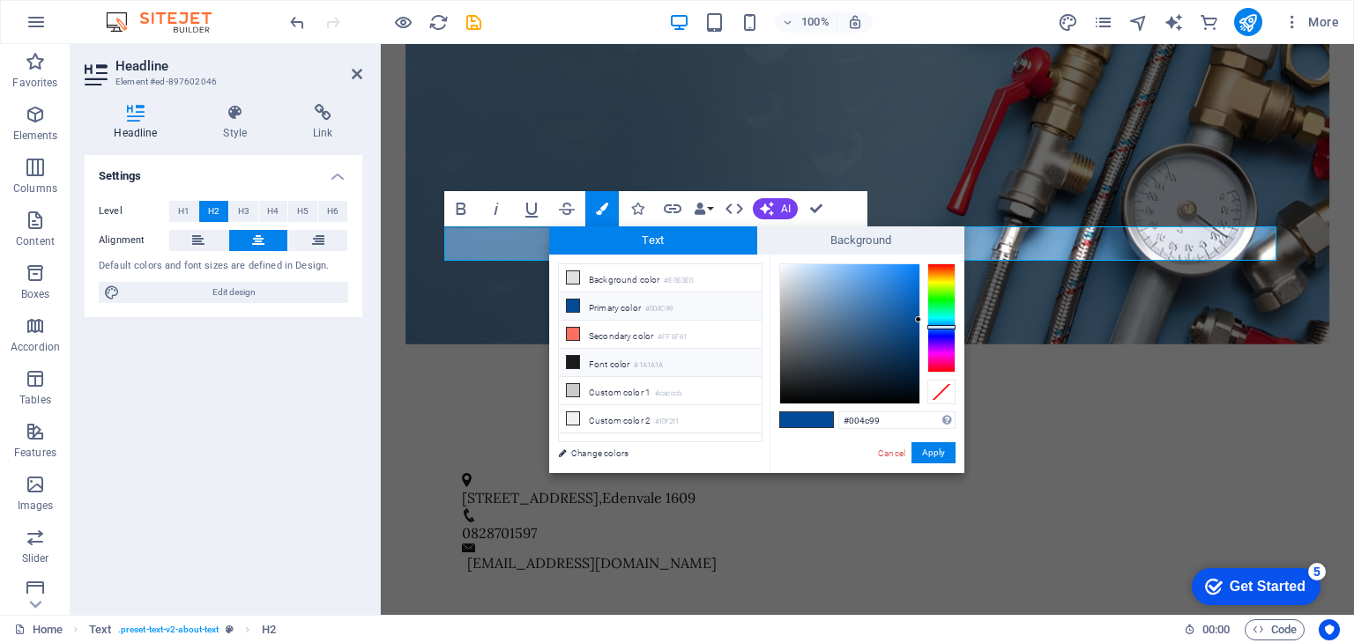
click at [655, 360] on small "#1A1A1A" at bounding box center [648, 366] width 29 height 12
type input "#1a1a1a"
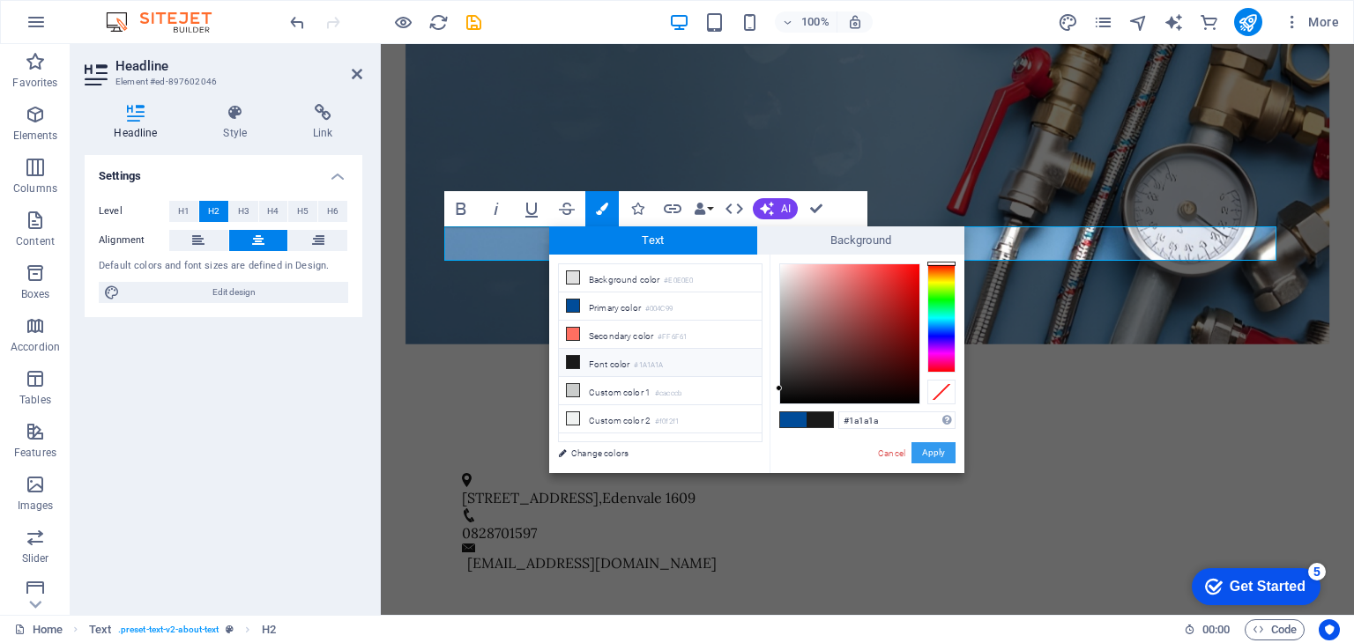
click at [929, 448] on button "Apply" at bounding box center [933, 452] width 44 height 21
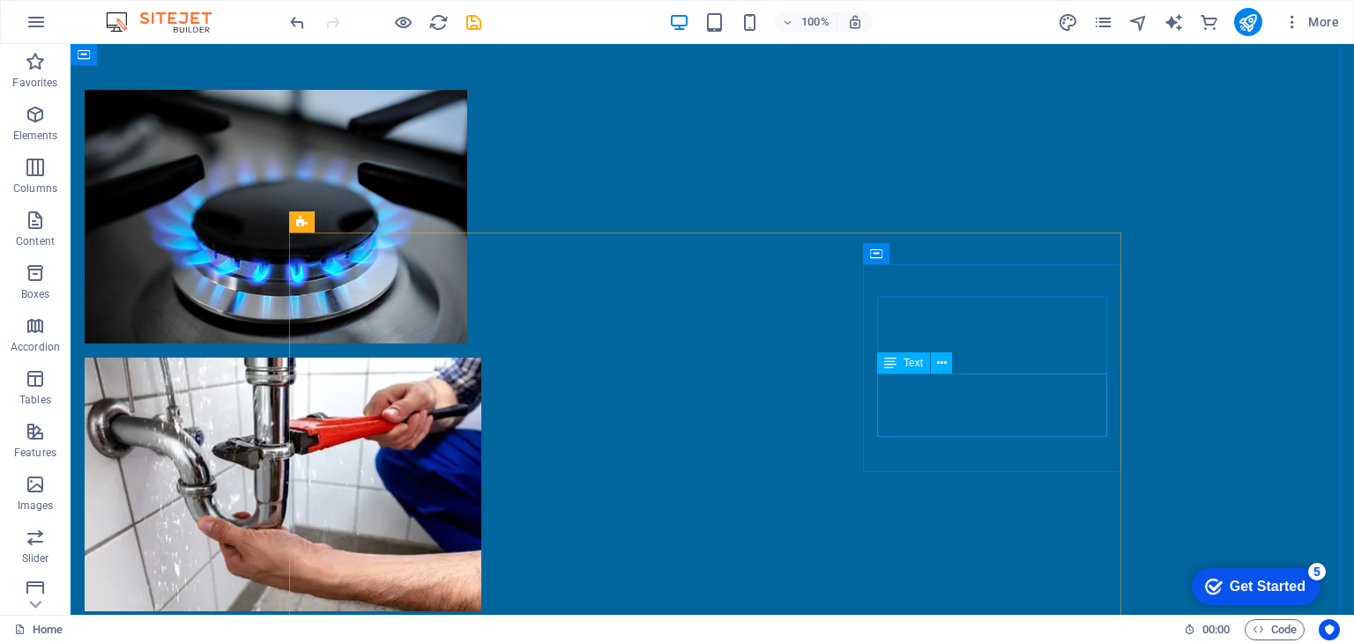
scroll to position [1586, 0]
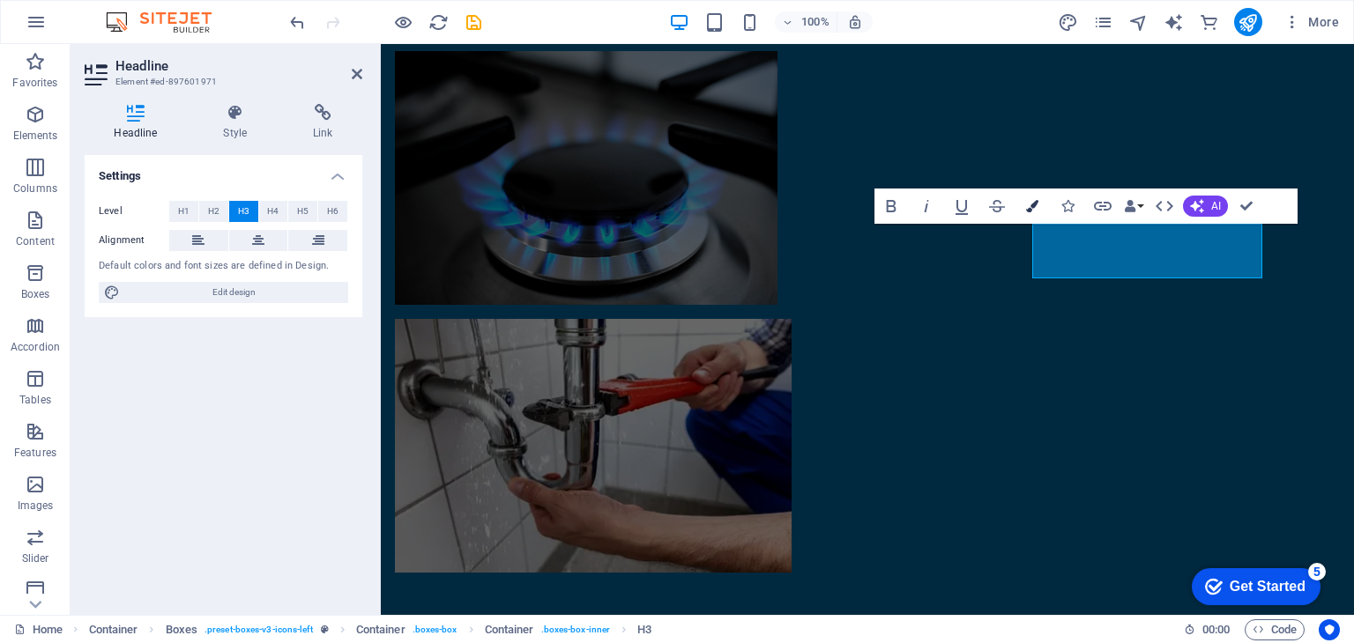
click at [1029, 202] on icon "button" at bounding box center [1032, 206] width 12 height 12
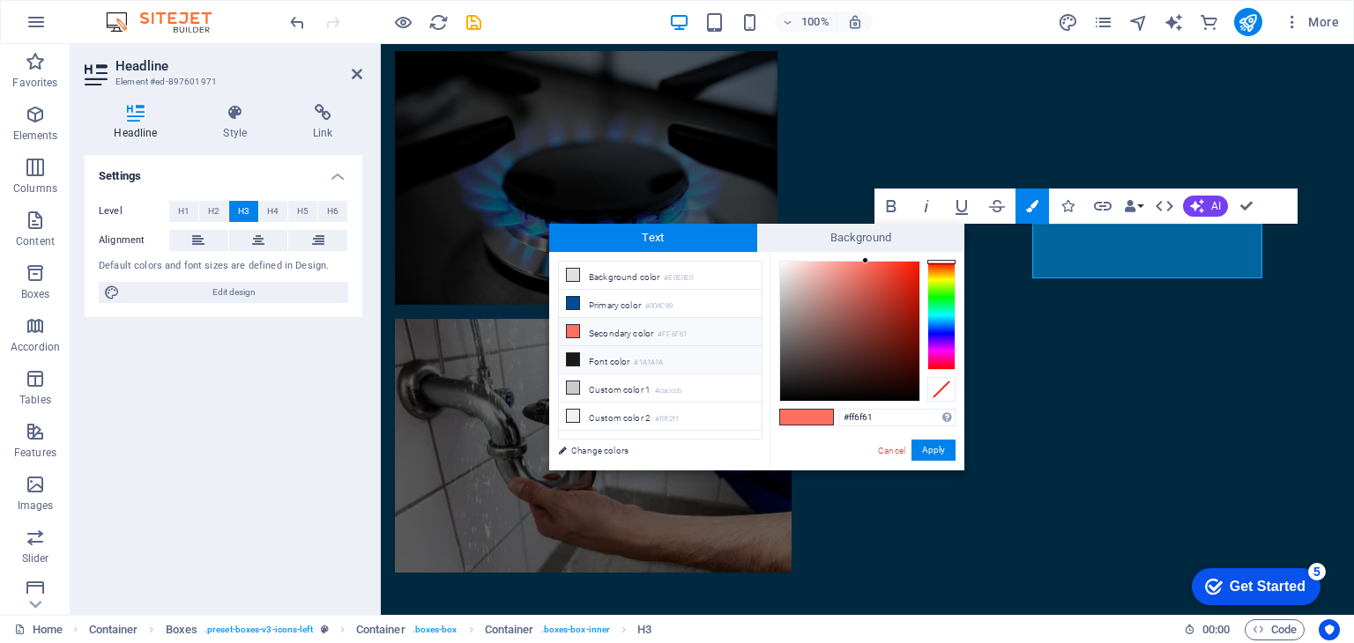
click at [609, 350] on li "Font color #1A1A1A" at bounding box center [660, 360] width 203 height 28
type input "#1a1a1a"
click at [939, 449] on button "Apply" at bounding box center [933, 450] width 44 height 21
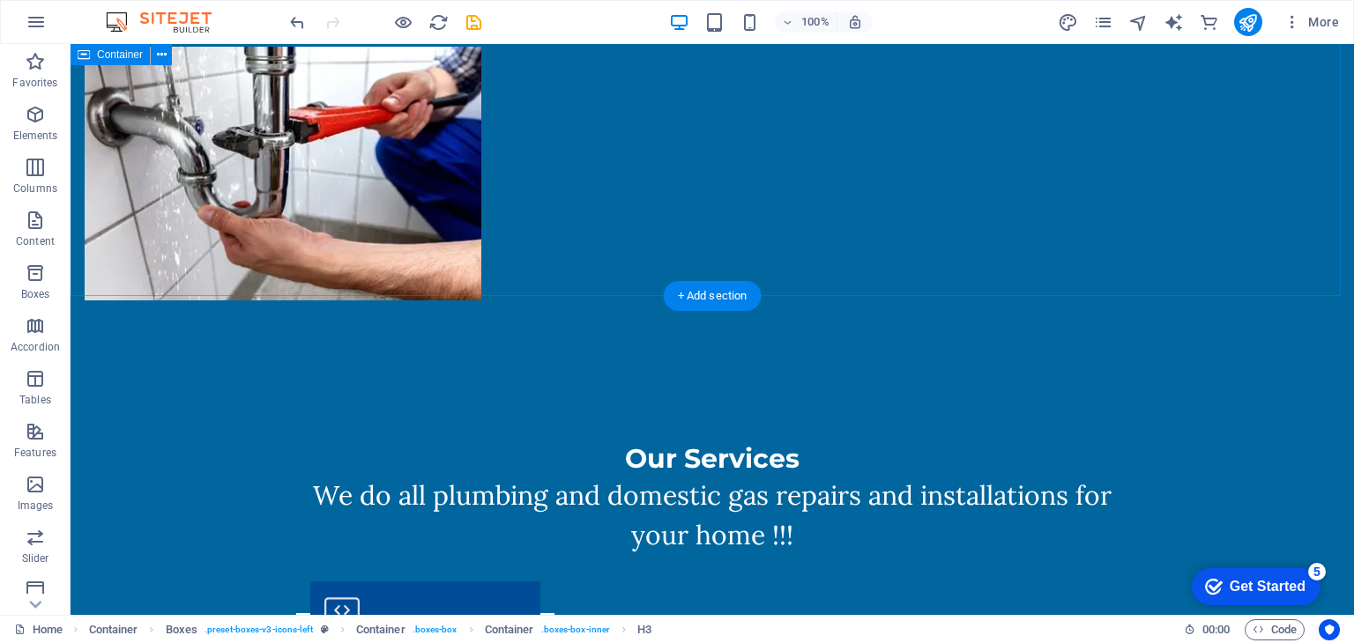
scroll to position [1851, 0]
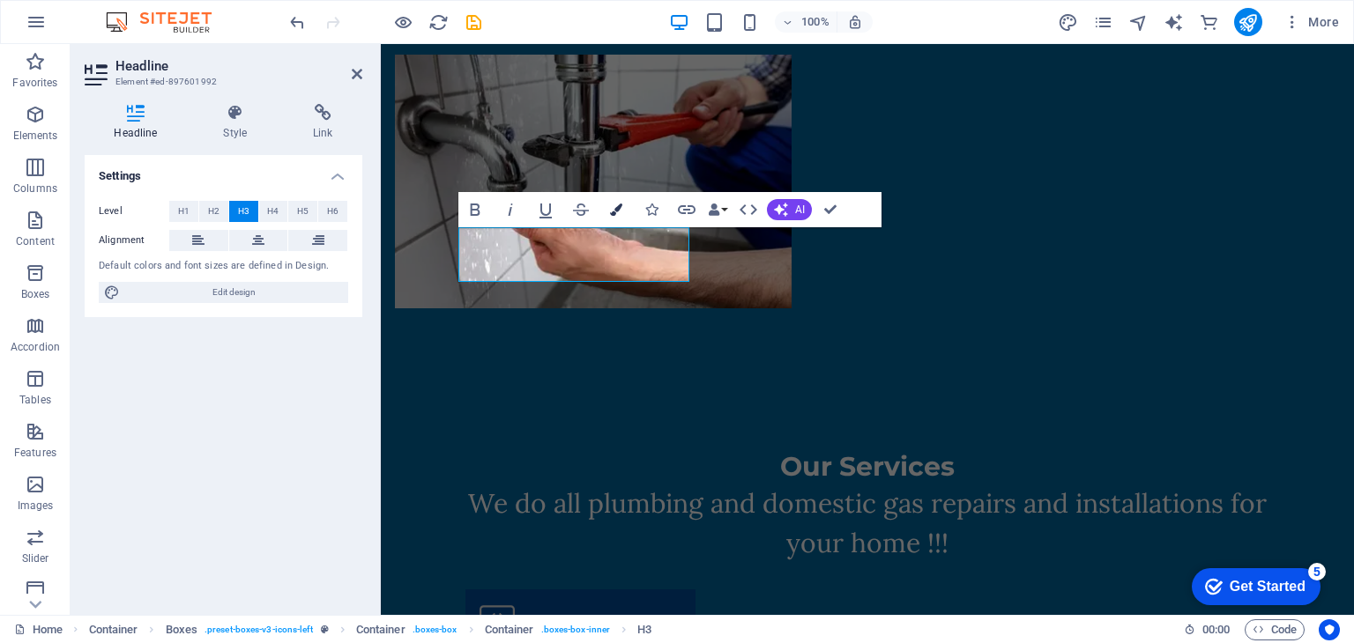
click at [621, 211] on icon "button" at bounding box center [616, 210] width 12 height 12
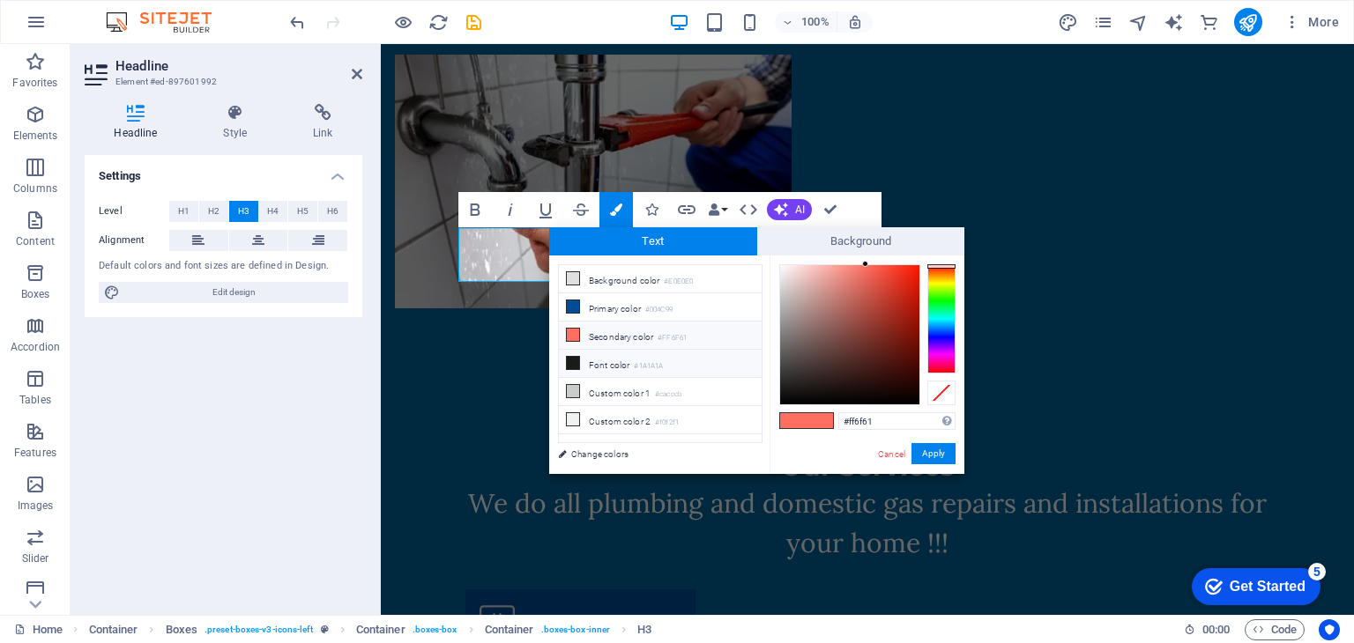
click at [635, 353] on li "Font color #1A1A1A" at bounding box center [660, 364] width 203 height 28
type input "#1a1a1a"
click at [941, 449] on button "Apply" at bounding box center [933, 453] width 44 height 21
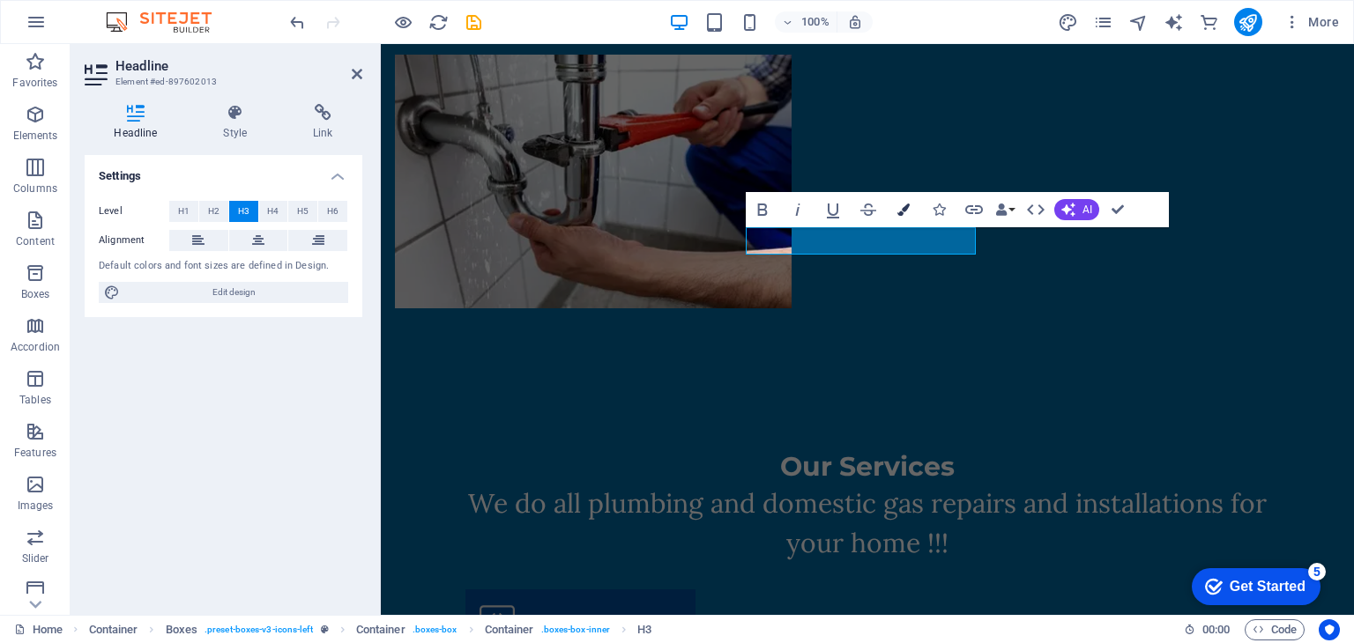
click at [906, 212] on icon "button" at bounding box center [903, 210] width 12 height 12
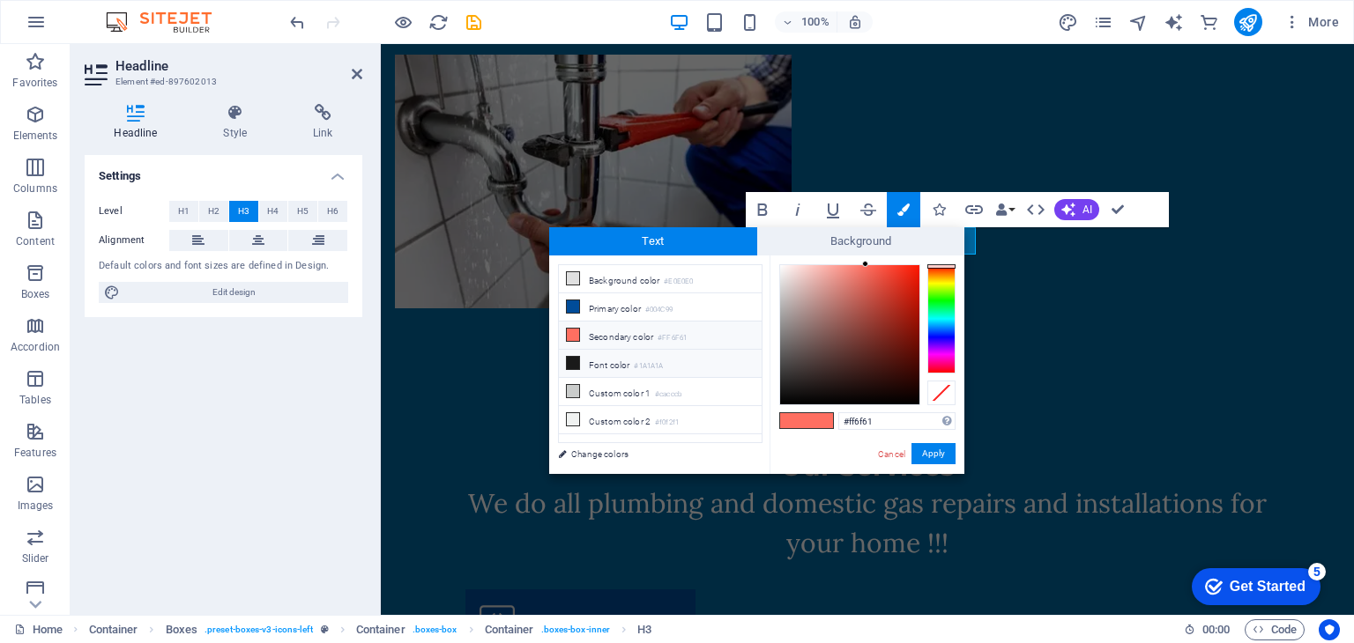
click at [647, 360] on small "#1A1A1A" at bounding box center [648, 366] width 29 height 12
type input "#1a1a1a"
click at [942, 457] on button "Apply" at bounding box center [933, 453] width 44 height 21
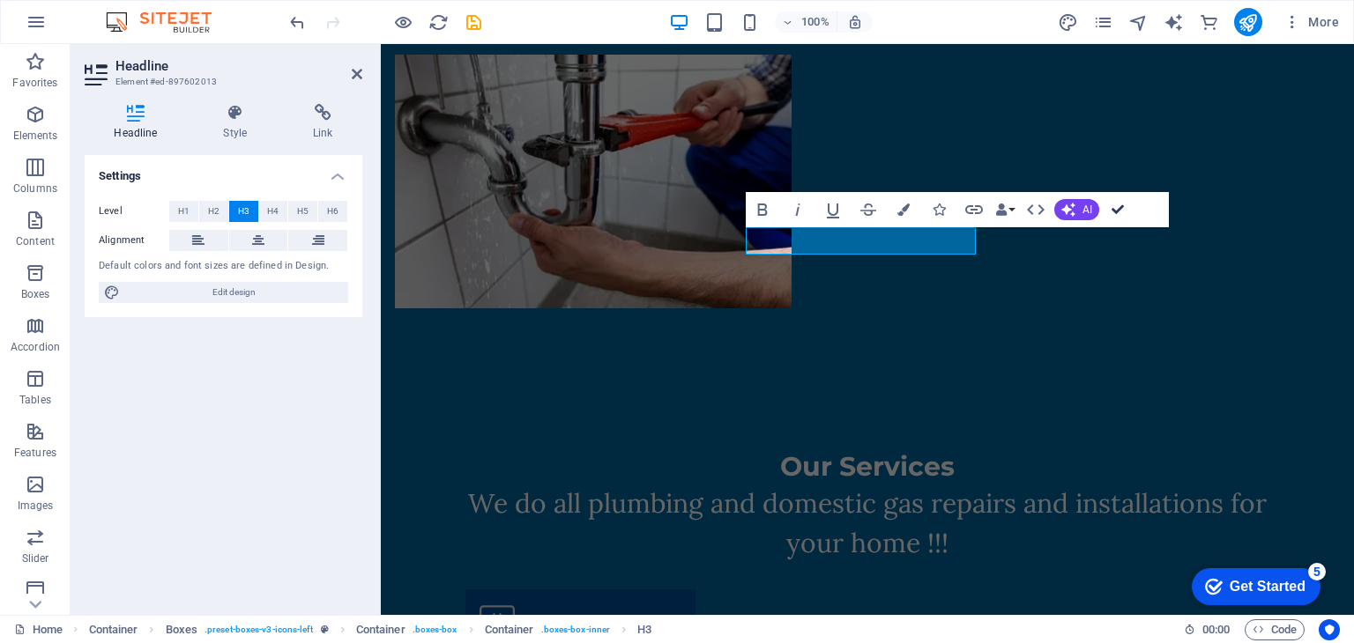
drag, startPoint x: 1118, startPoint y: 204, endPoint x: 1048, endPoint y: 162, distance: 81.8
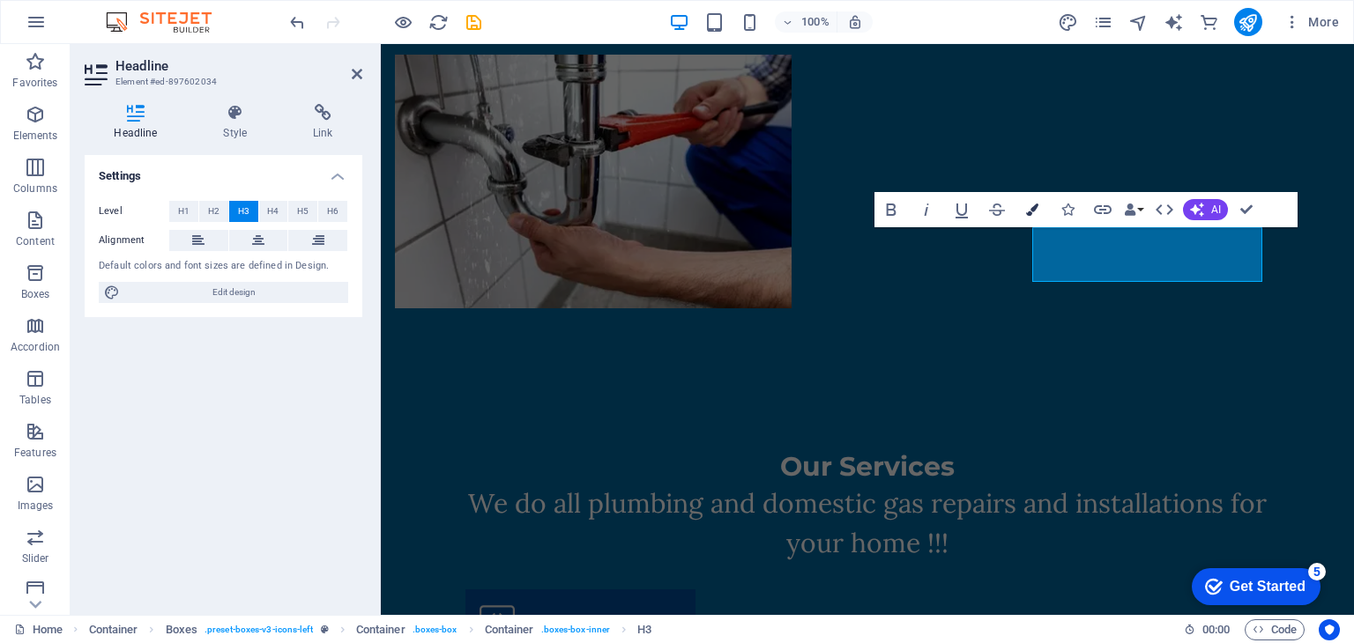
click at [1029, 208] on icon "button" at bounding box center [1032, 210] width 12 height 12
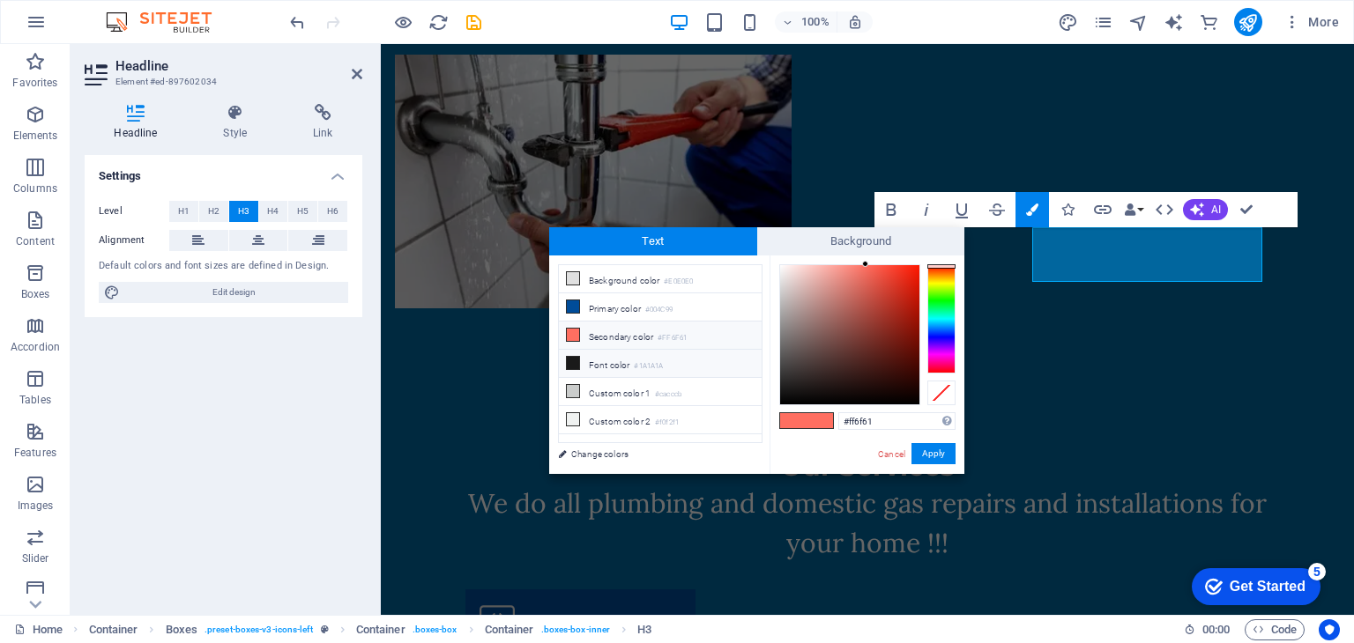
click at [661, 361] on small "#1A1A1A" at bounding box center [648, 366] width 29 height 12
type input "#1a1a1a"
click at [938, 461] on button "Apply" at bounding box center [933, 453] width 44 height 21
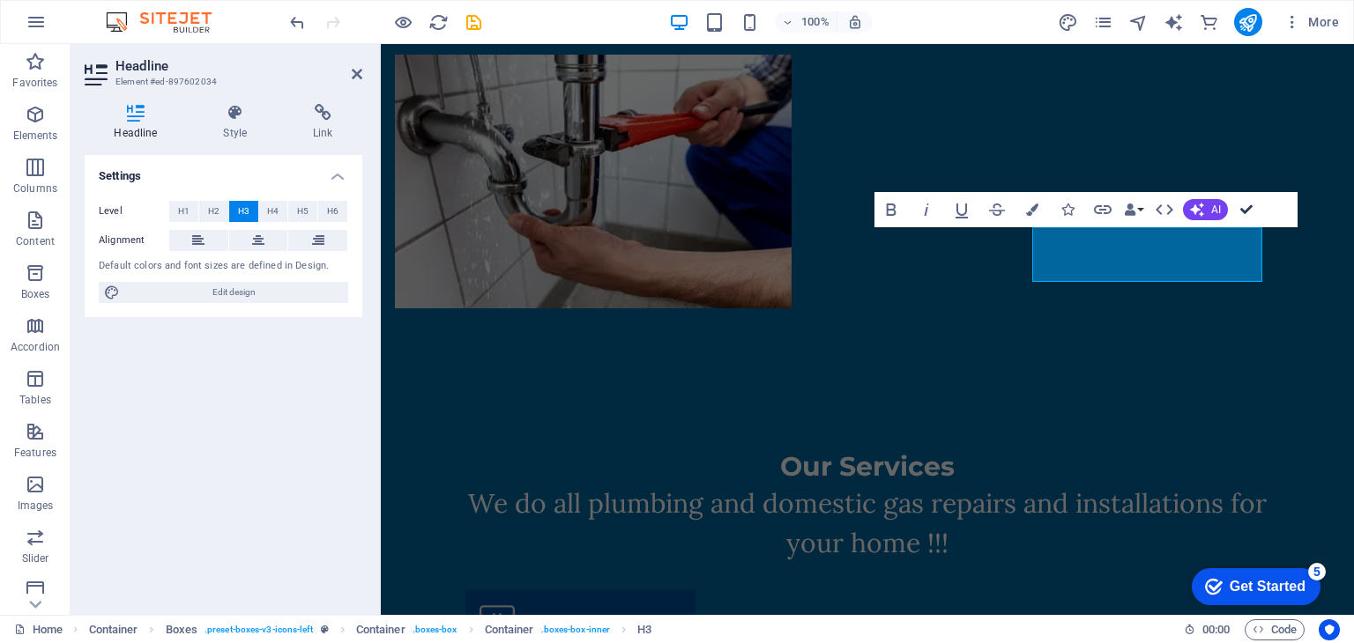
drag, startPoint x: 1245, startPoint y: 205, endPoint x: 1174, endPoint y: 168, distance: 80.4
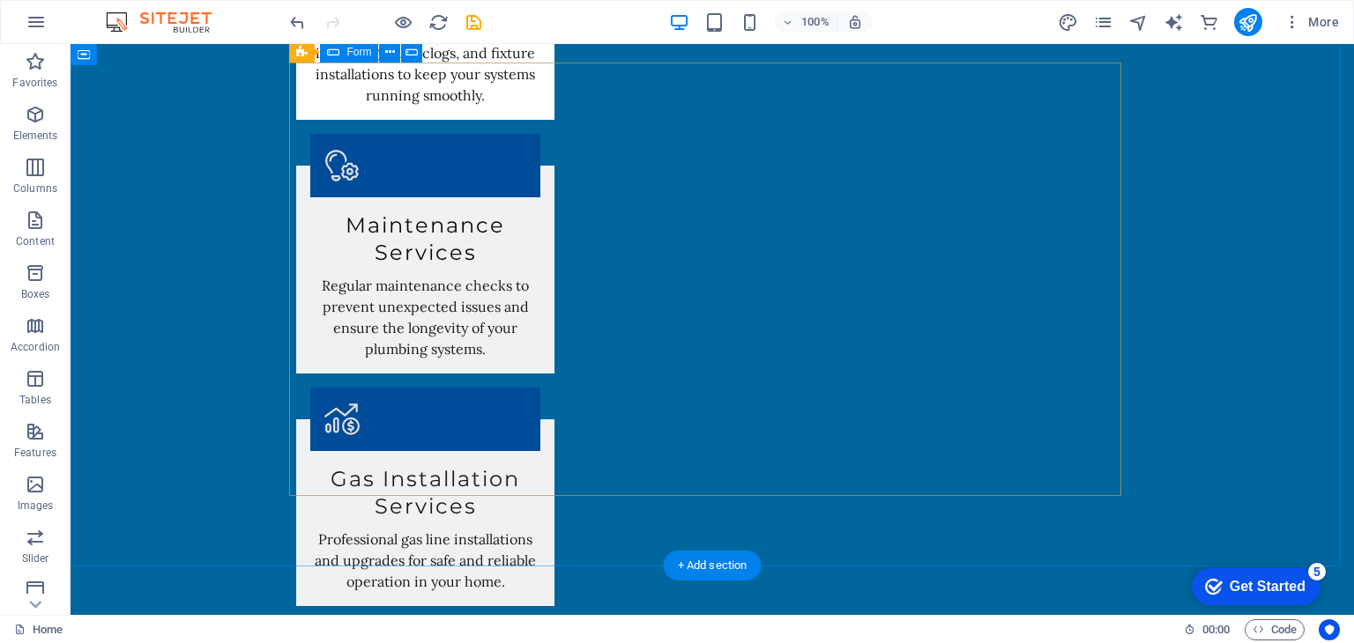
scroll to position [2669, 0]
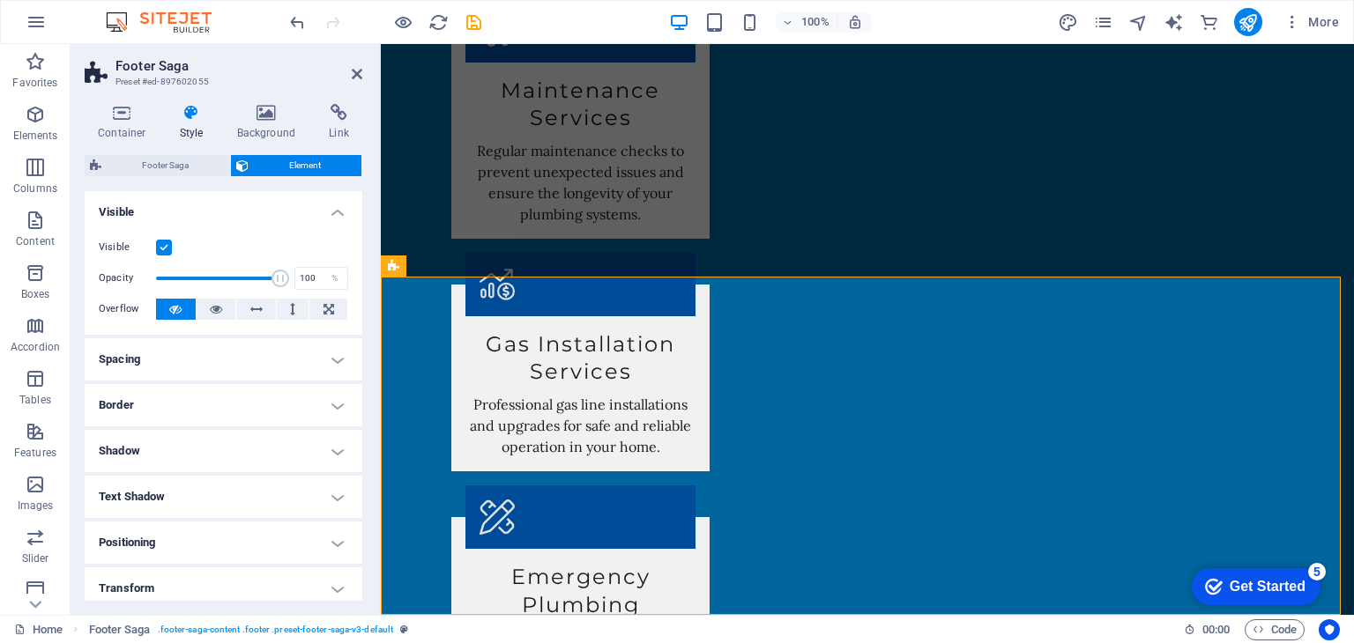
click at [160, 248] on label at bounding box center [164, 248] width 16 height 16
click at [0, 0] on input "Visible" at bounding box center [0, 0] width 0 height 0
click at [166, 248] on label at bounding box center [164, 248] width 16 height 16
click at [0, 0] on input "Visible" at bounding box center [0, 0] width 0 height 0
drag, startPoint x: 278, startPoint y: 279, endPoint x: 189, endPoint y: 283, distance: 90.0
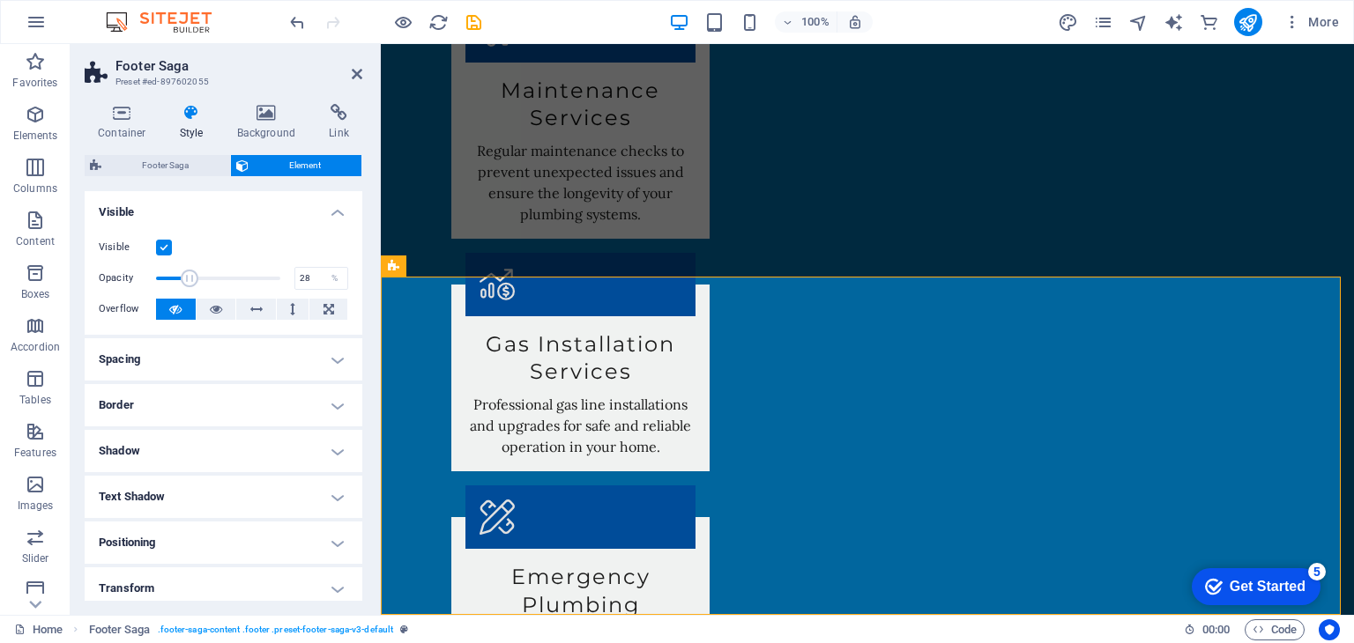
click at [189, 283] on span at bounding box center [190, 279] width 18 height 18
drag, startPoint x: 569, startPoint y: 327, endPoint x: 406, endPoint y: 279, distance: 169.8
type input "61"
click at [229, 353] on h4 "Spacing" at bounding box center [224, 359] width 278 height 42
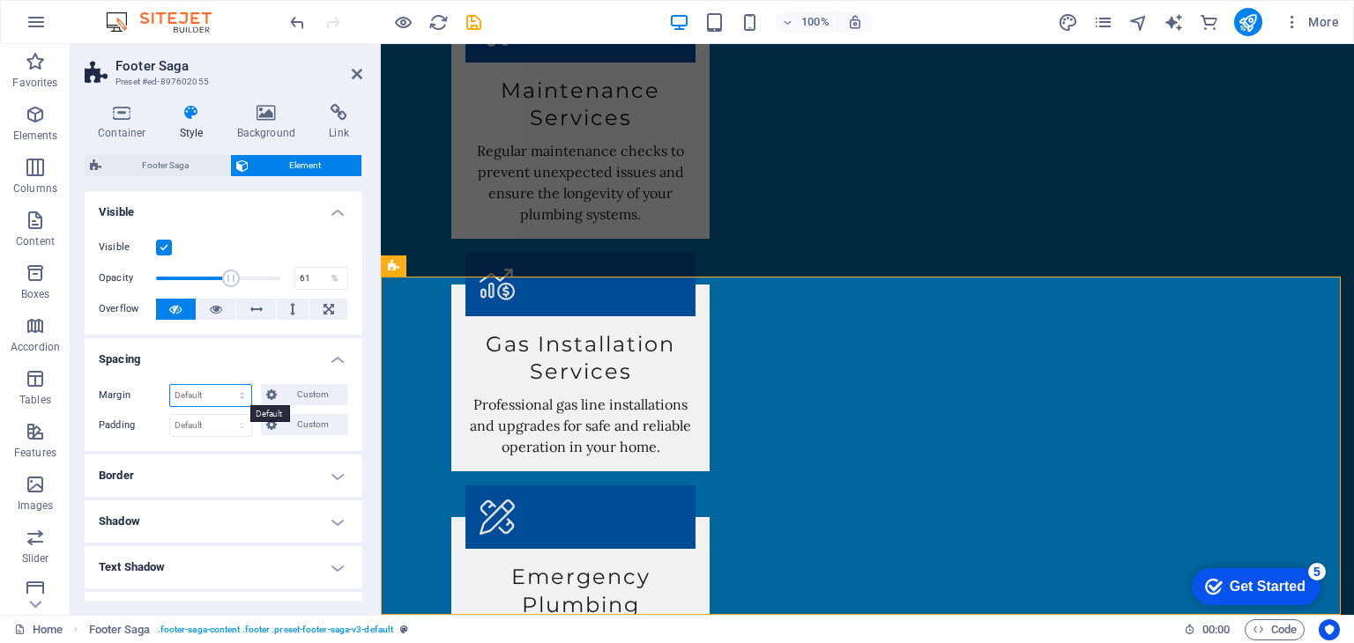
click at [223, 397] on select "Default auto px % rem vw vh Custom" at bounding box center [210, 395] width 81 height 21
select select "px"
click at [225, 385] on select "Default auto px % rem vw vh Custom" at bounding box center [210, 395] width 81 height 21
type input "2"
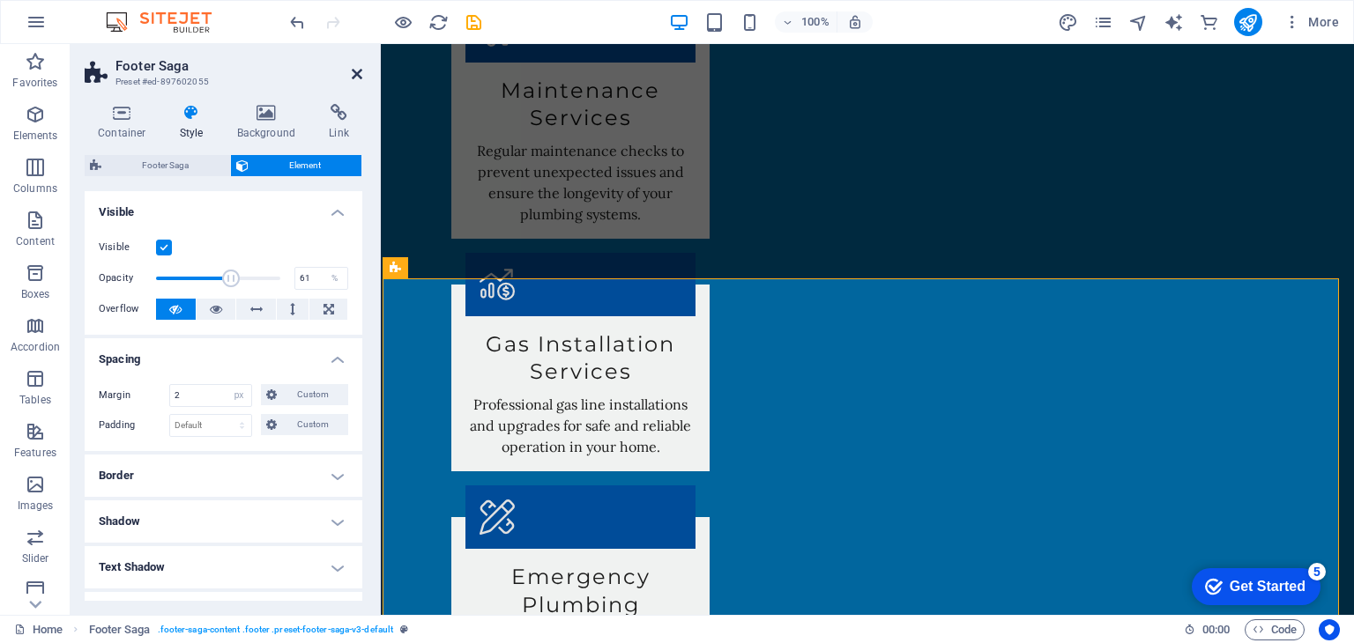
click at [353, 71] on icon at bounding box center [357, 74] width 11 height 14
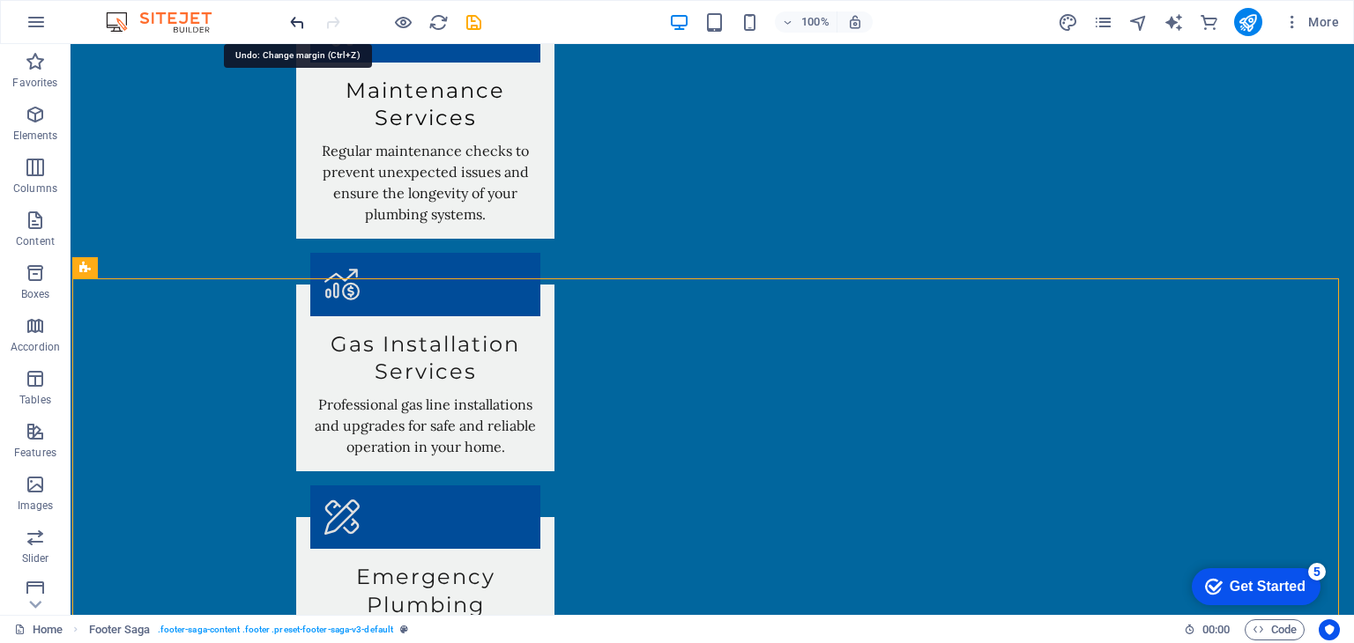
click at [291, 22] on icon "undo" at bounding box center [297, 22] width 20 height 20
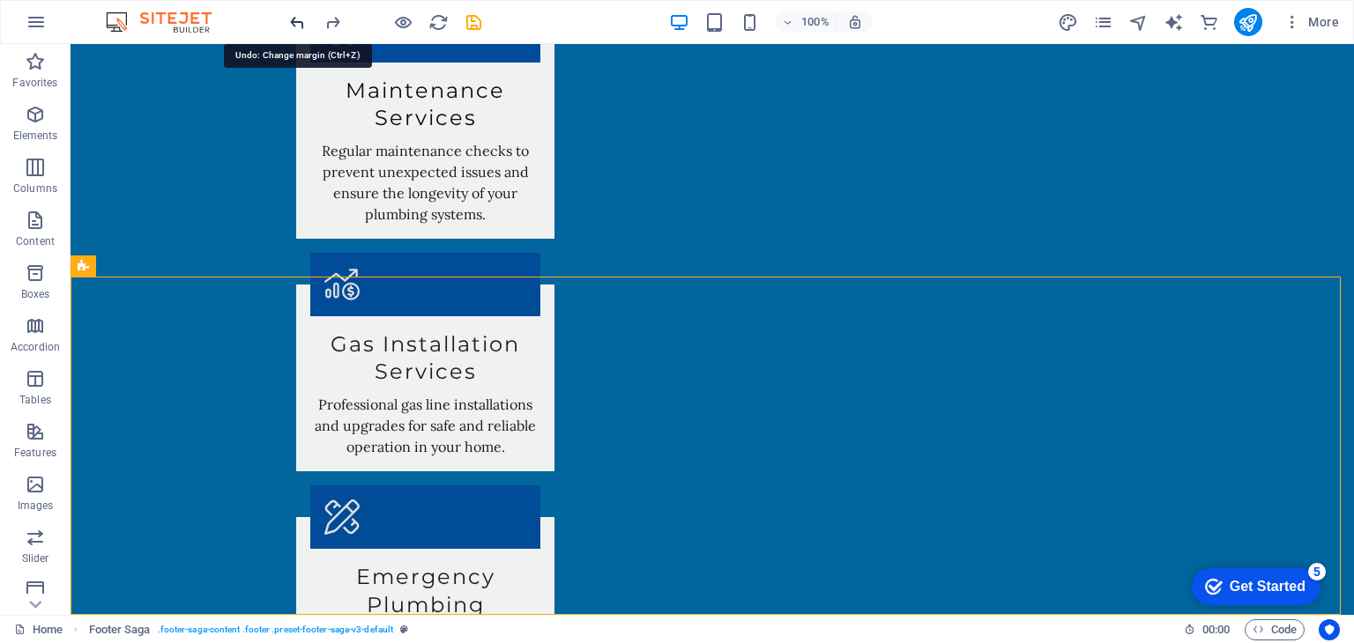
click at [291, 22] on icon "undo" at bounding box center [297, 22] width 20 height 20
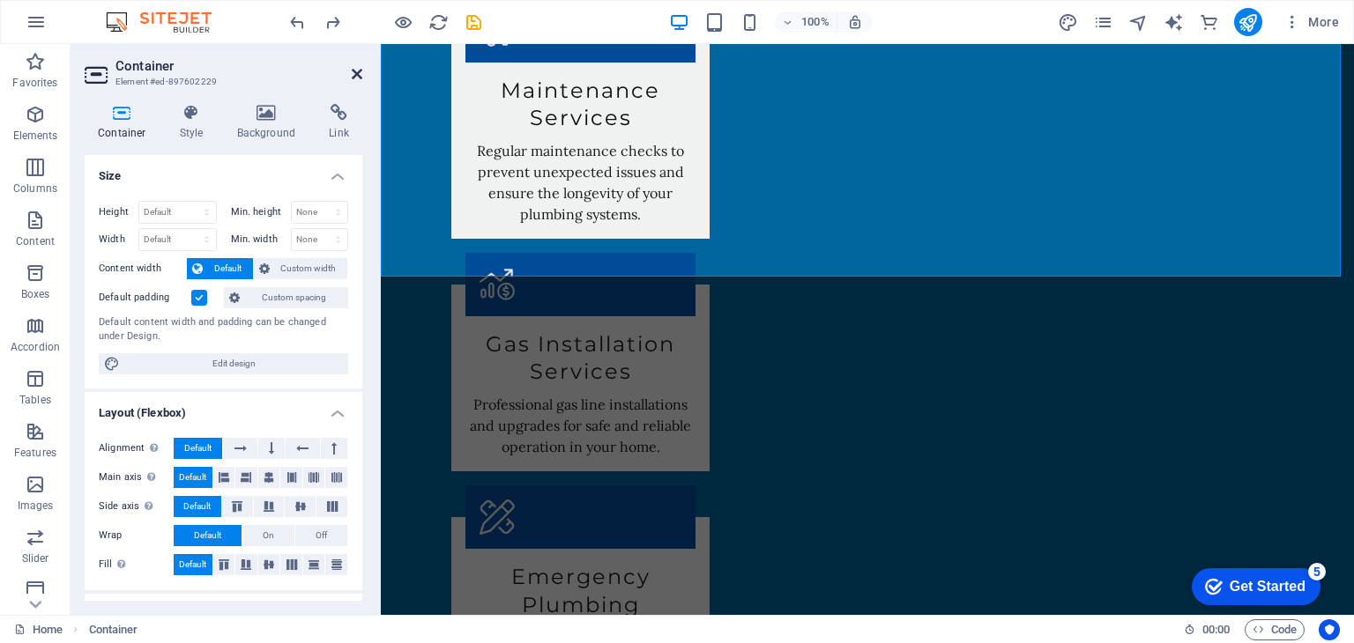
click at [356, 75] on icon at bounding box center [357, 74] width 11 height 14
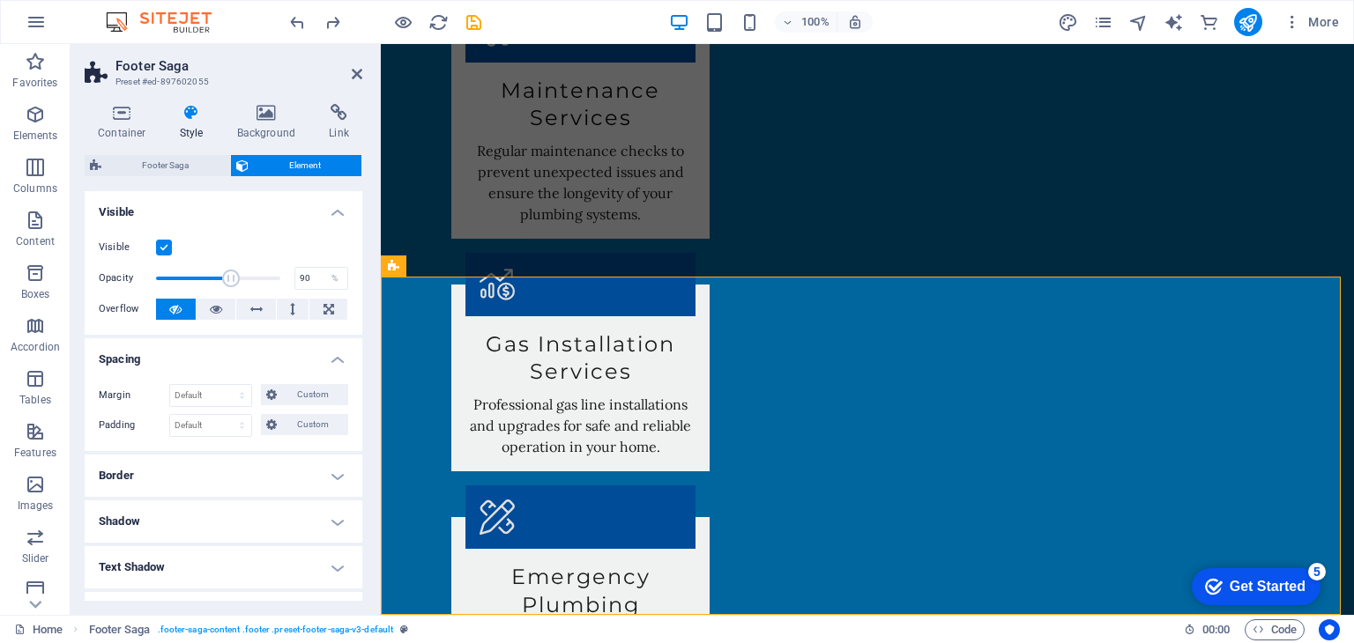
type input "100"
drag, startPoint x: 226, startPoint y: 270, endPoint x: 310, endPoint y: 272, distance: 83.8
click at [308, 272] on div "Opacity 100 %" at bounding box center [223, 278] width 249 height 26
click at [264, 121] on icon at bounding box center [266, 113] width 85 height 18
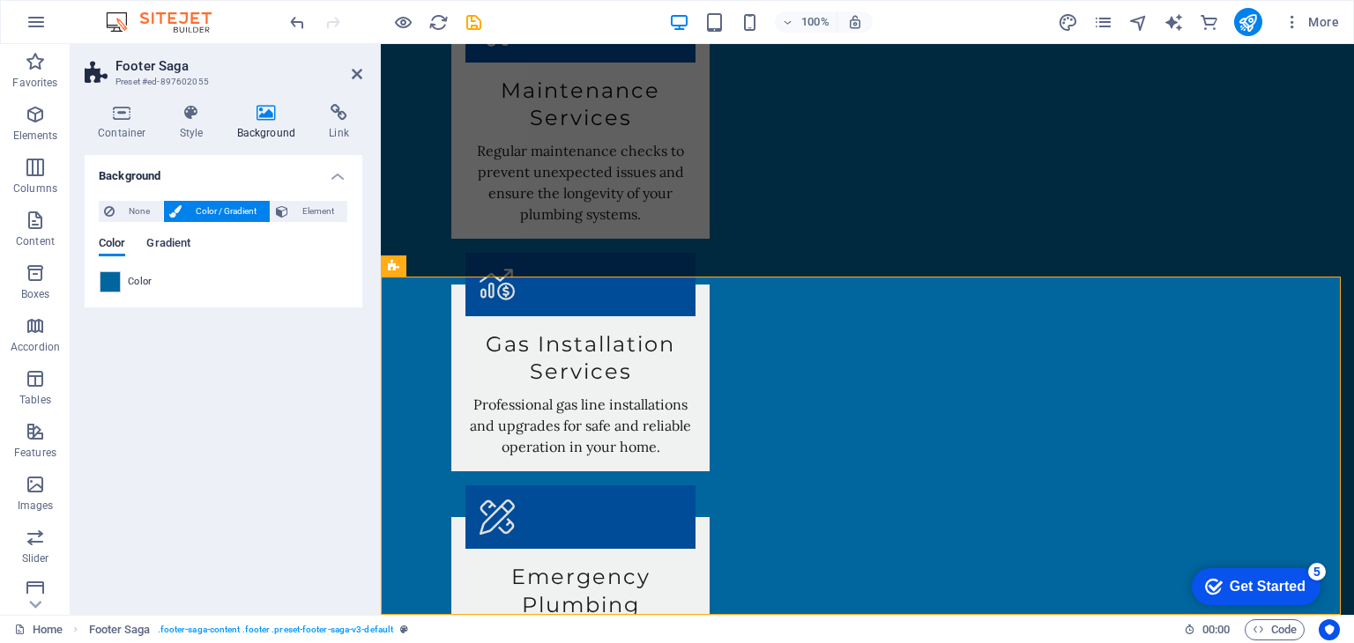
click at [168, 241] on span "Gradient" at bounding box center [168, 245] width 44 height 25
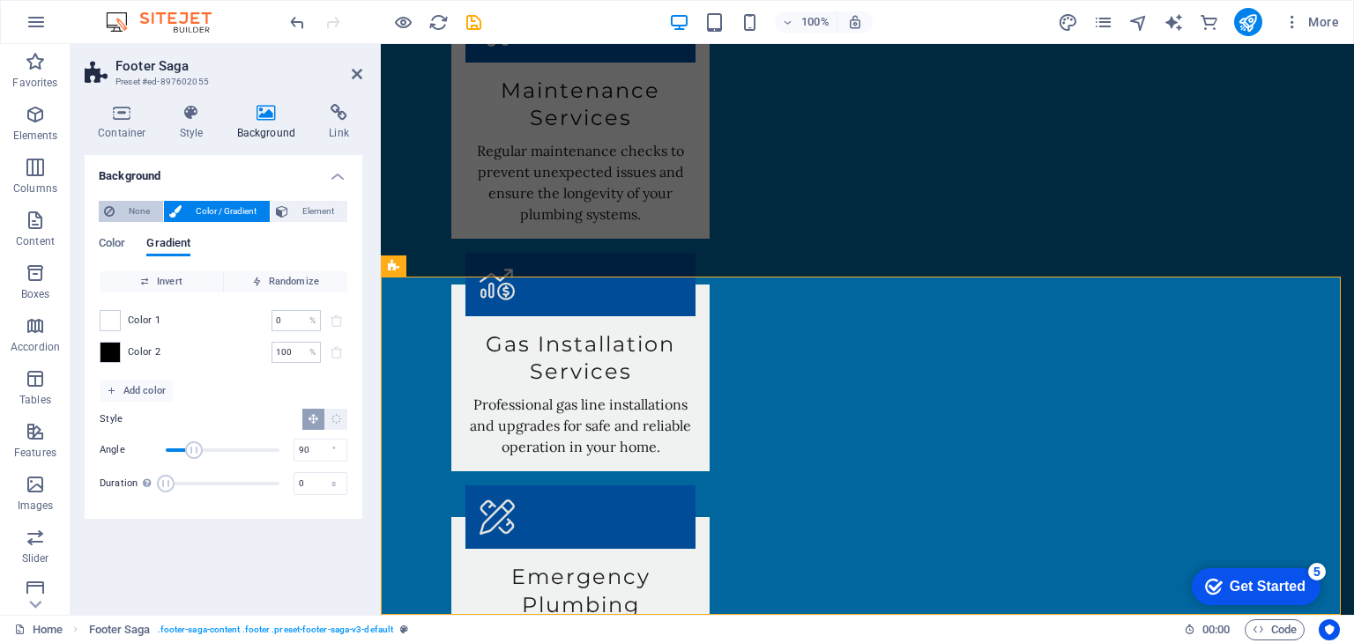
click at [147, 213] on span "None" at bounding box center [139, 211] width 38 height 21
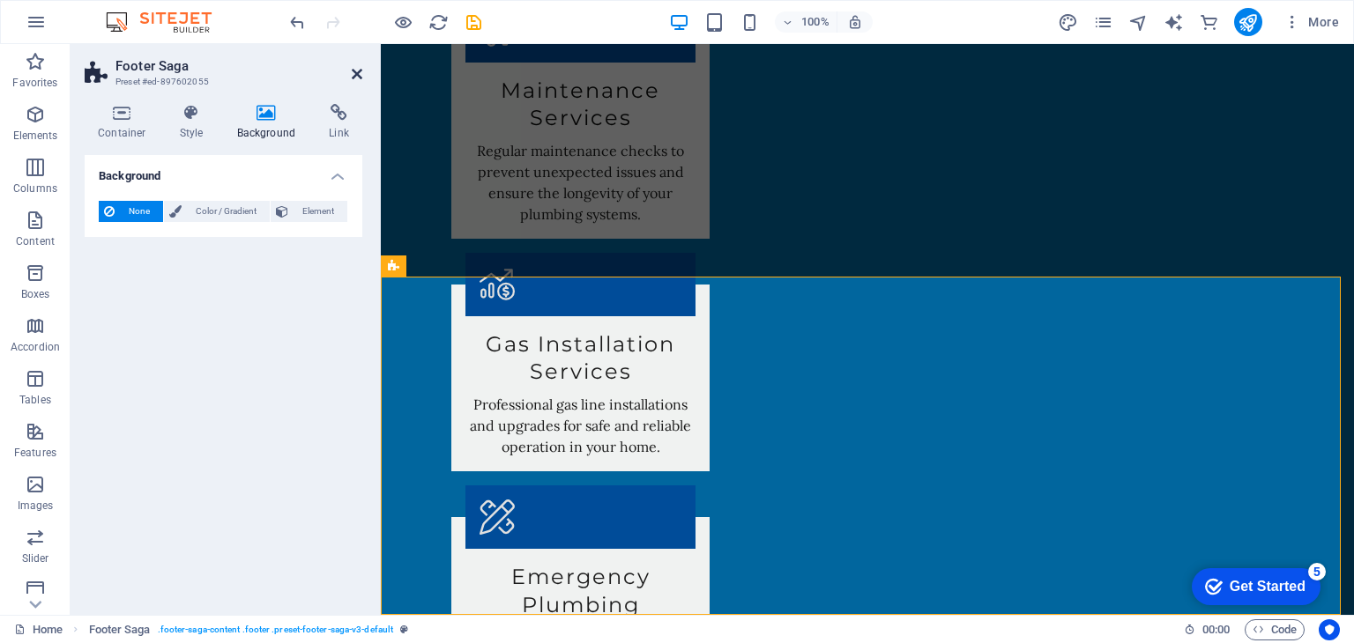
click at [356, 74] on icon at bounding box center [357, 74] width 11 height 14
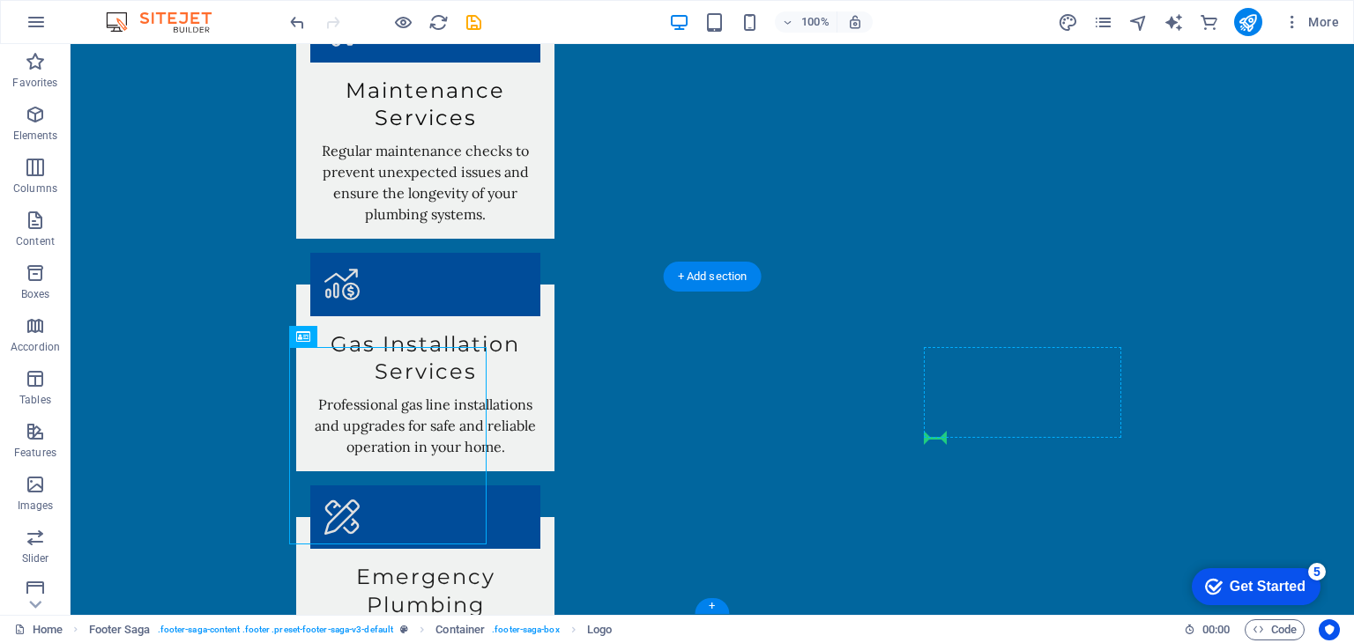
drag, startPoint x: 405, startPoint y: 440, endPoint x: 943, endPoint y: 434, distance: 537.6
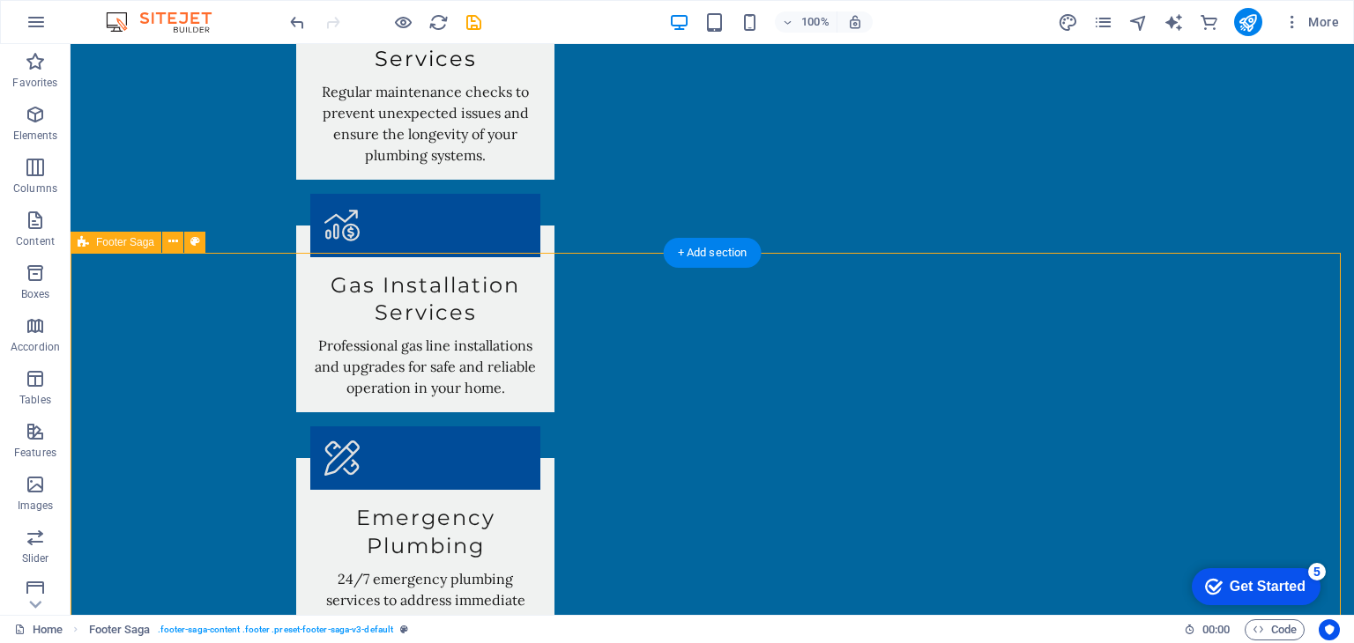
scroll to position [2781, 0]
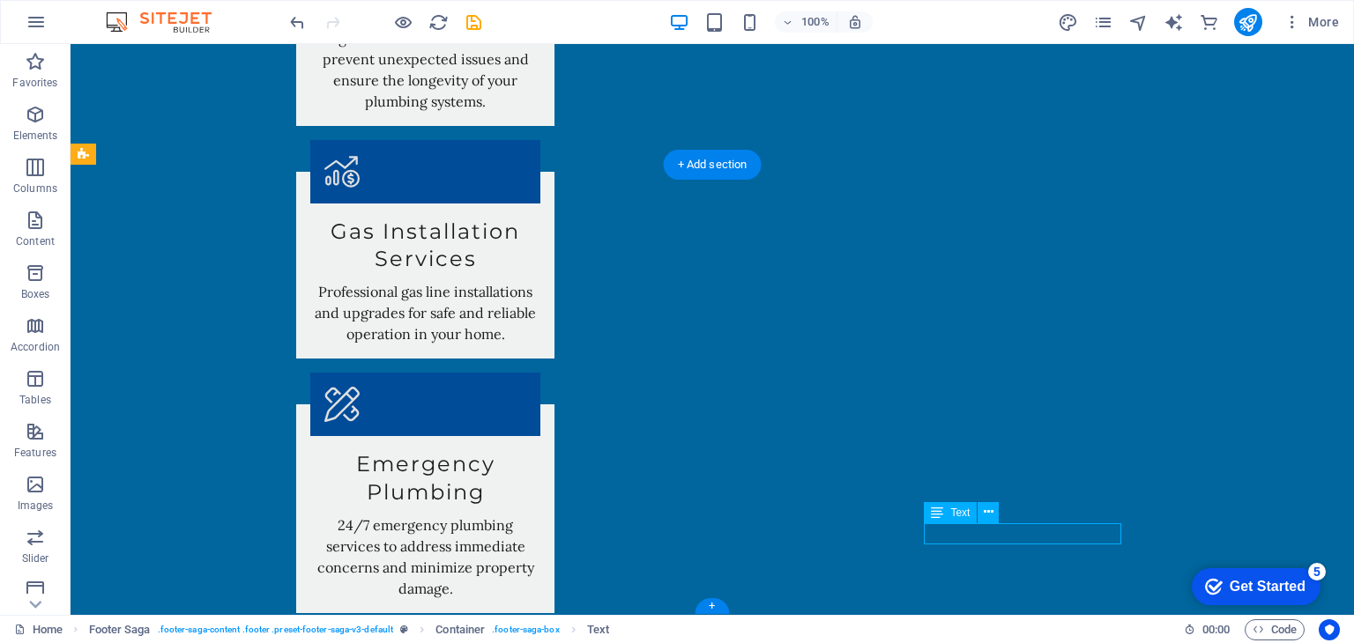
scroll to position [2760, 0]
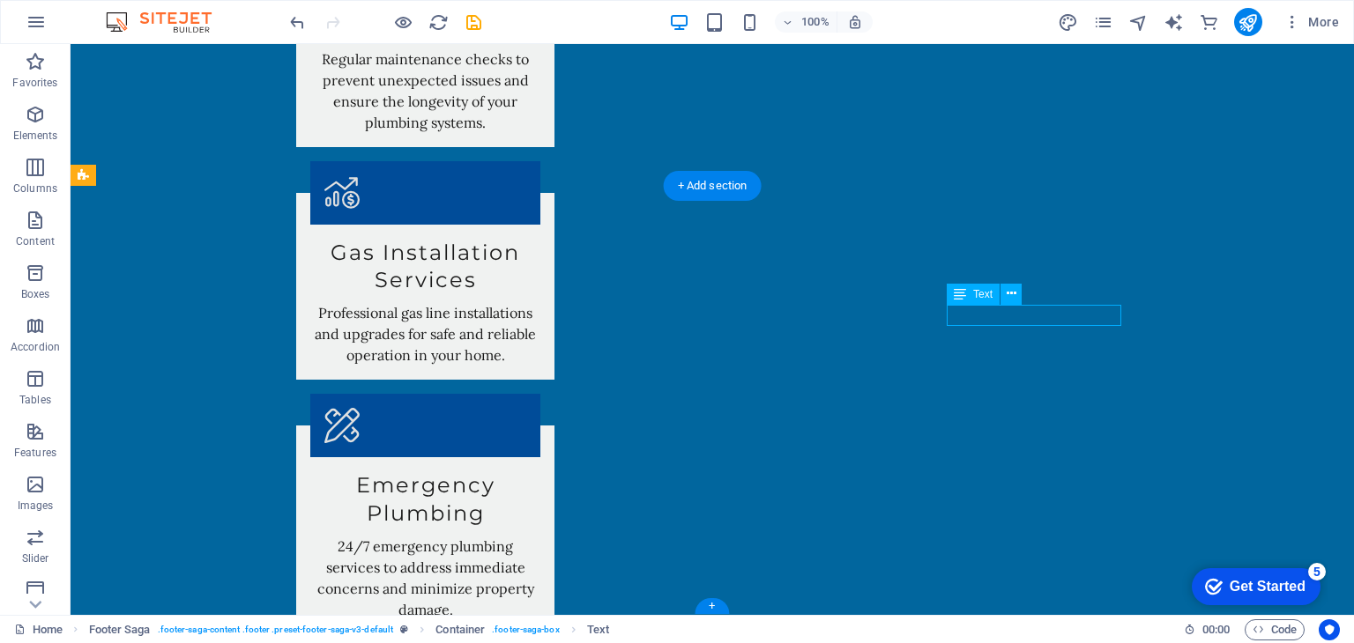
scroll to position [2739, 0]
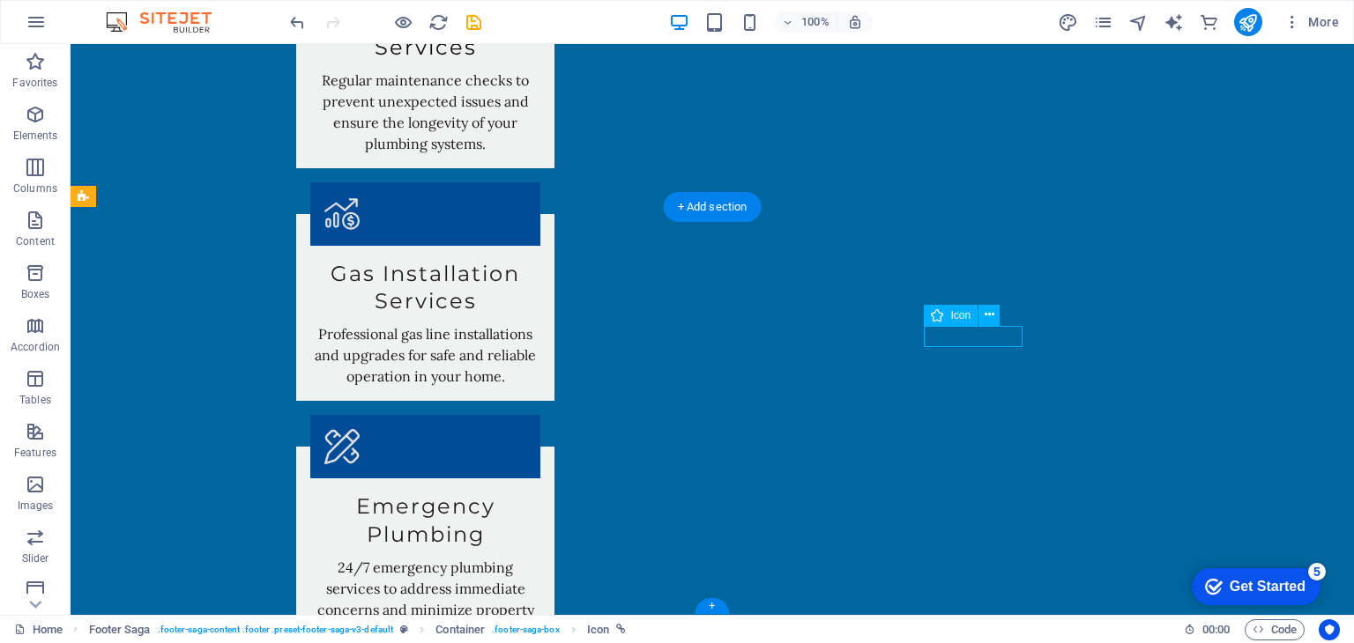
scroll to position [2626, 0]
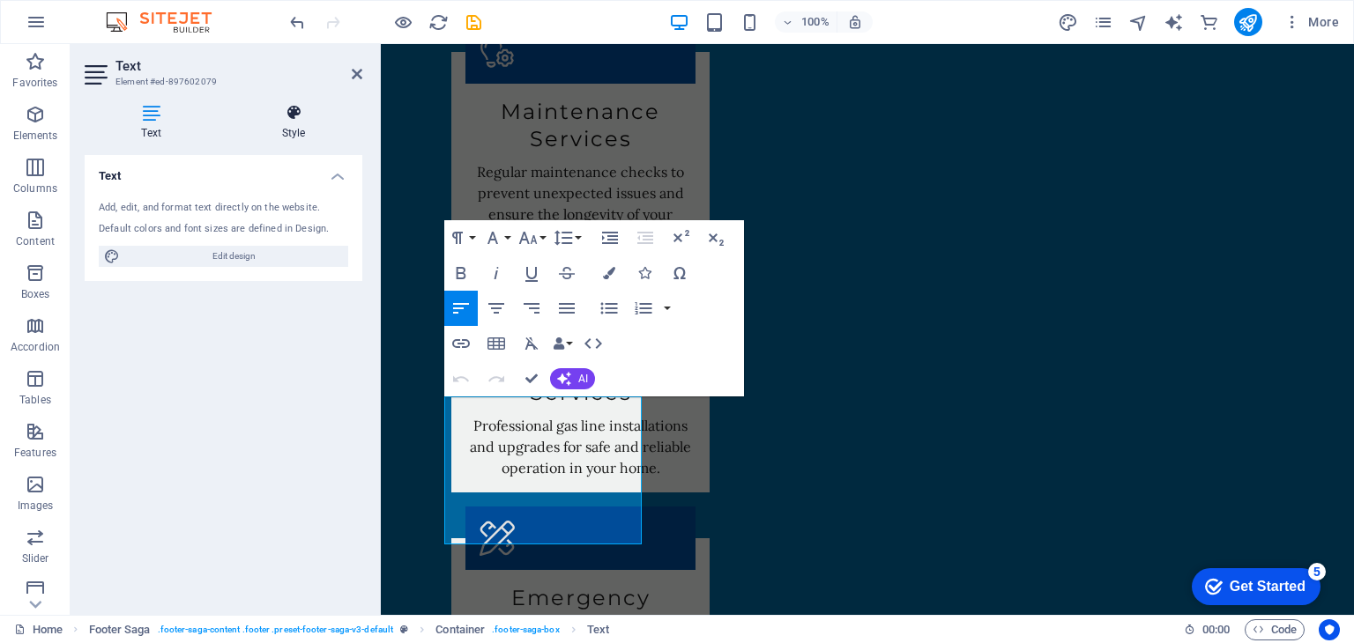
click at [300, 133] on h4 "Style" at bounding box center [293, 122] width 137 height 37
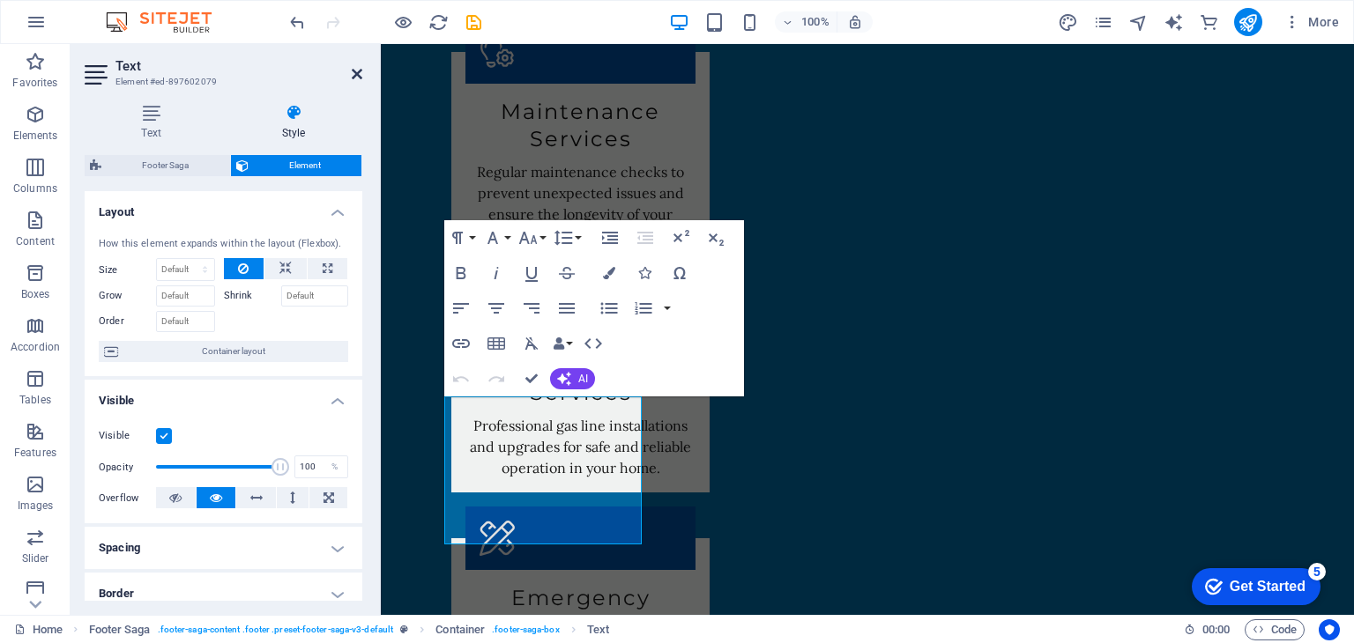
click at [357, 71] on icon at bounding box center [357, 74] width 11 height 14
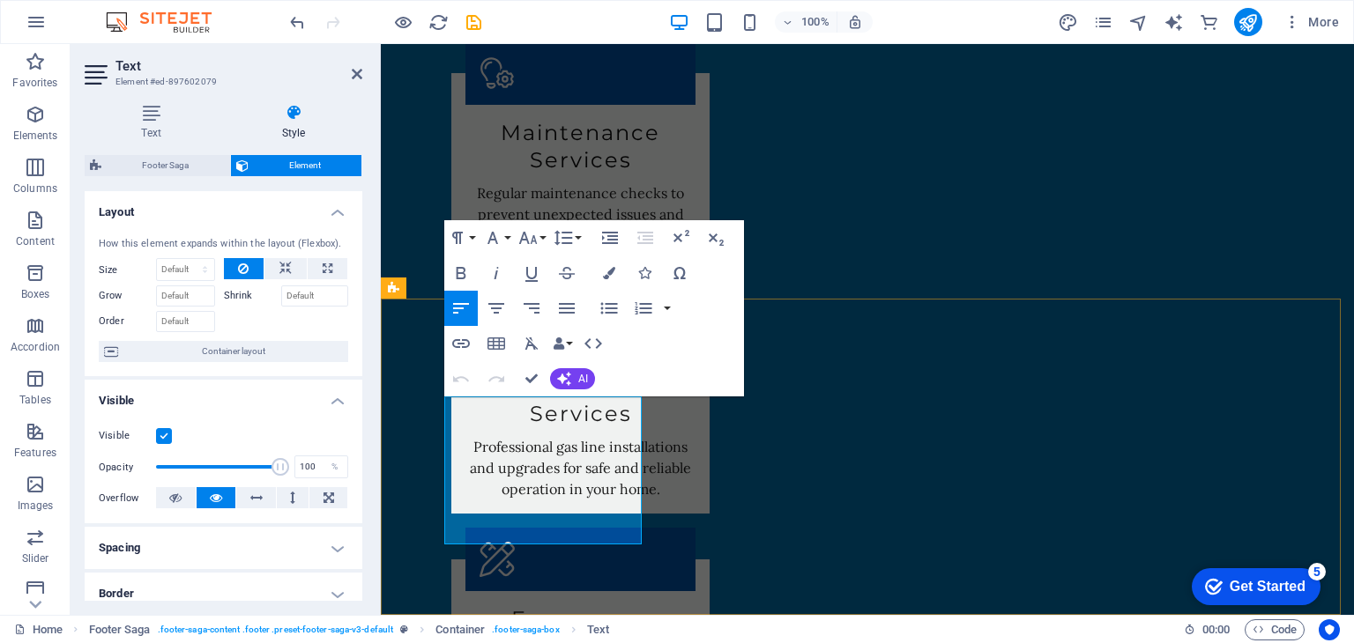
scroll to position [2647, 0]
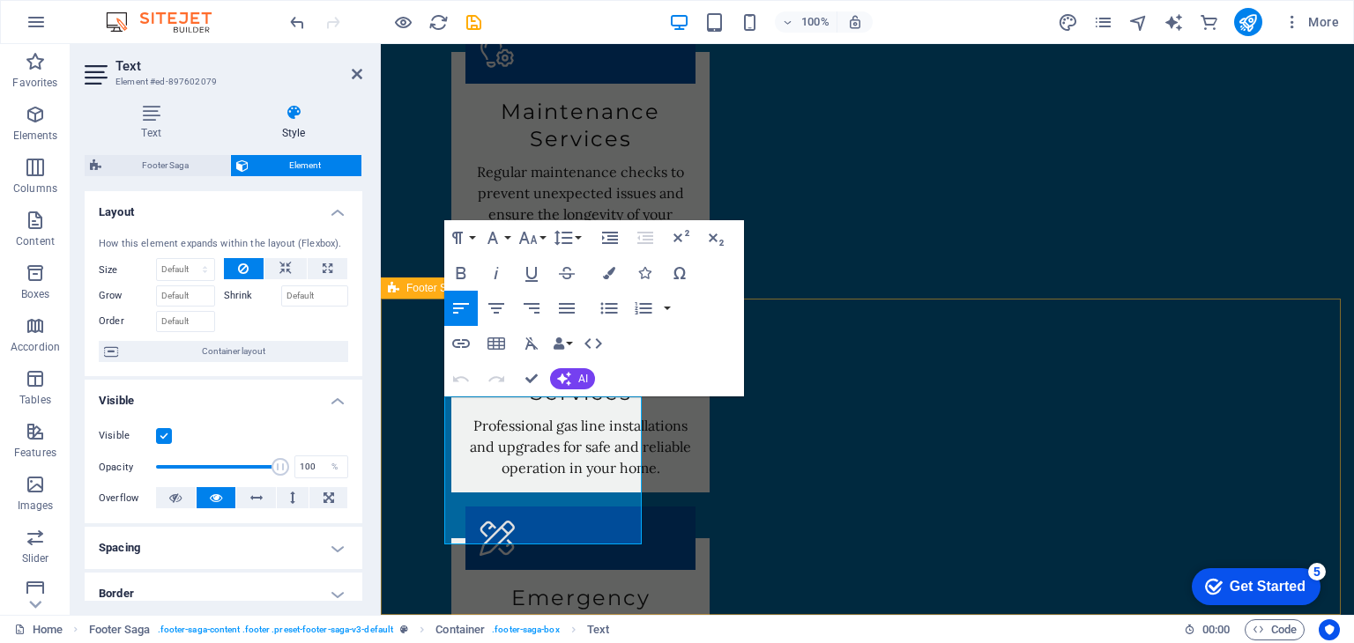
drag, startPoint x: 474, startPoint y: 537, endPoint x: 434, endPoint y: 513, distance: 46.2
click at [536, 241] on icon "button" at bounding box center [528, 238] width 19 height 12
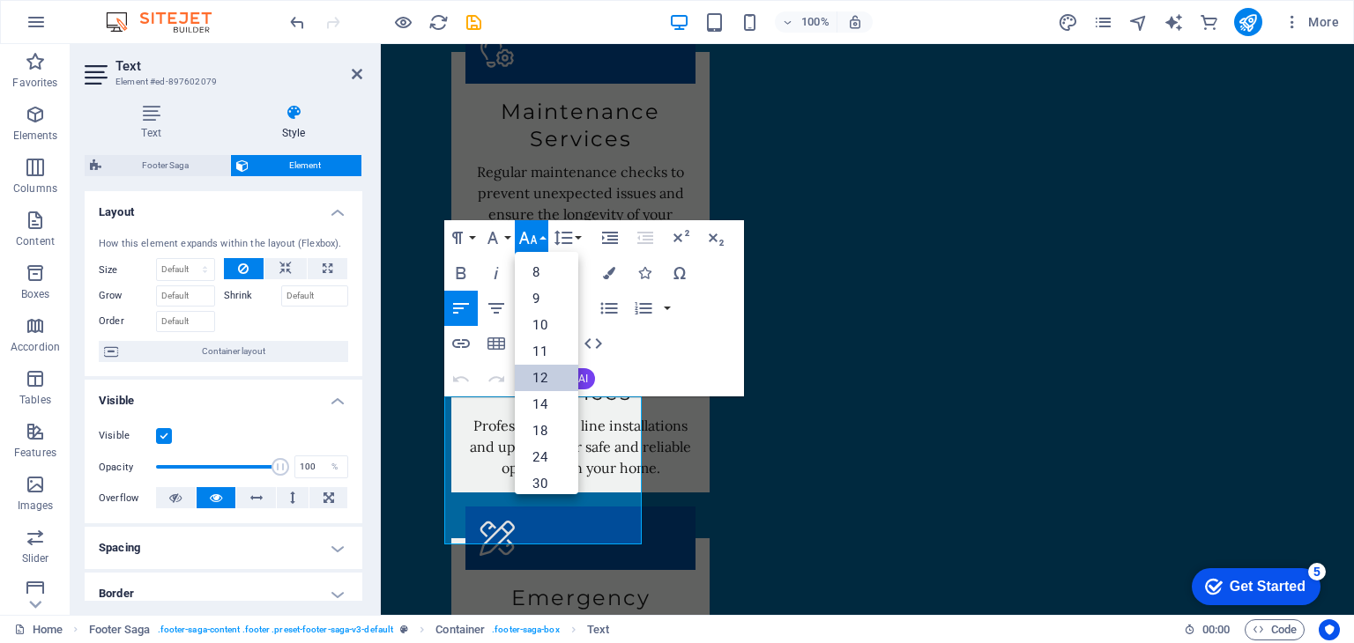
click at [550, 372] on link "12" at bounding box center [546, 378] width 63 height 26
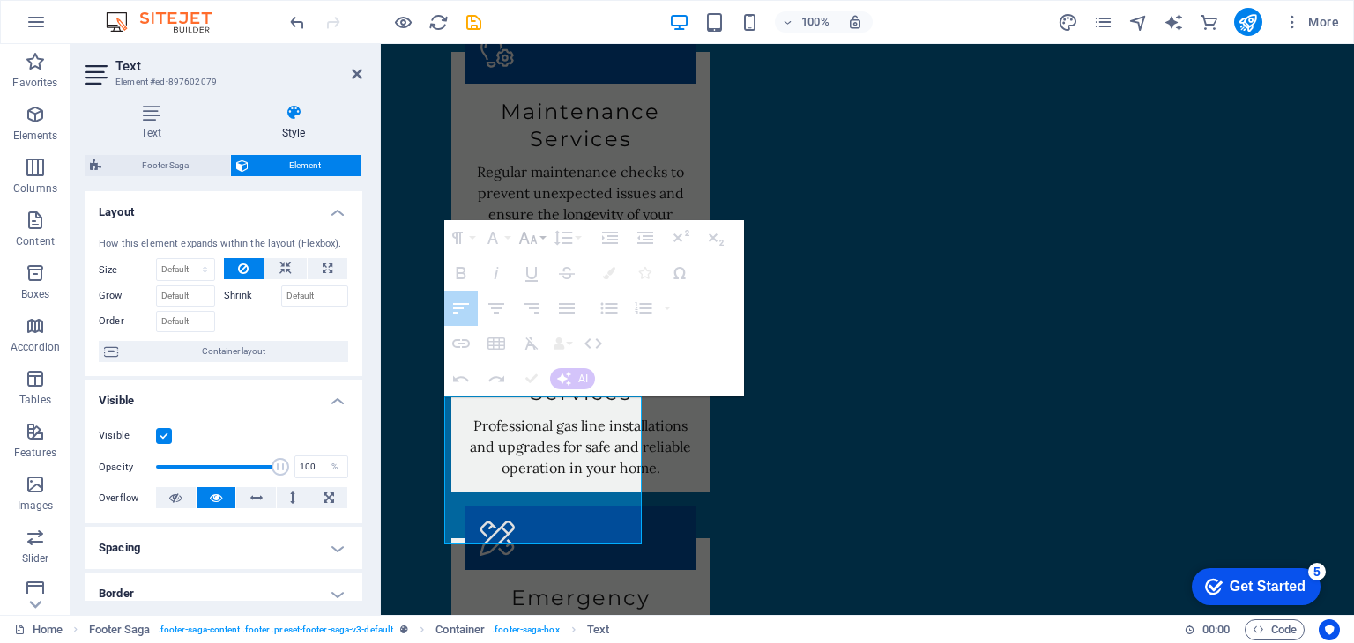
click at [531, 236] on icon "button" at bounding box center [527, 237] width 21 height 21
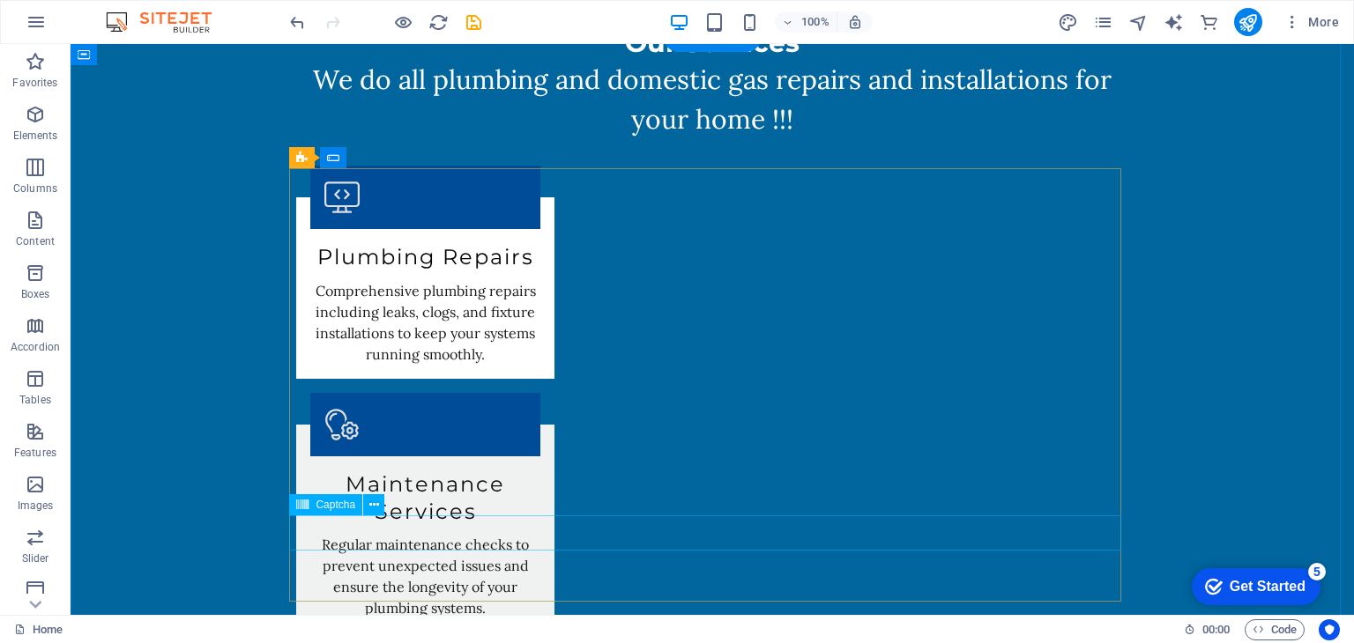
scroll to position [2274, 0]
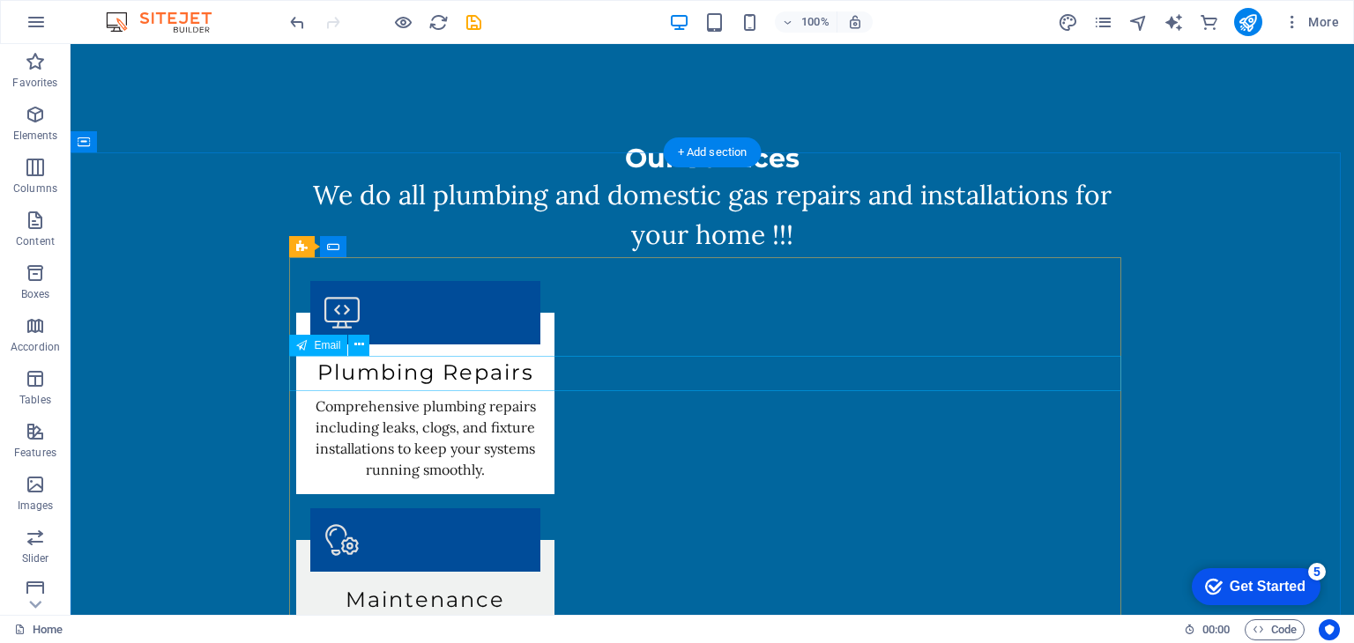
scroll to position [2158, 0]
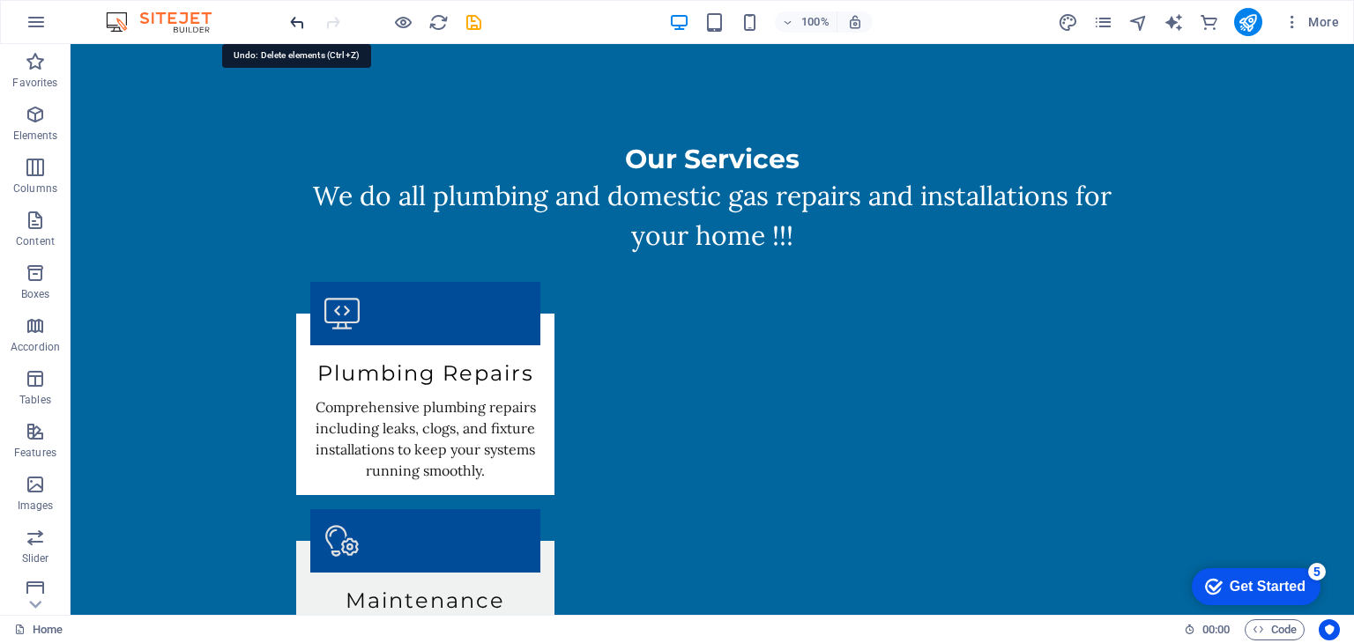
click at [296, 19] on icon "undo" at bounding box center [297, 22] width 20 height 20
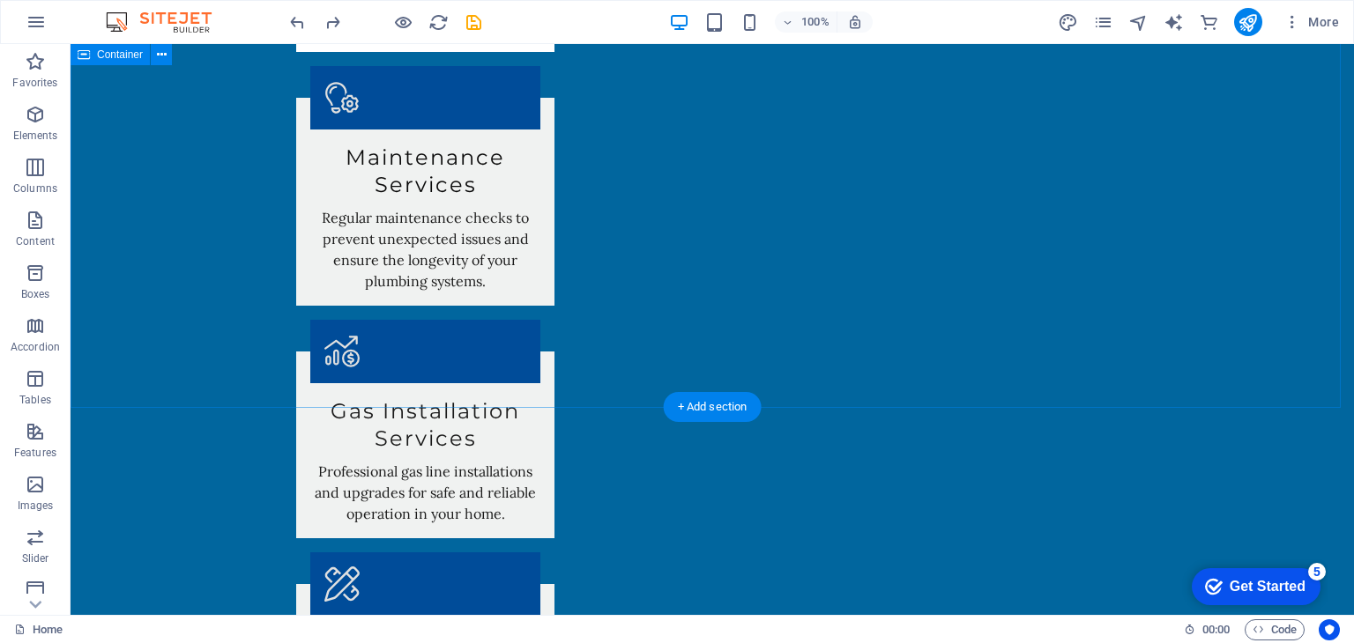
scroll to position [2626, 0]
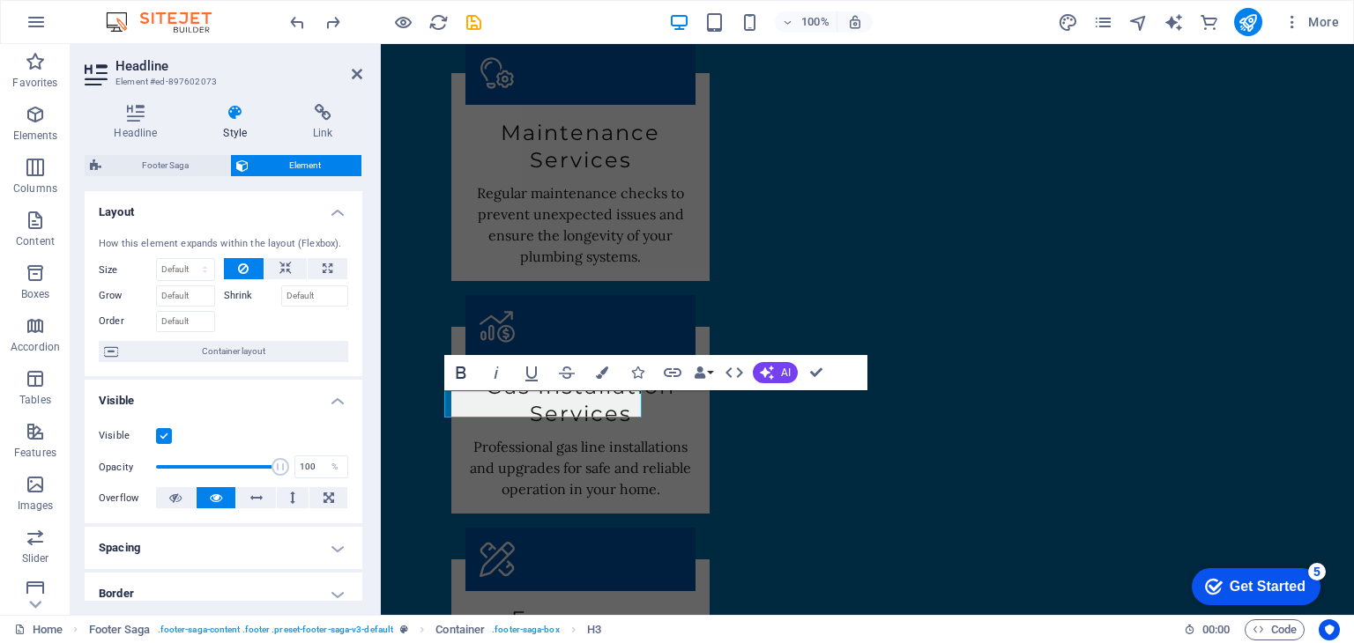
click at [462, 373] on icon "button" at bounding box center [462, 373] width 10 height 12
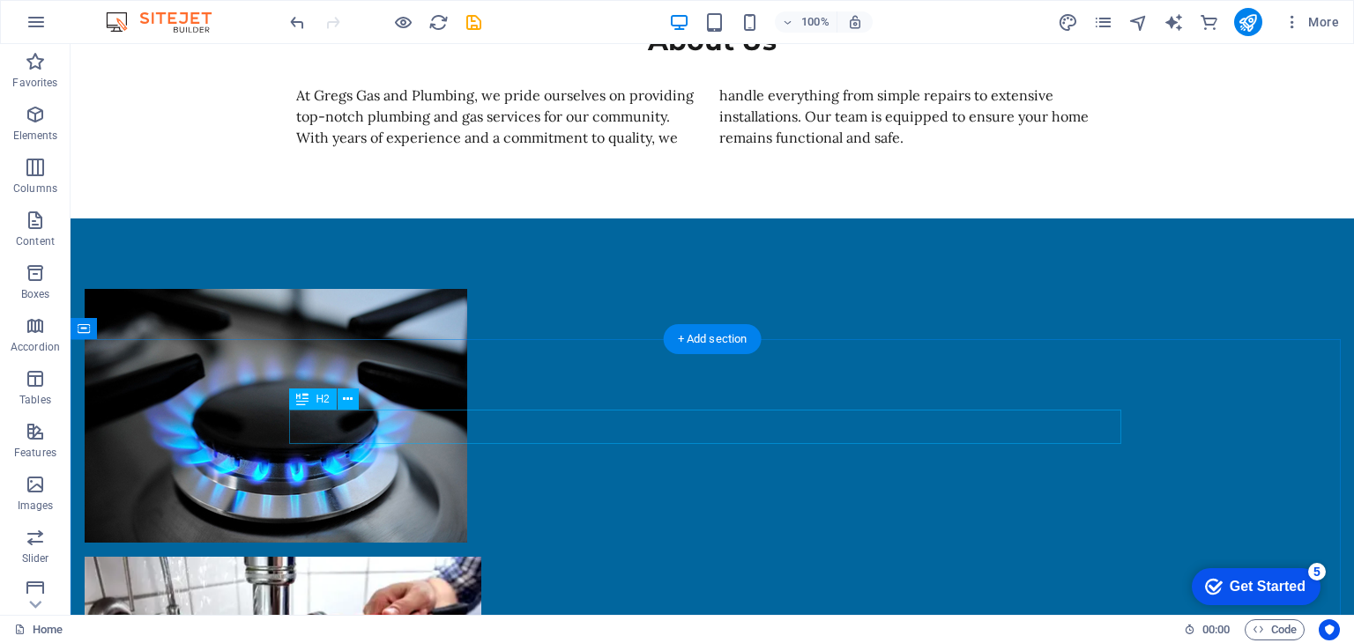
scroll to position [1392, 0]
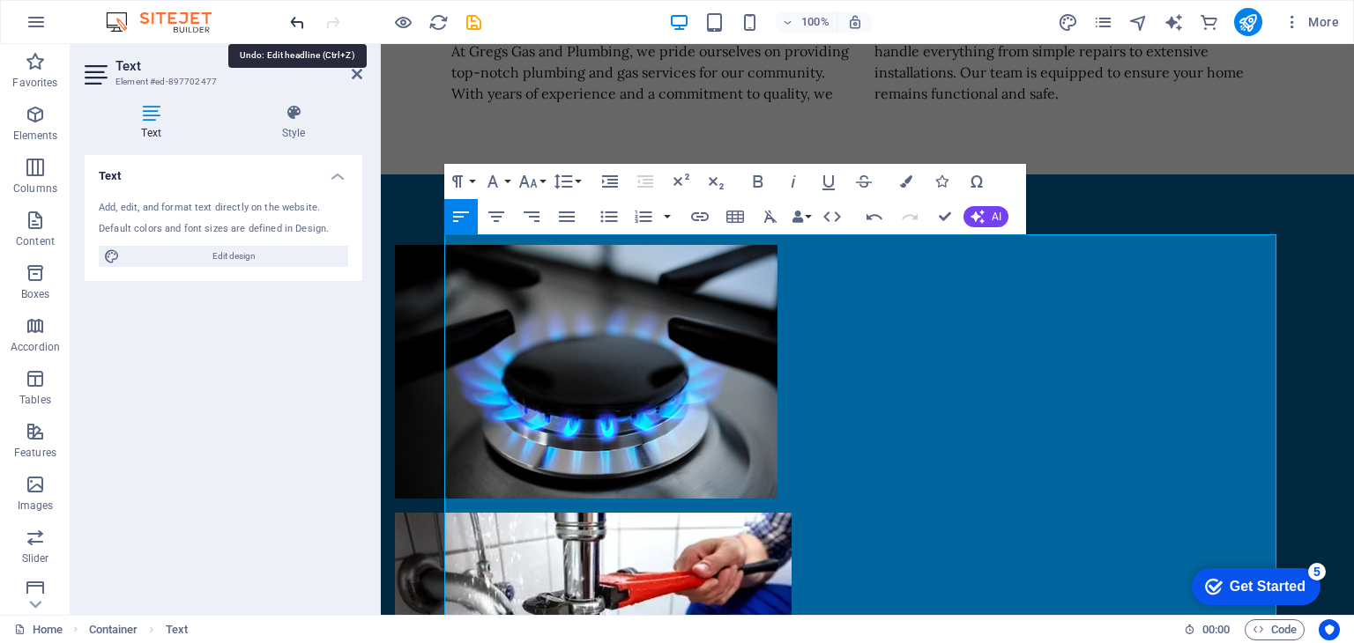
click at [300, 22] on icon "undo" at bounding box center [297, 22] width 20 height 20
click at [301, 26] on icon "undo" at bounding box center [297, 22] width 20 height 20
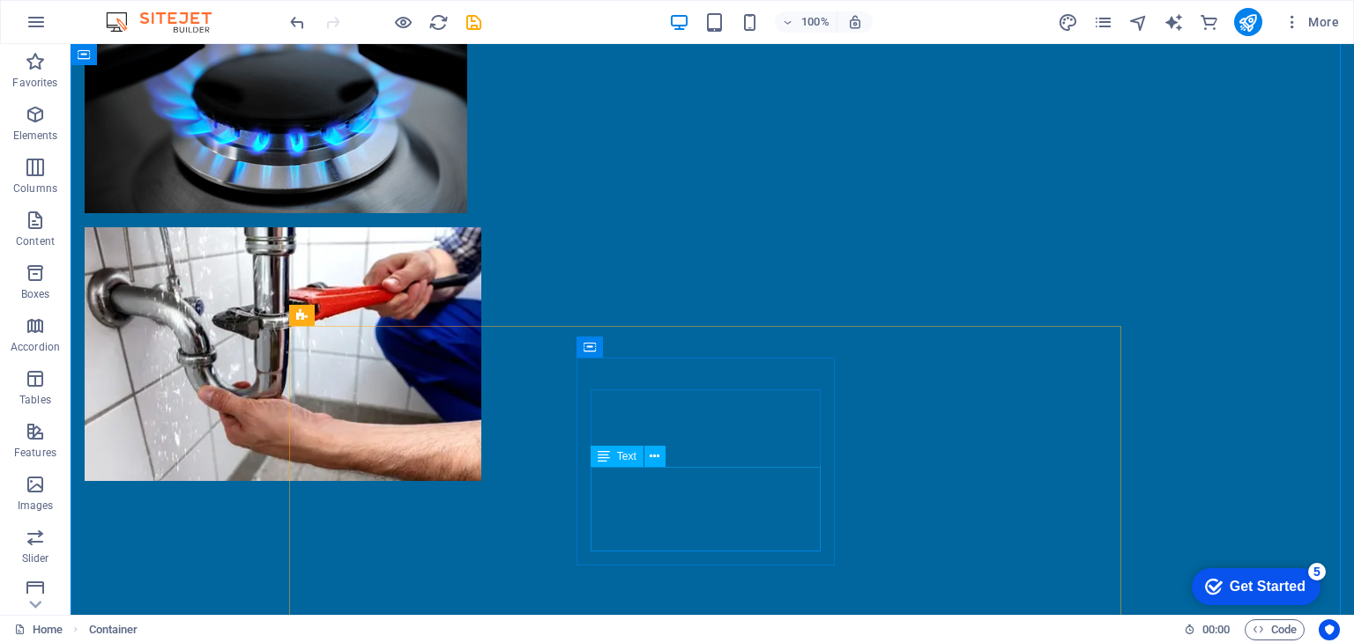
scroll to position [1569, 0]
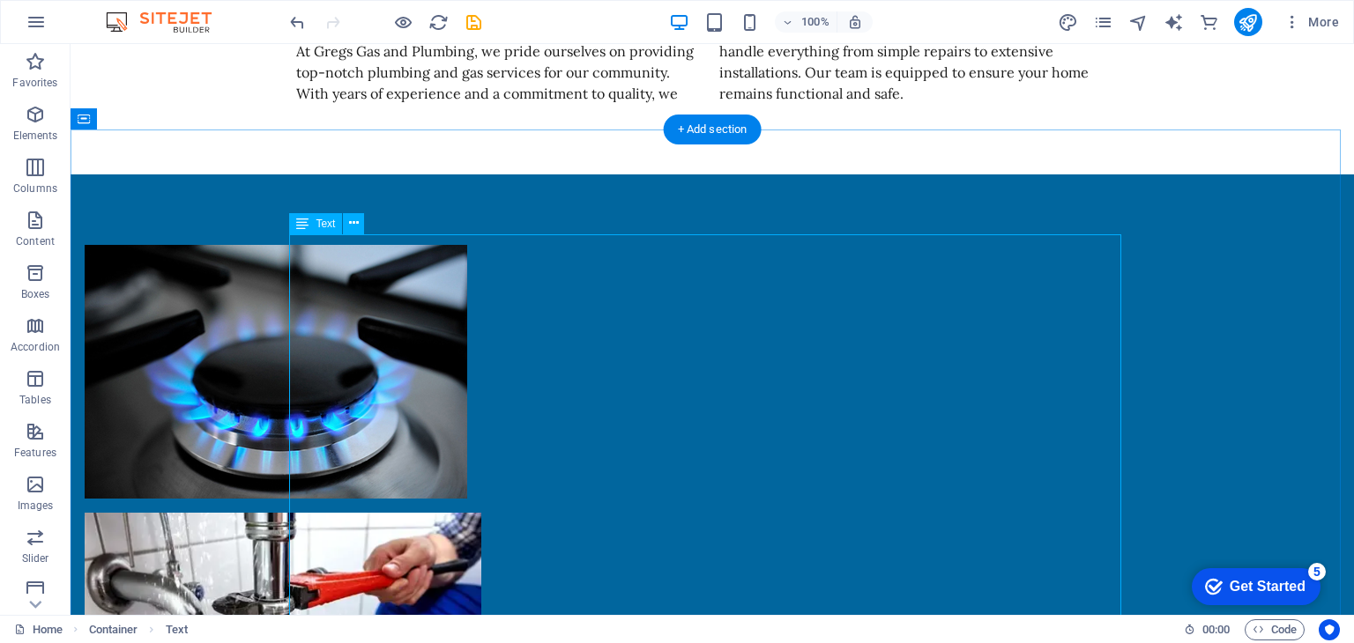
scroll to position [1481, 0]
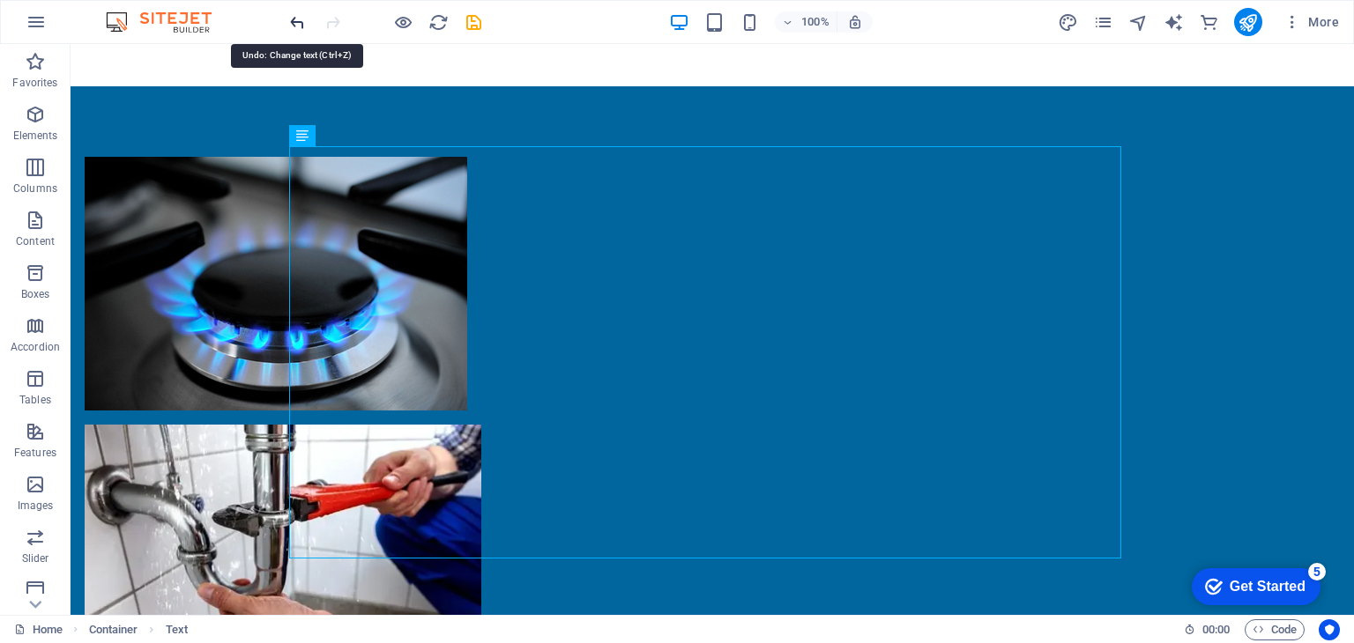
click at [297, 19] on icon "undo" at bounding box center [297, 22] width 20 height 20
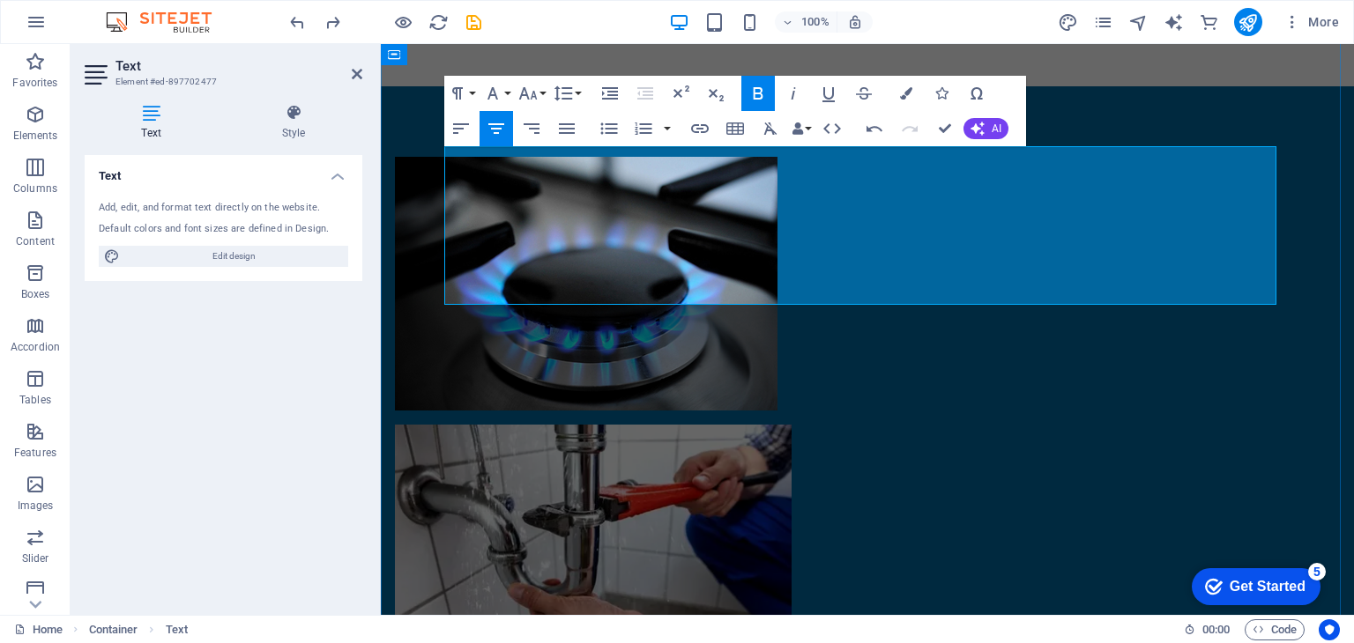
drag, startPoint x: 890, startPoint y: 283, endPoint x: 742, endPoint y: 244, distance: 153.1
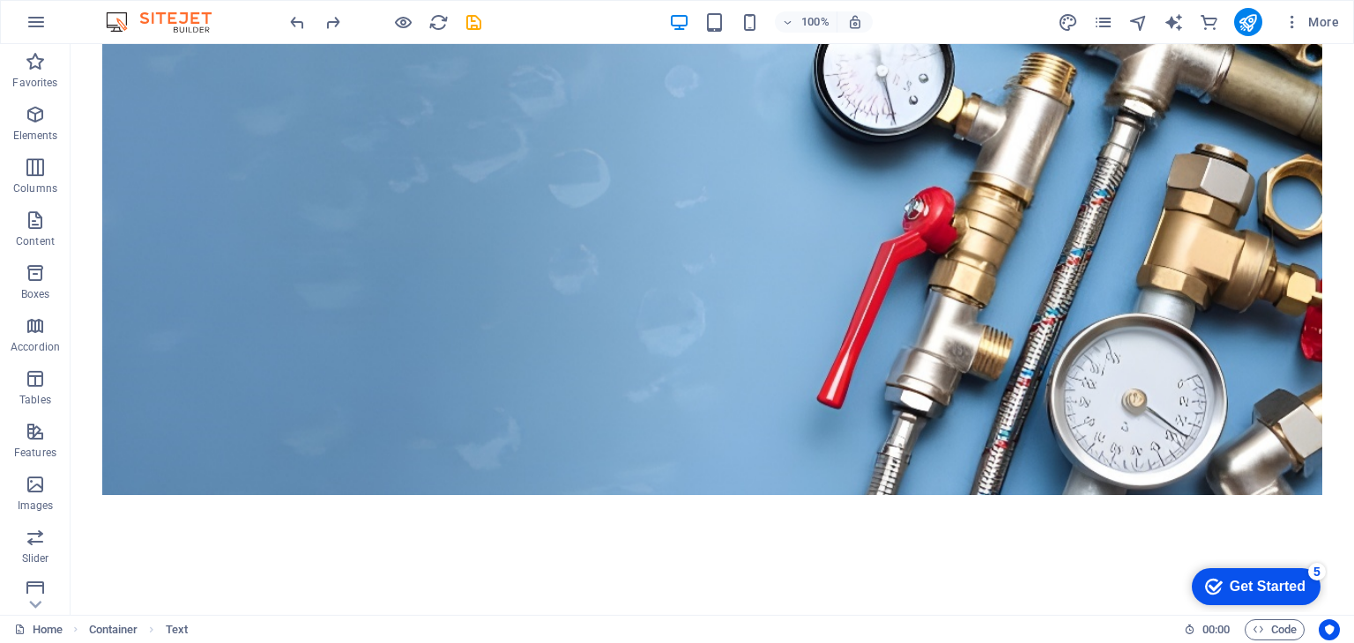
scroll to position [0, 0]
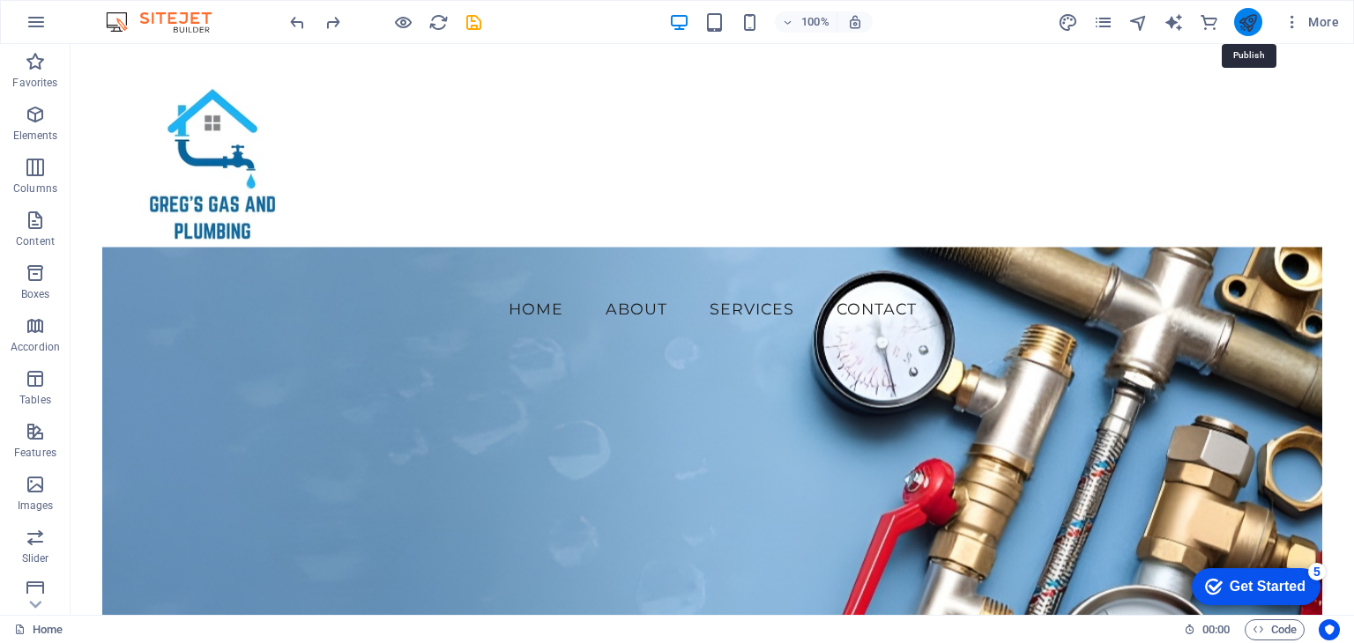
click at [1249, 15] on icon "publish" at bounding box center [1247, 22] width 20 height 20
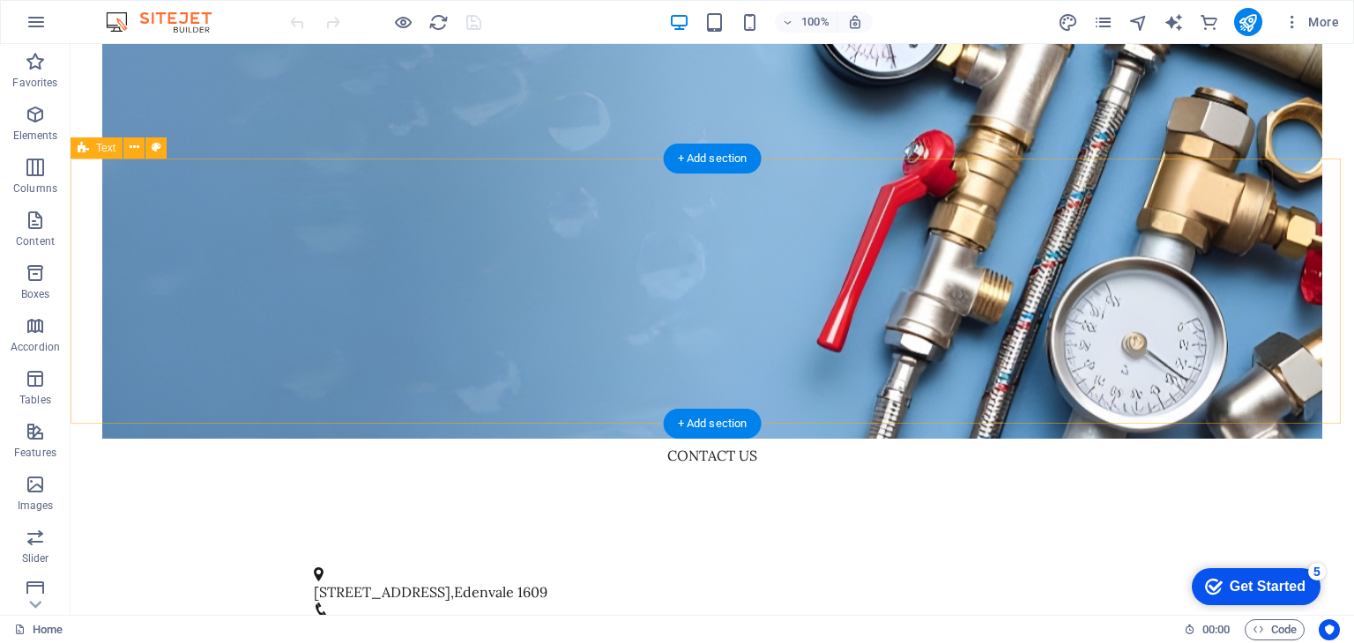
scroll to position [705, 0]
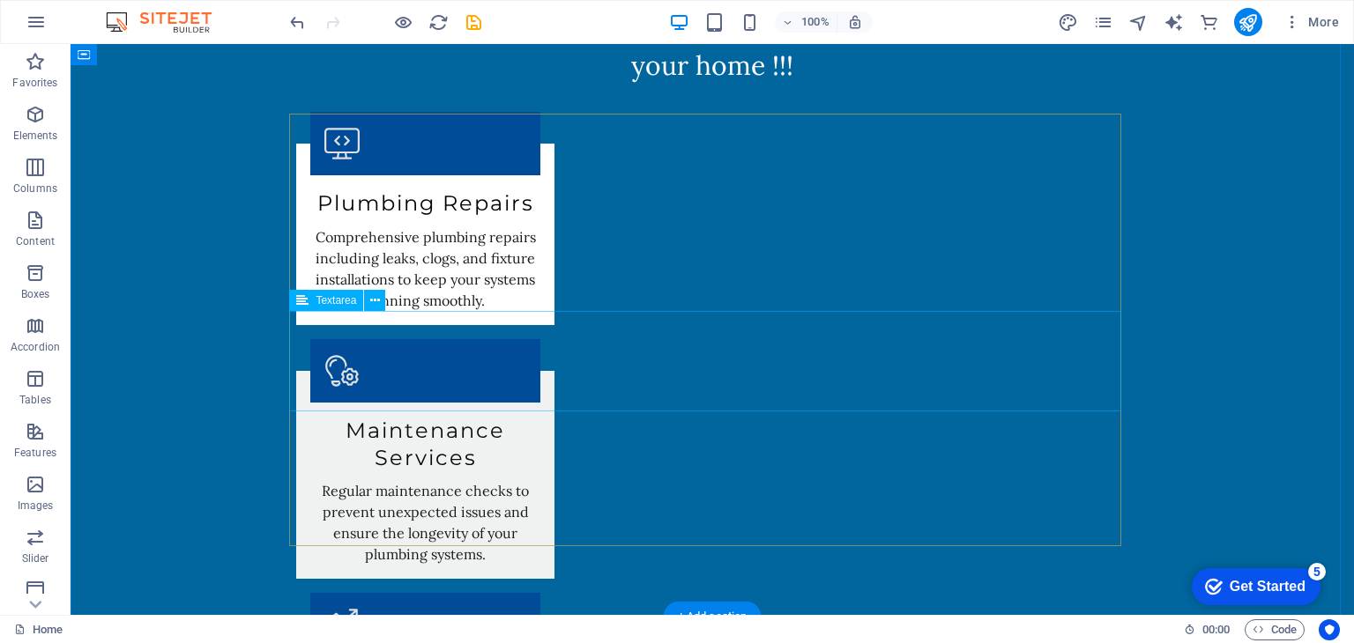
scroll to position [2383, 0]
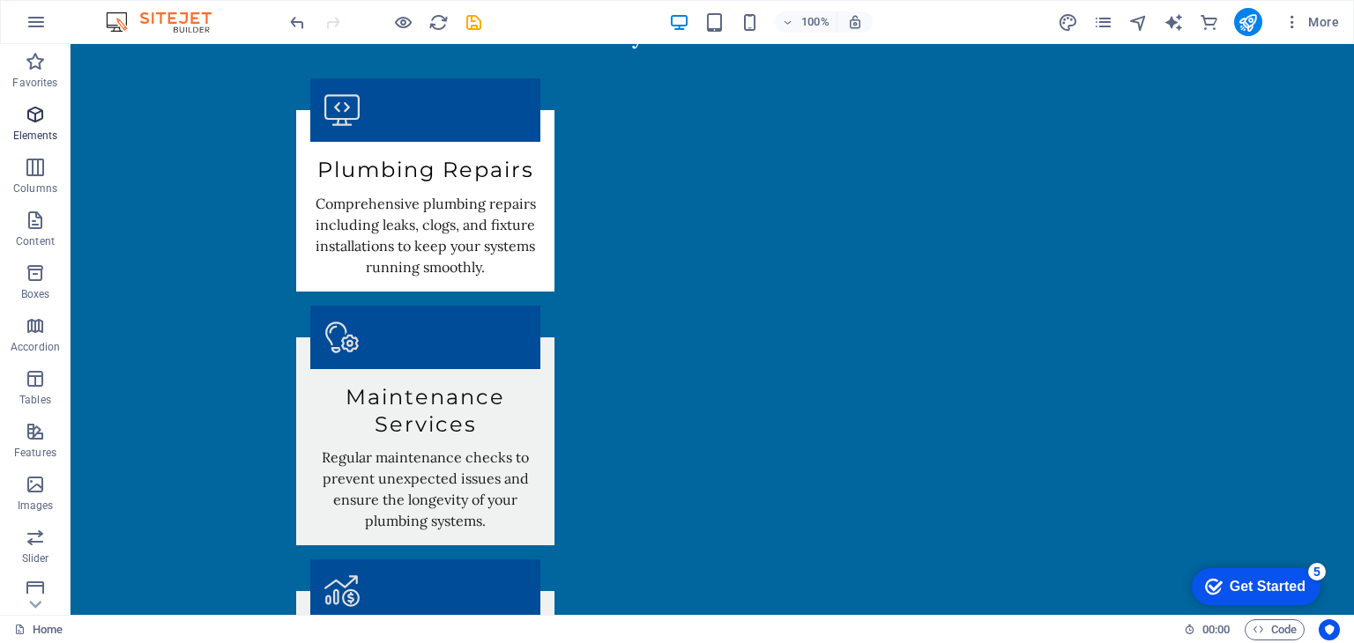
click at [32, 123] on icon "button" at bounding box center [35, 114] width 21 height 21
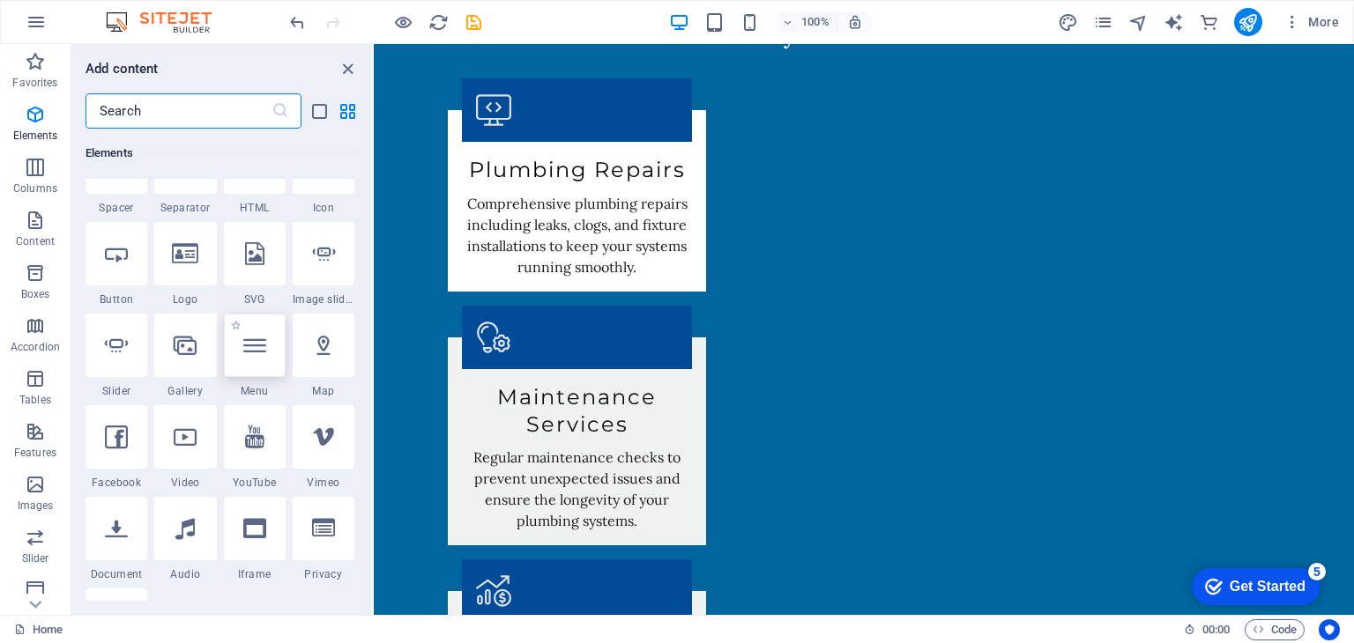
scroll to position [353, 0]
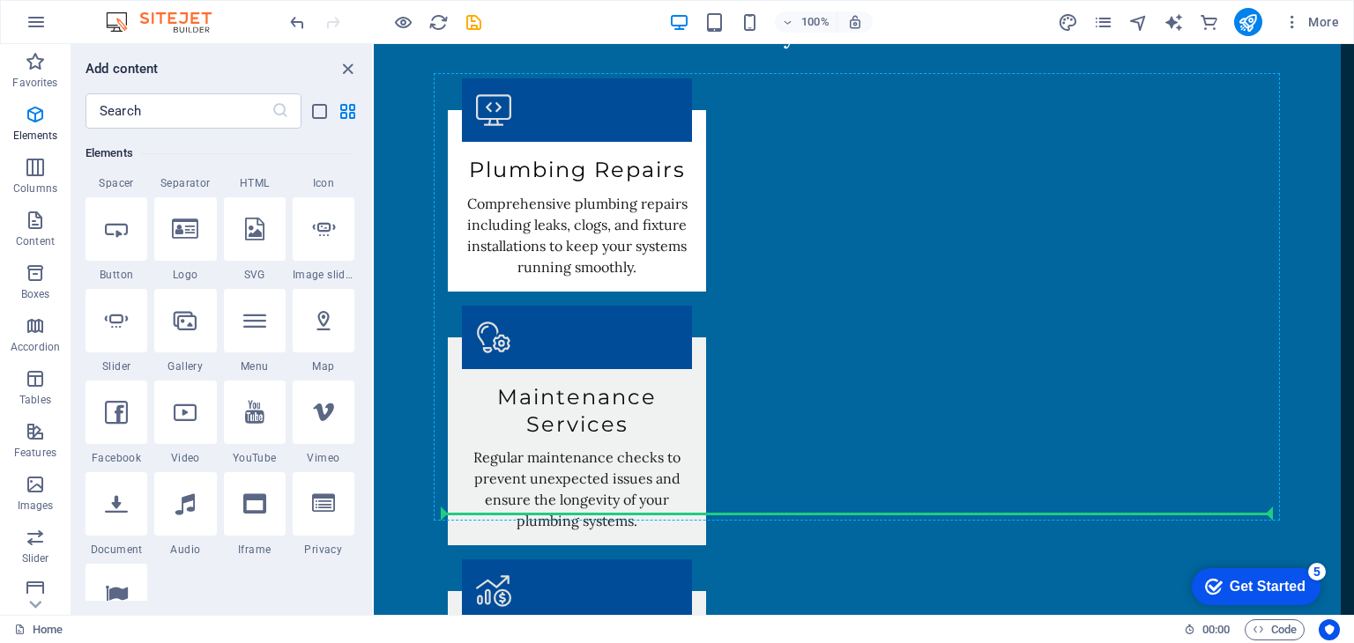
select select "1"
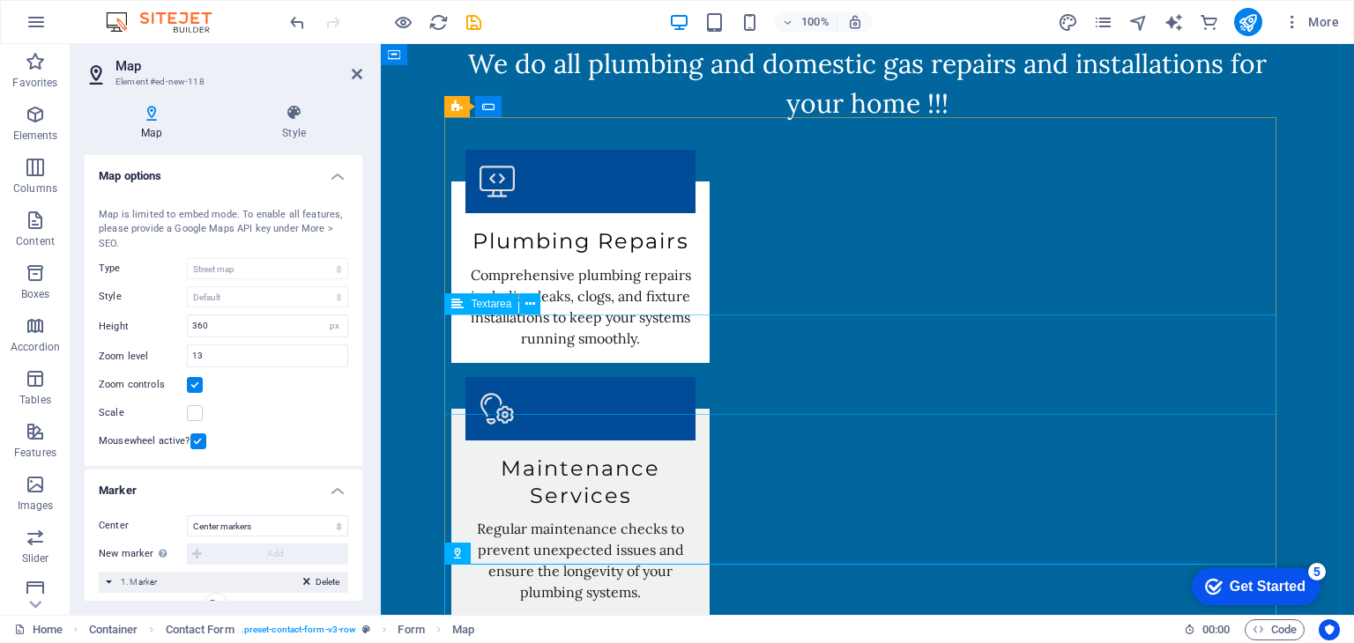
scroll to position [2274, 0]
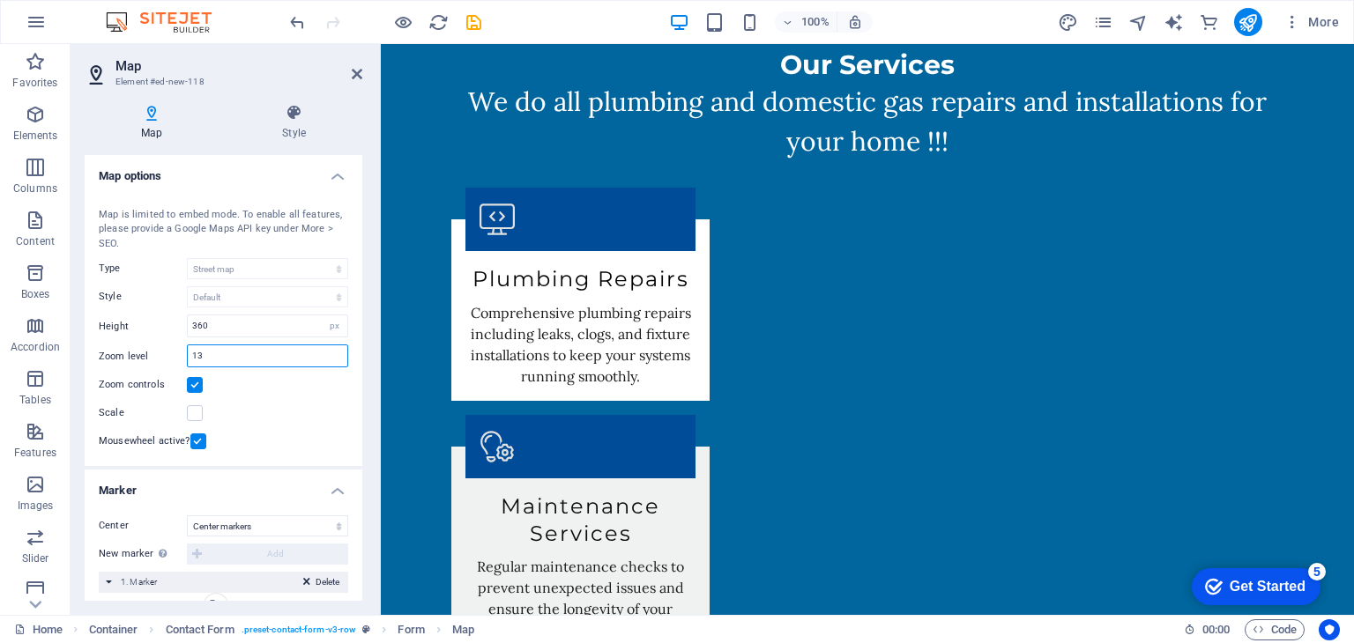
click at [222, 358] on input "13" at bounding box center [268, 355] width 160 height 21
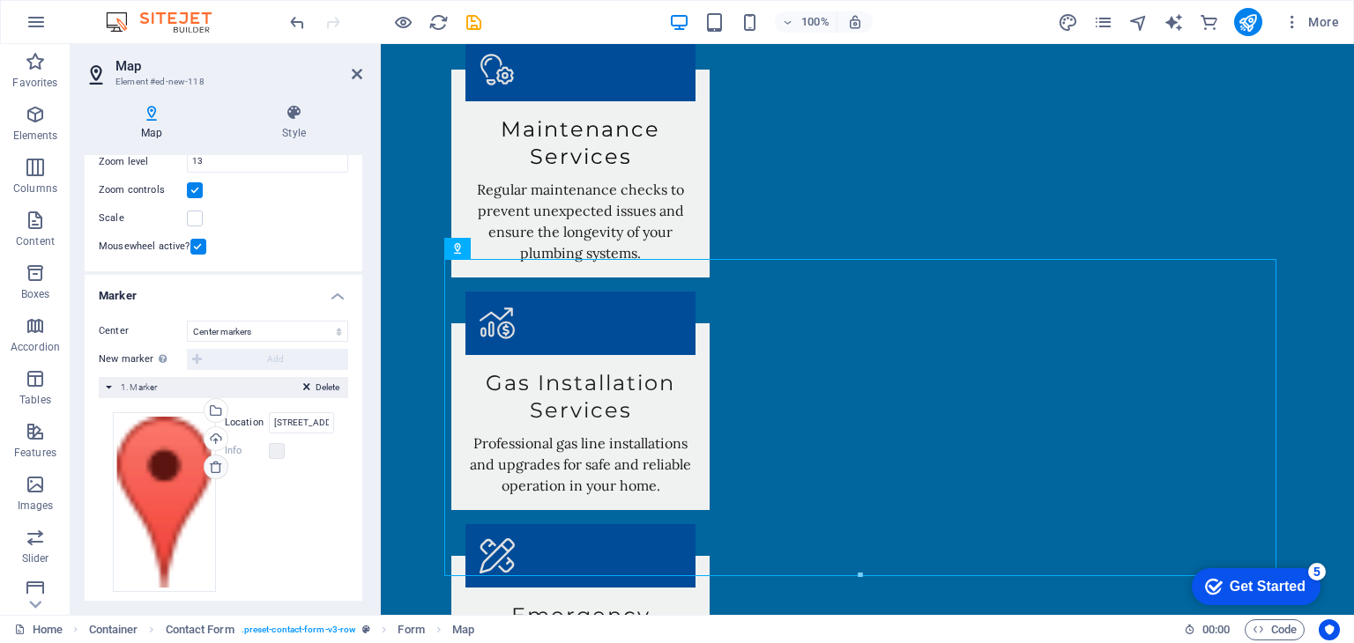
scroll to position [211, 0]
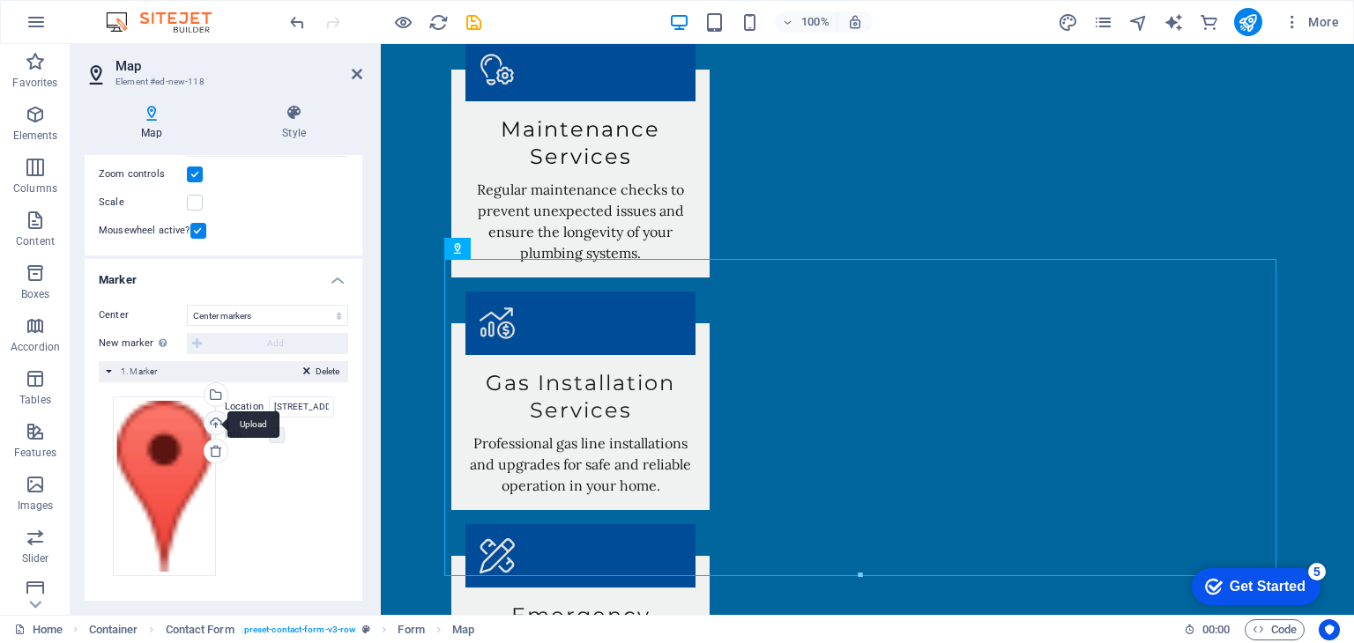
click at [213, 424] on div "Upload" at bounding box center [214, 425] width 26 height 26
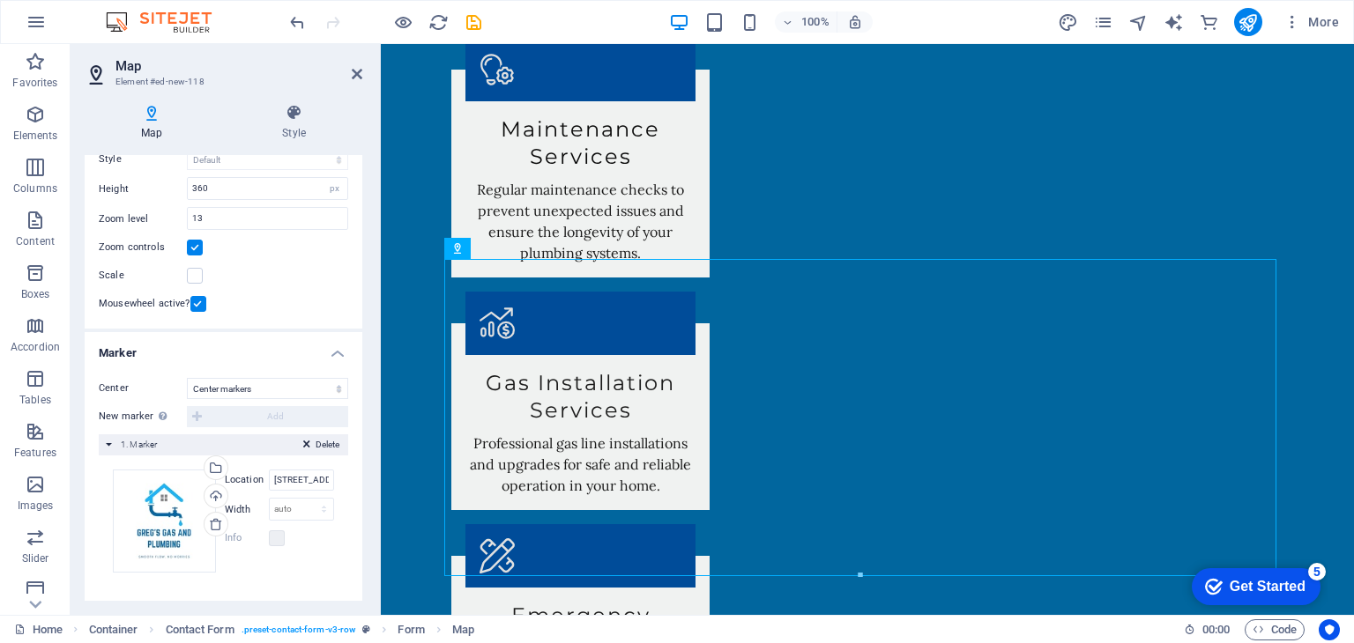
scroll to position [134, 0]
click at [307, 445] on button "Delete" at bounding box center [321, 449] width 47 height 16
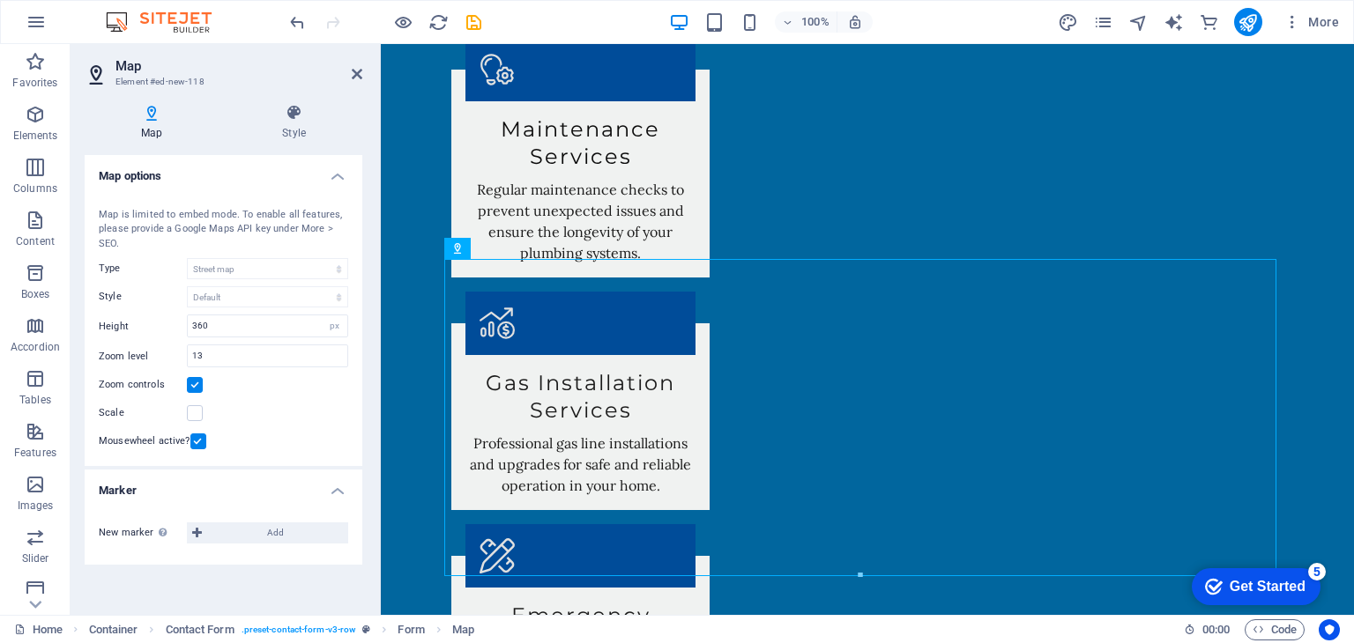
scroll to position [0, 0]
click at [300, 17] on icon "undo" at bounding box center [297, 22] width 20 height 20
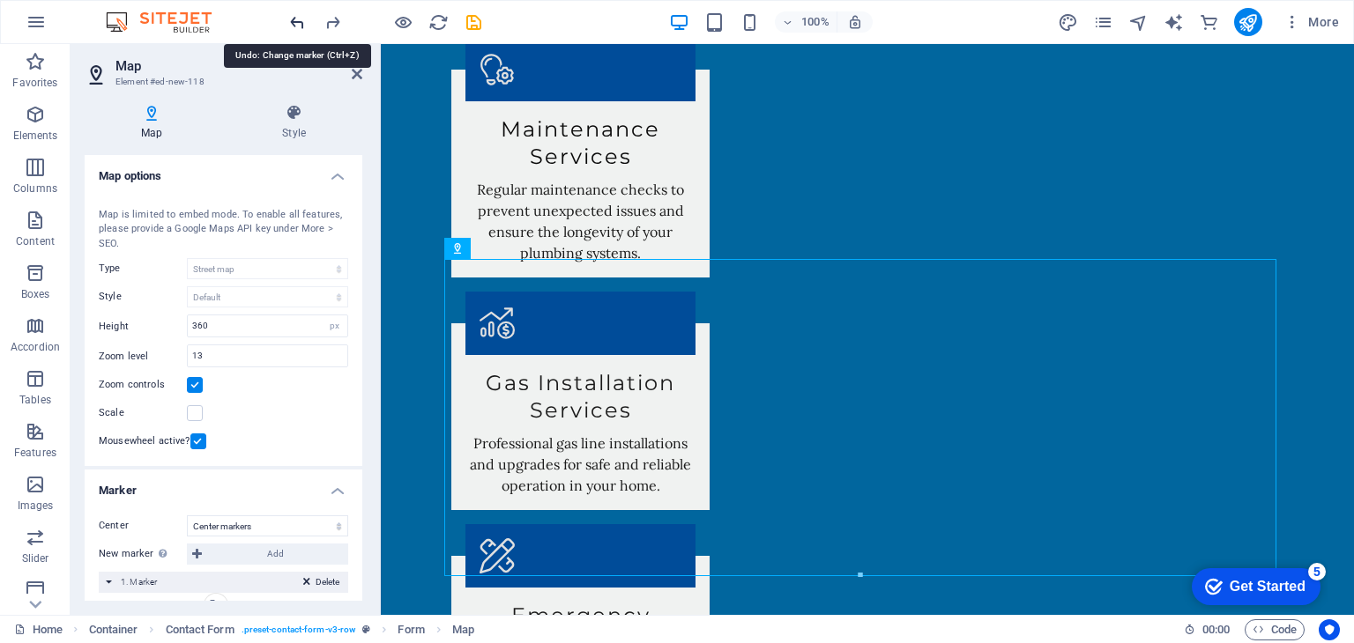
click at [300, 19] on icon "undo" at bounding box center [297, 22] width 20 height 20
click at [353, 72] on icon at bounding box center [357, 74] width 11 height 14
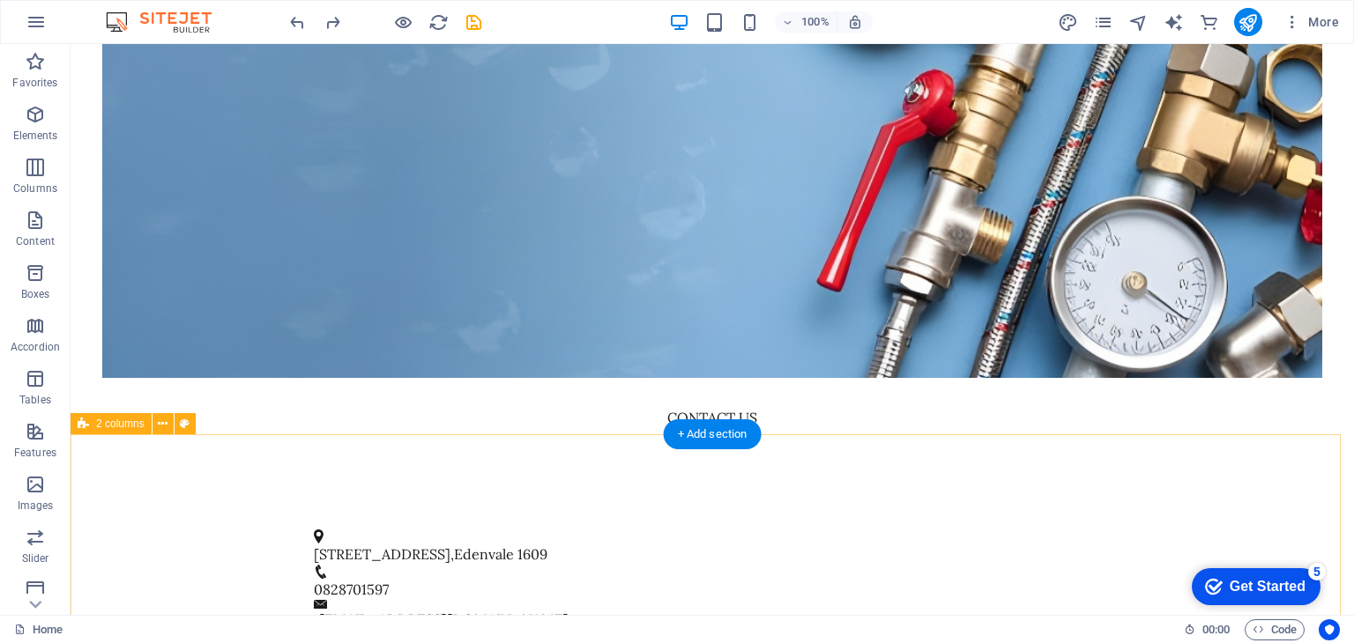
scroll to position [712, 0]
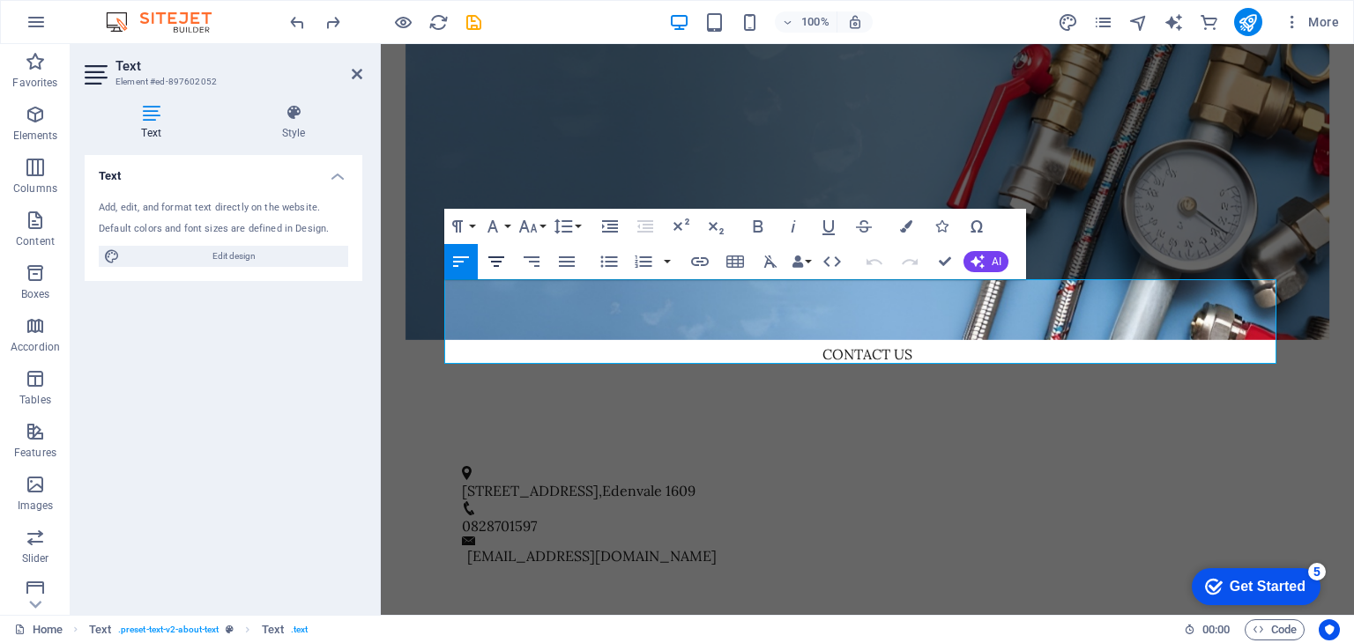
click at [495, 264] on icon "button" at bounding box center [496, 261] width 21 height 21
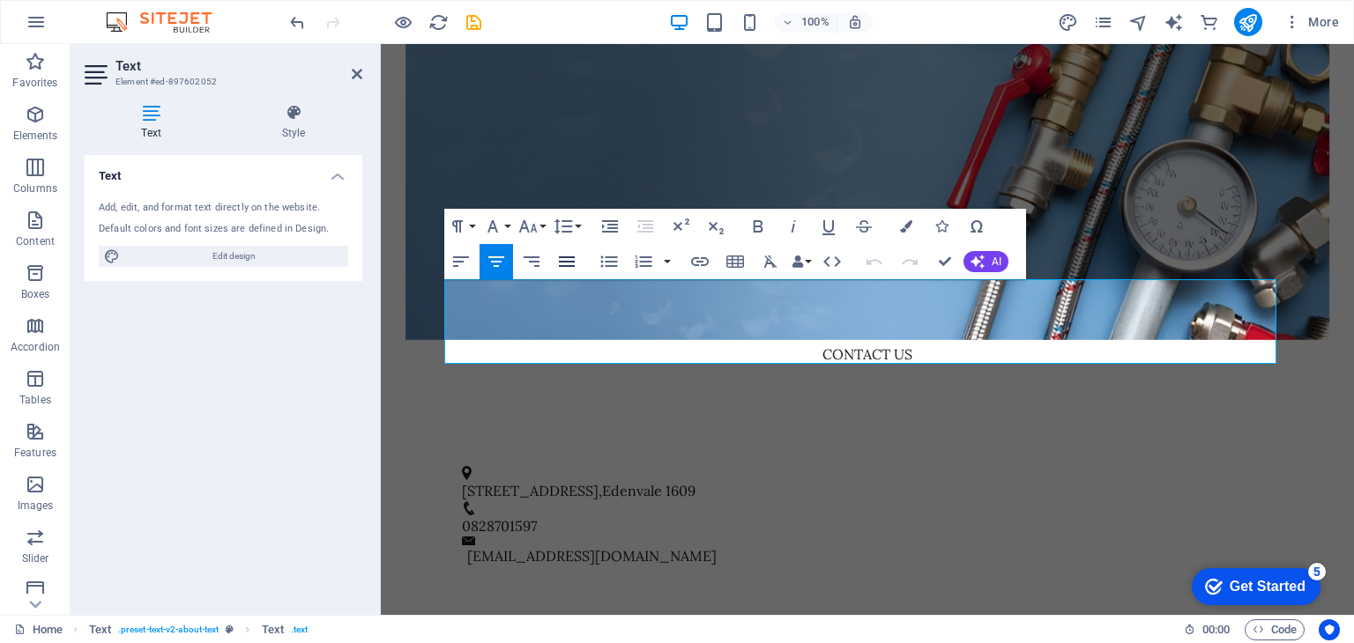
click at [568, 261] on icon "button" at bounding box center [566, 261] width 21 height 21
click at [459, 262] on icon "button" at bounding box center [461, 261] width 16 height 11
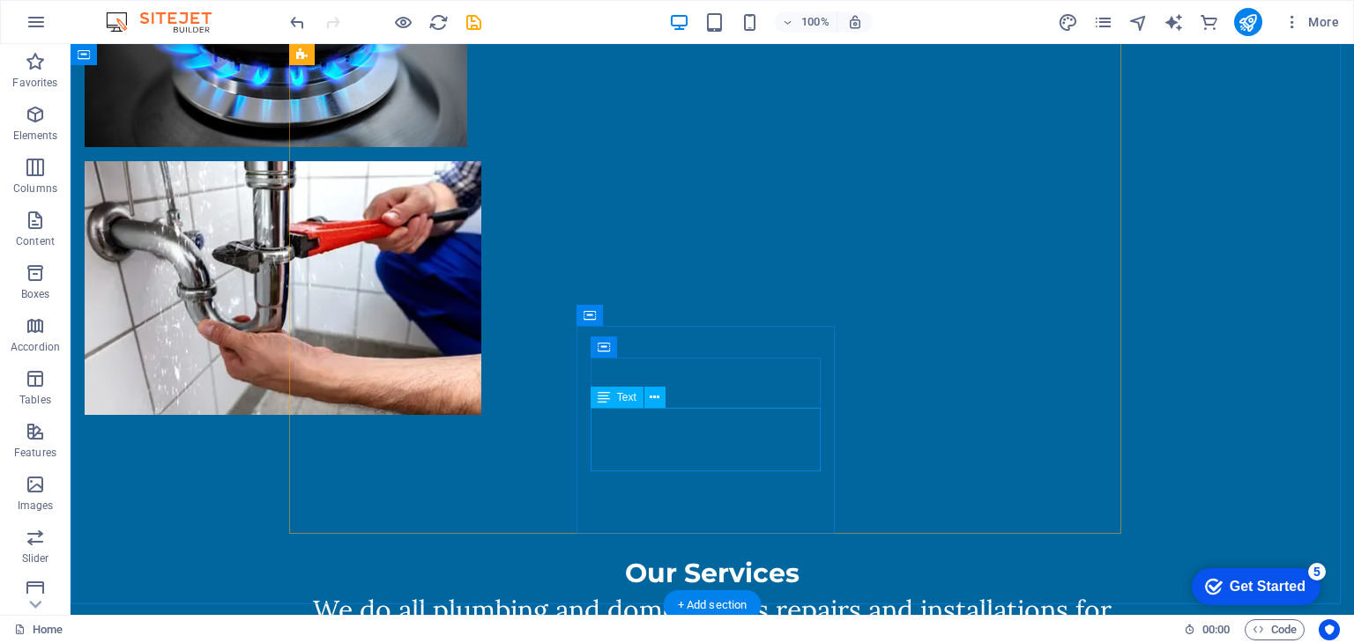
scroll to position [1674, 0]
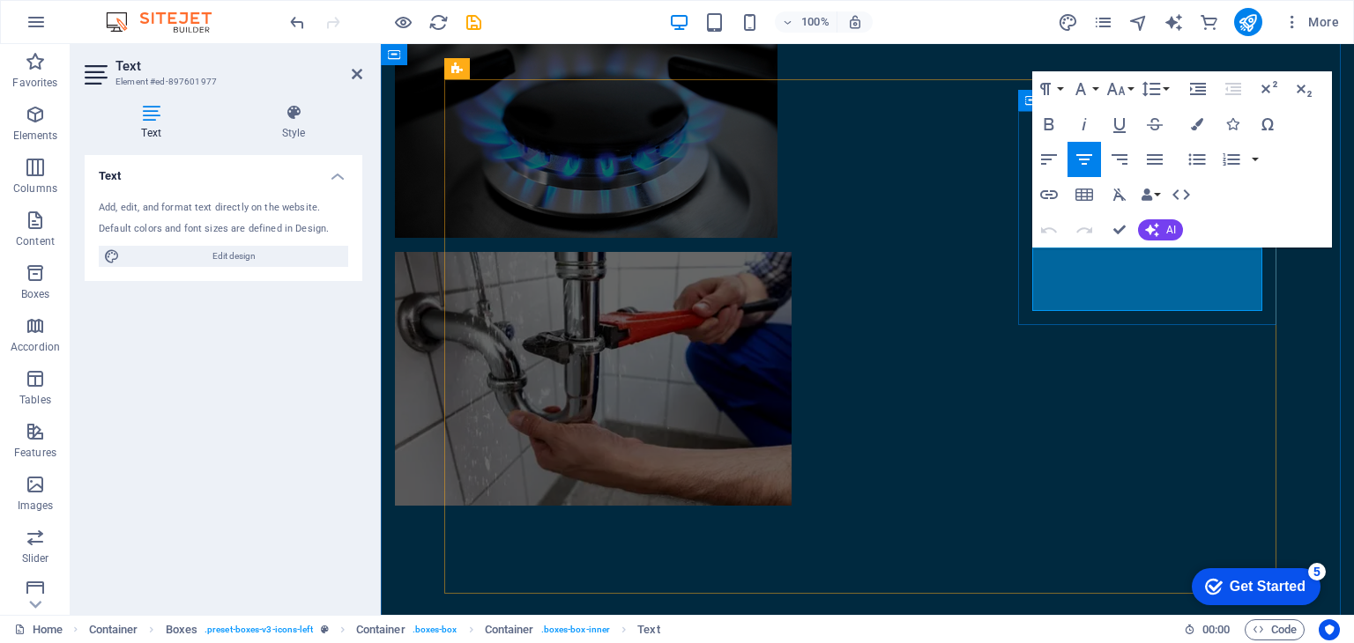
drag, startPoint x: 1130, startPoint y: 301, endPoint x: 1062, endPoint y: 293, distance: 68.3
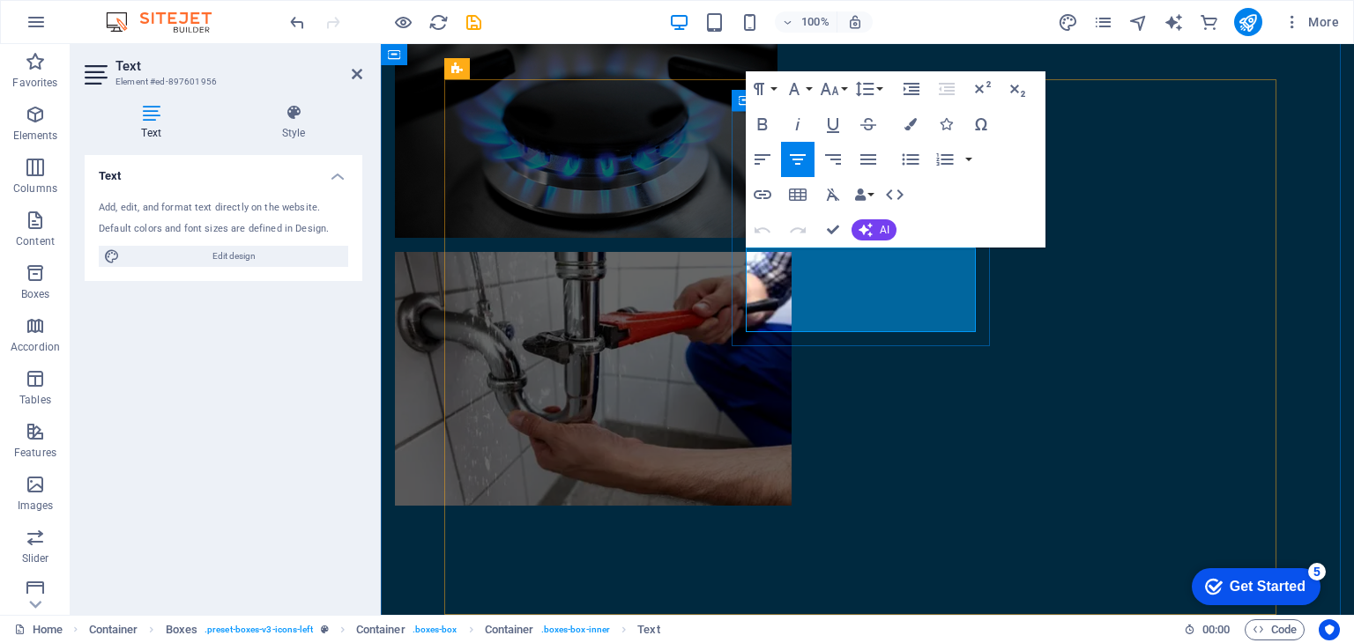
drag, startPoint x: 867, startPoint y: 320, endPoint x: 798, endPoint y: 324, distance: 69.8
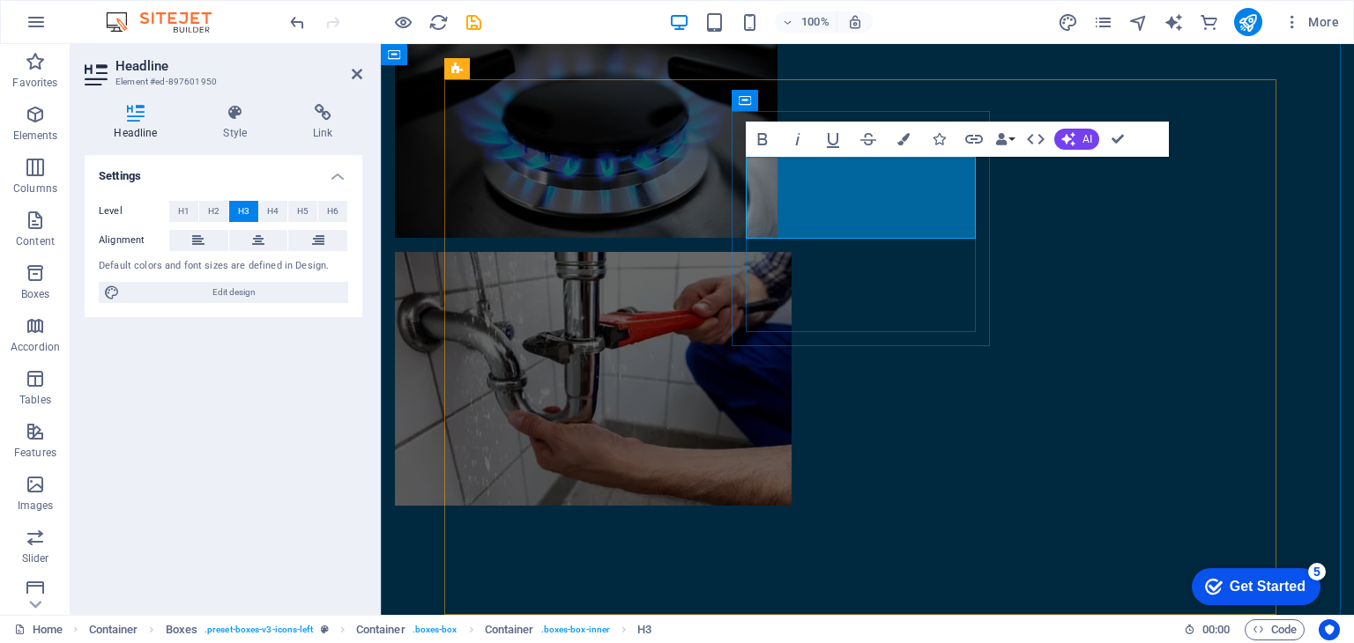
drag, startPoint x: 1003, startPoint y: 307, endPoint x: 987, endPoint y: 304, distance: 16.1
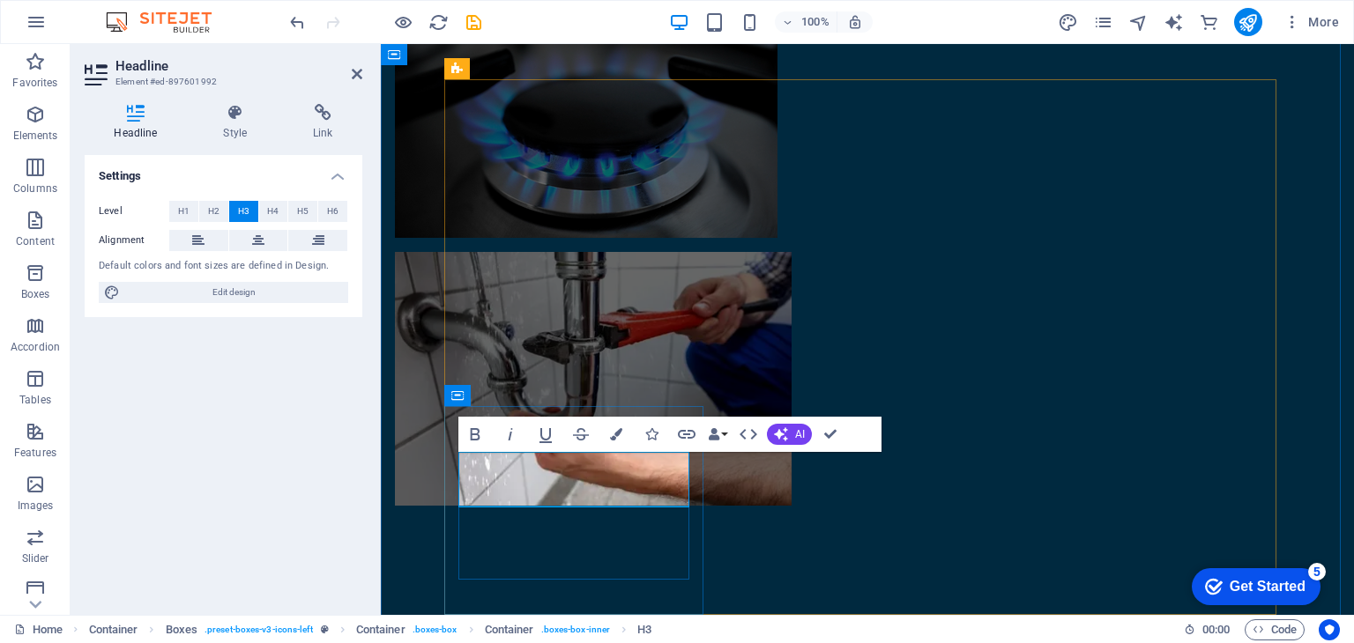
drag, startPoint x: 634, startPoint y: 494, endPoint x: 500, endPoint y: 498, distance: 134.0
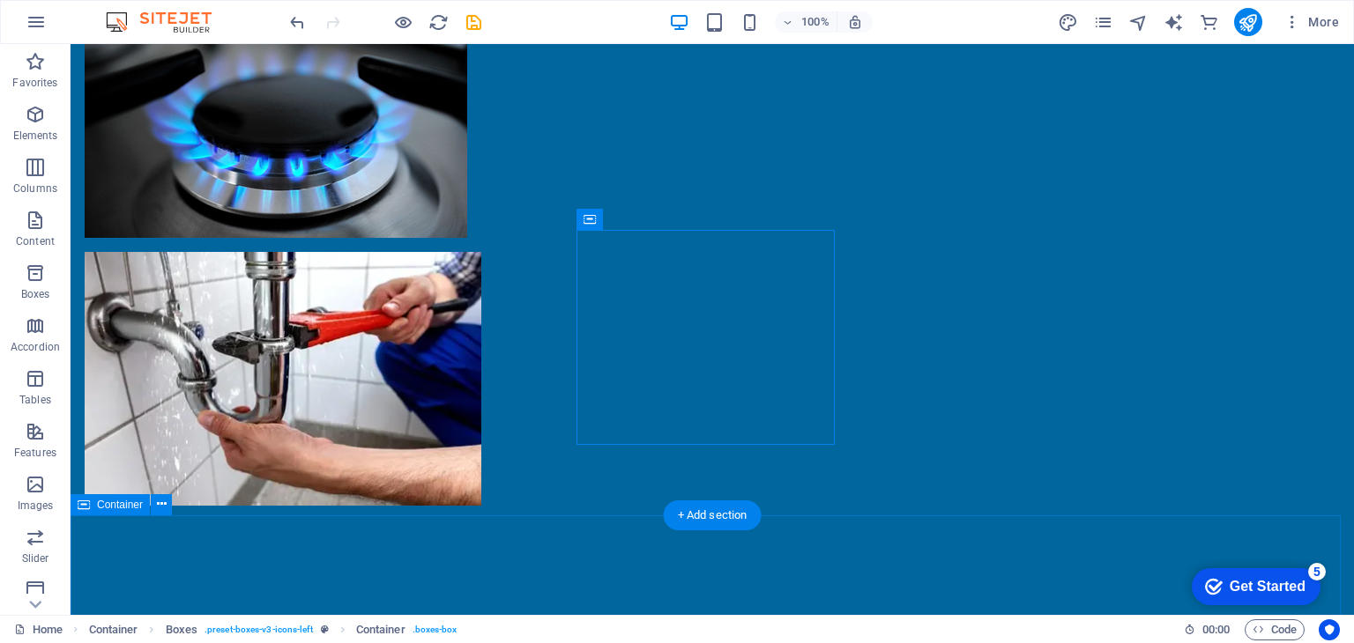
scroll to position [1851, 0]
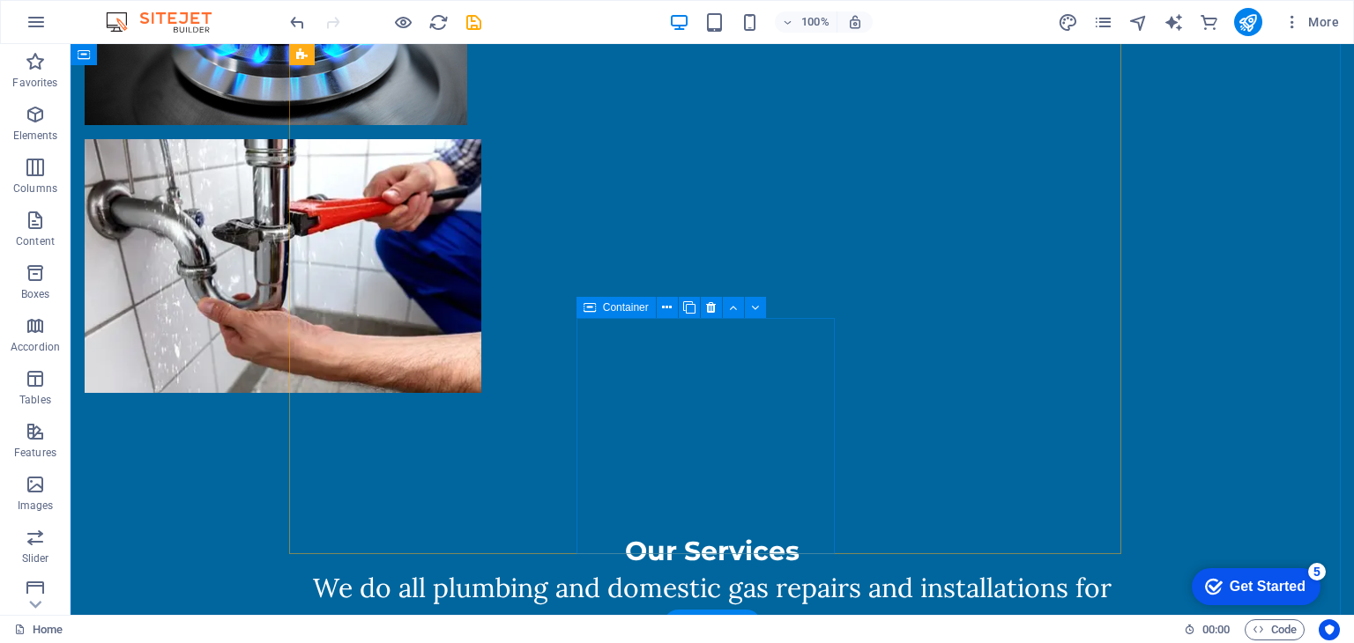
scroll to position [1763, 0]
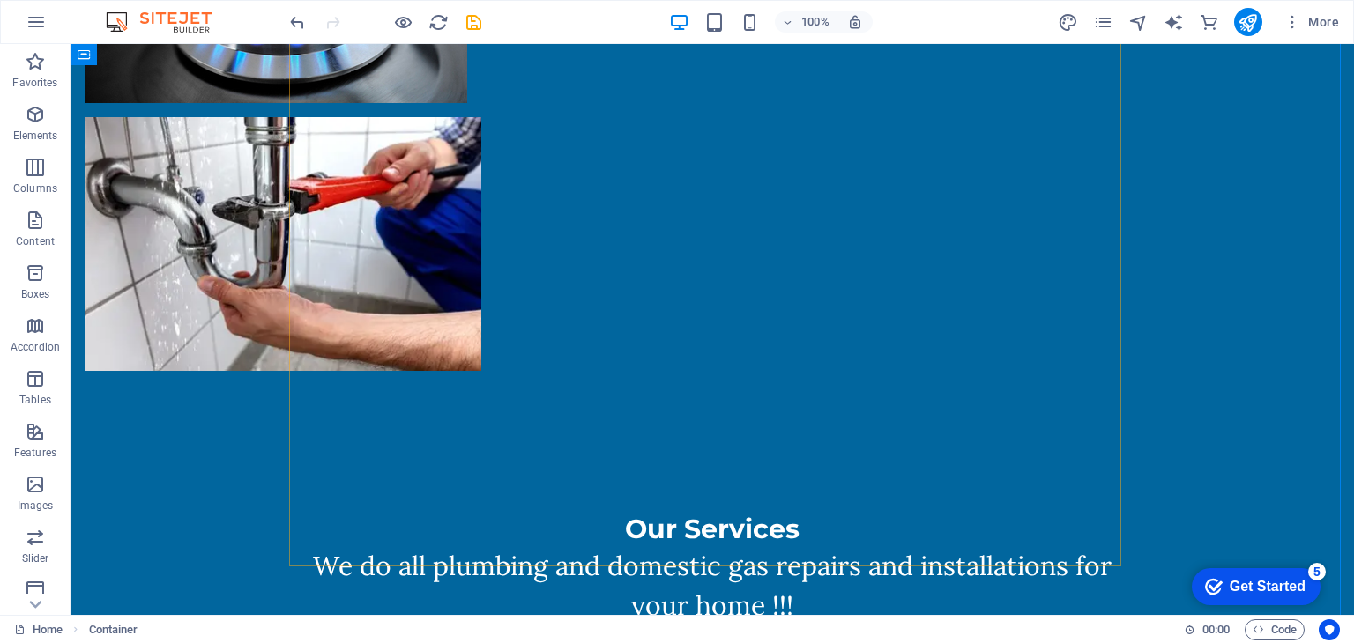
scroll to position [1851, 0]
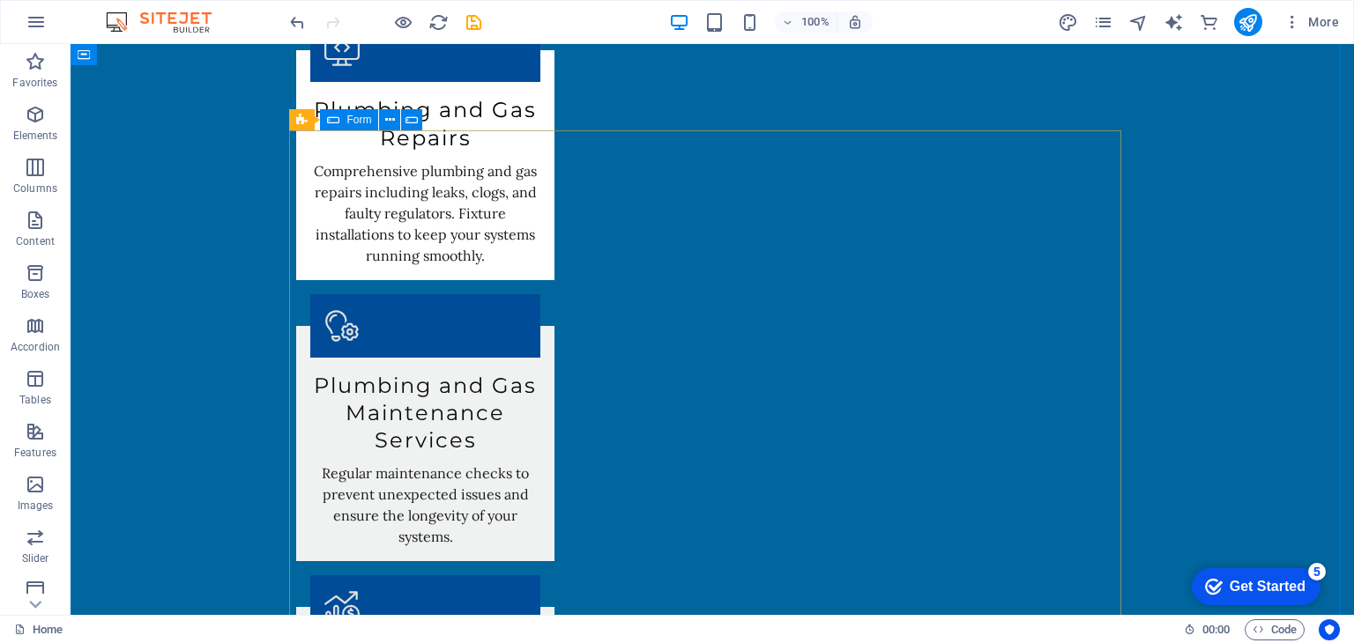
scroll to position [2379, 0]
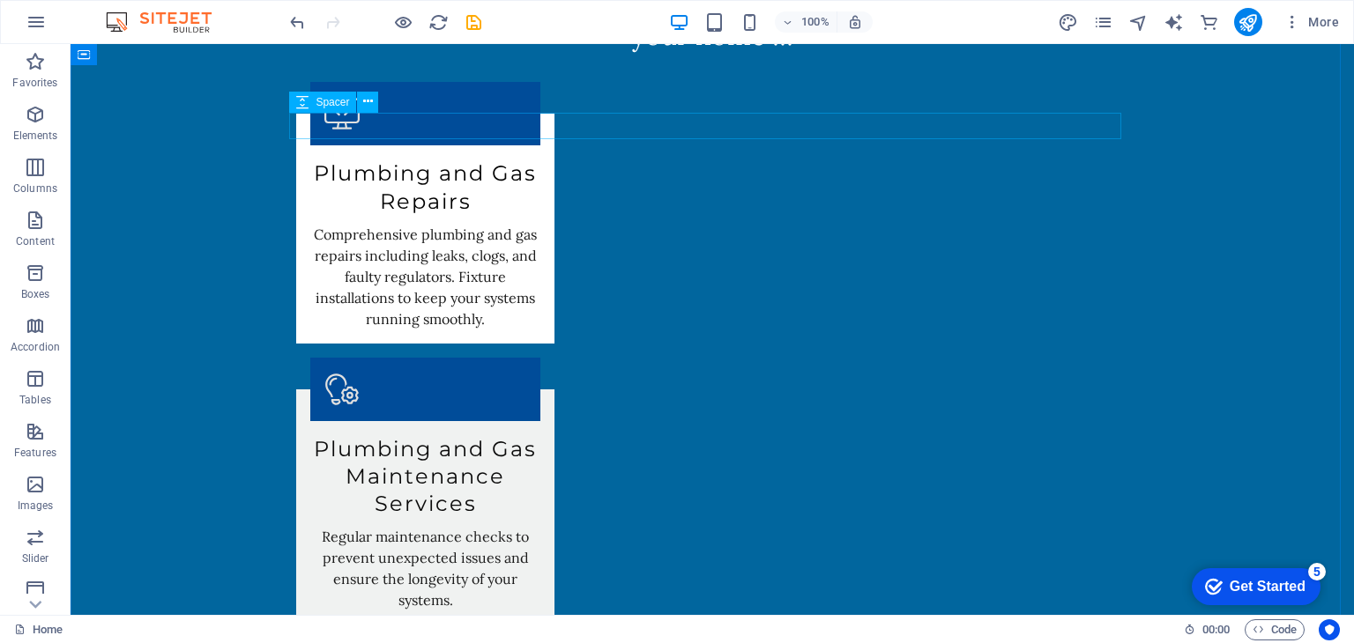
select select "px"
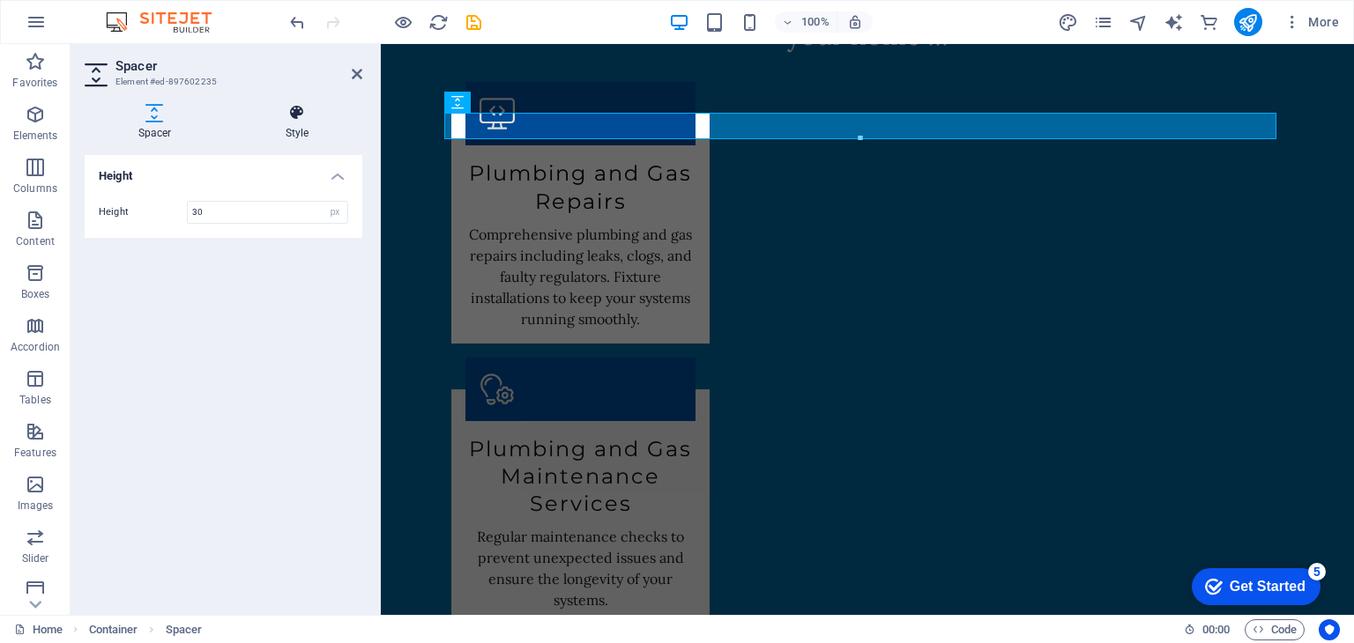
click at [291, 130] on h4 "Style" at bounding box center [297, 122] width 130 height 37
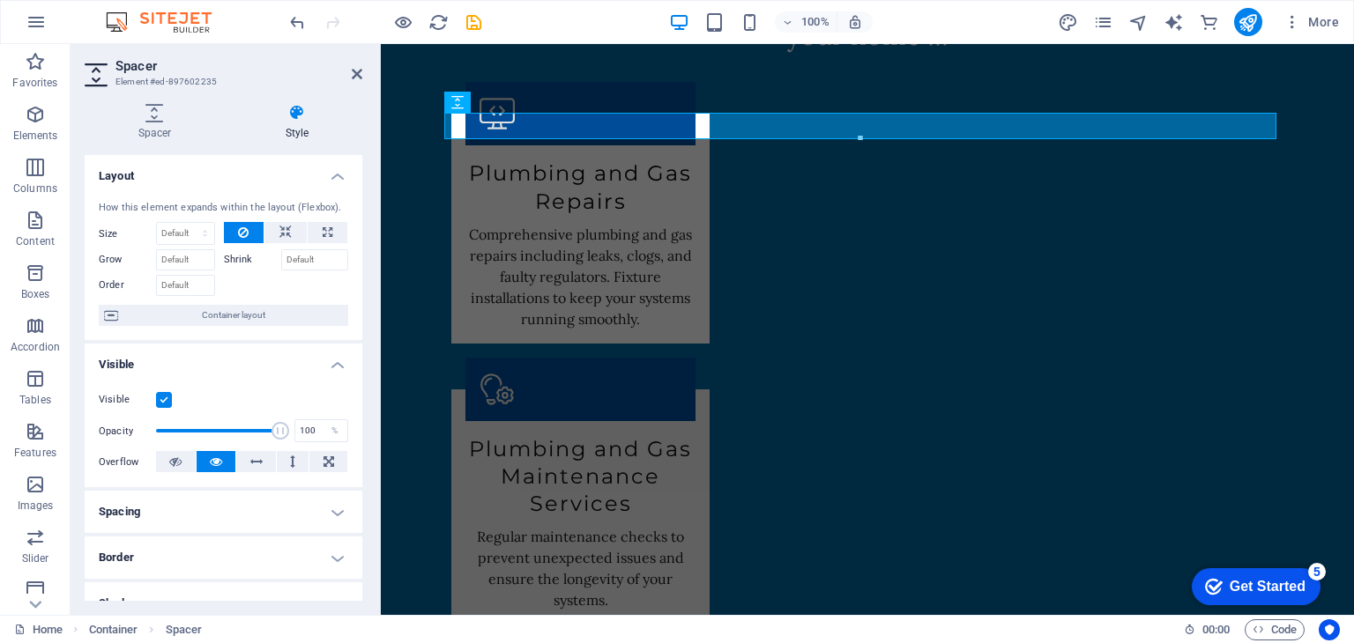
click at [344, 75] on header "Spacer Element #ed-897602235" at bounding box center [224, 67] width 278 height 46
click at [356, 70] on icon at bounding box center [357, 74] width 11 height 14
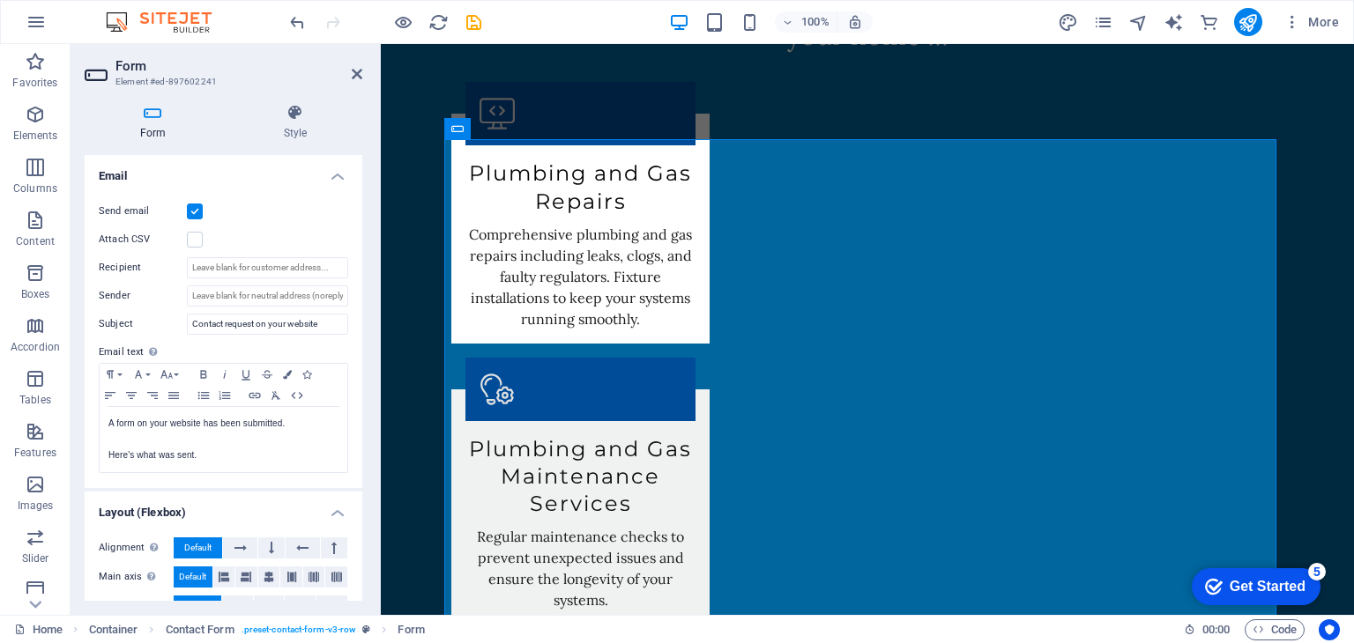
scroll to position [363, 0]
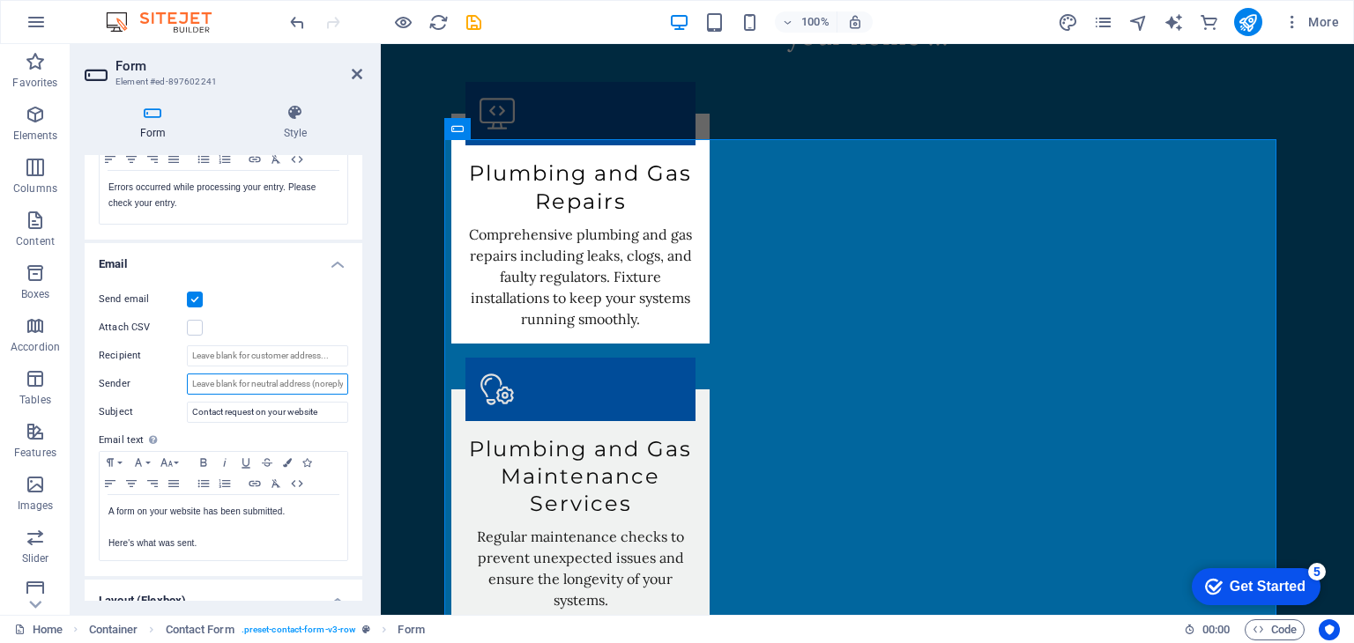
click at [213, 385] on input "Sender" at bounding box center [267, 384] width 161 height 21
type input "[EMAIL_ADDRESS][DOMAIN_NAME]"
click at [237, 346] on input "Recipient" at bounding box center [267, 355] width 161 height 21
type input "m"
click at [194, 327] on label at bounding box center [195, 328] width 16 height 16
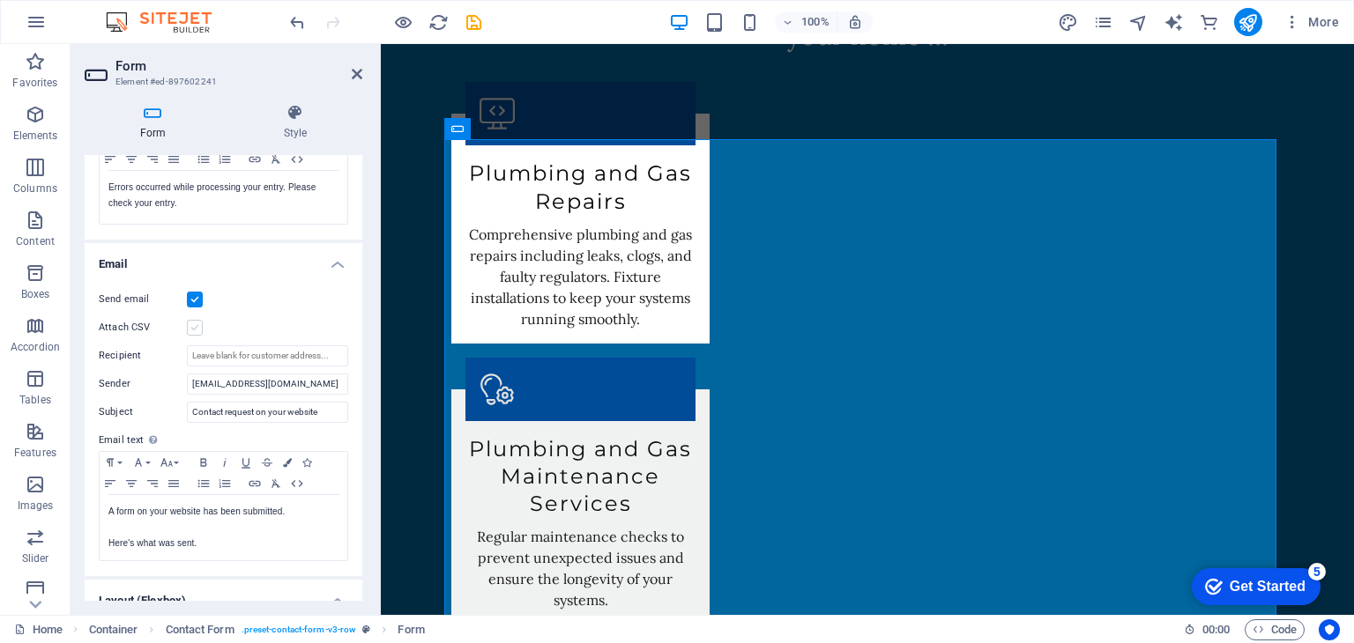
click at [0, 0] on input "Attach CSV" at bounding box center [0, 0] width 0 height 0
click at [198, 324] on label at bounding box center [195, 328] width 16 height 16
click at [0, 0] on input "Attach CSV" at bounding box center [0, 0] width 0 height 0
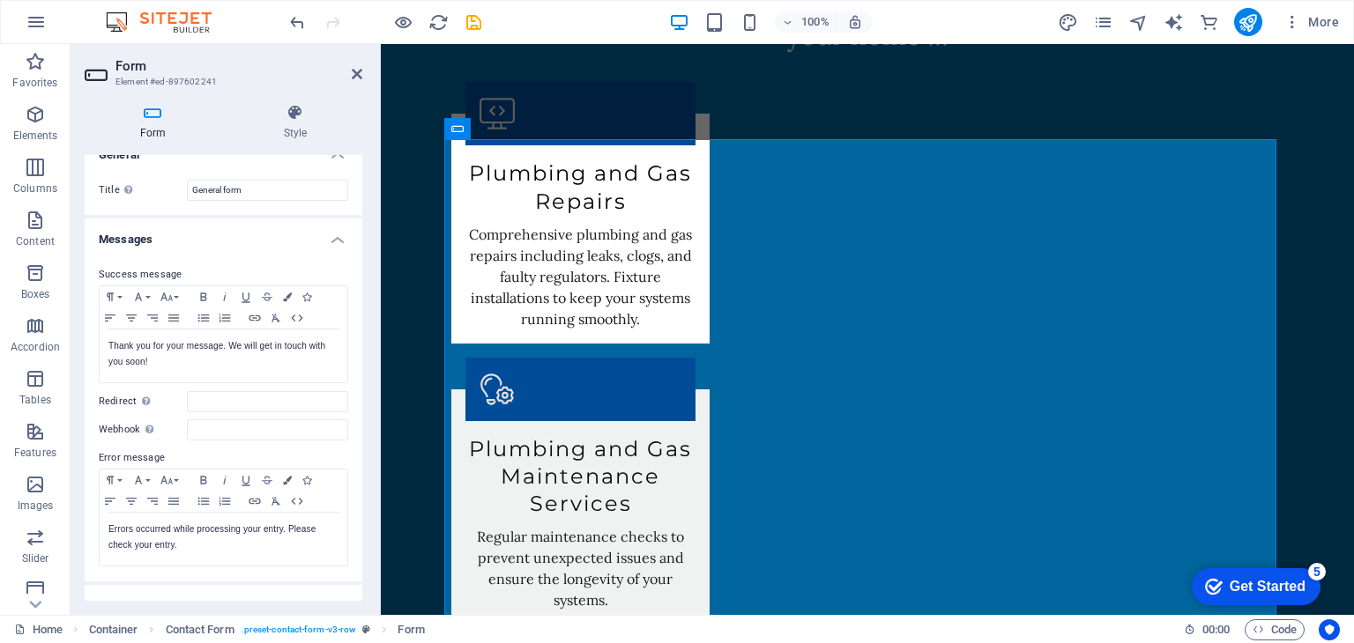
scroll to position [10, 0]
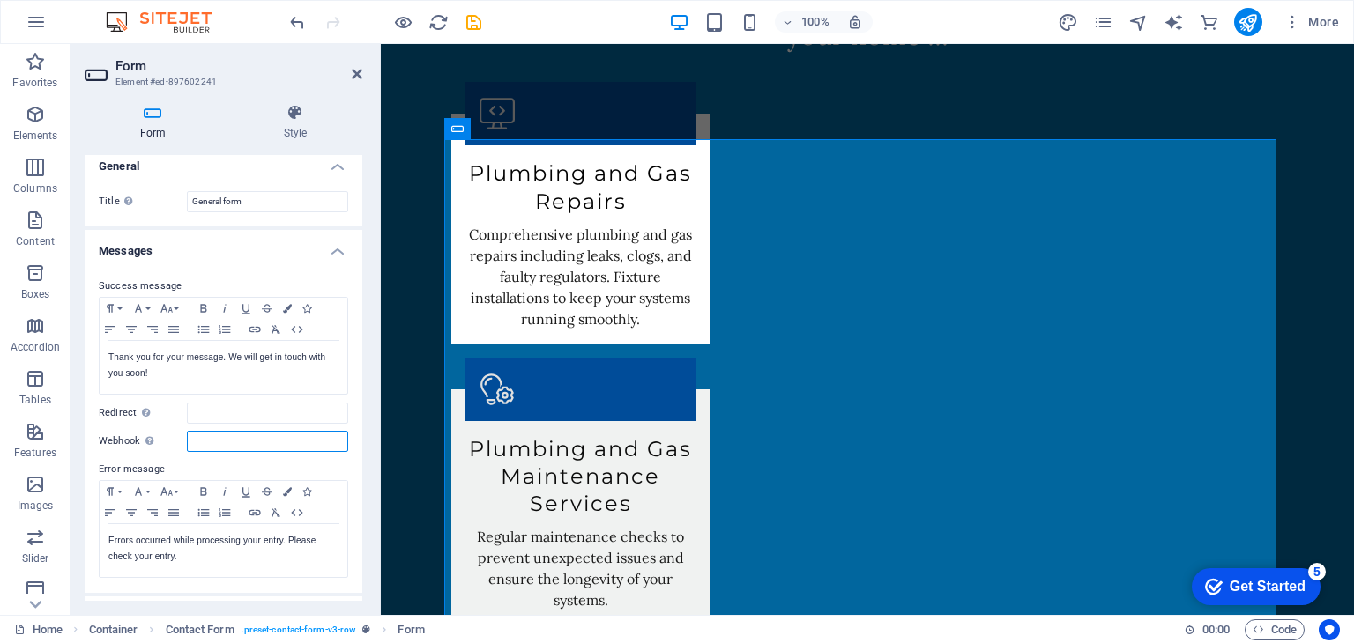
click at [226, 441] on input "Webhook A webhook is a push notification from this form to another server. Ever…" at bounding box center [267, 441] width 161 height 21
type input "[EMAIL_ADDRESS][DOMAIN_NAME]"
click at [192, 465] on label "Error message" at bounding box center [223, 469] width 249 height 21
click at [213, 417] on input "Redirect Define a redirect target upon successful form submission; for example,…" at bounding box center [267, 413] width 161 height 21
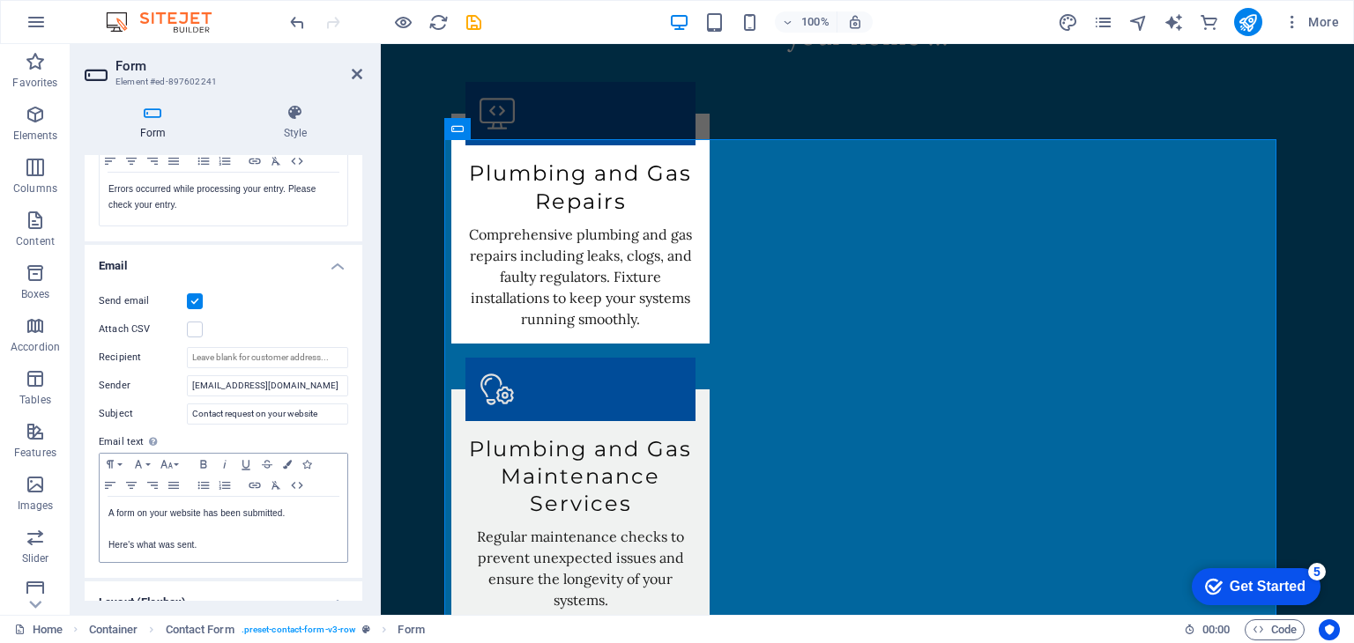
scroll to position [362, 0]
type input "[EMAIL_ADDRESS][DOMAIN_NAME]"
drag, startPoint x: 314, startPoint y: 382, endPoint x: 183, endPoint y: 382, distance: 130.4
click at [183, 382] on div "Sender [EMAIL_ADDRESS][DOMAIN_NAME]" at bounding box center [223, 385] width 249 height 21
type input "[EMAIL_ADDRESS][DOMAIN_NAME]"
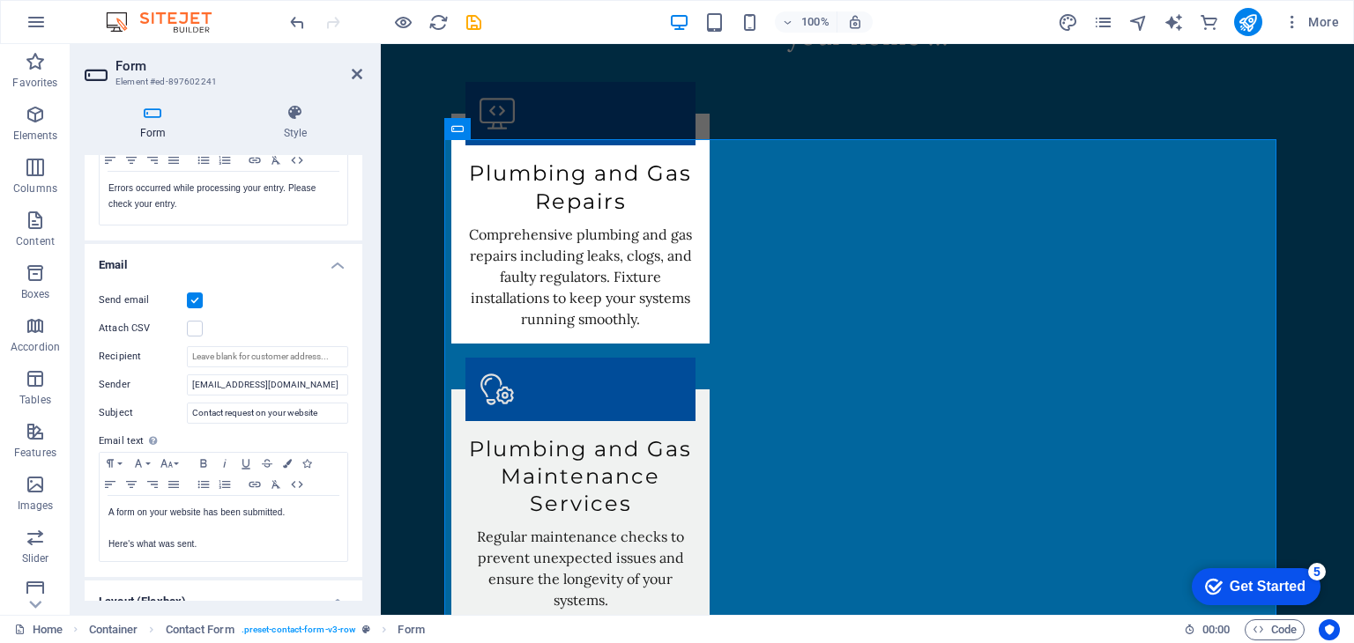
click at [169, 411] on label "Subject" at bounding box center [143, 413] width 88 height 21
click at [187, 411] on input "Contact request on your website" at bounding box center [267, 413] width 161 height 21
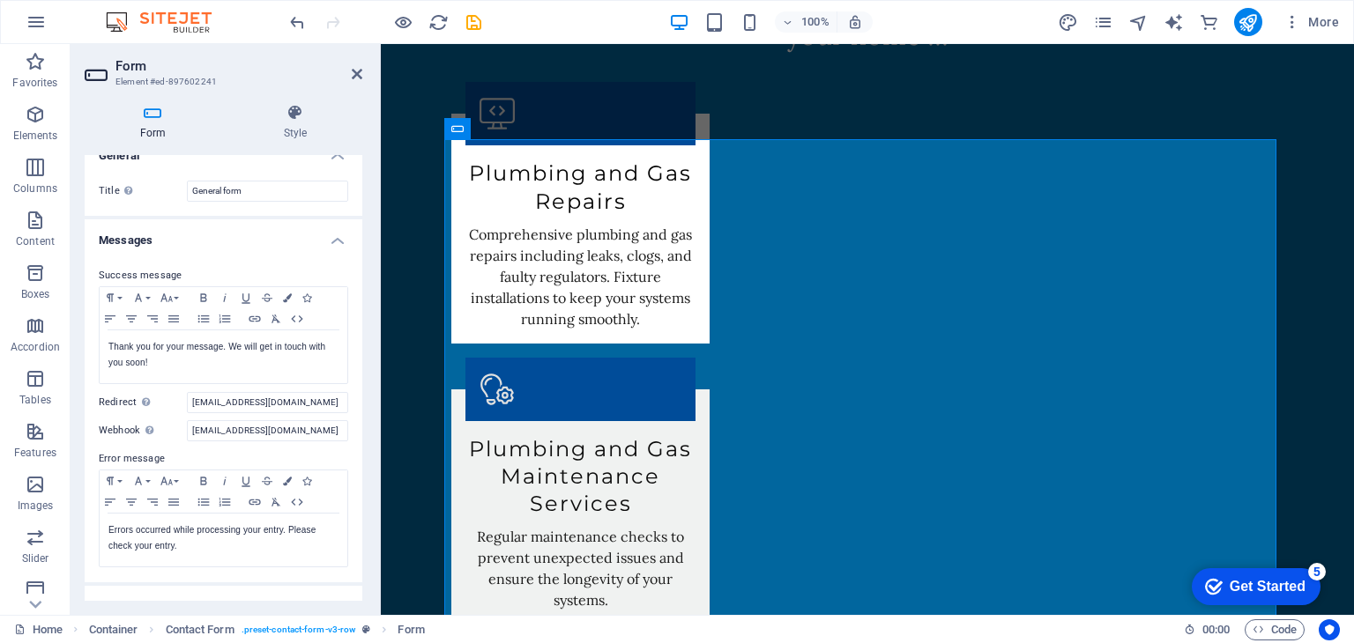
scroll to position [0, 0]
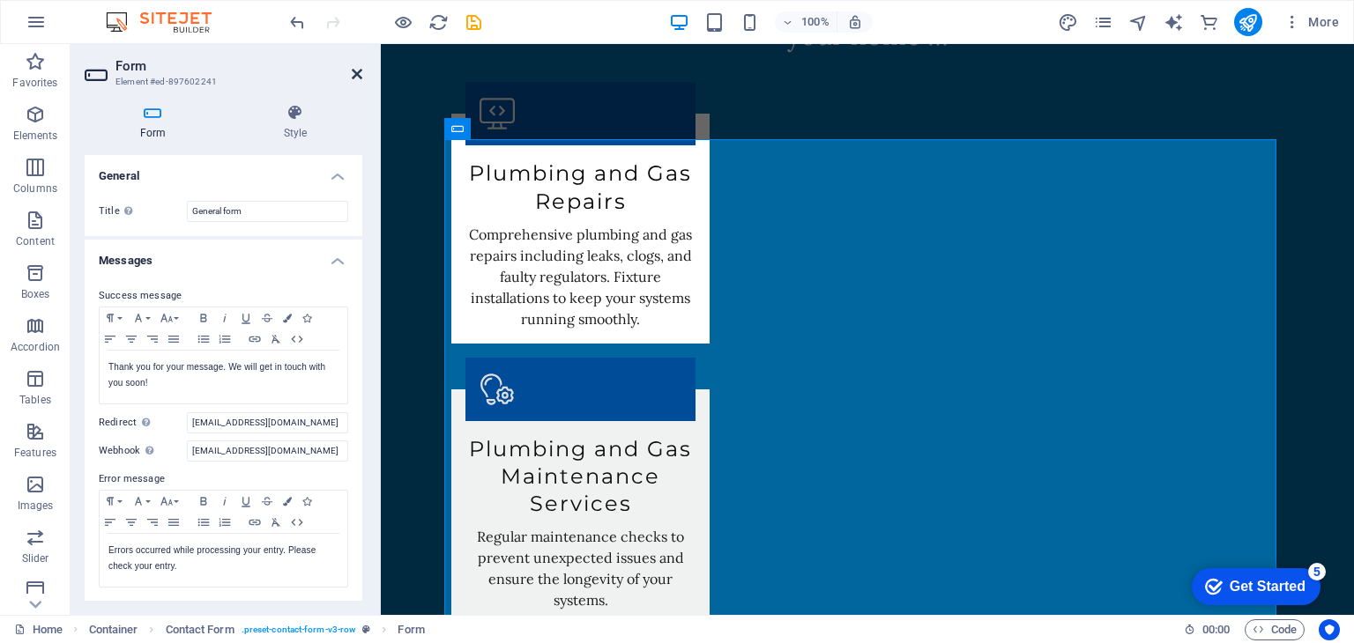
click at [359, 70] on icon at bounding box center [357, 74] width 11 height 14
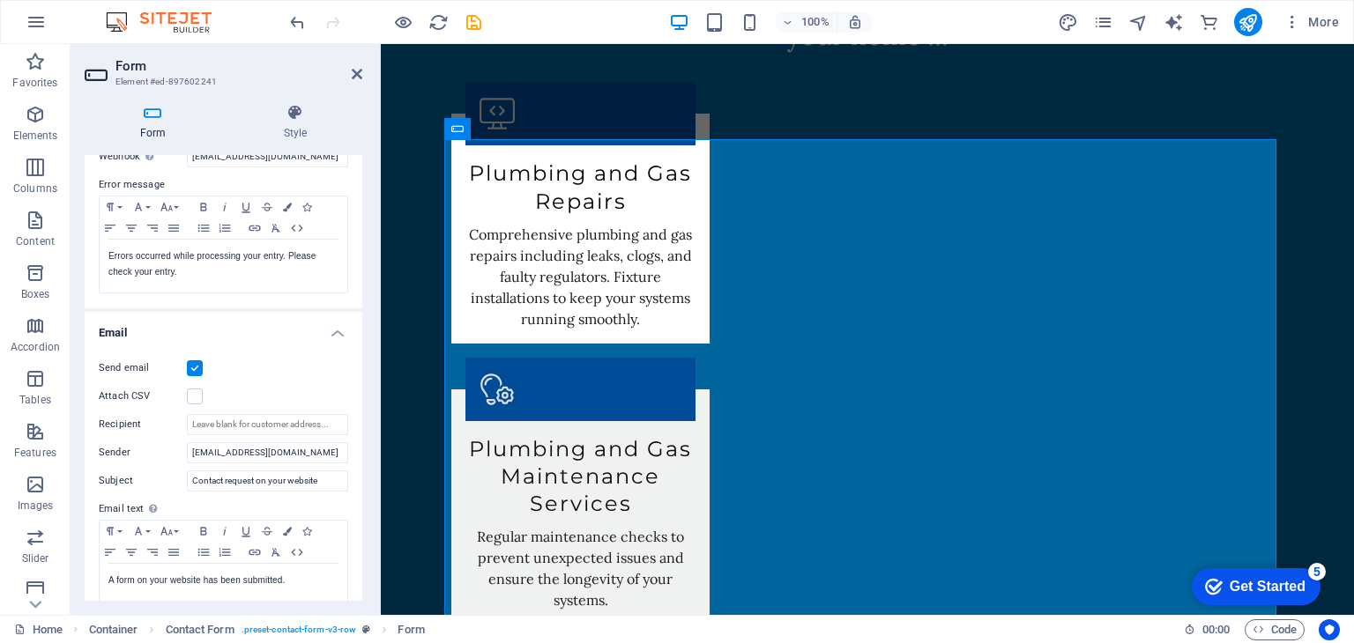
scroll to position [353, 0]
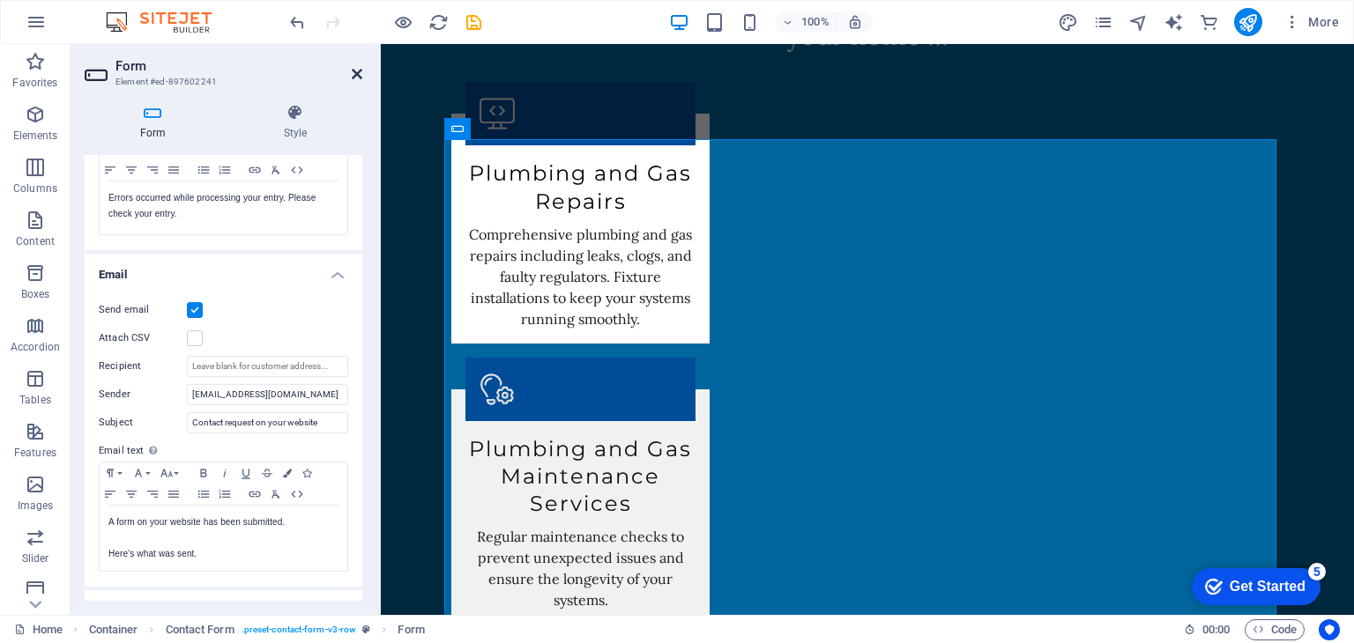
click at [356, 71] on icon at bounding box center [357, 74] width 11 height 14
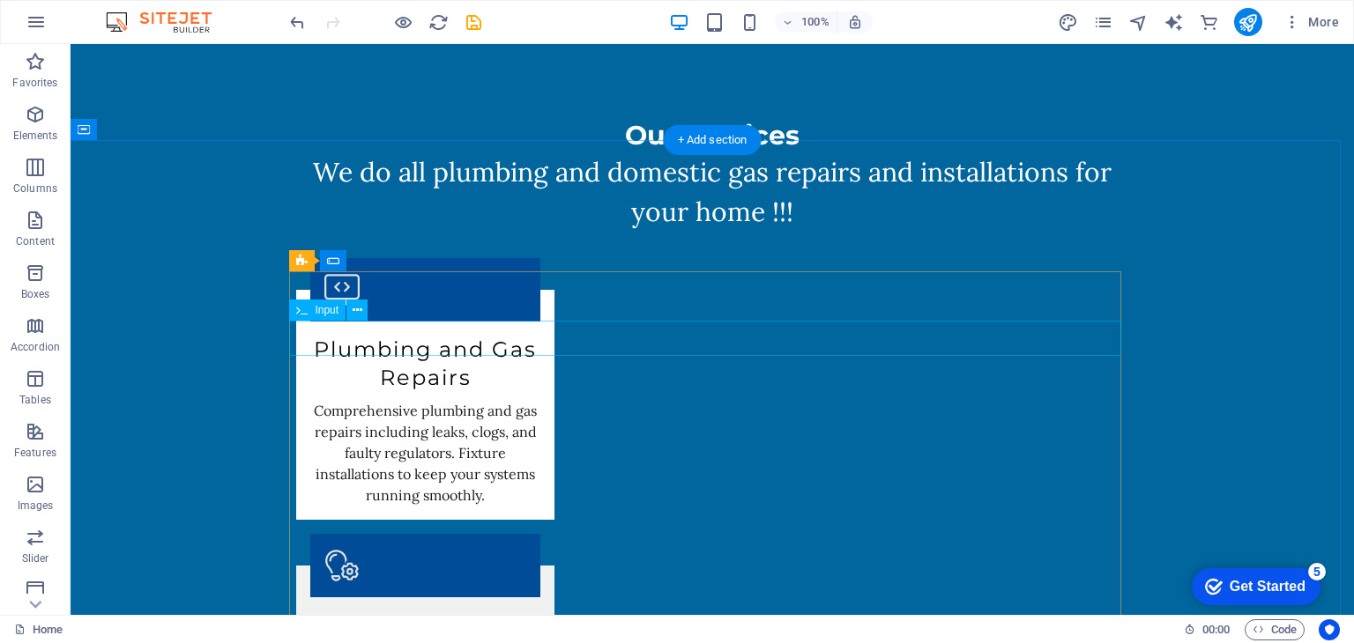
scroll to position [2379, 0]
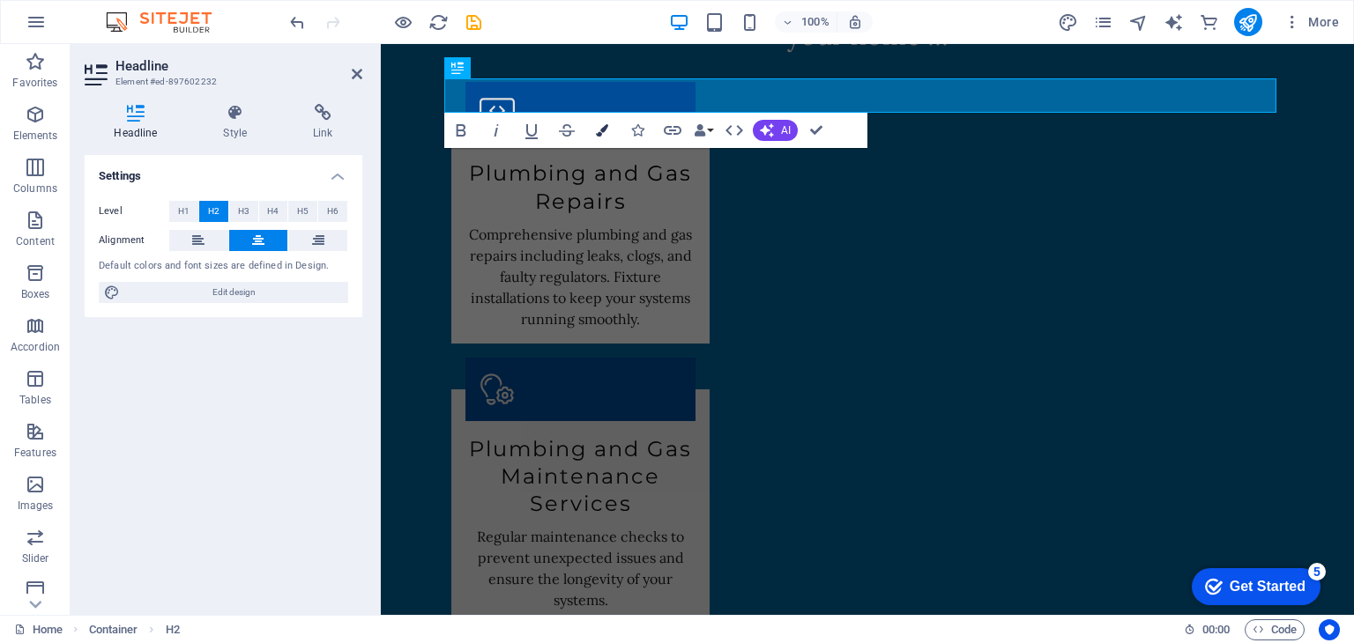
click at [607, 131] on icon "button" at bounding box center [602, 130] width 12 height 12
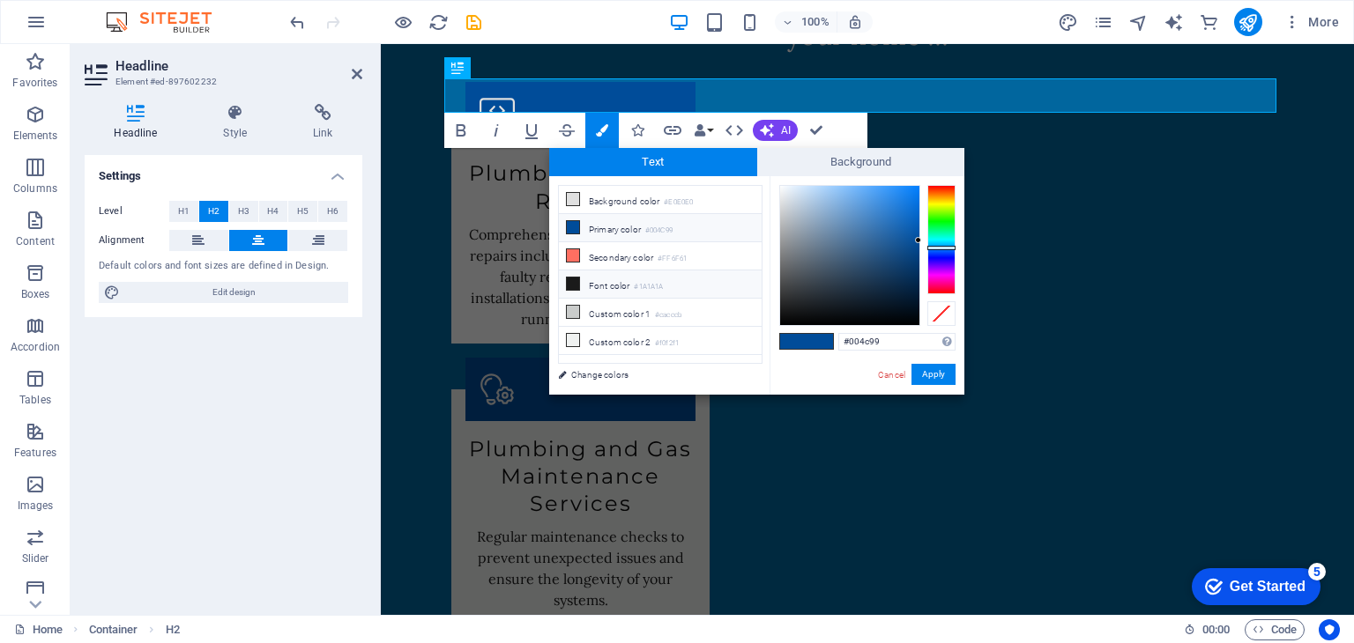
click at [586, 283] on li "Font color #1A1A1A" at bounding box center [660, 285] width 203 height 28
type input "#1a1a1a"
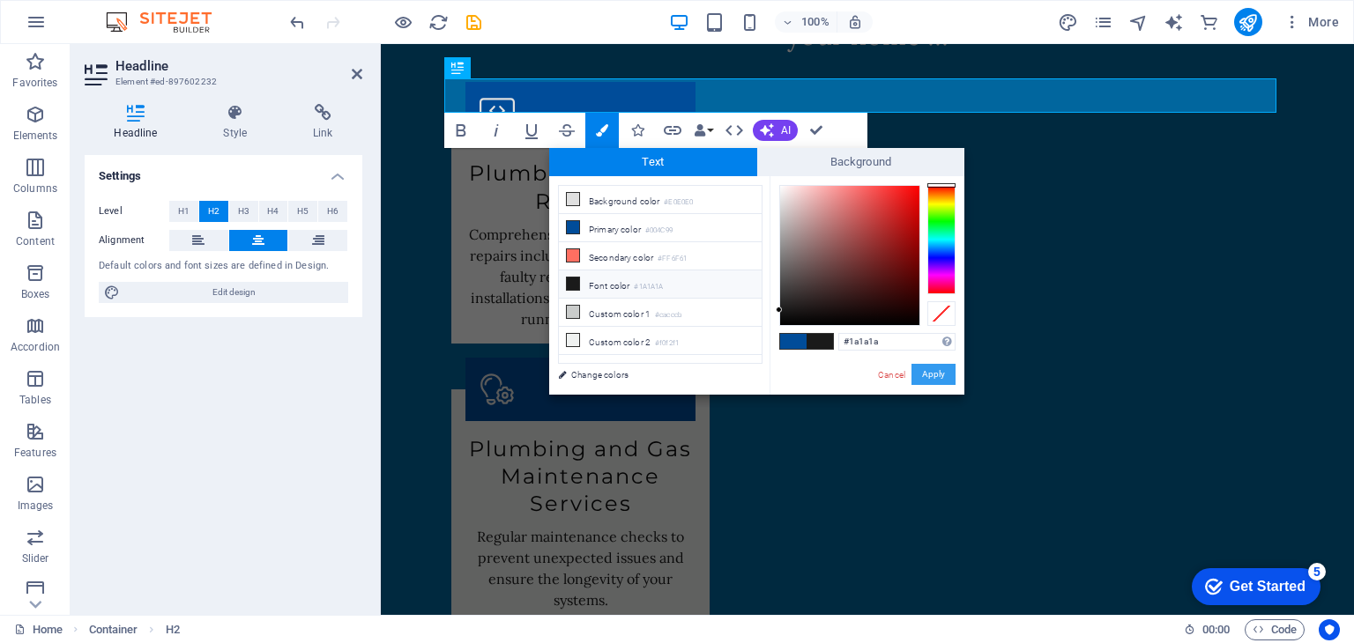
click at [947, 378] on button "Apply" at bounding box center [933, 374] width 44 height 21
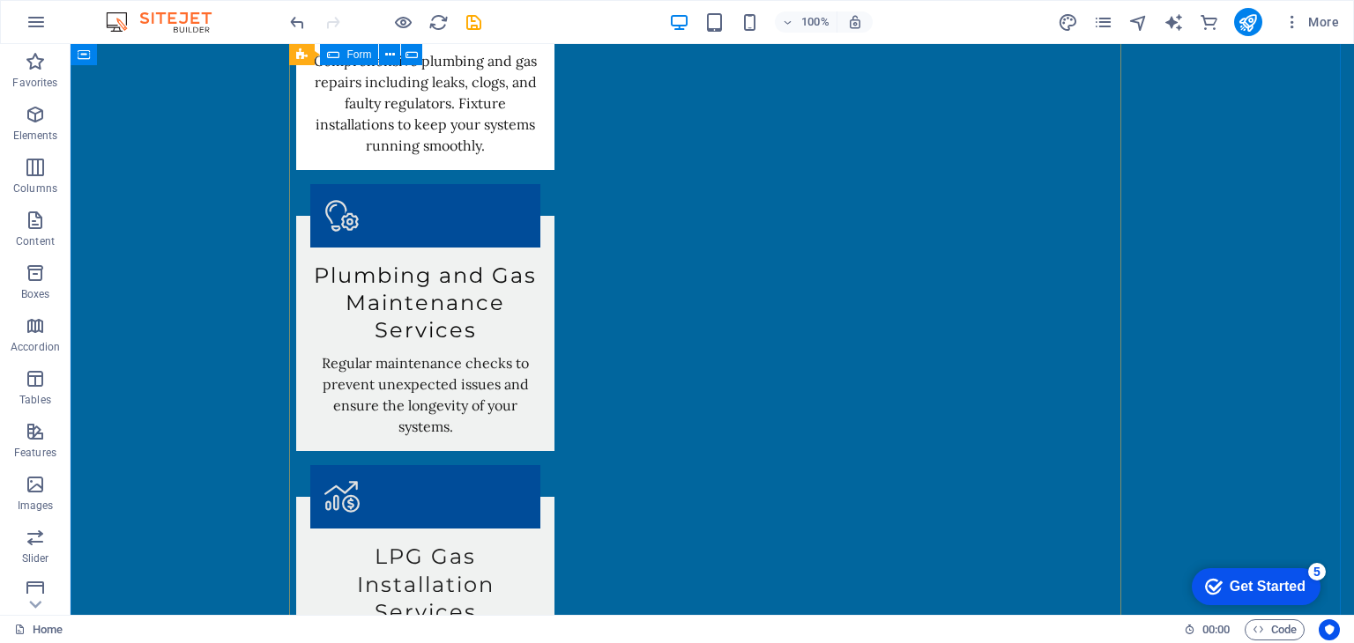
scroll to position [2556, 0]
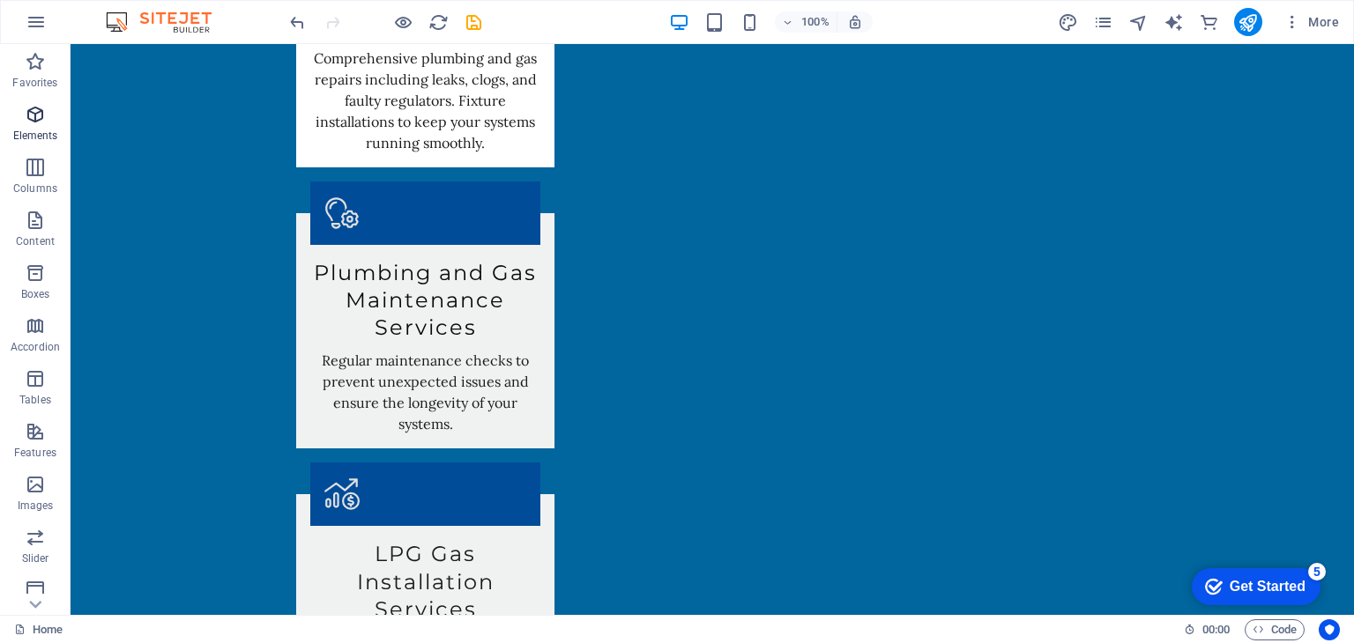
click at [45, 117] on icon "button" at bounding box center [35, 114] width 21 height 21
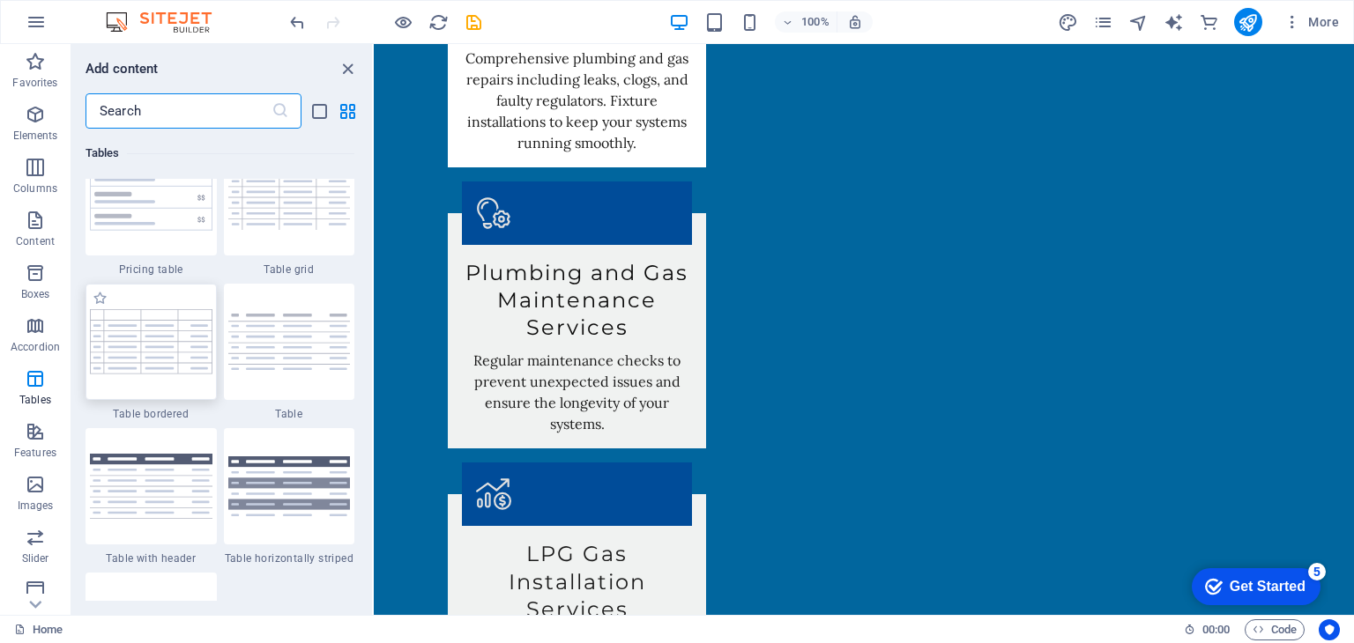
scroll to position [6433, 0]
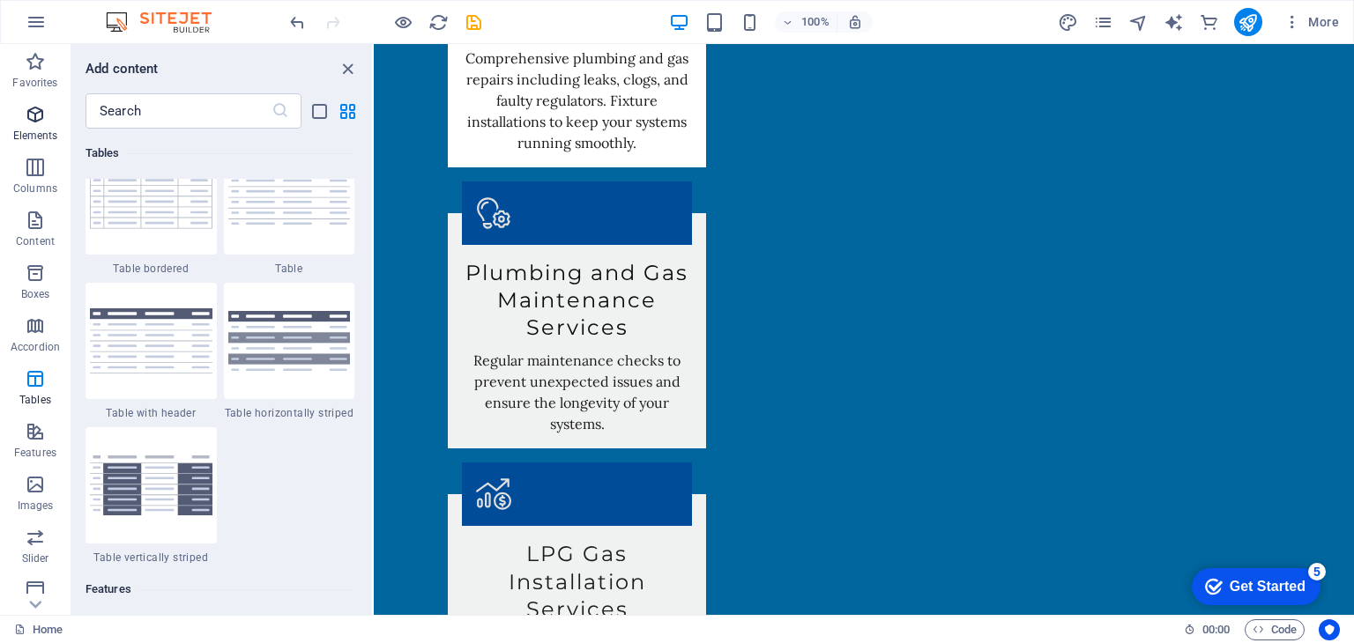
click at [42, 111] on icon "button" at bounding box center [35, 114] width 21 height 21
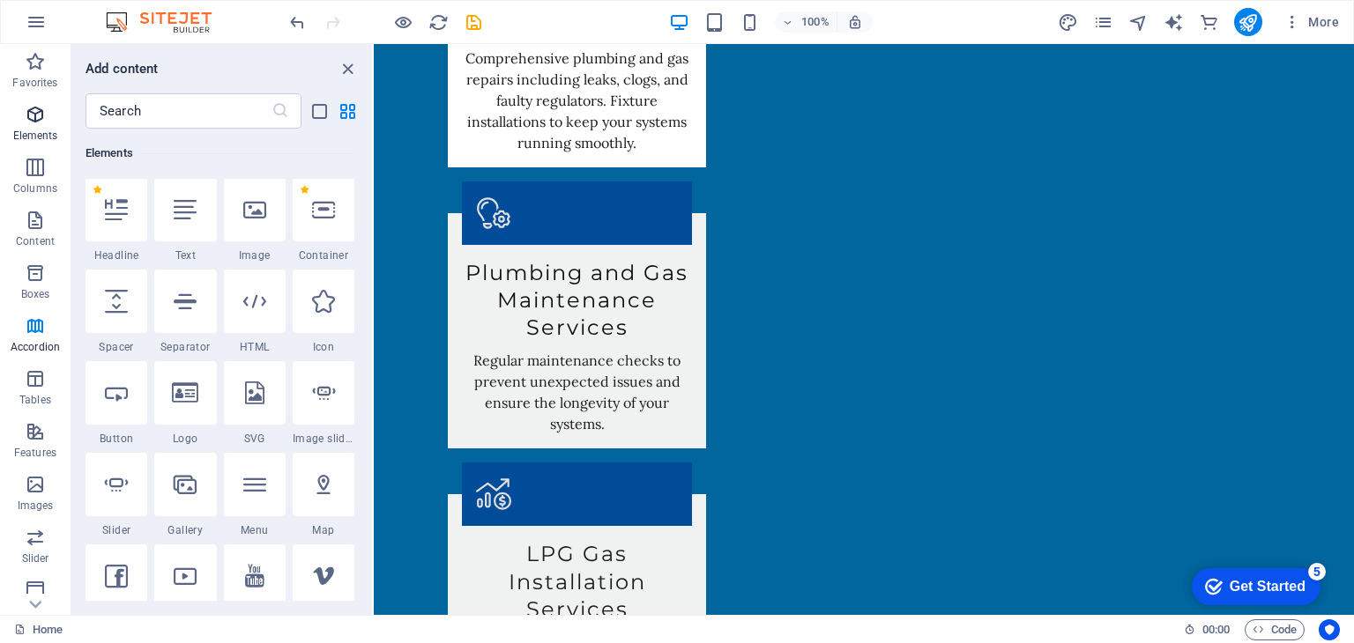
scroll to position [187, 0]
click at [41, 235] on p "Content" at bounding box center [35, 241] width 39 height 14
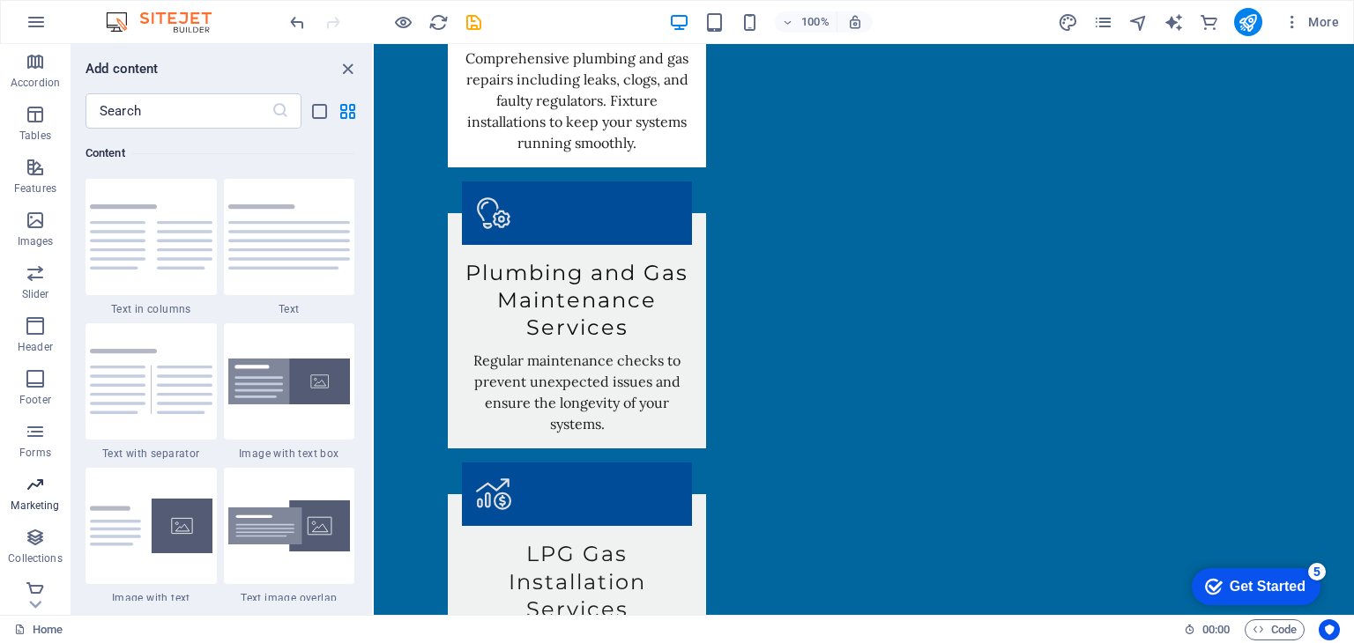
scroll to position [275, 0]
click at [39, 444] on p "Forms" at bounding box center [35, 442] width 32 height 14
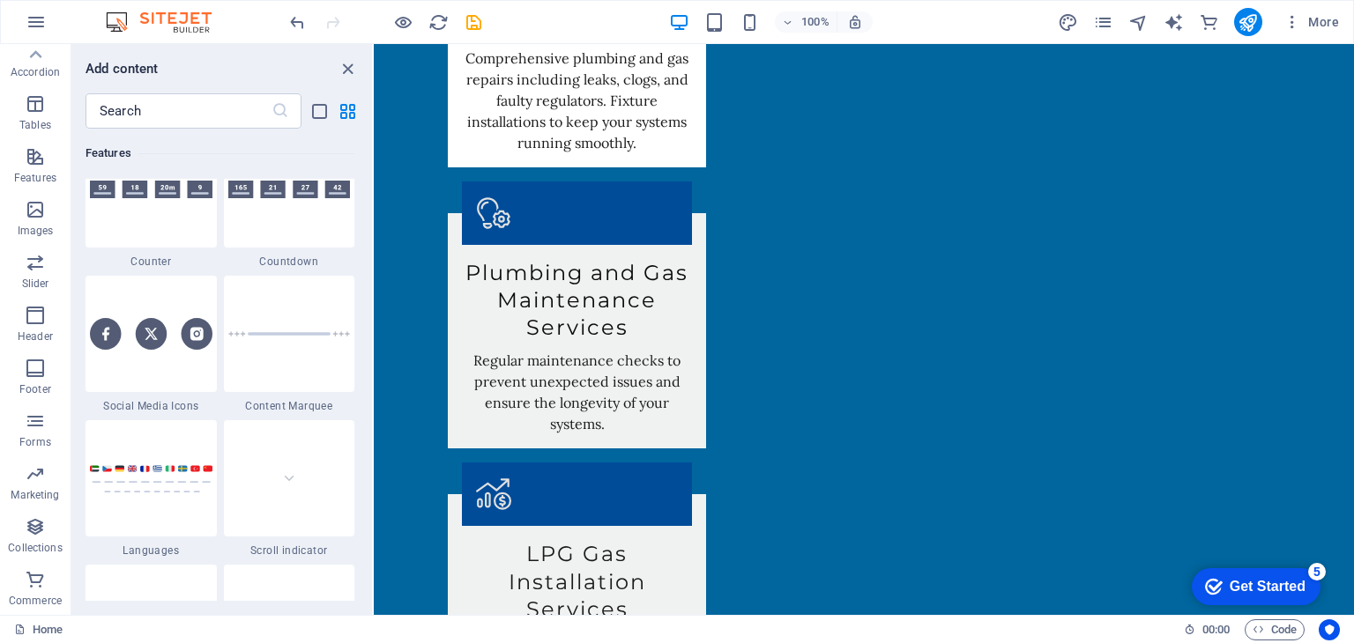
scroll to position [12867, 0]
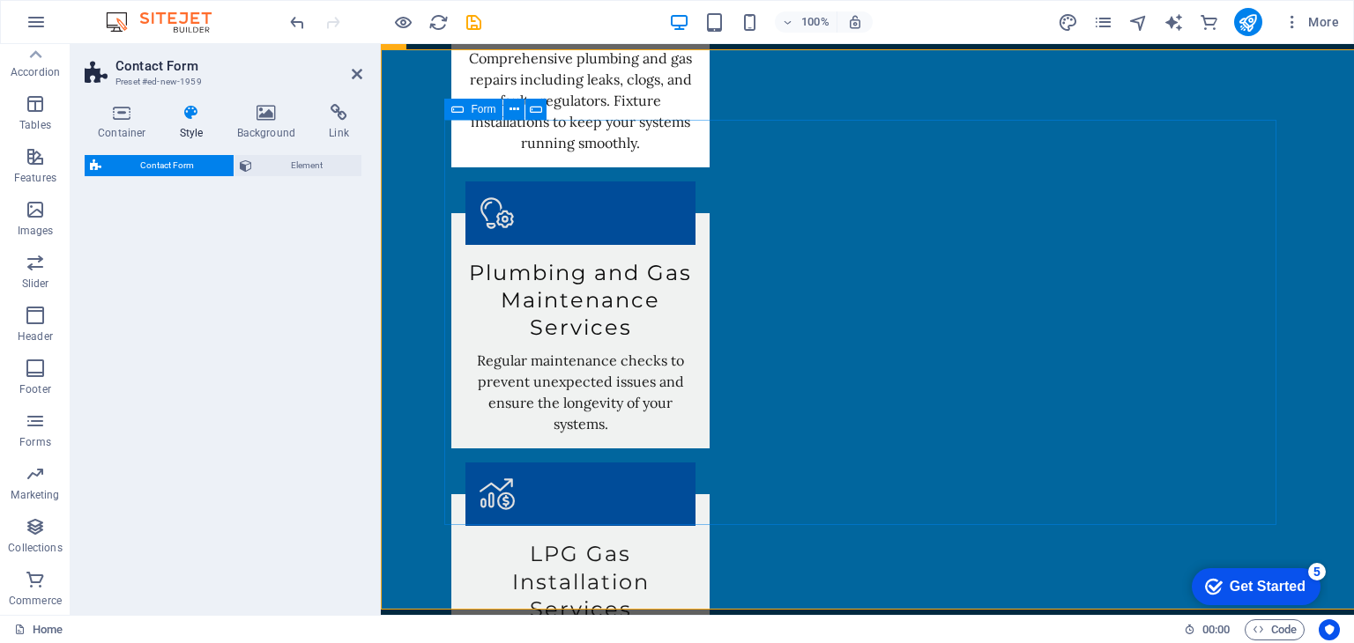
select select "rem"
select select "preset-contact-form-v3-background"
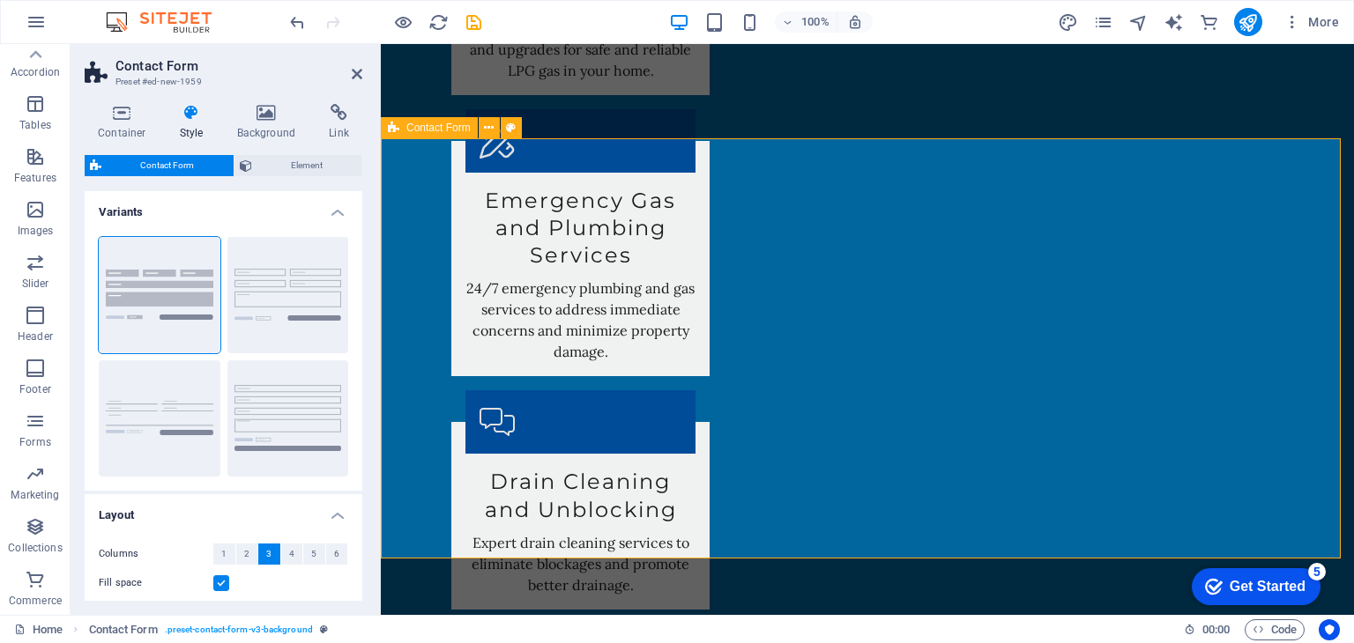
scroll to position [3241, 0]
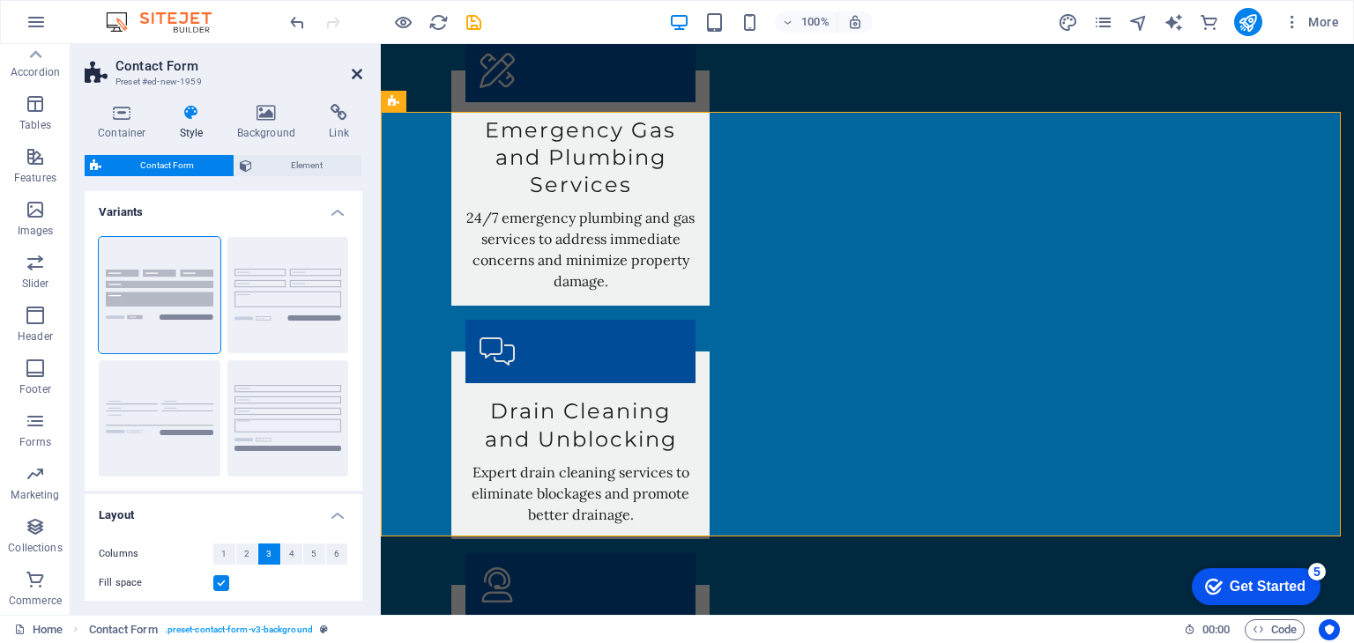
click at [354, 73] on icon at bounding box center [357, 74] width 11 height 14
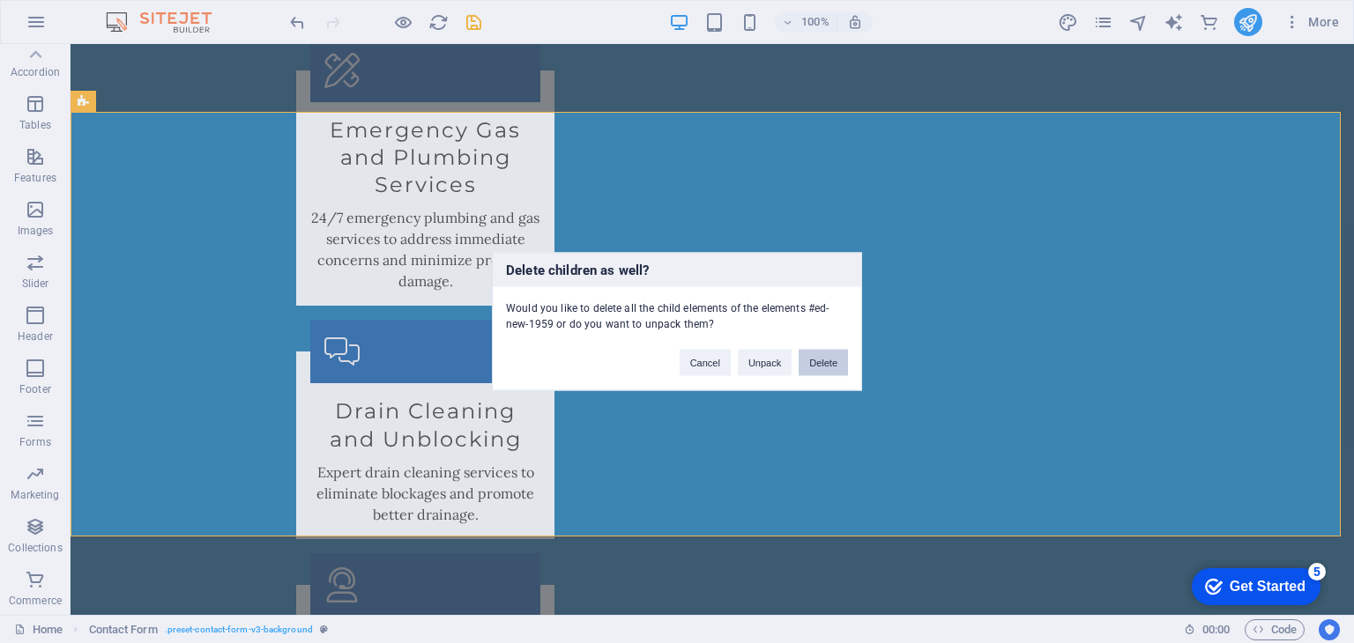
drag, startPoint x: 834, startPoint y: 367, endPoint x: 760, endPoint y: 323, distance: 86.6
click at [834, 367] on button "Delete" at bounding box center [822, 363] width 49 height 26
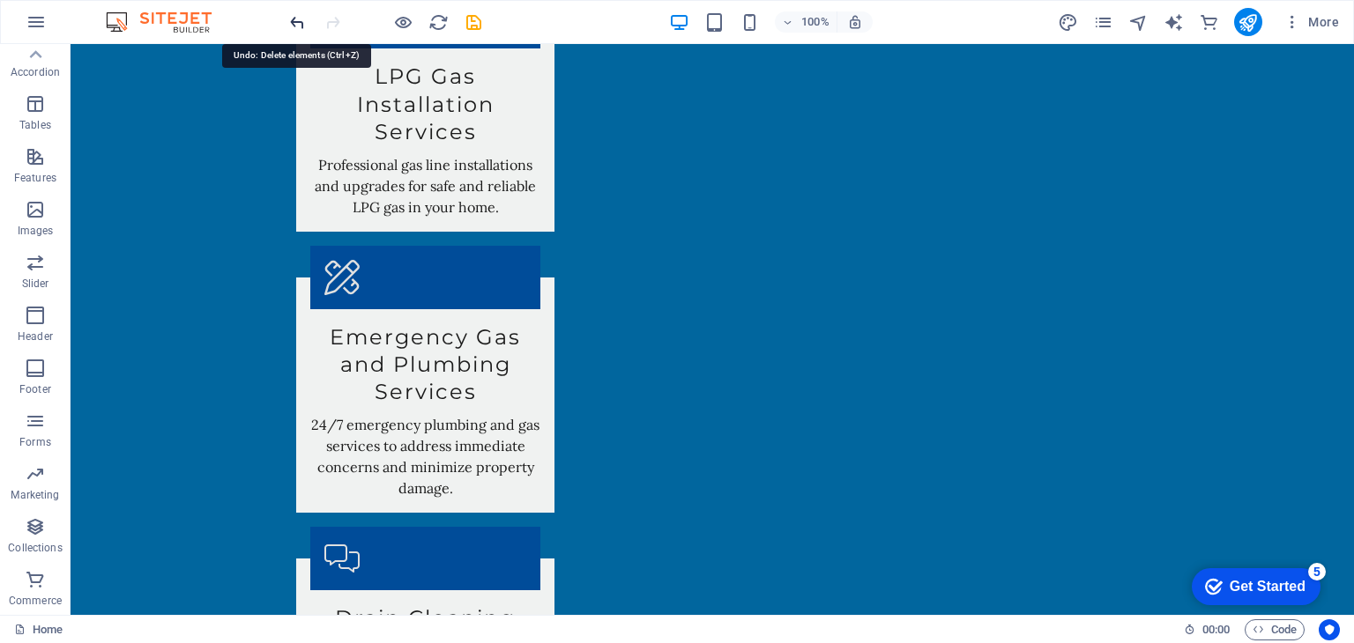
click at [290, 19] on icon "undo" at bounding box center [297, 22] width 20 height 20
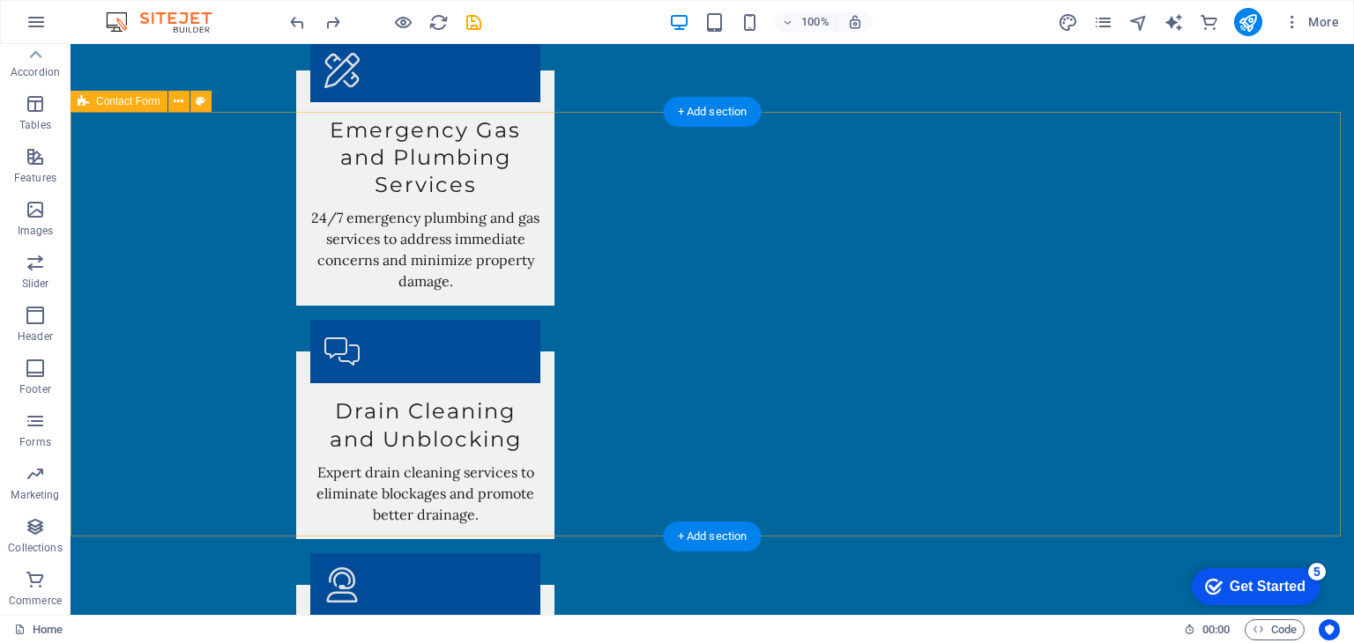
select select "rem"
select select "preset-contact-form-v3-background"
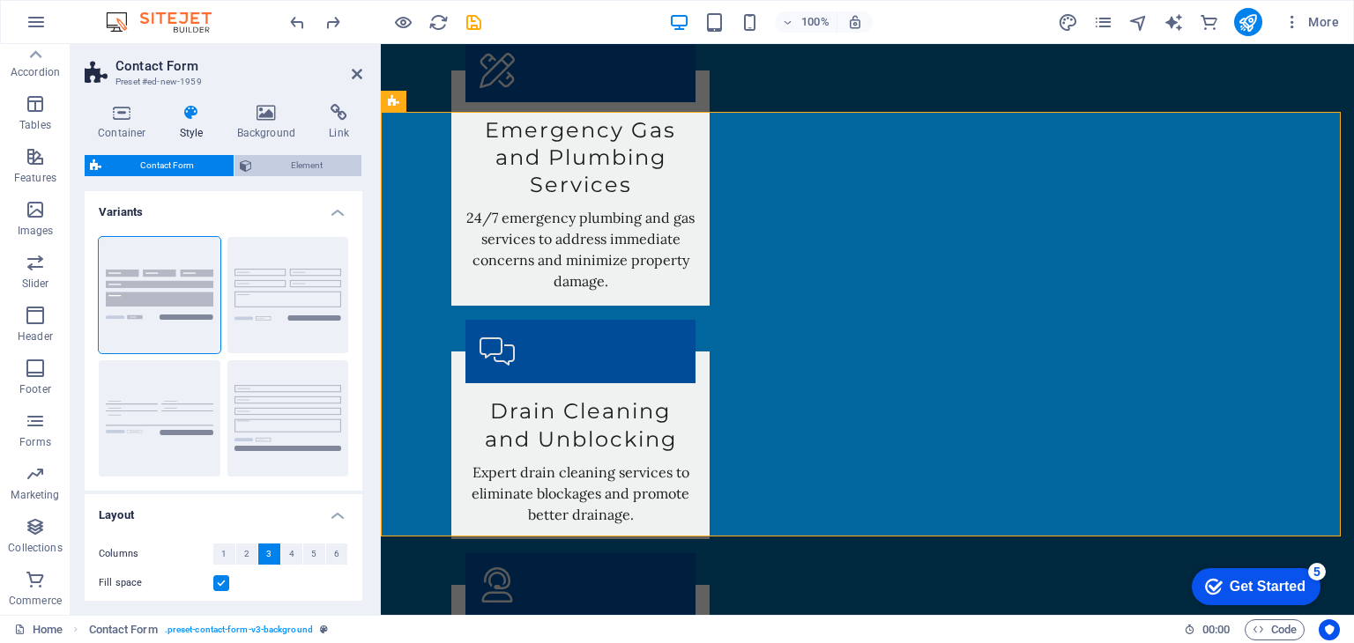
click at [302, 166] on span "Element" at bounding box center [307, 165] width 100 height 21
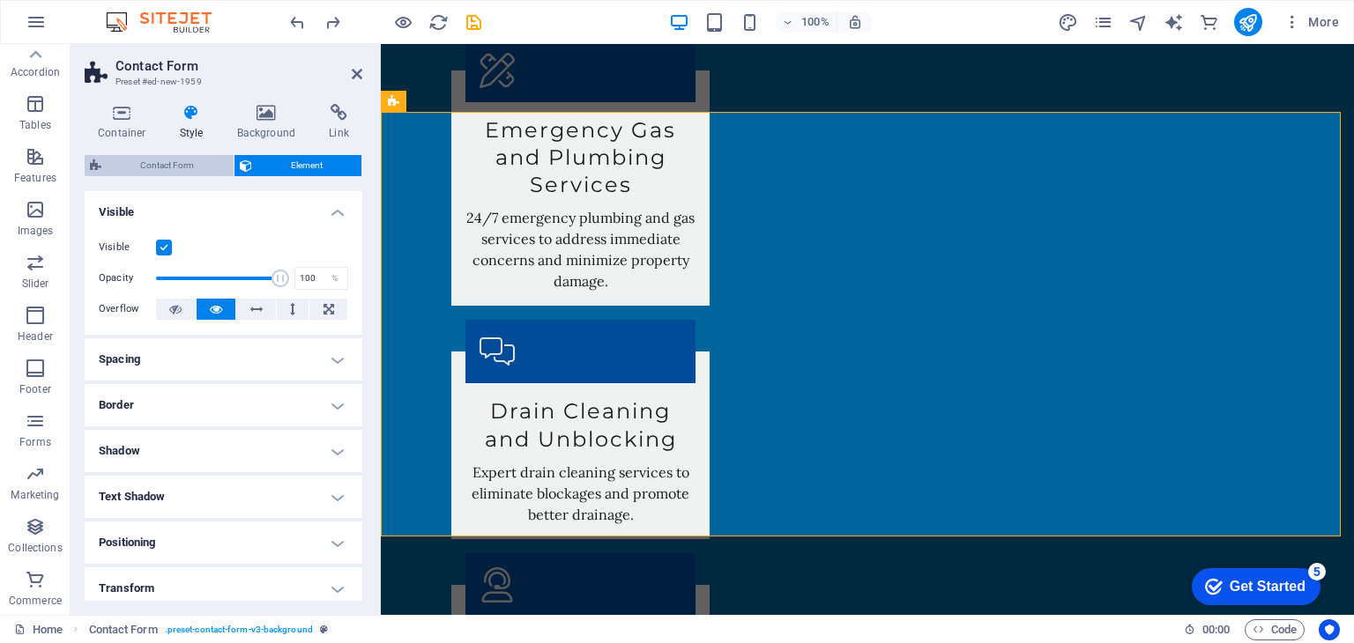
click at [154, 163] on span "Contact Form" at bounding box center [168, 165] width 122 height 21
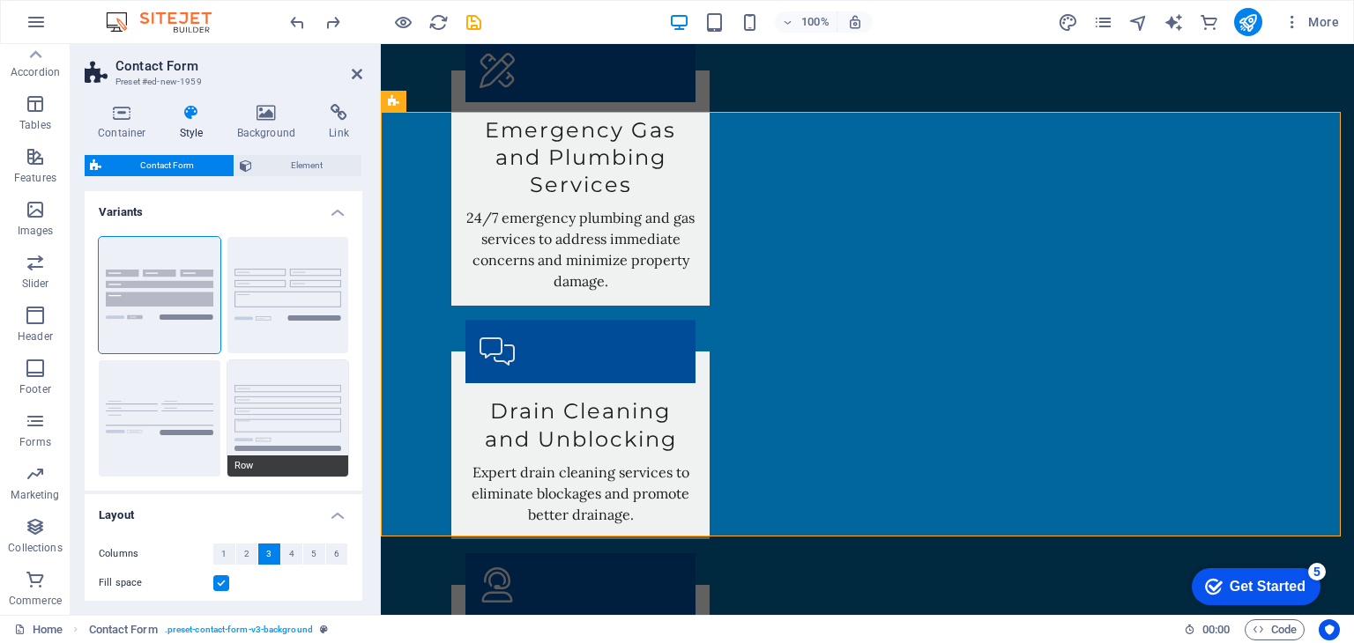
scroll to position [258, 0]
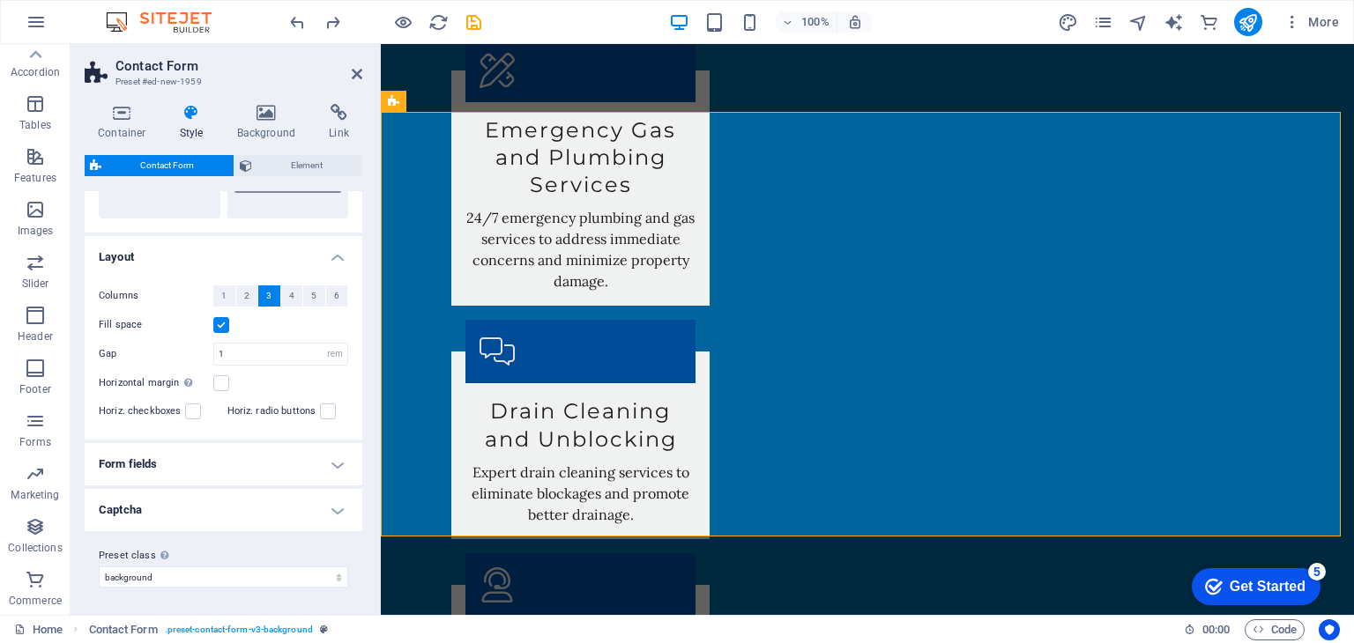
click at [297, 457] on h4 "Form fields" at bounding box center [224, 464] width 278 height 42
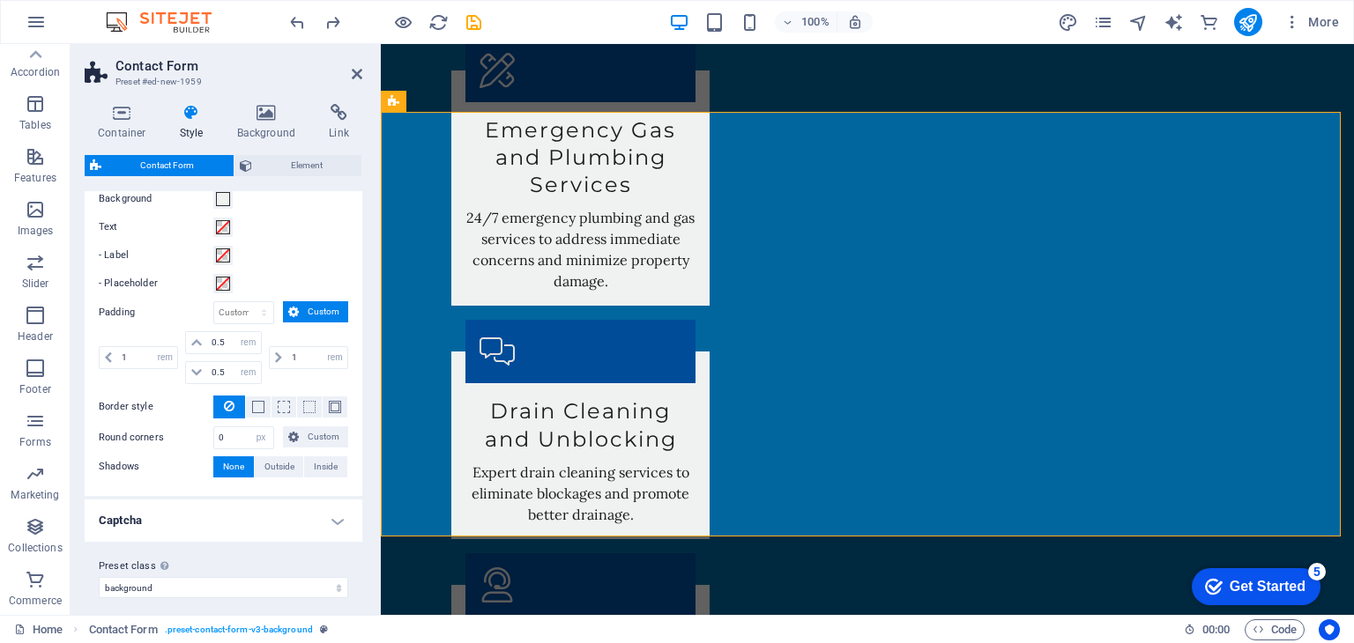
scroll to position [636, 0]
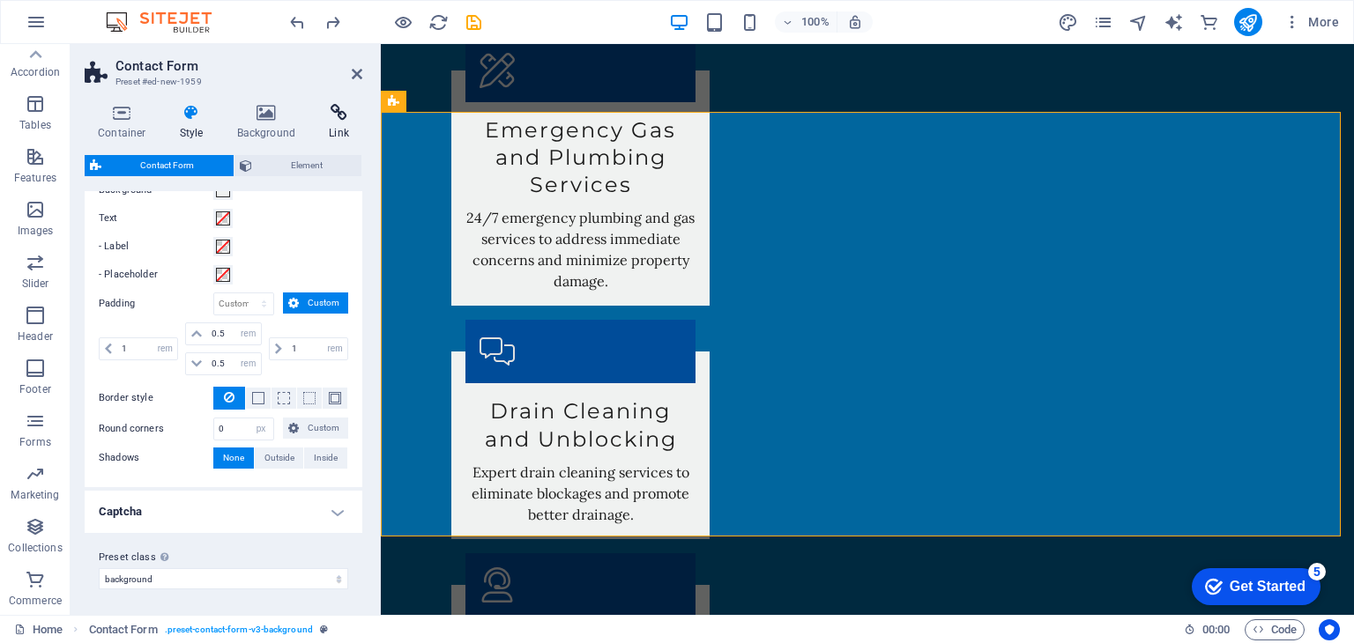
click at [331, 133] on h4 "Link" at bounding box center [339, 122] width 47 height 37
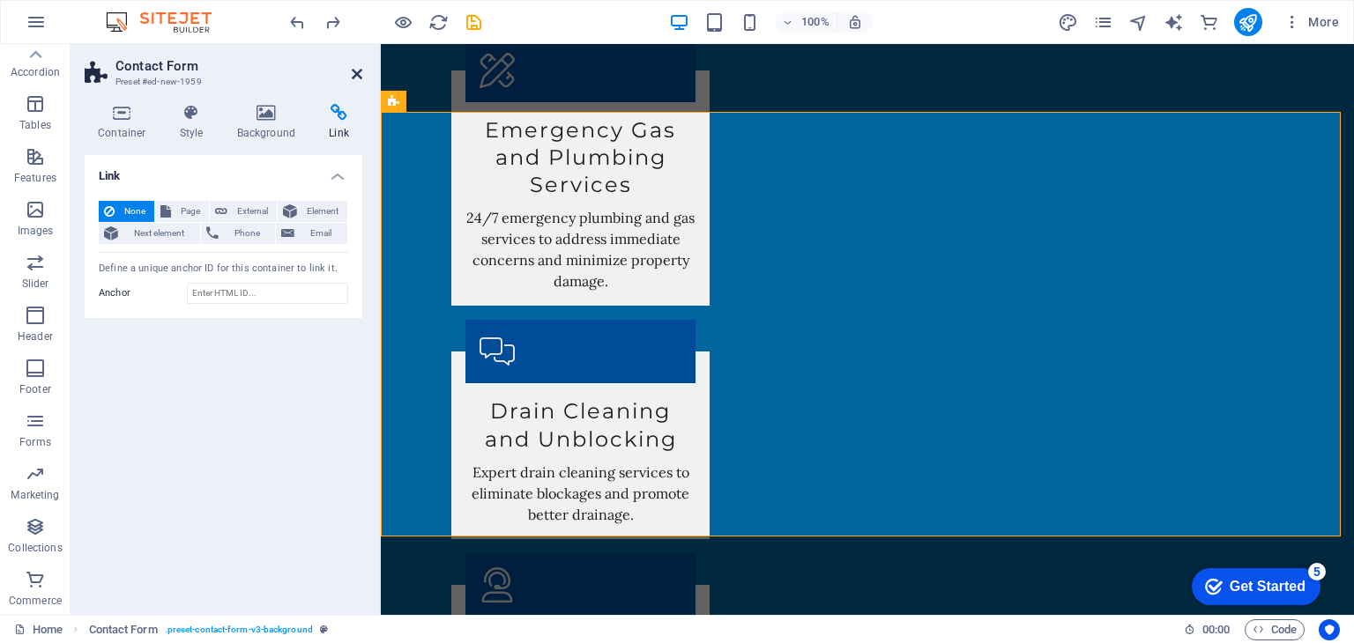
click at [360, 71] on icon at bounding box center [357, 74] width 11 height 14
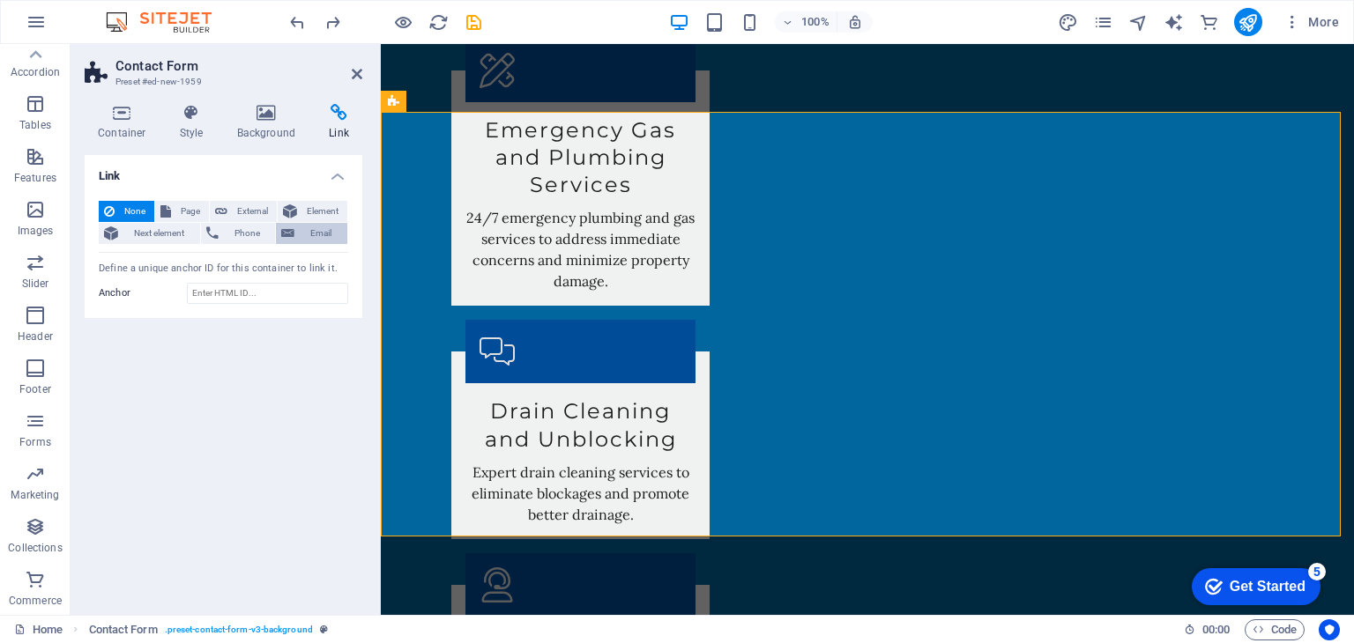
click at [316, 227] on span "Email" at bounding box center [321, 233] width 42 height 21
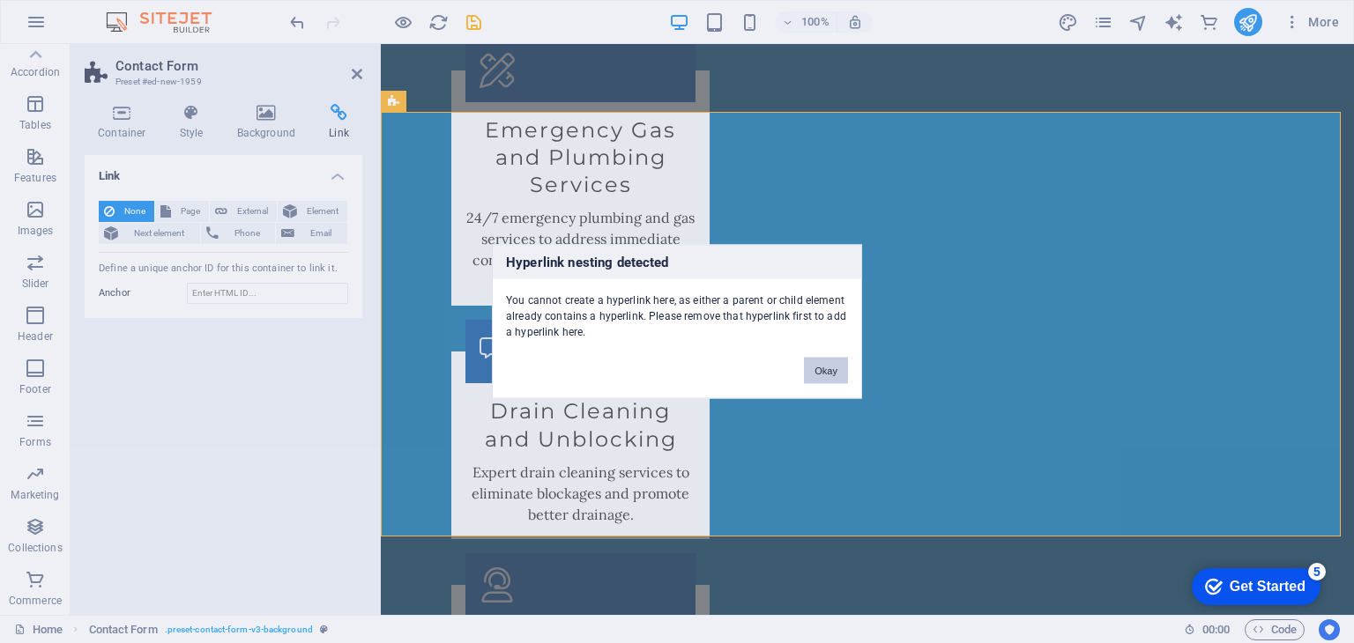
click at [832, 368] on button "Okay" at bounding box center [826, 371] width 44 height 26
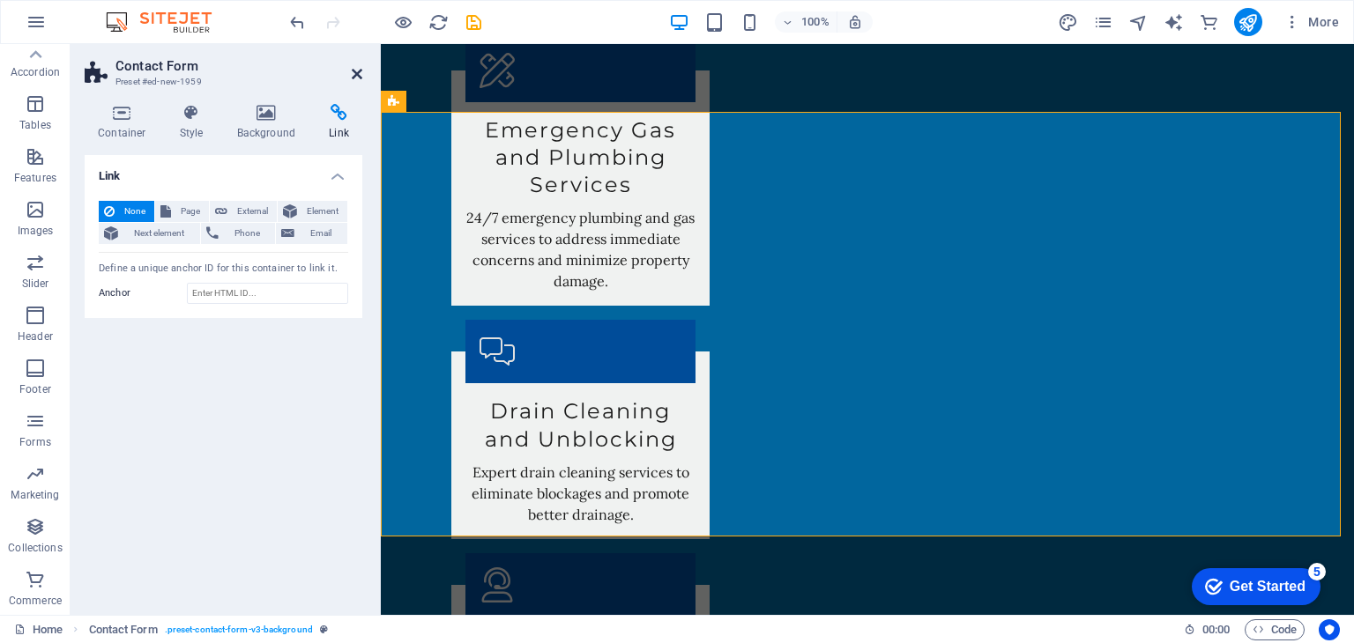
drag, startPoint x: 352, startPoint y: 72, endPoint x: 294, endPoint y: 67, distance: 57.5
click at [352, 72] on icon at bounding box center [357, 74] width 11 height 14
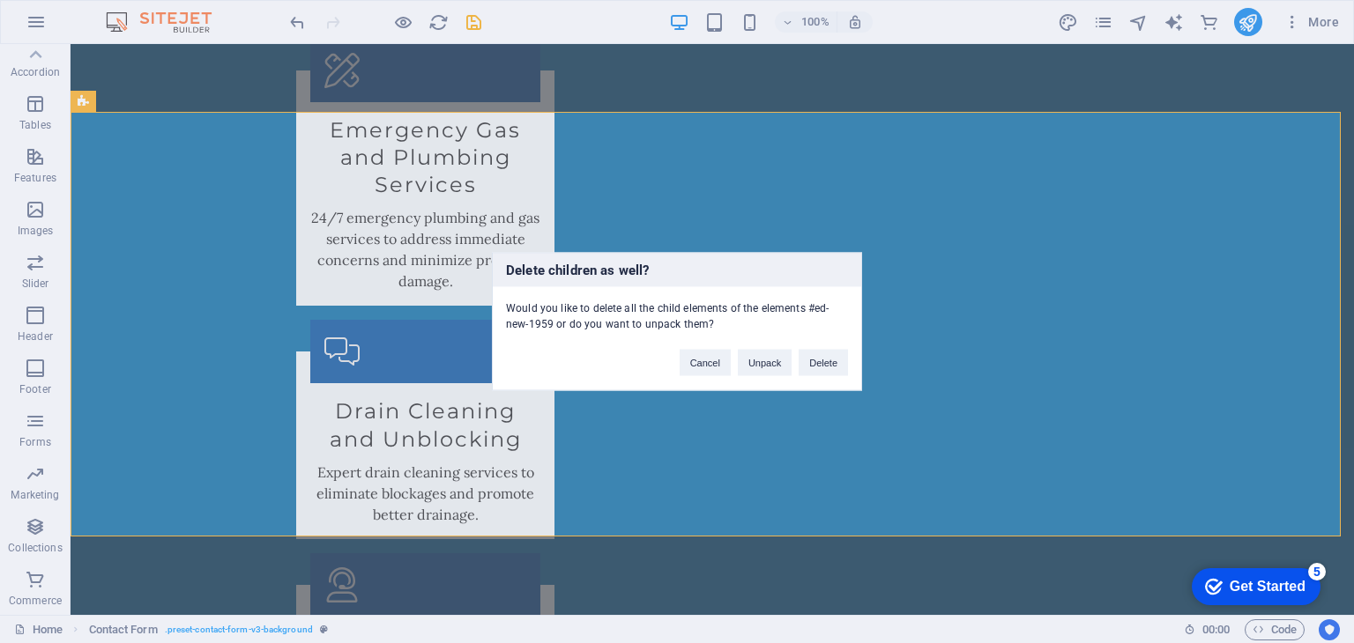
click at [797, 366] on div "Cancel Unpack Delete" at bounding box center [763, 354] width 195 height 45
click at [820, 359] on button "Delete" at bounding box center [822, 363] width 49 height 26
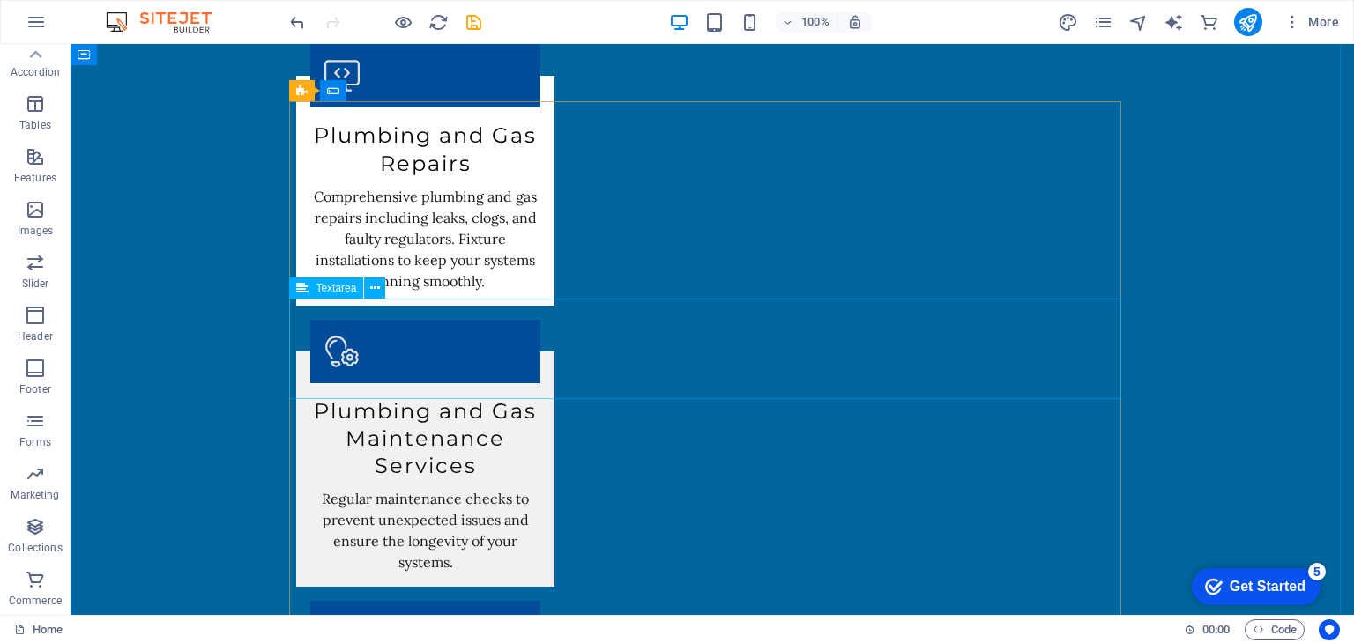
scroll to position [2416, 0]
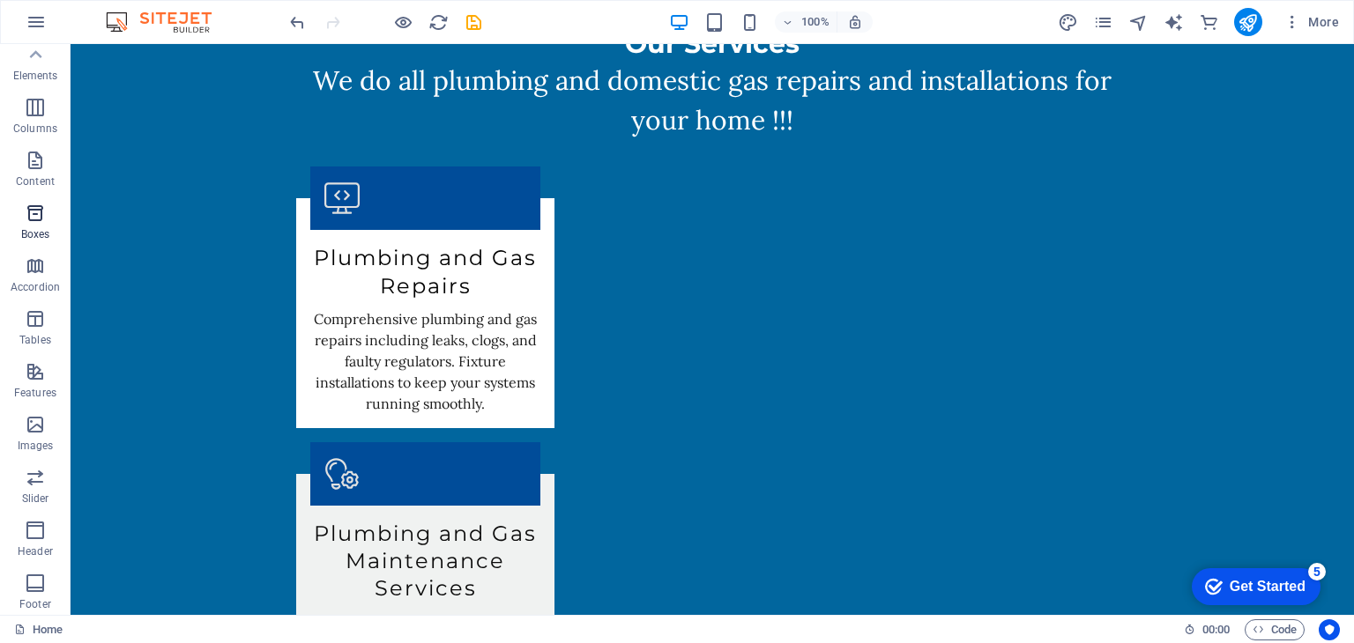
scroll to position [0, 0]
click at [36, 112] on icon "button" at bounding box center [35, 114] width 21 height 21
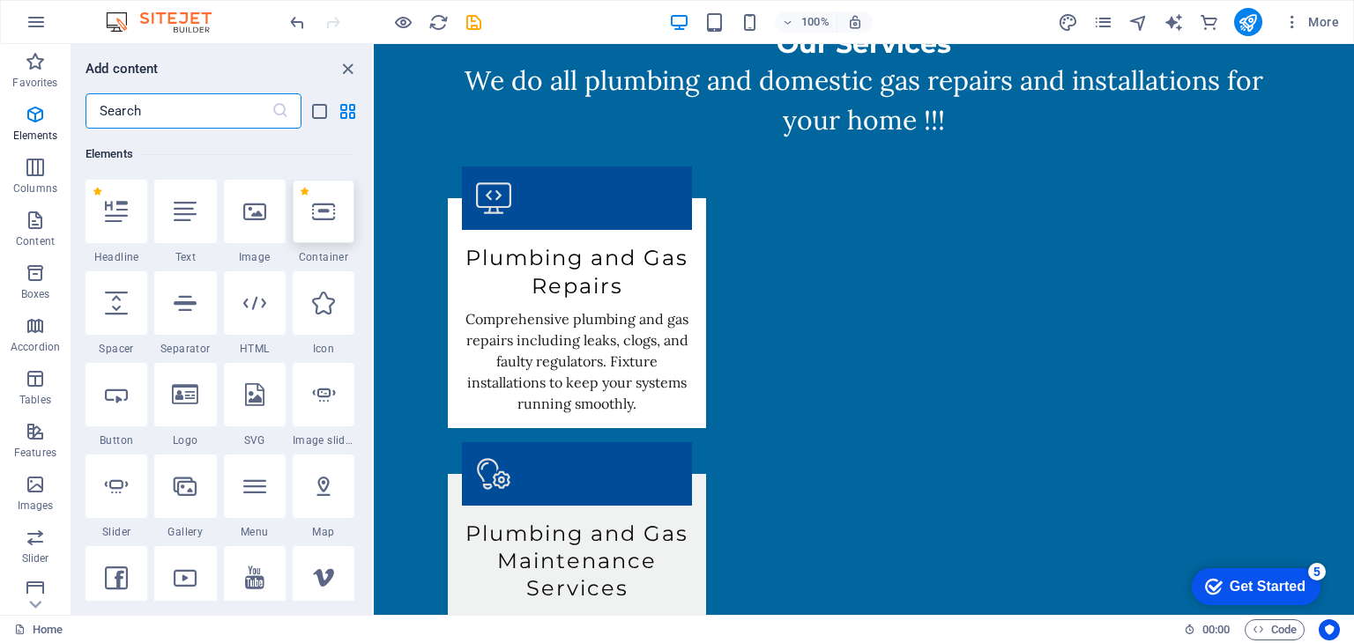
scroll to position [187, 0]
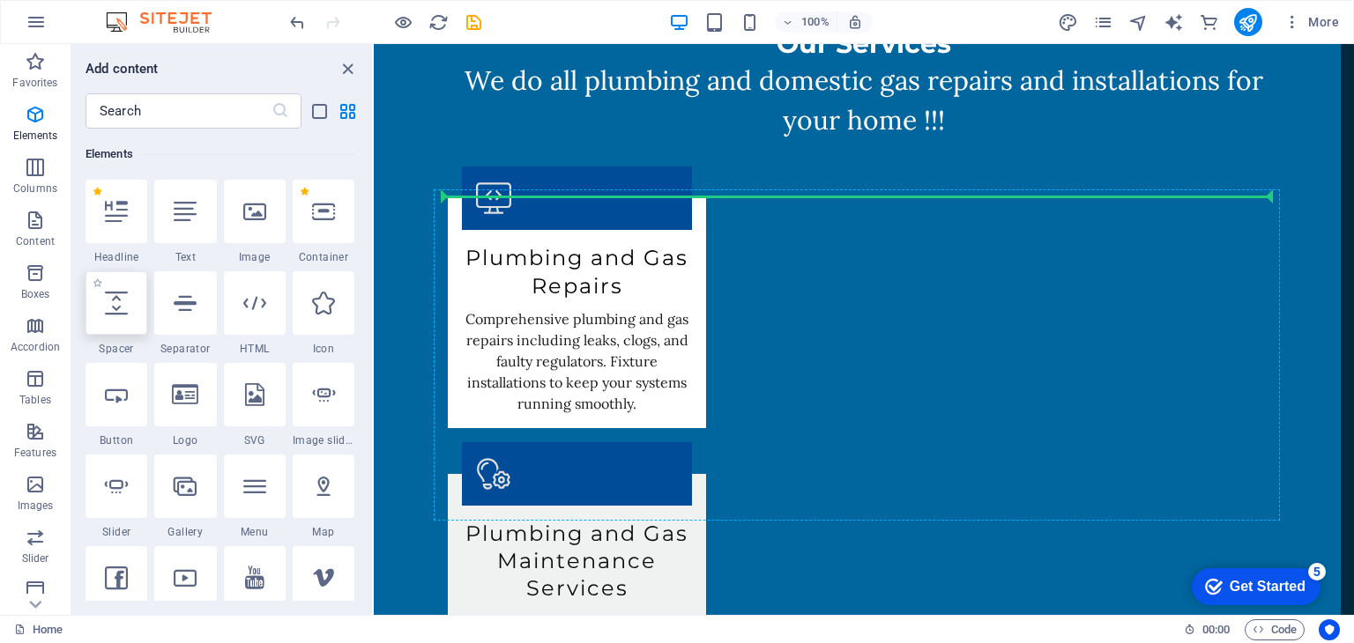
select select "px"
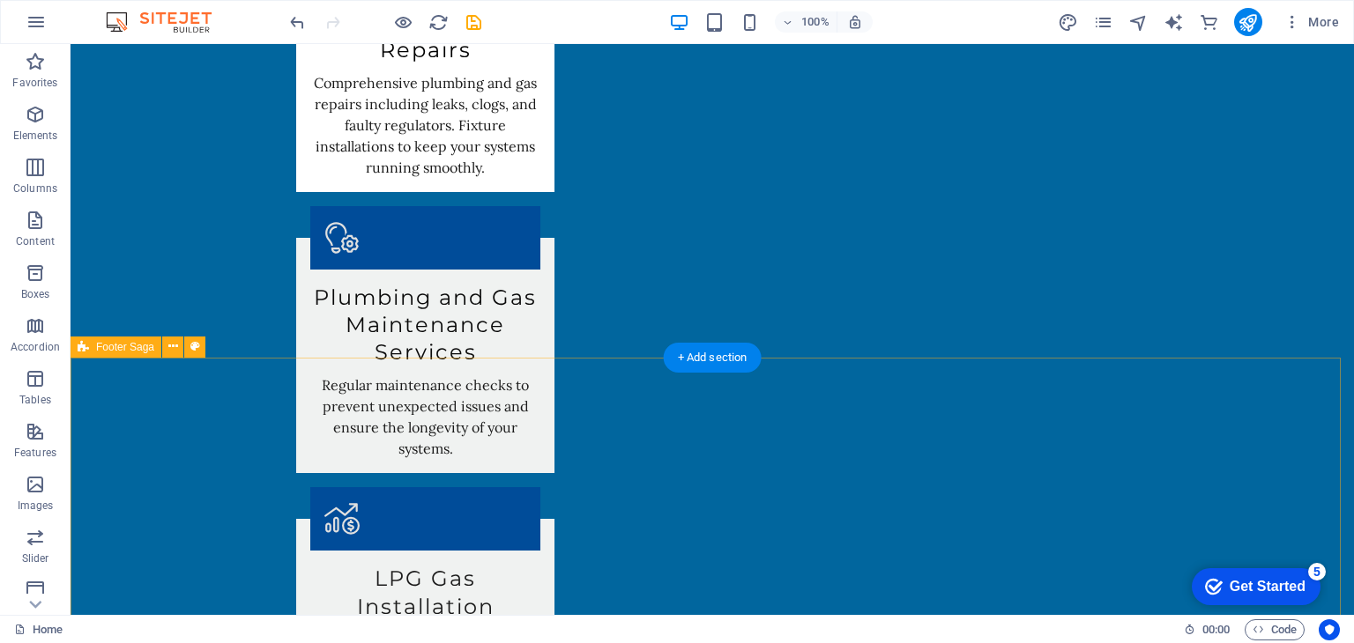
scroll to position [2618, 0]
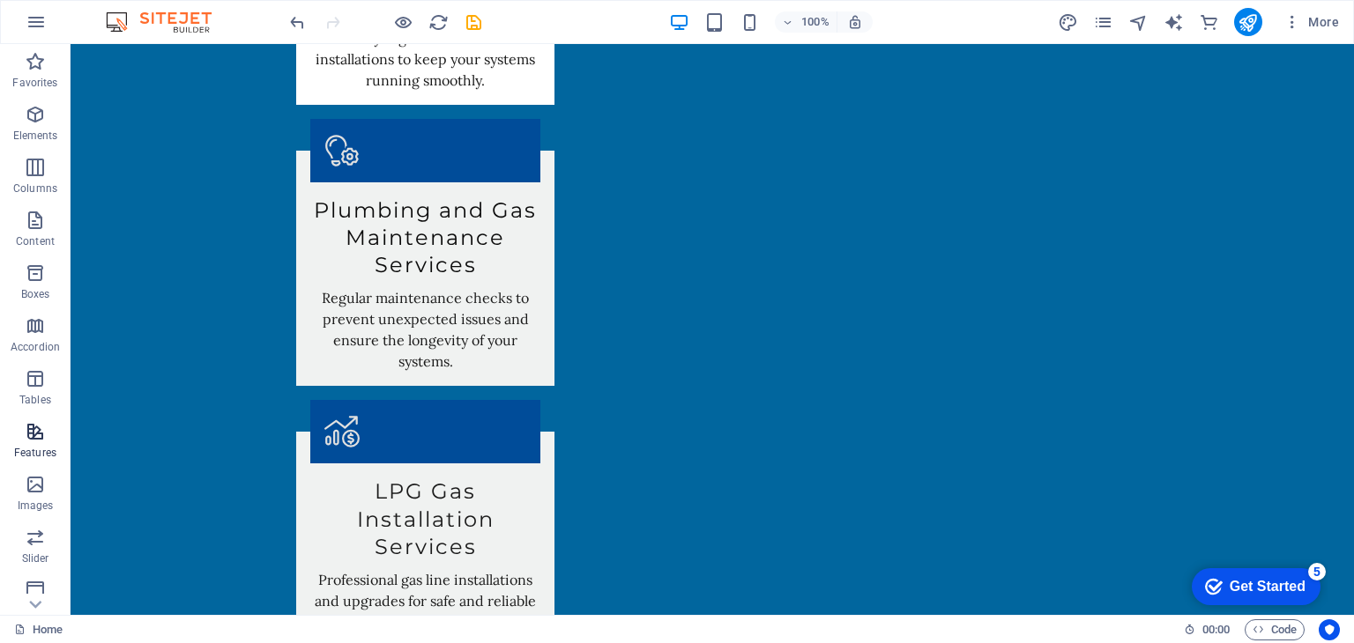
click at [36, 434] on icon "button" at bounding box center [35, 431] width 21 height 21
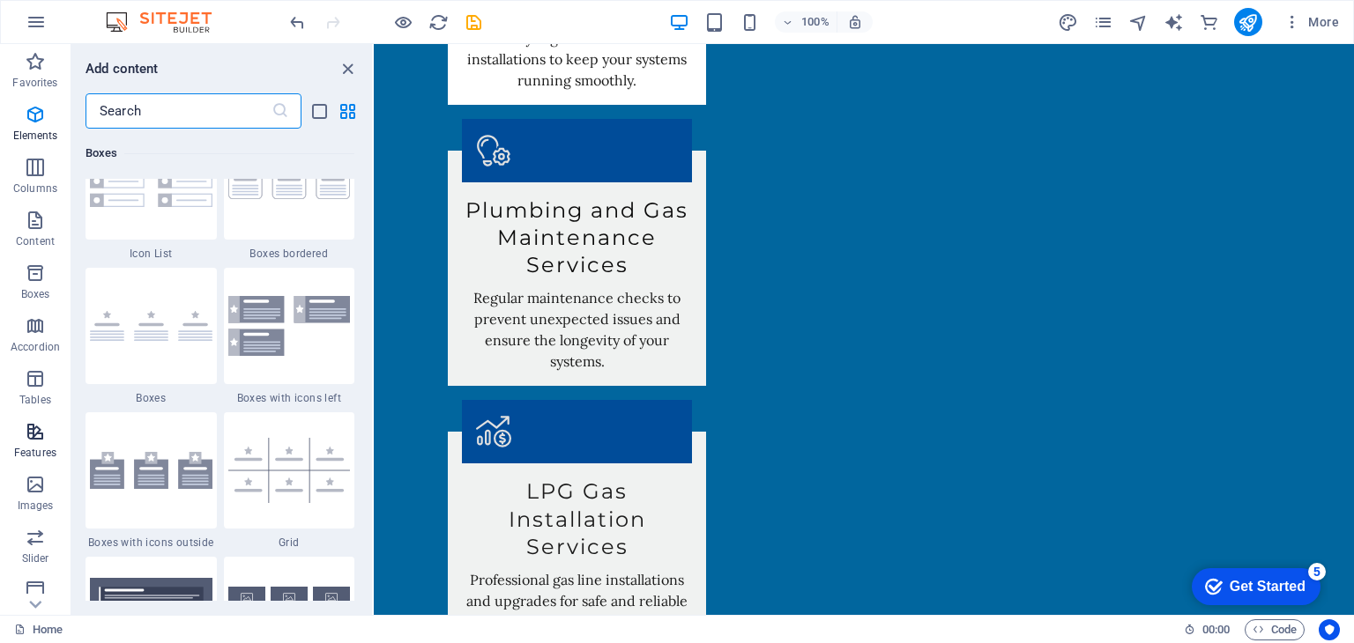
scroll to position [6870, 0]
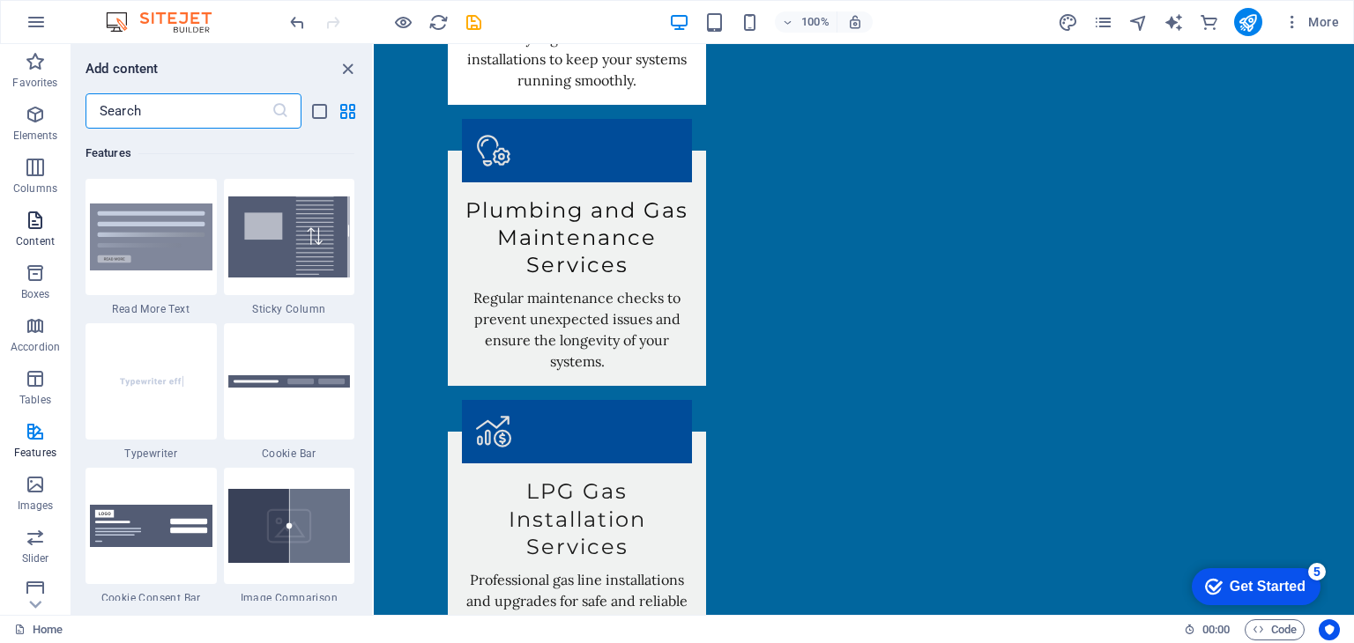
click at [37, 223] on icon "button" at bounding box center [35, 220] width 21 height 21
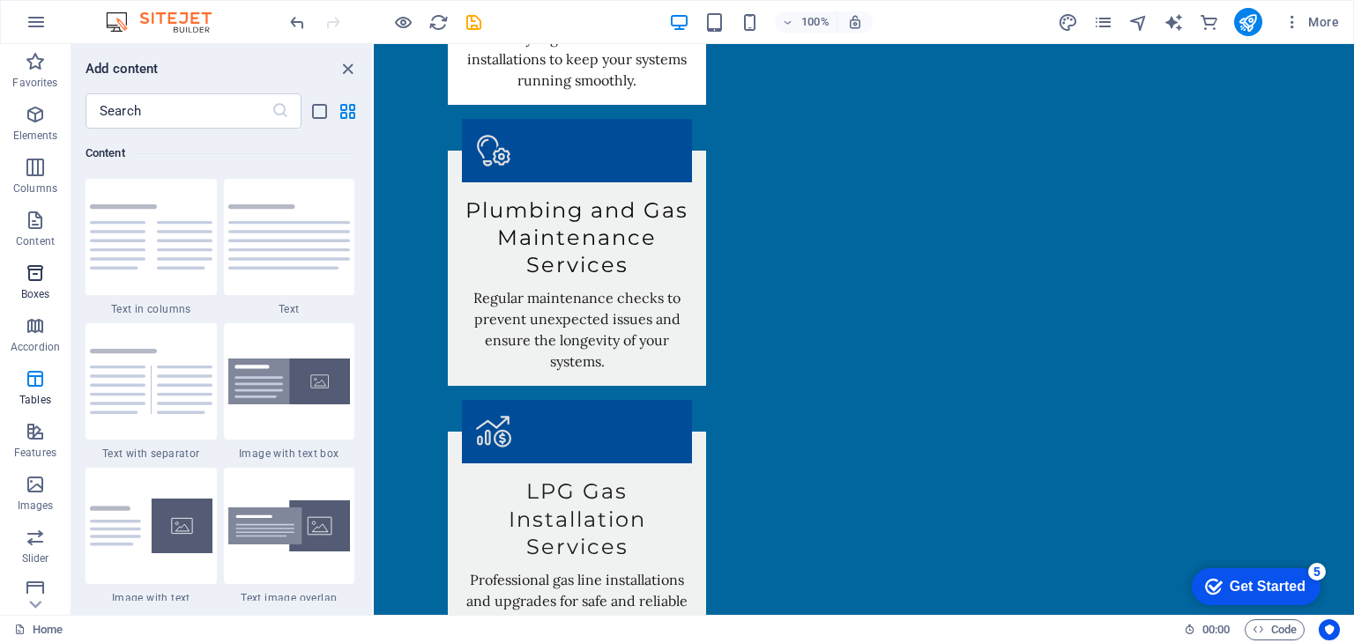
click at [29, 271] on icon "button" at bounding box center [35, 273] width 21 height 21
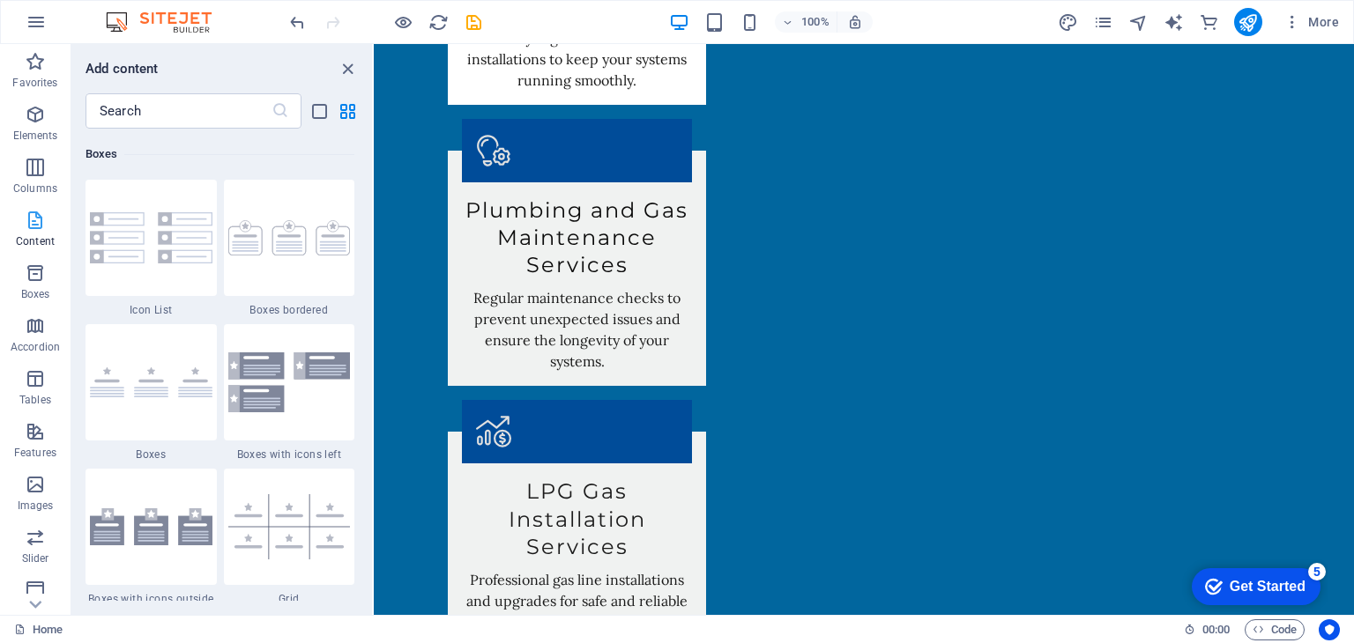
scroll to position [4861, 0]
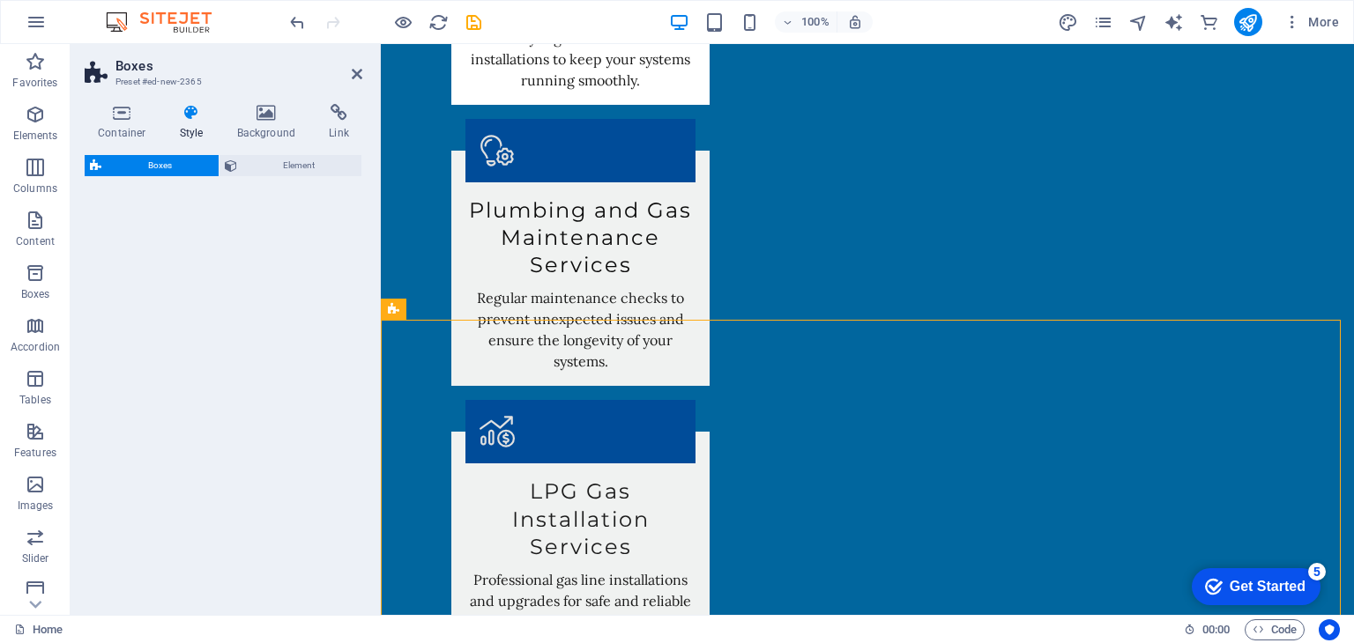
select select "rem"
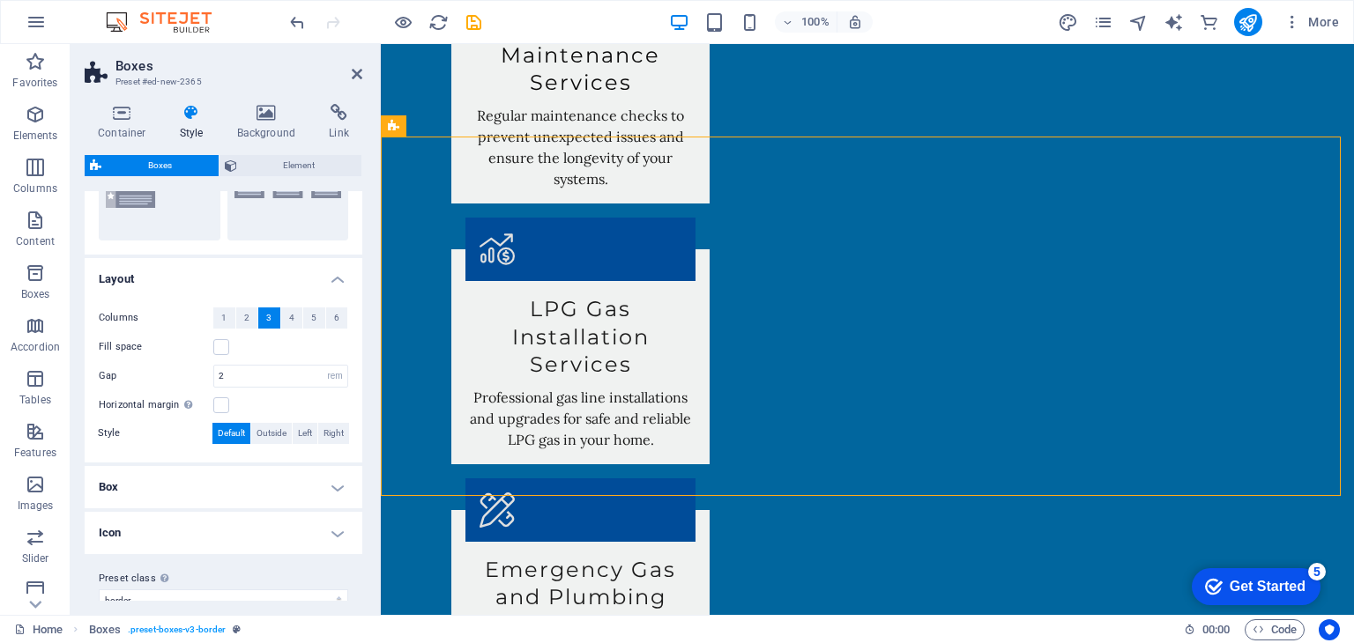
scroll to position [259, 0]
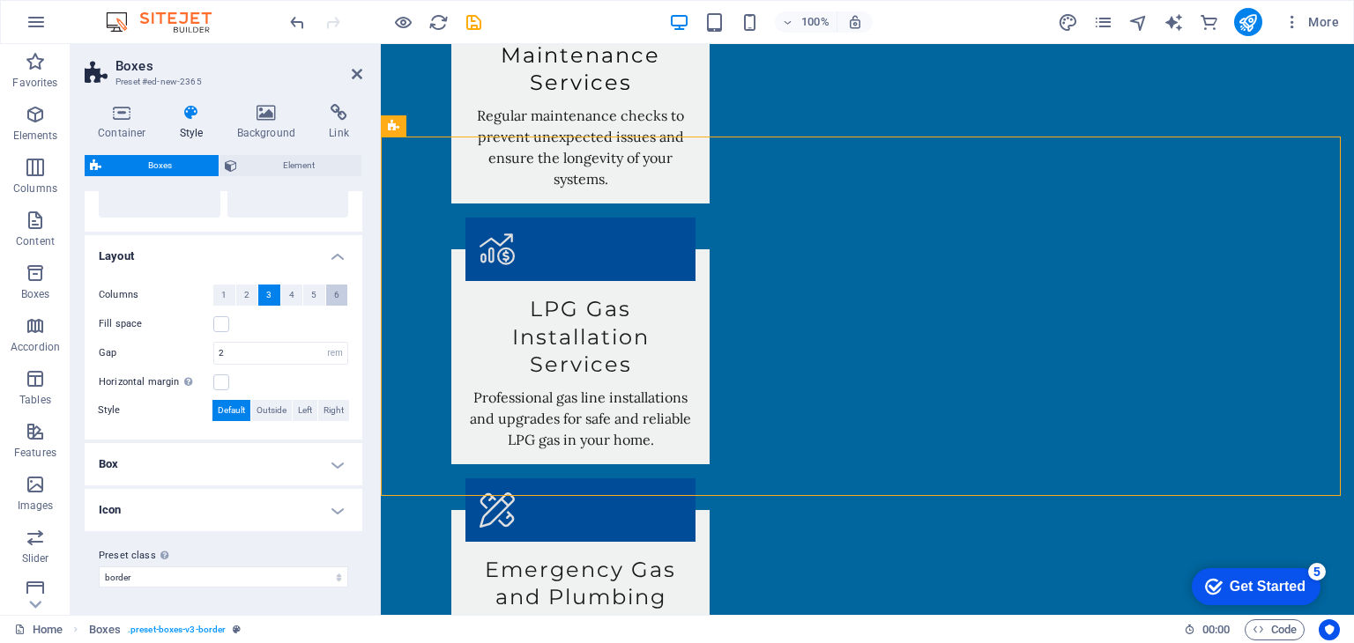
click at [334, 293] on span "6" at bounding box center [336, 295] width 5 height 21
click at [270, 290] on span "3" at bounding box center [268, 295] width 5 height 21
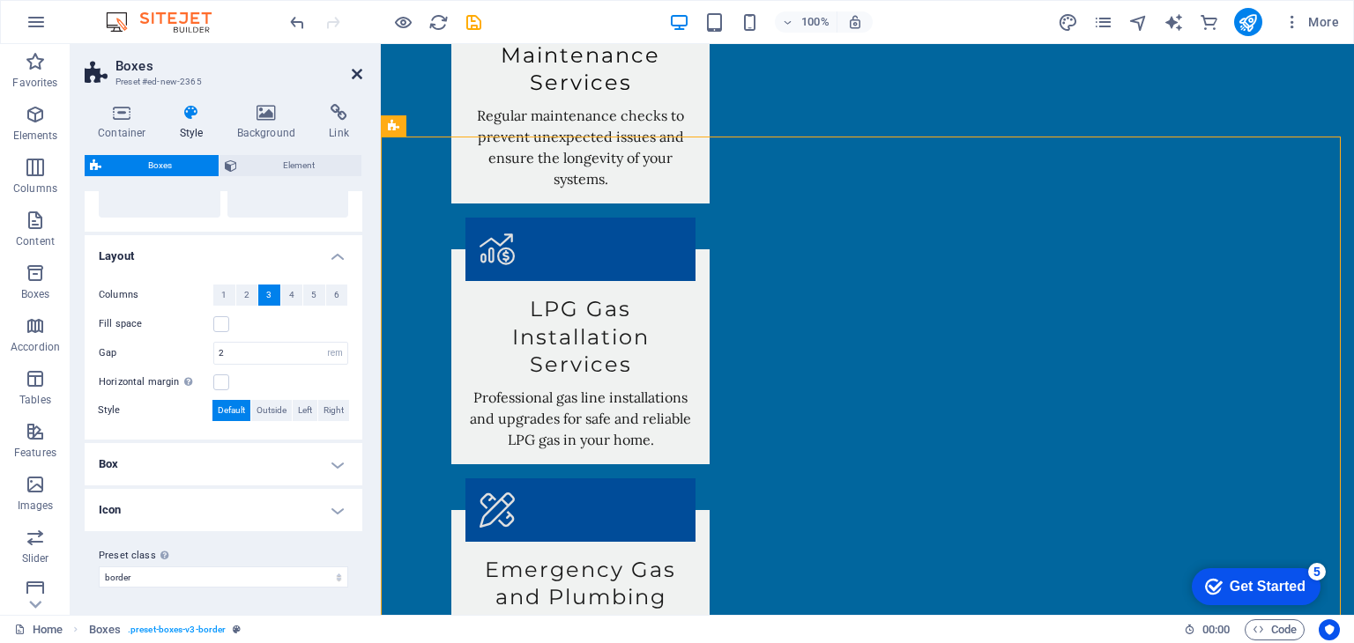
click at [360, 75] on icon at bounding box center [357, 74] width 11 height 14
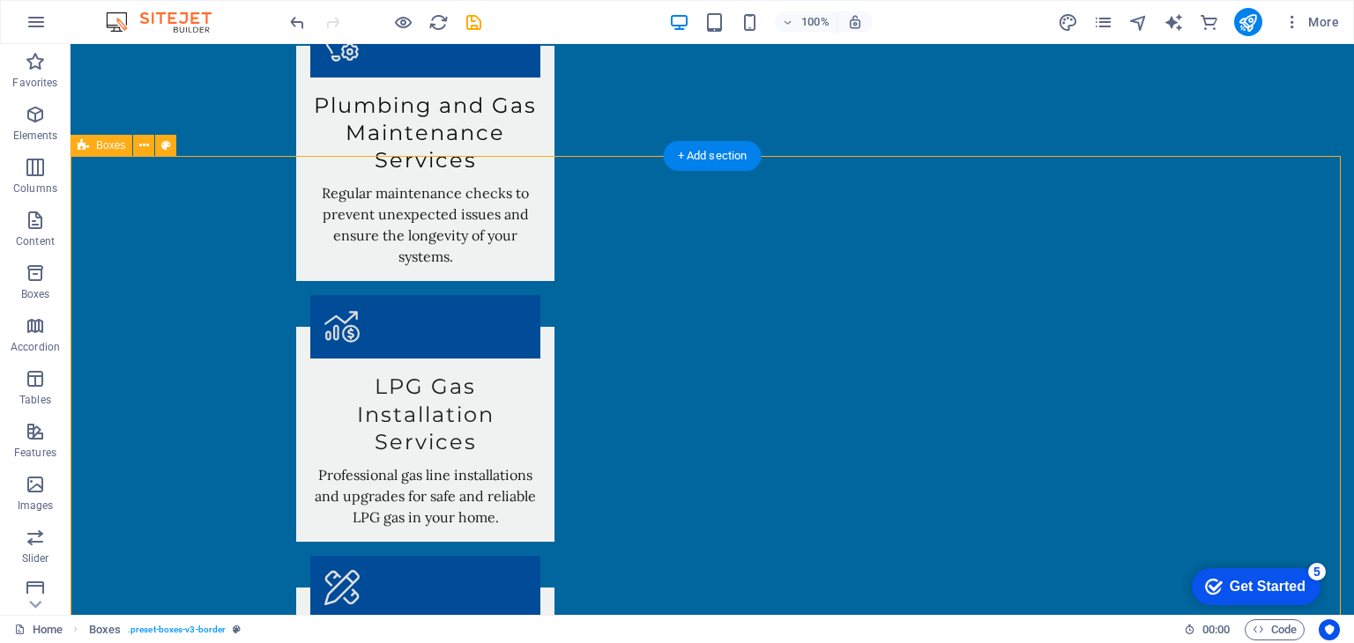
scroll to position [2801, 0]
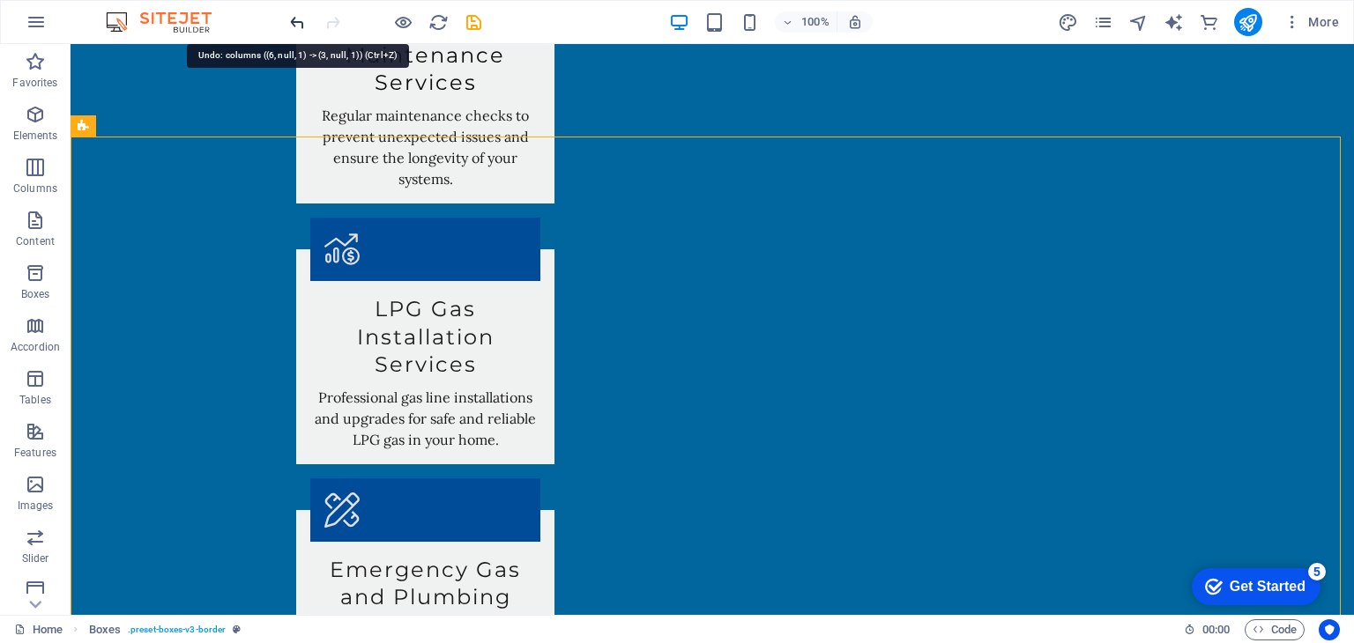
click at [289, 26] on icon "undo" at bounding box center [297, 22] width 20 height 20
click at [296, 22] on icon "undo" at bounding box center [297, 22] width 20 height 20
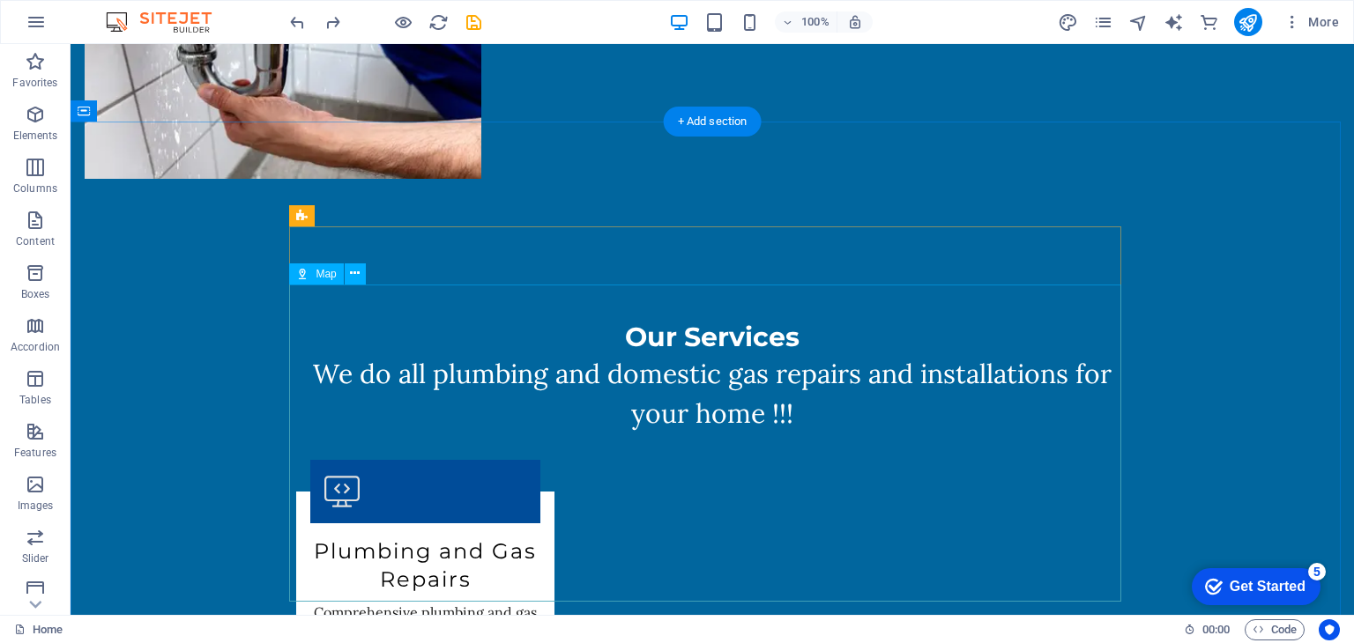
scroll to position [2530, 0]
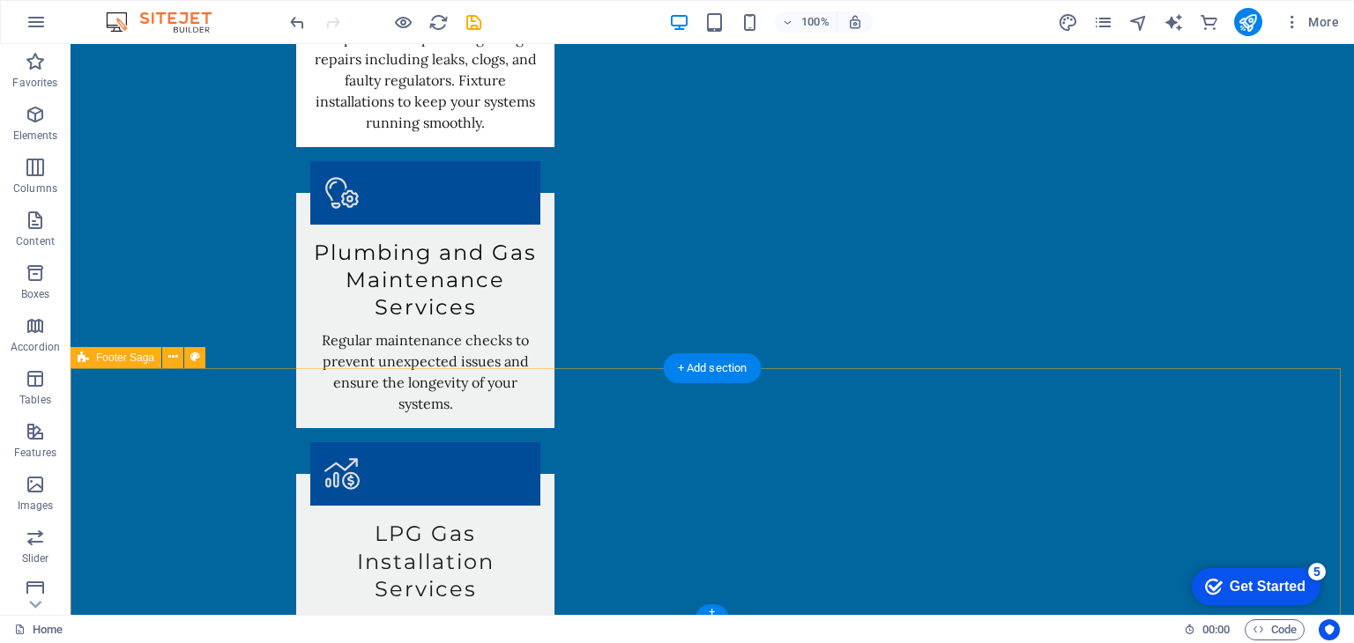
scroll to position [2400, 0]
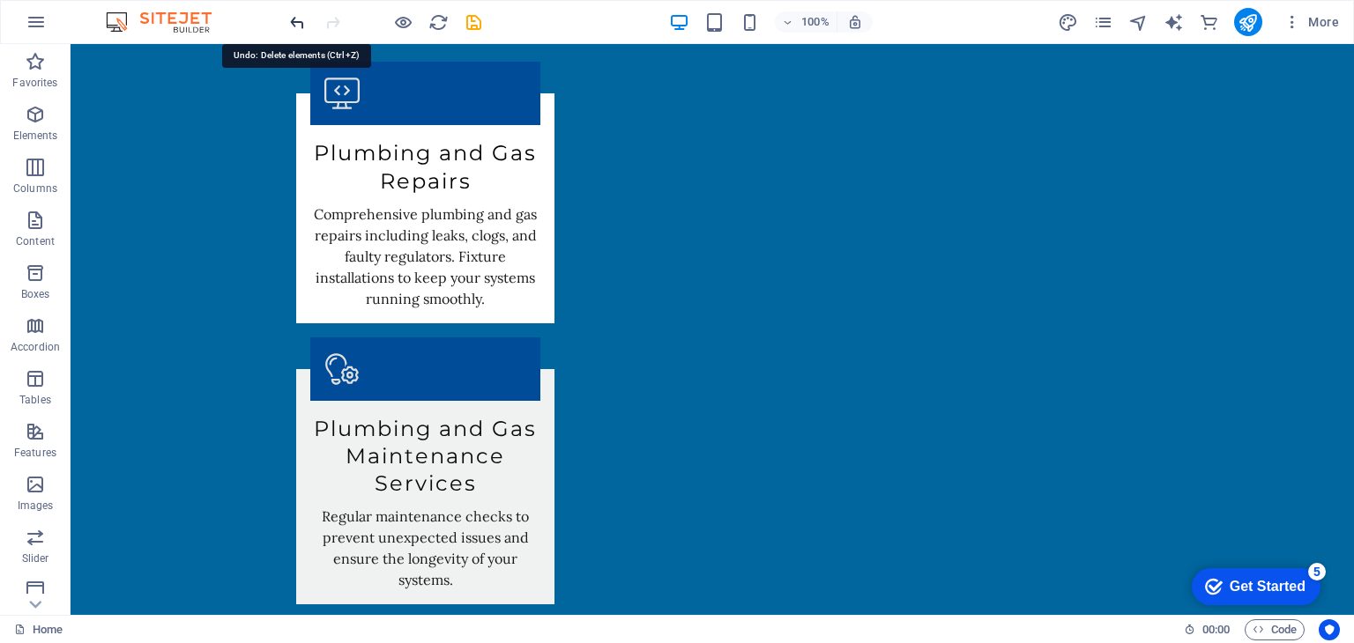
click at [294, 15] on icon "undo" at bounding box center [297, 22] width 20 height 20
click at [294, 18] on icon "undo" at bounding box center [297, 22] width 20 height 20
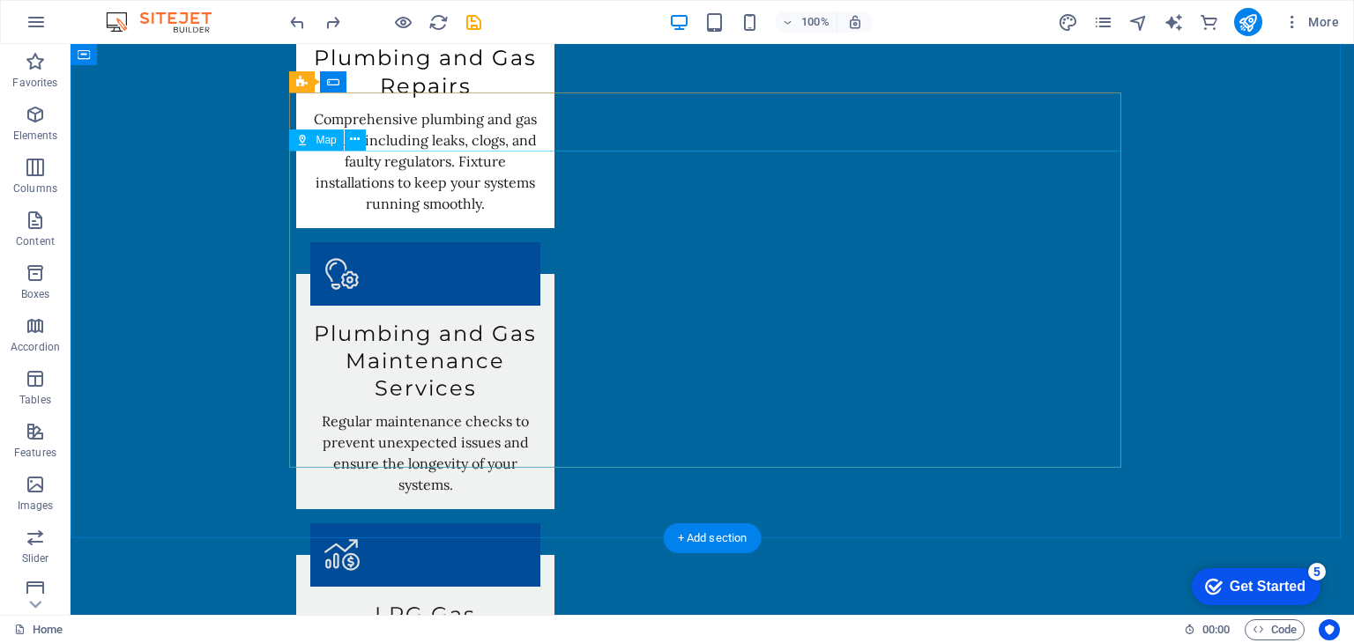
scroll to position [2591, 0]
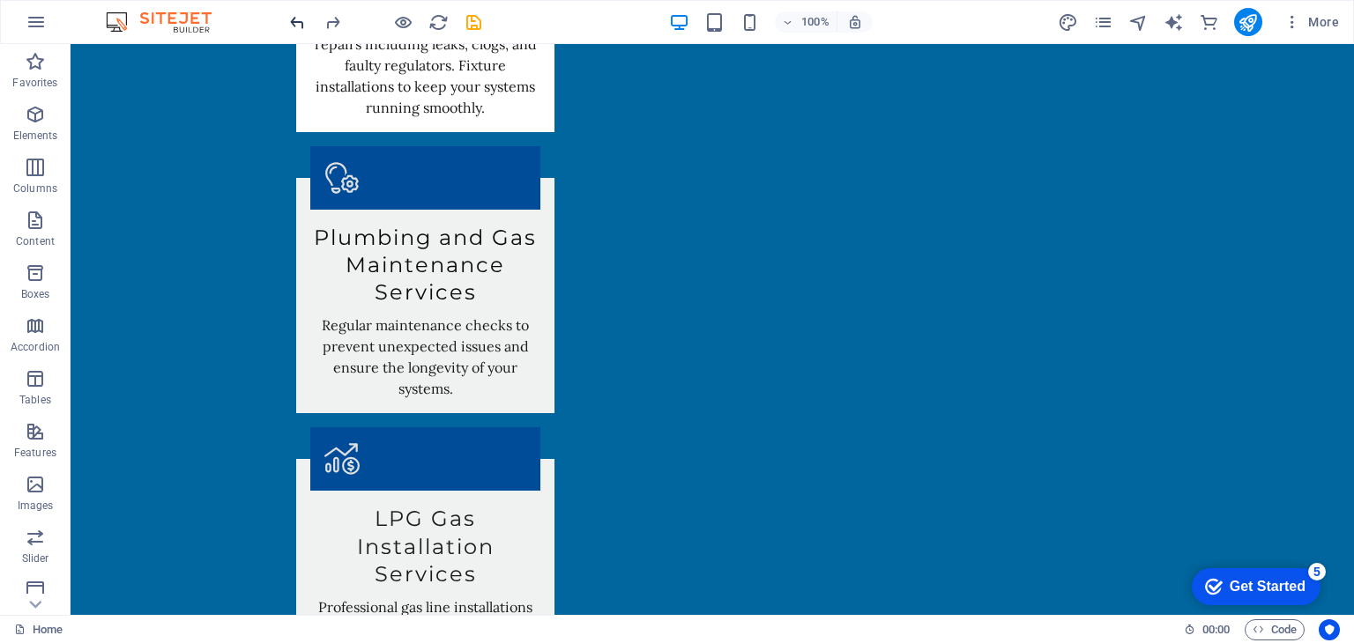
click at [289, 19] on icon "undo" at bounding box center [297, 22] width 20 height 20
click at [301, 22] on icon "undo" at bounding box center [297, 22] width 20 height 20
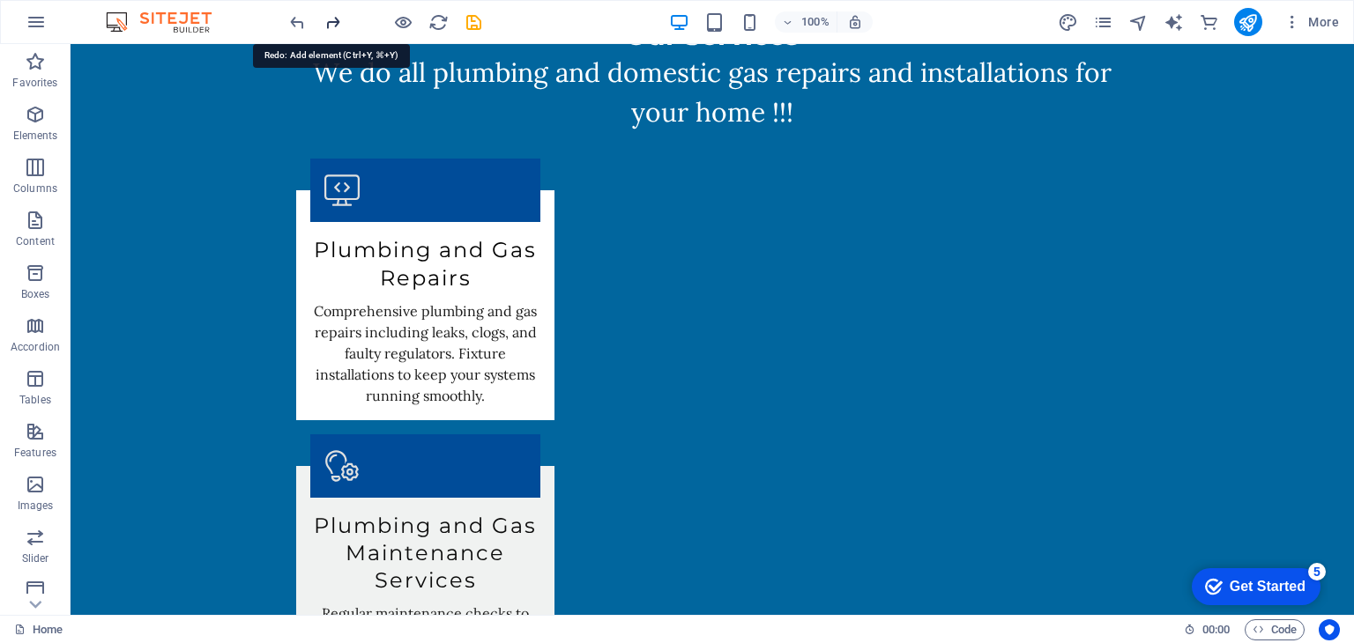
scroll to position [2185, 0]
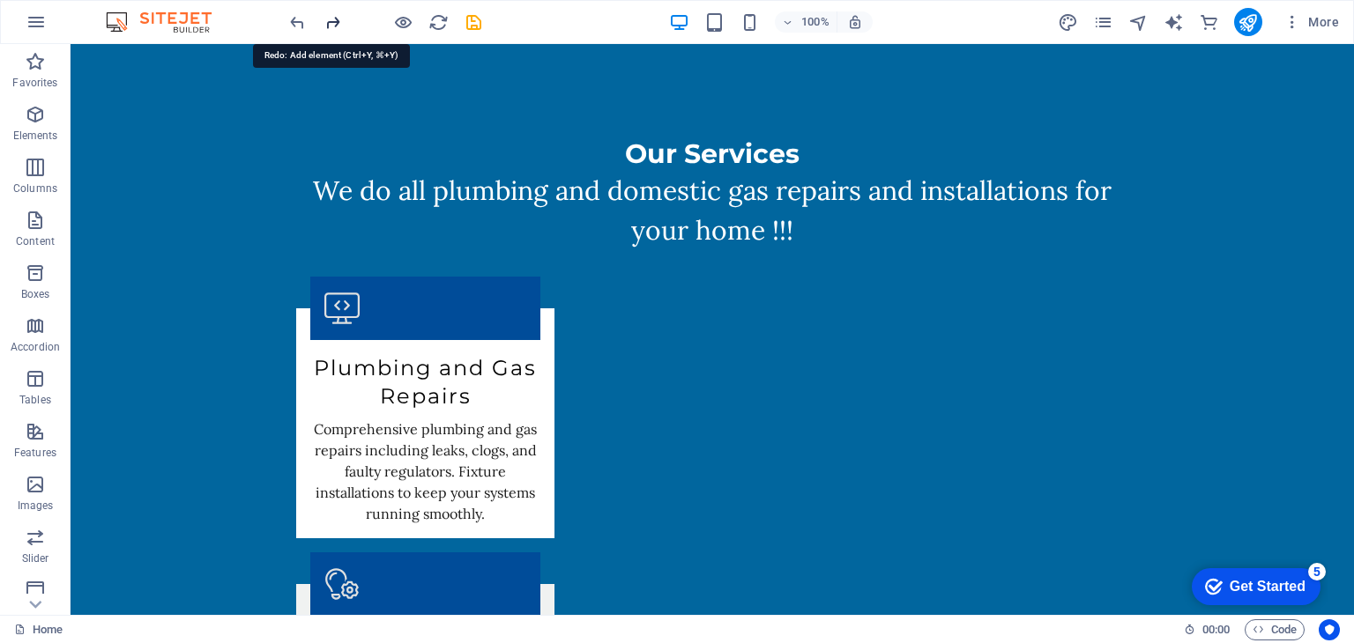
click at [335, 24] on icon "redo" at bounding box center [333, 22] width 20 height 20
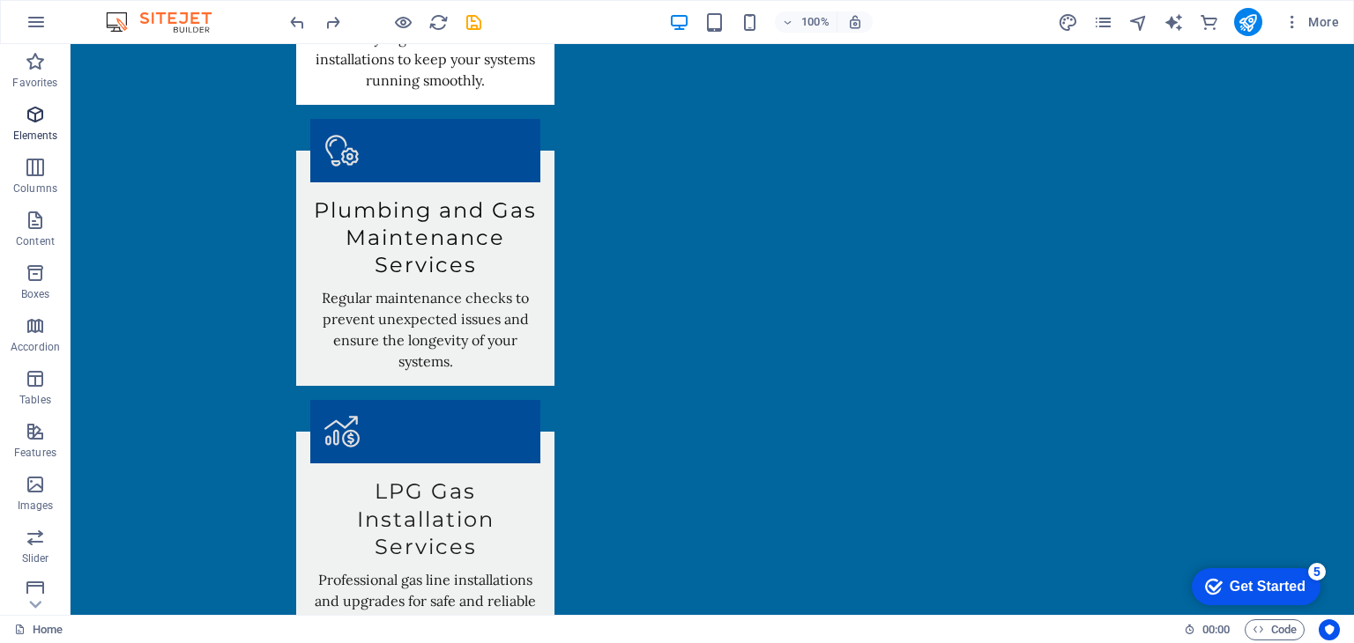
click at [42, 129] on p "Elements" at bounding box center [35, 136] width 45 height 14
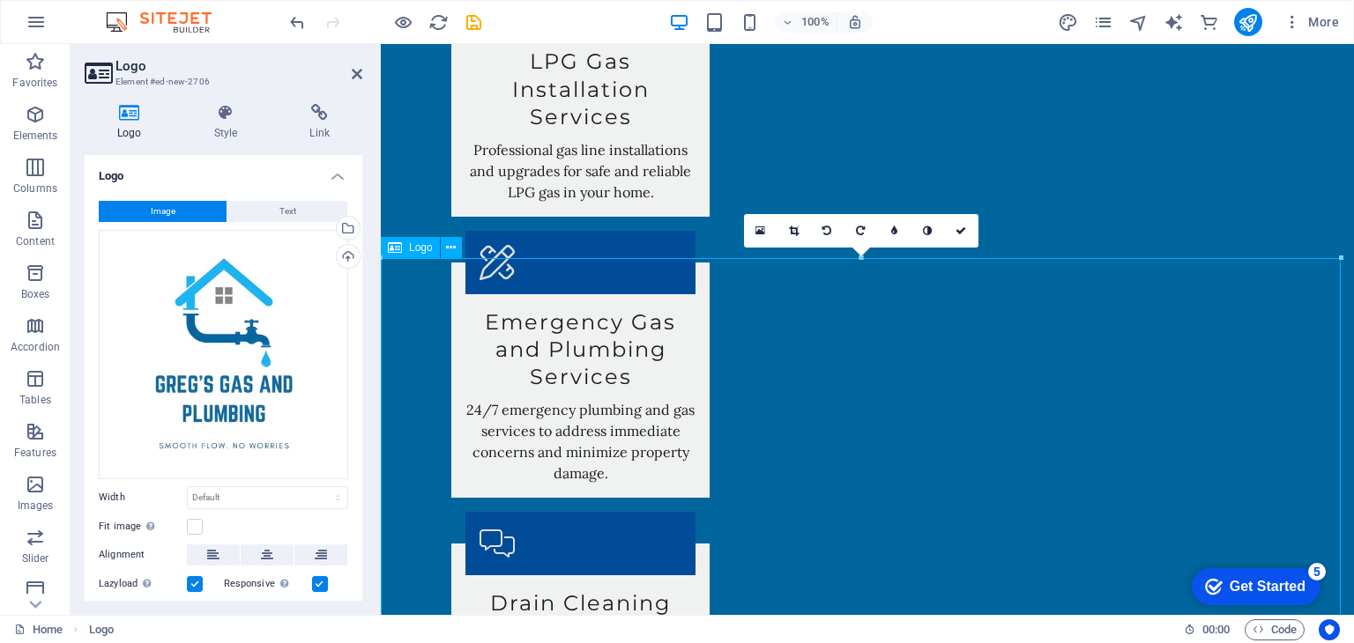
scroll to position [3059, 0]
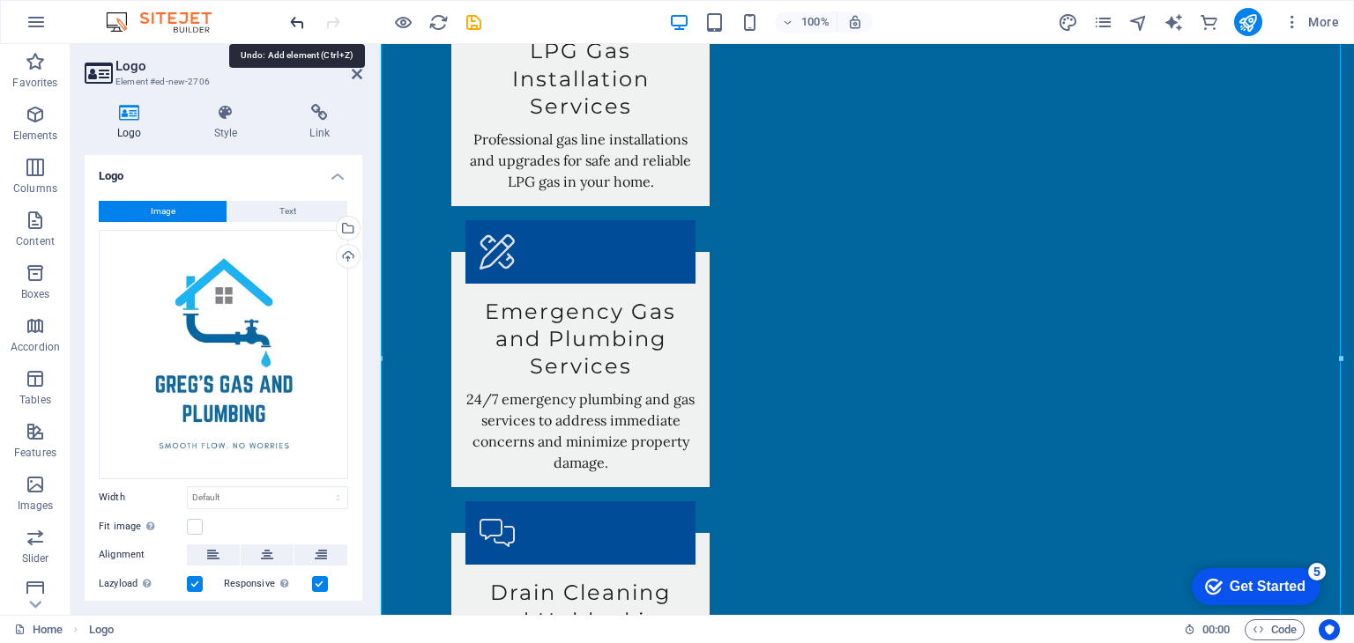
click at [289, 15] on icon "undo" at bounding box center [297, 22] width 20 height 20
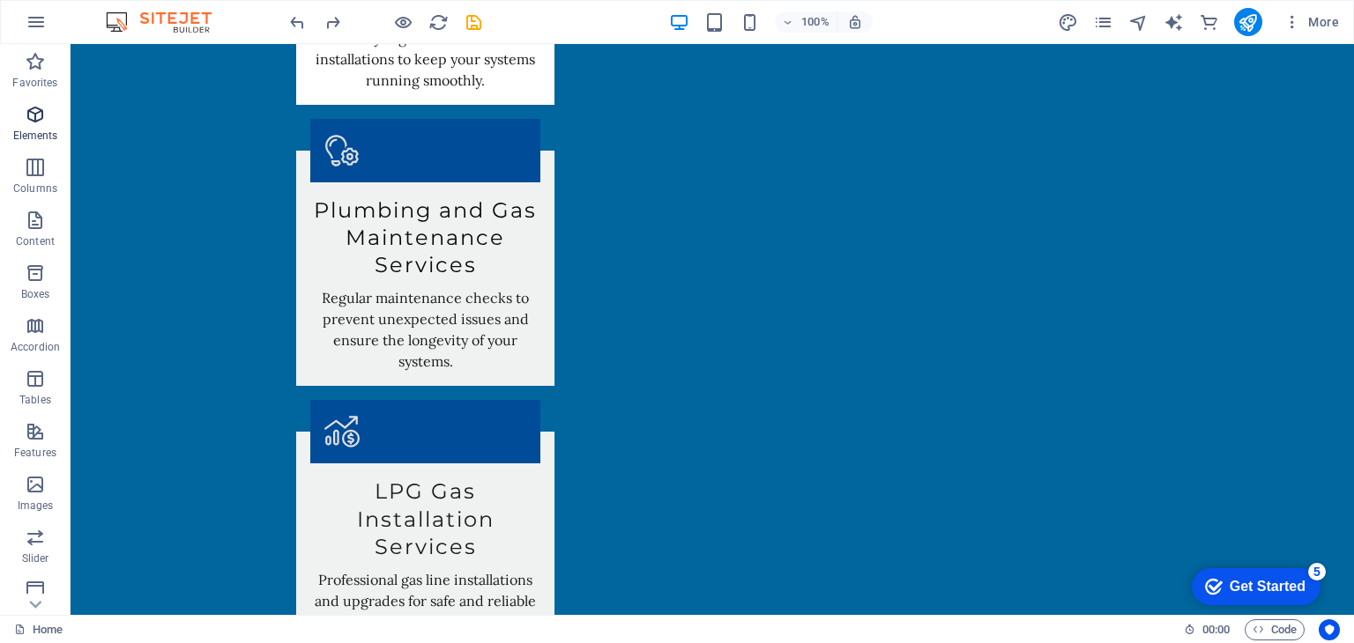
click at [31, 114] on icon "button" at bounding box center [35, 114] width 21 height 21
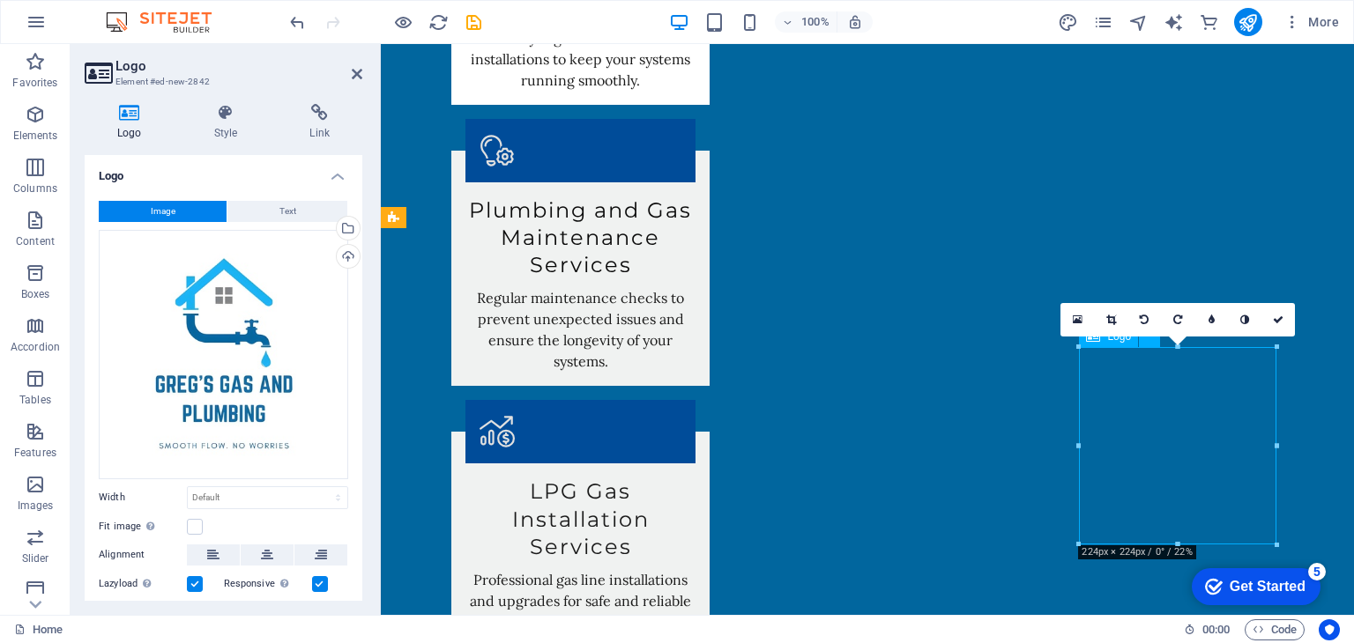
scroll to position [2710, 0]
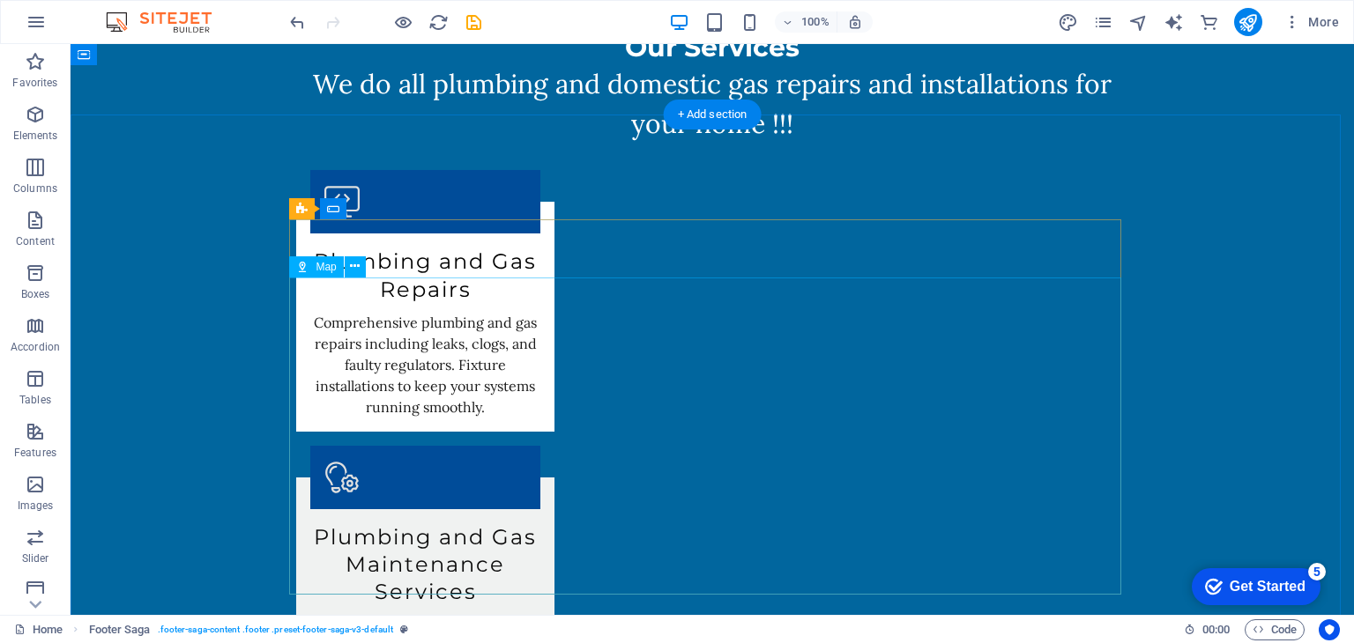
scroll to position [2269, 0]
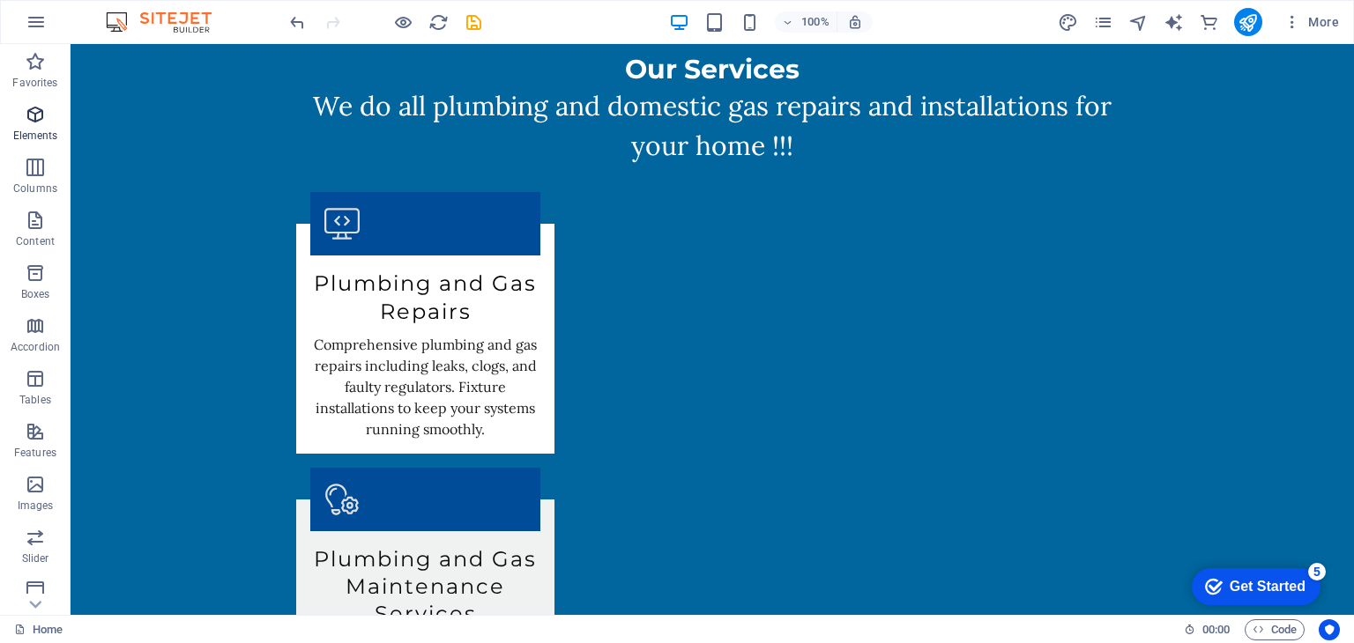
click at [26, 123] on icon "button" at bounding box center [35, 114] width 21 height 21
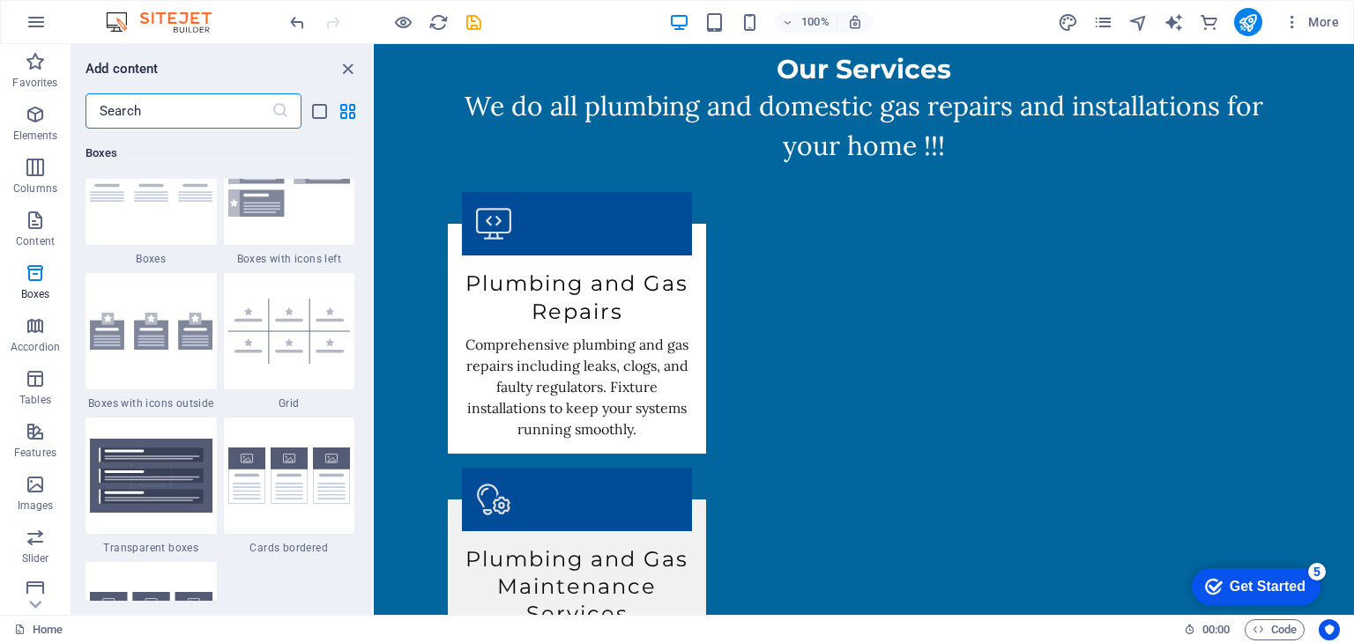
scroll to position [4946, 0]
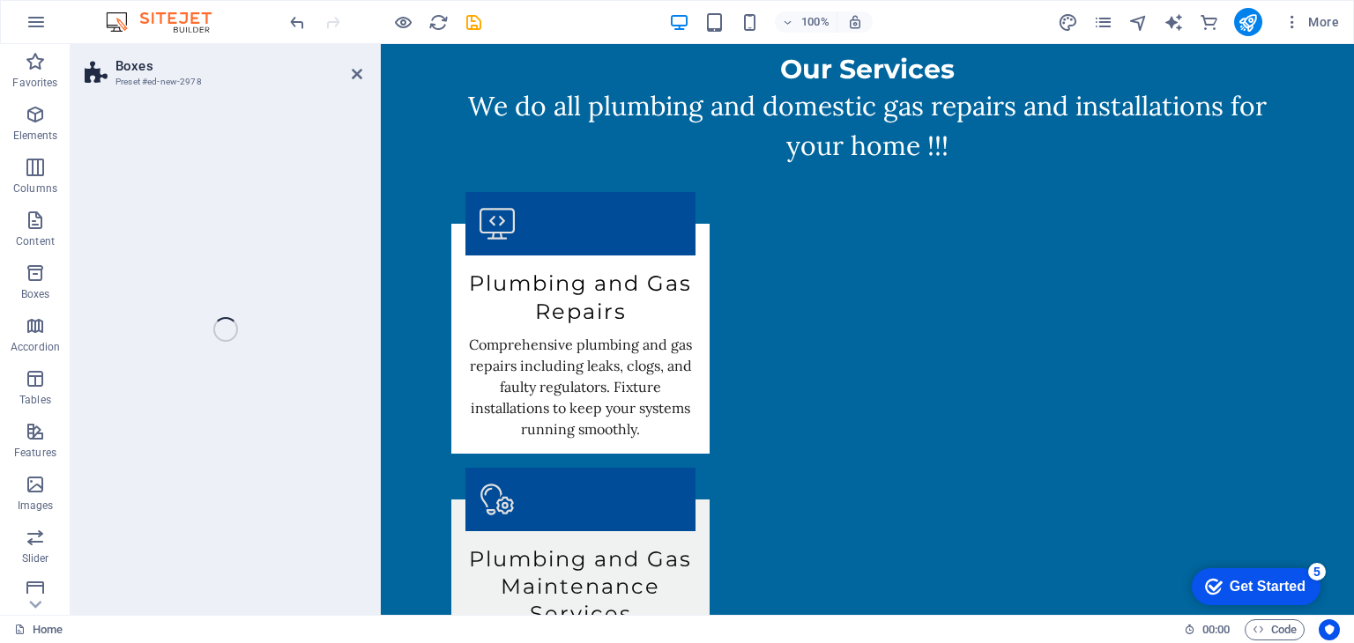
select select "rem"
select select "preset-boxes-v3-icons-outside"
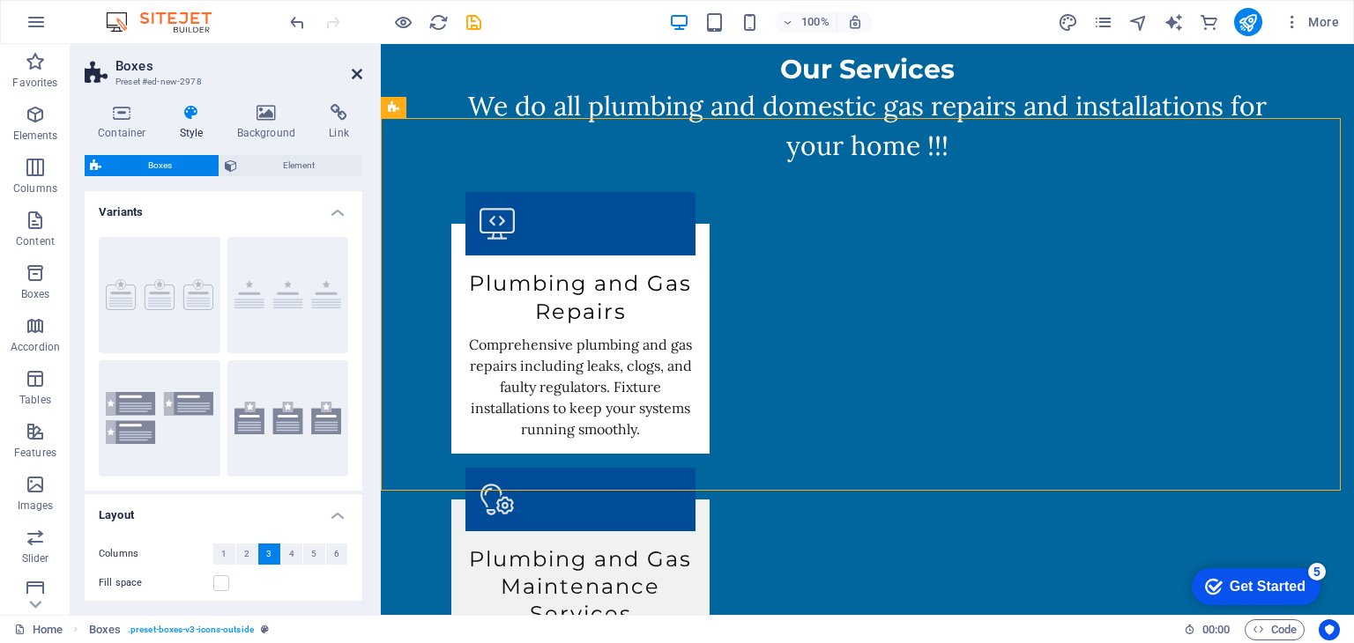
click at [353, 73] on icon at bounding box center [357, 74] width 11 height 14
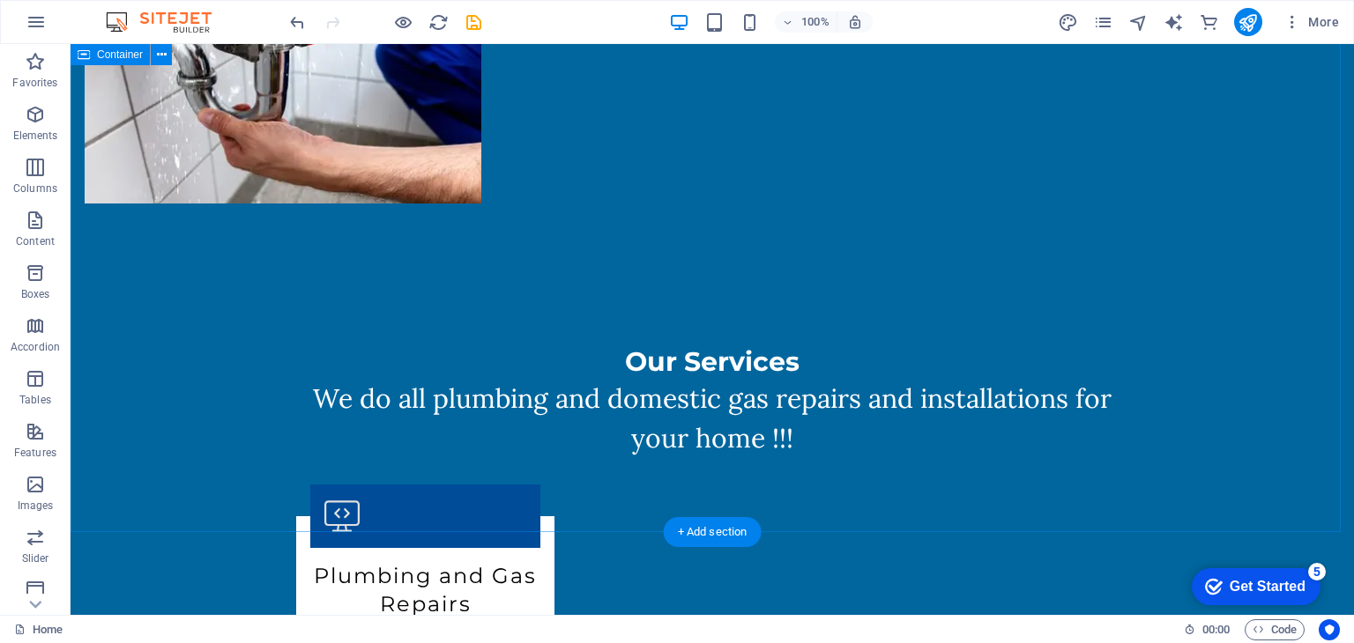
scroll to position [2290, 0]
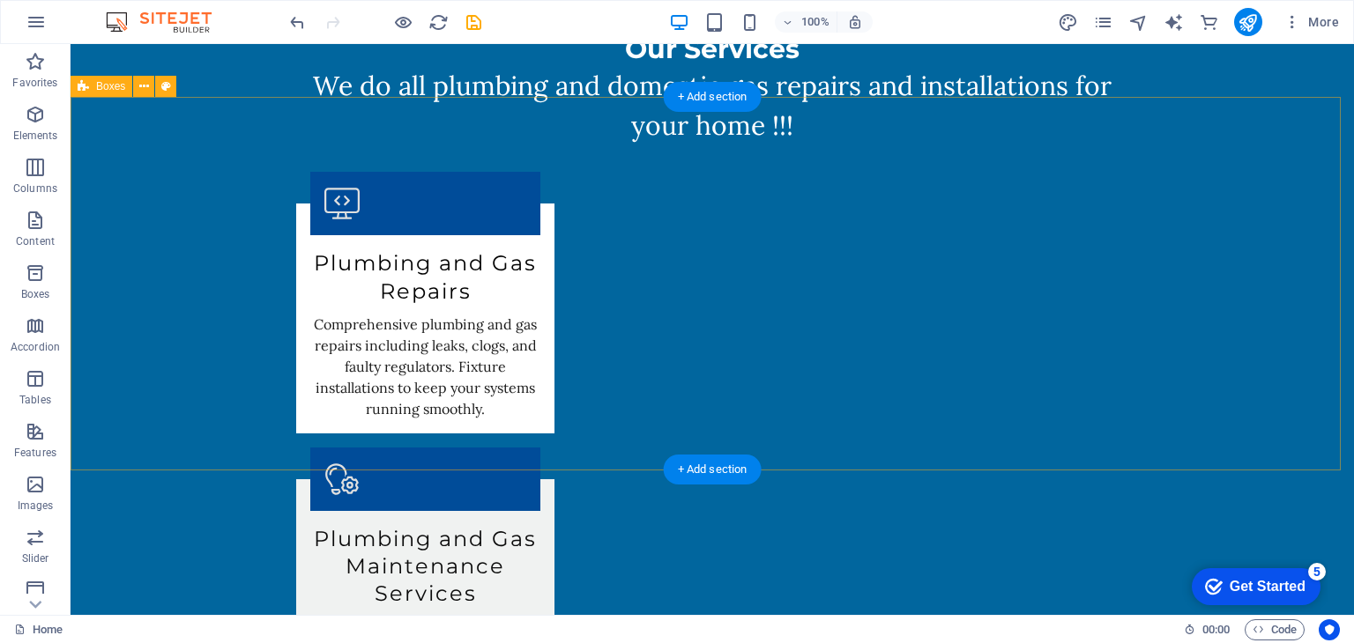
select select "rem"
select select "preset-boxes-v3-icons-outside"
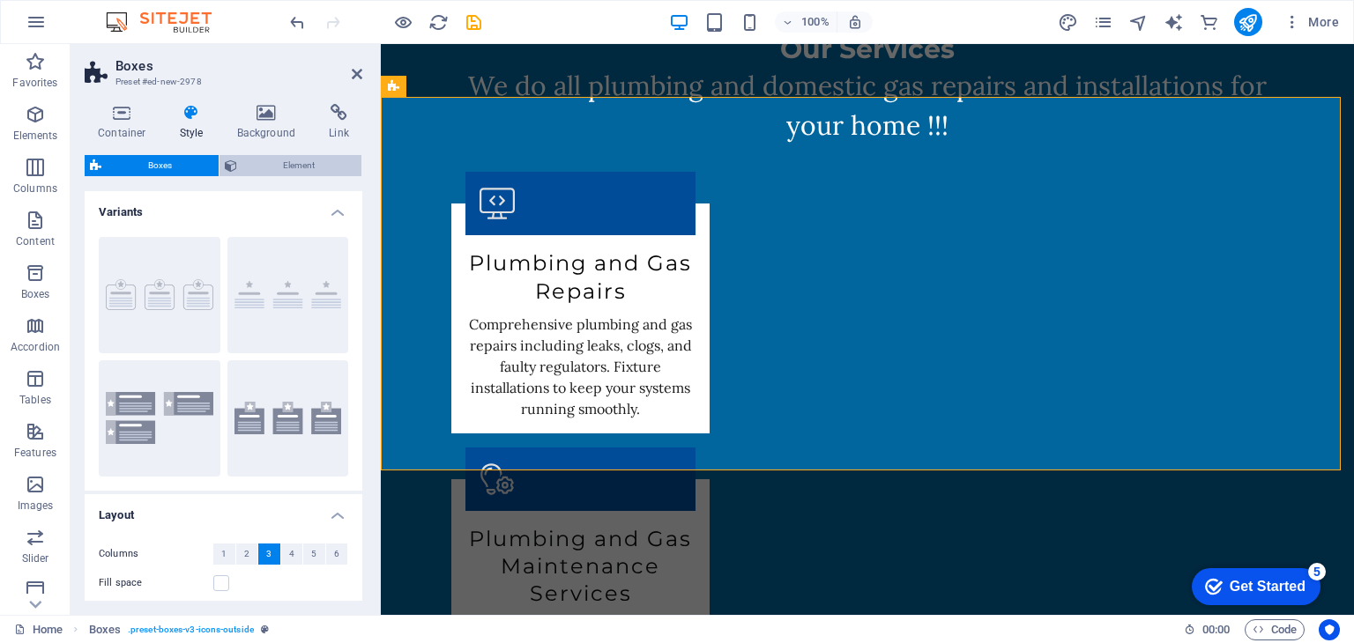
click at [272, 164] on span "Element" at bounding box center [299, 165] width 115 height 21
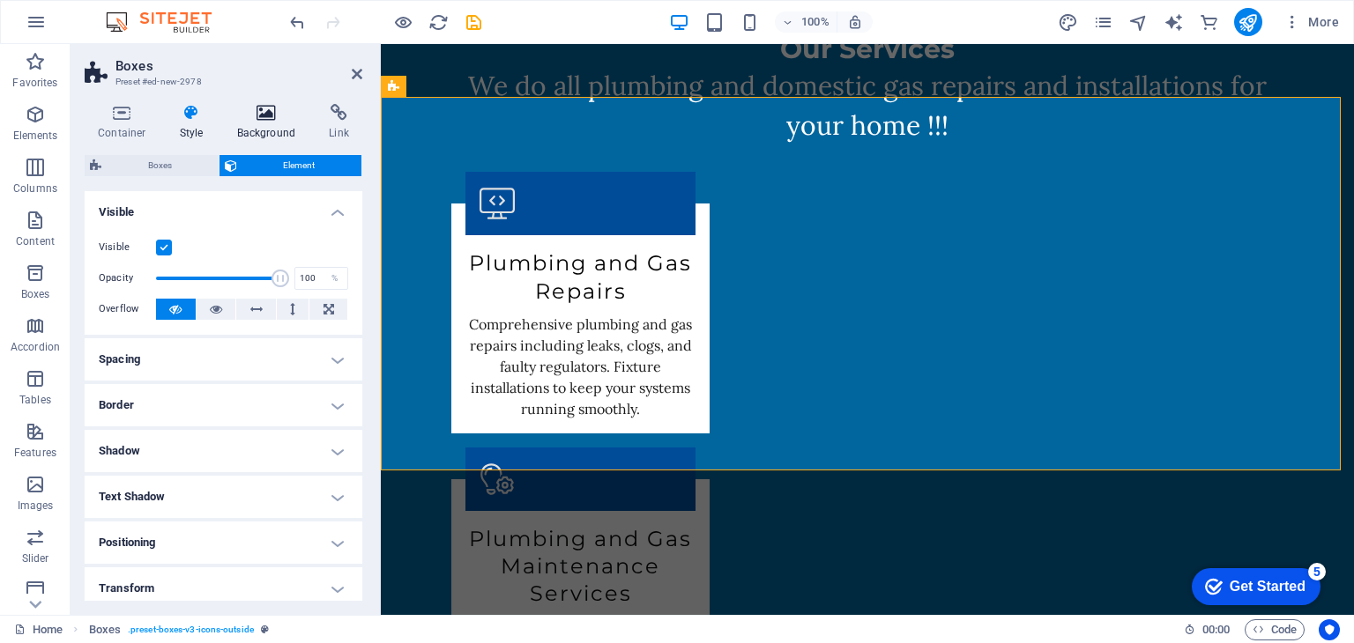
click at [268, 127] on h4 "Background" at bounding box center [270, 122] width 93 height 37
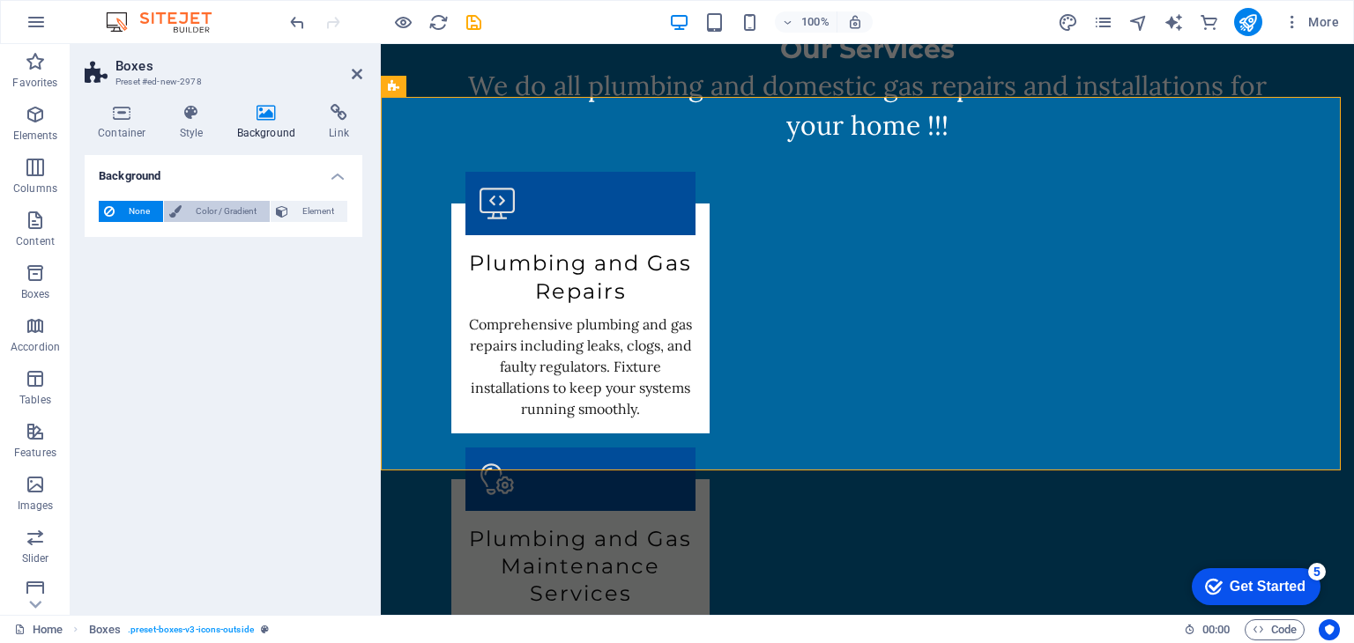
click at [209, 207] on span "Color / Gradient" at bounding box center [226, 211] width 78 height 21
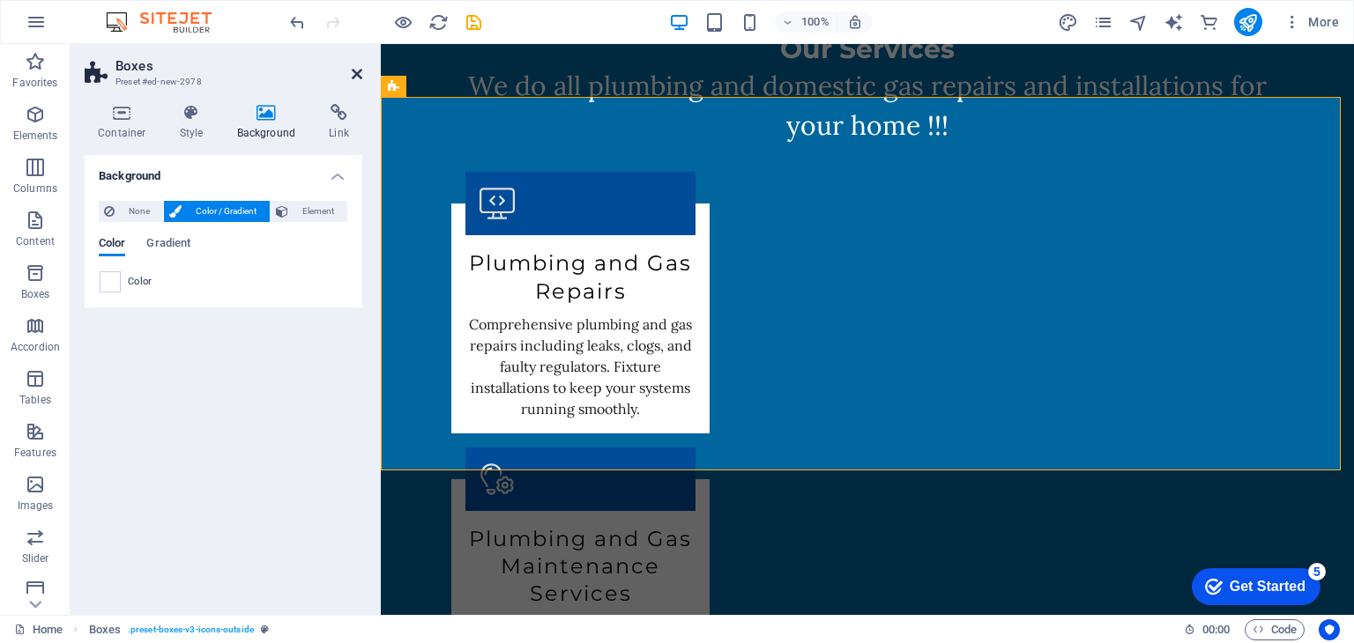
click at [361, 76] on icon at bounding box center [357, 74] width 11 height 14
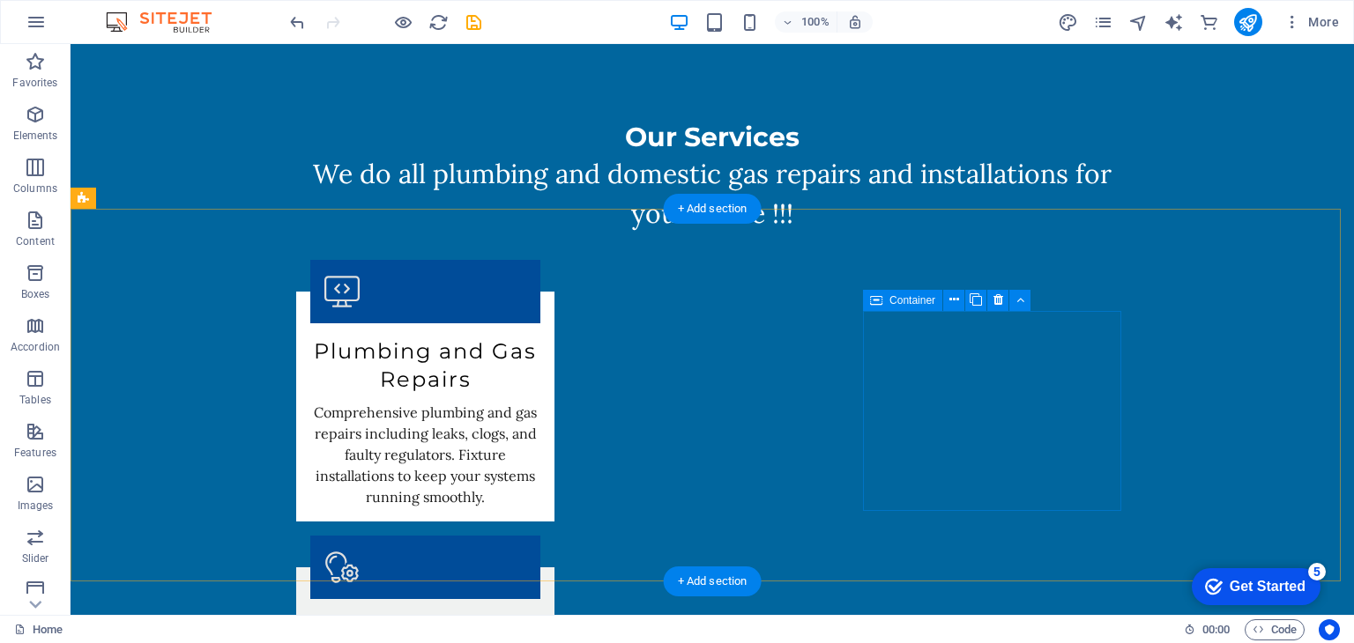
scroll to position [2113, 0]
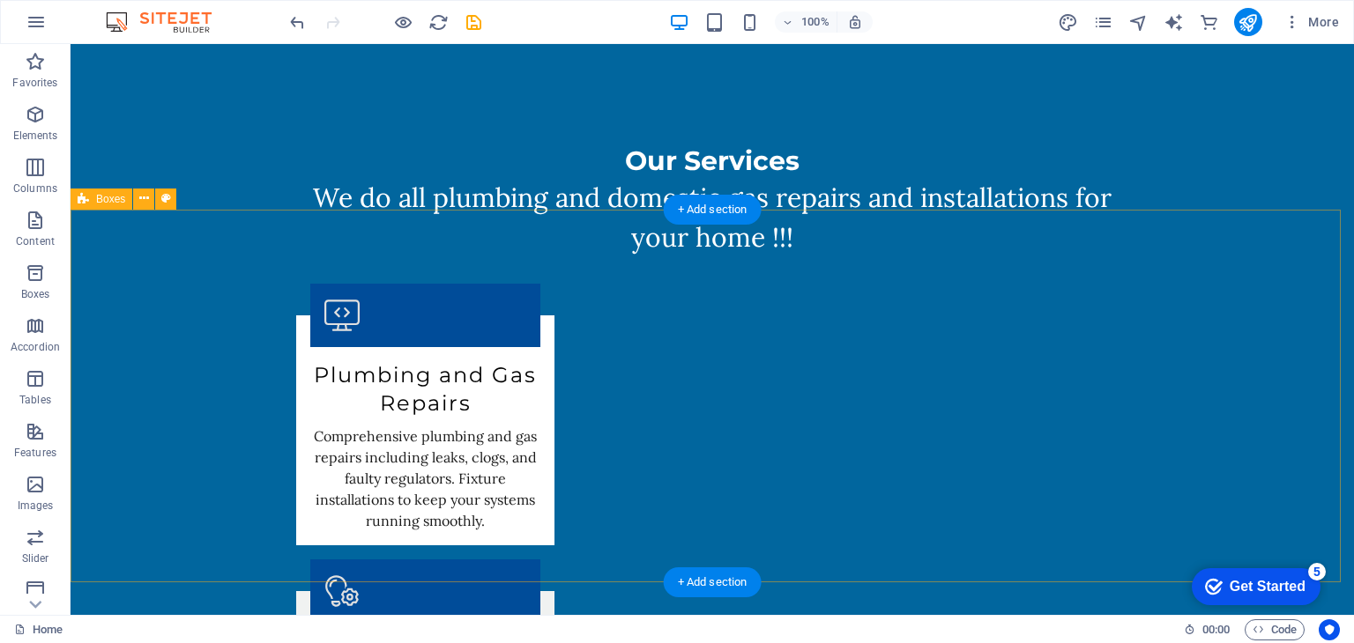
scroll to position [2203, 0]
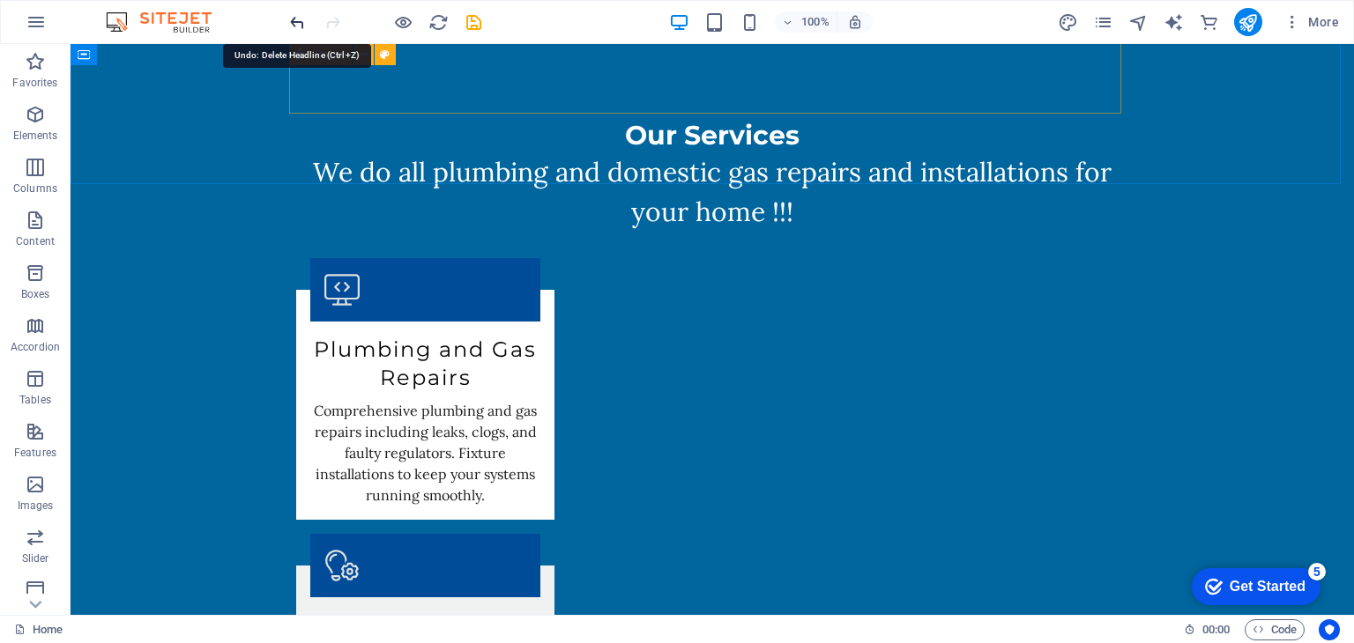
click at [296, 22] on icon "undo" at bounding box center [297, 22] width 20 height 20
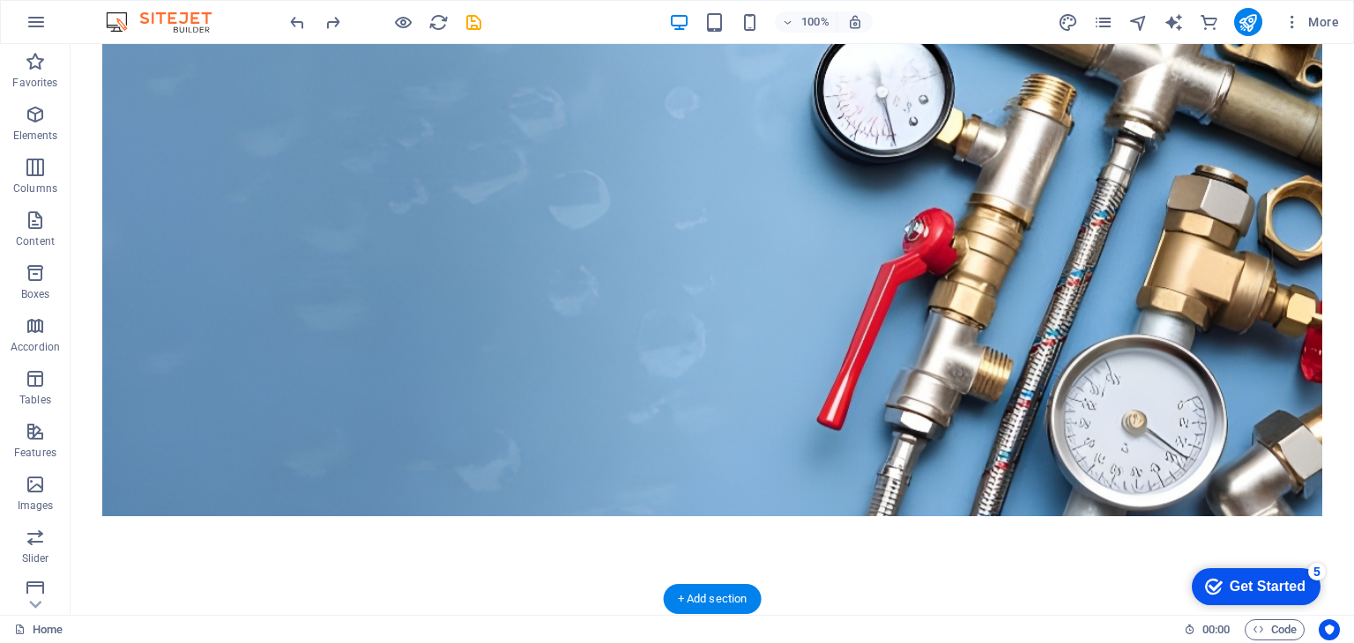
scroll to position [0, 0]
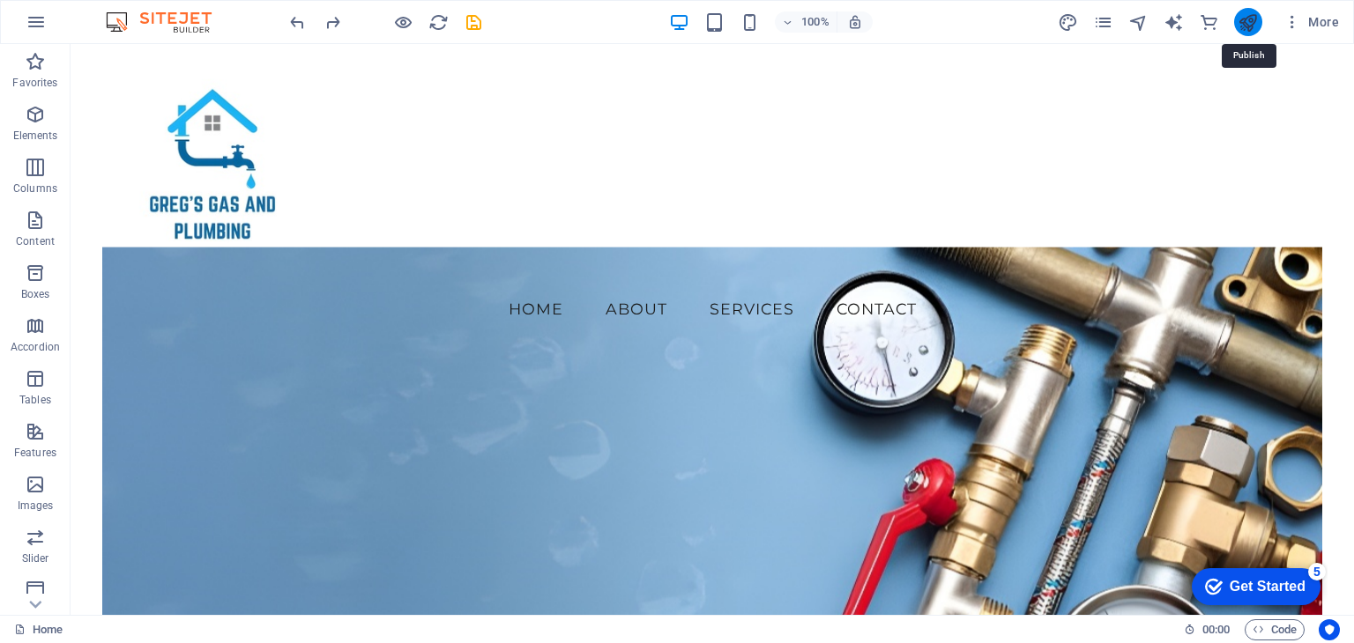
click at [1255, 13] on icon "publish" at bounding box center [1247, 22] width 20 height 20
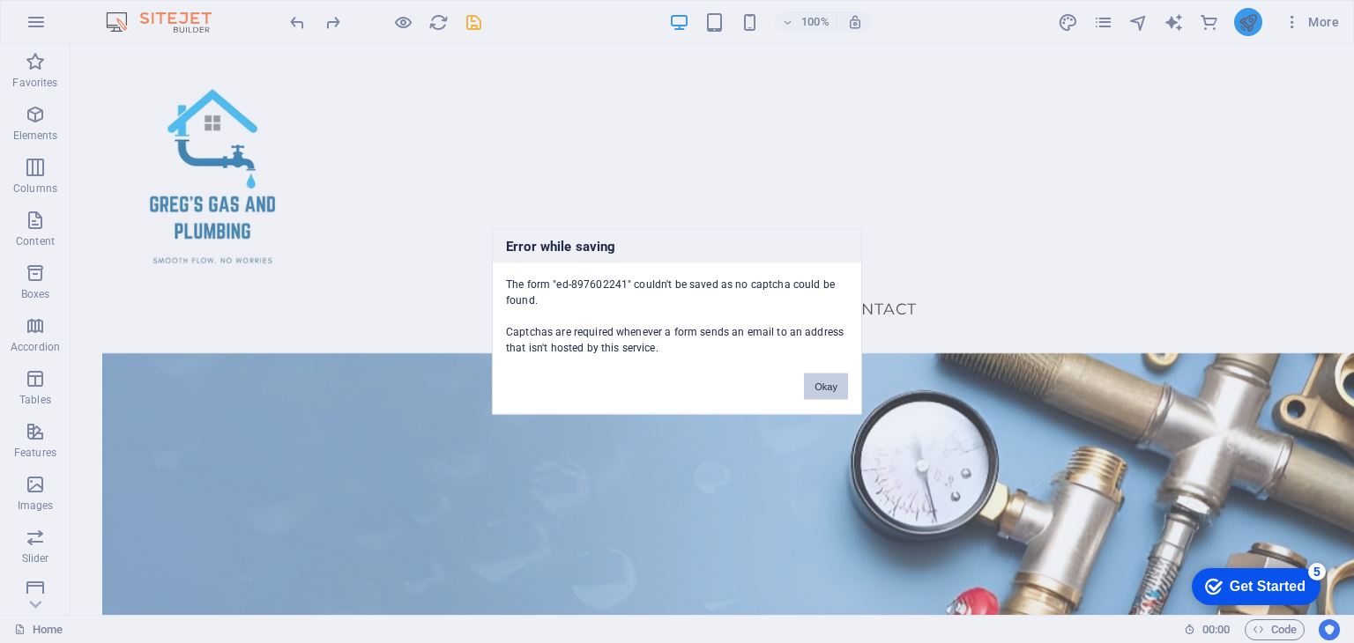
scroll to position [2440, 0]
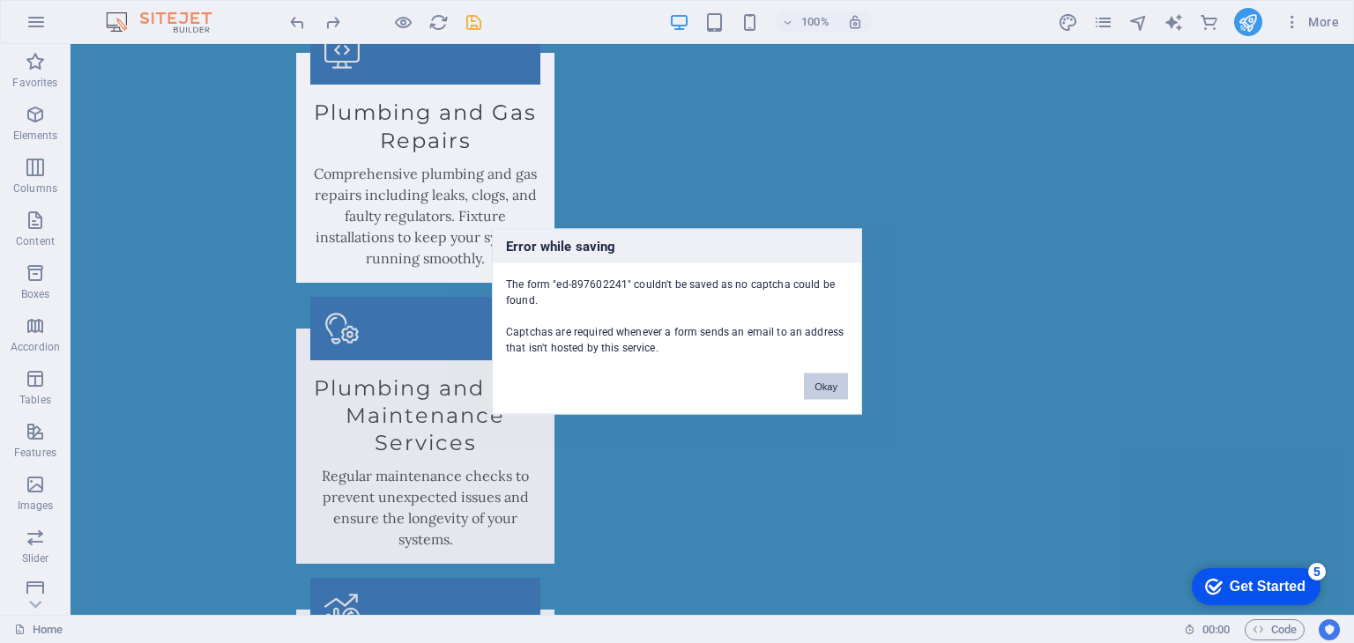
click at [832, 388] on button "Okay" at bounding box center [826, 387] width 44 height 26
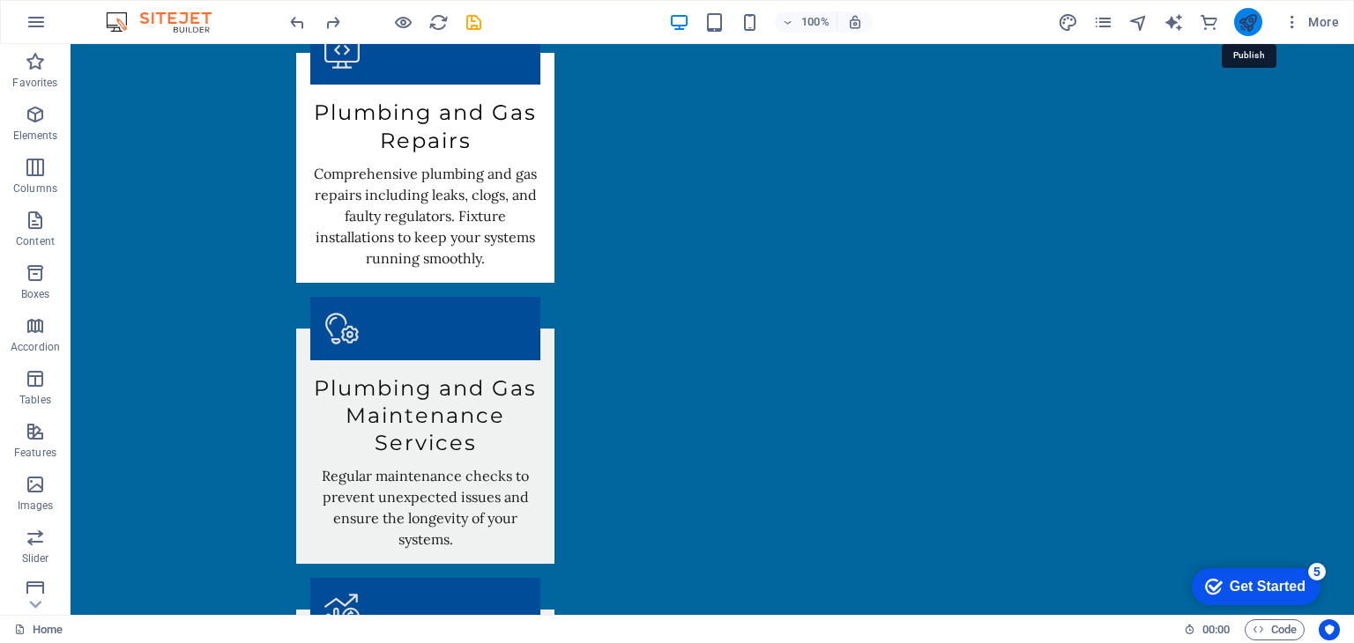
click at [1257, 20] on icon "publish" at bounding box center [1247, 22] width 20 height 20
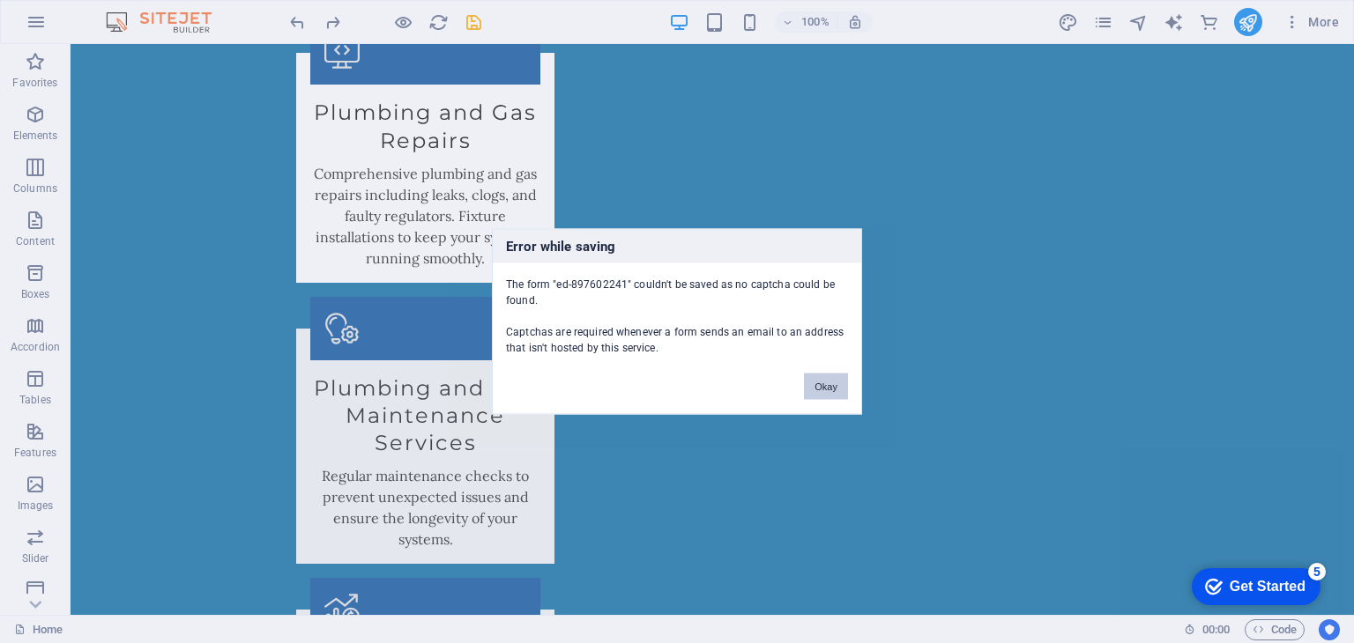
click at [825, 382] on button "Okay" at bounding box center [826, 387] width 44 height 26
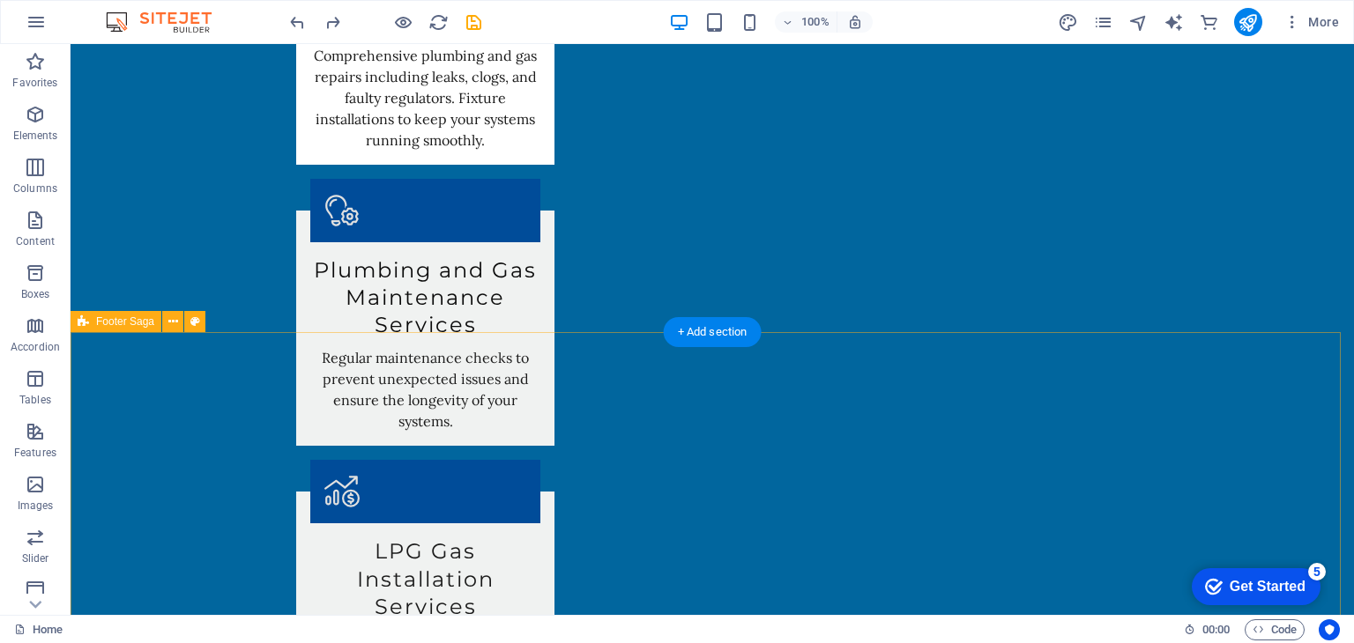
scroll to position [2710, 0]
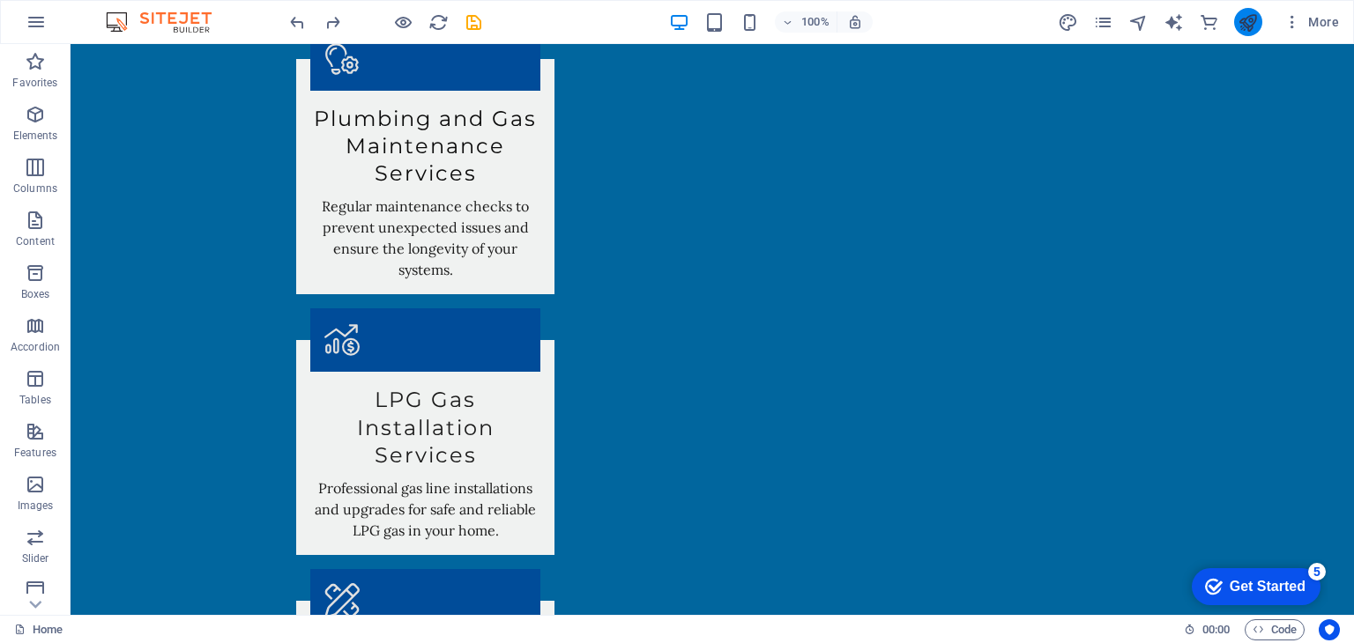
click at [1253, 24] on icon "publish" at bounding box center [1247, 22] width 20 height 20
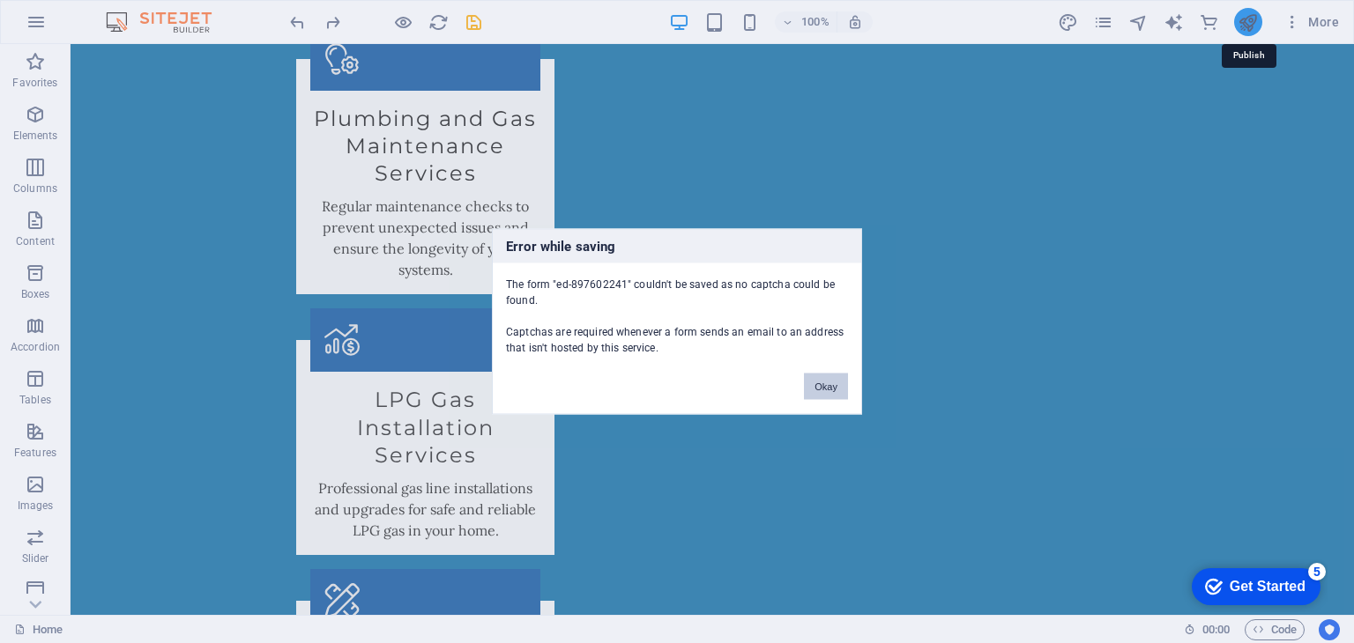
scroll to position [2440, 0]
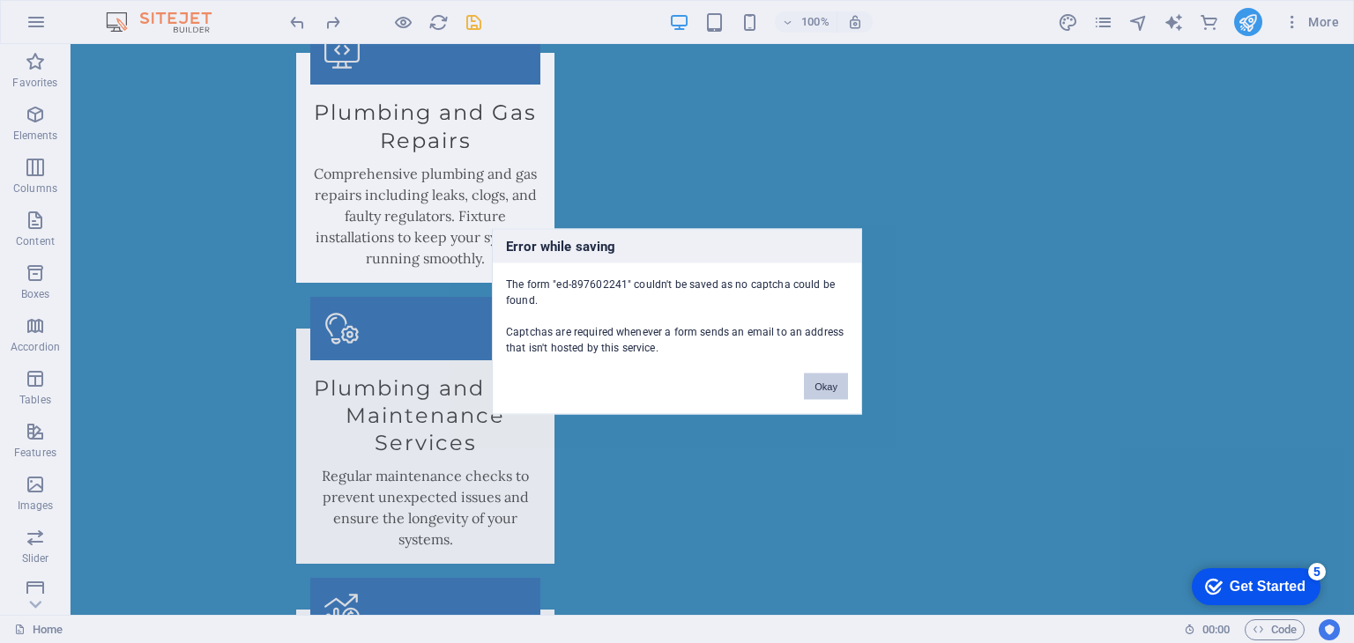
click at [828, 385] on button "Okay" at bounding box center [826, 387] width 44 height 26
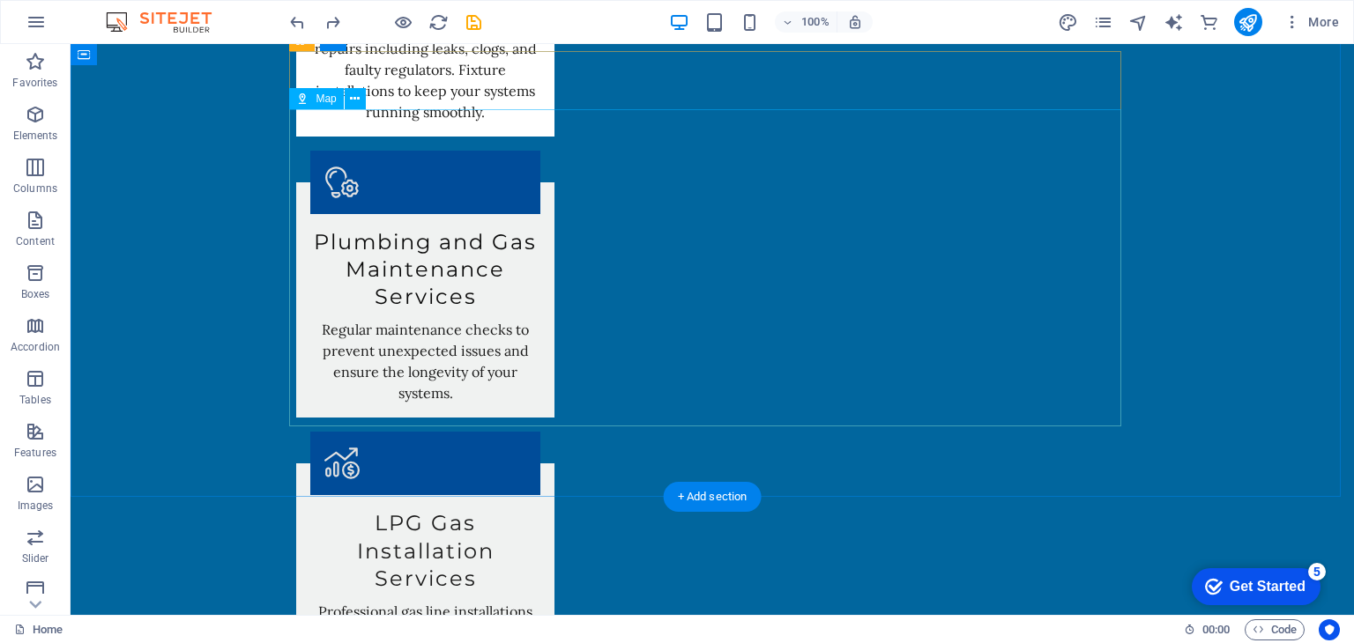
scroll to position [2710, 0]
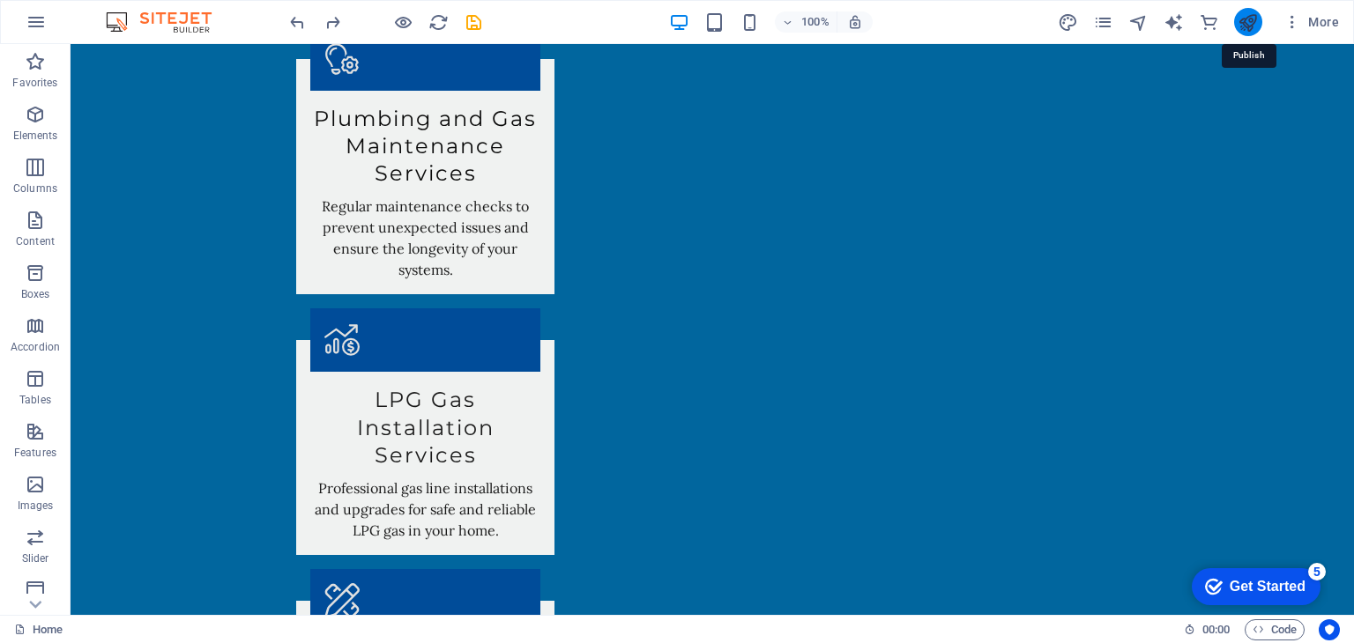
click at [1252, 17] on icon "publish" at bounding box center [1247, 22] width 20 height 20
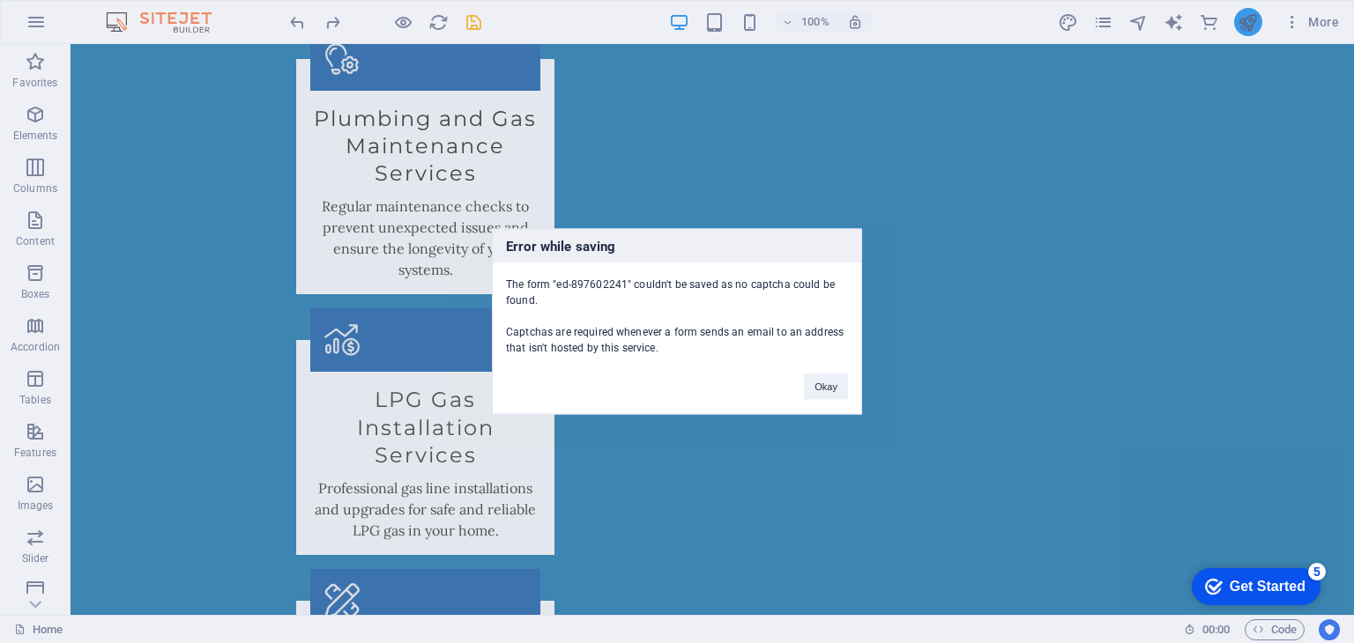
scroll to position [2440, 0]
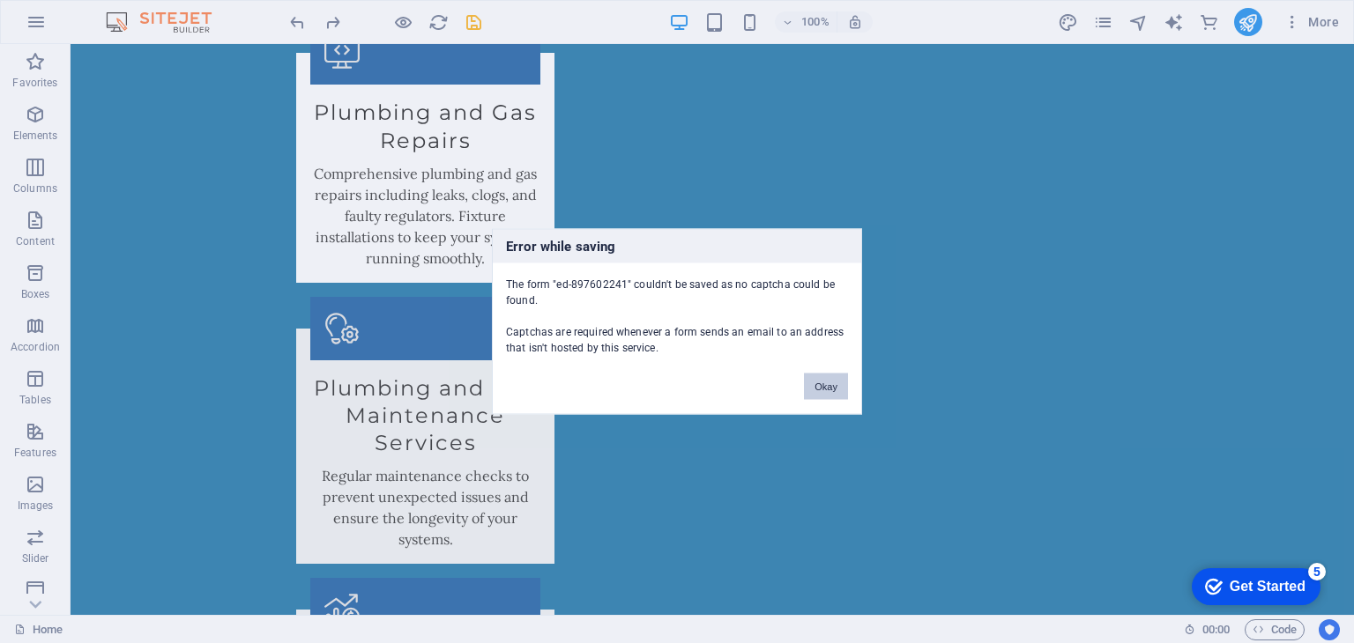
click at [826, 383] on button "Okay" at bounding box center [826, 387] width 44 height 26
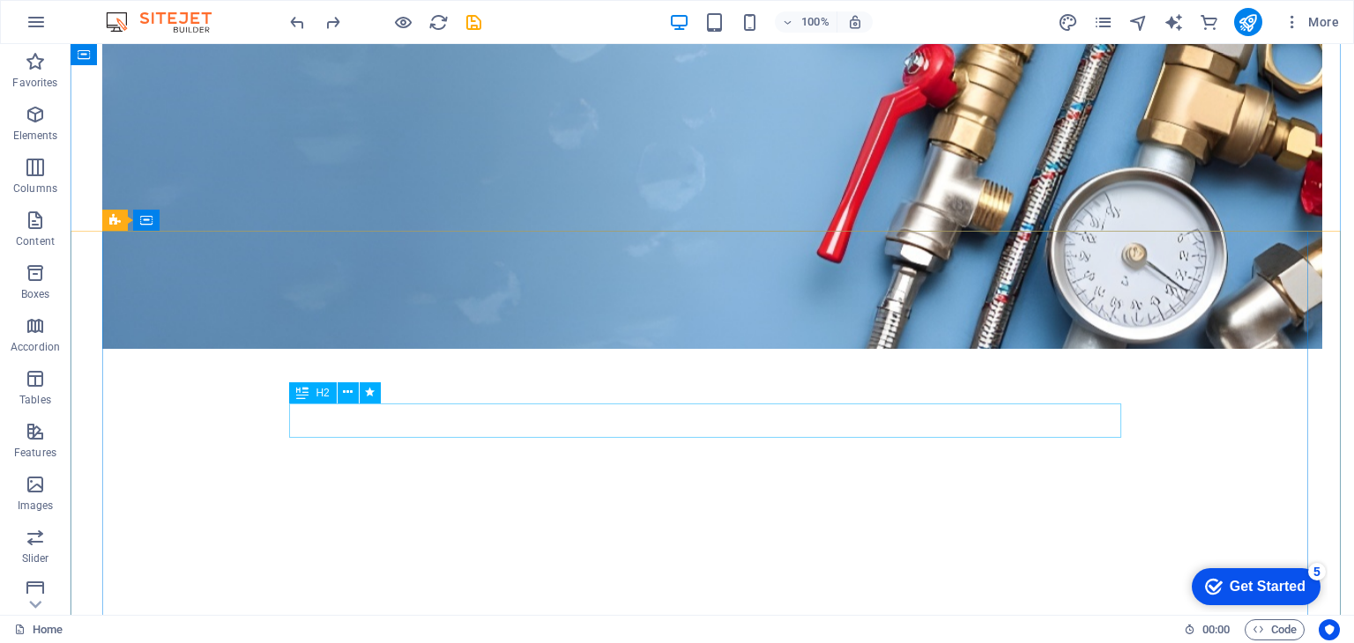
scroll to position [0, 0]
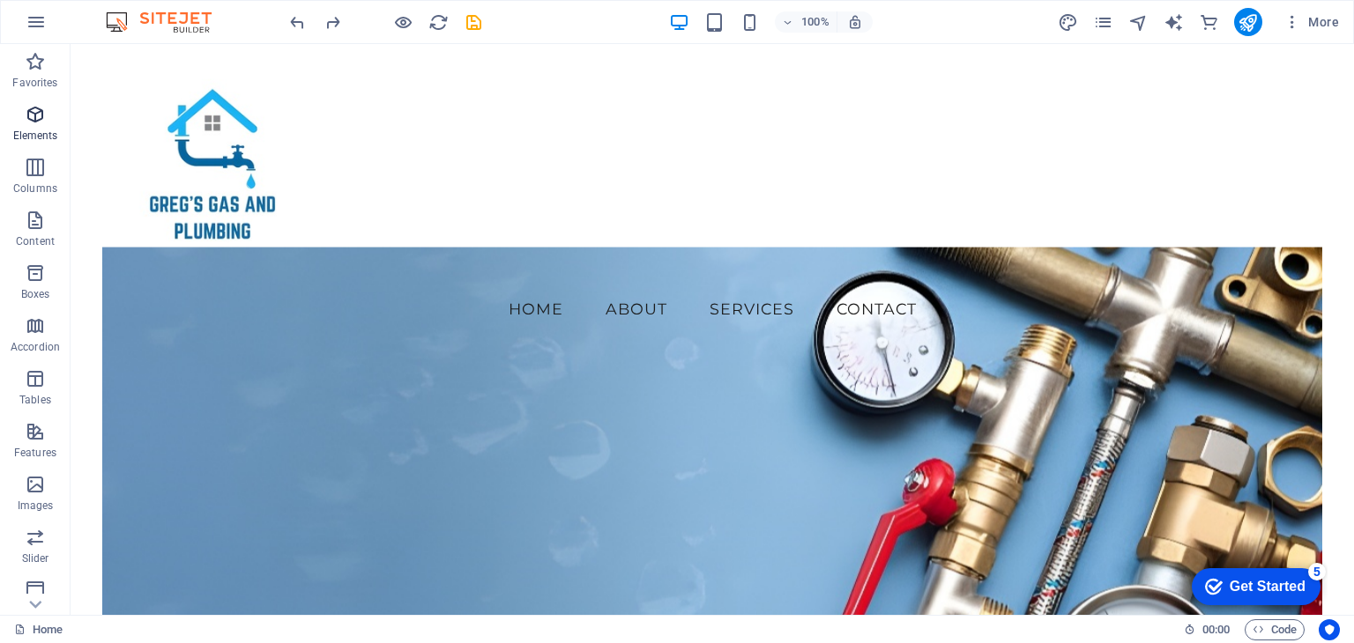
click at [33, 122] on icon "button" at bounding box center [35, 114] width 21 height 21
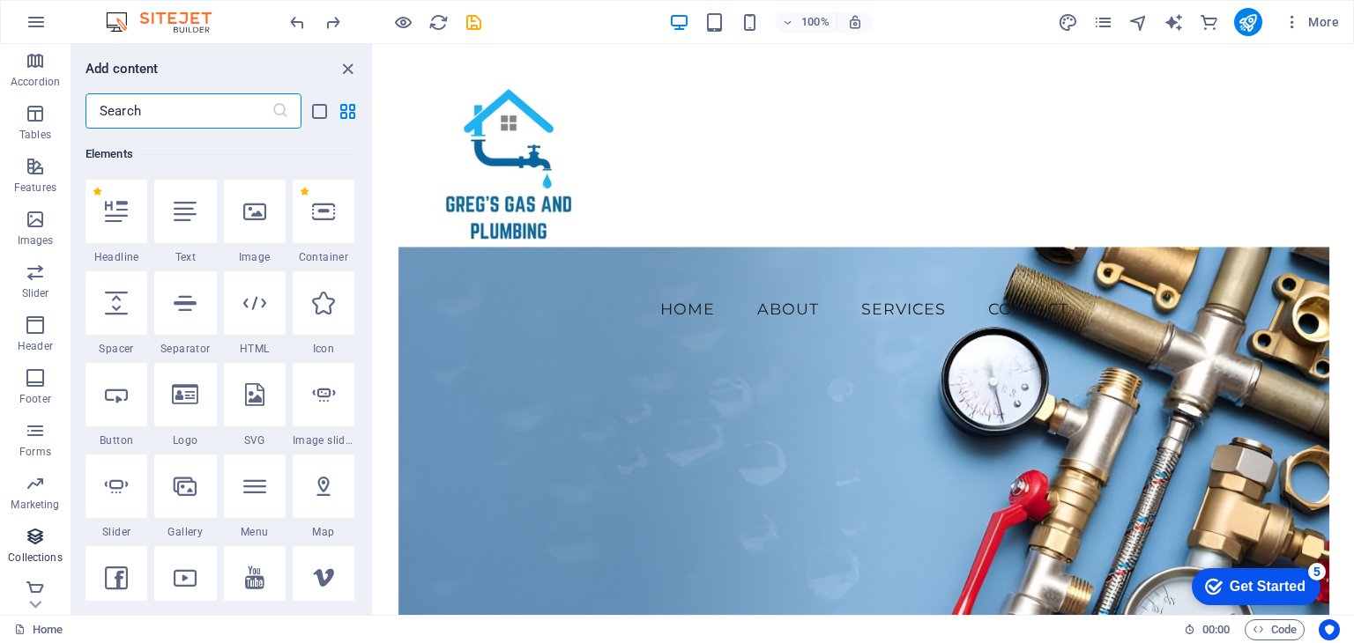
scroll to position [275, 0]
click at [29, 433] on span "Forms" at bounding box center [35, 432] width 71 height 42
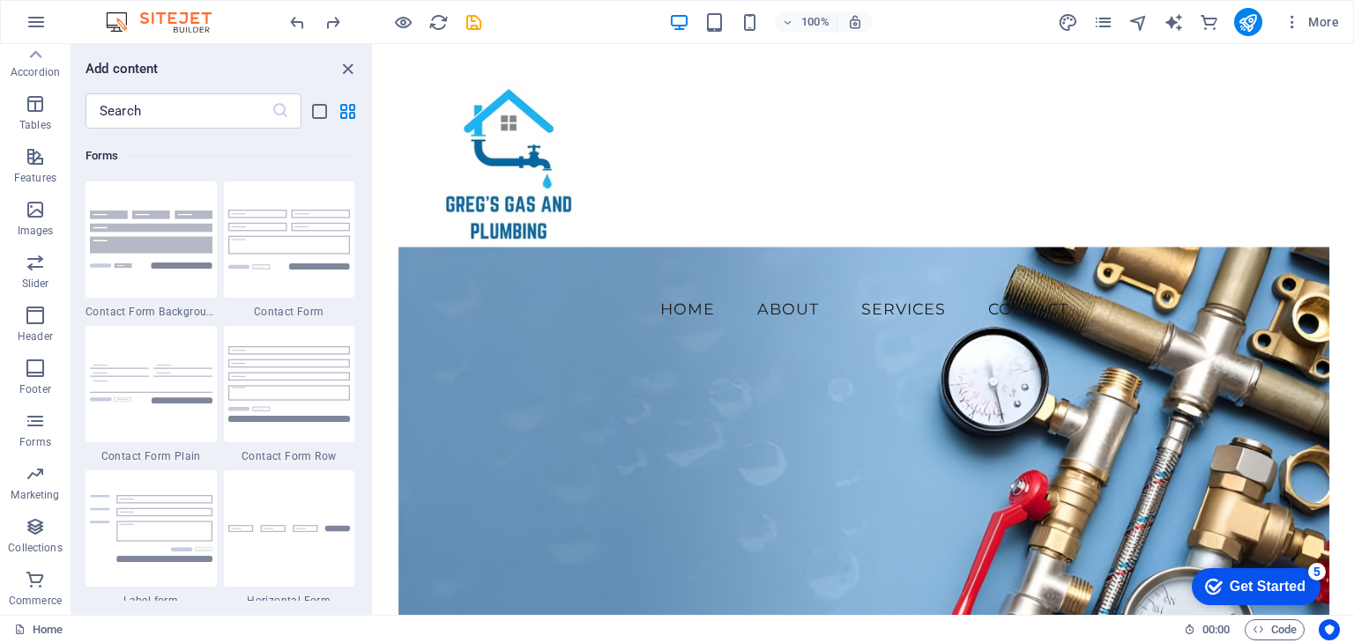
scroll to position [12867, 0]
click at [350, 68] on icon "close panel" at bounding box center [348, 69] width 20 height 20
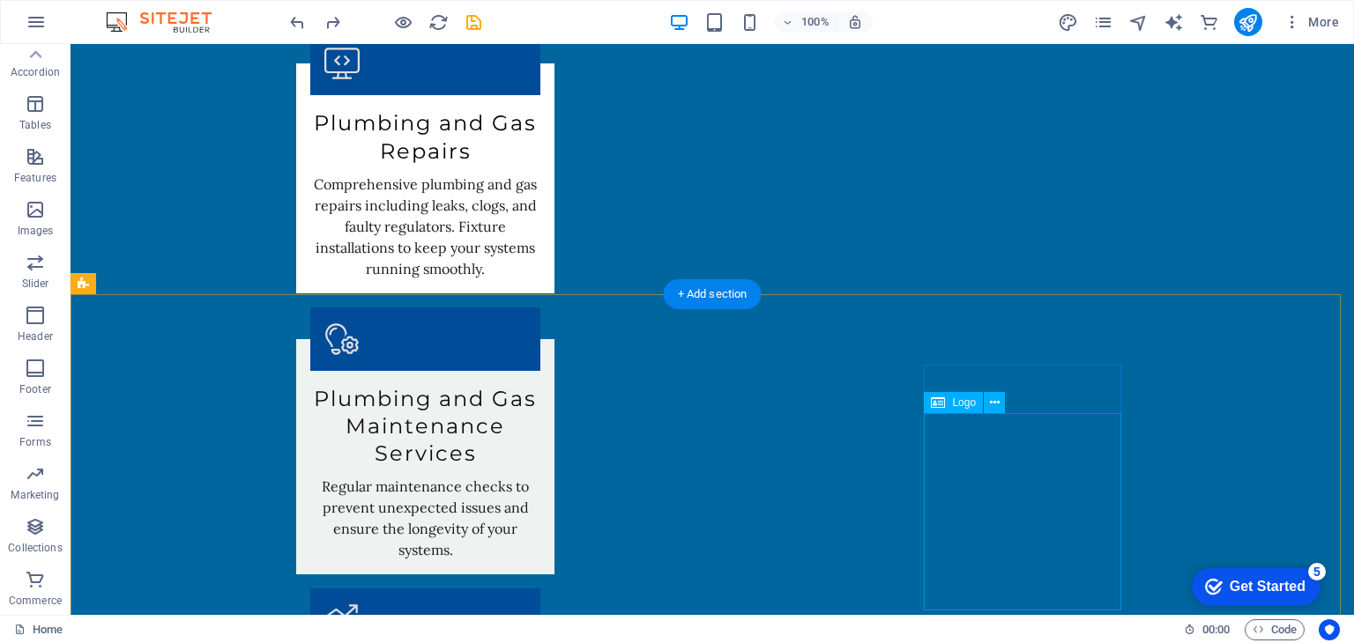
scroll to position [2644, 0]
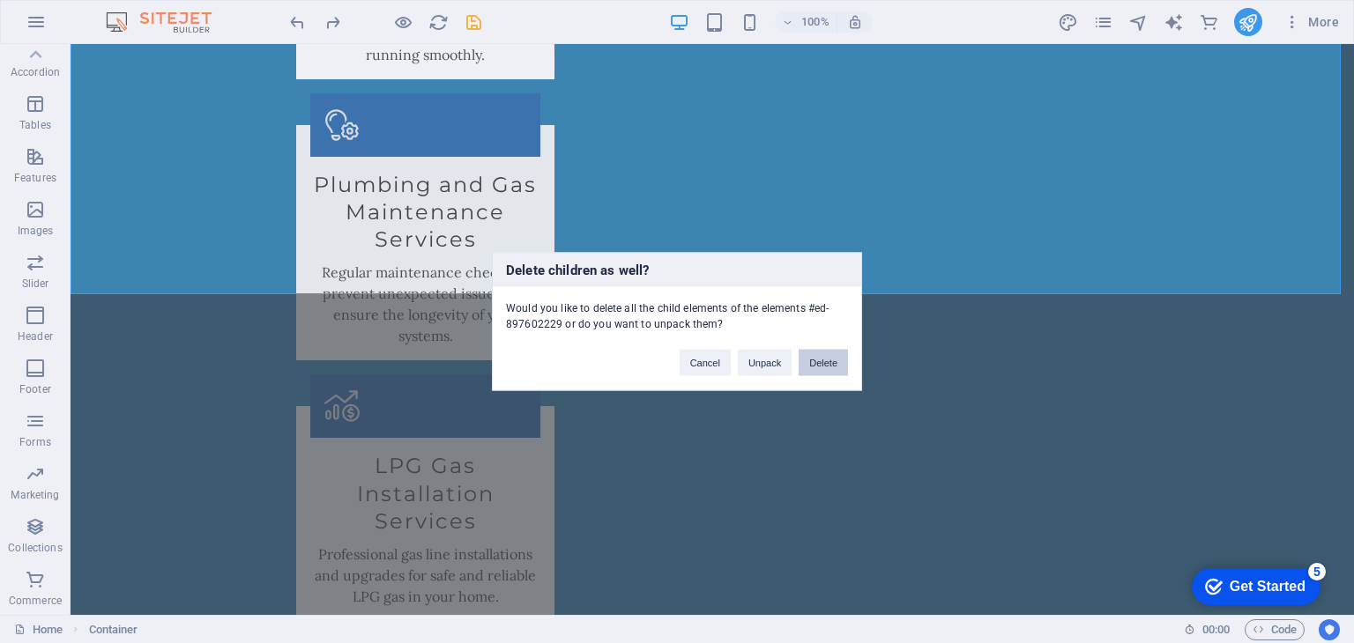
click at [832, 362] on button "Delete" at bounding box center [822, 363] width 49 height 26
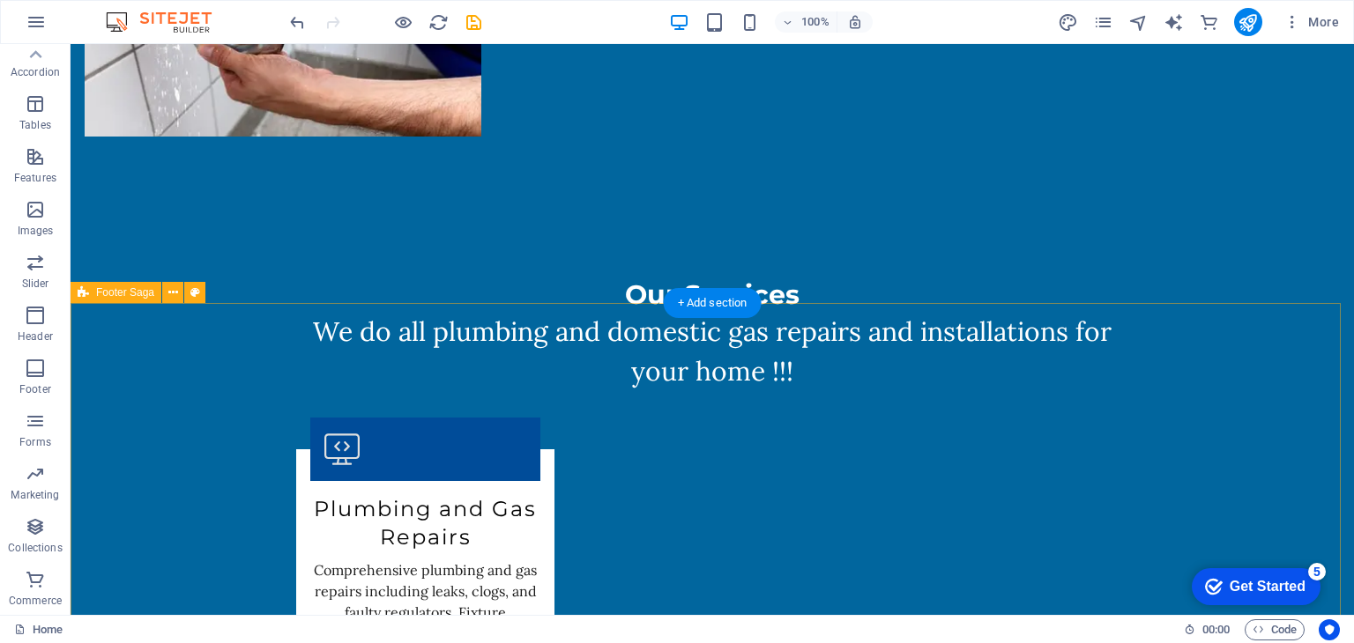
scroll to position [2093, 0]
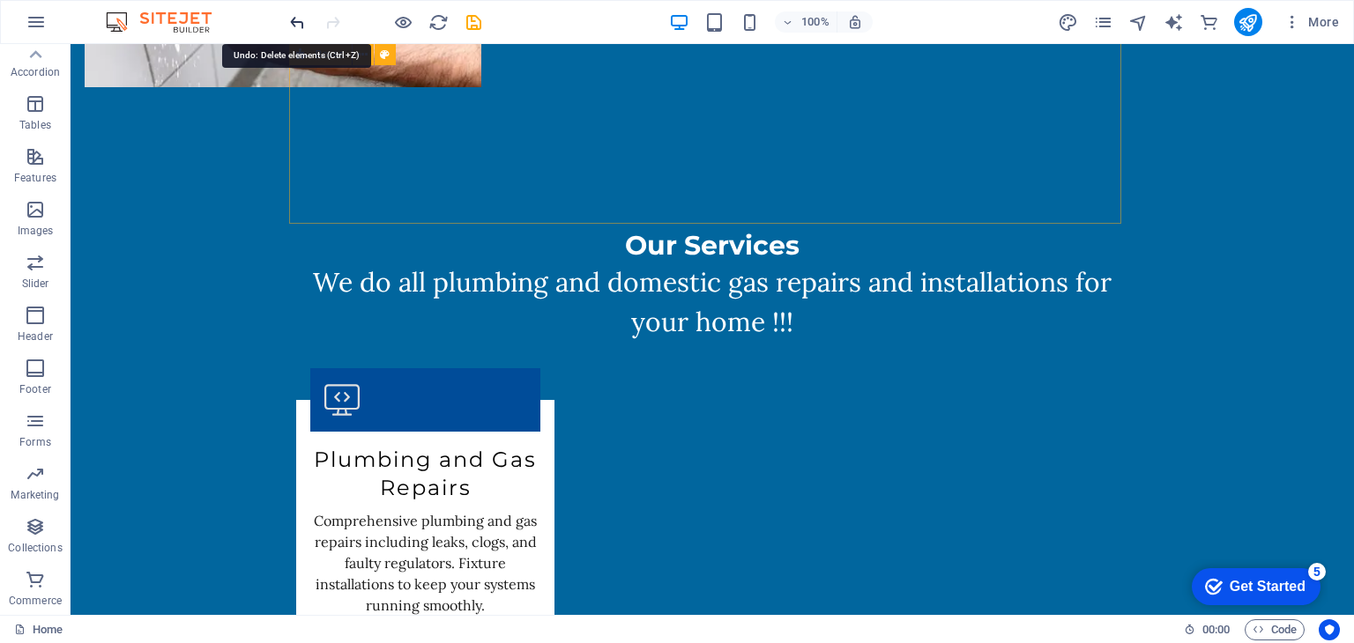
click at [292, 20] on icon "undo" at bounding box center [297, 22] width 20 height 20
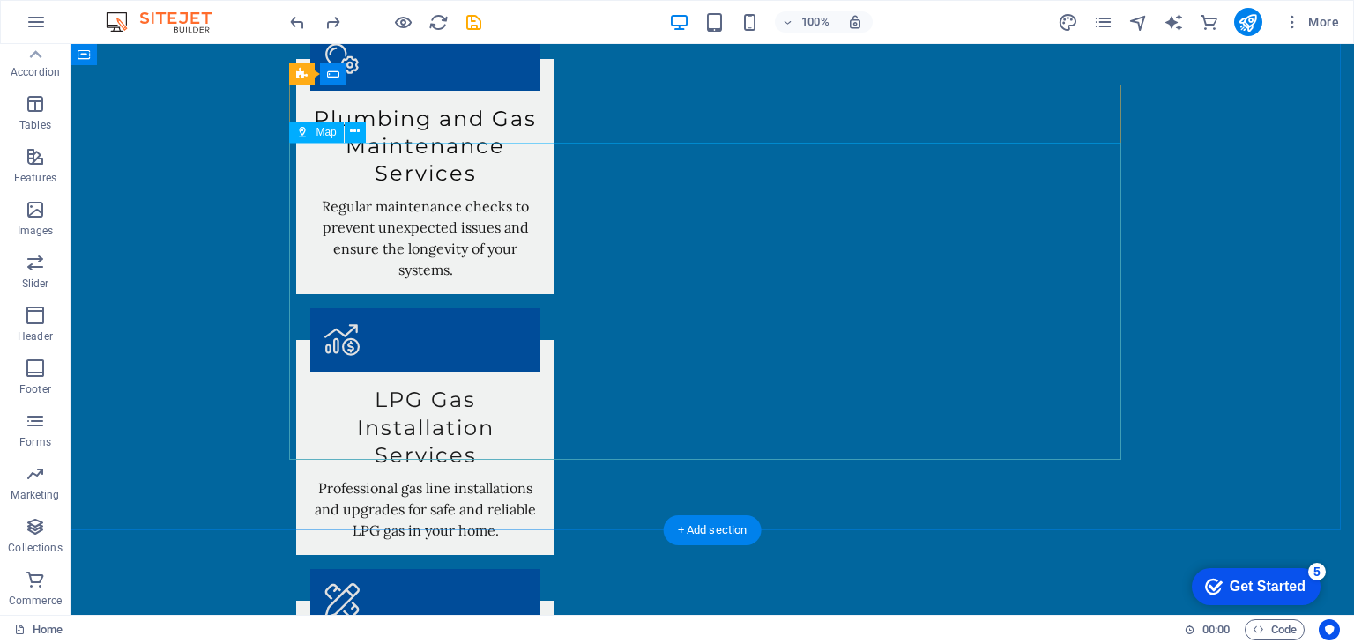
scroll to position [2357, 0]
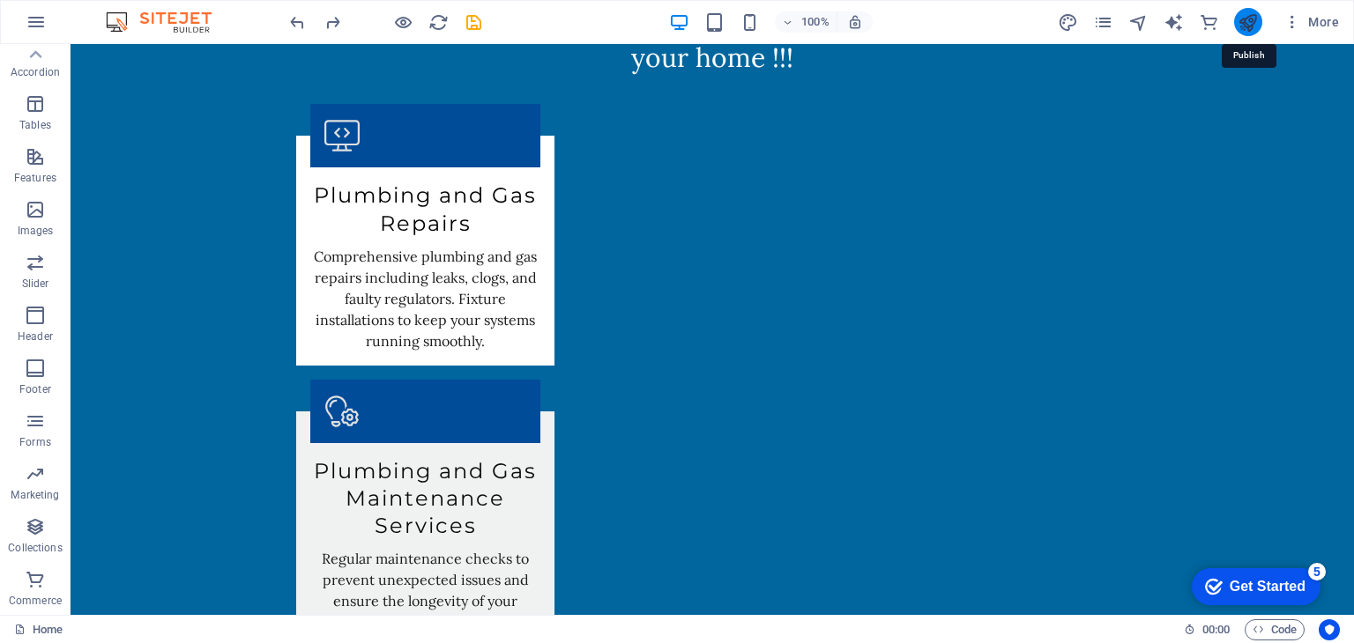
click at [1241, 14] on icon "publish" at bounding box center [1247, 22] width 20 height 20
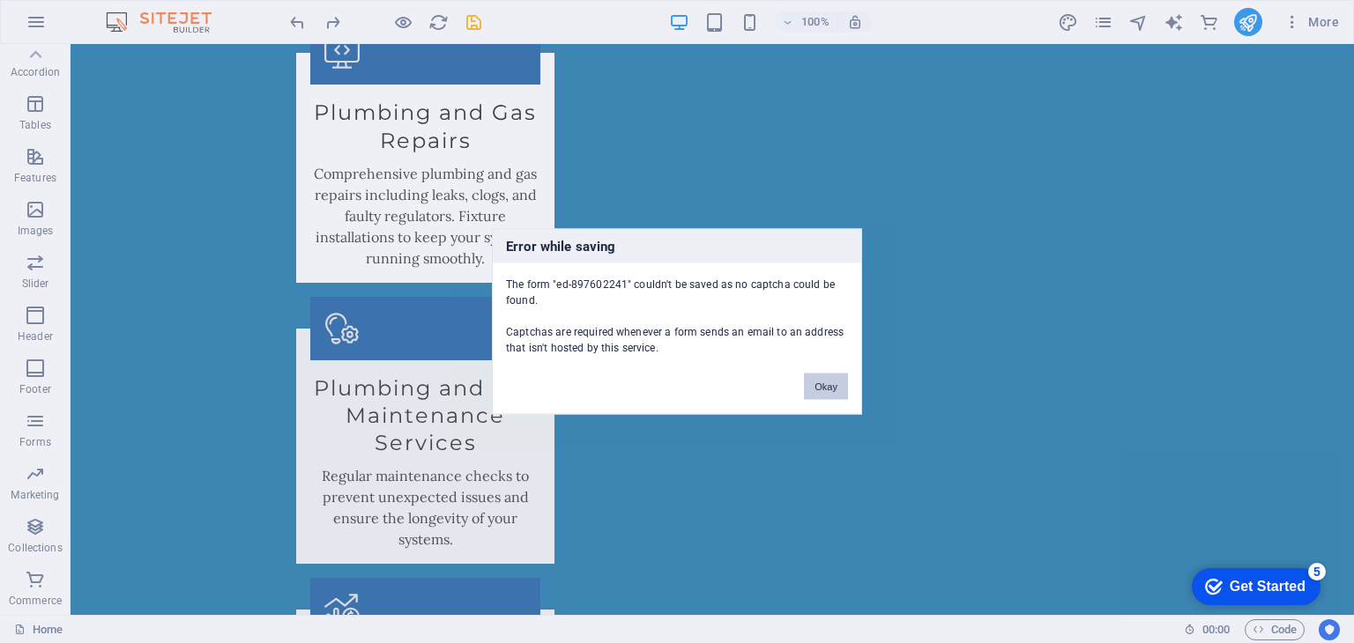
drag, startPoint x: 821, startPoint y: 382, endPoint x: 678, endPoint y: 340, distance: 149.5
click at [821, 382] on button "Okay" at bounding box center [826, 387] width 44 height 26
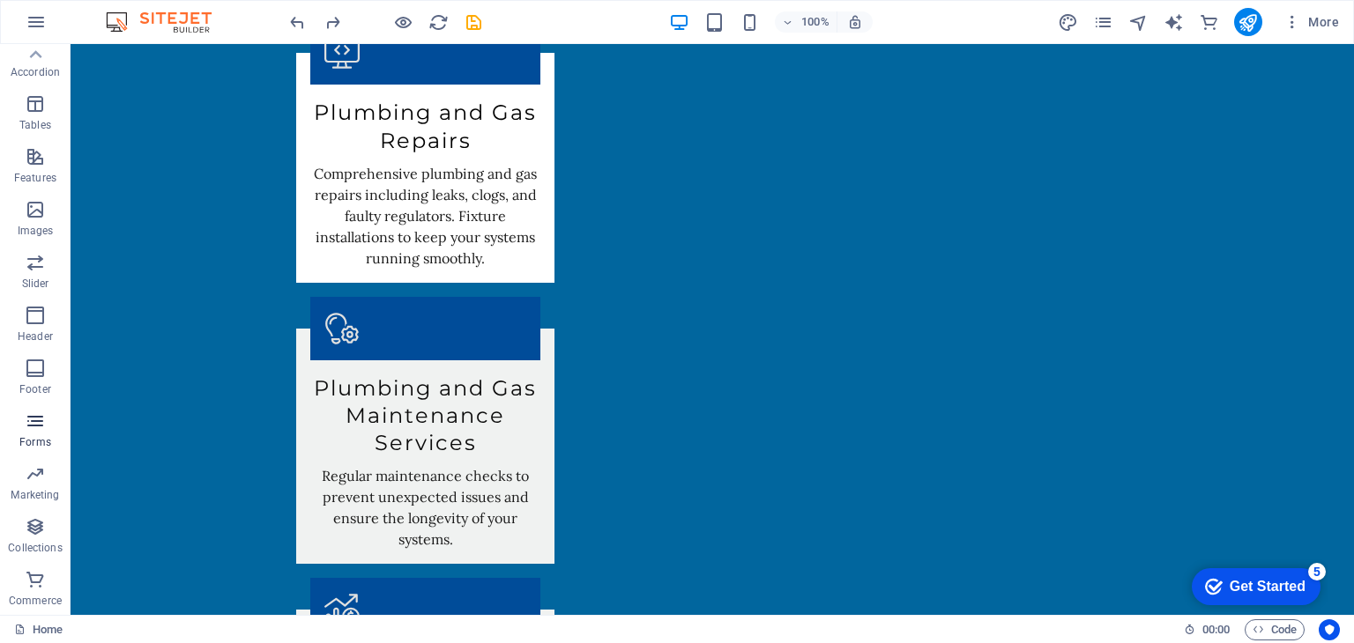
click at [26, 441] on p "Forms" at bounding box center [35, 442] width 32 height 14
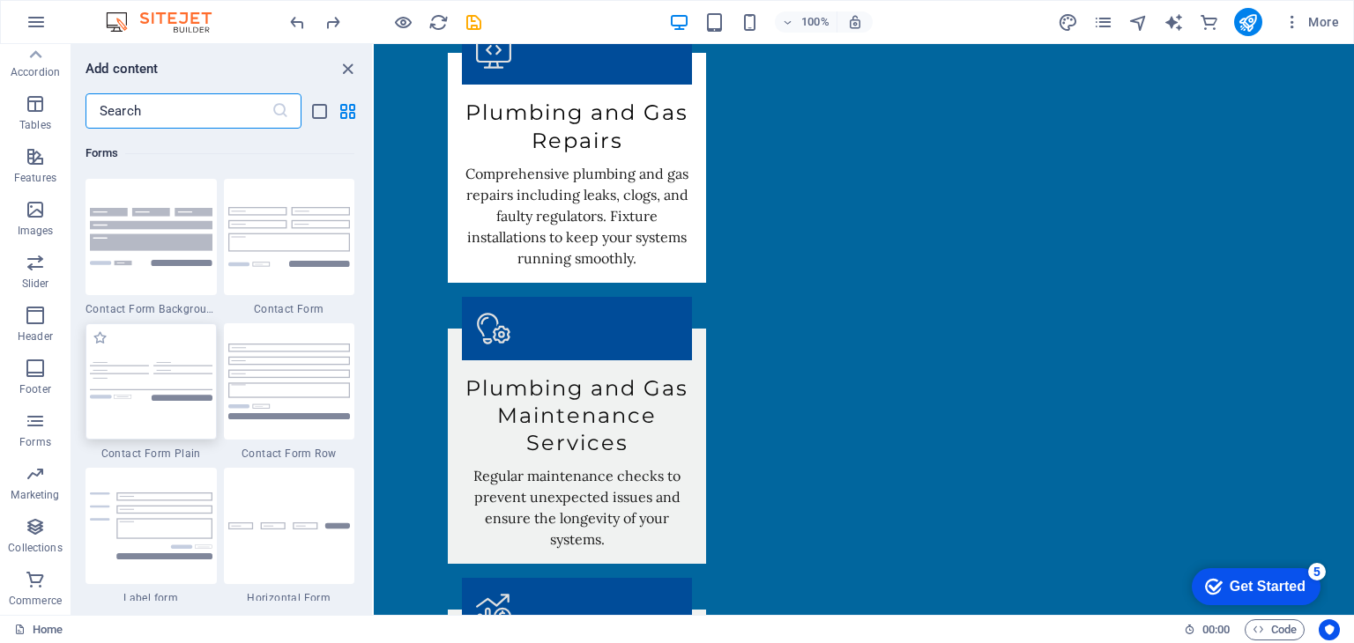
scroll to position [12867, 0]
click at [174, 237] on img at bounding box center [151, 236] width 122 height 57
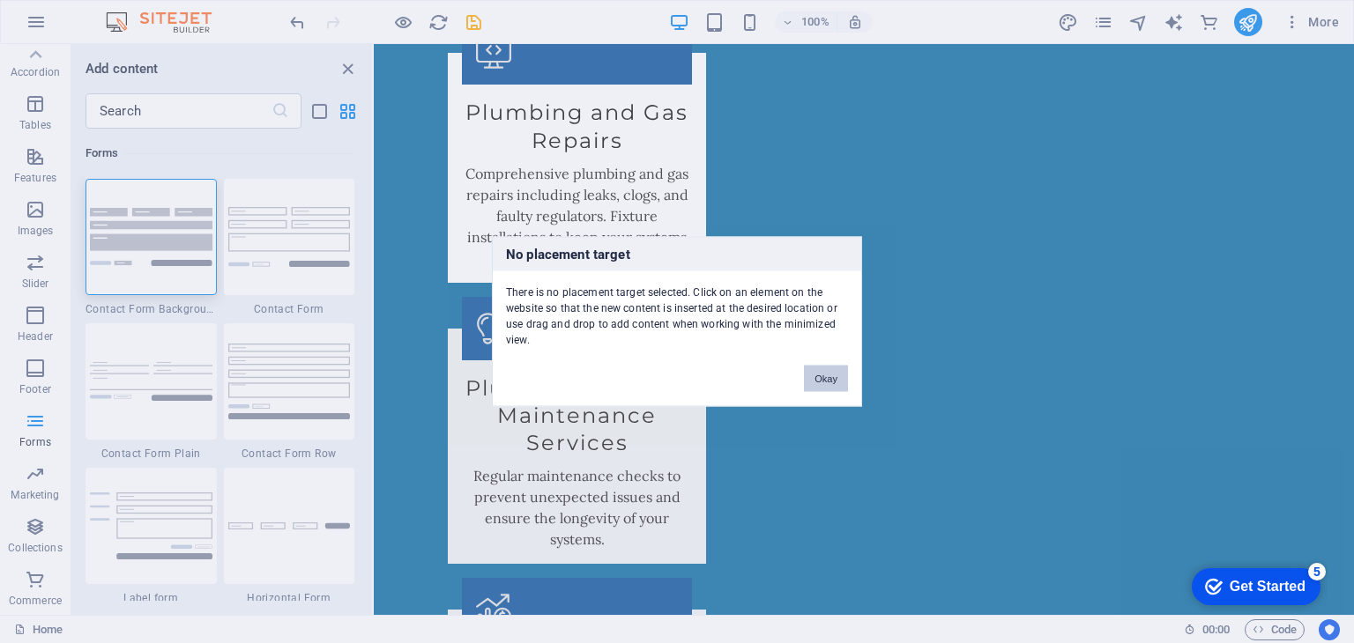
click at [825, 375] on button "Okay" at bounding box center [826, 379] width 44 height 26
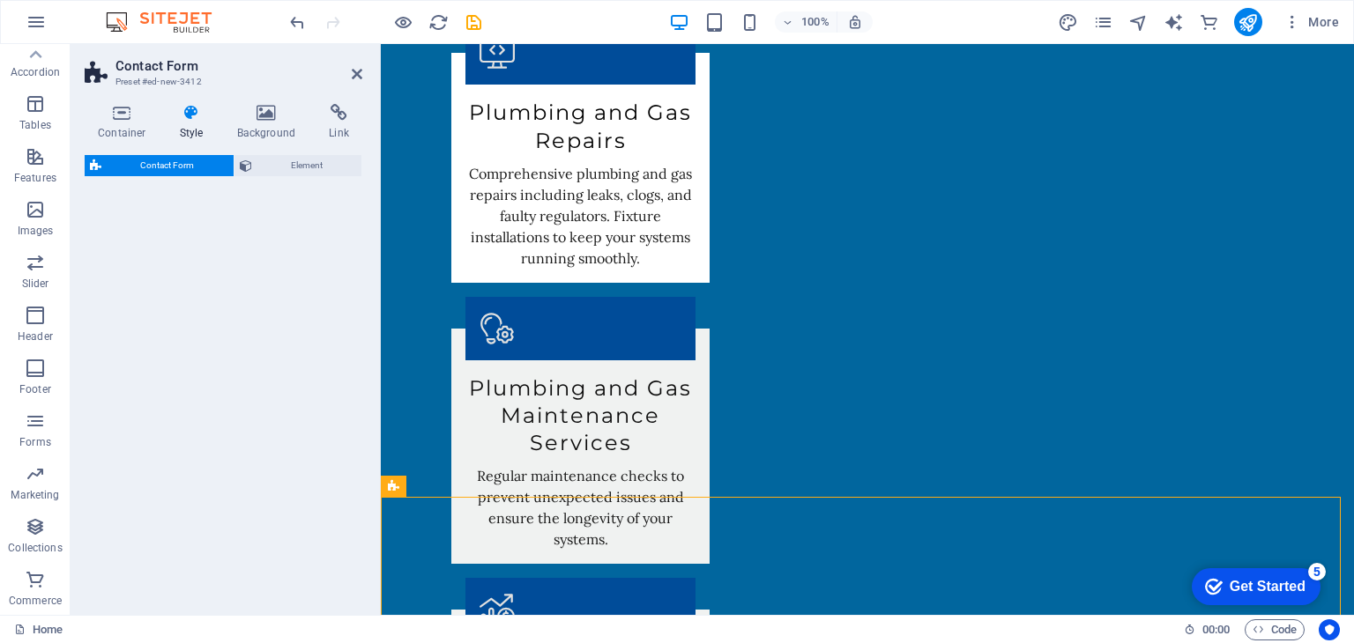
select select "rem"
select select "preset-contact-form-v3-background"
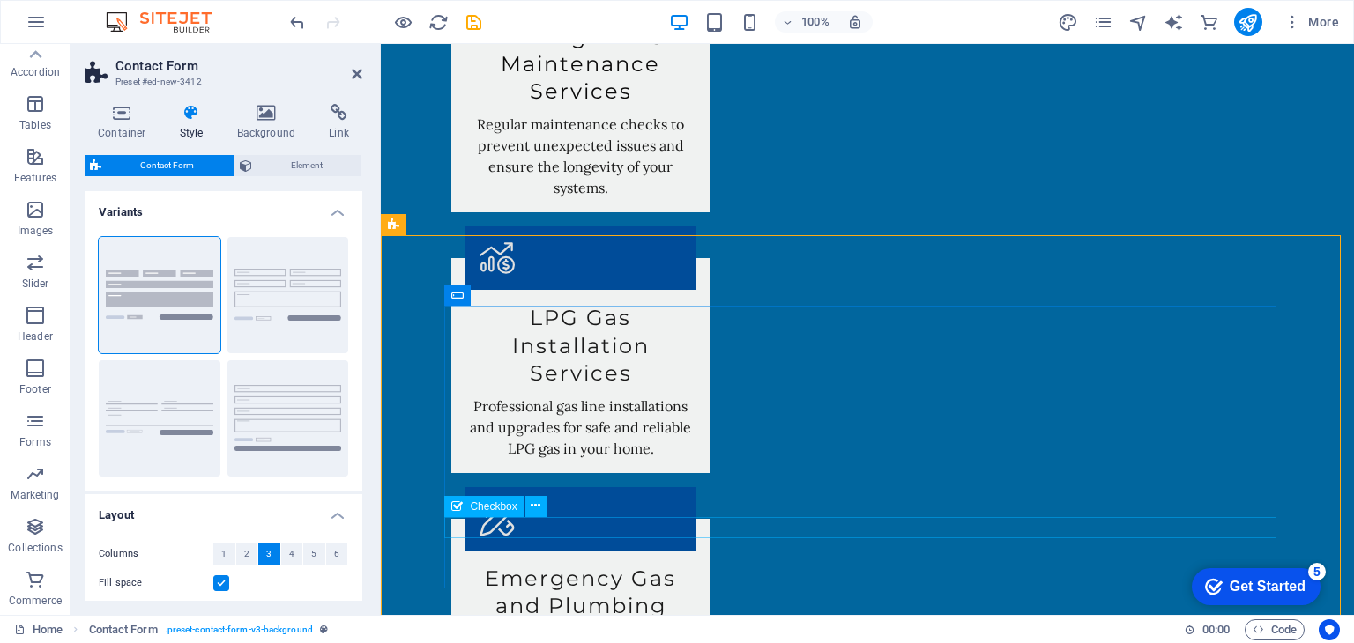
scroll to position [2793, 0]
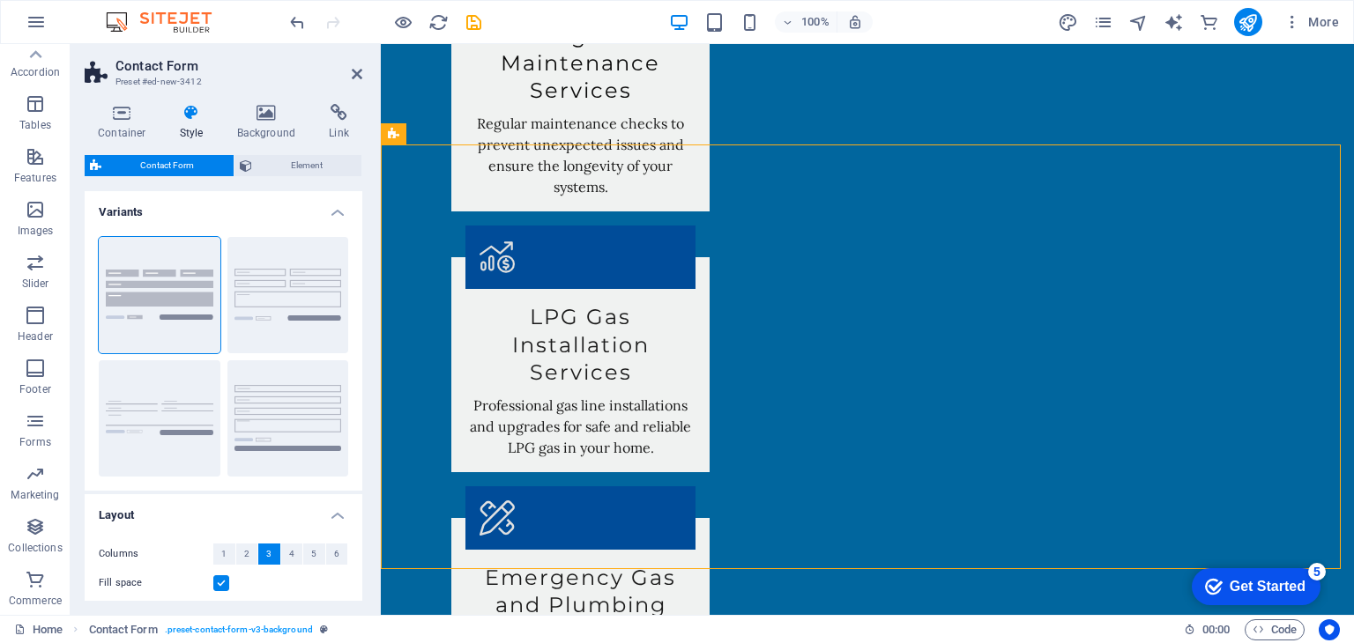
click at [362, 69] on aside "Contact Form Preset #ed-new-3412 Container Style Background Link Size Height De…" at bounding box center [226, 329] width 310 height 571
click at [352, 73] on icon at bounding box center [357, 74] width 11 height 14
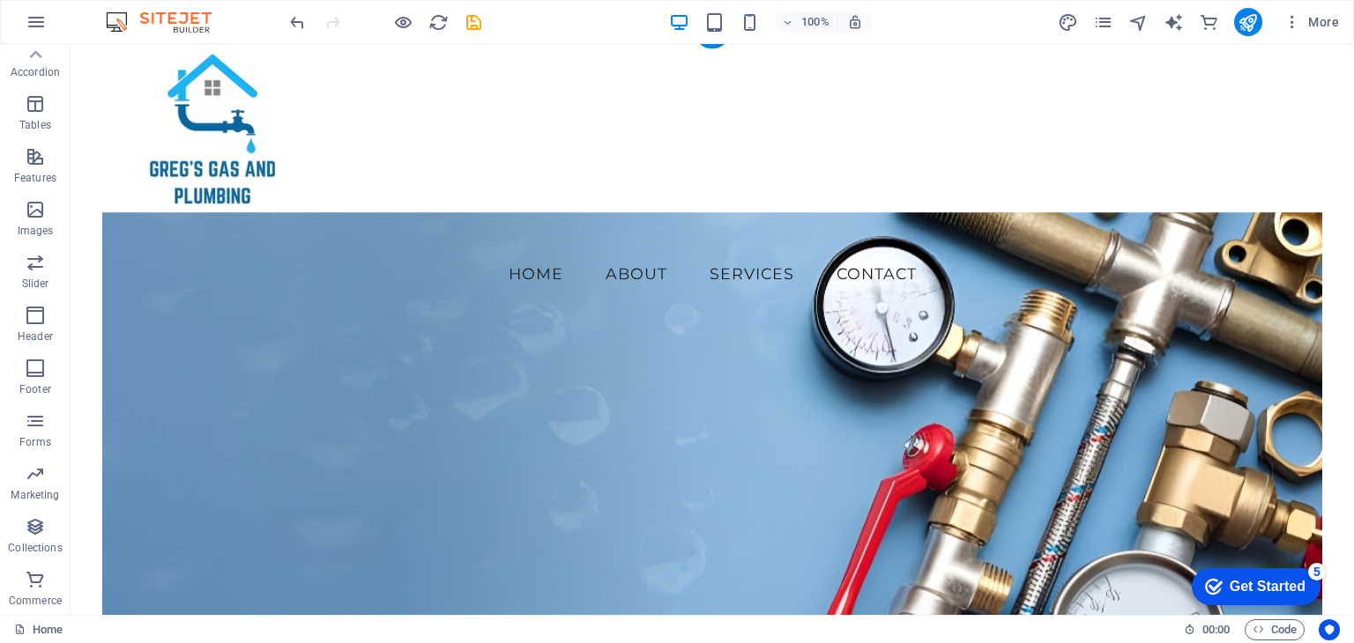
scroll to position [0, 0]
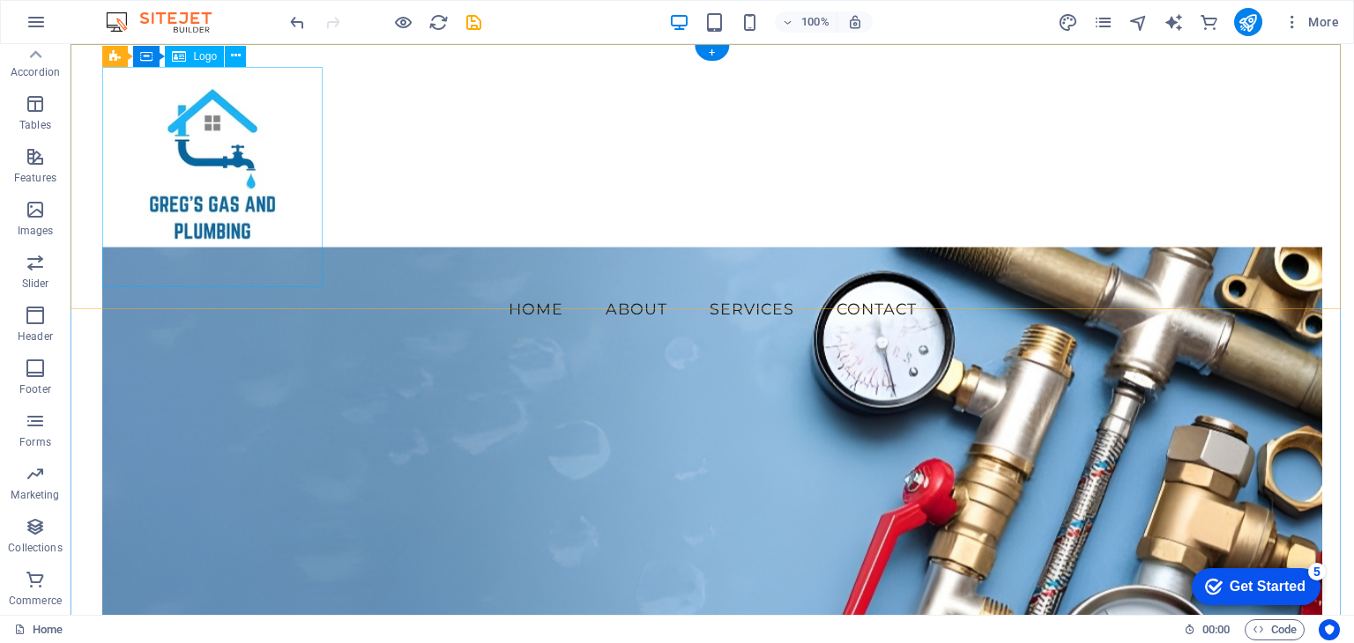
click at [180, 152] on div at bounding box center [711, 177] width 1219 height 220
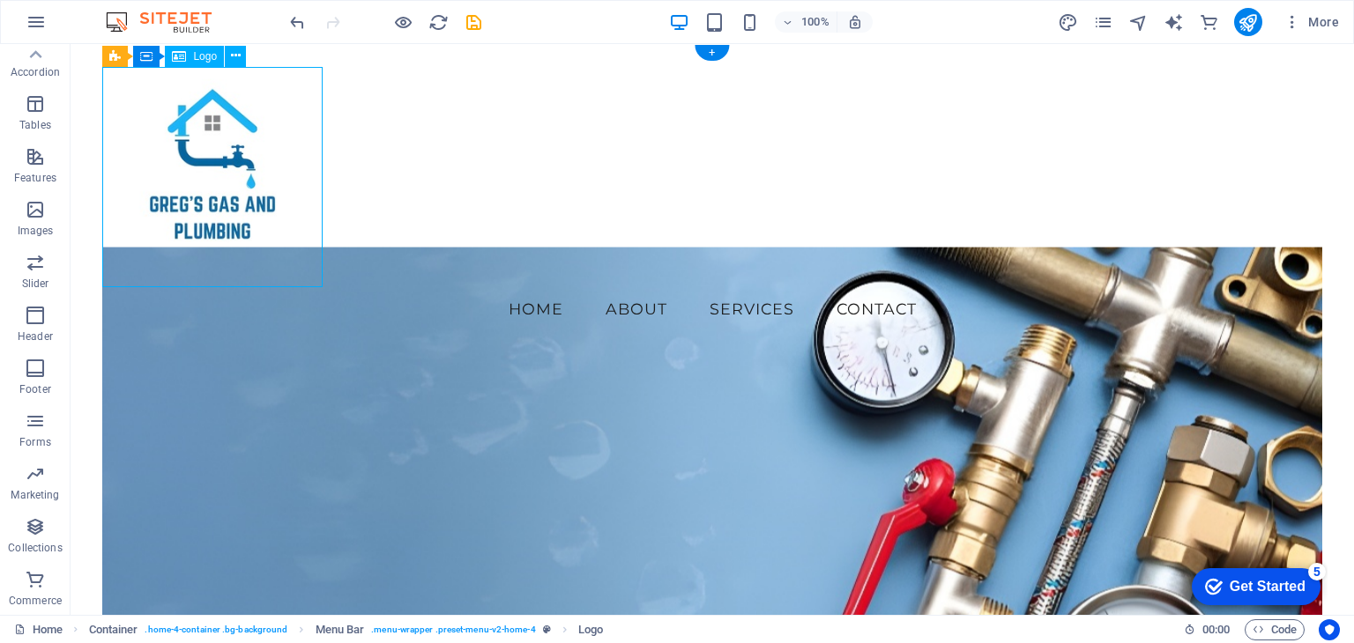
click at [191, 184] on div at bounding box center [711, 177] width 1219 height 220
select select "px"
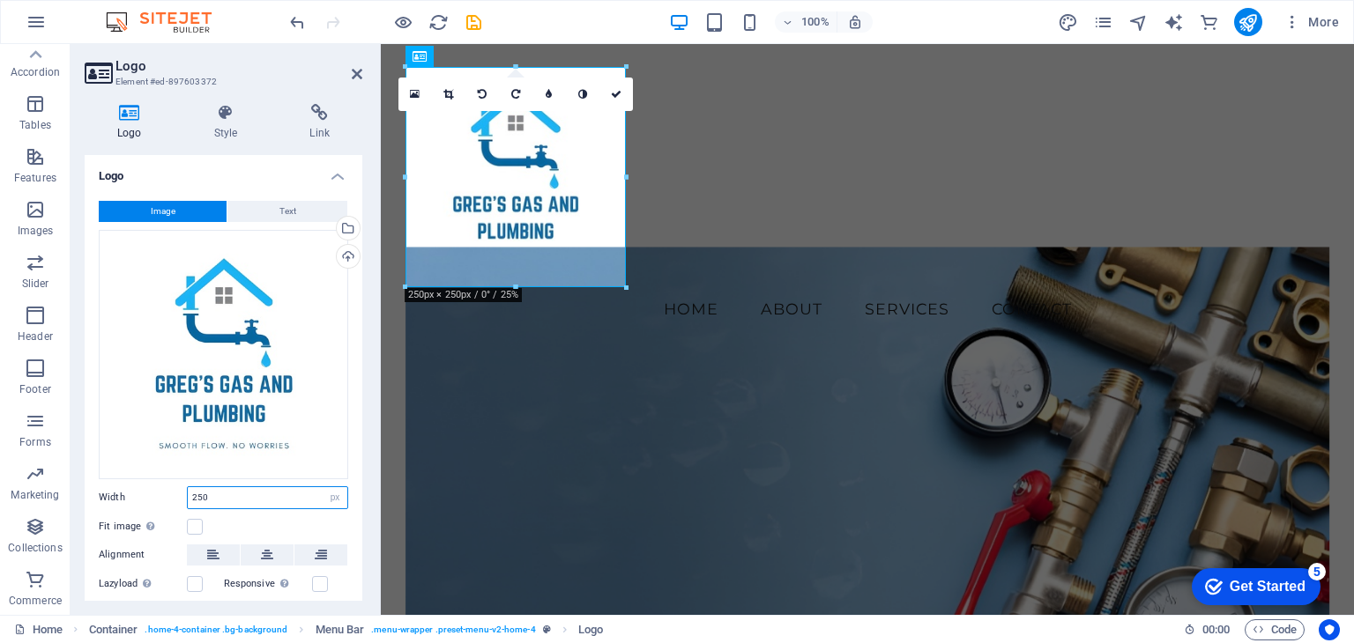
click at [240, 489] on input "250" at bounding box center [268, 497] width 160 height 21
drag, startPoint x: 218, startPoint y: 498, endPoint x: 182, endPoint y: 494, distance: 35.4
click at [182, 494] on div "Width 250 Default auto px rem % em vh vw" at bounding box center [223, 497] width 249 height 23
type input "300"
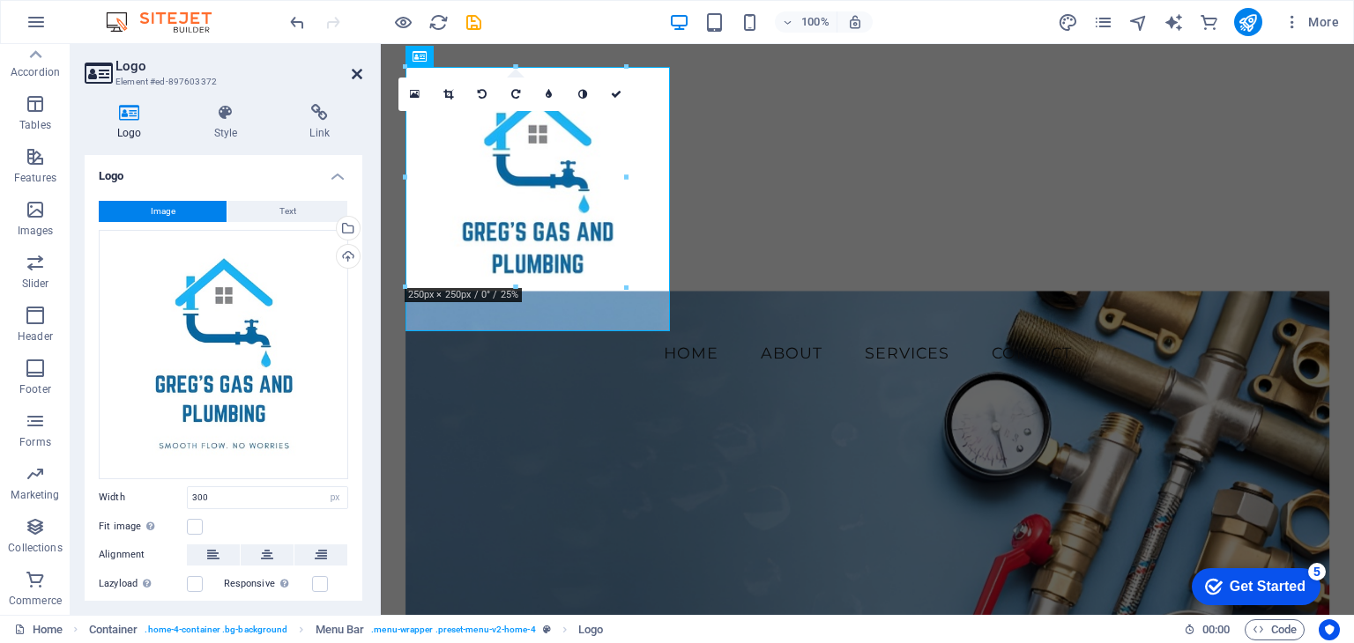
click at [360, 71] on icon at bounding box center [357, 74] width 11 height 14
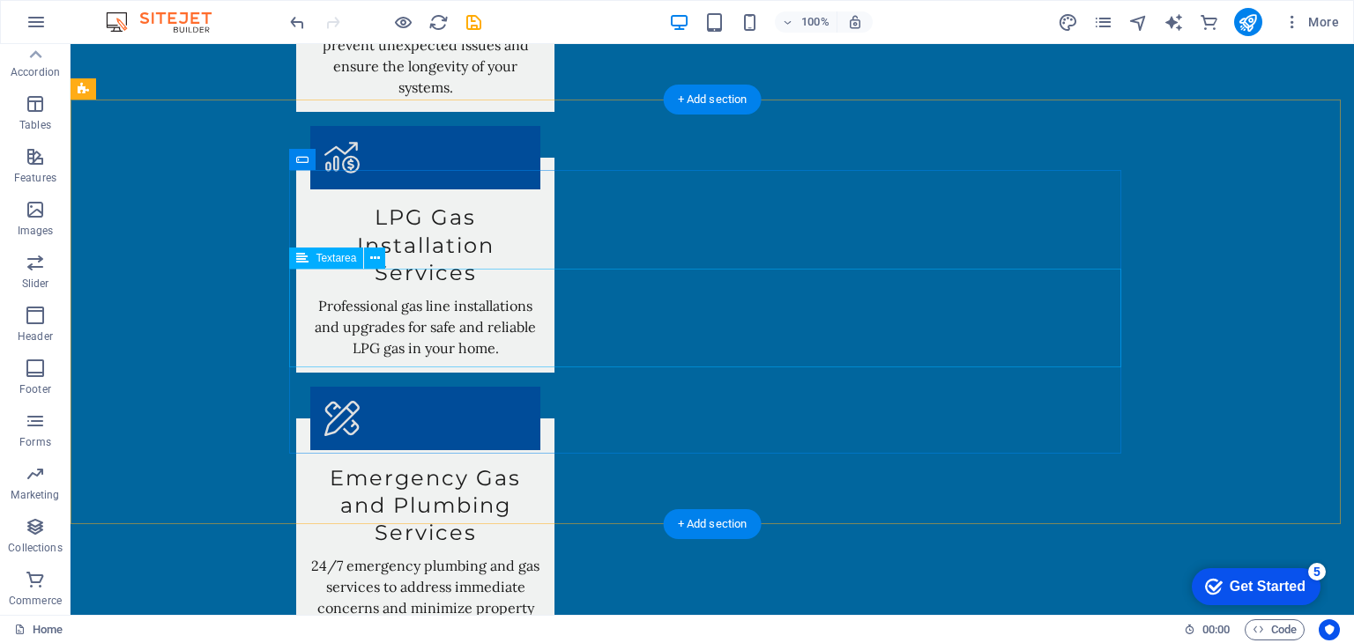
scroll to position [2820, 0]
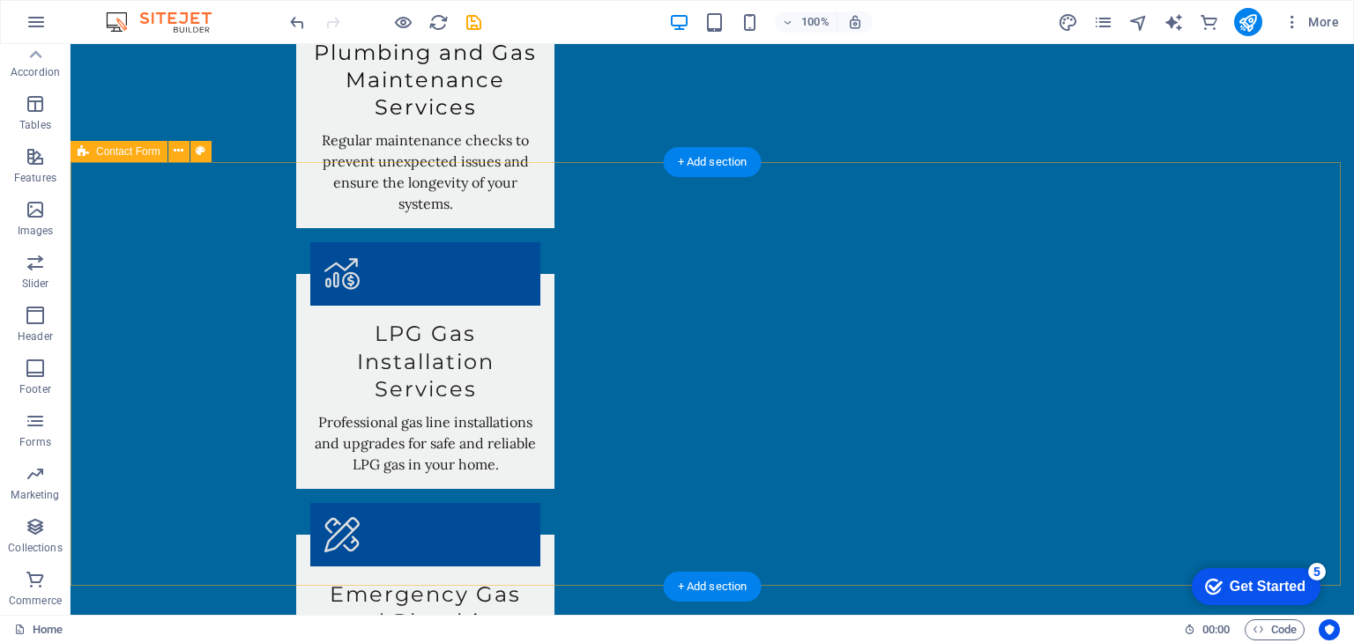
select select "rem"
select select "preset-contact-form-v3-background"
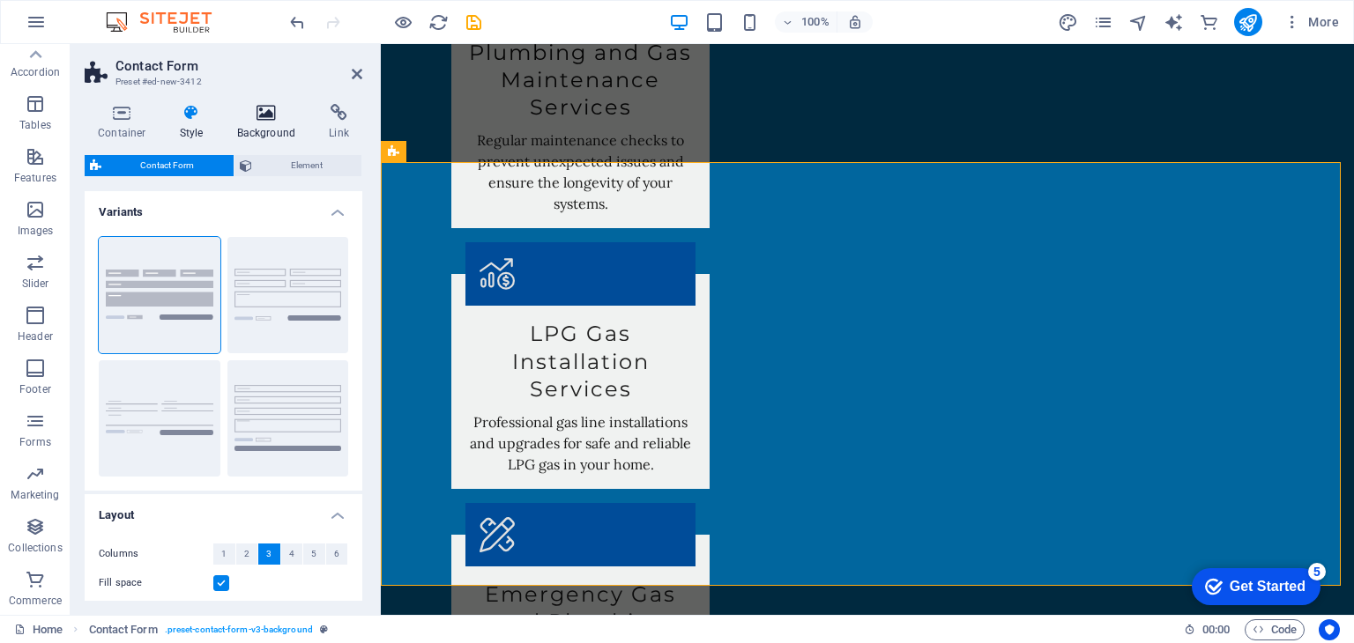
click at [268, 114] on icon at bounding box center [266, 113] width 85 height 18
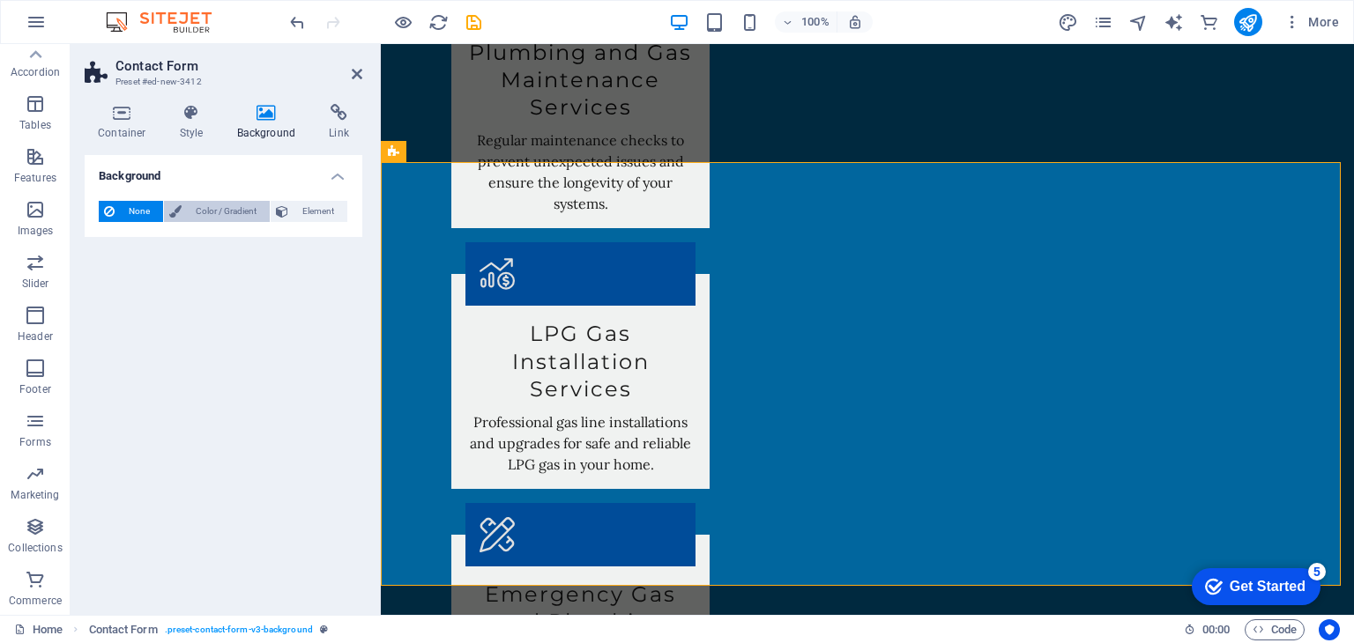
click at [240, 213] on span "Color / Gradient" at bounding box center [226, 211] width 78 height 21
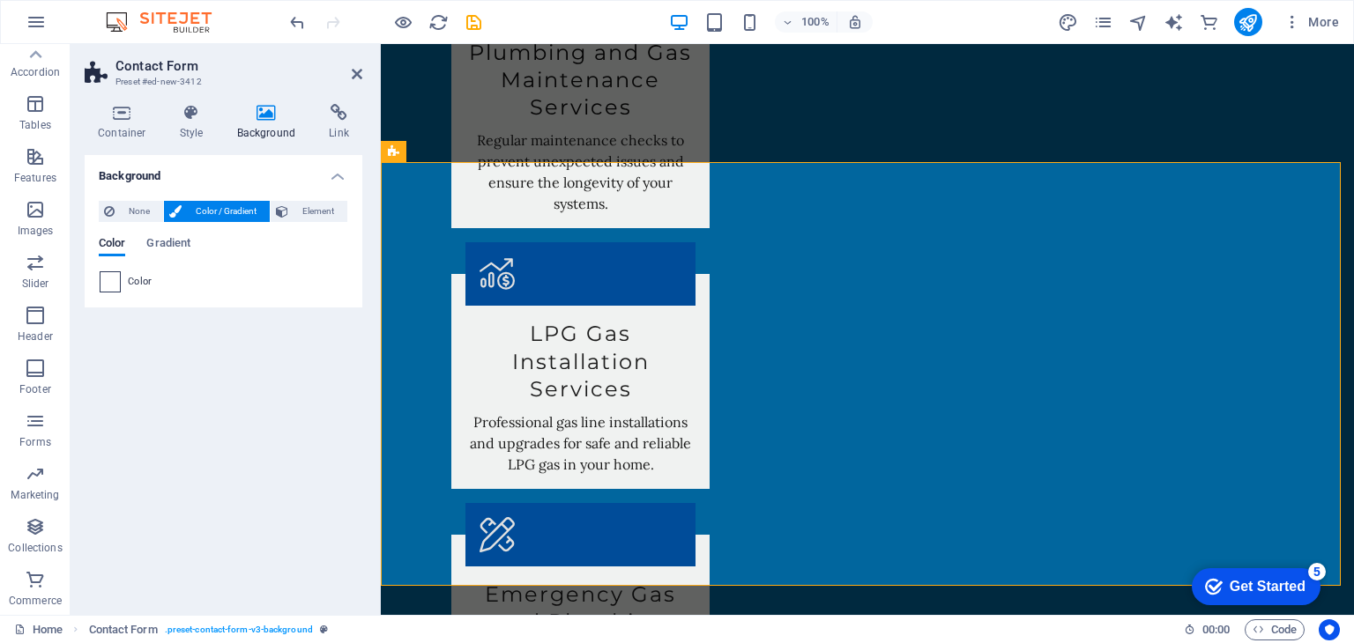
click at [108, 279] on span at bounding box center [109, 281] width 19 height 19
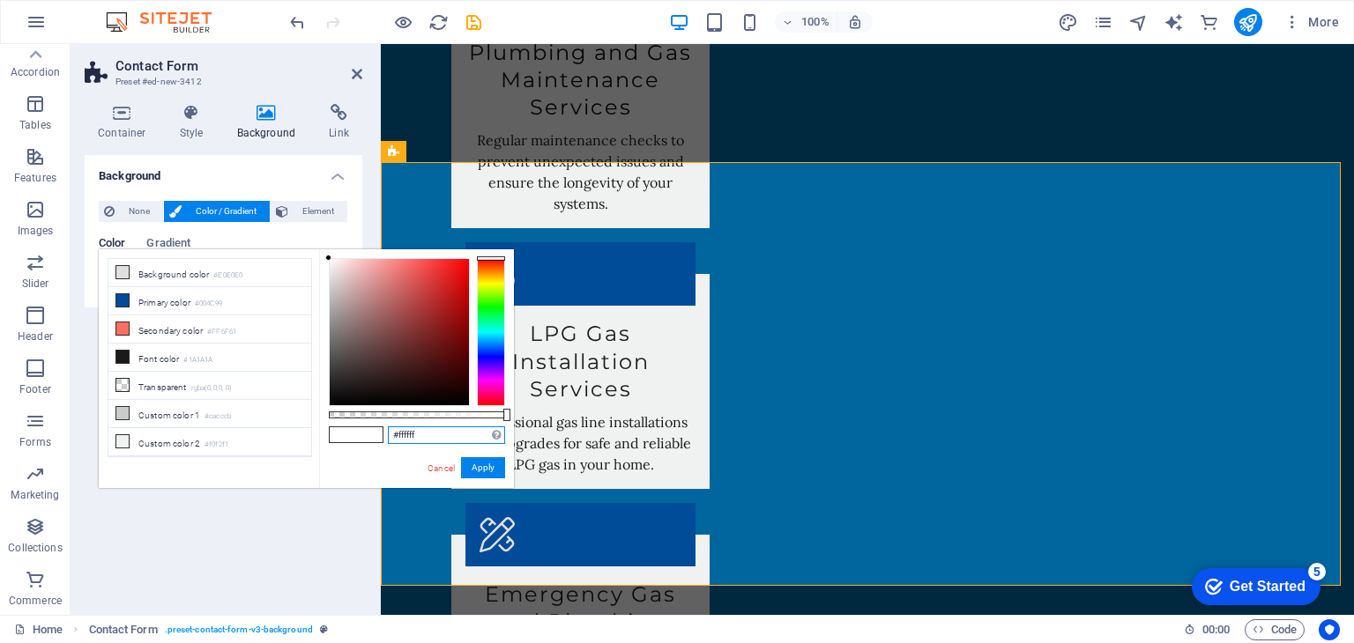
drag, startPoint x: 422, startPoint y: 434, endPoint x: 382, endPoint y: 434, distance: 40.5
click at [382, 434] on div "#ffffff Supported formats #0852ed rgb(8, 82, 237) rgba(8, 82, 237, 90%) hsv(221…" at bounding box center [416, 496] width 195 height 494
paste input "We are a team of qualified and experienced plumbers and LPG gas installers. Ser…"
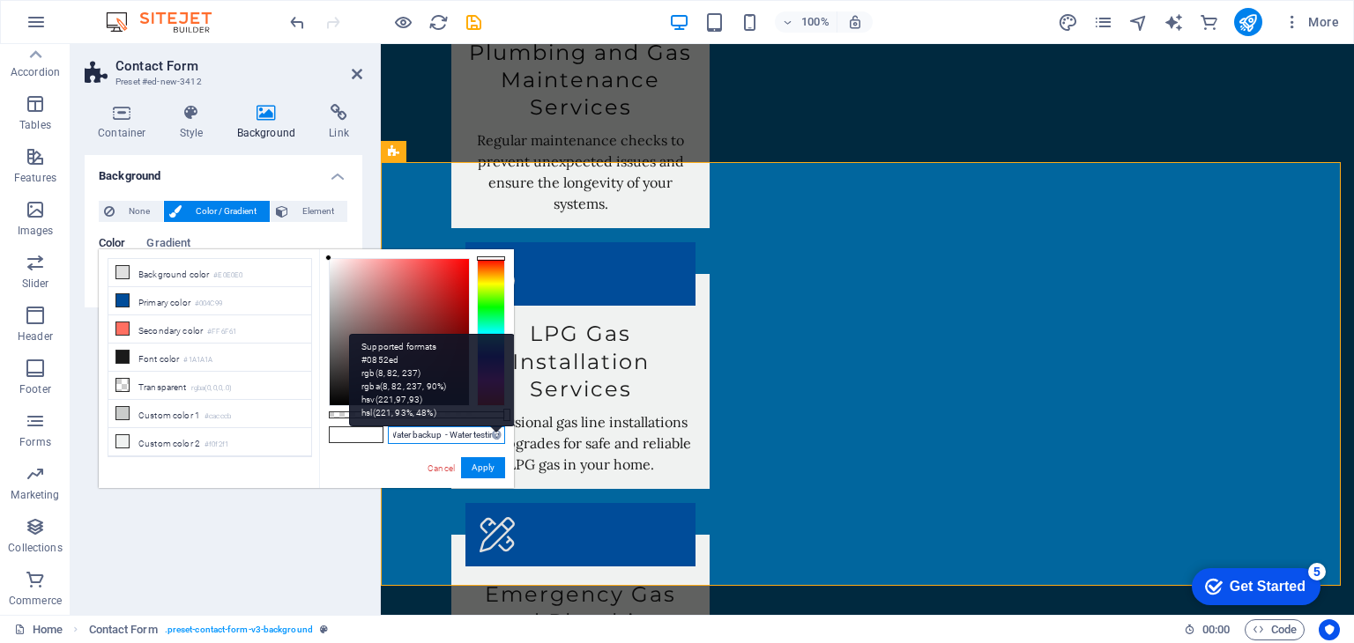
scroll to position [0, 833]
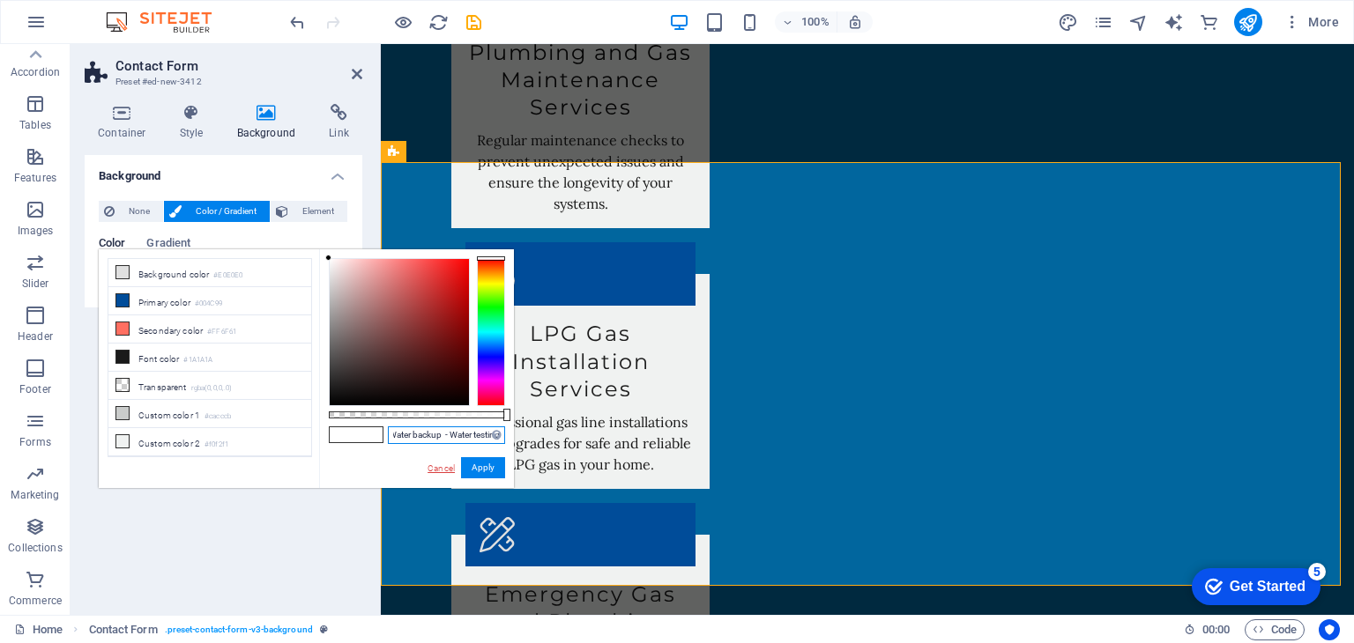
type input "We are a team of qualified and experienced plumbers and LPG gas installers. Ser…"
click at [442, 465] on link "Cancel" at bounding box center [441, 468] width 31 height 13
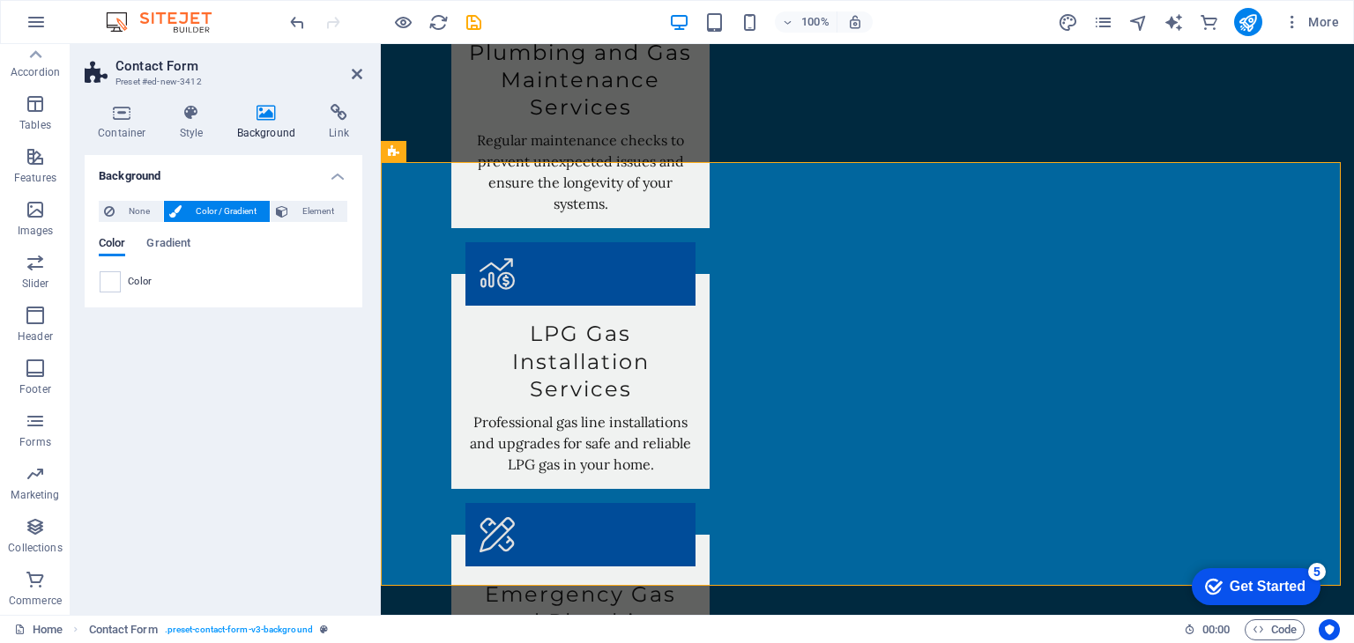
click at [362, 71] on aside "Contact Form Preset #ed-new-3412 Container Style Background Link Size Height De…" at bounding box center [226, 329] width 310 height 571
click at [353, 72] on icon at bounding box center [357, 74] width 11 height 14
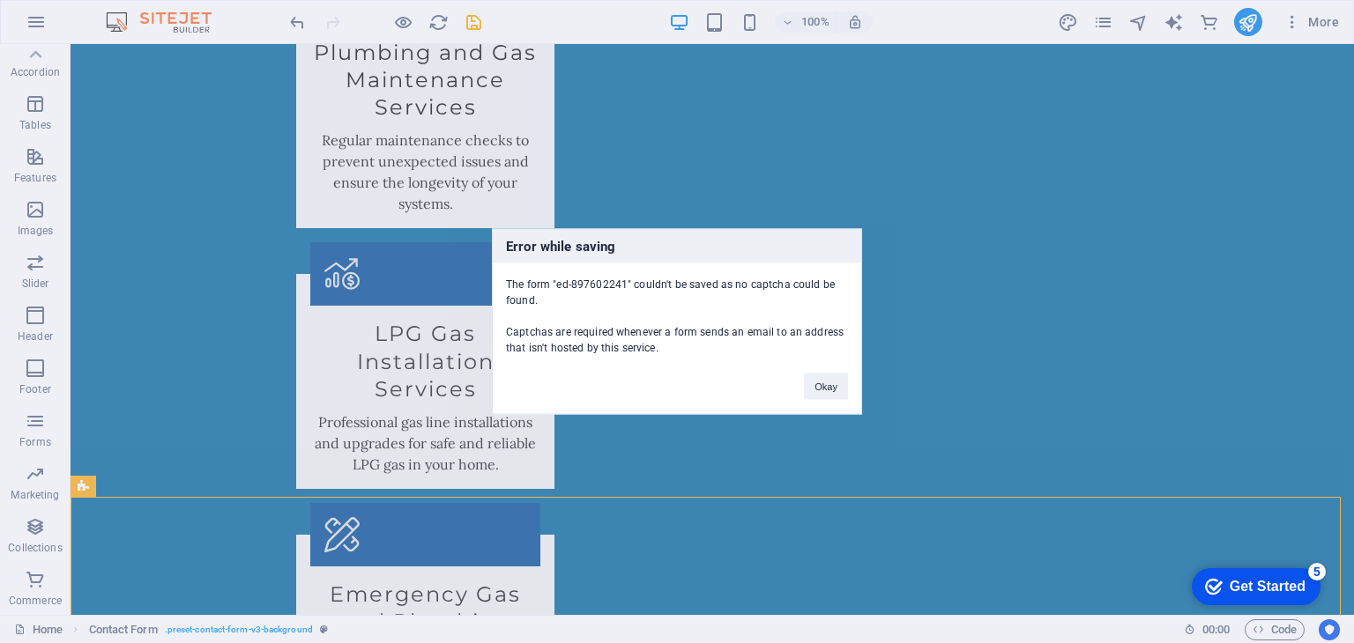
scroll to position [2485, 0]
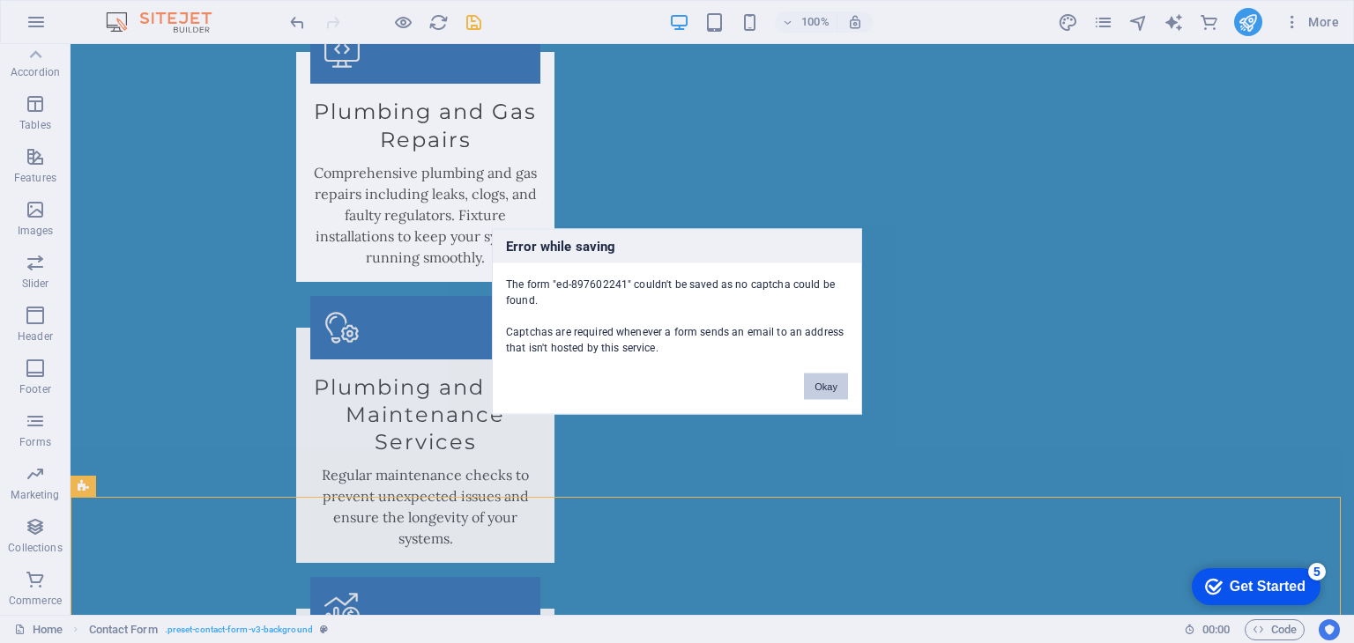
click at [820, 382] on button "Okay" at bounding box center [826, 387] width 44 height 26
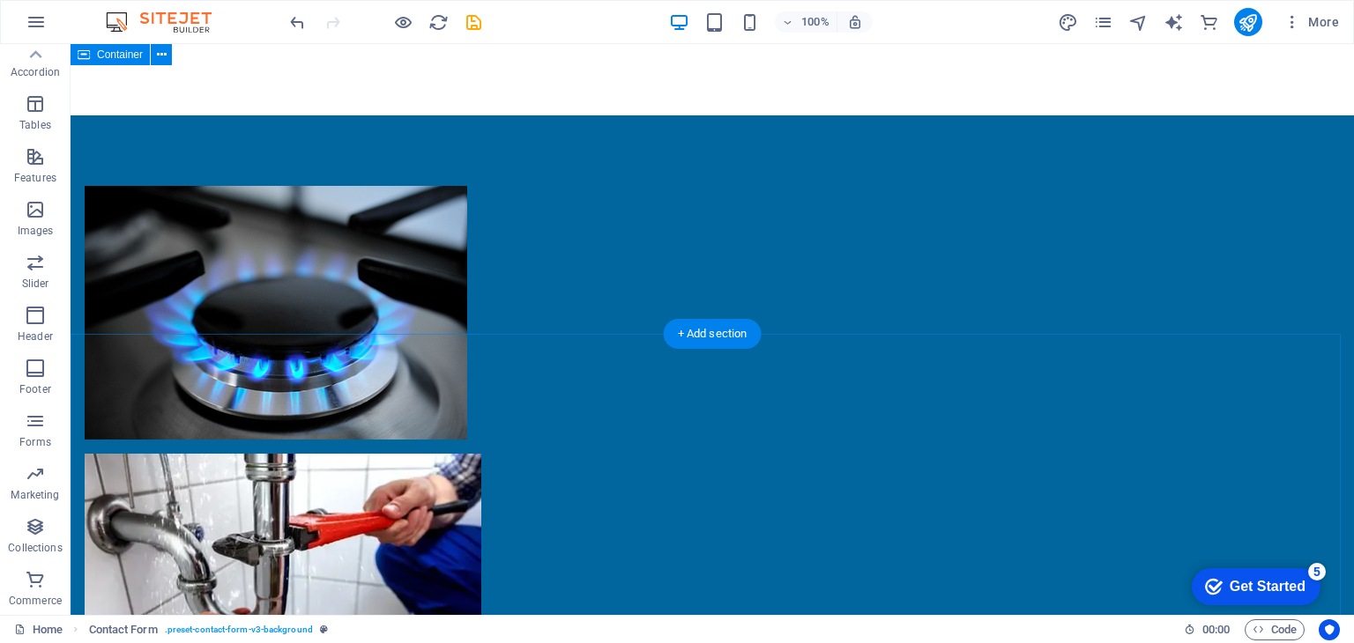
scroll to position [1251, 0]
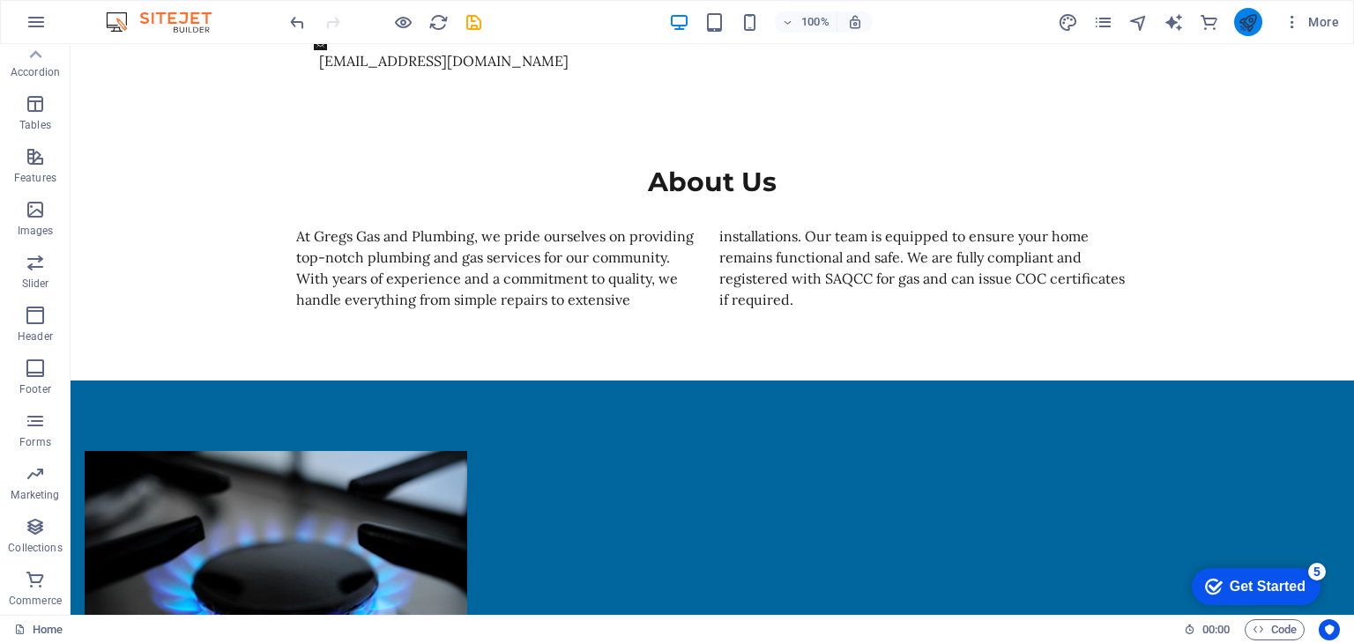
click at [1241, 15] on icon "publish" at bounding box center [1247, 22] width 20 height 20
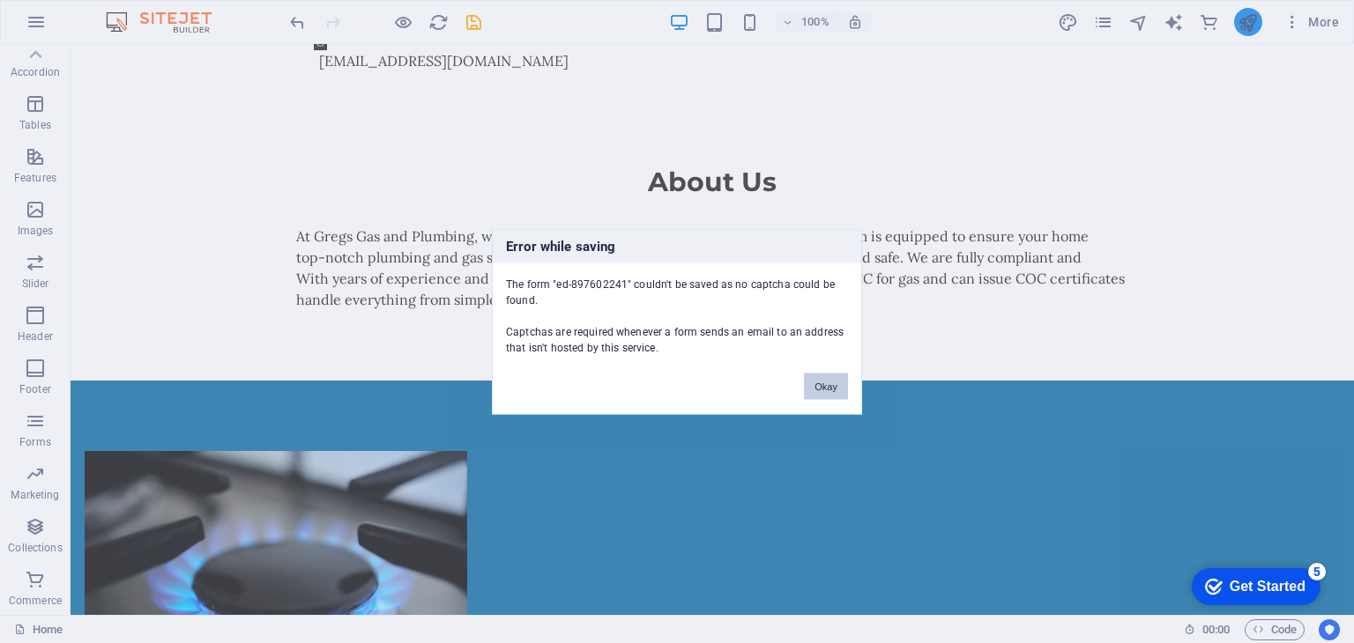
scroll to position [2485, 0]
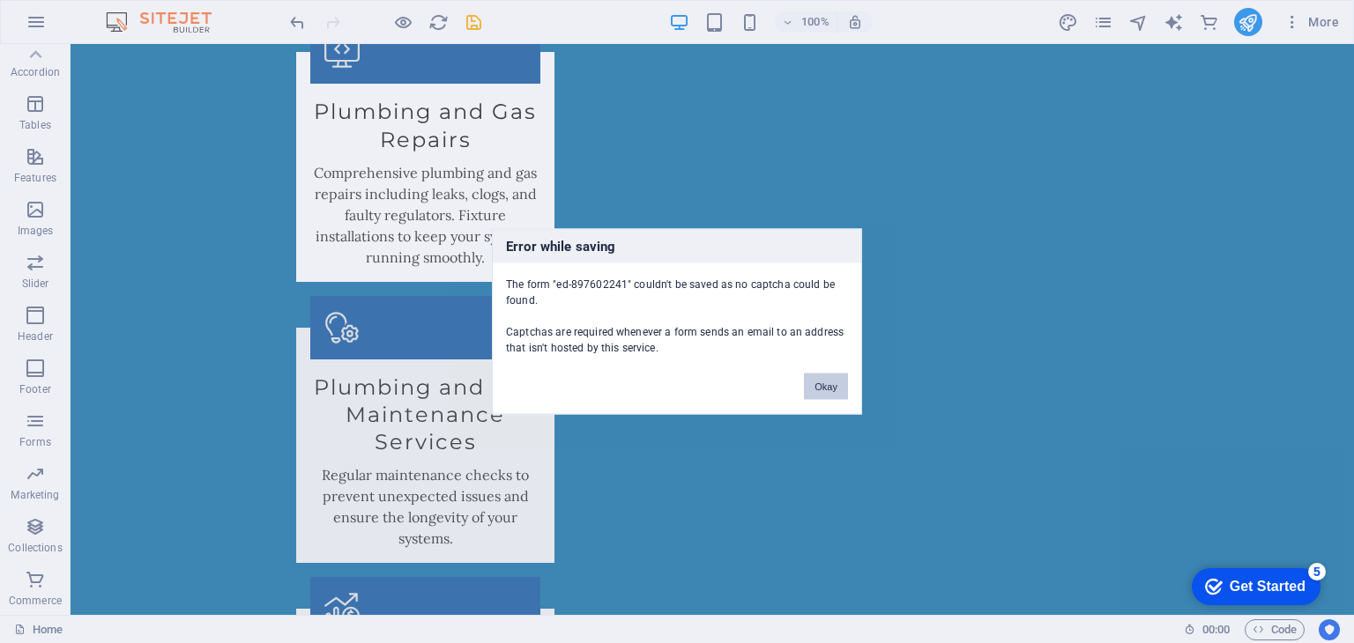
click at [828, 378] on button "Okay" at bounding box center [826, 387] width 44 height 26
